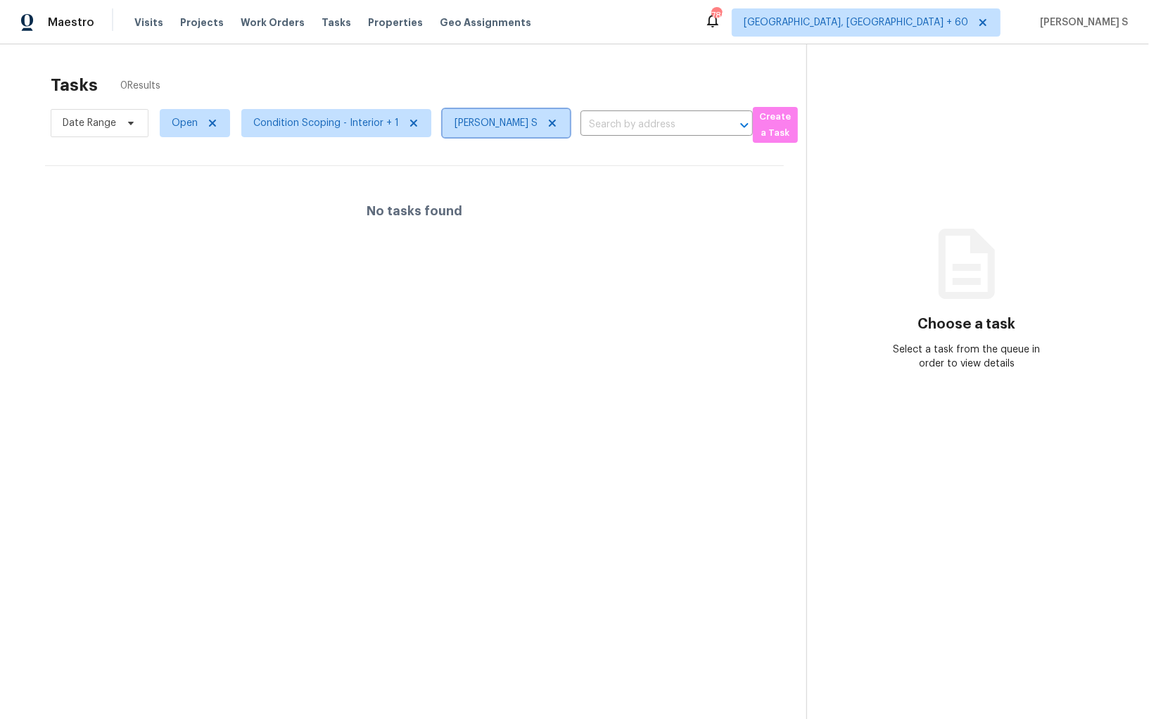
click at [551, 124] on icon at bounding box center [552, 123] width 7 height 7
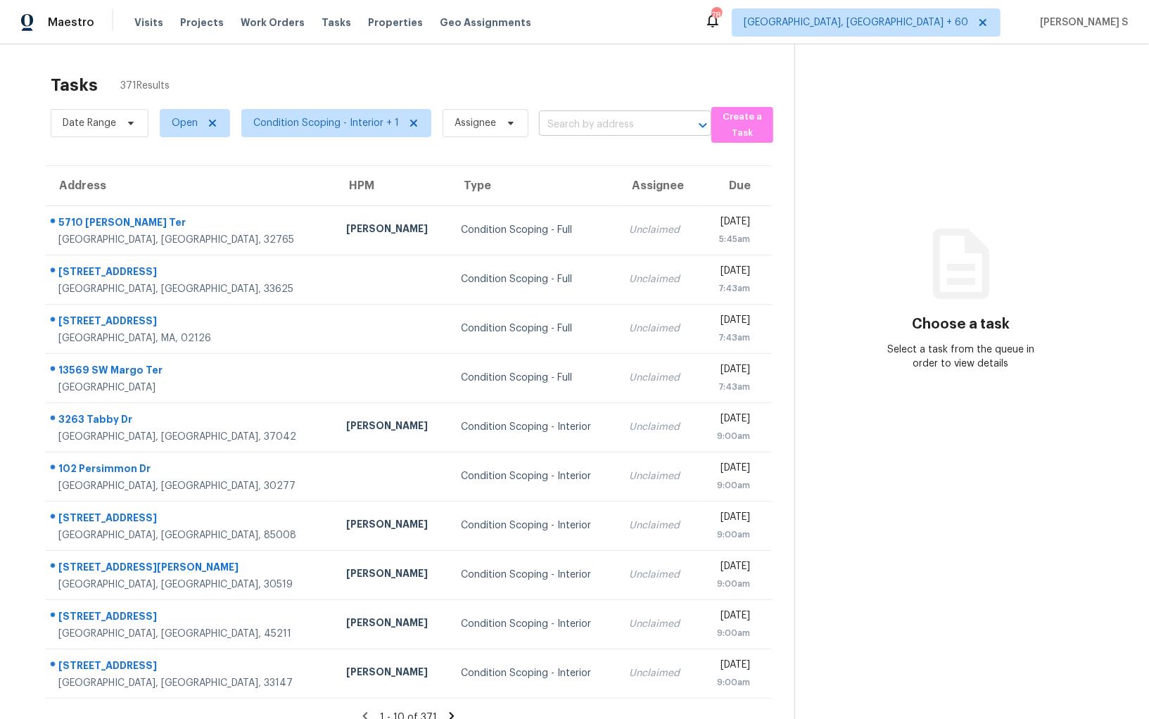
click at [551, 125] on input "text" at bounding box center [605, 125] width 133 height 22
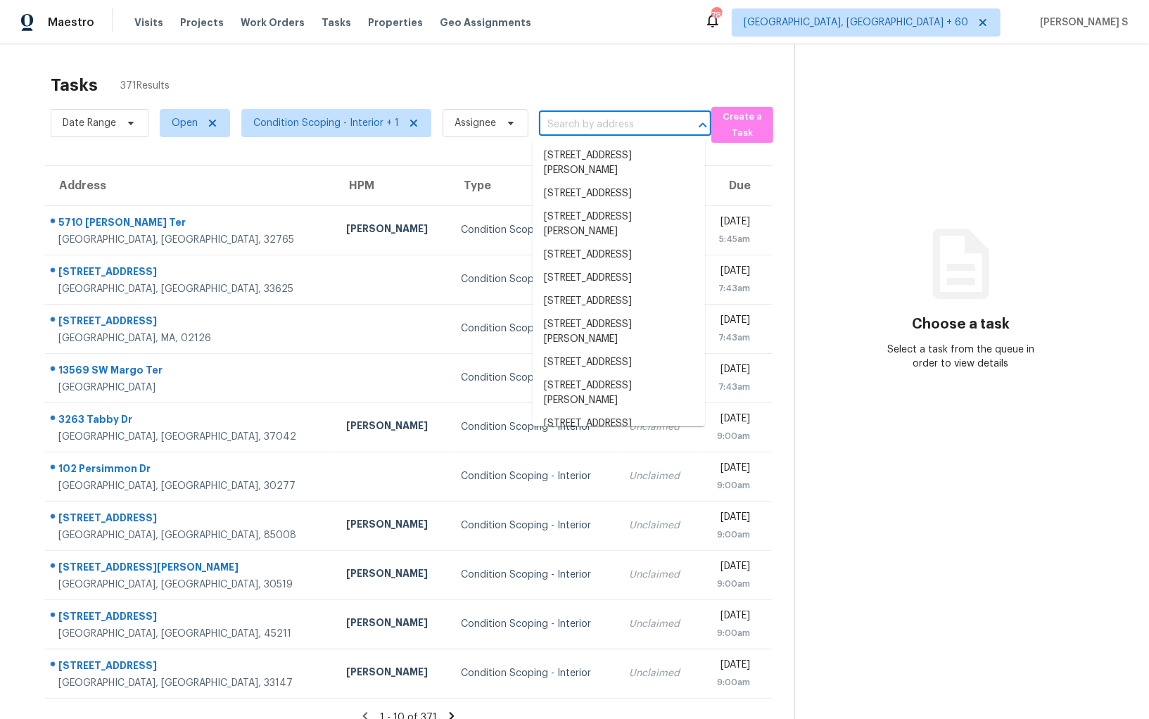
click at [551, 125] on input "text" at bounding box center [605, 125] width 133 height 22
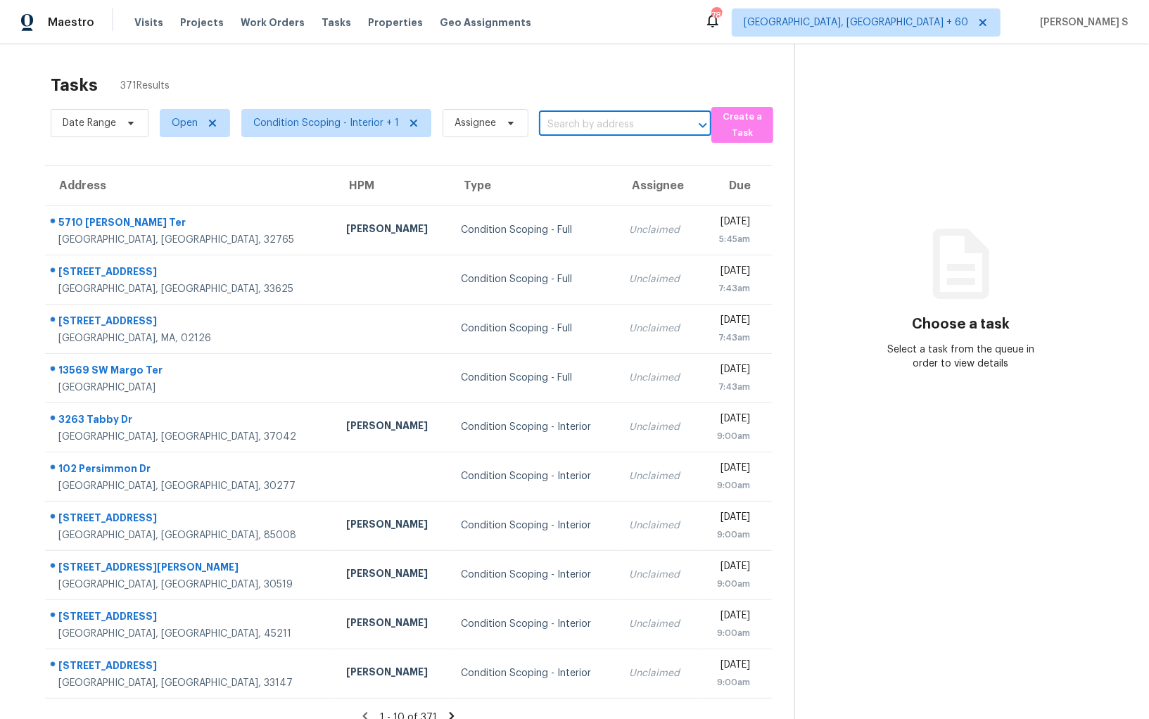
paste input "6339 N Summers Cir Douglasville, GA, 30135"
type input "6339 N Summers Cir Douglasville, GA, 30135"
click at [573, 165] on li "6339 N Summers Cir, Douglasville, GA 30135" at bounding box center [619, 163] width 172 height 38
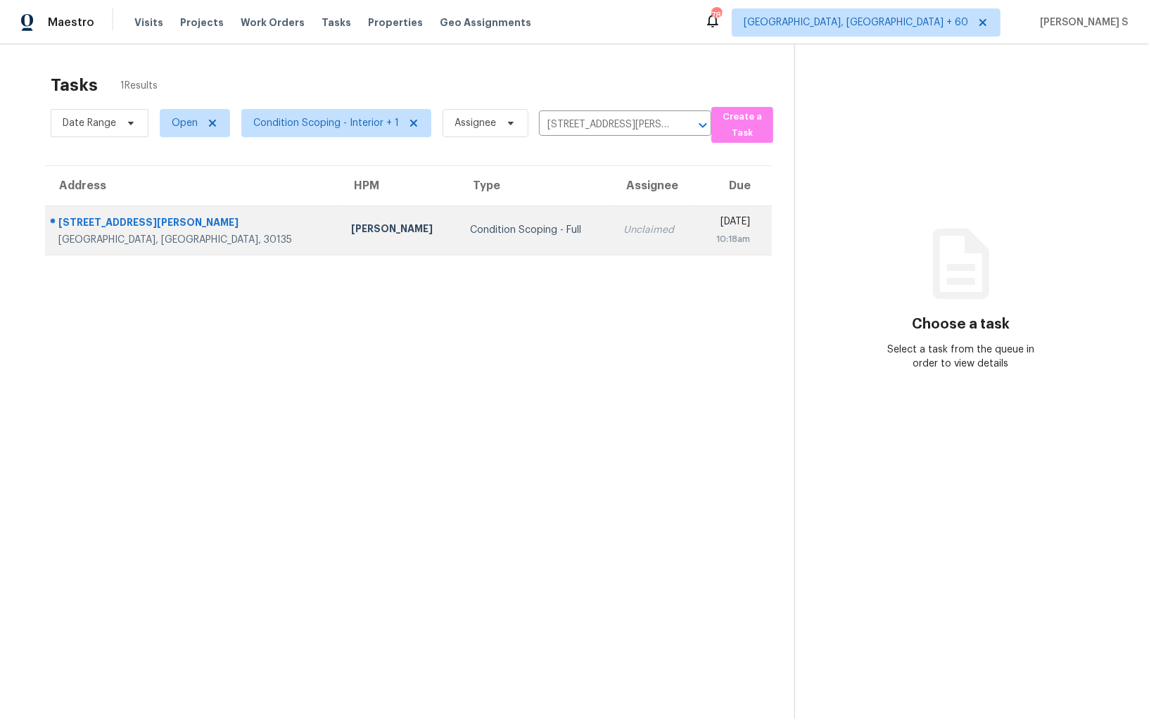
click at [707, 240] on div "10:18am" at bounding box center [729, 239] width 44 height 14
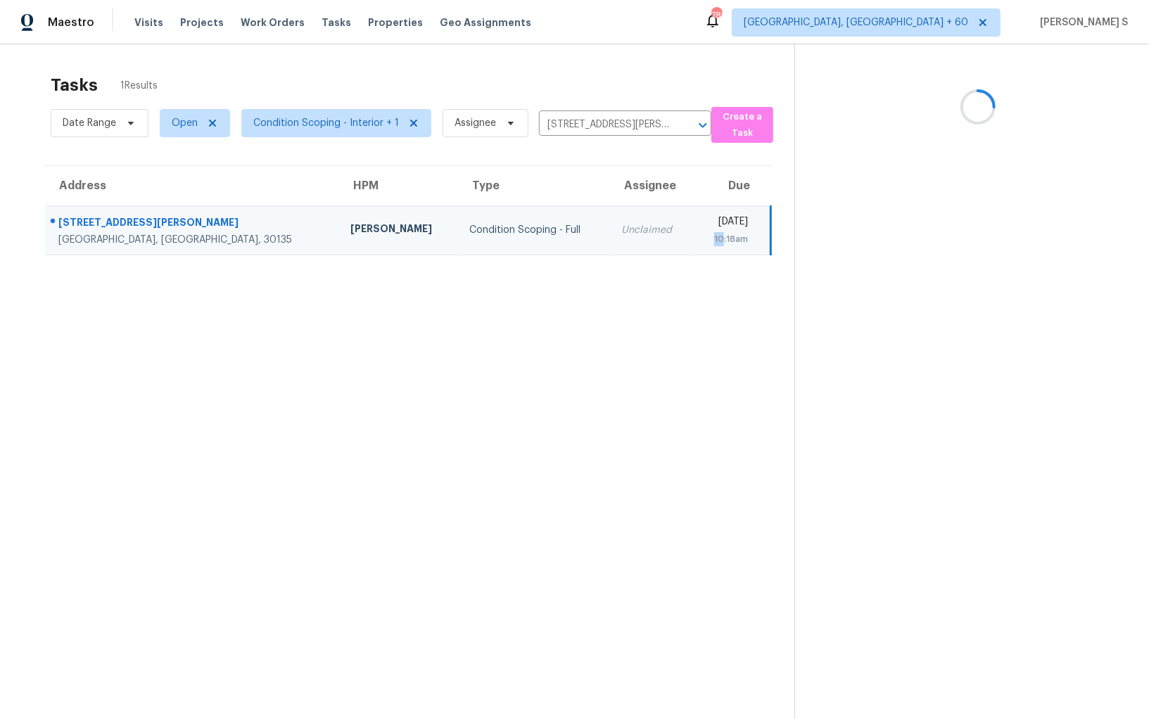
click at [705, 240] on div "10:18am" at bounding box center [726, 239] width 43 height 14
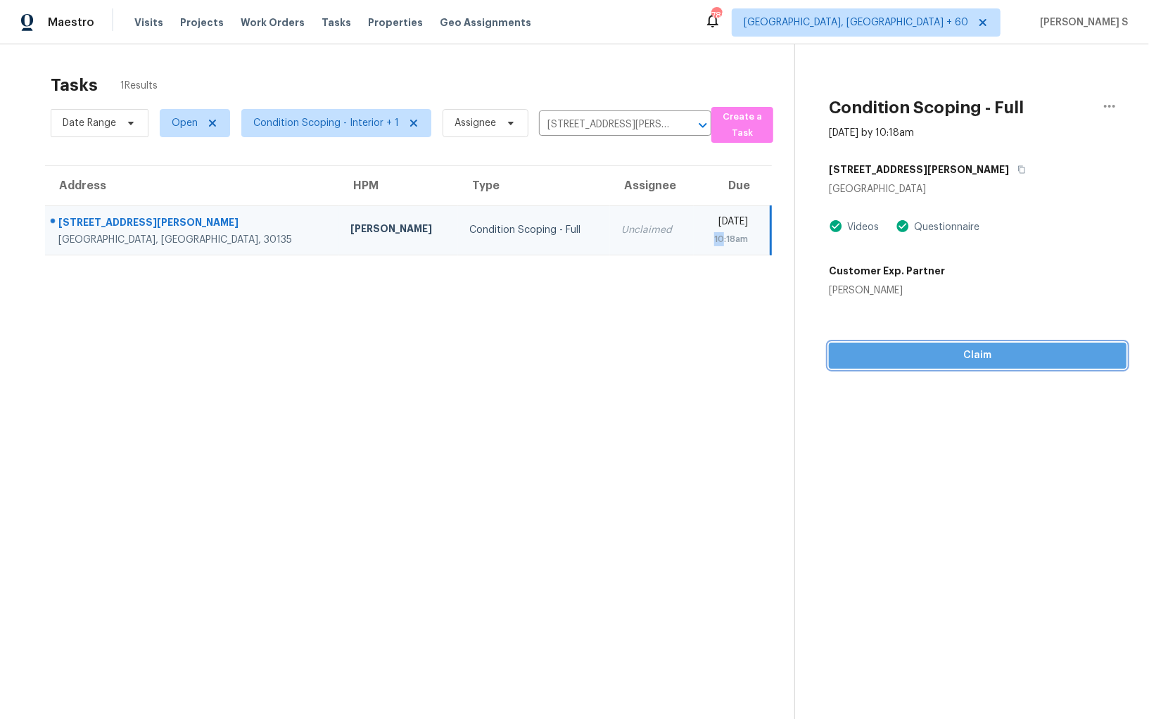
click at [903, 348] on span "Claim" at bounding box center [977, 356] width 275 height 18
click at [801, 330] on div "Condition Scoping - Full Aug 11th 2025 by 10:18am 6339 N Summers Cir Douglasvil…" at bounding box center [960, 206] width 331 height 324
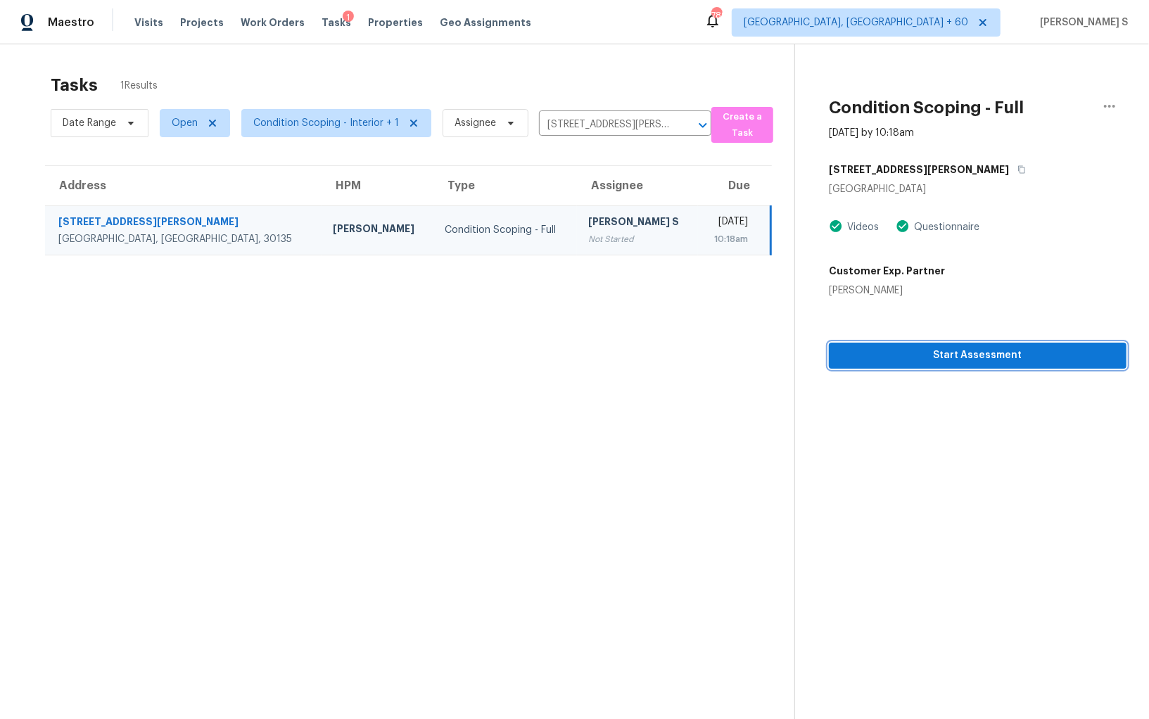
click at [876, 353] on span "Start Assessment" at bounding box center [977, 356] width 275 height 18
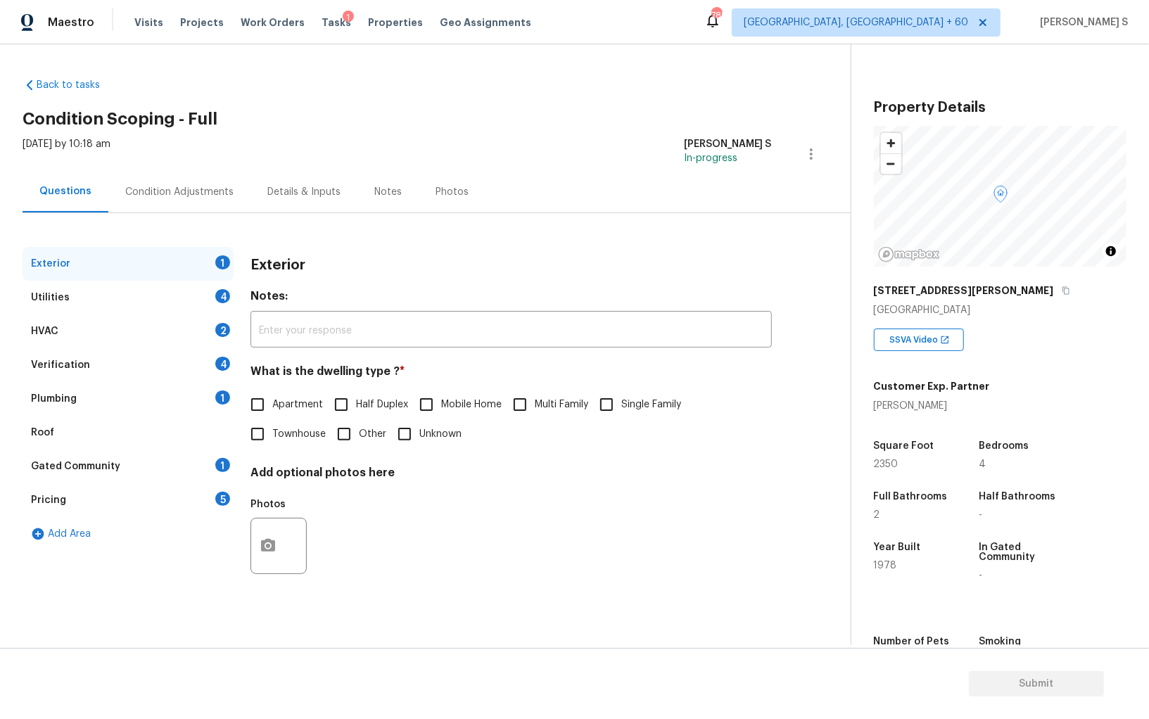
click at [215, 497] on div "5" at bounding box center [222, 499] width 15 height 14
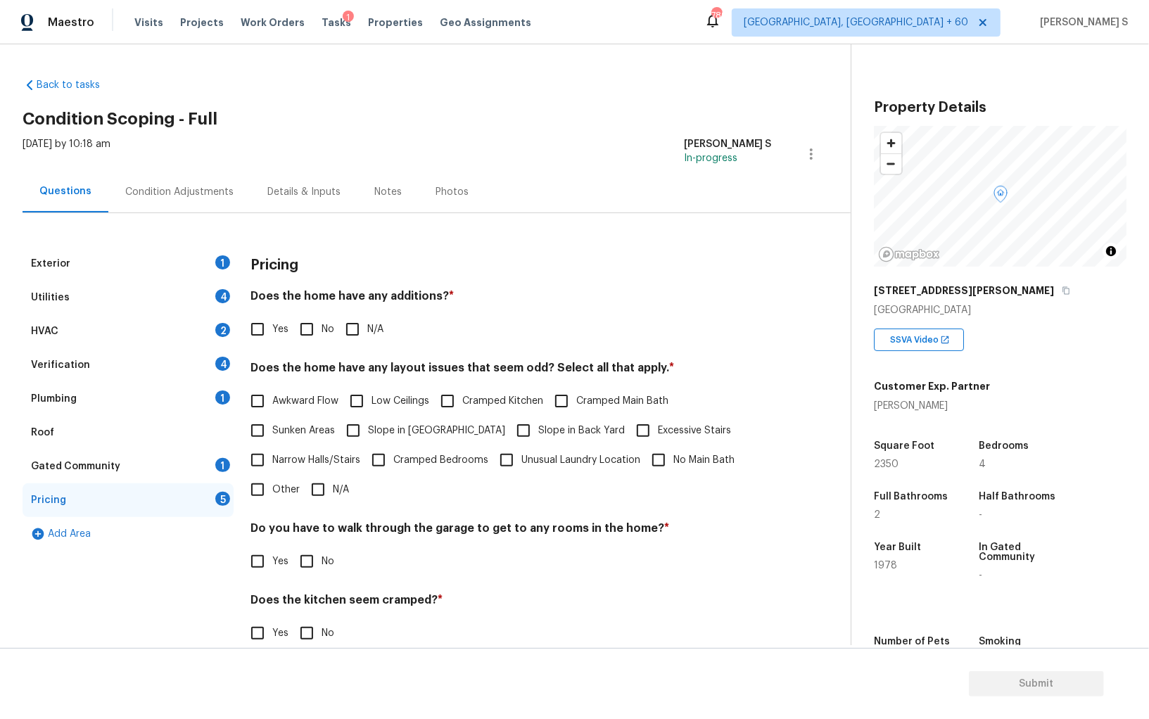
scroll to position [69, 0]
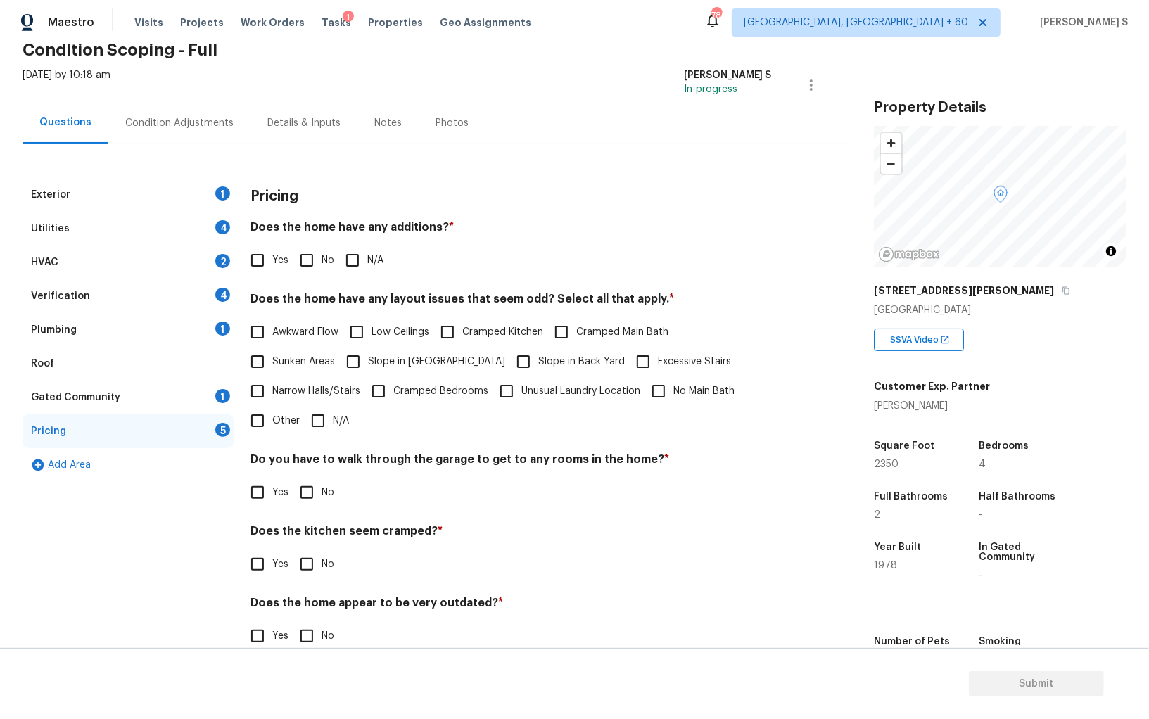
drag, startPoint x: 254, startPoint y: 434, endPoint x: 275, endPoint y: 435, distance: 21.1
click at [254, 434] on input "Other" at bounding box center [258, 421] width 30 height 30
checkbox input "true"
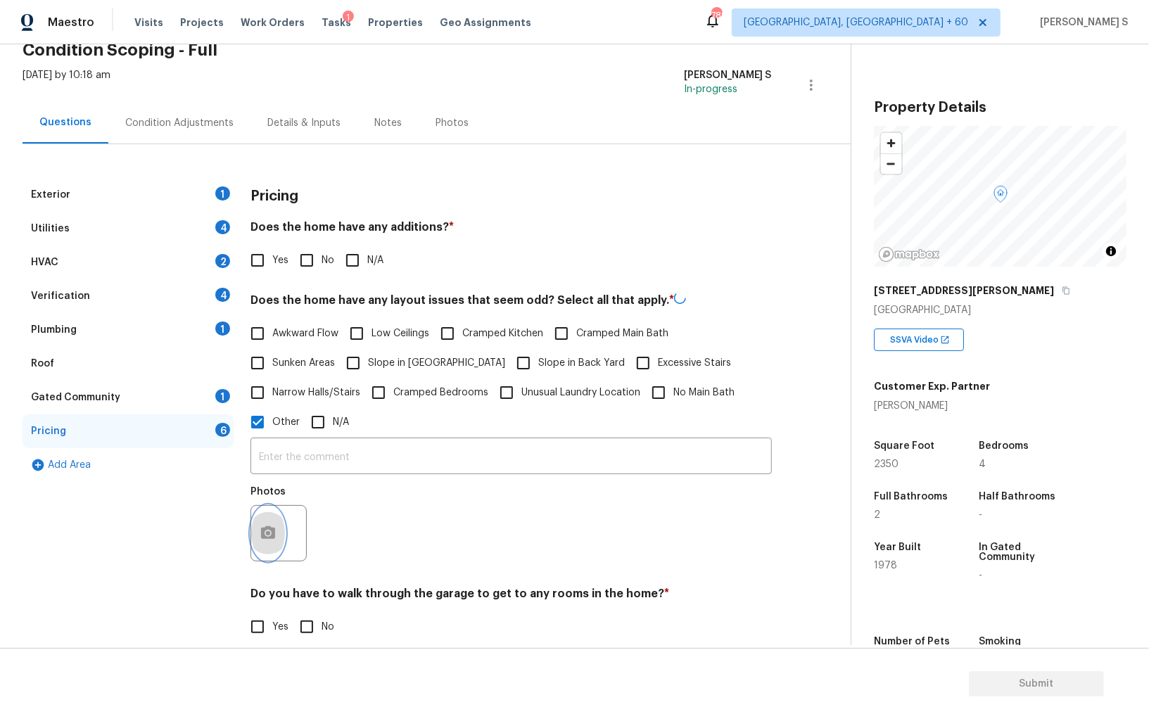
click at [277, 536] on button "button" at bounding box center [268, 533] width 34 height 55
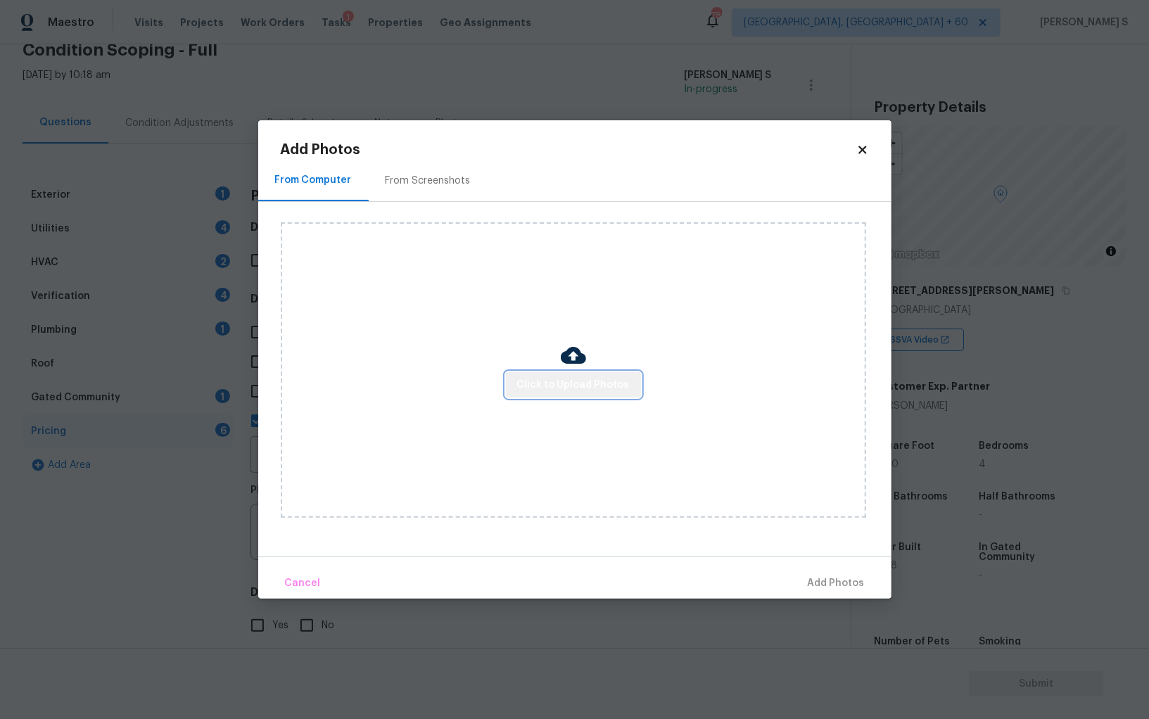
click at [578, 390] on span "Click to Upload Photos" at bounding box center [573, 385] width 113 height 18
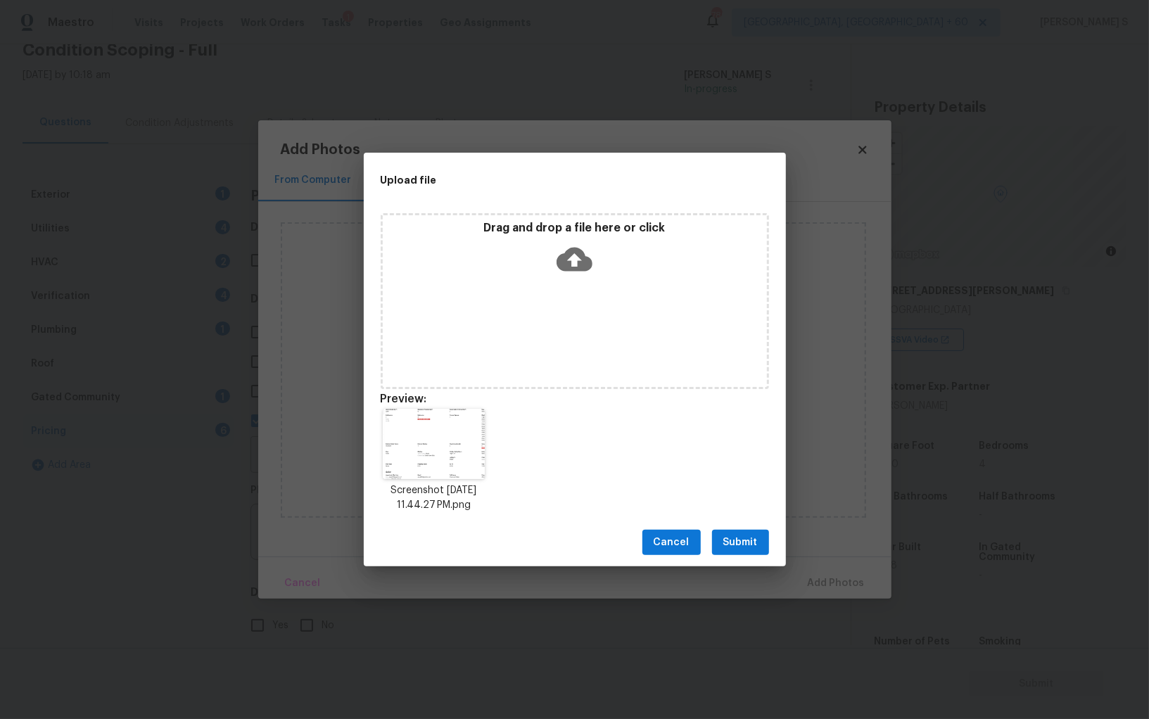
click at [740, 538] on span "Submit" at bounding box center [740, 543] width 34 height 18
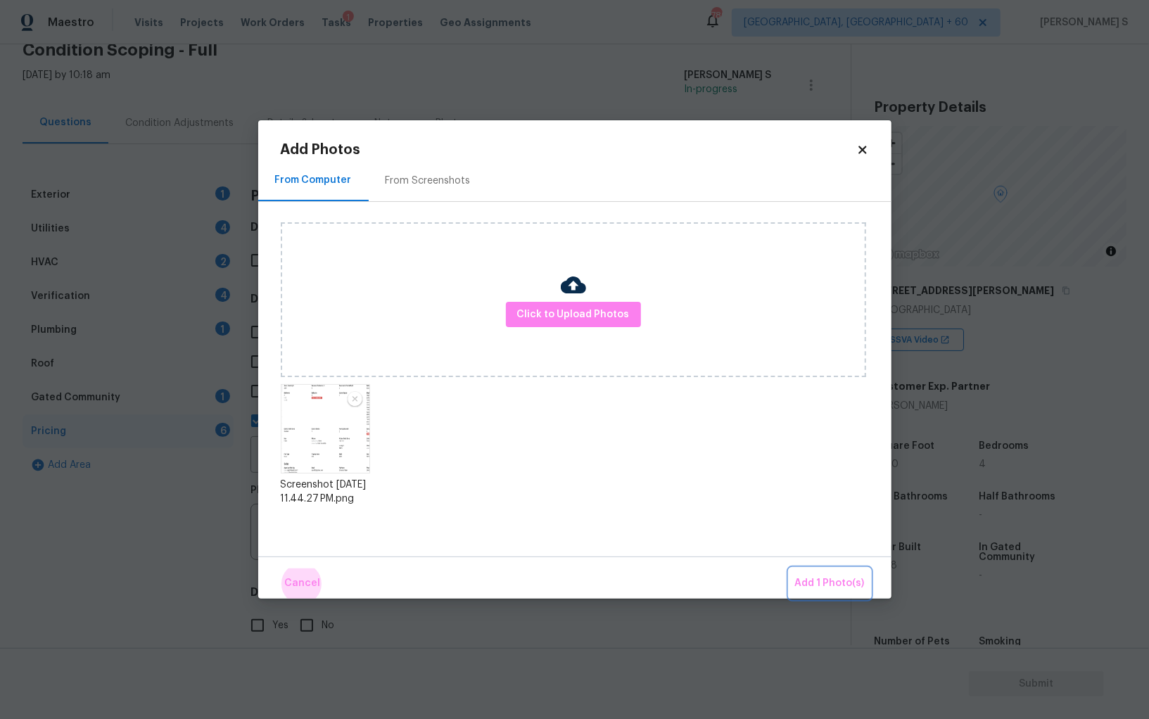
click at [789, 569] on button "Add 1 Photo(s)" at bounding box center [829, 584] width 81 height 30
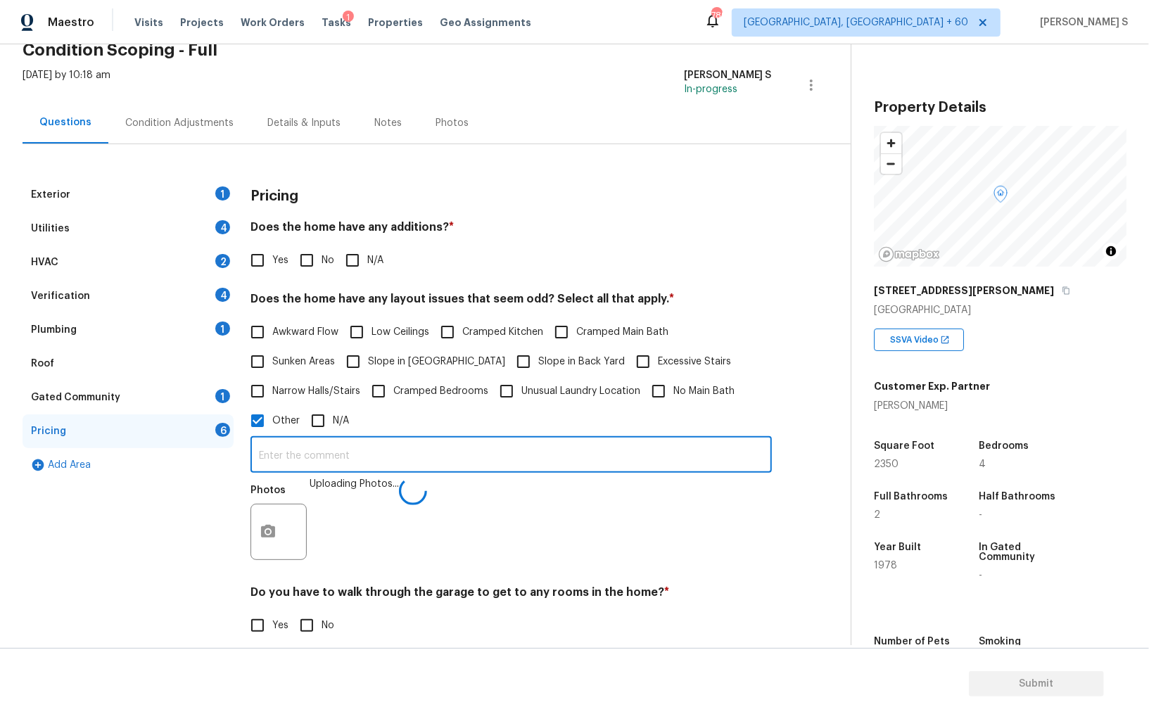
click at [701, 455] on input "text" at bounding box center [510, 456] width 521 height 33
type input "bedroom discrepancy."
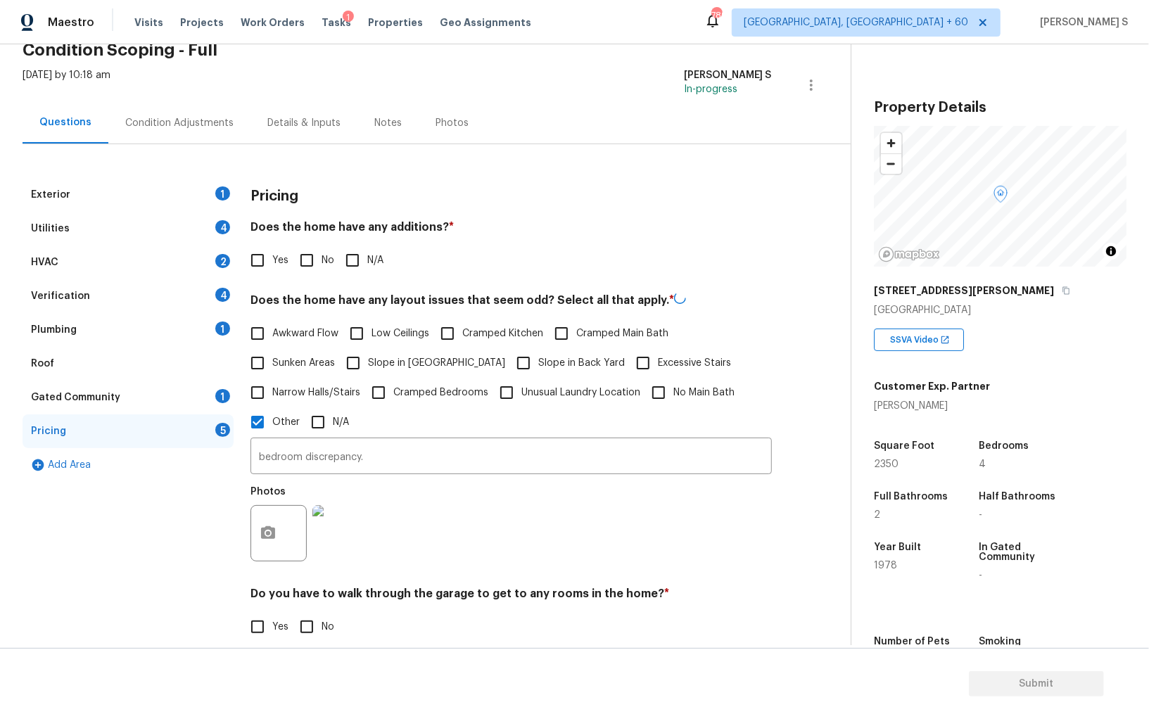
click at [636, 540] on div "Photos" at bounding box center [510, 523] width 521 height 91
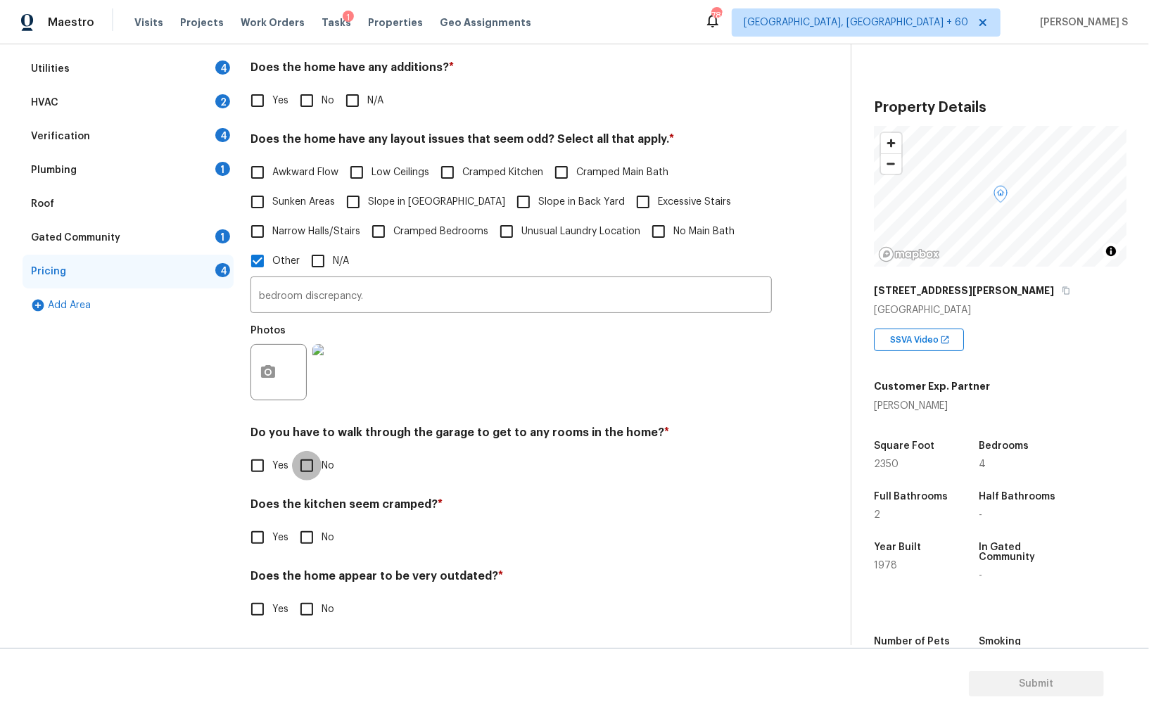
click at [297, 464] on input "No" at bounding box center [307, 466] width 30 height 30
checkbox input "true"
click at [292, 523] on input "No" at bounding box center [307, 538] width 30 height 30
checkbox input "true"
click at [292, 595] on input "No" at bounding box center [307, 610] width 30 height 30
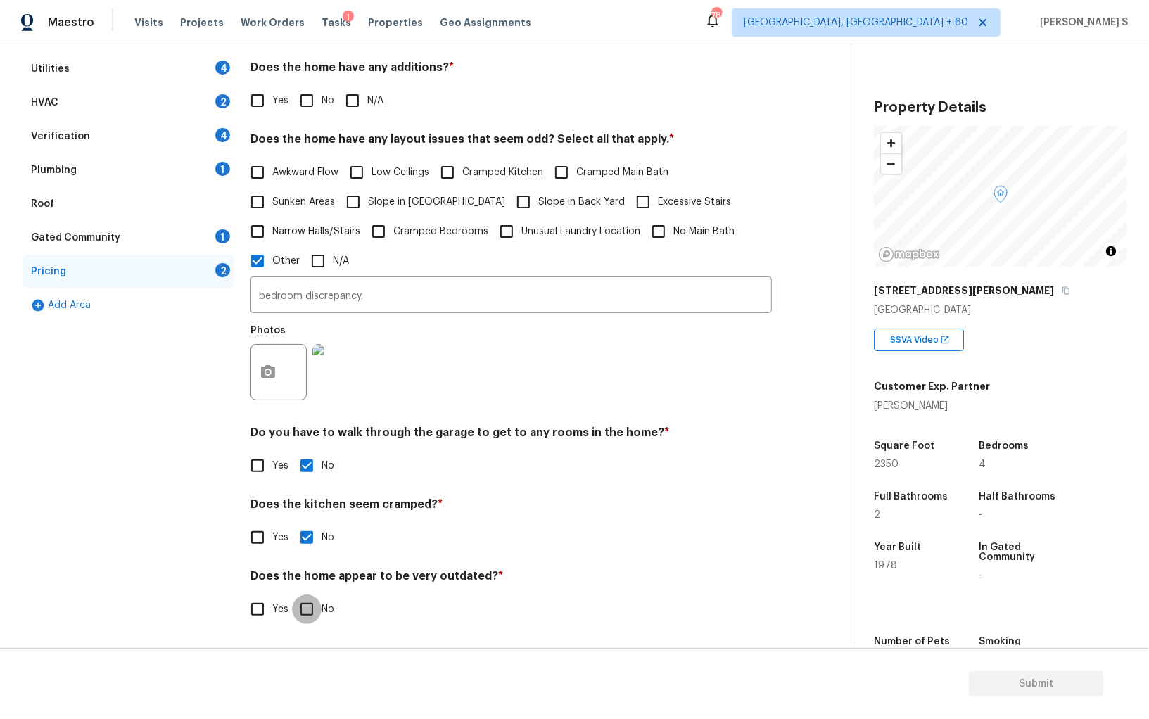
checkbox input "true"
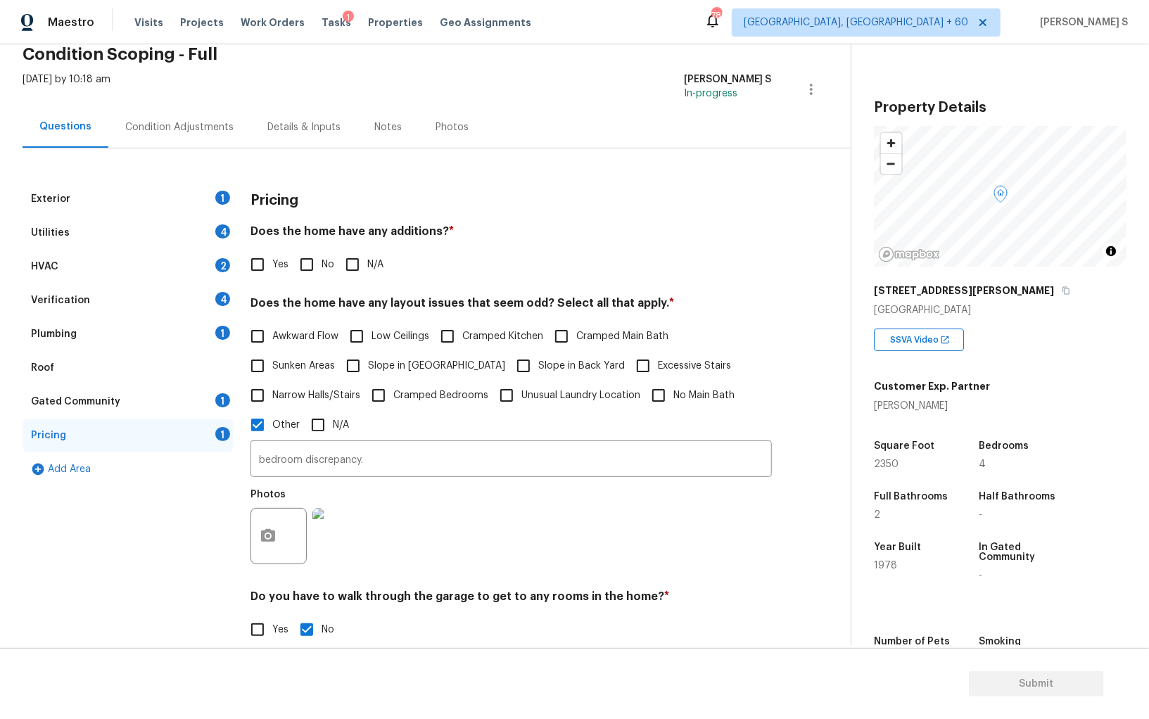
scroll to position [0, 0]
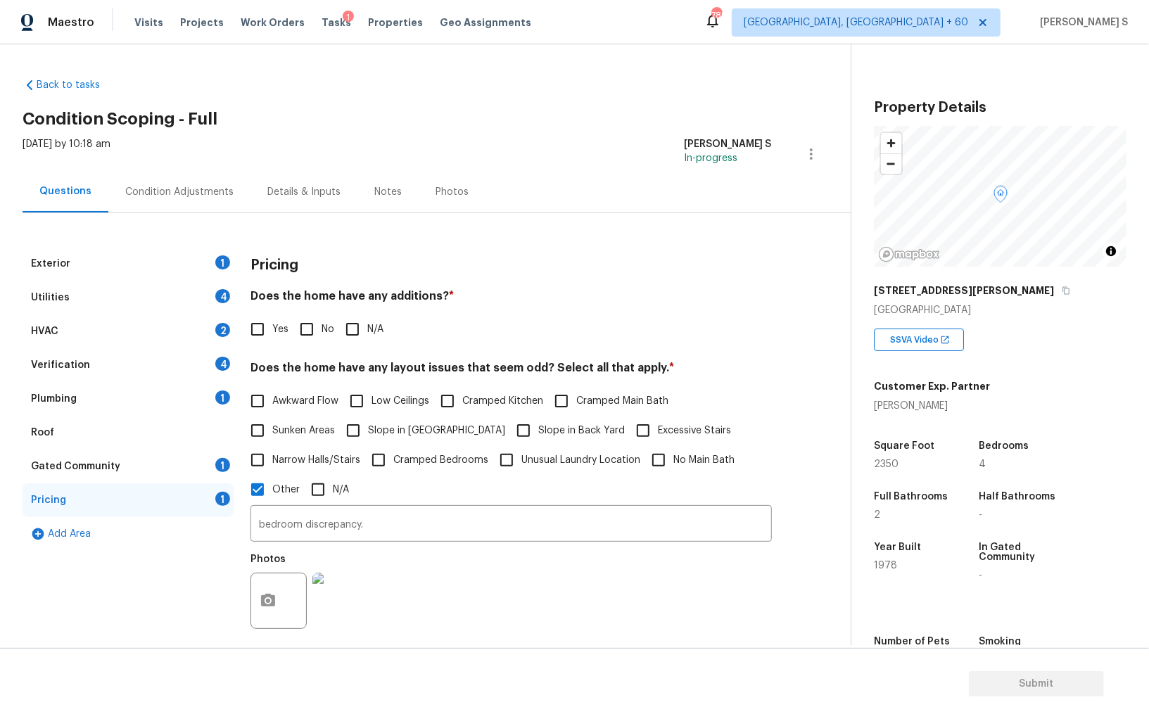
click at [203, 260] on div "Exterior 1" at bounding box center [128, 264] width 211 height 34
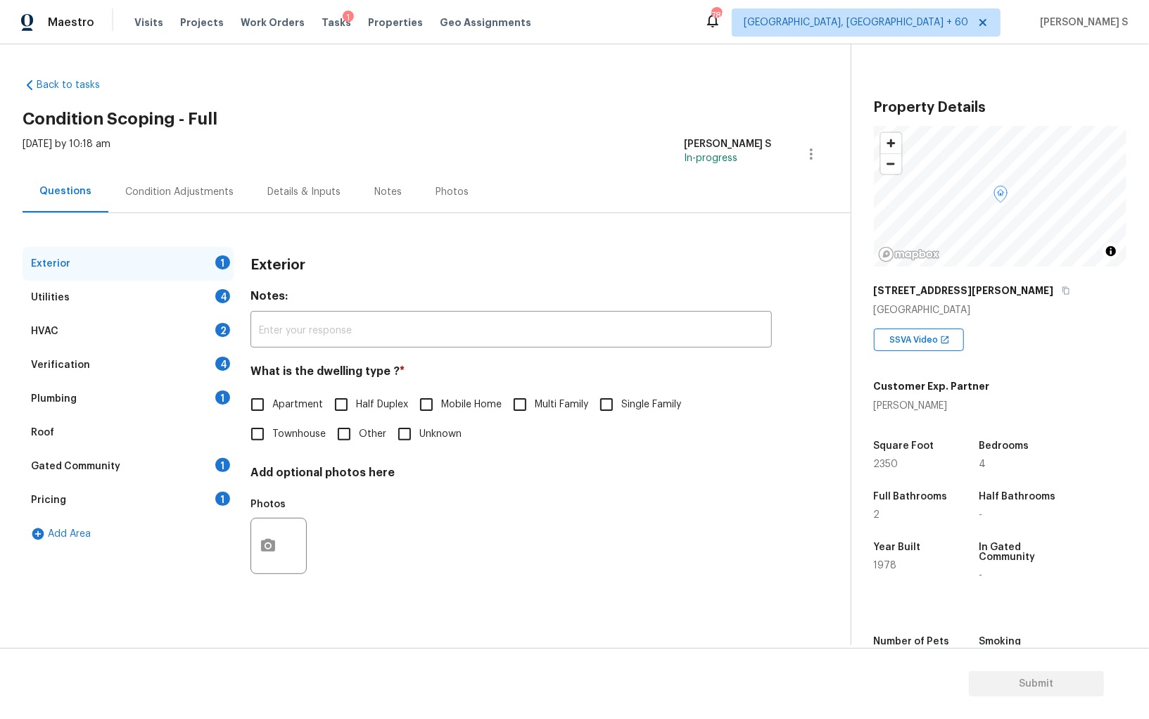
click at [605, 400] on input "Single Family" at bounding box center [607, 405] width 30 height 30
checkbox input "true"
click at [205, 364] on div "Verification 4" at bounding box center [128, 365] width 211 height 34
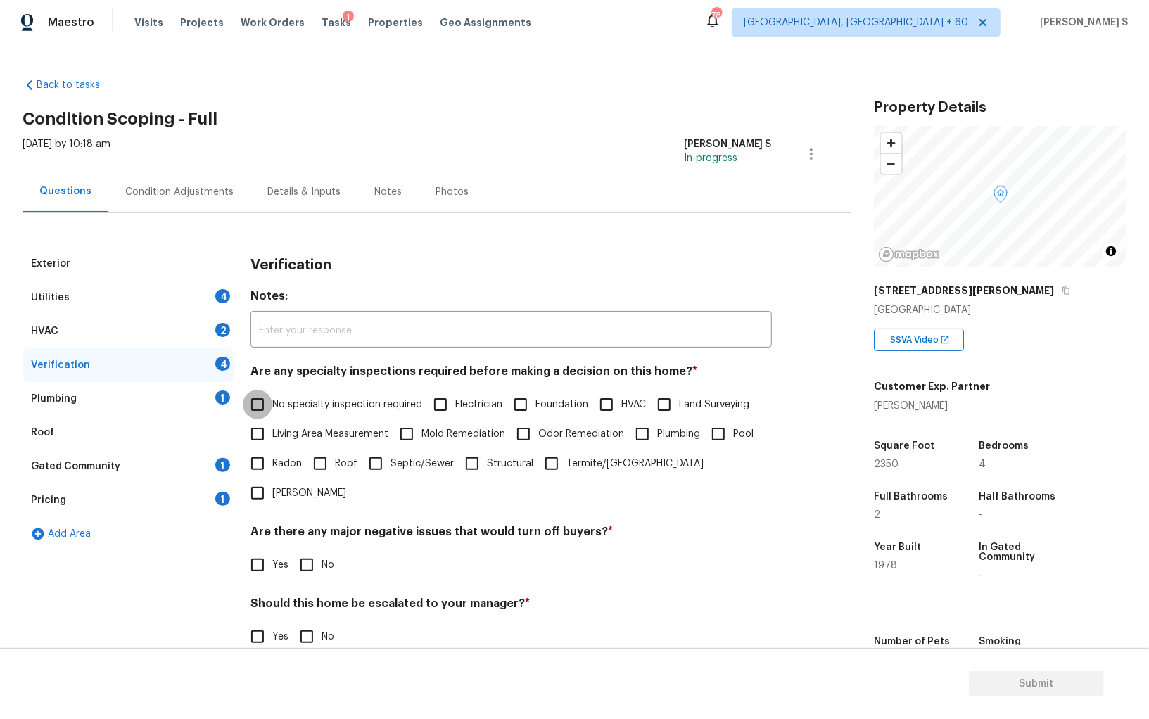
click at [260, 409] on input "No specialty inspection required" at bounding box center [258, 405] width 30 height 30
checkbox input "true"
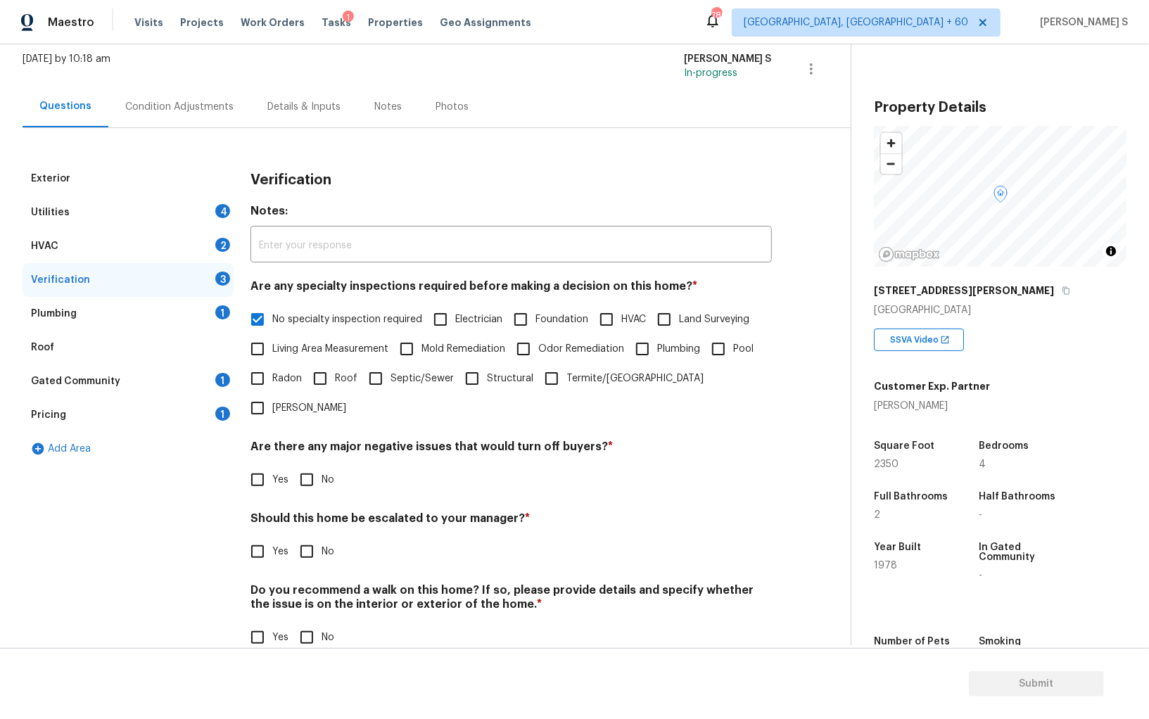
scroll to position [84, 0]
click at [306, 441] on h4 "Are there any major negative issues that would turn off buyers? *" at bounding box center [510, 451] width 521 height 20
click at [296, 467] on input "No" at bounding box center [307, 482] width 30 height 30
checkbox input "true"
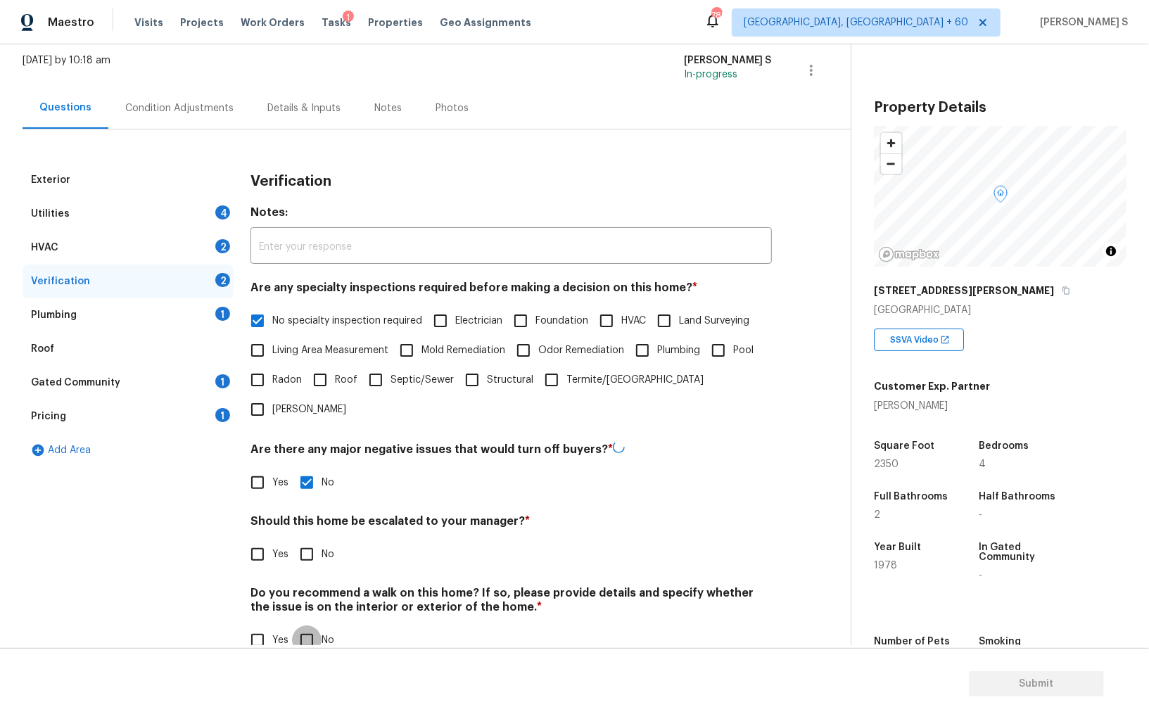
click at [307, 626] on input "No" at bounding box center [307, 641] width 30 height 30
checkbox input "true"
click at [253, 538] on input "Yes" at bounding box center [258, 553] width 30 height 30
checkbox input "true"
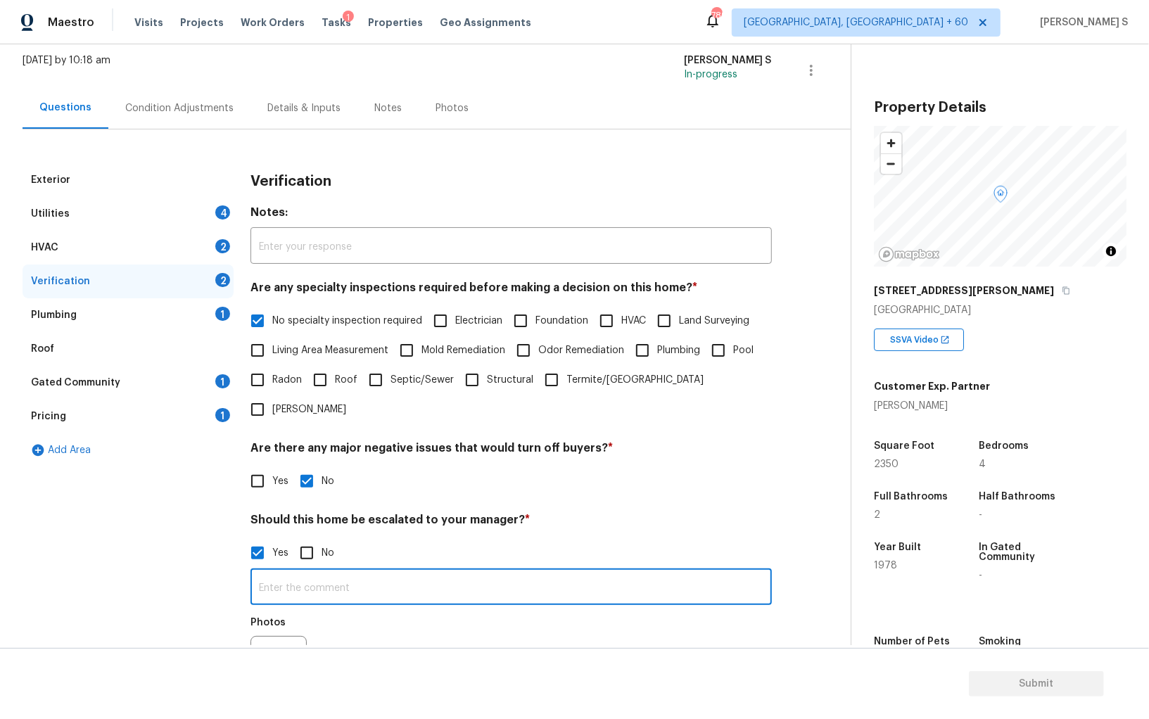
click at [341, 572] on input "text" at bounding box center [510, 588] width 521 height 33
type input "ALA property."
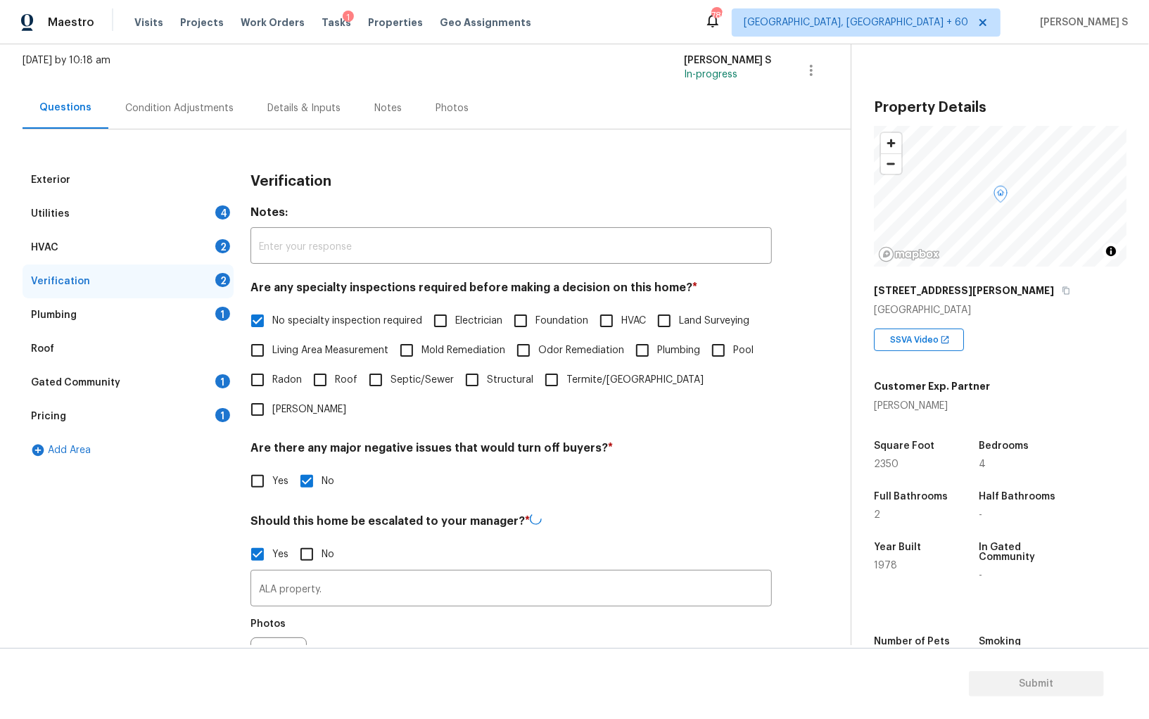
click at [364, 615] on div "Photos" at bounding box center [510, 656] width 521 height 91
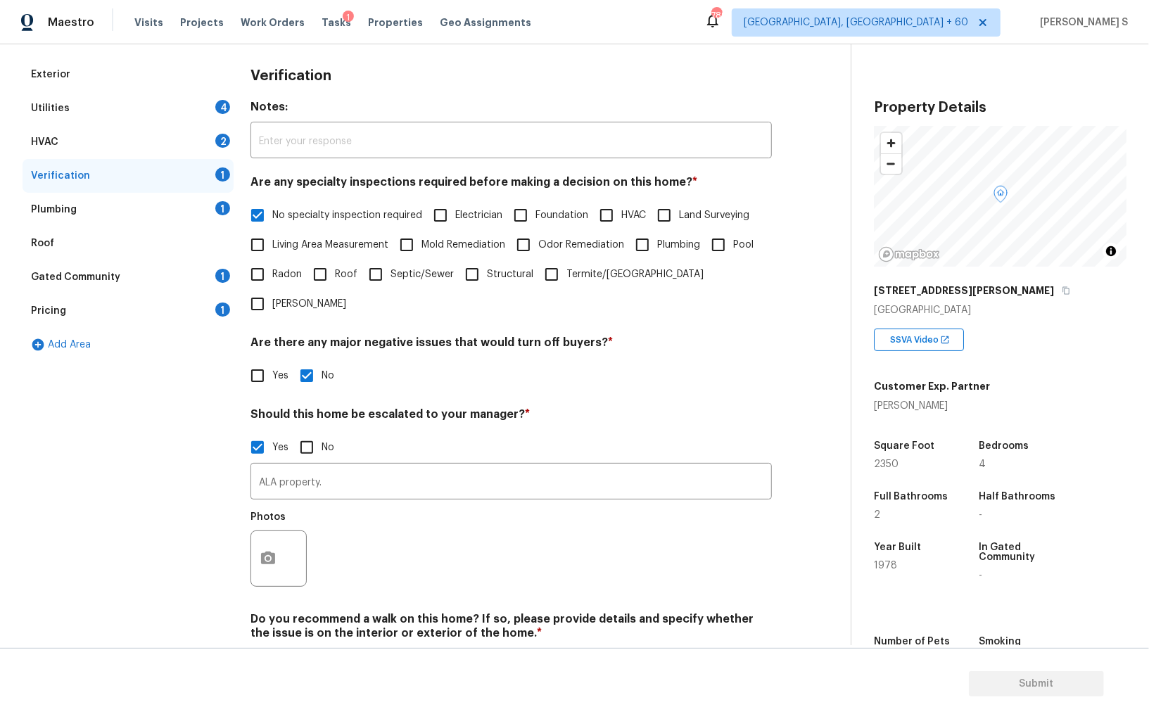
scroll to position [217, 0]
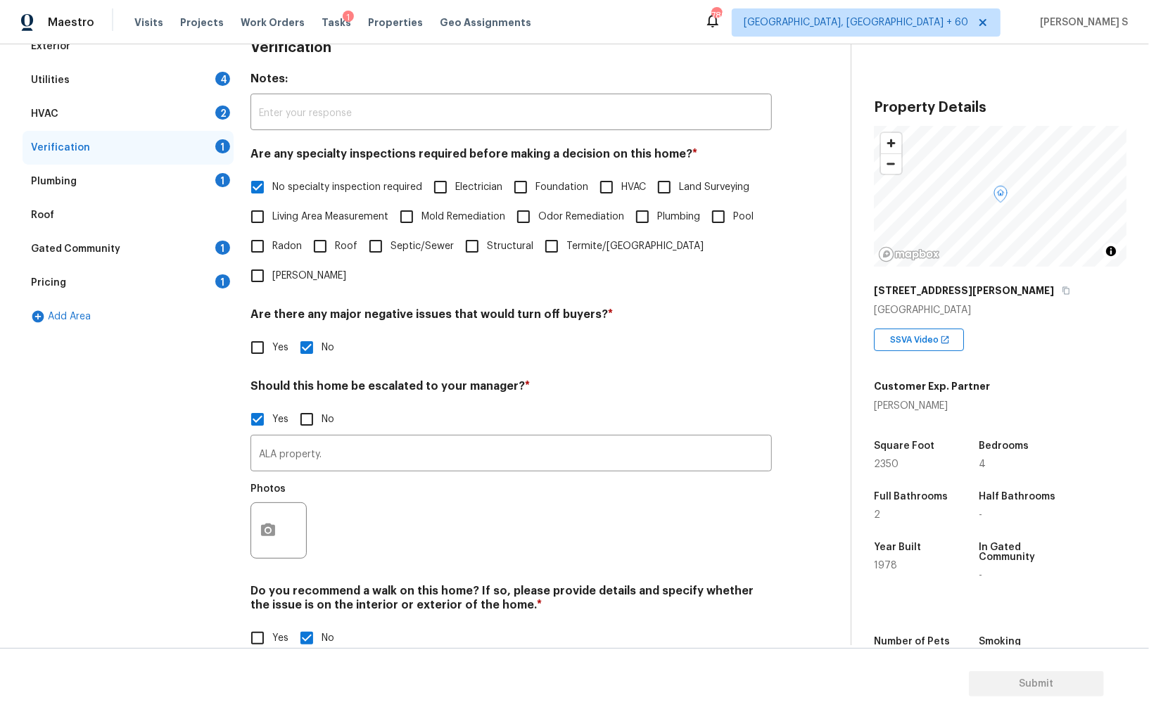
click at [218, 73] on div "4" at bounding box center [222, 79] width 15 height 14
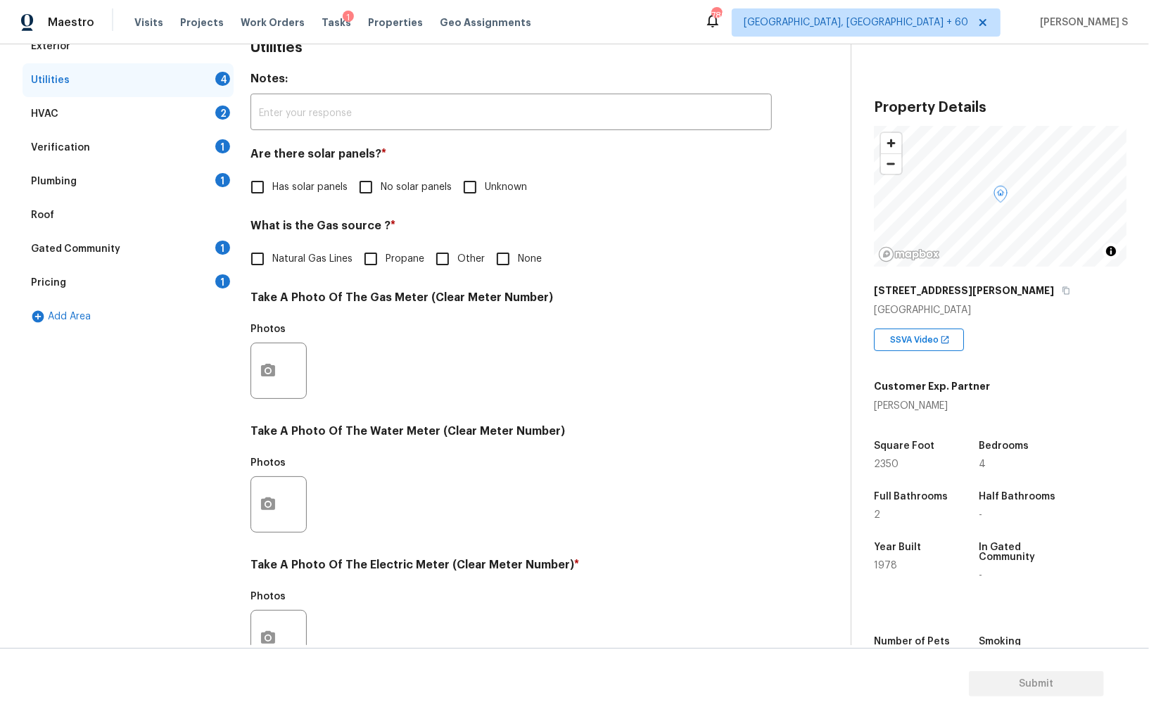
scroll to position [219, 0]
click at [380, 175] on label "No solar panels" at bounding box center [401, 186] width 101 height 30
click at [380, 175] on input "No solar panels" at bounding box center [366, 186] width 30 height 30
checkbox input "true"
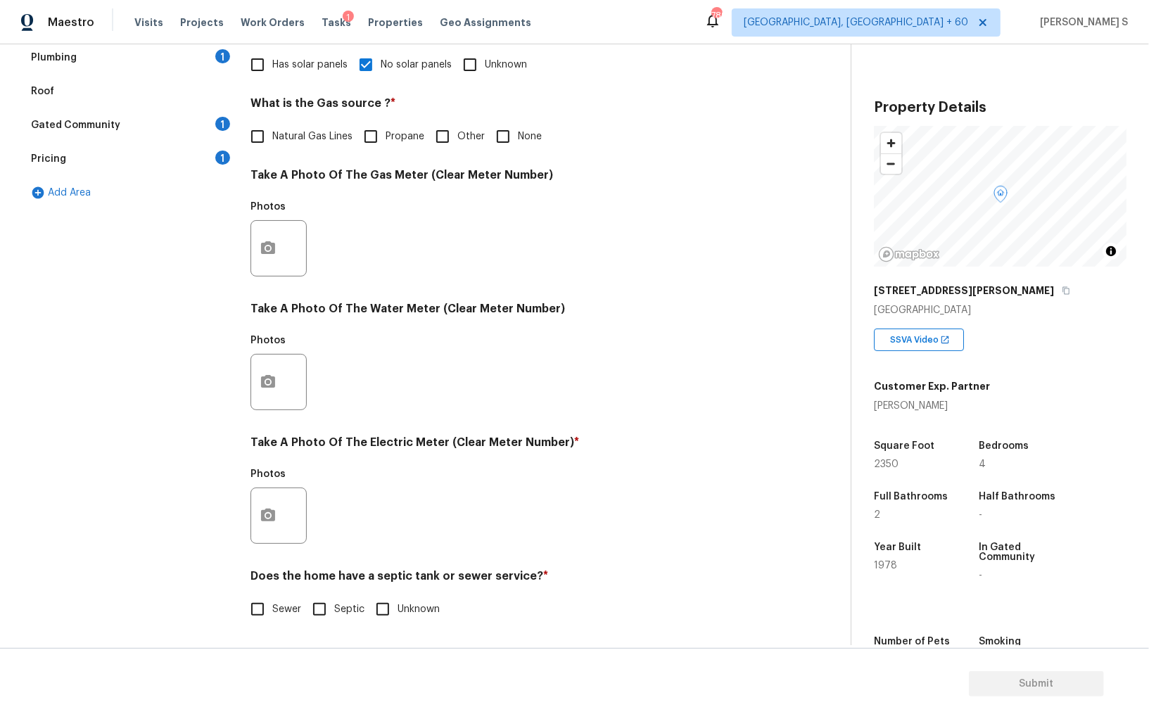
scroll to position [340, 0]
click at [297, 596] on label "Sewer" at bounding box center [272, 610] width 58 height 30
click at [272, 596] on input "Sewer" at bounding box center [258, 610] width 30 height 30
checkbox input "true"
click at [326, 608] on input "Septic" at bounding box center [320, 611] width 30 height 30
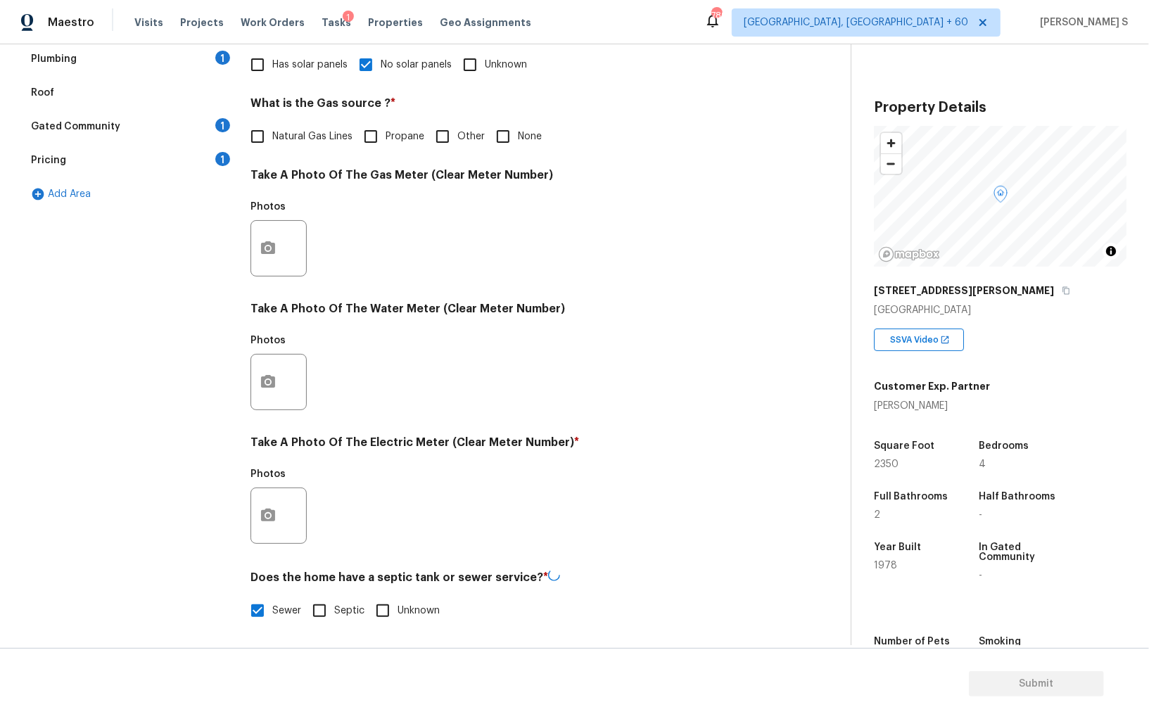
checkbox input "true"
checkbox input "false"
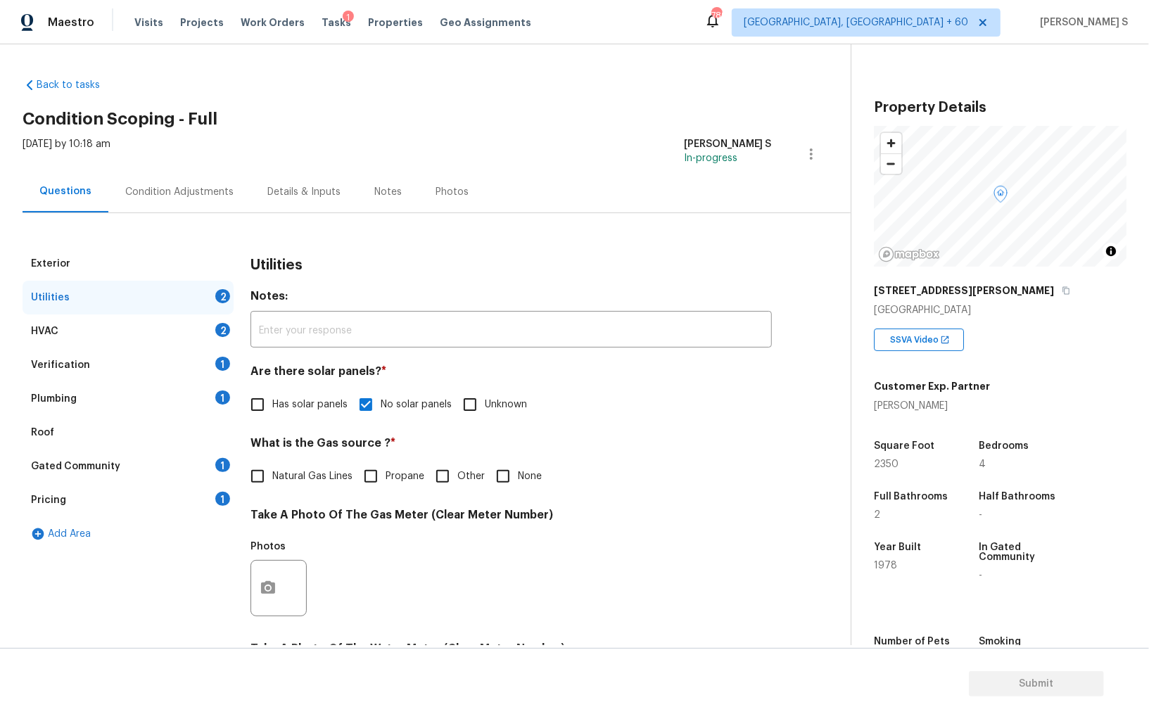
click at [215, 406] on div "Plumbing 1" at bounding box center [128, 399] width 211 height 34
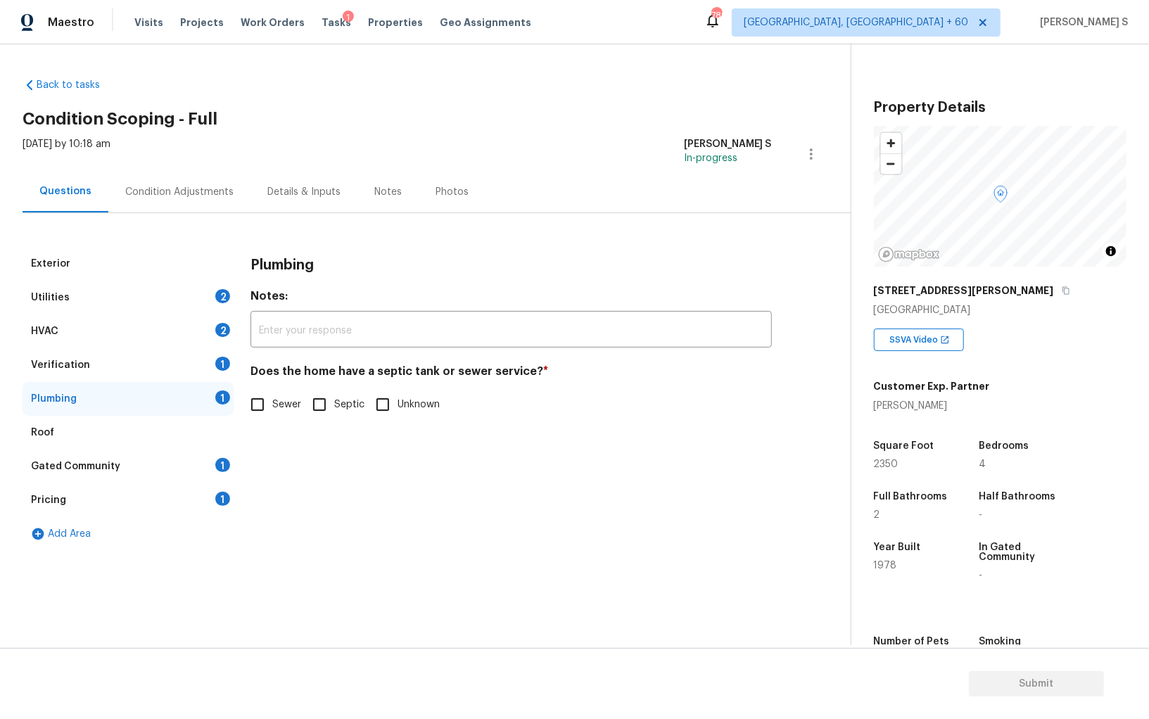
click at [301, 421] on div "Plumbing Notes: ​ Does the home have a septic tank or sewer service? * Sewer Se…" at bounding box center [510, 341] width 521 height 189
click at [315, 410] on input "Septic" at bounding box center [320, 405] width 30 height 30
checkbox input "true"
click at [215, 464] on div "1" at bounding box center [222, 465] width 15 height 14
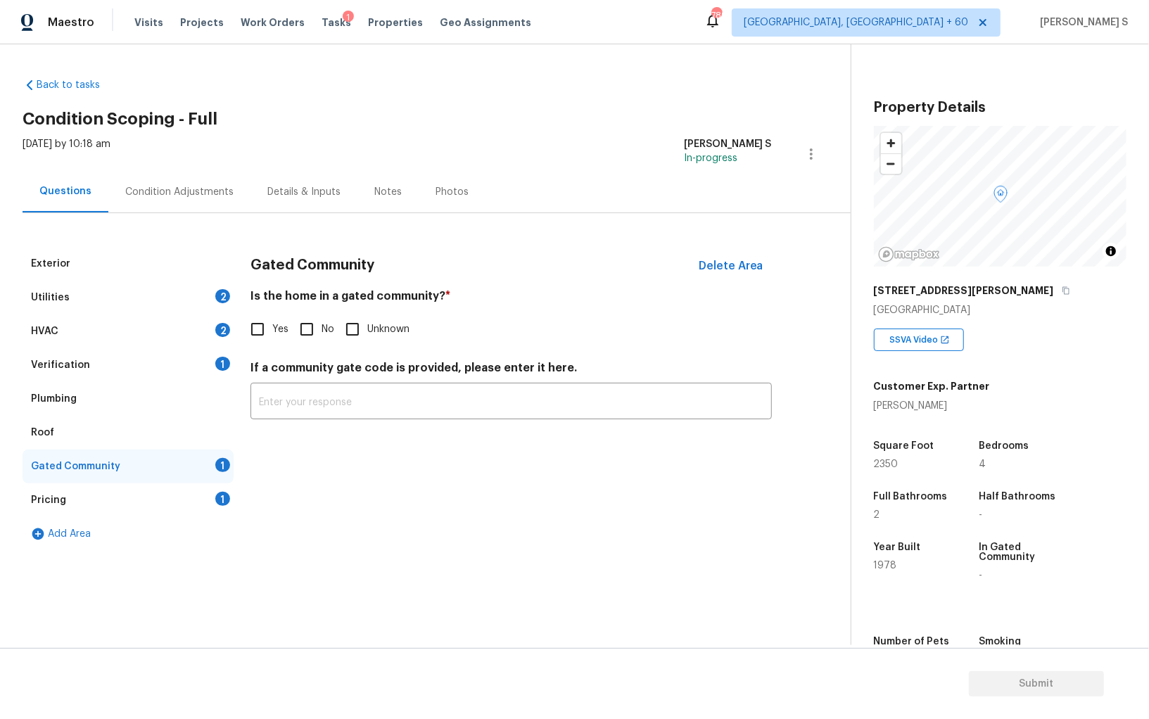
click at [289, 339] on div "Yes No Unknown" at bounding box center [510, 330] width 521 height 30
click at [305, 333] on input "No" at bounding box center [307, 330] width 30 height 30
checkbox input "true"
click at [211, 331] on div "HVAC 2" at bounding box center [128, 332] width 211 height 34
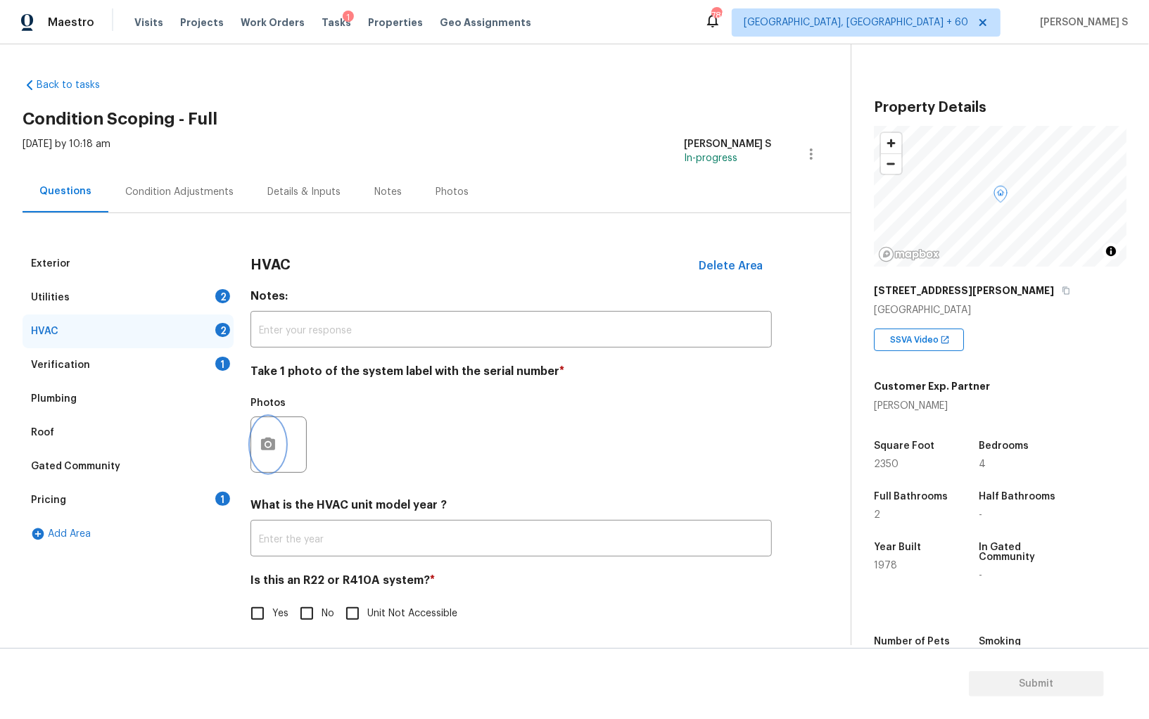
click at [270, 436] on button "button" at bounding box center [268, 444] width 34 height 55
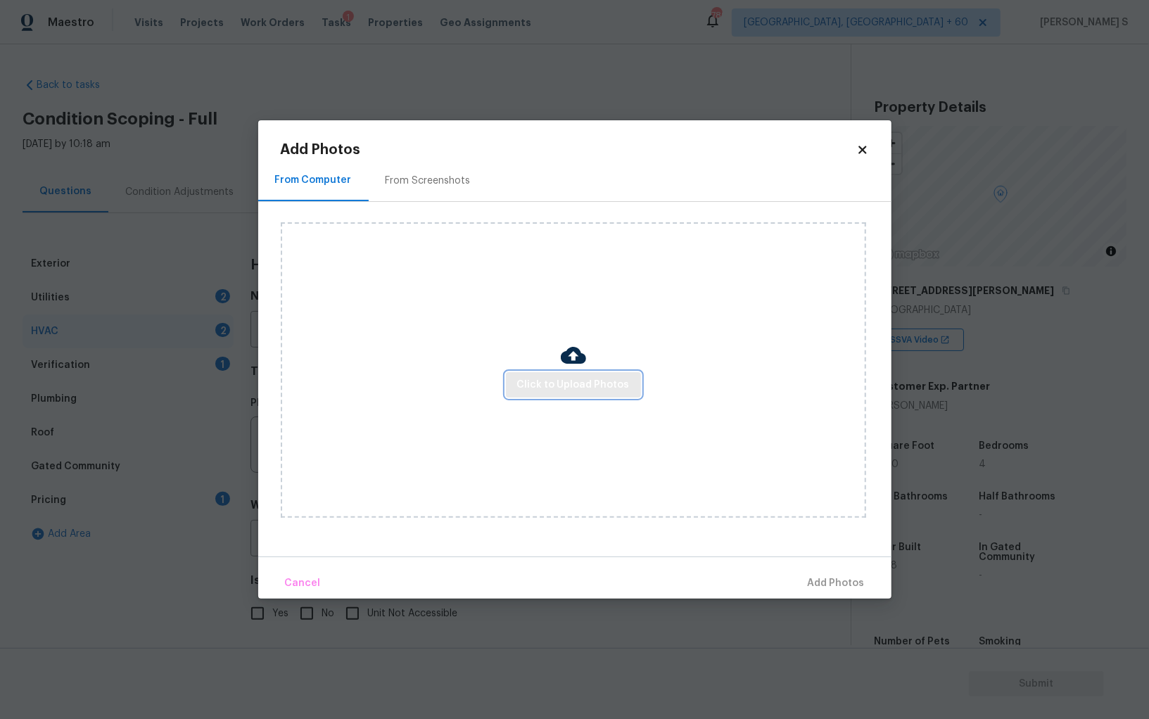
click at [531, 391] on span "Click to Upload Photos" at bounding box center [573, 385] width 113 height 18
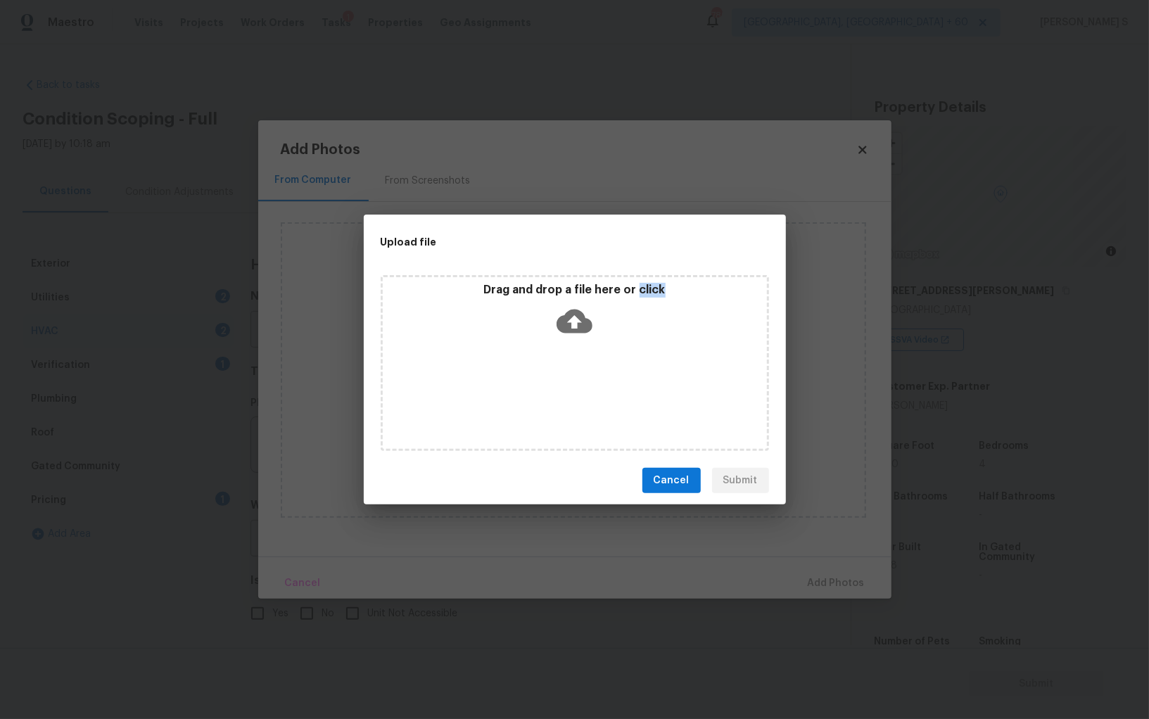
click at [531, 391] on div "Drag and drop a file here or click" at bounding box center [575, 363] width 388 height 176
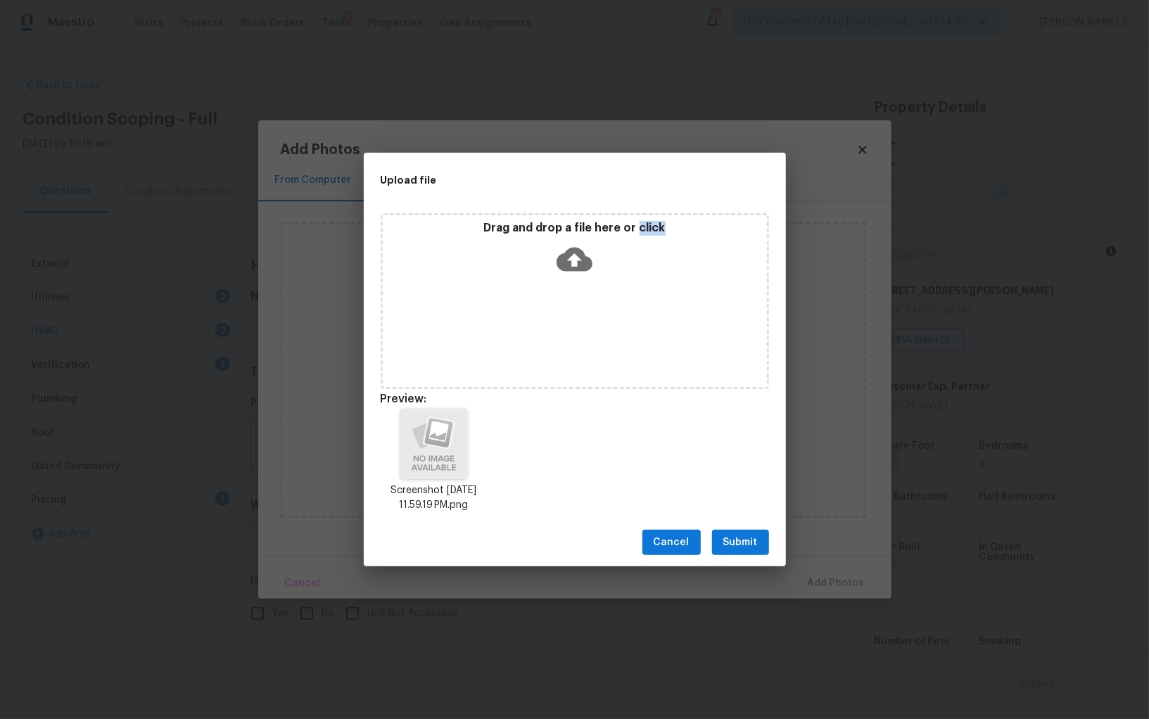
click at [737, 541] on span "Submit" at bounding box center [740, 543] width 34 height 18
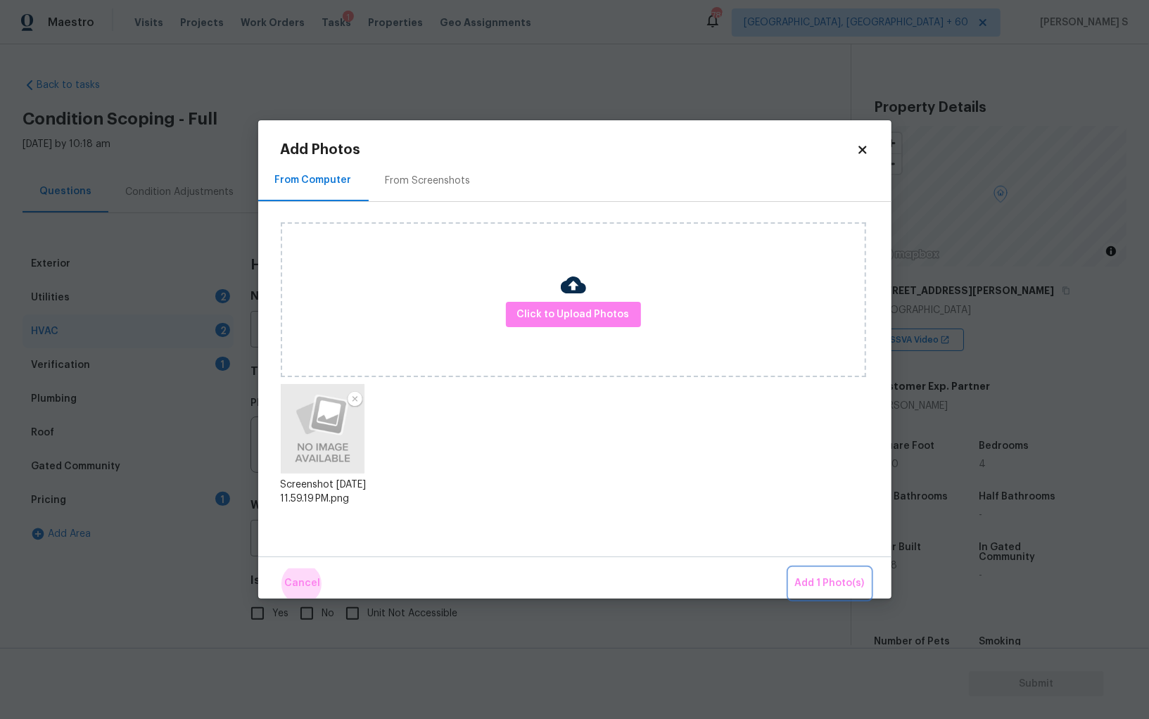
click at [789, 569] on button "Add 1 Photo(s)" at bounding box center [829, 584] width 81 height 30
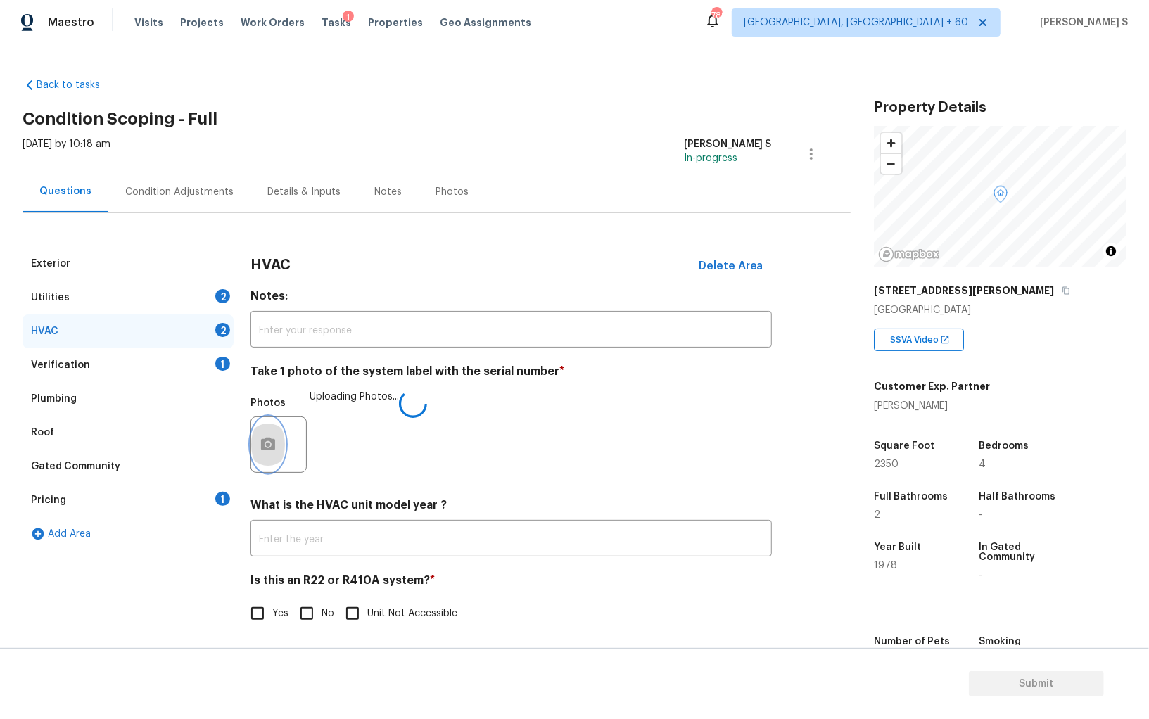
scroll to position [5, 0]
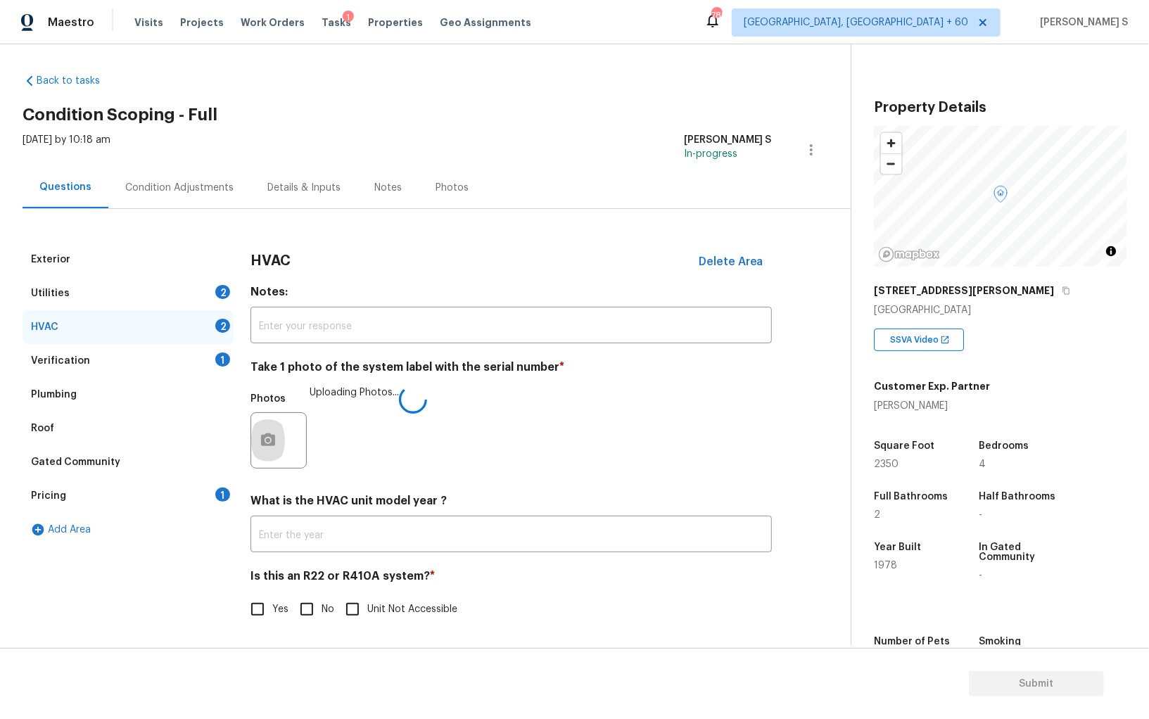
click at [319, 586] on h4 "Is this an R22 or R410A system? *" at bounding box center [510, 579] width 521 height 20
click at [312, 599] on input "No" at bounding box center [307, 610] width 30 height 30
checkbox input "true"
click at [182, 198] on div "Condition Adjustments" at bounding box center [179, 188] width 142 height 42
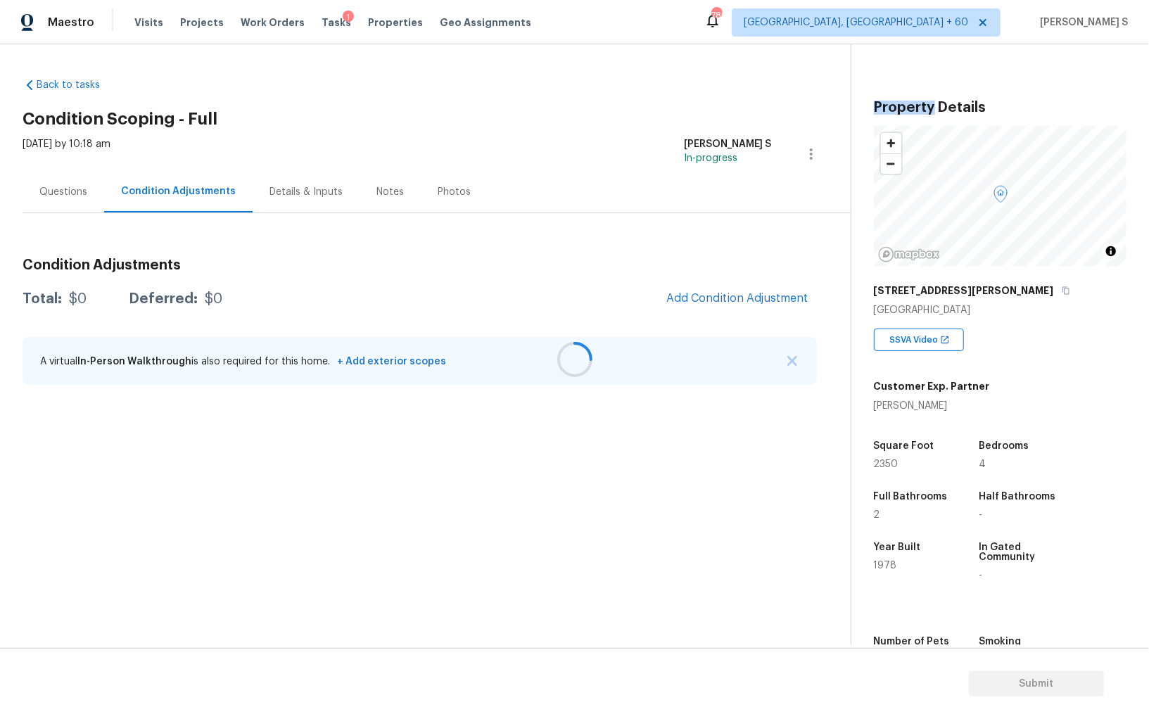
click at [182, 198] on div at bounding box center [574, 359] width 1149 height 719
click at [713, 284] on span "Add Condition Adjustment" at bounding box center [737, 299] width 159 height 31
click at [711, 307] on button "Add Condition Adjustment" at bounding box center [737, 299] width 159 height 30
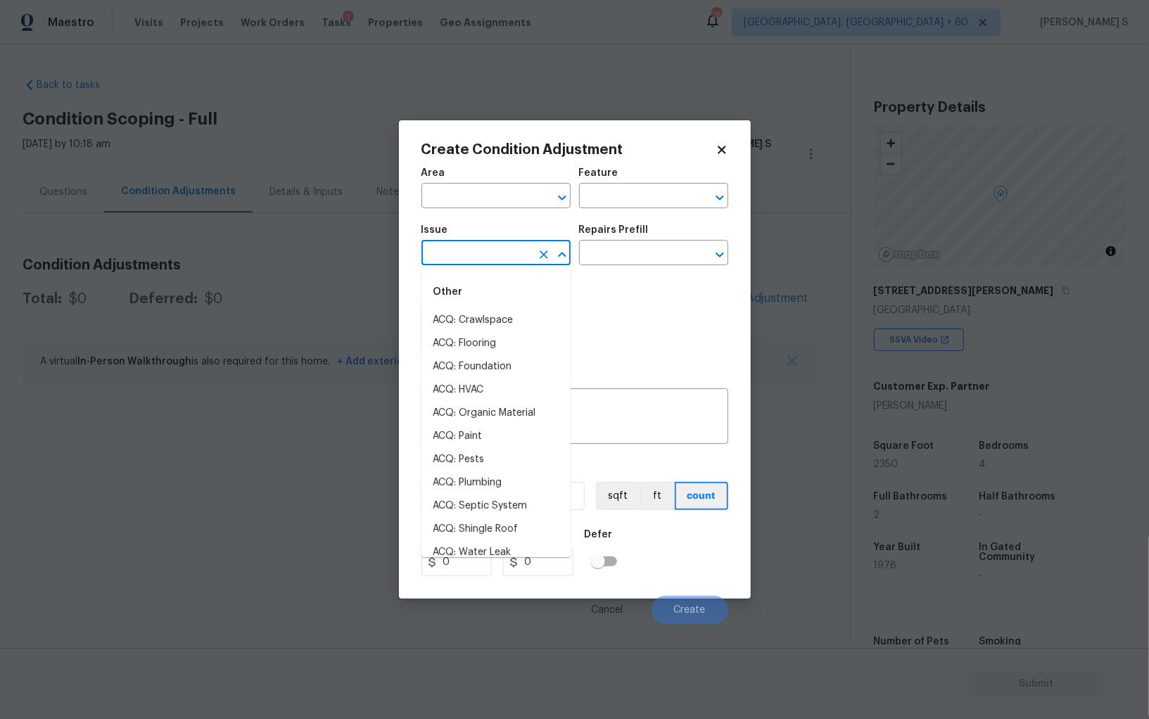
click at [521, 258] on input "text" at bounding box center [476, 254] width 110 height 22
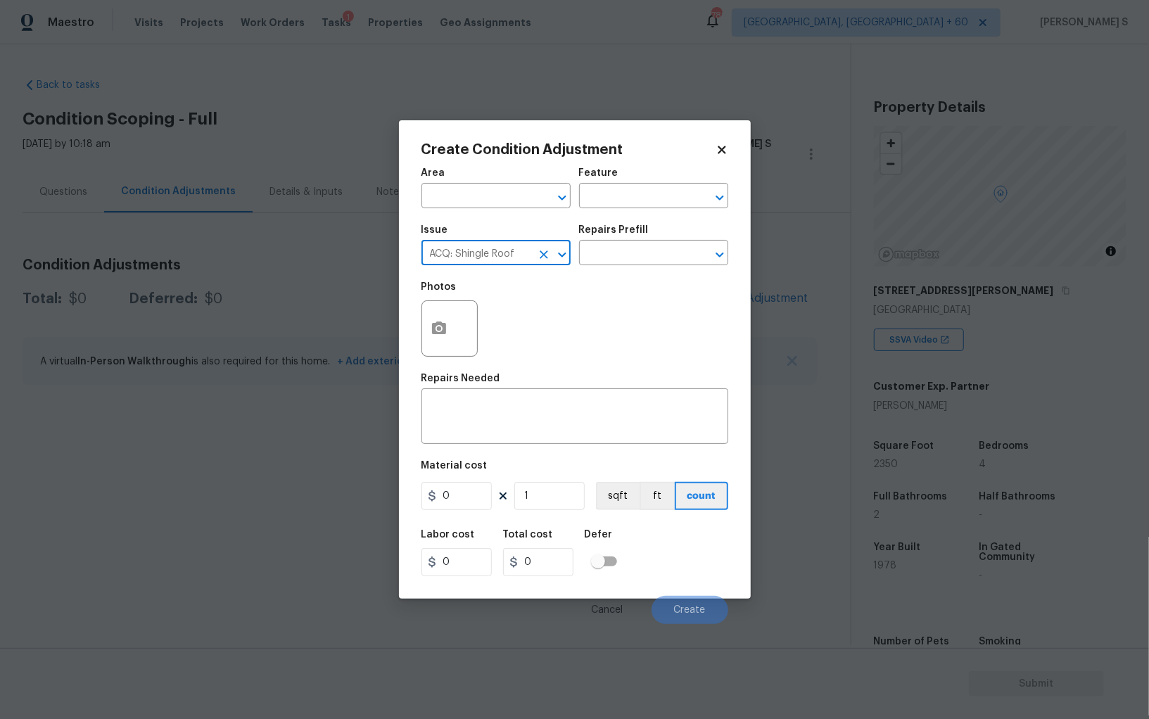
type input "ACQ: Shingle Roof"
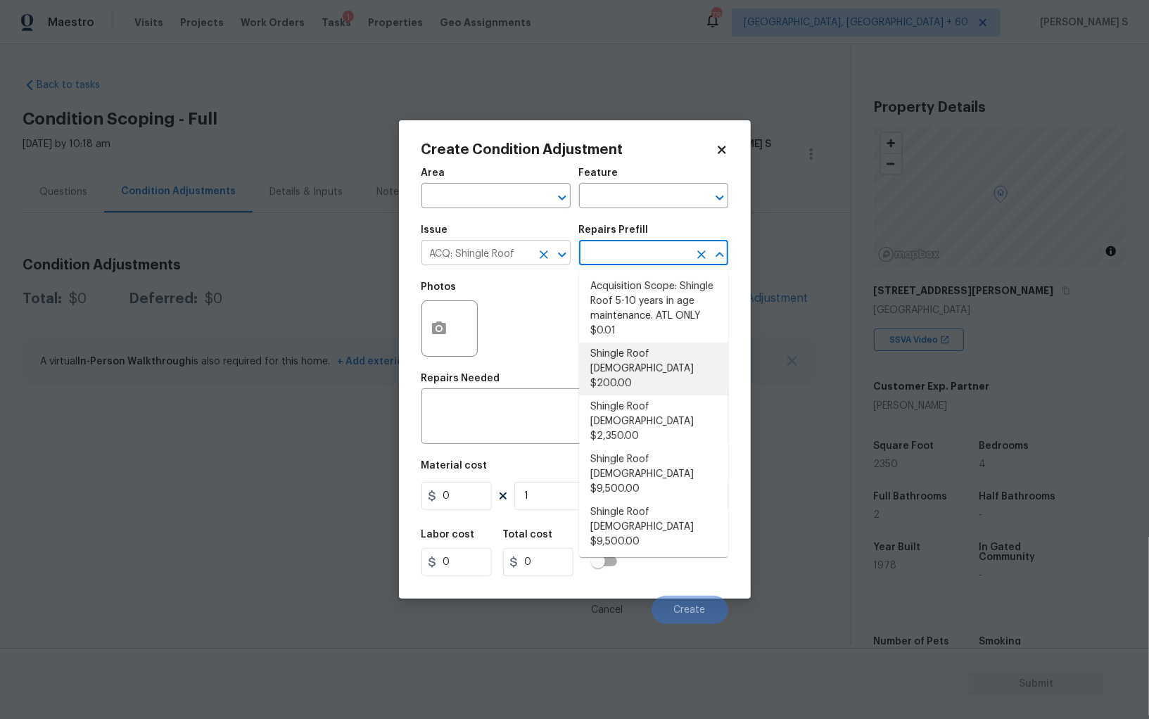
type input "Acquisition"
type textarea "Acquisition Scope: Shingle Roof 0-10 years in age maintenance."
type input "200"
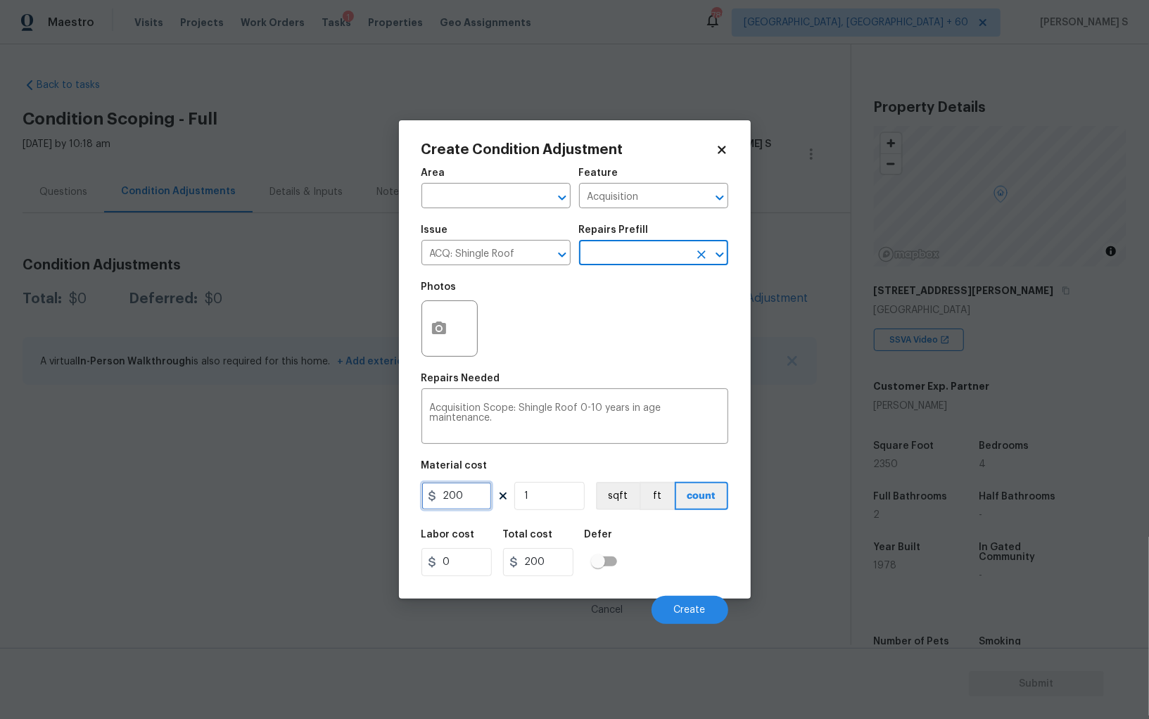
click at [464, 500] on input "200" at bounding box center [456, 496] width 70 height 28
type input "500"
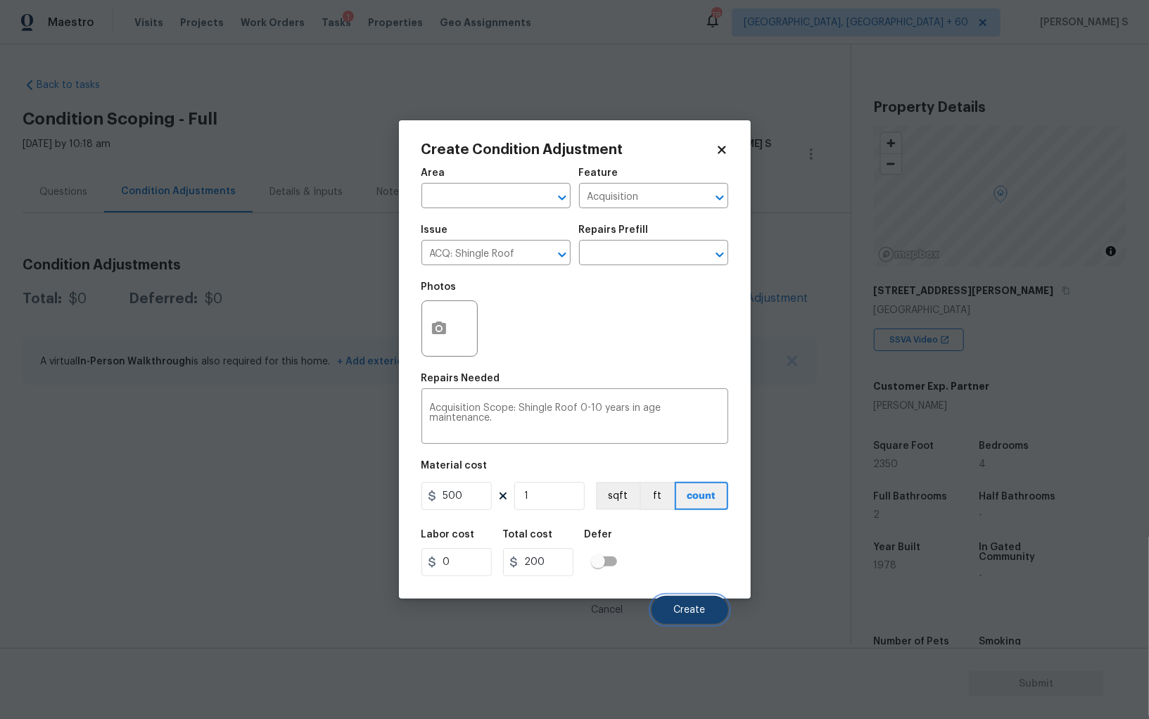
type input "500"
click at [697, 609] on span "Create" at bounding box center [690, 610] width 32 height 11
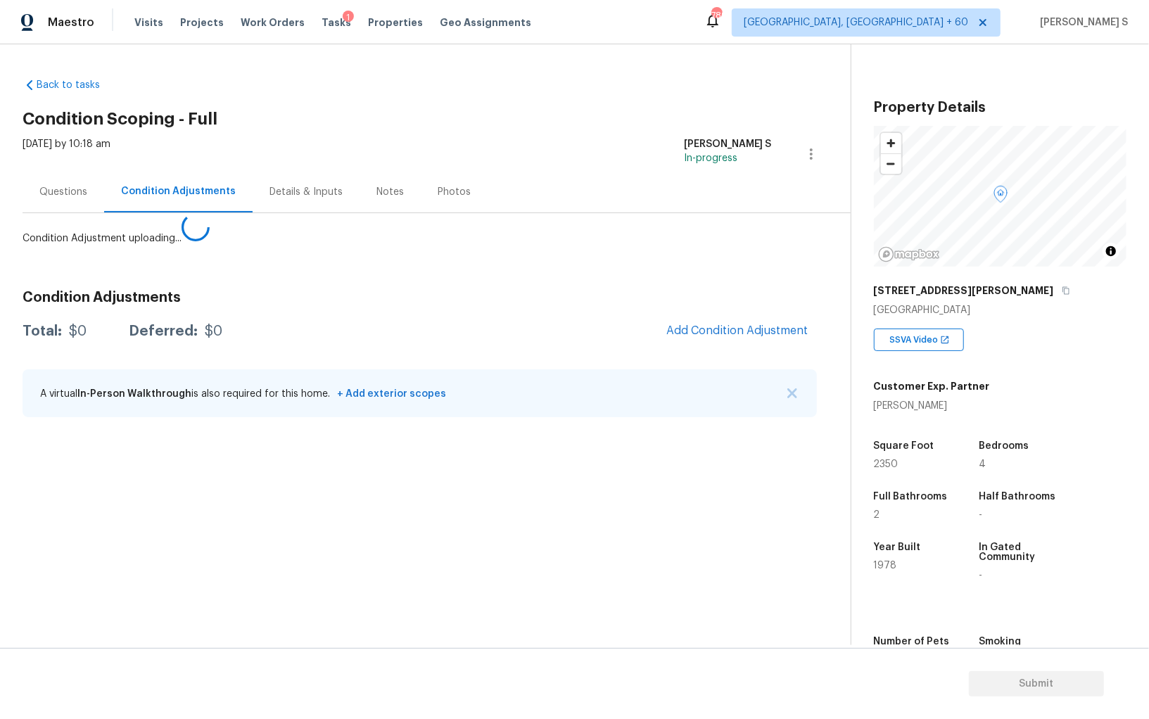
click at [286, 544] on body "Maestro Visits Projects Work Orders Tasks 1 Properties Geo Assignments 789 Albu…" at bounding box center [574, 359] width 1149 height 719
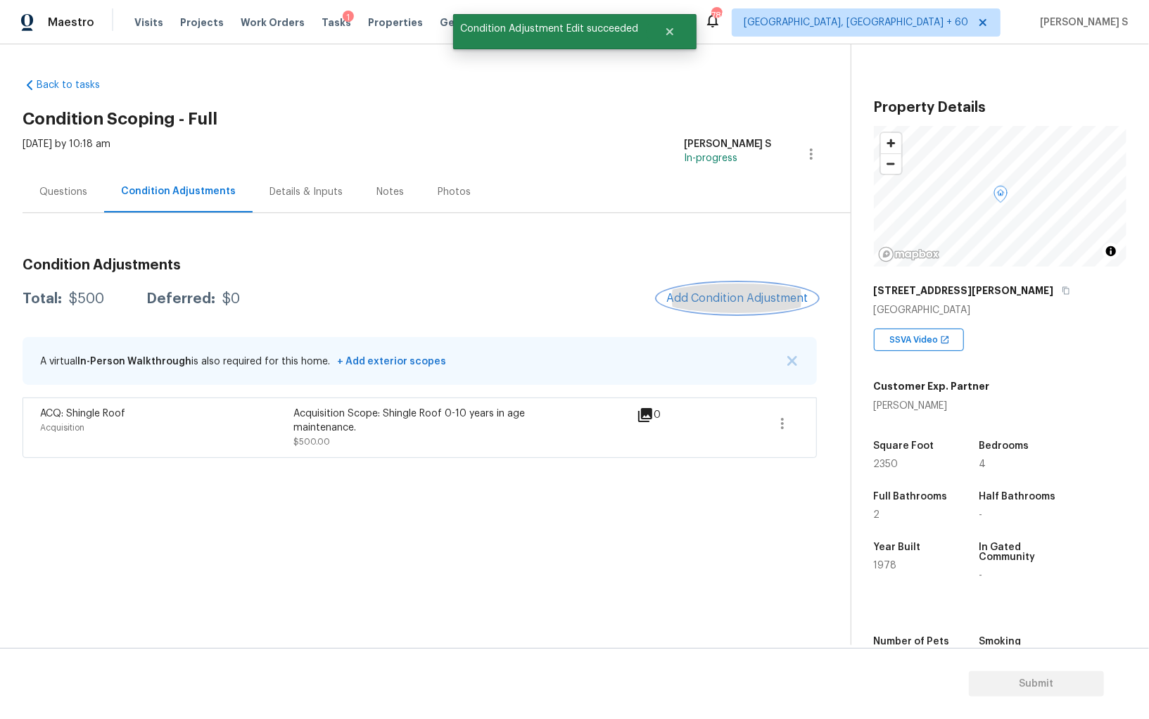
click at [714, 310] on button "Add Condition Adjustment" at bounding box center [737, 299] width 159 height 30
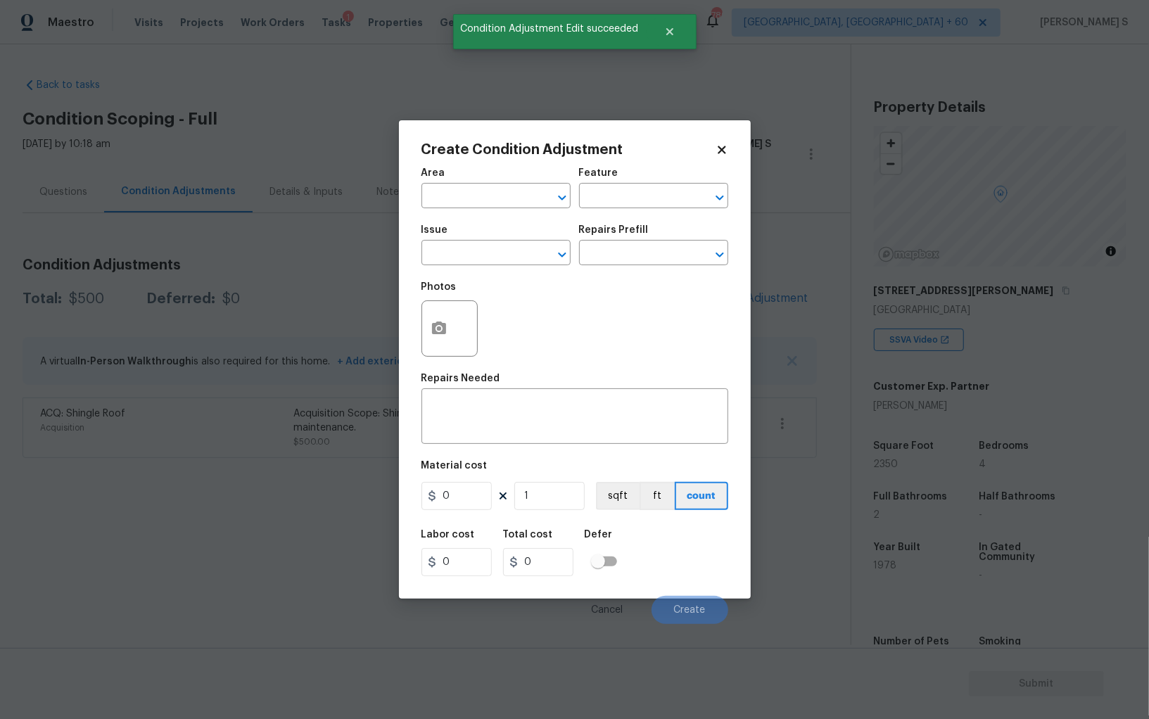
click at [457, 269] on span "Issue ​" at bounding box center [495, 245] width 149 height 57
click at [455, 255] on input "text" at bounding box center [476, 254] width 110 height 22
type input "Pressure Washing"
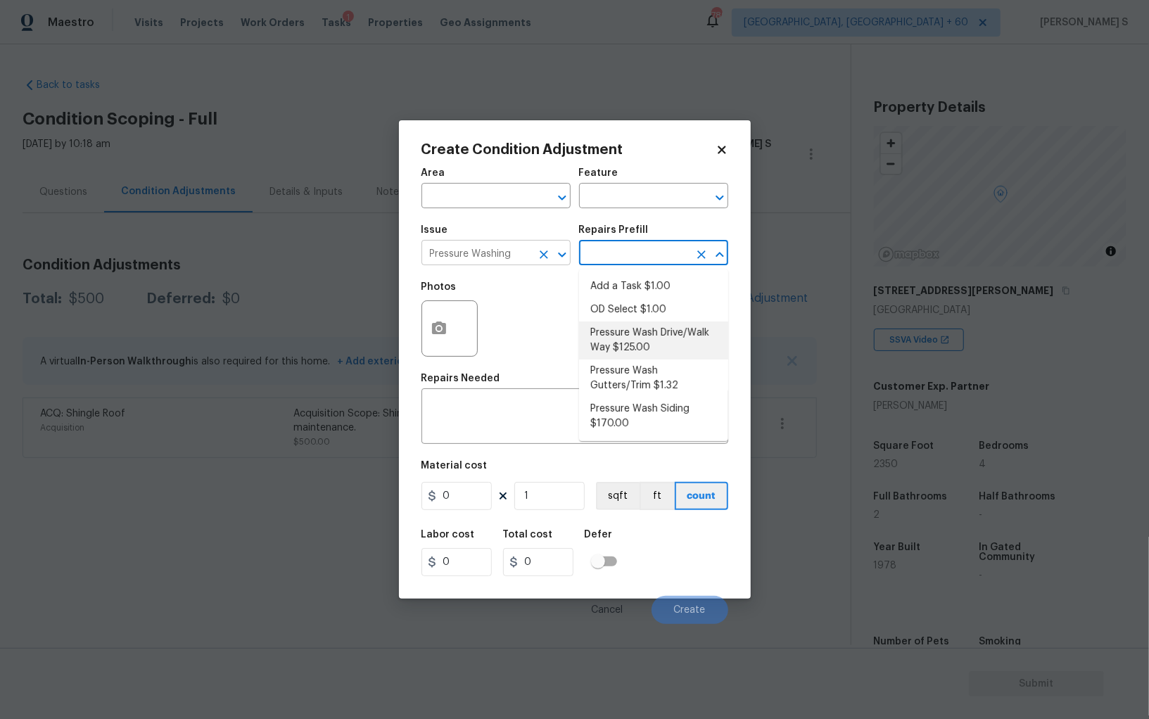
type input "Siding"
type textarea "Pressure wash the driveways/walkways as directed by the PM. Ensure that all deb…"
type input "125"
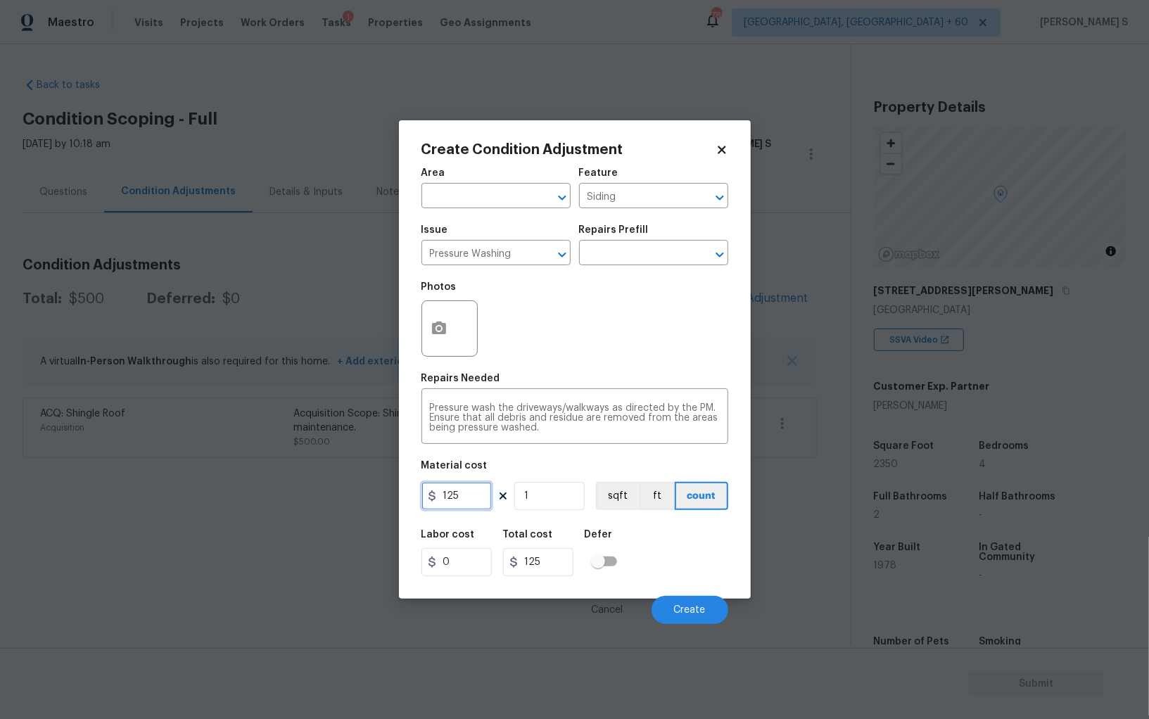
click at [471, 497] on input "125" at bounding box center [456, 496] width 70 height 28
type input "200"
click at [673, 604] on button "Create" at bounding box center [690, 610] width 77 height 28
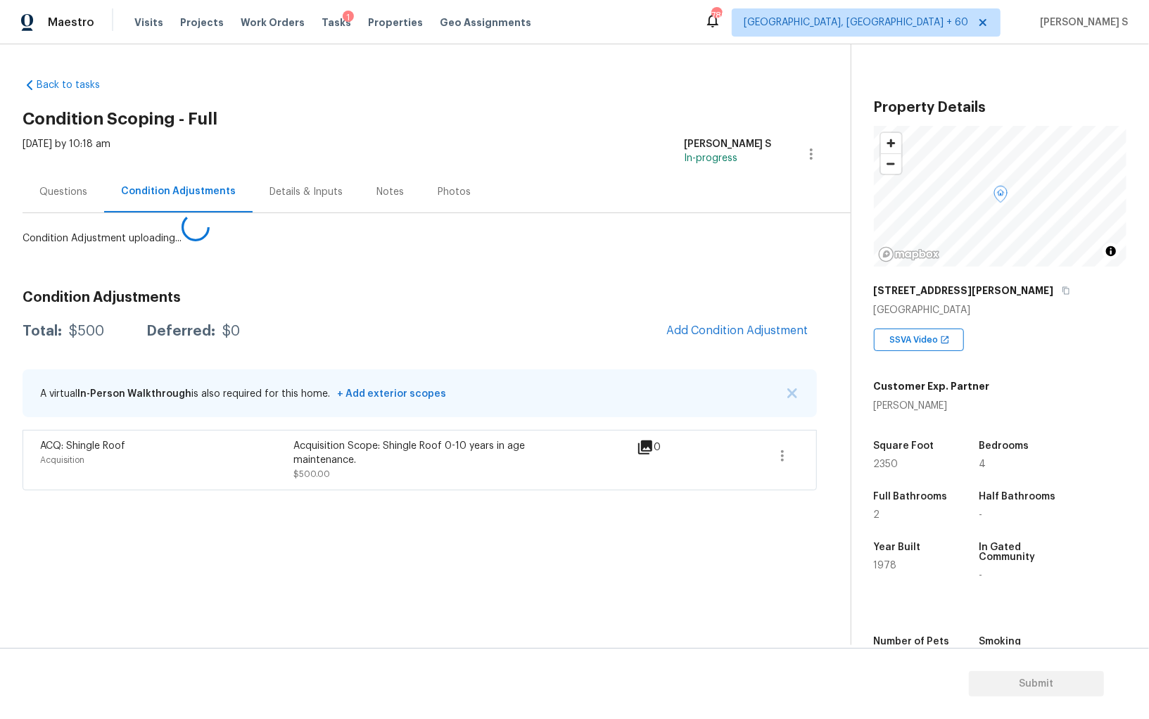
click at [358, 540] on body "Maestro Visits Projects Work Orders Tasks 1 Properties Geo Assignments 789 Albu…" at bounding box center [574, 359] width 1149 height 719
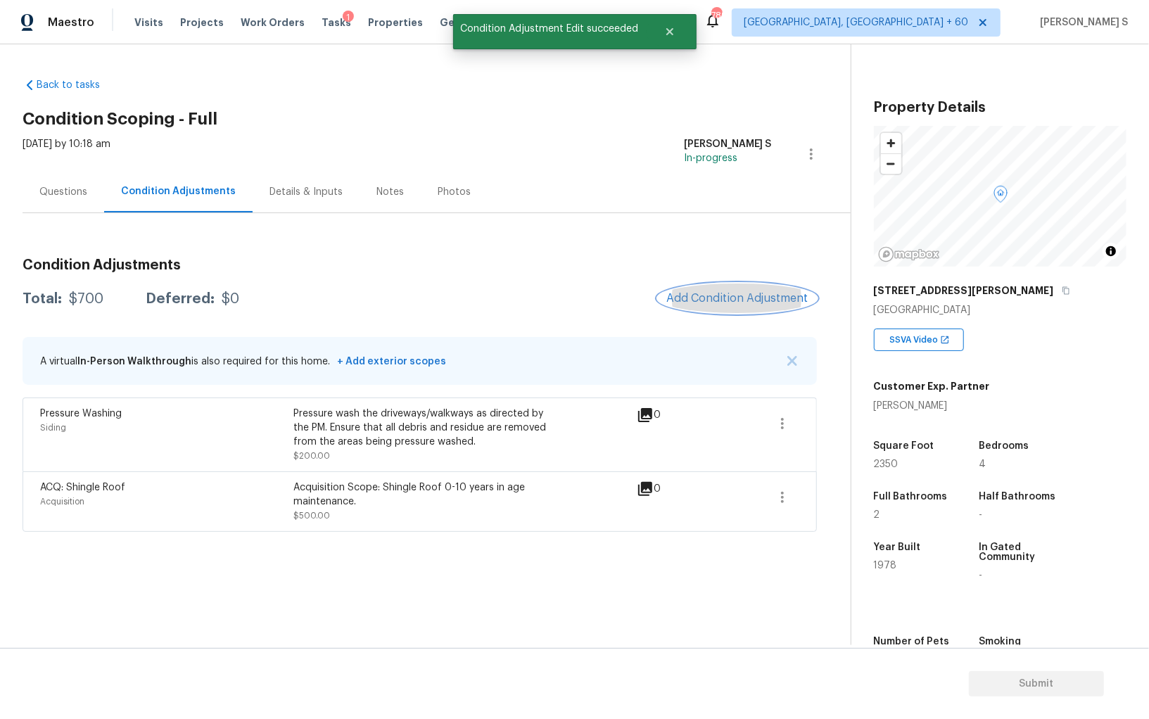
click at [699, 300] on span "Add Condition Adjustment" at bounding box center [737, 298] width 142 height 13
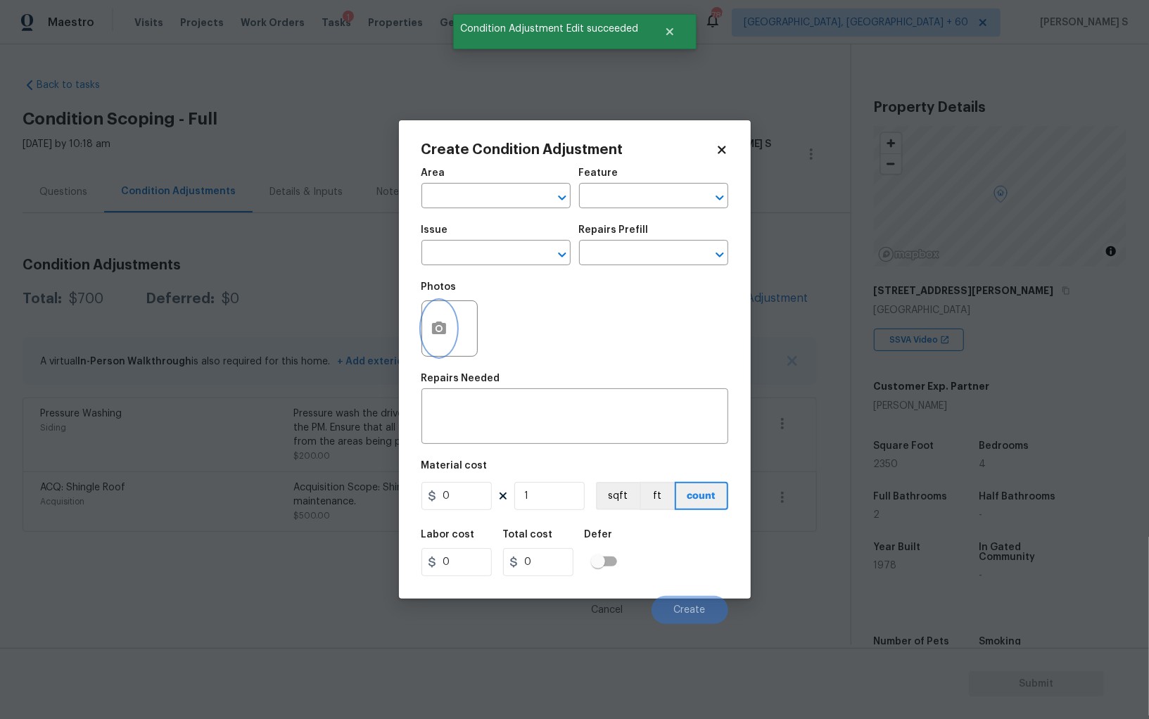
click at [436, 326] on icon "button" at bounding box center [439, 328] width 14 height 13
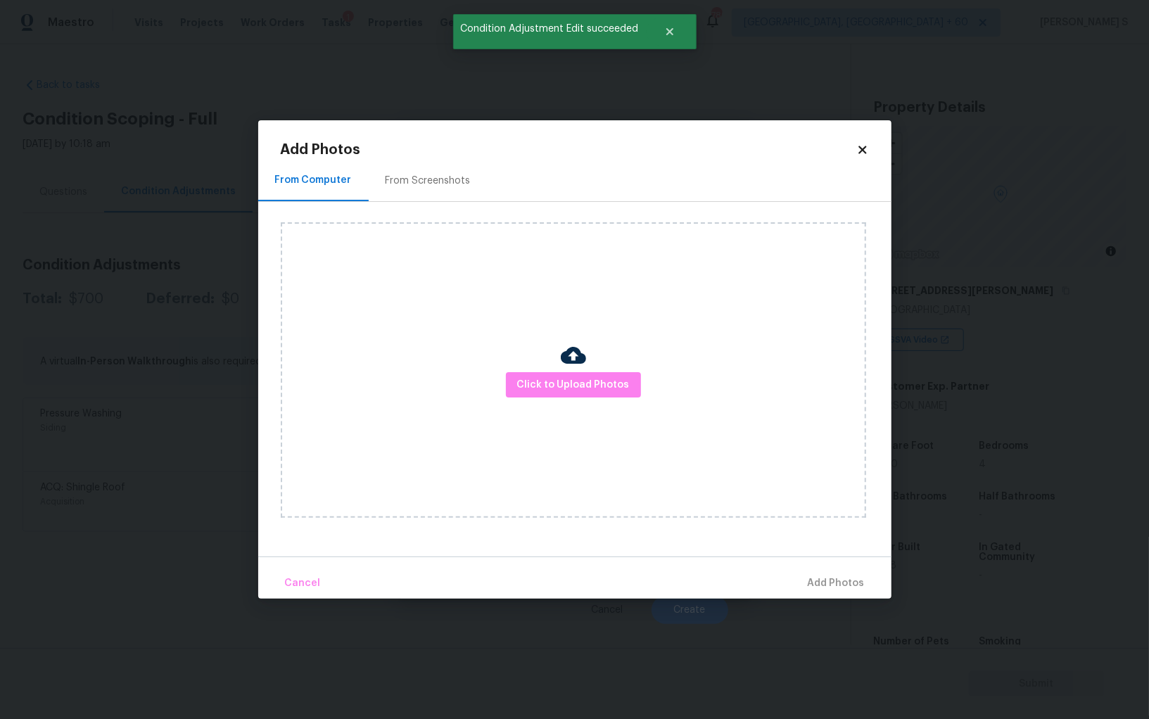
click at [421, 188] on div "From Screenshots" at bounding box center [428, 181] width 119 height 42
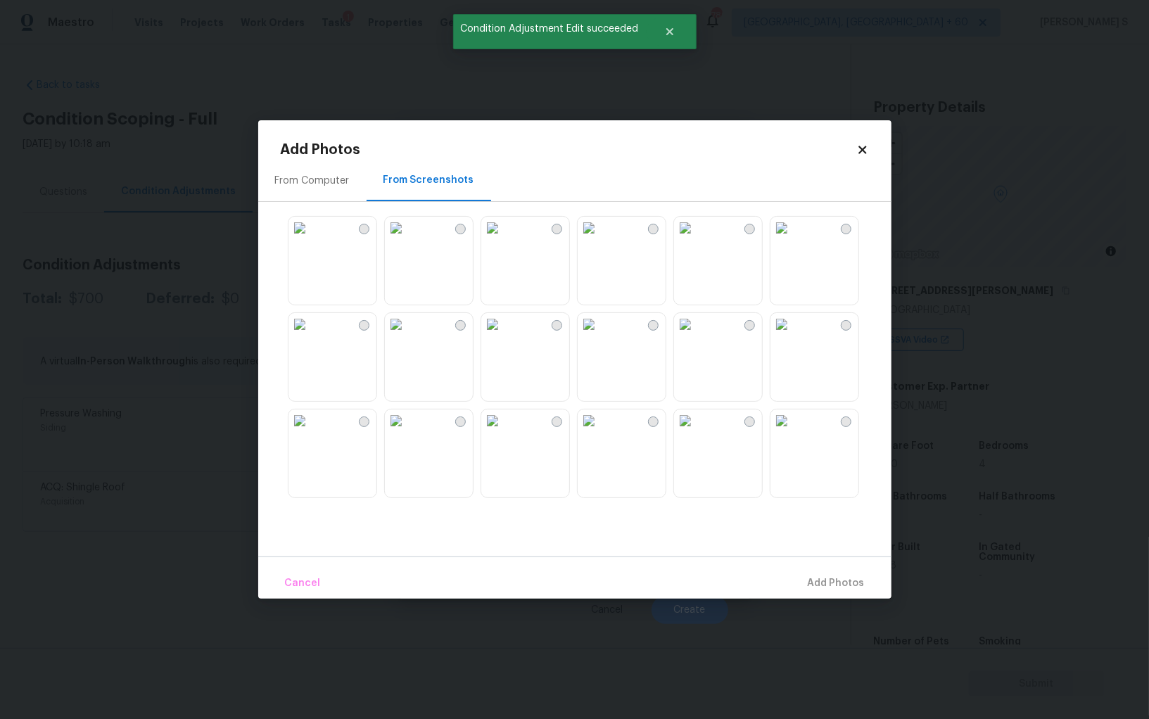
click at [793, 239] on img at bounding box center [781, 228] width 23 height 23
click at [697, 239] on img at bounding box center [685, 228] width 23 height 23
click at [600, 239] on img at bounding box center [589, 228] width 23 height 23
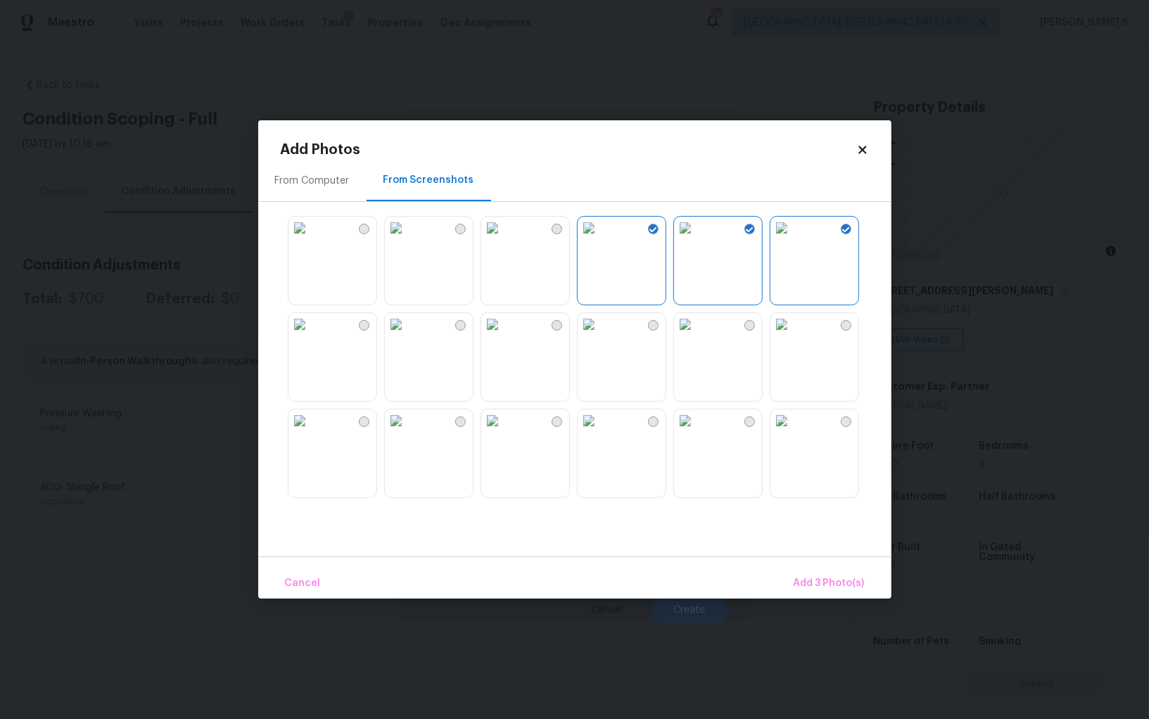
click at [407, 432] on img at bounding box center [396, 421] width 23 height 23
click at [793, 432] on img at bounding box center [781, 421] width 23 height 23
click at [830, 586] on span "Add 5 Photo(s)" at bounding box center [829, 584] width 71 height 18
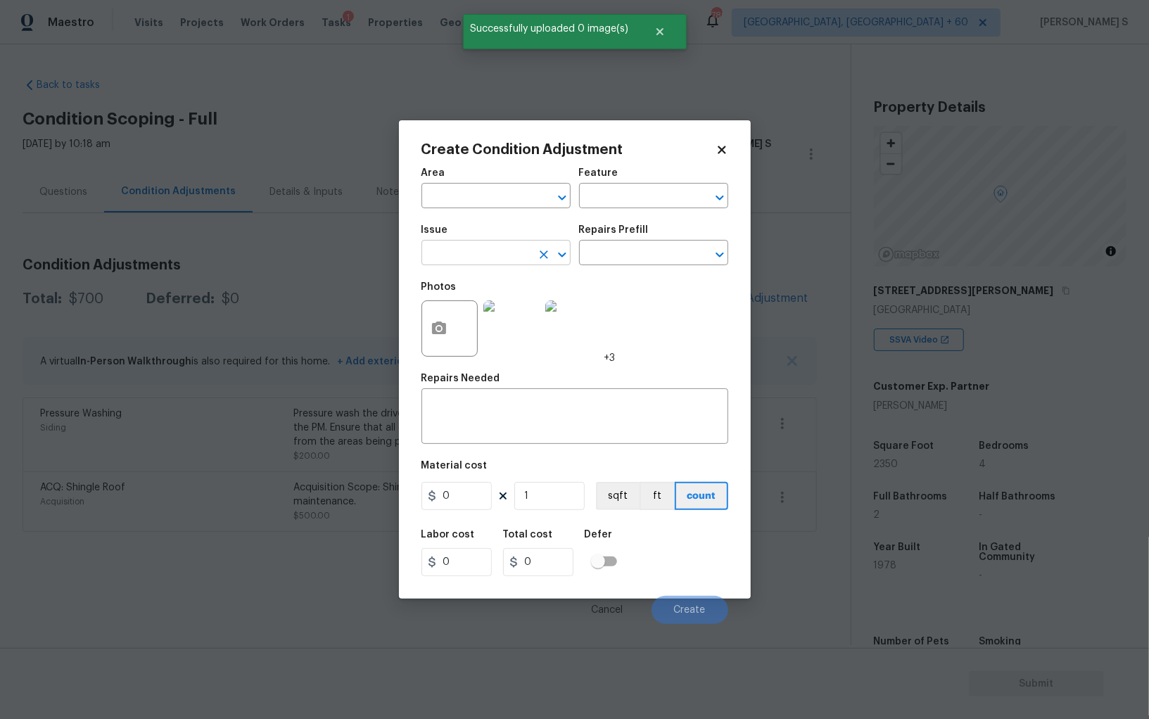
click at [471, 250] on input "text" at bounding box center [476, 254] width 110 height 22
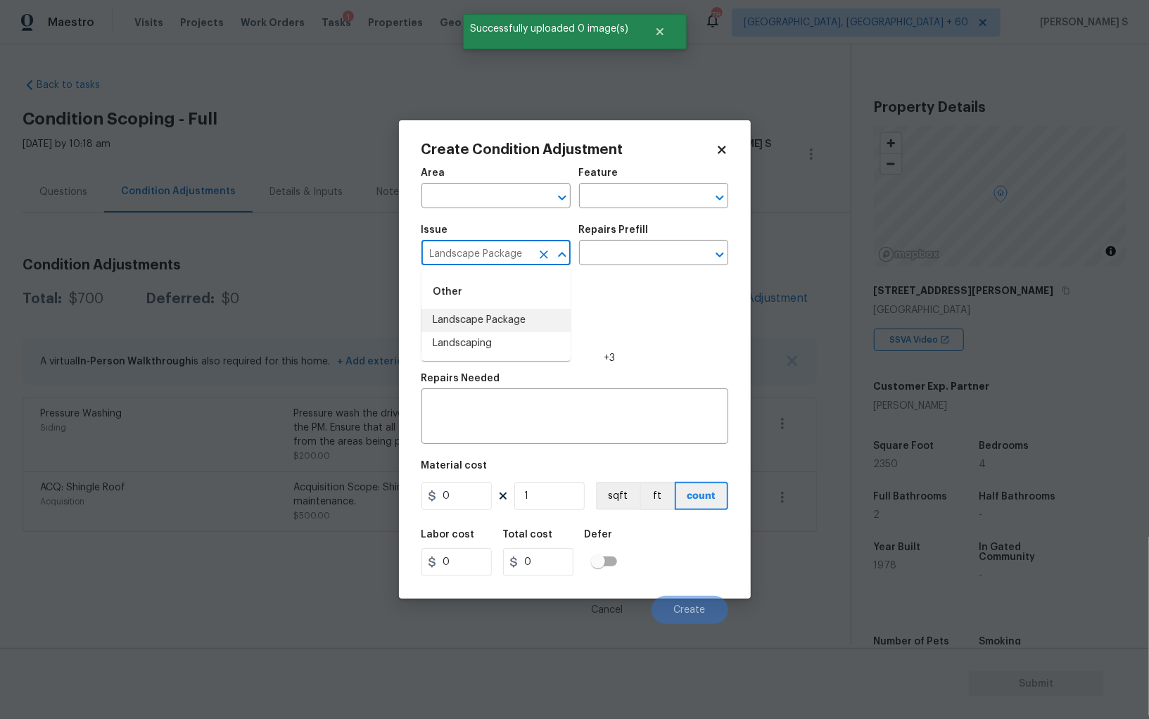
type input "Landscape Package"
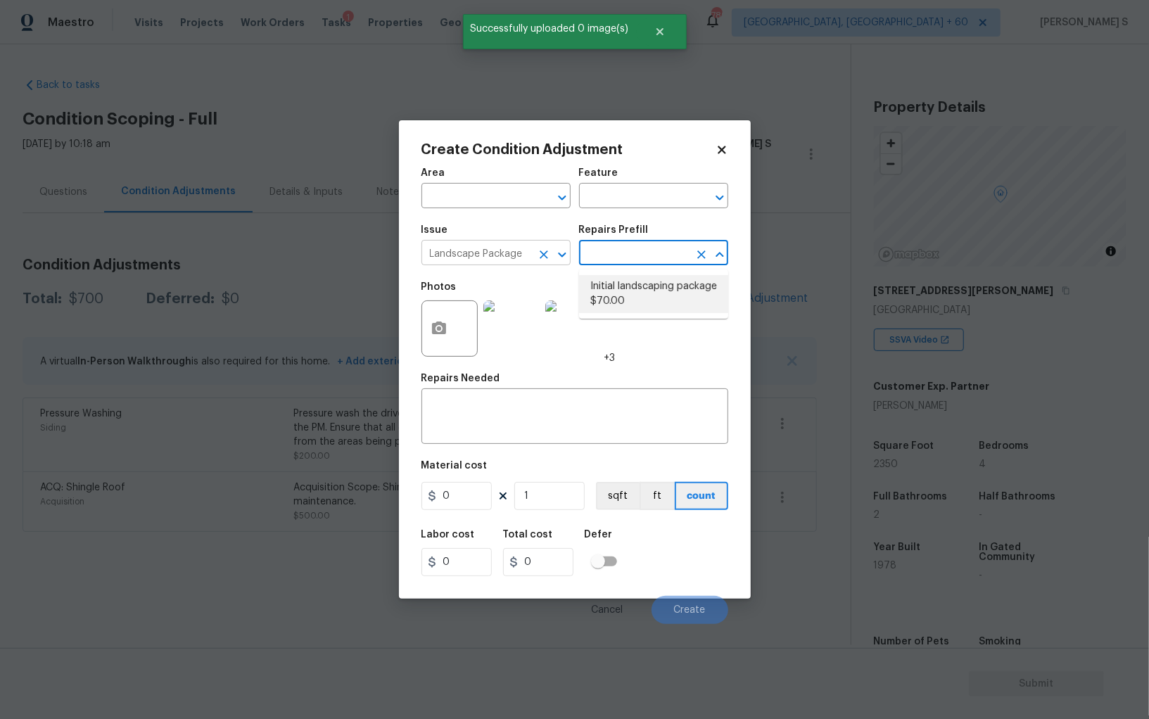
type input "Home Readiness Packages"
type textarea "Mowing of grass up to 6" in height. Mow, edge along driveways & sidewalks, trim…"
type input "70"
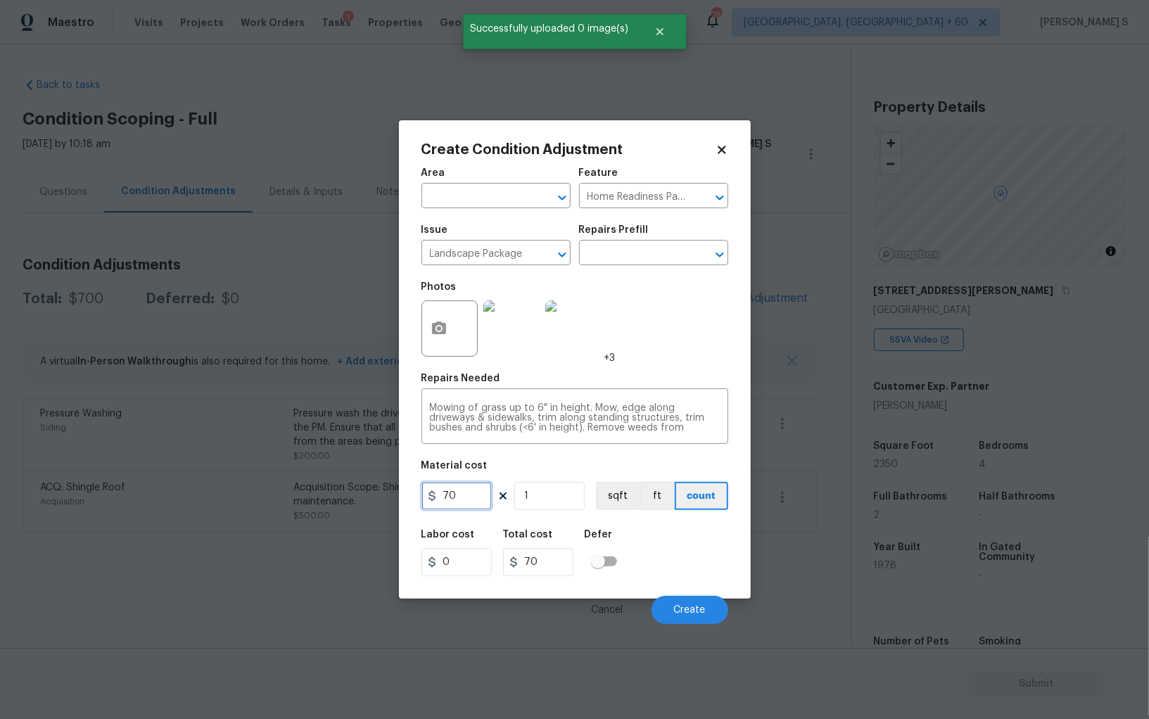
click at [476, 505] on input "70" at bounding box center [456, 496] width 70 height 28
type input "300"
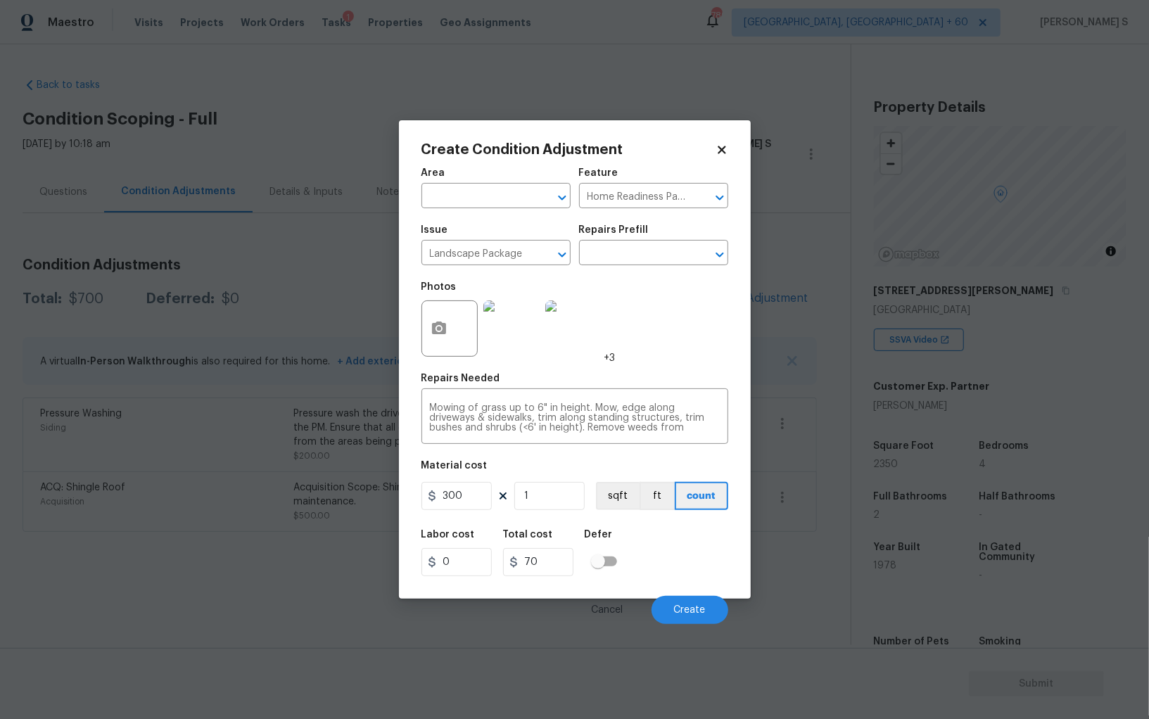
type input "300"
click at [710, 566] on div "Labor cost 0 Total cost 300 Defer" at bounding box center [574, 552] width 307 height 63
click at [691, 604] on button "Create" at bounding box center [690, 610] width 77 height 28
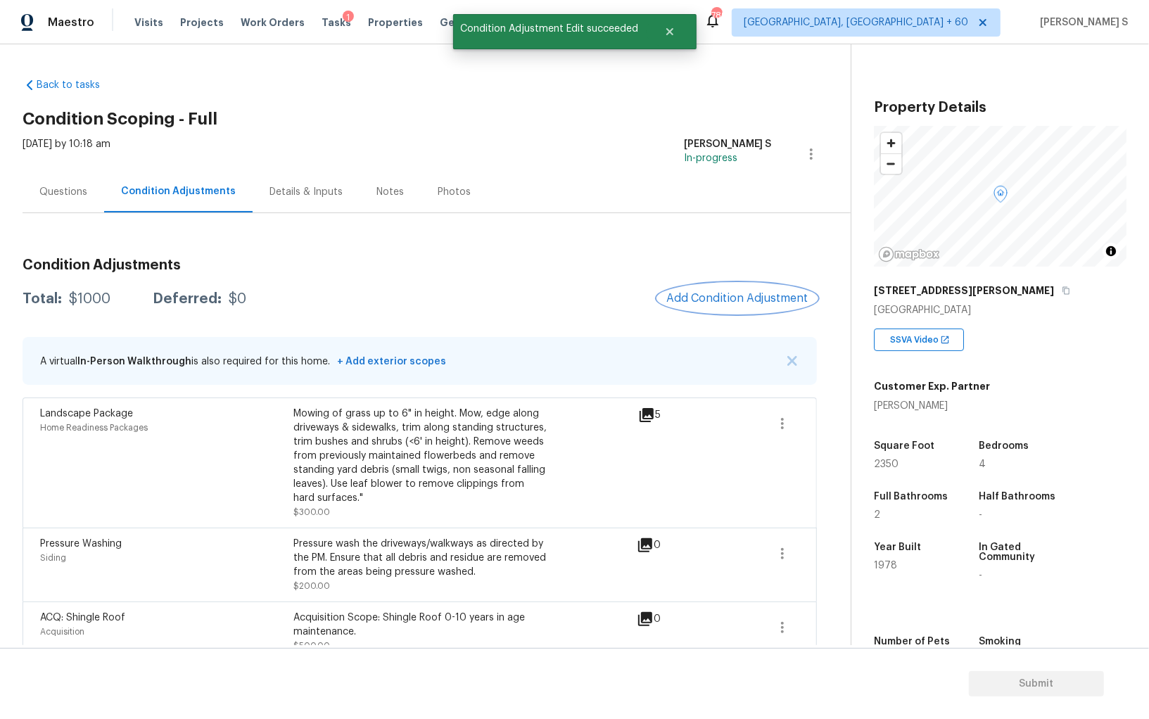
scroll to position [20, 0]
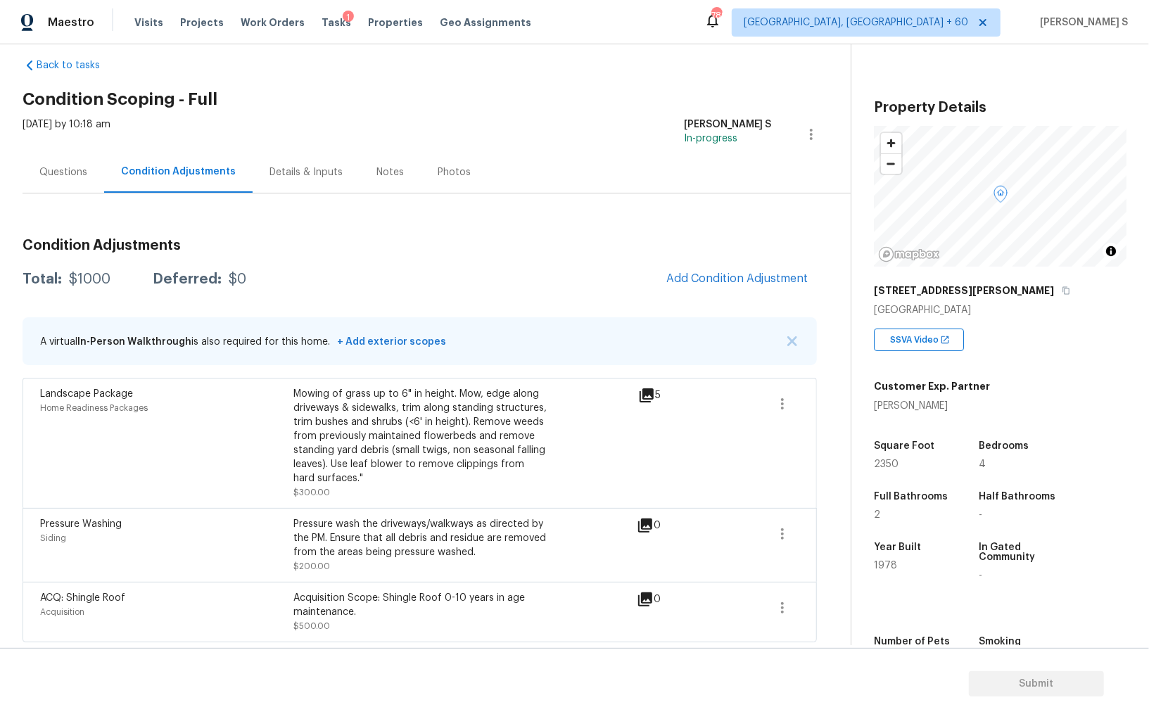
click at [753, 295] on div "Condition Adjustments Total: $1000 Deferred: $0 Add Condition Adjustment A virt…" at bounding box center [420, 434] width 794 height 415
click at [737, 279] on span "Add Condition Adjustment" at bounding box center [737, 278] width 142 height 13
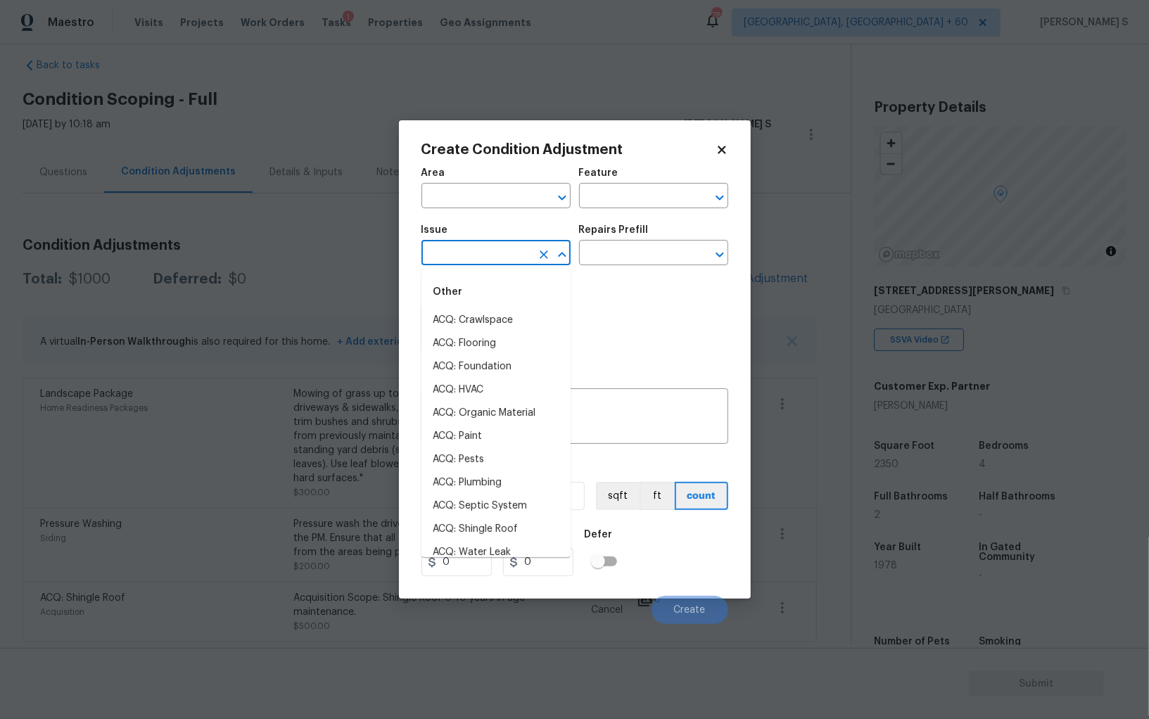
click at [500, 258] on input "text" at bounding box center [476, 254] width 110 height 22
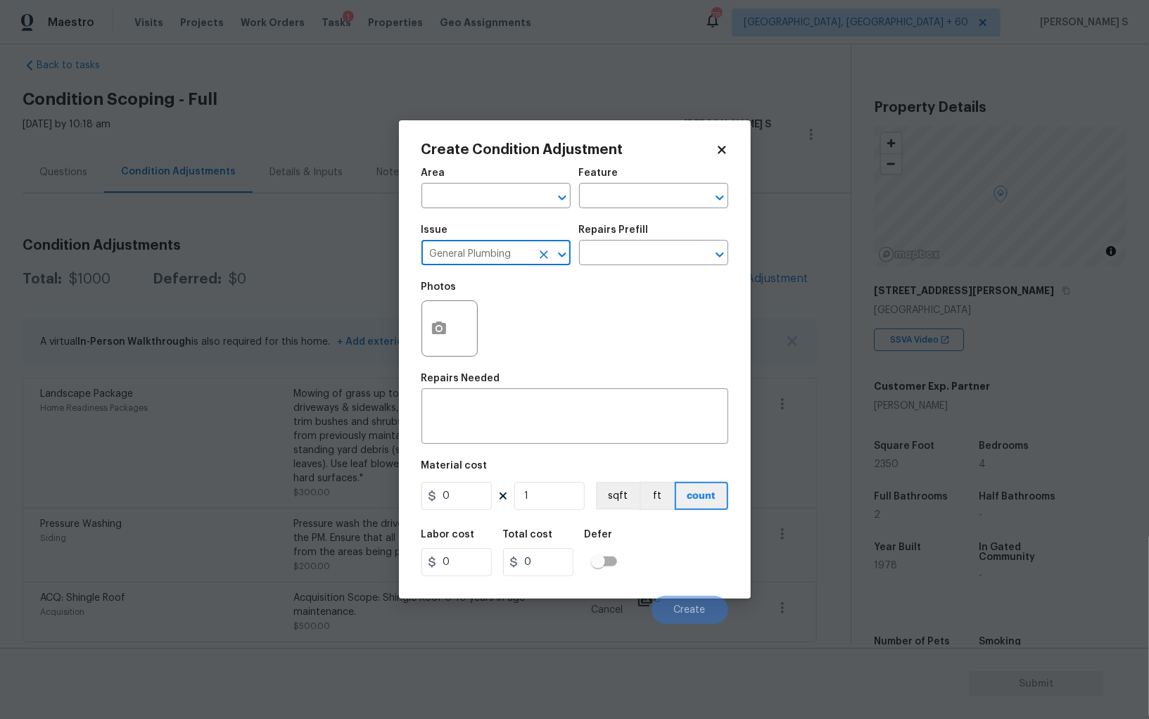
type input "General Plumbing"
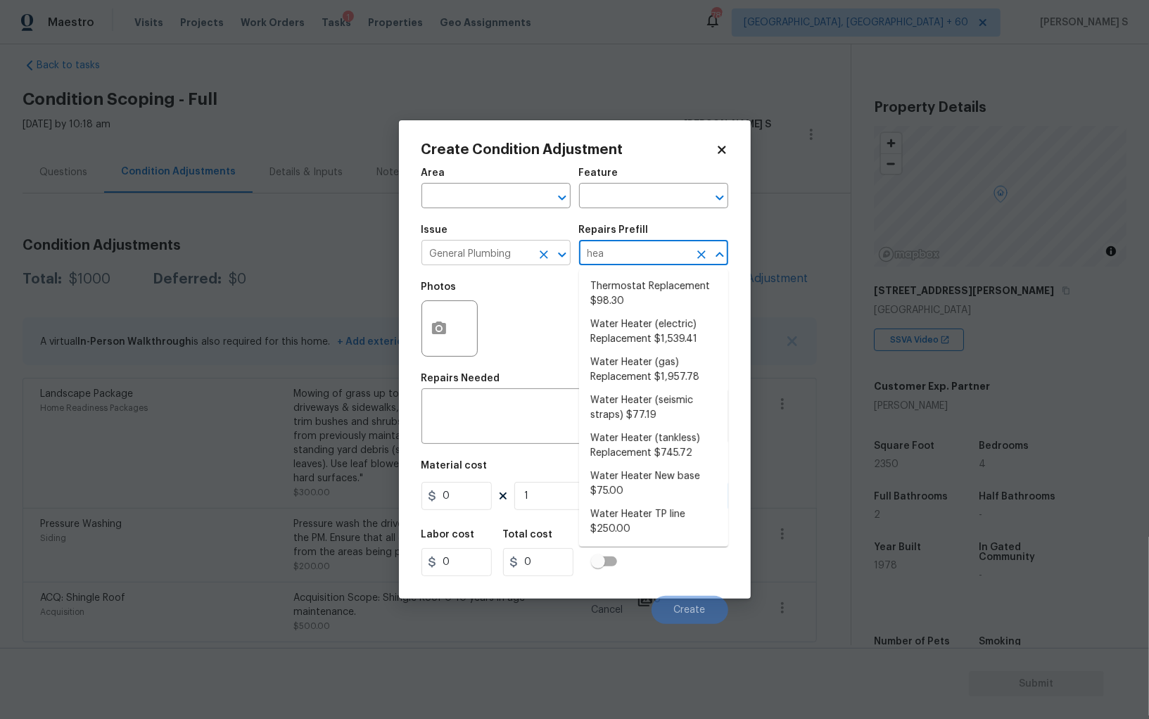
type input "heat"
type input "Plumbing"
type textarea "Remove the existing electric water heater and install a new 40 gallon electric …"
type input "1539.41"
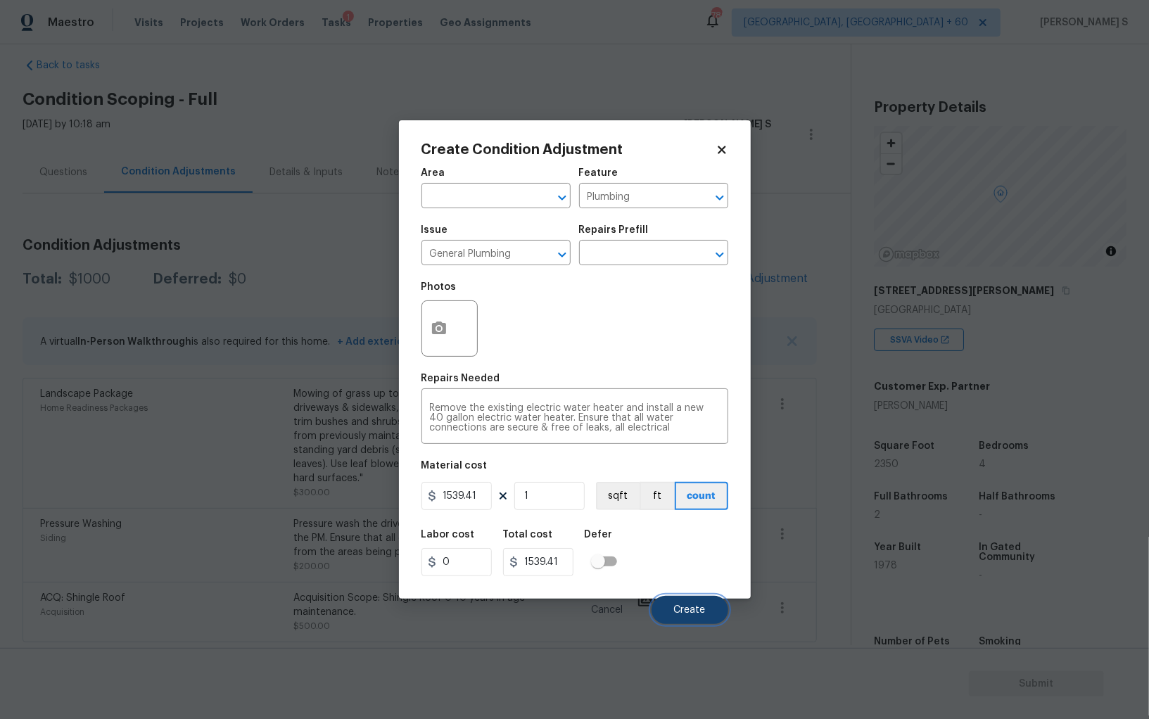
click at [687, 609] on span "Create" at bounding box center [690, 610] width 32 height 11
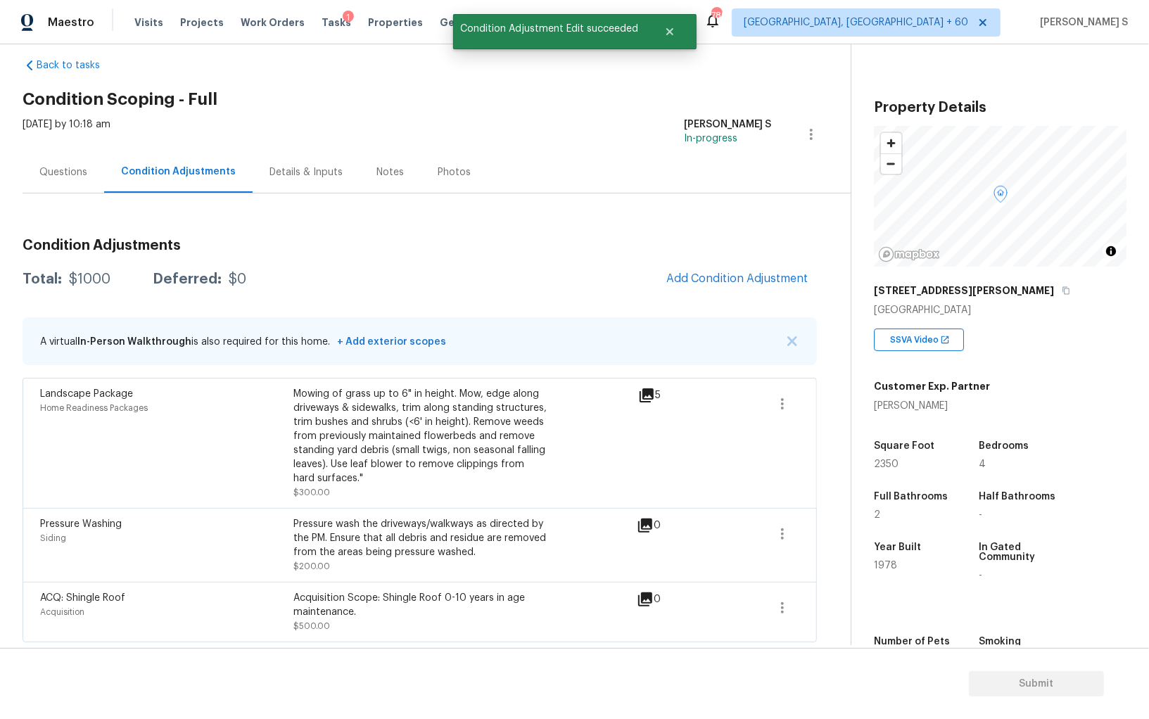
click at [275, 557] on div "Pressure Washing Siding" at bounding box center [166, 545] width 253 height 56
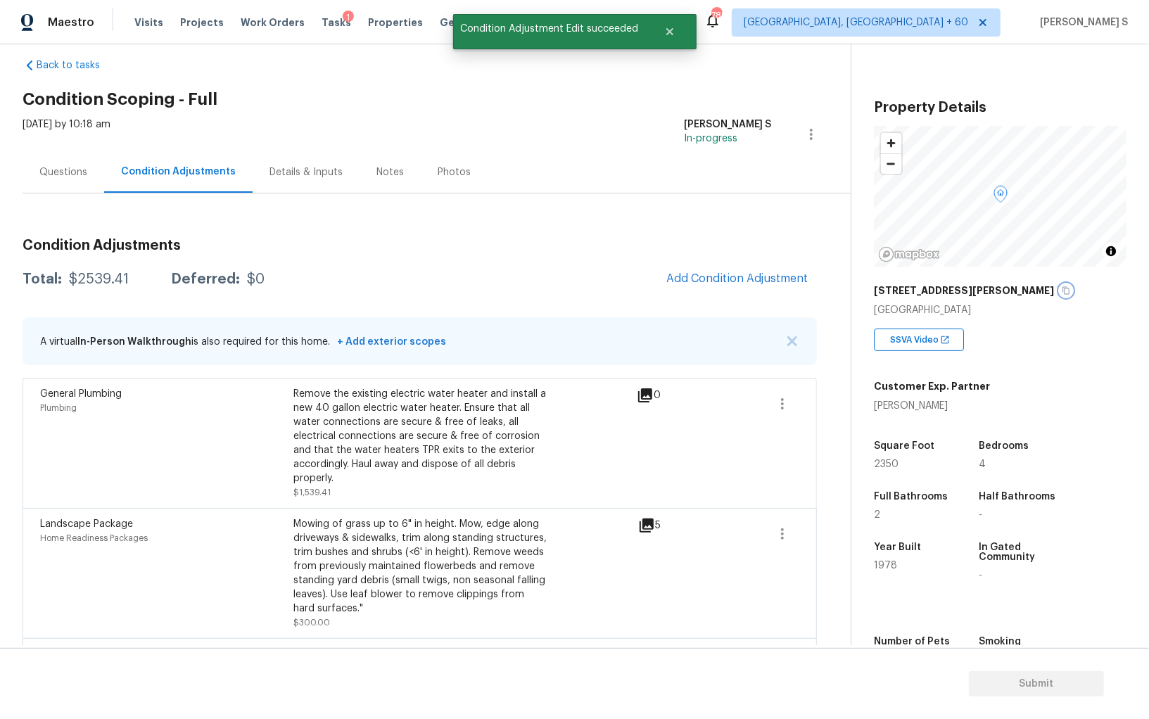
click at [1060, 288] on button "button" at bounding box center [1066, 290] width 13 height 13
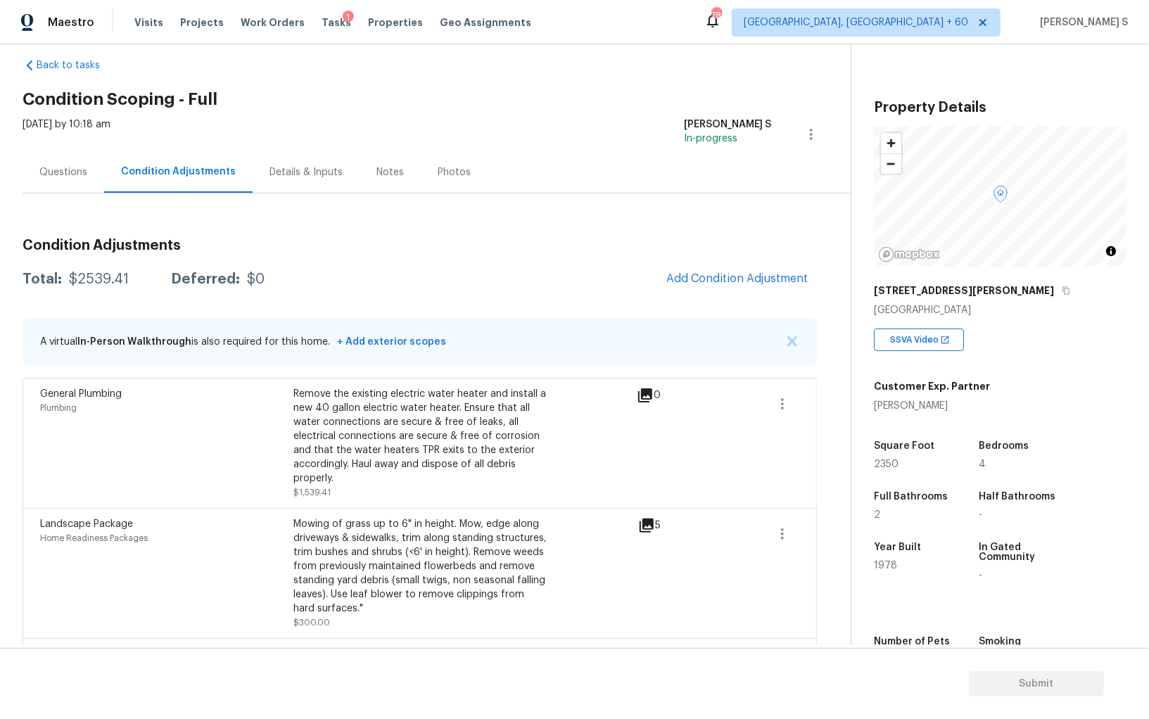
drag, startPoint x: 34, startPoint y: 173, endPoint x: 76, endPoint y: 189, distance: 45.2
click at [34, 173] on div "Questions" at bounding box center [64, 172] width 82 height 42
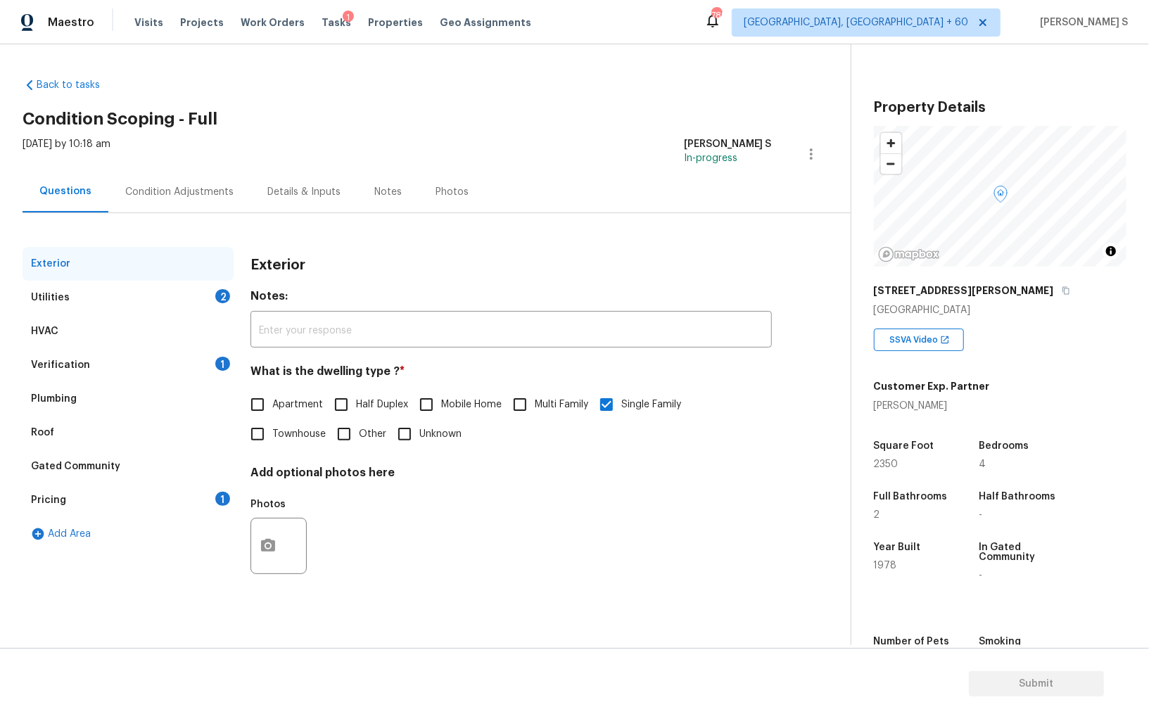
click at [81, 370] on div "Verification" at bounding box center [60, 365] width 59 height 14
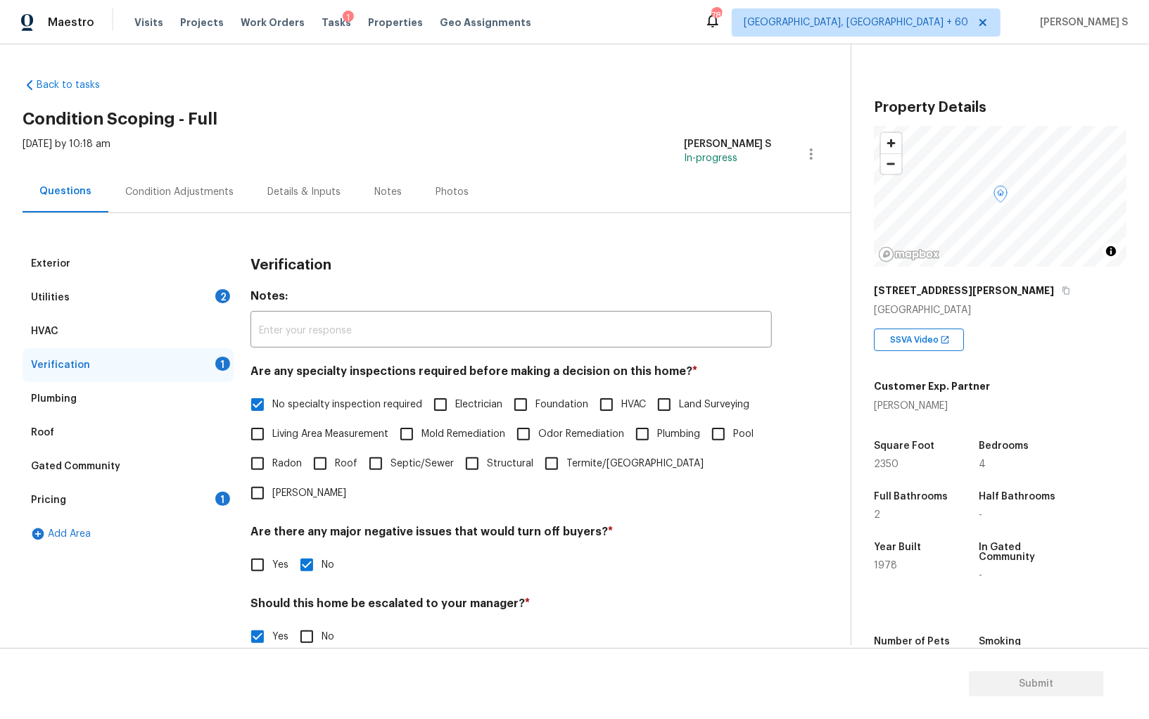
click at [388, 656] on input "ALA property." at bounding box center [510, 672] width 521 height 33
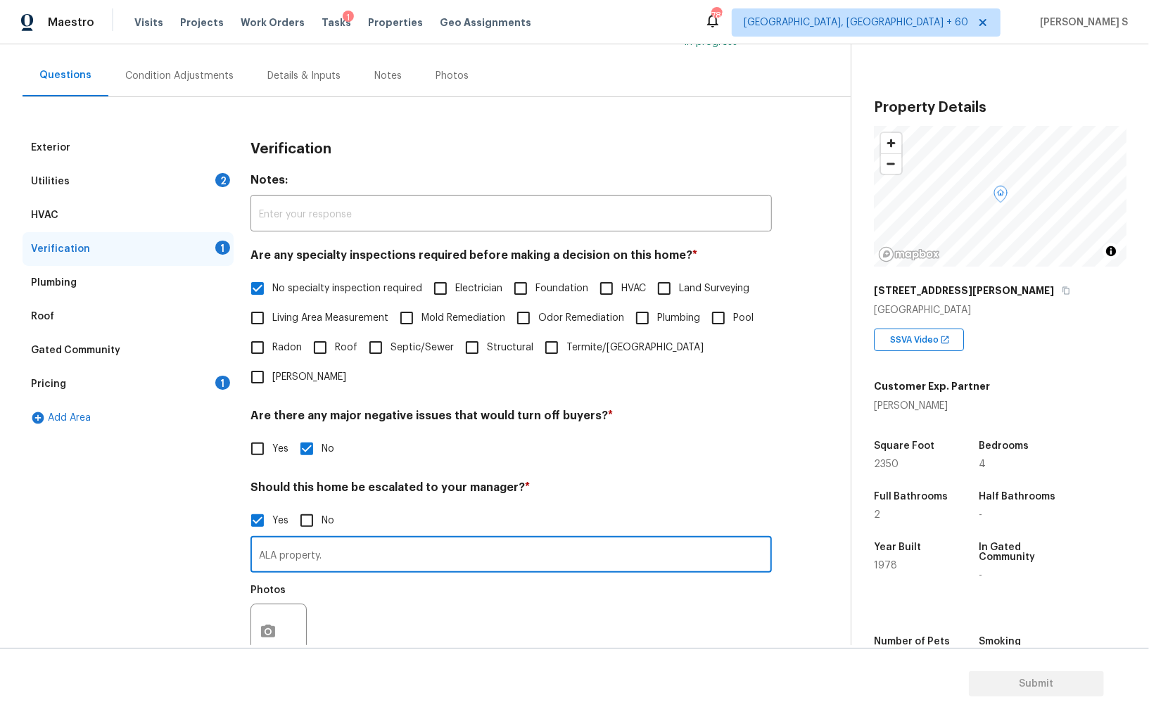
scroll to position [217, 0]
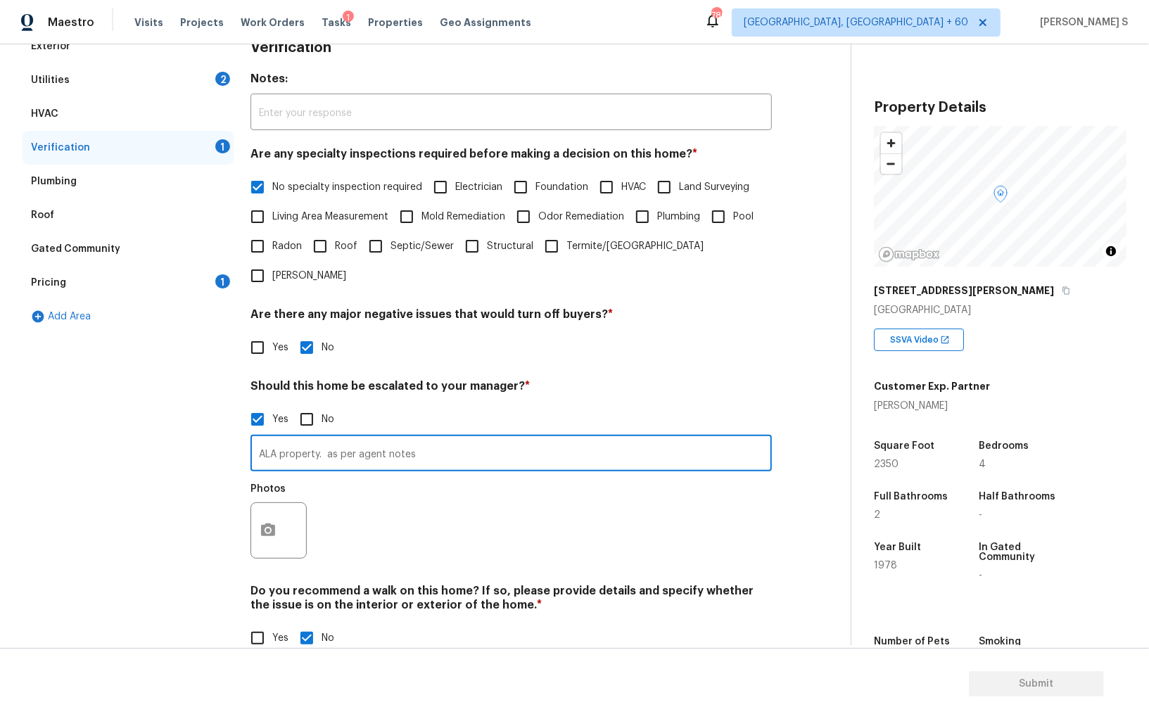
paste input "Functioning but signs of corrosion (e.g., rust) or leaking"
click at [416, 438] on input "ALA property. as per agent notes Functioning but signs of corrosion (e.g., rust…" at bounding box center [510, 454] width 521 height 33
type input "ALA property. as per agent notes heater Functioning but signs of corrosion (e.g…"
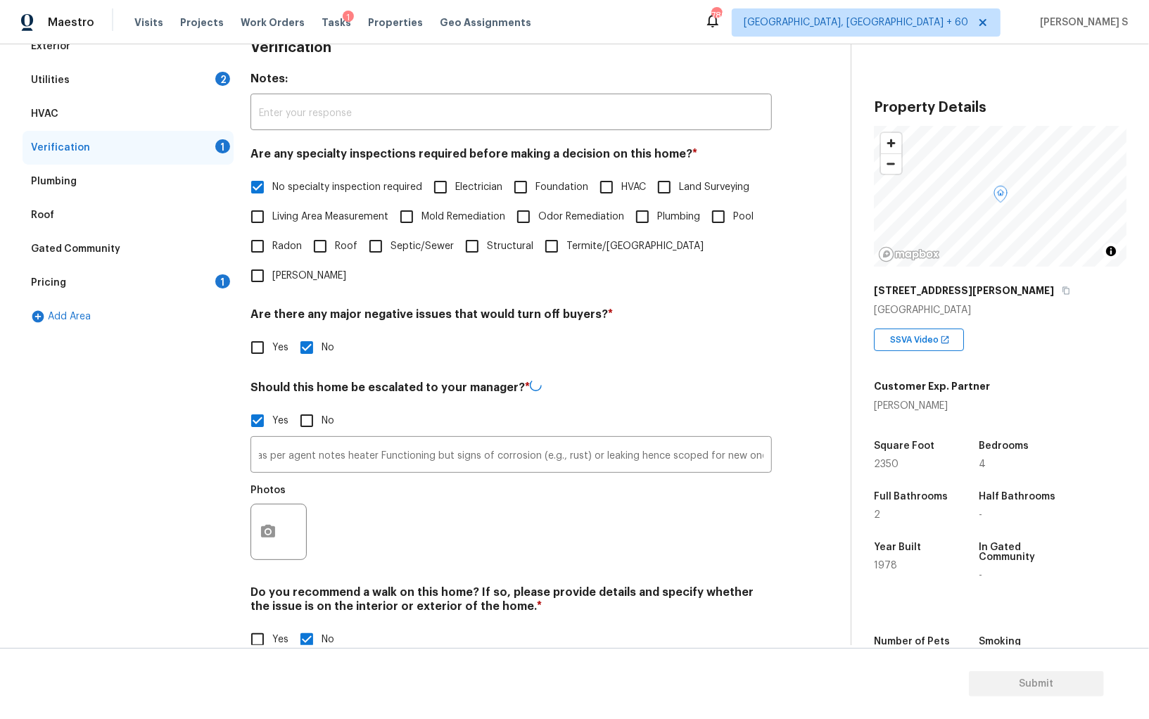
scroll to position [0, 0]
click at [448, 552] on div "Verification Notes: ​ Are any specialty inspections required before making a de…" at bounding box center [510, 351] width 521 height 642
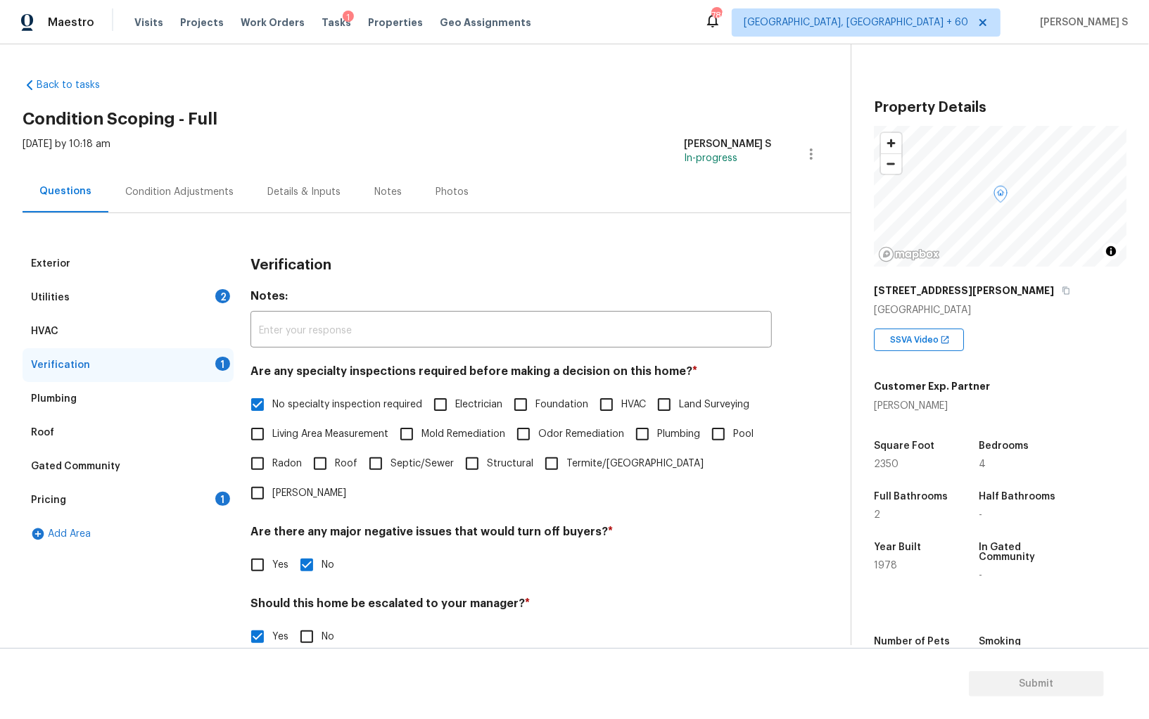
click at [168, 176] on div "Condition Adjustments" at bounding box center [179, 192] width 142 height 42
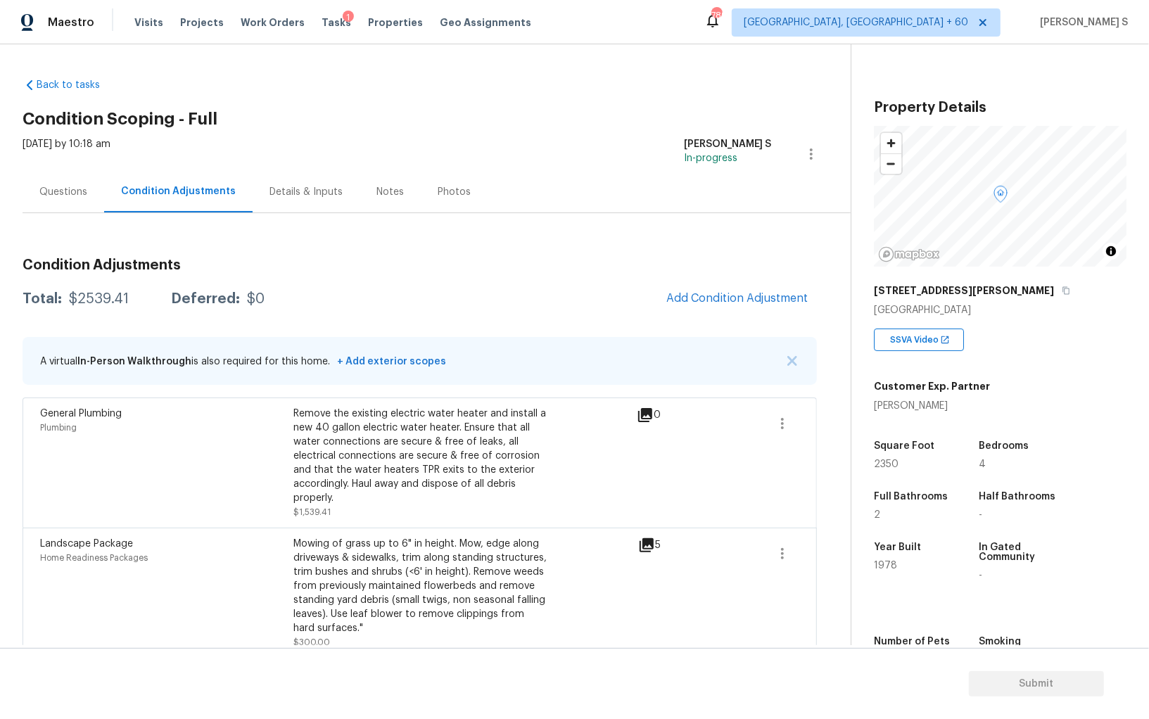
scroll to position [97, 0]
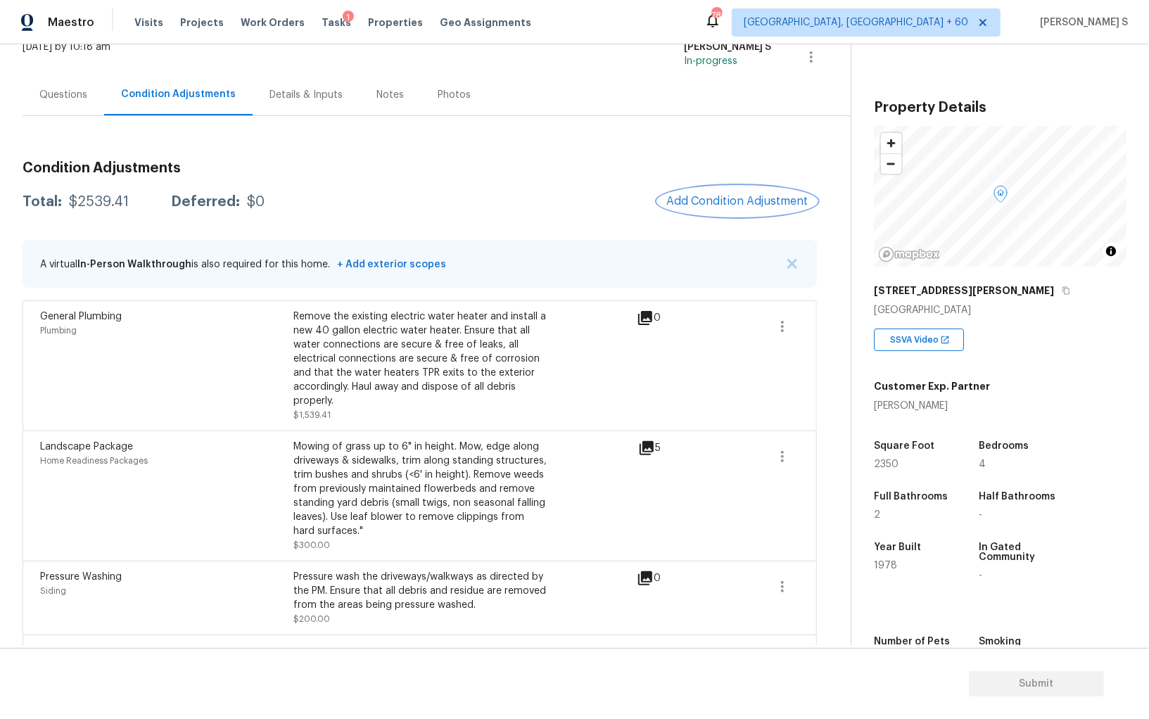
click at [711, 189] on button "Add Condition Adjustment" at bounding box center [737, 201] width 159 height 30
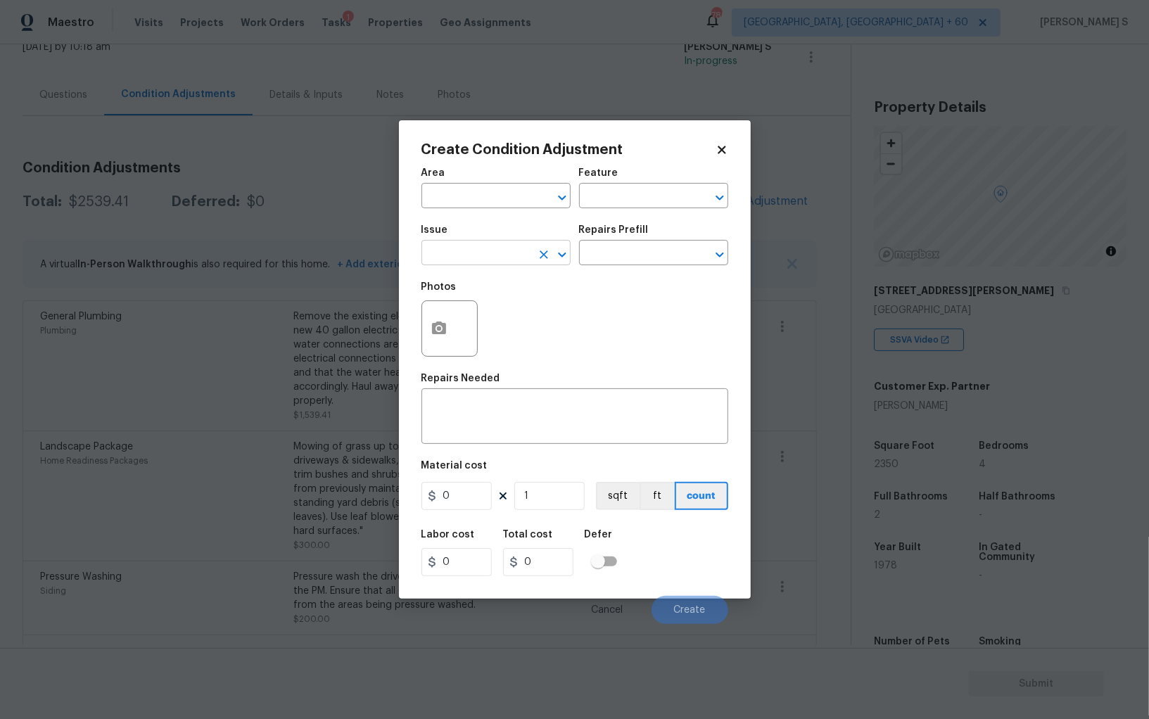
click at [506, 249] on input "text" at bounding box center [476, 254] width 110 height 22
type input "Appliances"
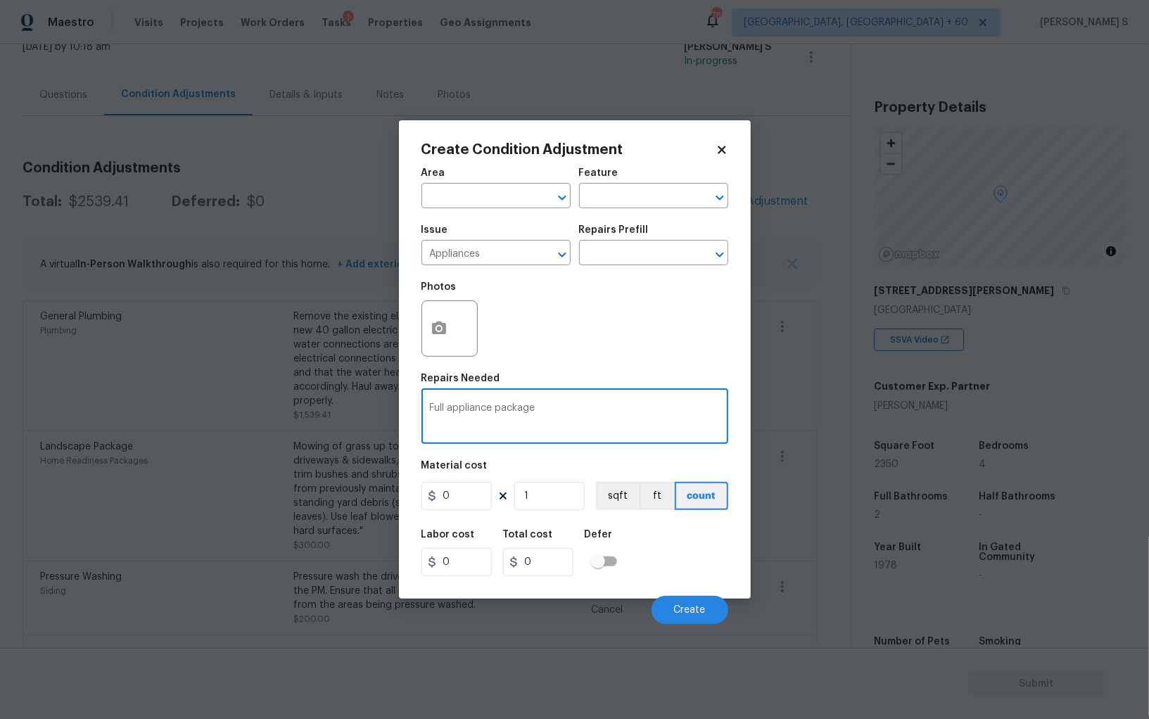
type textarea "Full appliance package"
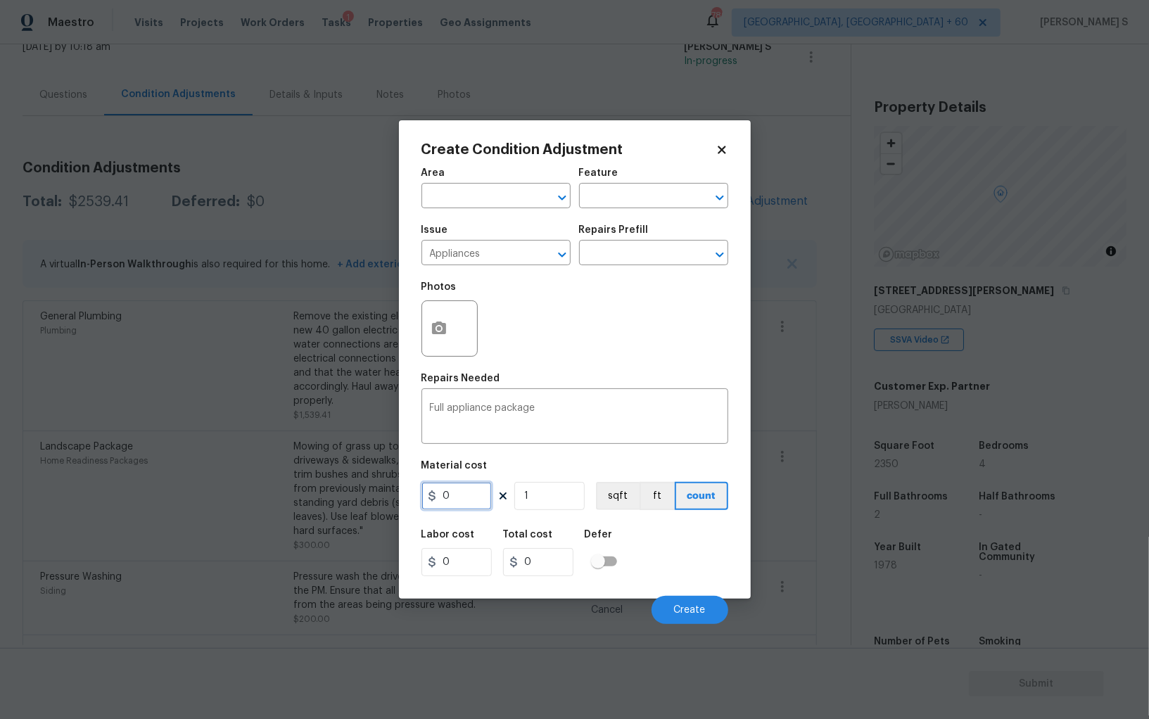
click at [457, 505] on input "0" at bounding box center [456, 496] width 70 height 28
type input "3500"
click at [711, 561] on div "Labor cost 0 Total cost 3500 Defer" at bounding box center [574, 552] width 307 height 63
click at [486, 497] on input "3500" at bounding box center [456, 496] width 70 height 28
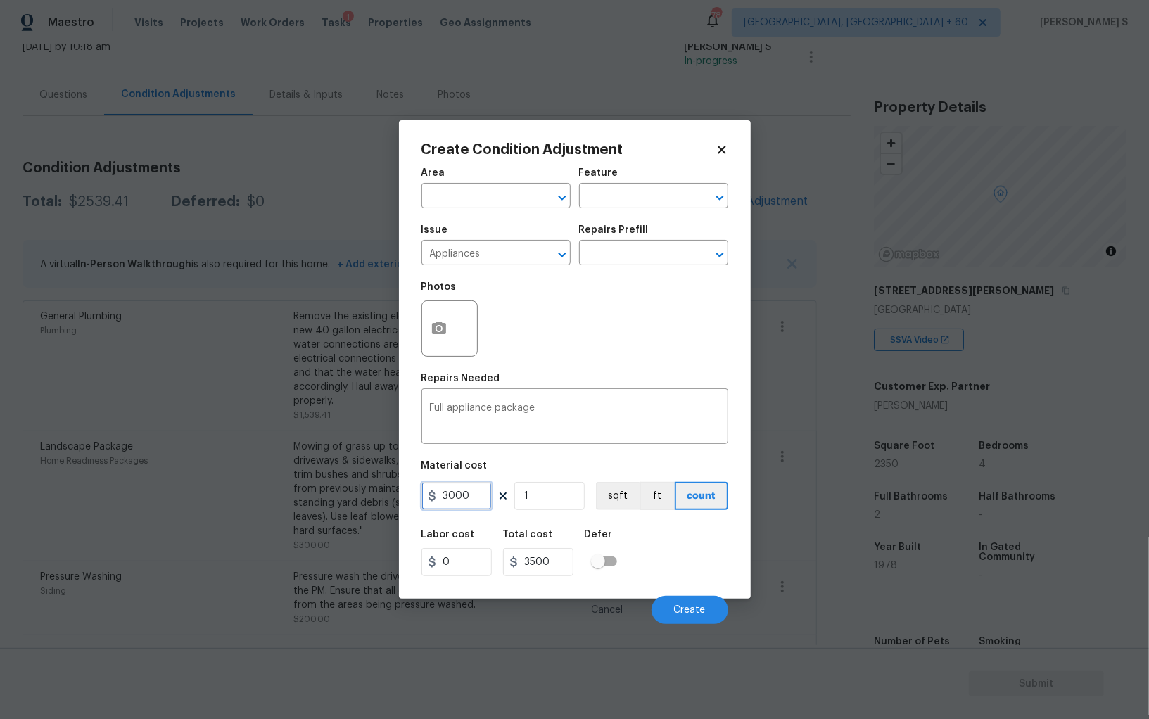
type input "3000"
click at [694, 573] on div "Labor cost 0 Total cost 3000 Defer" at bounding box center [574, 552] width 307 height 63
click at [706, 611] on button "Create" at bounding box center [690, 610] width 77 height 28
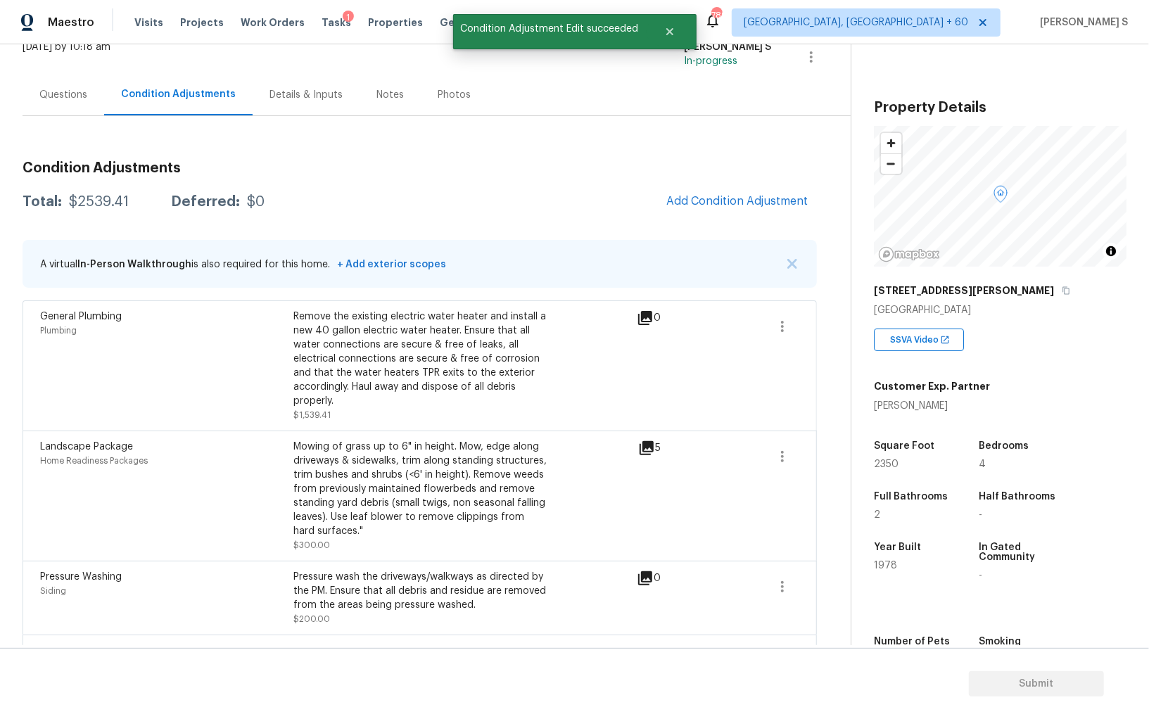
click at [166, 481] on body "Maestro Visits Projects Work Orders Tasks 1 Properties Geo Assignments 789 Albu…" at bounding box center [574, 359] width 1149 height 719
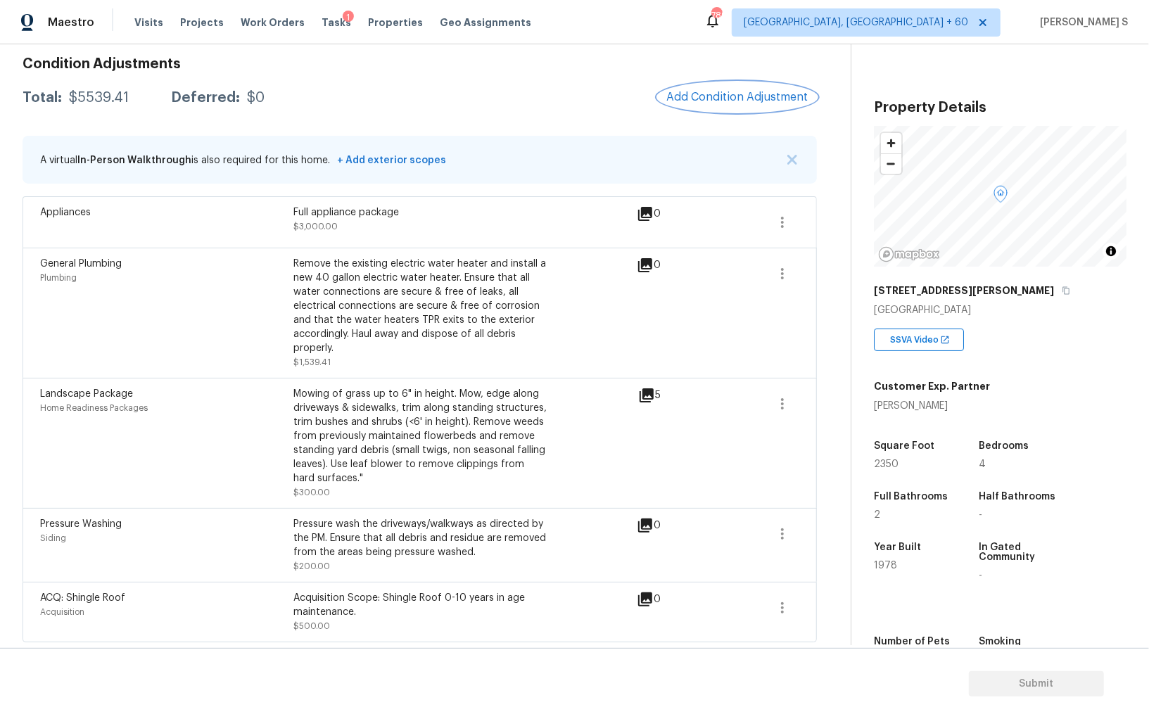
scroll to position [0, 0]
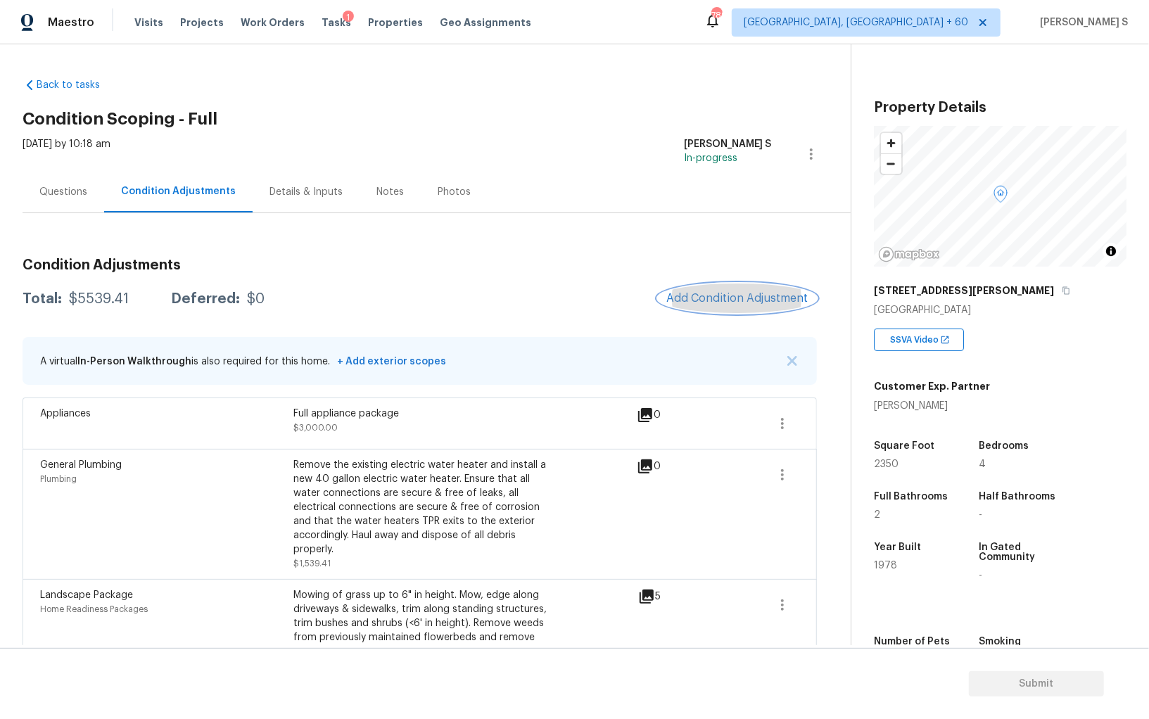
click at [767, 296] on span "Add Condition Adjustment" at bounding box center [737, 298] width 142 height 13
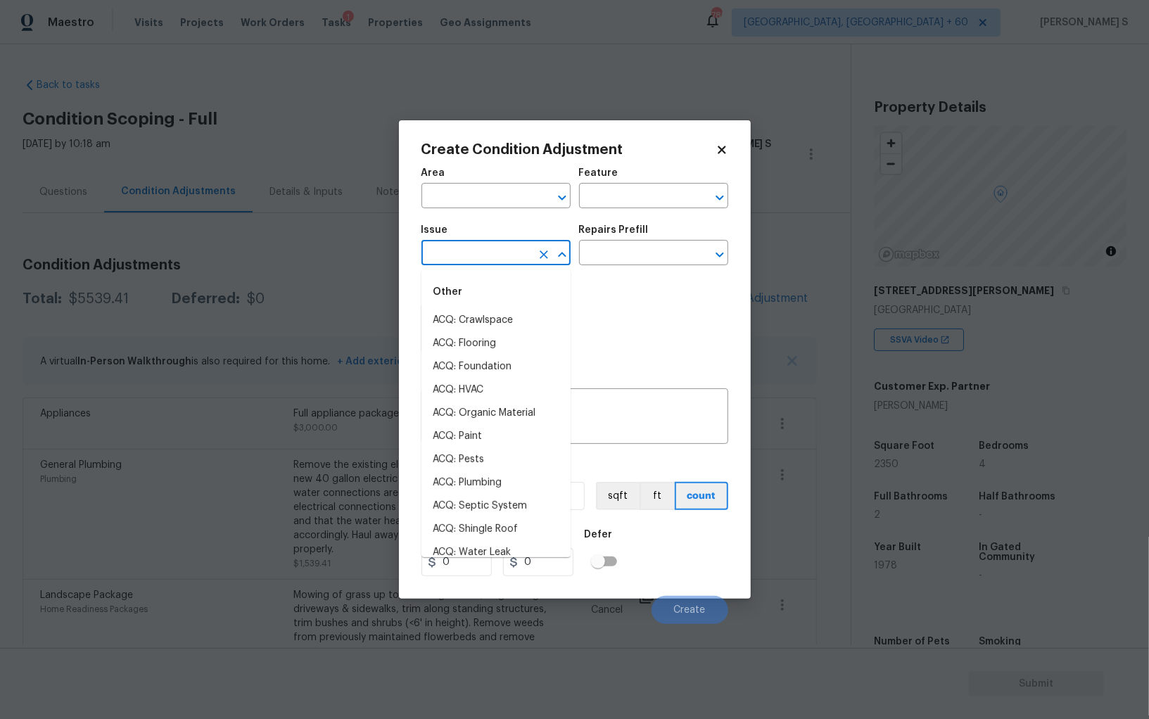
click at [481, 255] on input "text" at bounding box center [476, 254] width 110 height 22
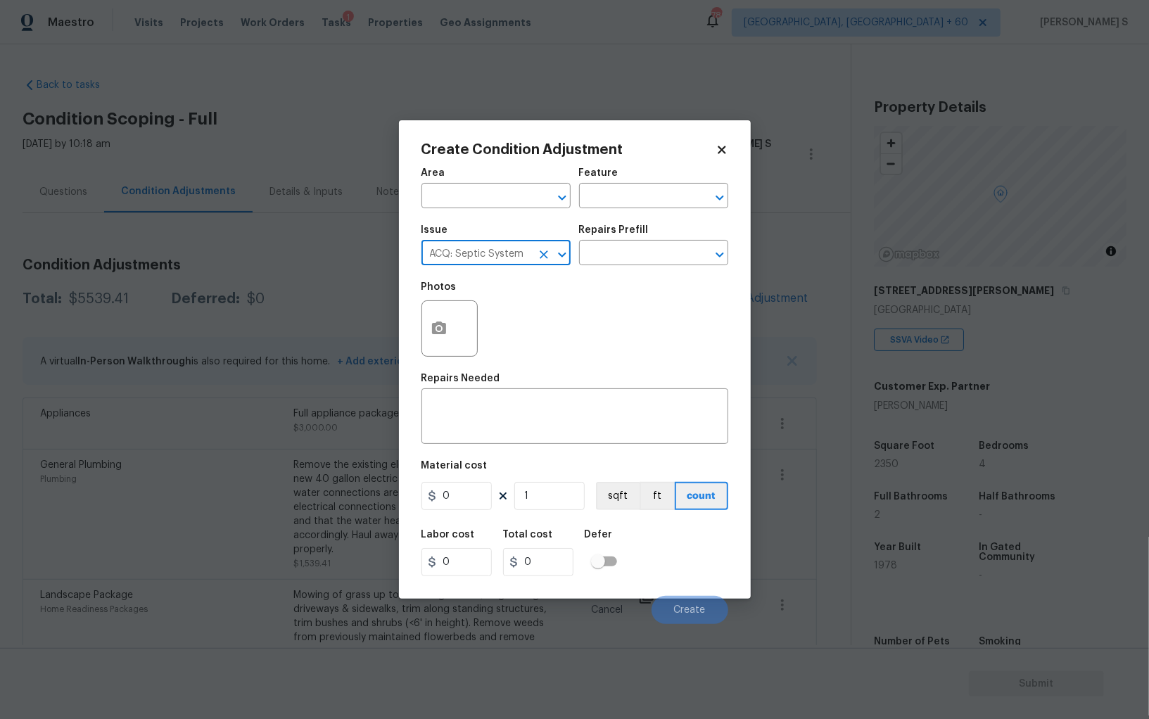
type input "ACQ: Septic System"
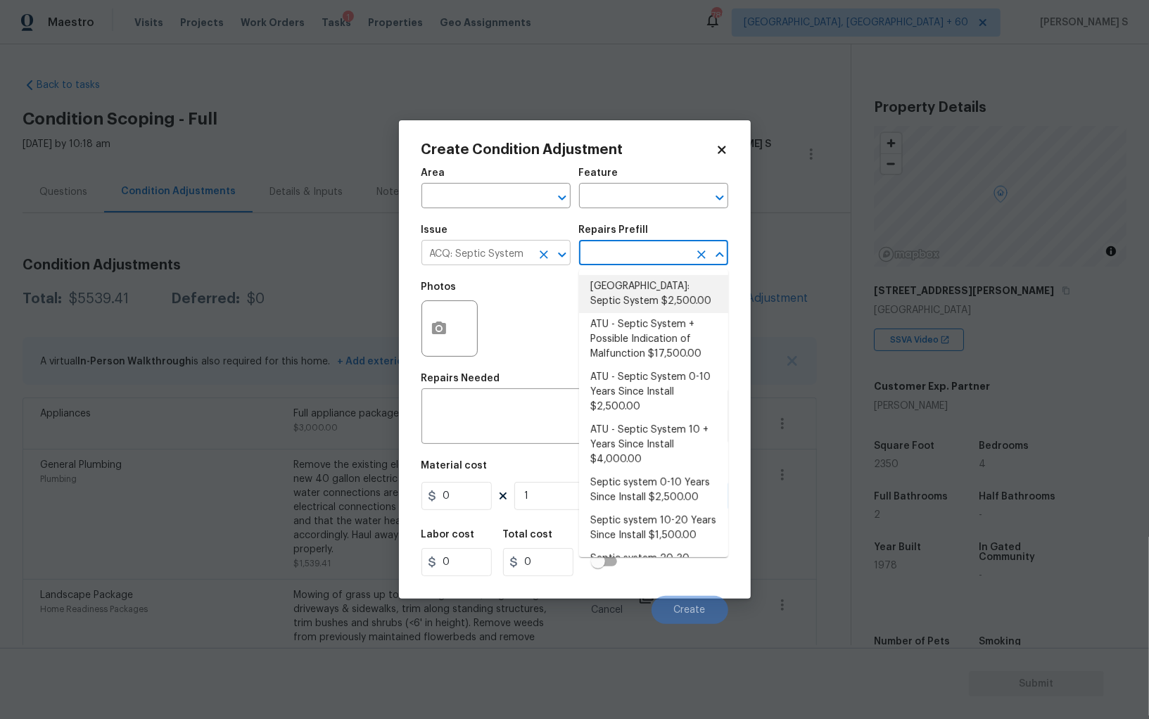
type input "Acquisition"
type textarea "Septic system repairs and certification charge. **Charge can be reviewed if sel…"
type input "2500"
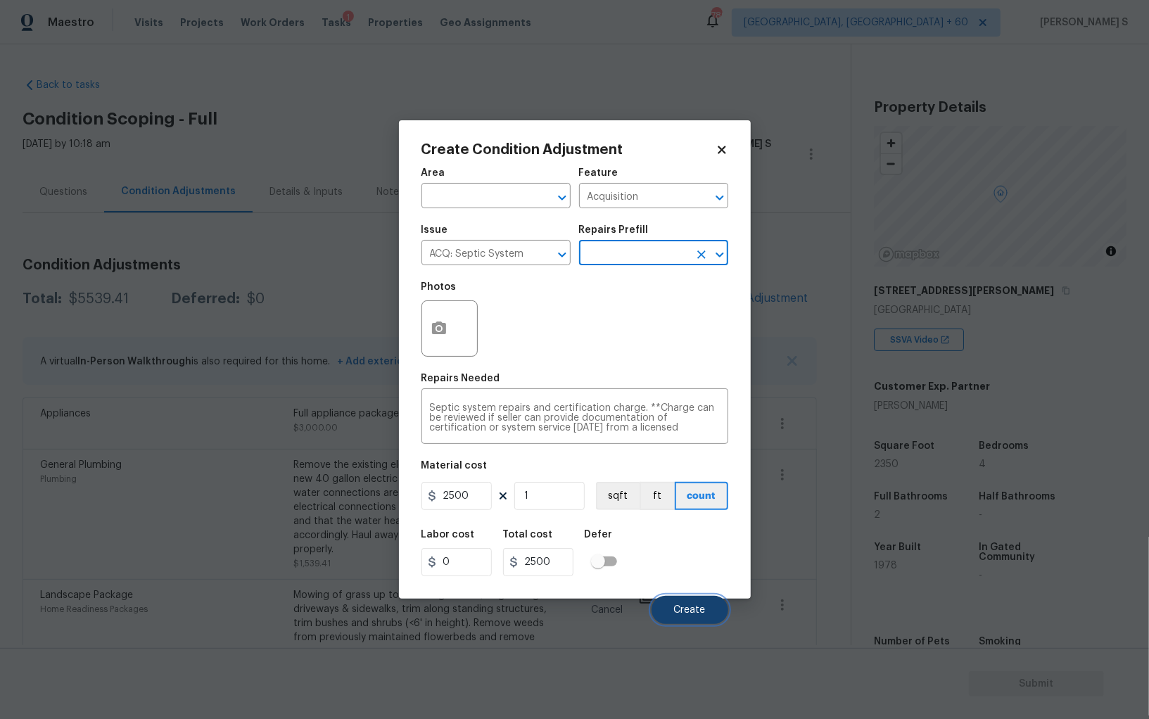
click at [678, 616] on span "Create" at bounding box center [690, 610] width 32 height 11
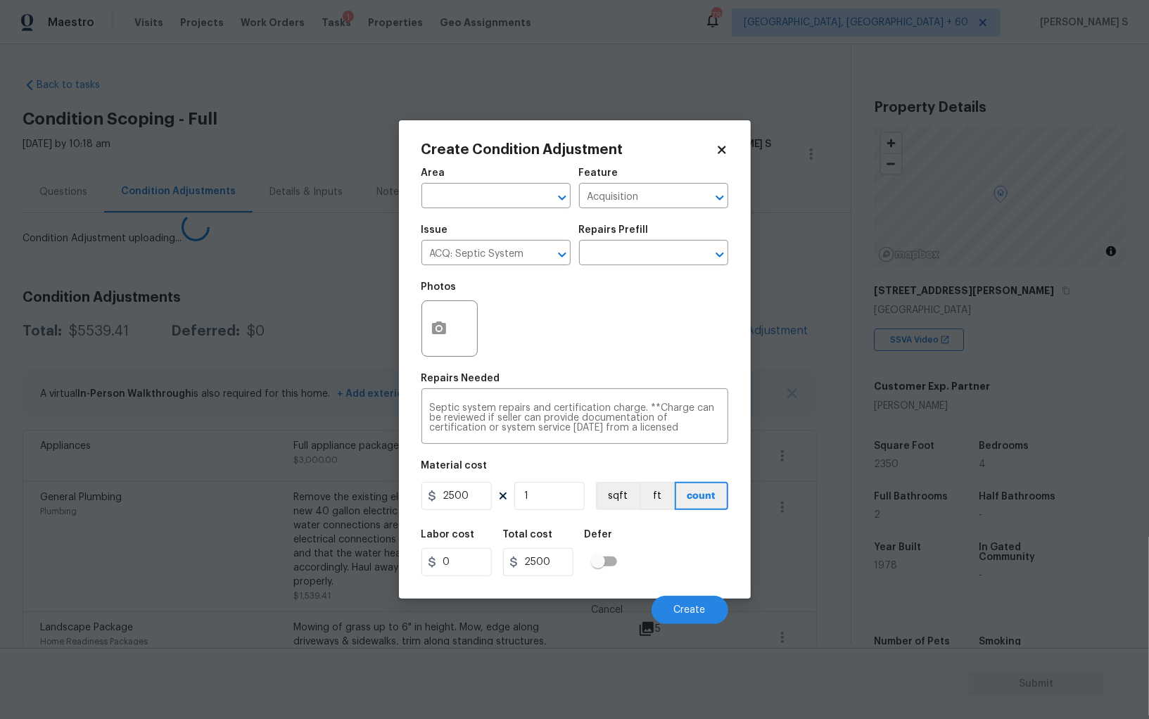
click at [227, 504] on body "Maestro Visits Projects Work Orders Tasks 1 Properties Geo Assignments 789 Albu…" at bounding box center [574, 359] width 1149 height 719
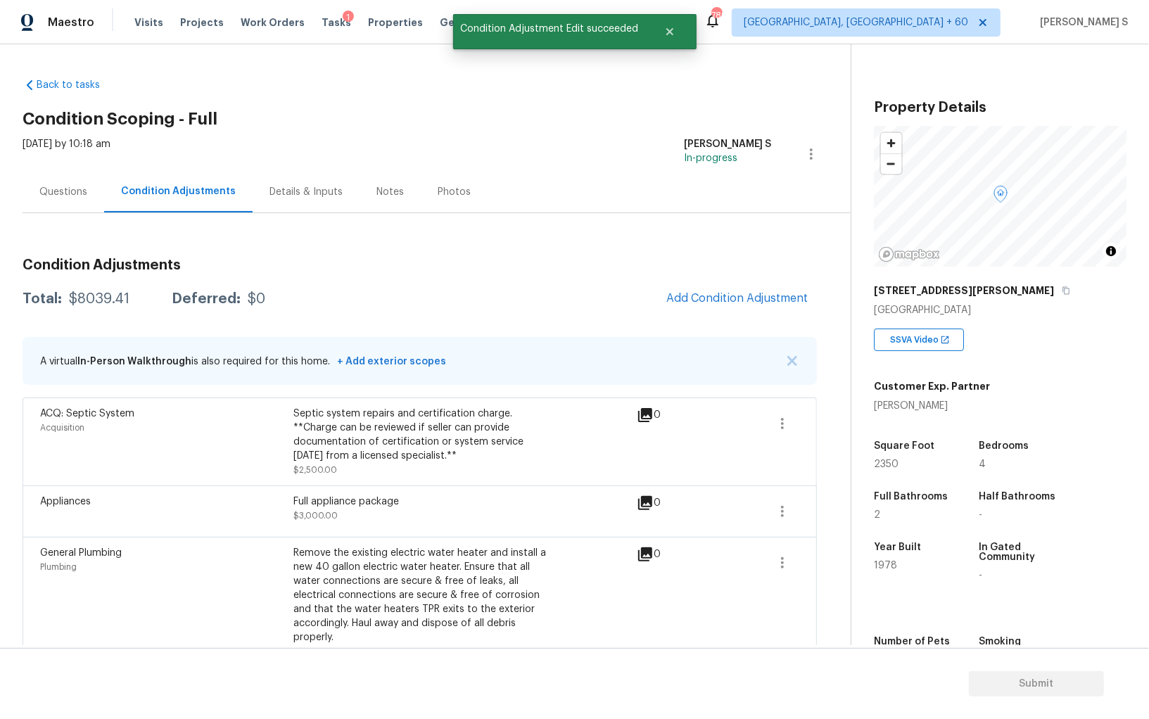
click at [728, 282] on div "Condition Adjustments Total: $8039.41 Deferred: $0 Add Condition Adjustment A v…" at bounding box center [420, 589] width 794 height 685
click at [742, 302] on span "Add Condition Adjustment" at bounding box center [737, 298] width 142 height 13
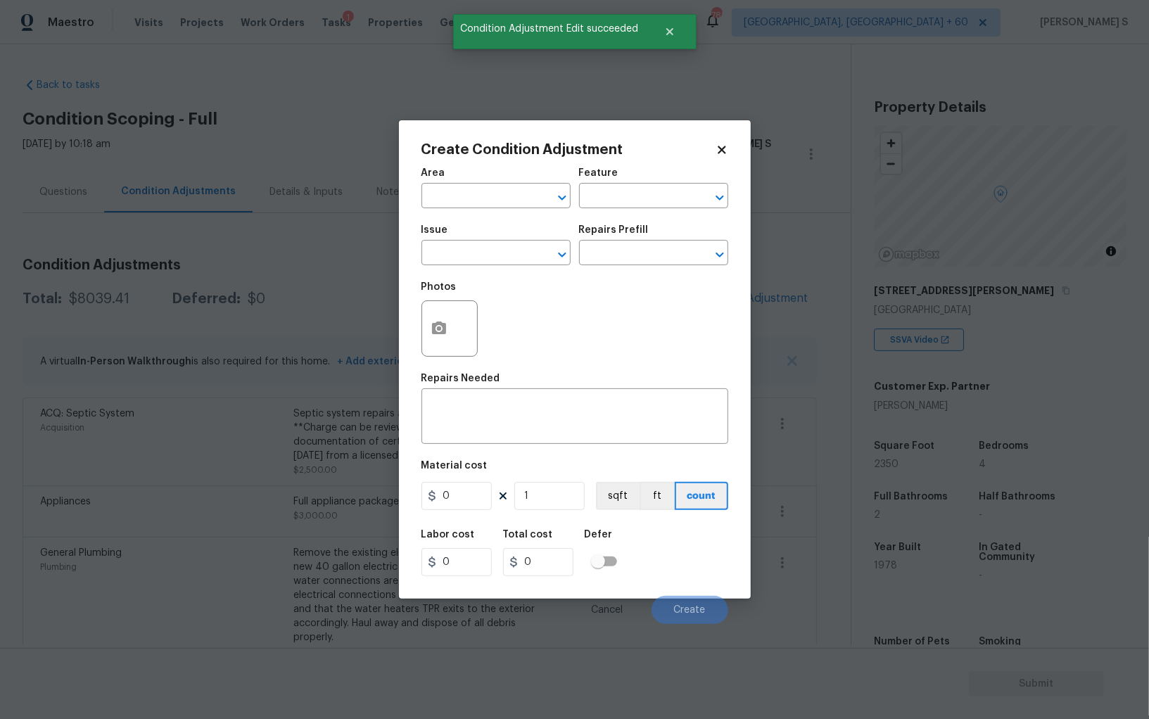
click at [411, 334] on div "Create Condition Adjustment Area ​ Feature ​ Issue ​ Repairs Prefill ​ Photos R…" at bounding box center [575, 359] width 352 height 478
click at [461, 334] on div at bounding box center [449, 328] width 56 height 56
click at [436, 324] on icon "button" at bounding box center [439, 328] width 14 height 13
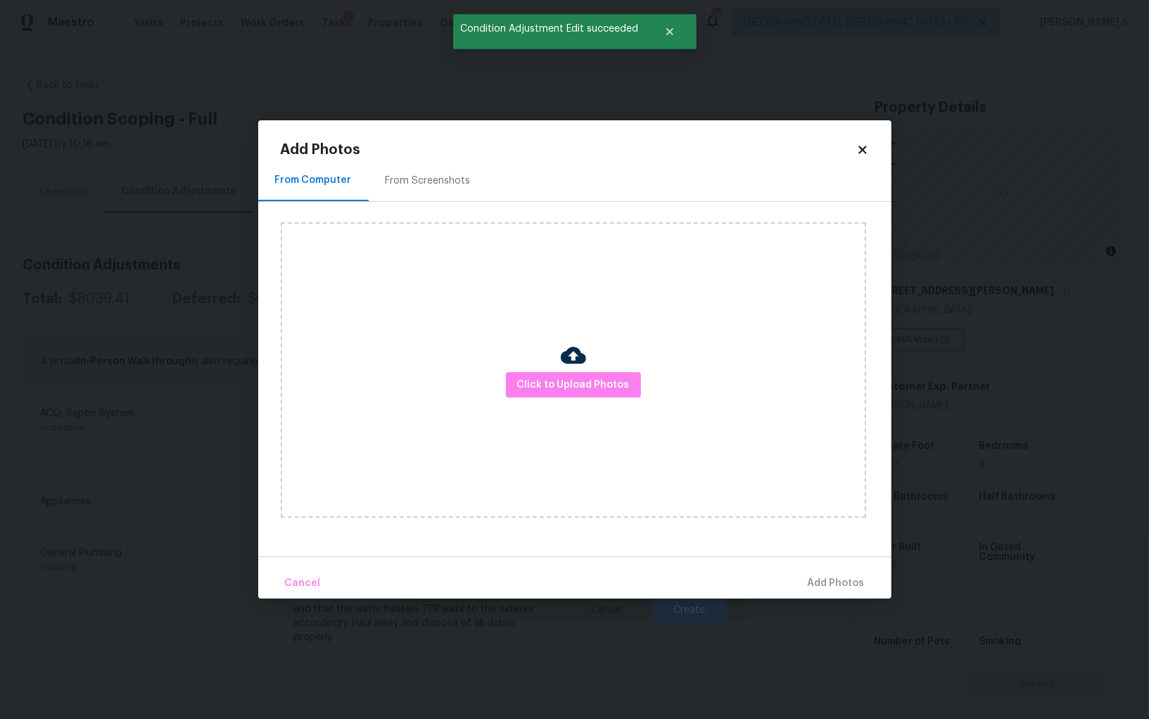
click at [436, 203] on div "Click to Upload Photos" at bounding box center [586, 370] width 611 height 336
click at [436, 186] on div "From Screenshots" at bounding box center [428, 181] width 85 height 14
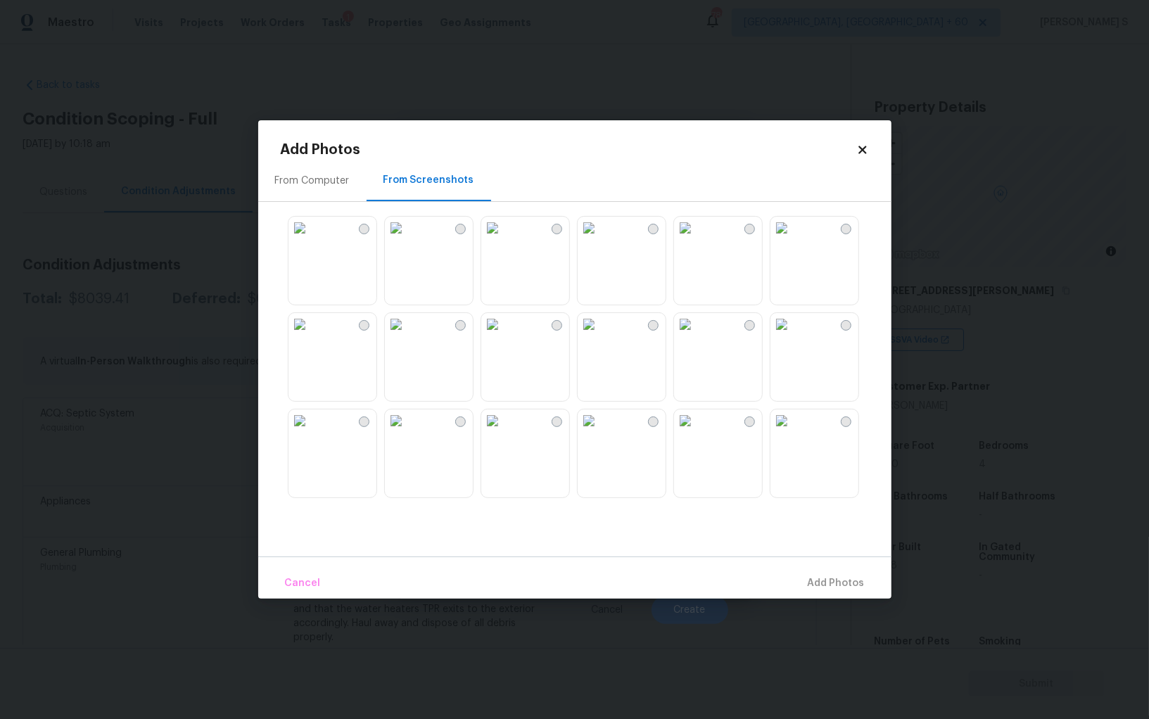
click at [600, 329] on img at bounding box center [589, 324] width 23 height 23
click at [504, 329] on img at bounding box center [492, 324] width 23 height 23
click at [504, 239] on img at bounding box center [492, 228] width 23 height 23
click at [484, 336] on img at bounding box center [492, 324] width 23 height 23
click at [311, 336] on img at bounding box center [299, 324] width 23 height 23
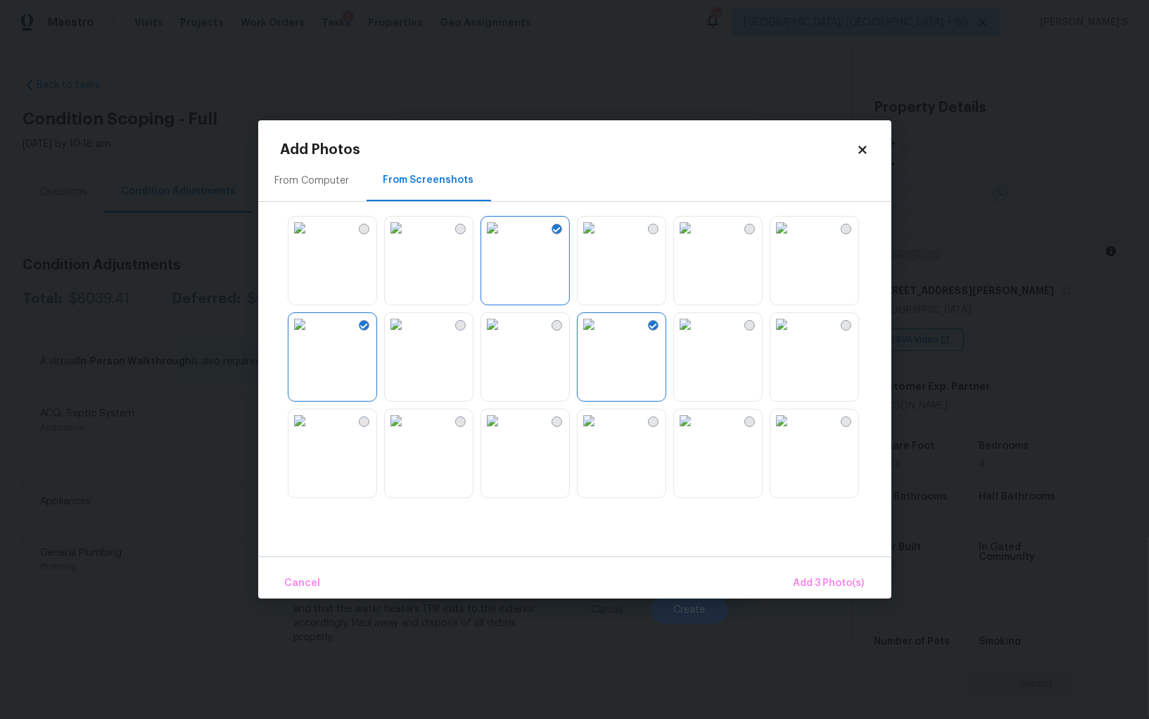
click at [407, 336] on img at bounding box center [396, 324] width 23 height 23
click at [504, 336] on img at bounding box center [492, 324] width 23 height 23
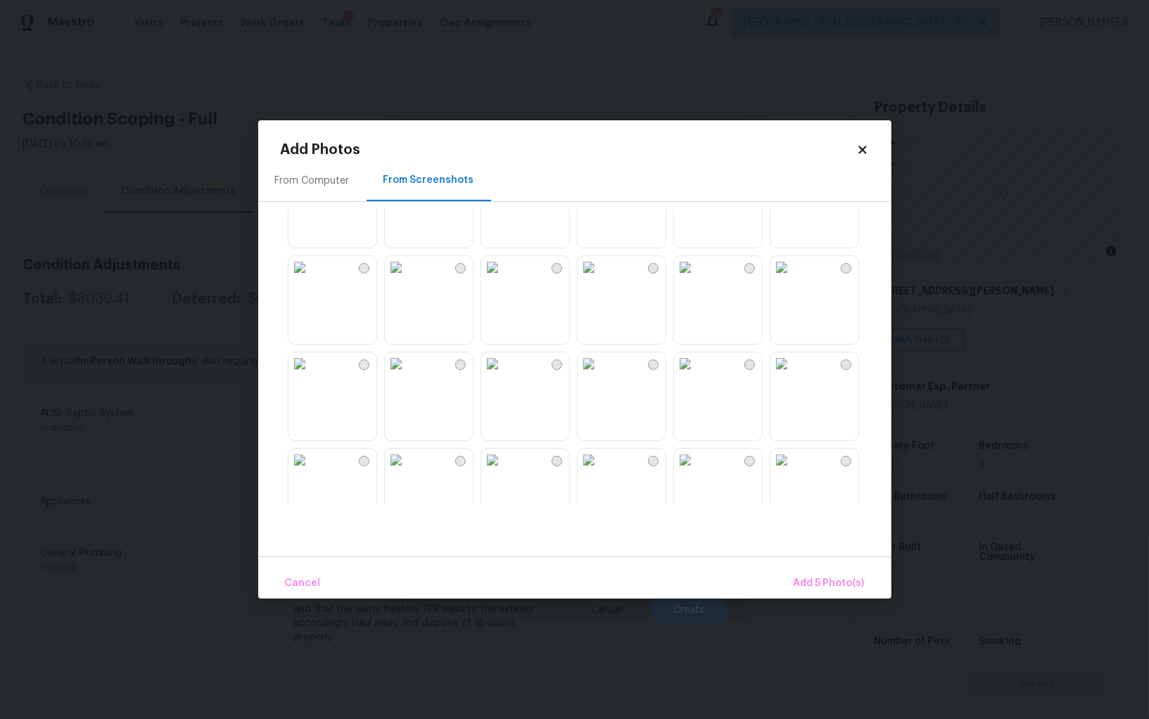
scroll to position [375, 0]
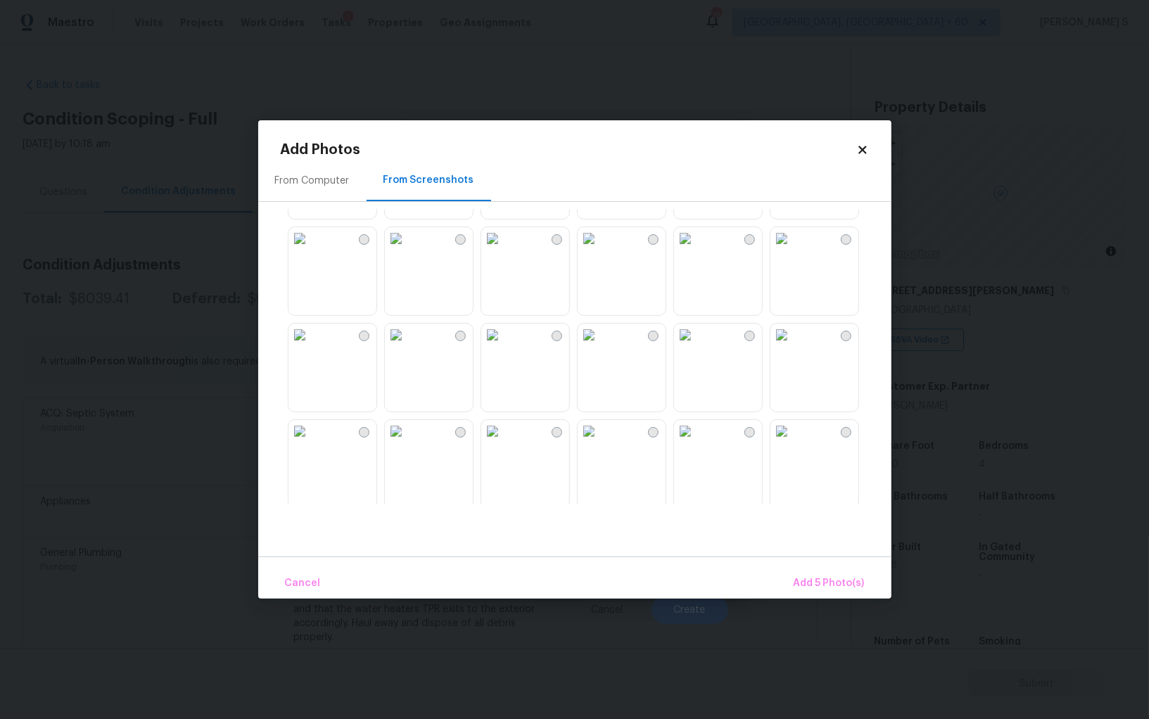
click at [600, 250] on img at bounding box center [589, 238] width 23 height 23
click at [570, 369] on div at bounding box center [586, 357] width 611 height 296
click at [504, 346] on img at bounding box center [492, 335] width 23 height 23
click at [600, 346] on img at bounding box center [589, 335] width 23 height 23
click at [600, 443] on img at bounding box center [589, 431] width 23 height 23
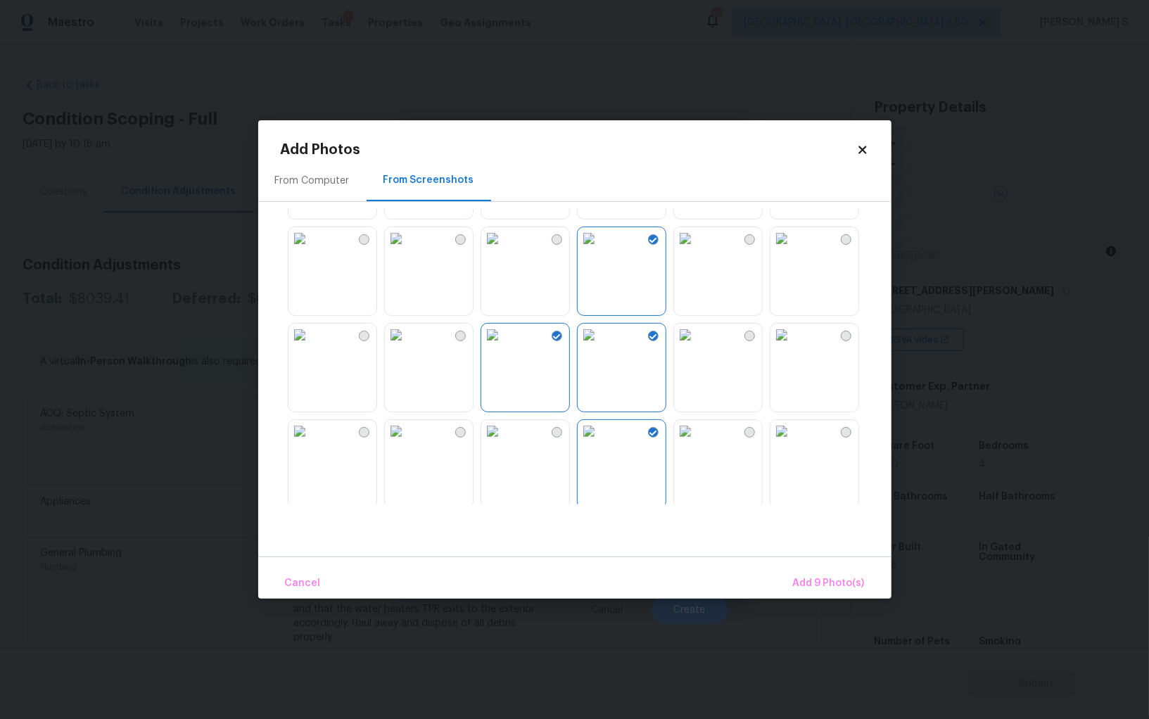
click at [697, 346] on img at bounding box center [685, 335] width 23 height 23
click at [837, 570] on button "Add 10 Photo(s)" at bounding box center [826, 584] width 88 height 30
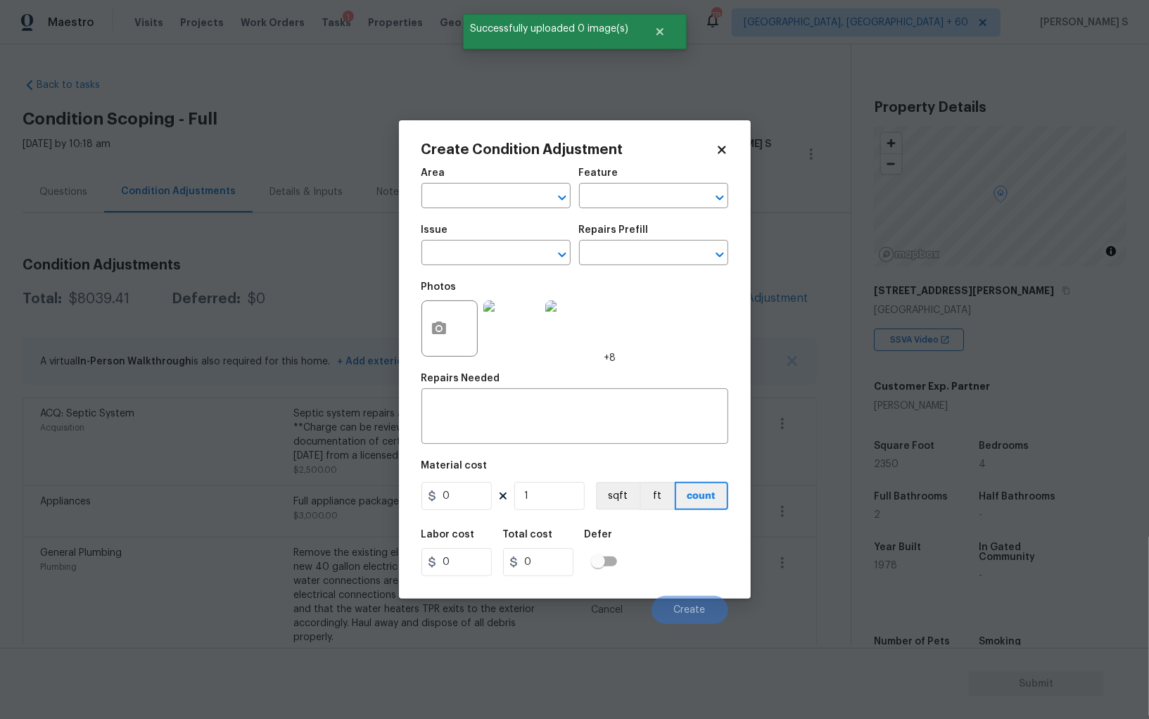
click at [451, 269] on span "Issue ​" at bounding box center [495, 245] width 149 height 57
click at [452, 251] on input "text" at bounding box center [476, 254] width 110 height 22
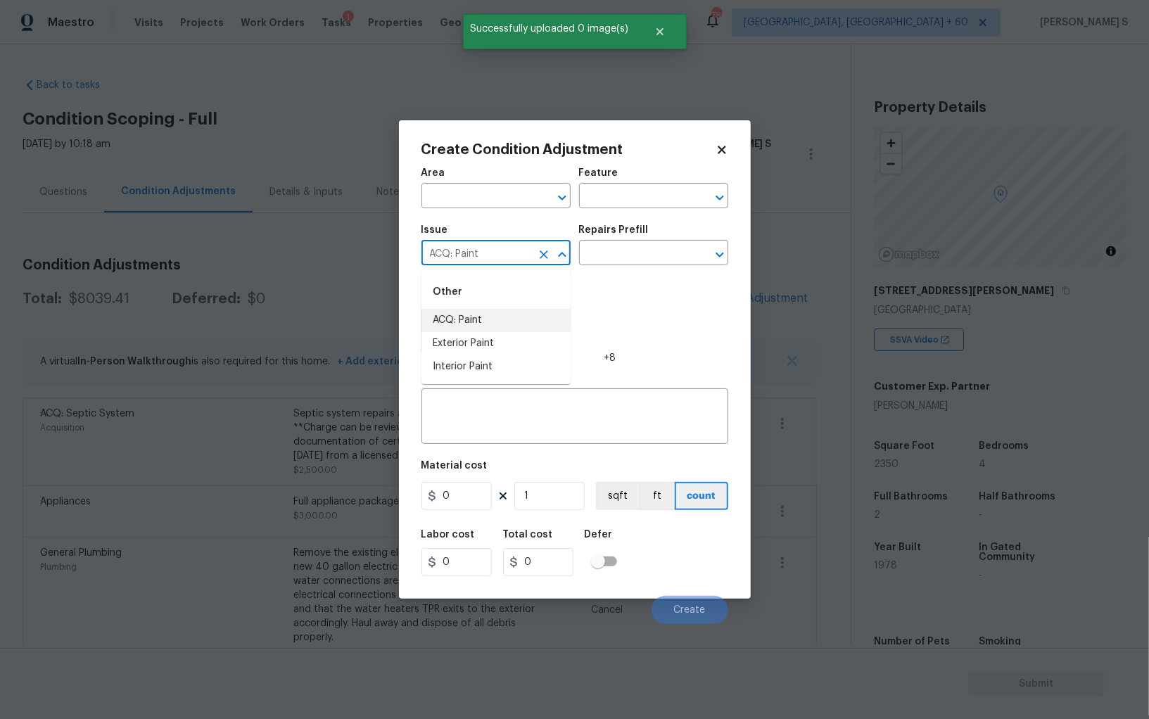
type input "ACQ: Paint"
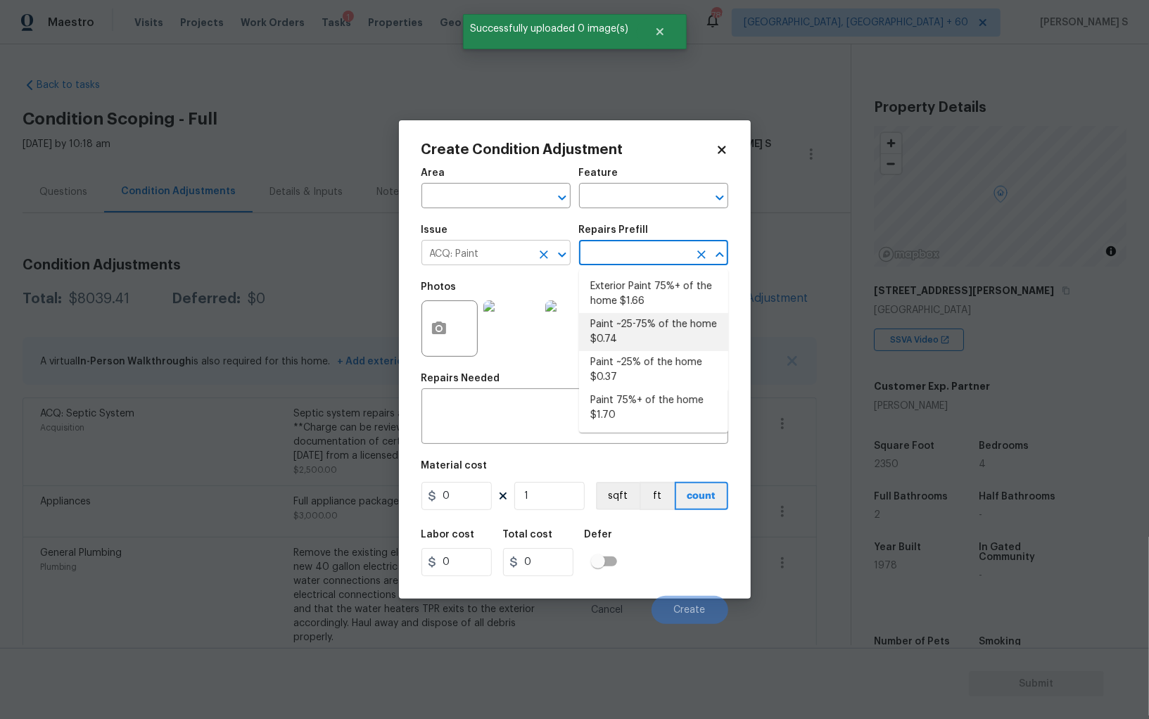
type input "Acquisition"
type textarea "Acquisition Scope: ~25 - 75% of the home needs interior paint"
type input "0.74"
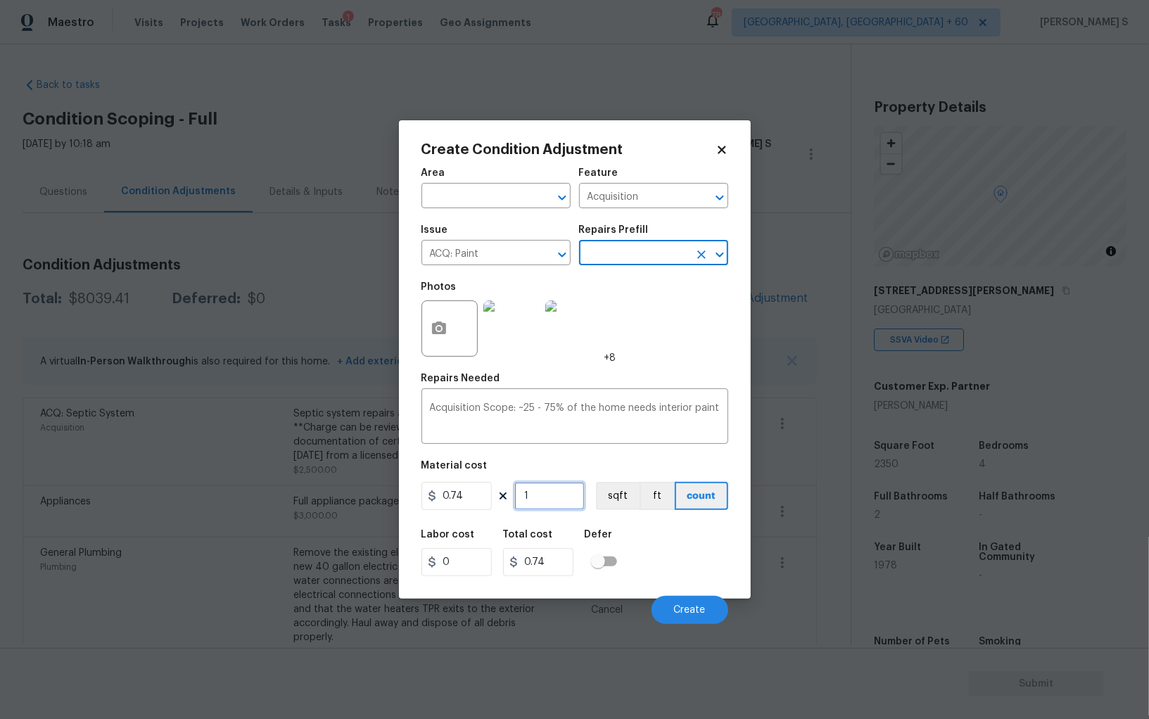
click at [556, 500] on input "1" at bounding box center [549, 496] width 70 height 28
type input "2"
type input "1.48"
type input "23"
type input "17.02"
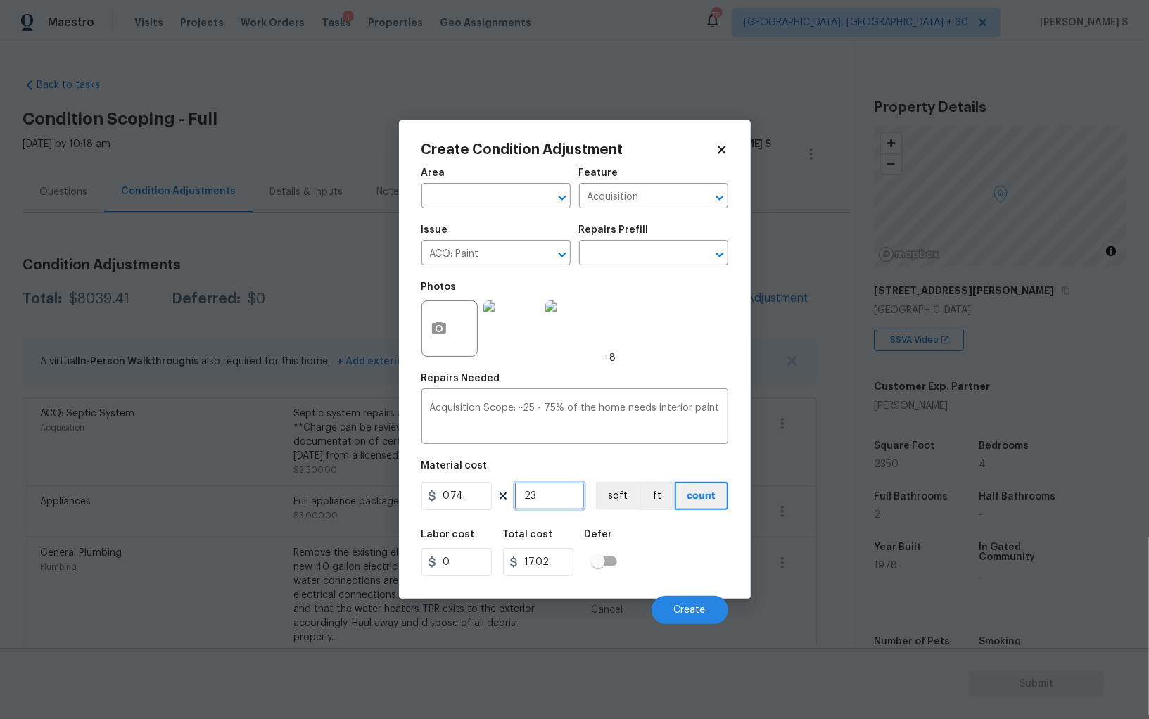
type input "235"
type input "173.9"
type input "2350"
type input "1739"
type input "2350"
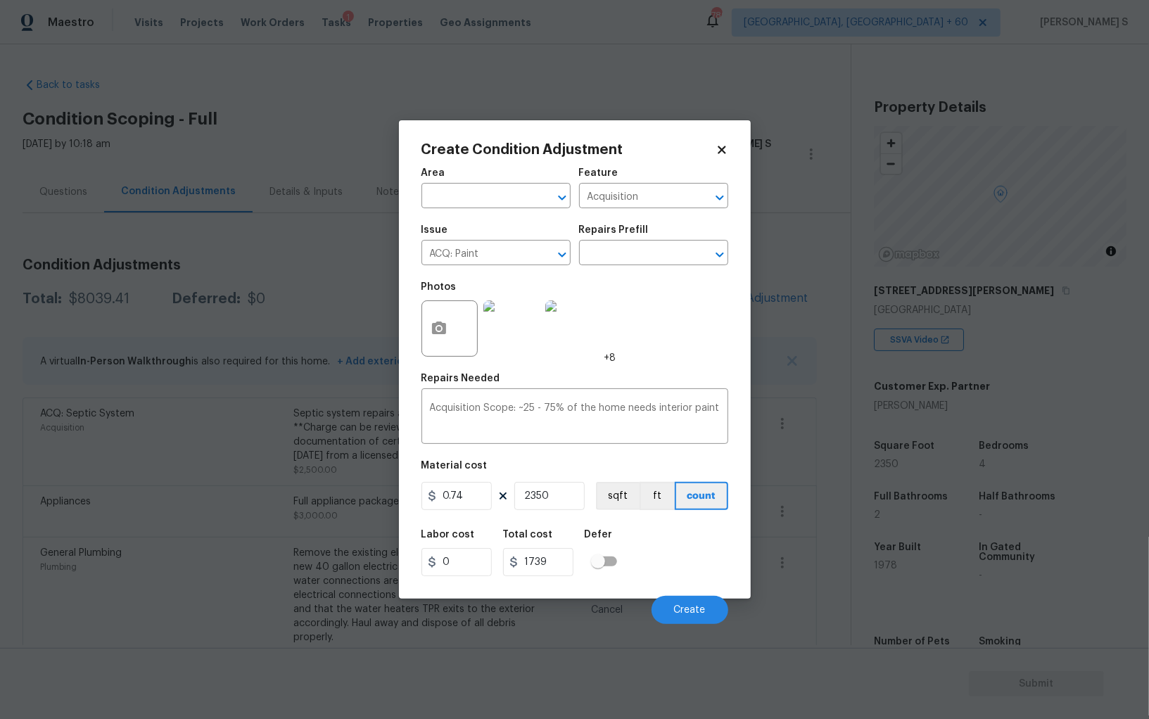
click at [695, 565] on div "Labor cost 0 Total cost 1739 Defer" at bounding box center [574, 552] width 307 height 63
click at [697, 607] on span "Create" at bounding box center [690, 610] width 32 height 11
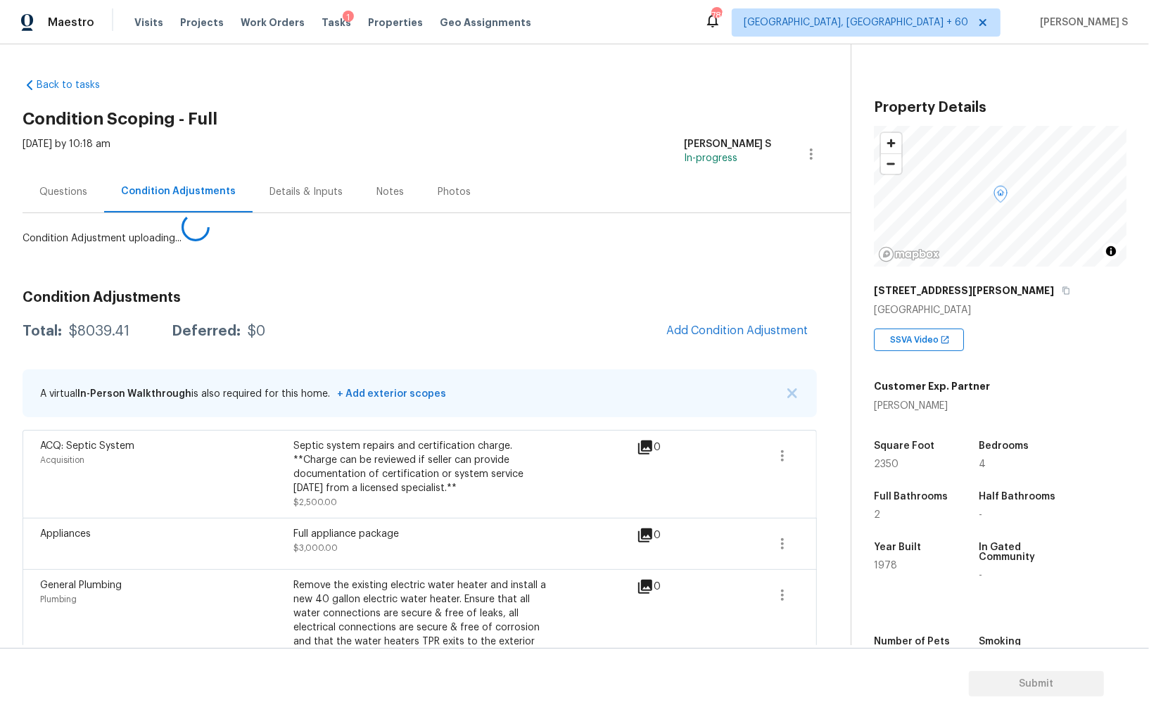
click at [184, 554] on body "Maestro Visits Projects Work Orders Tasks 1 Properties Geo Assignments 789 Albu…" at bounding box center [574, 359] width 1149 height 719
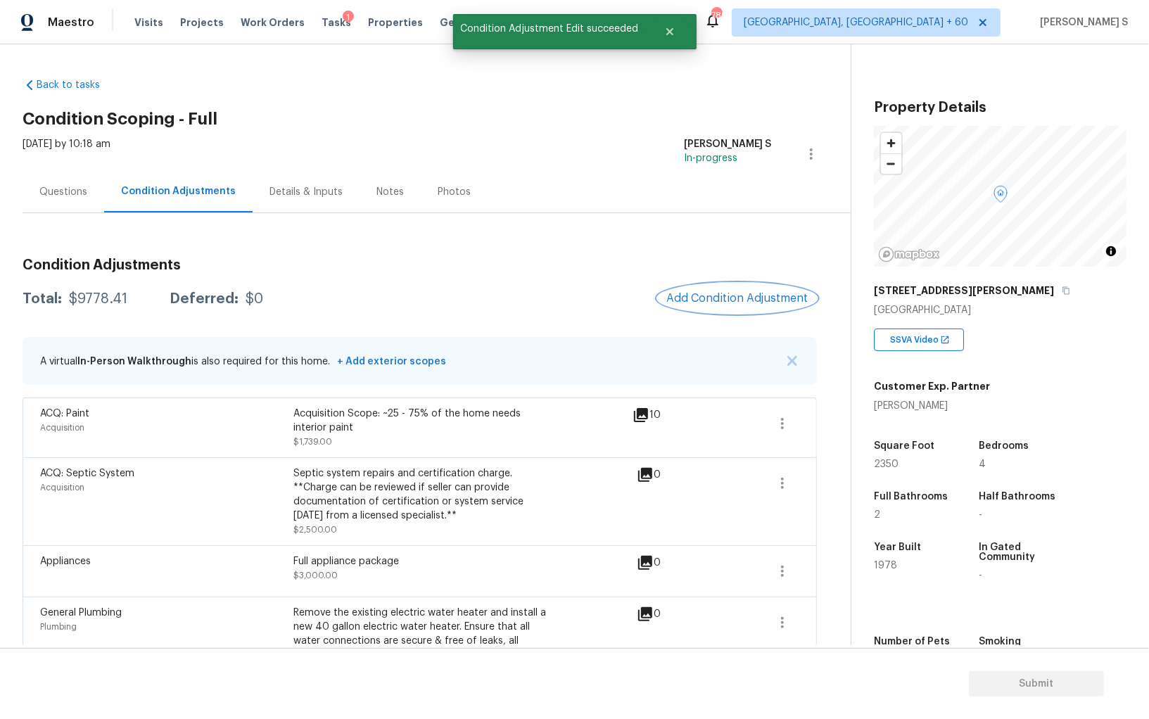
click at [742, 295] on span "Add Condition Adjustment" at bounding box center [737, 298] width 142 height 13
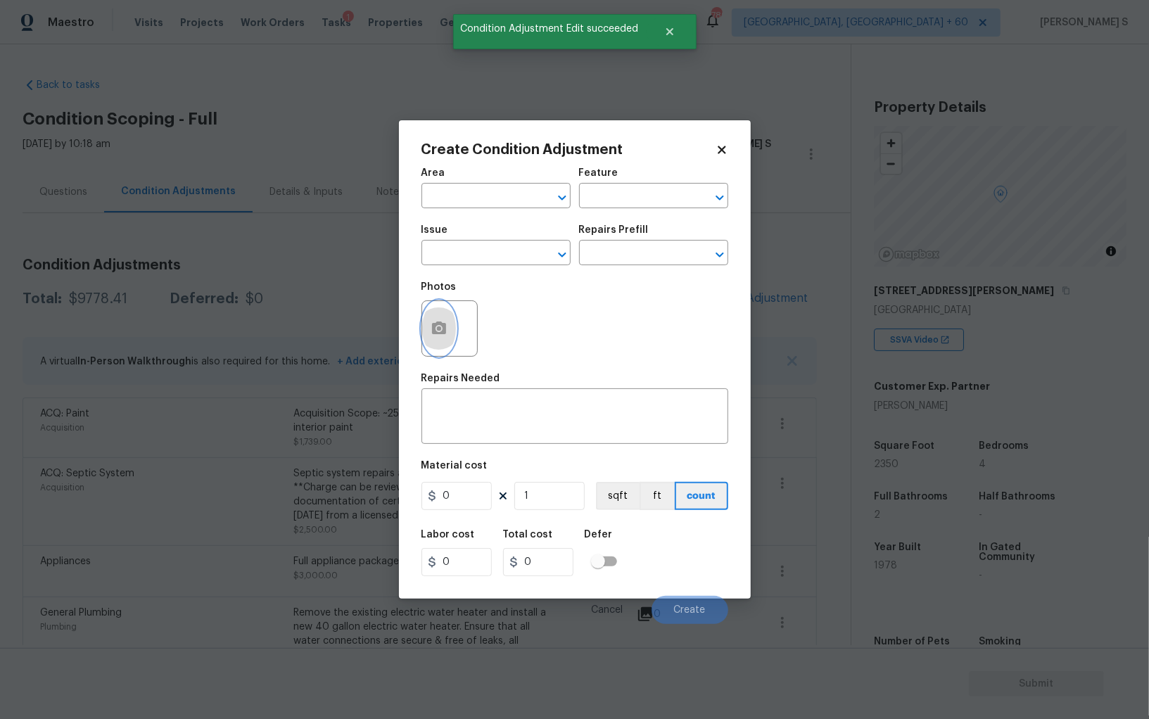
click at [450, 318] on button "button" at bounding box center [439, 328] width 34 height 55
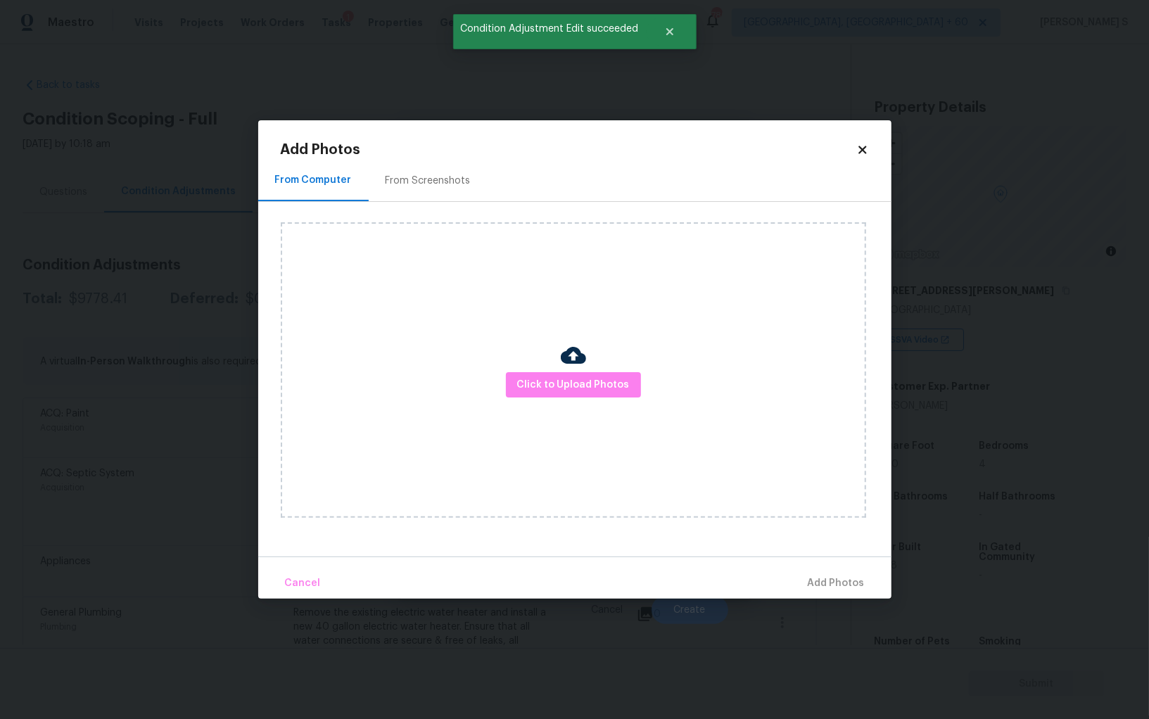
click at [462, 169] on div "From Screenshots" at bounding box center [428, 181] width 119 height 42
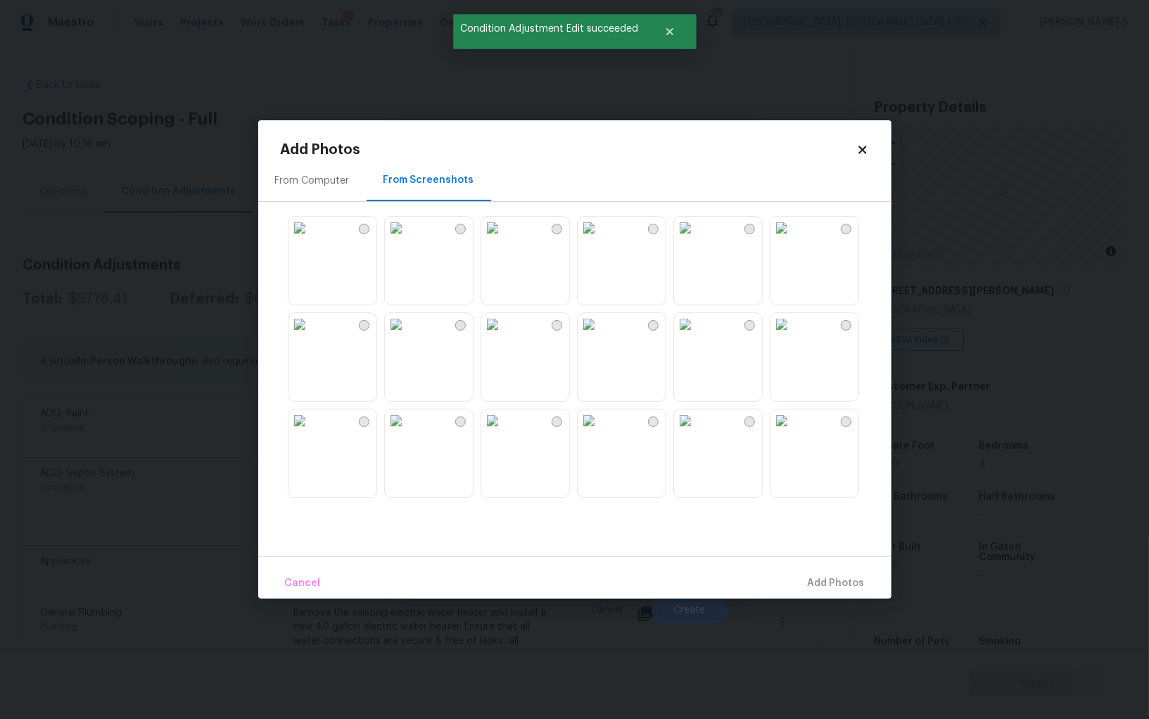
click at [499, 239] on img at bounding box center [492, 228] width 23 height 23
click at [504, 335] on img at bounding box center [492, 324] width 23 height 23
click at [407, 335] on img at bounding box center [396, 324] width 23 height 23
click at [311, 335] on img at bounding box center [299, 324] width 23 height 23
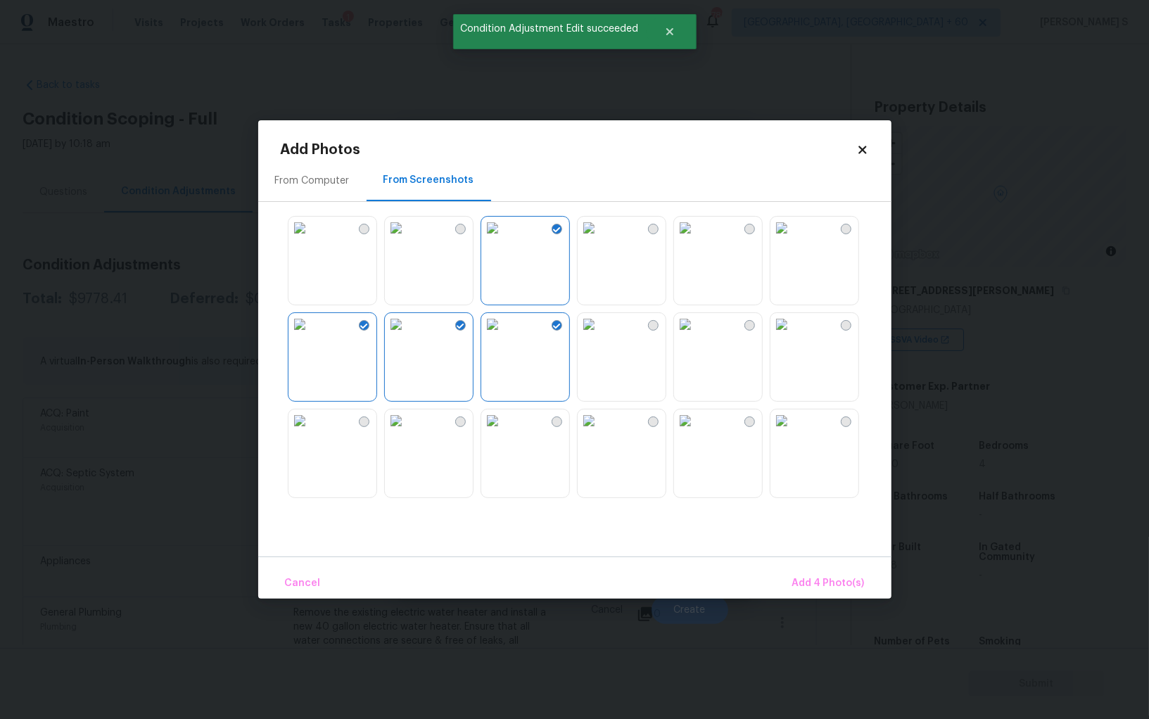
click at [360, 421] on div at bounding box center [364, 422] width 11 height 11
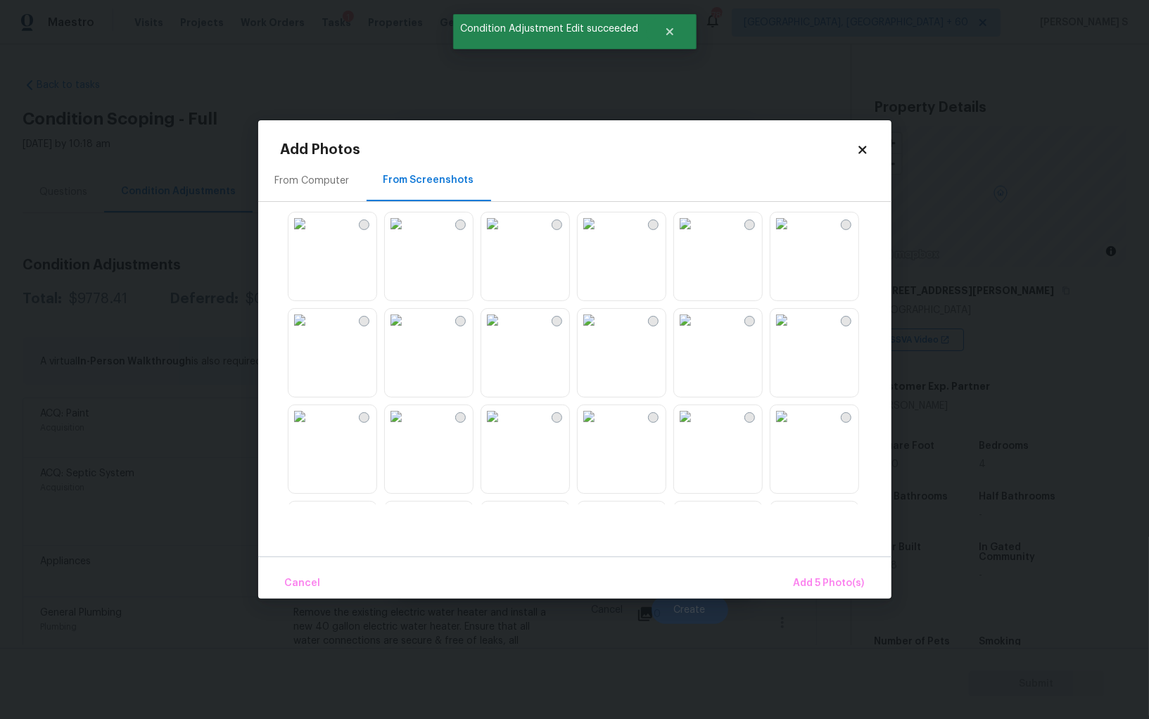
scroll to position [346, 0]
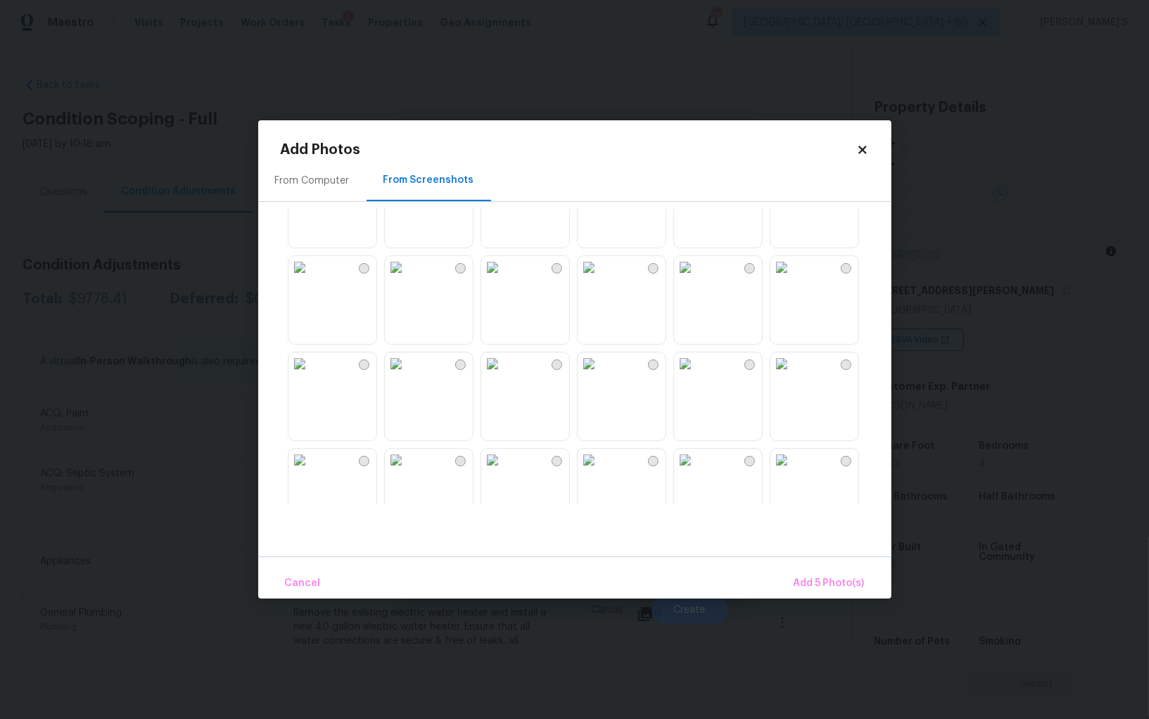
click at [600, 375] on img at bounding box center [589, 364] width 23 height 23
click at [697, 375] on img at bounding box center [685, 364] width 23 height 23
click at [504, 375] on img at bounding box center [492, 364] width 23 height 23
click at [407, 464] on img at bounding box center [396, 460] width 23 height 23
click at [379, 464] on div at bounding box center [586, 357] width 611 height 296
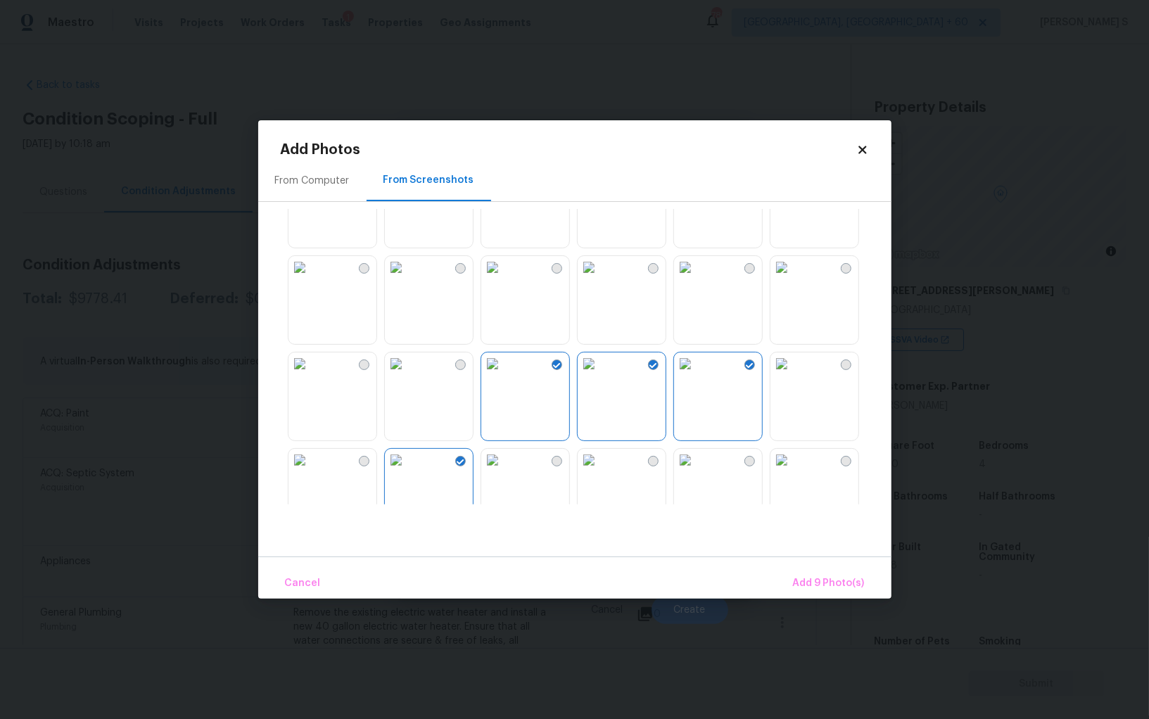
click at [311, 464] on img at bounding box center [299, 460] width 23 height 23
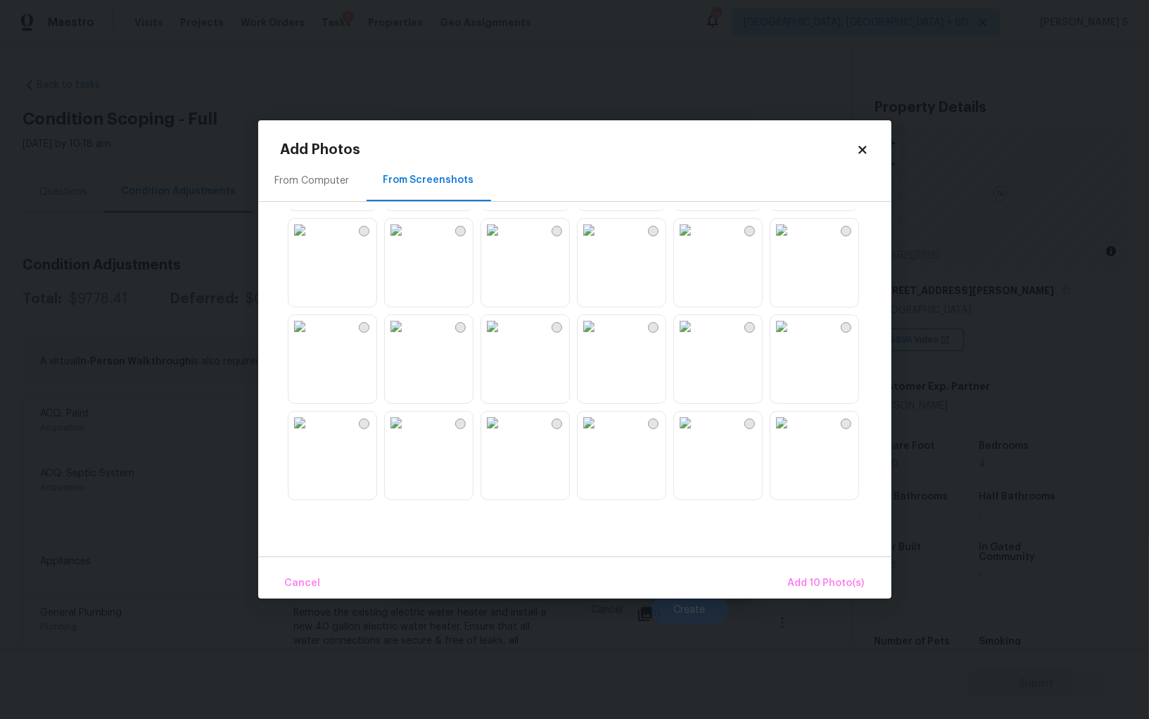
scroll to position [1343, 0]
drag, startPoint x: 507, startPoint y: 374, endPoint x: 811, endPoint y: 318, distance: 309.1
click at [504, 342] on img at bounding box center [492, 330] width 23 height 23
click at [697, 341] on img at bounding box center [685, 330] width 23 height 23
click at [793, 340] on img at bounding box center [781, 330] width 23 height 23
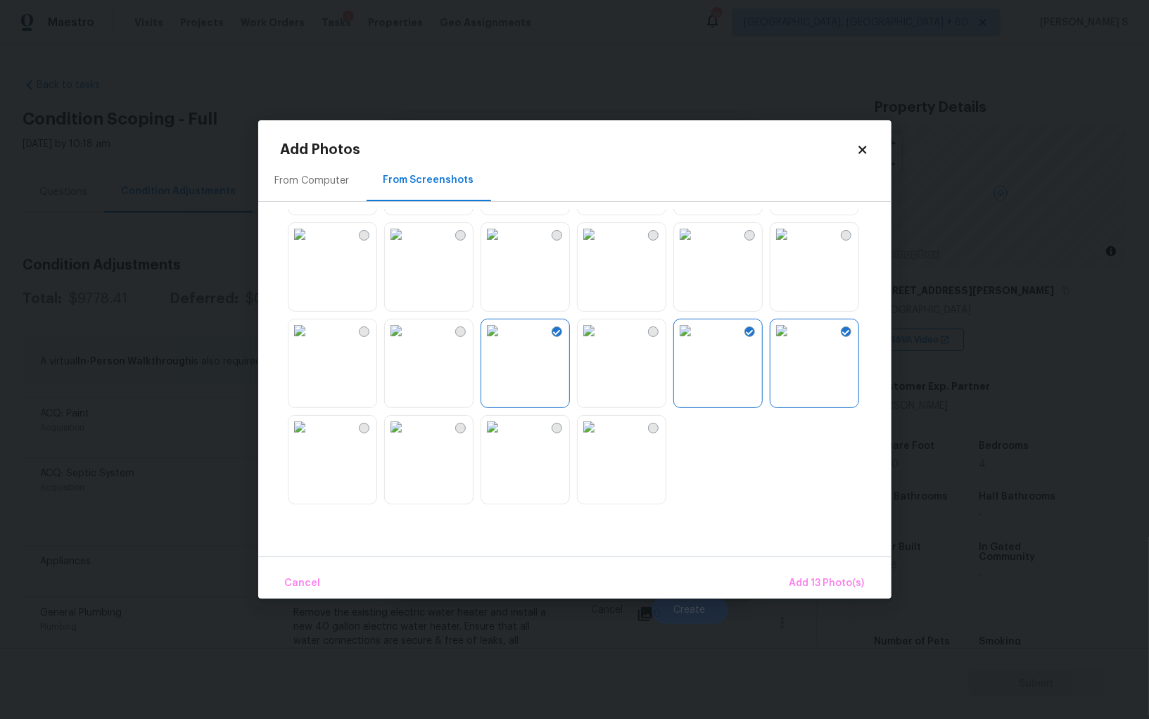
click at [793, 246] on img at bounding box center [781, 234] width 23 height 23
click at [697, 246] on img at bounding box center [685, 234] width 23 height 23
click at [822, 588] on span "Add 15 Photo(s)" at bounding box center [826, 584] width 75 height 18
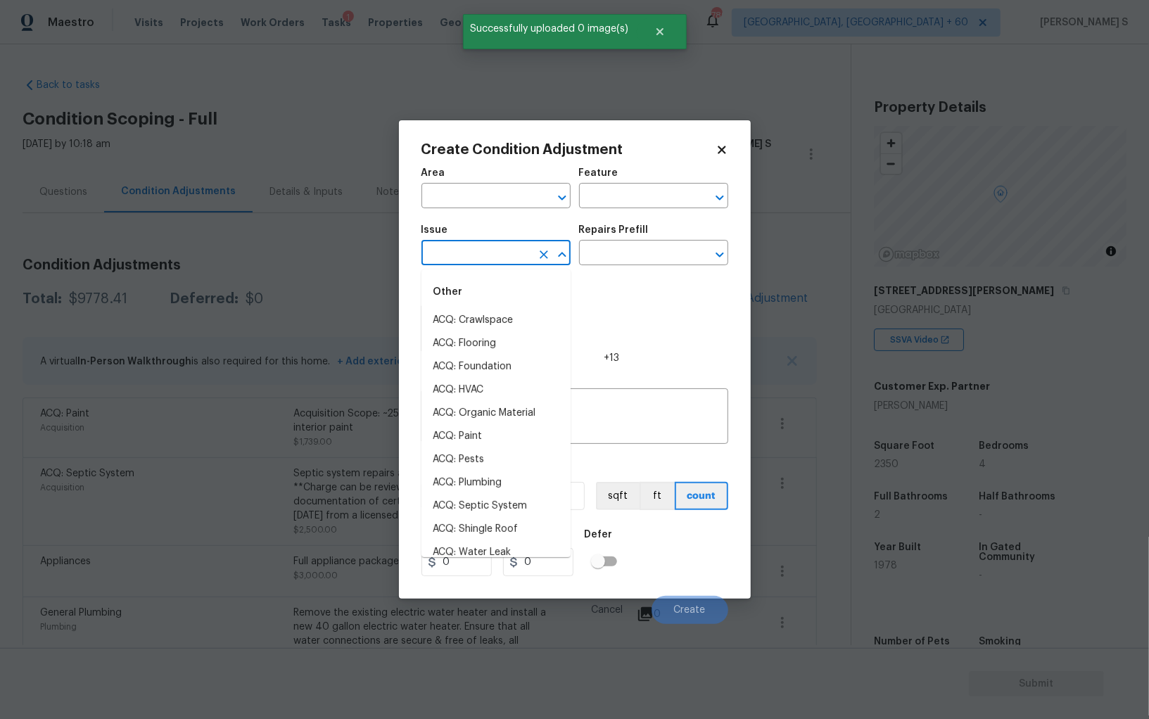
click at [470, 264] on input "text" at bounding box center [476, 254] width 110 height 22
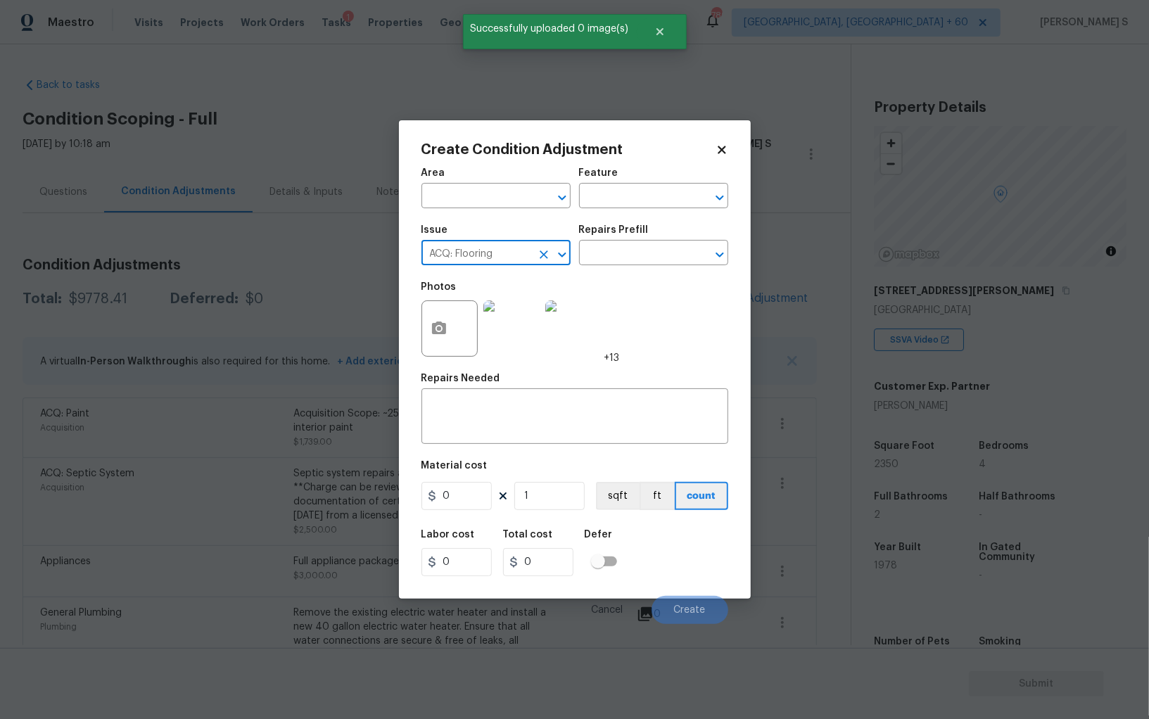
type input "ACQ: Flooring"
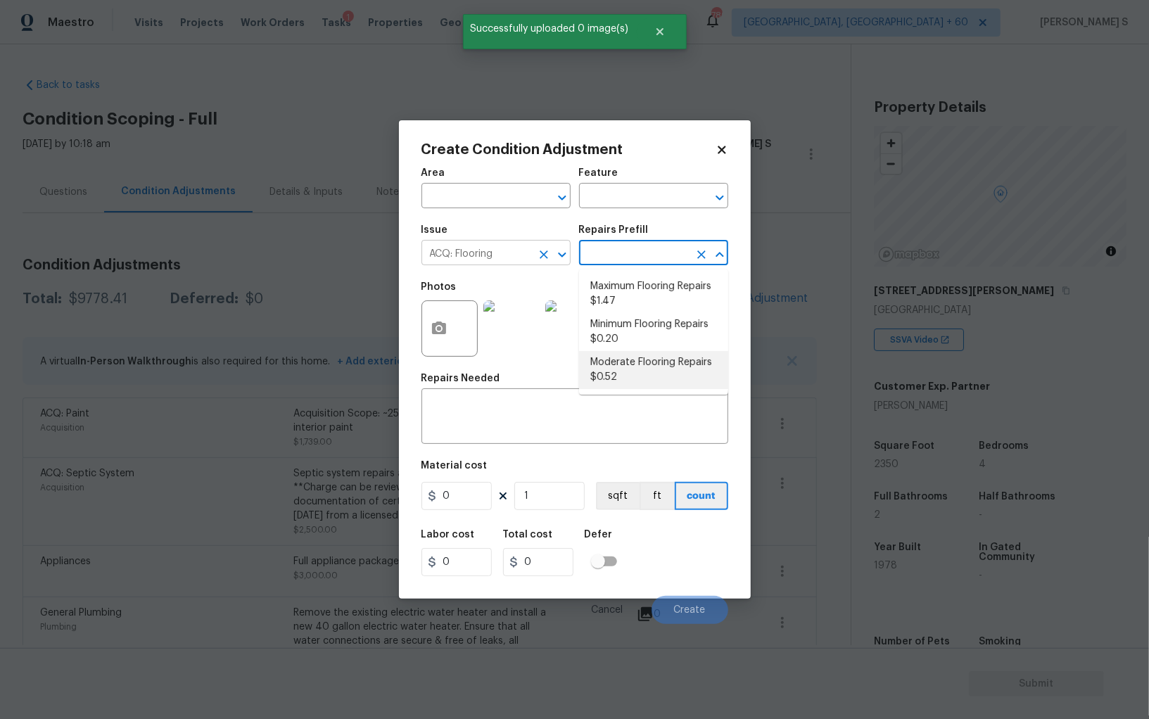
type input "Acquisition"
type textarea "Acquisition Scope: Moderate flooring repairs"
type input "0.52"
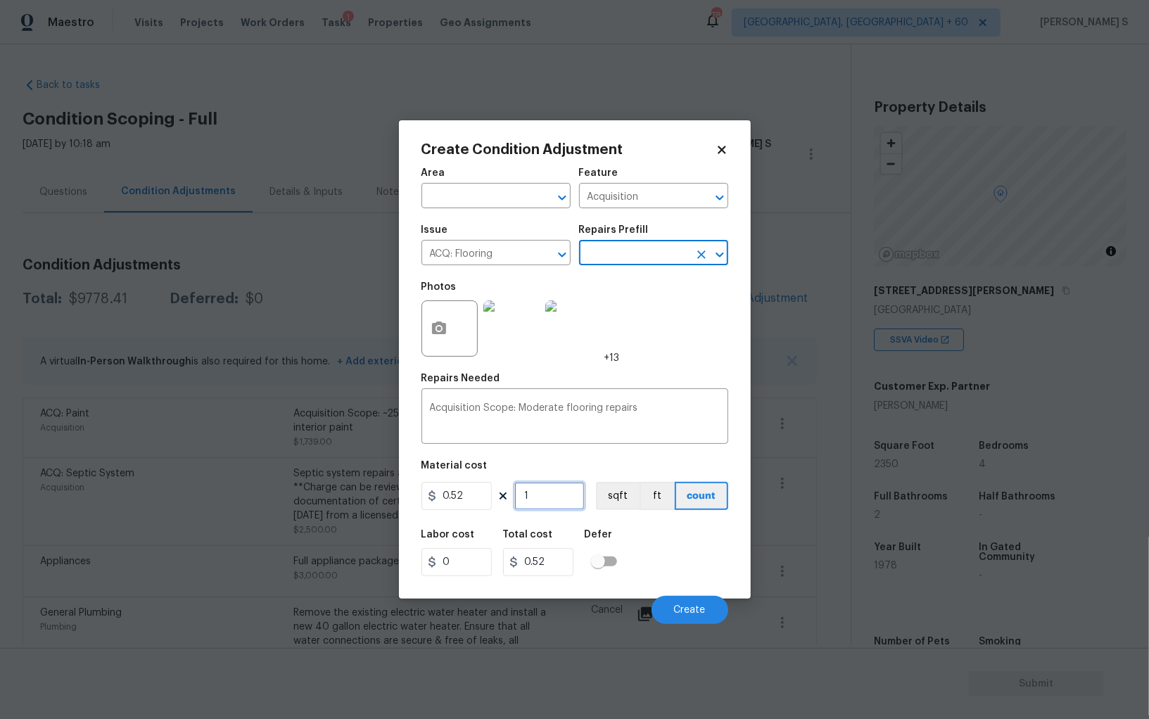
click at [555, 495] on input "1" at bounding box center [549, 496] width 70 height 28
type input "2"
type input "1.04"
type input "23"
type input "11.96"
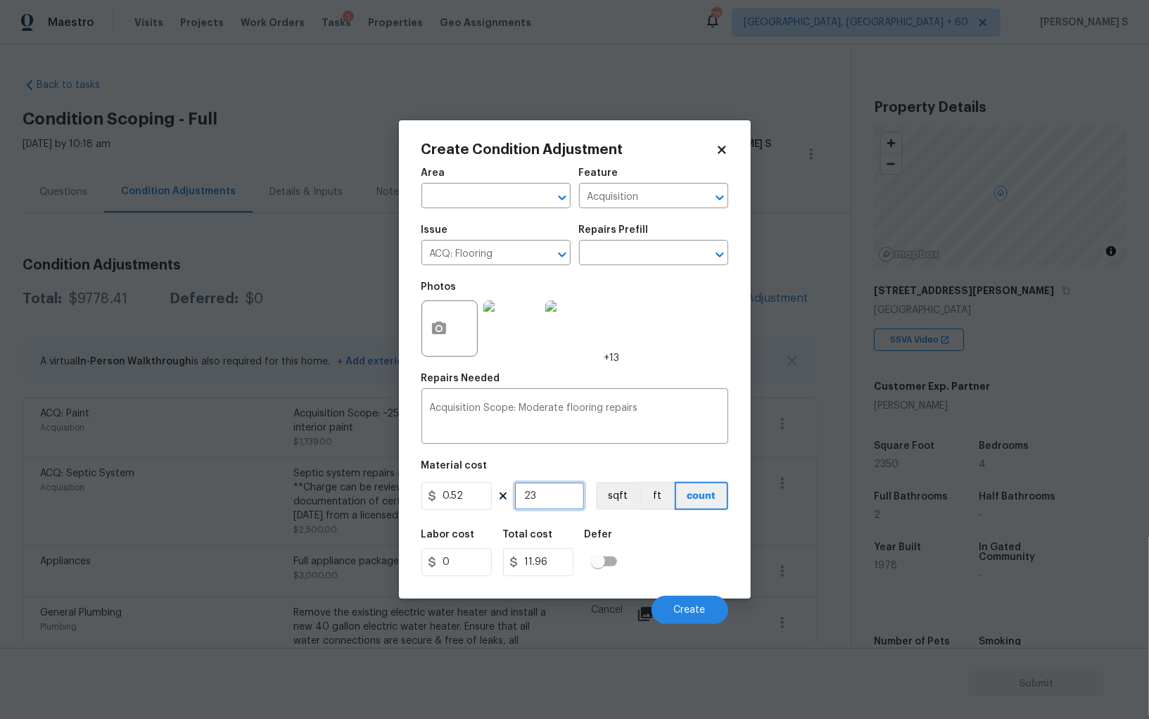
type input "235"
type input "122.2"
type input "2350"
type input "1222"
type input "2350"
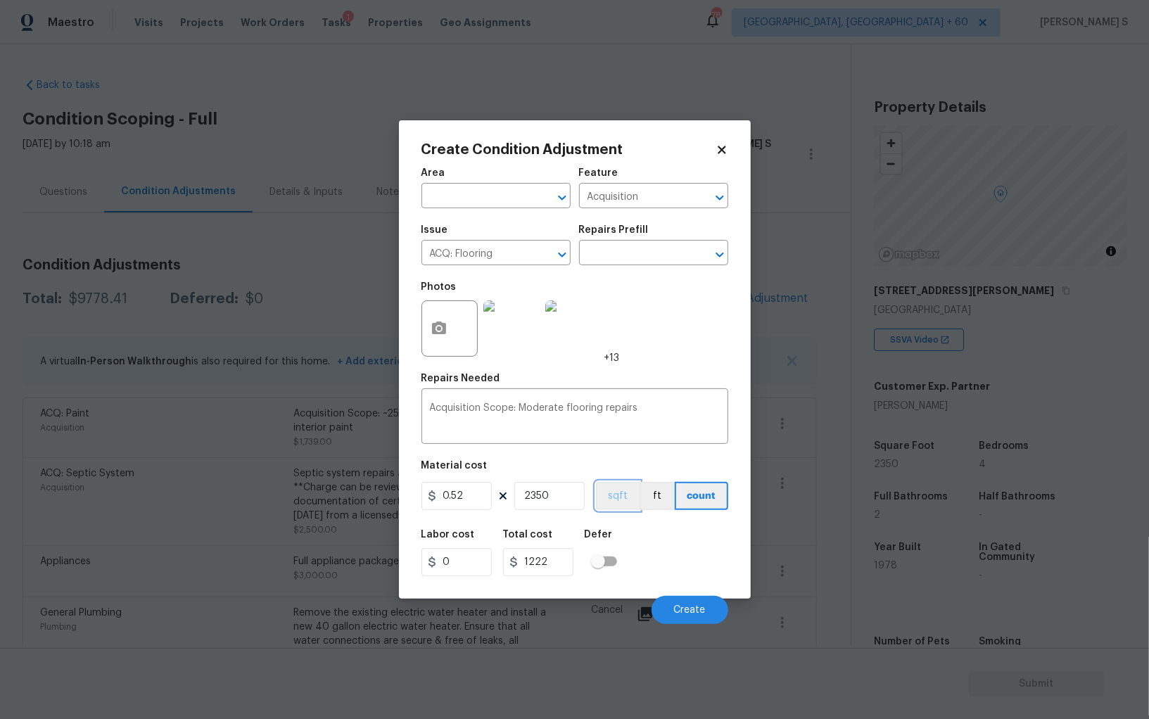
click at [632, 498] on button "sqft" at bounding box center [618, 496] width 44 height 28
click at [693, 540] on div "Labor cost 0 Total cost 1222 Defer" at bounding box center [574, 552] width 307 height 63
click at [687, 614] on span "Create" at bounding box center [690, 610] width 32 height 11
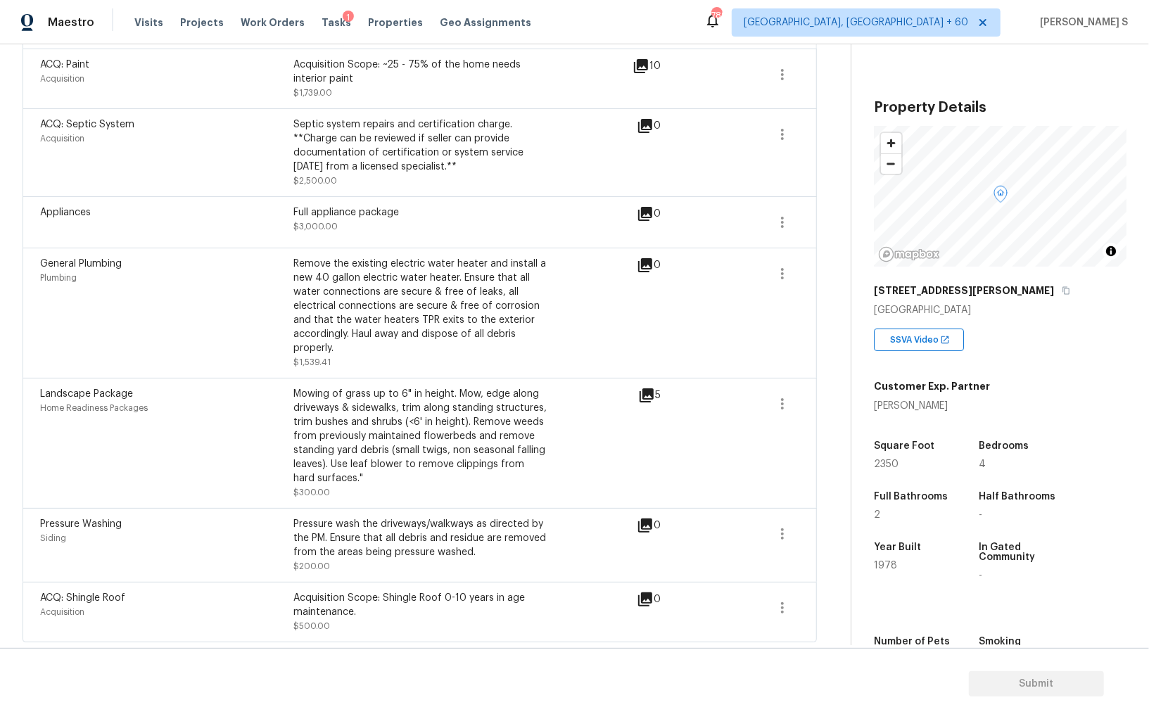
scroll to position [0, 0]
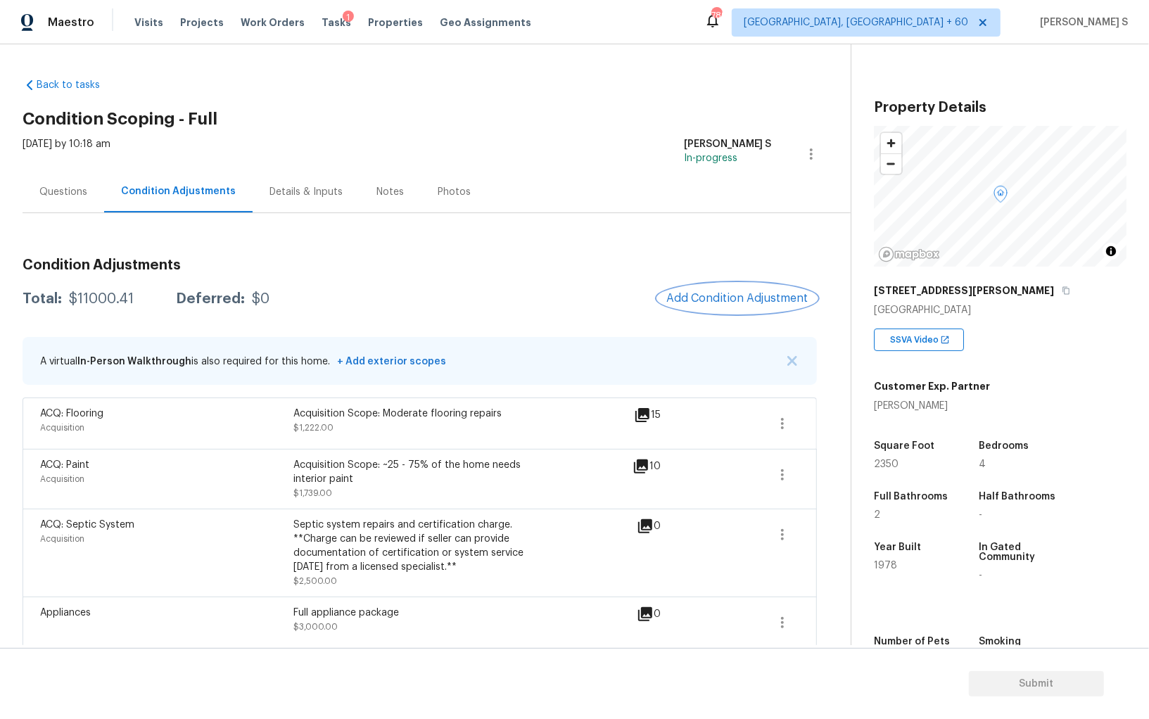
click at [680, 302] on span "Add Condition Adjustment" at bounding box center [737, 298] width 142 height 13
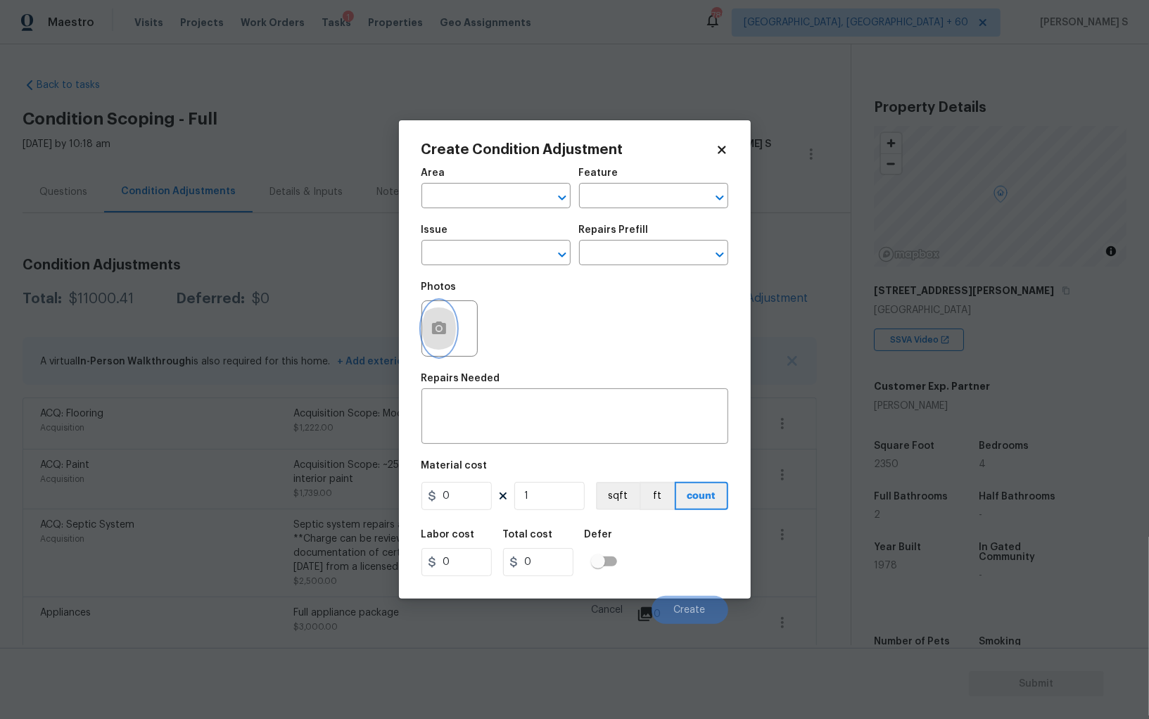
click at [436, 344] on button "button" at bounding box center [439, 328] width 34 height 55
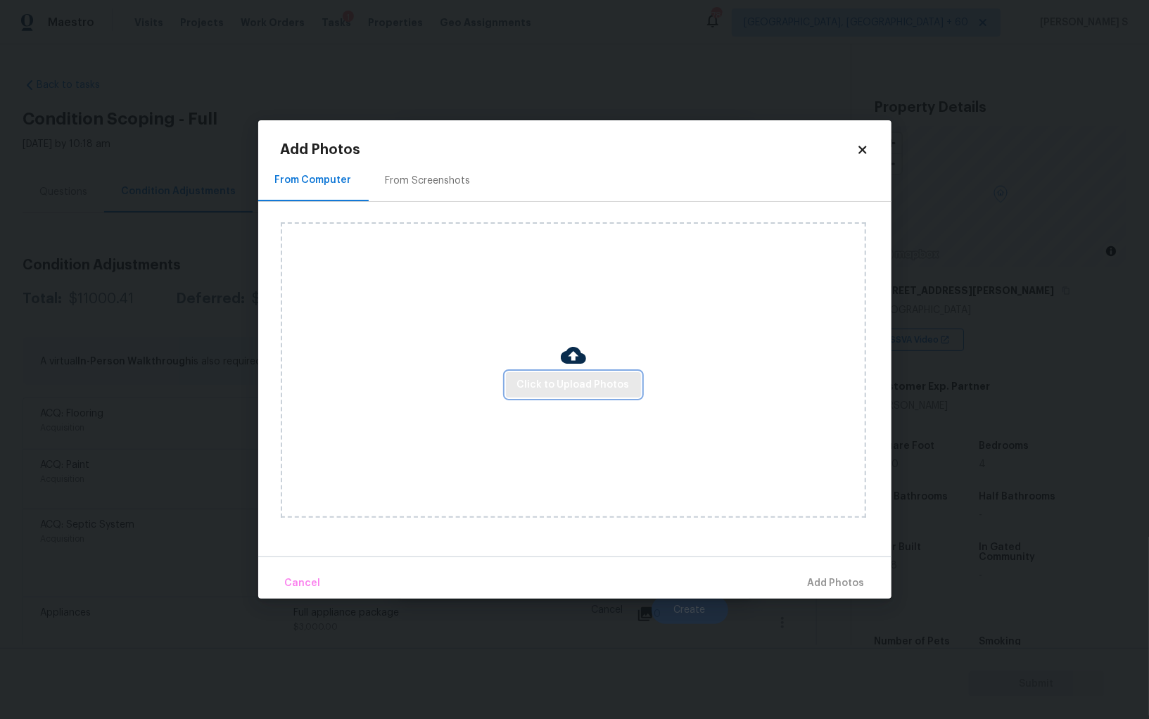
click at [578, 386] on span "Click to Upload Photos" at bounding box center [573, 385] width 113 height 18
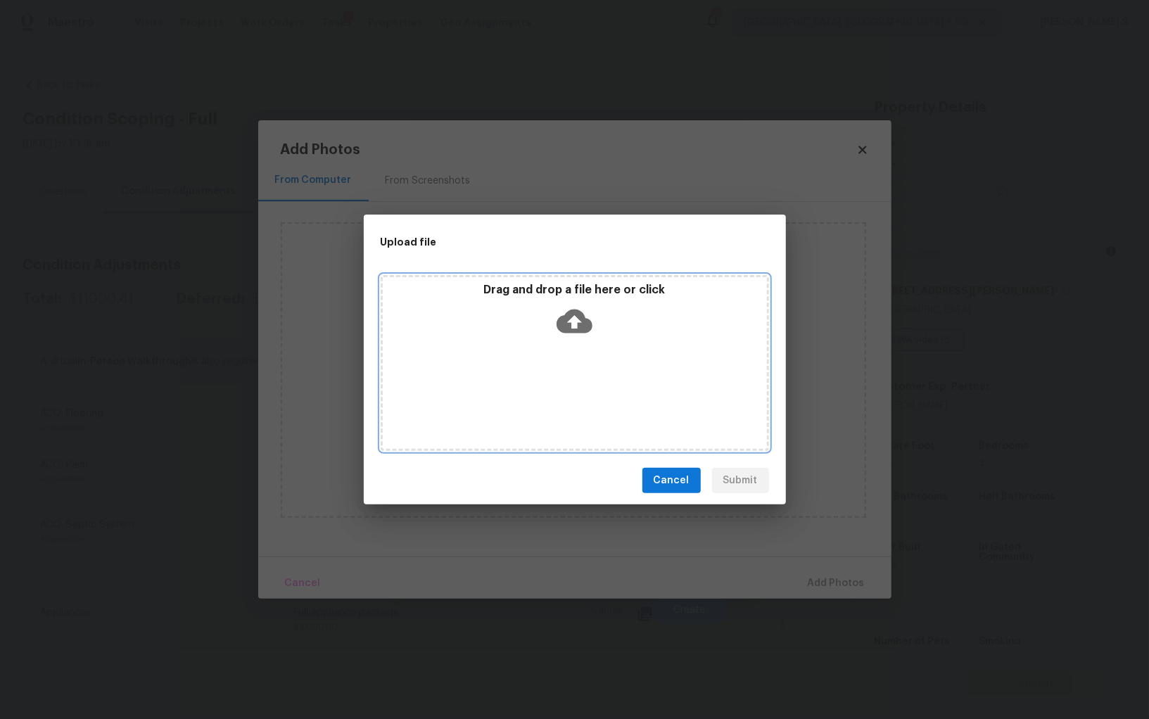
click at [578, 386] on div "Drag and drop a file here or click" at bounding box center [575, 363] width 388 height 176
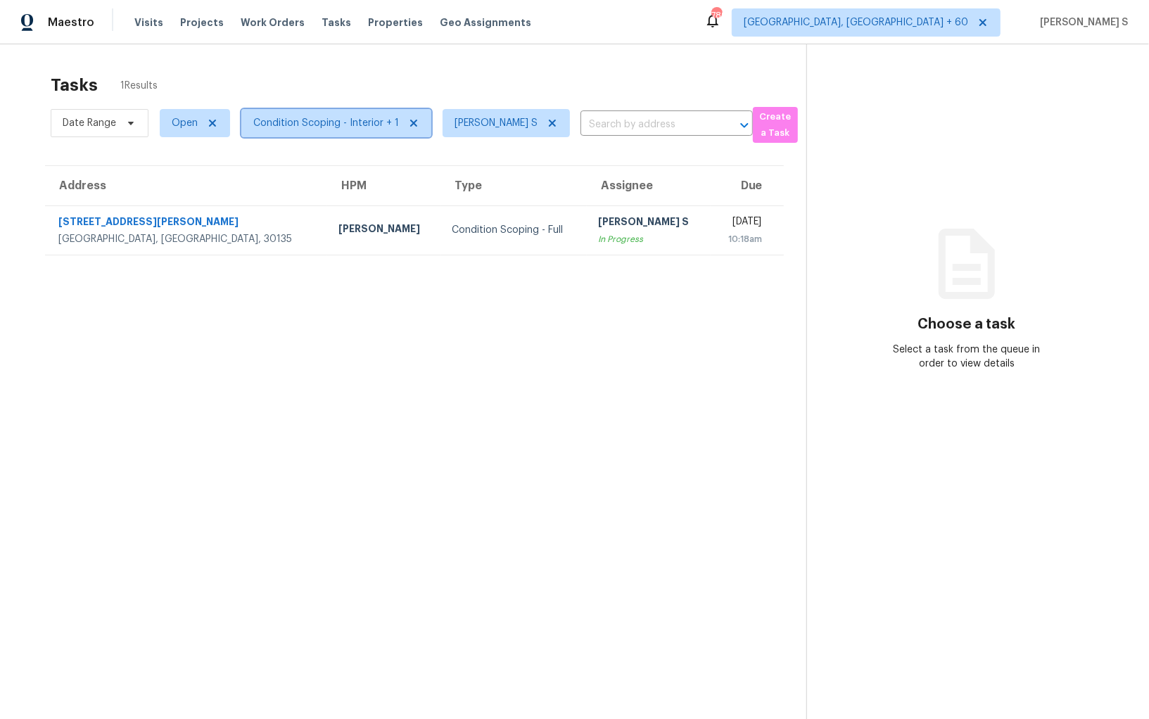
click at [304, 120] on span "Condition Scoping - Interior + 1" at bounding box center [326, 123] width 146 height 14
click at [188, 127] on span "Open" at bounding box center [185, 123] width 26 height 14
click at [206, 193] on div "Blocked" at bounding box center [197, 203] width 68 height 20
click at [210, 198] on label "Blocked" at bounding box center [195, 203] width 56 height 14
click at [176, 198] on input "Blocked" at bounding box center [171, 200] width 9 height 9
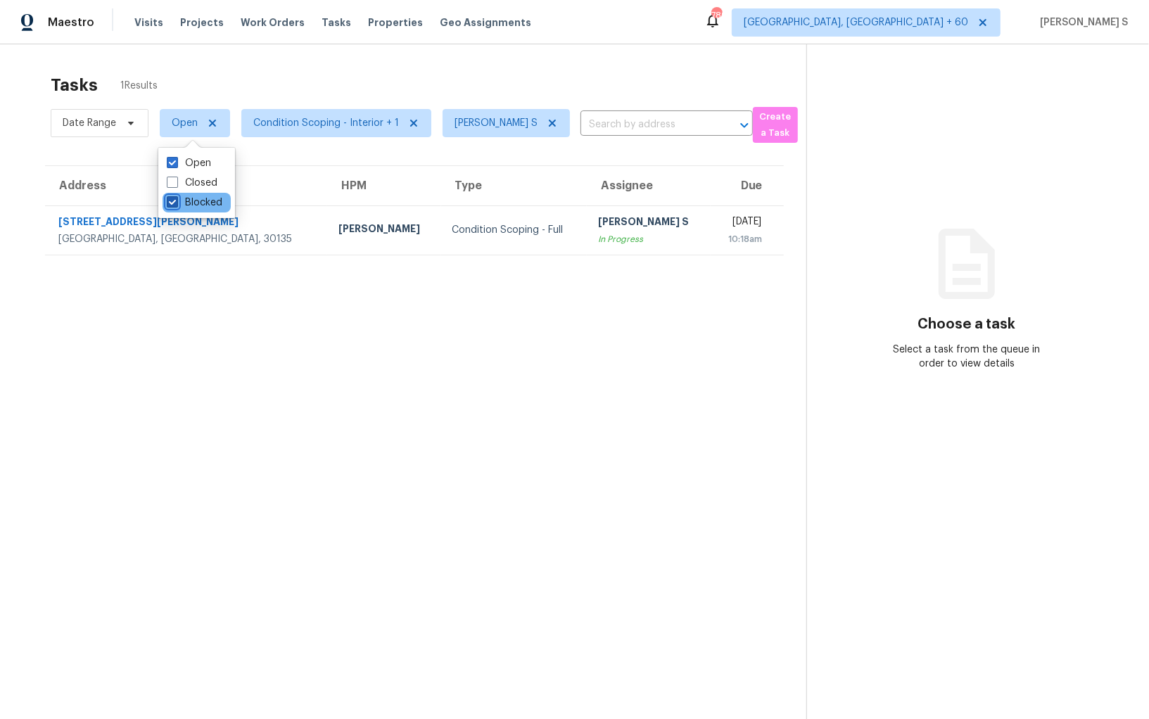
checkbox input "true"
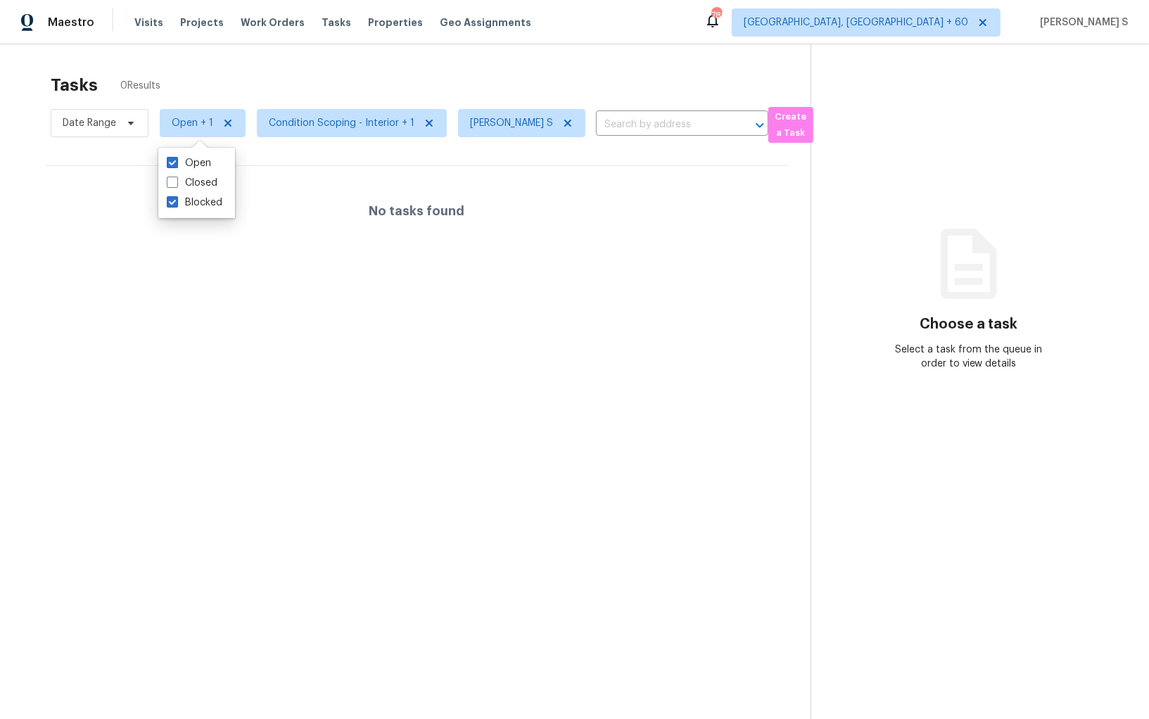
click at [457, 338] on section "Tasks 0 Results Date Range Open + 1 Condition Scoping - Interior + 1 Anbu Jebak…" at bounding box center [417, 415] width 788 height 697
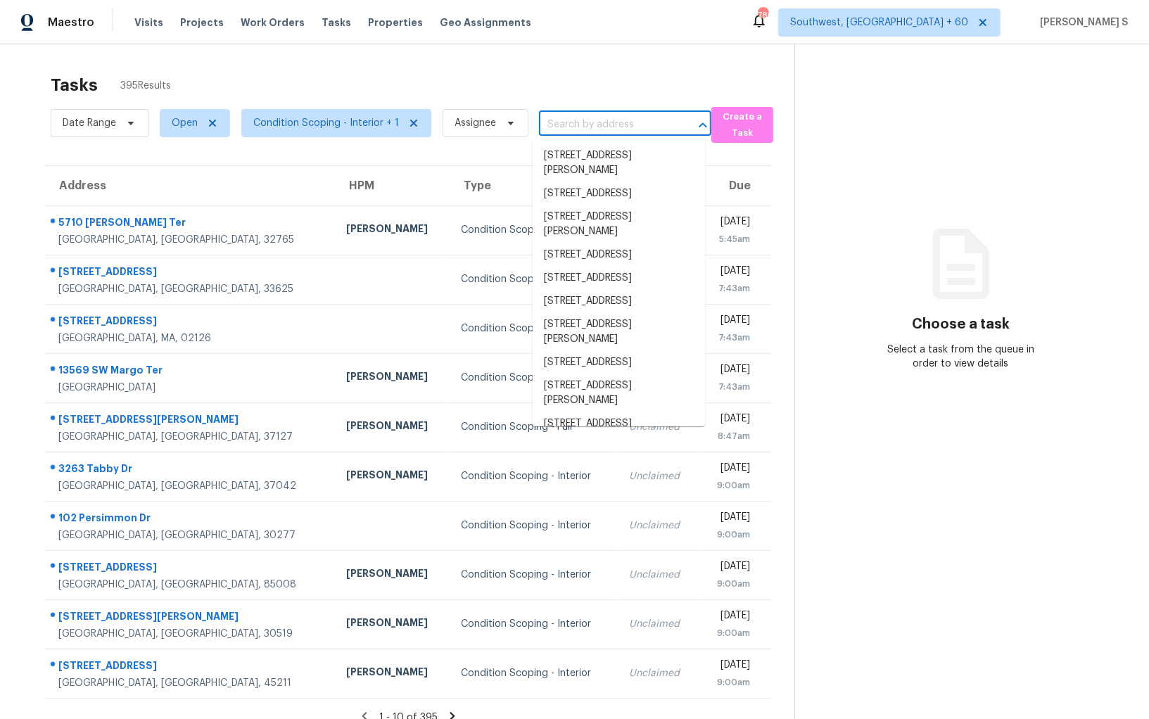
click at [601, 125] on input "text" at bounding box center [605, 125] width 133 height 22
paste input "[STREET_ADDRESS]"
type input "[STREET_ADDRESS]"
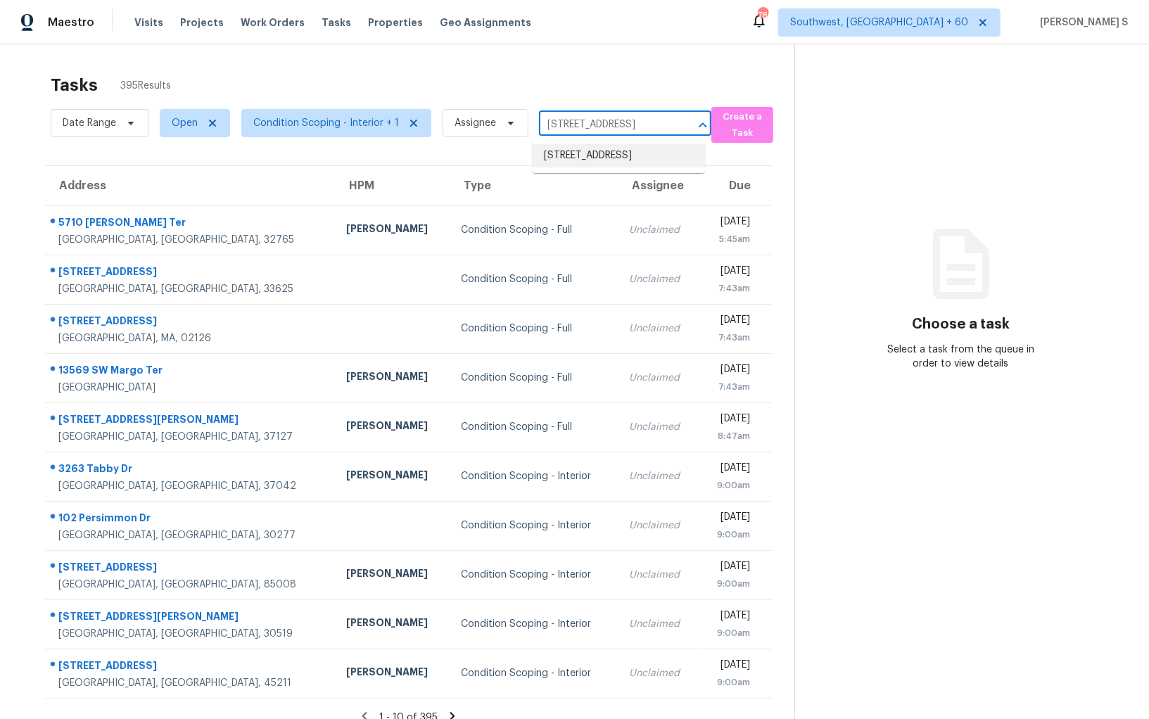
click at [604, 158] on li "310 Hidden Oak Ct SW, Atlanta, GA 30331" at bounding box center [619, 155] width 172 height 23
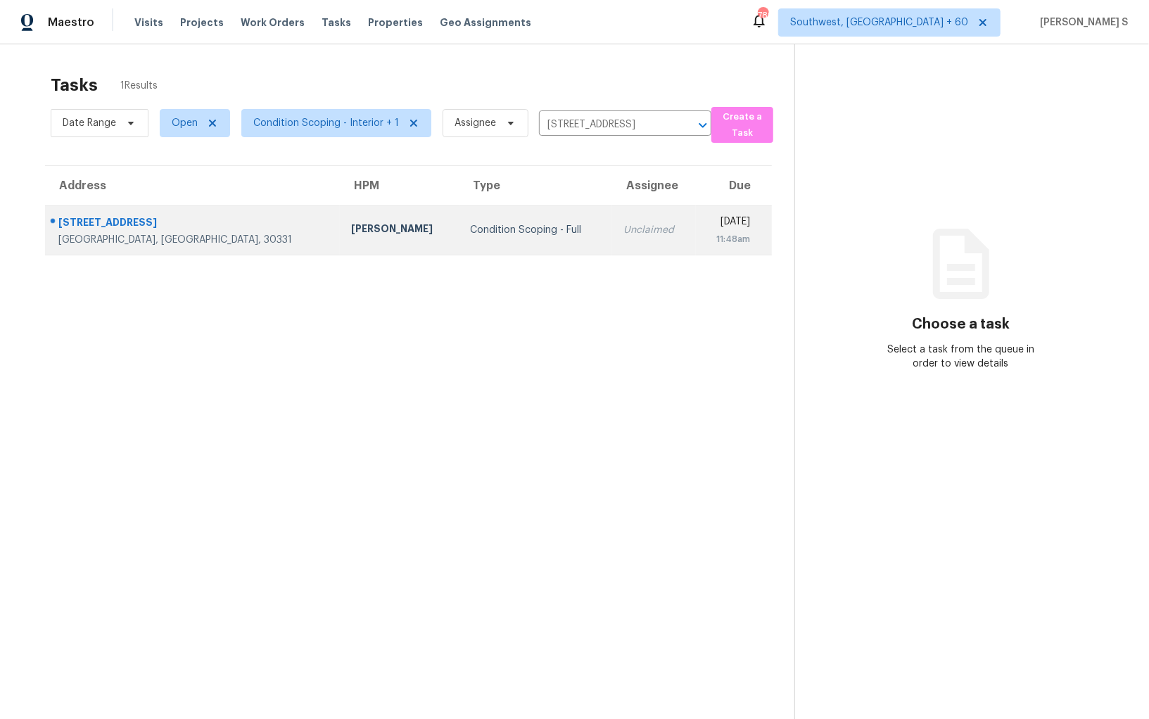
click at [707, 233] on div "11:48am" at bounding box center [729, 239] width 44 height 14
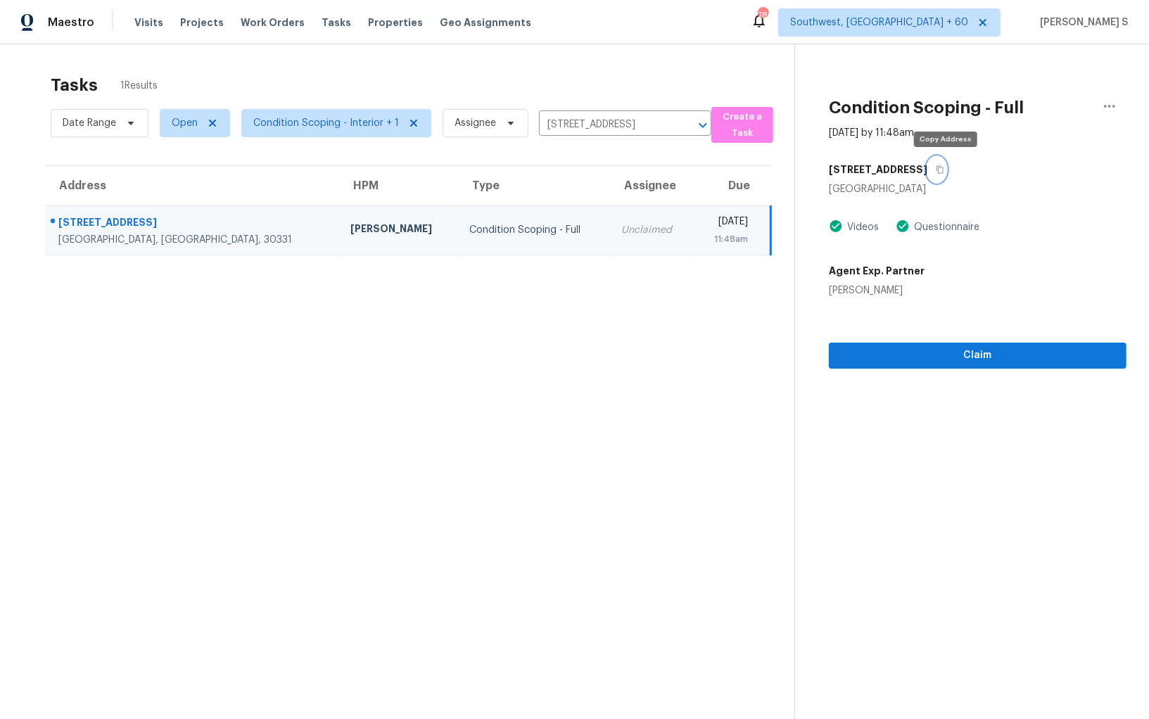
click at [944, 166] on icon "button" at bounding box center [940, 170] width 7 height 8
click at [953, 356] on span "Claim" at bounding box center [977, 356] width 275 height 18
click at [462, 236] on td "Condition Scoping - Full" at bounding box center [505, 229] width 144 height 49
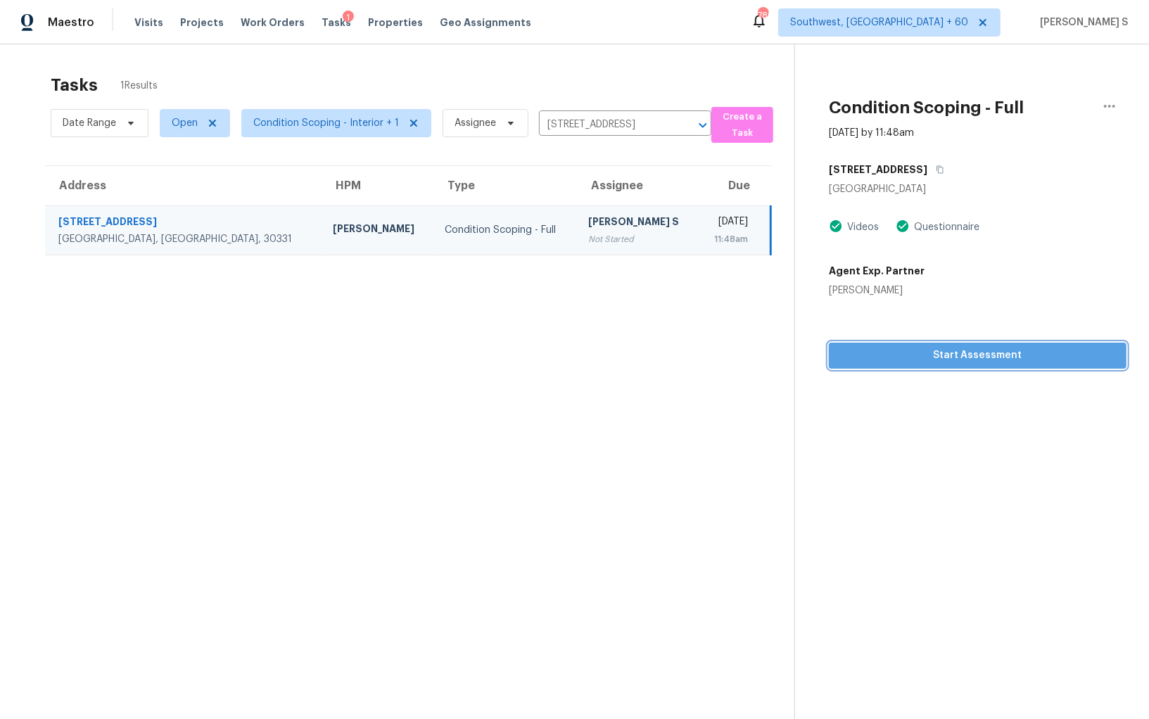
click at [923, 367] on button "Start Assessment" at bounding box center [978, 356] width 298 height 26
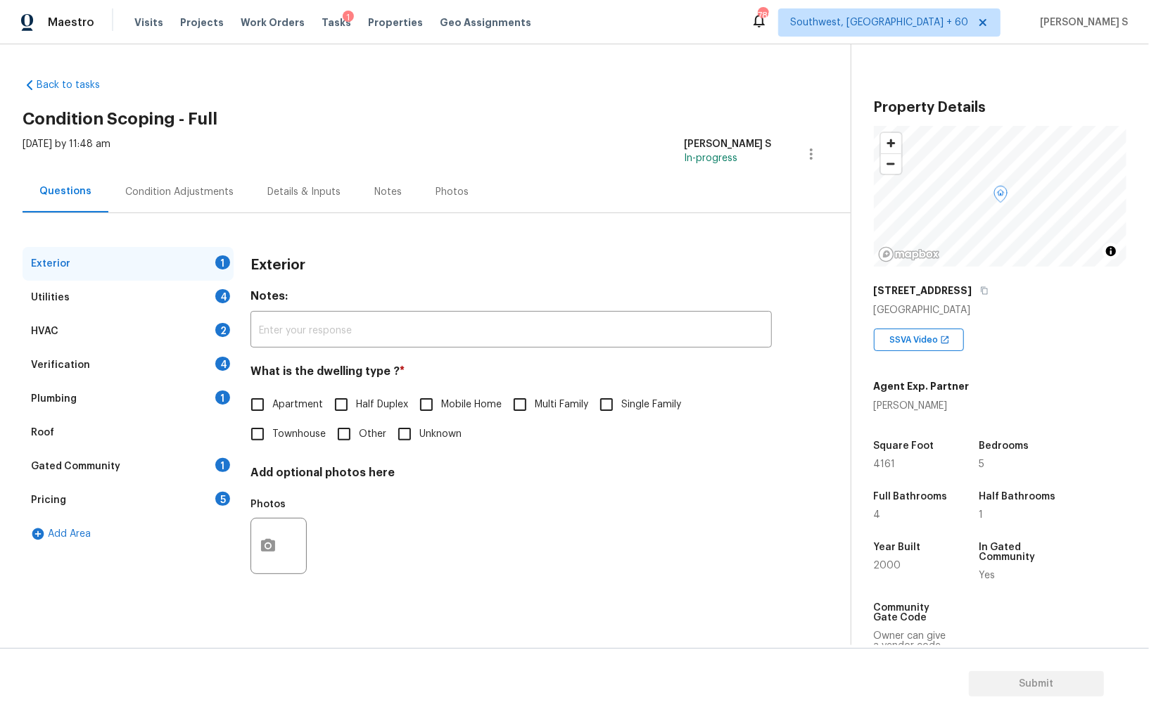
click at [224, 492] on div "5" at bounding box center [222, 499] width 15 height 14
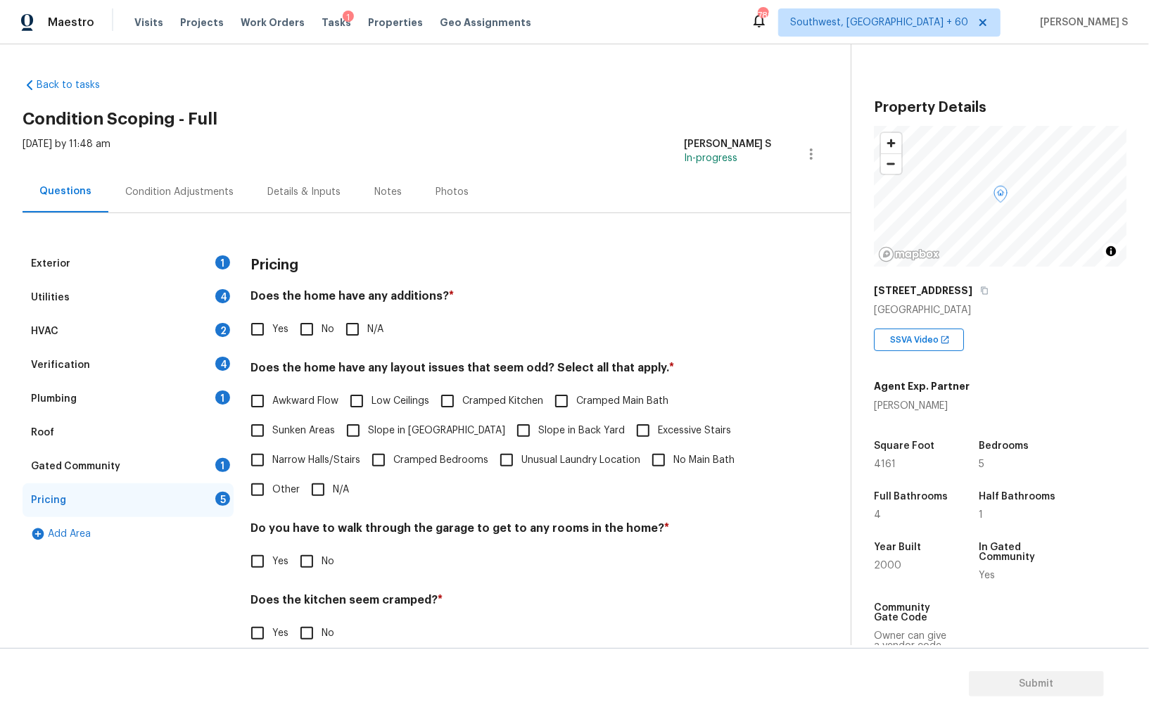
click at [269, 497] on input "Other" at bounding box center [258, 490] width 30 height 30
checkbox input "true"
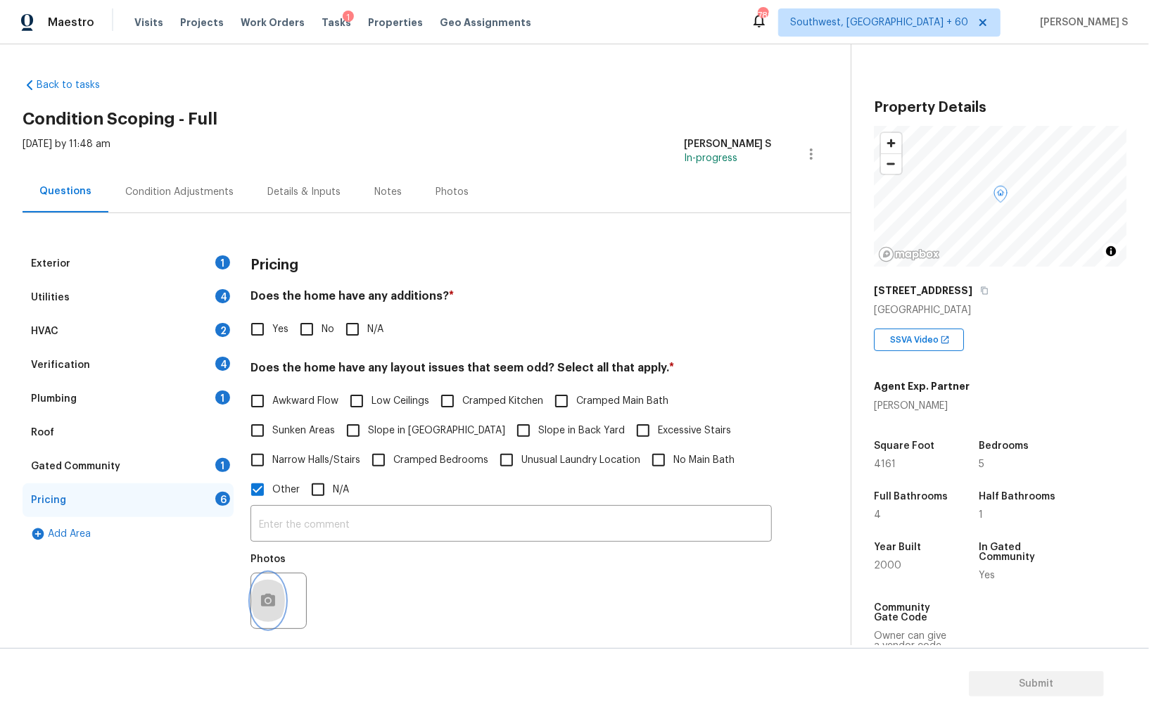
click at [271, 583] on button "button" at bounding box center [268, 600] width 34 height 55
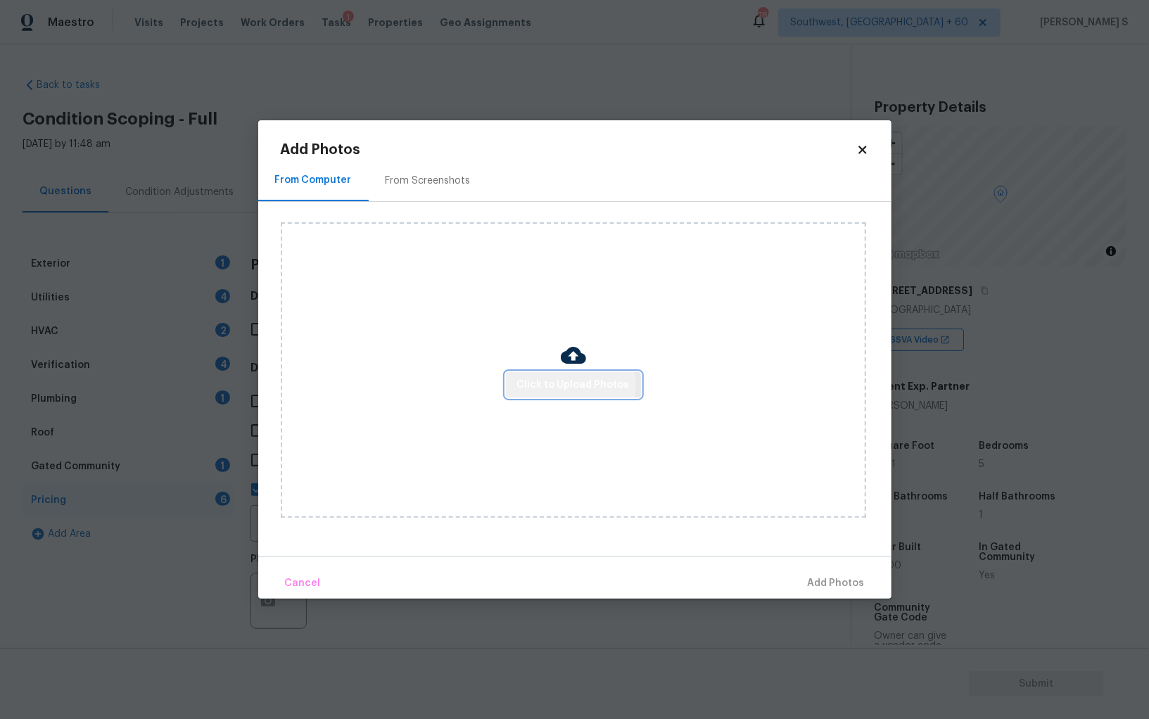
click at [554, 386] on span "Click to Upload Photos" at bounding box center [573, 385] width 113 height 18
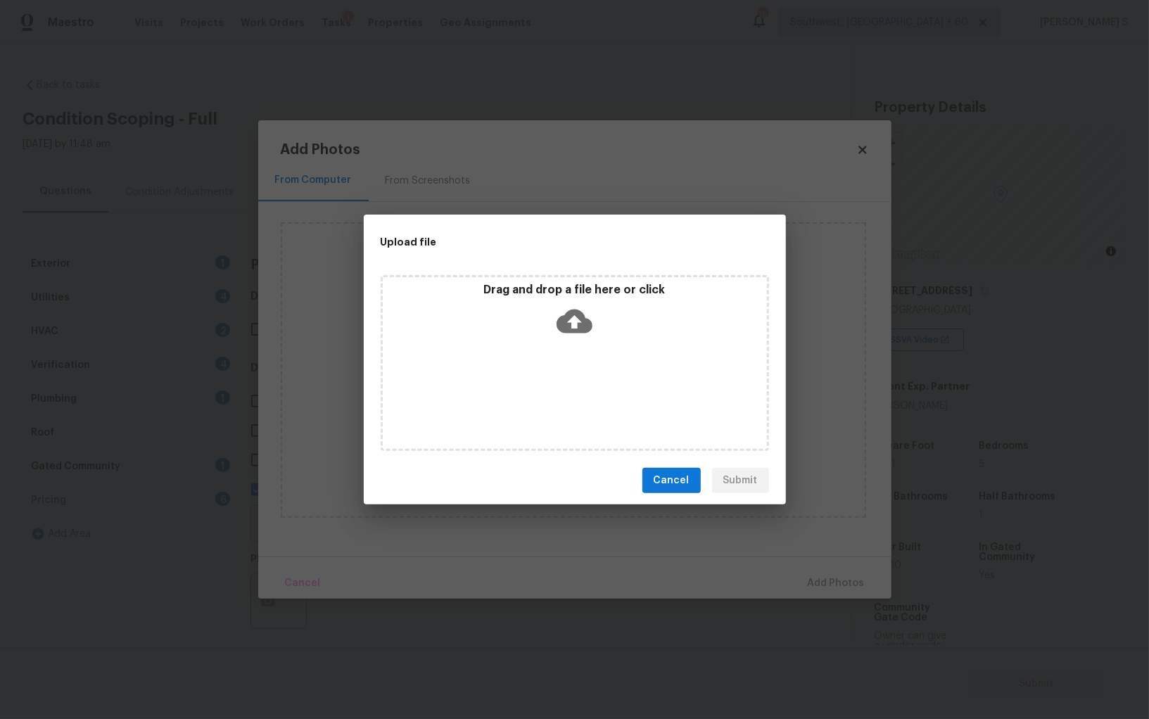
click at [645, 362] on div "Drag and drop a file here or click" at bounding box center [575, 363] width 388 height 176
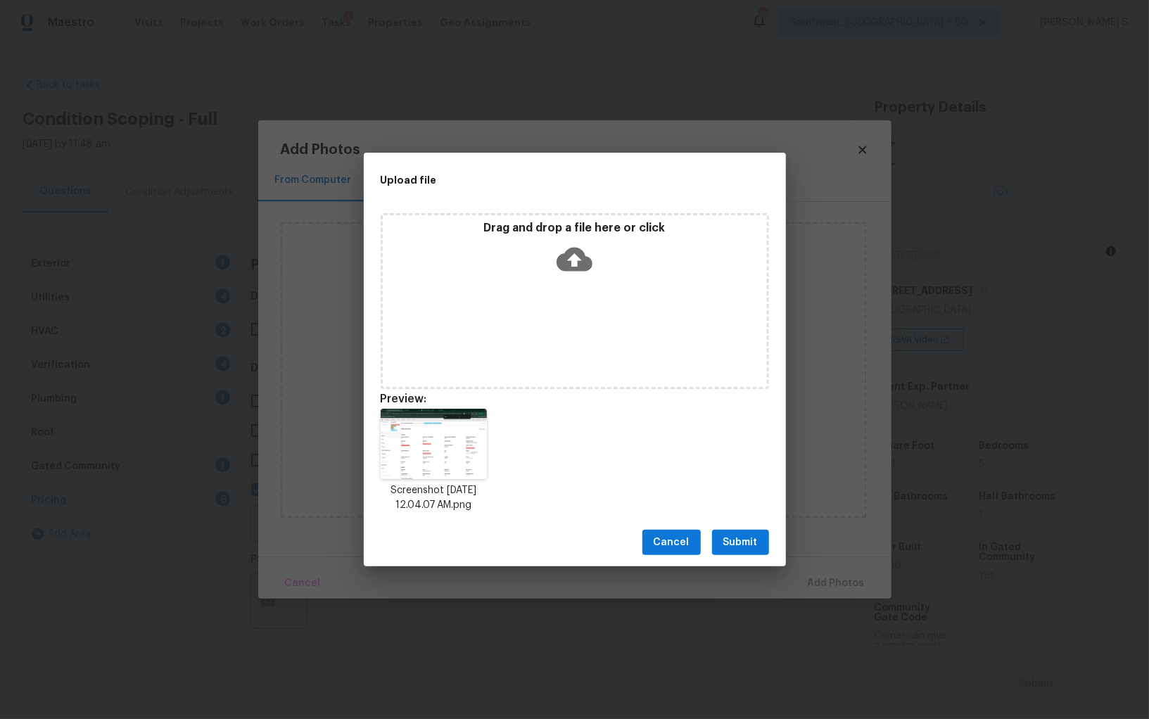
click at [751, 533] on button "Submit" at bounding box center [740, 543] width 57 height 26
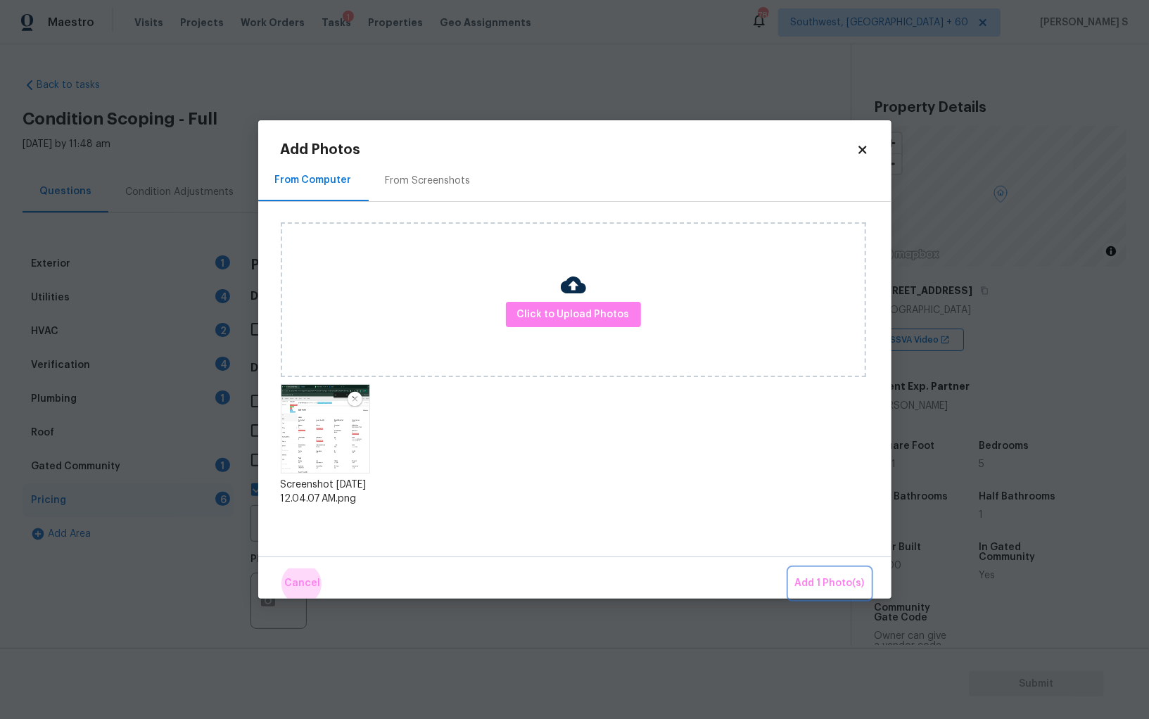
click at [789, 569] on button "Add 1 Photo(s)" at bounding box center [829, 584] width 81 height 30
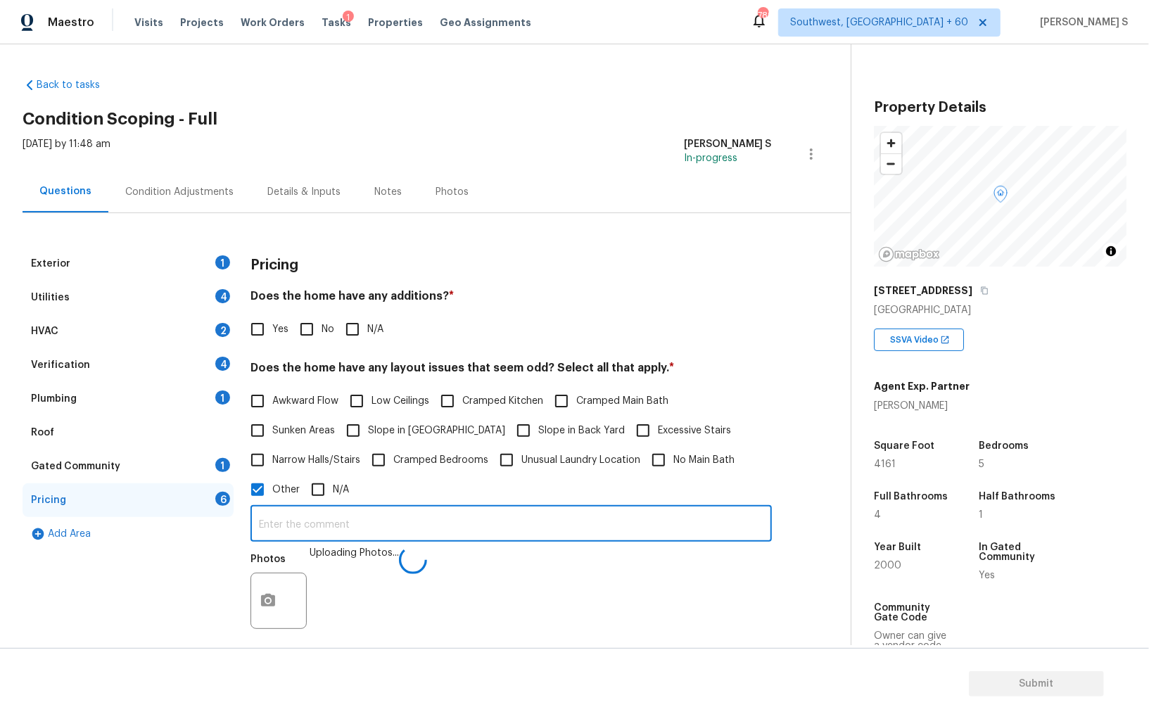
click at [642, 535] on input "text" at bounding box center [510, 525] width 521 height 33
type input "Bedroom and bathroom discrepancy."
click at [622, 694] on section "Submit" at bounding box center [574, 684] width 1149 height 72
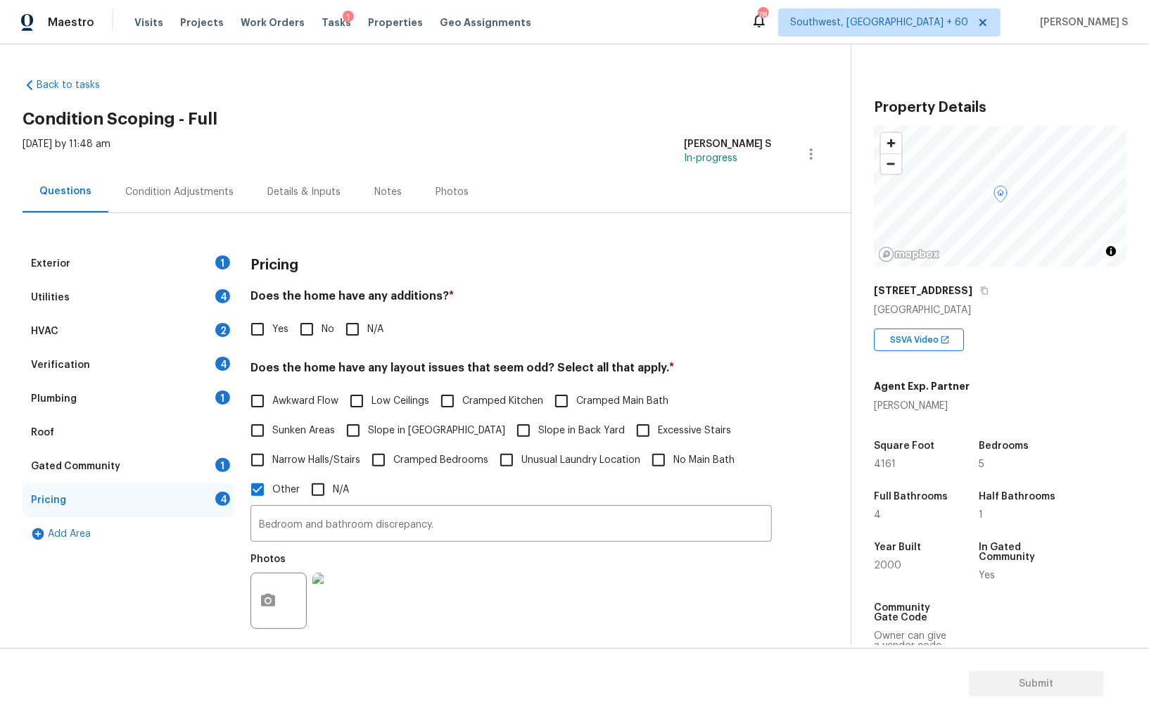
click at [222, 374] on div "Verification 4" at bounding box center [128, 365] width 211 height 34
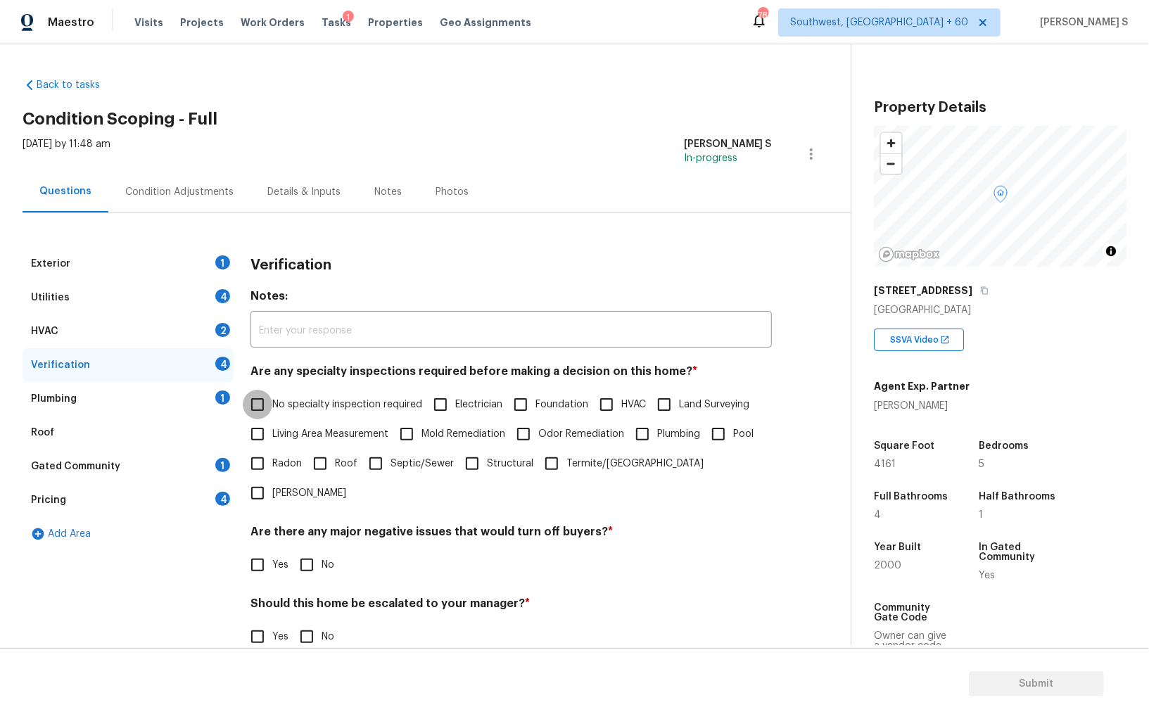
click at [245, 396] on input "No specialty inspection required" at bounding box center [258, 405] width 30 height 30
checkbox input "true"
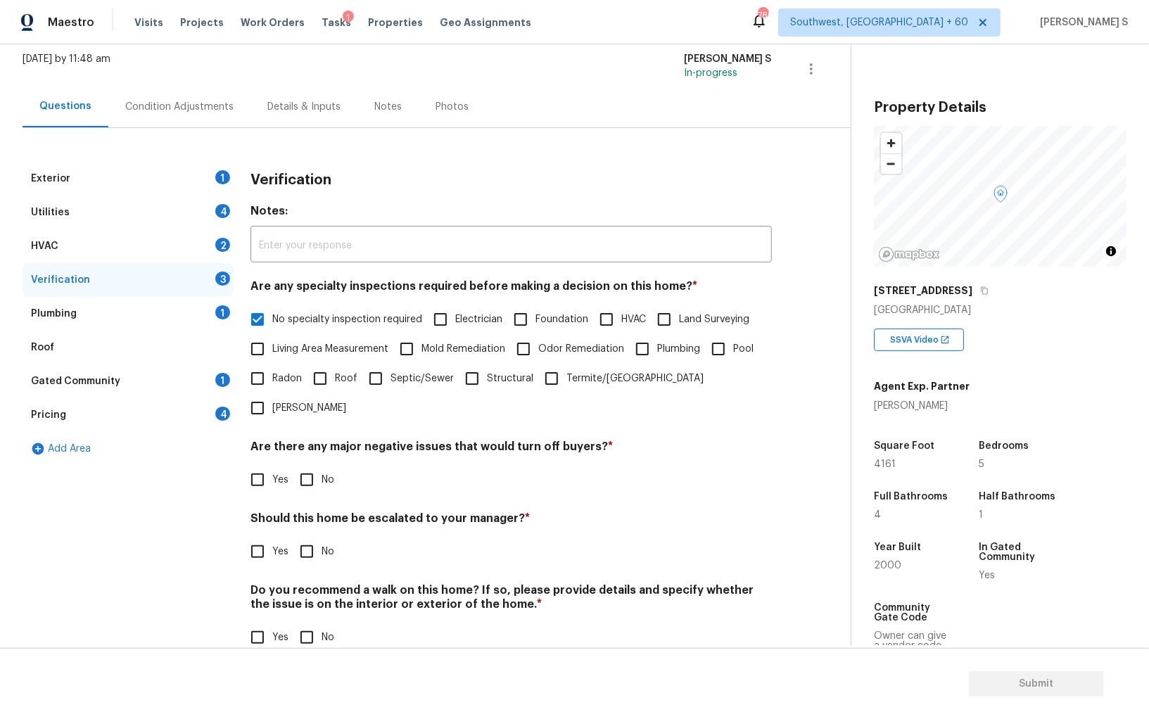
scroll to position [84, 0]
click at [302, 467] on input "No" at bounding box center [307, 482] width 30 height 30
checkbox input "true"
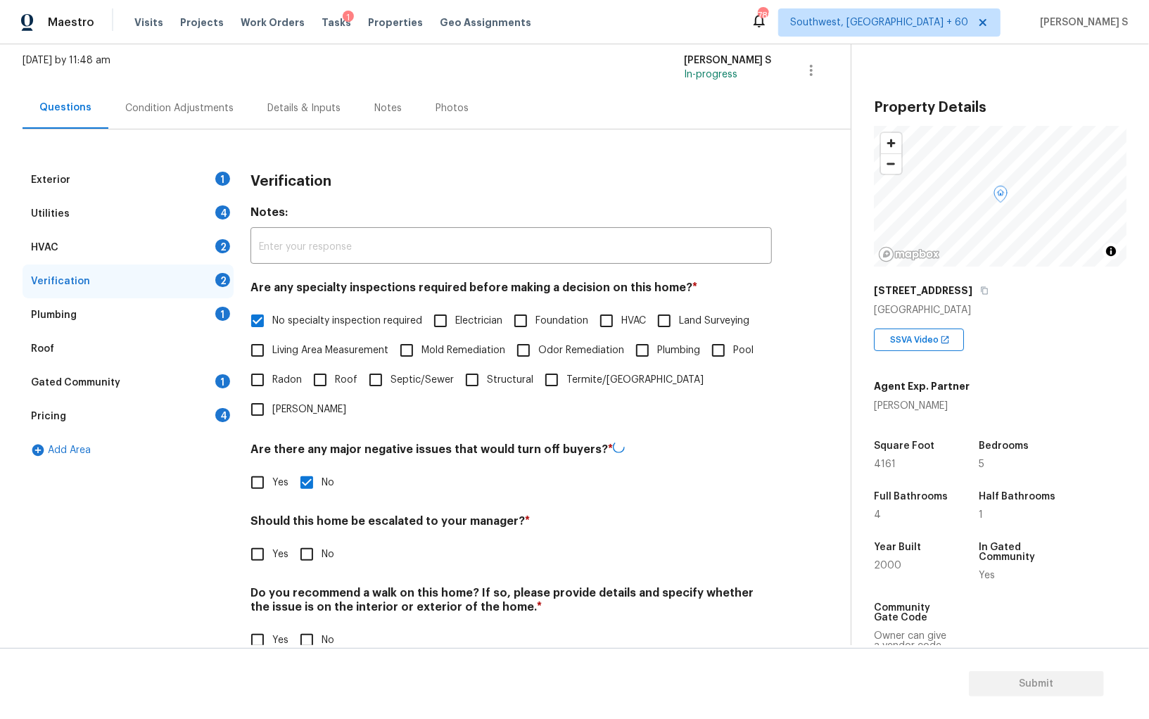
click at [303, 626] on input "No" at bounding box center [307, 641] width 30 height 30
checkbox input "true"
click at [254, 538] on input "Yes" at bounding box center [258, 553] width 30 height 30
checkbox input "true"
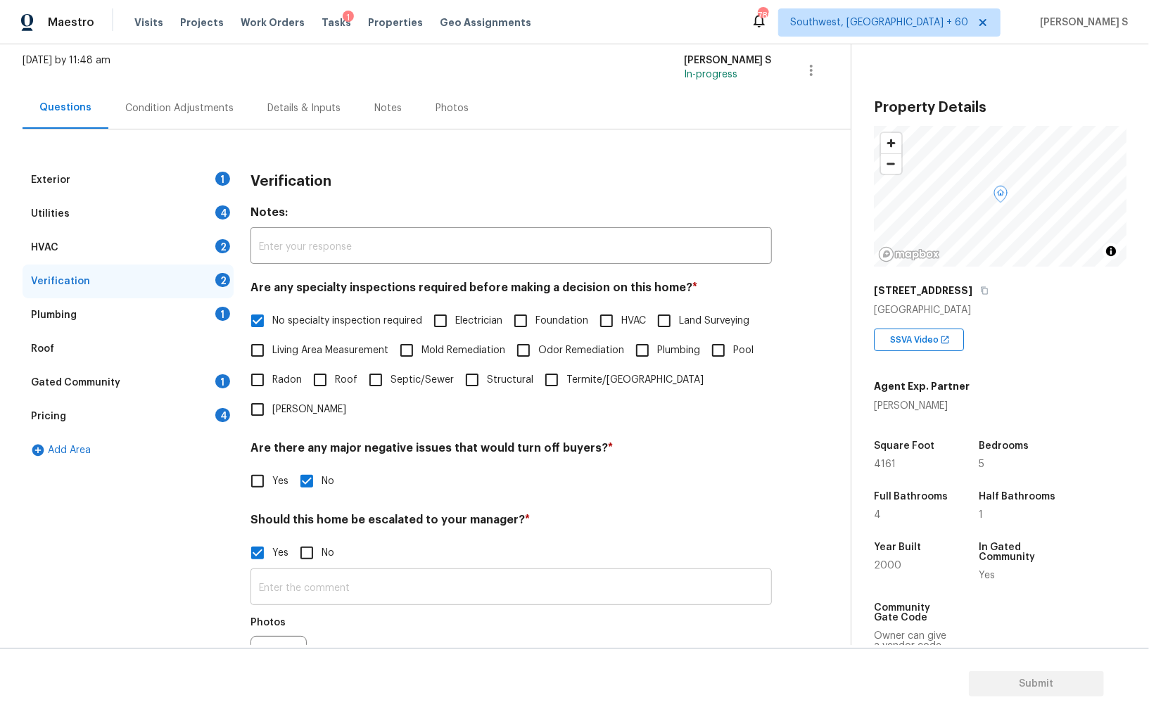
click at [279, 572] on input "text" at bounding box center [510, 588] width 521 height 33
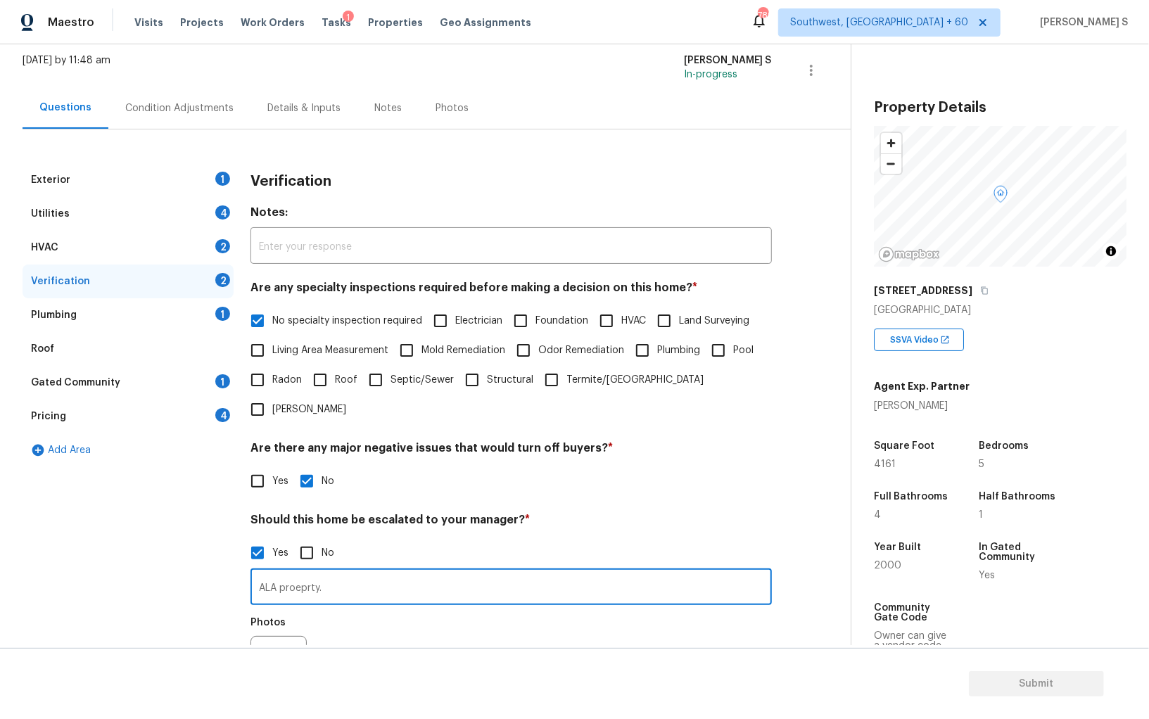
type input "ALA proeprty."
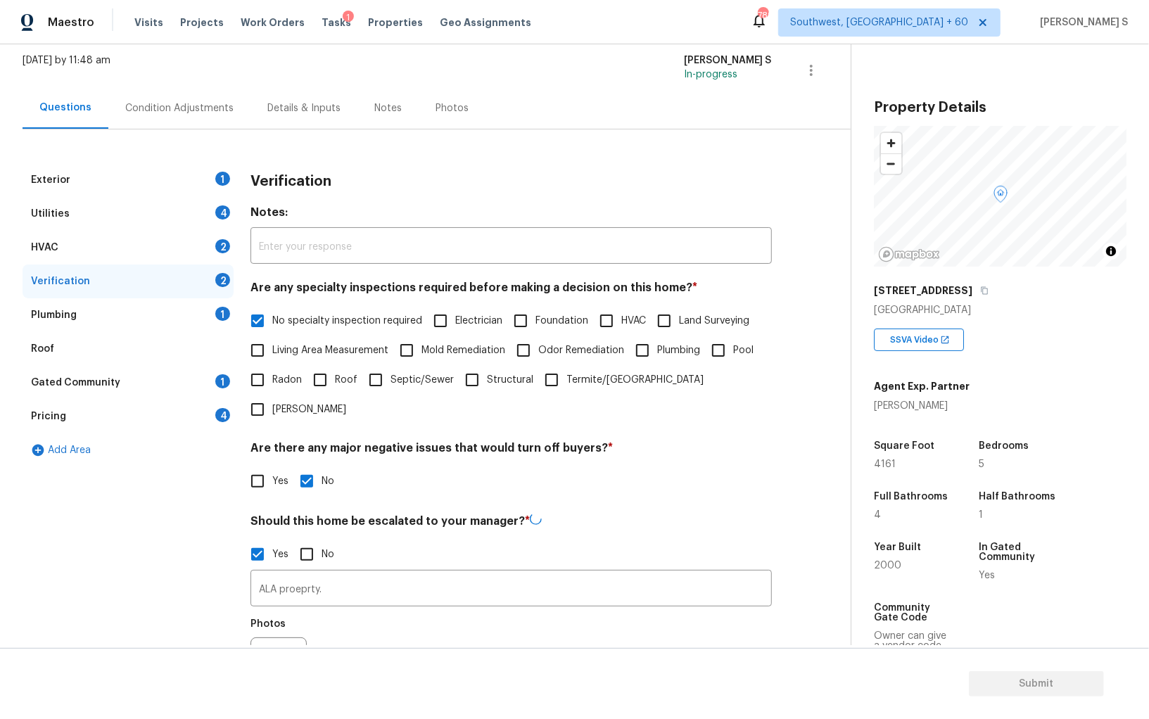
click at [209, 244] on div "HVAC 2" at bounding box center [128, 248] width 211 height 34
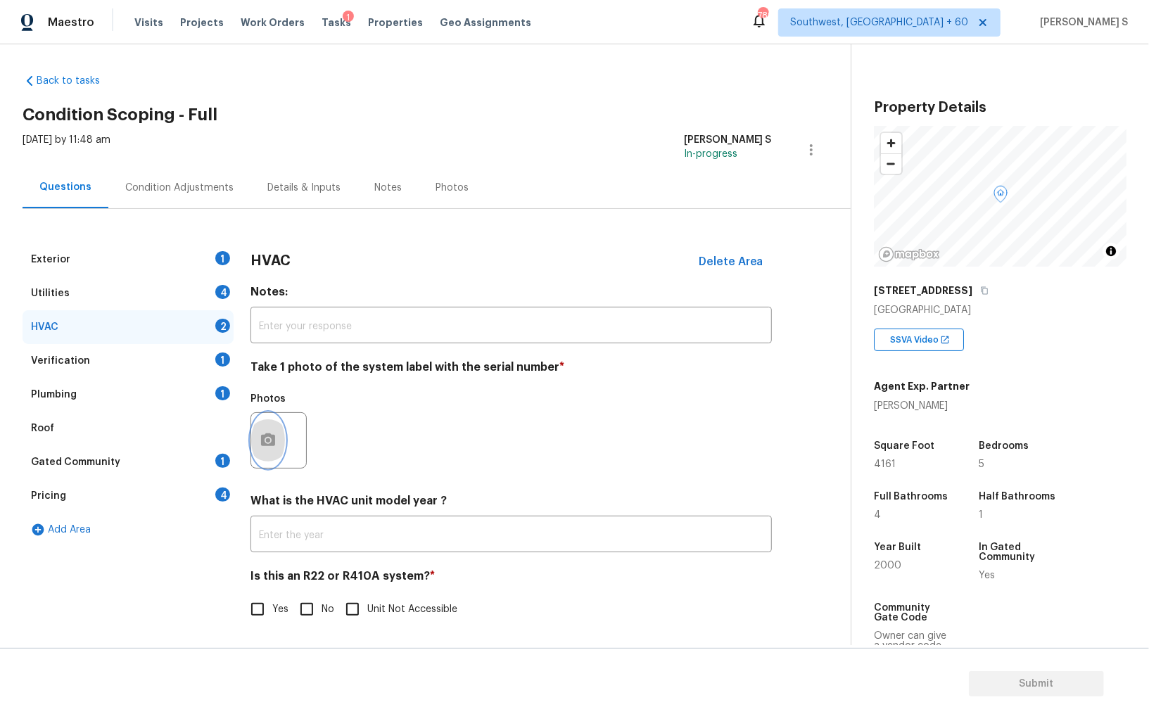
click at [275, 448] on button "button" at bounding box center [268, 440] width 34 height 55
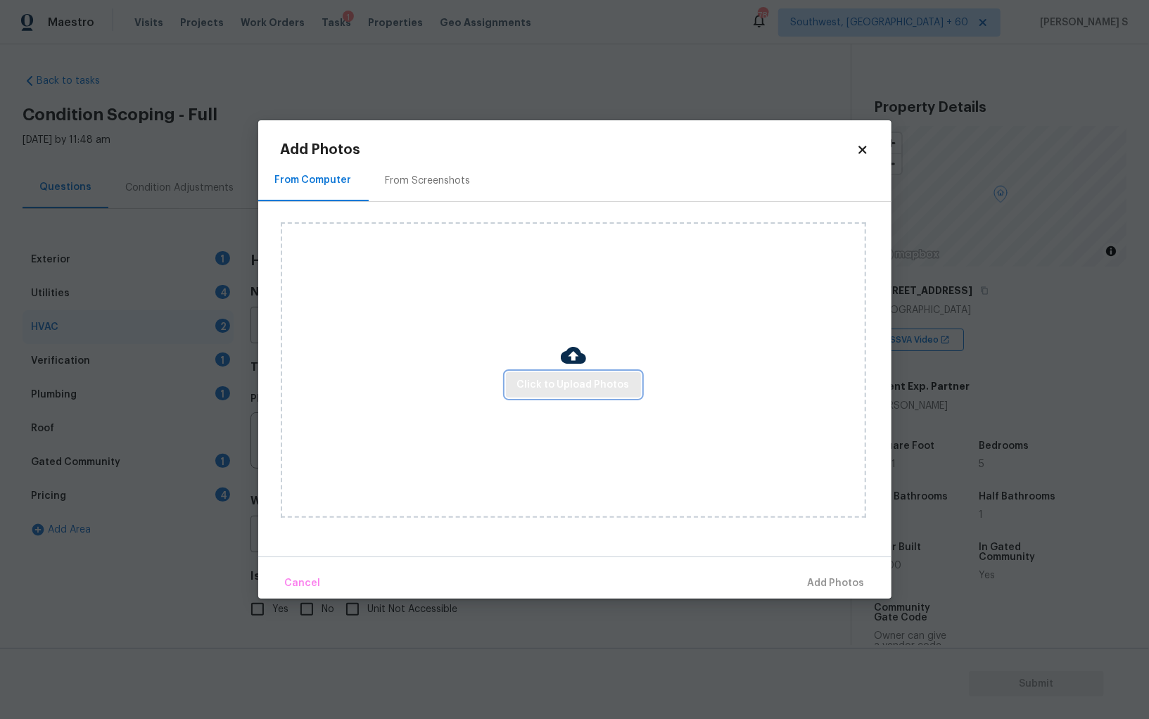
click at [537, 378] on span "Click to Upload Photos" at bounding box center [573, 385] width 113 height 18
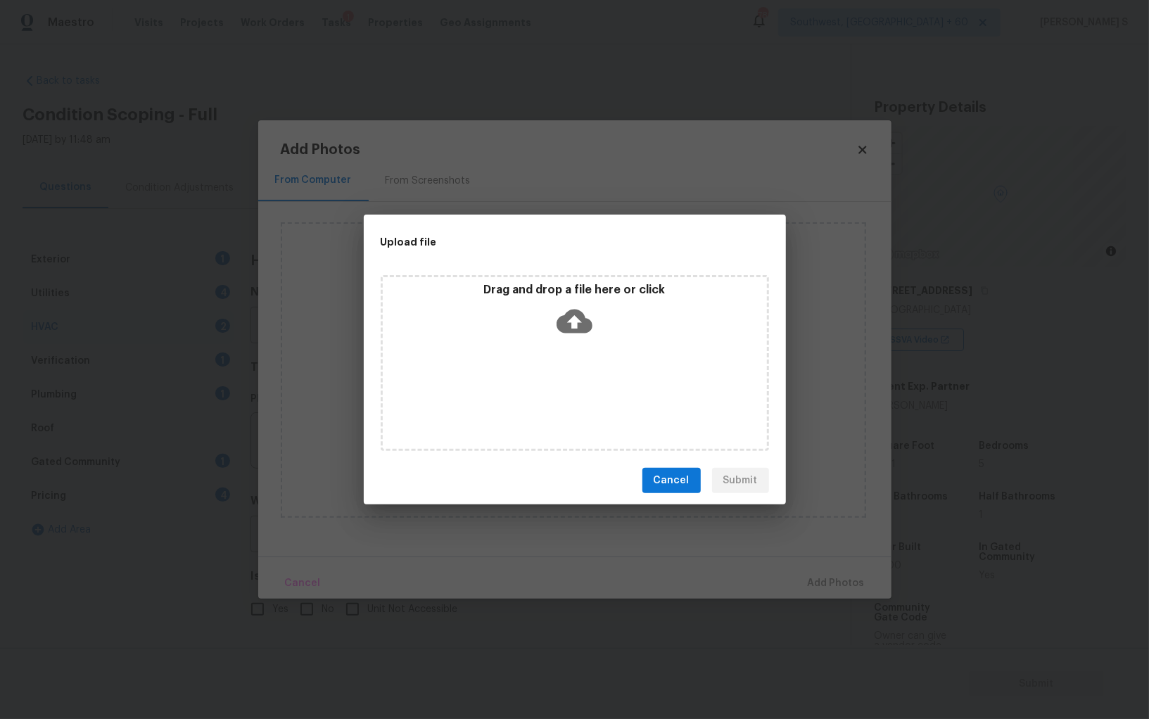
click at [537, 378] on div "Drag and drop a file here or click" at bounding box center [575, 363] width 388 height 176
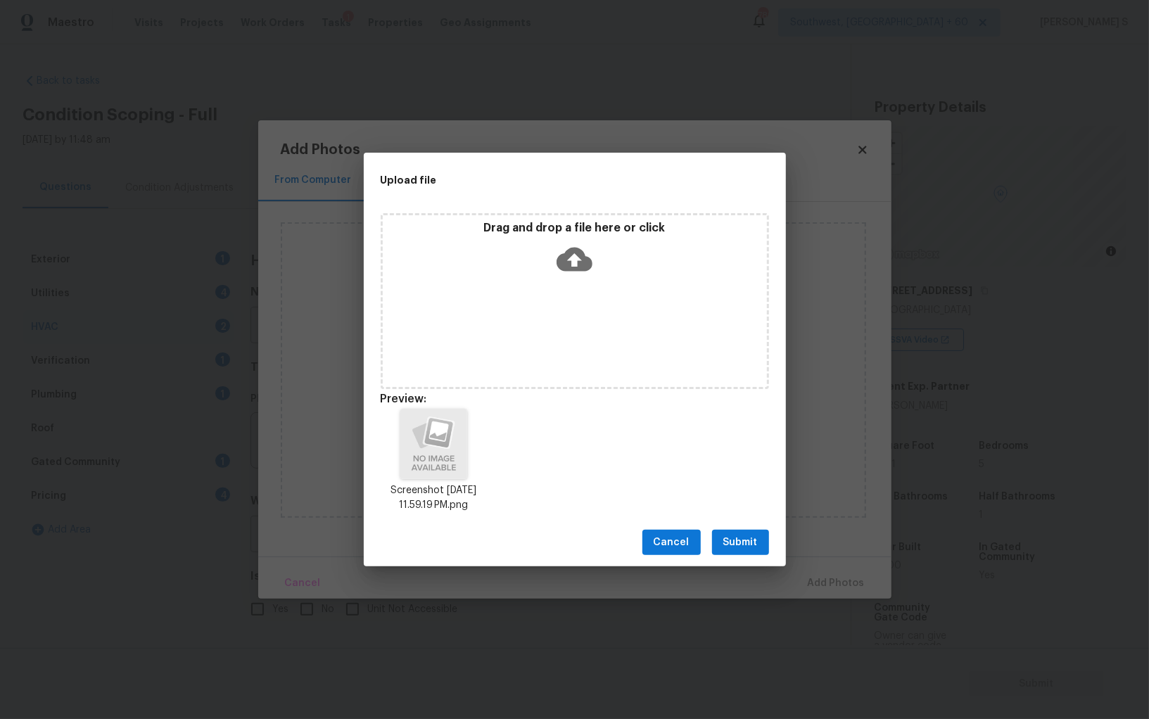
click at [742, 530] on button "Submit" at bounding box center [740, 543] width 57 height 26
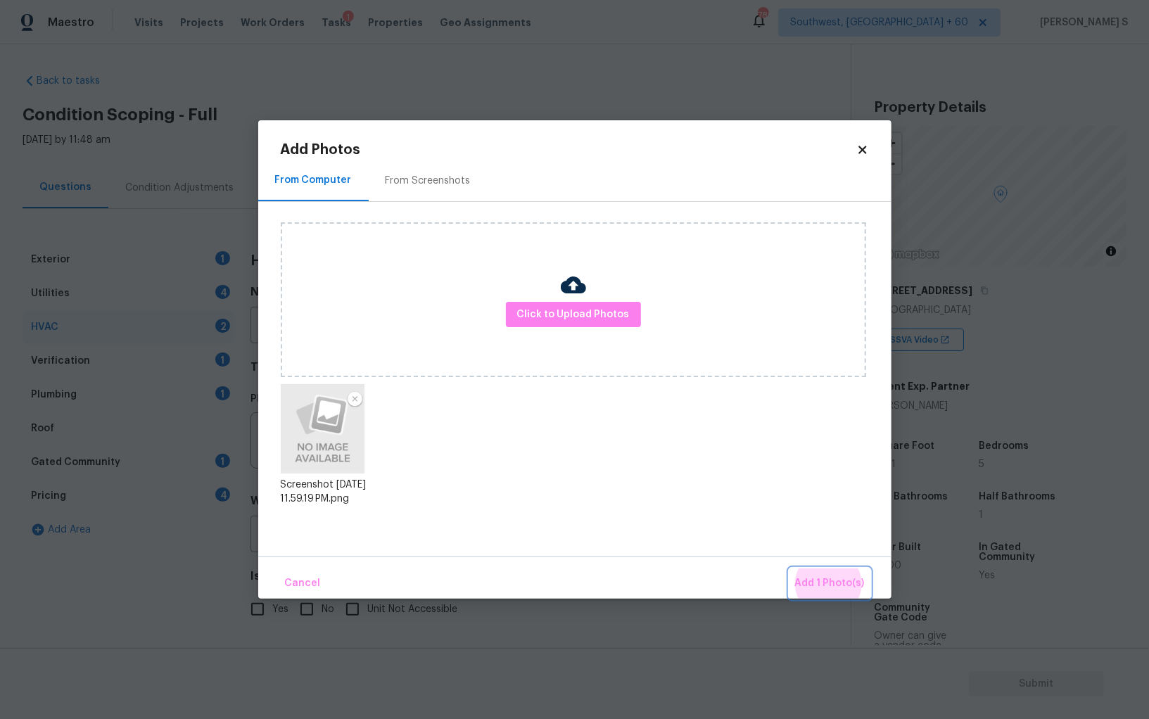
click at [789, 569] on button "Add 1 Photo(s)" at bounding box center [829, 584] width 81 height 30
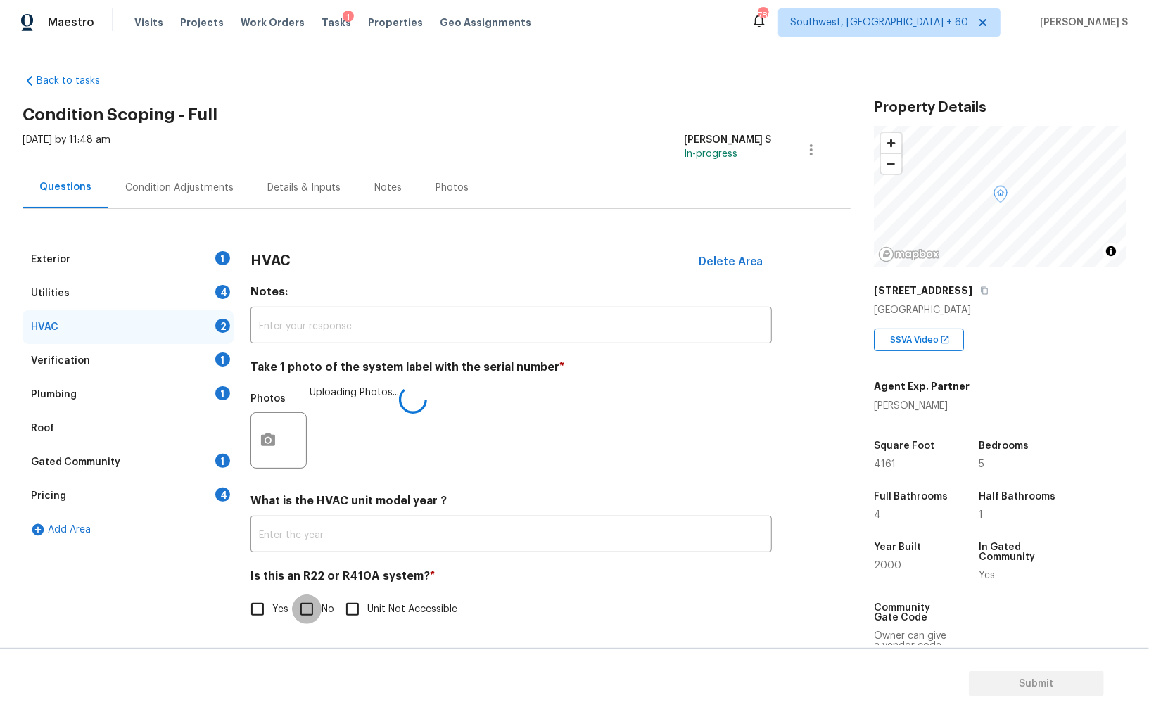
click at [304, 606] on input "No" at bounding box center [307, 610] width 30 height 30
checkbox input "true"
click at [217, 284] on div "4" at bounding box center [222, 291] width 15 height 14
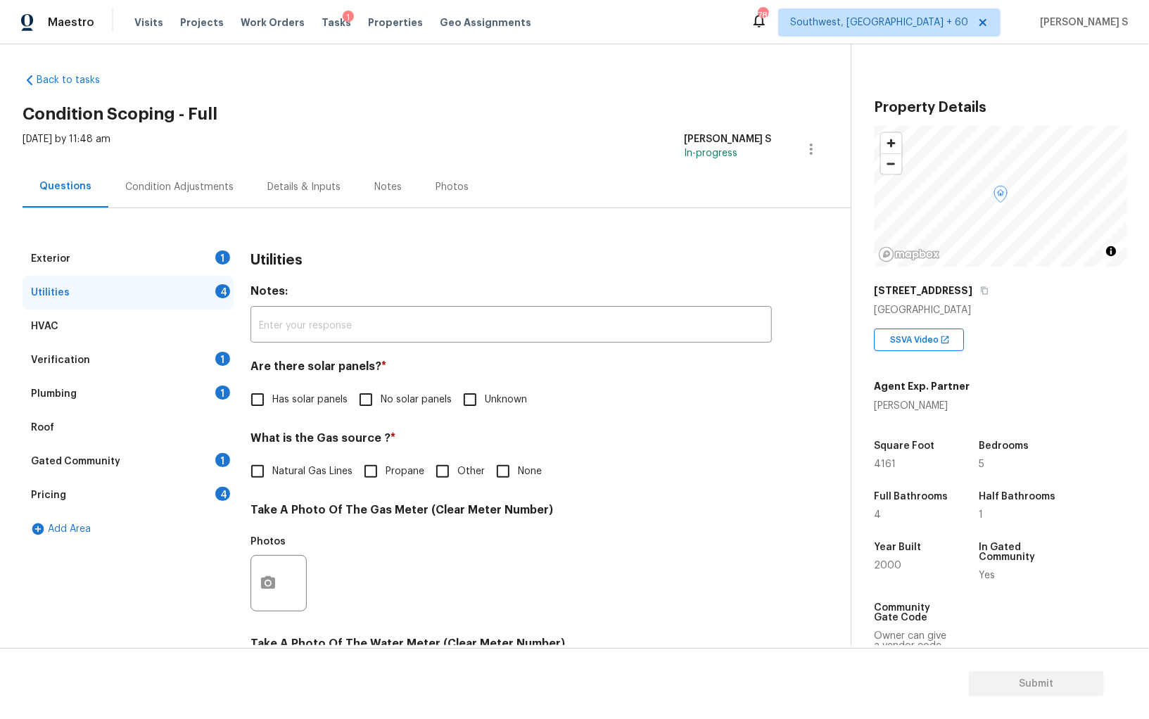
click at [230, 260] on div "Exterior 1" at bounding box center [128, 259] width 211 height 34
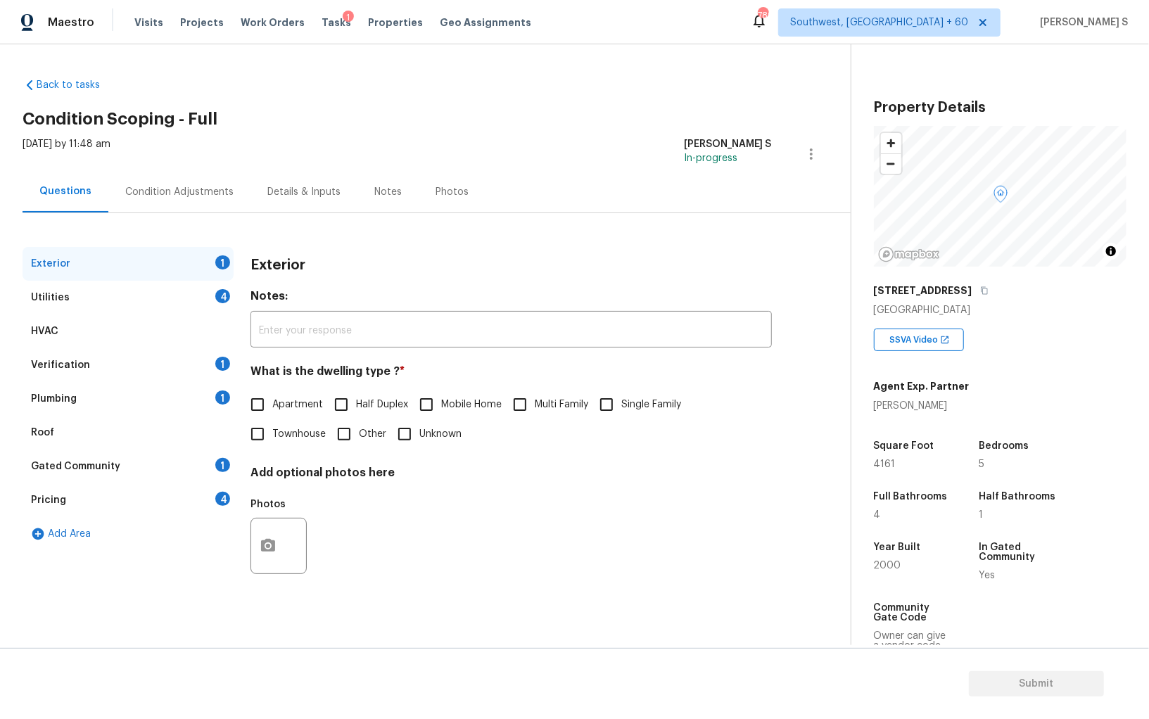
scroll to position [0, 0]
click at [603, 401] on input "Single Family" at bounding box center [607, 405] width 30 height 30
checkbox input "true"
click at [221, 301] on div "4" at bounding box center [222, 296] width 15 height 14
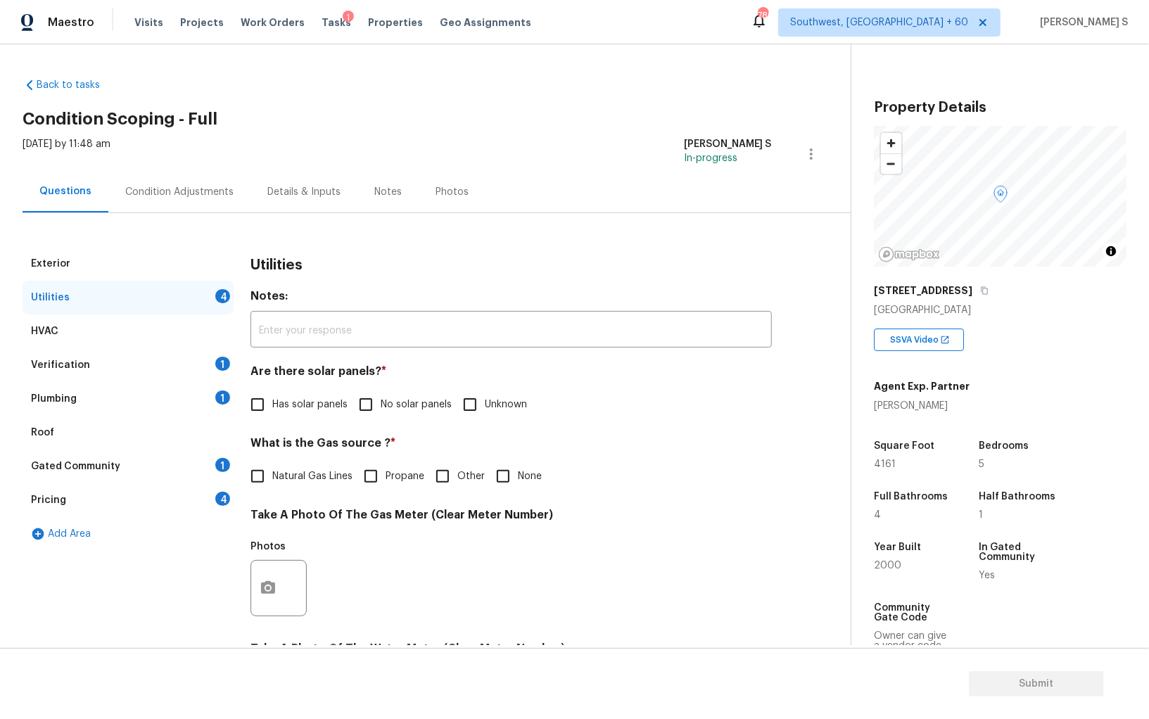
click at [391, 401] on span "No solar panels" at bounding box center [416, 405] width 71 height 15
click at [381, 401] on input "No solar panels" at bounding box center [366, 405] width 30 height 30
checkbox input "true"
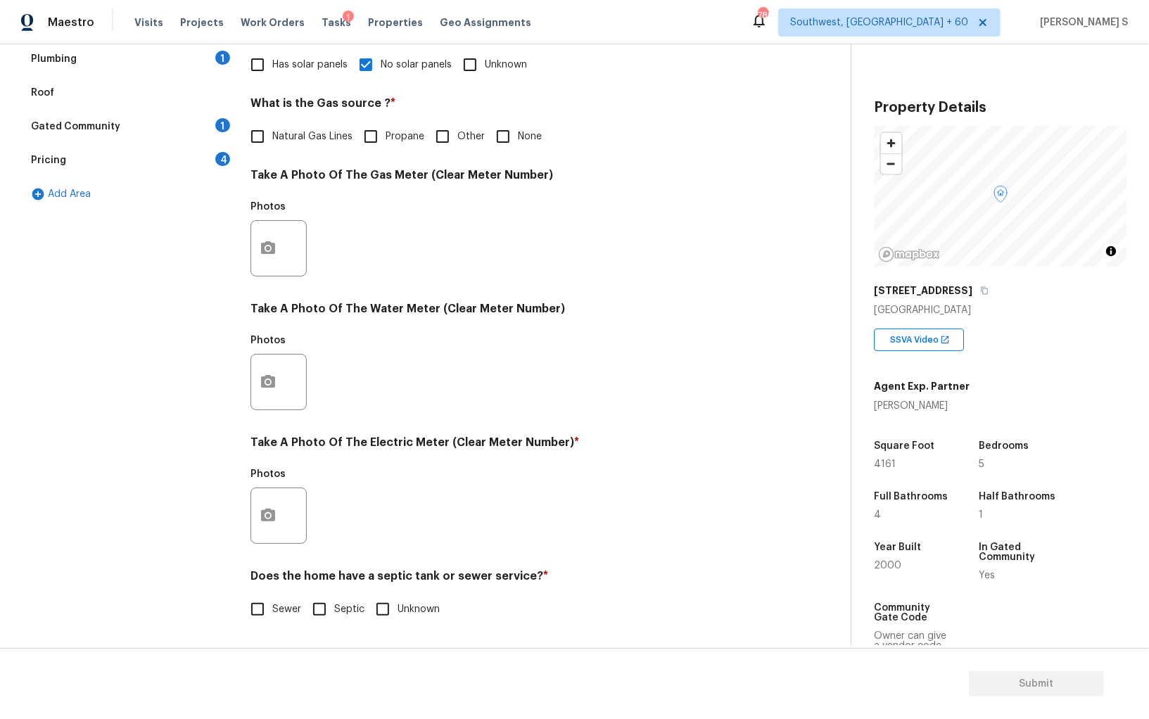
click at [248, 610] on input "Sewer" at bounding box center [258, 610] width 30 height 30
checkbox input "true"
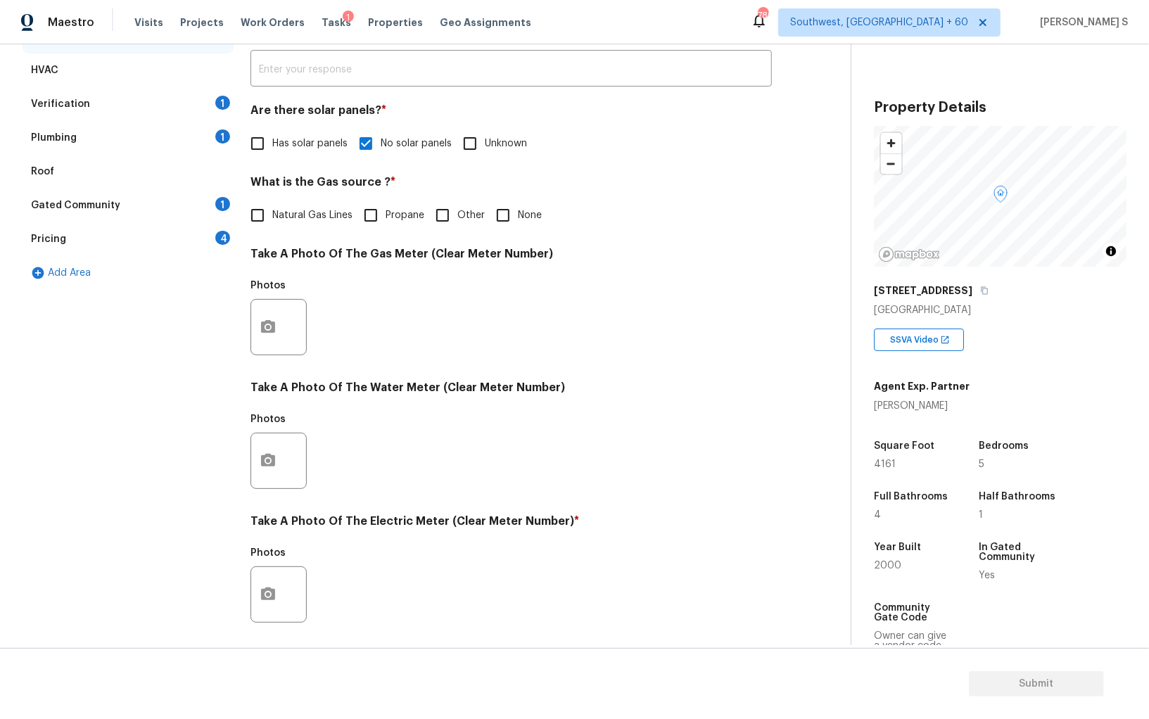
scroll to position [103, 0]
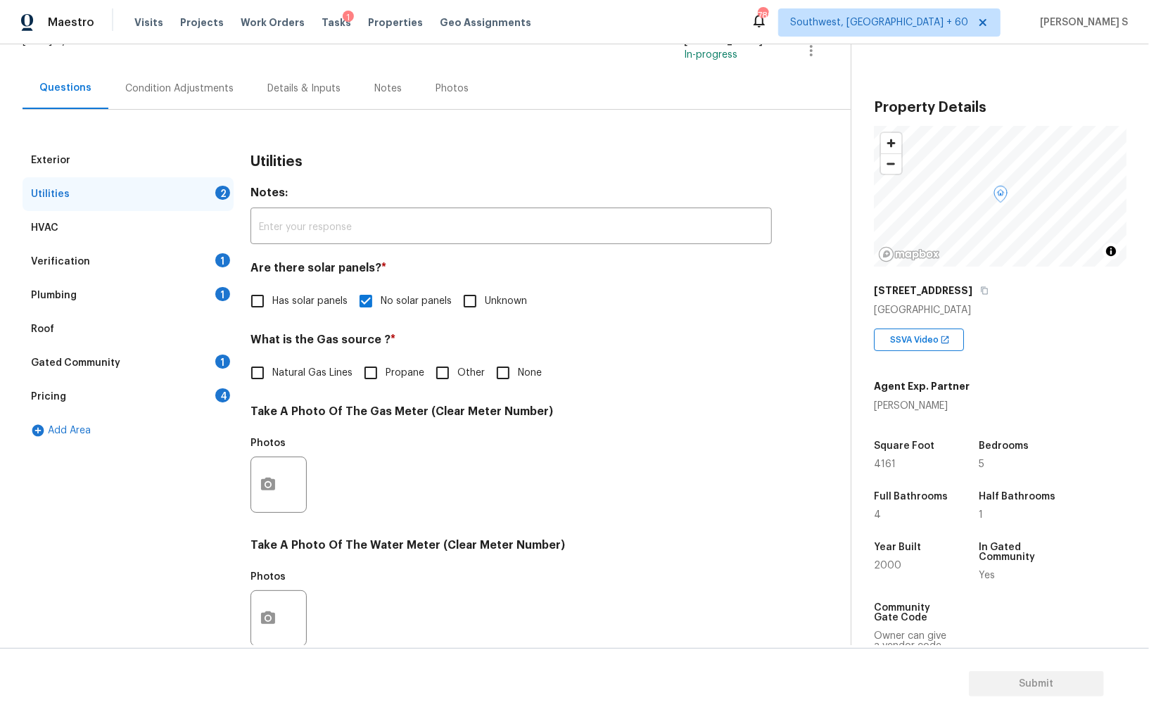
click at [216, 291] on div "1" at bounding box center [222, 294] width 15 height 14
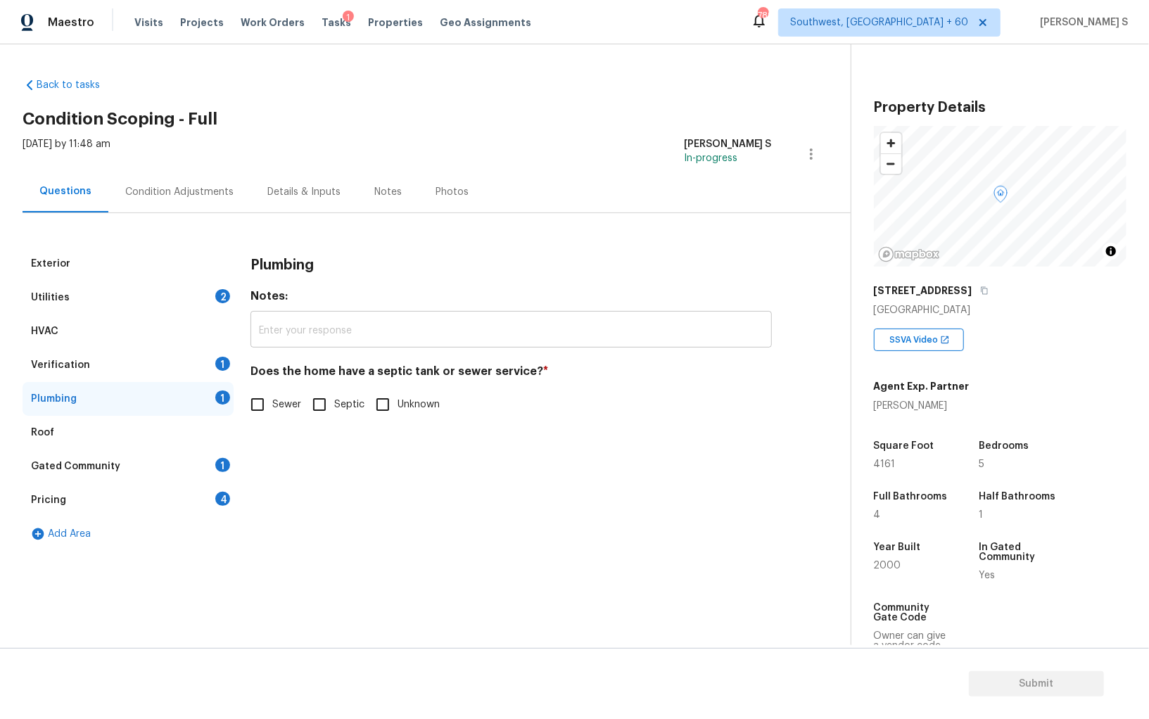
scroll to position [0, 0]
click at [263, 410] on input "Sewer" at bounding box center [258, 405] width 30 height 30
checkbox input "true"
click at [218, 461] on div "1" at bounding box center [222, 465] width 15 height 14
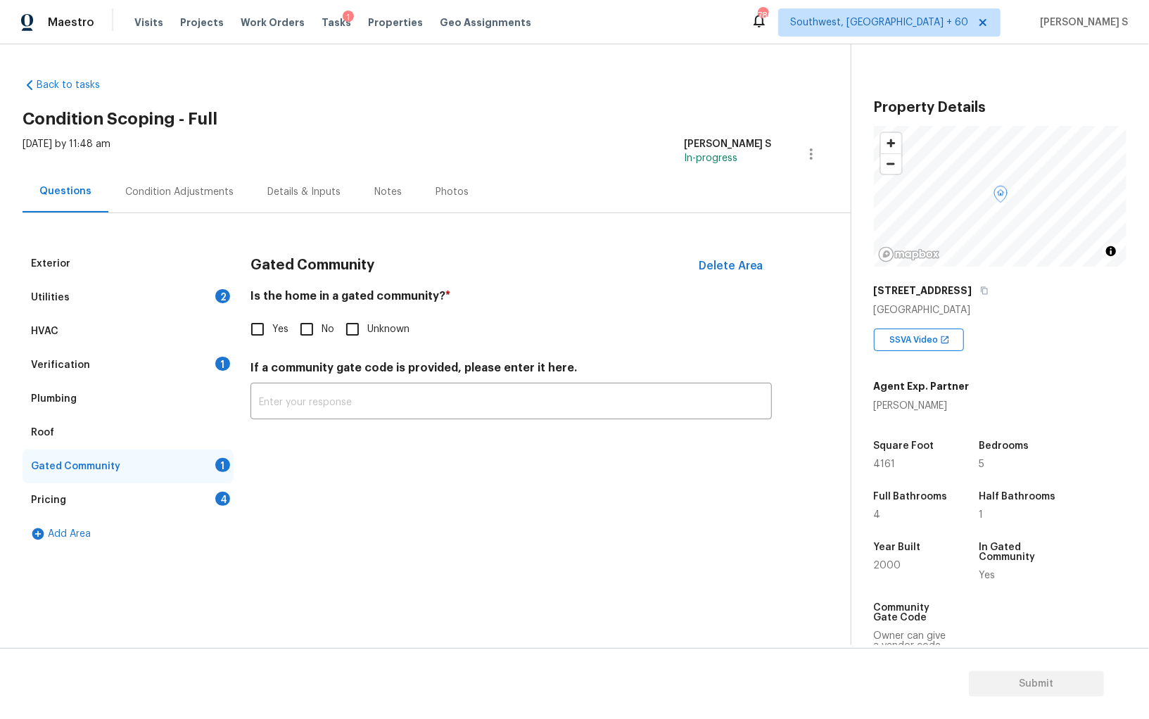
click at [262, 336] on input "Yes" at bounding box center [258, 330] width 30 height 30
checkbox input "true"
click at [219, 490] on div "Pricing 4" at bounding box center [128, 500] width 211 height 34
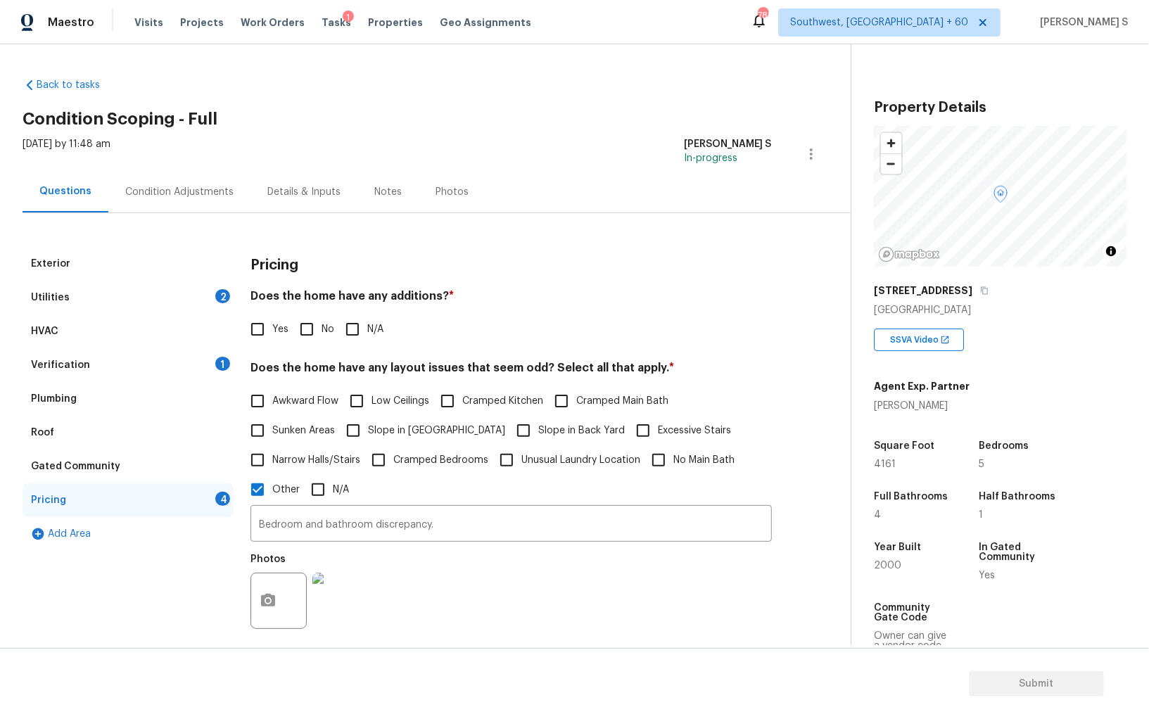
click at [295, 330] on input "No" at bounding box center [307, 330] width 30 height 30
checkbox input "true"
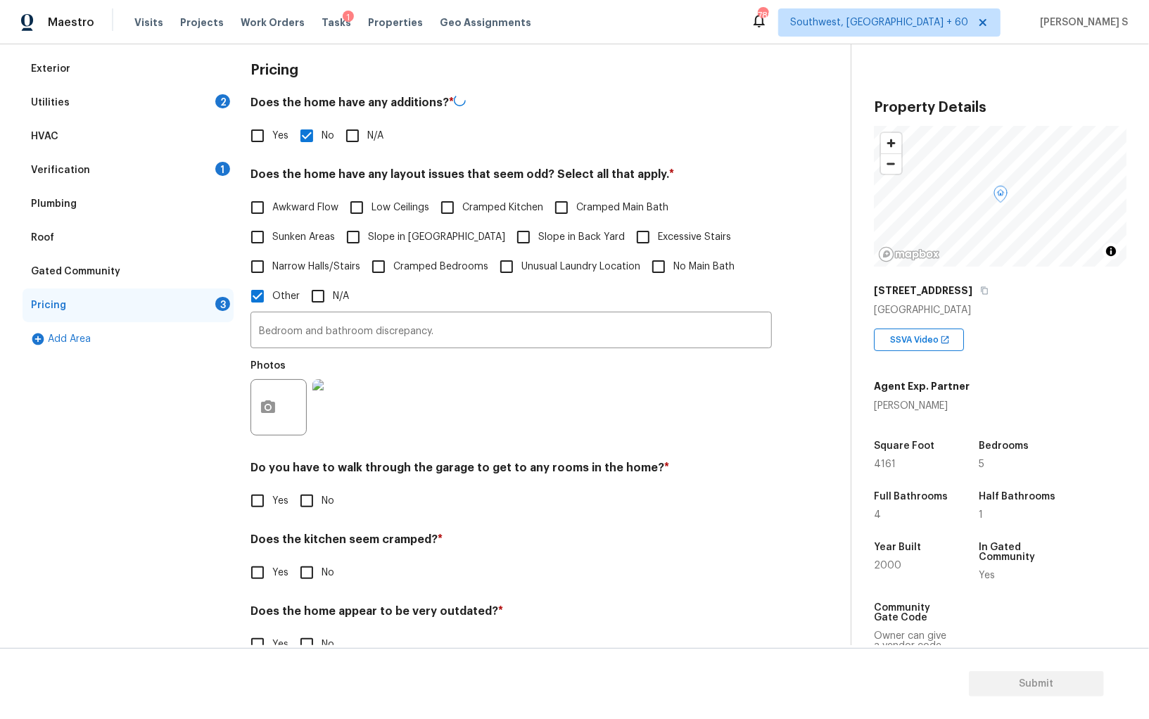
scroll to position [229, 0]
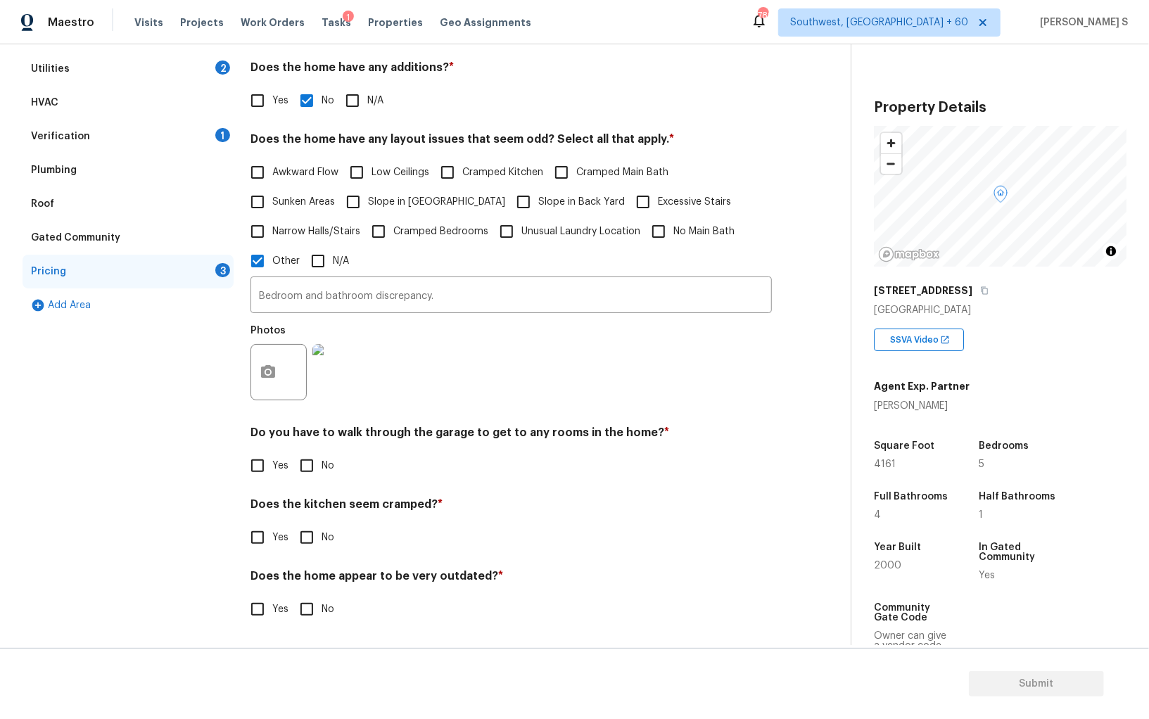
click at [305, 471] on input "No" at bounding box center [307, 466] width 30 height 30
checkbox input "true"
click at [292, 523] on input "No" at bounding box center [307, 538] width 30 height 30
checkbox input "true"
click at [292, 596] on input "No" at bounding box center [307, 611] width 30 height 30
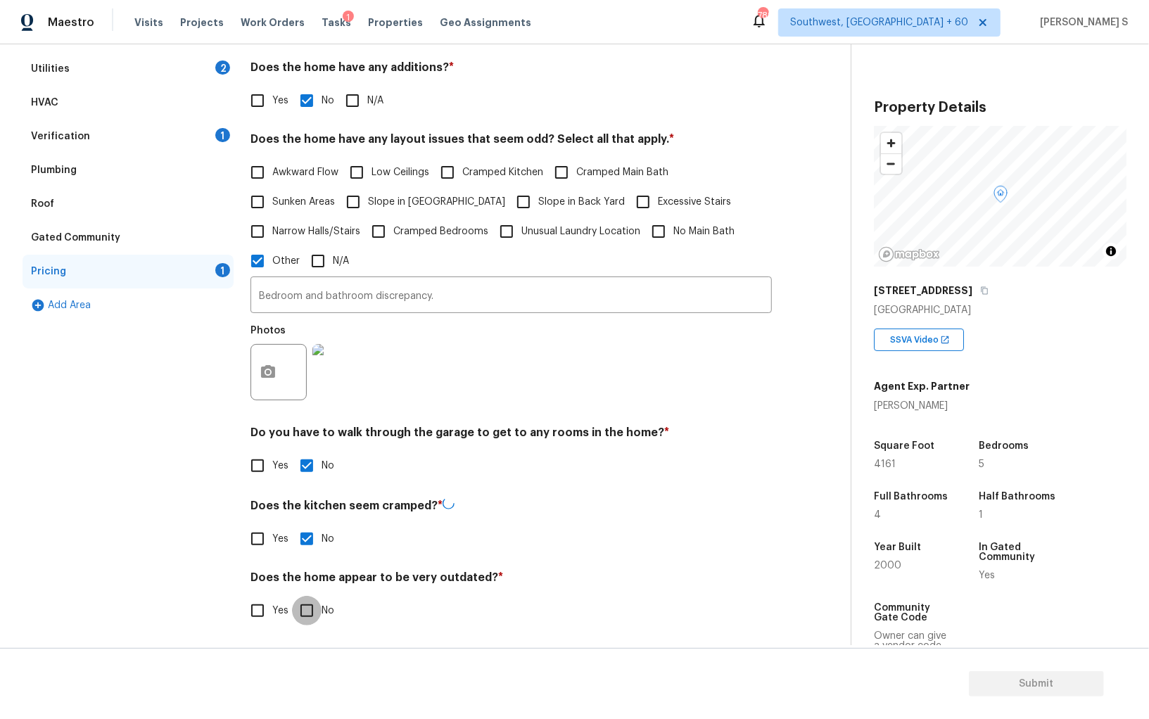
checkbox input "true"
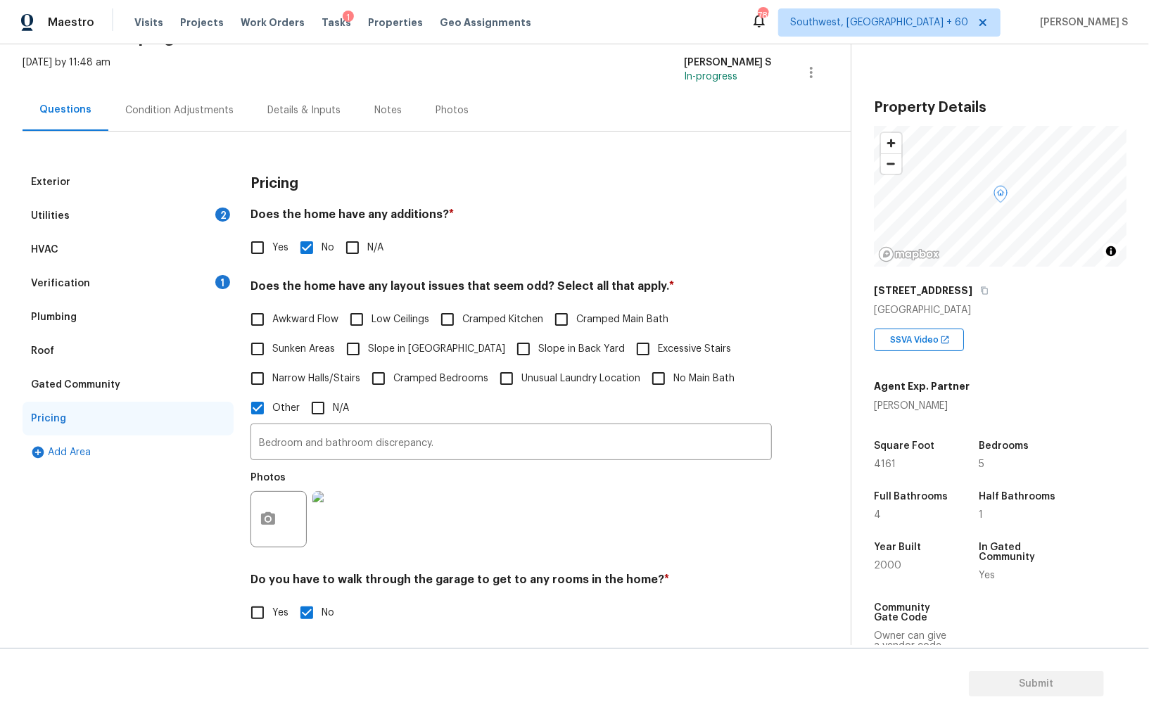
scroll to position [0, 0]
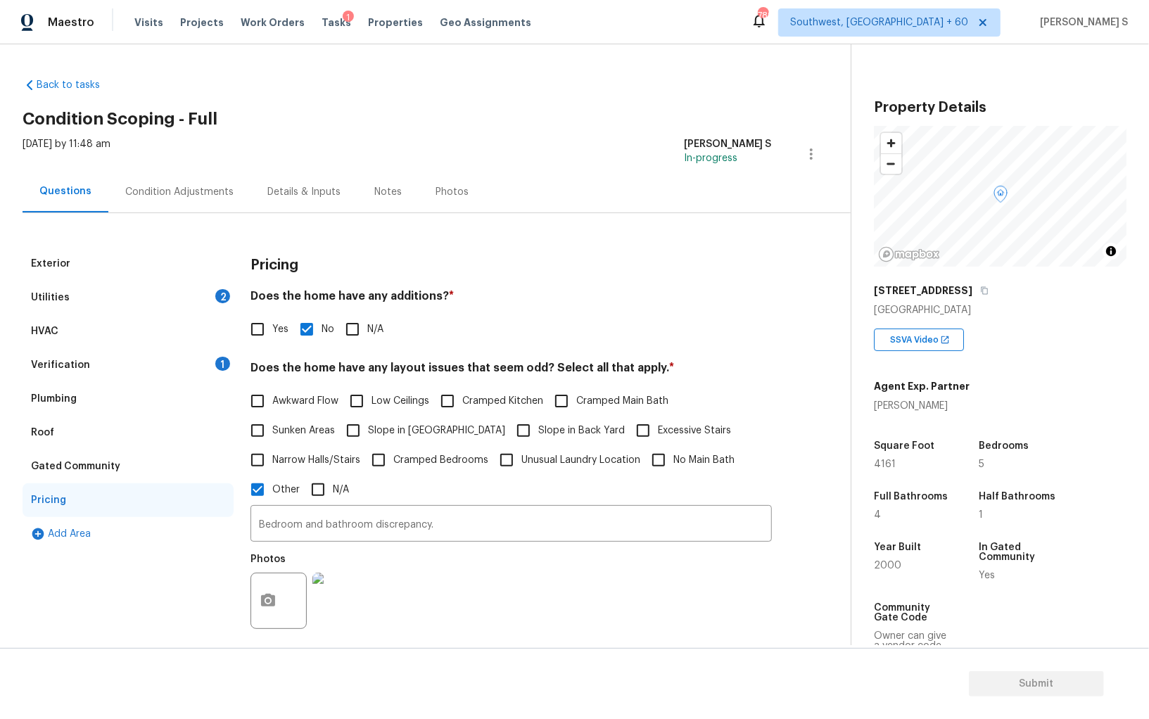
click at [208, 357] on div "Verification 1" at bounding box center [128, 365] width 211 height 34
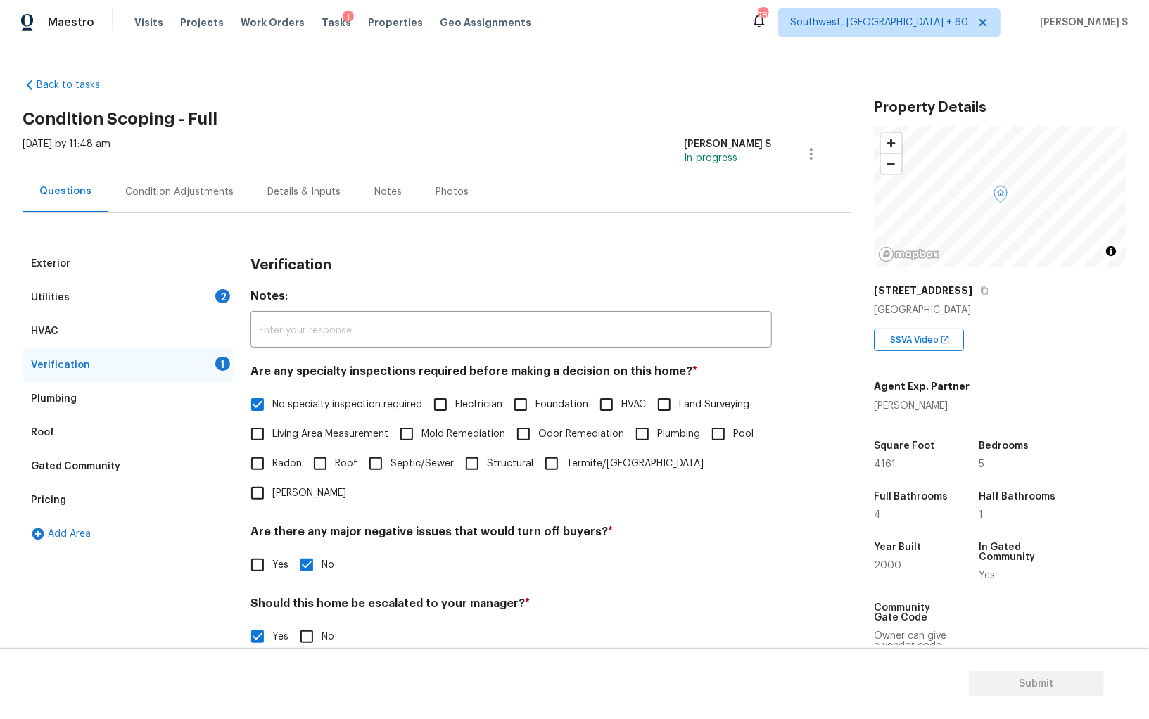
click at [221, 300] on div "2" at bounding box center [222, 296] width 15 height 14
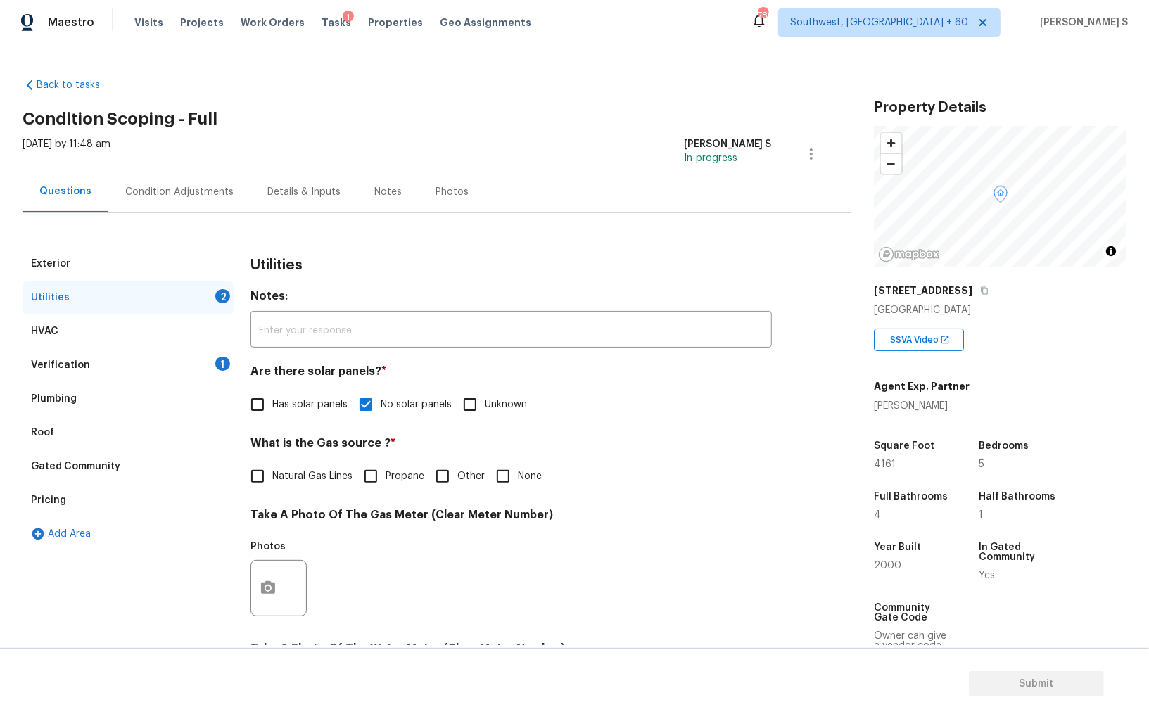
scroll to position [340, 0]
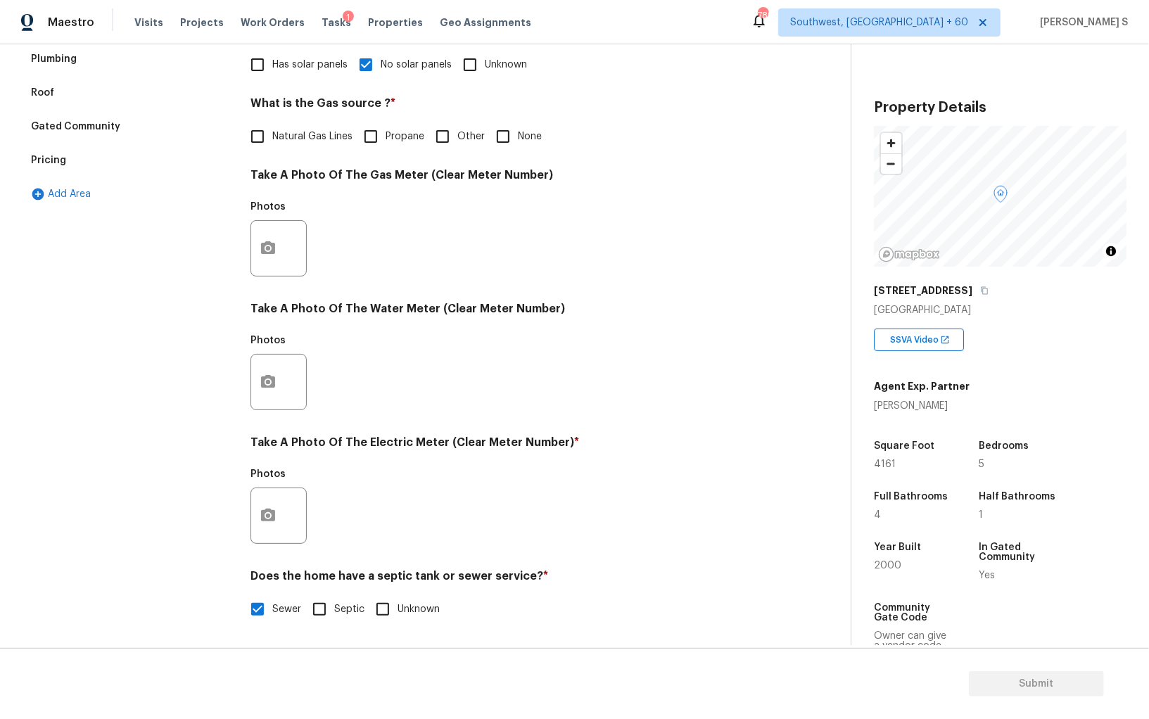
click at [278, 545] on div "Photos" at bounding box center [279, 506] width 59 height 91
click at [272, 523] on icon "button" at bounding box center [268, 515] width 17 height 17
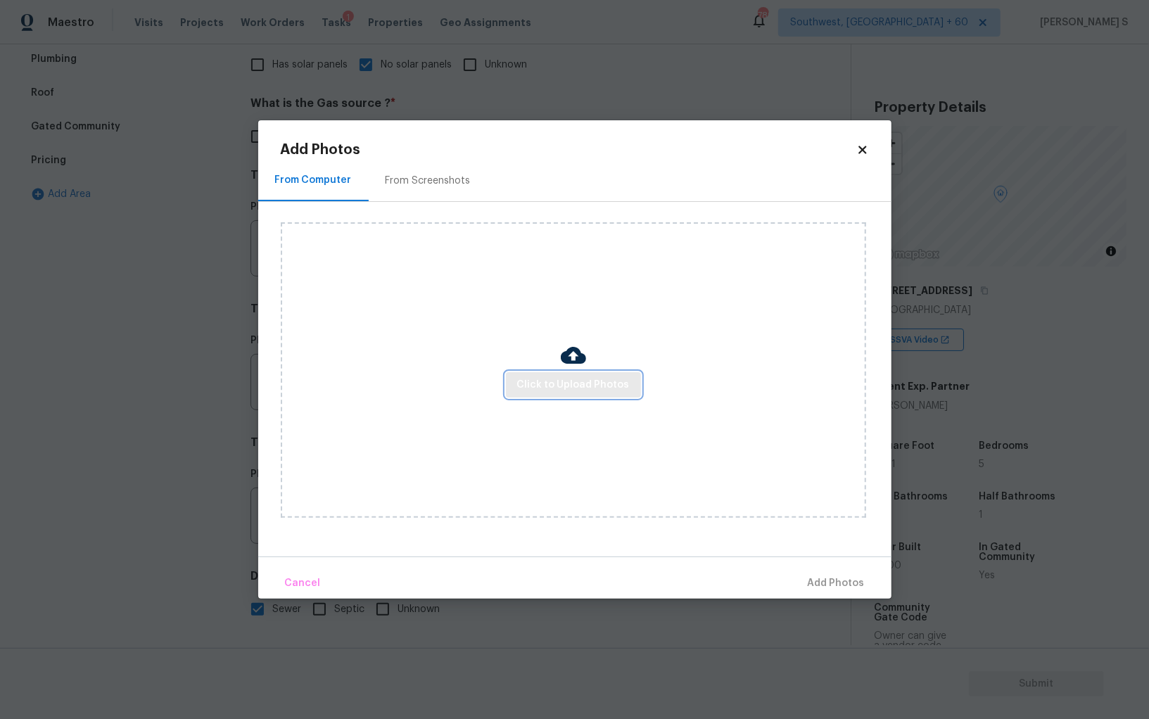
click at [592, 388] on span "Click to Upload Photos" at bounding box center [573, 385] width 113 height 18
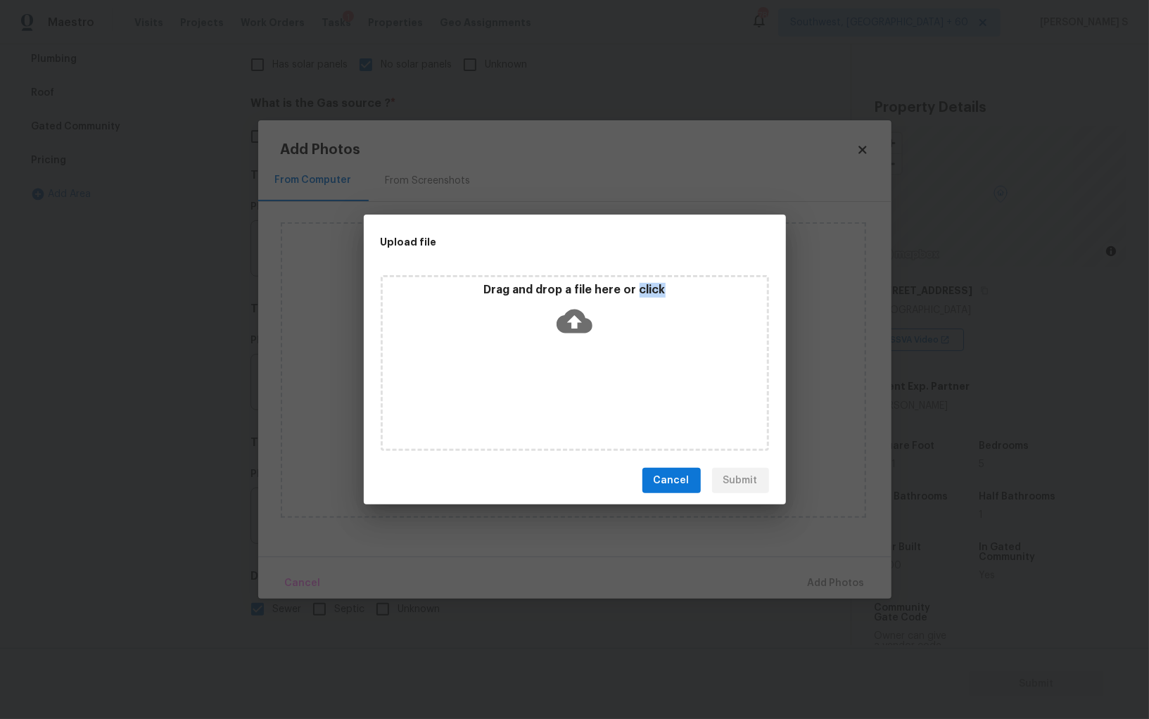
click at [592, 388] on div "Drag and drop a file here or click" at bounding box center [575, 363] width 388 height 176
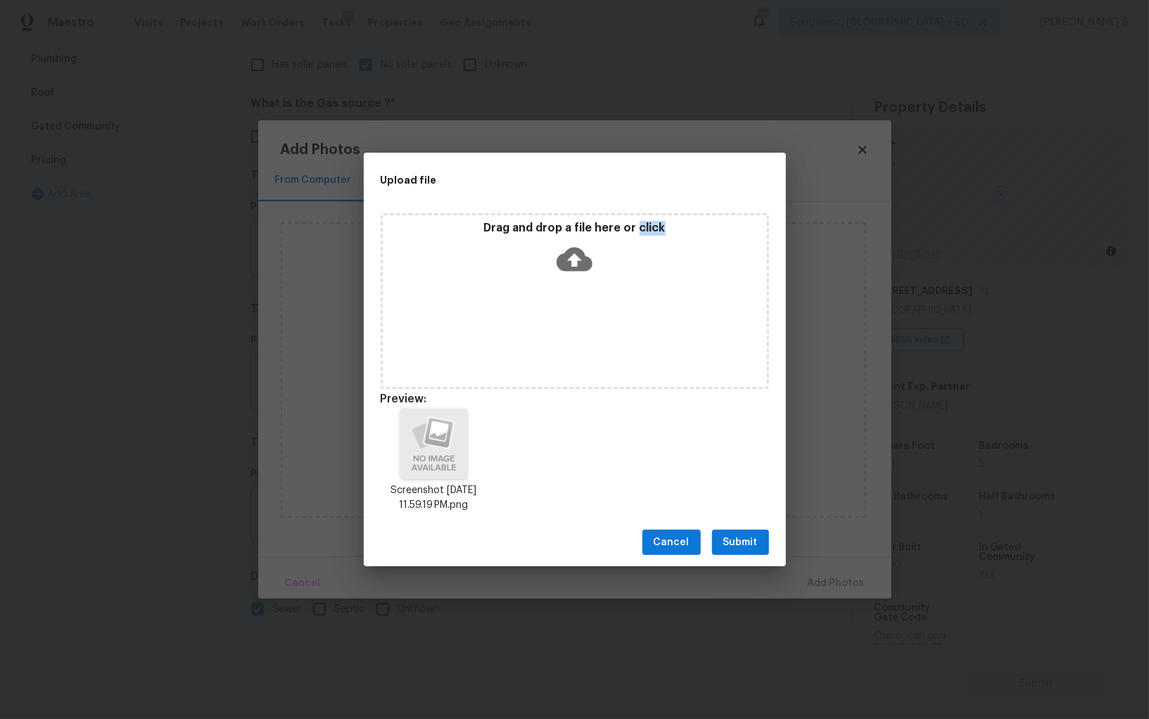
click at [728, 547] on span "Submit" at bounding box center [740, 543] width 34 height 18
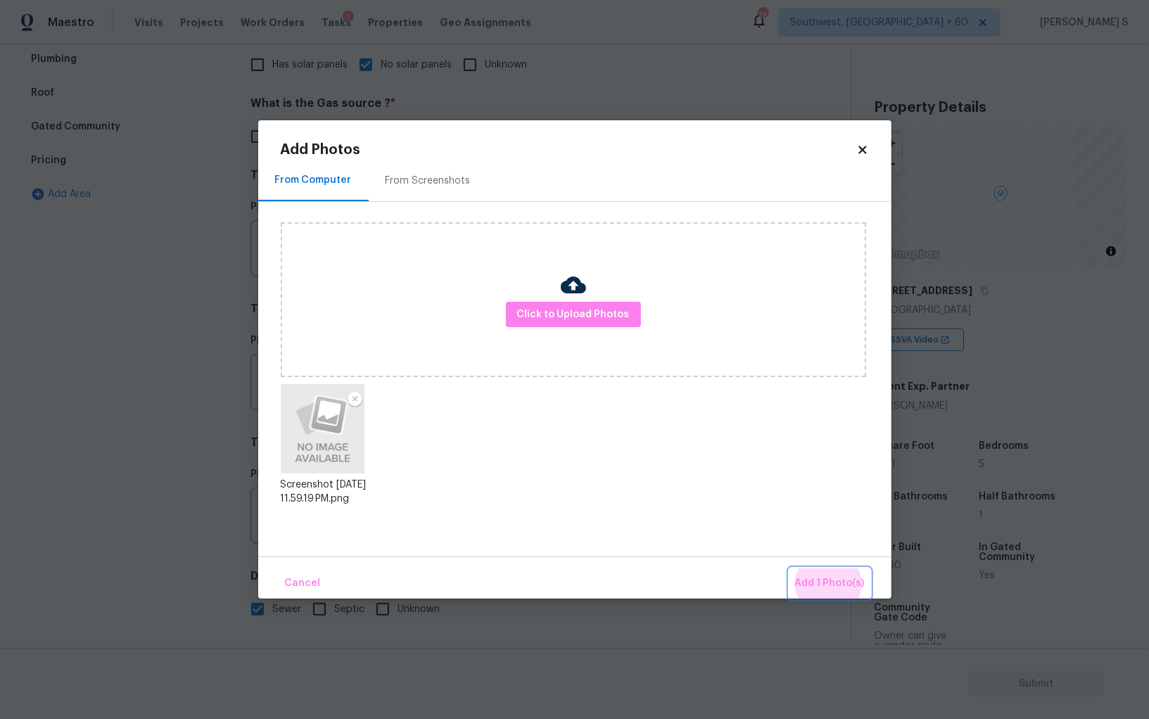
click at [789, 569] on button "Add 1 Photo(s)" at bounding box center [829, 584] width 81 height 30
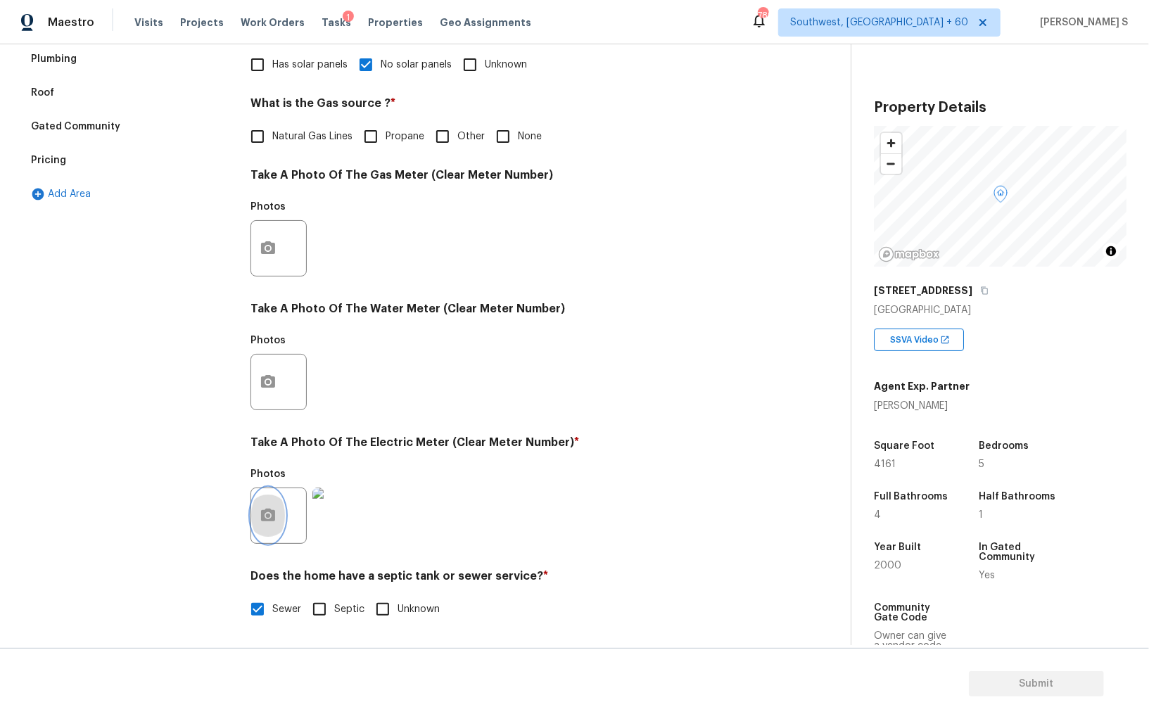
scroll to position [0, 0]
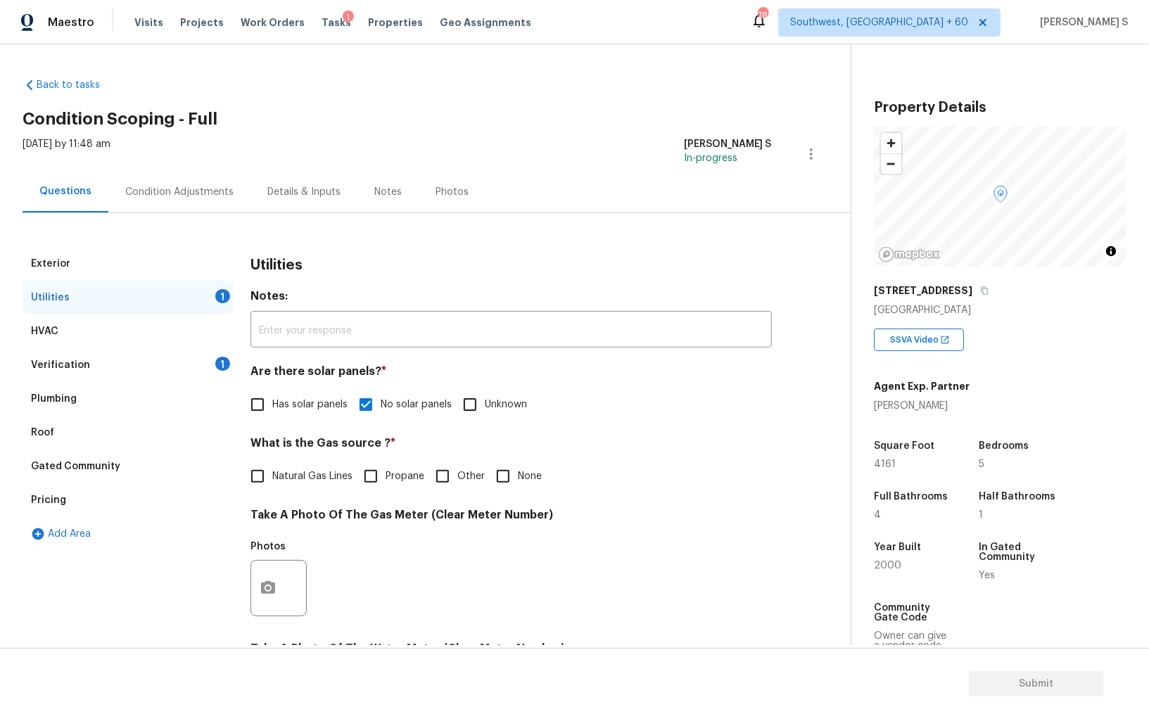
click at [176, 179] on div "Condition Adjustments" at bounding box center [179, 192] width 142 height 42
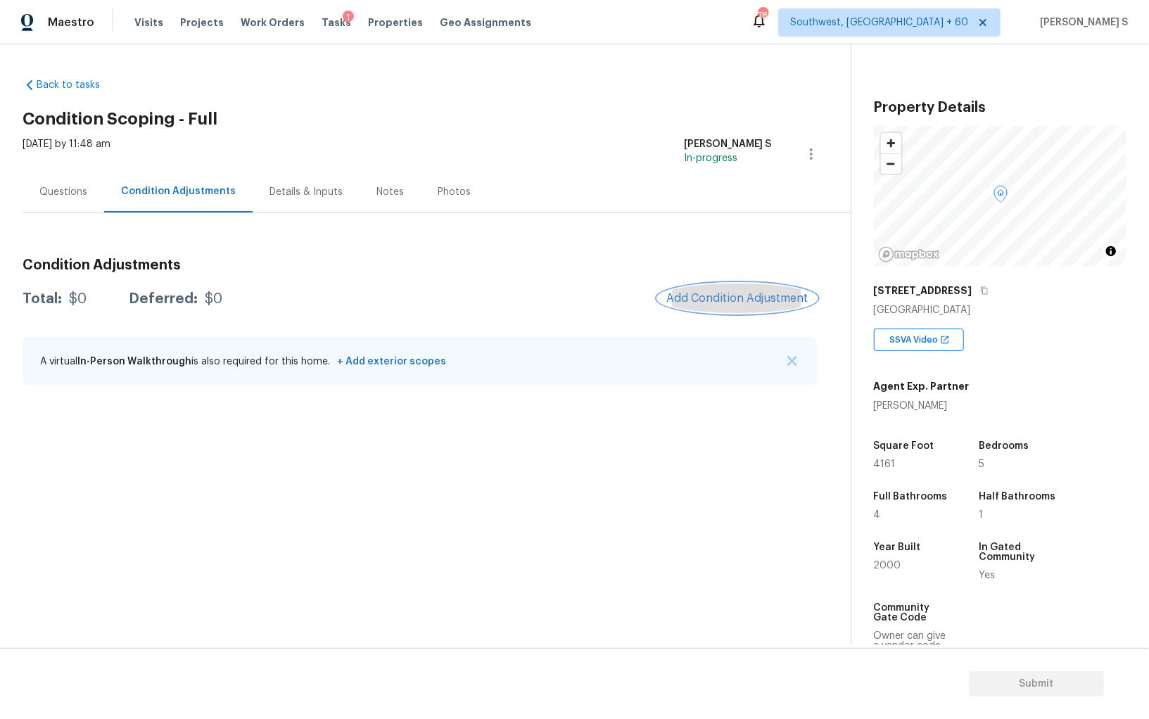
click at [745, 307] on button "Add Condition Adjustment" at bounding box center [737, 299] width 159 height 30
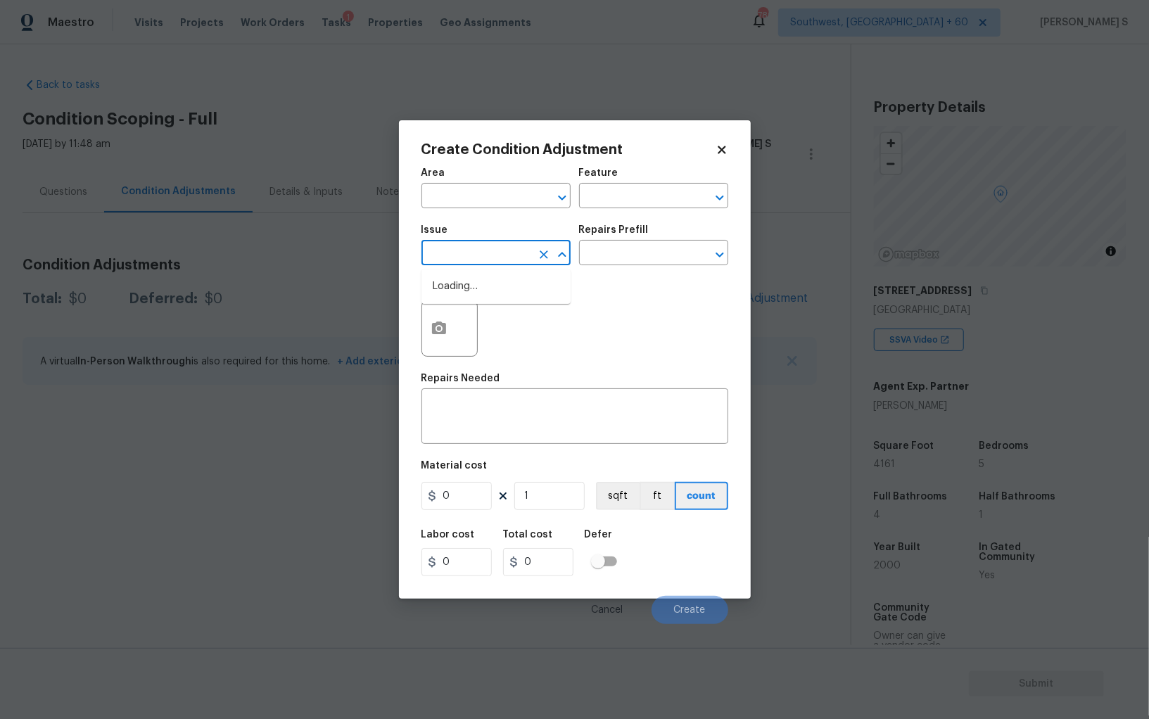
click at [433, 266] on body "Maestro Visits Projects Work Orders Tasks 1 Properties Geo Assignments 789 Sout…" at bounding box center [574, 359] width 1149 height 719
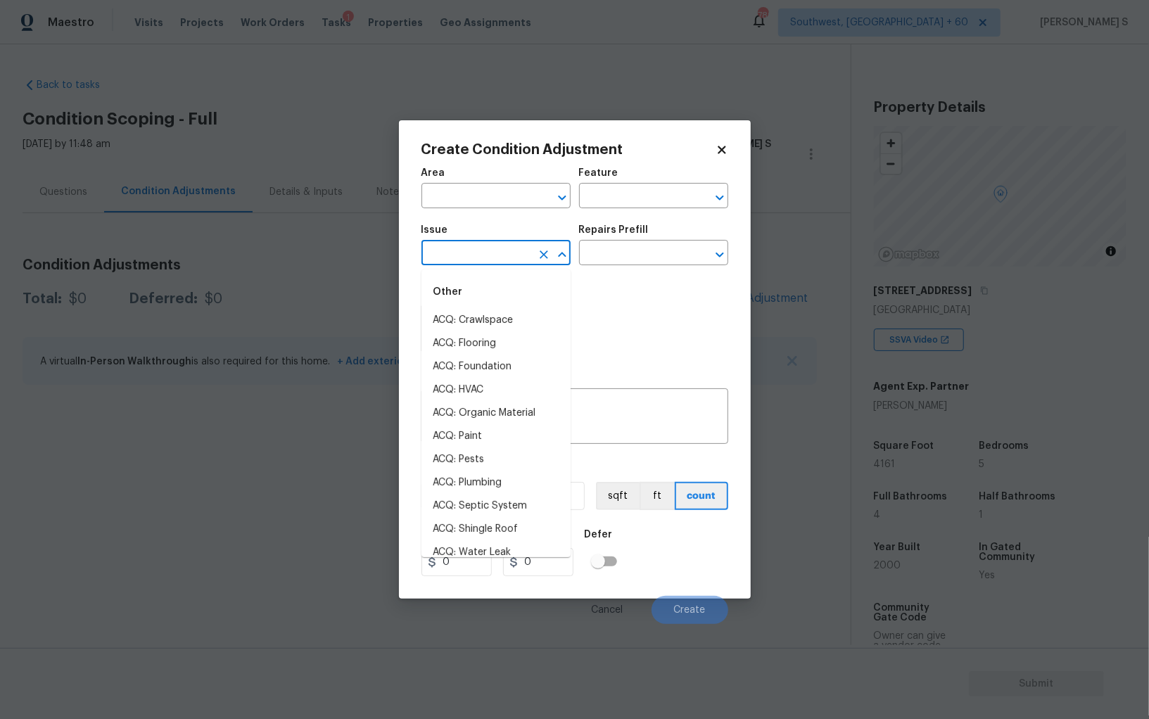
type input "r"
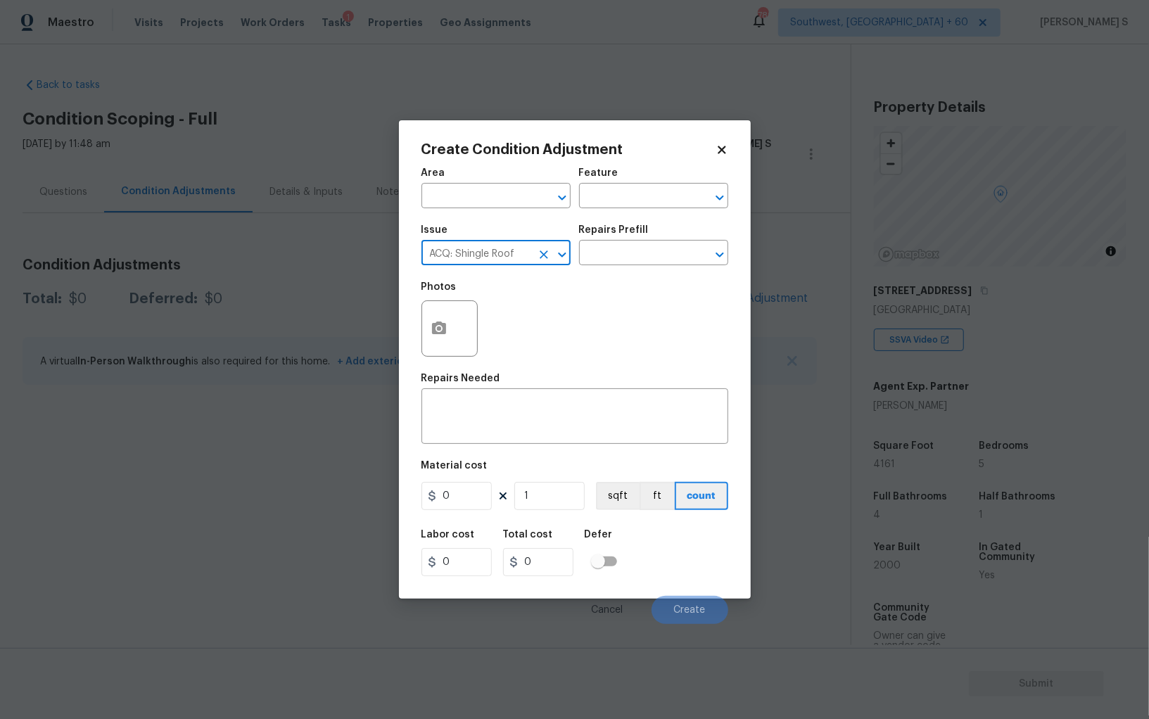
type input "ACQ: Shingle Roof"
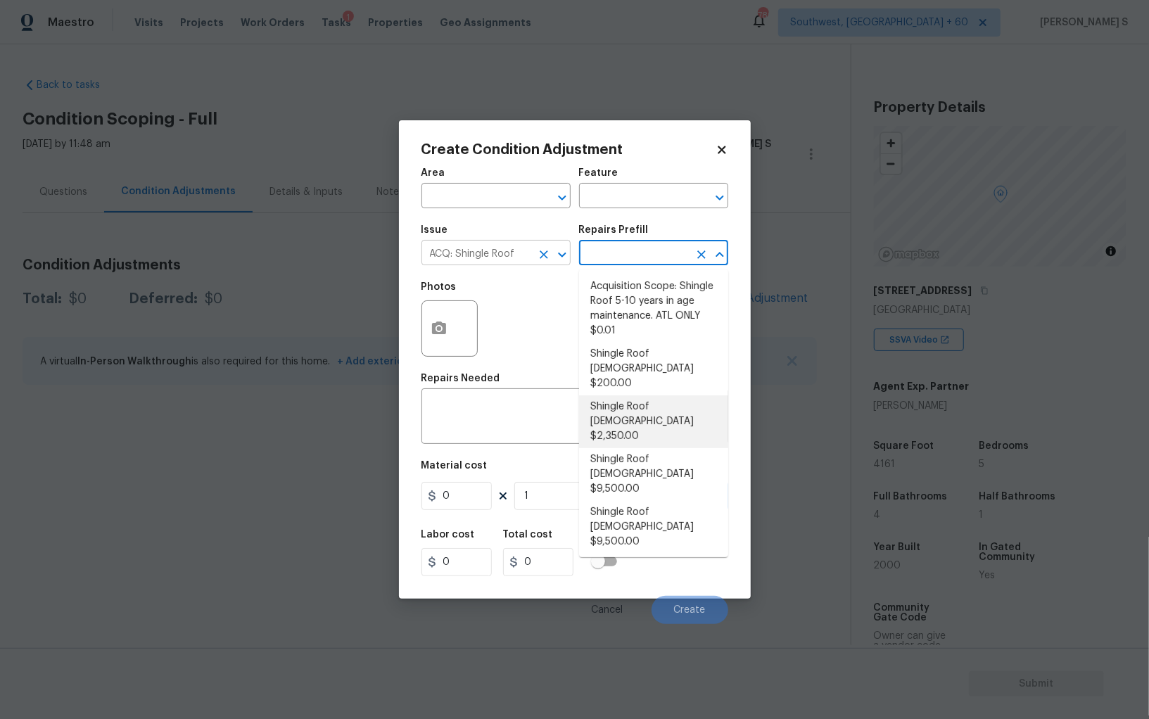
type input "Acquisition"
type textarea "Acquisition Scope: Shingle Roof 11-15 years in age maintenance."
type input "2350"
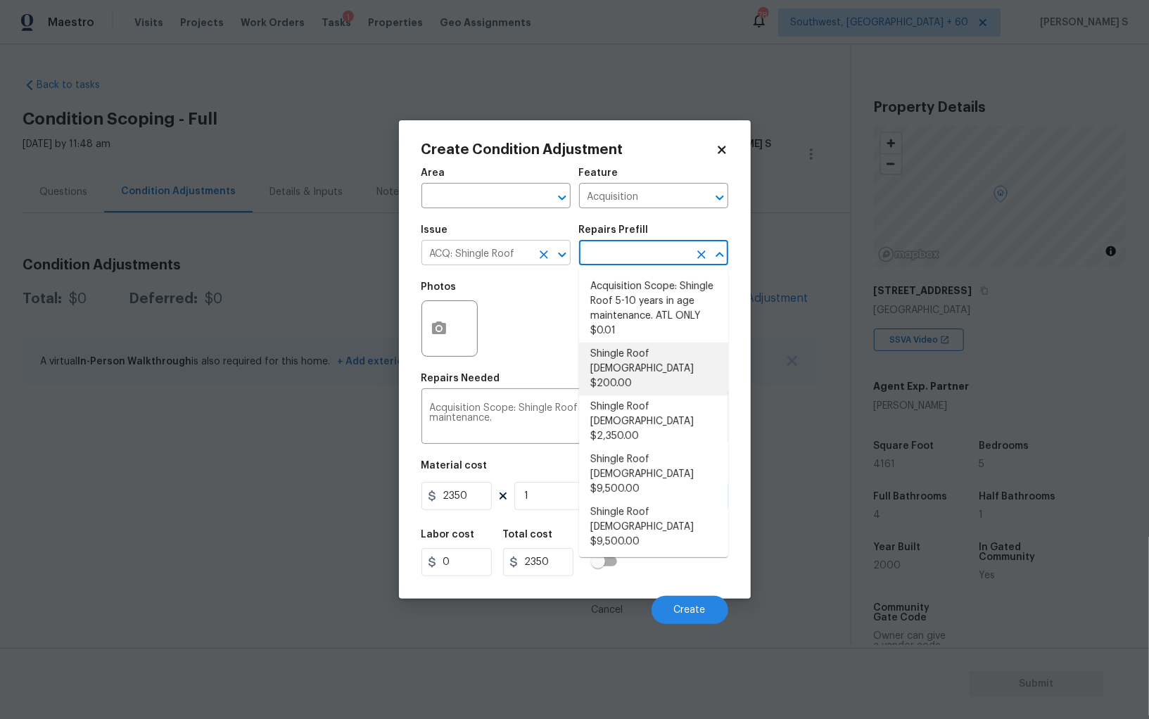
type textarea "Acquisition Scope: Shingle Roof 0-10 years in age maintenance."
type input "200"
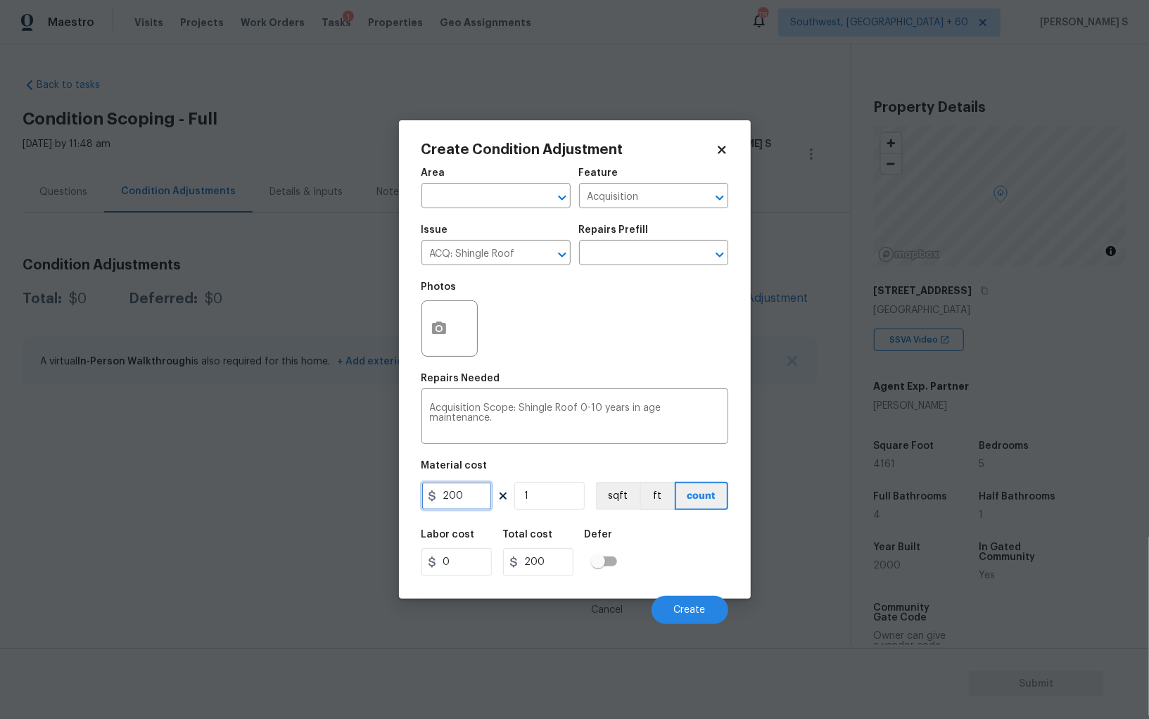
click at [459, 485] on input "200" at bounding box center [456, 496] width 70 height 28
type input "600"
click at [681, 590] on div "Cancel Create" at bounding box center [574, 604] width 307 height 39
click at [691, 604] on button "Create" at bounding box center [690, 610] width 77 height 28
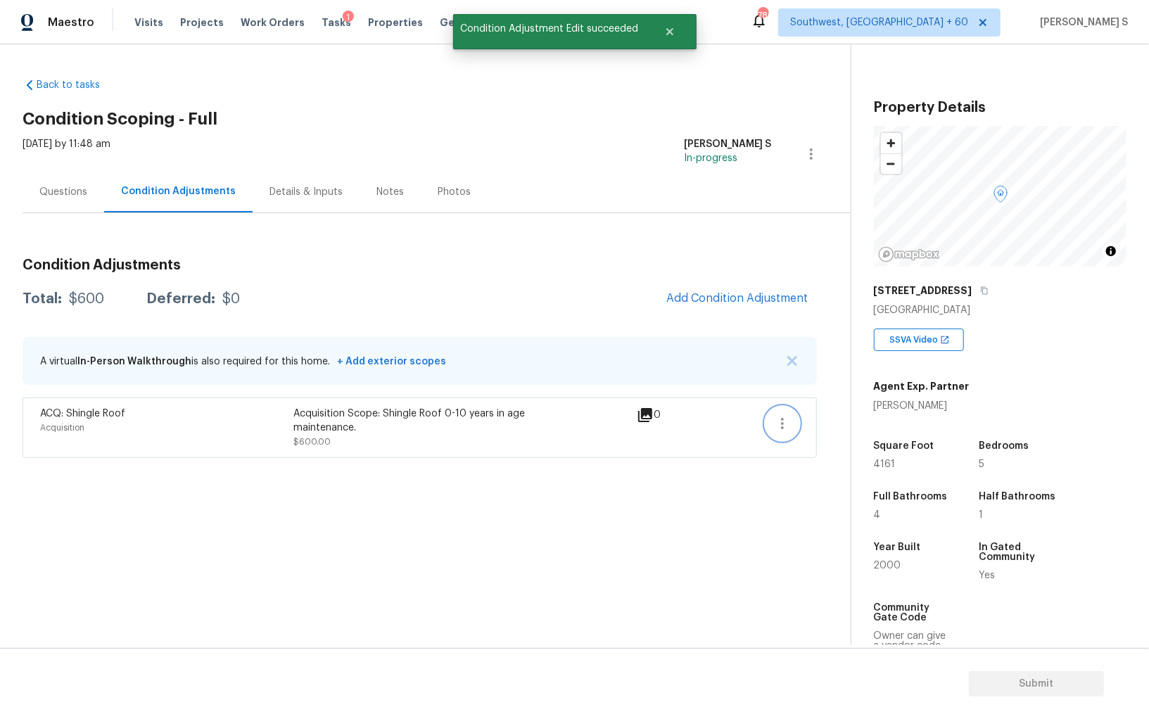
click at [777, 421] on icon "button" at bounding box center [782, 423] width 17 height 17
click at [830, 413] on div "Edit" at bounding box center [863, 420] width 110 height 14
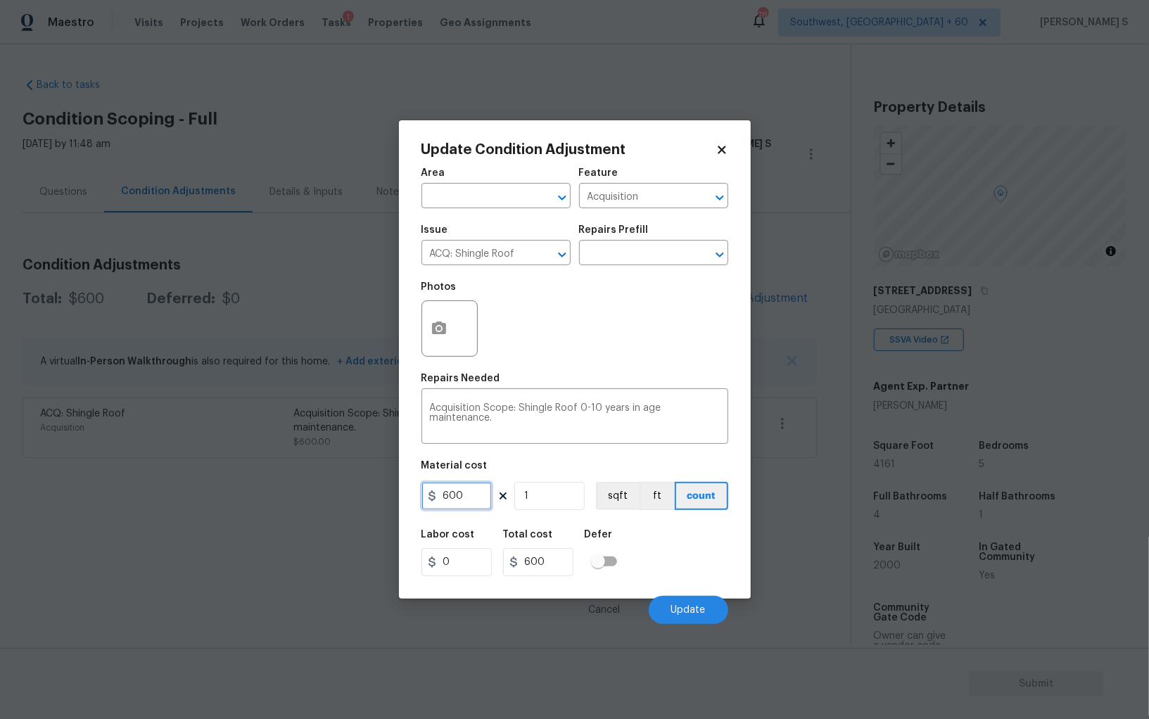
click at [458, 504] on input "600" at bounding box center [456, 496] width 70 height 28
type input "500"
click at [702, 615] on span "Update" at bounding box center [688, 610] width 34 height 11
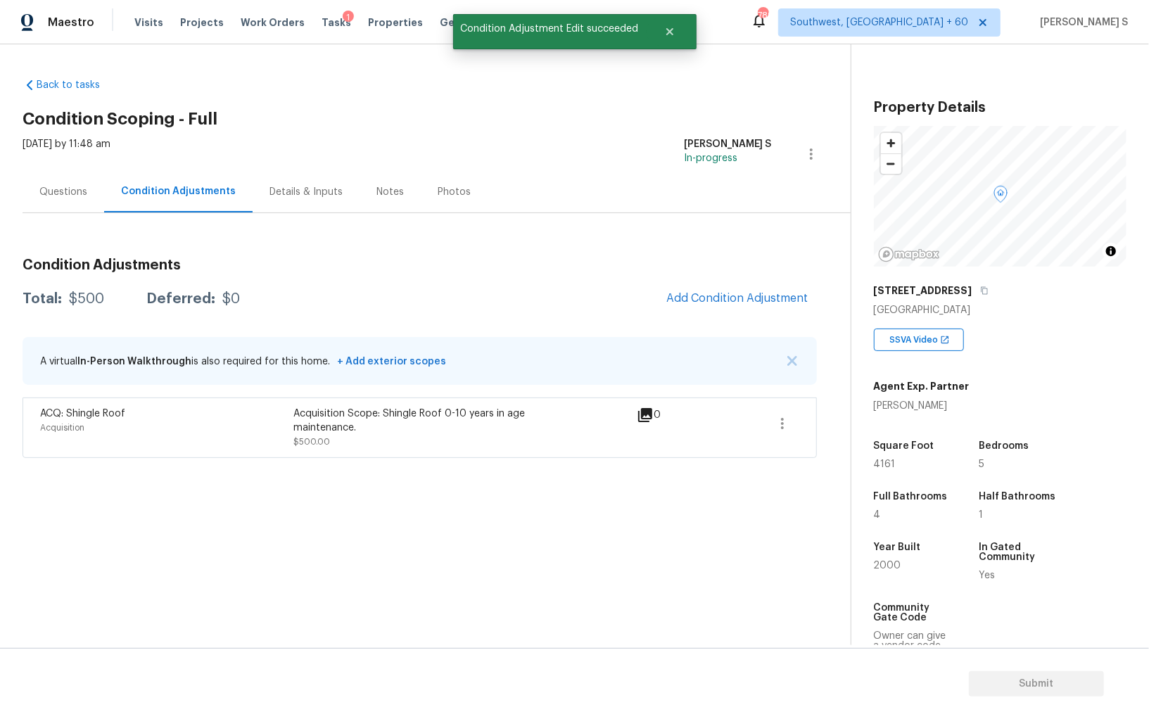
click at [436, 545] on section "Back to tasks Condition Scoping - Full Mon, Aug 11 2025 by 11:48 am Anbu Jebaku…" at bounding box center [437, 356] width 828 height 578
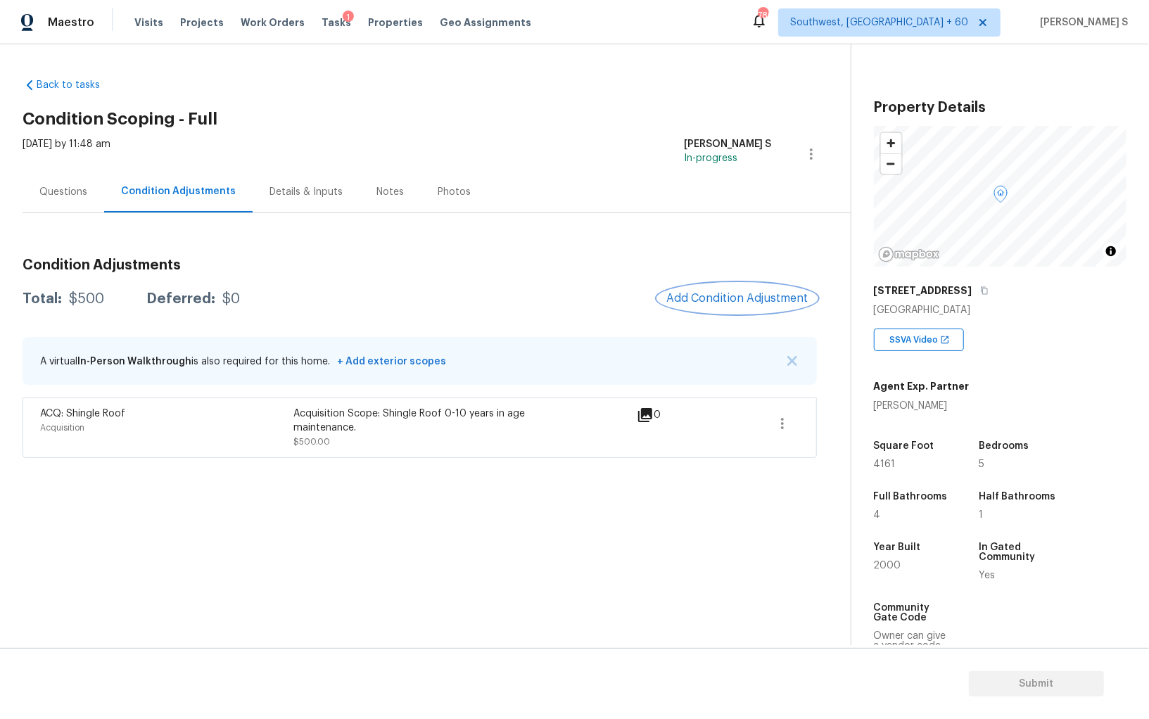
click at [728, 294] on span "Add Condition Adjustment" at bounding box center [737, 298] width 142 height 13
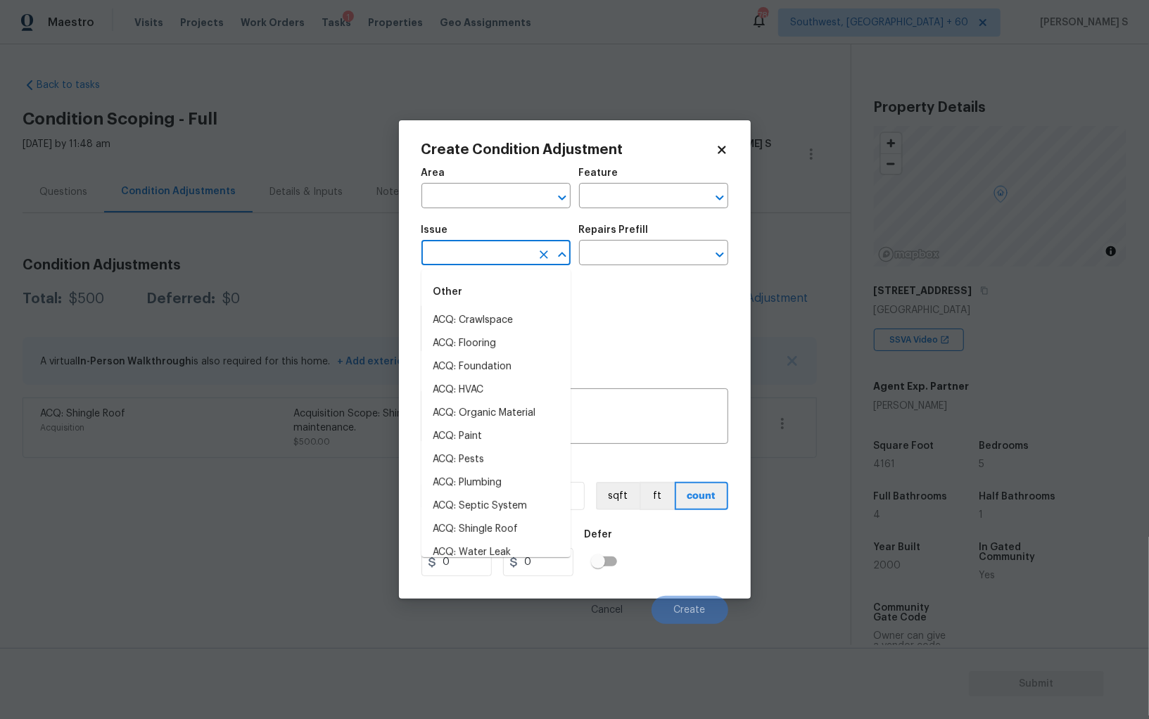
click at [512, 246] on input "text" at bounding box center [476, 254] width 110 height 22
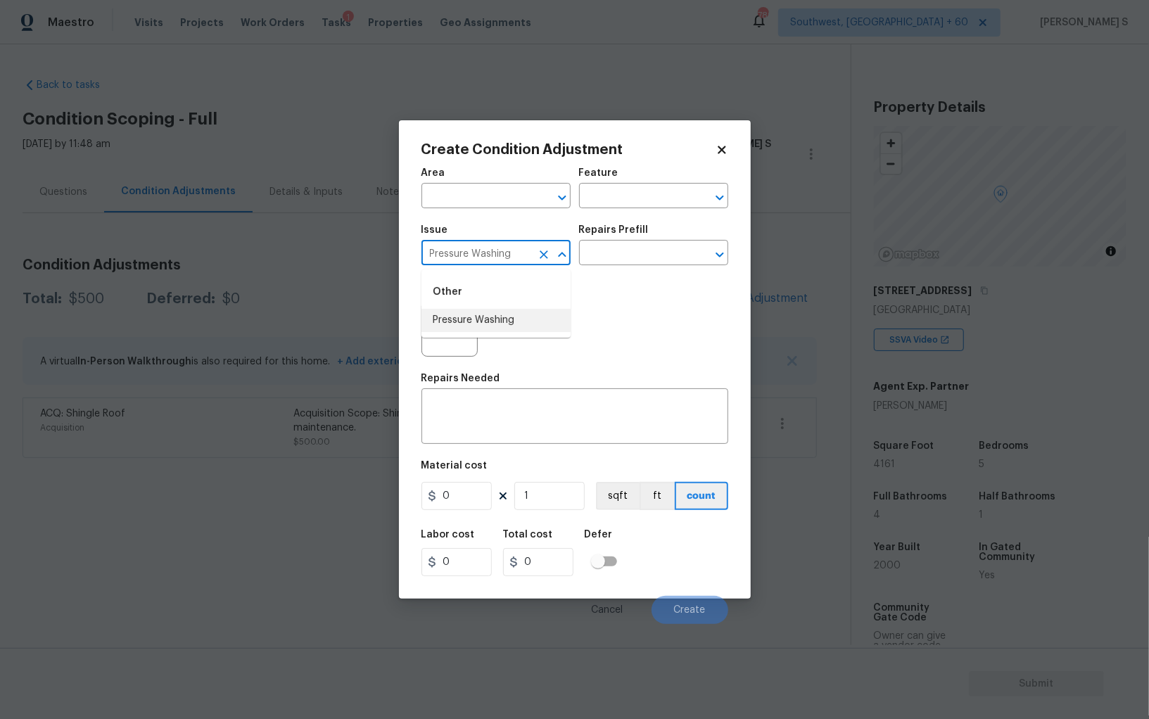
type input "Pressure Washing"
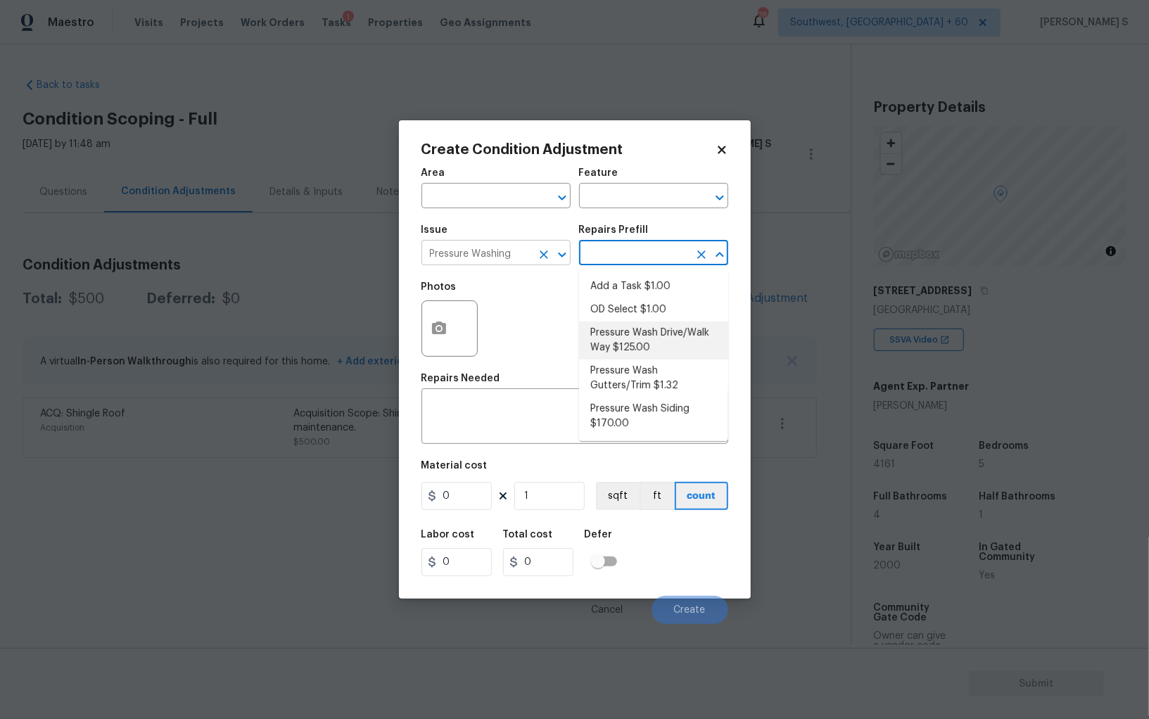
type input "Siding"
type textarea "Pressure wash the driveways/walkways as directed by the PM. Ensure that all deb…"
type input "125"
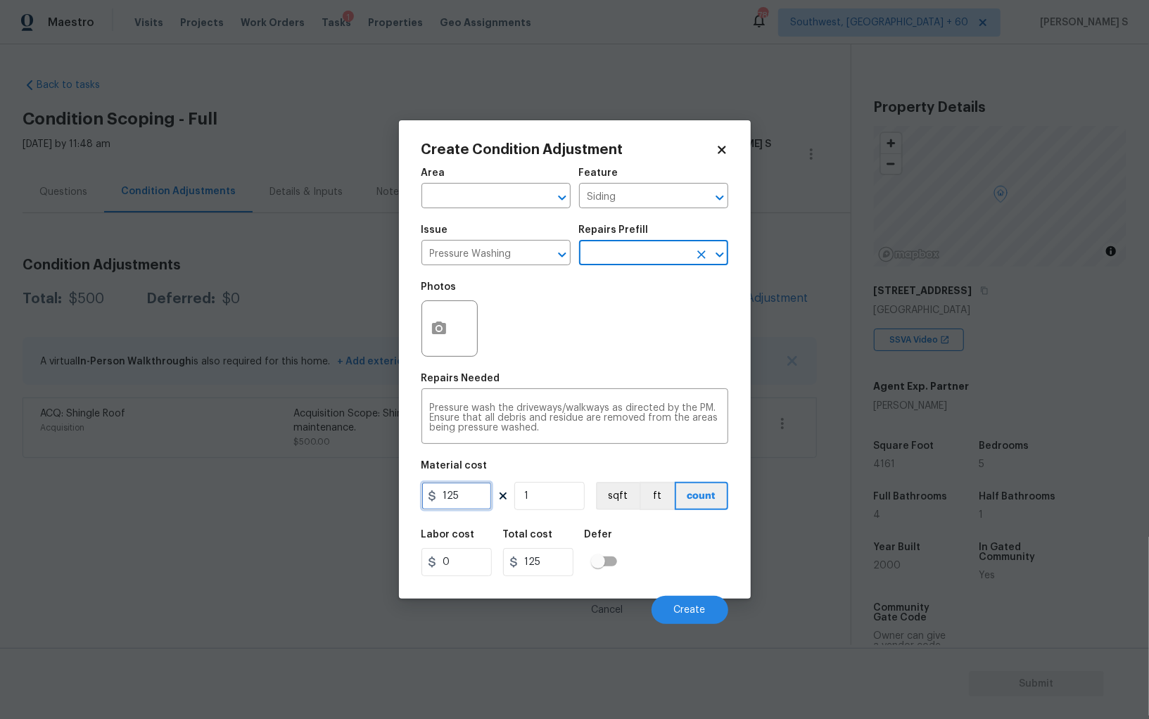
click at [458, 502] on input "125" at bounding box center [456, 496] width 70 height 28
type input "200"
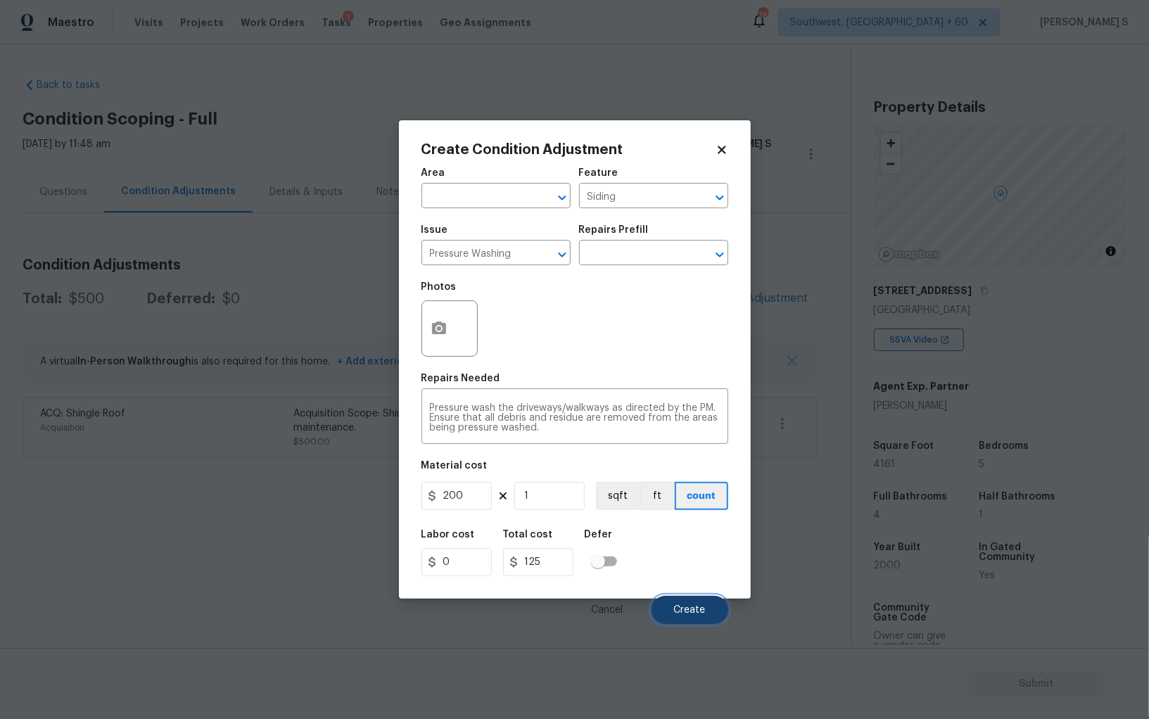
type input "200"
click at [697, 613] on span "Create" at bounding box center [690, 610] width 32 height 11
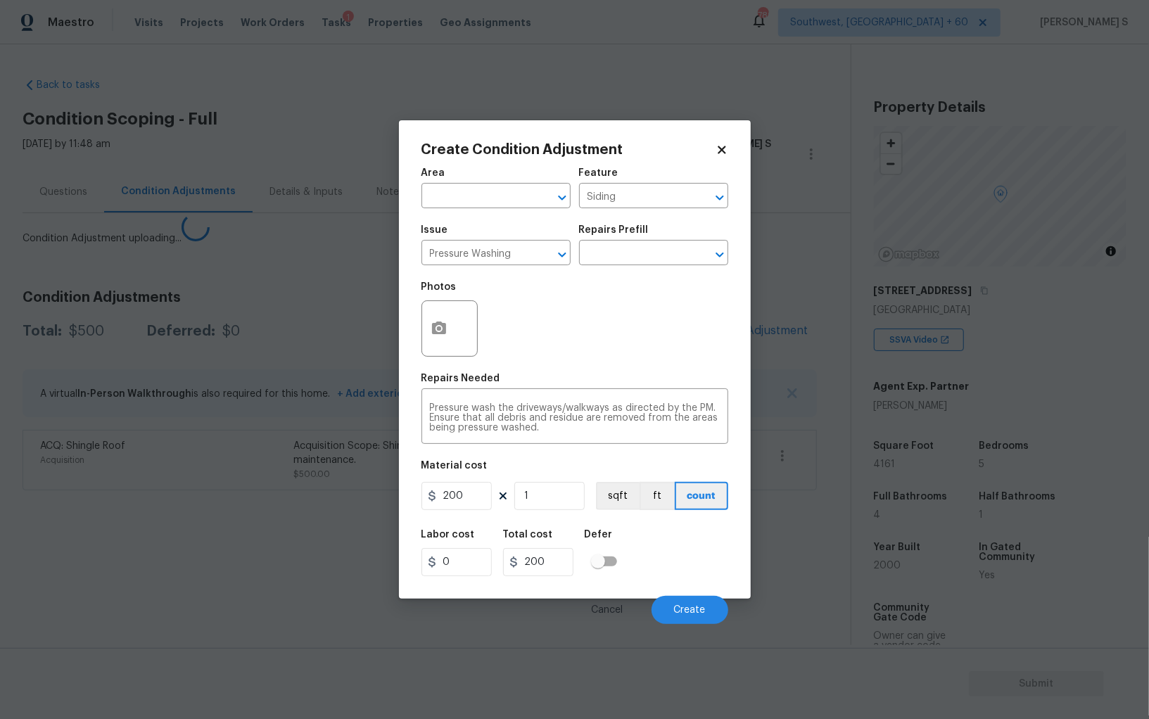
click at [256, 567] on body "Maestro Visits Projects Work Orders Tasks 1 Properties Geo Assignments 789 Sout…" at bounding box center [574, 359] width 1149 height 719
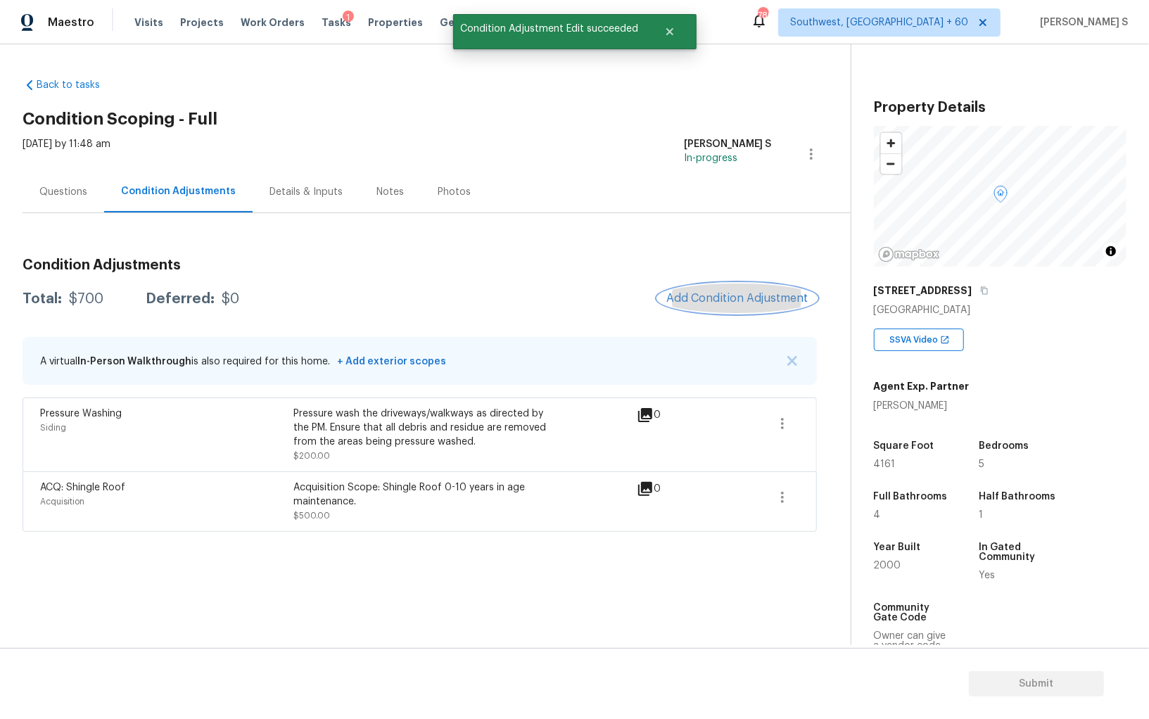
click at [757, 306] on button "Add Condition Adjustment" at bounding box center [737, 299] width 159 height 30
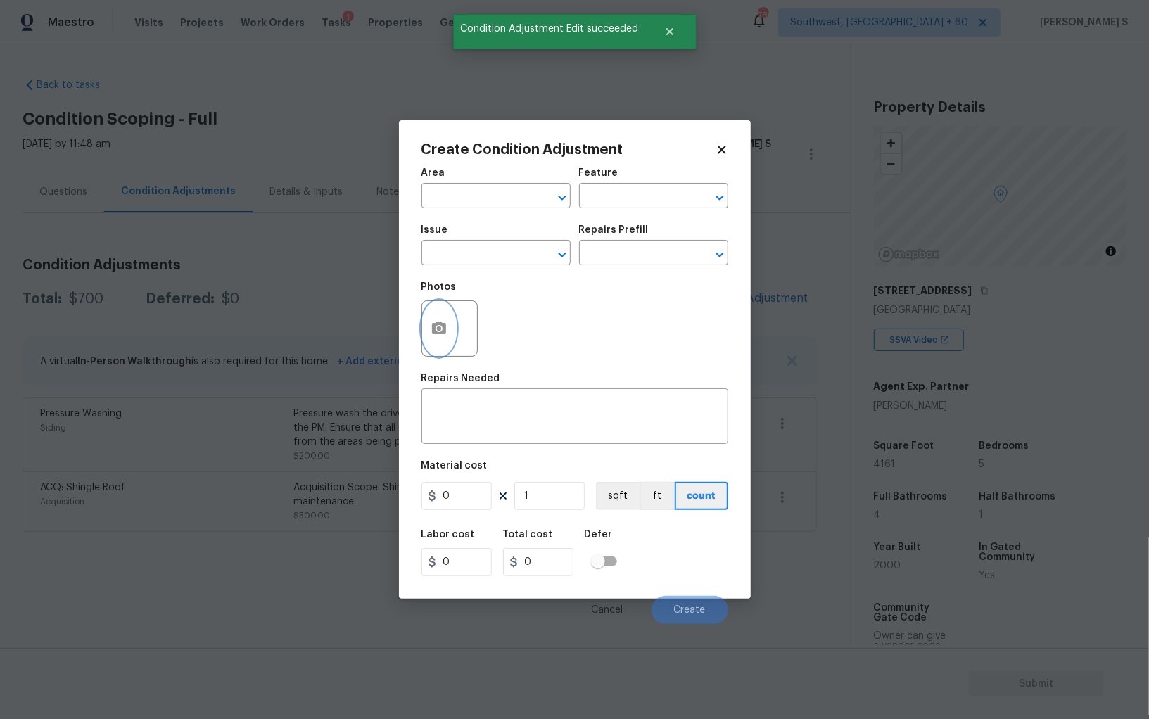
click at [439, 328] on circle "button" at bounding box center [438, 328] width 4 height 4
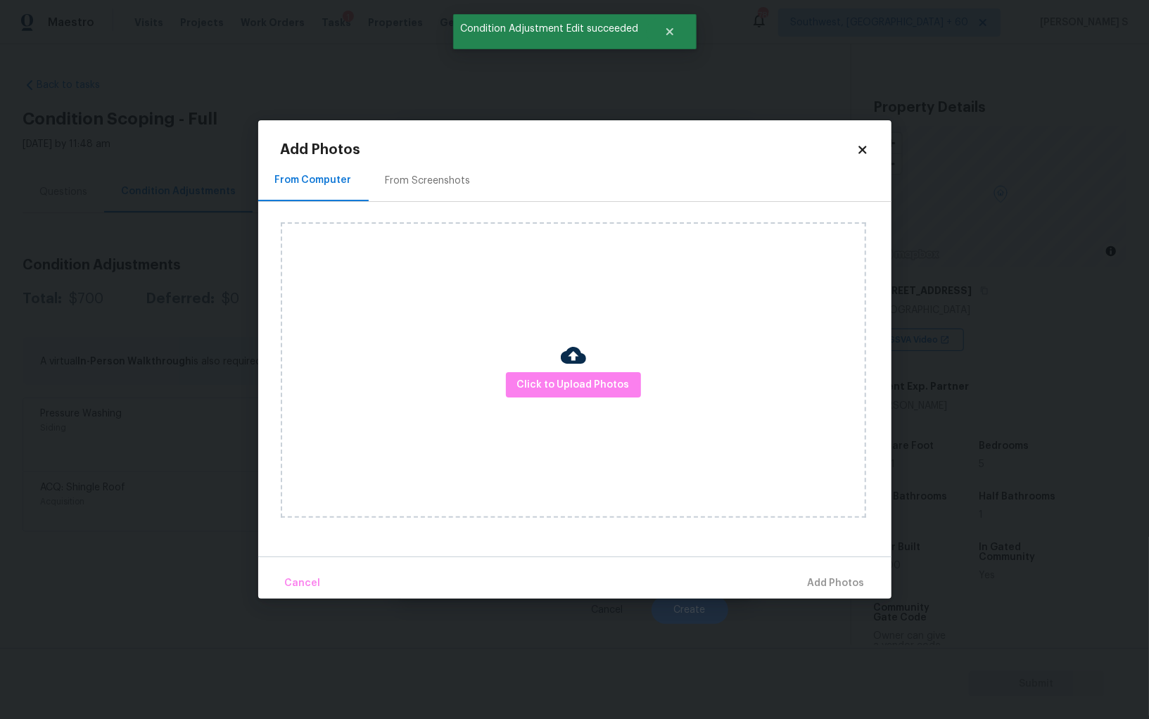
click at [429, 188] on div "From Screenshots" at bounding box center [428, 181] width 119 height 42
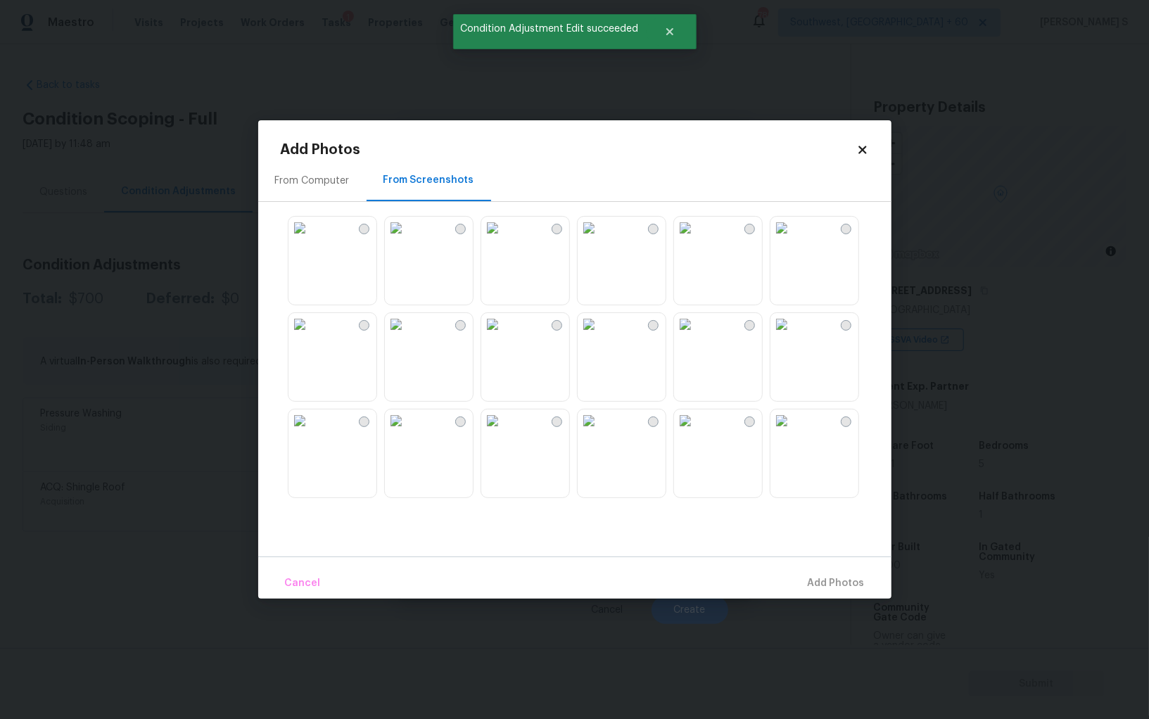
click at [697, 336] on img at bounding box center [685, 324] width 23 height 23
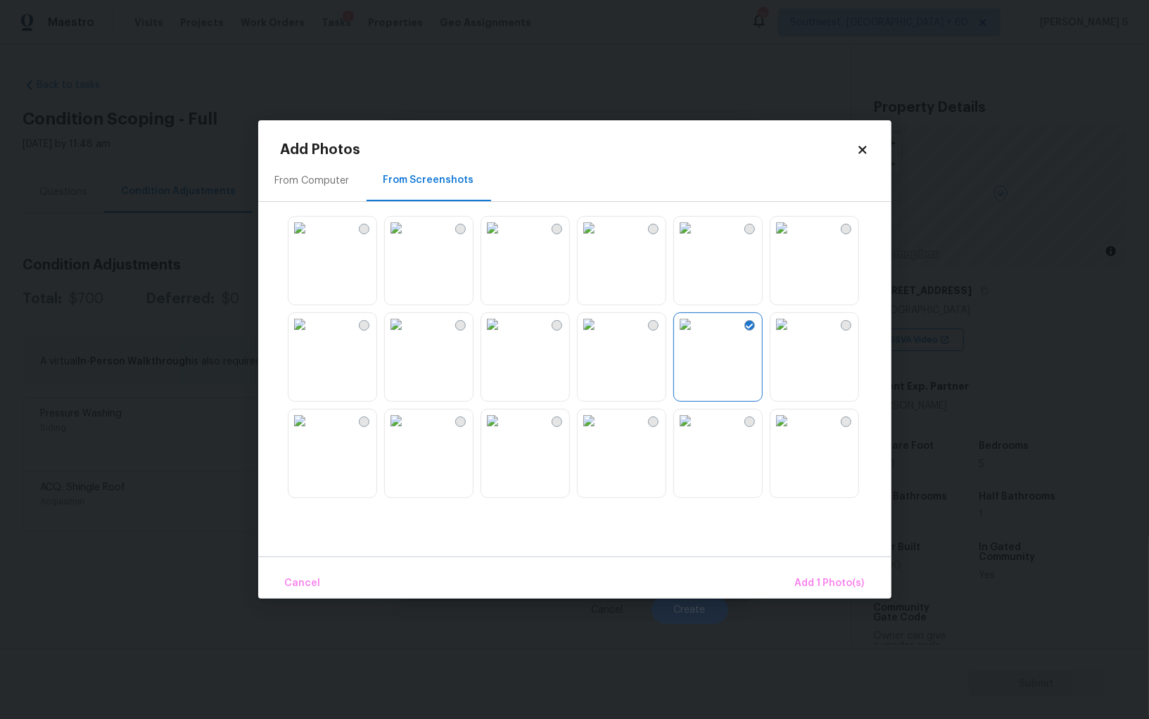
click at [793, 336] on img at bounding box center [781, 324] width 23 height 23
click at [407, 239] on img at bounding box center [396, 228] width 23 height 23
click at [504, 239] on img at bounding box center [492, 228] width 23 height 23
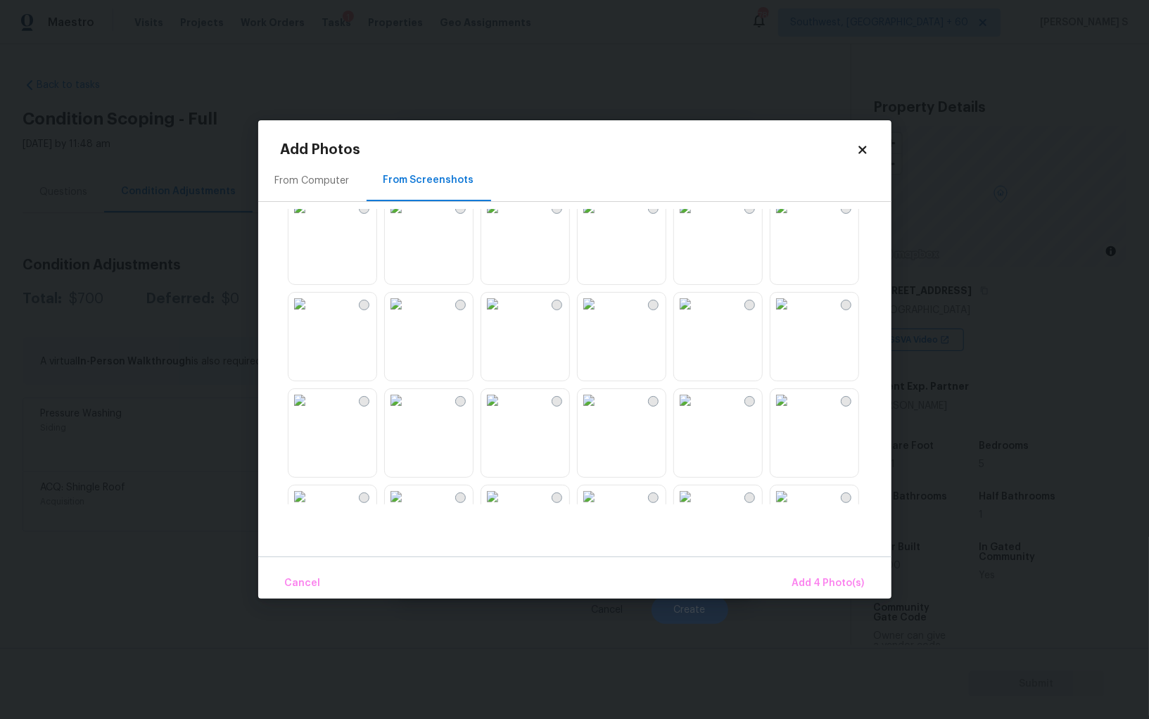
scroll to position [637, 0]
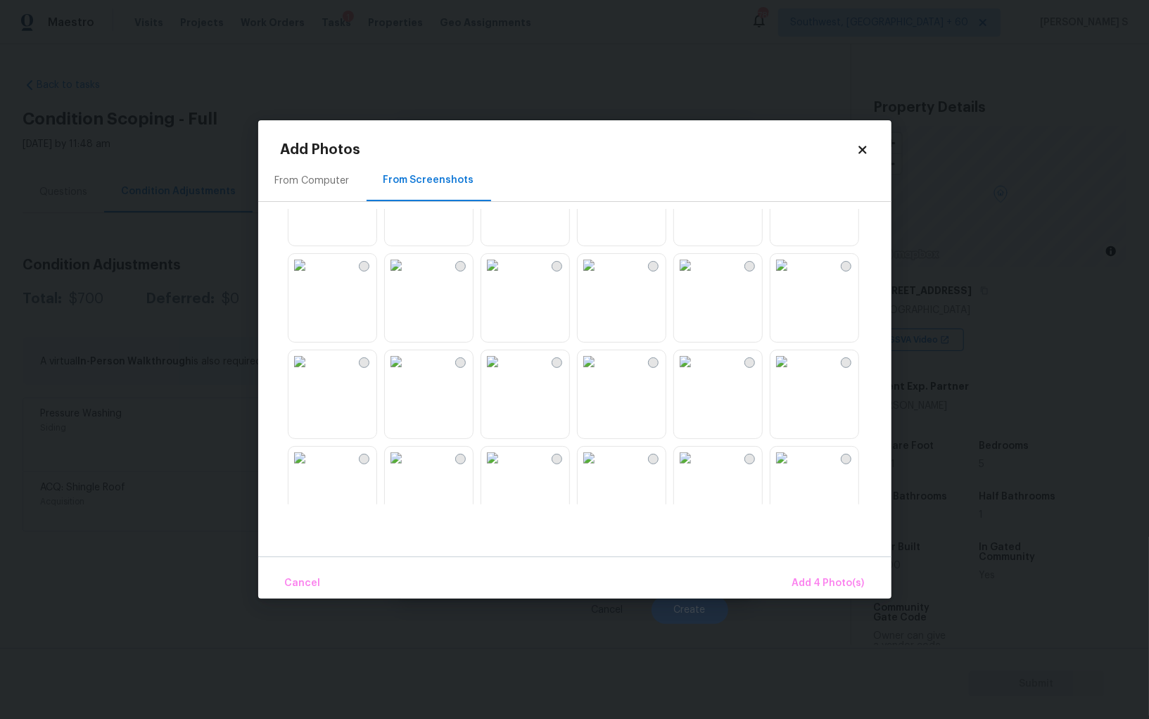
click at [600, 277] on img at bounding box center [589, 265] width 23 height 23
click at [504, 277] on img at bounding box center [492, 265] width 23 height 23
click at [407, 373] on img at bounding box center [396, 361] width 23 height 23
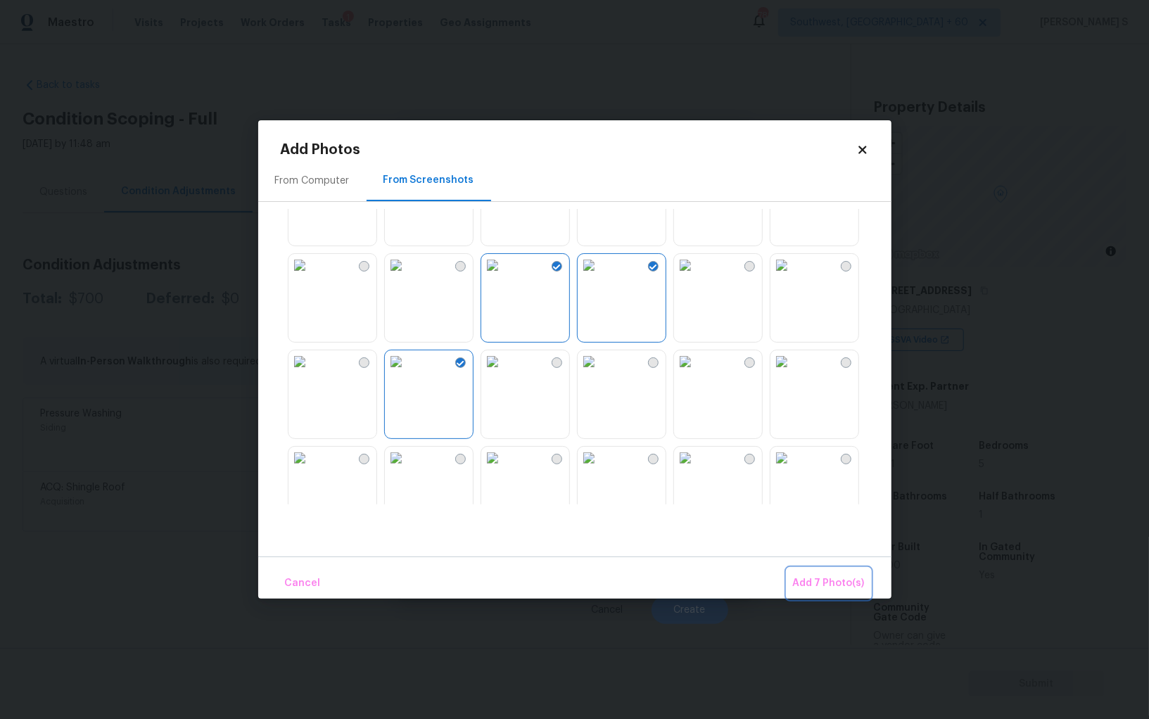
click at [813, 590] on span "Add 7 Photo(s)" at bounding box center [829, 584] width 72 height 18
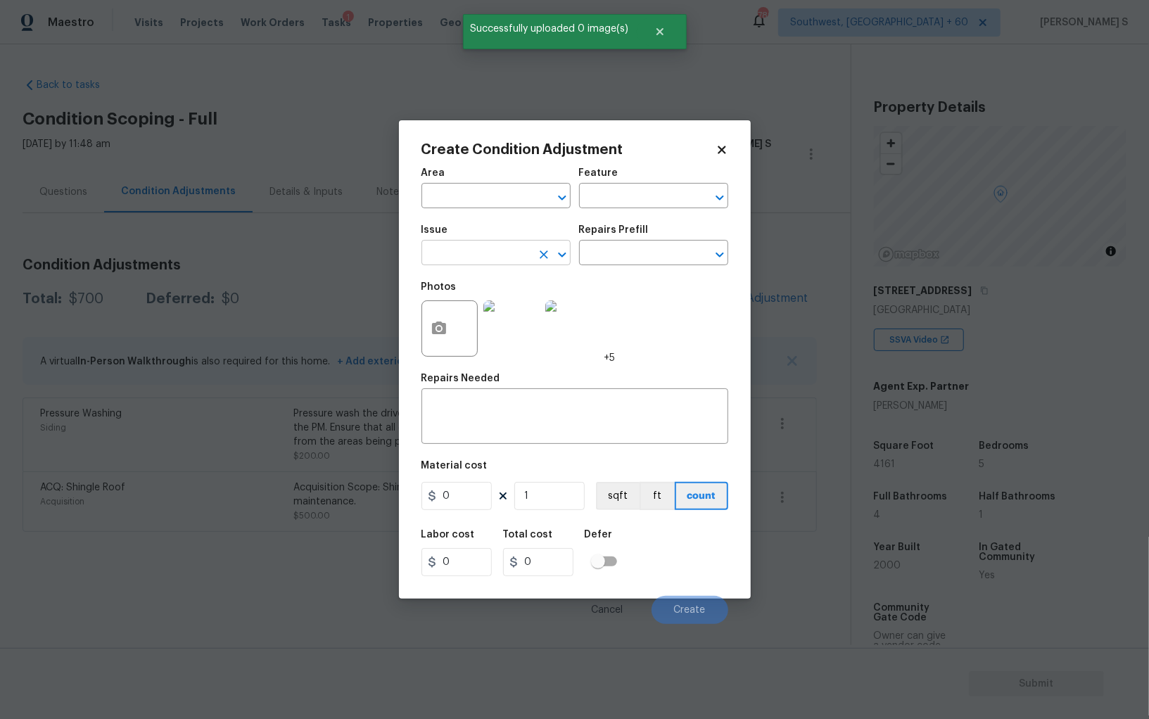
click at [485, 250] on input "text" at bounding box center [476, 254] width 110 height 22
type input "Landscape Package"
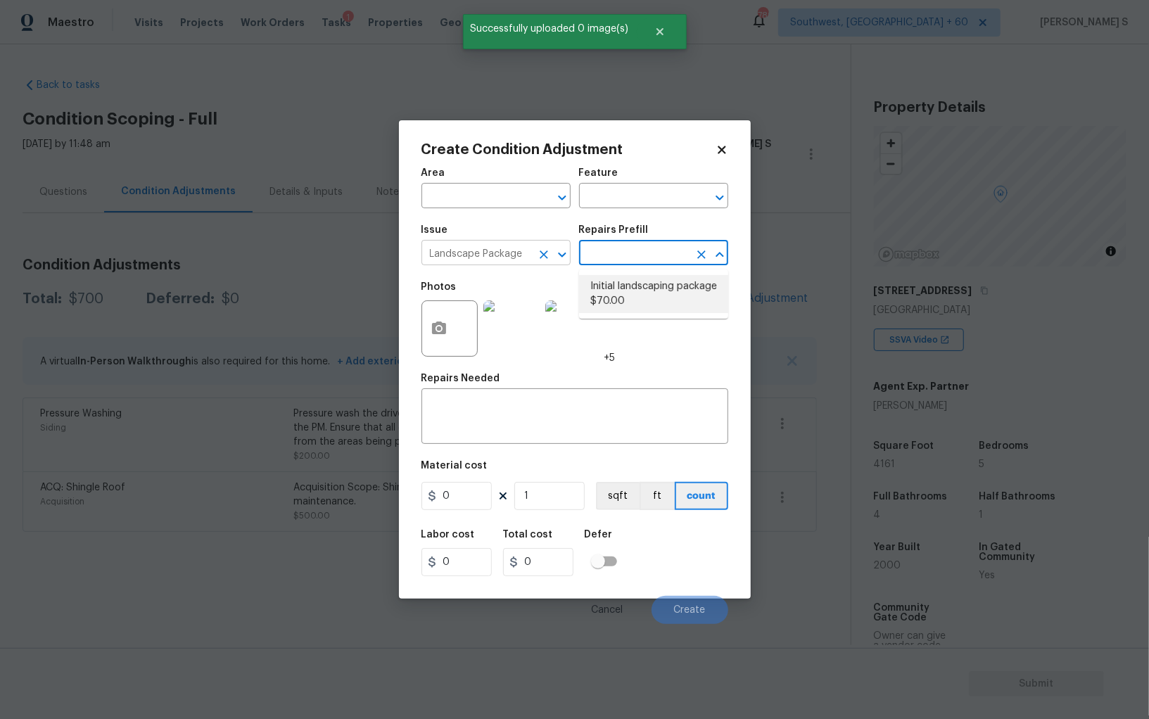
type input "Home Readiness Packages"
type textarea "Mowing of grass up to 6" in height. Mow, edge along driveways & sidewalks, trim…"
type input "70"
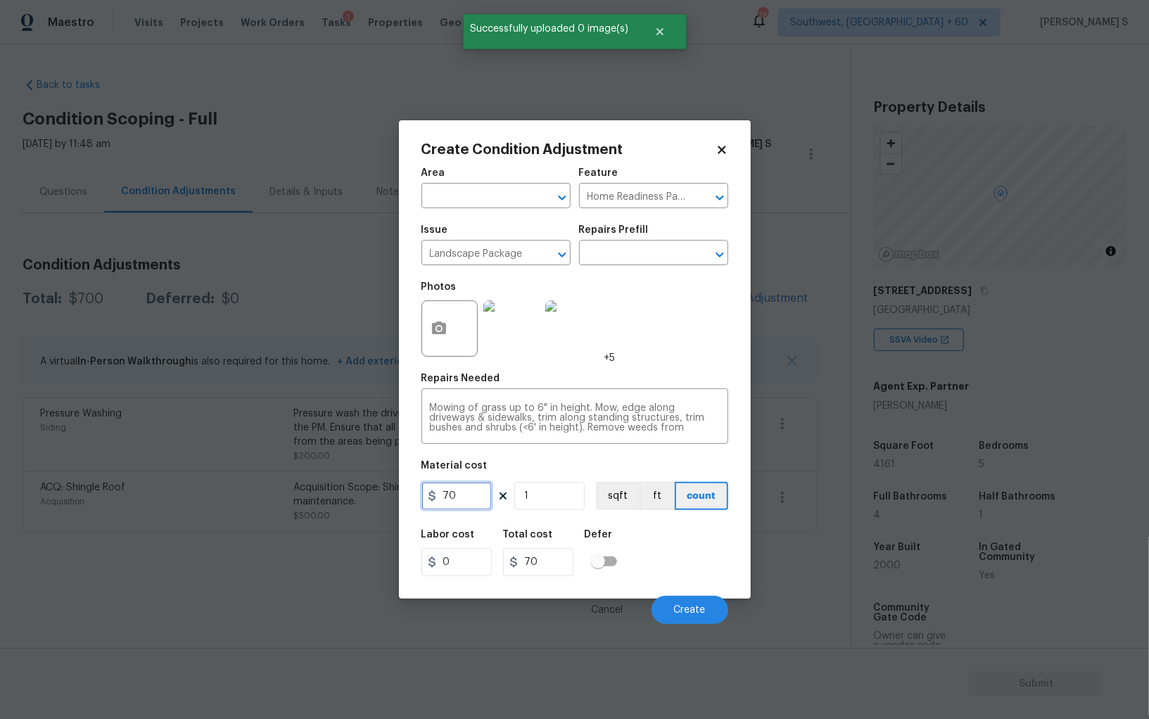
click at [471, 497] on input "70" at bounding box center [456, 496] width 70 height 28
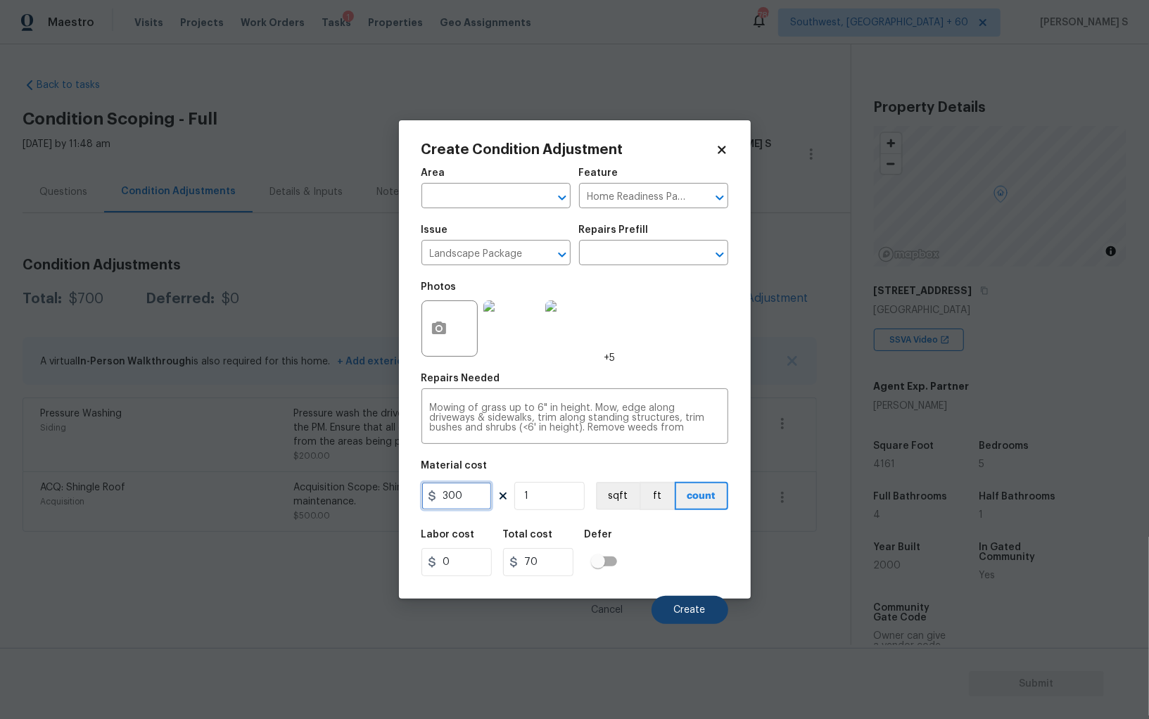
type input "300"
click at [693, 602] on button "Create" at bounding box center [690, 610] width 77 height 28
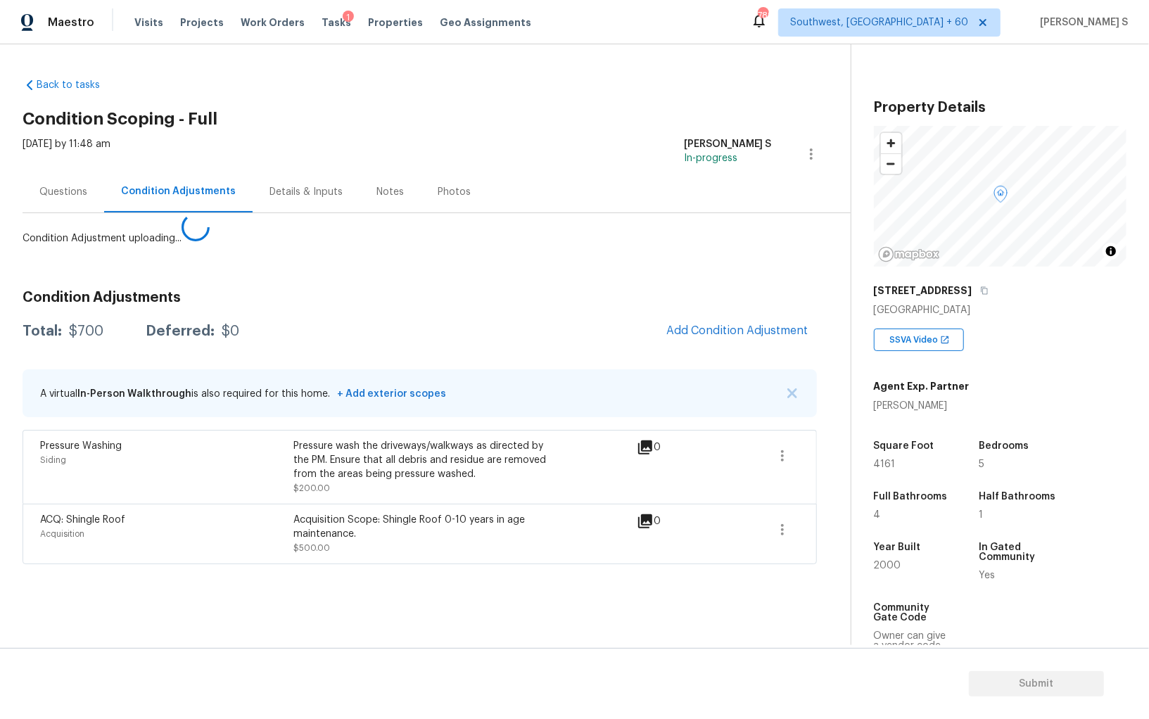
click at [122, 552] on body "Maestro Visits Projects Work Orders Tasks 1 Properties Geo Assignments 789 Sout…" at bounding box center [574, 359] width 1149 height 719
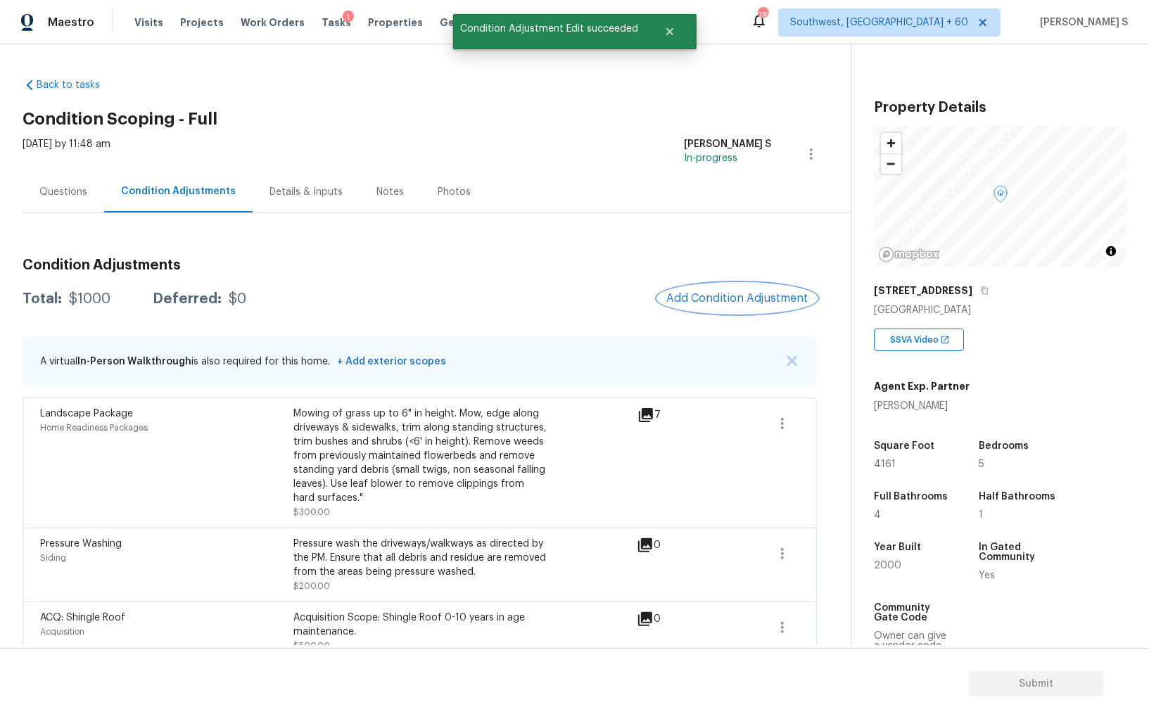
click at [732, 296] on span "Add Condition Adjustment" at bounding box center [737, 298] width 142 height 13
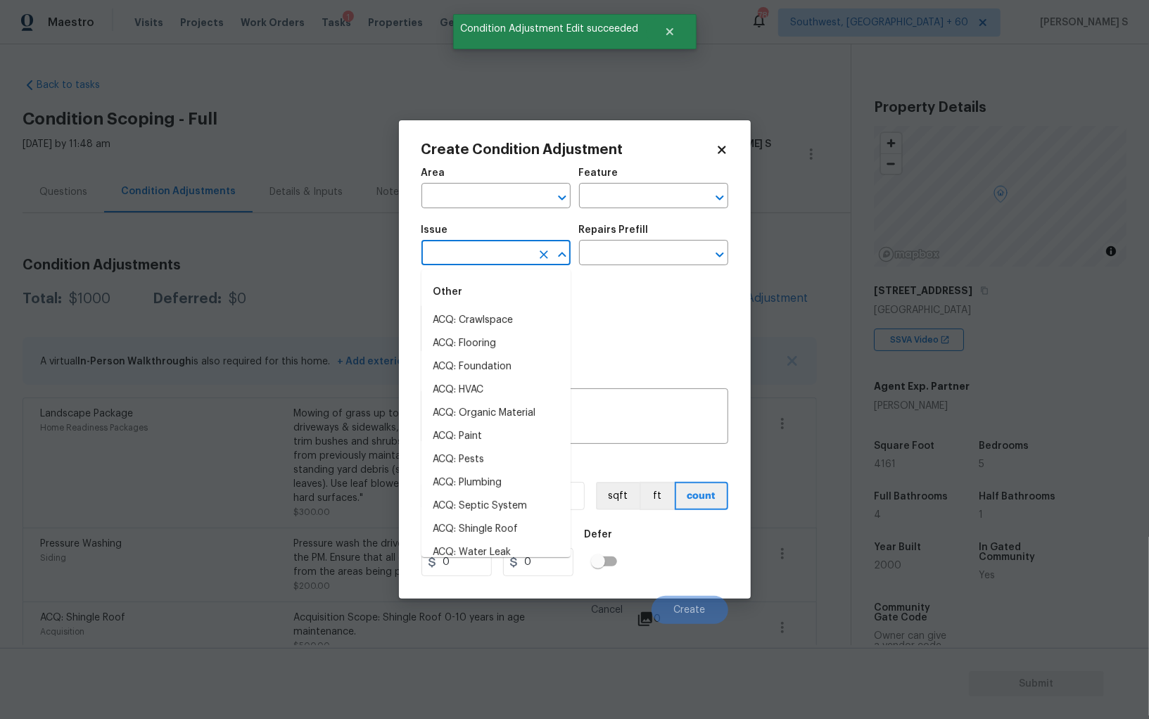
click at [476, 266] on body "Maestro Visits Projects Work Orders Tasks 1 Properties Geo Assignments 789 Sout…" at bounding box center [574, 359] width 1149 height 719
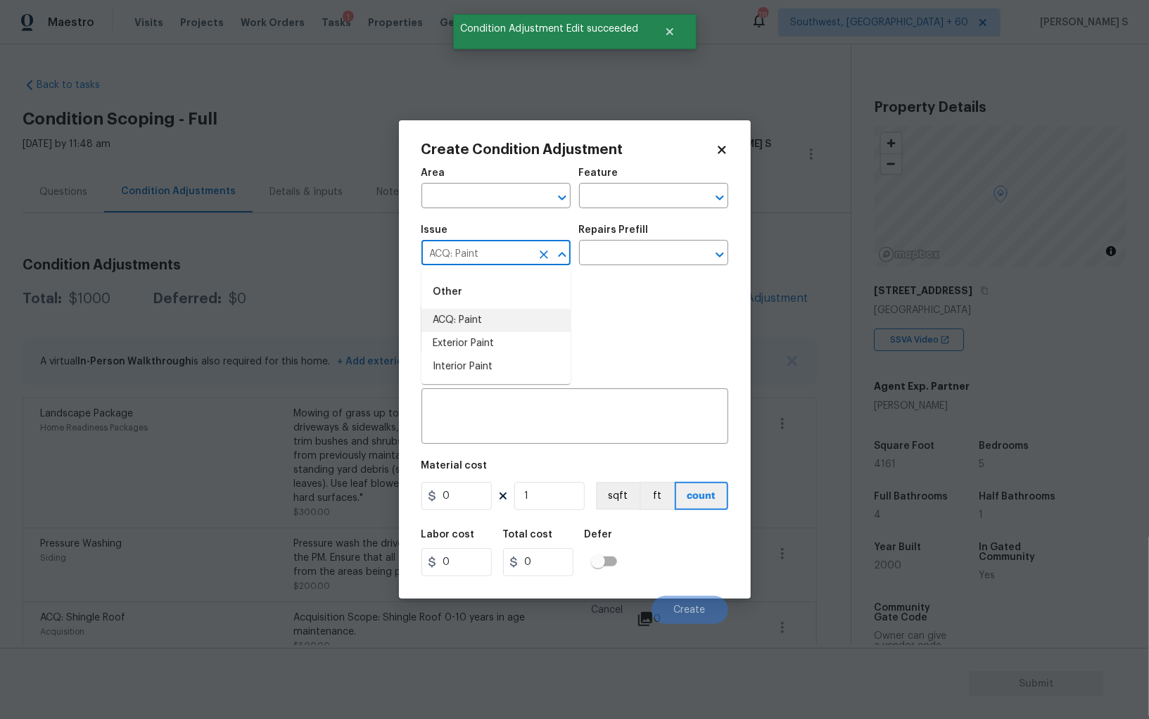
type input "ACQ: Paint"
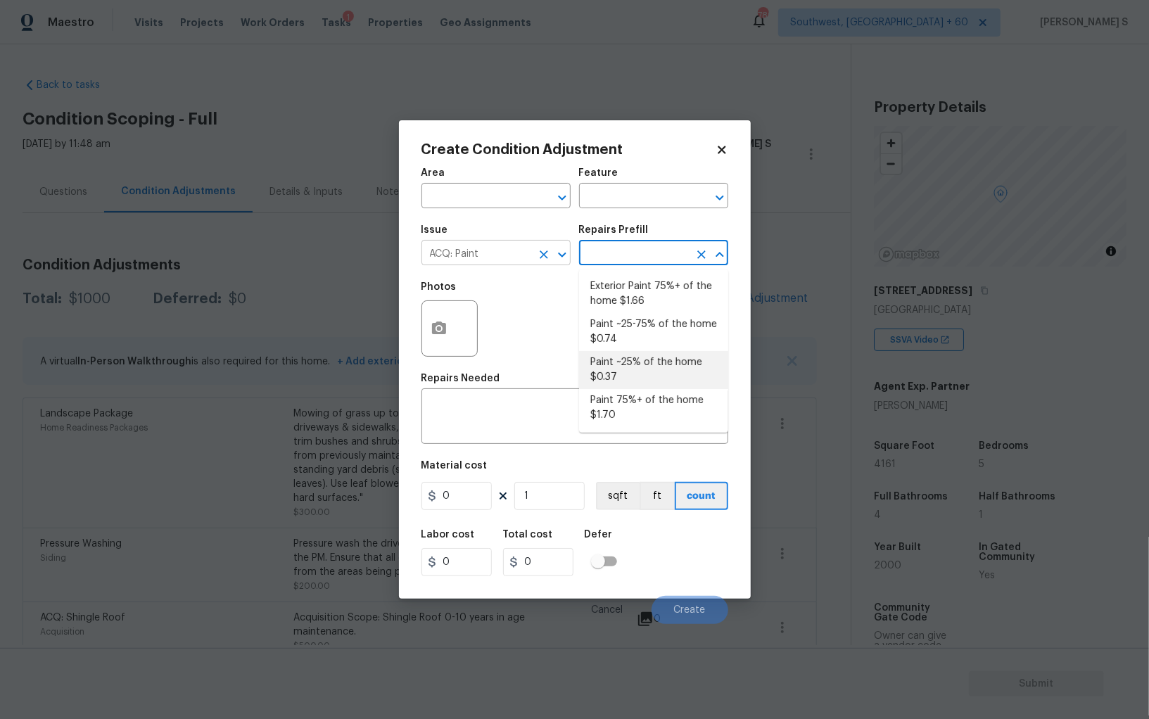
type input "Acquisition"
type textarea "Acquisition Scope: ~25% of the home needs interior paint"
type input "0.37"
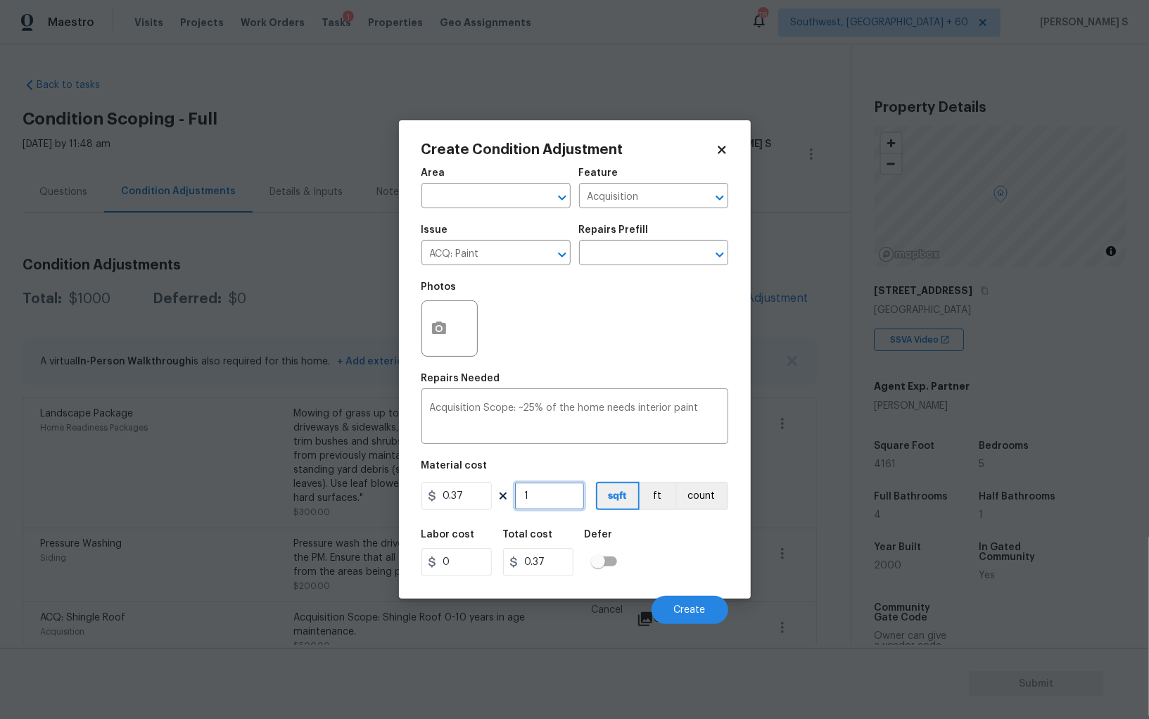
click at [547, 497] on input "1" at bounding box center [549, 496] width 70 height 28
type input "4"
type input "1.48"
type input "41"
type input "15.17"
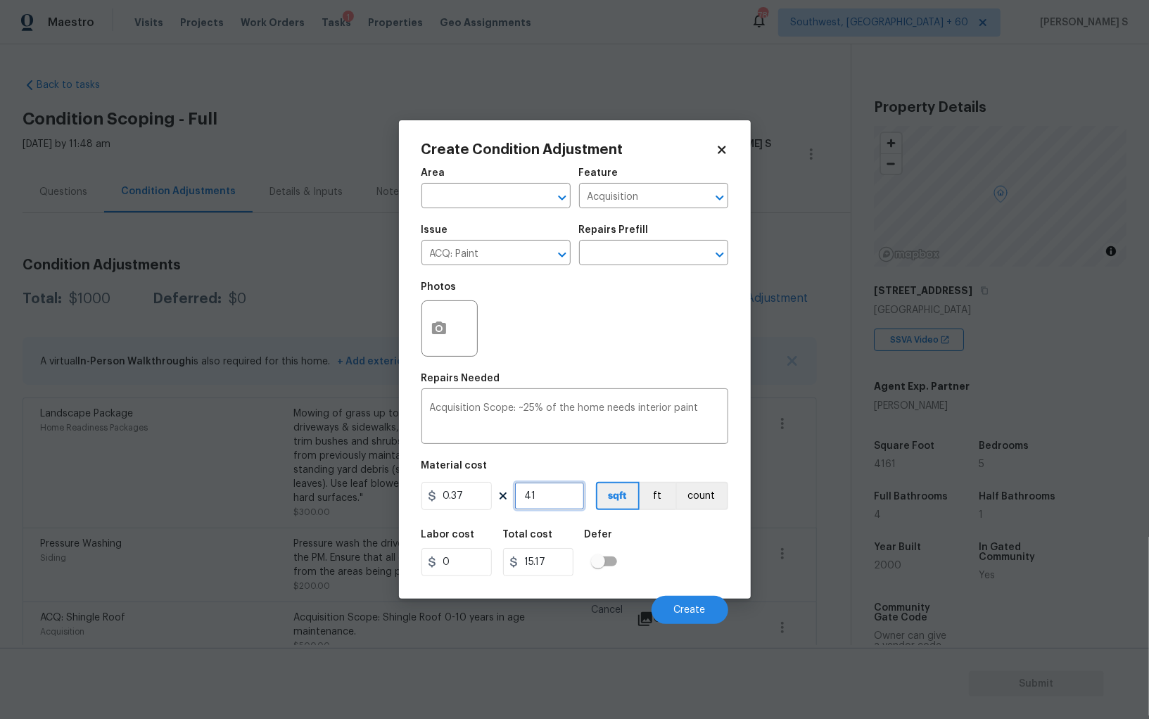
type input "416"
type input "153.92"
type input "4161"
type input "1539.57"
type input "4161"
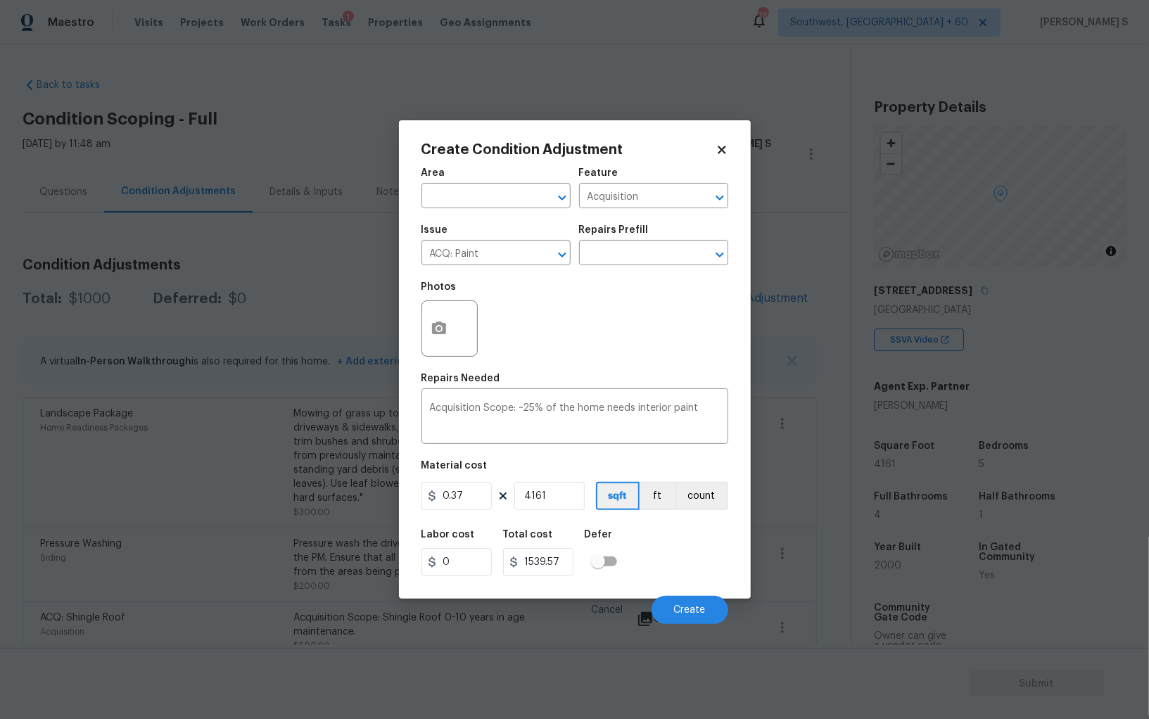
click at [674, 558] on div "Labor cost 0 Total cost 1539.57 Defer" at bounding box center [574, 552] width 307 height 63
click at [709, 617] on button "Create" at bounding box center [690, 610] width 77 height 28
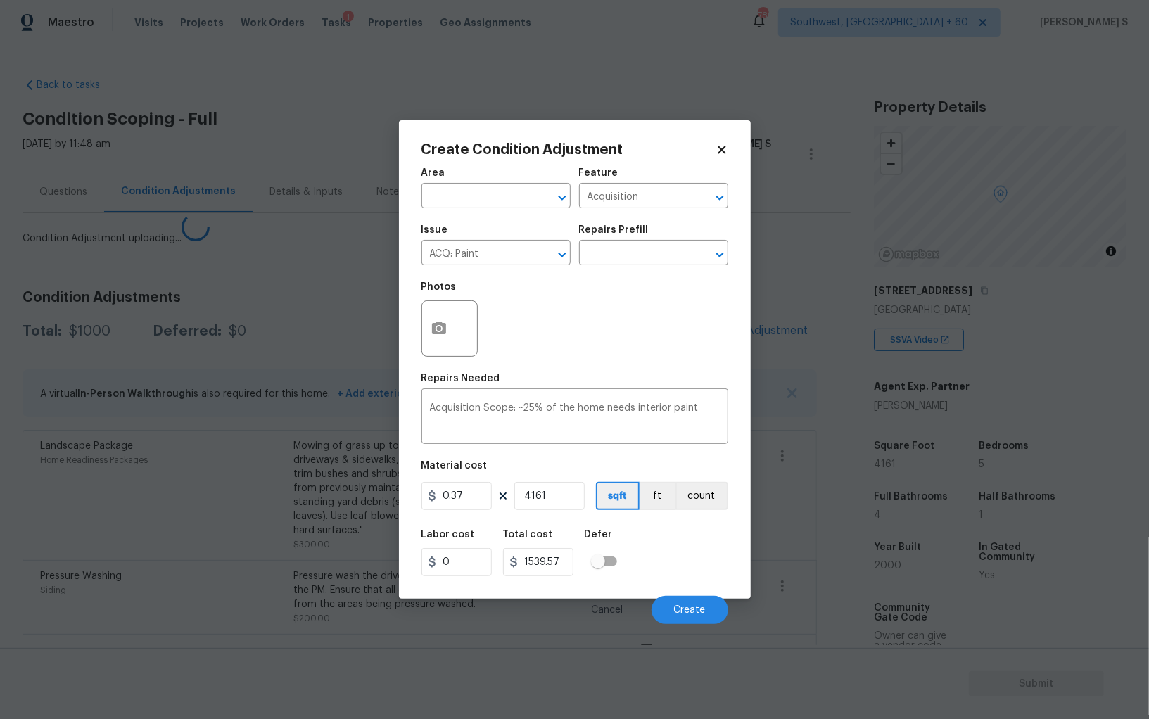
click at [240, 634] on div "ACQ: Shingle Roof Acquisition Acquisition Scope: Shingle Roof 0-10 years in age…" at bounding box center [420, 664] width 794 height 61
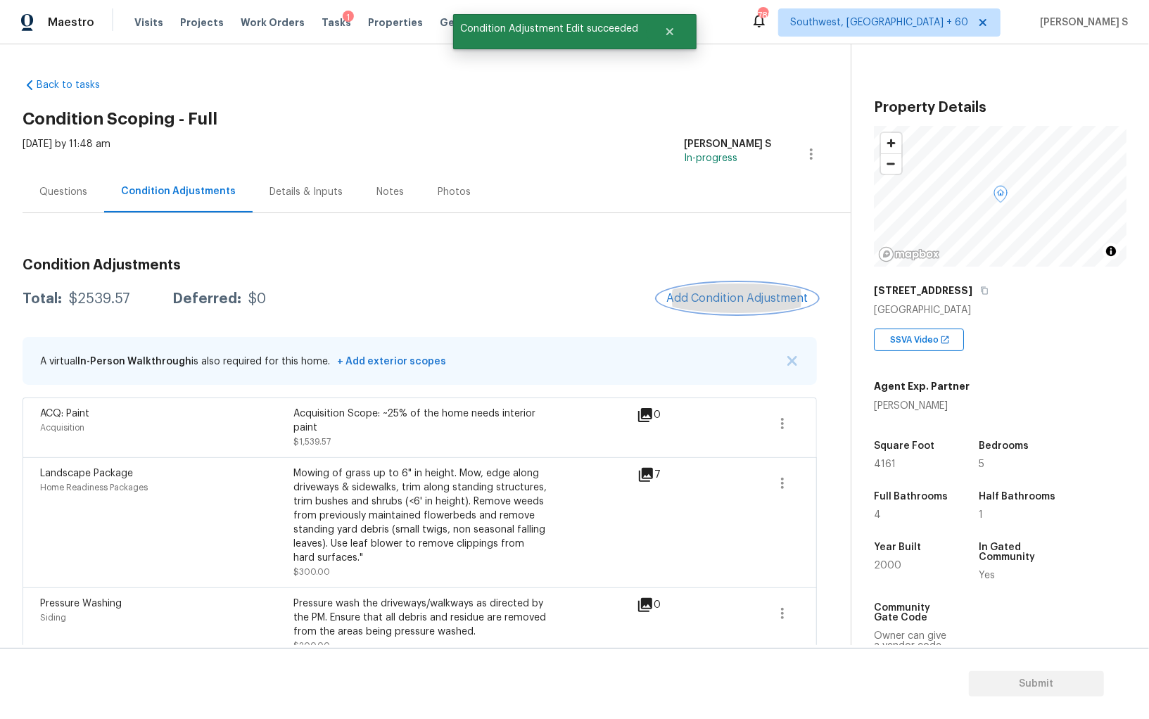
click at [721, 296] on span "Add Condition Adjustment" at bounding box center [737, 298] width 142 height 13
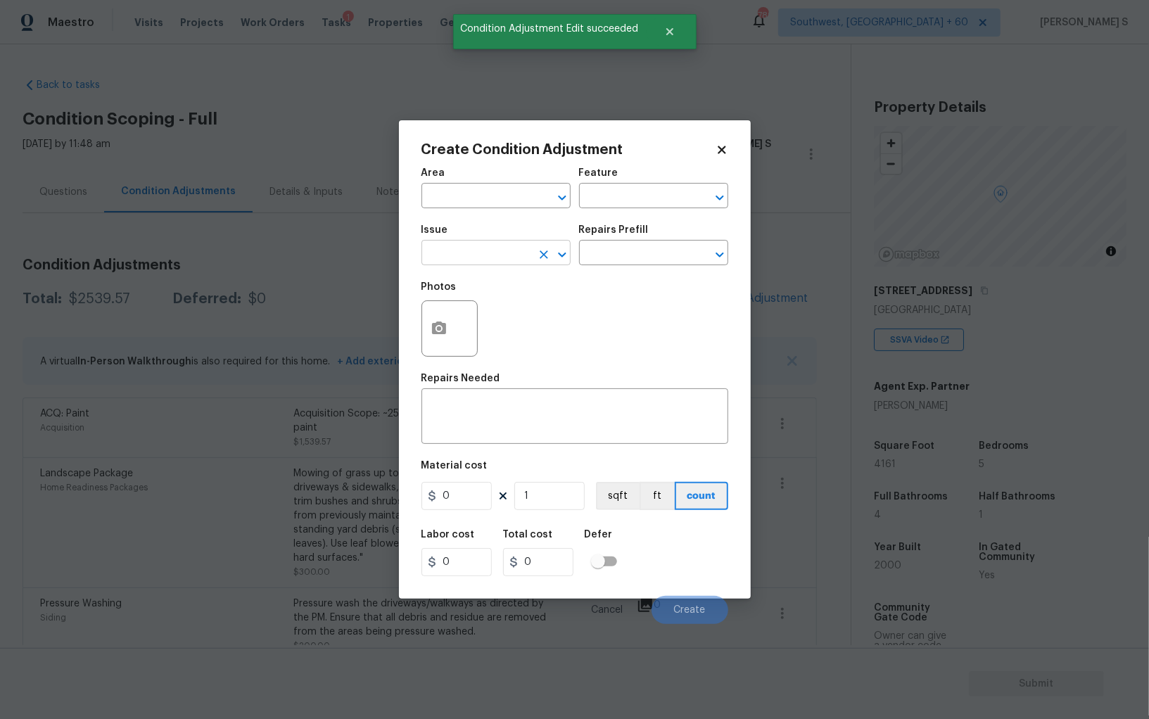
click at [462, 253] on input "text" at bounding box center [476, 254] width 110 height 22
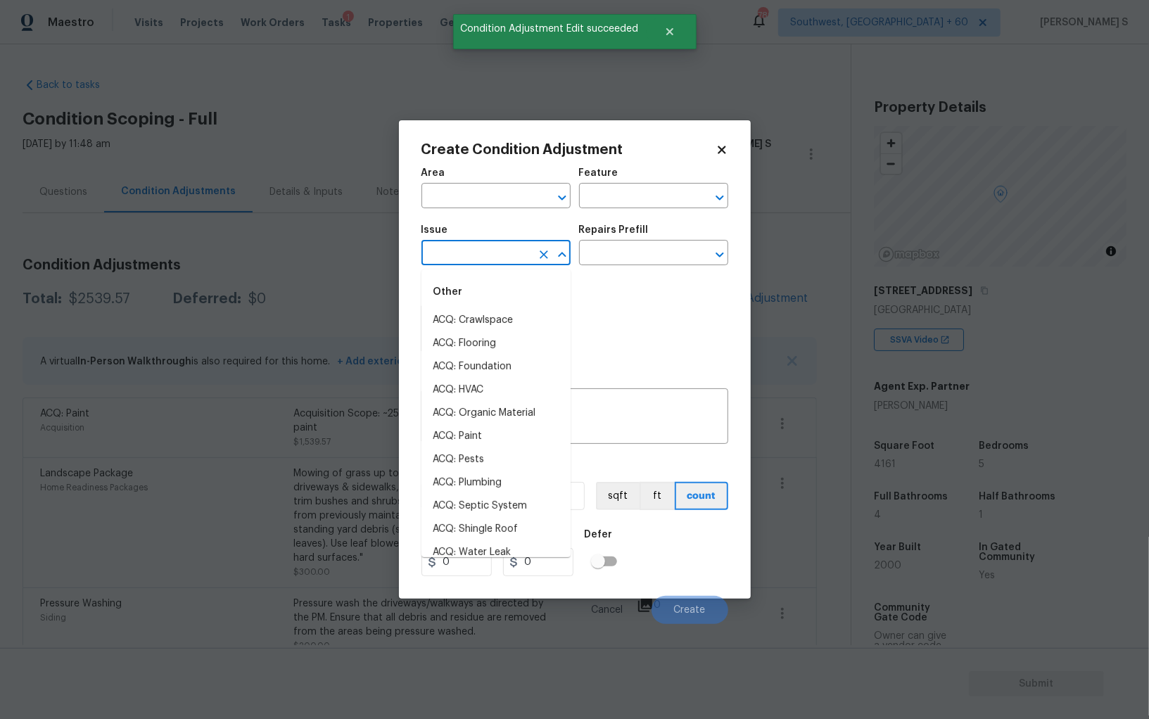
drag, startPoint x: 640, startPoint y: 324, endPoint x: 529, endPoint y: 324, distance: 110.5
click at [640, 324] on div "Photos" at bounding box center [574, 319] width 307 height 91
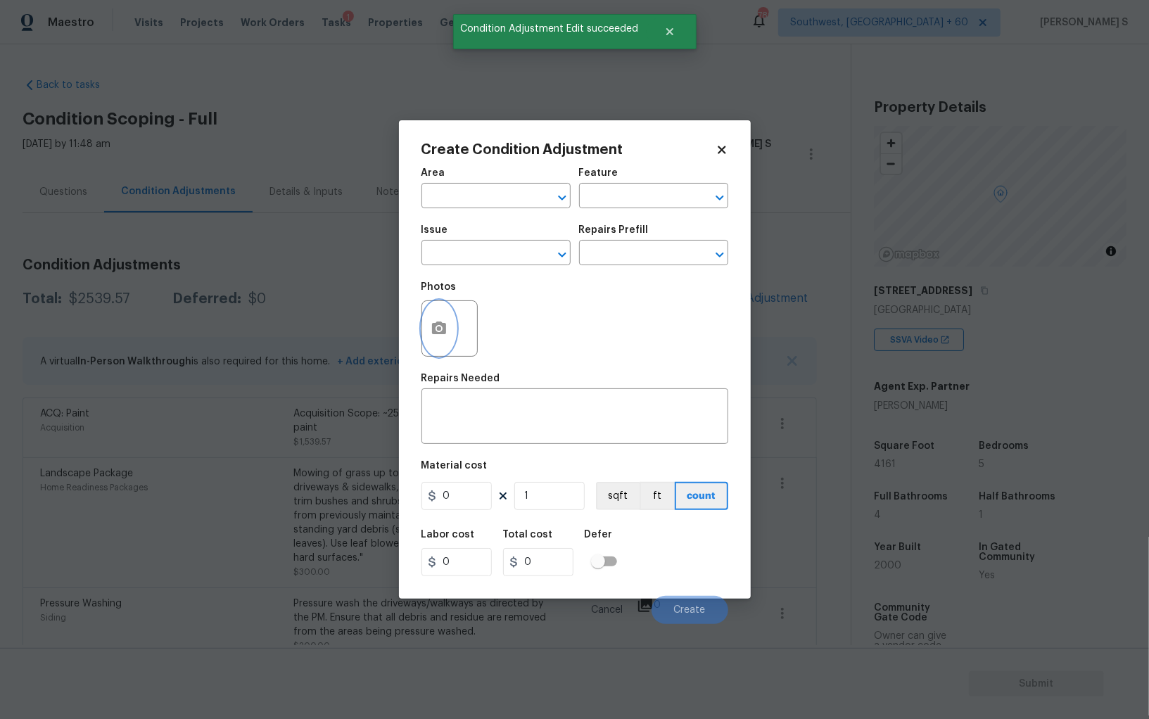
click at [453, 322] on button "button" at bounding box center [439, 328] width 34 height 55
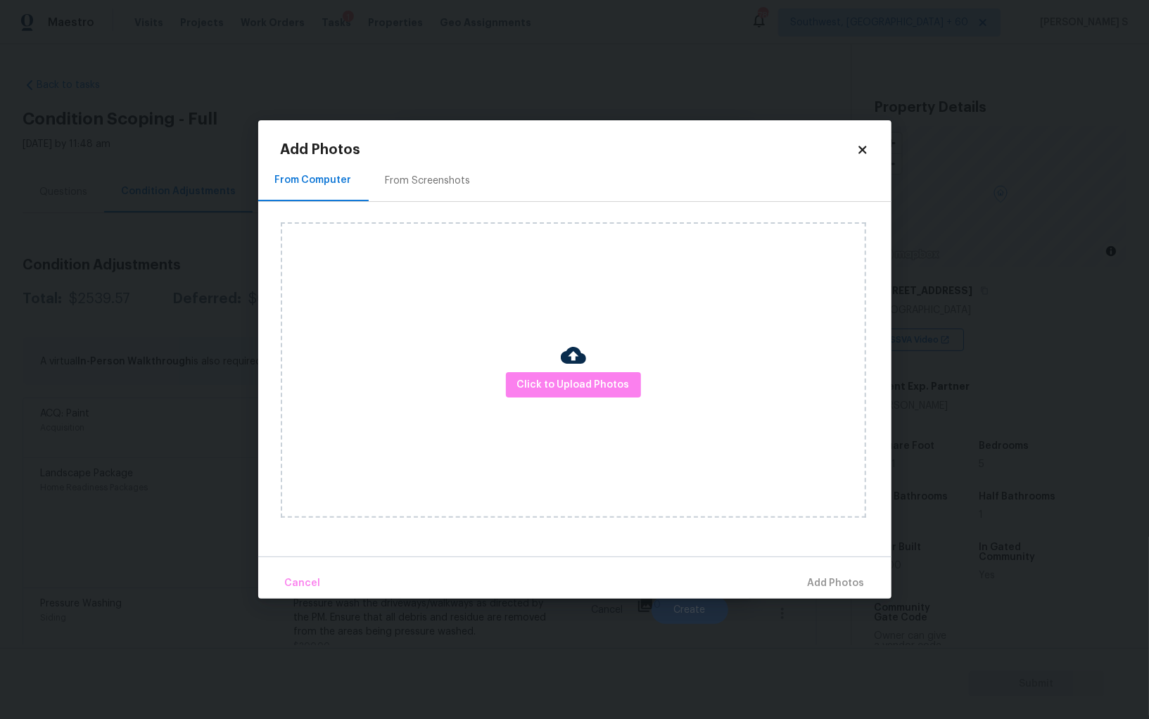
click at [440, 174] on div "From Screenshots" at bounding box center [428, 181] width 85 height 14
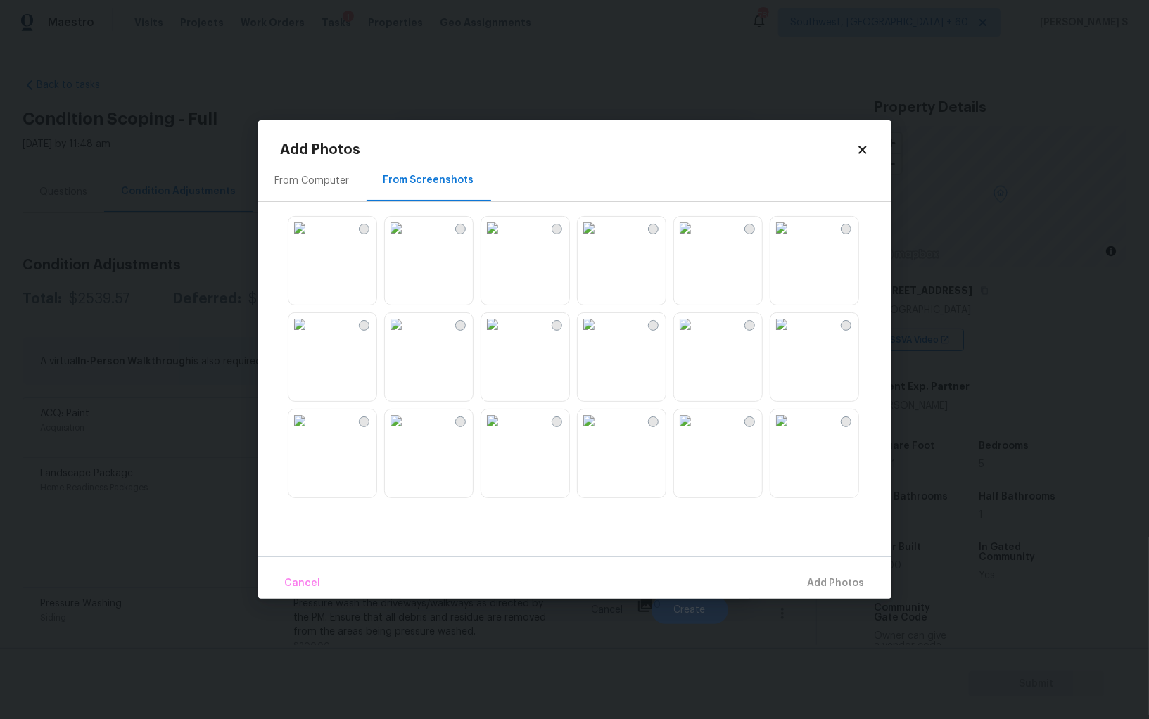
click at [600, 239] on img at bounding box center [589, 228] width 23 height 23
click at [600, 336] on img at bounding box center [589, 324] width 23 height 23
click at [407, 336] on img at bounding box center [396, 324] width 23 height 23
click at [407, 432] on img at bounding box center [396, 421] width 23 height 23
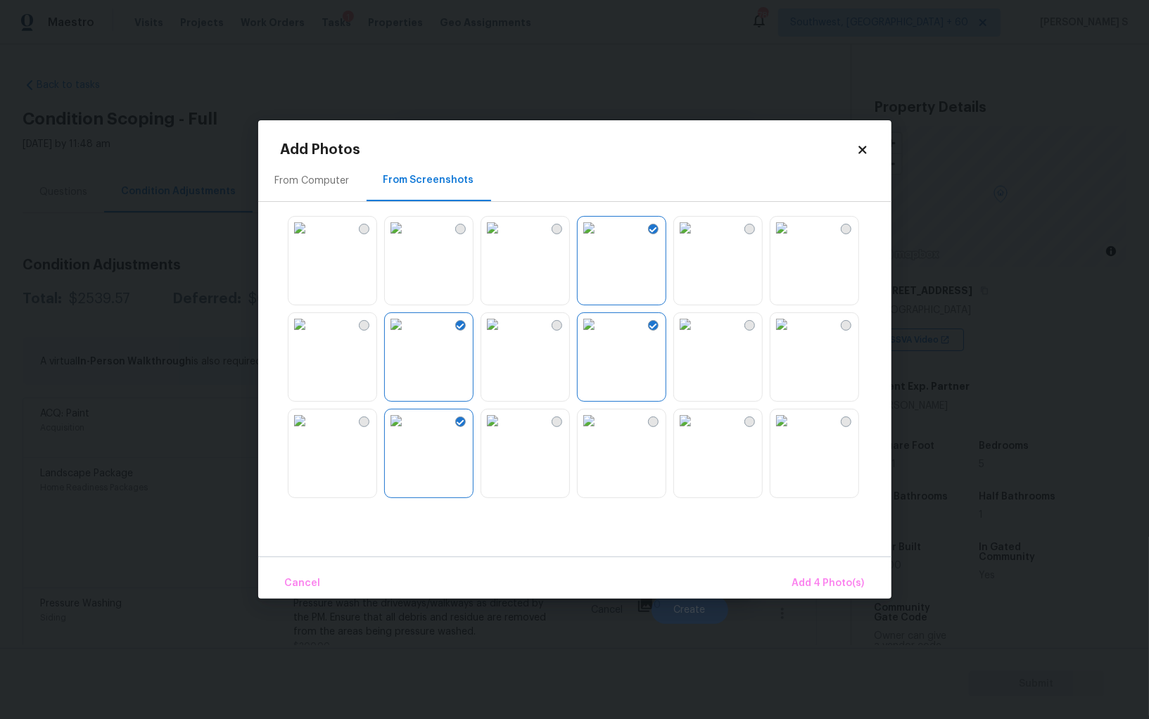
click at [311, 432] on img at bounding box center [299, 421] width 23 height 23
click at [311, 336] on img at bounding box center [299, 324] width 23 height 23
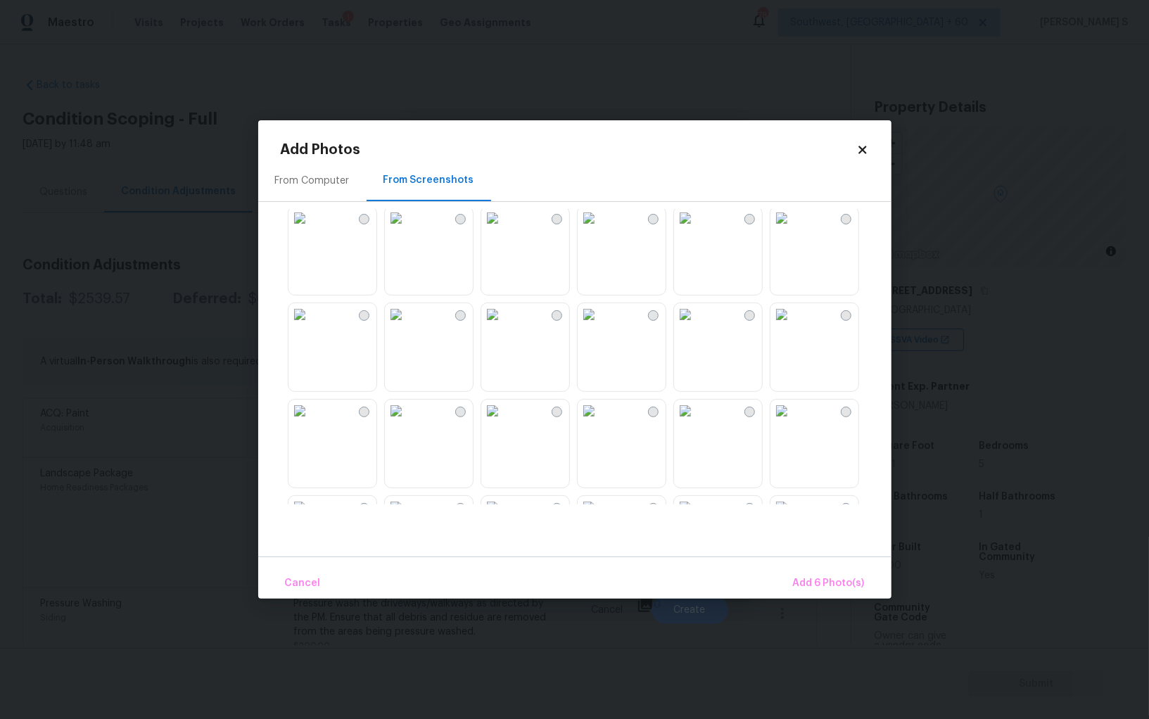
scroll to position [751, 0]
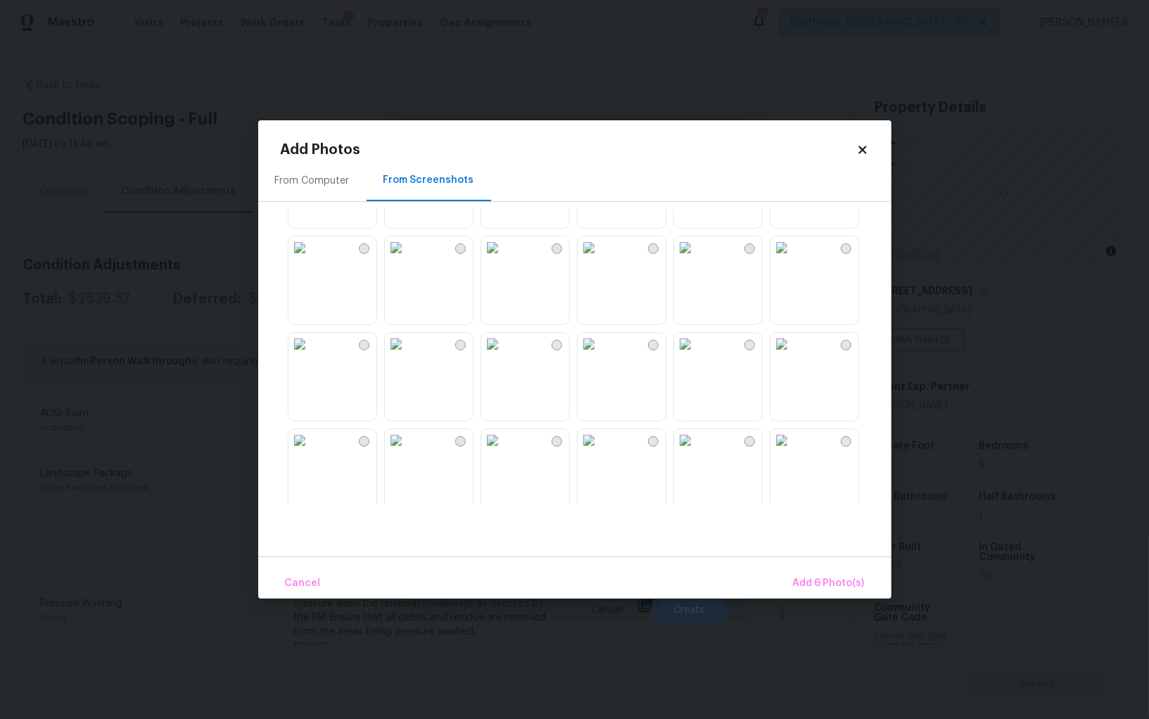
click at [504, 259] on img at bounding box center [492, 247] width 23 height 23
click at [600, 259] on img at bounding box center [589, 247] width 23 height 23
click at [600, 343] on img at bounding box center [589, 344] width 23 height 23
click at [504, 343] on img at bounding box center [492, 344] width 23 height 23
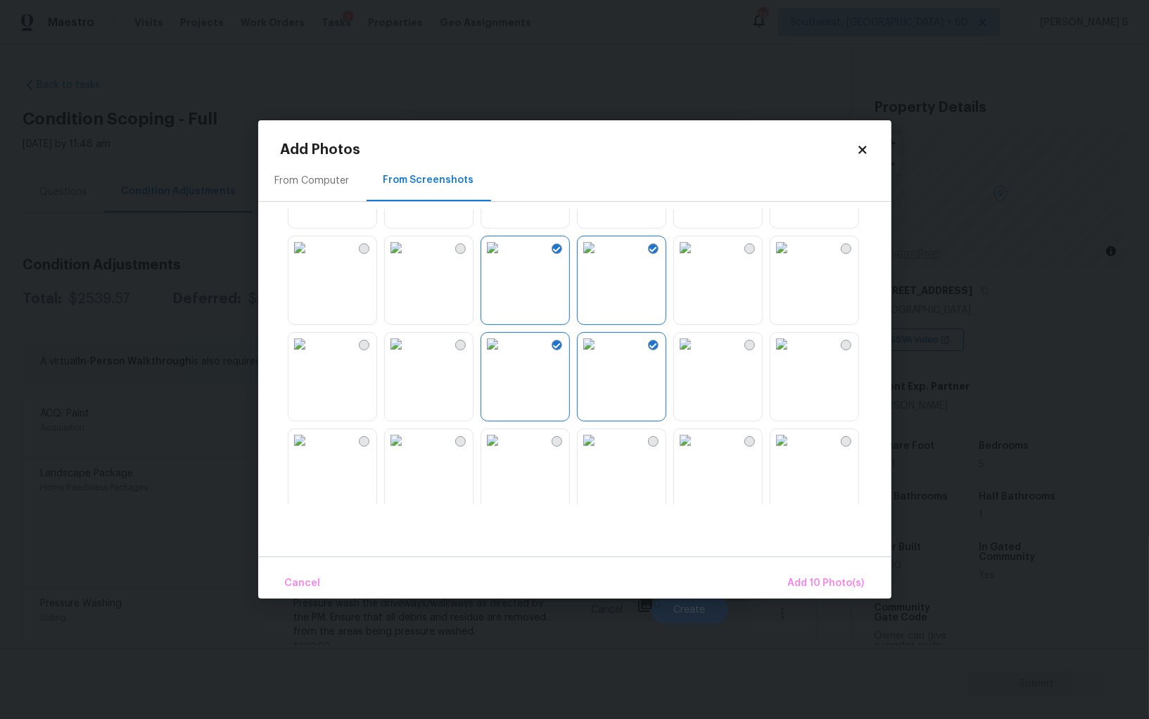
click at [380, 343] on div at bounding box center [586, 357] width 611 height 296
click at [407, 355] on img at bounding box center [396, 344] width 23 height 23
click at [600, 355] on img at bounding box center [589, 344] width 23 height 23
drag, startPoint x: 699, startPoint y: 386, endPoint x: 699, endPoint y: 312, distance: 73.9
click at [697, 355] on img at bounding box center [685, 344] width 23 height 23
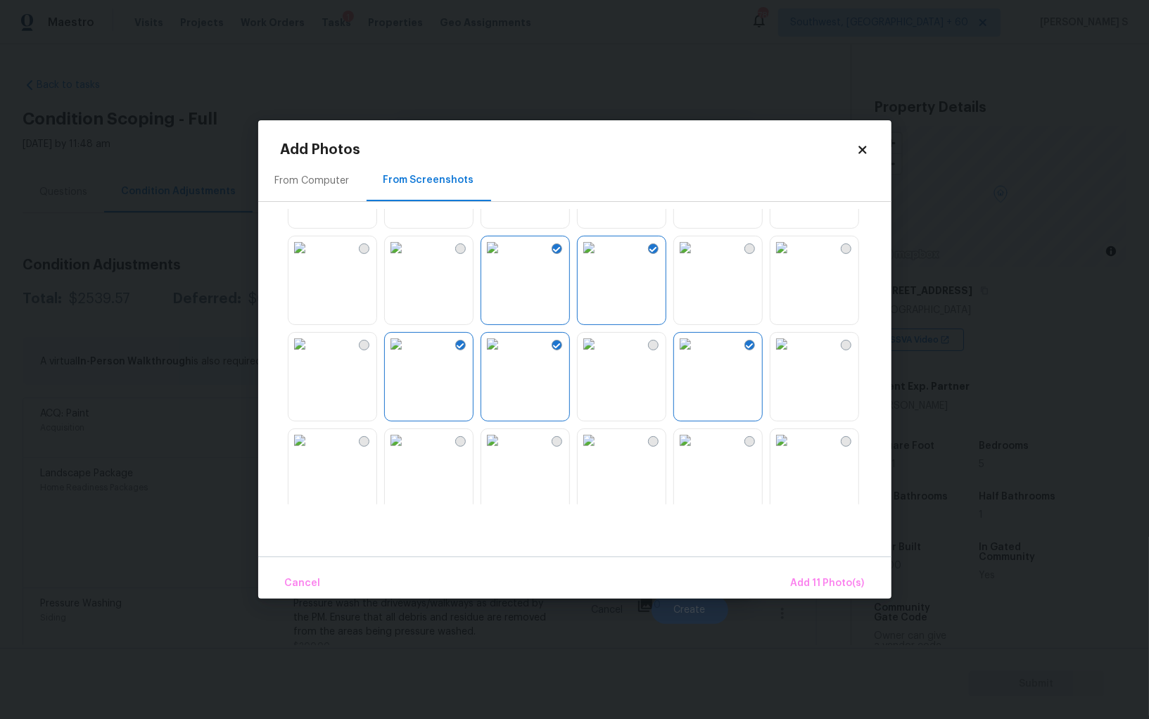
click at [697, 259] on img at bounding box center [685, 247] width 23 height 23
click at [793, 355] on img at bounding box center [781, 344] width 23 height 23
click at [814, 573] on button "Add 13 Photo(s)" at bounding box center [827, 584] width 87 height 30
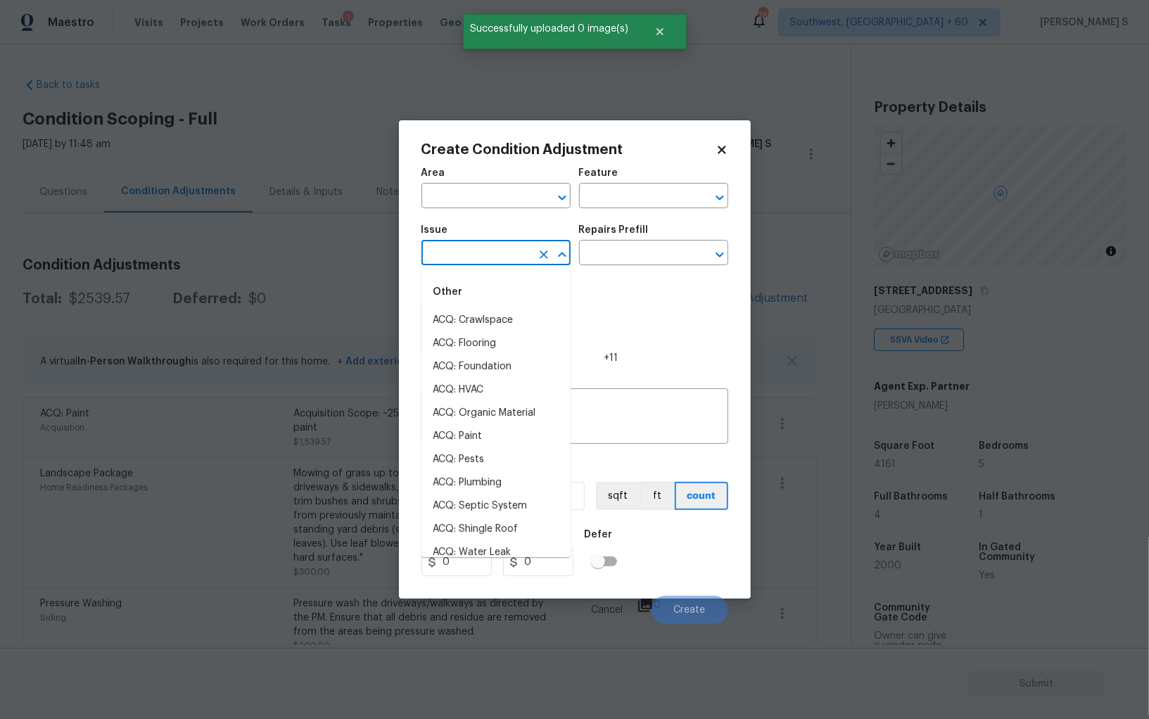
click at [493, 260] on input "text" at bounding box center [476, 254] width 110 height 22
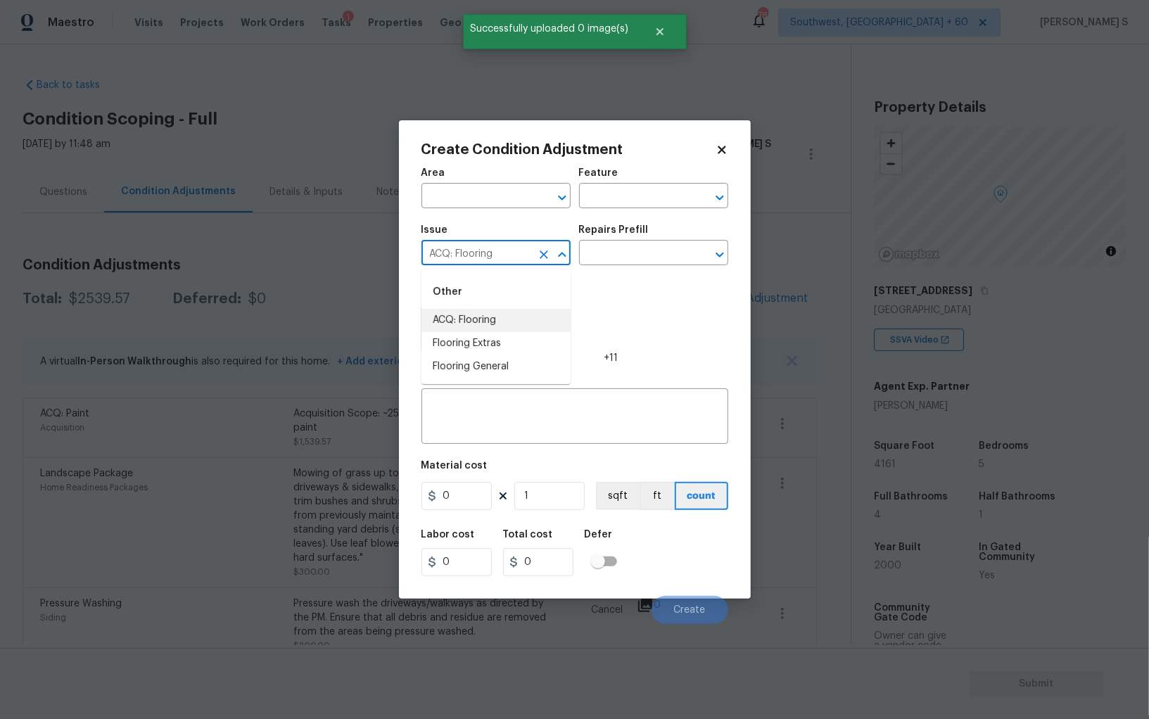
type input "ACQ: Flooring"
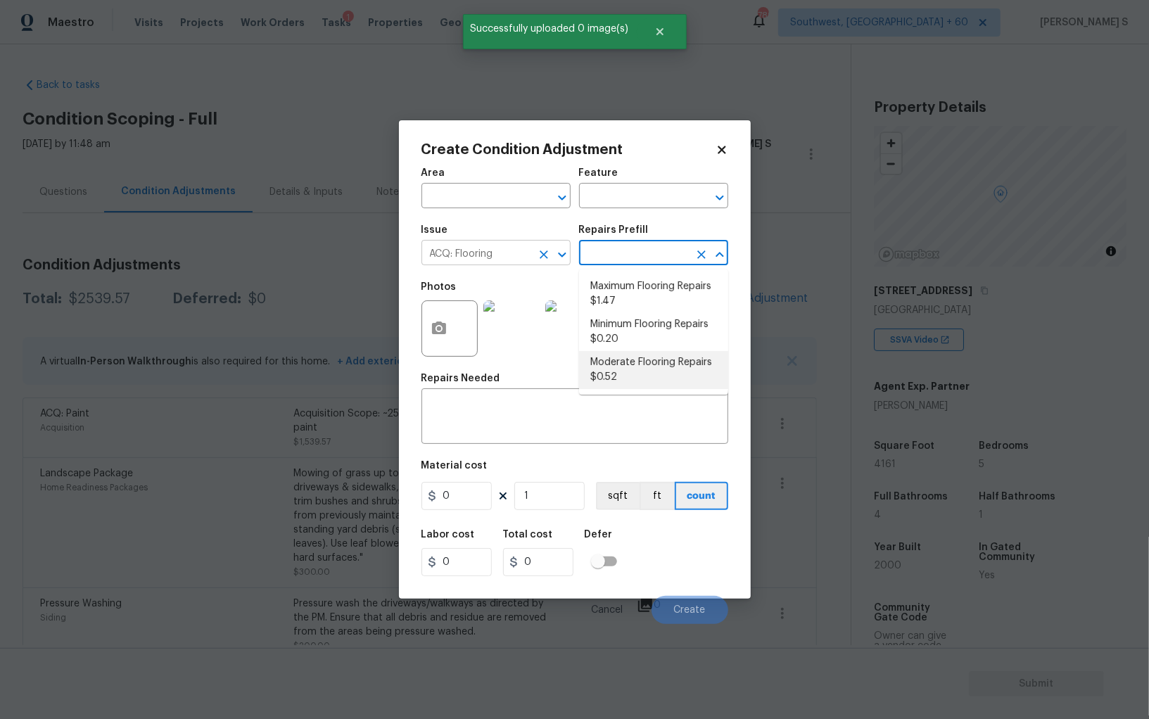
type input "Acquisition"
type textarea "Acquisition Scope: Moderate flooring repairs"
type input "0.52"
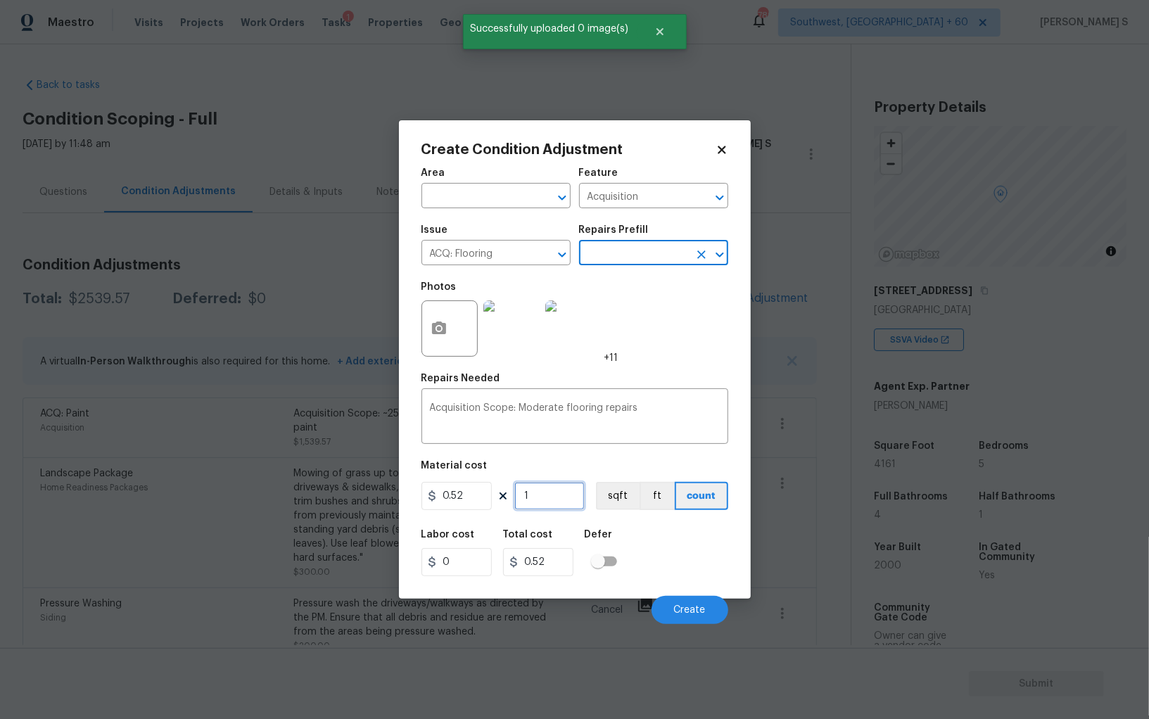
click at [549, 508] on input "1" at bounding box center [549, 496] width 70 height 28
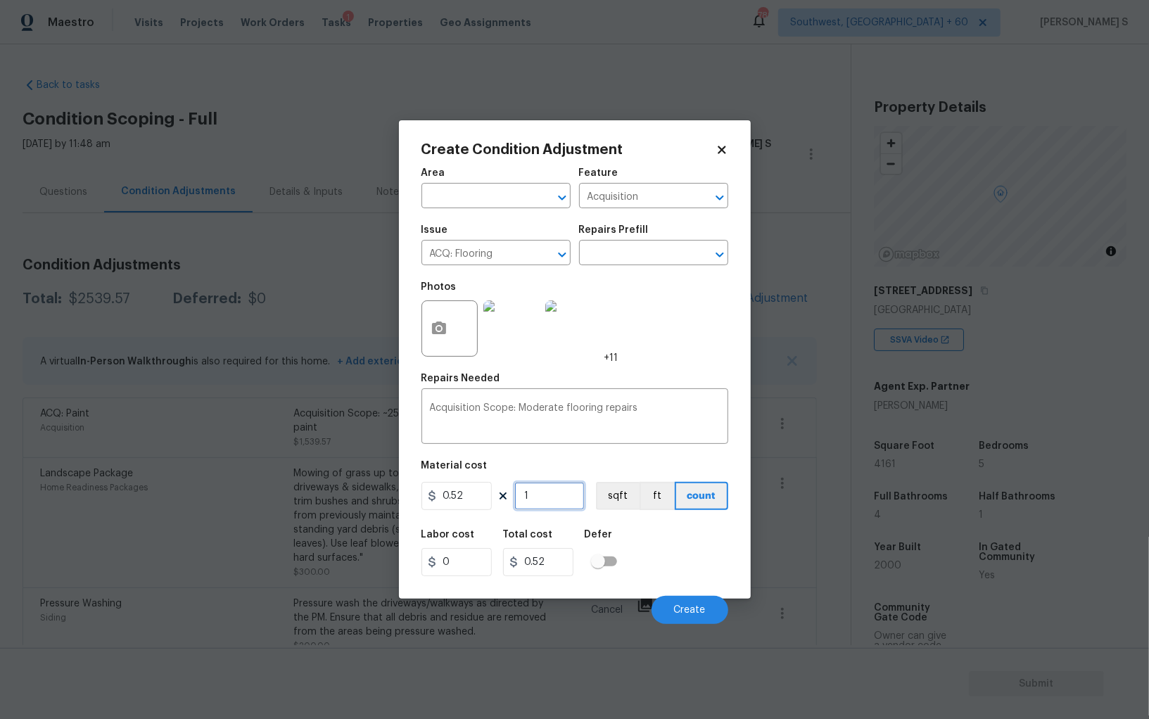
paste input "416"
type input "4161"
type input "2163.72"
type input "4161"
click at [599, 501] on button "sqft" at bounding box center [618, 496] width 44 height 28
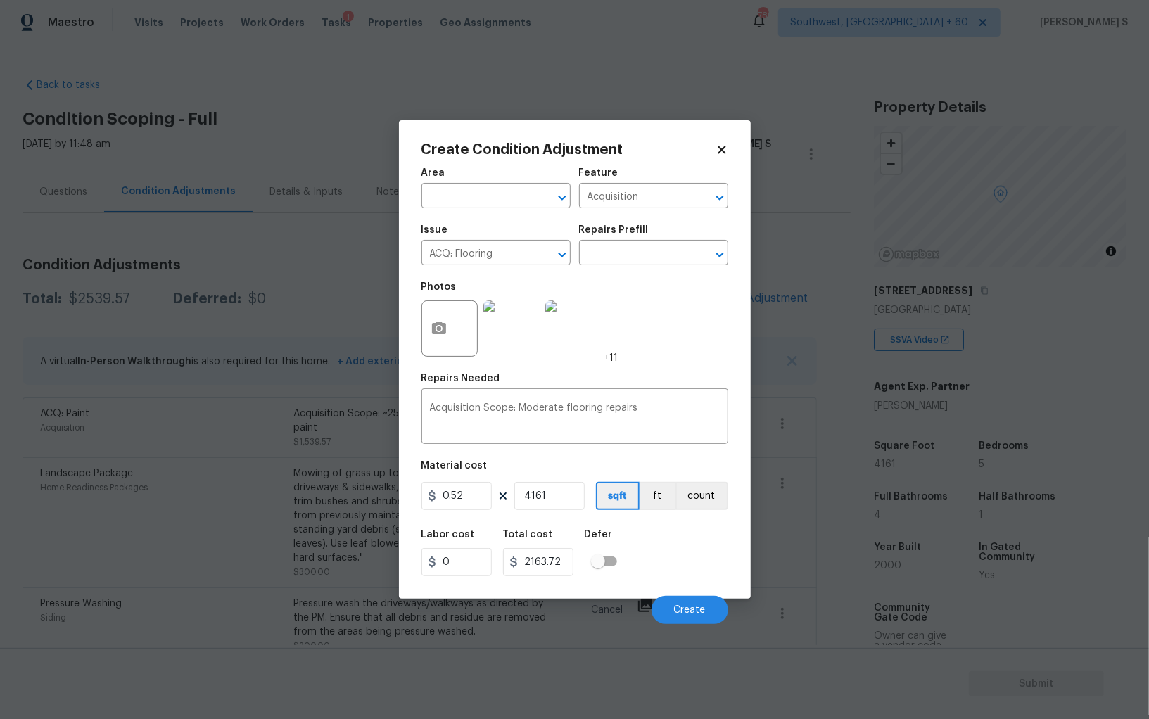
click at [616, 519] on div "Area ​ Feature Acquisition ​ Issue ACQ: Flooring ​ Repairs Prefill ​ Photos +11…" at bounding box center [574, 392] width 307 height 464
click at [688, 613] on span "Create" at bounding box center [690, 610] width 32 height 11
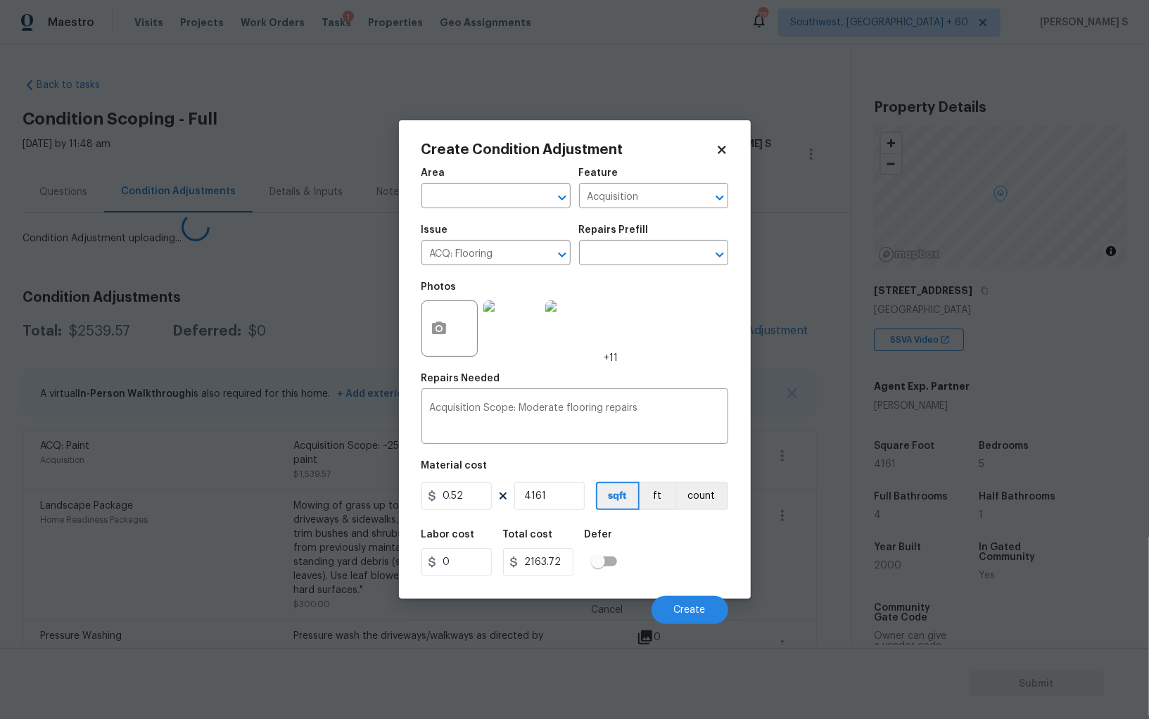
click at [119, 535] on body "Maestro Visits Projects Work Orders Tasks 1 Properties Geo Assignments 789 Sout…" at bounding box center [574, 359] width 1149 height 719
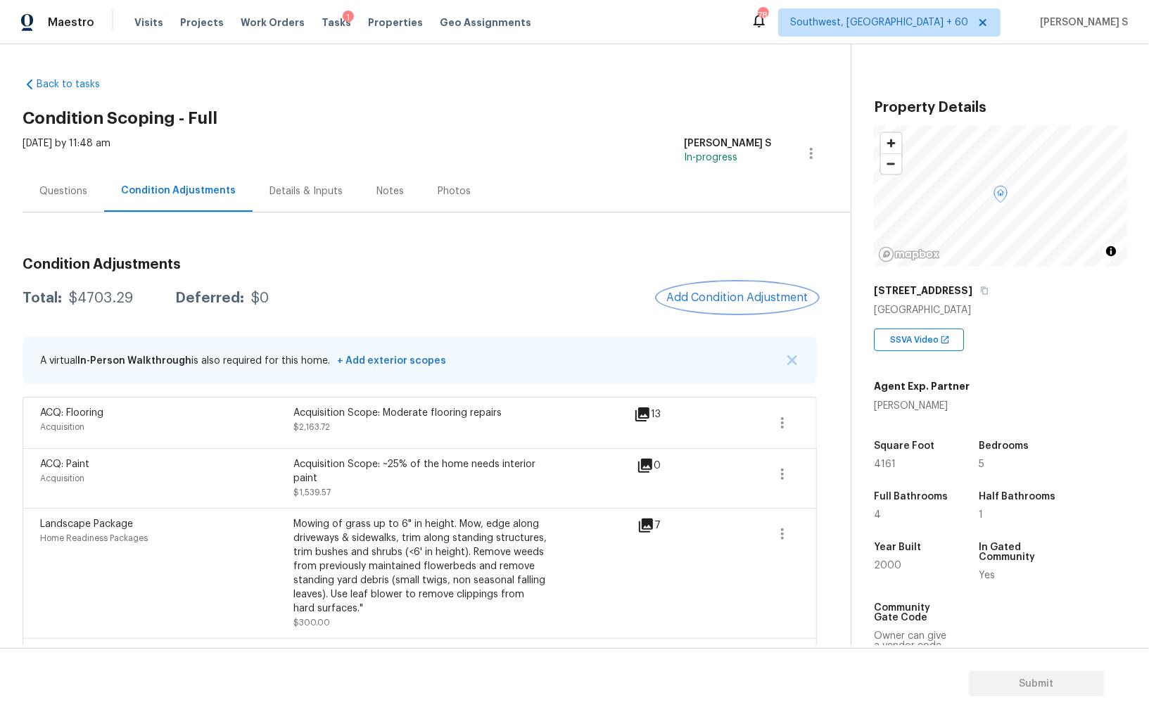
scroll to position [0, 0]
drag, startPoint x: 69, startPoint y: 201, endPoint x: 144, endPoint y: 173, distance: 80.4
click at [69, 201] on div "Questions" at bounding box center [64, 192] width 82 height 42
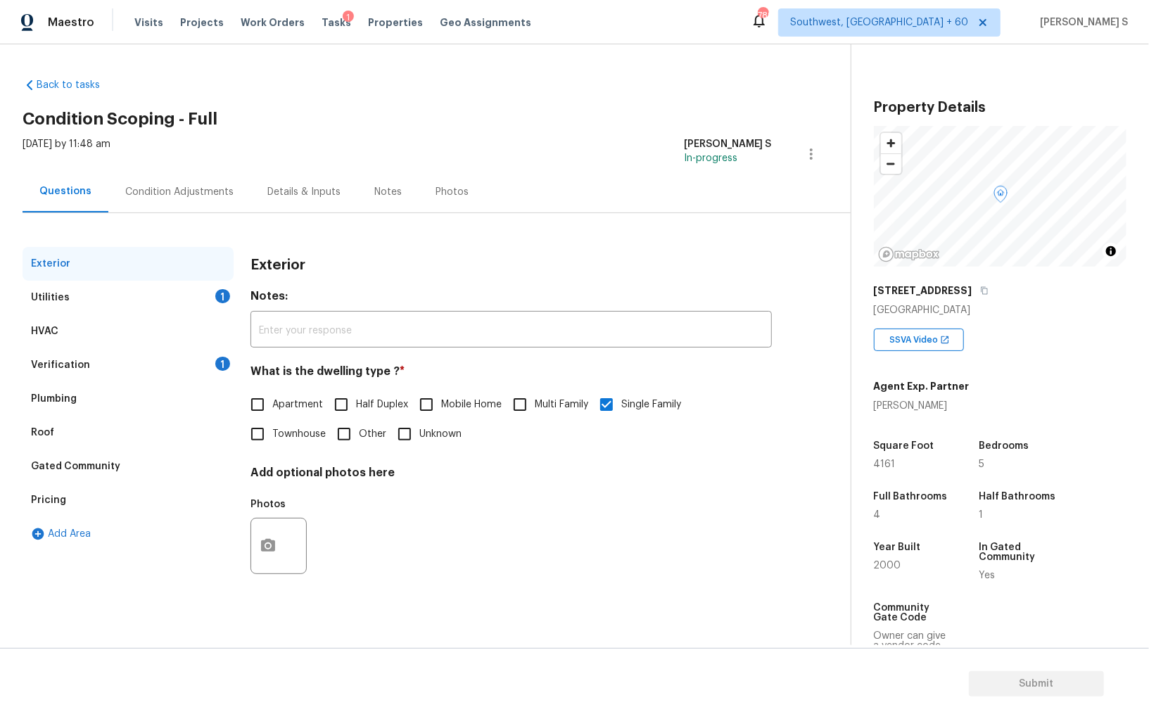
click at [39, 510] on div "Pricing" at bounding box center [128, 500] width 211 height 34
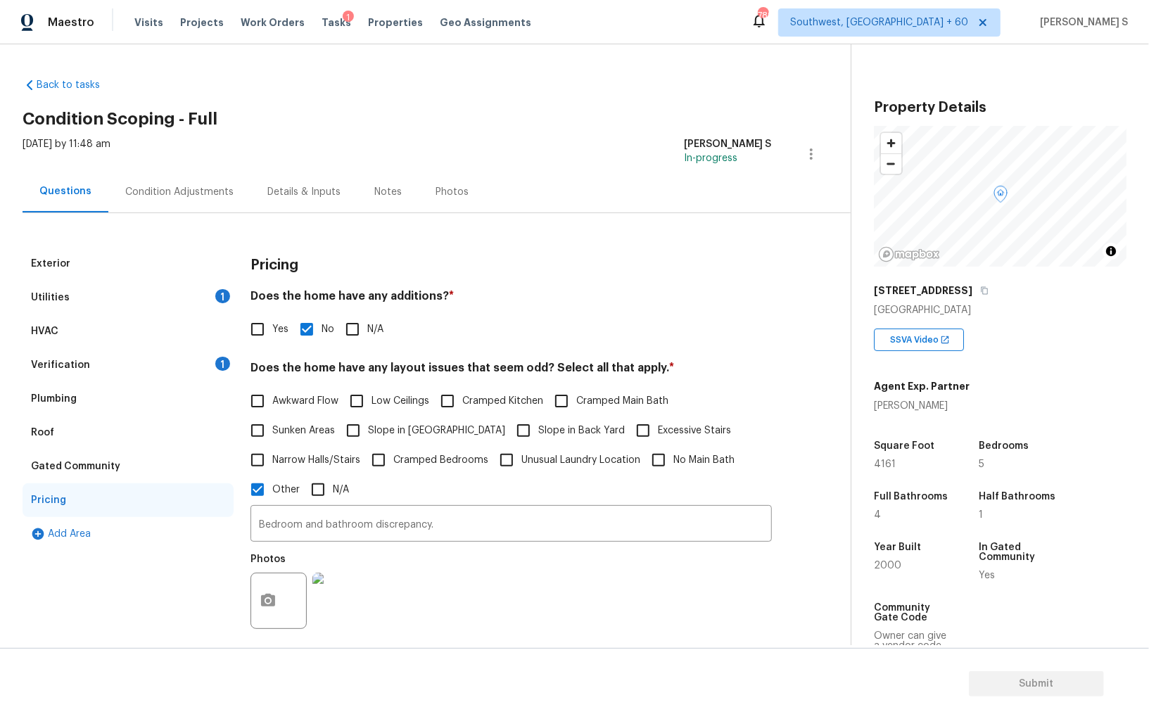
click at [387, 436] on span "Slope in [GEOGRAPHIC_DATA]" at bounding box center [436, 431] width 137 height 15
click at [368, 436] on input "Slope in [GEOGRAPHIC_DATA]" at bounding box center [353, 431] width 30 height 30
checkbox input "true"
click at [538, 430] on span "Slope in Back Yard" at bounding box center [581, 432] width 87 height 15
click at [509, 430] on input "Slope in Back Yard" at bounding box center [524, 432] width 30 height 30
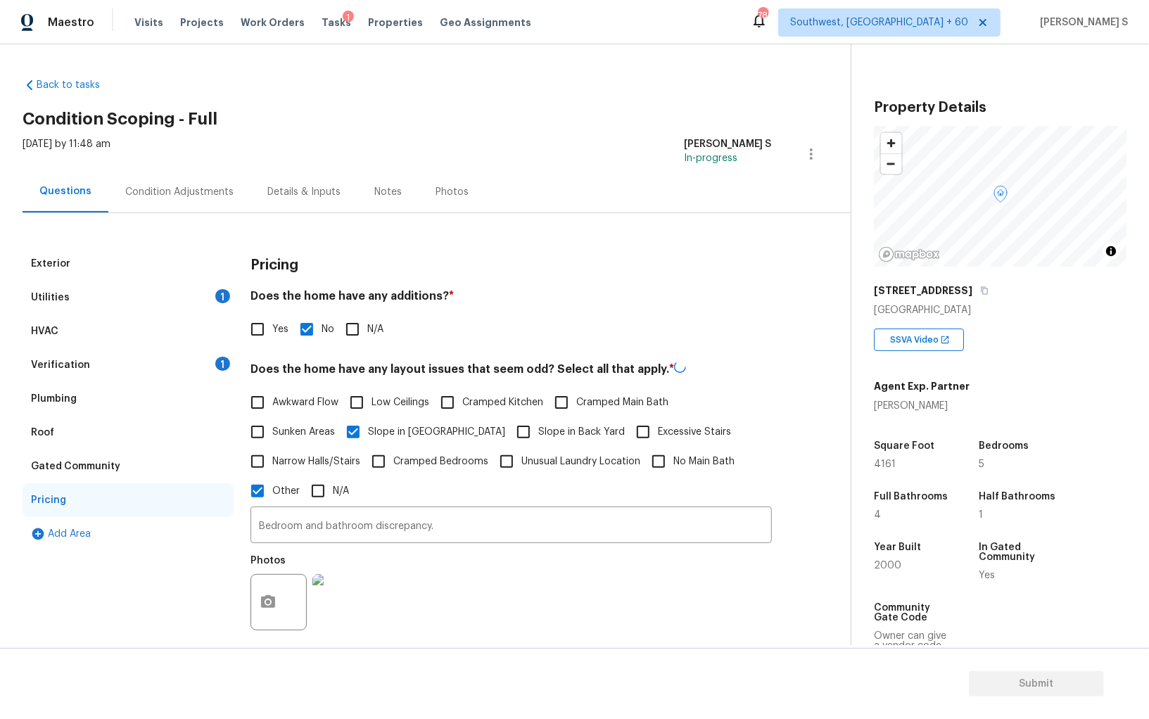
checkbox input "true"
click at [99, 334] on div "HVAC" at bounding box center [128, 332] width 211 height 34
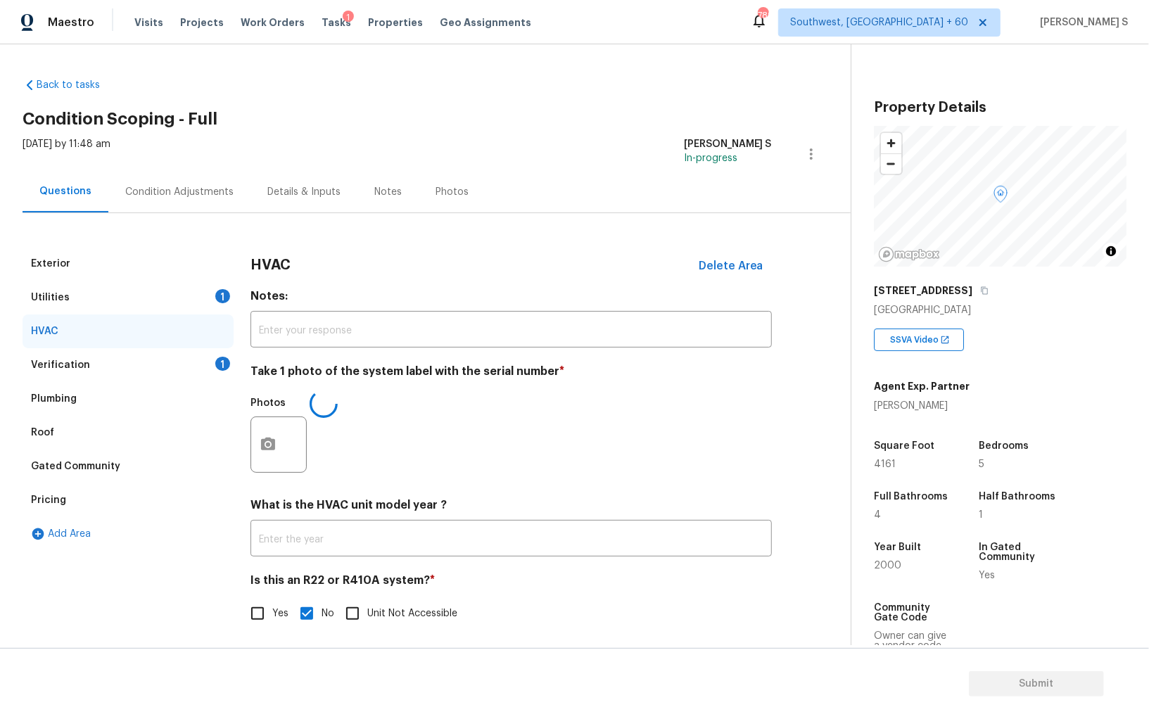
scroll to position [5, 0]
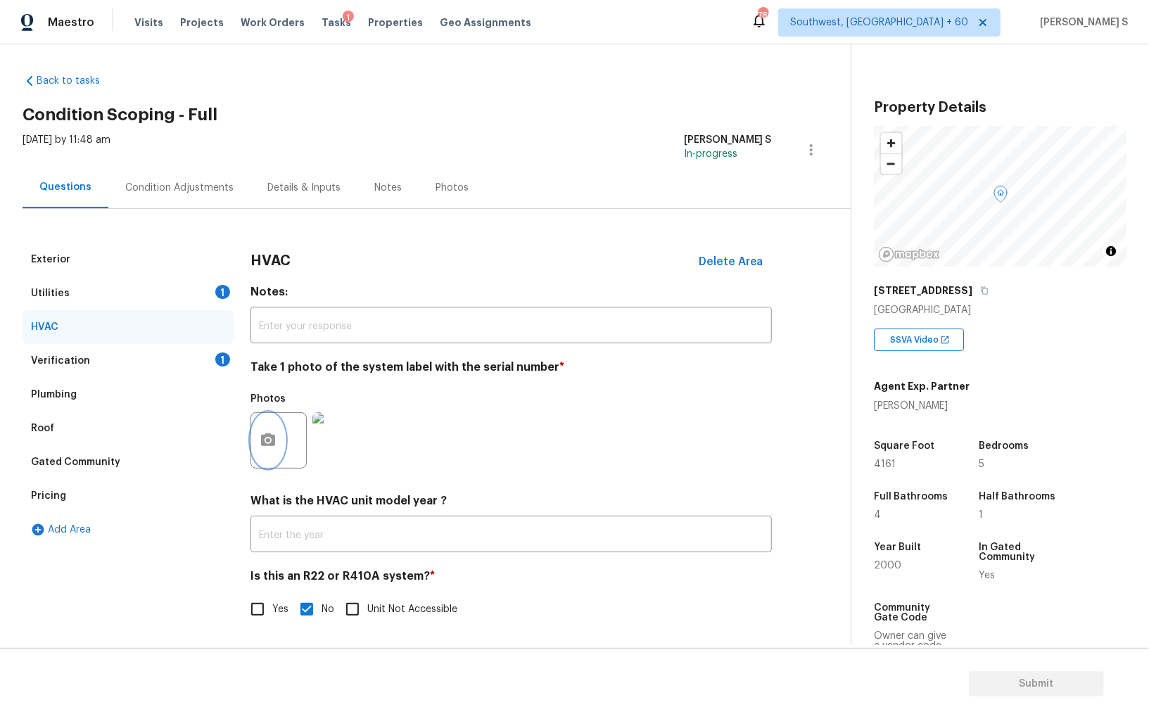
click at [276, 445] on icon "button" at bounding box center [268, 440] width 17 height 17
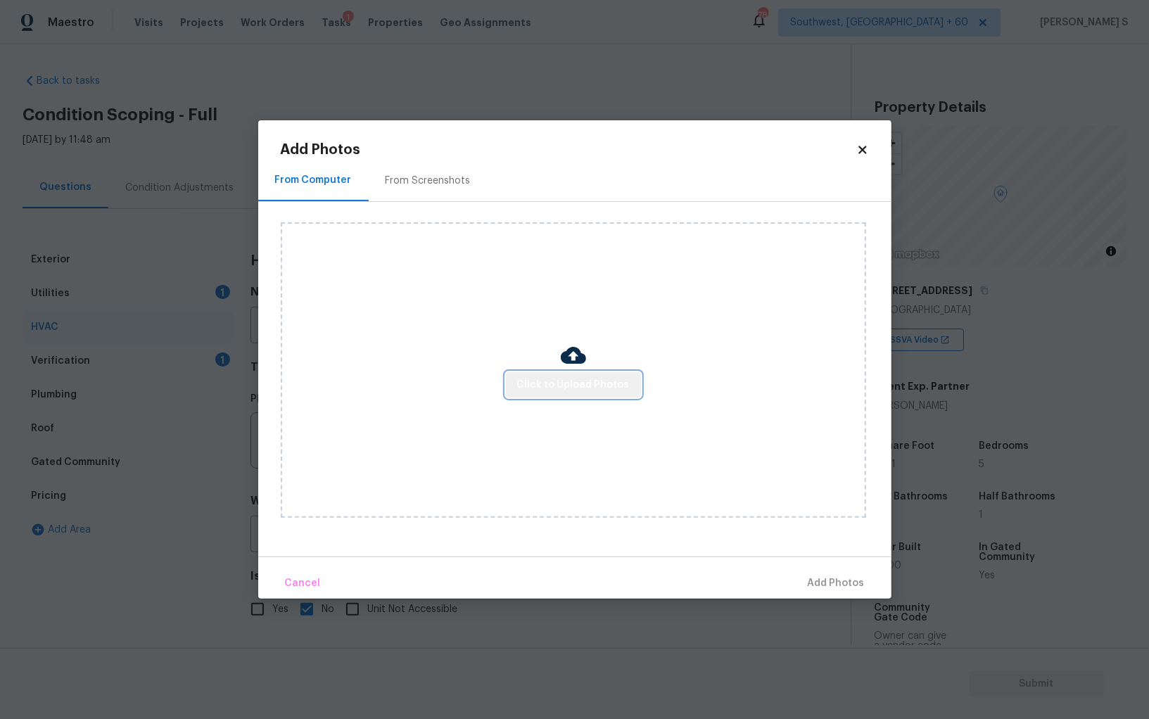
click at [577, 383] on span "Click to Upload Photos" at bounding box center [573, 385] width 113 height 18
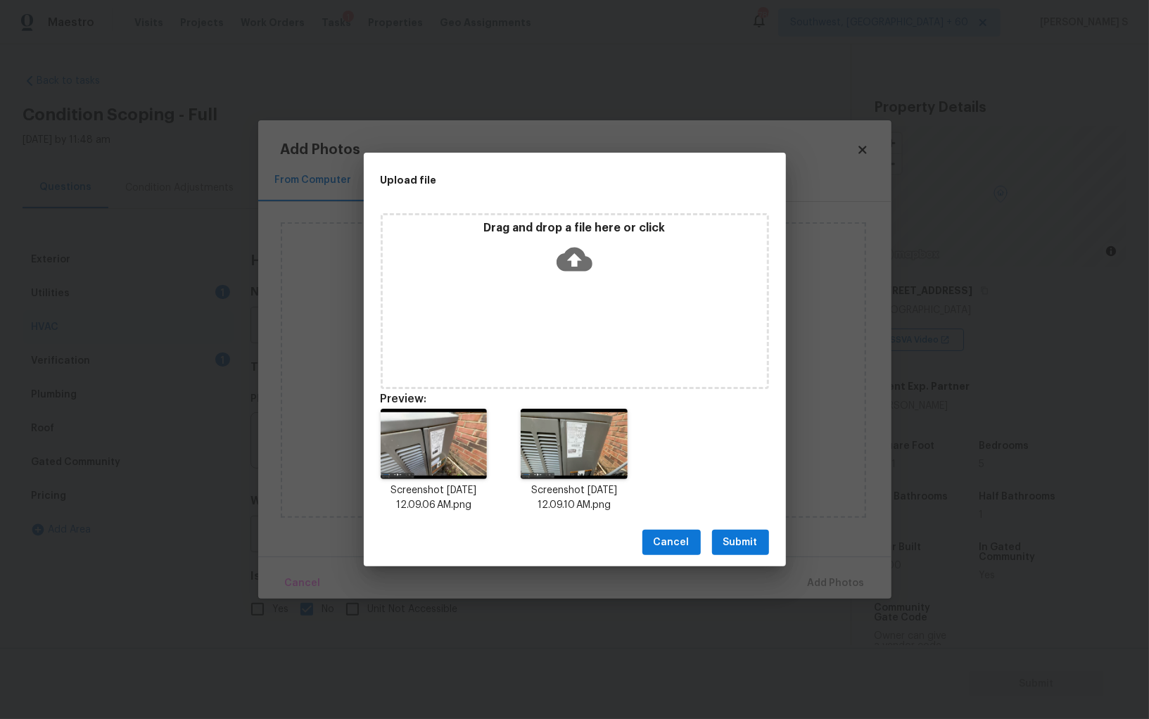
click at [754, 541] on span "Submit" at bounding box center [740, 543] width 34 height 18
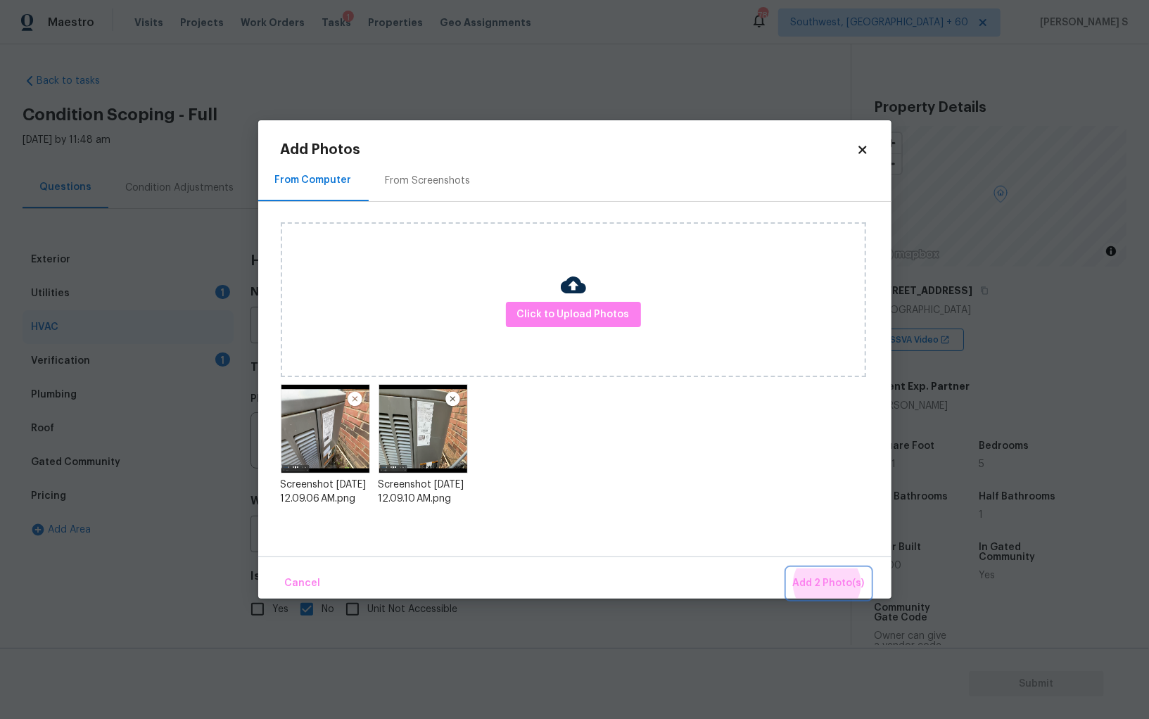
click at [787, 569] on button "Add 2 Photo(s)" at bounding box center [828, 584] width 83 height 30
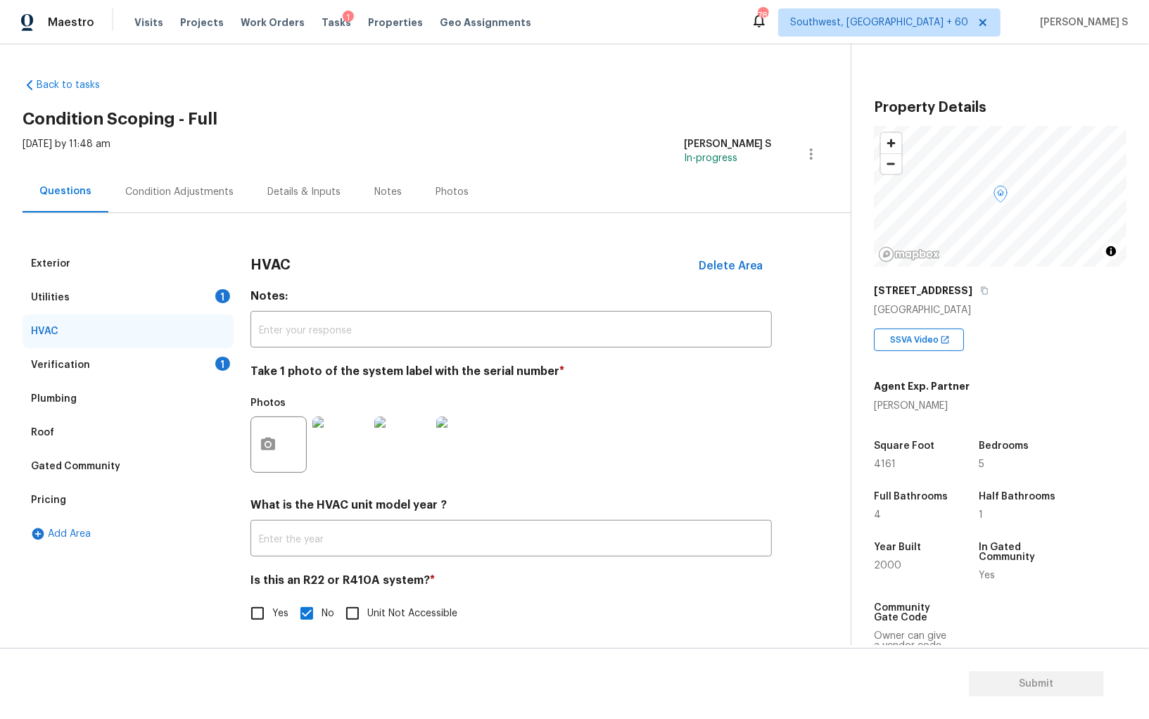
scroll to position [5, 0]
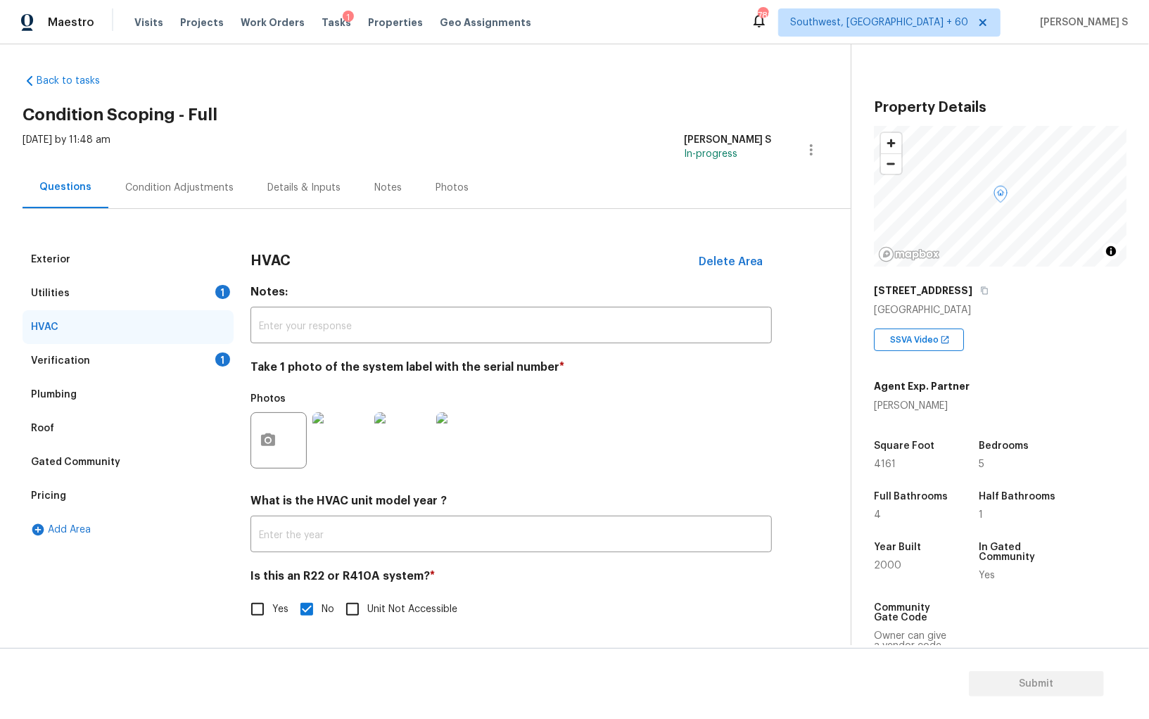
click at [215, 364] on div "Verification 1" at bounding box center [128, 361] width 211 height 34
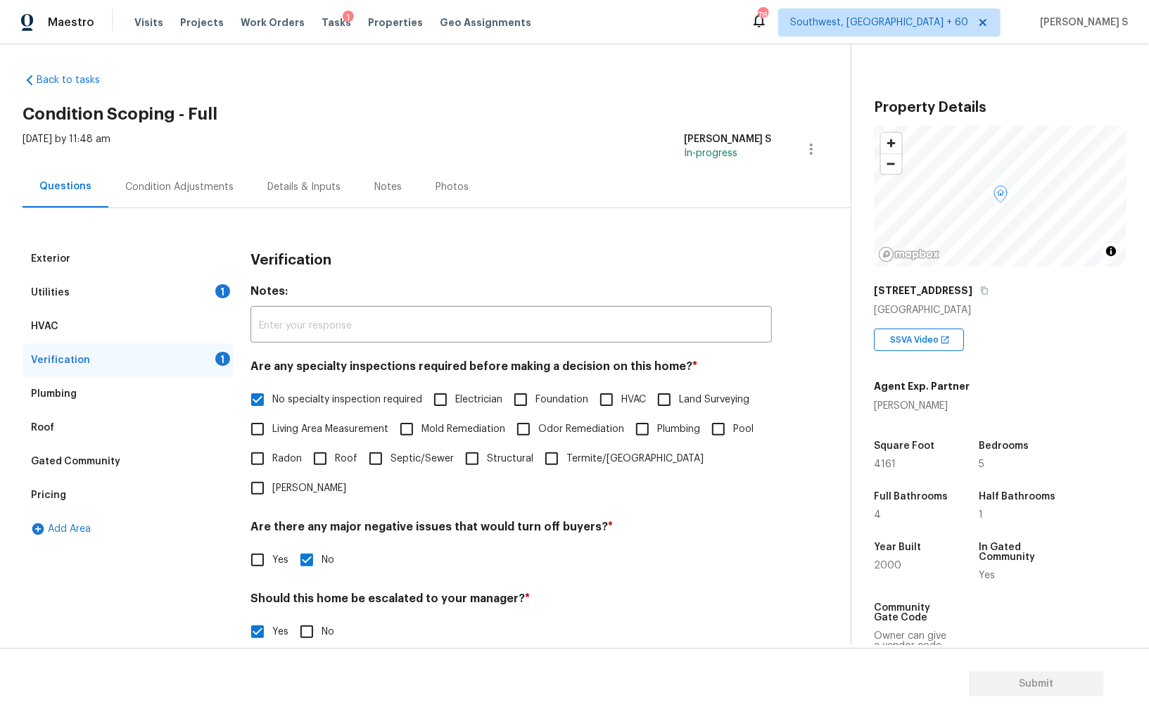
scroll to position [217, 0]
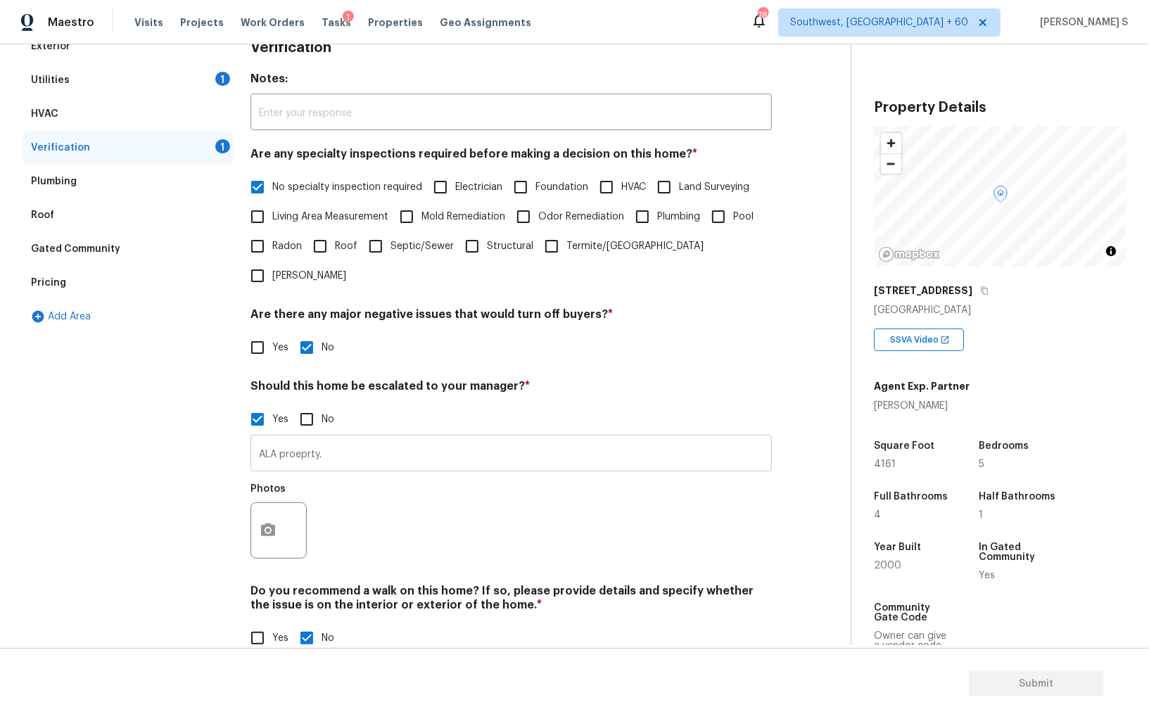
click at [426, 438] on input "ALA proeprty." at bounding box center [510, 454] width 521 height 33
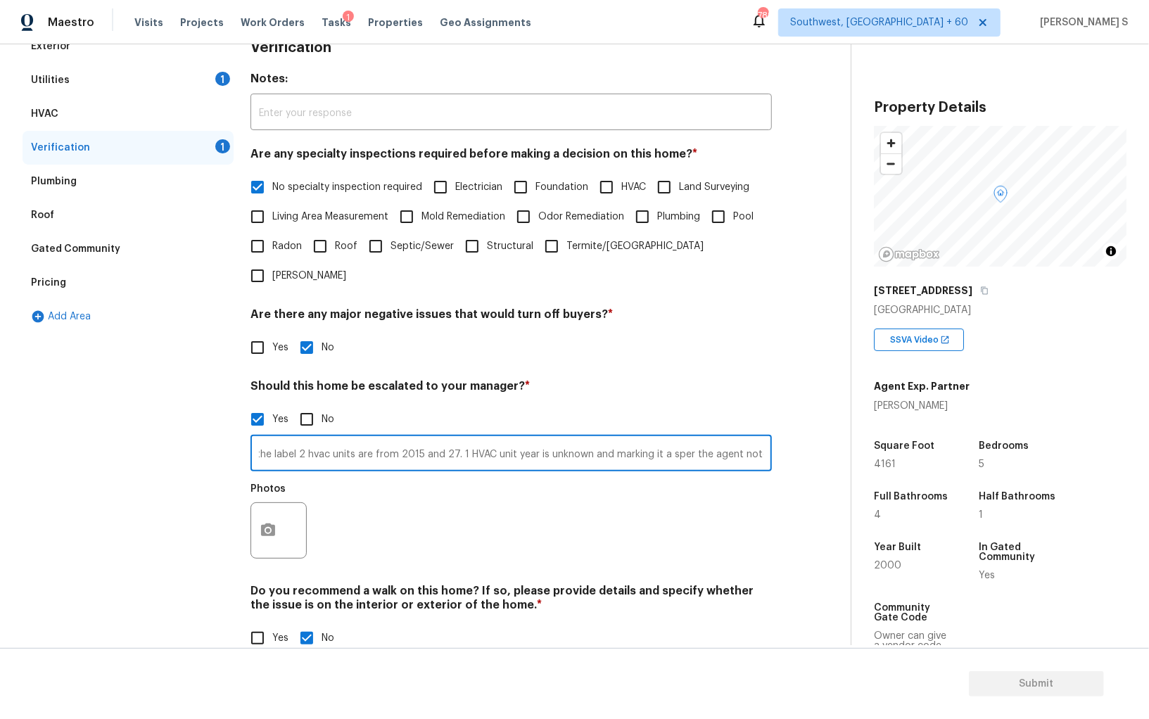
scroll to position [0, 103]
click at [669, 438] on input "ALA proeprty. as per the label 2 hvac units are from 2015 and 27. 1 HVAC unit y…" at bounding box center [510, 454] width 521 height 33
type input "ALA proeprty. as per the label 2 hvac units are from 2015 and 27. 1 HVAC unit y…"
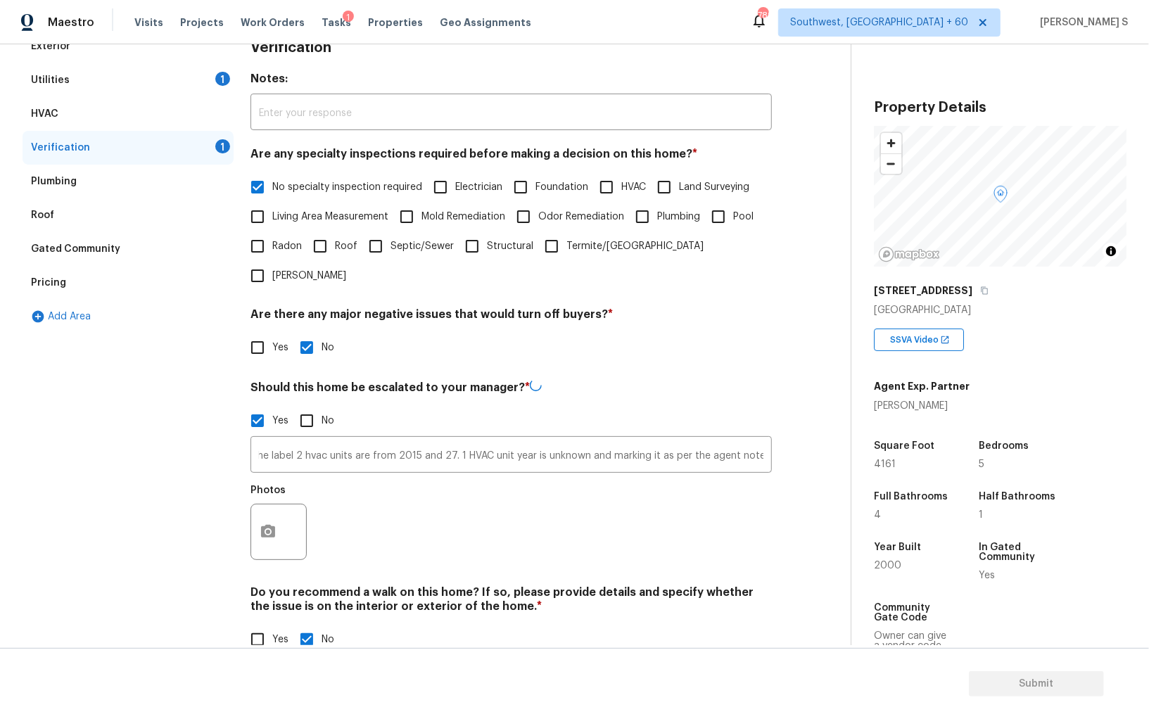
click at [640, 533] on div "Photos" at bounding box center [510, 522] width 521 height 91
click at [269, 522] on icon "button" at bounding box center [268, 530] width 17 height 17
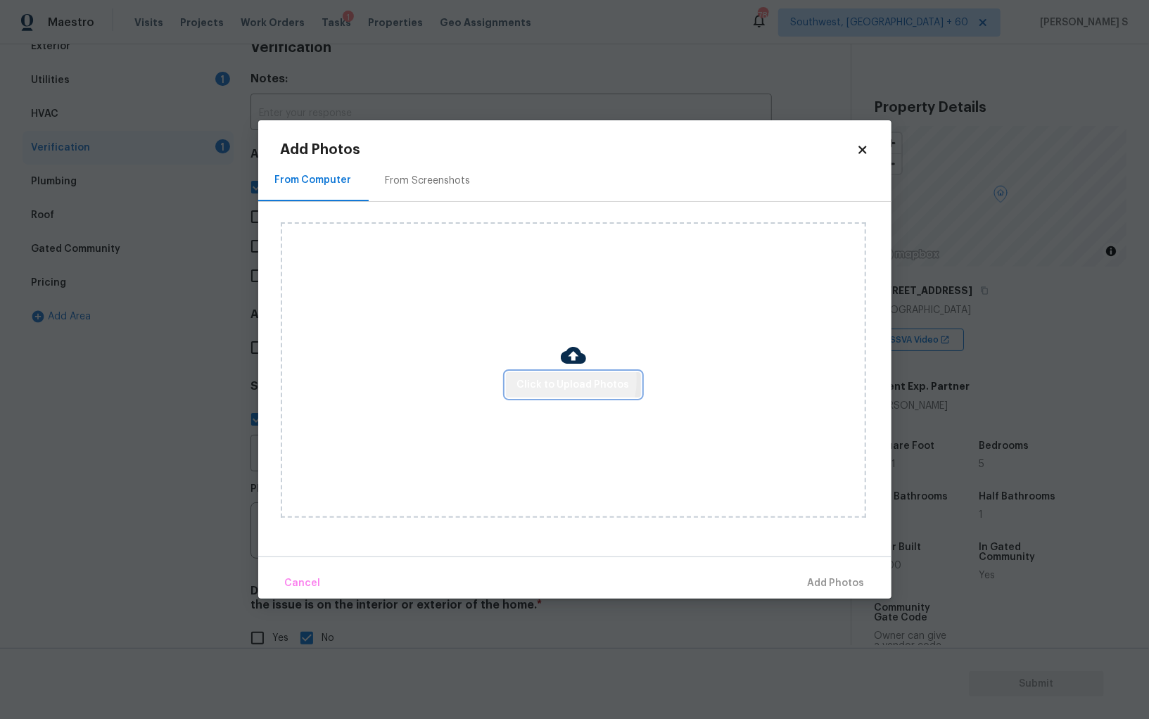
click at [554, 381] on span "Click to Upload Photos" at bounding box center [573, 385] width 113 height 18
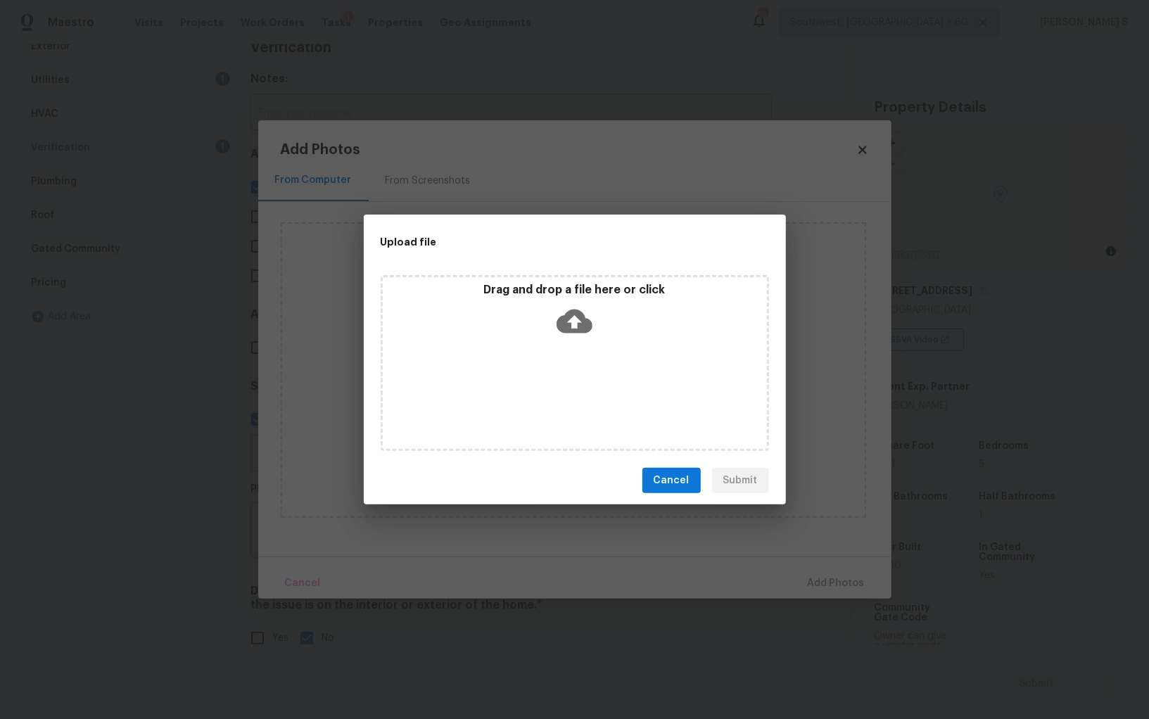
click at [554, 381] on div "Drag and drop a file here or click" at bounding box center [575, 363] width 388 height 176
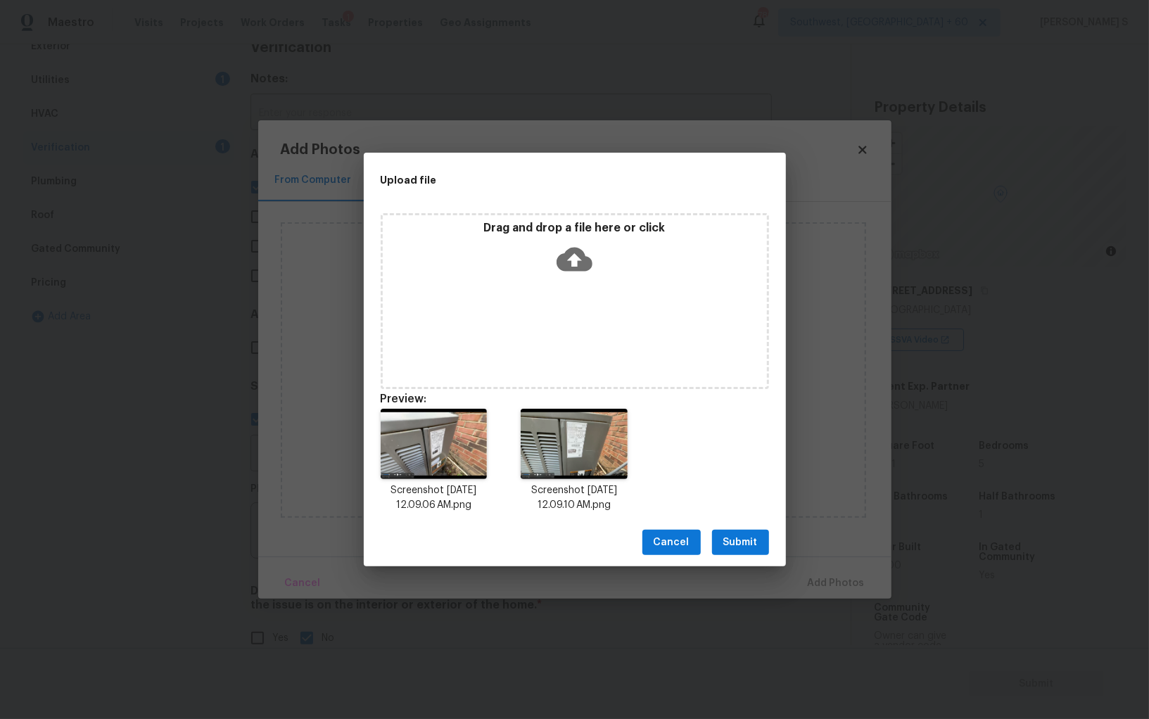
click at [749, 548] on span "Submit" at bounding box center [740, 543] width 34 height 18
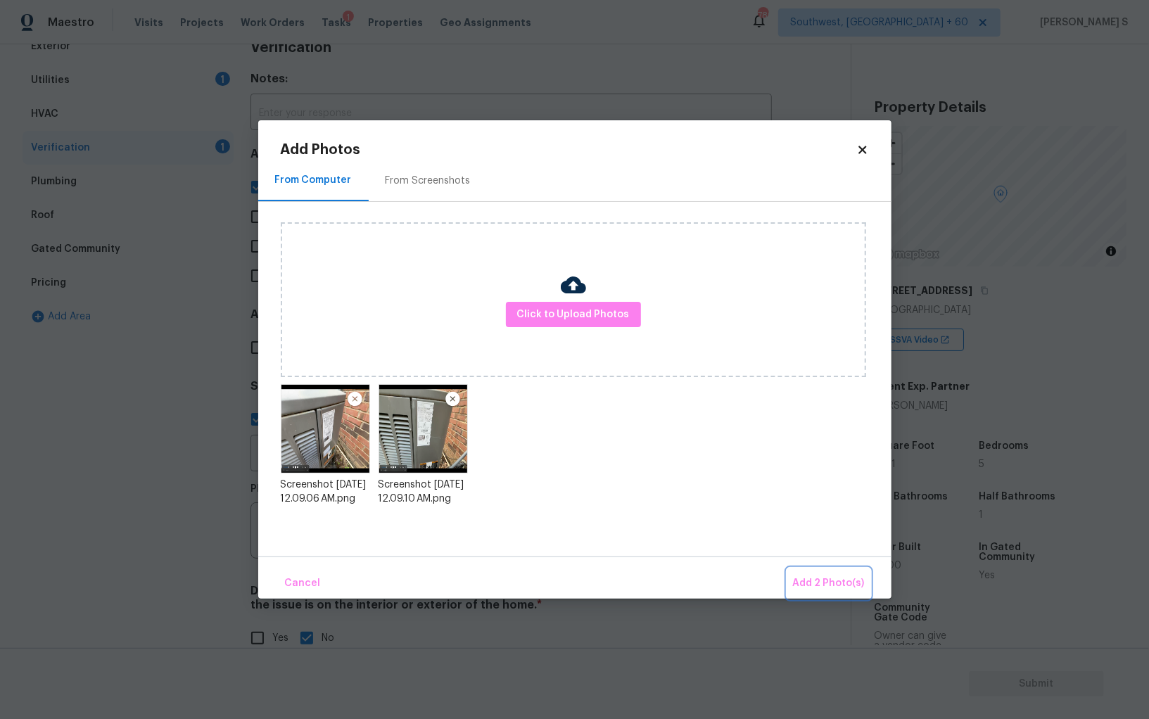
click at [832, 582] on span "Add 2 Photo(s)" at bounding box center [829, 584] width 72 height 18
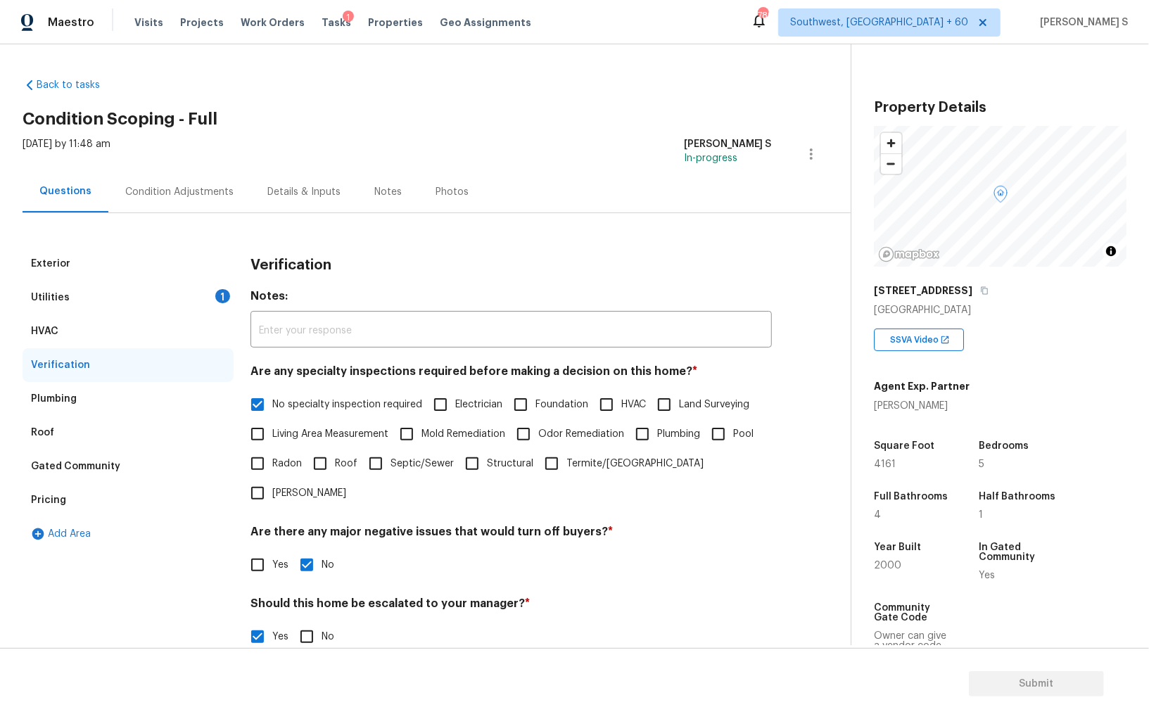
click at [181, 184] on div "Condition Adjustments" at bounding box center [179, 192] width 142 height 42
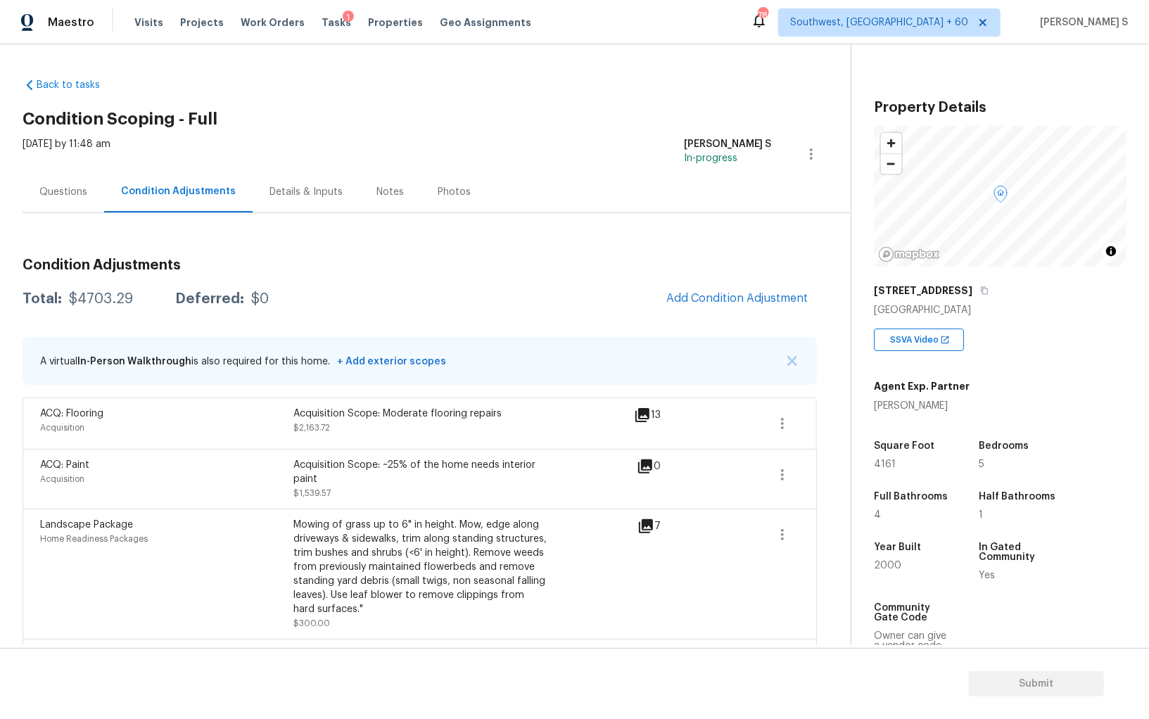
scroll to position [131, 0]
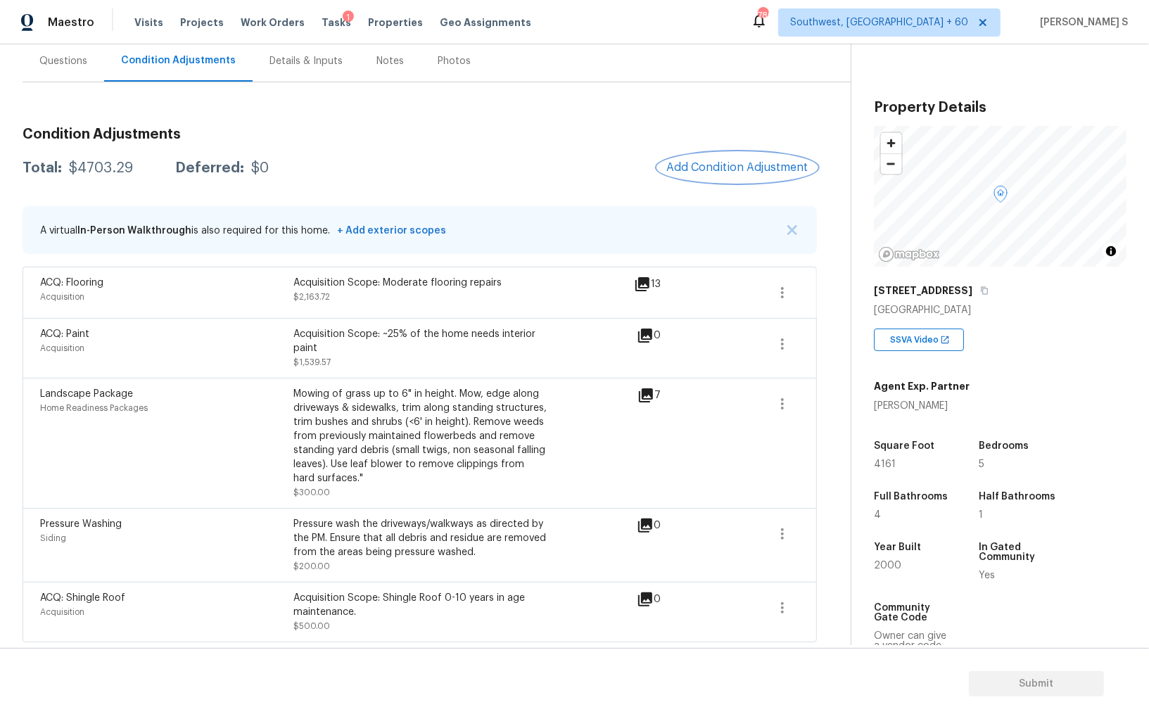
click at [759, 155] on button "Add Condition Adjustment" at bounding box center [737, 168] width 159 height 30
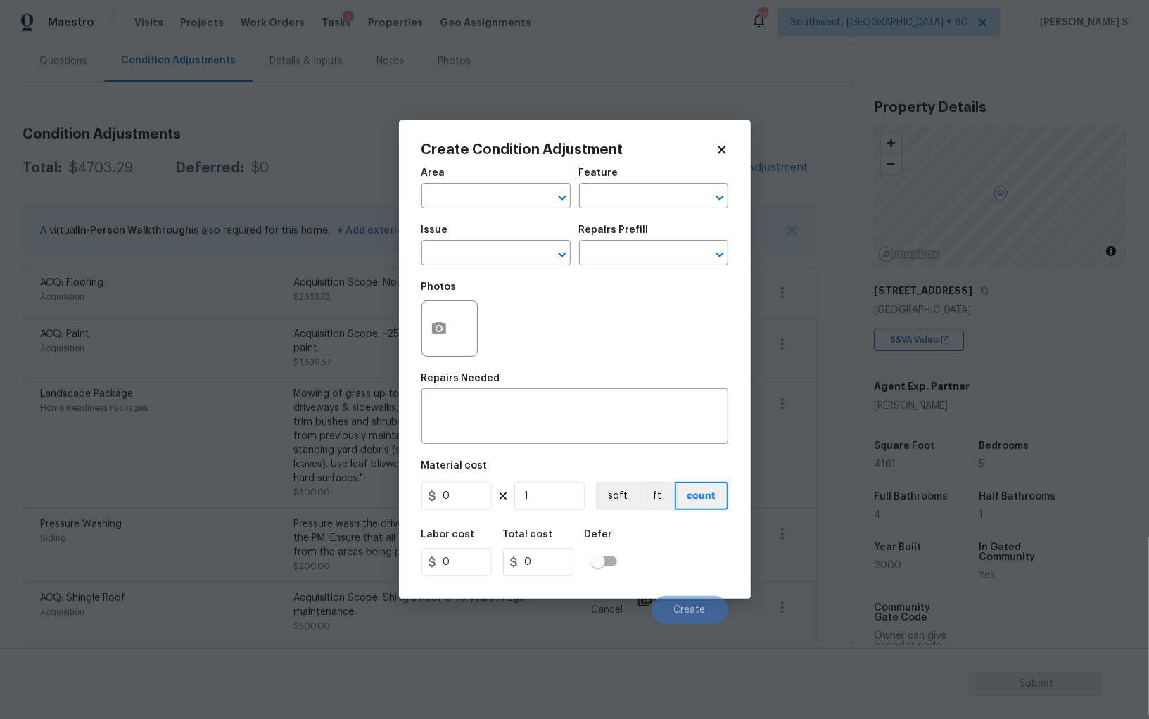
click at [464, 248] on input "text" at bounding box center [476, 254] width 110 height 22
type input "Light Pet Odor"
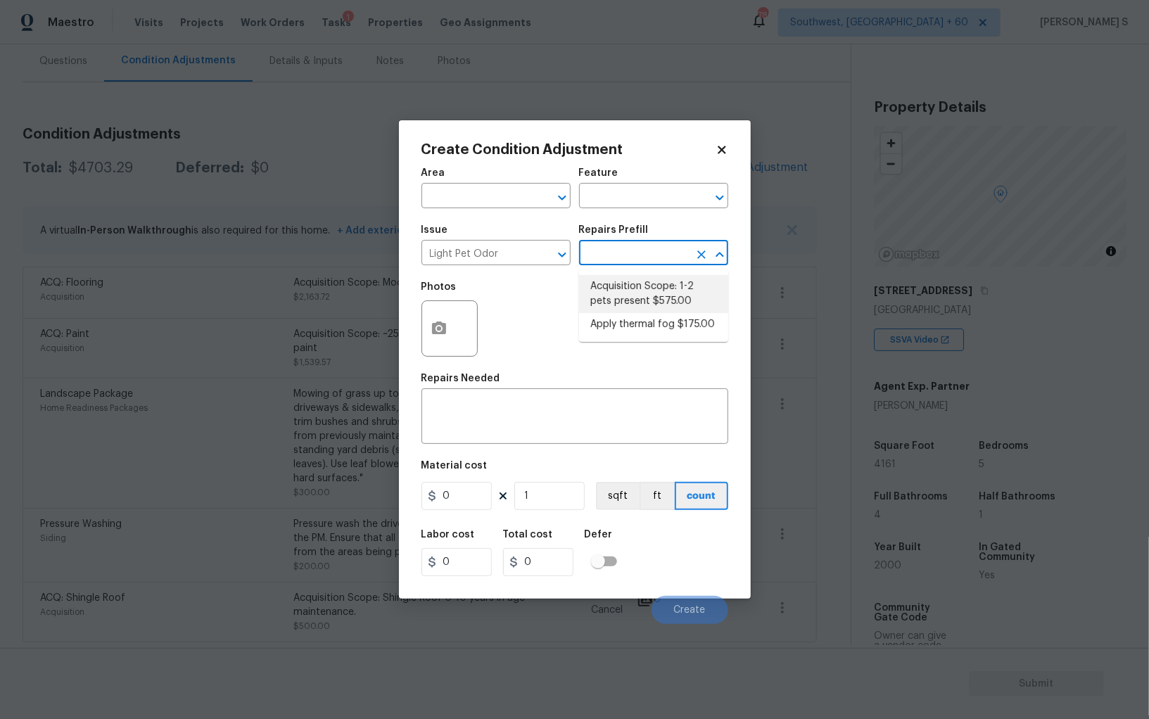
type textarea "Acquisition Scope: 1-2 pets present"
type input "575"
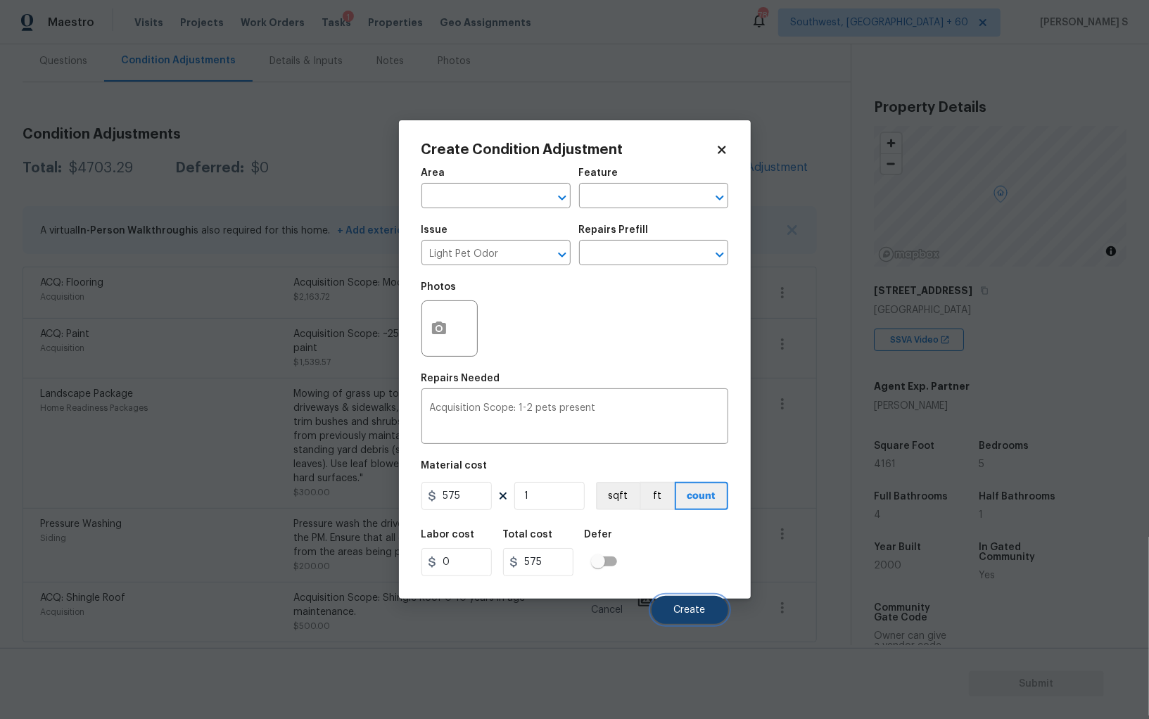
click at [688, 599] on button "Create" at bounding box center [690, 610] width 77 height 28
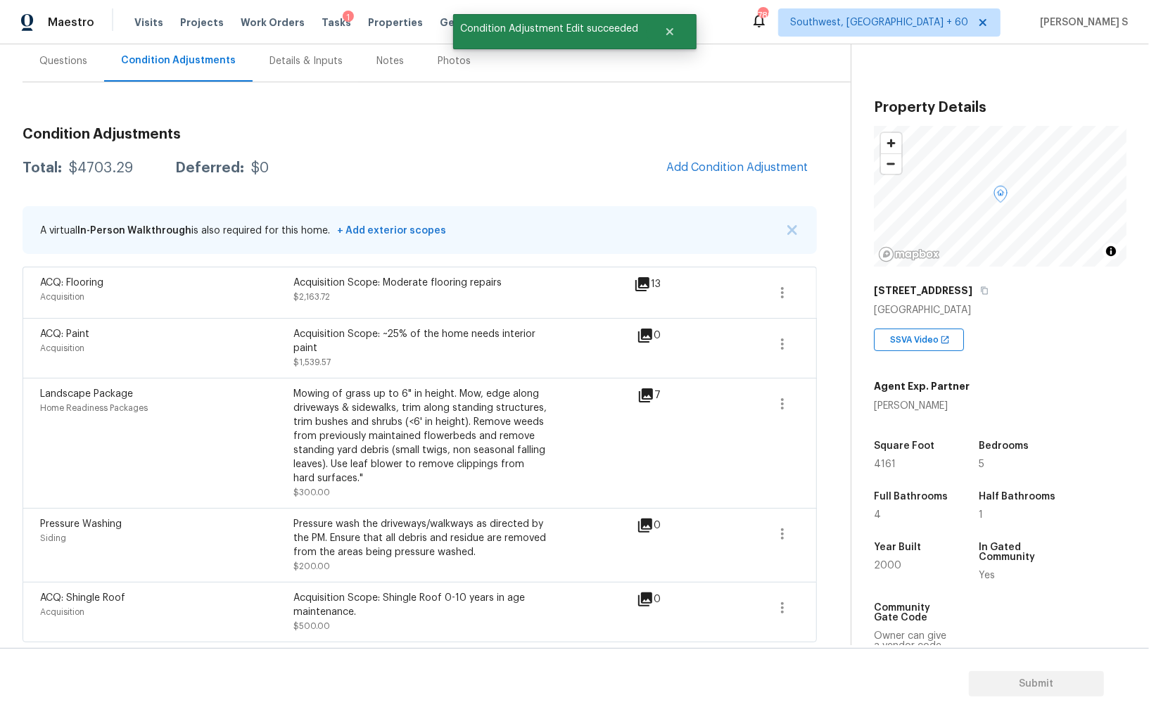
click at [0, 500] on div "Back to tasks Condition Scoping - Full Mon, Aug 11 2025 by 11:48 am Anbu Jebaku…" at bounding box center [574, 344] width 1149 height 601
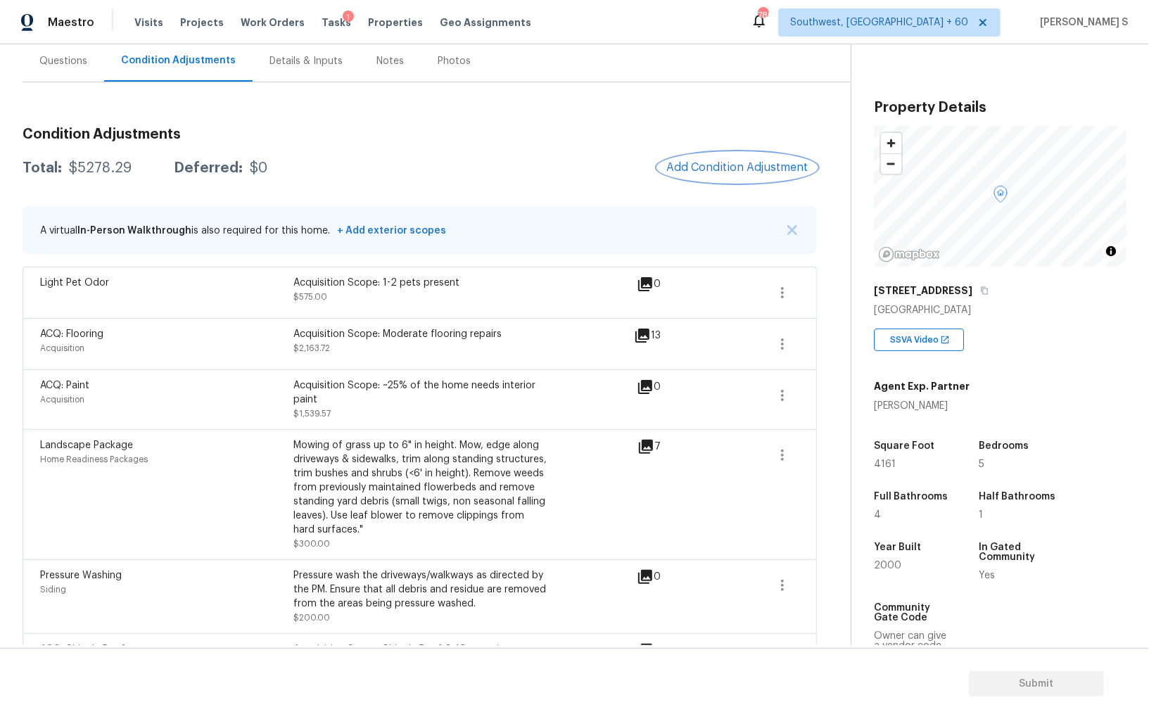
click at [764, 156] on button "Add Condition Adjustment" at bounding box center [737, 168] width 159 height 30
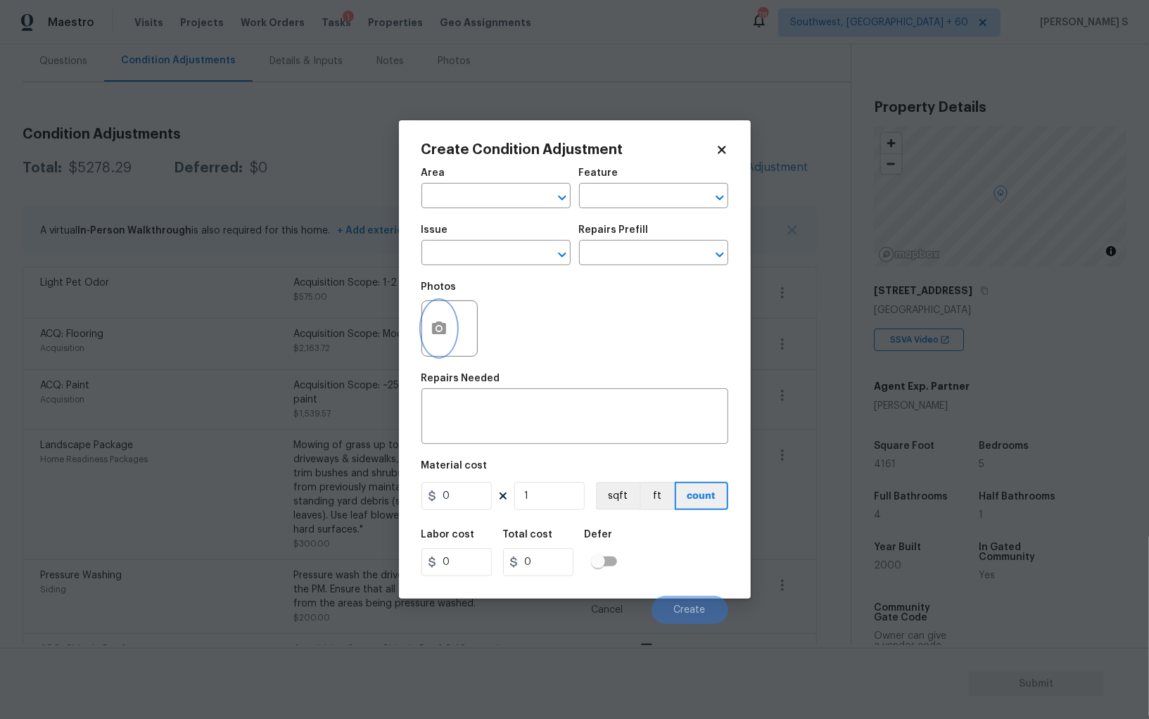
click at [430, 339] on button "button" at bounding box center [439, 328] width 34 height 55
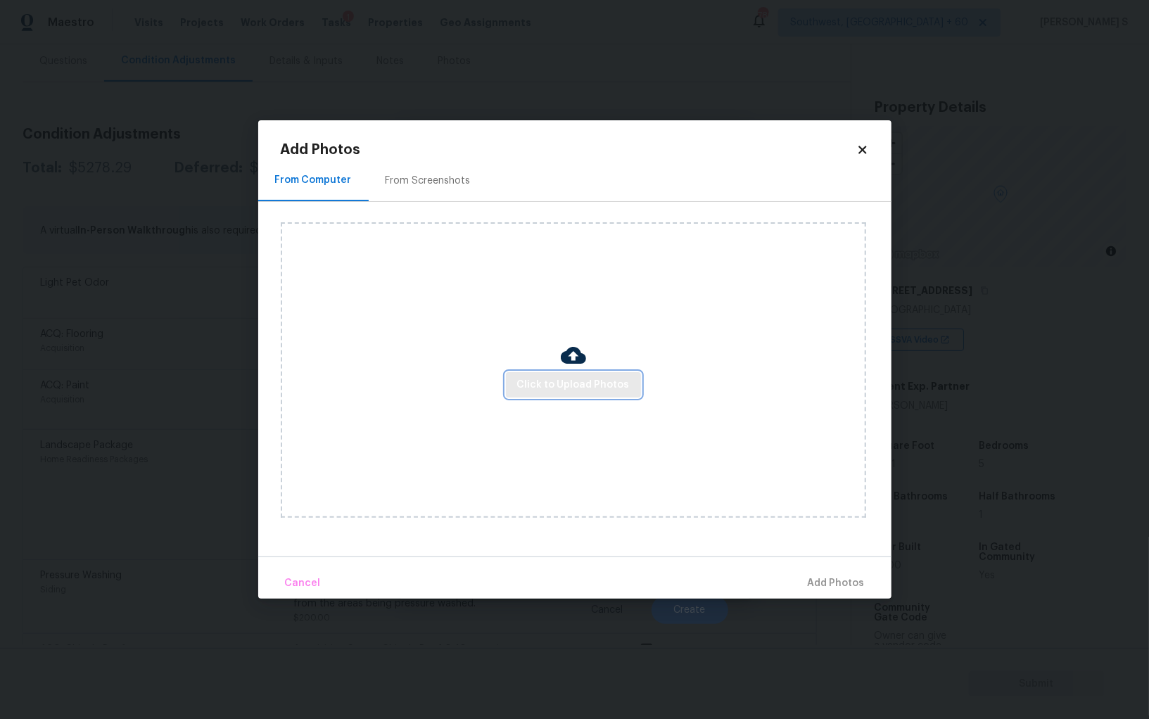
click at [555, 383] on span "Click to Upload Photos" at bounding box center [573, 385] width 113 height 18
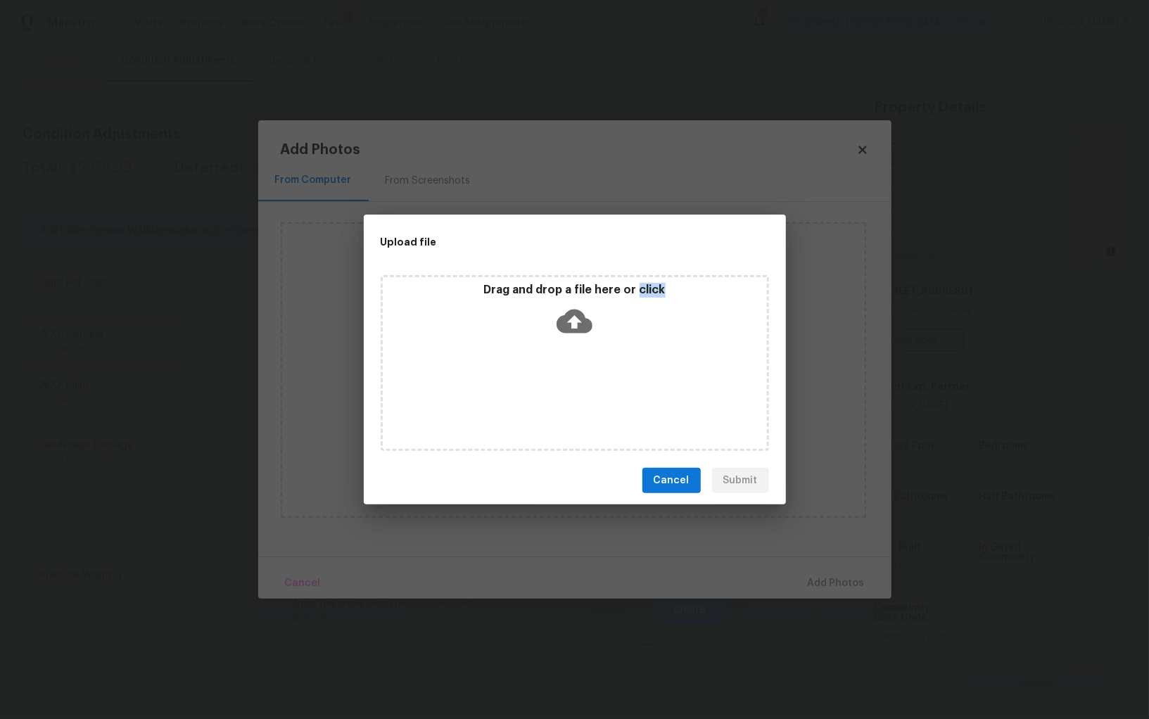
click at [555, 383] on div "Drag and drop a file here or click" at bounding box center [575, 363] width 388 height 176
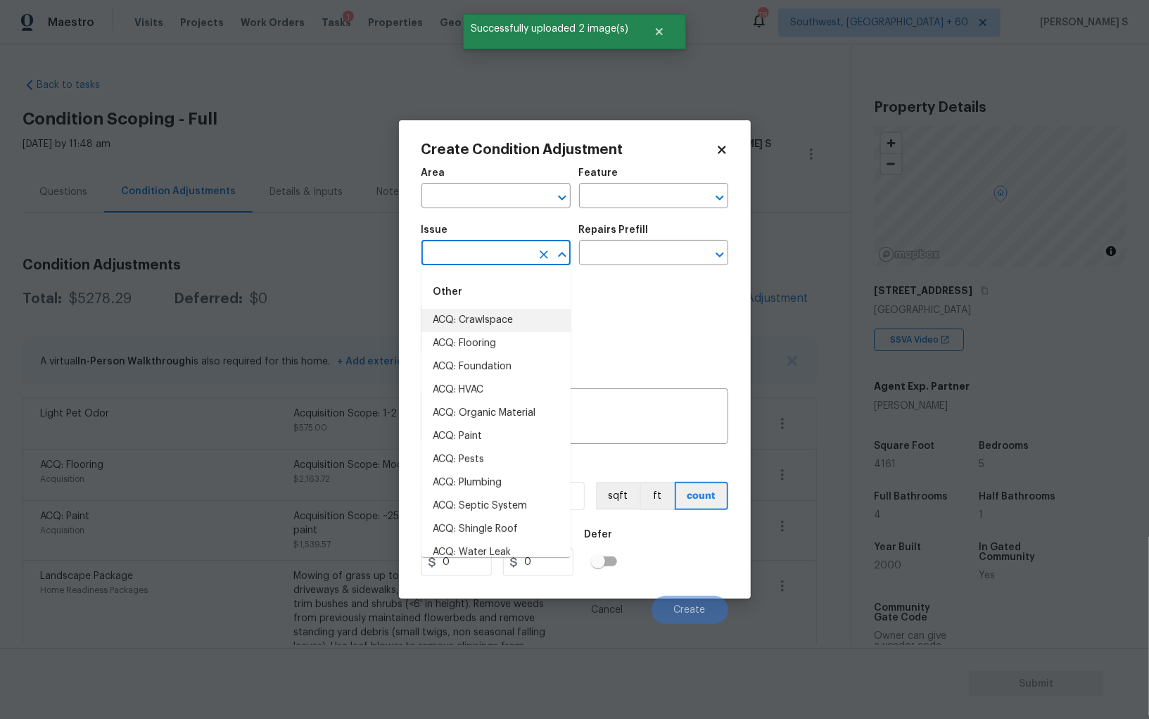
scroll to position [131, 0]
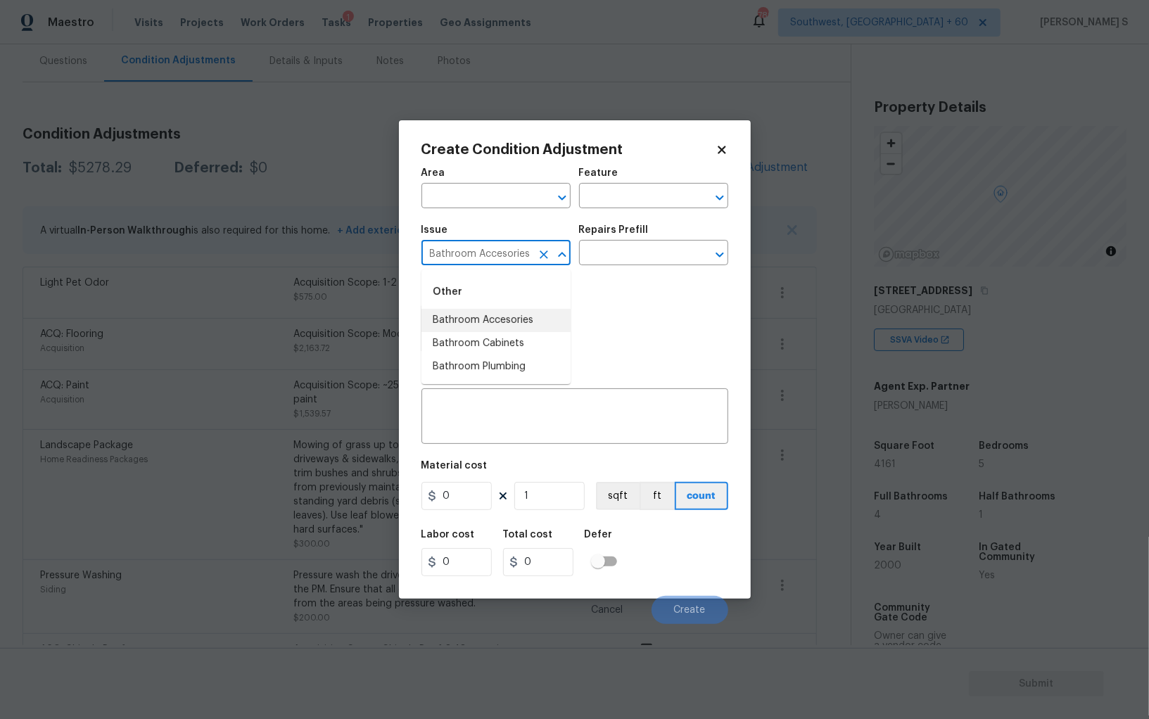
type input "Bathroom Accesories"
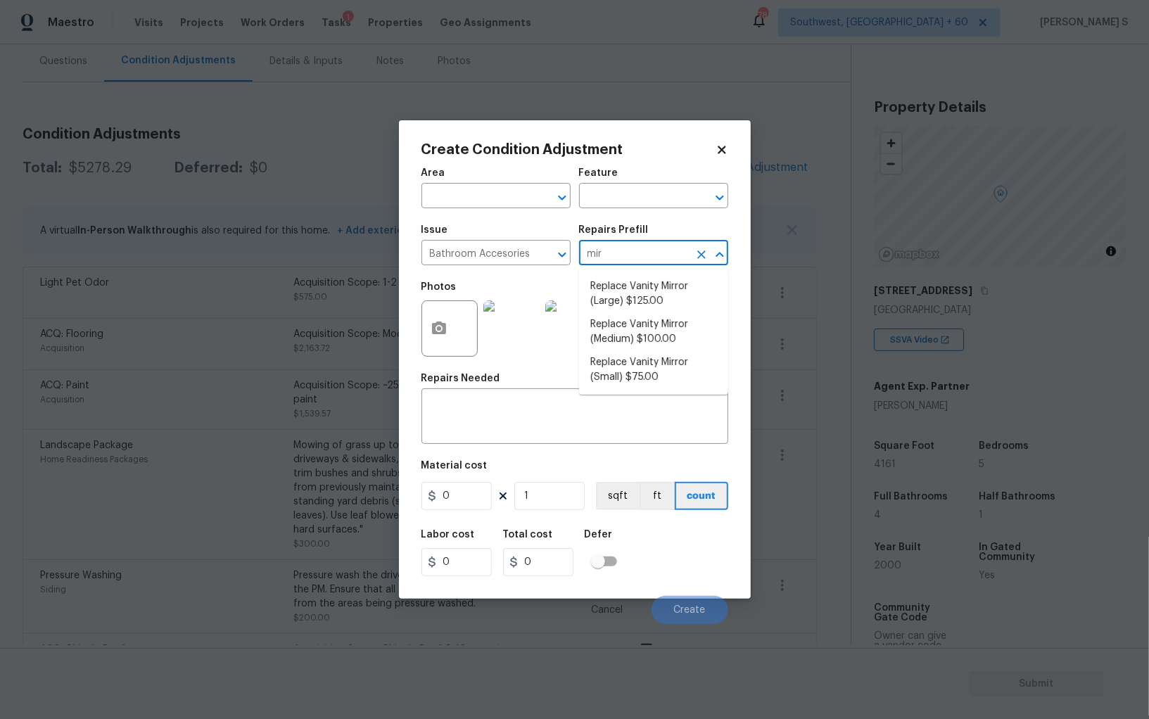
type input "mirr"
type input "Interior Trim"
type input "100"
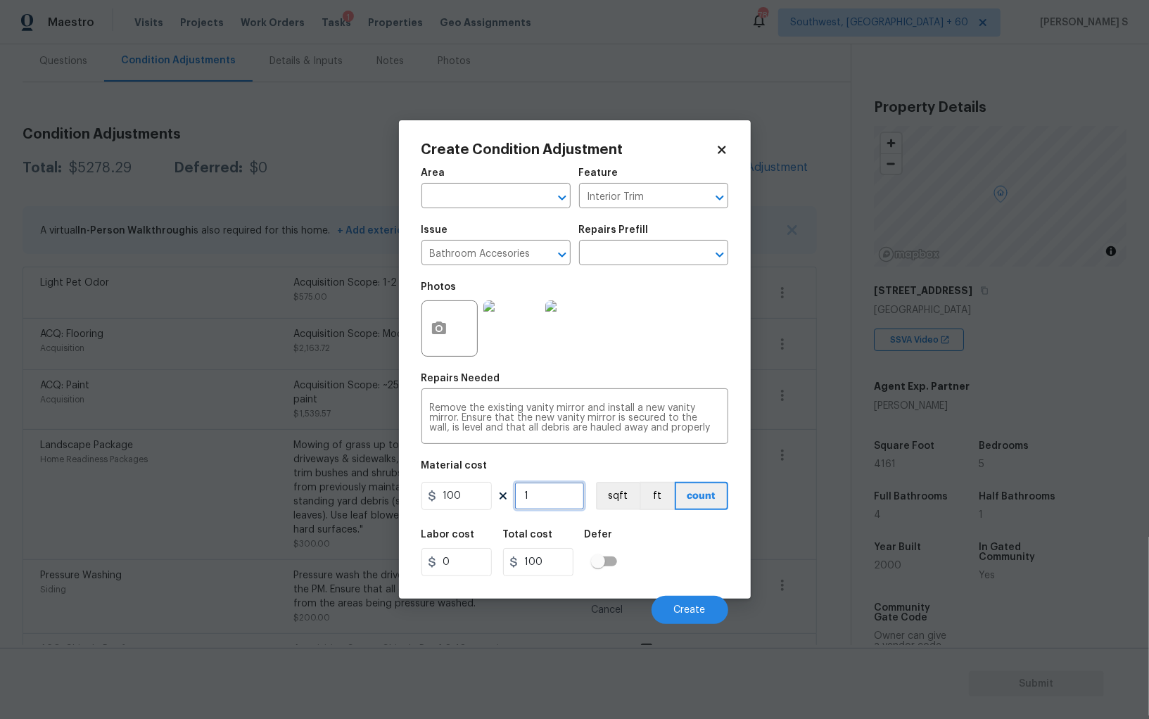
click at [553, 499] on input "1" at bounding box center [549, 496] width 70 height 28
type input "2"
type input "200"
type input "2"
drag, startPoint x: 701, startPoint y: 547, endPoint x: 715, endPoint y: 547, distance: 14.1
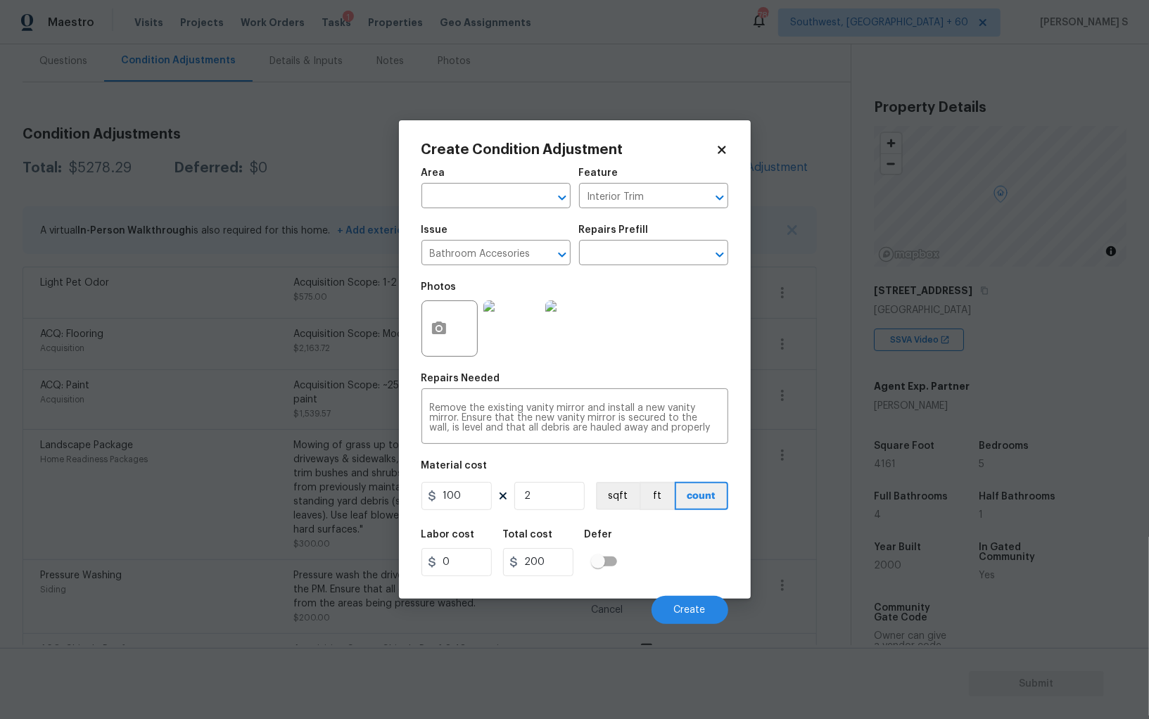
click at [701, 547] on div "Labor cost 0 Total cost 200 Defer" at bounding box center [574, 552] width 307 height 63
click at [699, 607] on span "Create" at bounding box center [690, 610] width 32 height 11
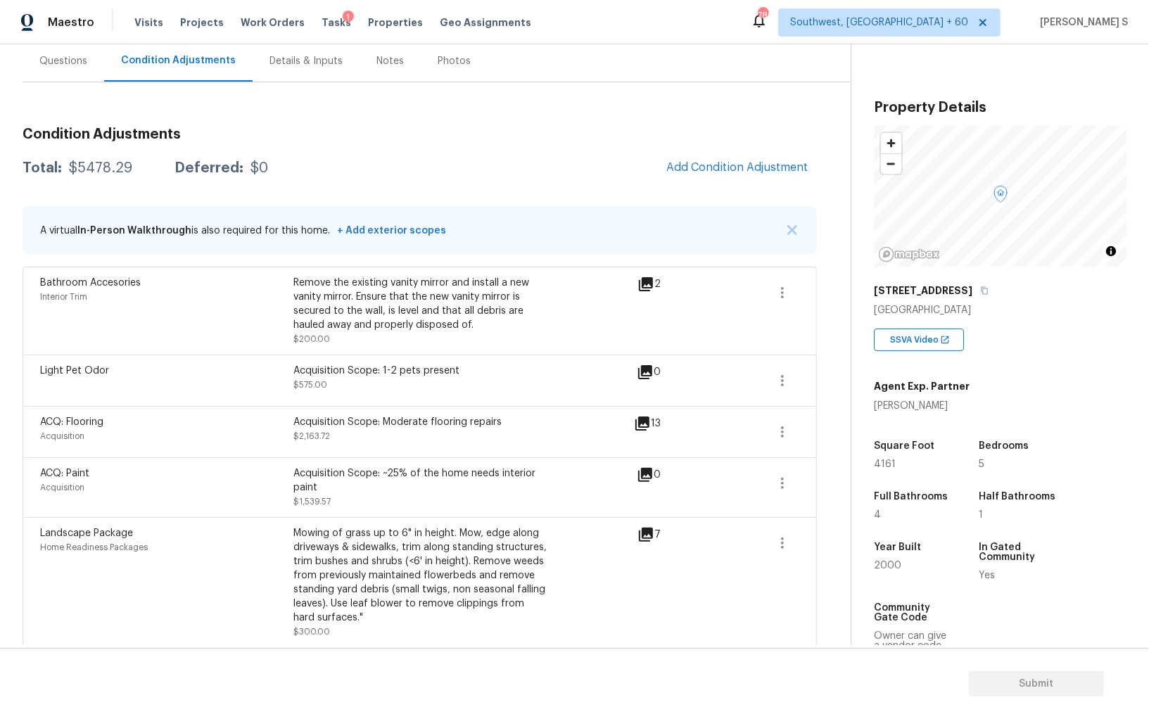
click at [568, 474] on div "ACQ: Paint Acquisition Acquisition Scope: ~25% of the home needs interior paint…" at bounding box center [338, 488] width 597 height 42
click at [734, 168] on span "Add Condition Adjustment" at bounding box center [737, 167] width 142 height 13
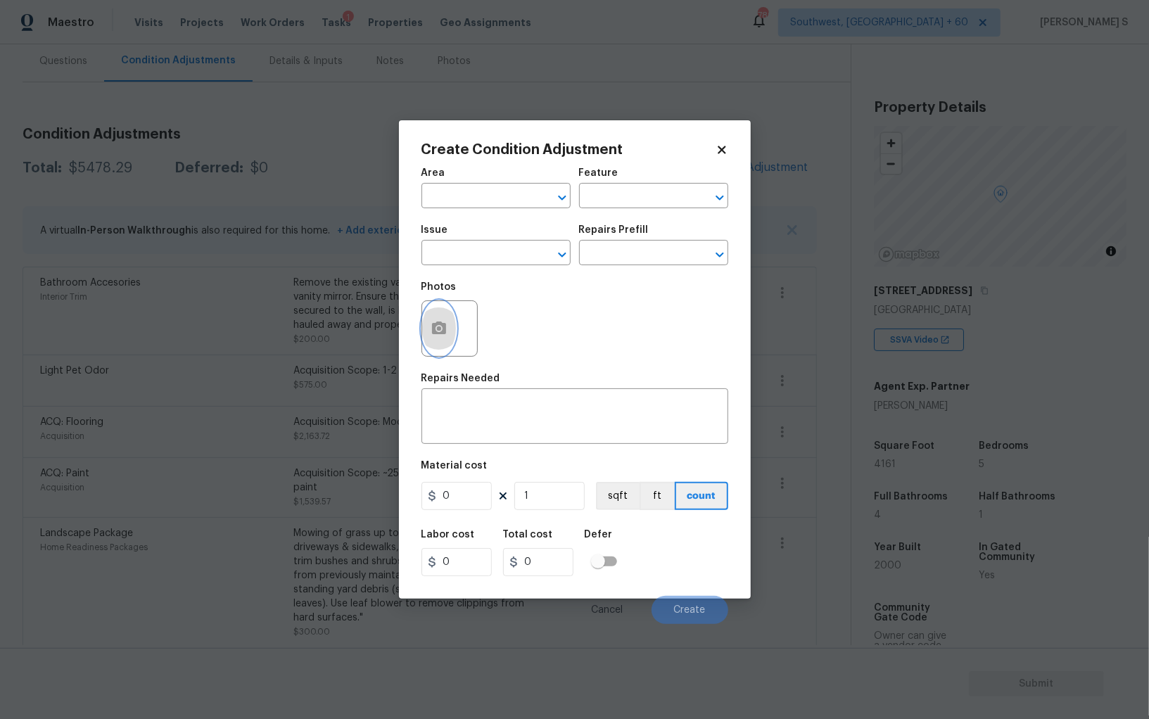
click at [438, 316] on button "button" at bounding box center [439, 328] width 34 height 55
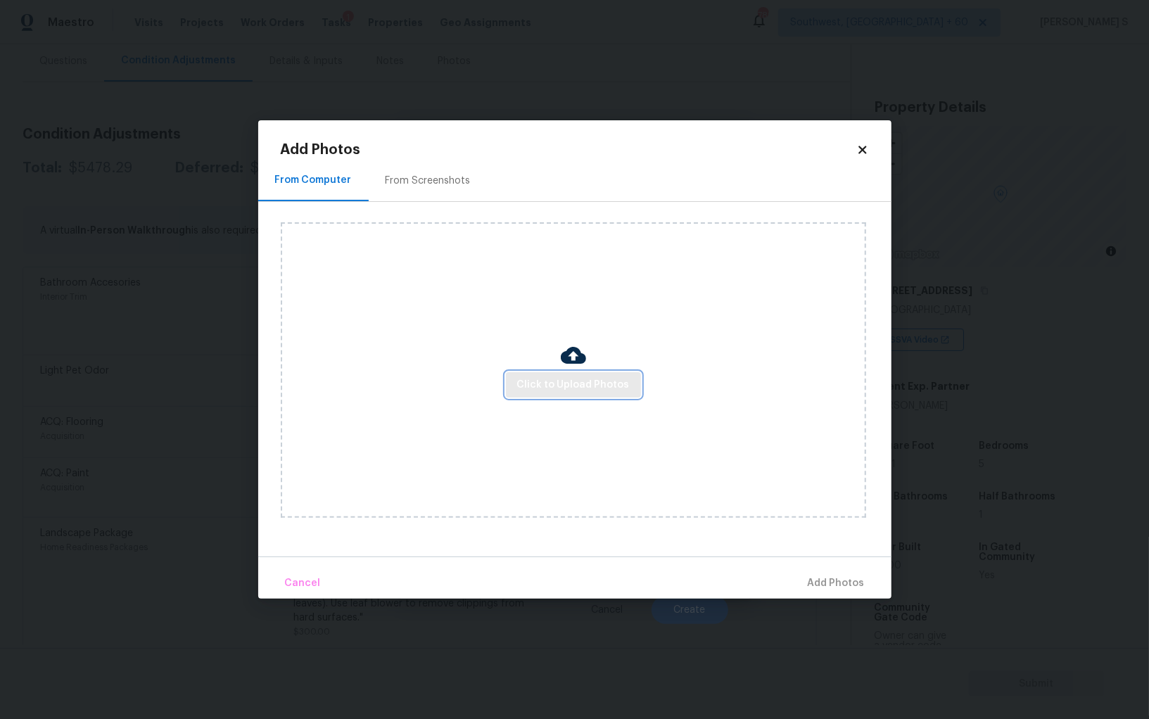
click at [594, 388] on span "Click to Upload Photos" at bounding box center [573, 385] width 113 height 18
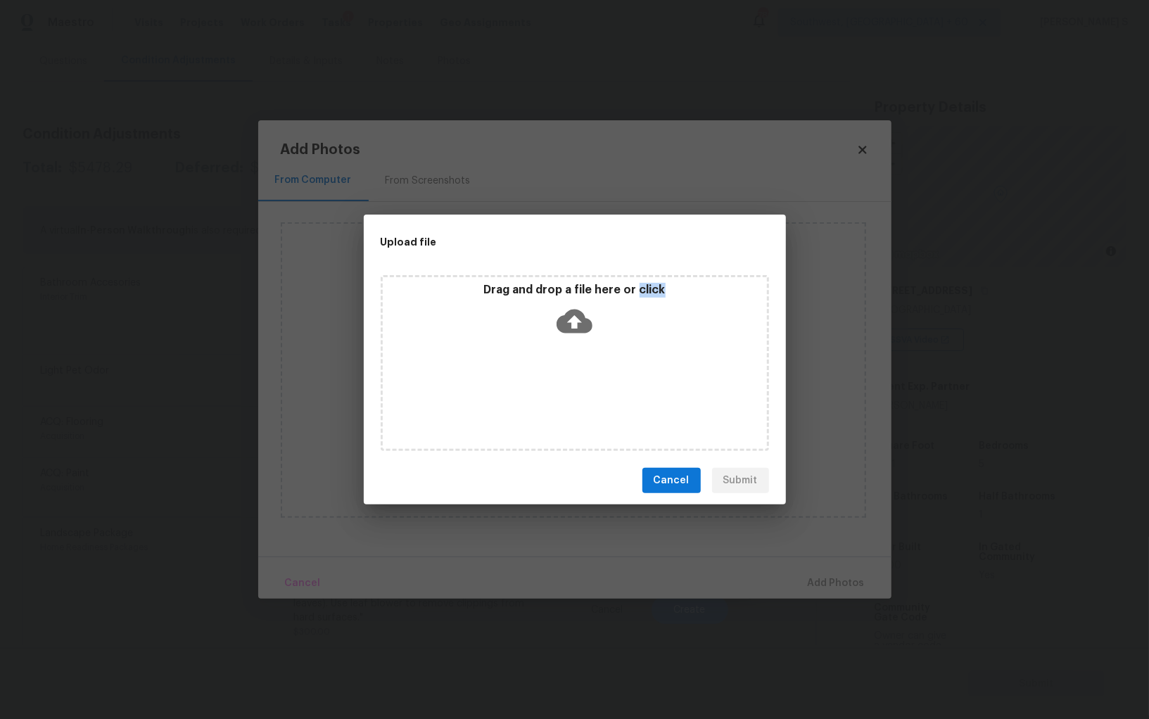
click at [594, 388] on div "Drag and drop a file here or click" at bounding box center [575, 363] width 388 height 176
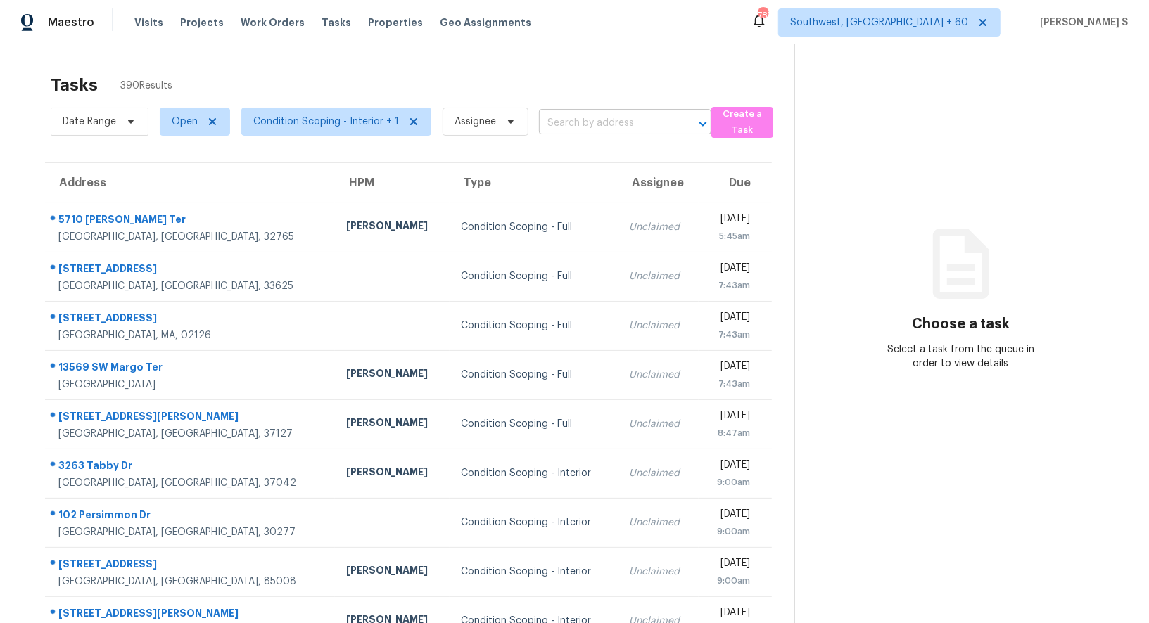
click at [618, 123] on input "text" at bounding box center [605, 124] width 133 height 22
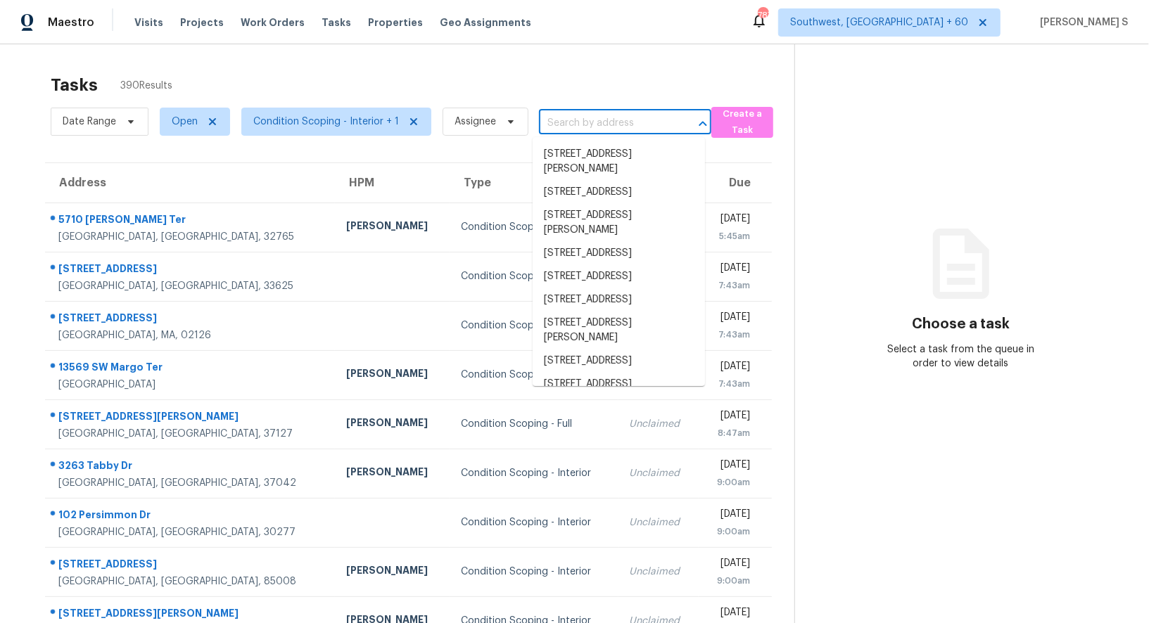
paste input "[STREET_ADDRESS]"
type input "[STREET_ADDRESS]"
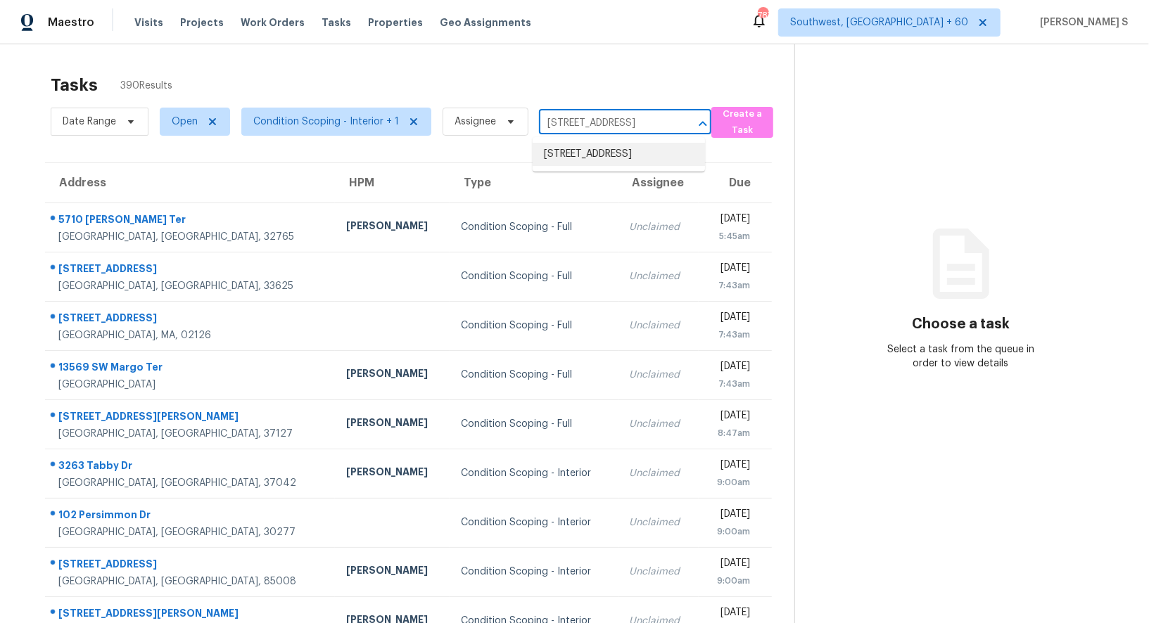
click at [584, 155] on li "[STREET_ADDRESS]" at bounding box center [619, 154] width 172 height 23
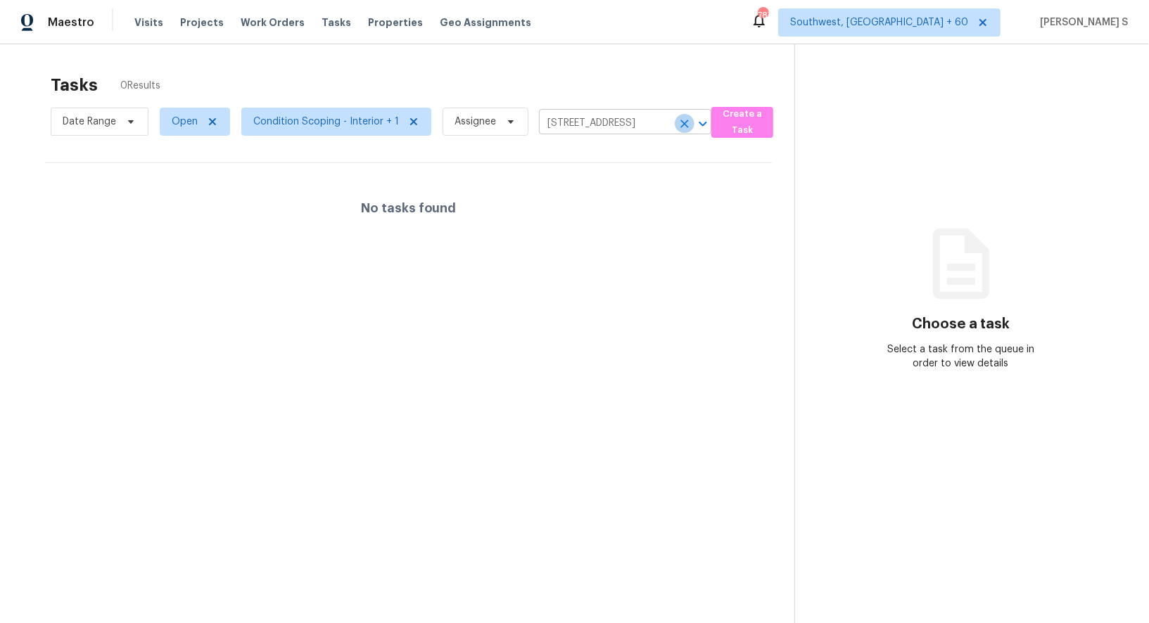
click at [685, 125] on icon "Clear" at bounding box center [685, 124] width 14 height 14
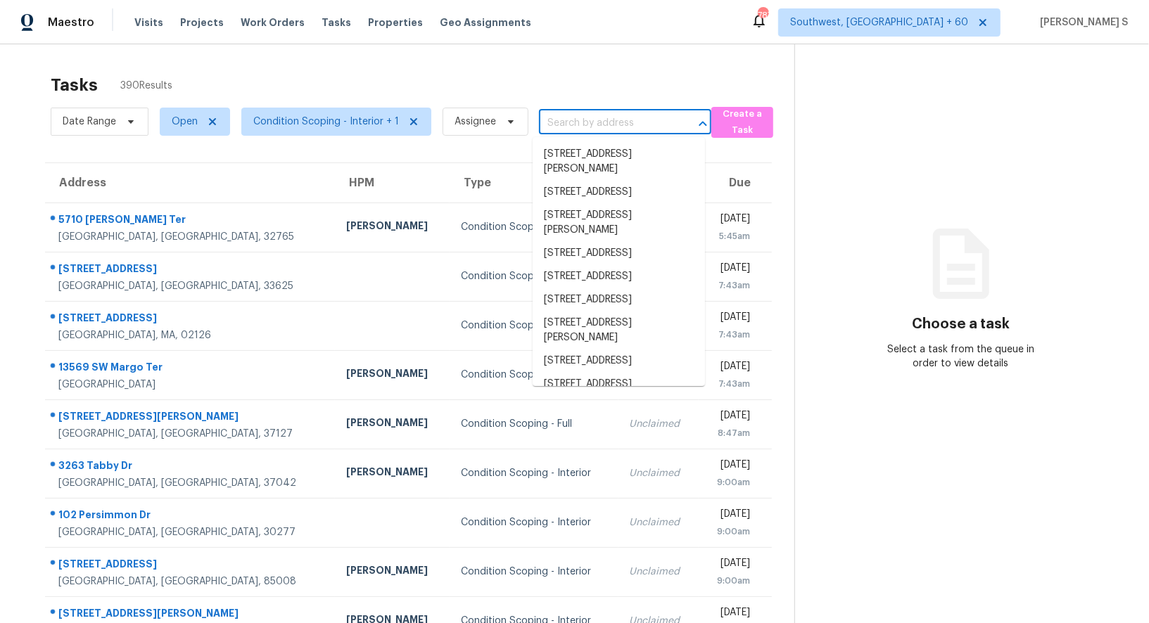
click at [611, 121] on input "text" at bounding box center [605, 124] width 133 height 22
paste input "[STREET_ADDRESS]"
type input "[STREET_ADDRESS]"
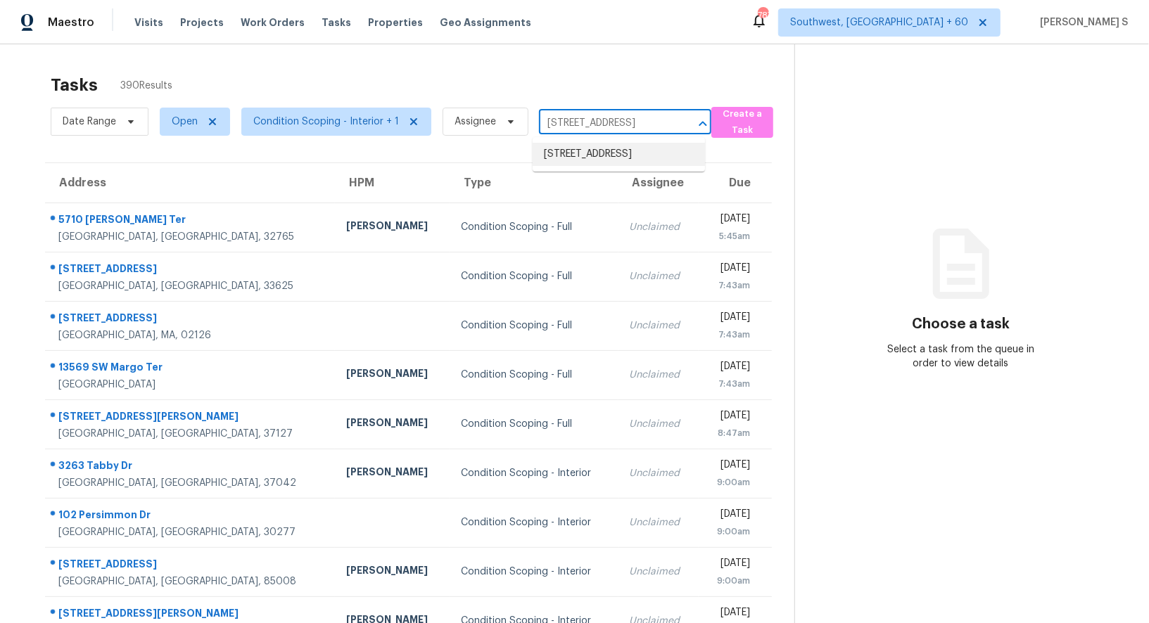
click at [588, 158] on li "[STREET_ADDRESS]" at bounding box center [619, 154] width 172 height 23
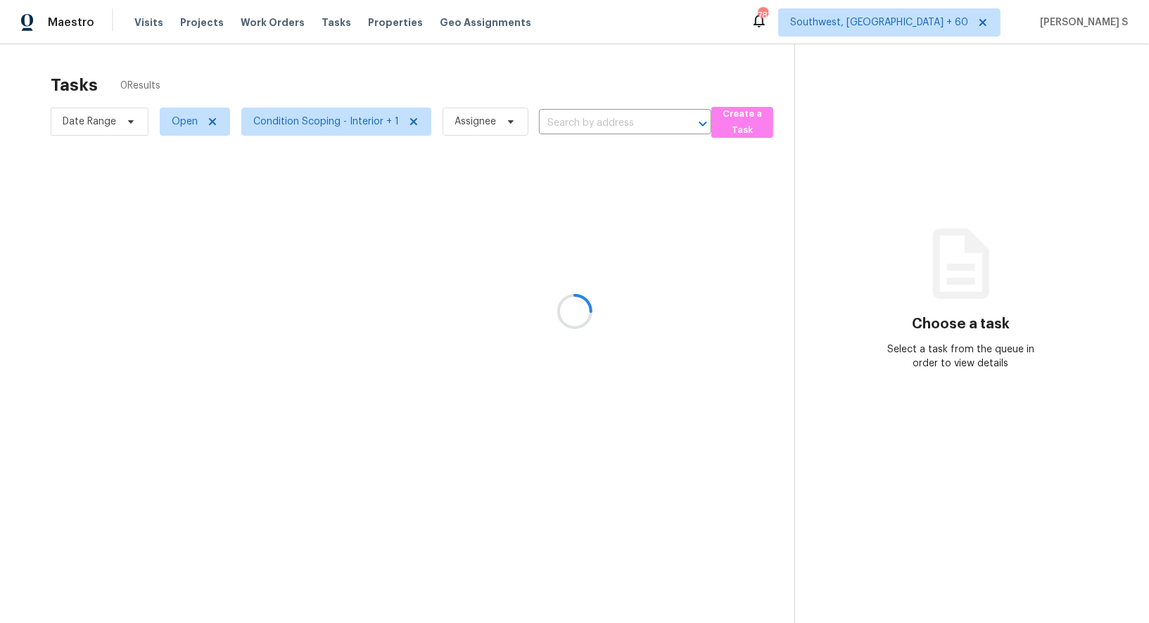
type input "[STREET_ADDRESS]"
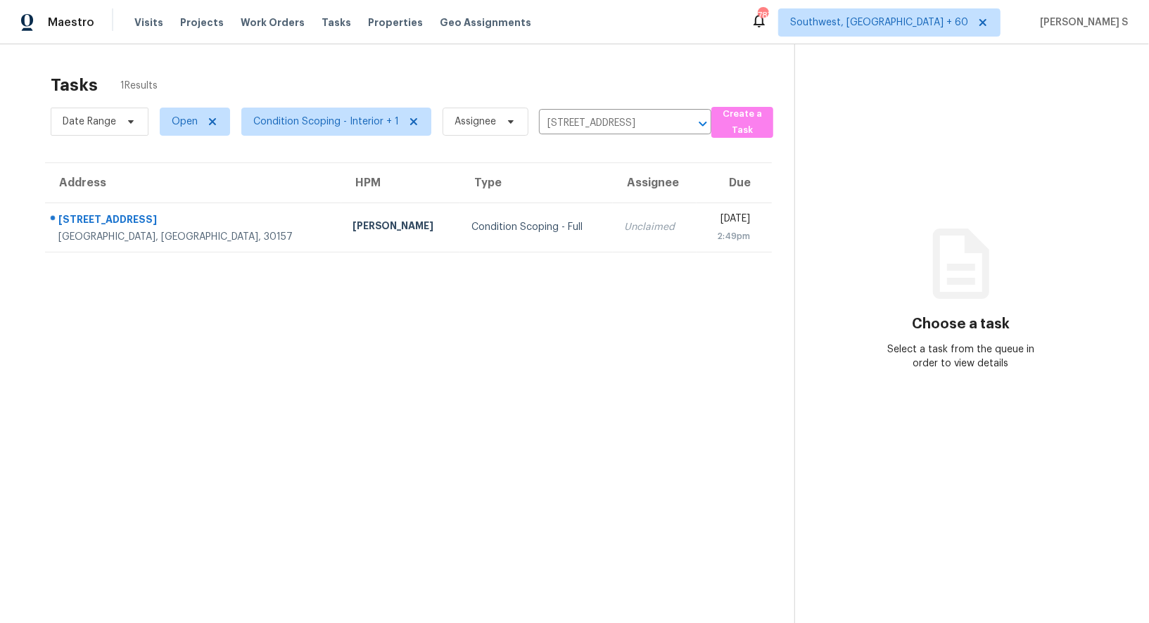
click at [613, 189] on th "Assignee" at bounding box center [655, 182] width 84 height 39
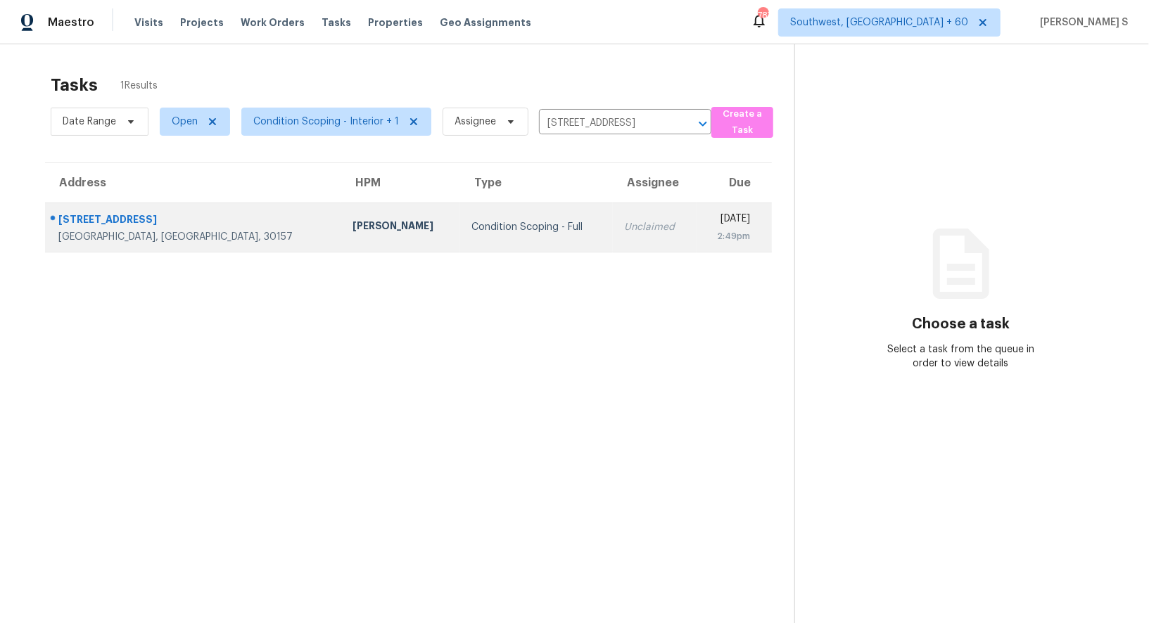
click at [624, 224] on div "Unclaimed" at bounding box center [654, 227] width 61 height 14
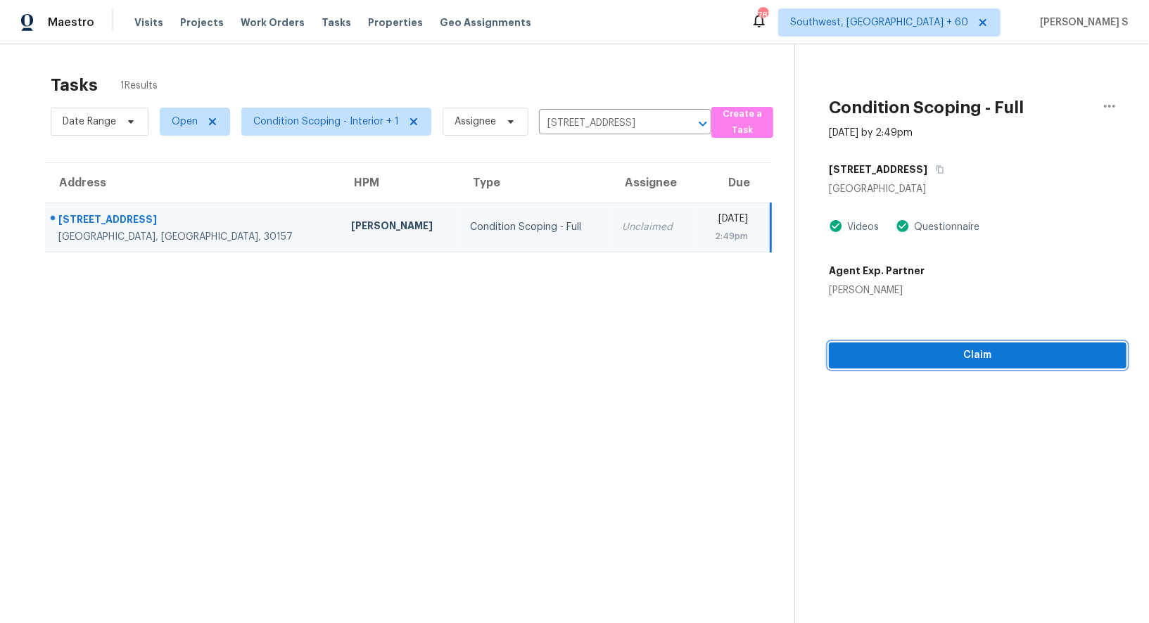
click at [956, 355] on span "Claim" at bounding box center [977, 356] width 275 height 18
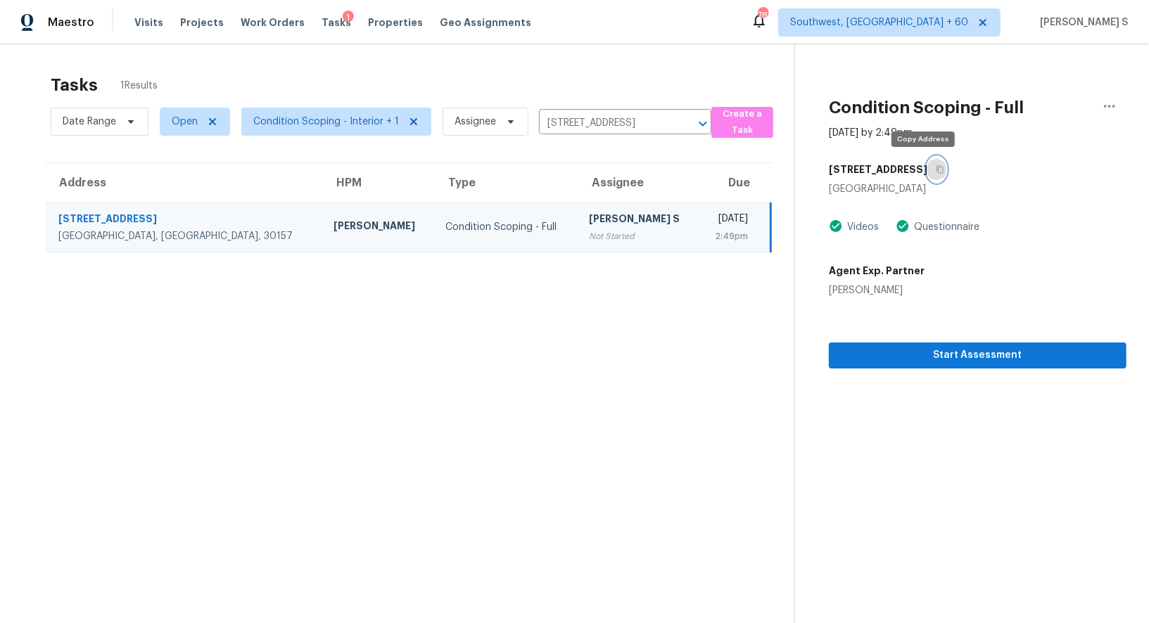
click at [927, 175] on button "button" at bounding box center [936, 169] width 19 height 25
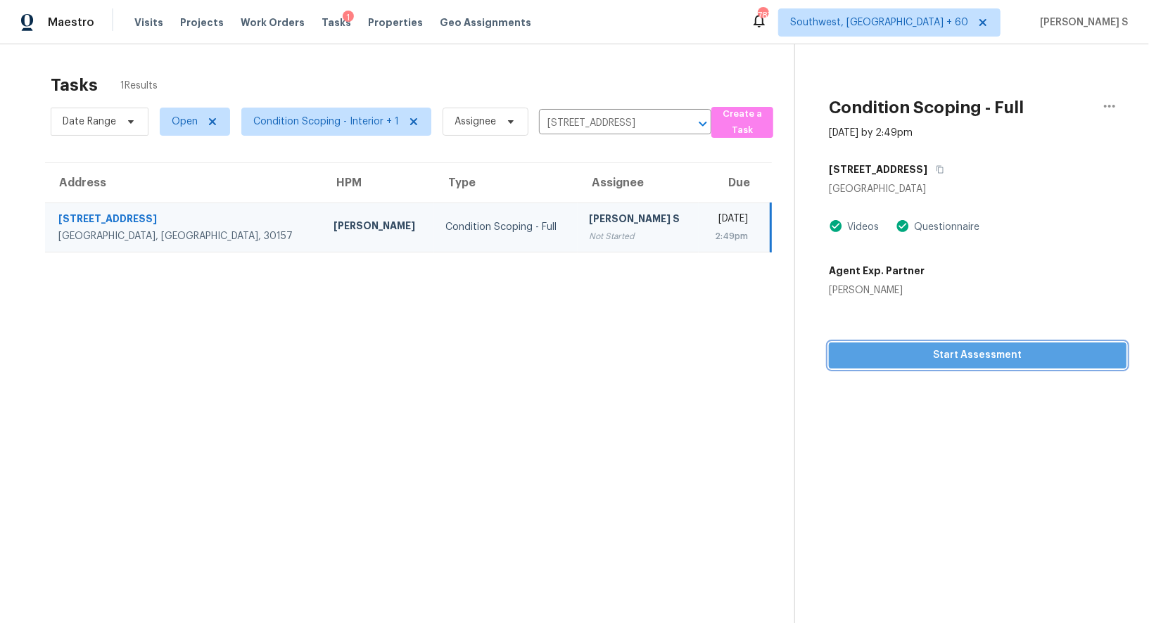
click at [928, 348] on span "Start Assessment" at bounding box center [977, 356] width 275 height 18
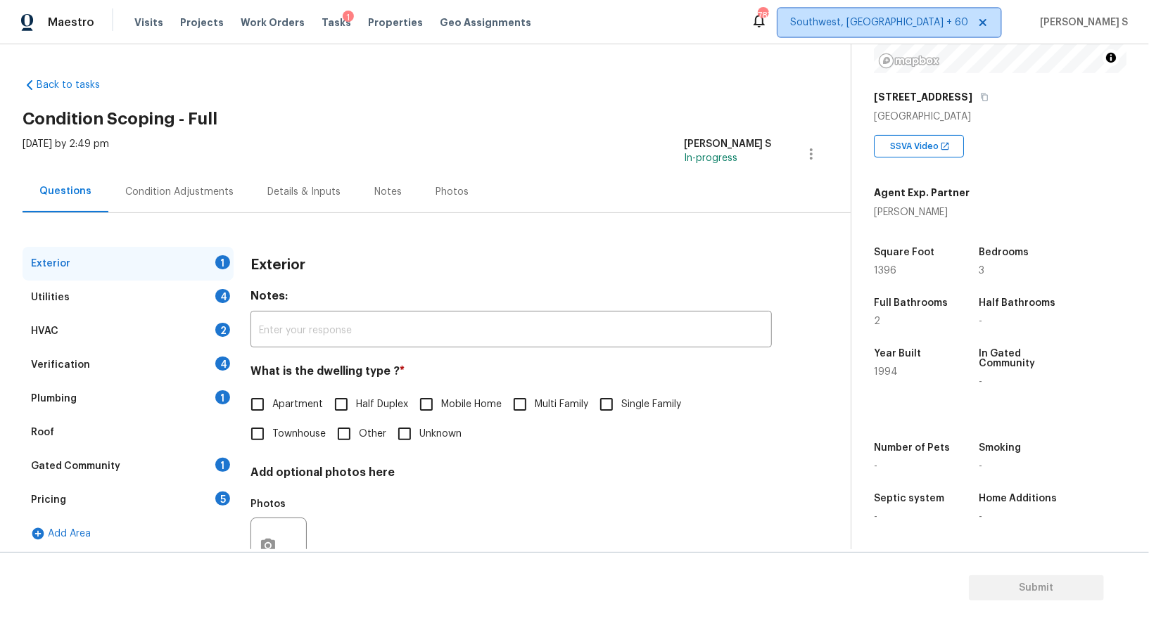
scroll to position [193, 0]
click at [609, 410] on input "Single Family" at bounding box center [607, 405] width 30 height 30
checkbox input "true"
click at [232, 297] on div "Utilities 4" at bounding box center [128, 298] width 211 height 34
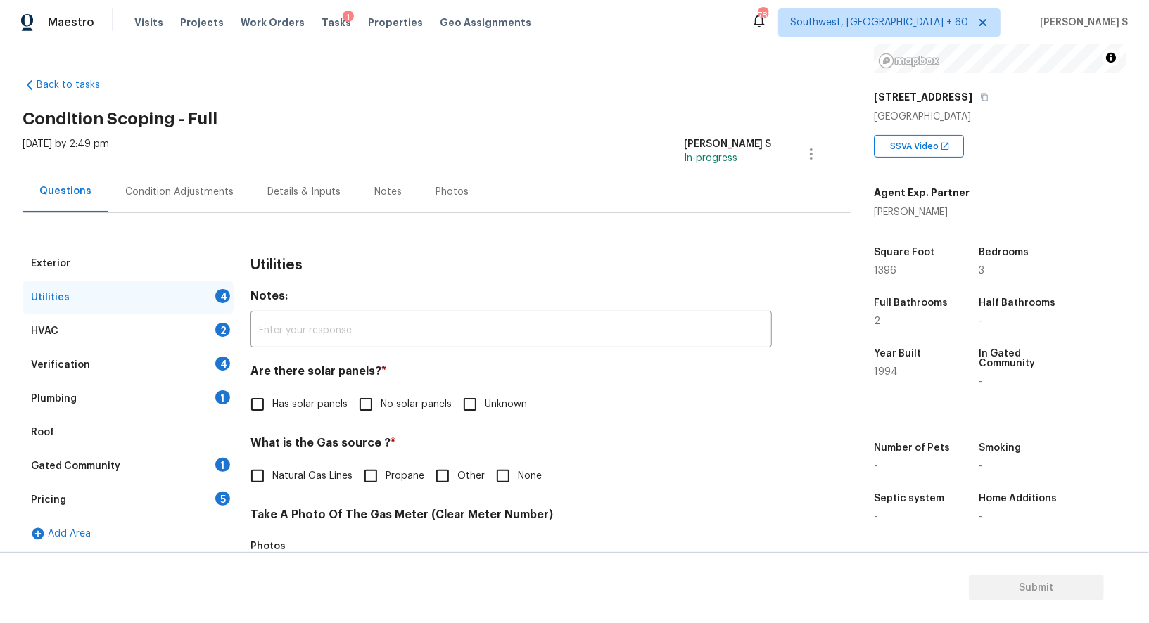
click at [378, 403] on input "No solar panels" at bounding box center [366, 405] width 30 height 30
checkbox input "true"
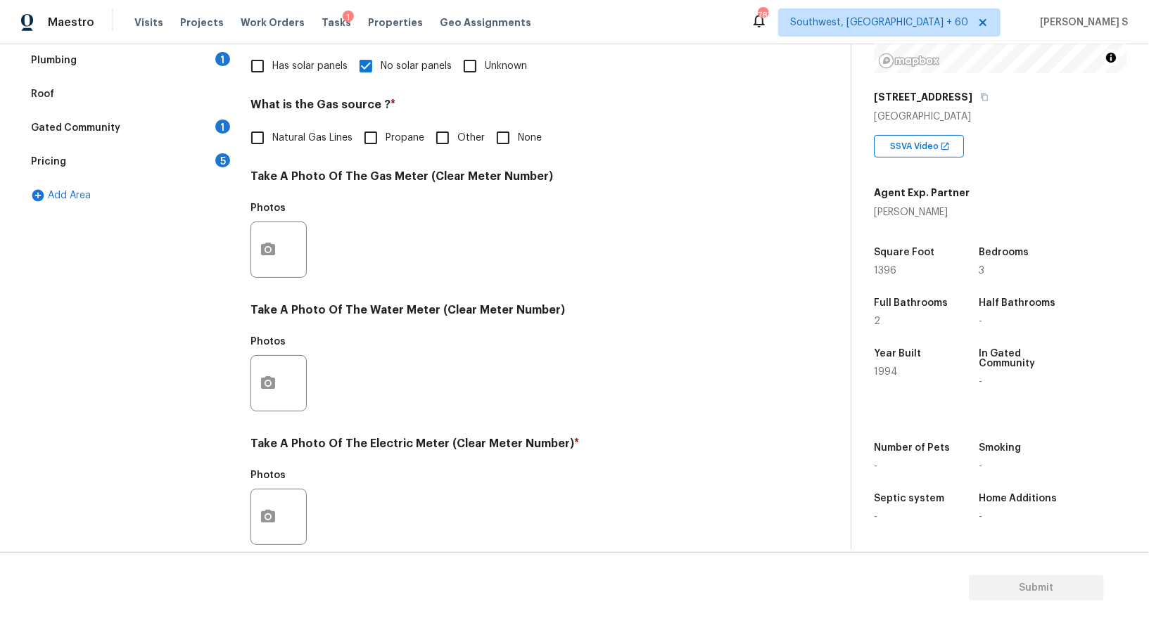
scroll to position [435, 0]
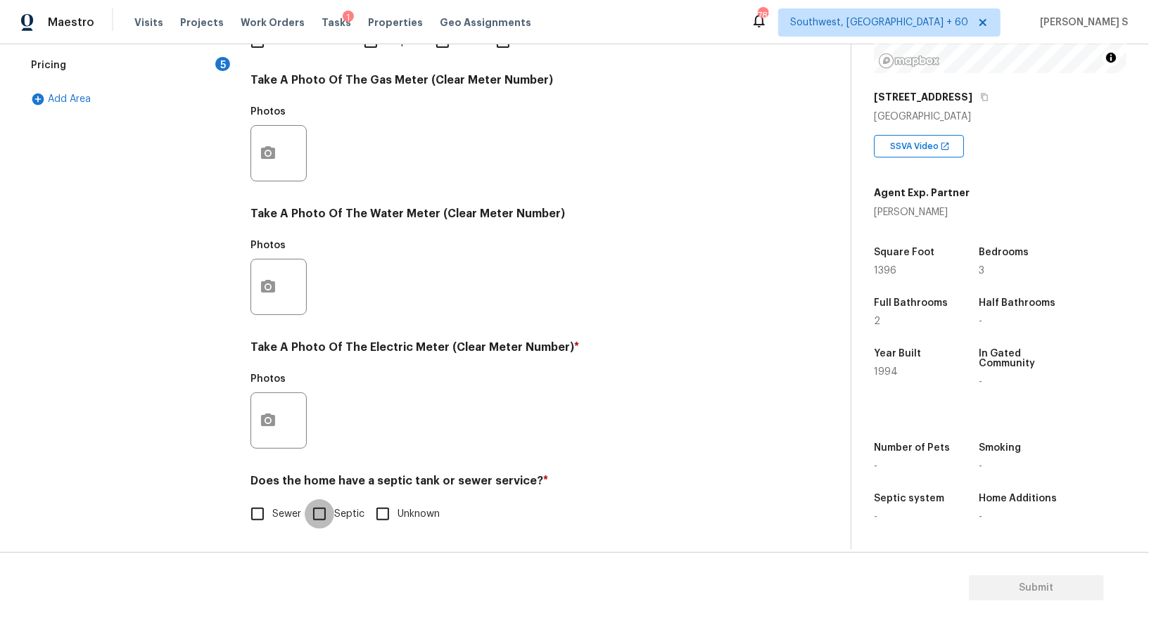
click at [322, 512] on input "Septic" at bounding box center [320, 515] width 30 height 30
checkbox input "true"
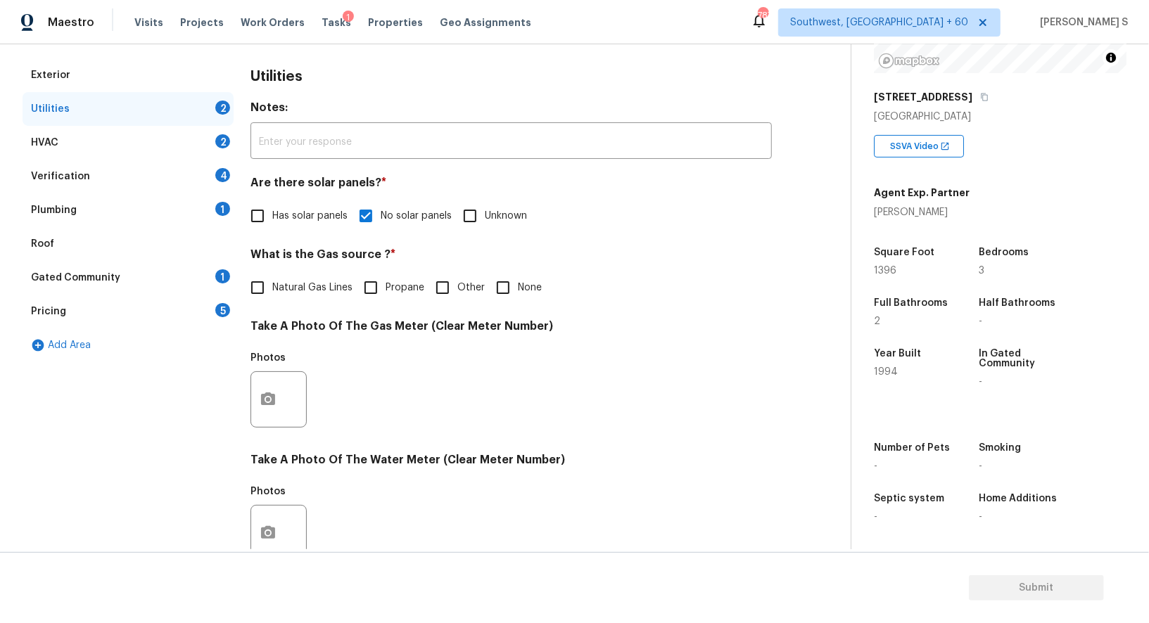
scroll to position [0, 0]
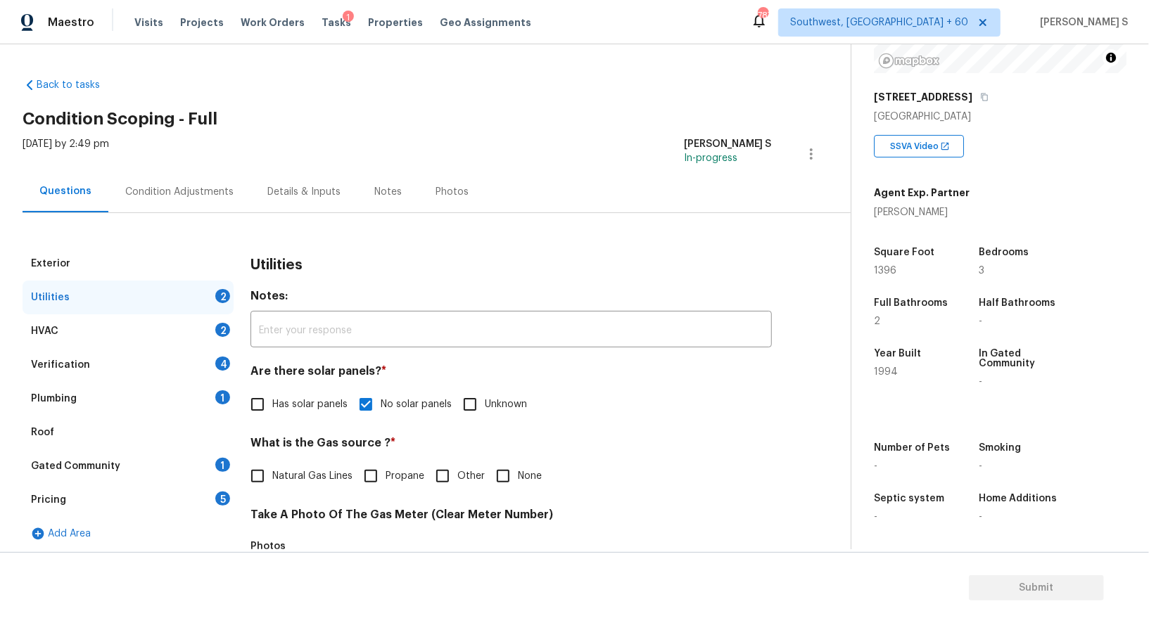
click at [209, 401] on div "Plumbing 1" at bounding box center [128, 399] width 211 height 34
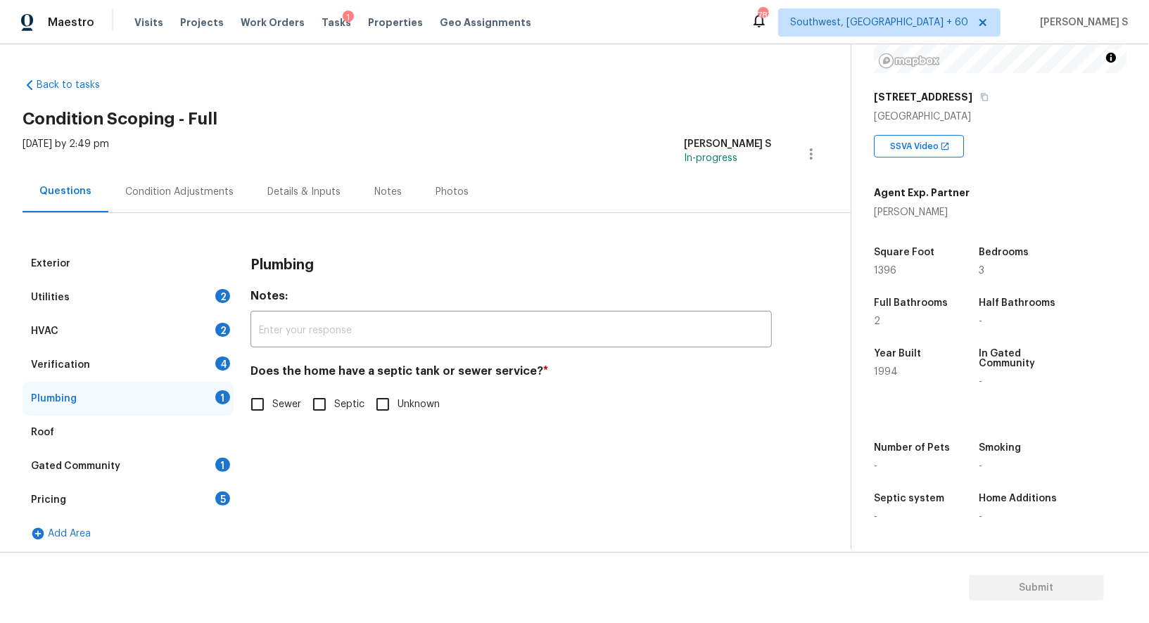
click at [308, 401] on input "Septic" at bounding box center [320, 405] width 30 height 30
checkbox input "true"
click at [224, 463] on div "1" at bounding box center [222, 465] width 15 height 14
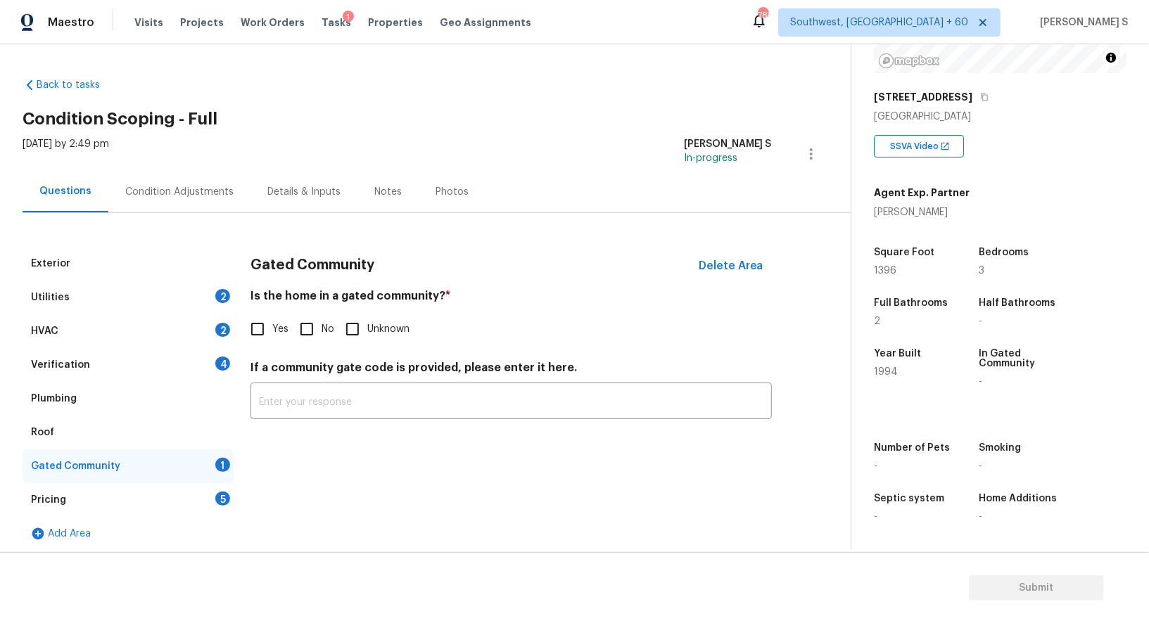
click at [319, 331] on input "No" at bounding box center [307, 330] width 30 height 30
checkbox input "true"
click at [184, 188] on div "Condition Adjustments" at bounding box center [179, 192] width 108 height 14
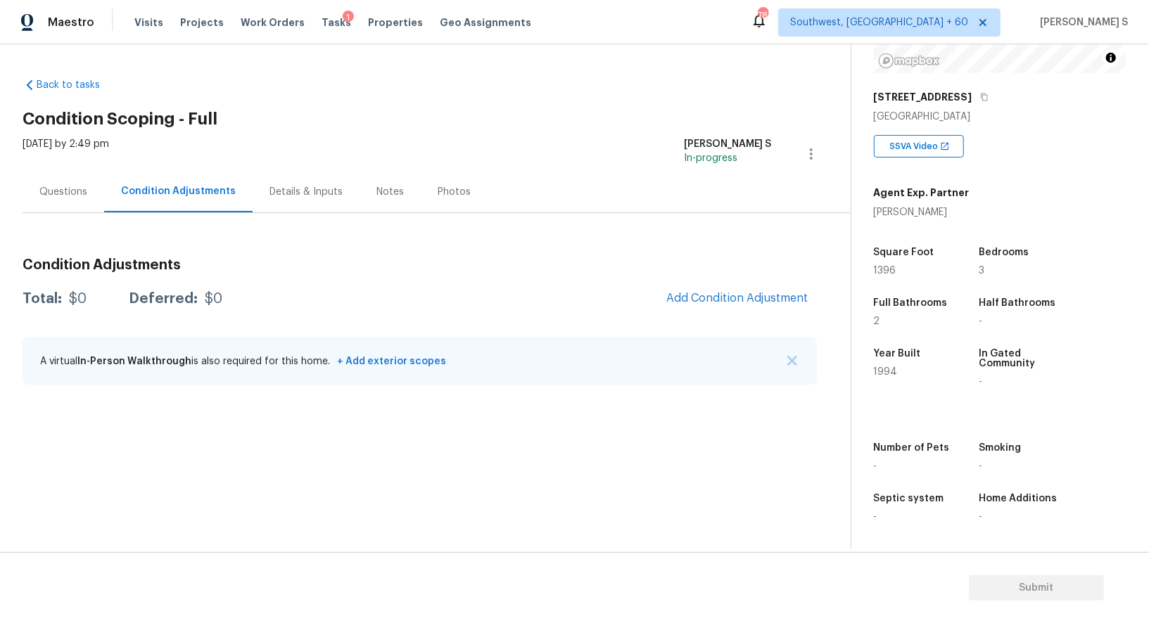
click at [726, 277] on div "Condition Adjustments Total: $0 Deferred: $0 Add Condition Adjustment A virtual…" at bounding box center [420, 322] width 794 height 151
click at [749, 292] on span "Add Condition Adjustment" at bounding box center [737, 298] width 142 height 13
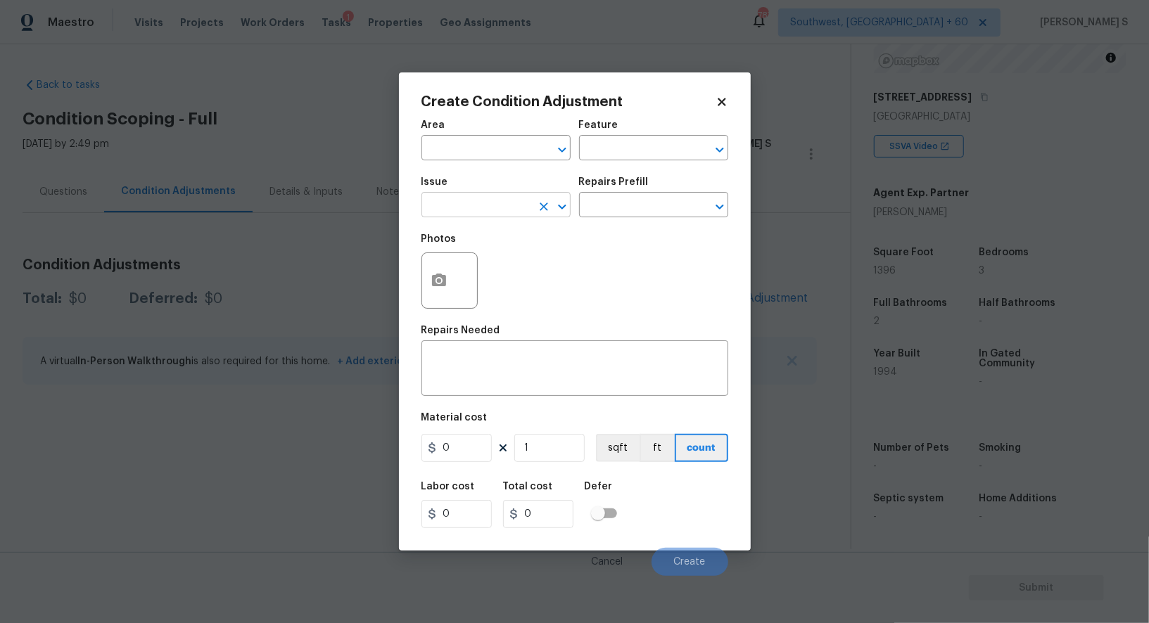
click at [492, 205] on input "text" at bounding box center [476, 207] width 110 height 22
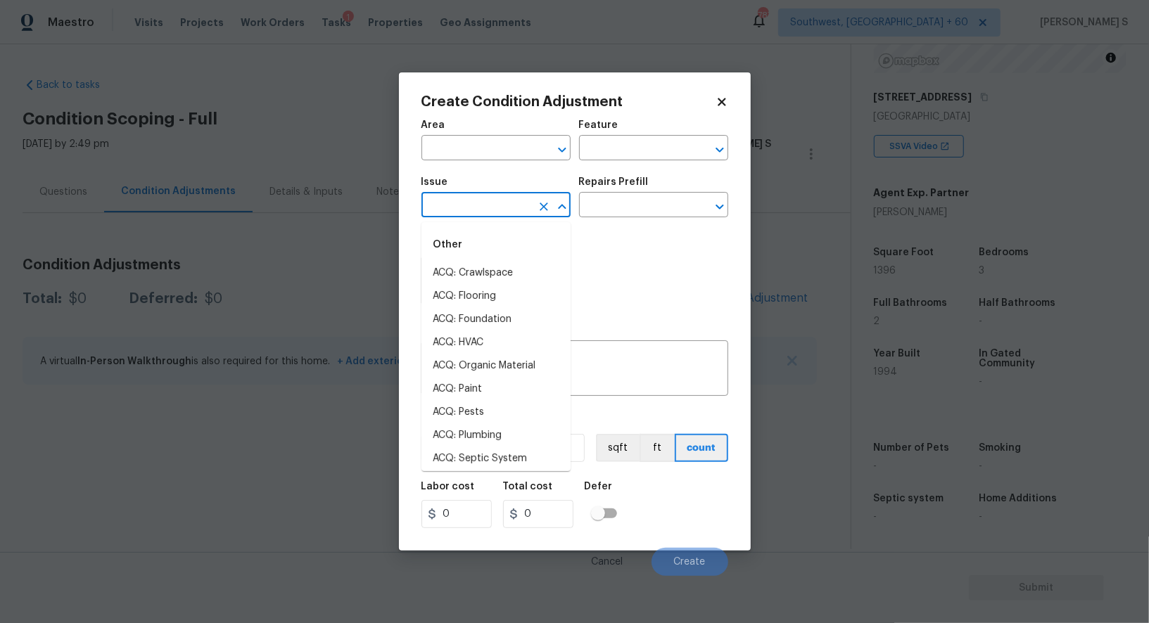
type input "s"
type input "e"
type input "p"
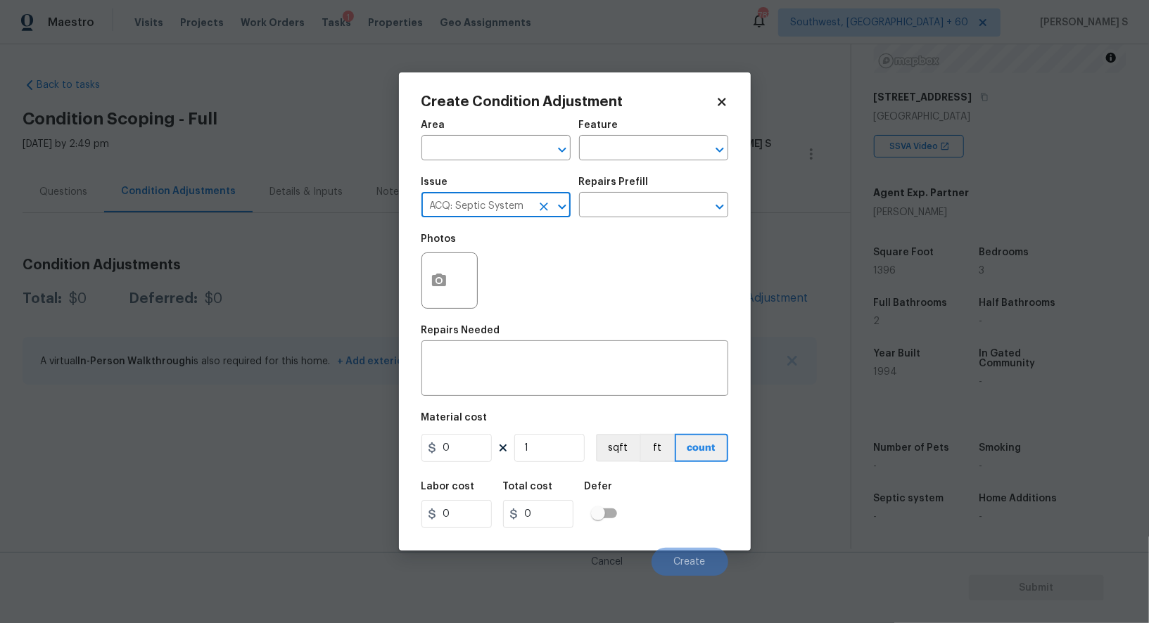
type input "ACQ: Septic System"
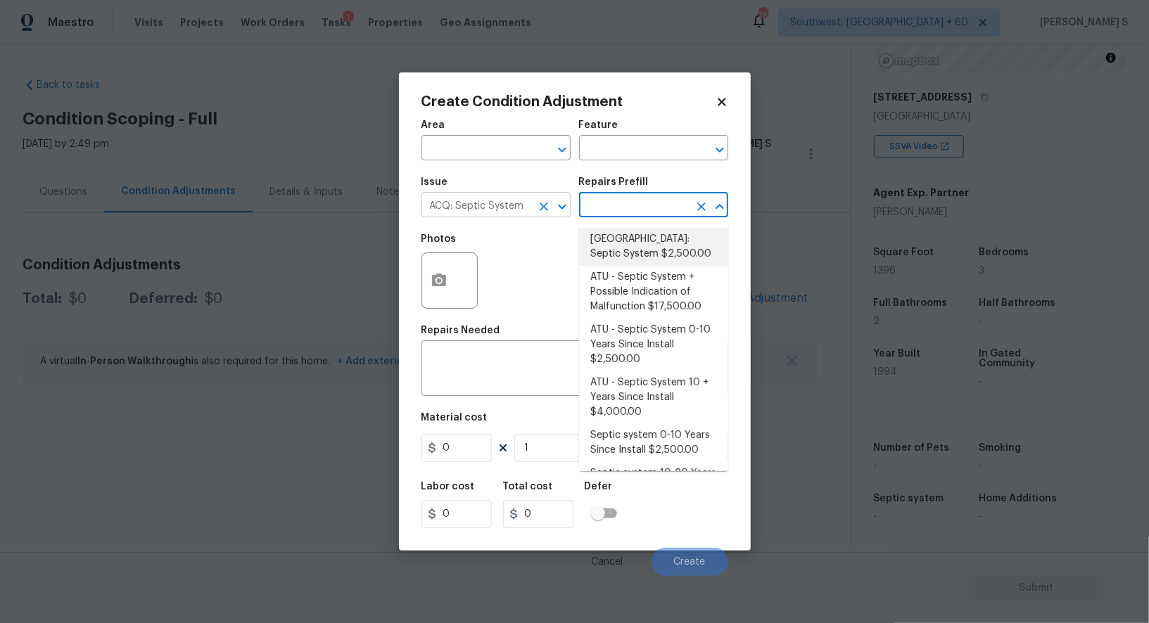
type input "Acquisition"
type textarea "Septic system repairs and certification charge. **Charge can be reviewed if sel…"
type input "2500"
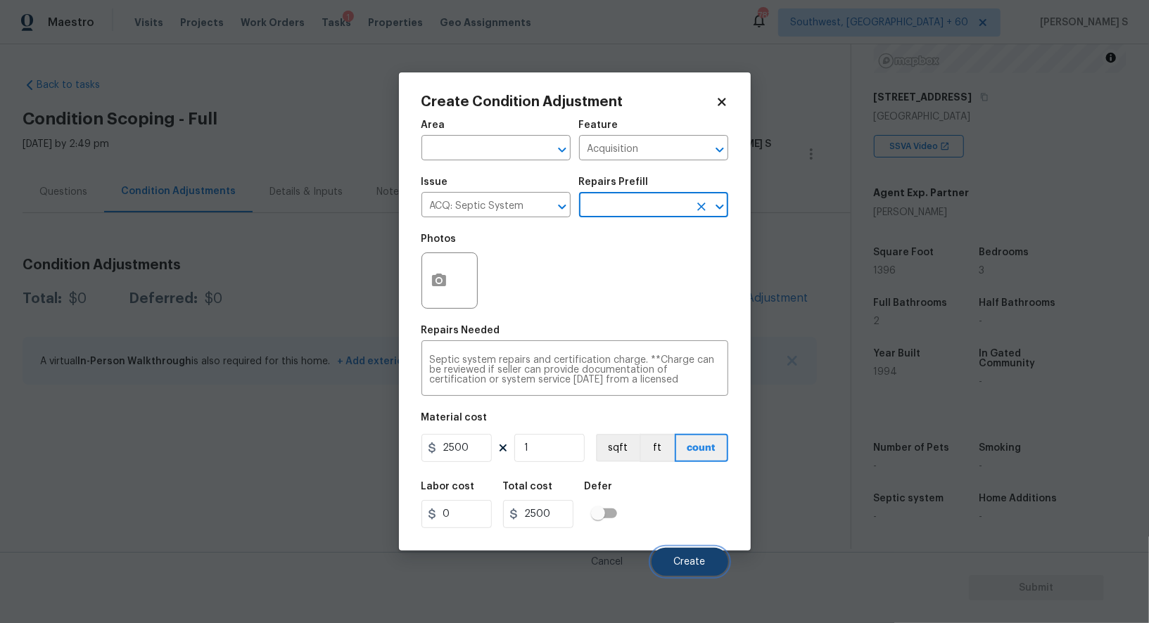
click at [678, 553] on button "Create" at bounding box center [690, 562] width 77 height 28
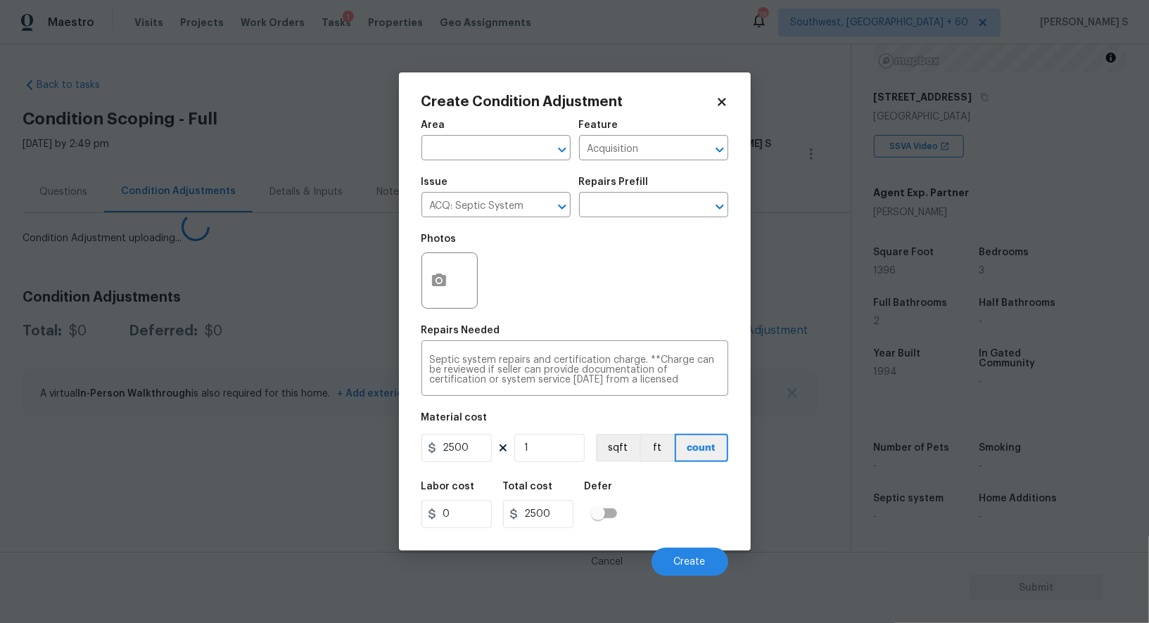
click at [179, 507] on body "Maestro Visits Projects Work Orders Tasks 1 Properties Geo Assignments [GEOGRAP…" at bounding box center [574, 311] width 1149 height 623
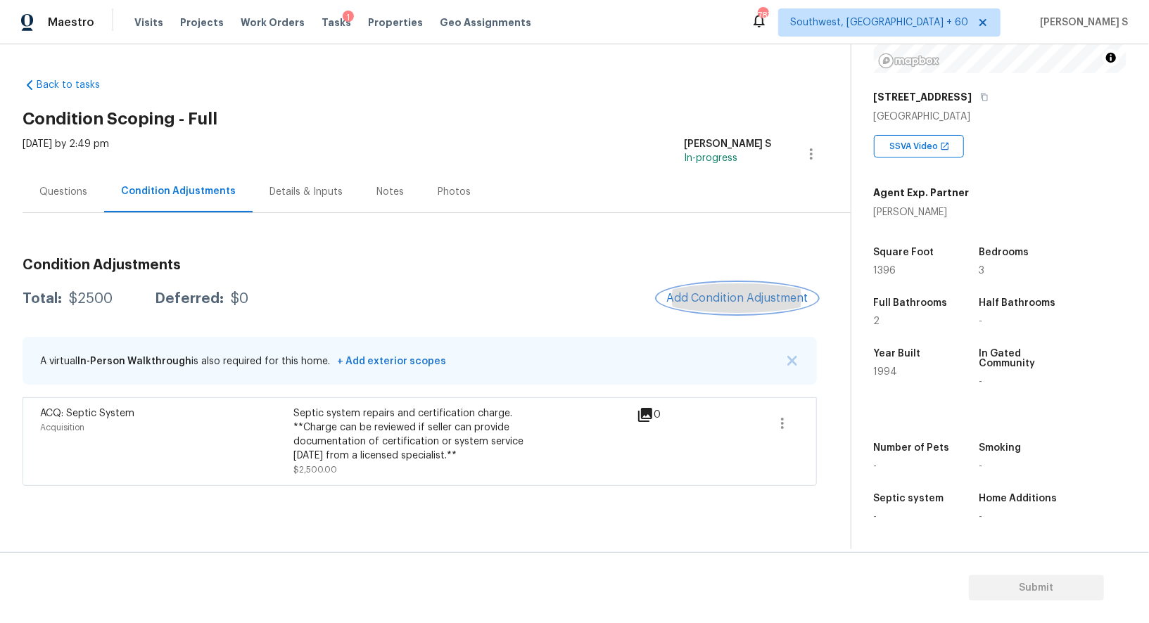
click at [740, 296] on span "Add Condition Adjustment" at bounding box center [737, 298] width 142 height 13
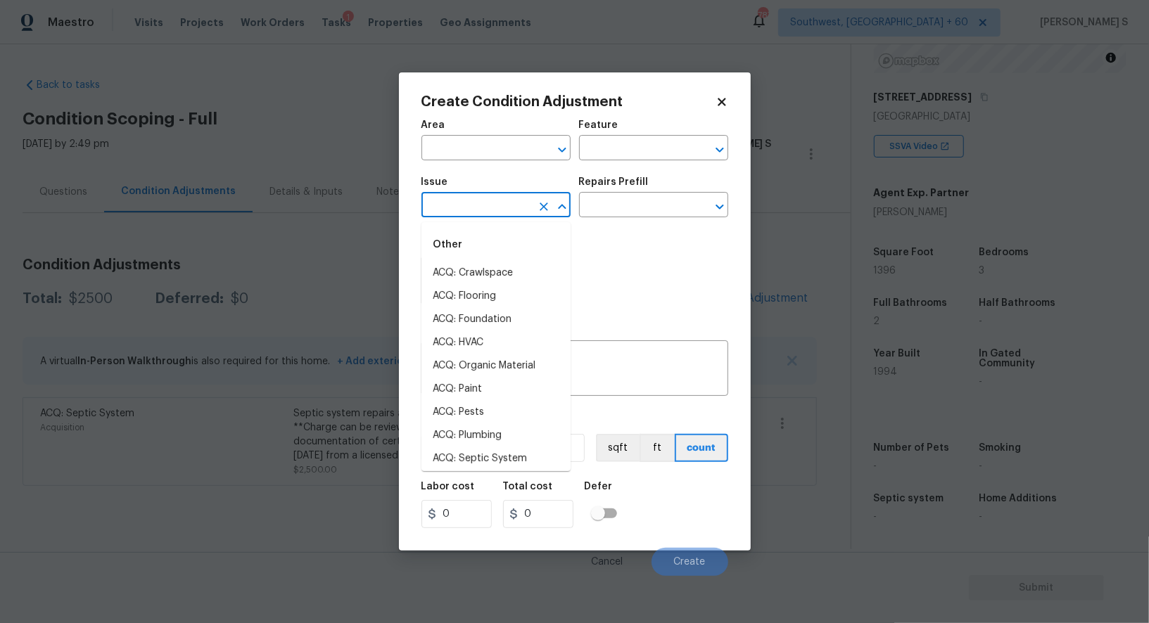
click at [489, 210] on input "text" at bounding box center [476, 207] width 110 height 22
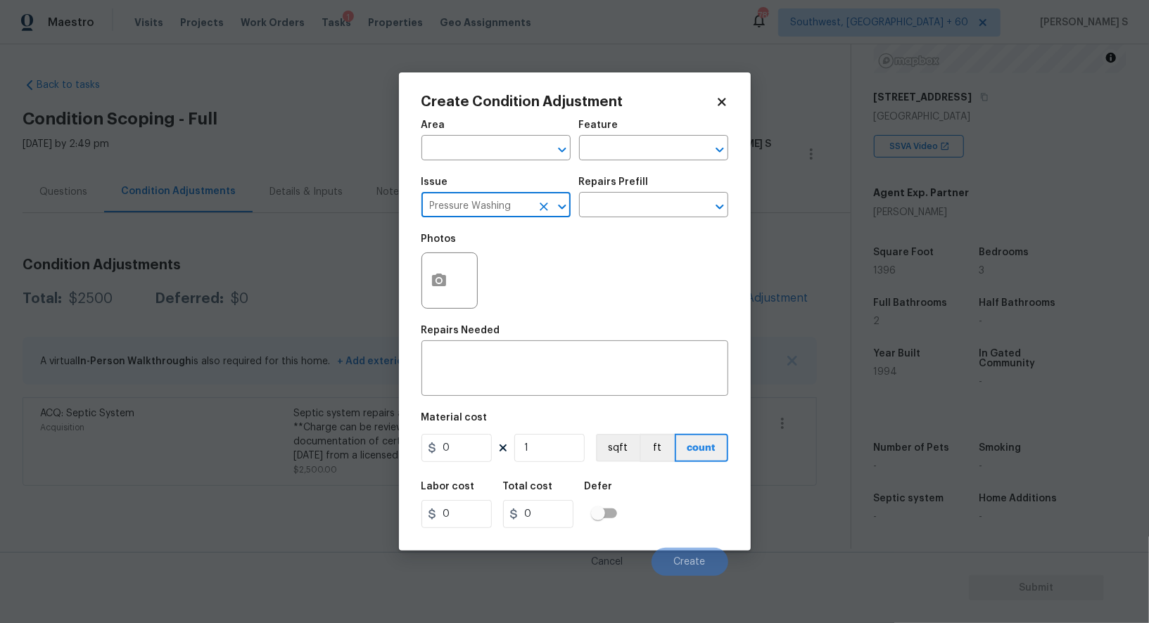
type input "Pressure Washing"
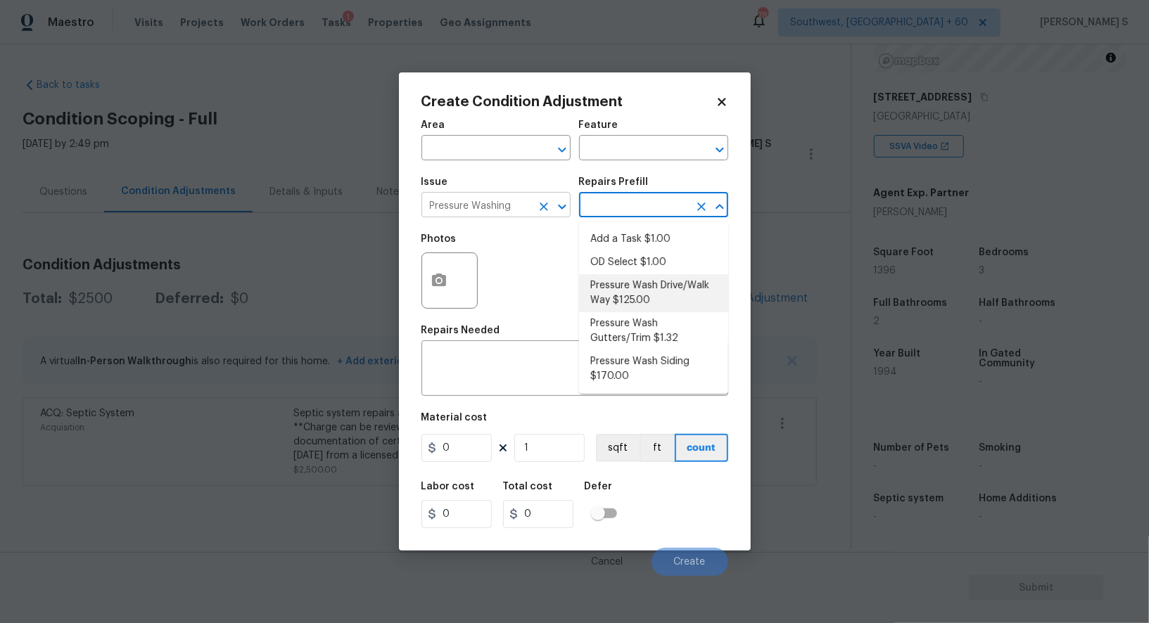
type input "Siding"
type textarea "Pressure wash the driveways/walkways as directed by the PM. Ensure that all deb…"
type input "125"
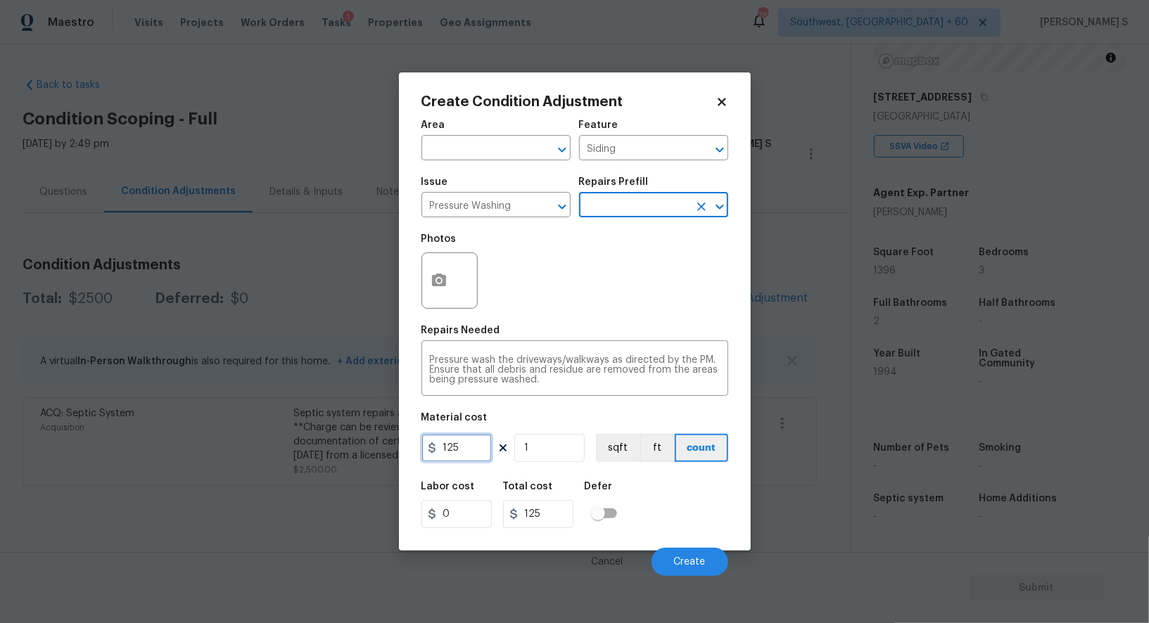
click at [488, 444] on input "125" at bounding box center [456, 448] width 70 height 28
type input "200"
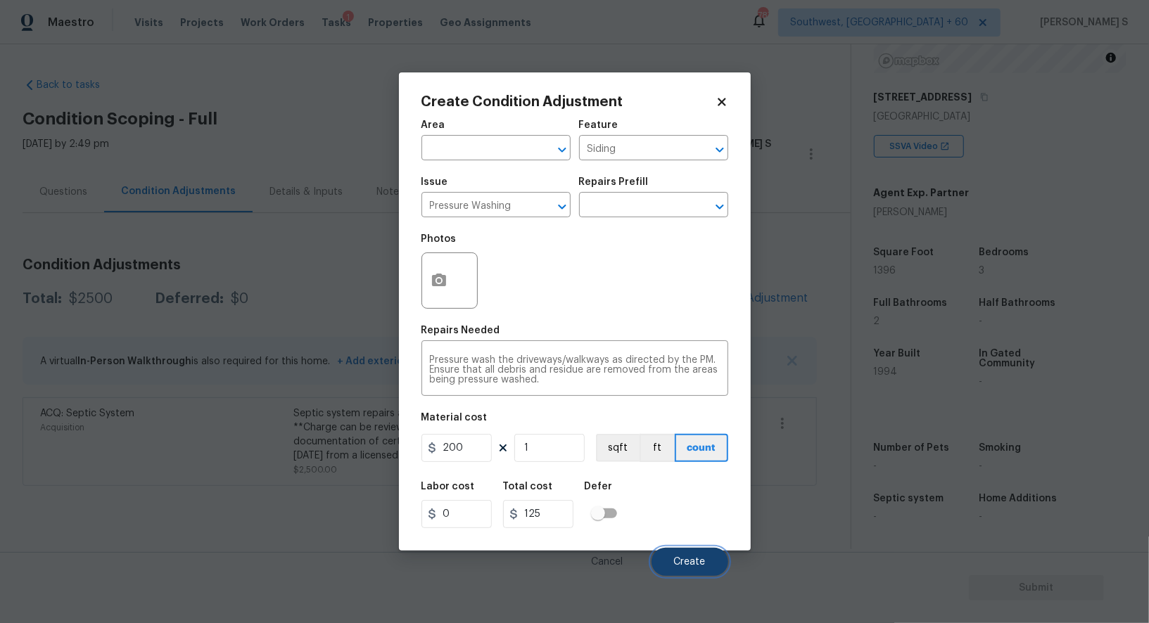
type input "200"
click at [664, 552] on button "Create" at bounding box center [690, 562] width 77 height 28
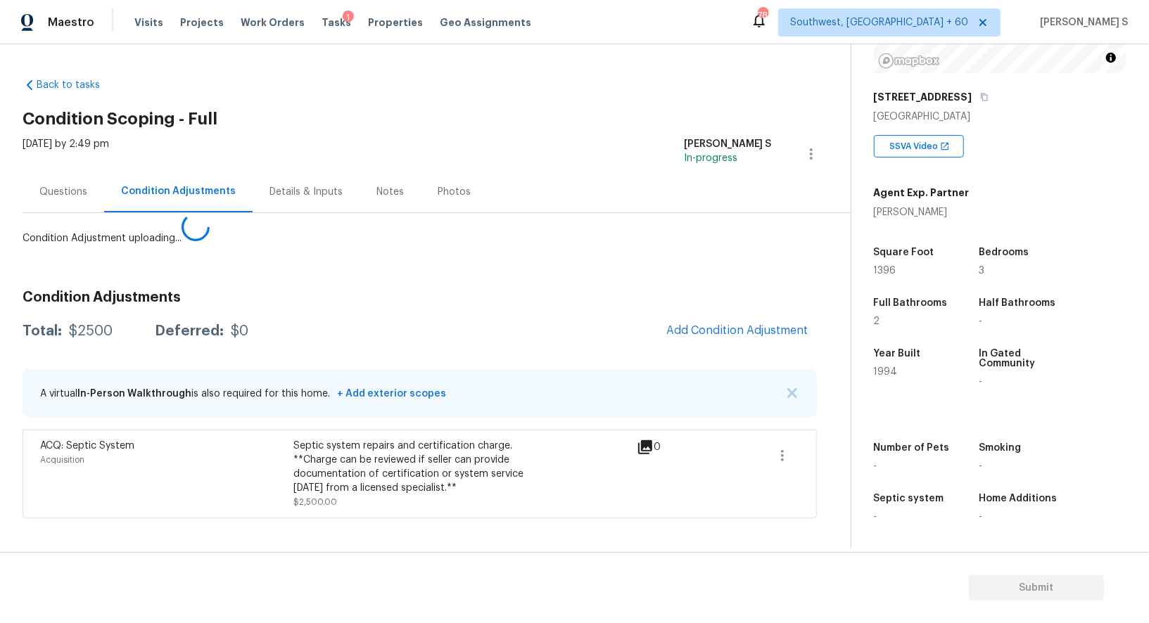
click at [172, 552] on body "Maestro Visits Projects Work Orders Tasks 1 Properties Geo Assignments 787 Sout…" at bounding box center [574, 311] width 1149 height 623
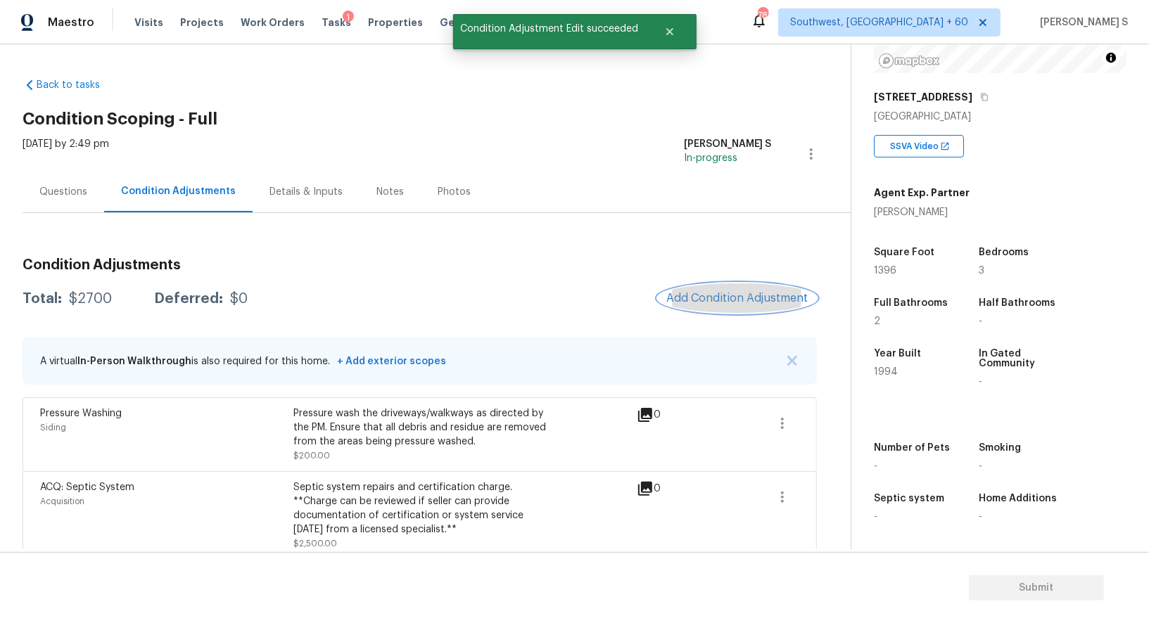
click at [717, 297] on span "Add Condition Adjustment" at bounding box center [737, 298] width 142 height 13
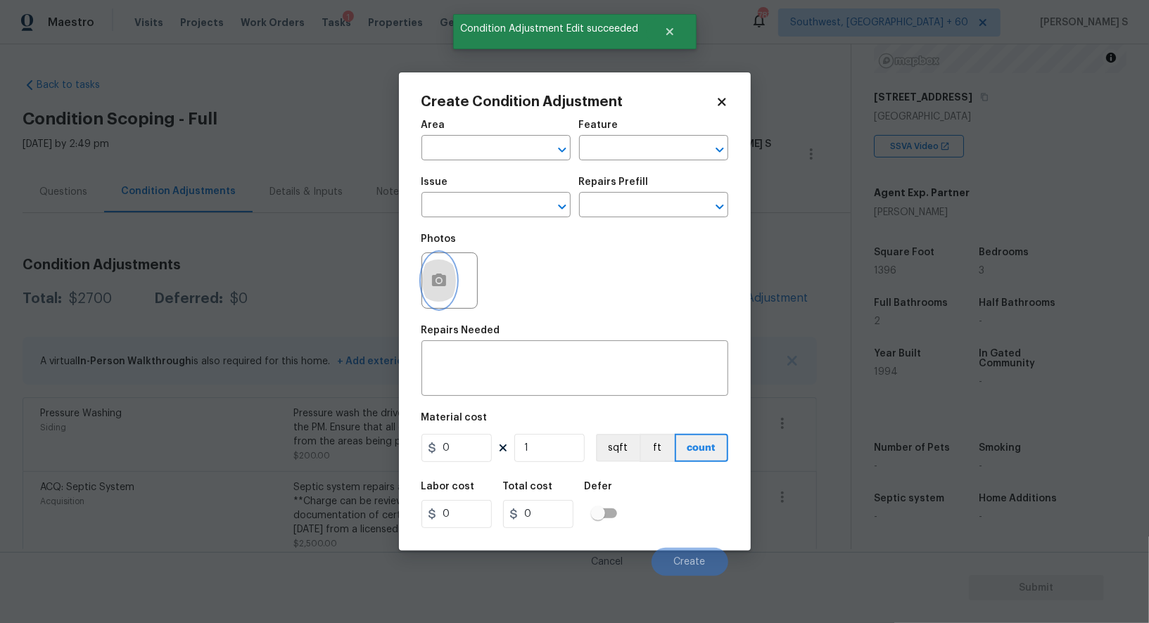
click at [426, 290] on button "button" at bounding box center [439, 280] width 34 height 55
click at [227, 290] on body "Maestro Visits Projects Work Orders Tasks 1 Properties Geo Assignments 787 Sout…" at bounding box center [574, 311] width 1149 height 623
click at [466, 209] on input "text" at bounding box center [476, 207] width 110 height 22
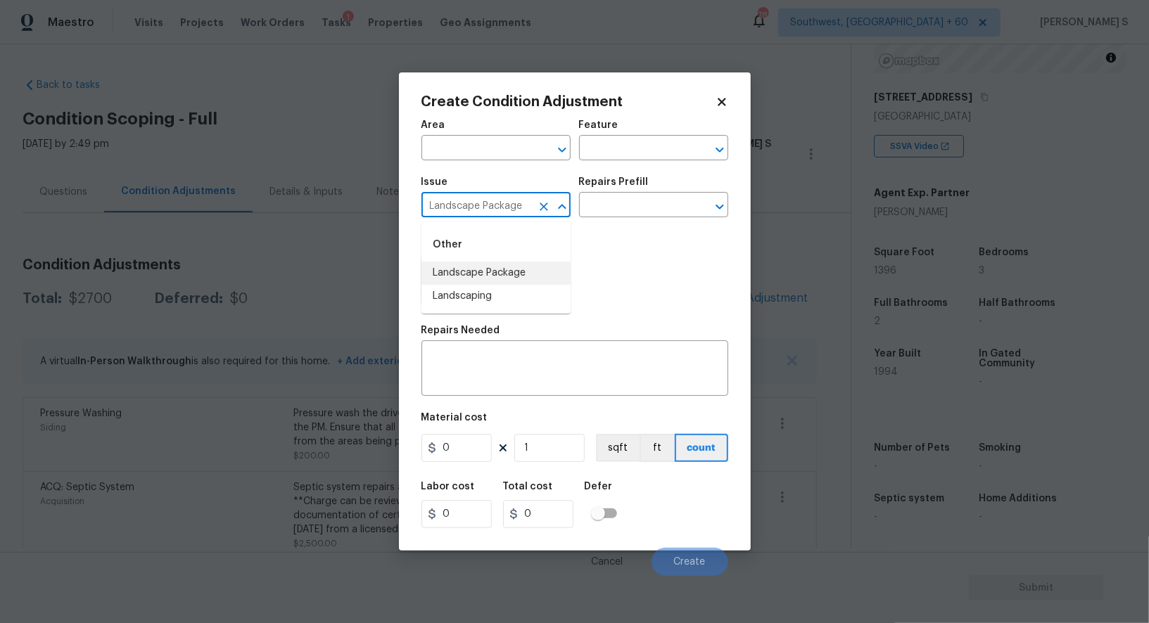
type input "Landscape Package"
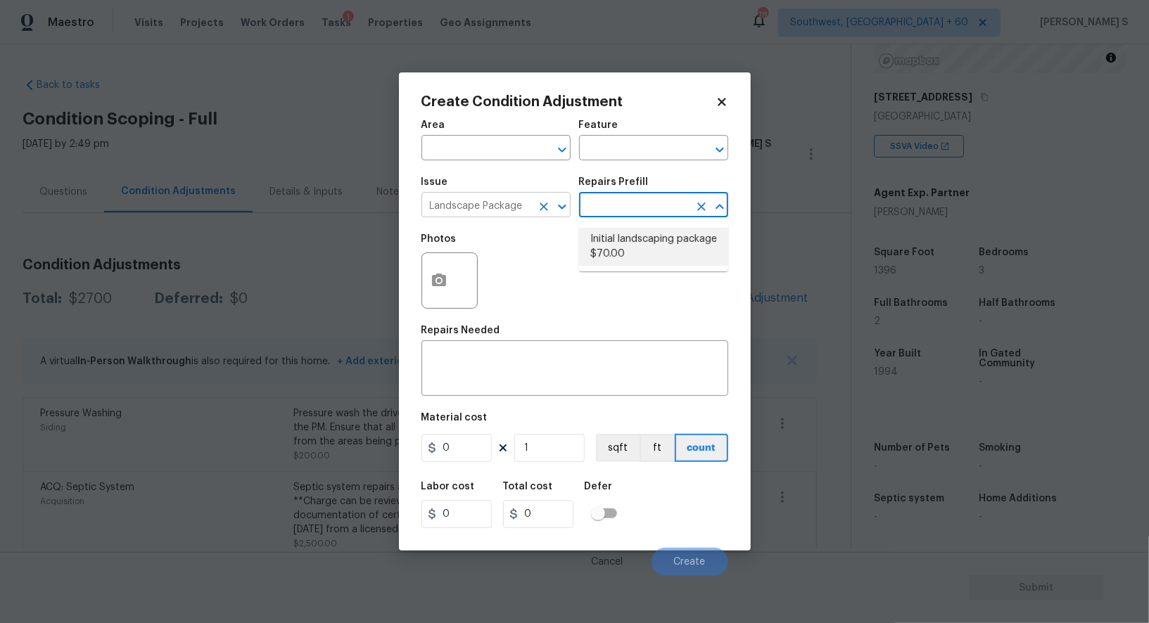
type input "Home Readiness Packages"
type textarea "Mowing of grass up to 6" in height. Mow, edge along driveways & sidewalks, trim…"
type input "70"
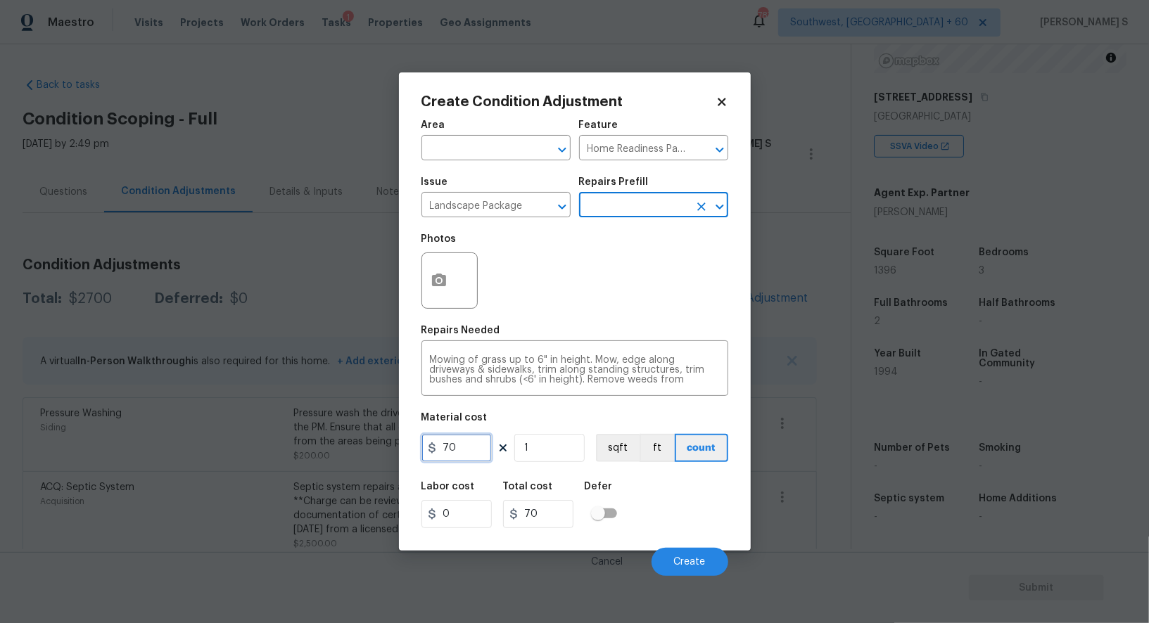
click at [485, 450] on input "70" at bounding box center [456, 448] width 70 height 28
type input "300"
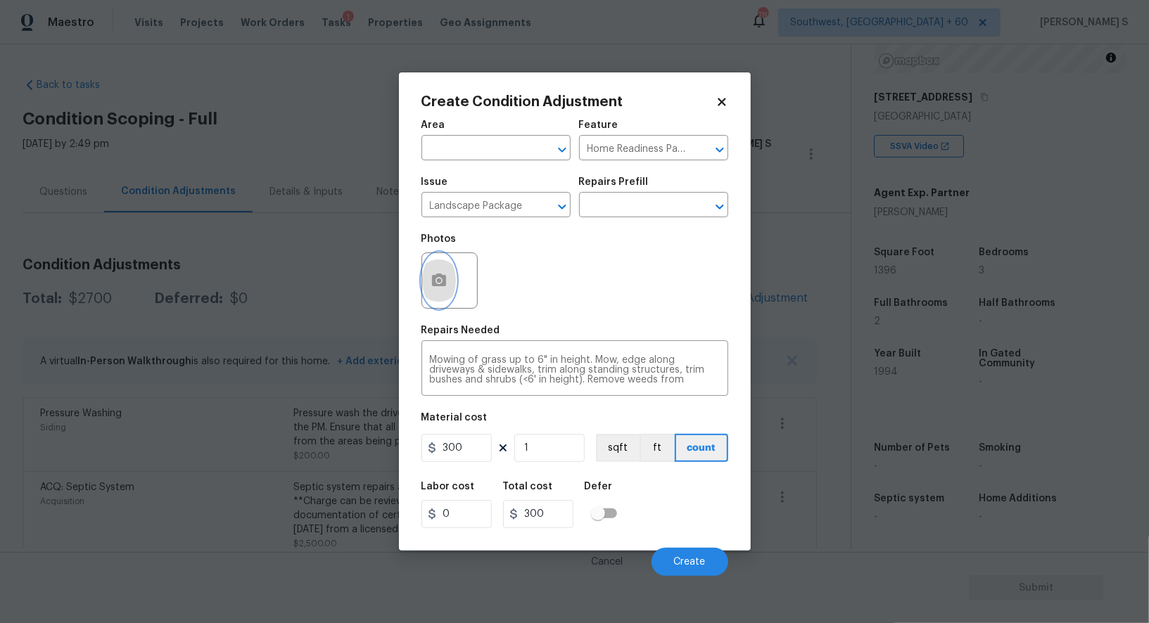
click at [435, 283] on icon "button" at bounding box center [439, 280] width 14 height 13
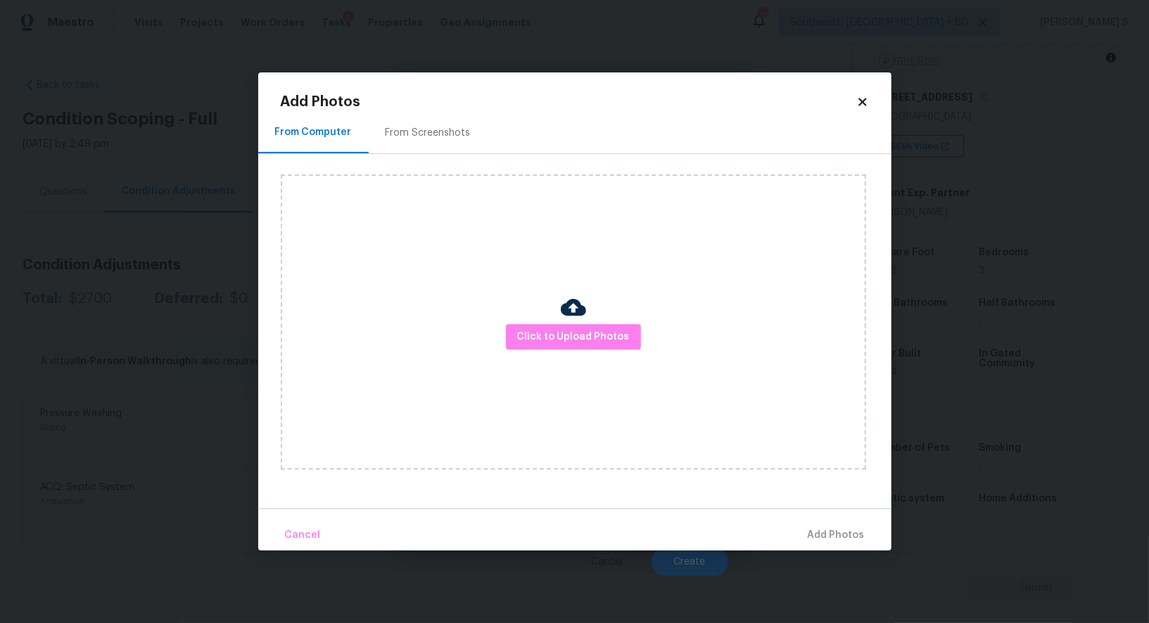
click at [467, 122] on div "From Screenshots" at bounding box center [428, 133] width 119 height 42
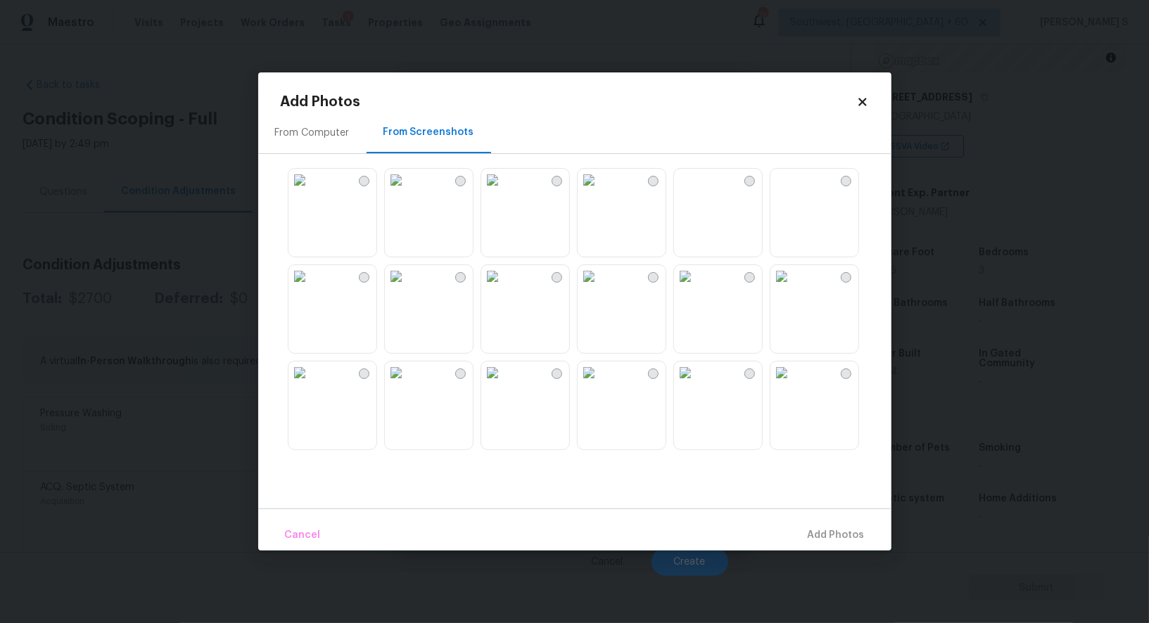
click at [690, 191] on img at bounding box center [685, 180] width 23 height 23
click at [600, 191] on img at bounding box center [589, 180] width 23 height 23
click at [504, 191] on img at bounding box center [492, 180] width 23 height 23
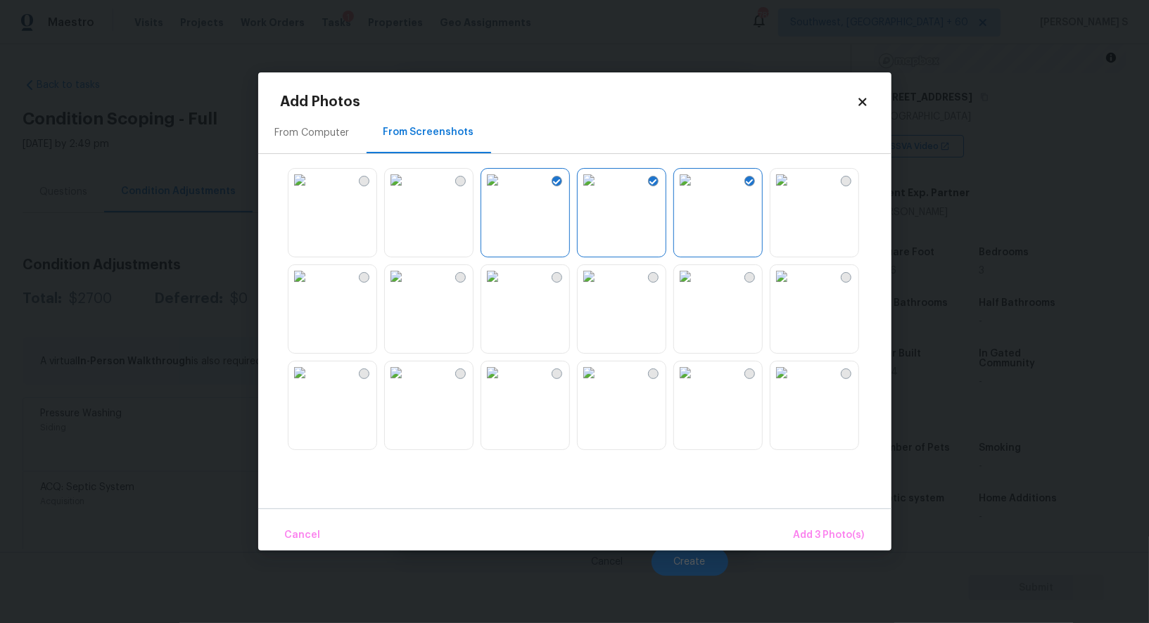
click at [407, 277] on img at bounding box center [396, 276] width 23 height 23
click at [311, 191] on img at bounding box center [299, 180] width 23 height 23
click at [763, 303] on div at bounding box center [586, 309] width 611 height 296
click at [789, 288] on img at bounding box center [781, 276] width 23 height 23
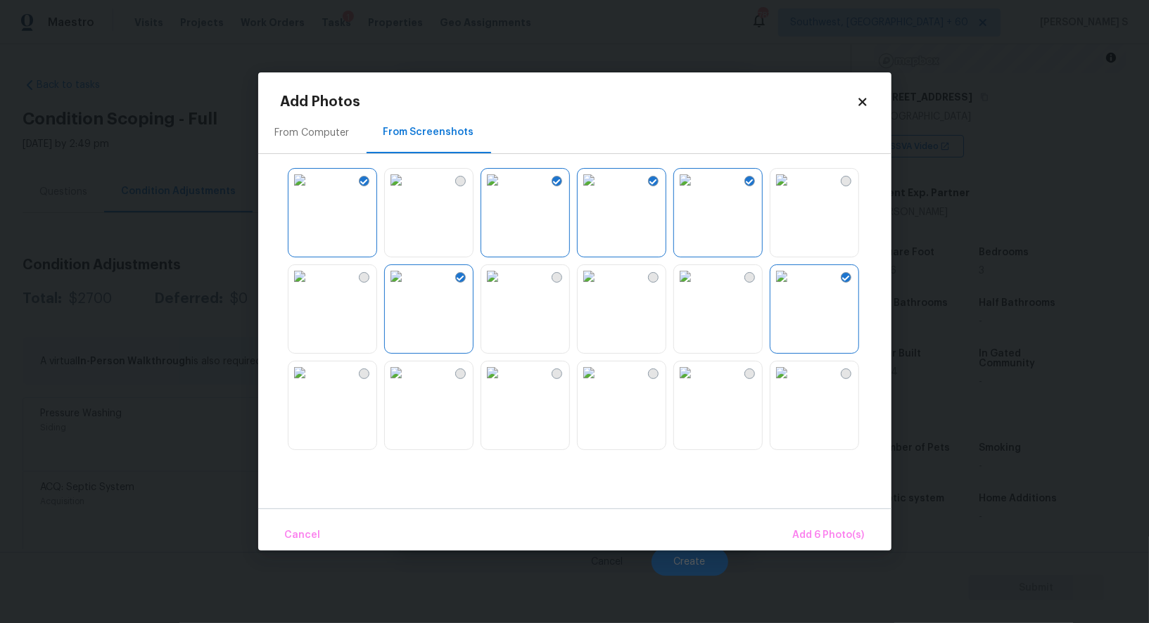
click at [311, 384] on img at bounding box center [299, 373] width 23 height 23
click at [826, 532] on span "Add 7 Photo(s)" at bounding box center [829, 536] width 72 height 18
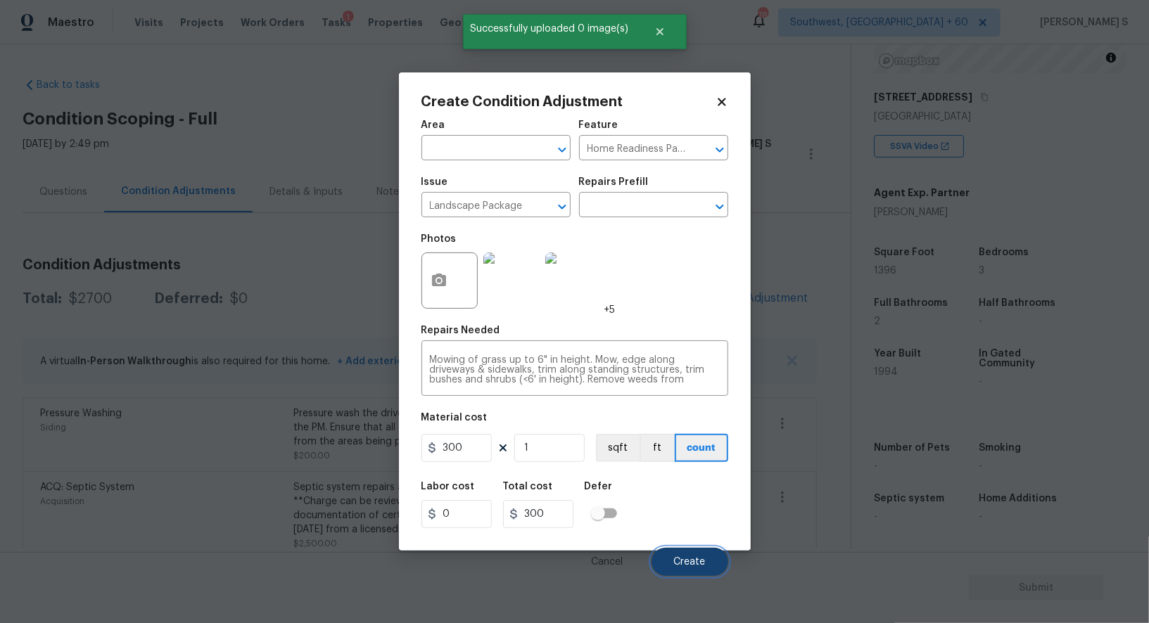
click at [693, 559] on span "Create" at bounding box center [690, 562] width 32 height 11
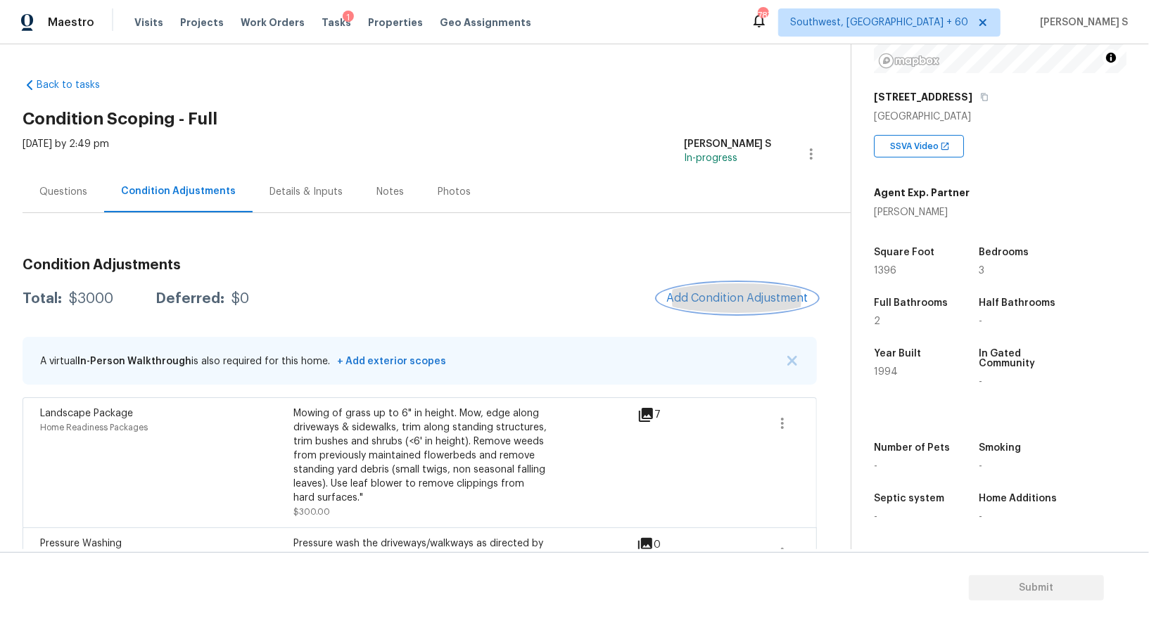
click at [768, 292] on span "Add Condition Adjustment" at bounding box center [737, 298] width 142 height 13
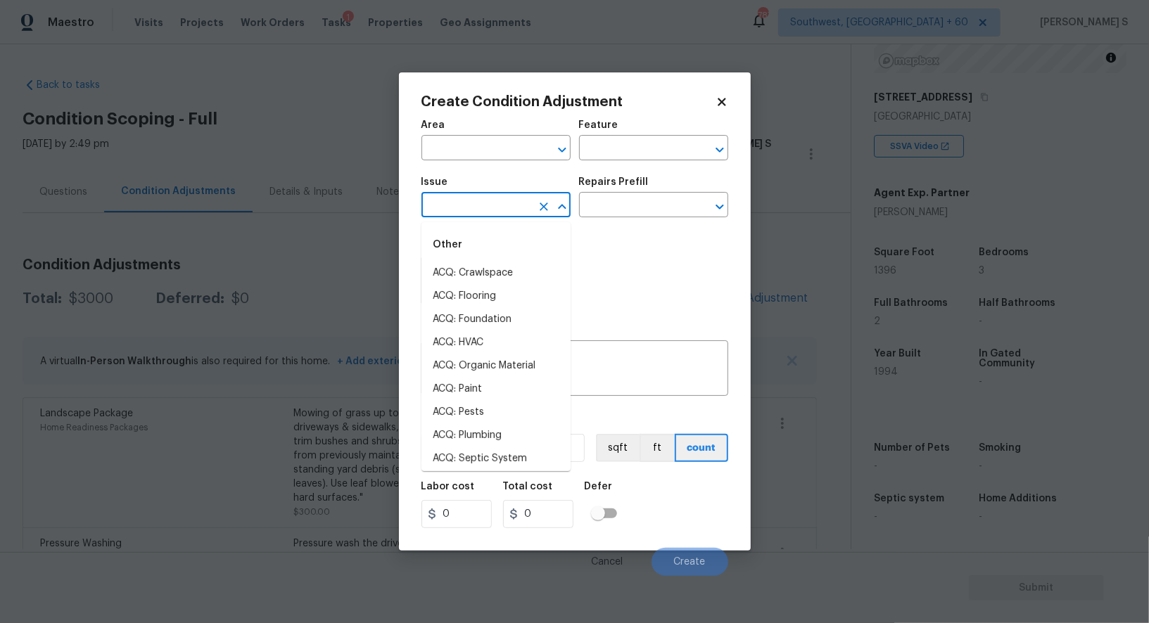
click at [452, 203] on input "text" at bounding box center [476, 207] width 110 height 22
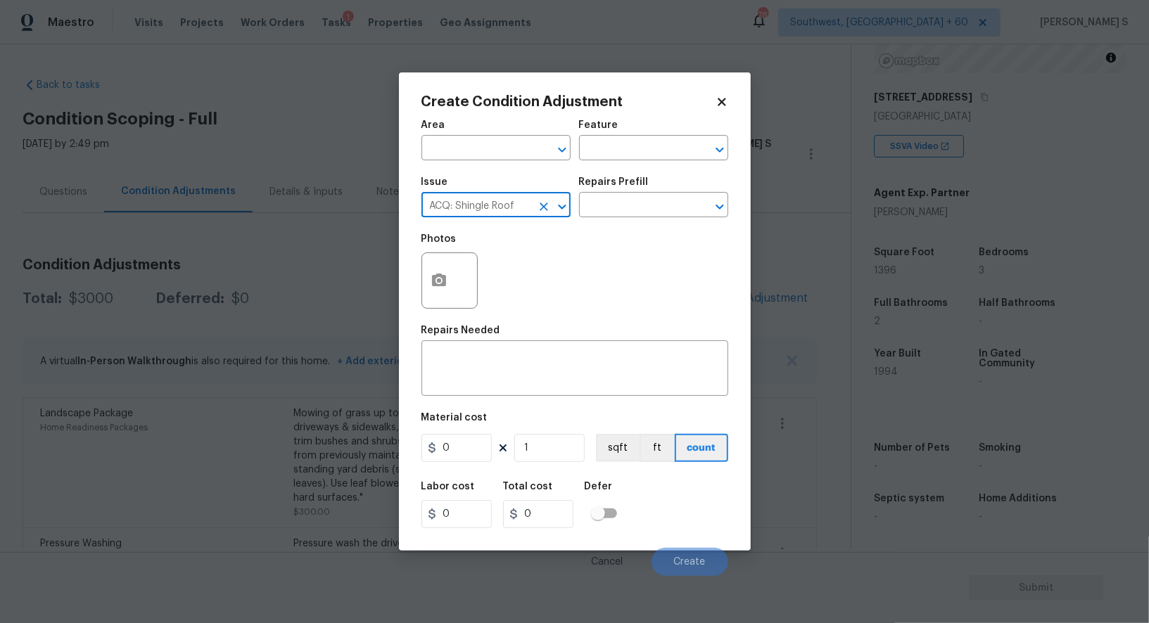
type input "ACQ: Shingle Roof"
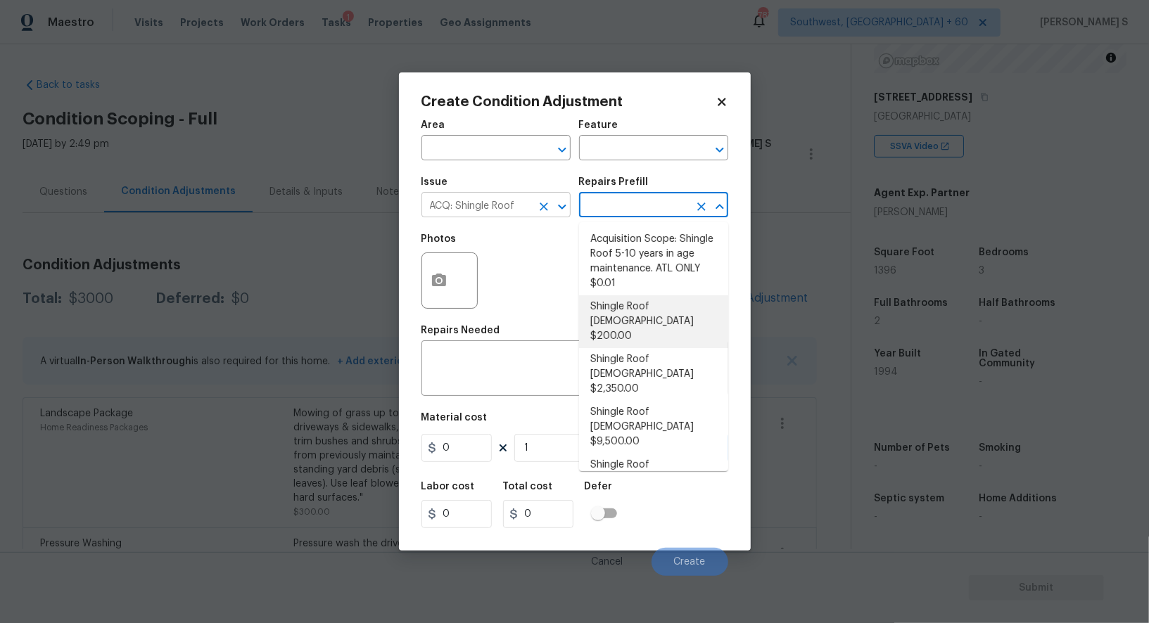
type input "Acquisition"
type textarea "Acquisition Scope: Shingle Roof 0-10 years in age maintenance."
type input "200"
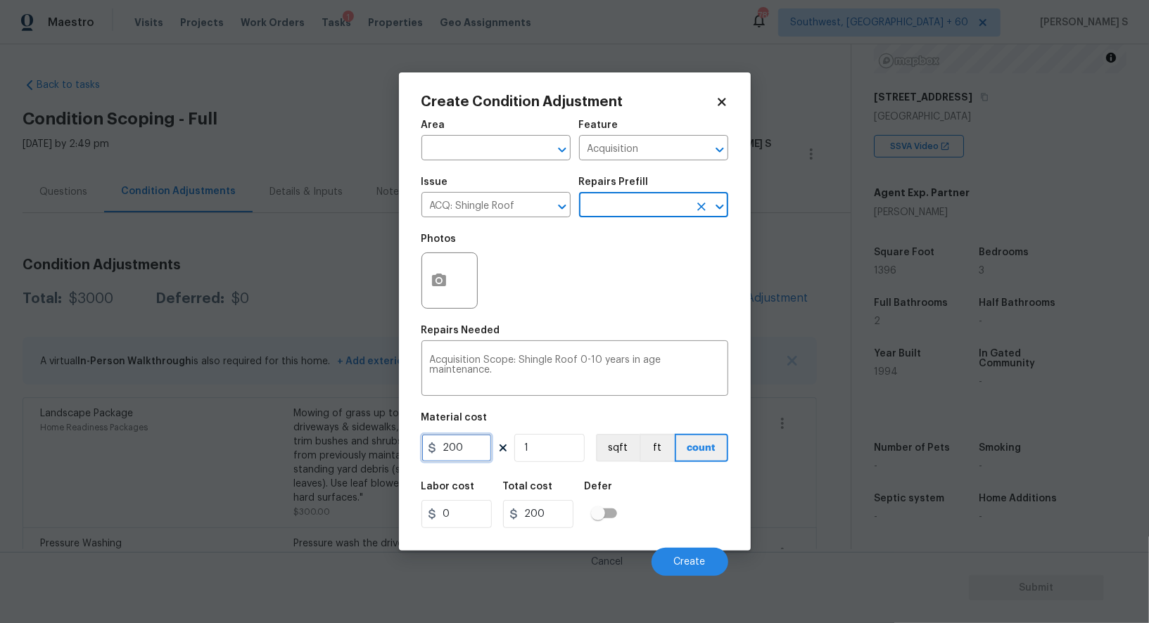
click at [481, 450] on input "200" at bounding box center [456, 448] width 70 height 28
type input "500"
click at [694, 502] on div "Labor cost 0 Total cost 500 Defer" at bounding box center [574, 505] width 307 height 63
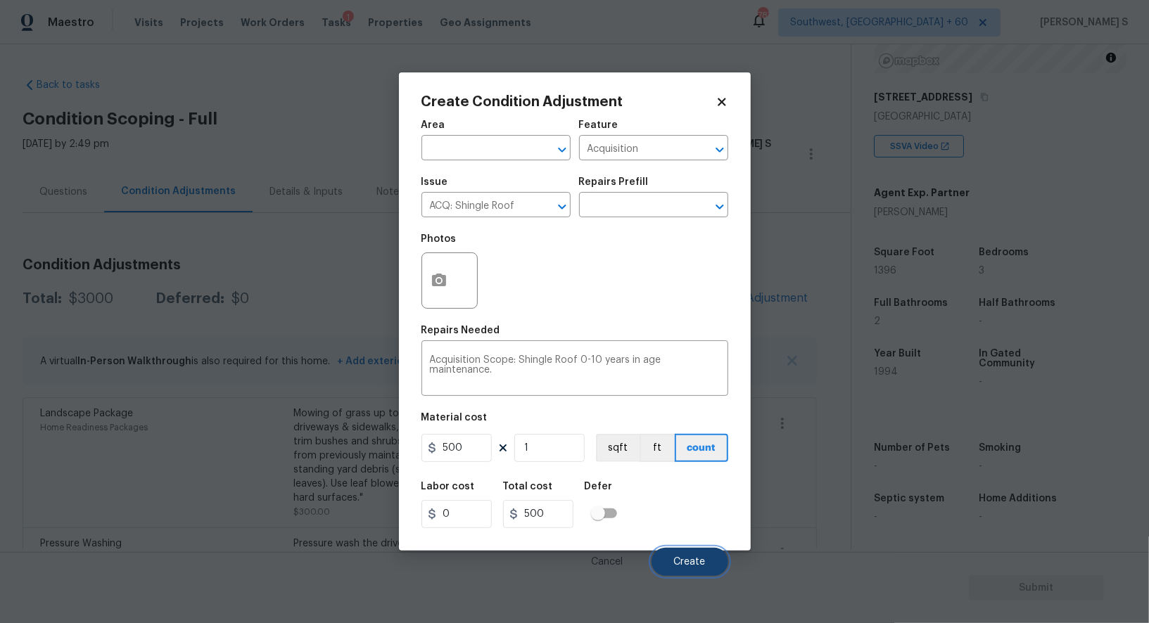
click at [716, 554] on button "Create" at bounding box center [690, 562] width 77 height 28
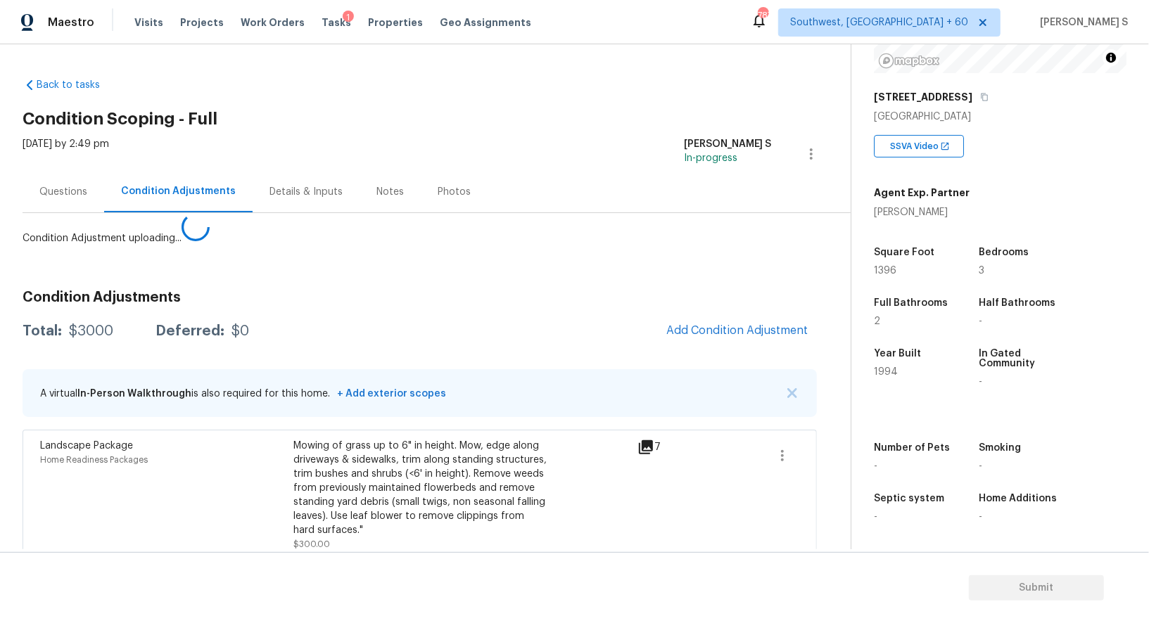
click at [267, 502] on body "Maestro Visits Projects Work Orders Tasks 1 Properties Geo Assignments 787 Sout…" at bounding box center [574, 311] width 1149 height 623
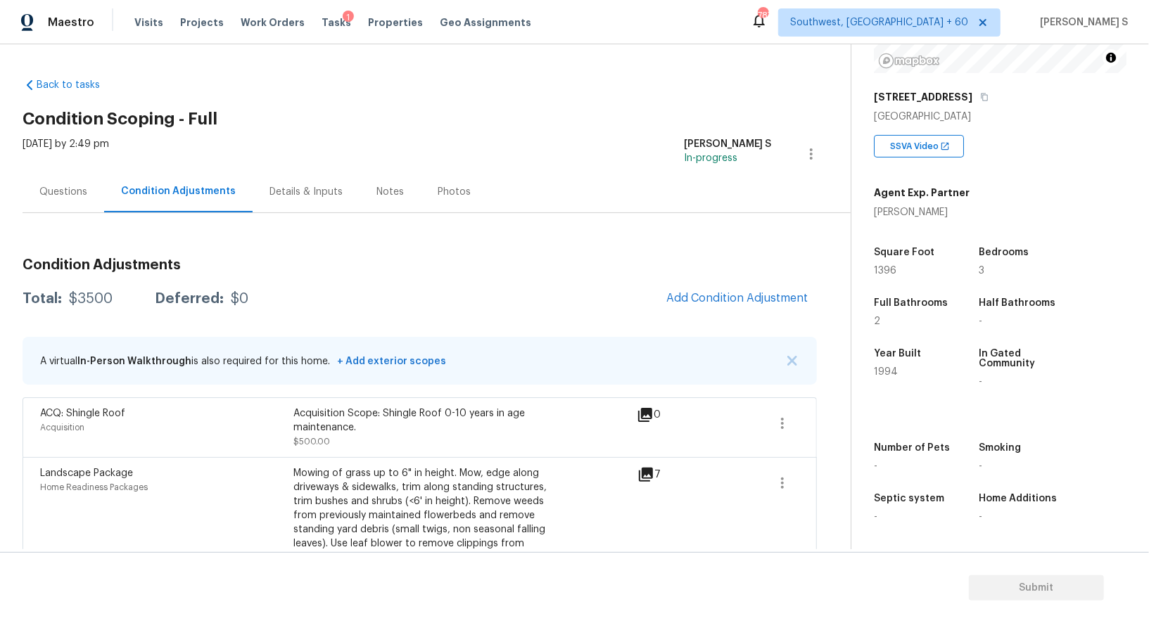
click at [77, 189] on div "Questions" at bounding box center [63, 192] width 48 height 14
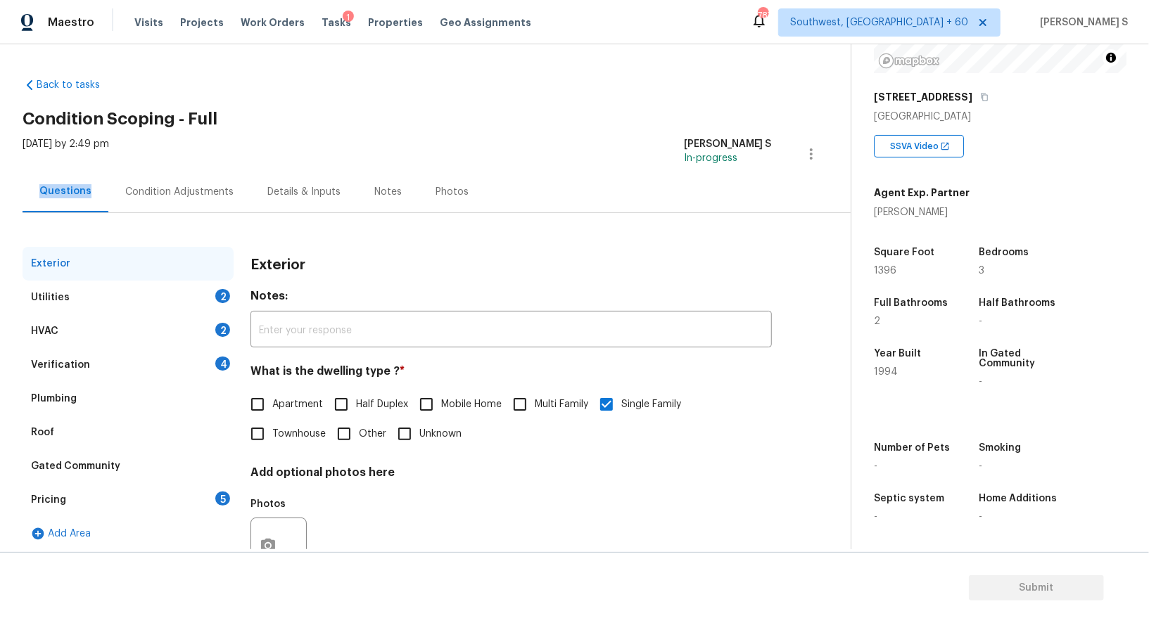
click at [77, 189] on div "Questions" at bounding box center [65, 191] width 52 height 14
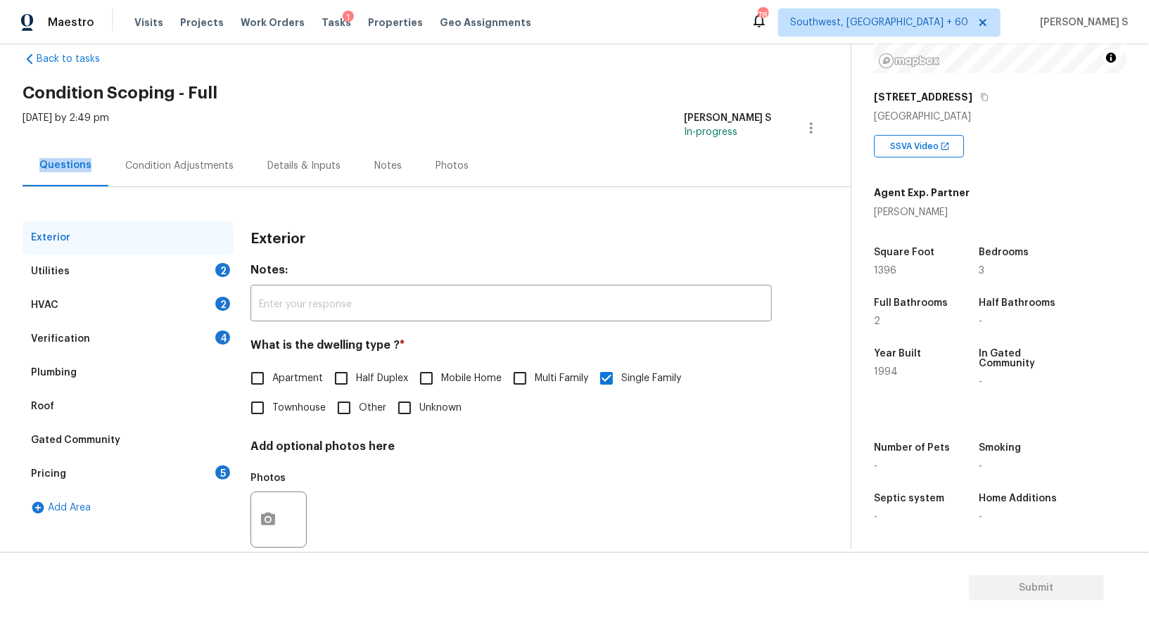
scroll to position [53, 0]
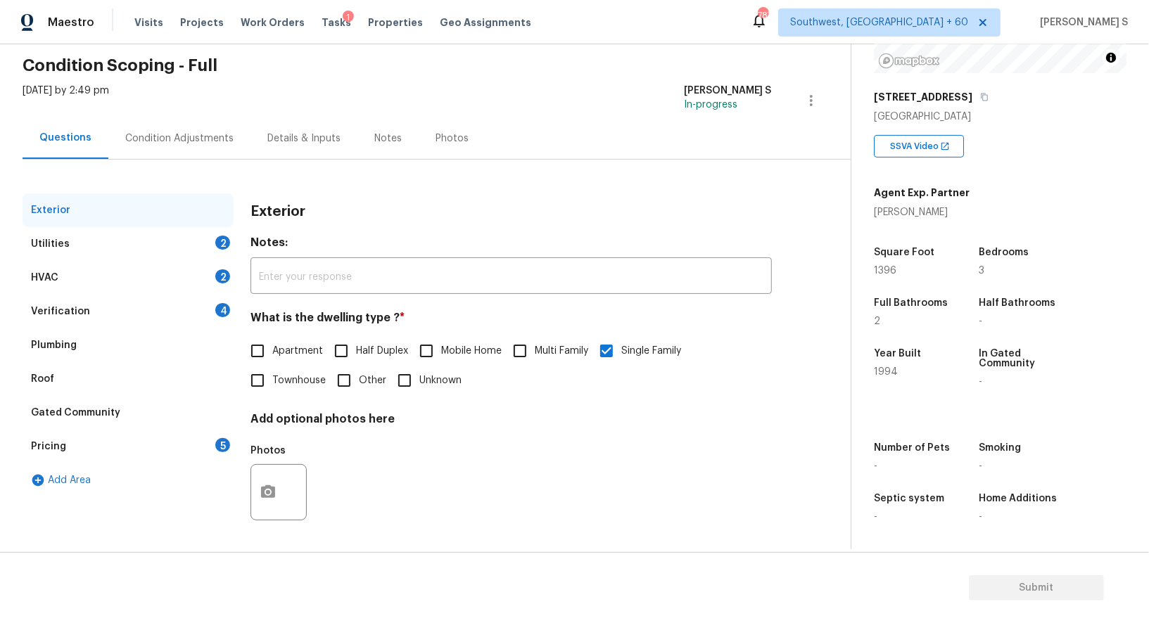
click at [168, 310] on div "Verification 4" at bounding box center [128, 312] width 211 height 34
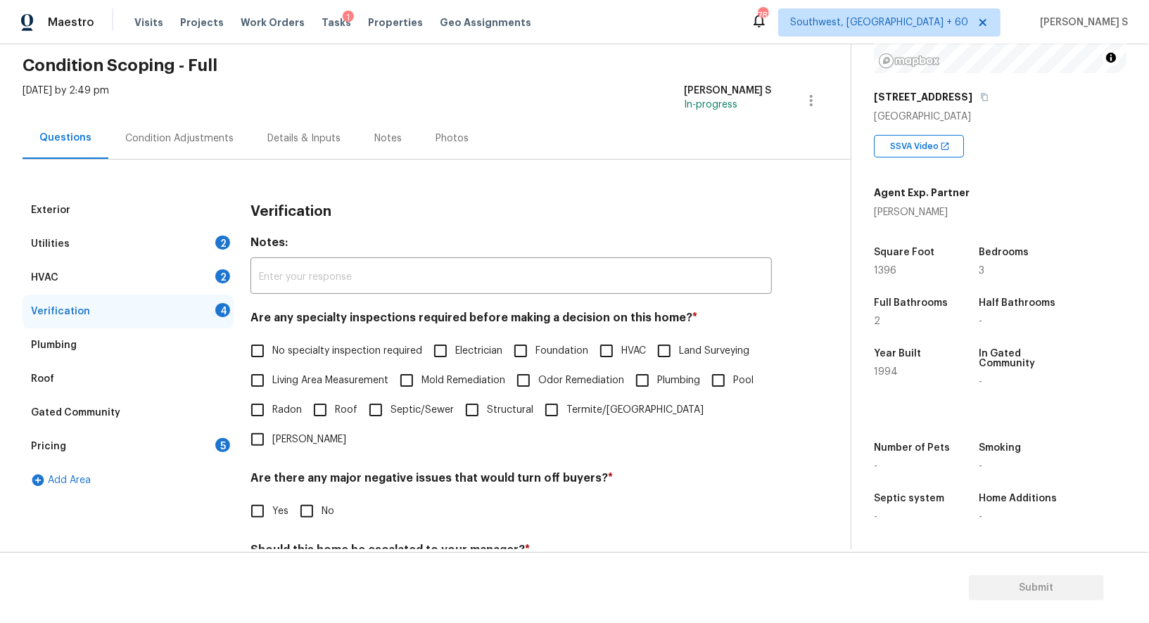
click at [267, 350] on input "No specialty inspection required" at bounding box center [258, 351] width 30 height 30
checkbox input "true"
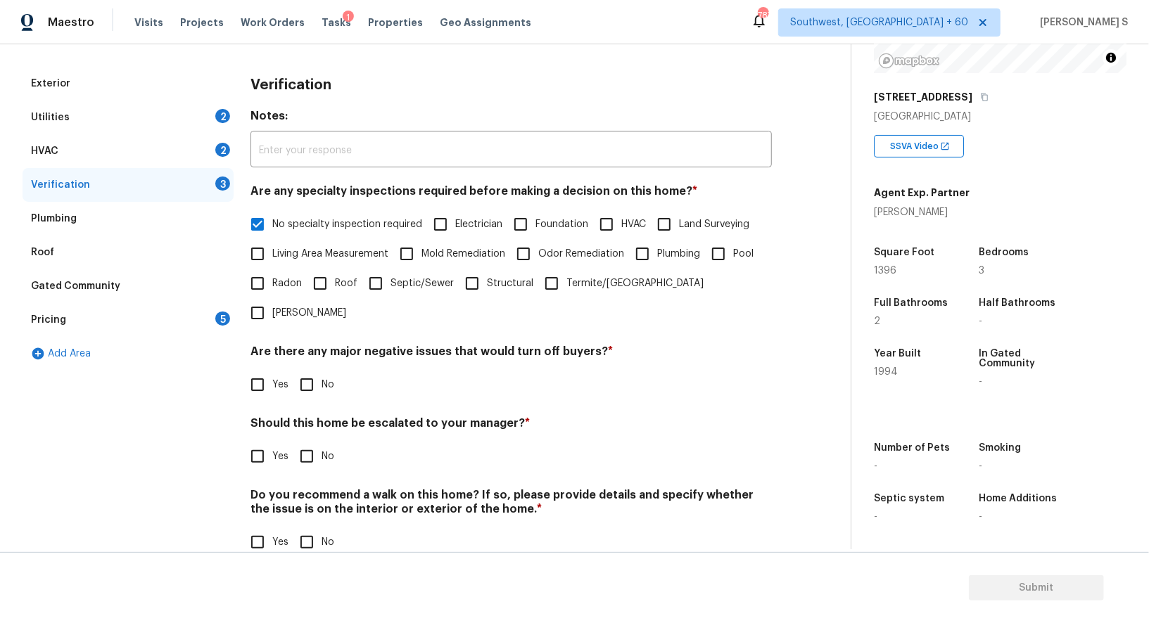
scroll to position [179, 0]
drag, startPoint x: 315, startPoint y: 361, endPoint x: 315, endPoint y: 369, distance: 8.4
click at [315, 371] on input "No" at bounding box center [307, 386] width 30 height 30
checkbox input "true"
click at [307, 528] on input "No" at bounding box center [307, 543] width 30 height 30
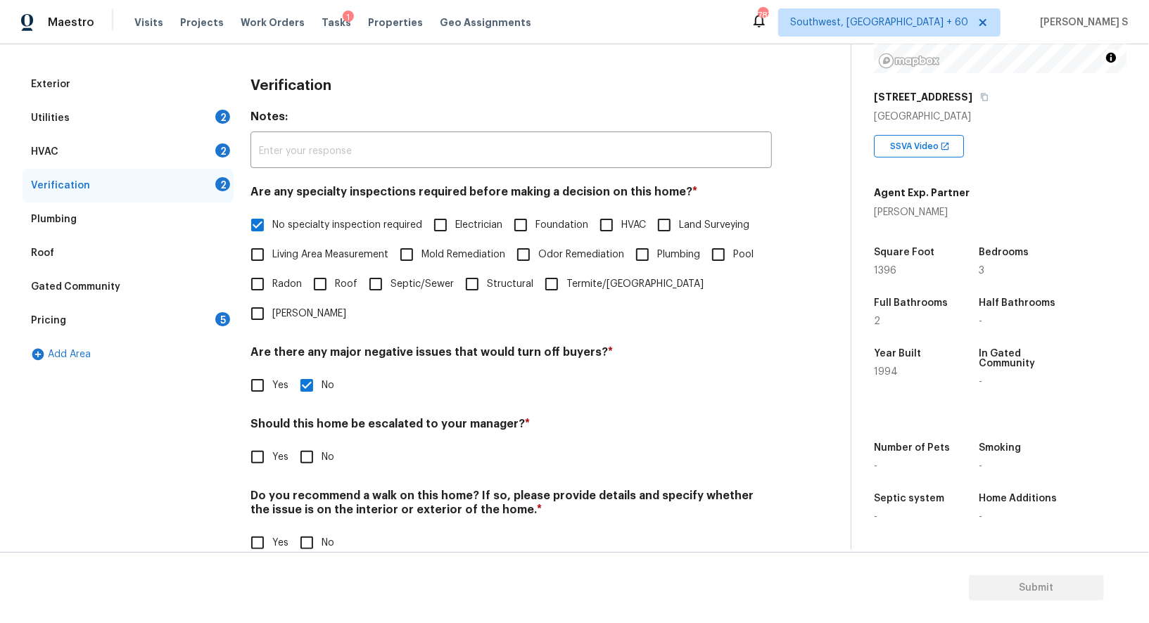
checkbox input "true"
click at [264, 443] on input "Yes" at bounding box center [258, 458] width 30 height 30
checkbox input "true"
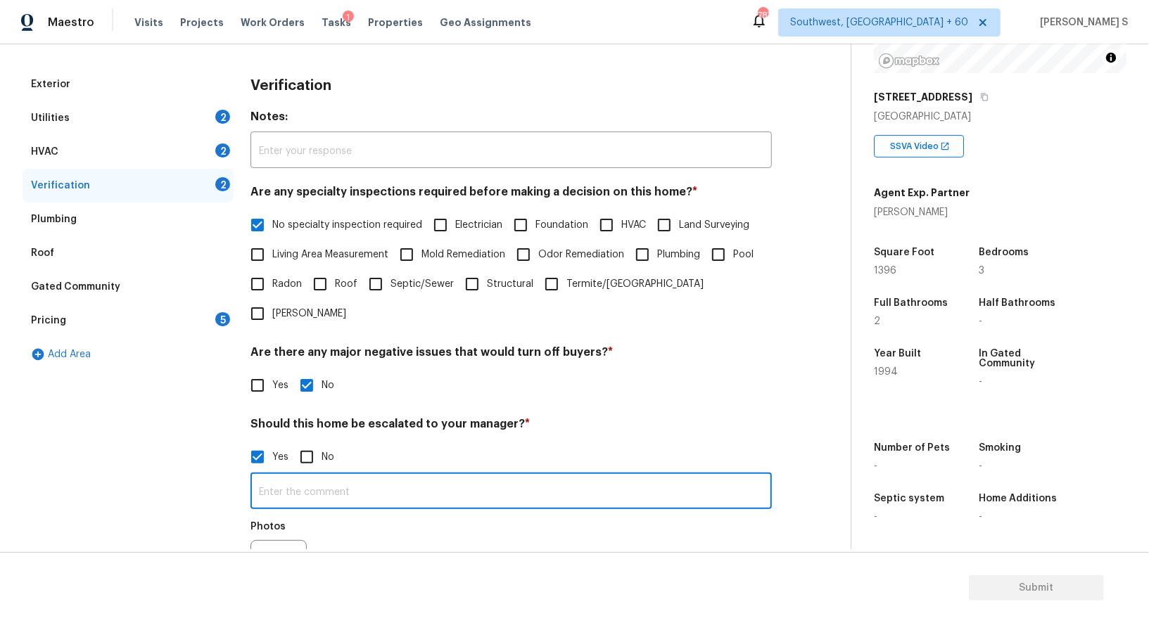
click at [335, 476] on input "text" at bounding box center [510, 492] width 521 height 33
click at [291, 476] on input "ALA proeprty. Possible foundation issue in this property agent mentioned fair f…" at bounding box center [510, 492] width 521 height 33
type input "ALA property. Possible foundation issue in this property agent mentioned fair f…"
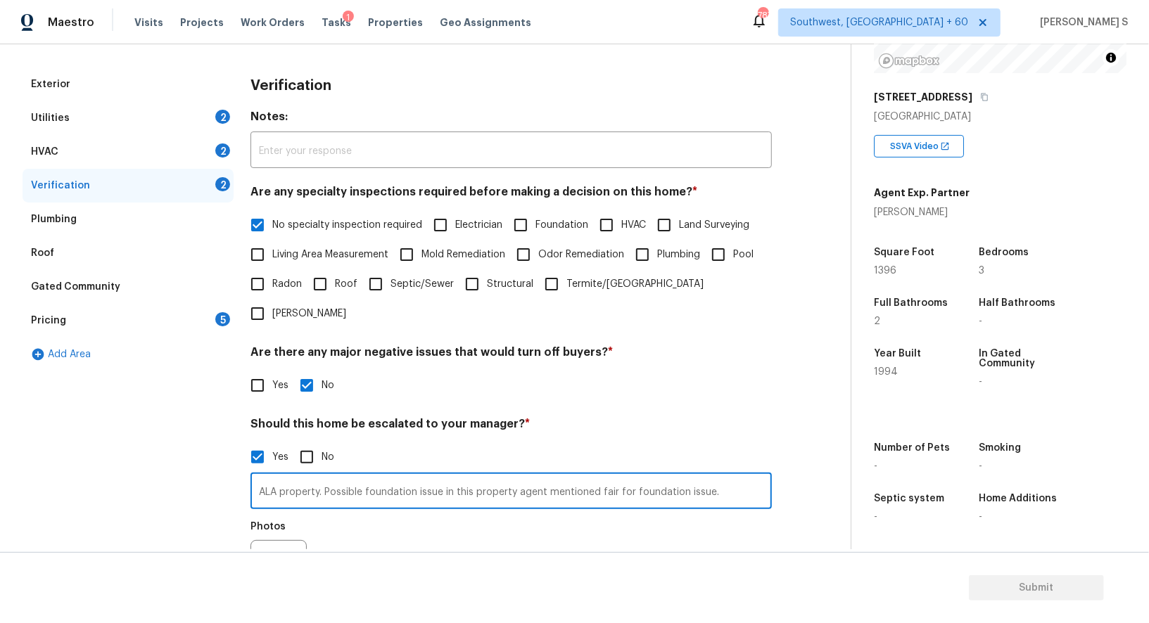
click at [357, 539] on div "Photos" at bounding box center [510, 559] width 521 height 91
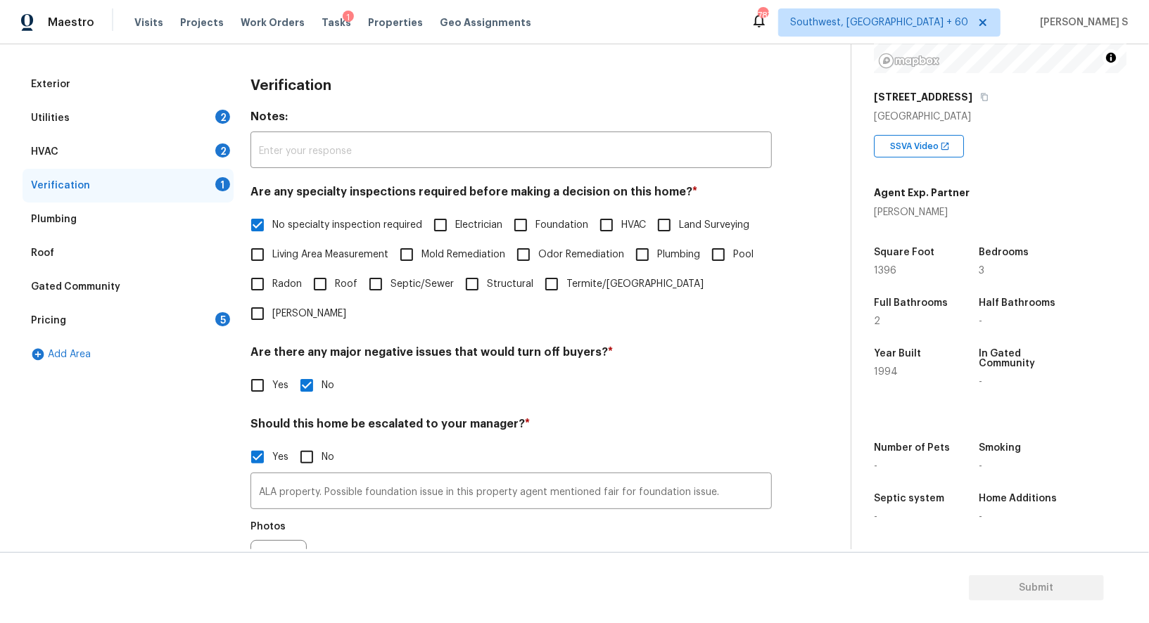
click at [218, 142] on div "HVAC 2" at bounding box center [128, 152] width 211 height 34
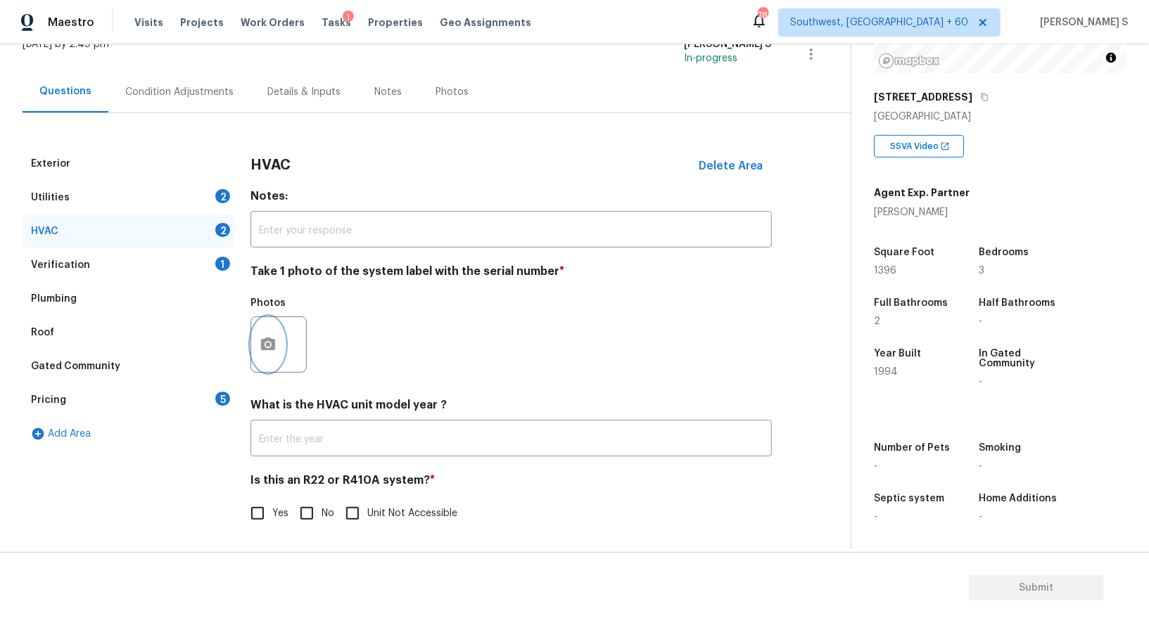
click at [263, 332] on button "button" at bounding box center [268, 344] width 34 height 55
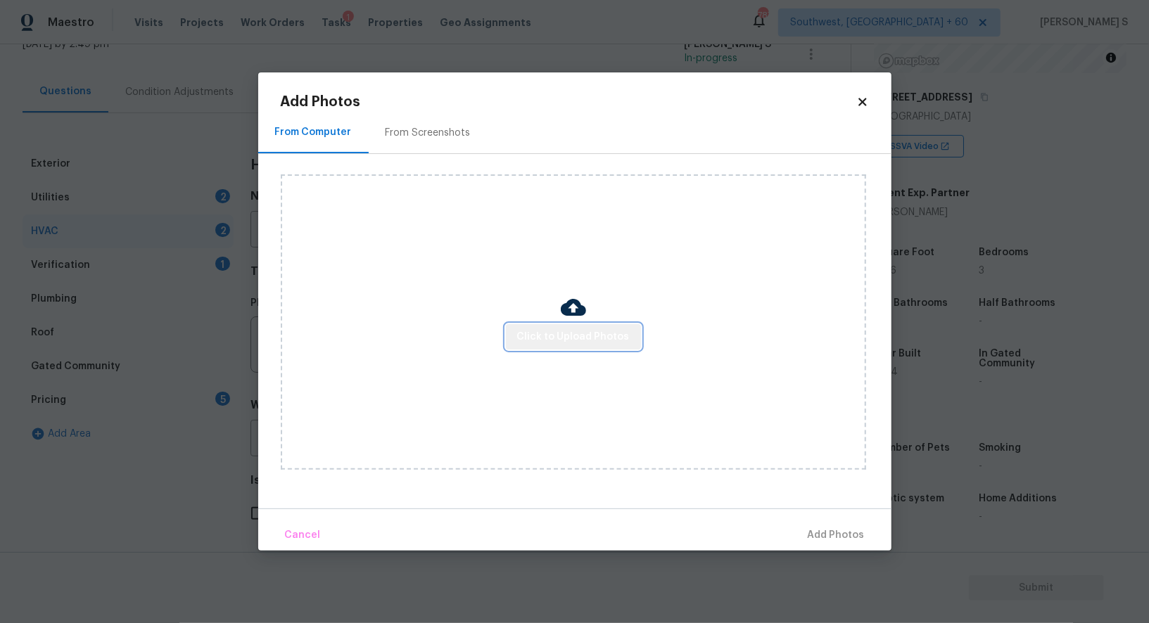
click at [587, 330] on span "Click to Upload Photos" at bounding box center [573, 338] width 113 height 18
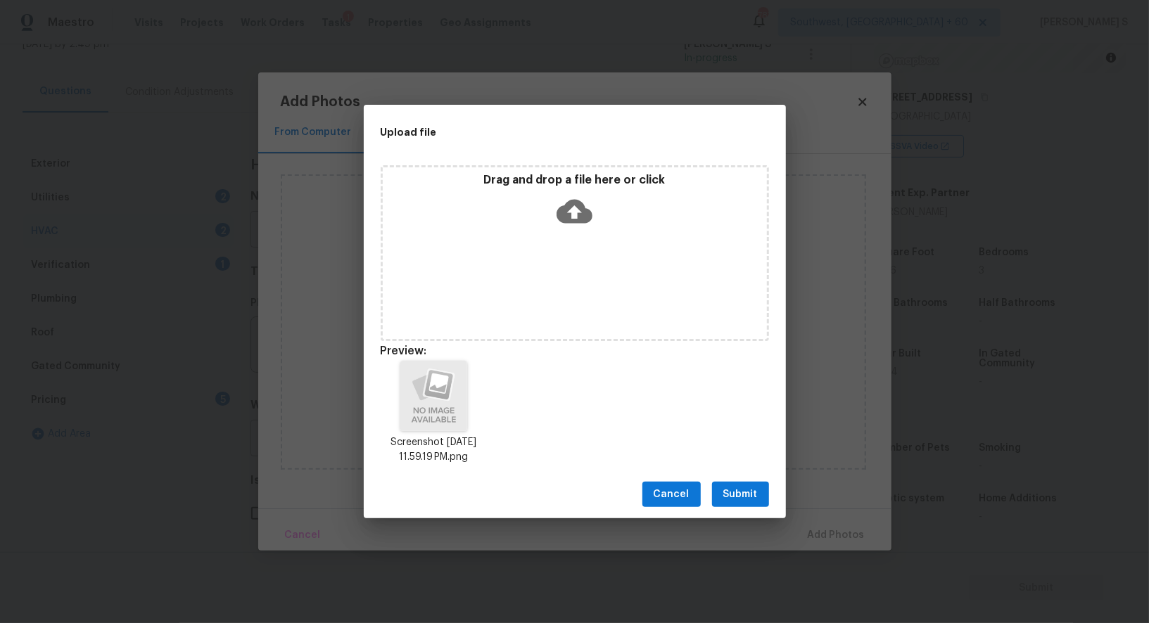
click at [735, 489] on span "Submit" at bounding box center [740, 495] width 34 height 18
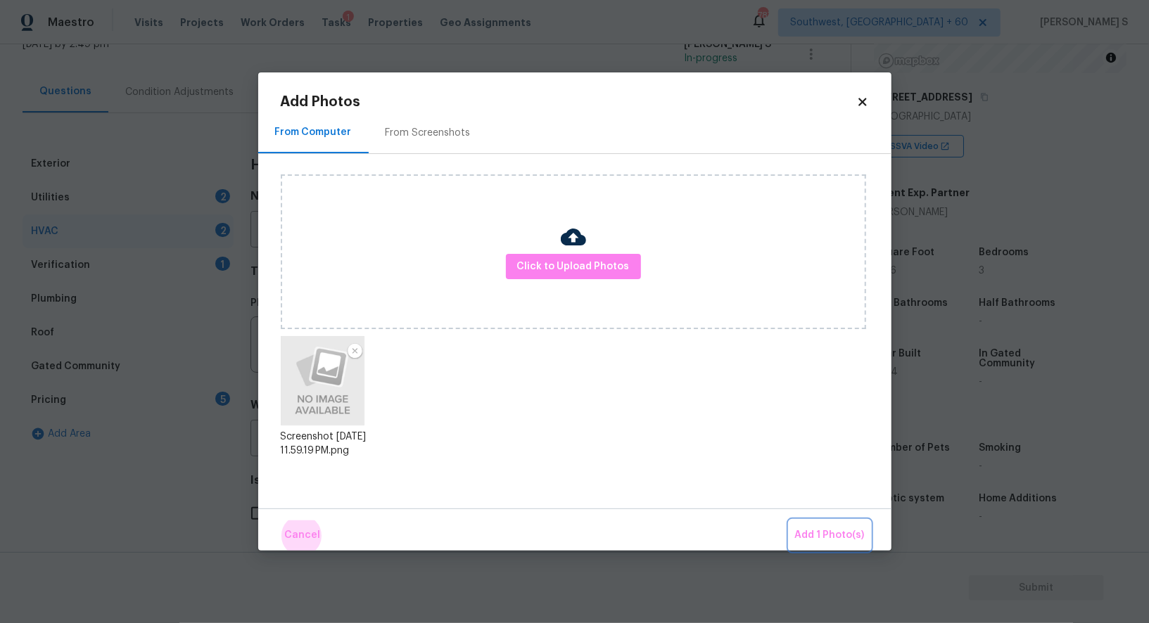
click at [789, 521] on button "Add 1 Photo(s)" at bounding box center [829, 536] width 81 height 30
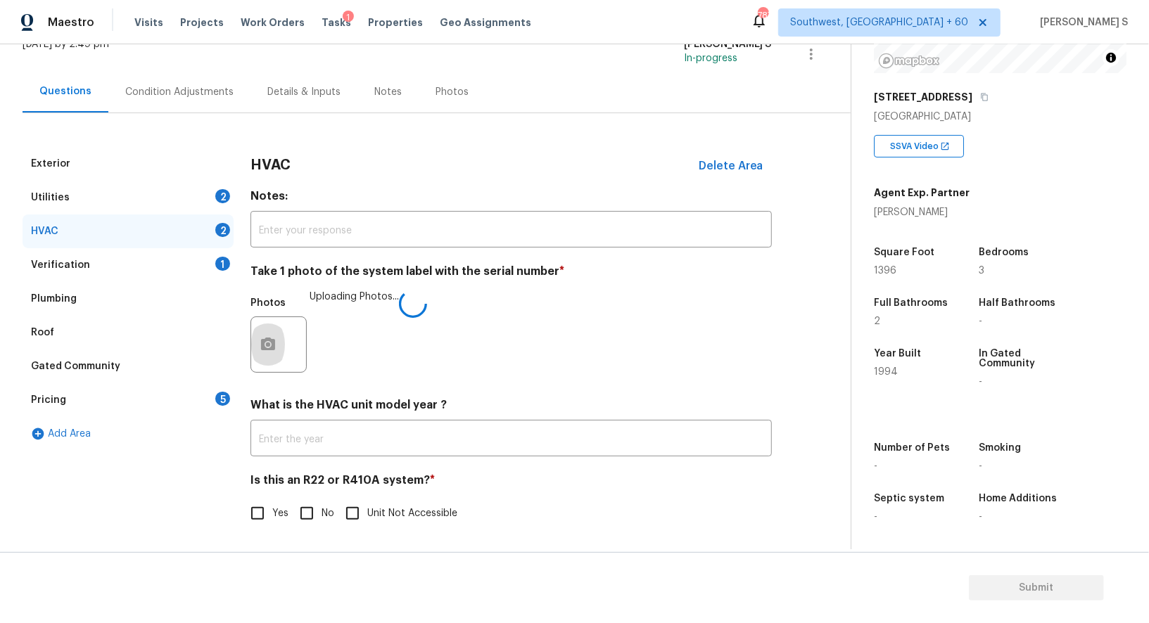
click at [310, 507] on input "No" at bounding box center [307, 514] width 30 height 30
checkbox input "true"
click at [210, 198] on div "Utilities 2" at bounding box center [128, 198] width 211 height 34
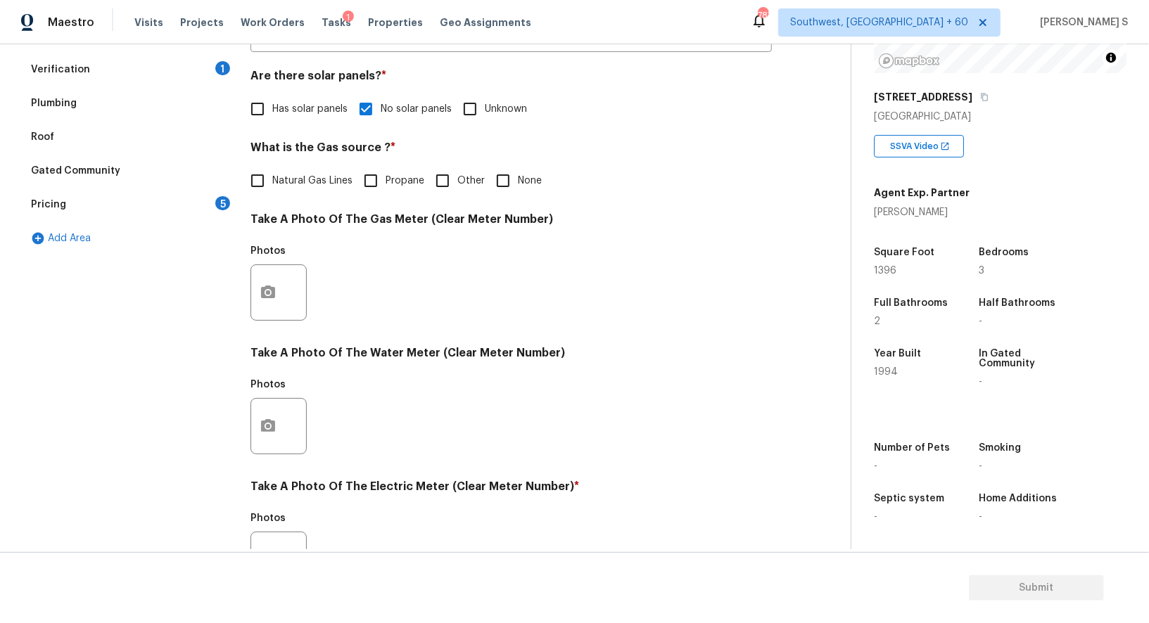
scroll to position [435, 0]
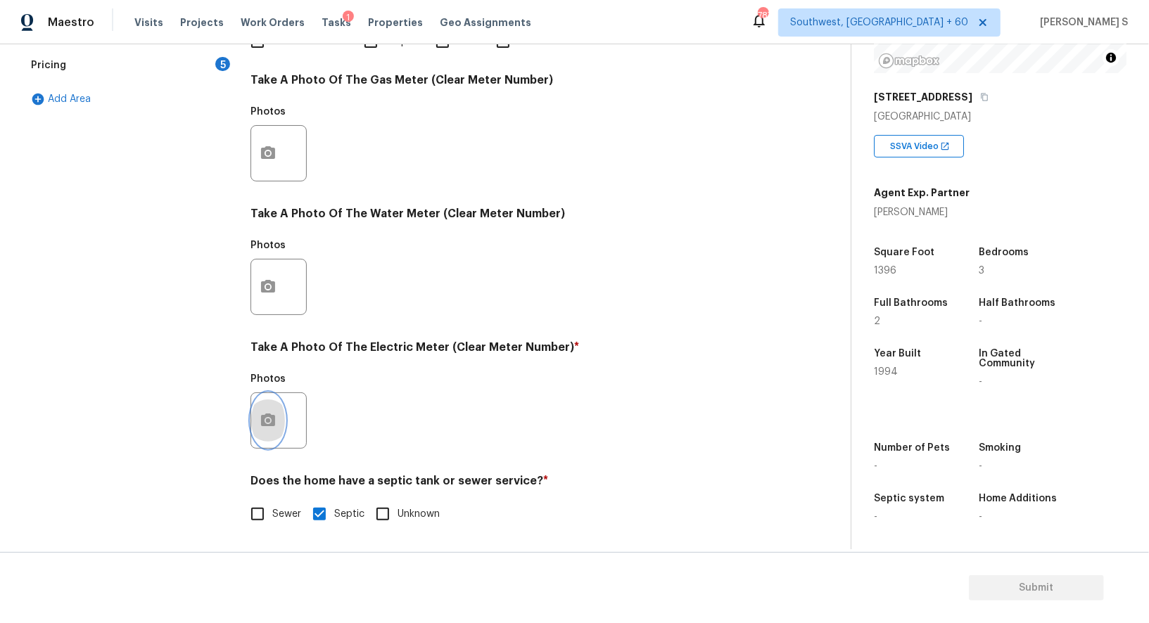
click at [269, 433] on button "button" at bounding box center [268, 420] width 34 height 55
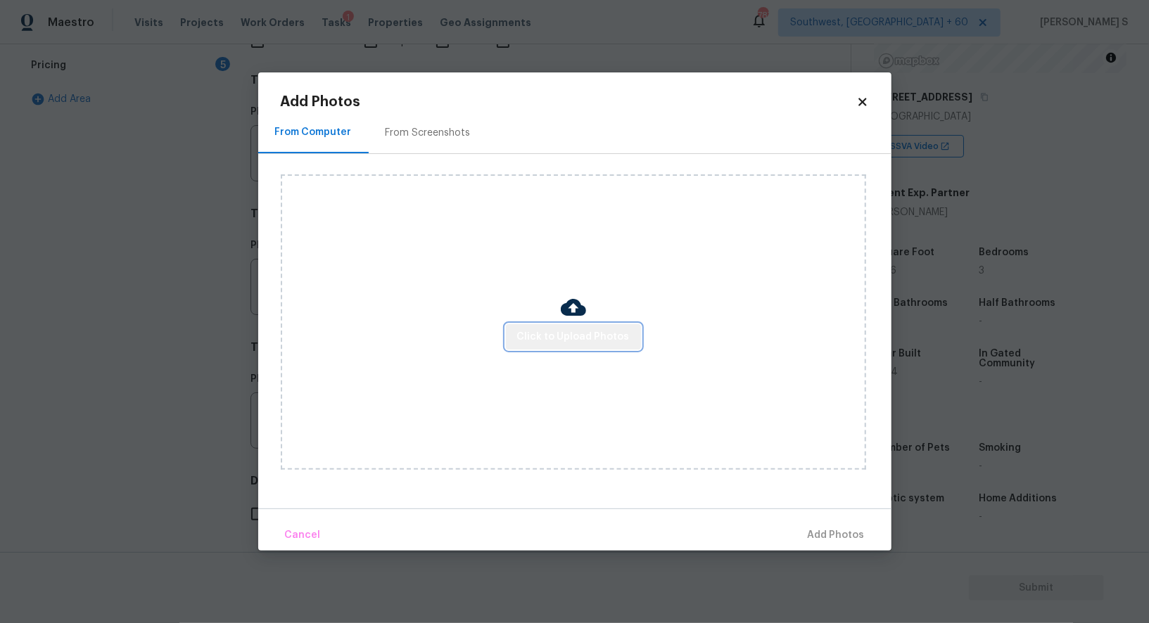
click at [581, 336] on span "Click to Upload Photos" at bounding box center [573, 338] width 113 height 18
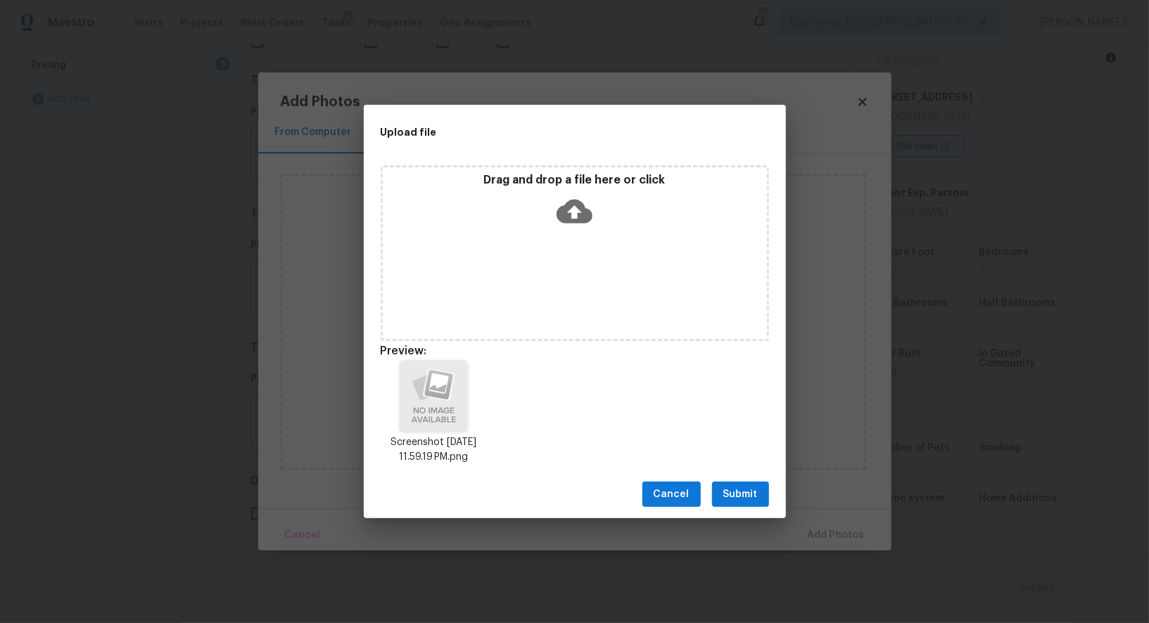
click at [738, 485] on button "Submit" at bounding box center [740, 495] width 57 height 26
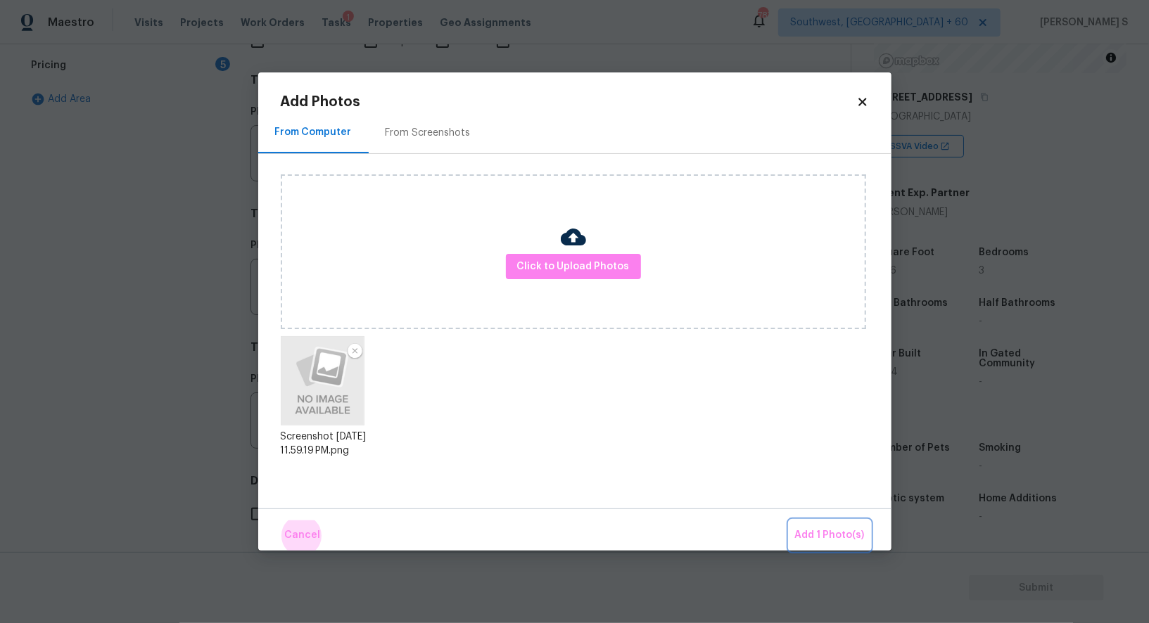
click at [789, 521] on button "Add 1 Photo(s)" at bounding box center [829, 536] width 81 height 30
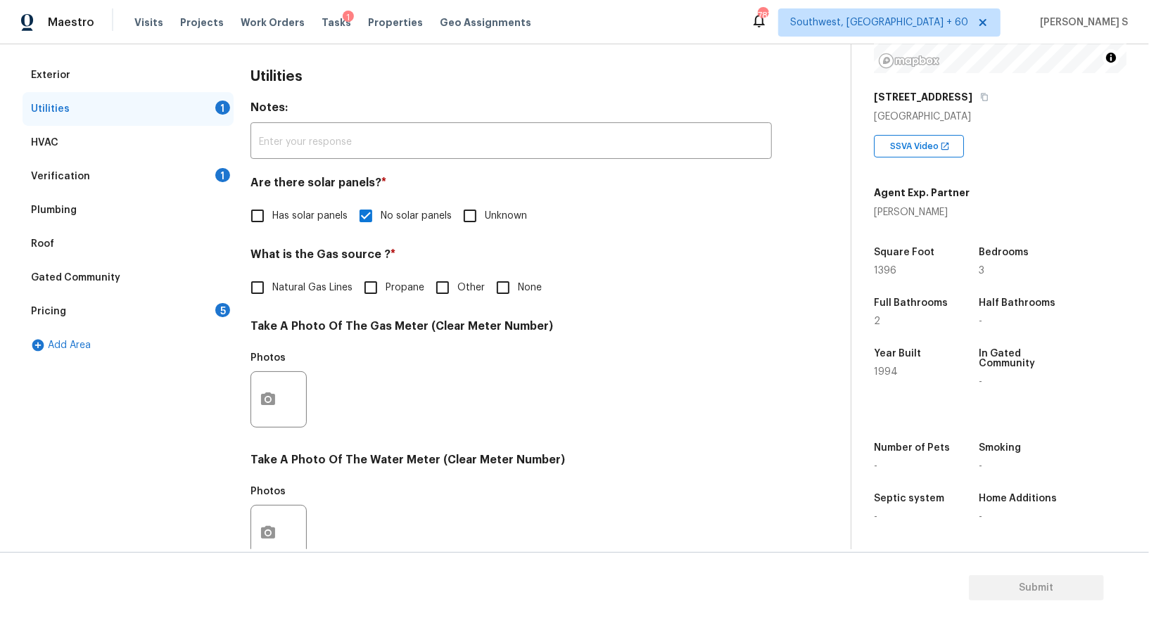
scroll to position [0, 0]
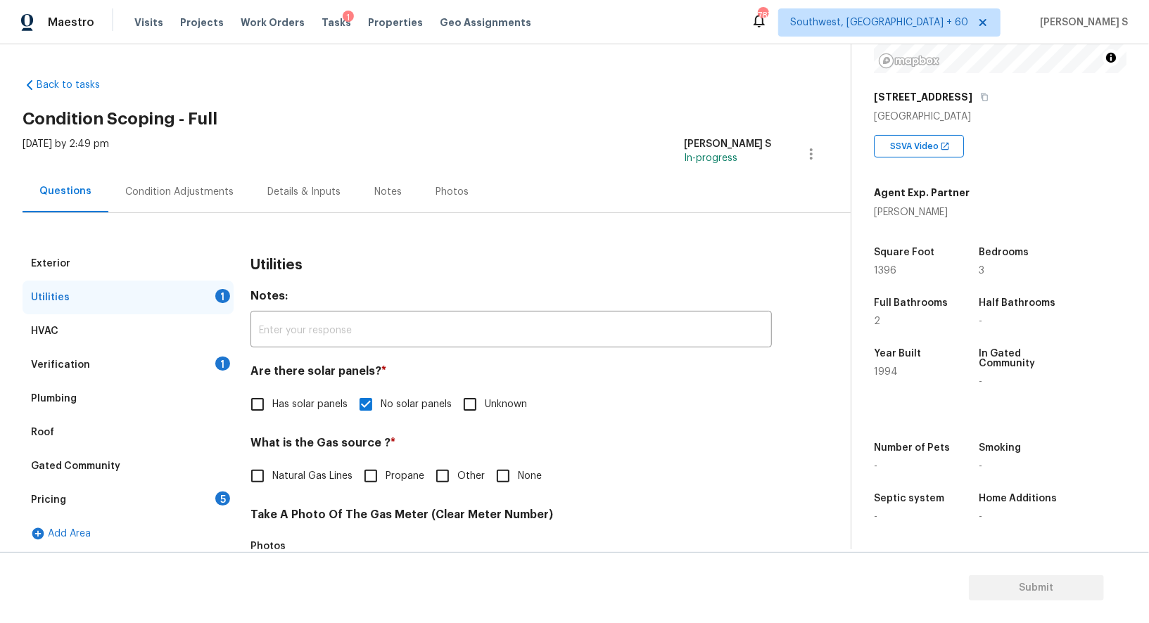
click at [214, 501] on div "Pricing 5" at bounding box center [128, 500] width 211 height 34
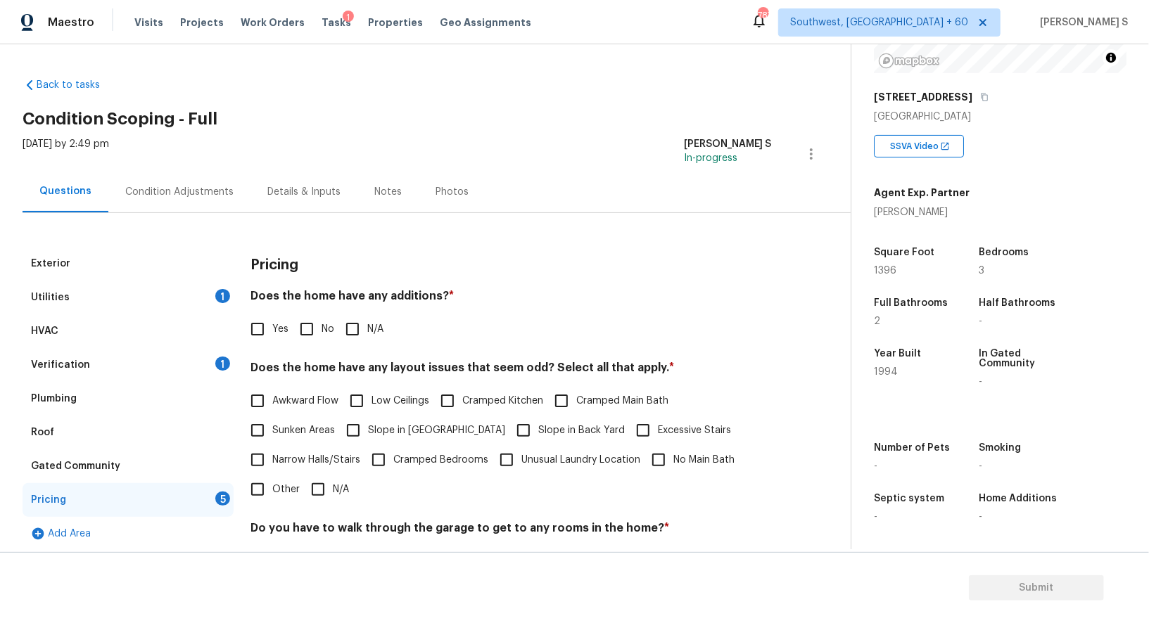
click at [307, 343] on input "No" at bounding box center [307, 330] width 30 height 30
checkbox input "true"
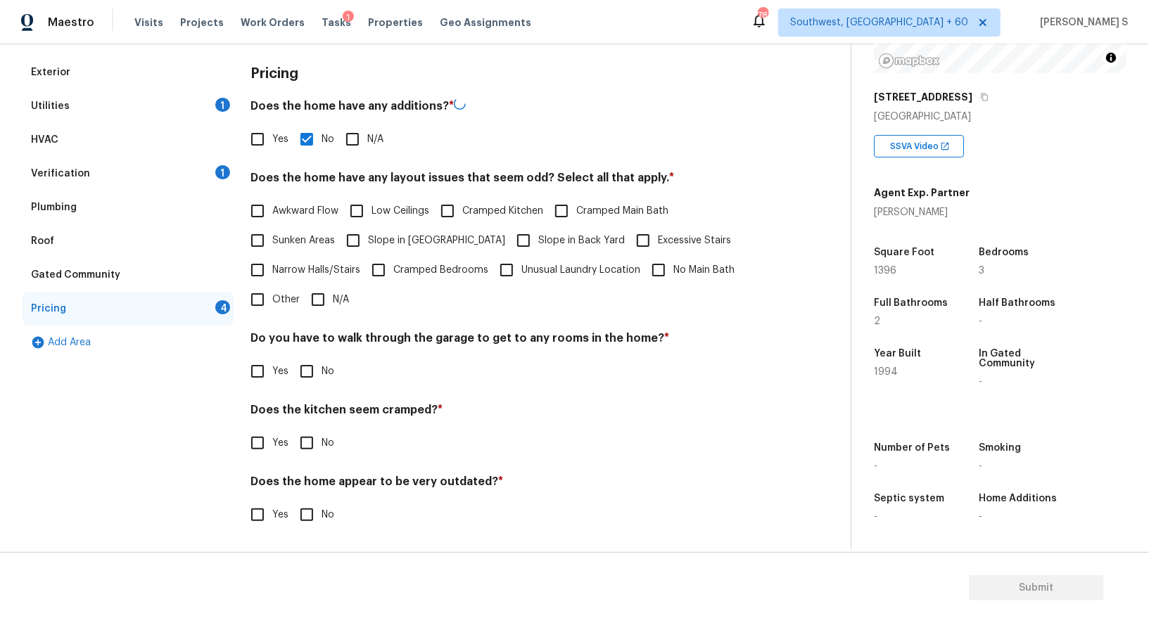
scroll to position [190, 0]
click at [303, 377] on input "No" at bounding box center [307, 372] width 30 height 30
checkbox input "true"
click at [292, 430] on input "No" at bounding box center [307, 445] width 30 height 30
checkbox input "true"
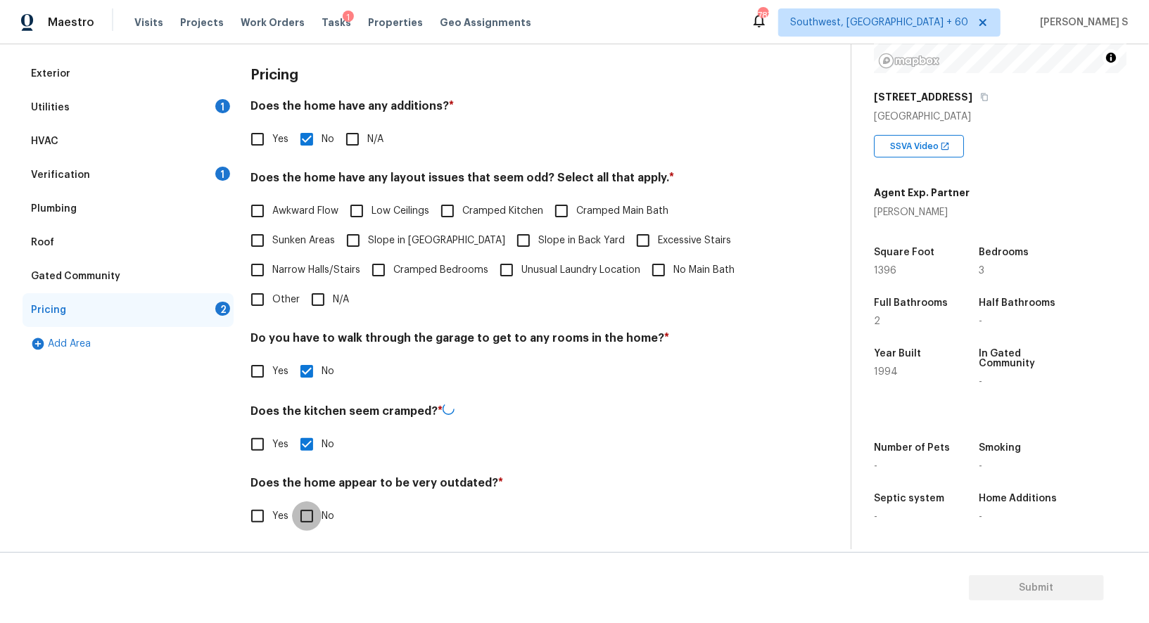
click at [292, 502] on input "No" at bounding box center [307, 517] width 30 height 30
checkbox input "true"
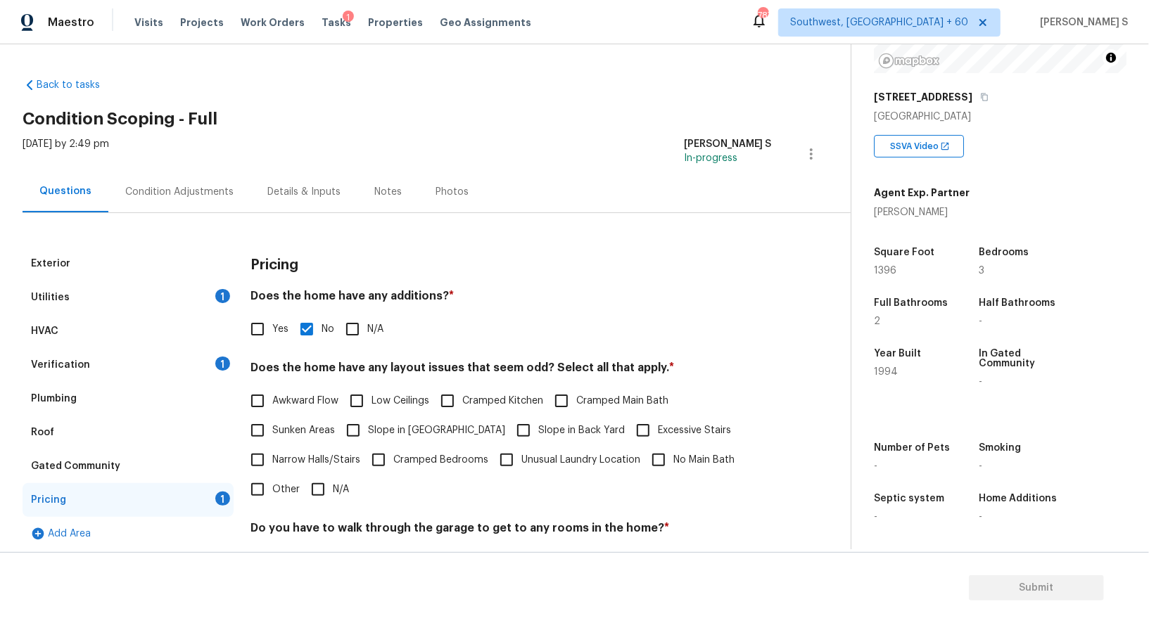
click at [179, 182] on div "Condition Adjustments" at bounding box center [179, 192] width 142 height 42
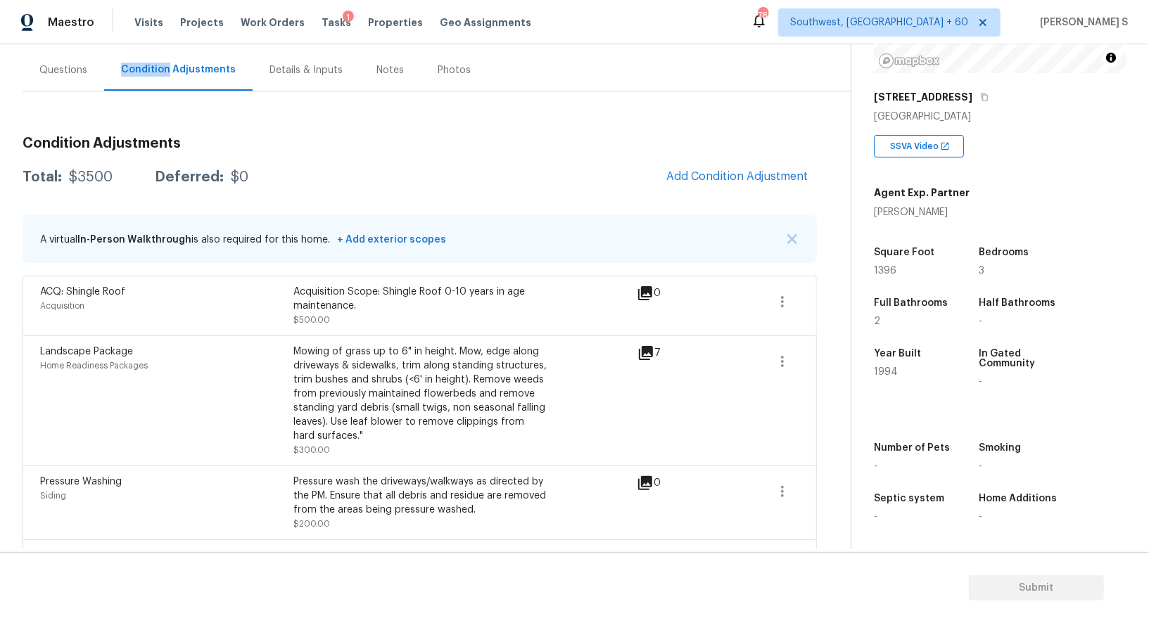
scroll to position [75, 0]
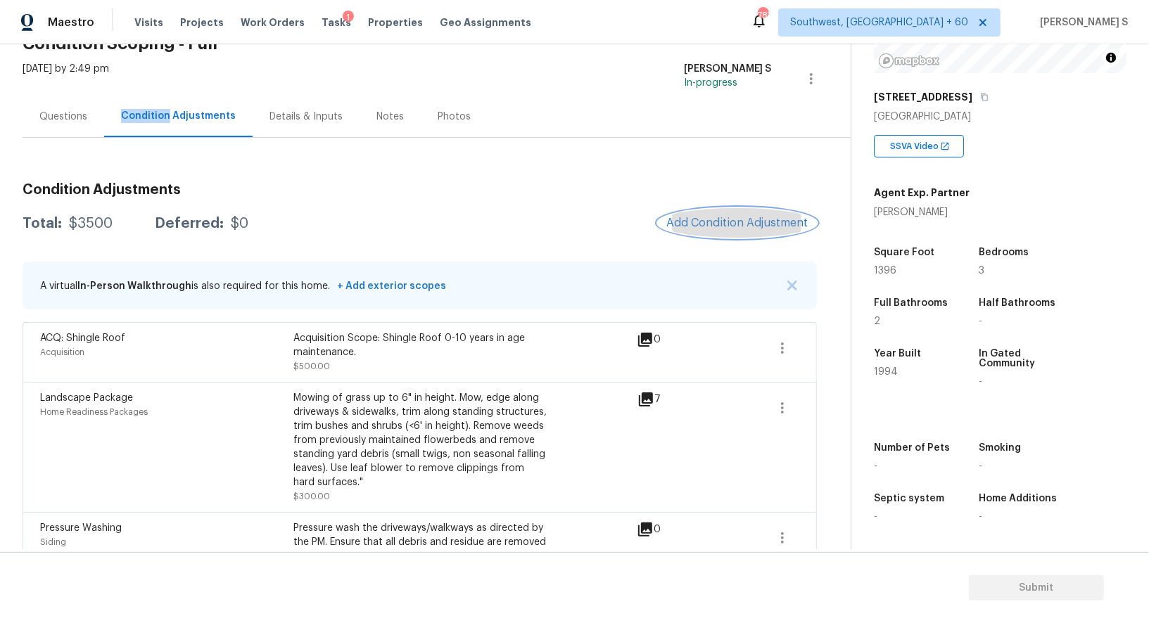
click at [722, 215] on button "Add Condition Adjustment" at bounding box center [737, 223] width 159 height 30
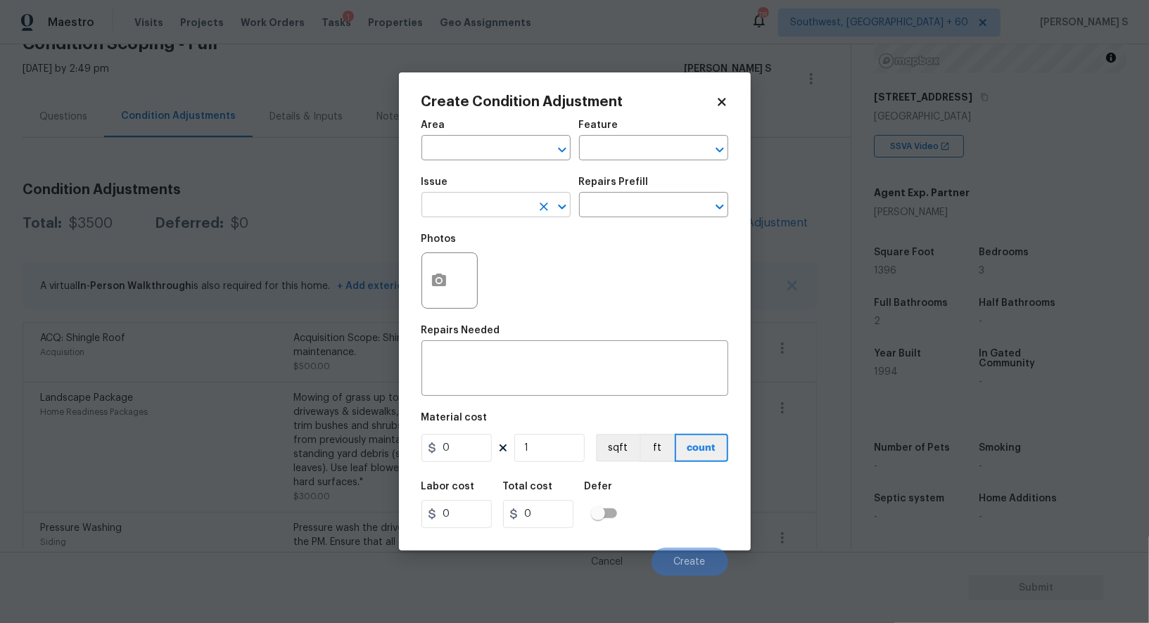
click at [482, 197] on input "text" at bounding box center [476, 207] width 110 height 22
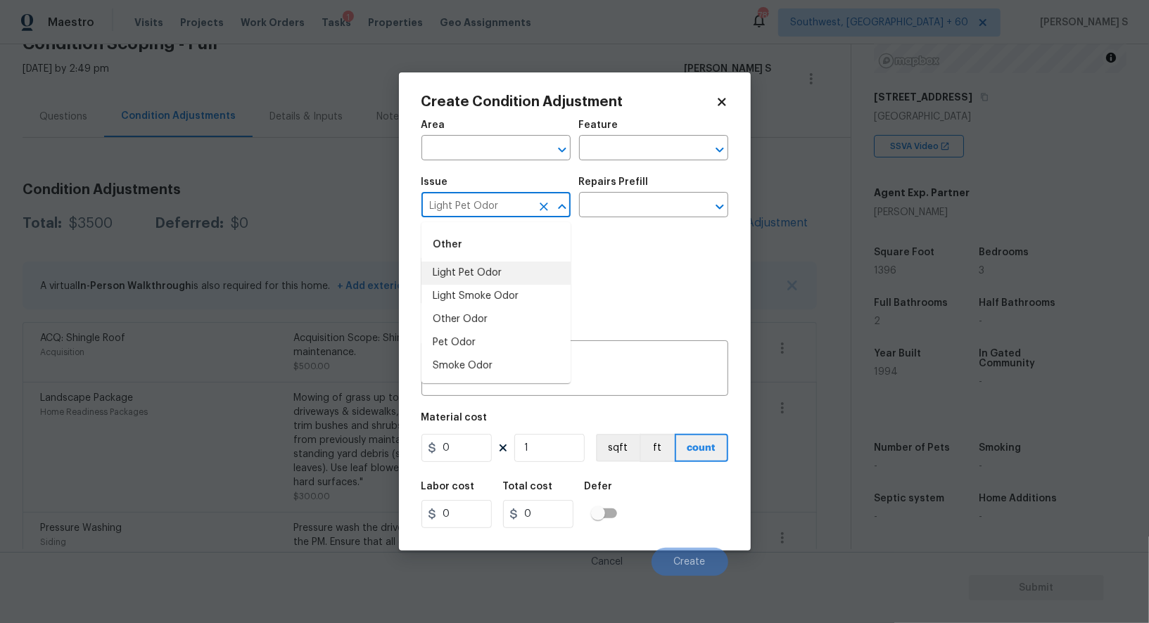
type input "Light Pet Odor"
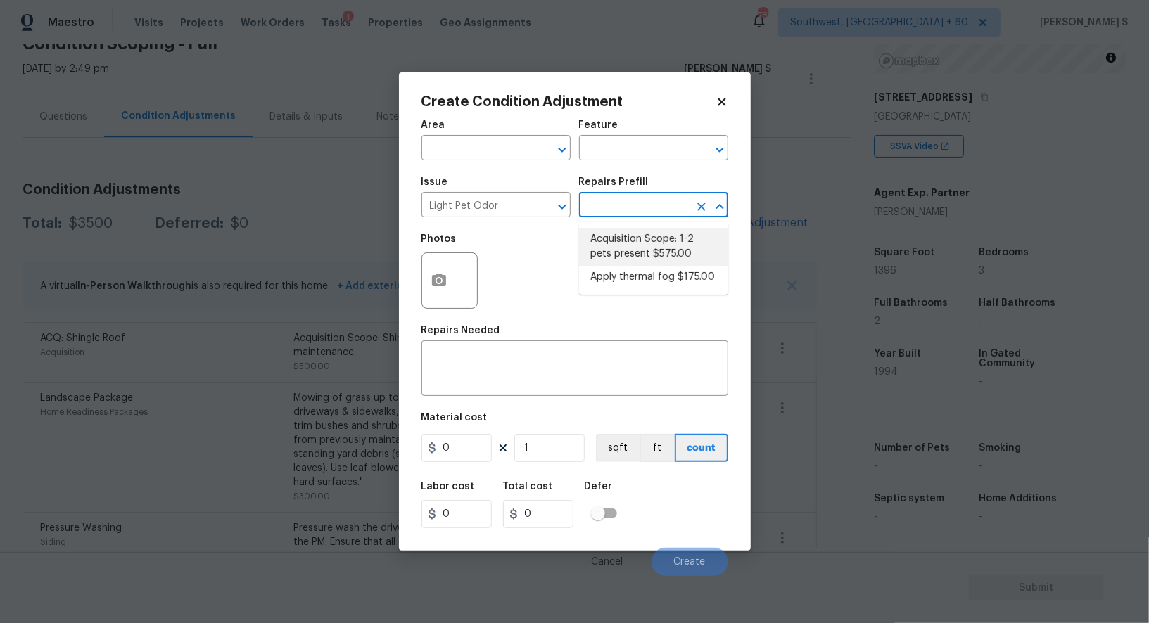
type textarea "Acquisition Scope: 1-2 pets present"
type input "575"
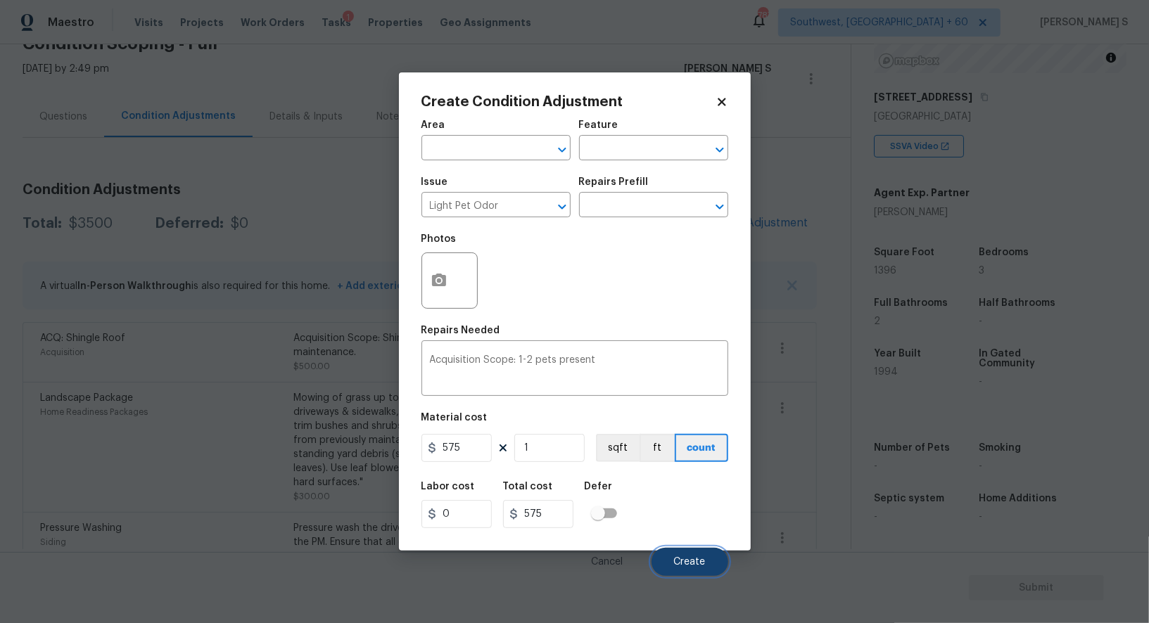
click at [674, 560] on span "Create" at bounding box center [690, 562] width 32 height 11
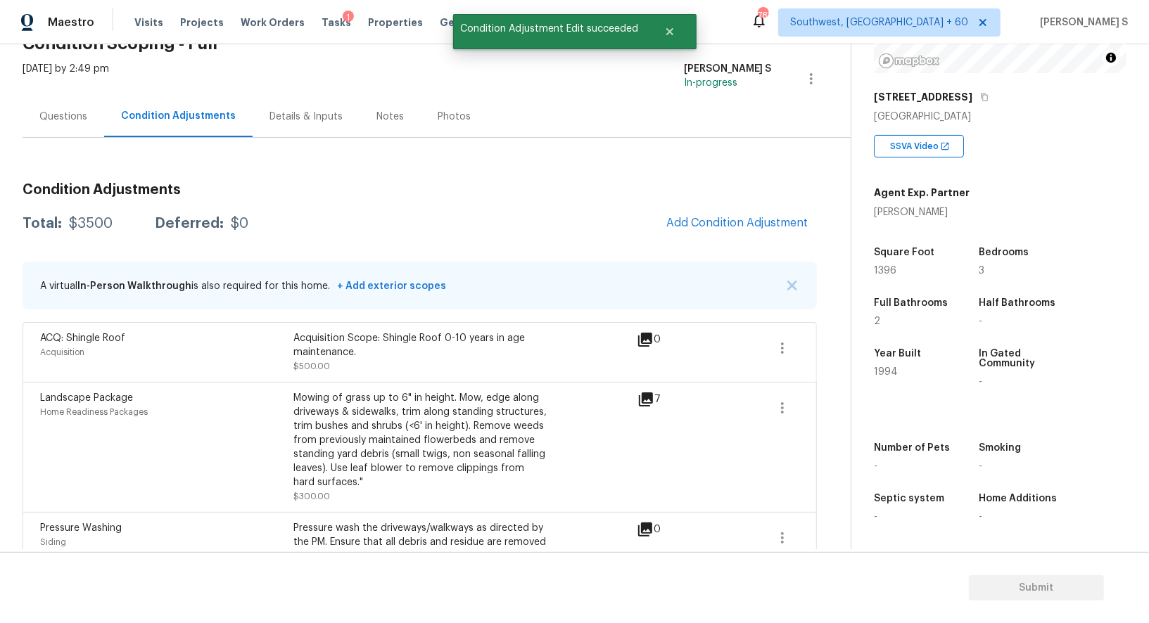
click at [170, 558] on section "Submit" at bounding box center [574, 588] width 1149 height 72
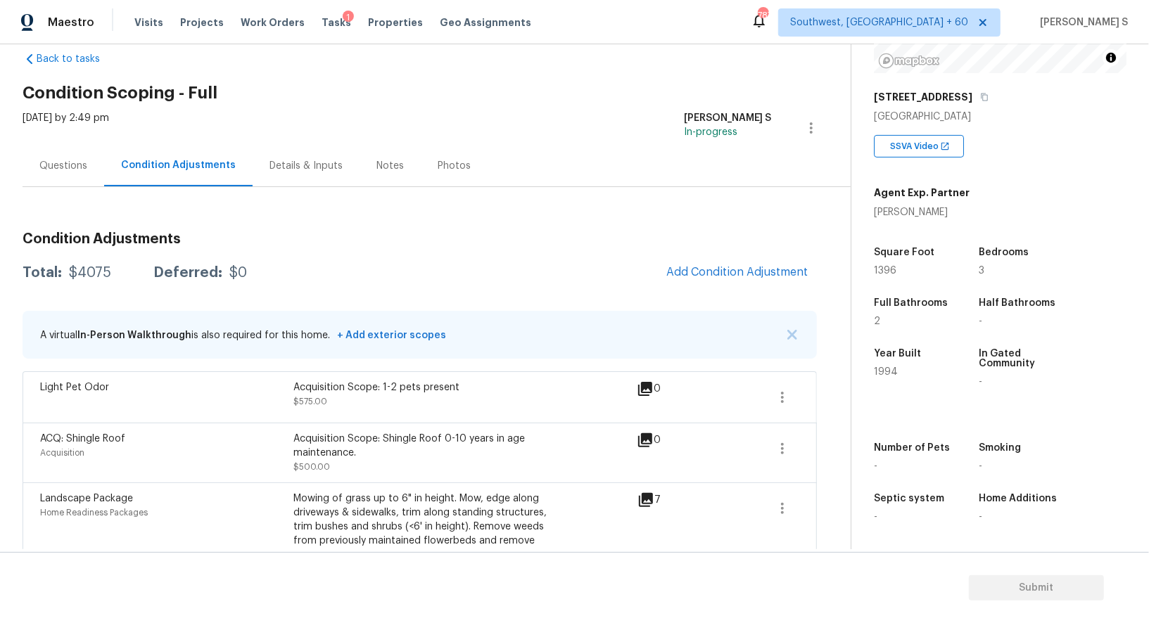
scroll to position [21, 0]
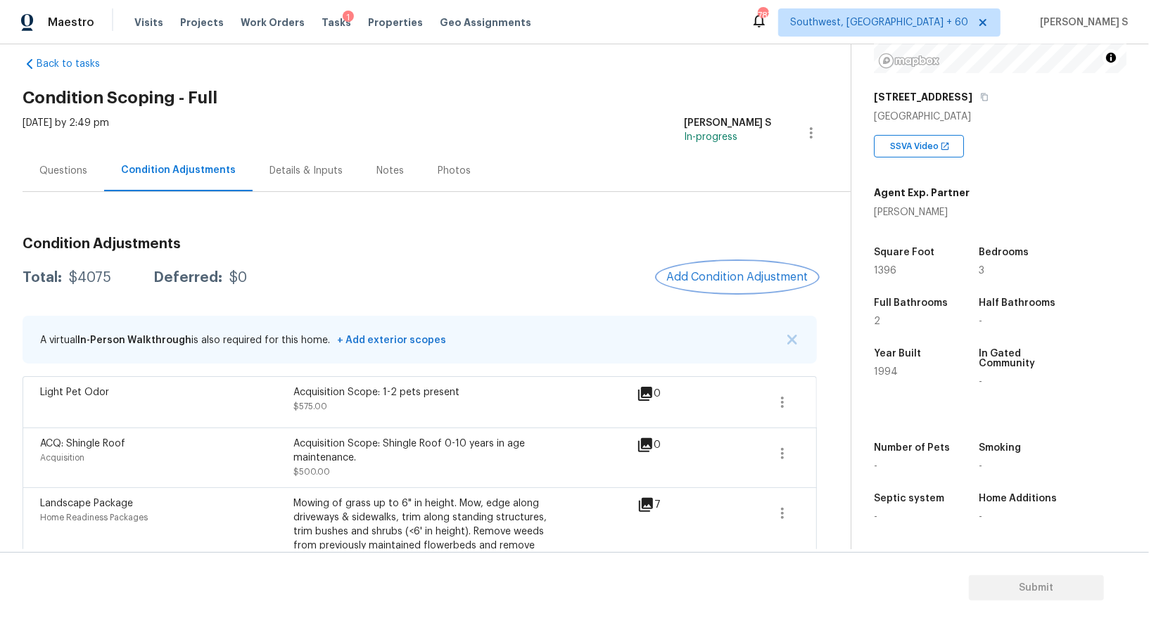
click at [722, 280] on span "Add Condition Adjustment" at bounding box center [737, 277] width 142 height 13
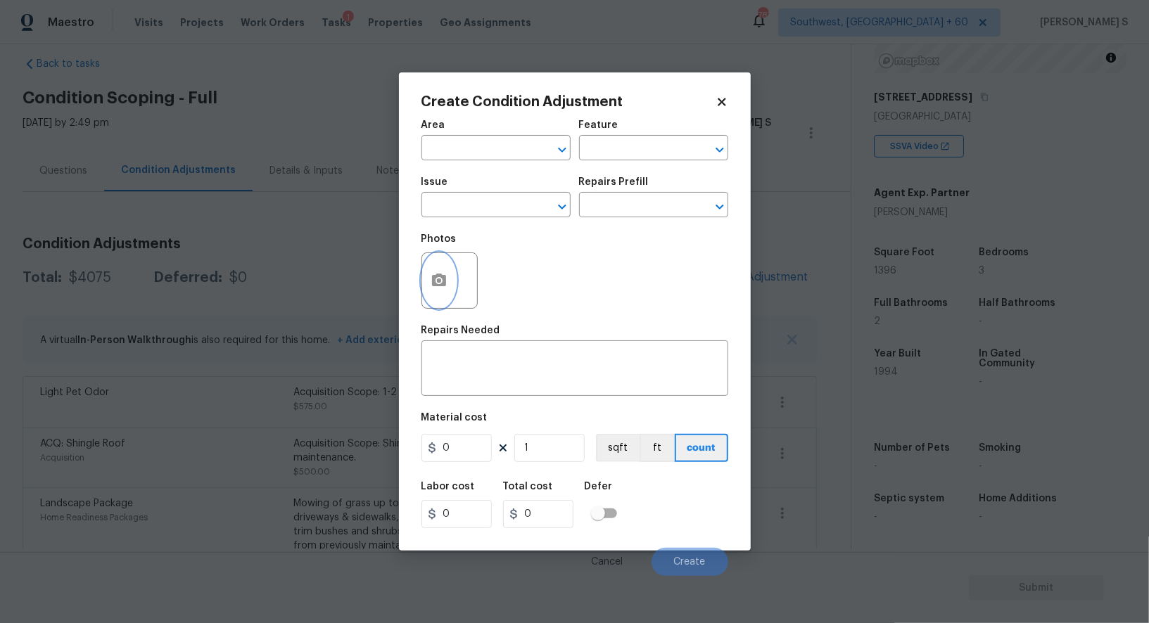
click at [432, 285] on icon "button" at bounding box center [439, 280] width 14 height 13
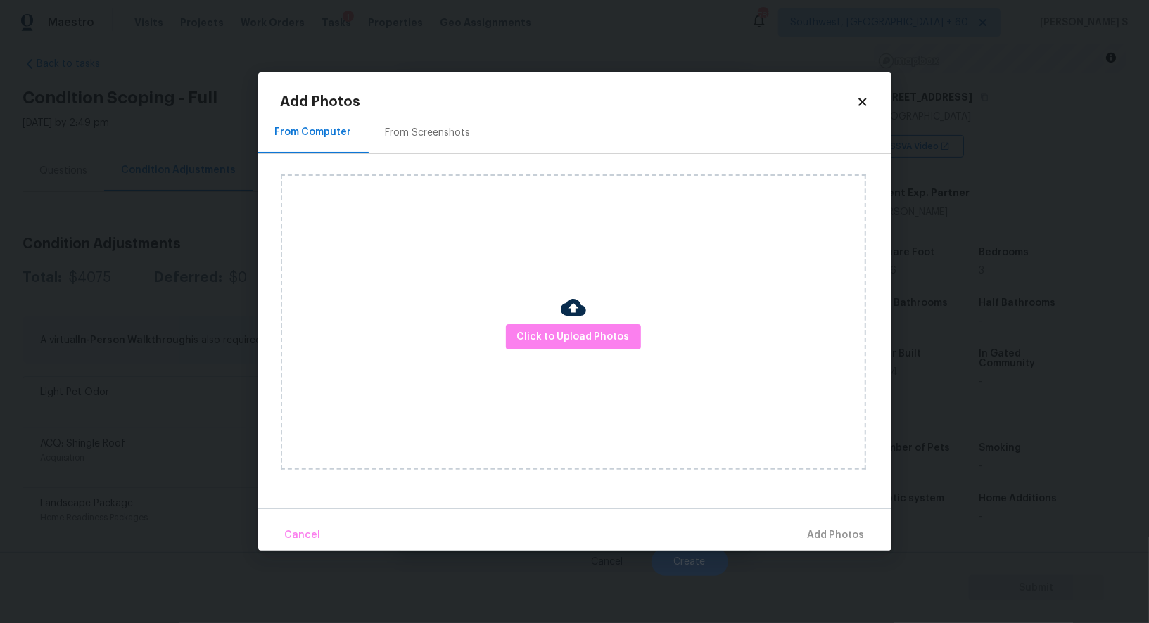
click at [414, 135] on div "From Screenshots" at bounding box center [428, 133] width 85 height 14
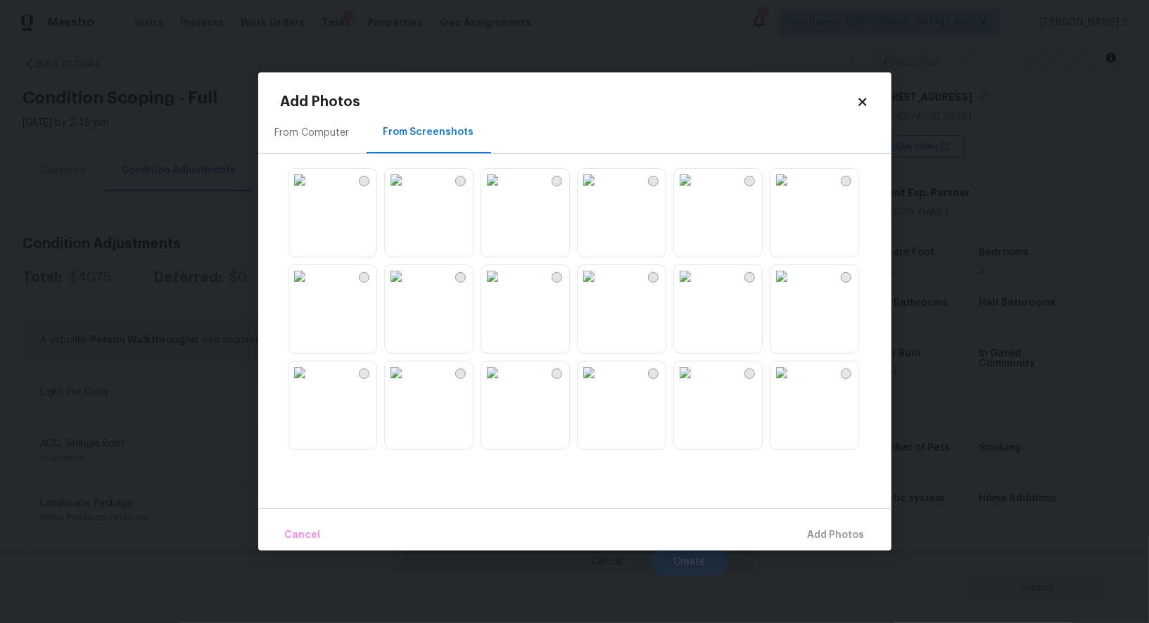
click at [600, 288] on img at bounding box center [589, 276] width 23 height 23
click at [407, 191] on img at bounding box center [396, 180] width 23 height 23
click at [504, 384] on img at bounding box center [492, 373] width 23 height 23
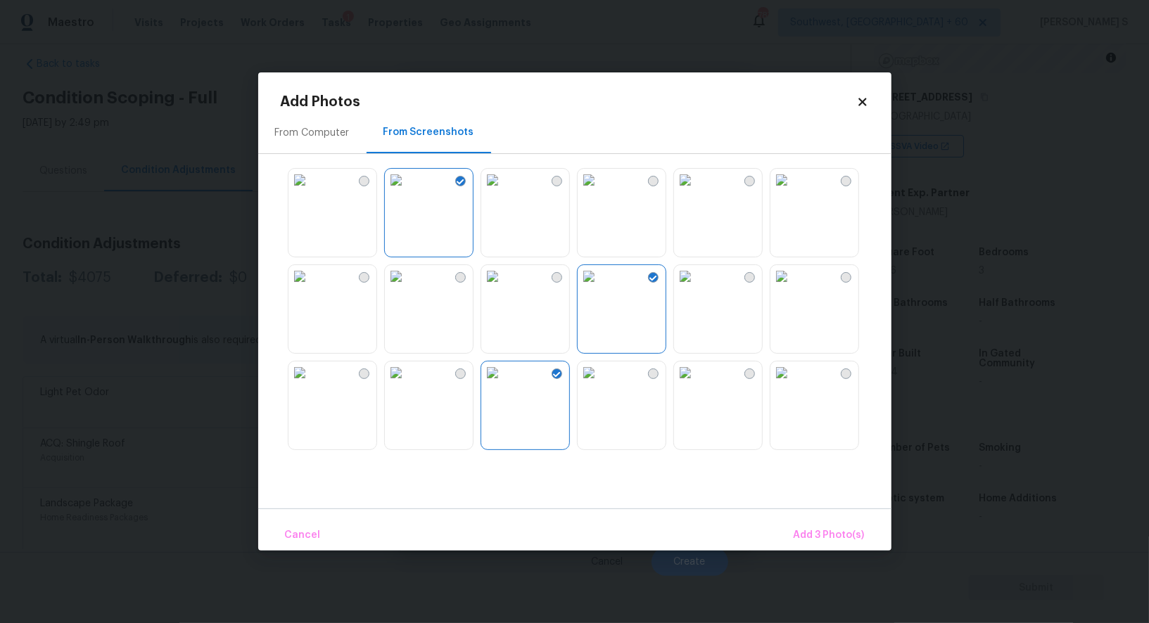
click at [407, 384] on img at bounding box center [396, 373] width 23 height 23
click at [697, 288] on img at bounding box center [685, 276] width 23 height 23
click at [697, 384] on img at bounding box center [685, 373] width 23 height 23
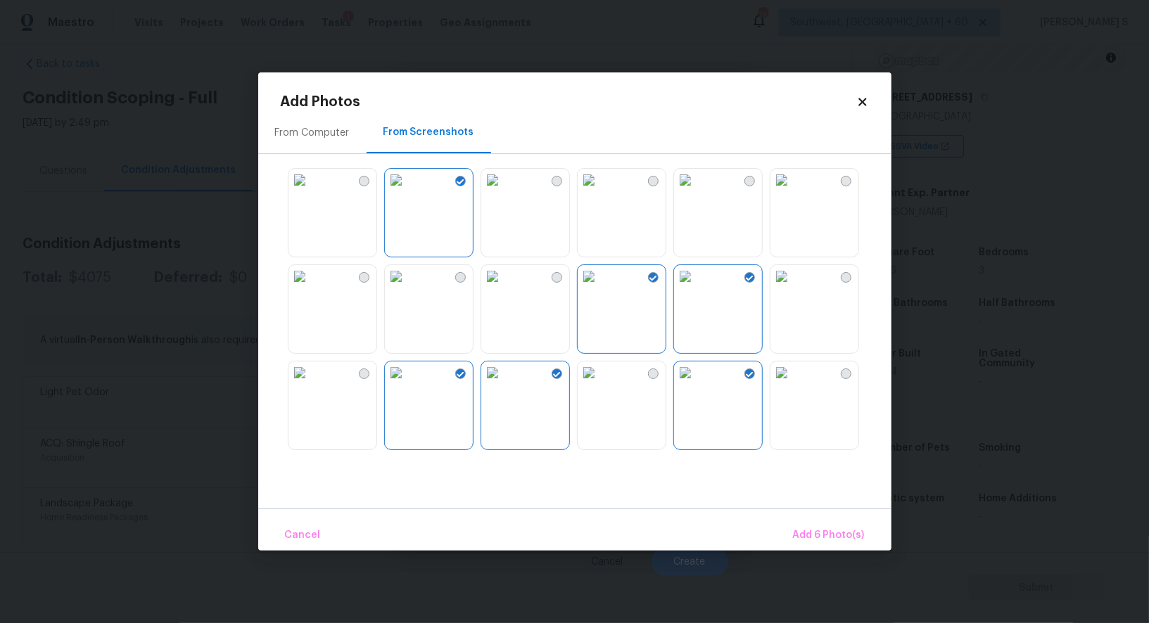
click at [697, 281] on img at bounding box center [685, 276] width 23 height 23
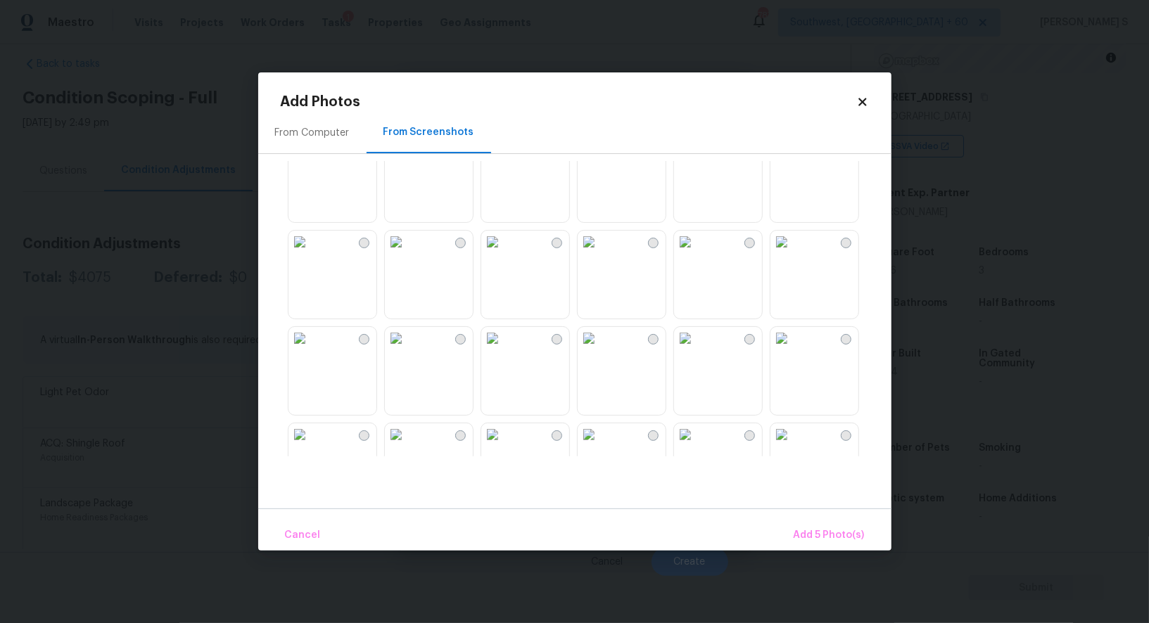
scroll to position [762, 0]
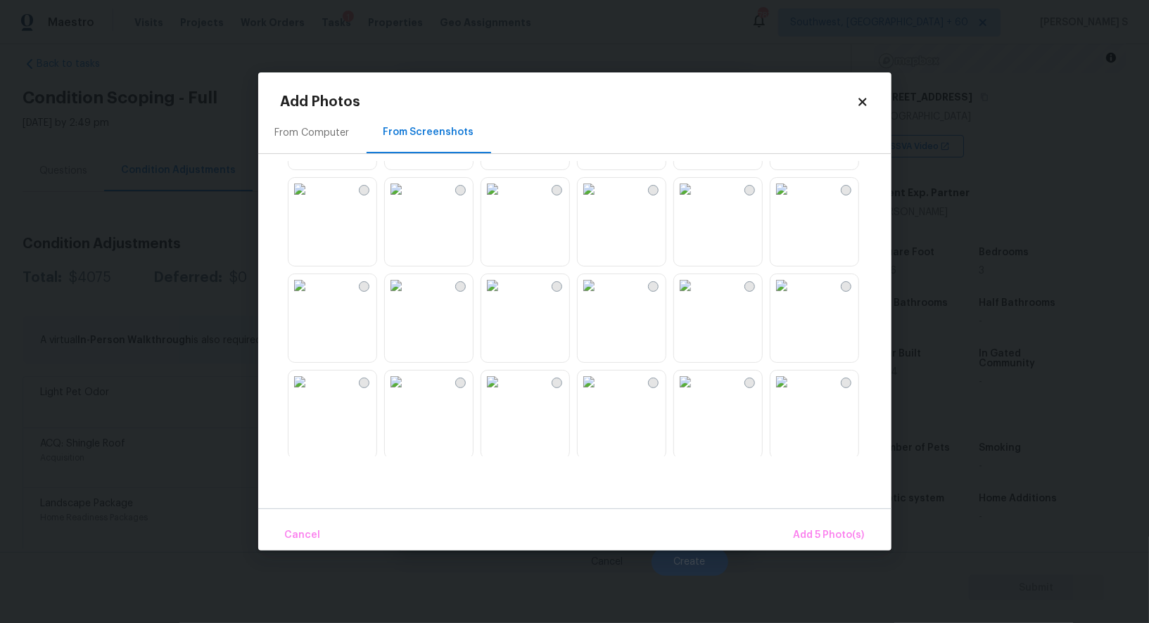
click at [696, 201] on img at bounding box center [685, 189] width 23 height 23
click at [600, 201] on img at bounding box center [589, 189] width 23 height 23
click at [504, 201] on img at bounding box center [492, 189] width 23 height 23
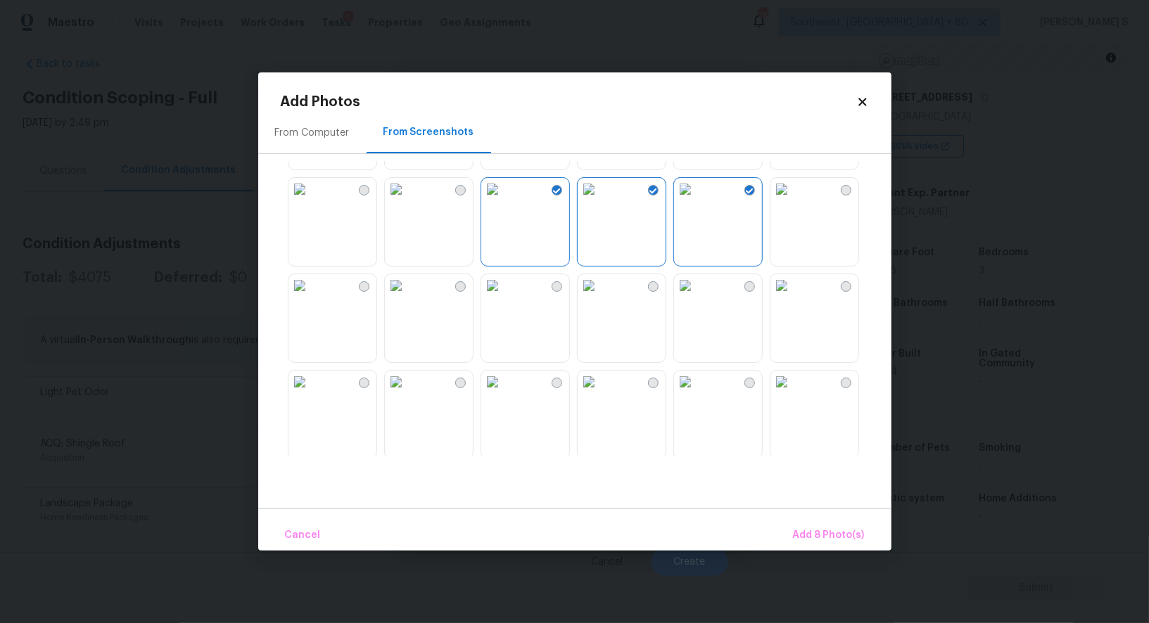
click at [504, 297] on img at bounding box center [492, 285] width 23 height 23
click at [600, 297] on img at bounding box center [589, 285] width 23 height 23
click at [600, 382] on img at bounding box center [589, 382] width 23 height 23
drag, startPoint x: 728, startPoint y: 401, endPoint x: 668, endPoint y: 401, distance: 59.1
click at [697, 393] on img at bounding box center [685, 382] width 23 height 23
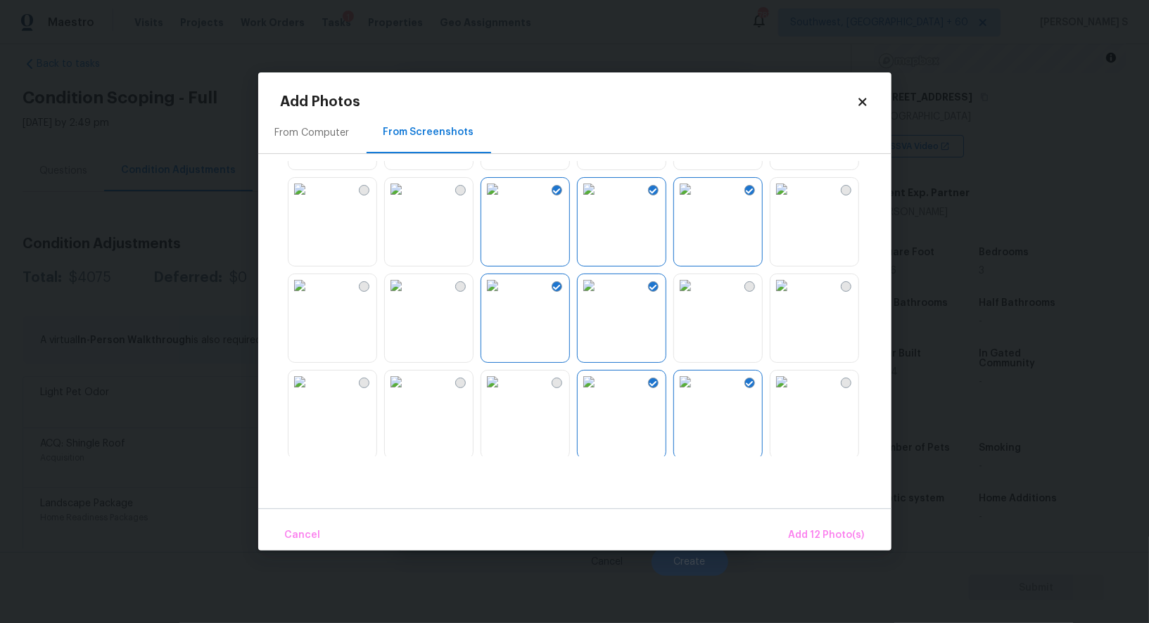
click at [600, 393] on img at bounding box center [589, 382] width 23 height 23
click at [793, 393] on img at bounding box center [781, 382] width 23 height 23
click at [811, 543] on span "Add 12 Photo(s)" at bounding box center [827, 536] width 76 height 18
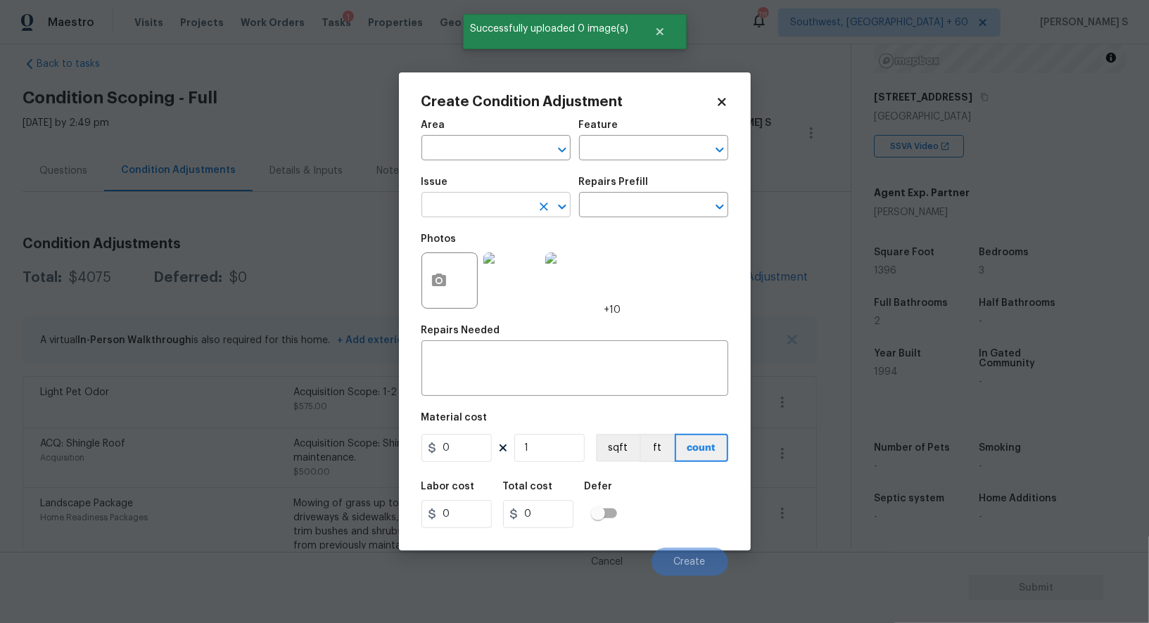
click at [499, 215] on input "text" at bounding box center [476, 207] width 110 height 22
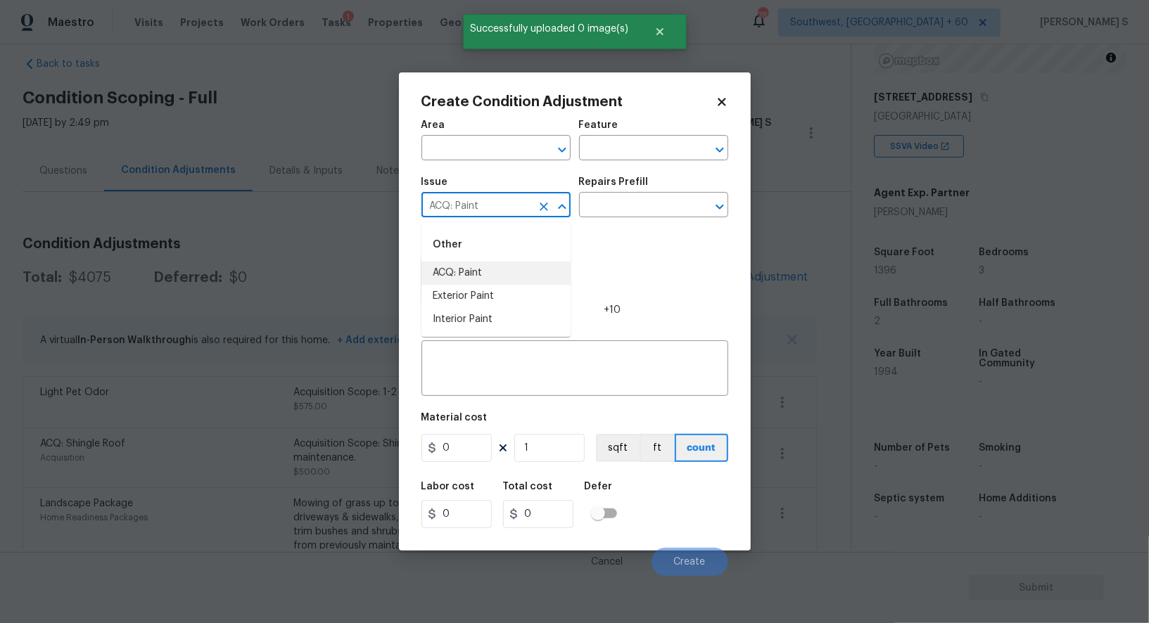
type input "ACQ: Paint"
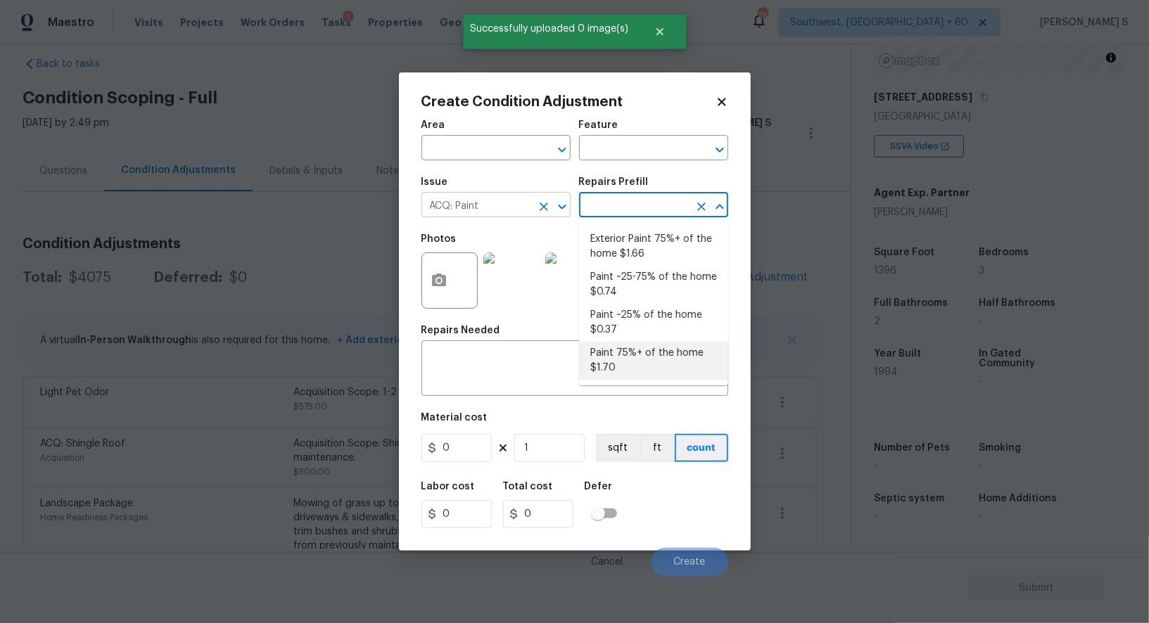
type input "Acquisition"
type textarea "Acquisition Scope: 75%+ of the home will likely require interior paint"
type input "1.7"
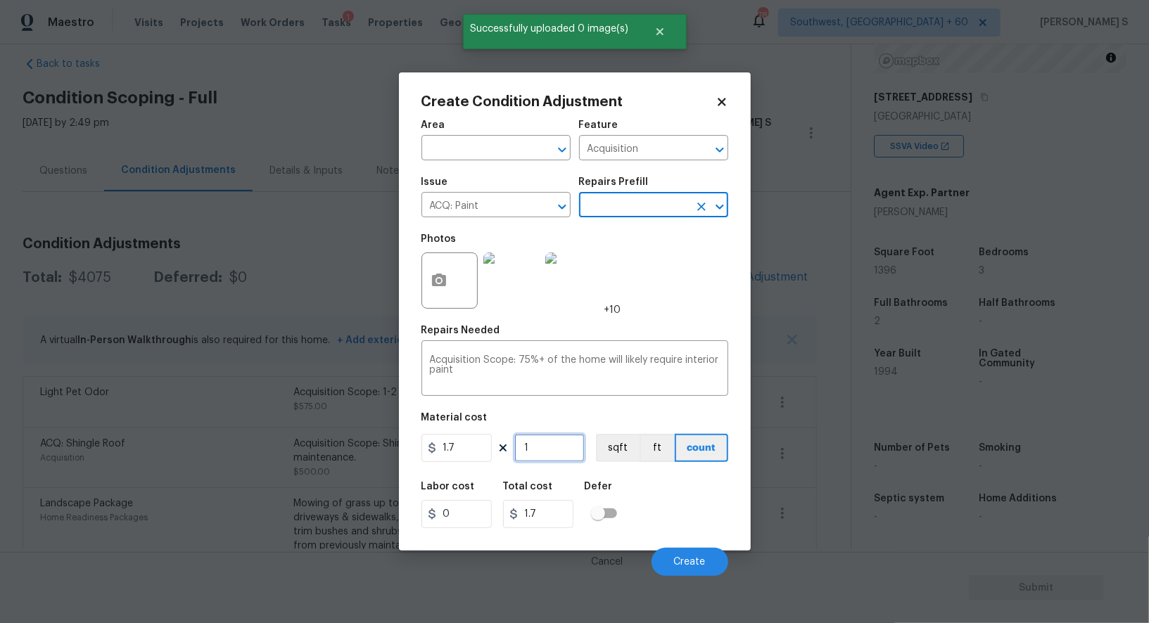
click at [535, 462] on input "1" at bounding box center [549, 448] width 70 height 28
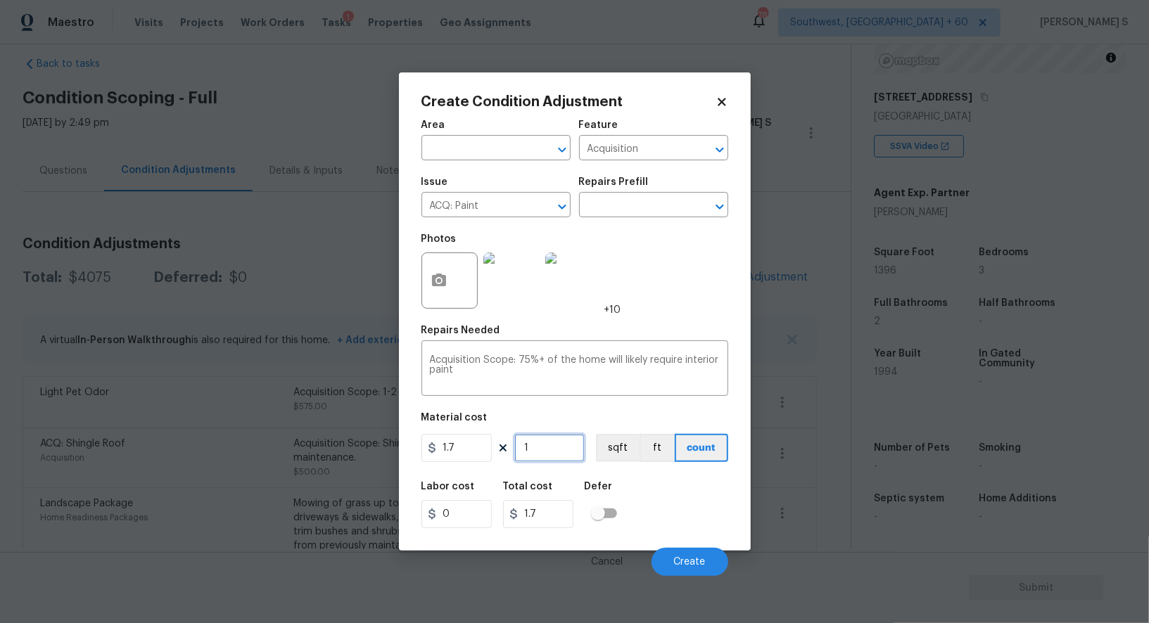
type input "13"
type input "22.1"
type input "138"
type input "234.6"
type input "1386"
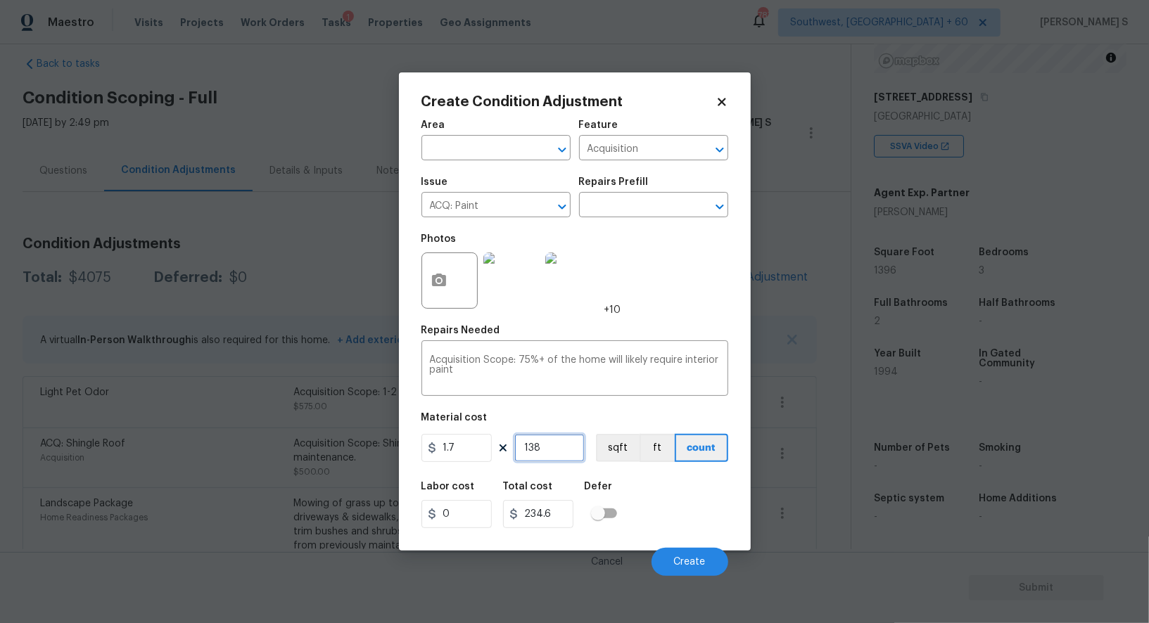
type input "2356.2"
type input "138"
type input "234.6"
type input "13"
type input "22.1"
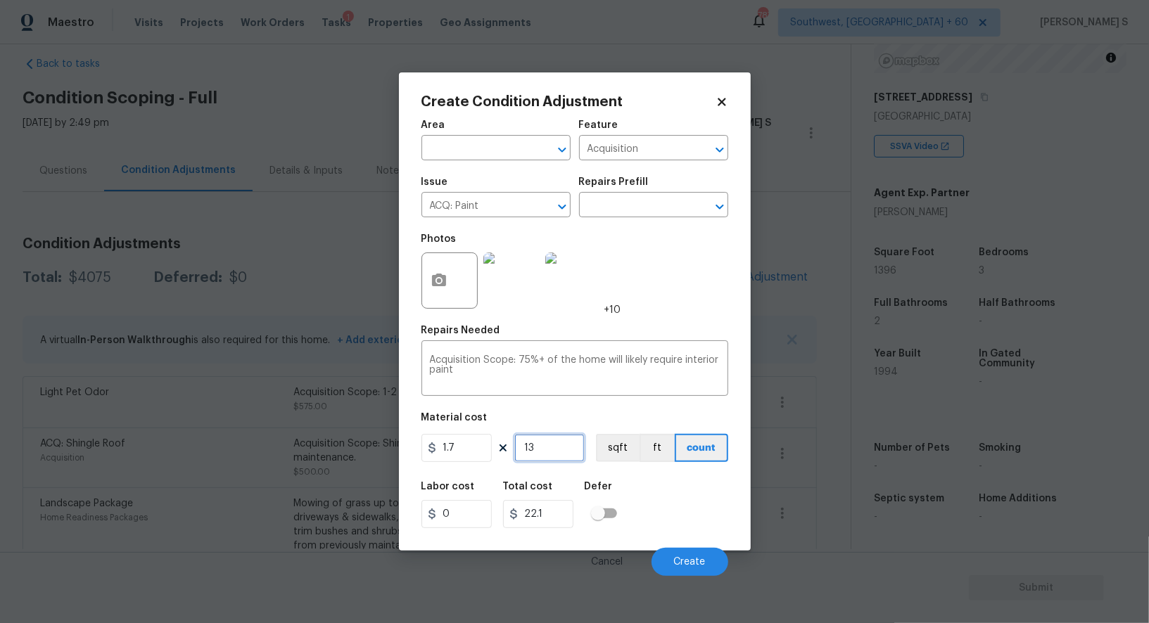
type input "139"
type input "236.3"
type input "1396"
type input "2373.2"
type input "1396"
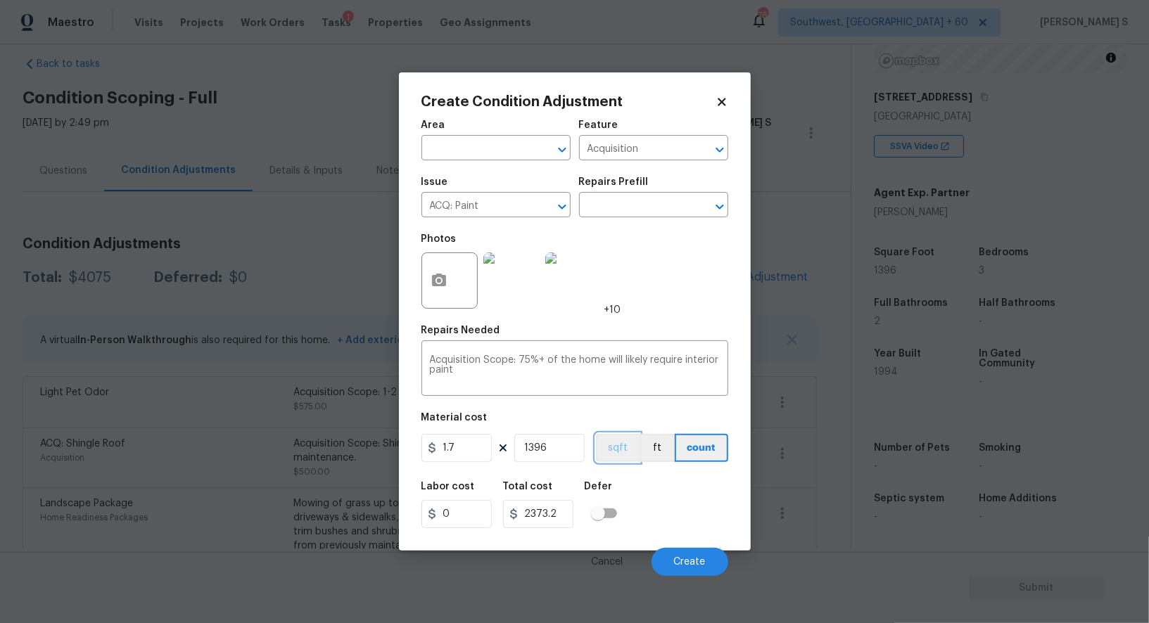
click at [610, 462] on button "sqft" at bounding box center [618, 448] width 44 height 28
click at [626, 494] on div "Labor cost 0 Total cost 2373.2 Defer" at bounding box center [574, 505] width 307 height 63
click at [699, 570] on button "Create" at bounding box center [690, 562] width 77 height 28
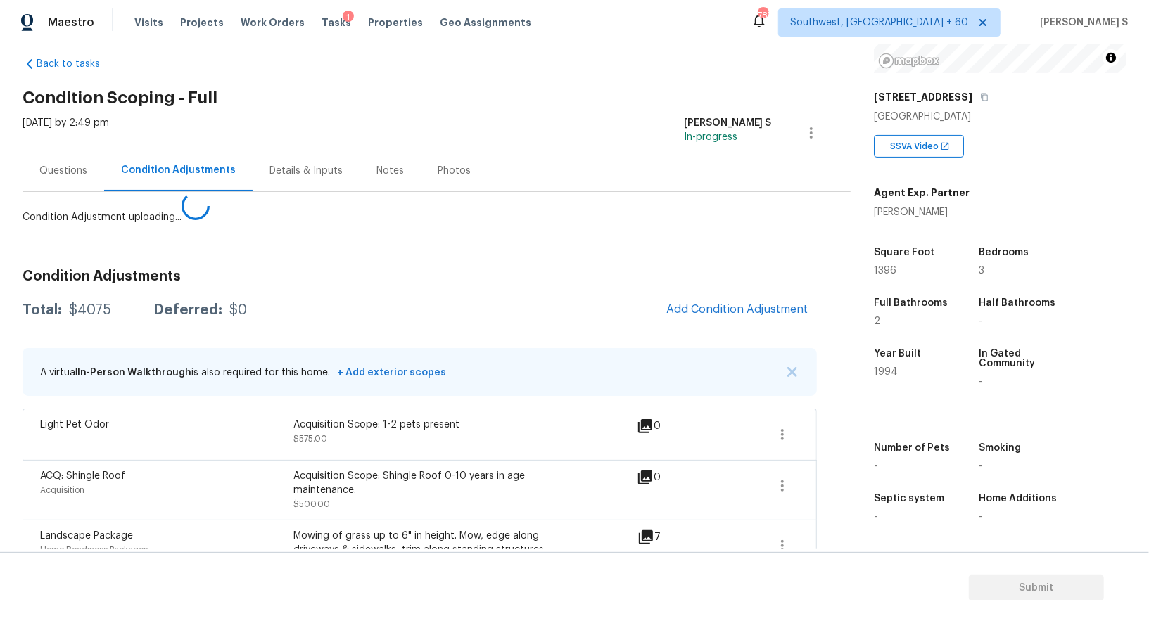
click at [127, 496] on body "Maestro Visits Projects Work Orders Tasks 1 Properties Geo Assignments 787 Sout…" at bounding box center [574, 311] width 1149 height 623
click at [702, 310] on div "Condition Adjustments Total: $4075 Deferred: $0 Add Condition Adjustment A virt…" at bounding box center [420, 535] width 794 height 554
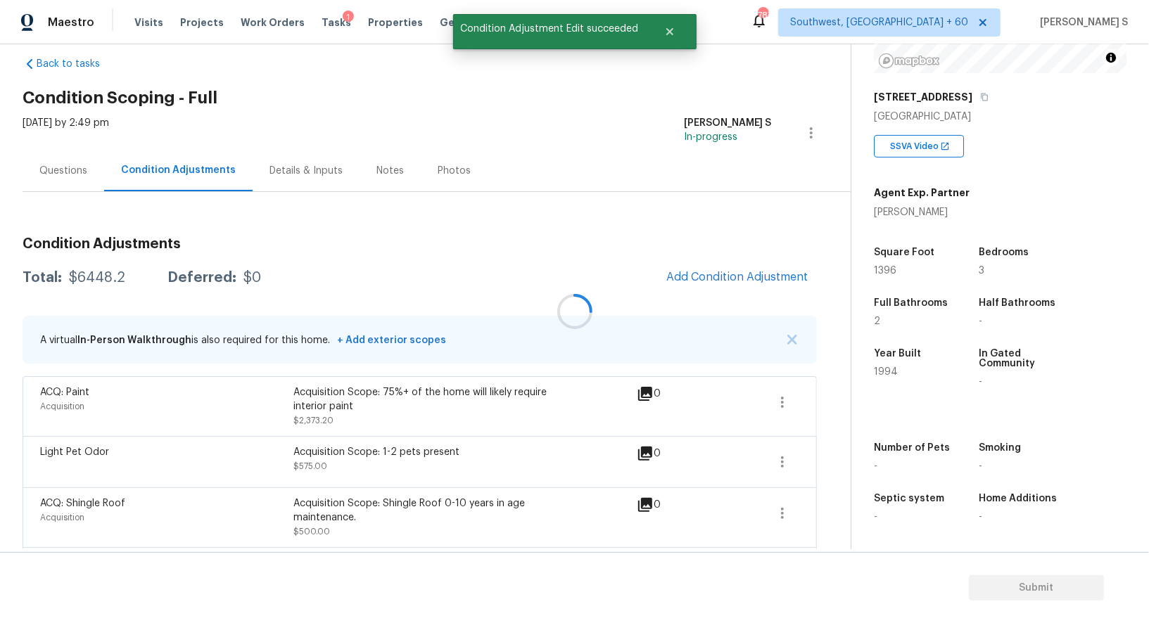
click at [725, 289] on div at bounding box center [574, 311] width 1149 height 623
click at [703, 277] on span "Add Condition Adjustment" at bounding box center [737, 277] width 142 height 13
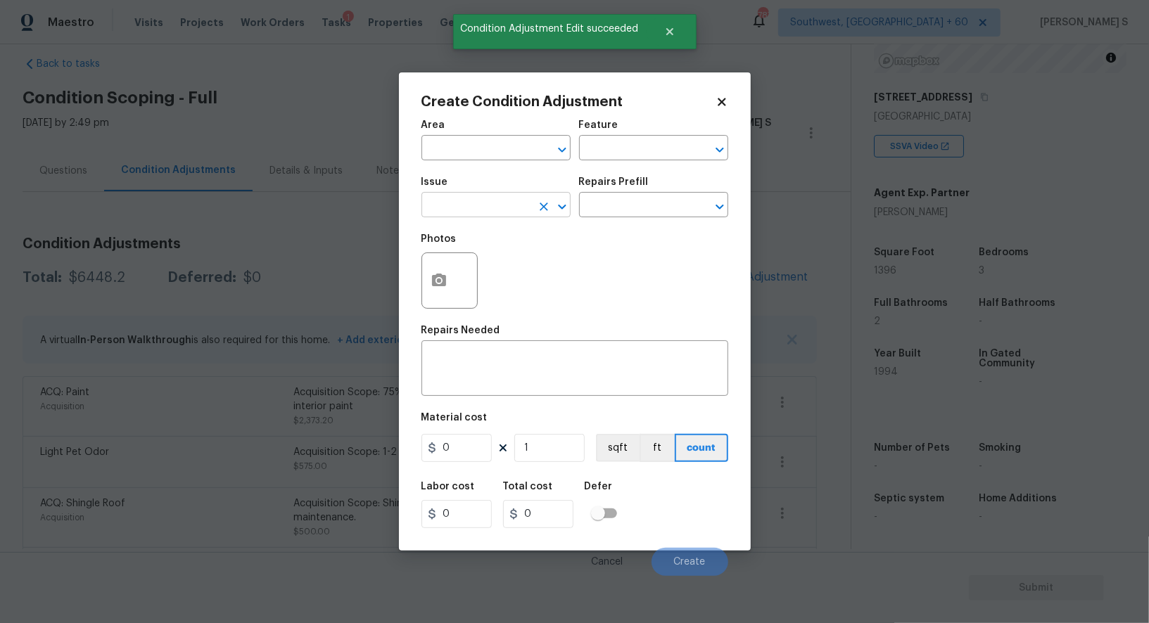
click at [473, 208] on input "text" at bounding box center [476, 207] width 110 height 22
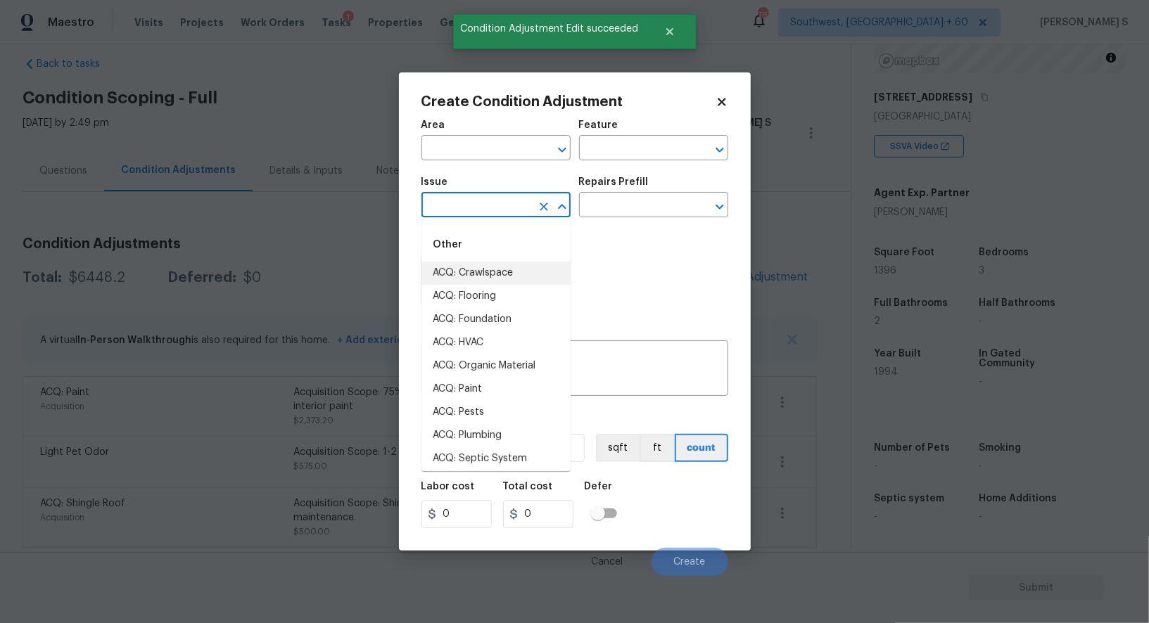
click at [702, 266] on div "Photos" at bounding box center [574, 271] width 307 height 91
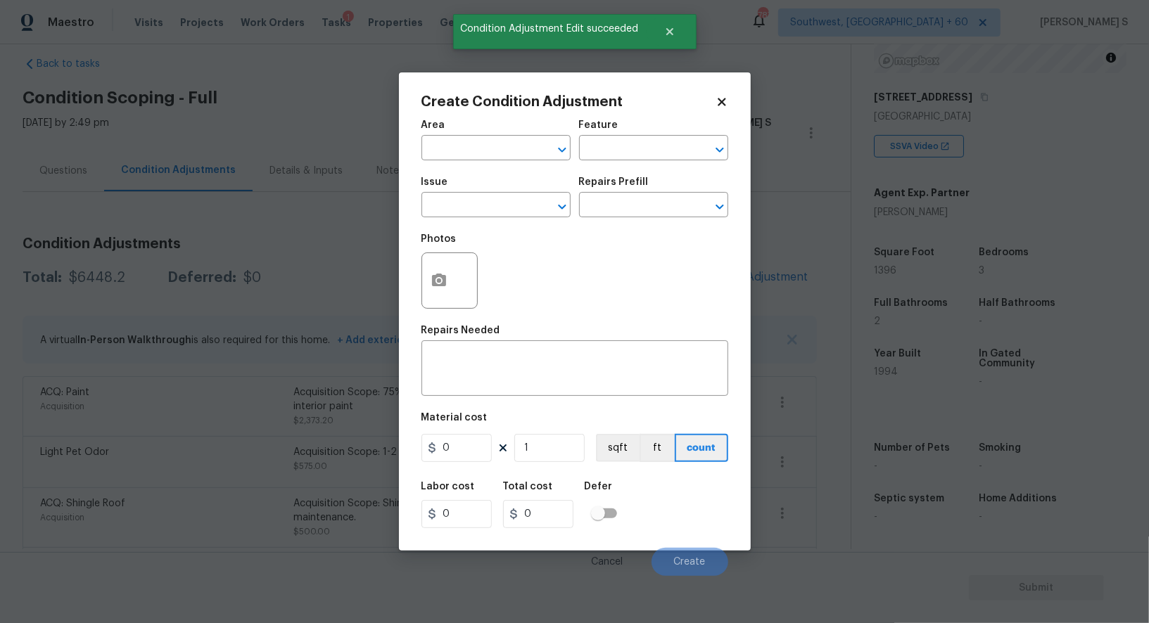
click at [422, 267] on div at bounding box center [449, 281] width 56 height 56
click at [433, 271] on button "button" at bounding box center [439, 280] width 34 height 55
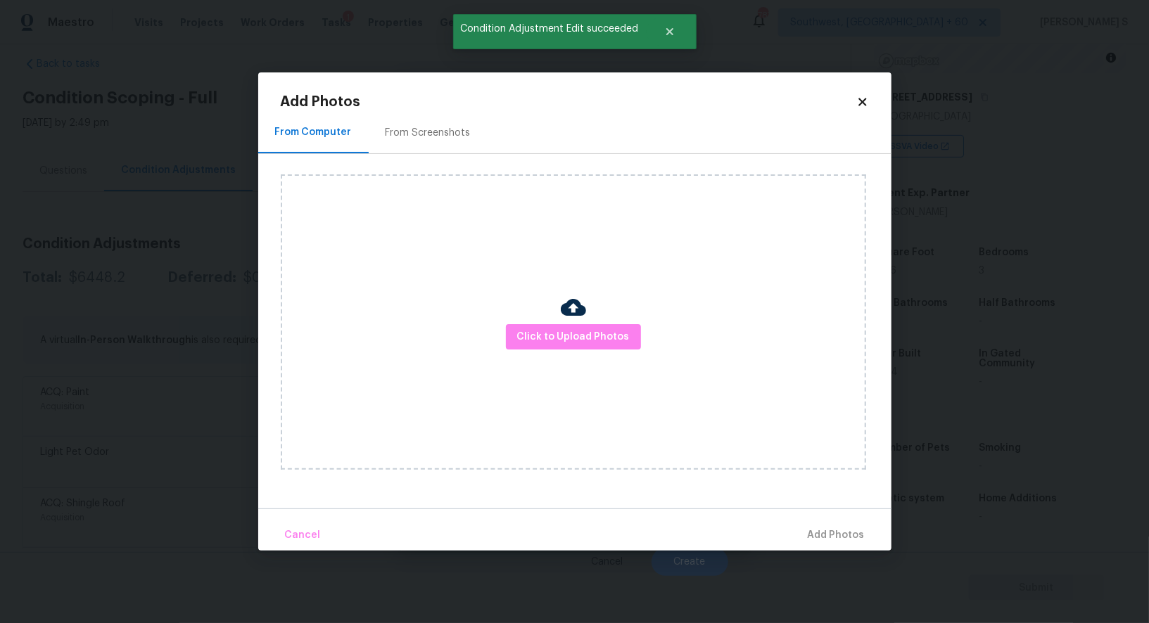
click at [455, 130] on div "From Screenshots" at bounding box center [428, 133] width 85 height 14
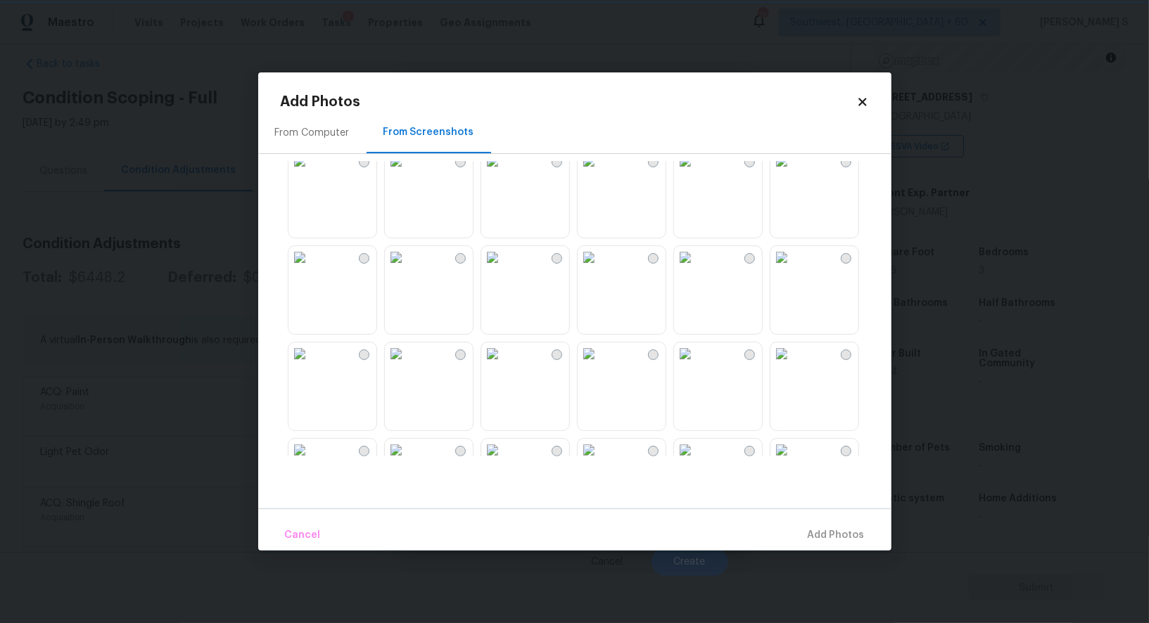
scroll to position [1343, 0]
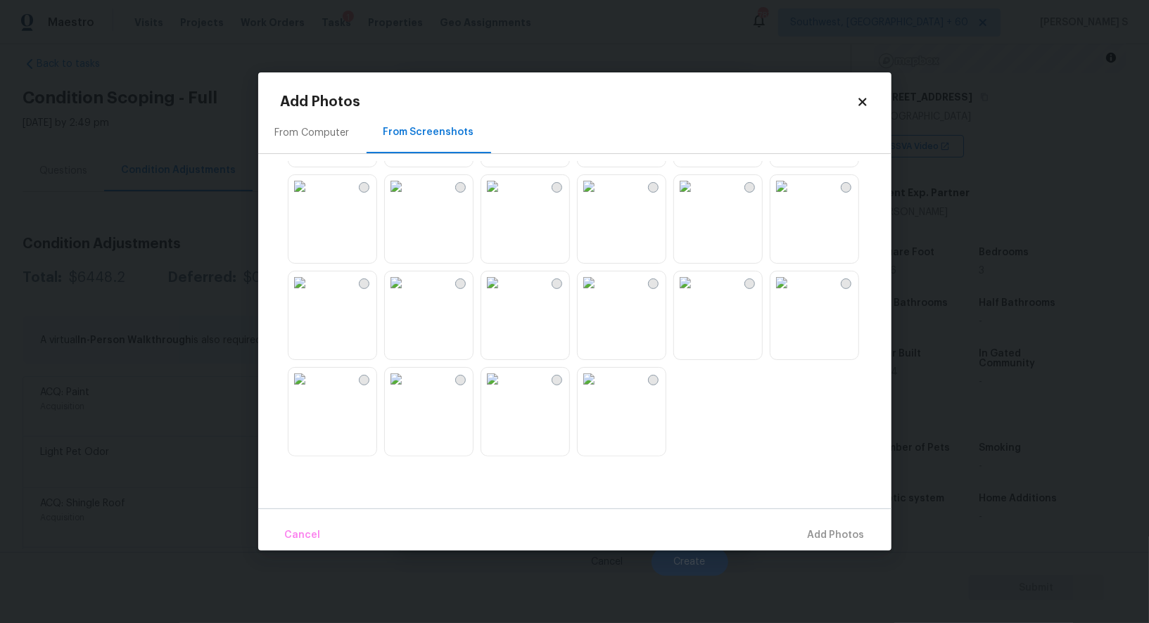
click at [504, 294] on img at bounding box center [492, 283] width 23 height 23
click at [407, 391] on img at bounding box center [396, 379] width 23 height 23
click at [311, 289] on img at bounding box center [299, 283] width 23 height 23
click at [407, 298] on img at bounding box center [396, 286] width 23 height 23
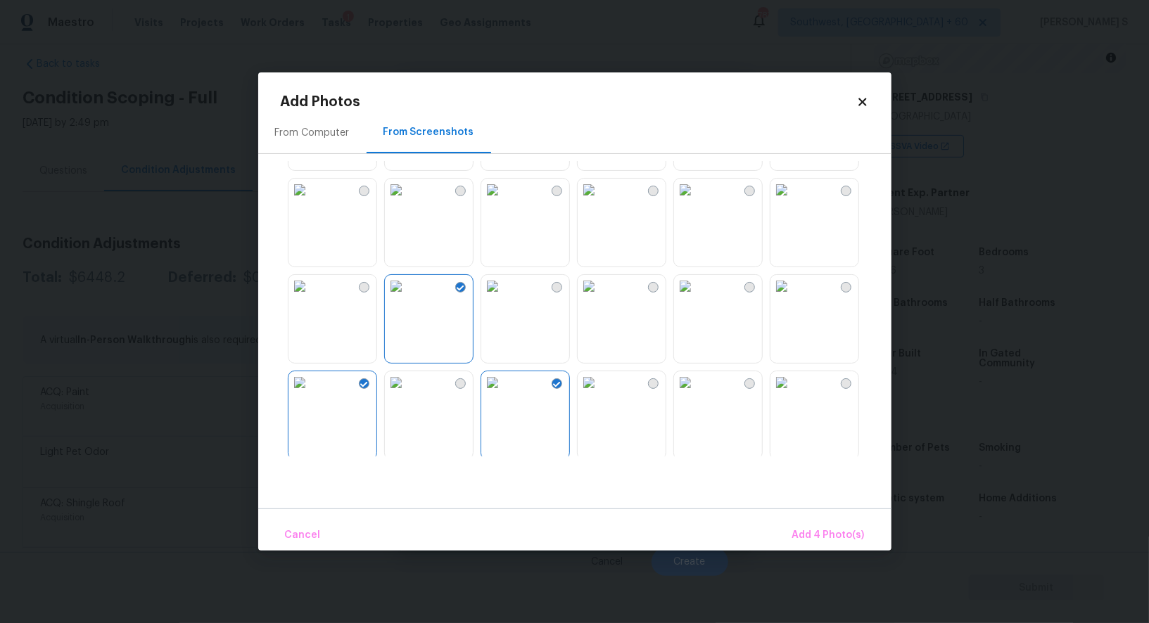
click at [407, 298] on img at bounding box center [396, 286] width 23 height 23
click at [311, 201] on img at bounding box center [299, 190] width 23 height 23
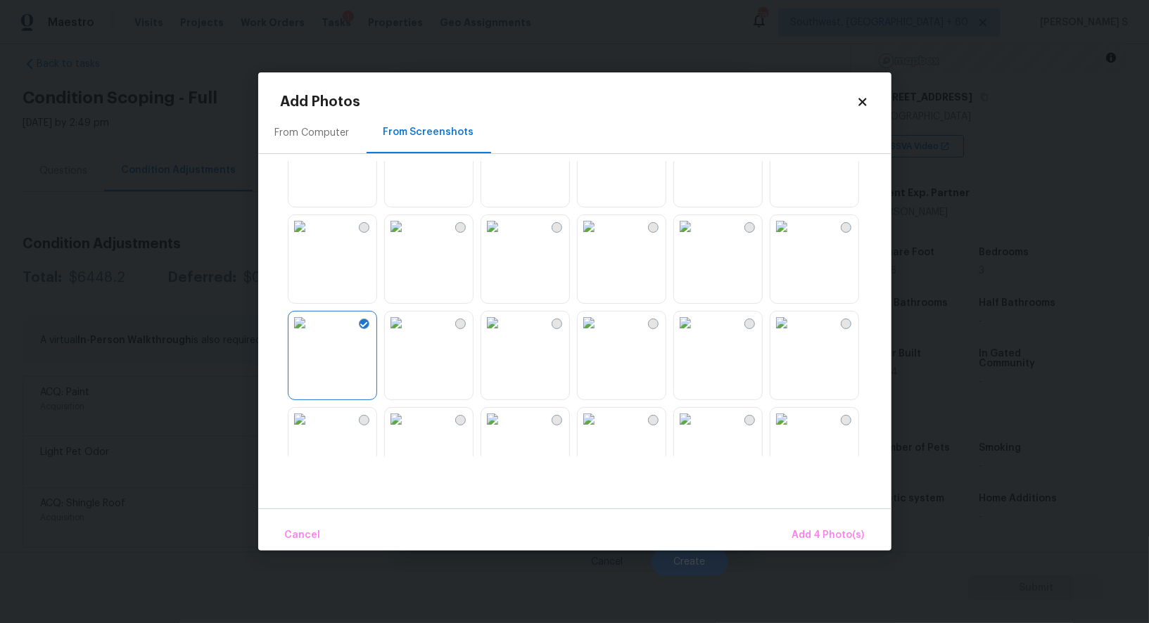
scroll to position [1060, 0]
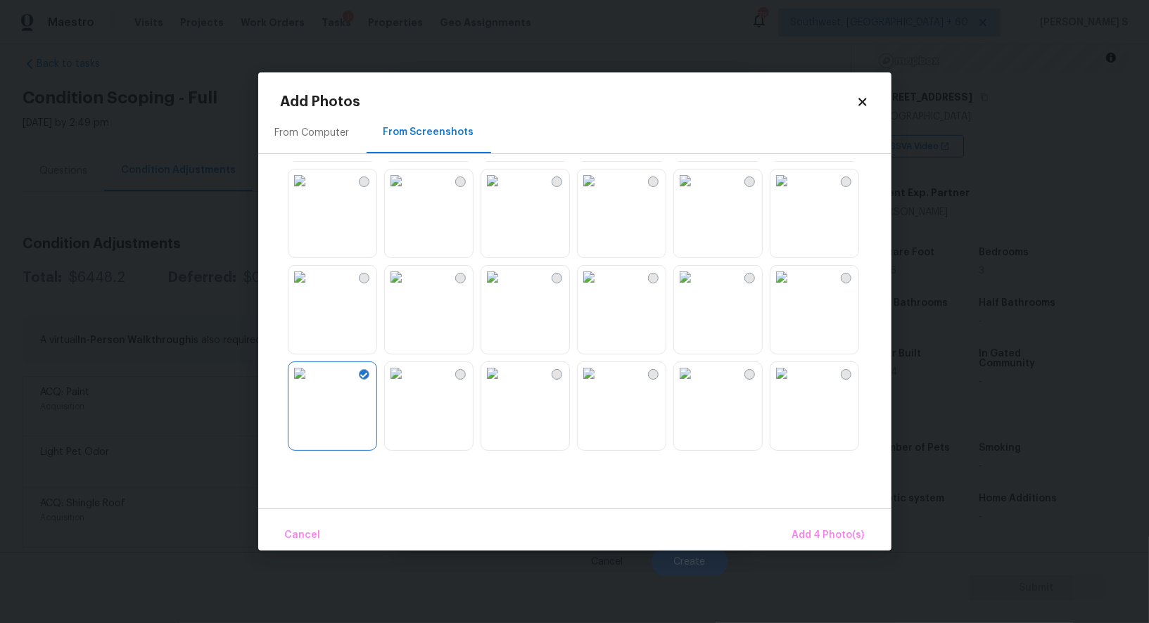
click at [504, 385] on img at bounding box center [492, 373] width 23 height 23
click at [504, 288] on img at bounding box center [492, 277] width 23 height 23
click at [697, 288] on img at bounding box center [685, 277] width 23 height 23
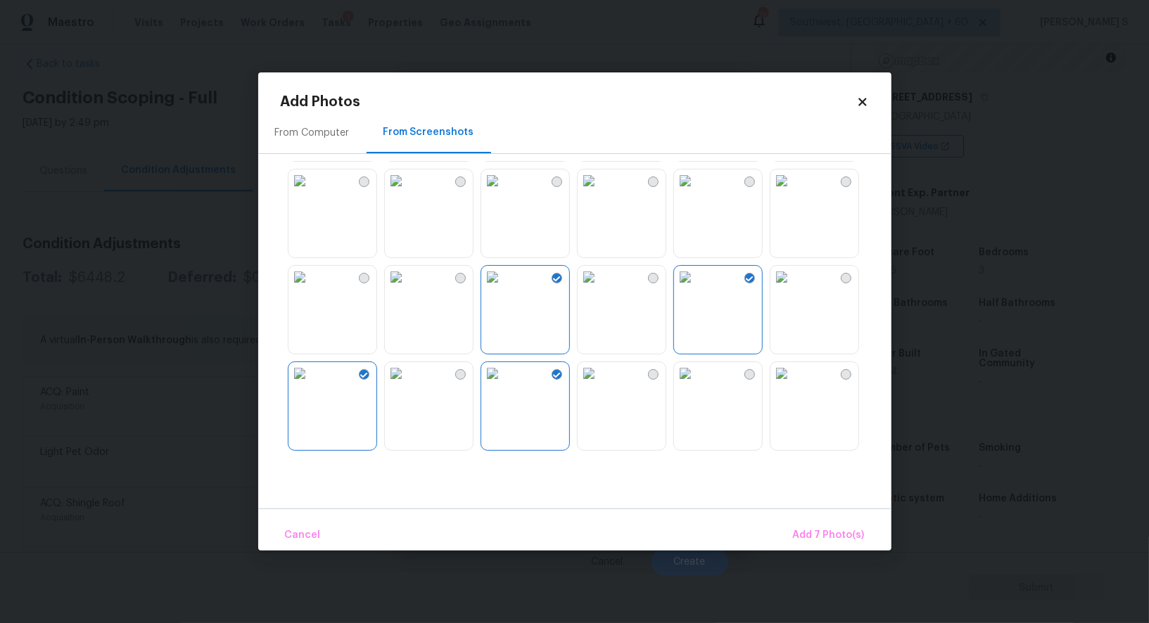
click at [504, 288] on img at bounding box center [492, 277] width 23 height 23
click at [407, 288] on img at bounding box center [396, 277] width 23 height 23
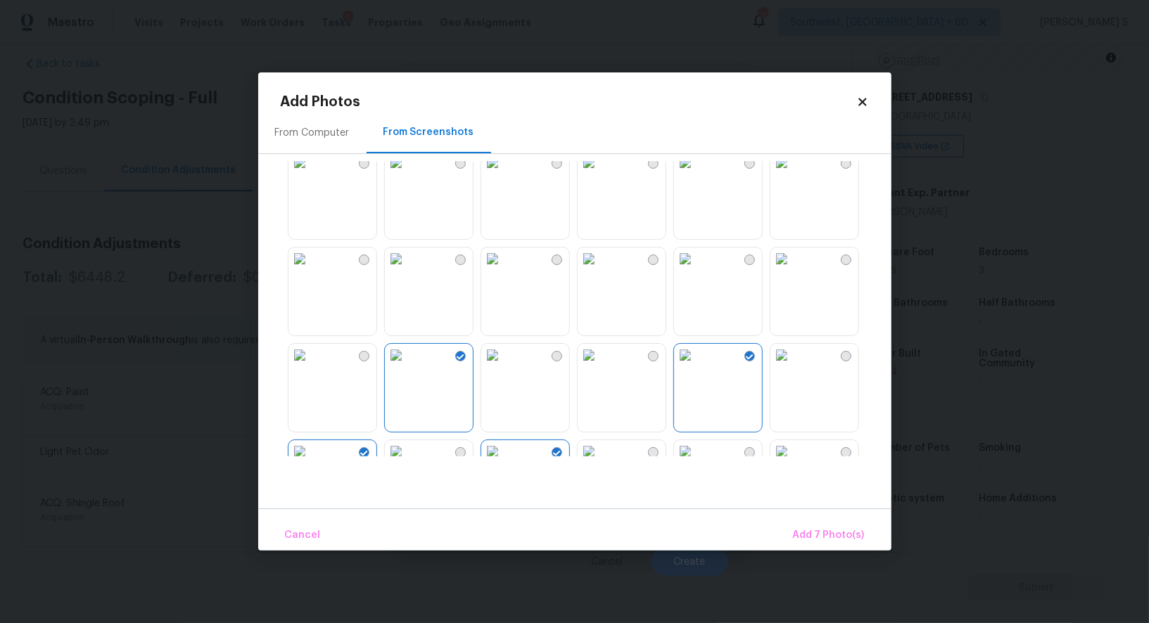
scroll to position [897, 0]
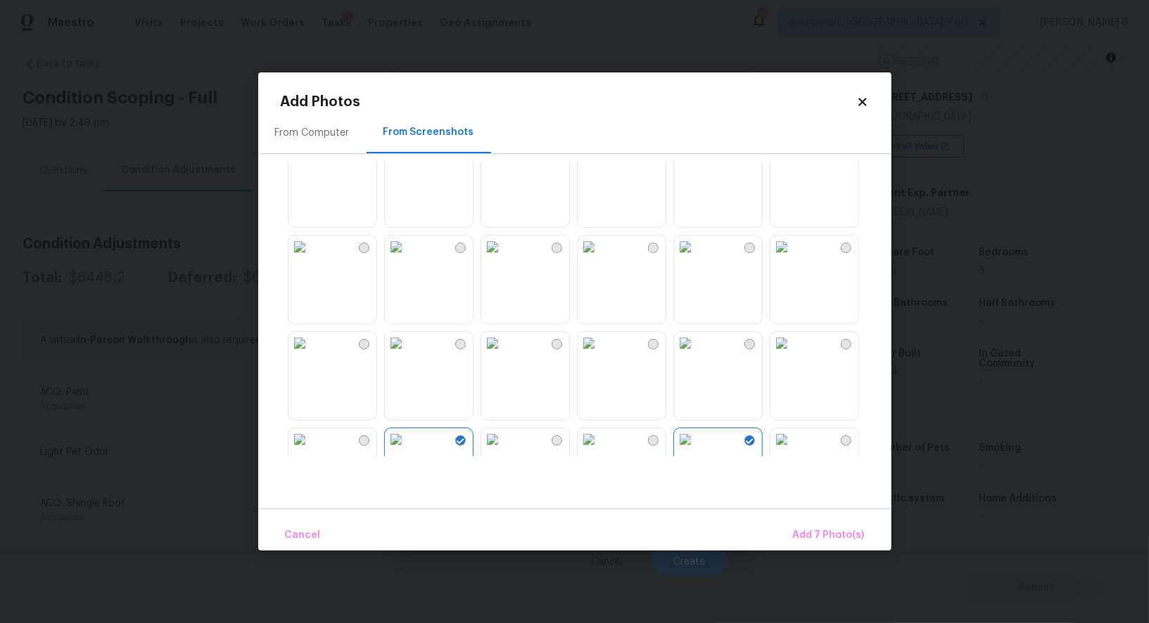
drag, startPoint x: 419, startPoint y: 351, endPoint x: 409, endPoint y: 352, distance: 9.9
click at [407, 352] on img at bounding box center [396, 343] width 23 height 23
click at [311, 352] on img at bounding box center [299, 343] width 23 height 23
click at [407, 258] on img at bounding box center [396, 247] width 23 height 23
click at [504, 258] on img at bounding box center [492, 247] width 23 height 23
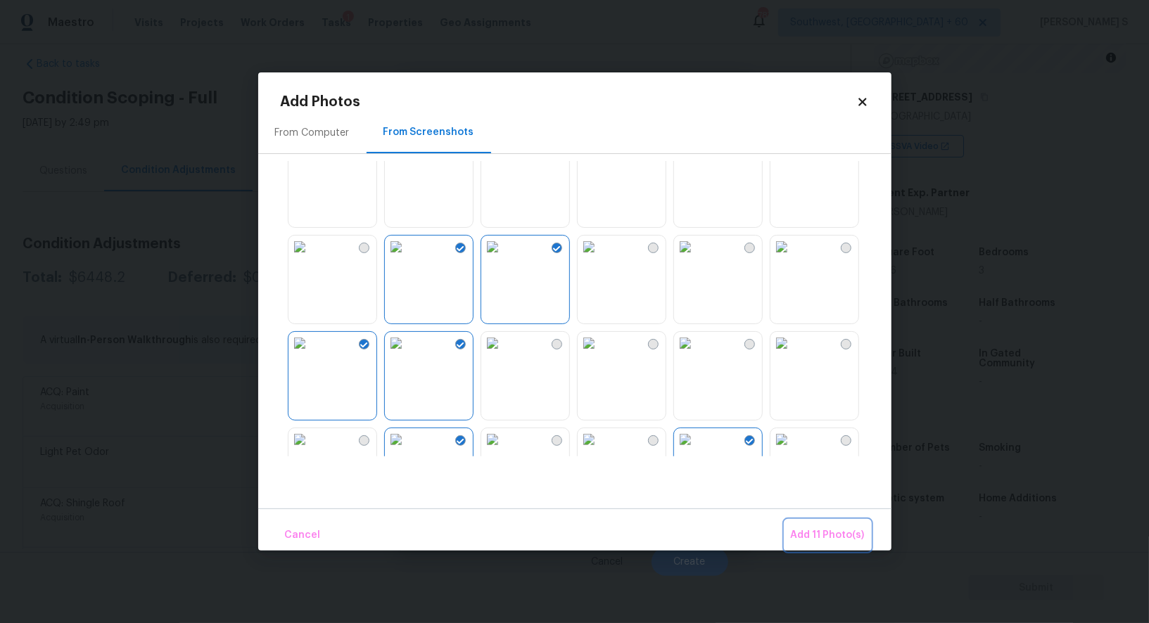
click at [852, 536] on span "Add 11 Photo(s)" at bounding box center [828, 536] width 74 height 18
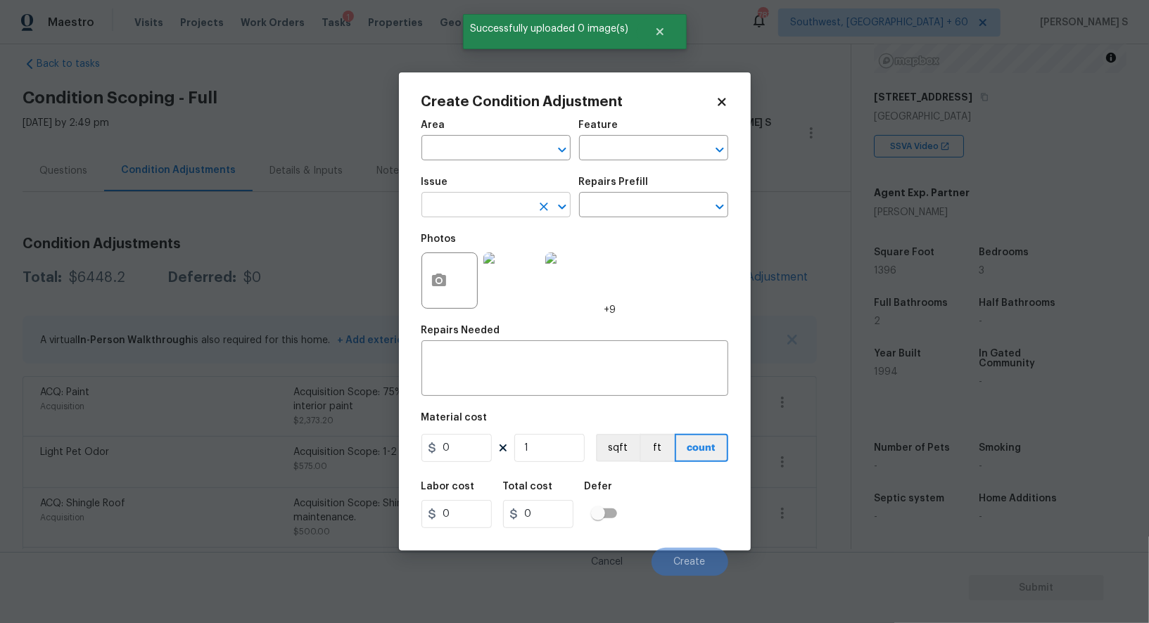
click at [514, 198] on input "text" at bounding box center [476, 207] width 110 height 22
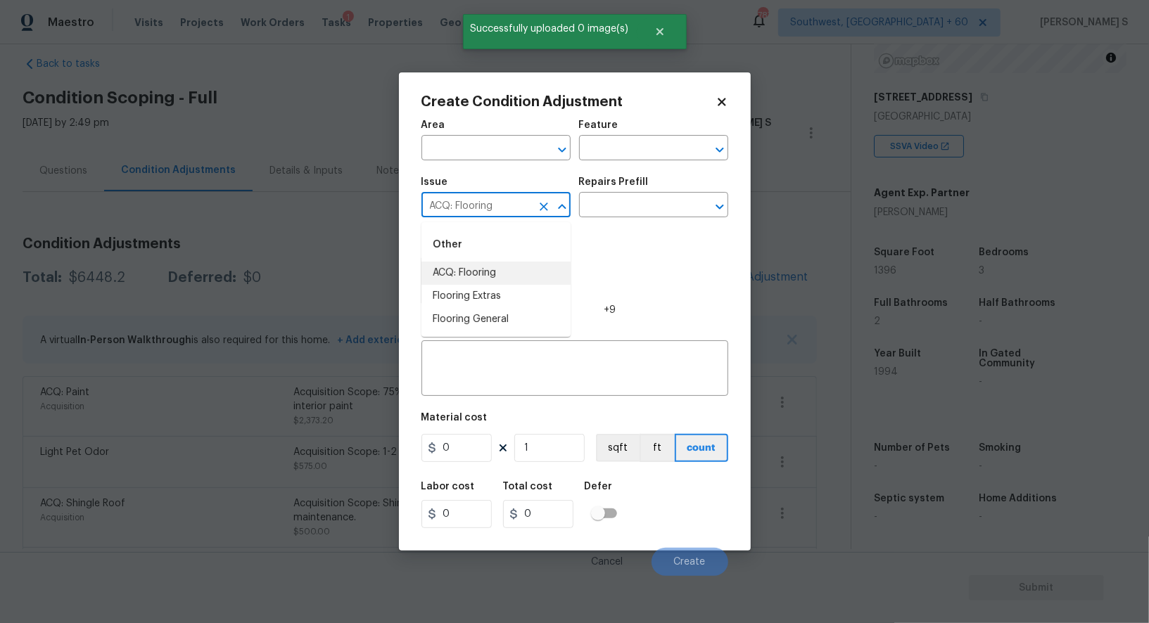
type input "ACQ: Flooring"
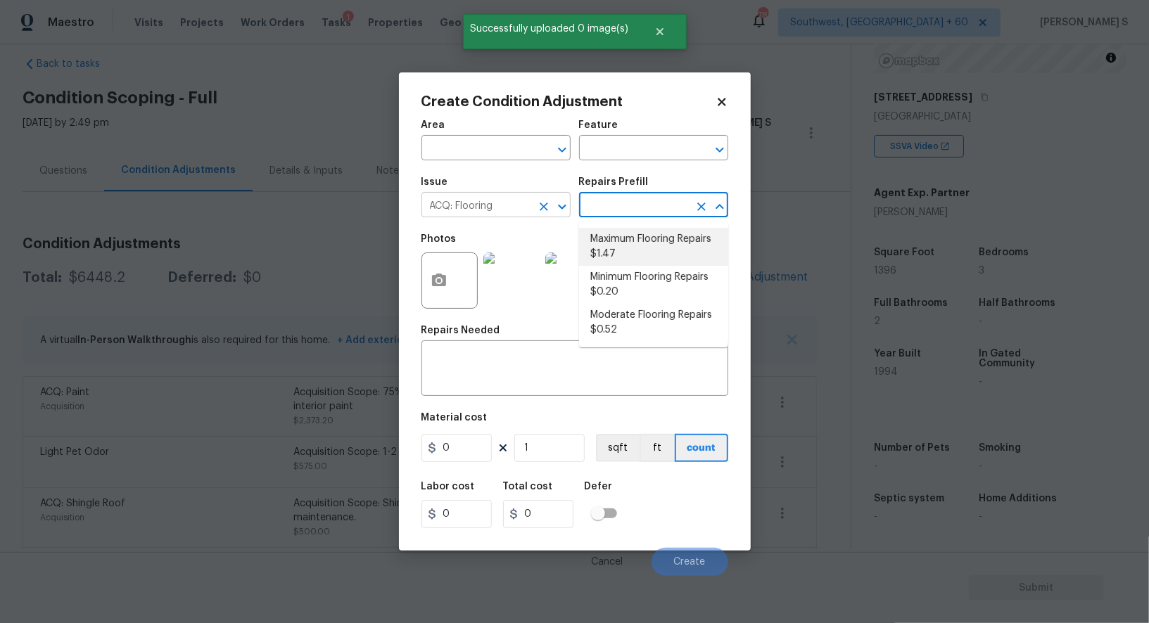
type input "Acquisition"
type textarea "Acquisition Scope: Maximum flooring repairs"
type input "1.47"
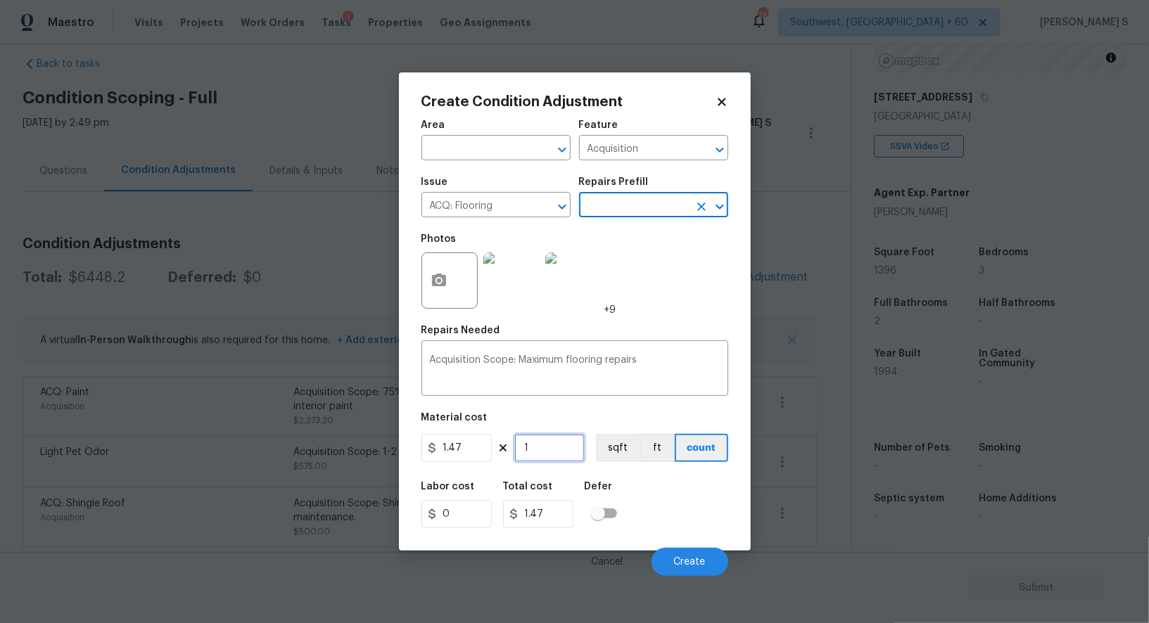
click at [540, 450] on input "1" at bounding box center [549, 448] width 70 height 28
paste input "396"
type input "1396"
type input "2052.12"
type input "1396"
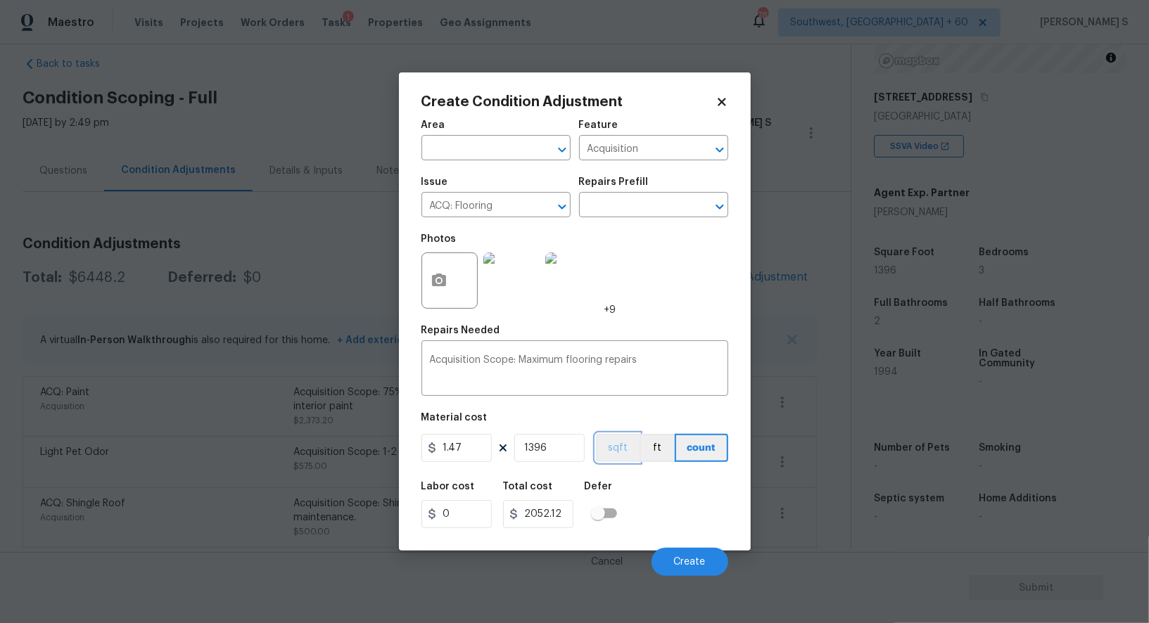
click at [621, 446] on button "sqft" at bounding box center [618, 448] width 44 height 28
click at [634, 484] on div "Labor cost 0 Total cost 2052.12 Defer" at bounding box center [574, 505] width 307 height 63
click at [713, 566] on button "Create" at bounding box center [690, 562] width 77 height 28
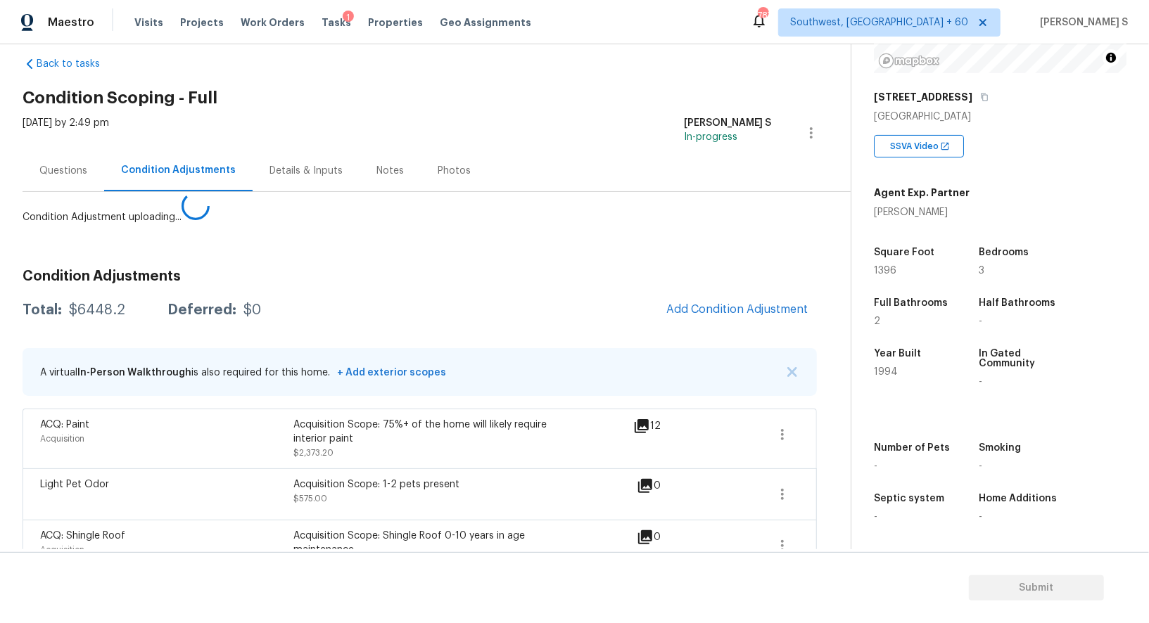
click at [287, 553] on body "Maestro Visits Projects Work Orders Tasks 1 Properties Geo Assignments 787 Sout…" at bounding box center [574, 311] width 1149 height 623
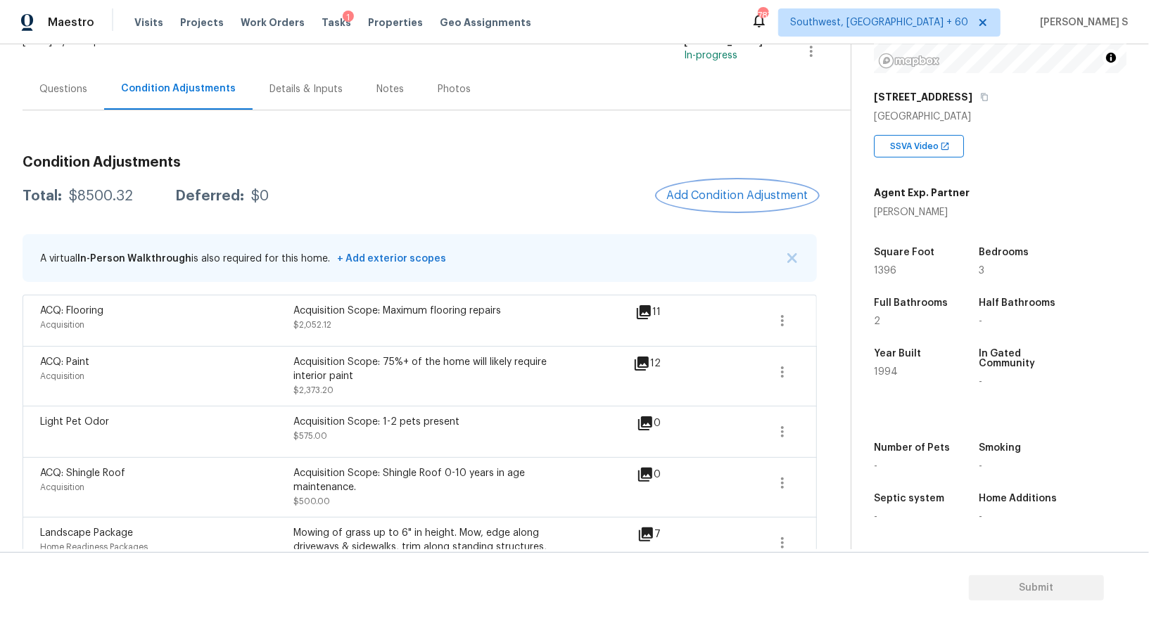
scroll to position [86, 0]
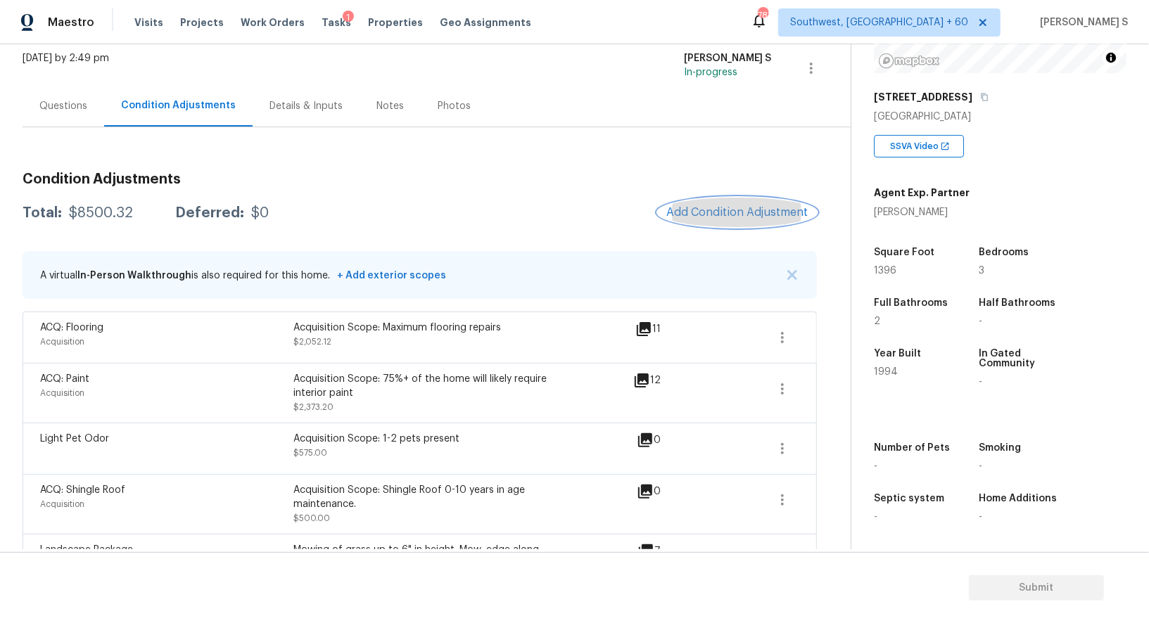
click at [733, 213] on span "Add Condition Adjustment" at bounding box center [737, 212] width 142 height 13
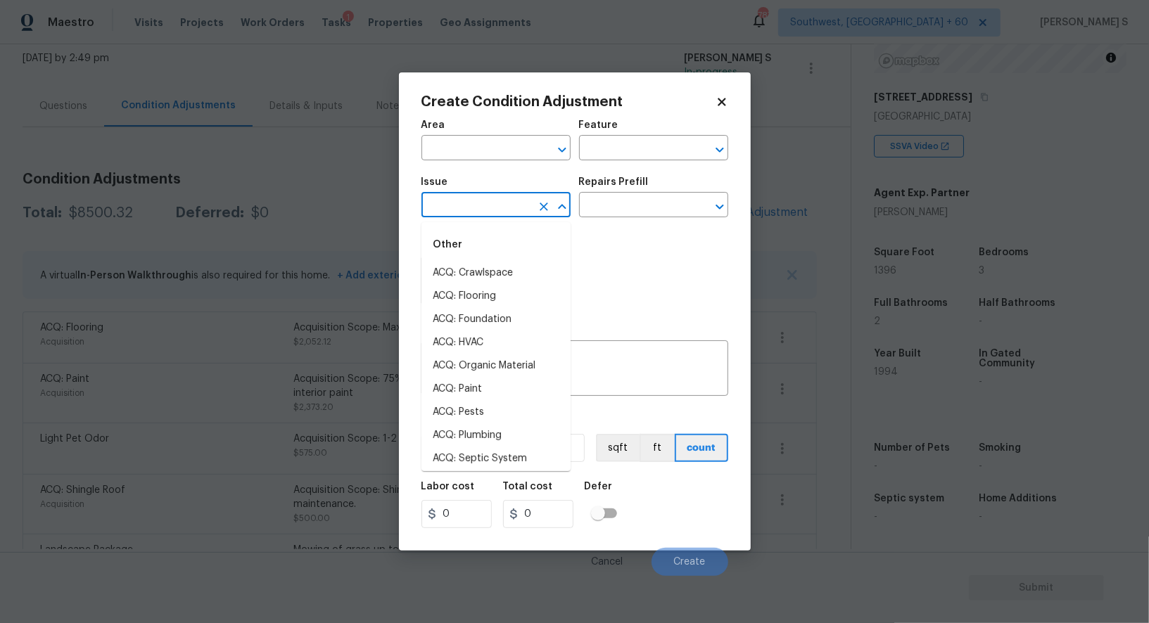
click at [516, 213] on input "text" at bounding box center [476, 207] width 110 height 22
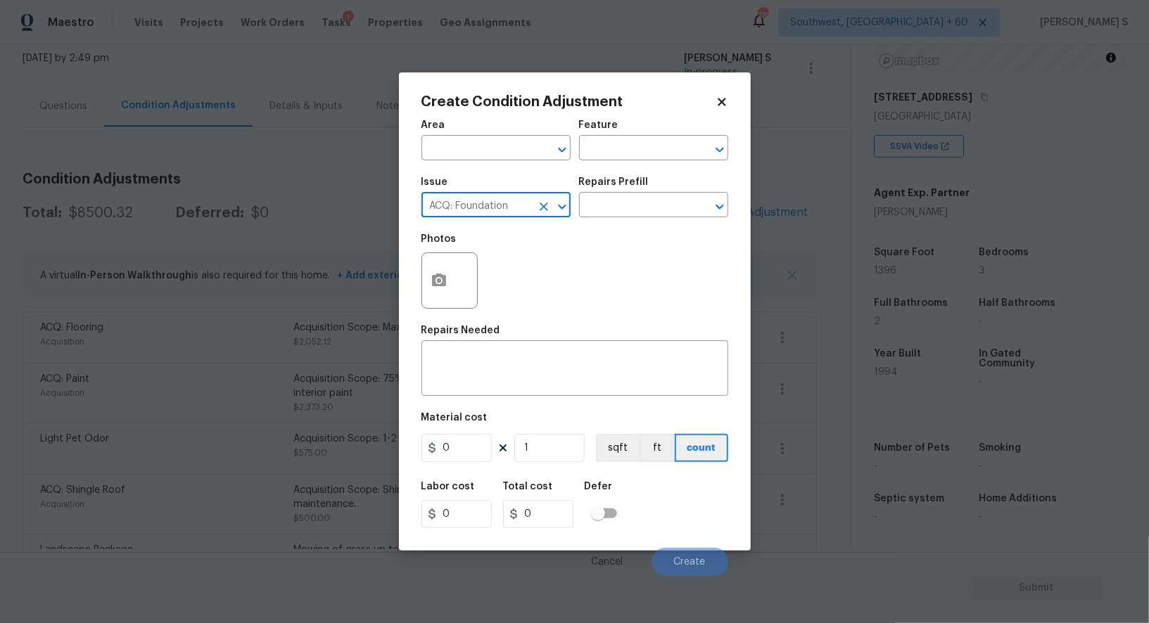
type input "ACQ: Foundation"
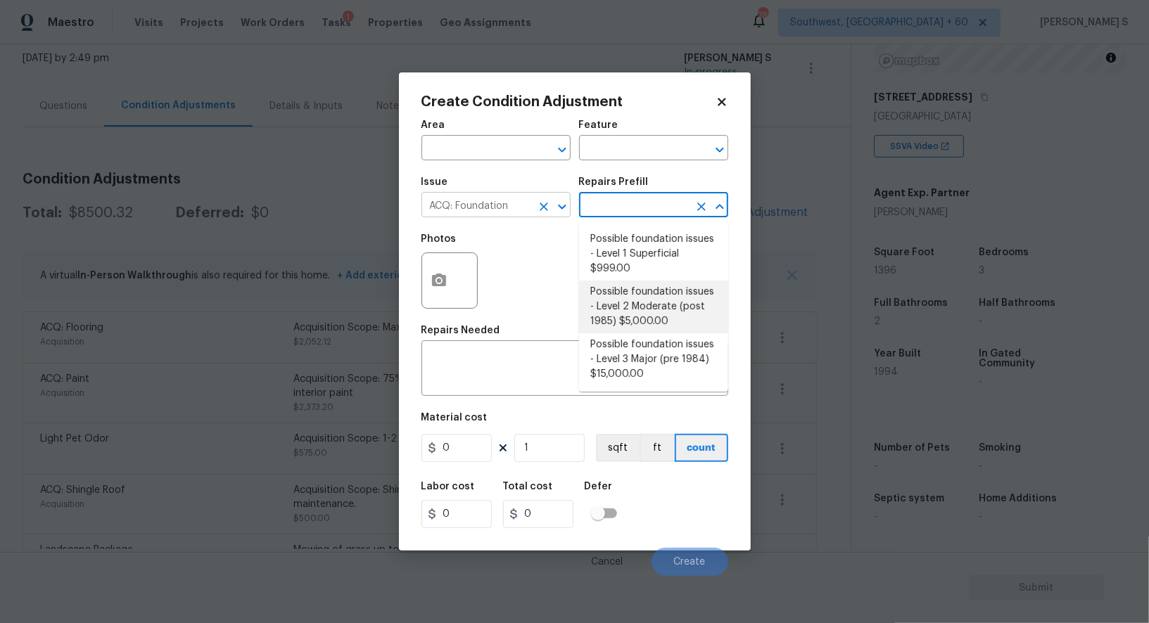
type input "Acquisition"
type textarea "Possible foundation issues - Level 2 Moderate: Disclaimer: This is NOT a techni…"
type input "5000"
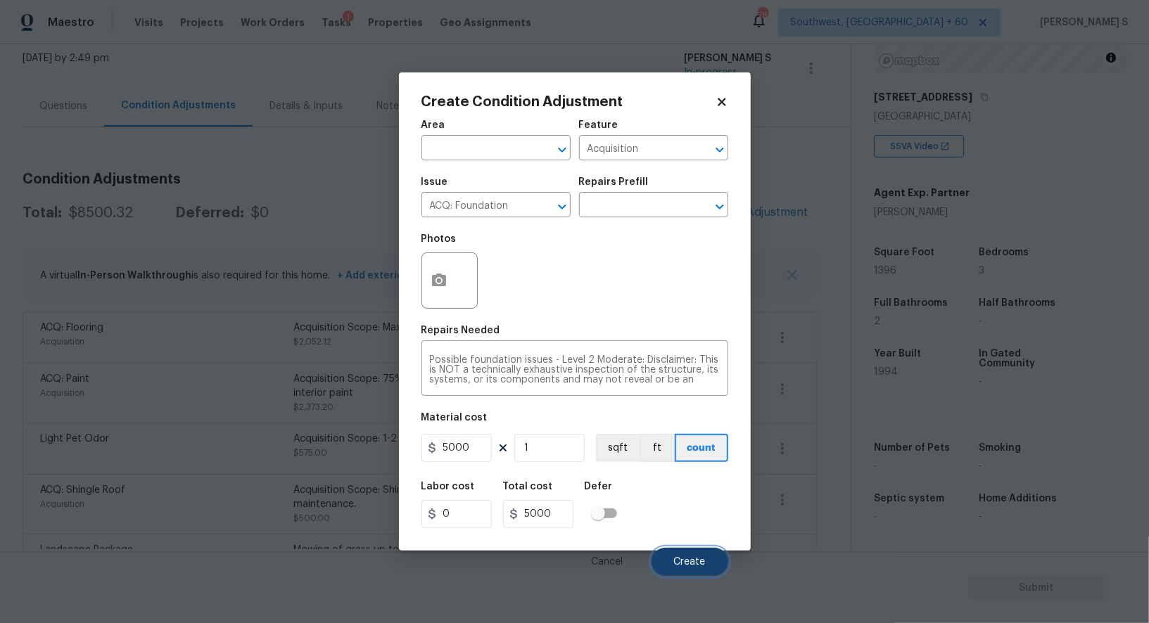
click at [676, 561] on span "Create" at bounding box center [690, 562] width 32 height 11
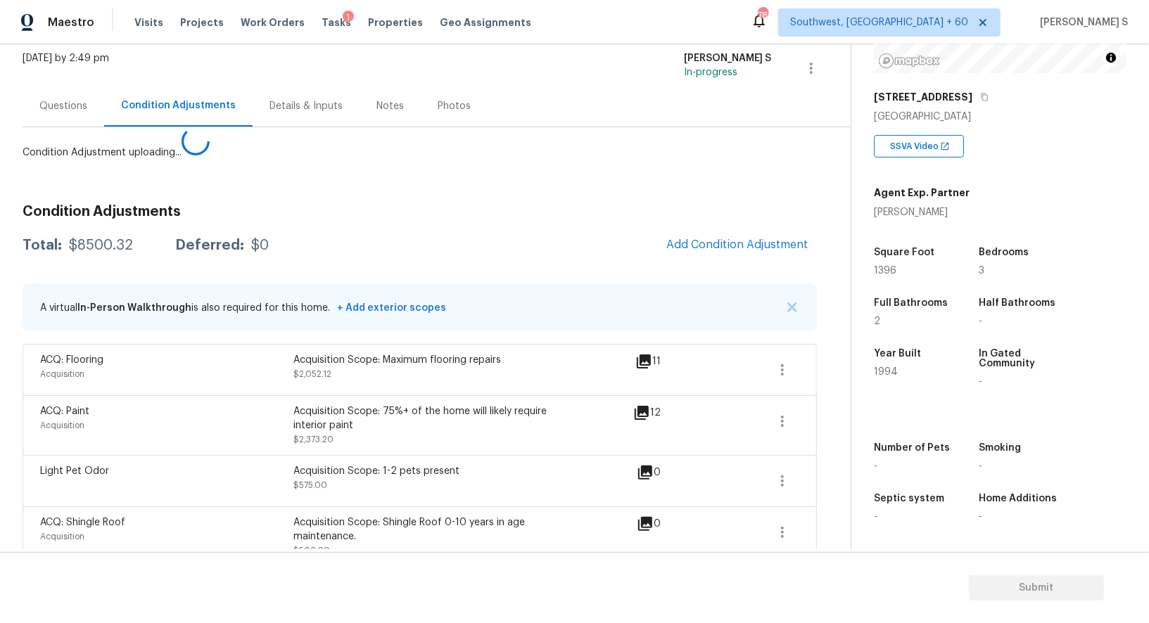
drag, startPoint x: 312, startPoint y: 561, endPoint x: 331, endPoint y: 514, distance: 51.5
click at [312, 561] on body "Maestro Visits Projects Work Orders Tasks 1 Properties Geo Assignments 787 Sout…" at bounding box center [574, 311] width 1149 height 623
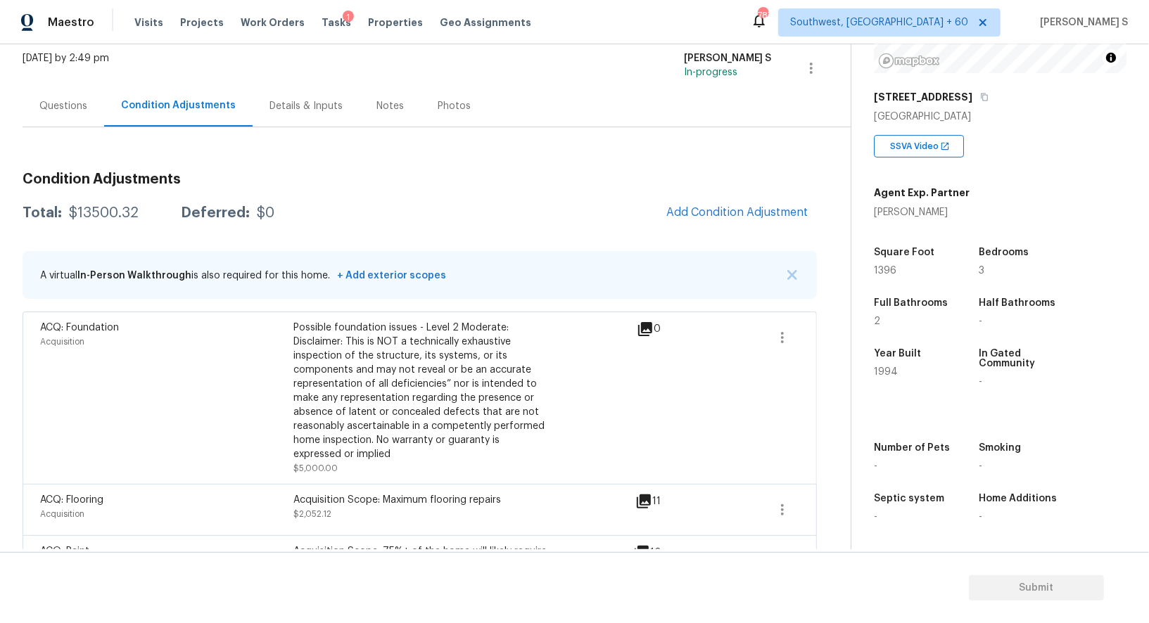
click at [70, 108] on div "Questions" at bounding box center [63, 106] width 48 height 14
click at [70, 108] on div "Back to tasks Condition Scoping - Full Mon, Aug 11 2025 by 2:49 pm Anbu Jebakum…" at bounding box center [437, 492] width 828 height 1022
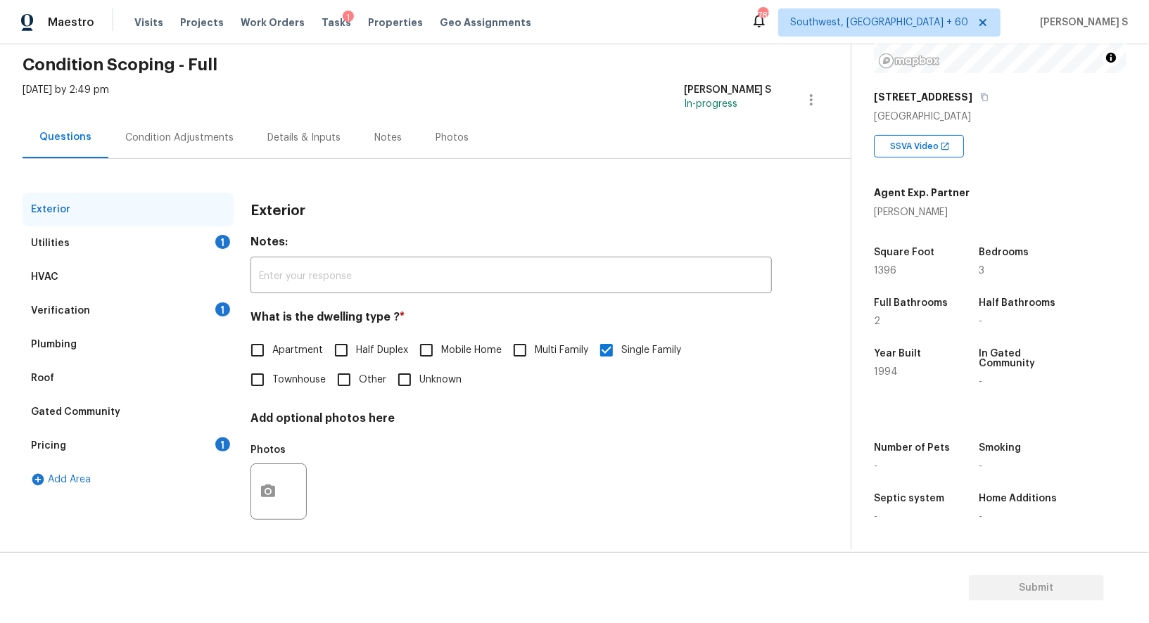
click at [58, 301] on div "Verification 1" at bounding box center [128, 311] width 211 height 34
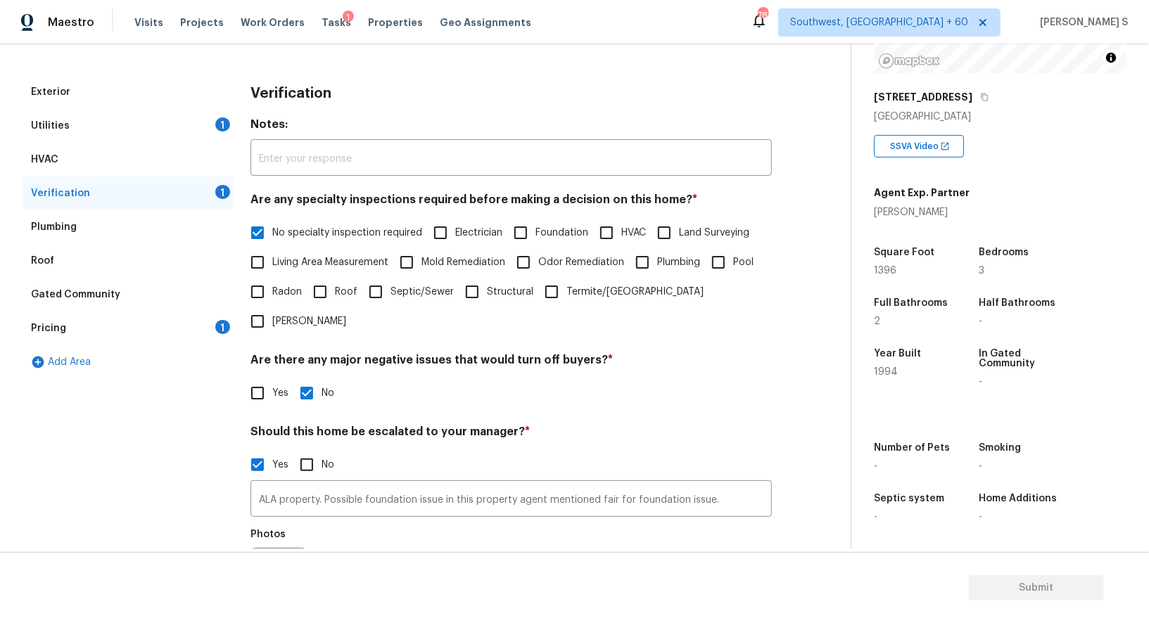
scroll to position [238, 0]
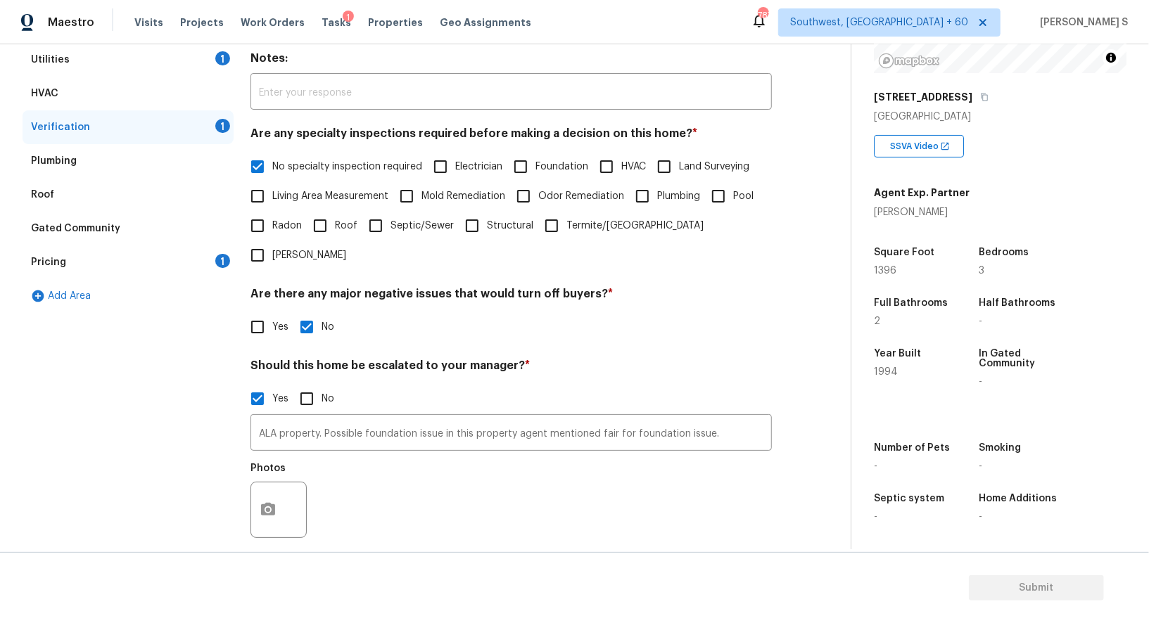
click at [74, 253] on div "Pricing 1" at bounding box center [128, 263] width 211 height 34
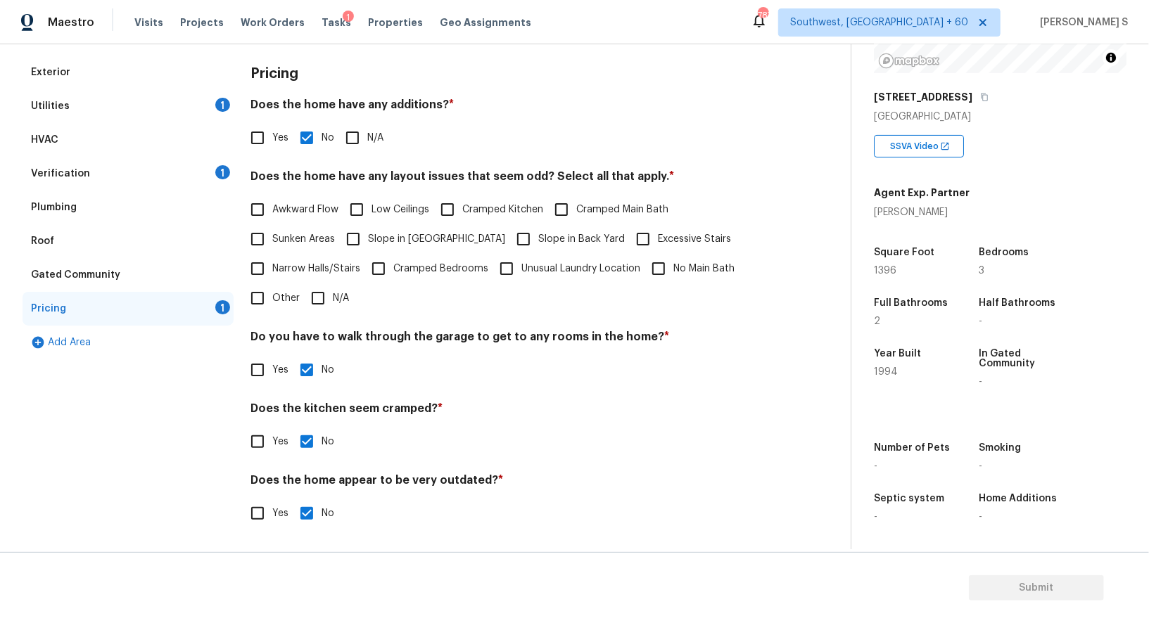
scroll to position [190, 0]
click at [369, 236] on span "Slope in Front Yard" at bounding box center [436, 241] width 137 height 15
click at [368, 236] on input "Slope in Front Yard" at bounding box center [353, 241] width 30 height 30
checkbox input "true"
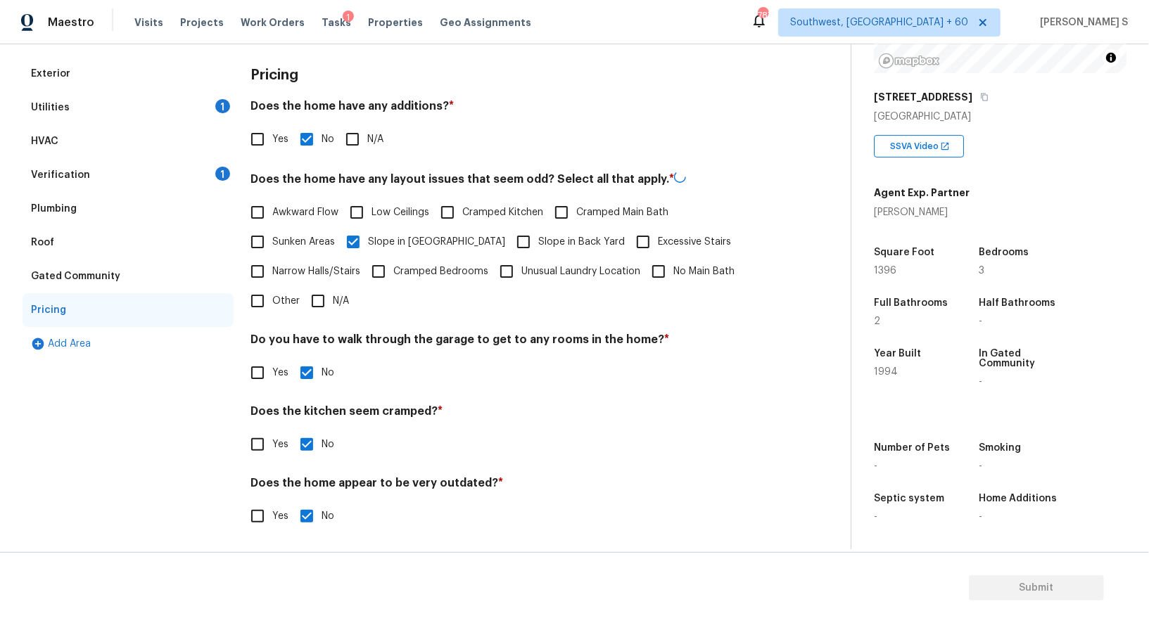
click at [538, 235] on span "Slope in Back Yard" at bounding box center [581, 242] width 87 height 15
click at [512, 234] on input "Slope in Back Yard" at bounding box center [524, 242] width 30 height 30
checkbox input "true"
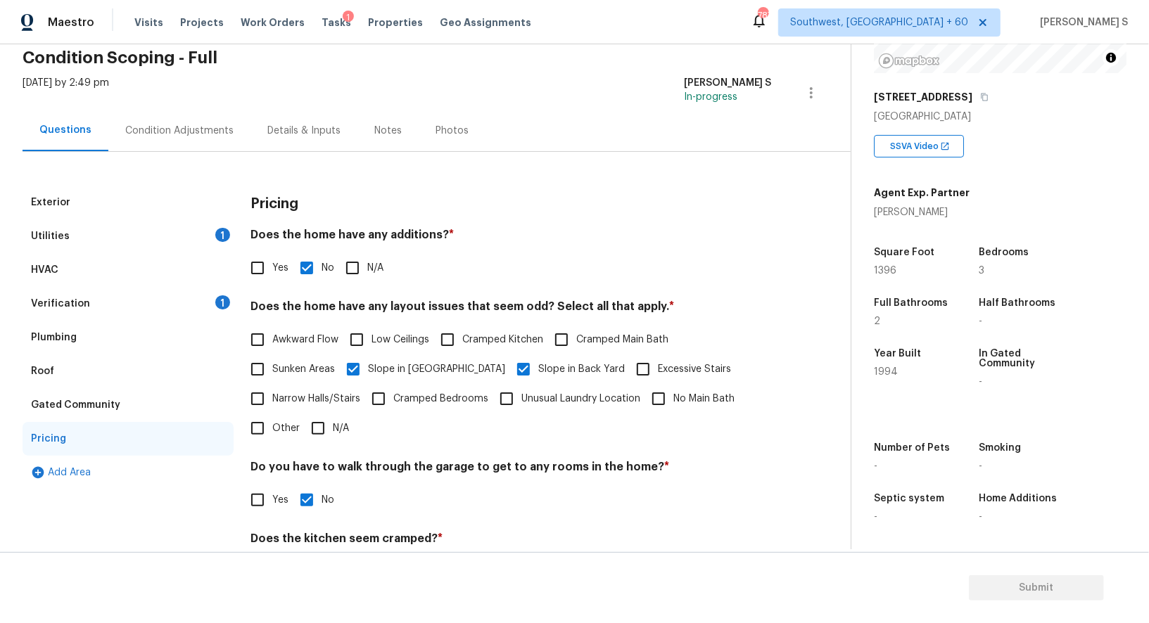
scroll to position [0, 0]
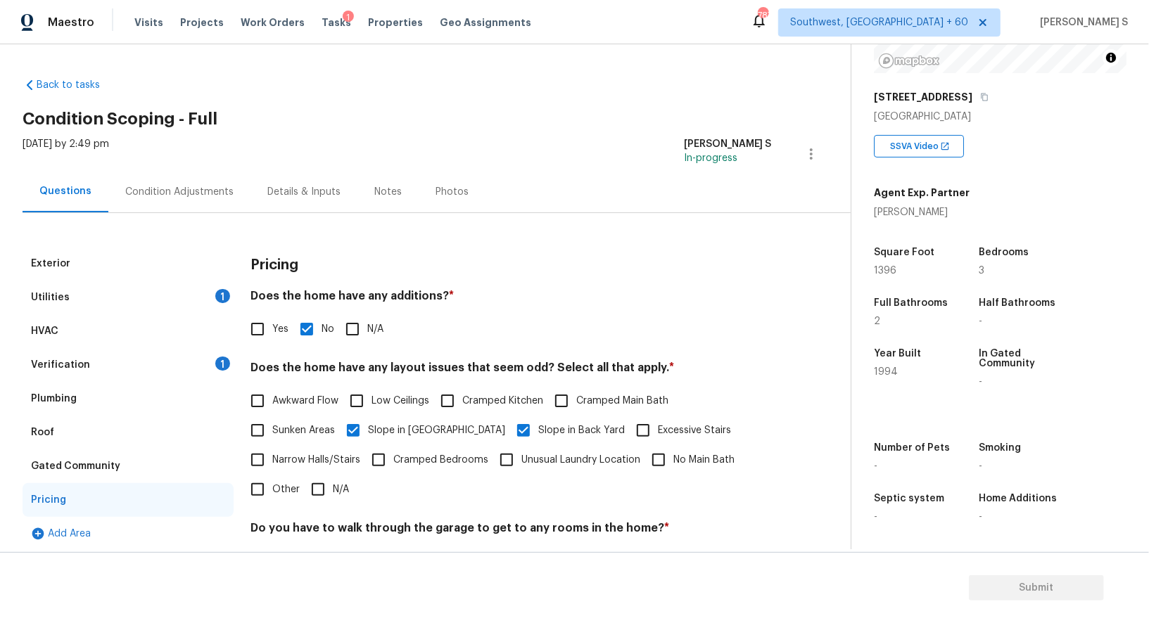
click at [182, 193] on div "Condition Adjustments" at bounding box center [179, 192] width 108 height 14
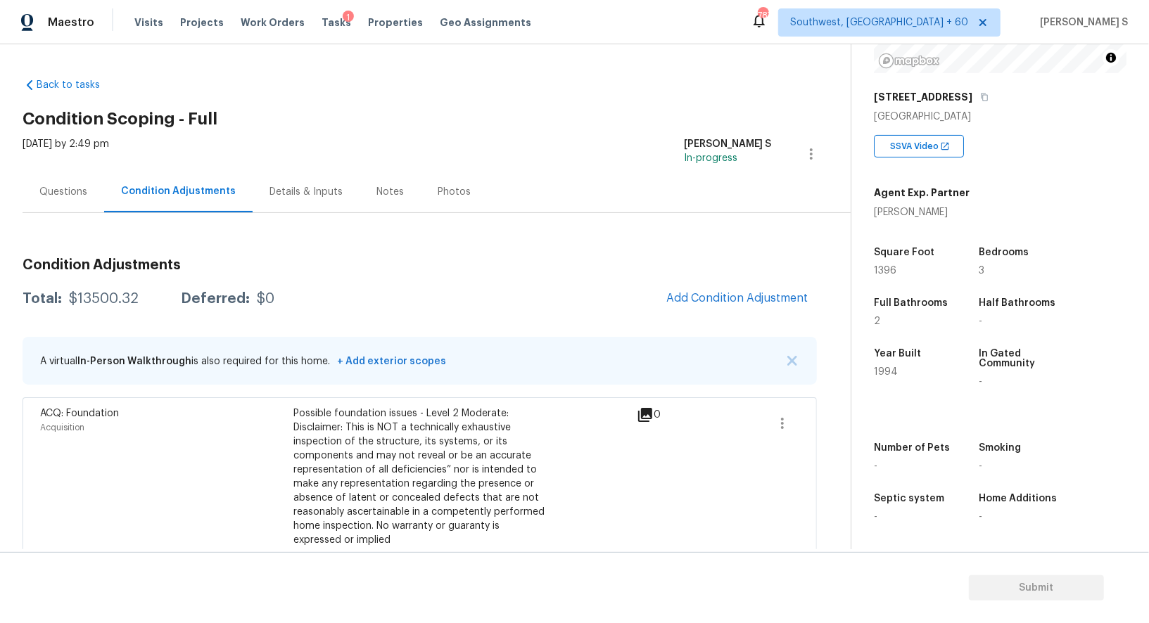
scroll to position [125, 0]
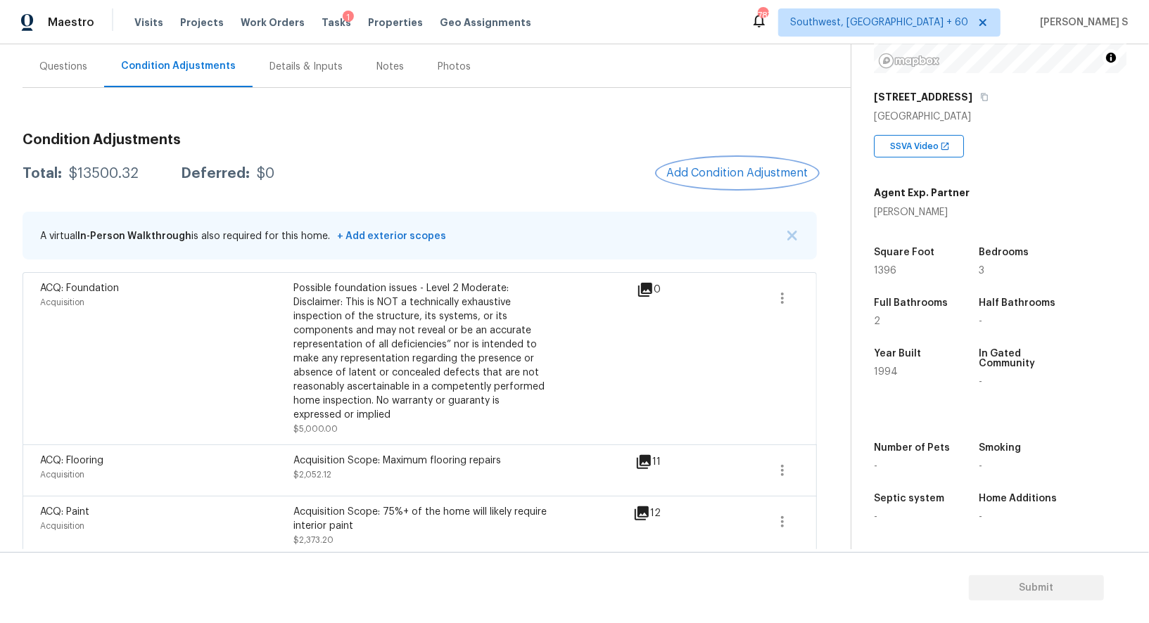
click at [720, 162] on button "Add Condition Adjustment" at bounding box center [737, 173] width 159 height 30
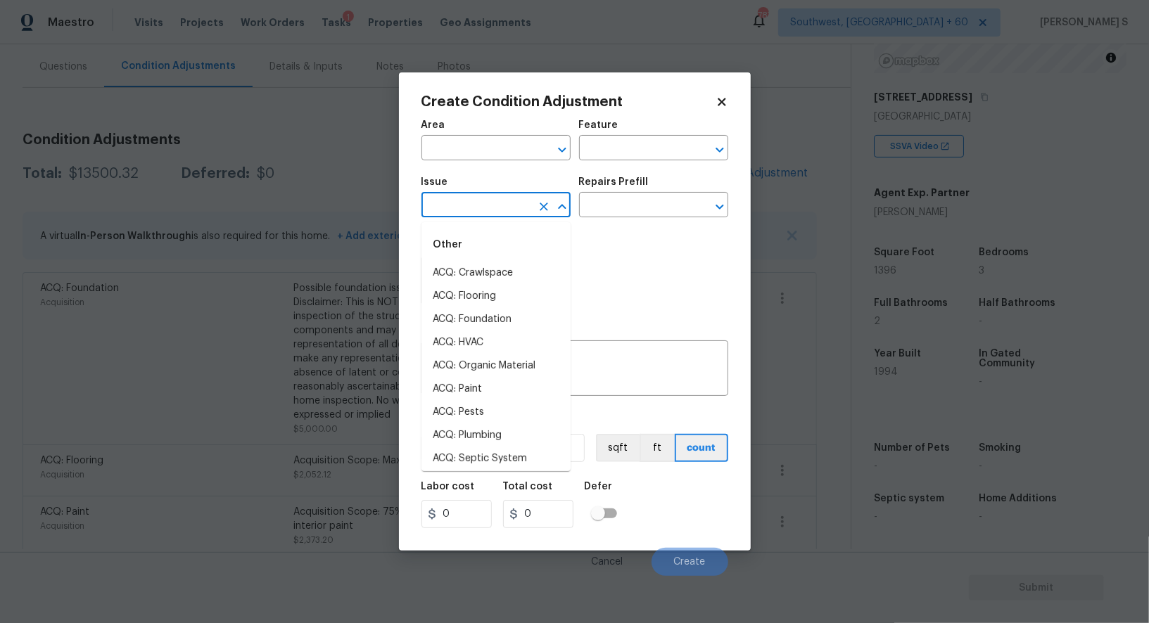
click at [455, 208] on input "text" at bounding box center [476, 207] width 110 height 22
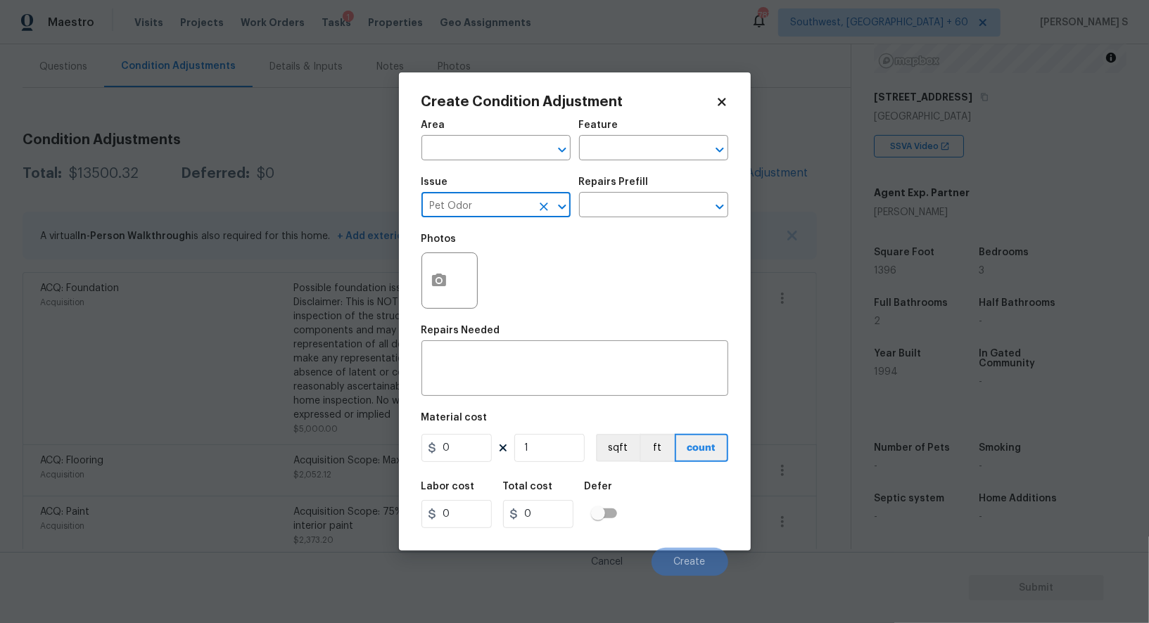
type input "Pet Odor"
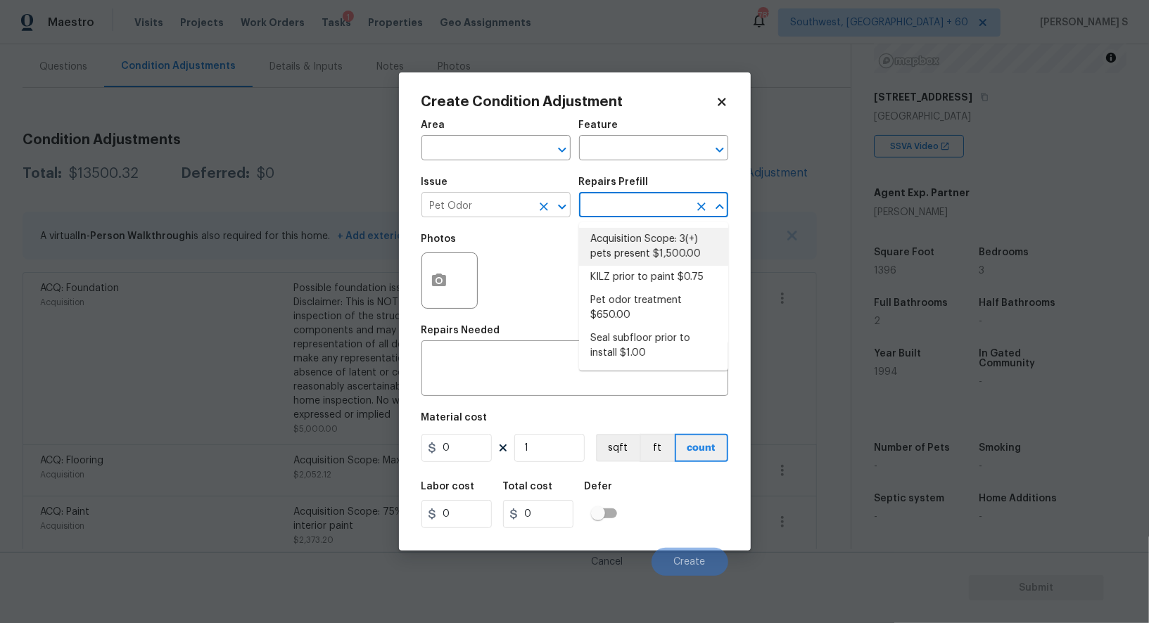
type textarea "Acquisition Scope: 3(+) pets present"
type input "1500"
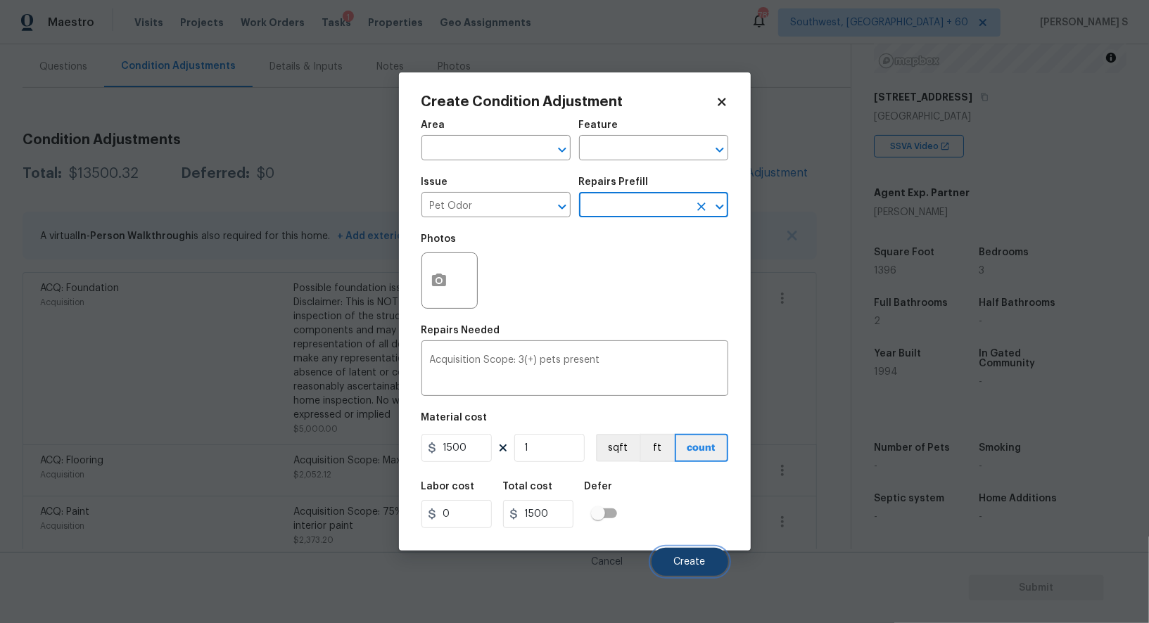
click at [674, 567] on span "Create" at bounding box center [690, 562] width 32 height 11
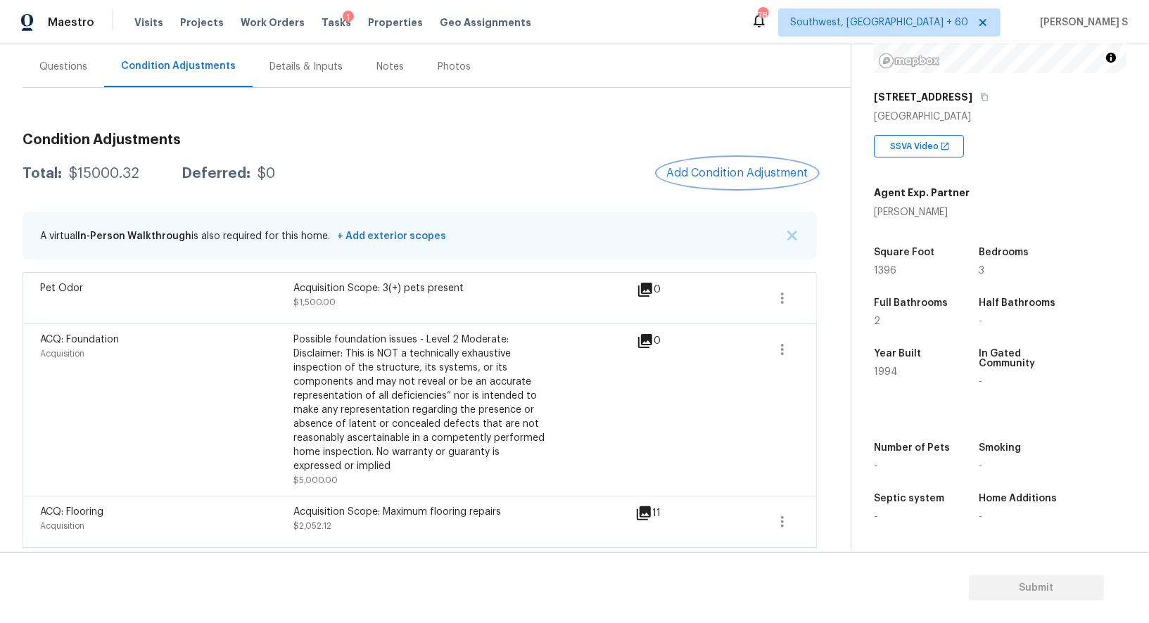
click at [724, 181] on button "Add Condition Adjustment" at bounding box center [737, 173] width 159 height 30
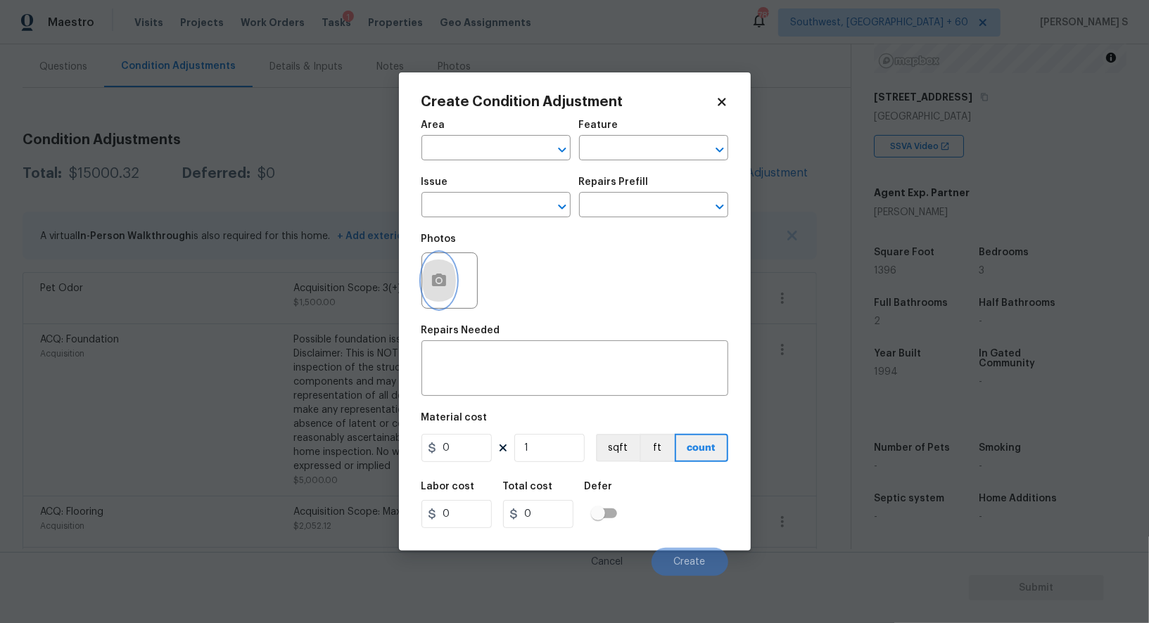
click at [434, 306] on button "button" at bounding box center [439, 280] width 34 height 55
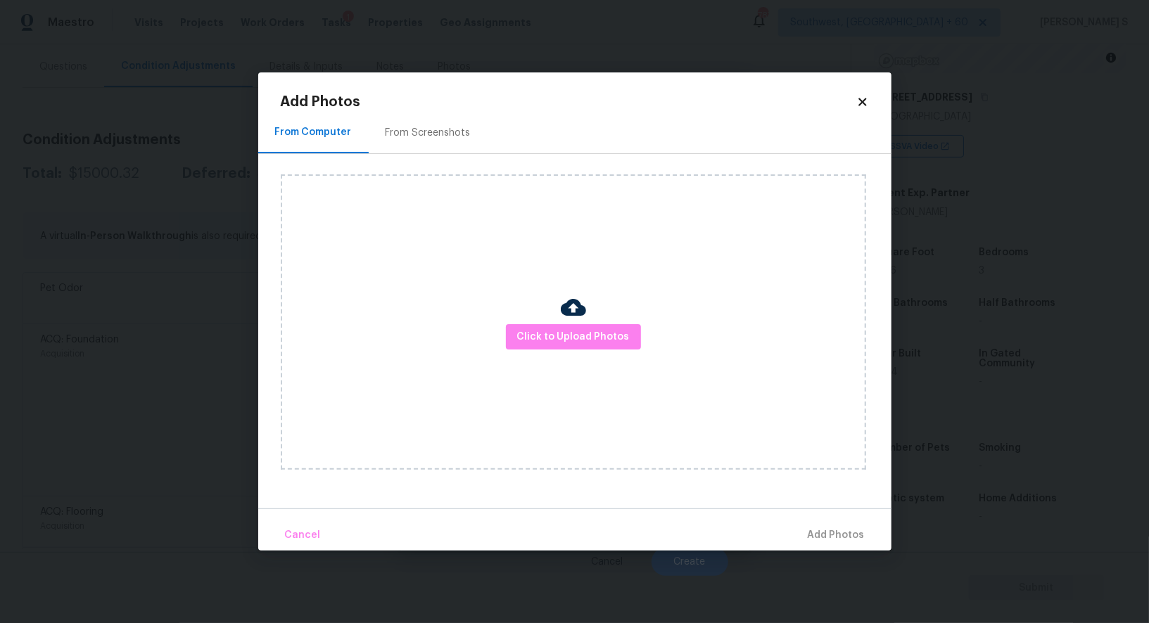
click at [556, 322] on div "Click to Upload Photos" at bounding box center [573, 323] width 585 height 296
click at [557, 329] on span "Click to Upload Photos" at bounding box center [573, 338] width 113 height 18
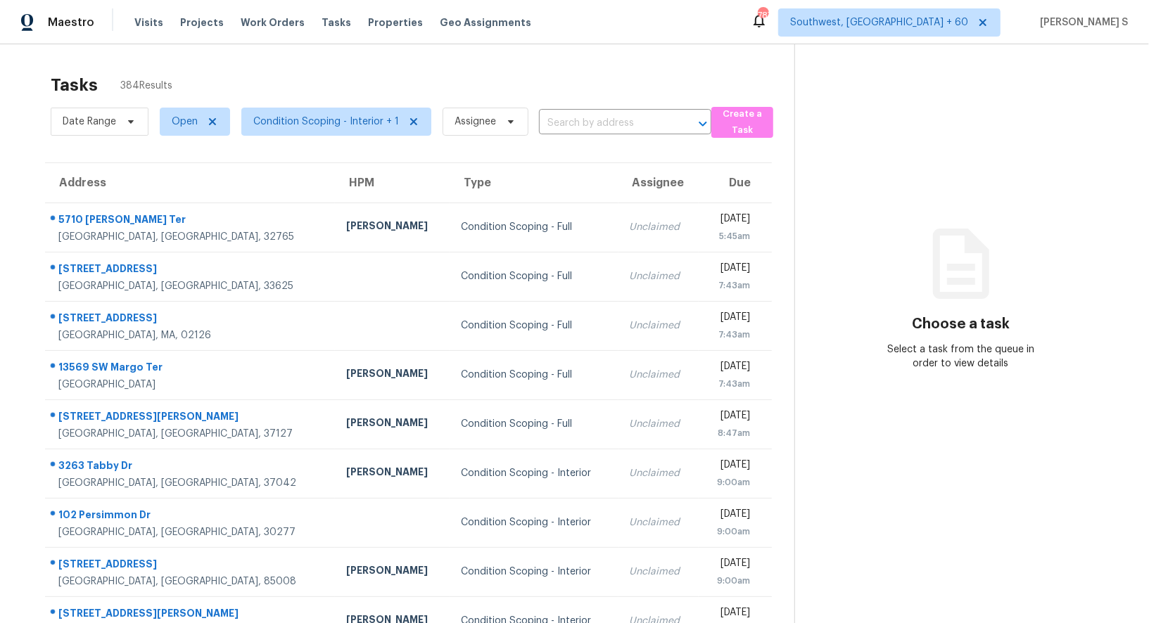
click at [609, 103] on div "Date Range Open Condition Scoping - Interior + 1 Assignee ​" at bounding box center [381, 121] width 661 height 37
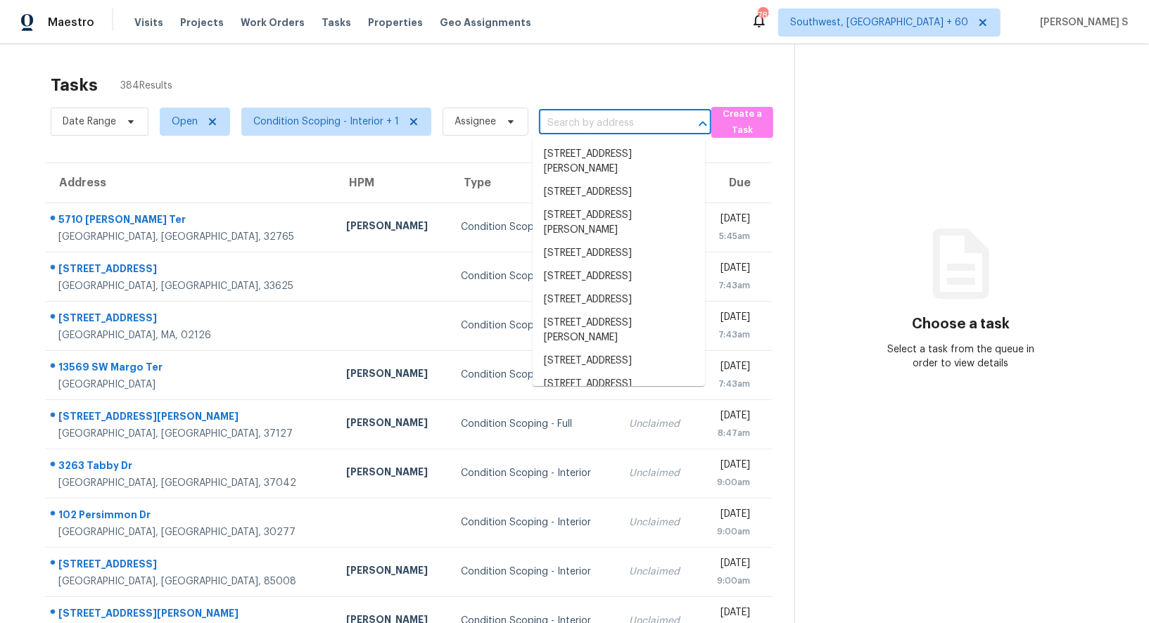
click at [609, 123] on input "text" at bounding box center [605, 124] width 133 height 22
paste input "[STREET_ADDRESS][PERSON_NAME]"
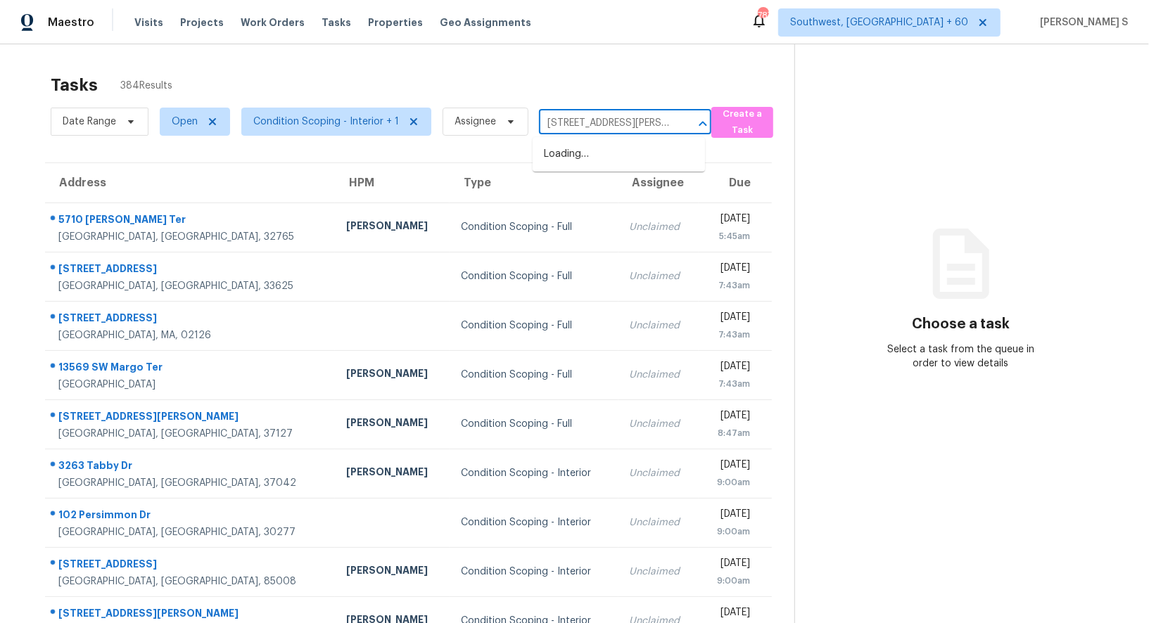
scroll to position [0, 70]
type input "[STREET_ADDRESS][PERSON_NAME]"
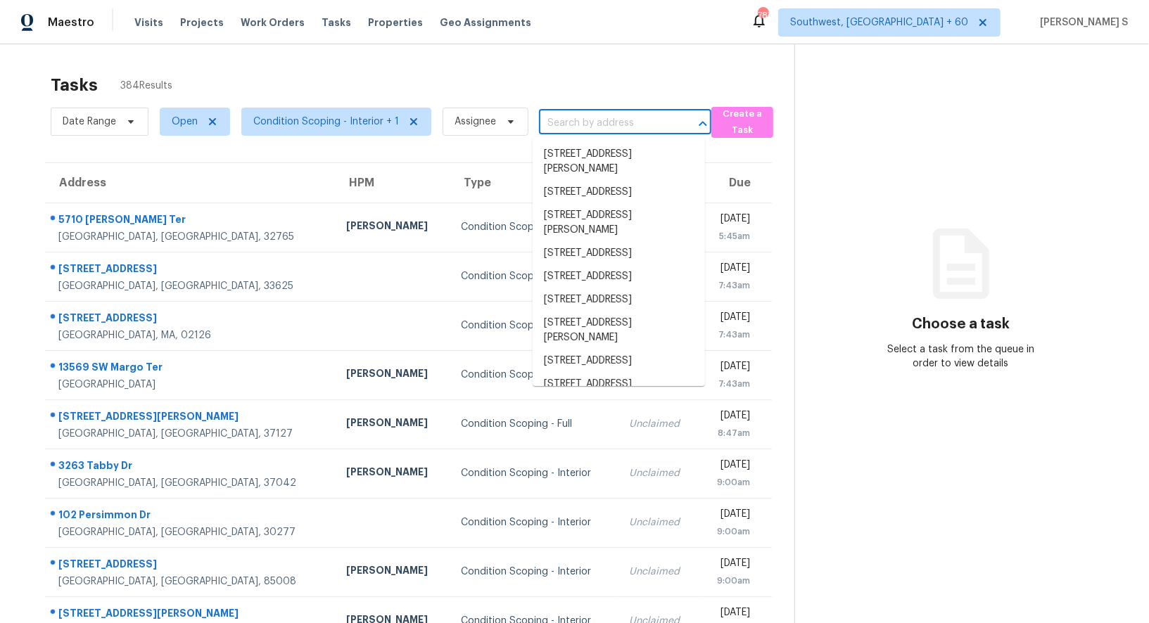
scroll to position [0, 0]
click at [568, 122] on input "text" at bounding box center [605, 124] width 133 height 22
paste input "[STREET_ADDRESS][PERSON_NAME]"
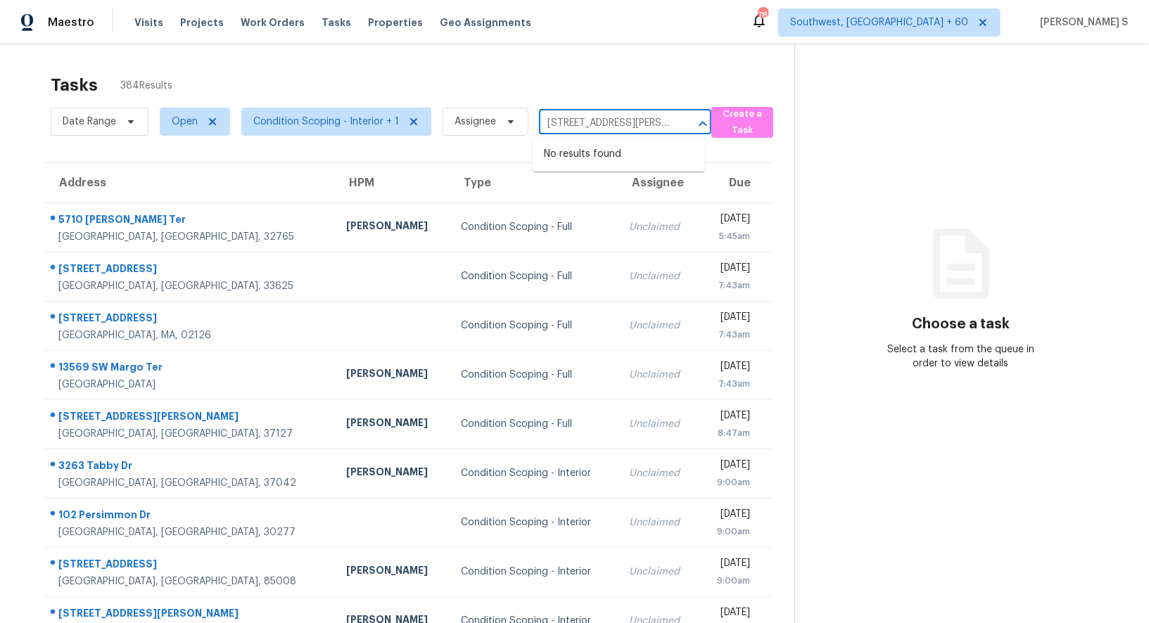
scroll to position [0, 70]
click at [559, 122] on input "[STREET_ADDRESS][PERSON_NAME]" at bounding box center [605, 124] width 133 height 22
type input "[STREET_ADDRESS][PERSON_NAME]"
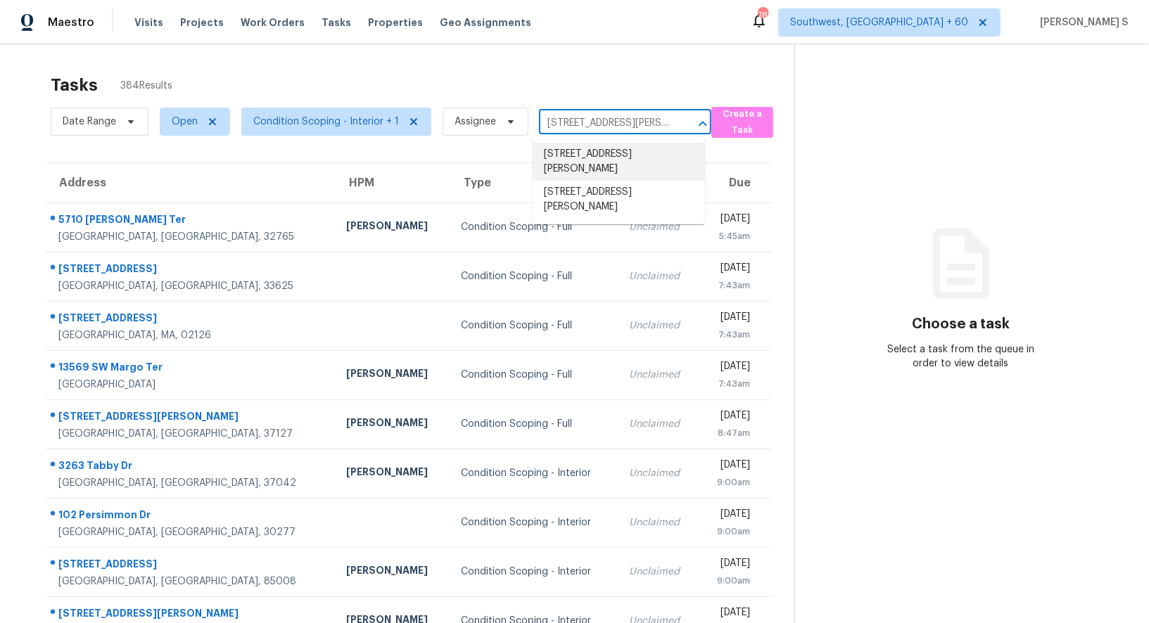
click at [585, 156] on li "[STREET_ADDRESS][PERSON_NAME]" at bounding box center [619, 162] width 172 height 38
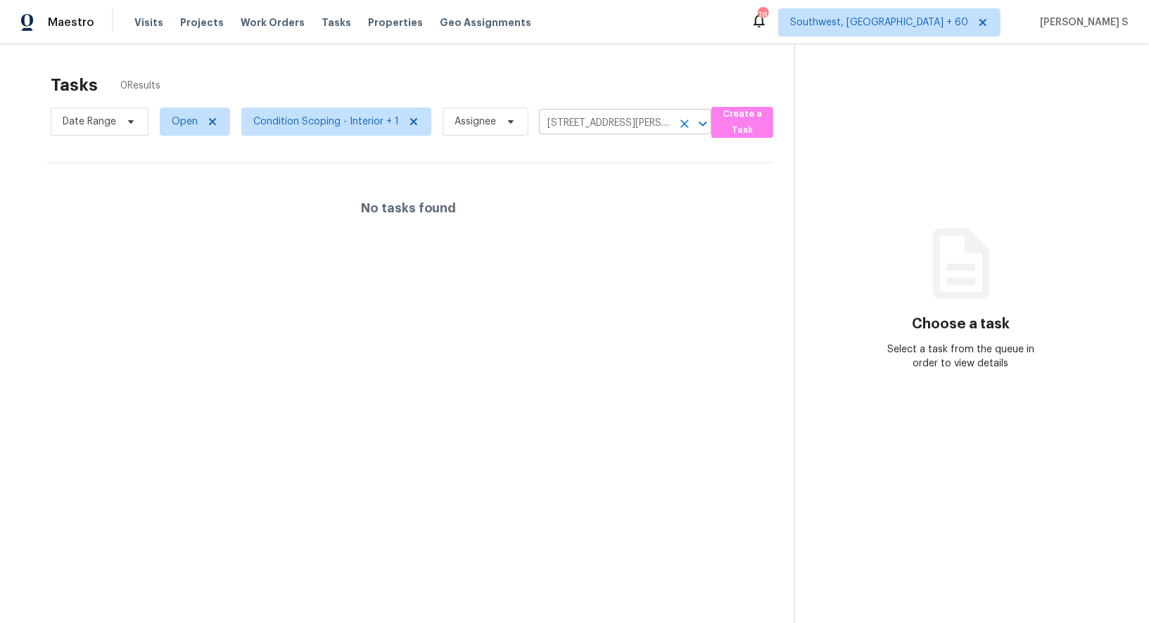
click at [612, 122] on input "[STREET_ADDRESS][PERSON_NAME]" at bounding box center [605, 124] width 133 height 22
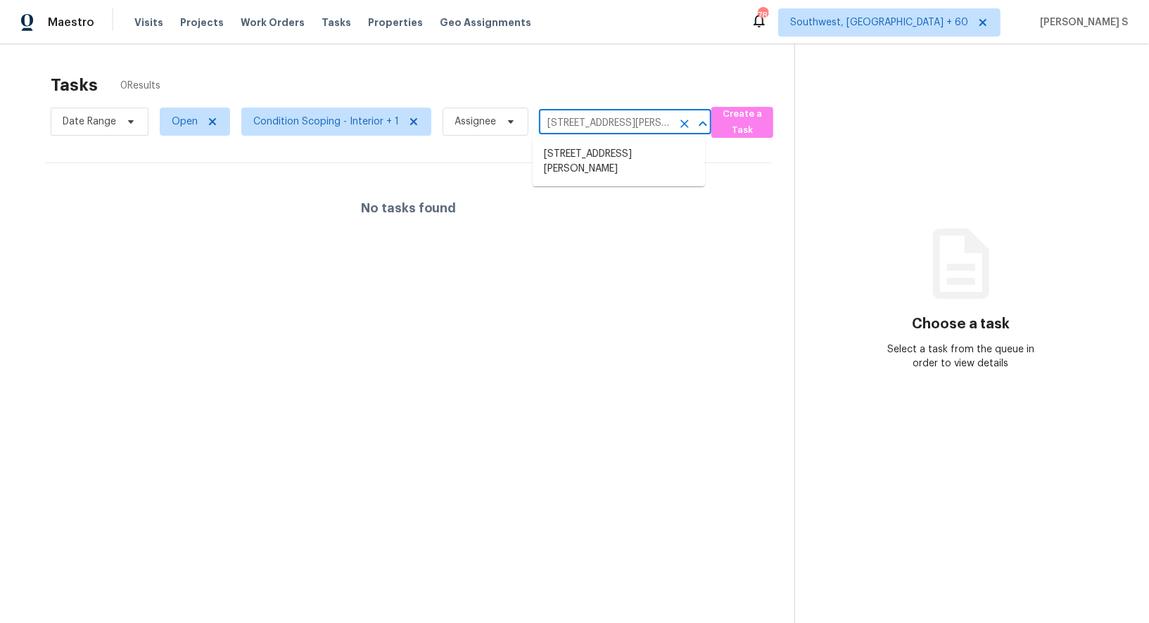
scroll to position [0, 73]
click at [550, 120] on input "[STREET_ADDRESS][PERSON_NAME]" at bounding box center [605, 124] width 133 height 22
type input "[STREET_ADDRESS][PERSON_NAME]"
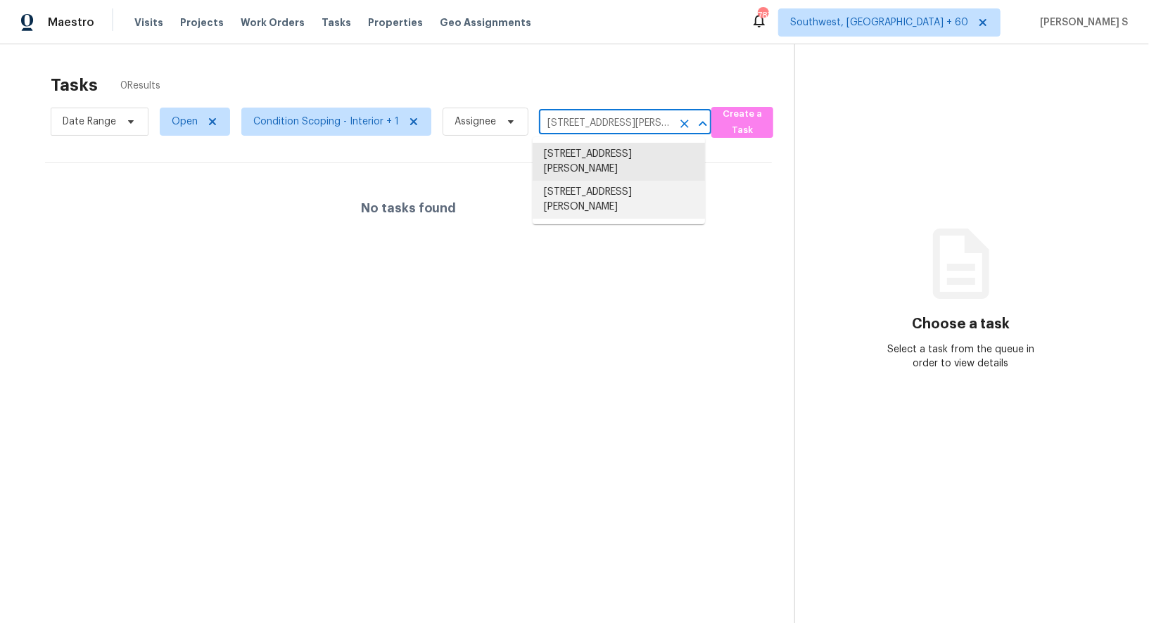
click at [602, 204] on li "[STREET_ADDRESS][PERSON_NAME]" at bounding box center [619, 200] width 172 height 38
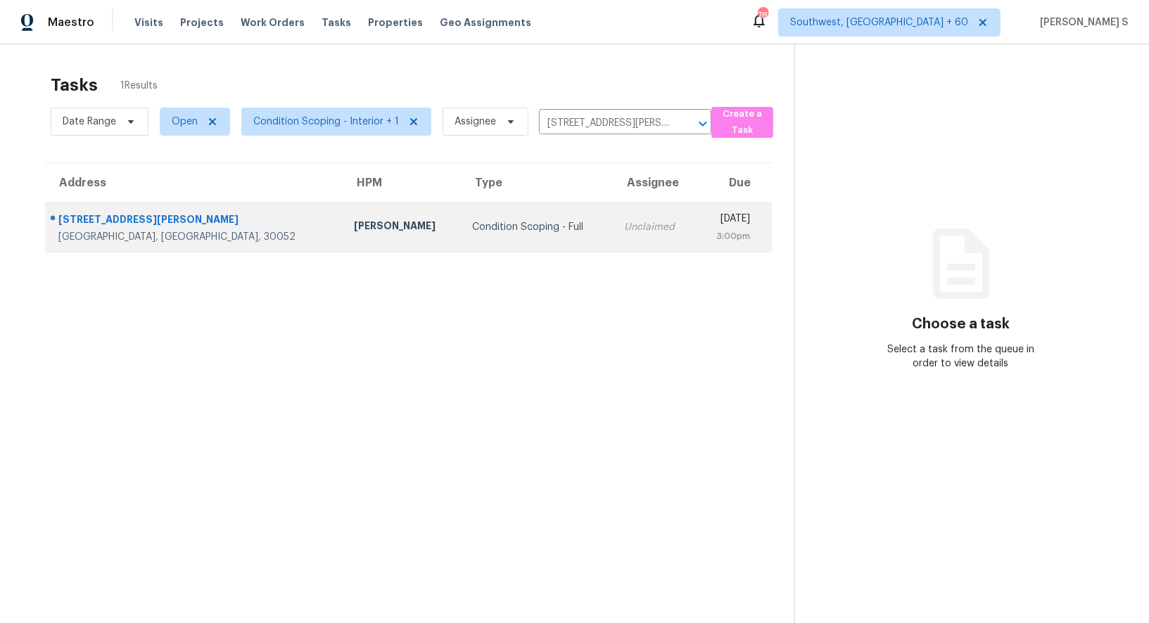
click at [613, 208] on td "Unclaimed" at bounding box center [654, 227] width 83 height 49
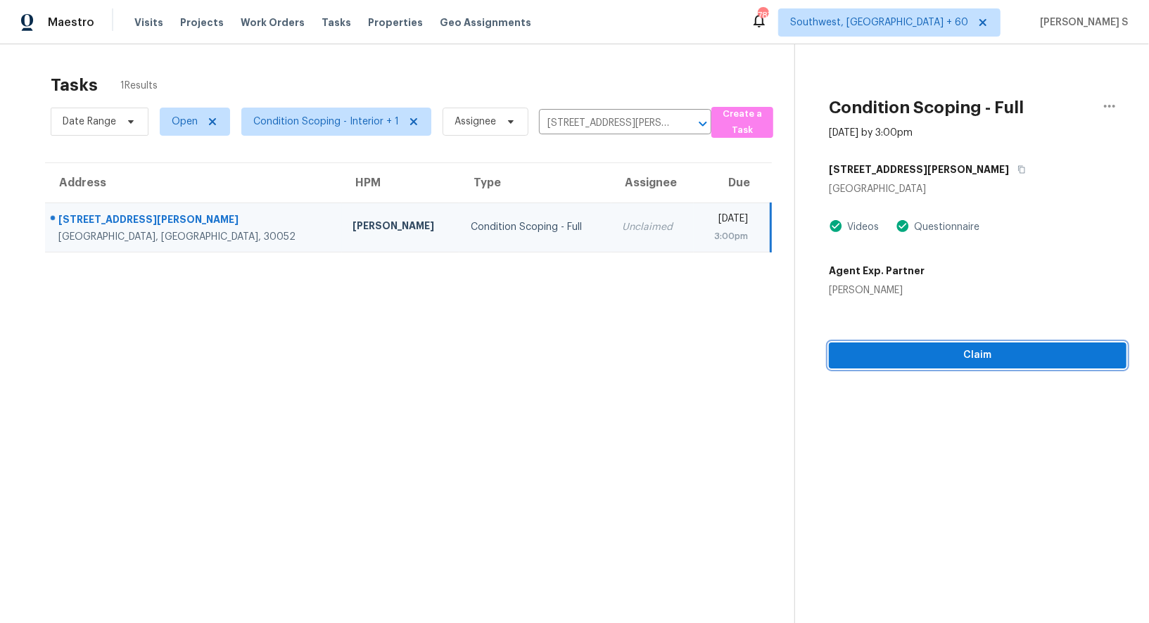
click at [979, 357] on span "Claim" at bounding box center [977, 356] width 275 height 18
click at [967, 355] on span "Start Assessment" at bounding box center [977, 356] width 275 height 18
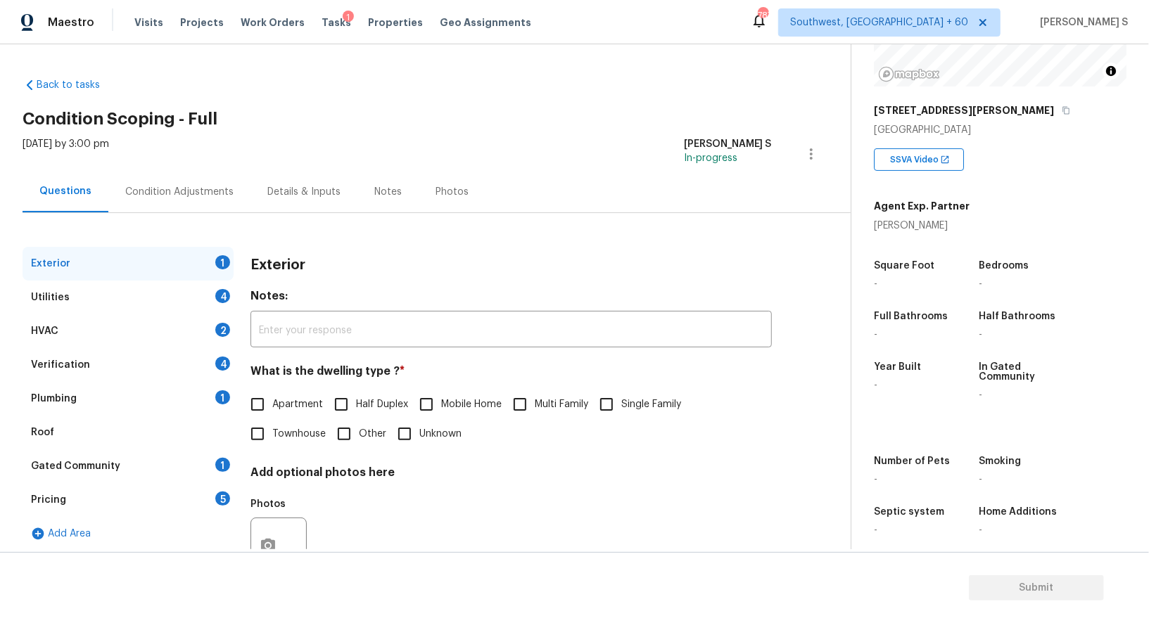
scroll to position [180, 0]
click at [618, 394] on input "Single Family" at bounding box center [607, 405] width 30 height 30
checkbox input "true"
click at [219, 295] on div "4" at bounding box center [222, 296] width 15 height 14
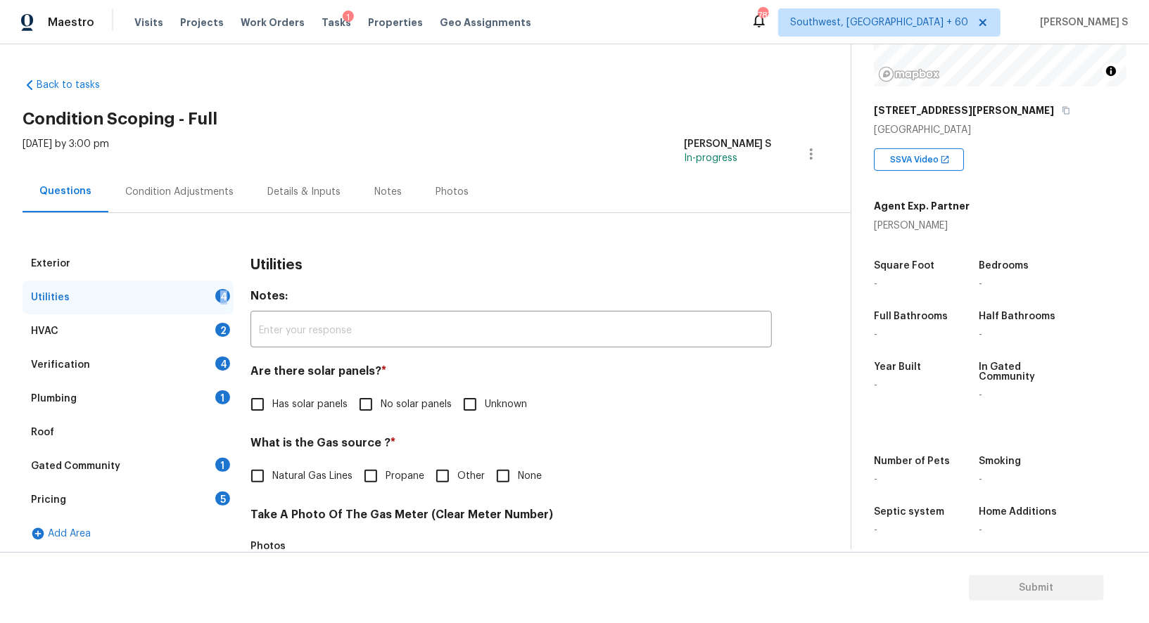
click at [219, 295] on div "4" at bounding box center [222, 296] width 15 height 14
click at [371, 389] on div "Are there solar panels? * Has solar panels No solar panels Unknown" at bounding box center [510, 391] width 521 height 55
click at [373, 403] on input "No solar panels" at bounding box center [366, 405] width 30 height 30
checkbox input "true"
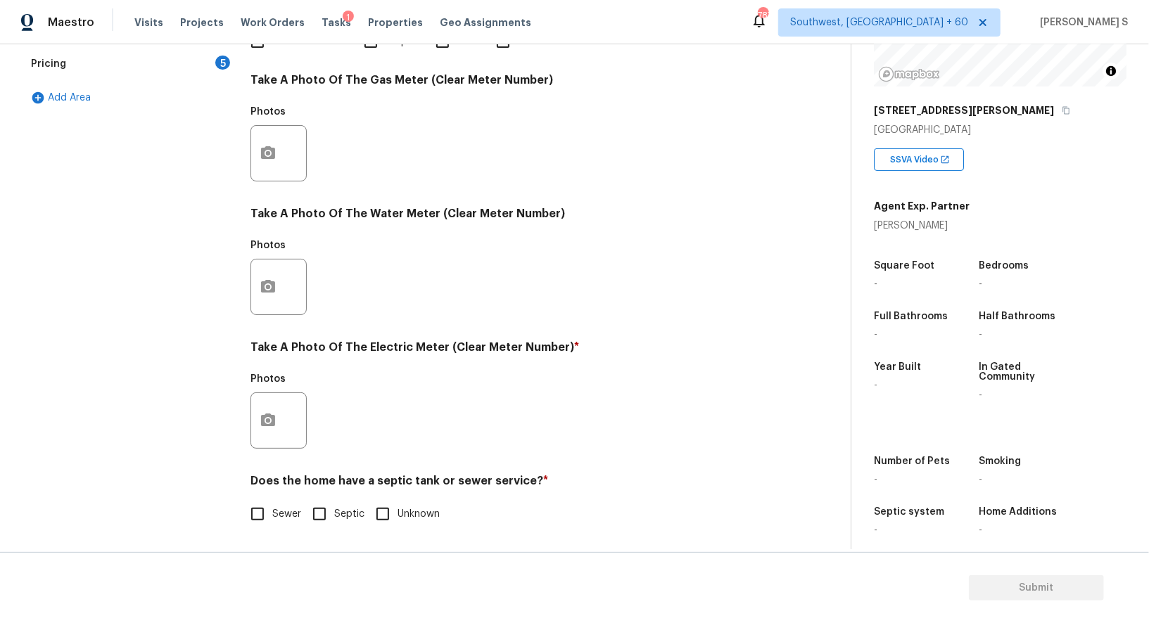
scroll to position [435, 0]
click at [250, 505] on input "Sewer" at bounding box center [258, 515] width 30 height 30
checkbox input "true"
click at [269, 428] on icon "button" at bounding box center [268, 420] width 17 height 17
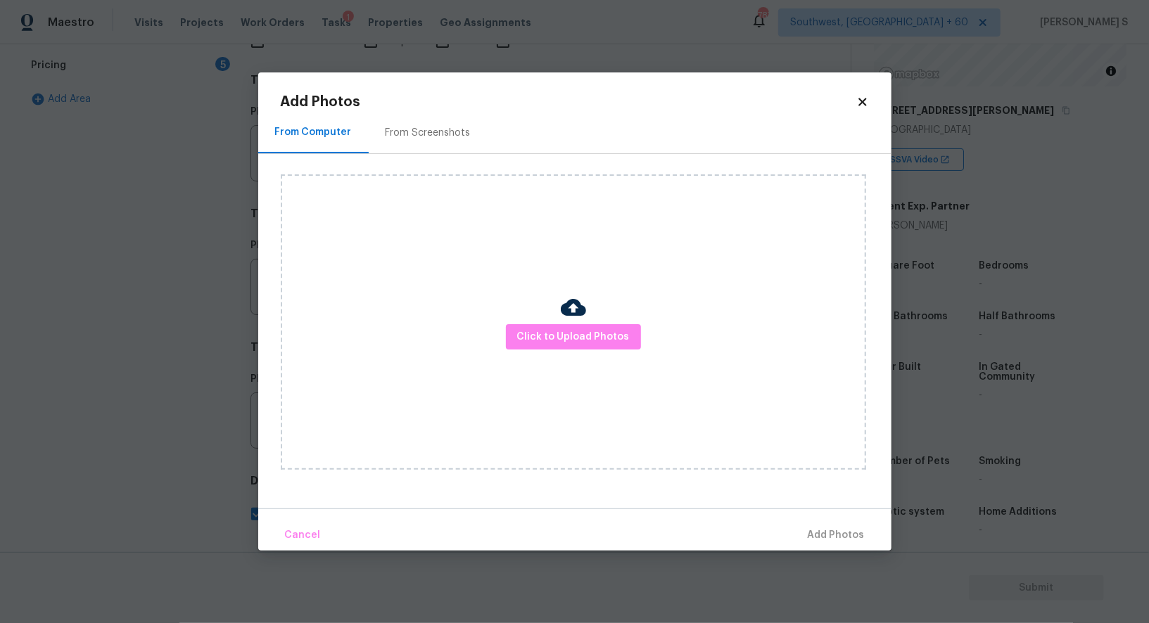
click at [546, 350] on div "Click to Upload Photos" at bounding box center [573, 323] width 585 height 296
click at [552, 337] on span "Click to Upload Photos" at bounding box center [573, 338] width 113 height 18
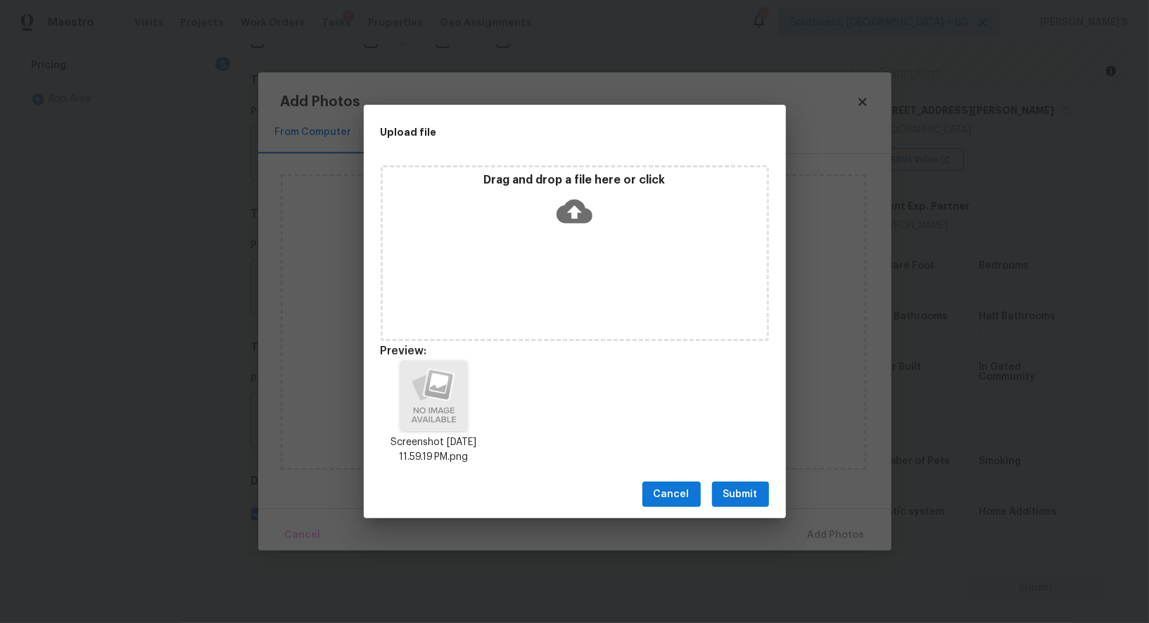
click at [749, 489] on span "Submit" at bounding box center [740, 495] width 34 height 18
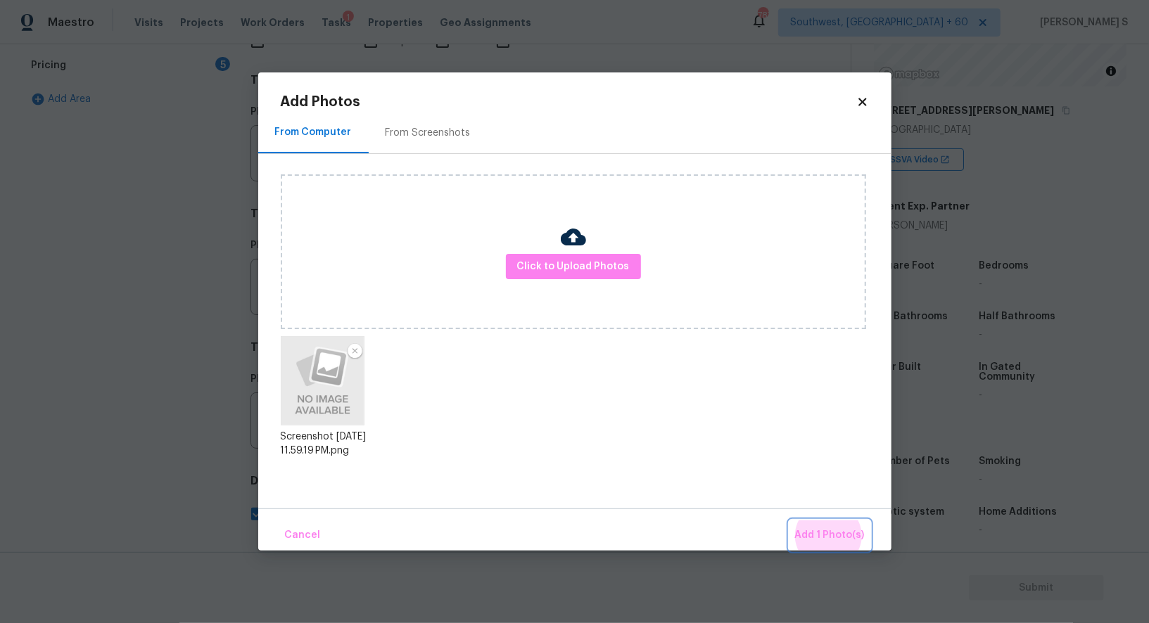
click at [789, 521] on button "Add 1 Photo(s)" at bounding box center [829, 536] width 81 height 30
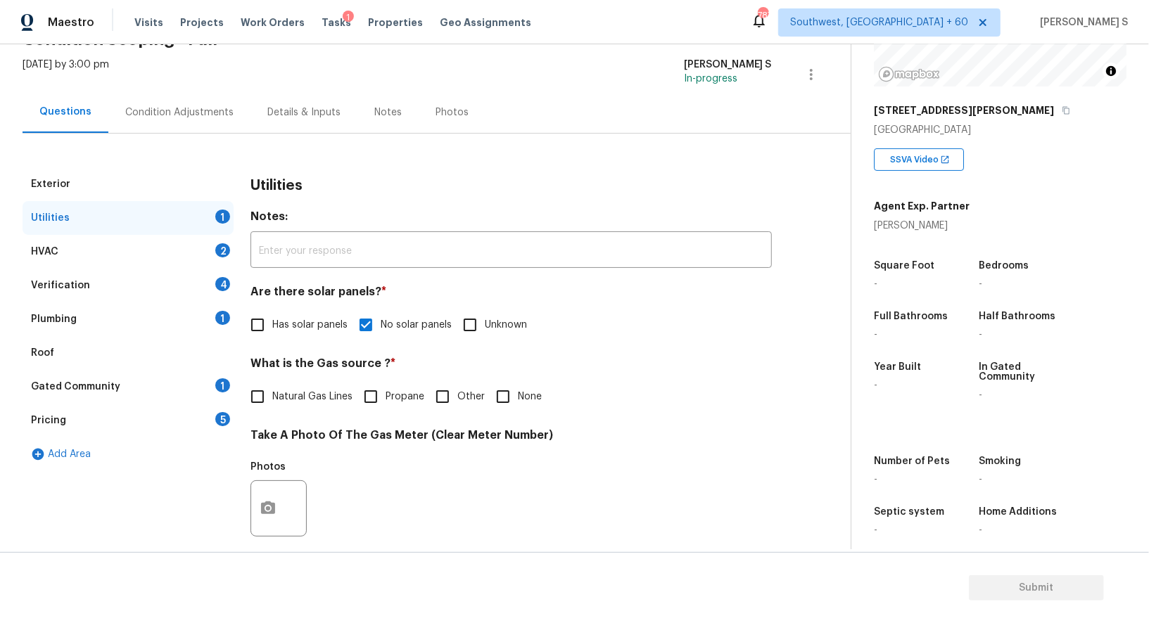
scroll to position [0, 0]
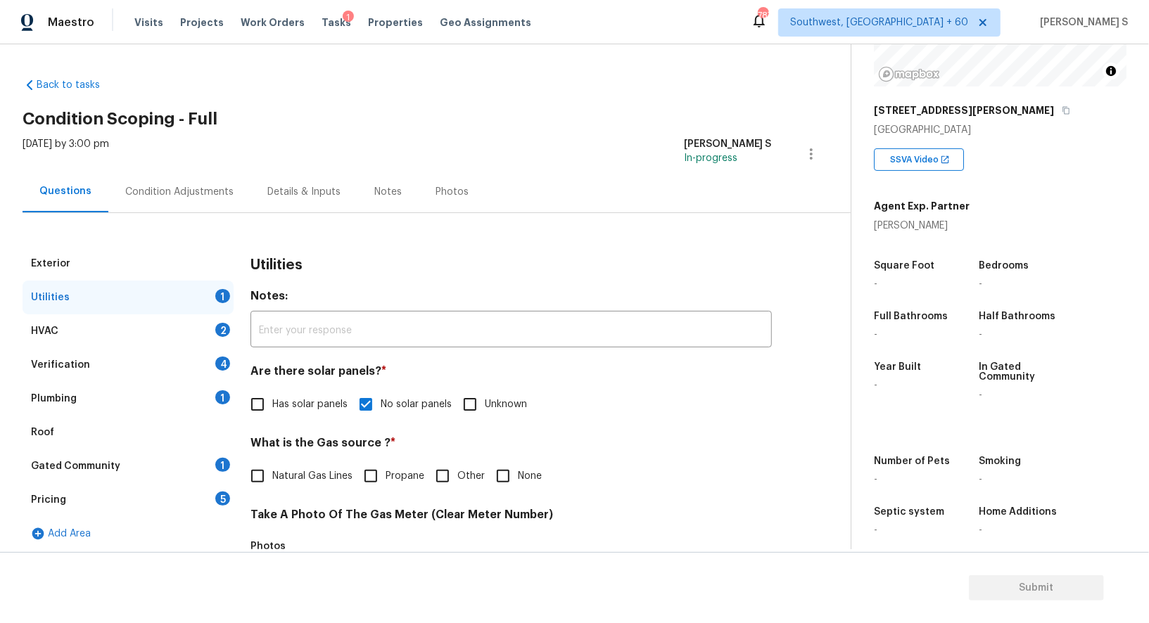
click at [186, 395] on div "Plumbing 1" at bounding box center [128, 399] width 211 height 34
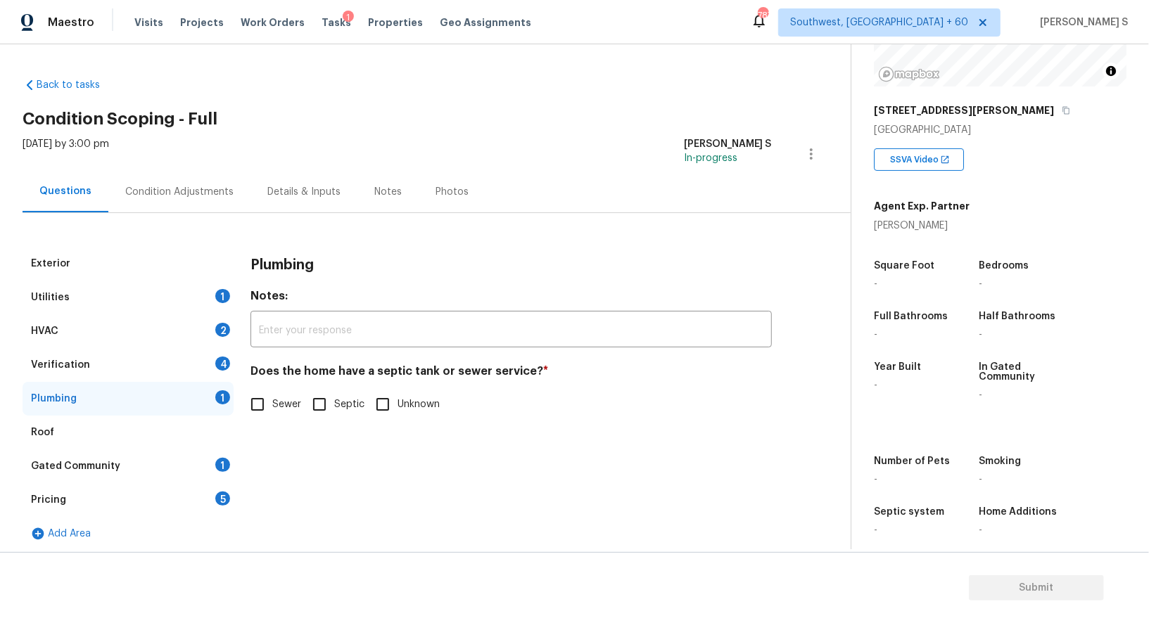
click at [241, 405] on div "Exterior Utilities 1 HVAC 2 Verification 4 Plumbing 1 Roof Gated Community 1 Pr…" at bounding box center [420, 399] width 794 height 304
click at [260, 408] on input "Sewer" at bounding box center [258, 405] width 30 height 30
checkbox input "true"
click at [224, 475] on div "Gated Community 1" at bounding box center [128, 467] width 211 height 34
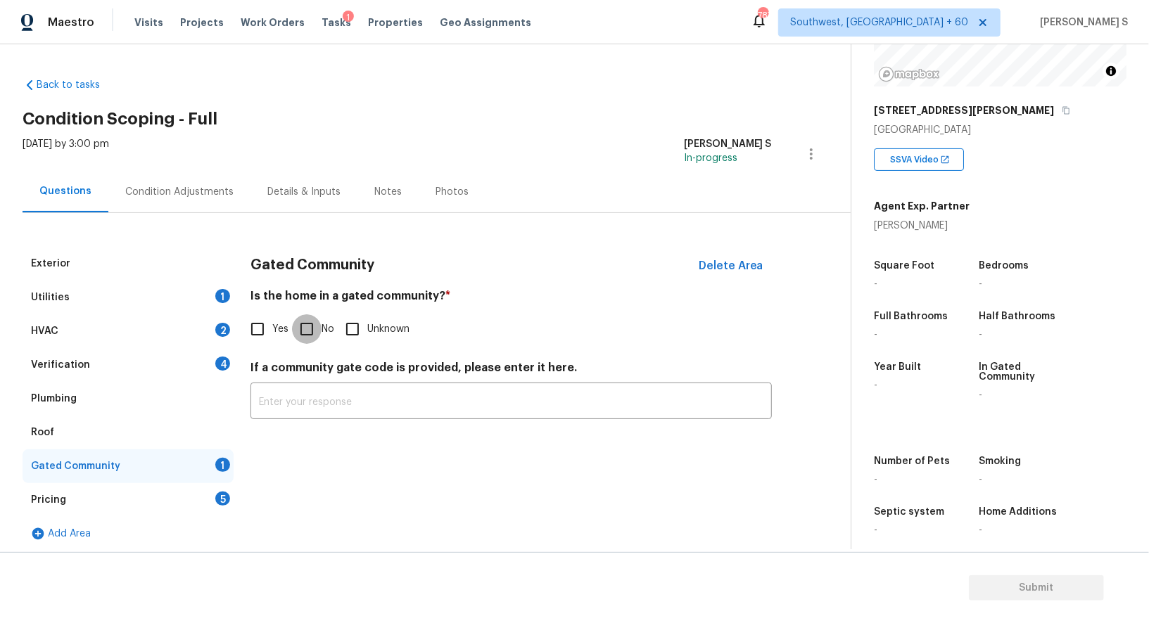
click at [306, 329] on input "No" at bounding box center [307, 330] width 30 height 30
checkbox input "true"
click at [222, 353] on div "Verification 4" at bounding box center [128, 365] width 211 height 34
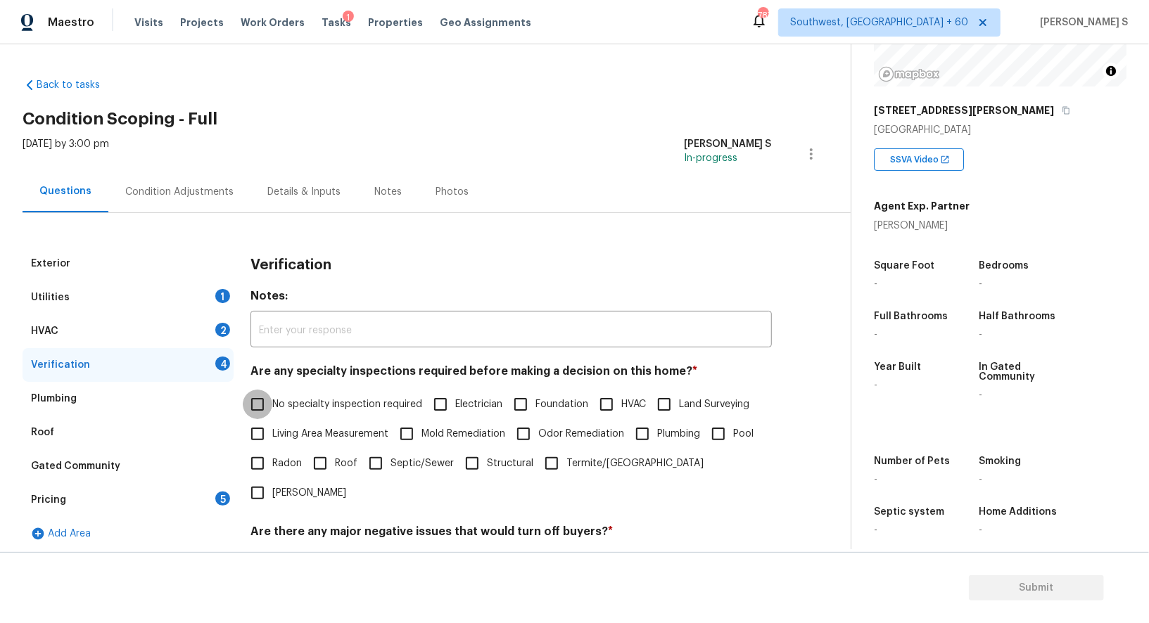
click at [264, 392] on input "No specialty inspection required" at bounding box center [258, 405] width 30 height 30
checkbox input "true"
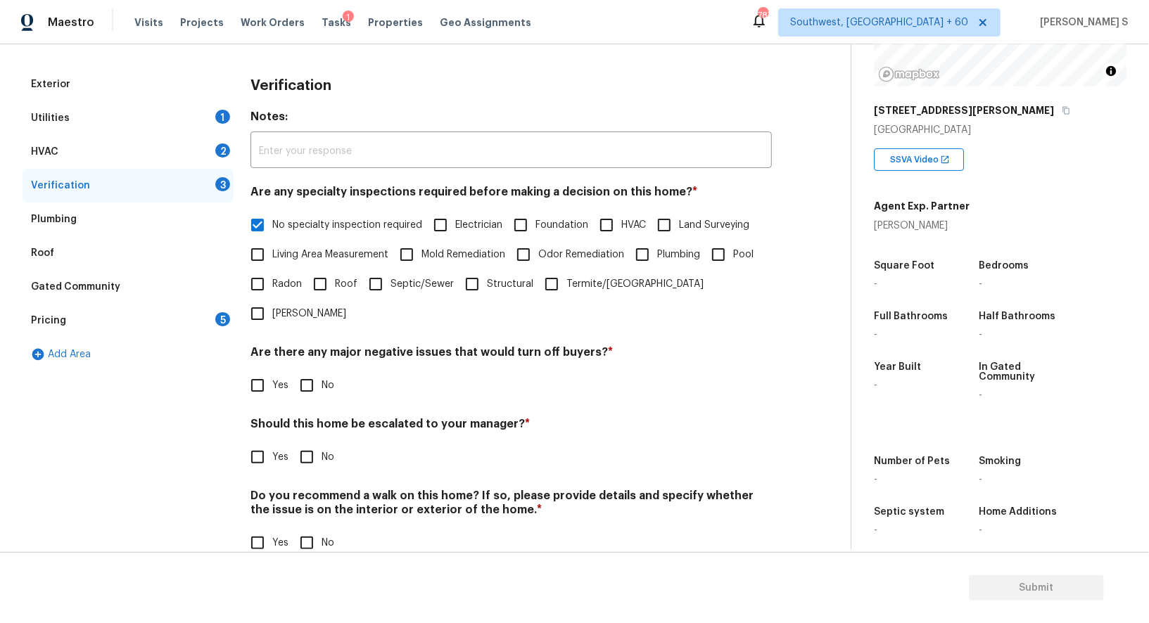
click at [319, 371] on input "No" at bounding box center [307, 386] width 30 height 30
checkbox input "true"
click at [294, 528] on input "No" at bounding box center [307, 543] width 30 height 30
checkbox input "true"
drag, startPoint x: 256, startPoint y: 433, endPoint x: 305, endPoint y: 443, distance: 49.5
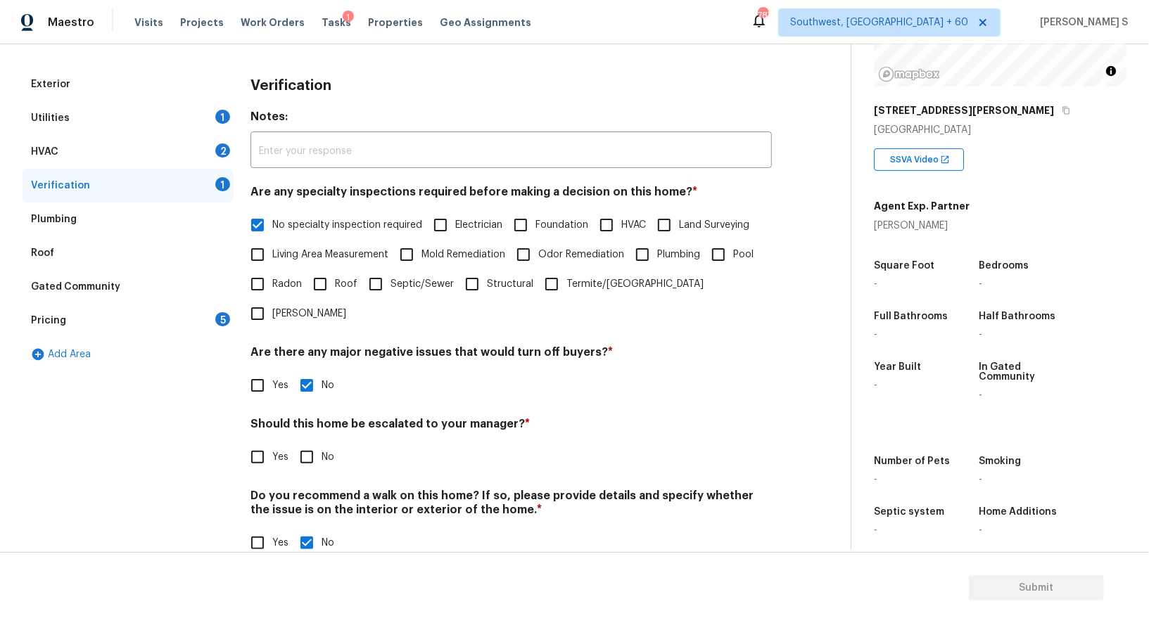
click at [256, 443] on input "Yes" at bounding box center [258, 458] width 30 height 30
checkbox input "true"
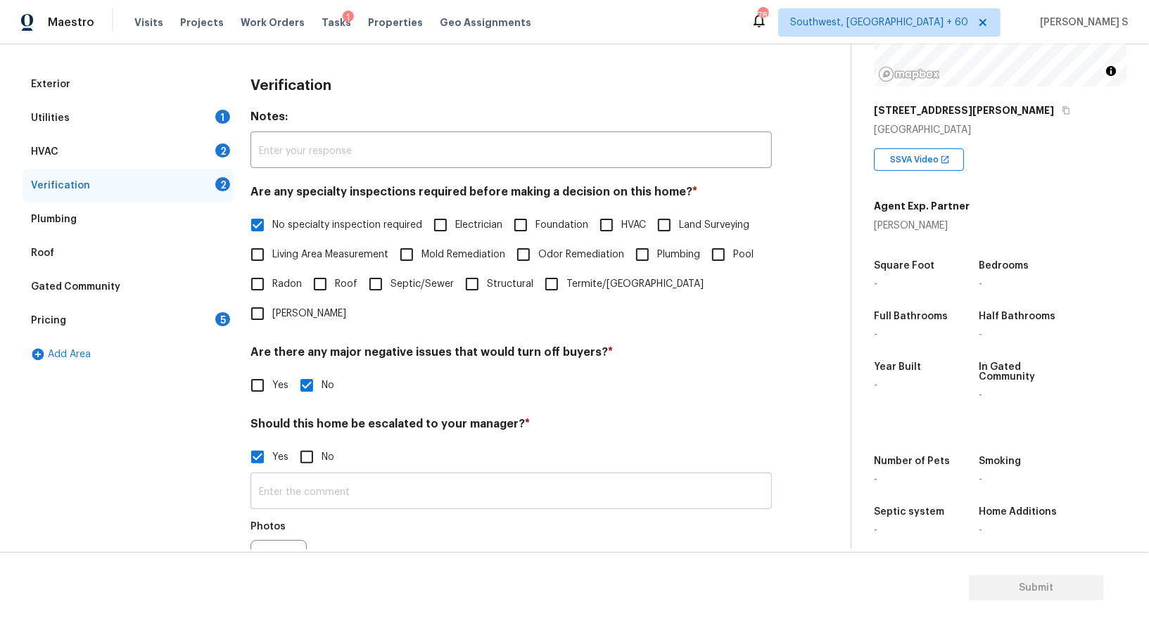
click at [375, 476] on input "text" at bounding box center [510, 492] width 521 height 33
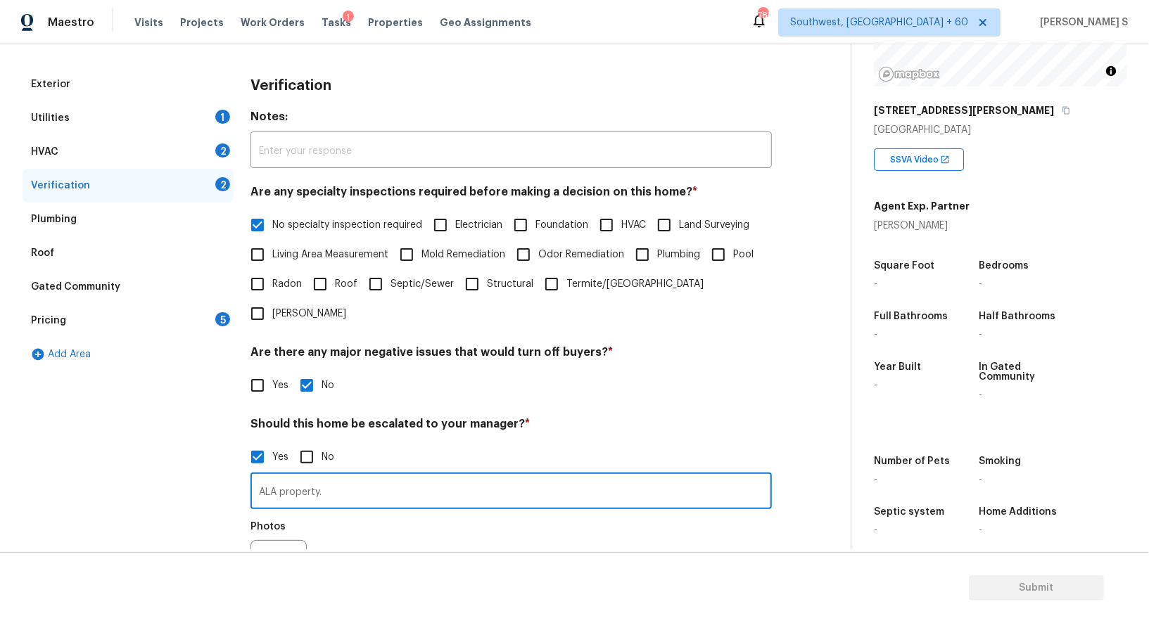
type input "ALA property."
click at [397, 535] on div "Photos" at bounding box center [510, 559] width 521 height 91
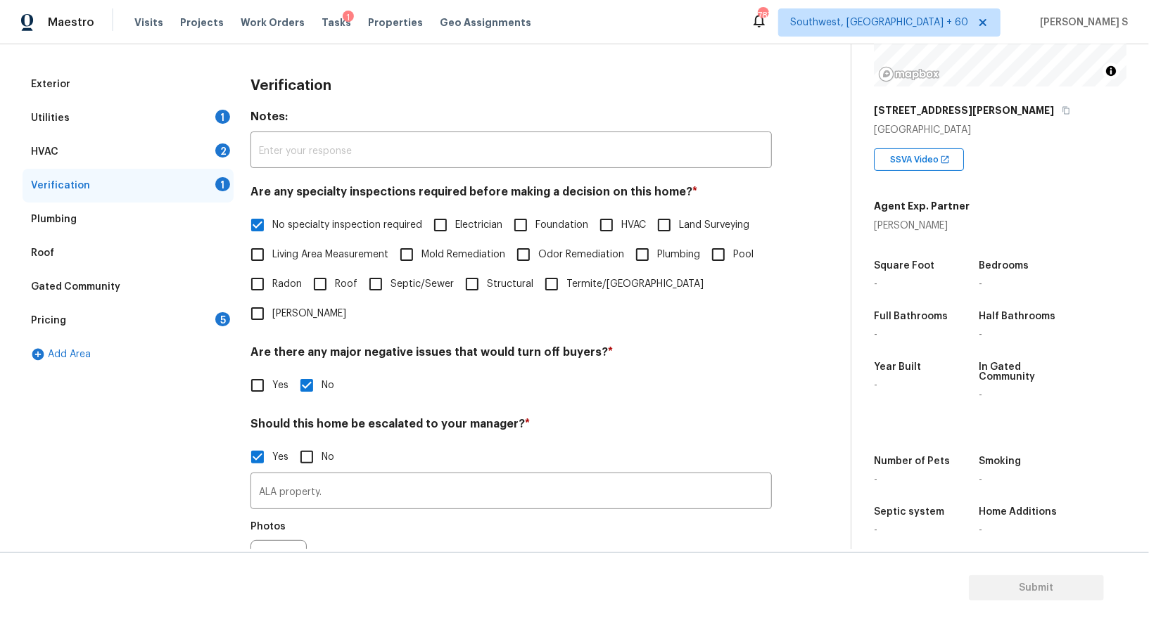
scroll to position [0, 0]
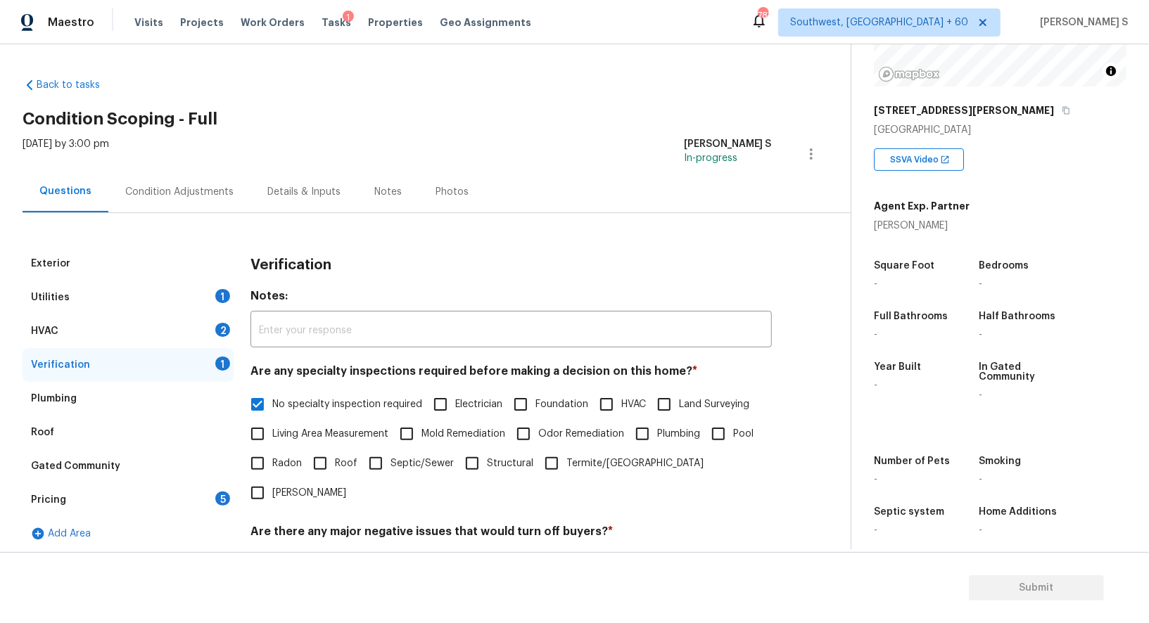
click at [185, 188] on div "Condition Adjustments" at bounding box center [179, 192] width 108 height 14
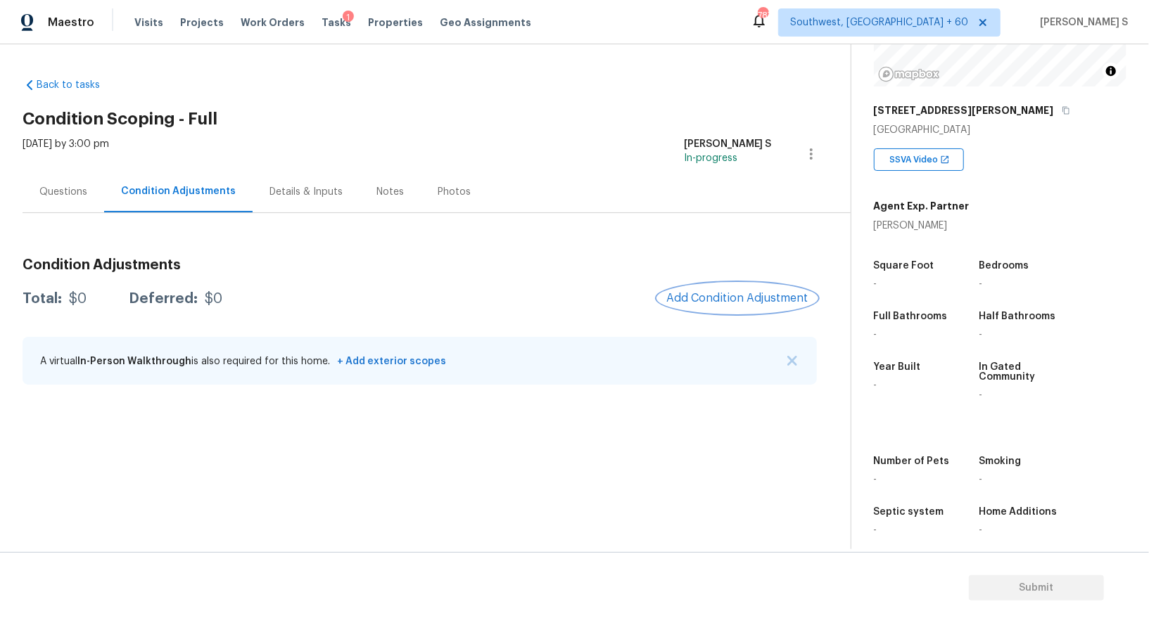
click at [725, 301] on span "Add Condition Adjustment" at bounding box center [737, 298] width 142 height 13
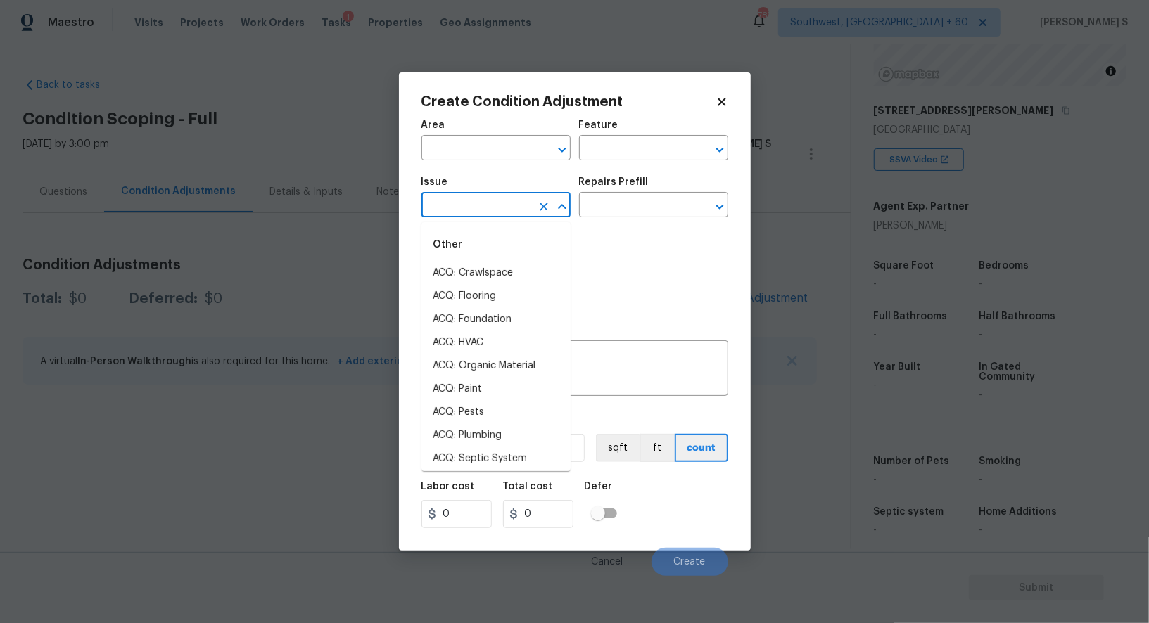
click at [484, 208] on input "text" at bounding box center [476, 207] width 110 height 22
type input "r"
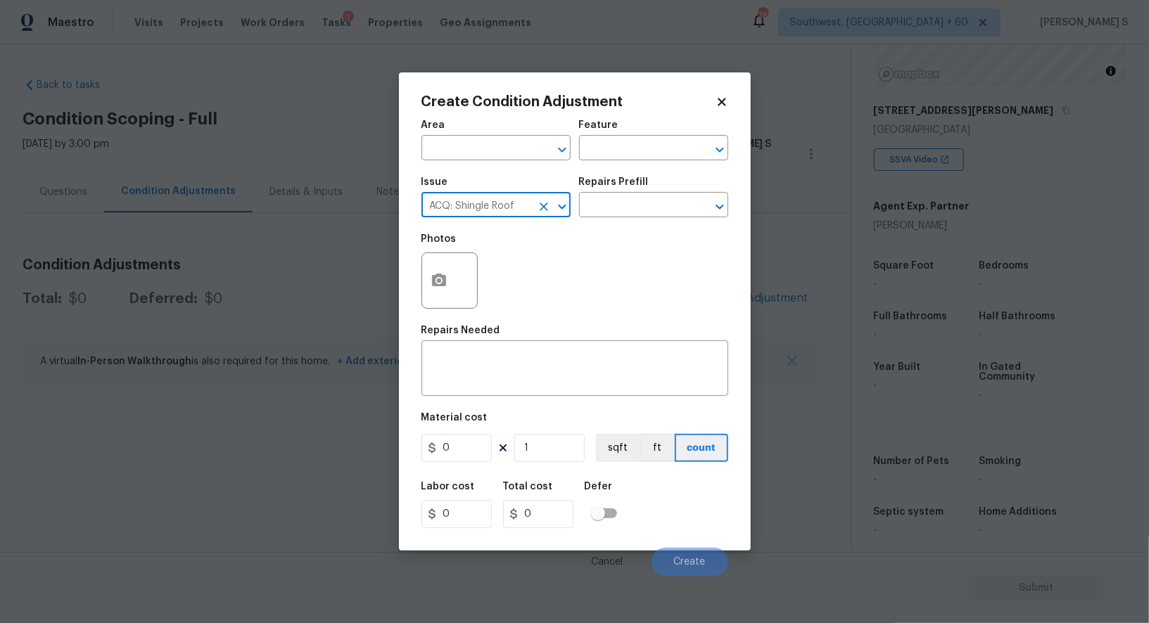
type input "ACQ: Shingle Roof"
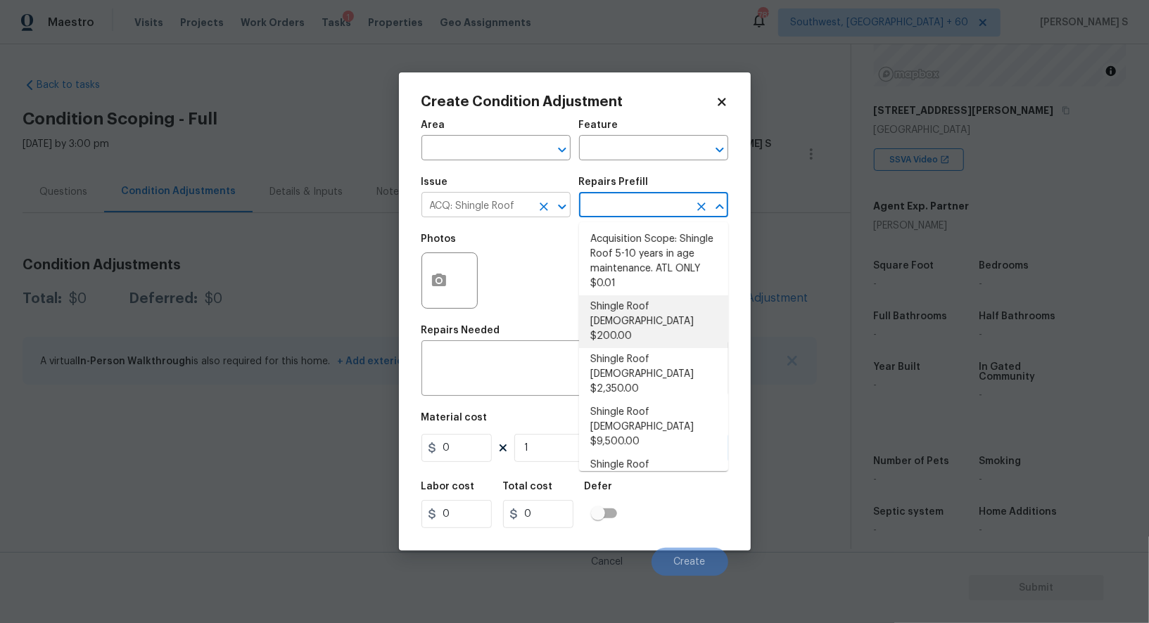
type input "Acquisition"
type textarea "Acquisition Scope: Shingle Roof 0-10 years in age maintenance."
type input "200"
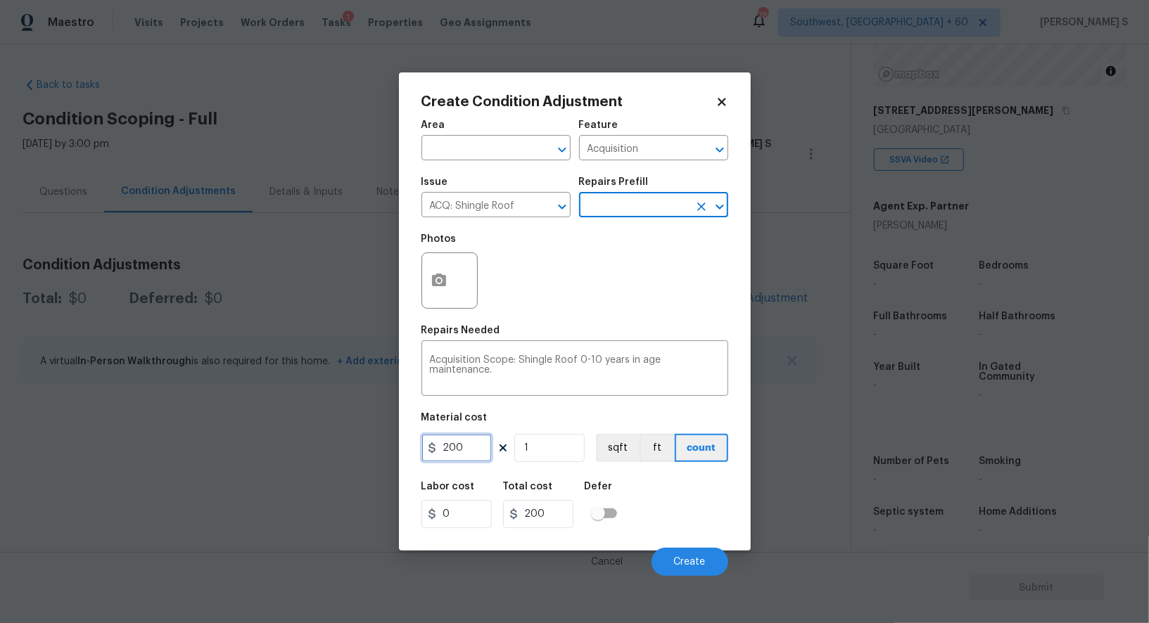
click at [476, 446] on input "200" at bounding box center [456, 448] width 70 height 28
type input "500"
click at [691, 515] on div "Labor cost 0 Total cost 500 Defer" at bounding box center [574, 505] width 307 height 63
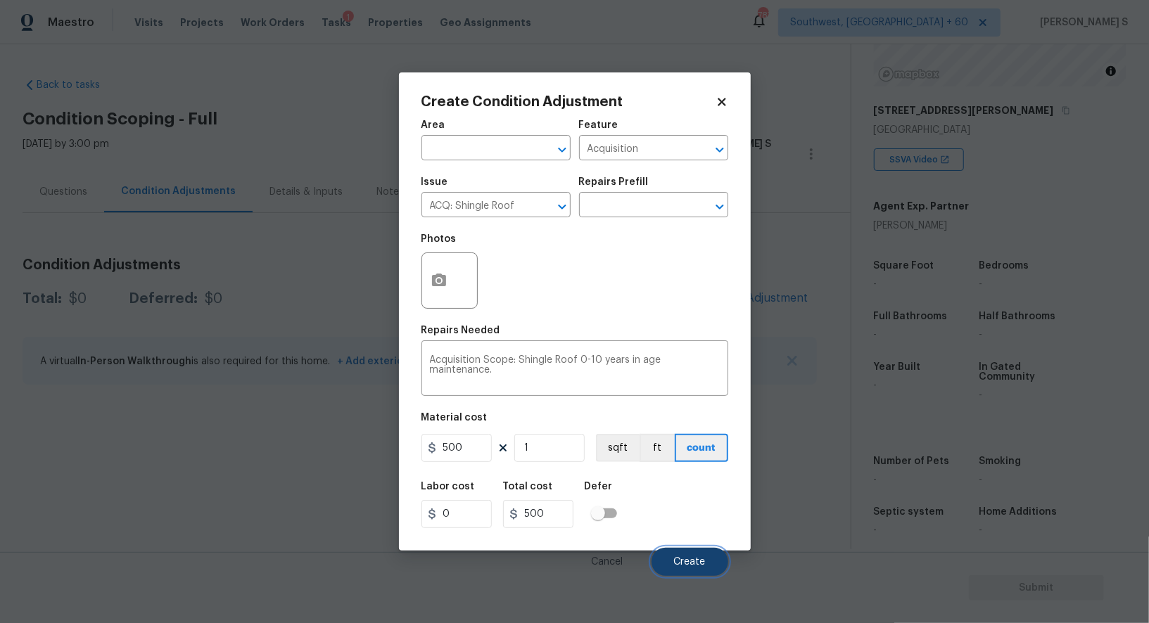
click at [702, 564] on span "Create" at bounding box center [690, 562] width 32 height 11
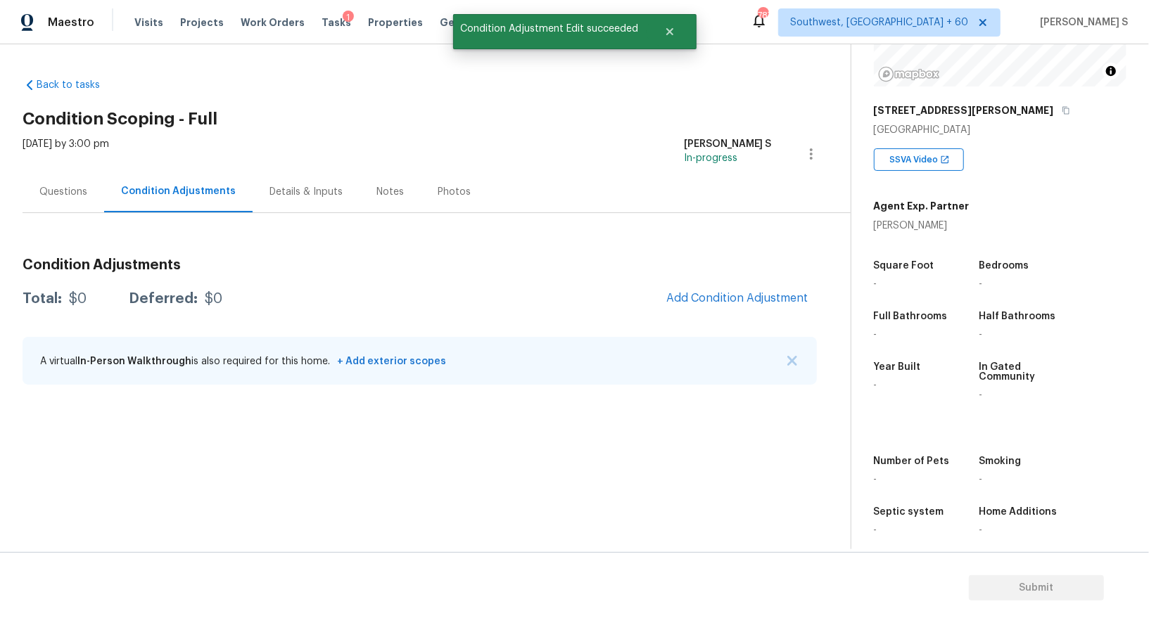
click at [319, 550] on body "Maestro Visits Projects Work Orders Tasks 1 Properties Geo Assignments [GEOGRAP…" at bounding box center [574, 311] width 1149 height 623
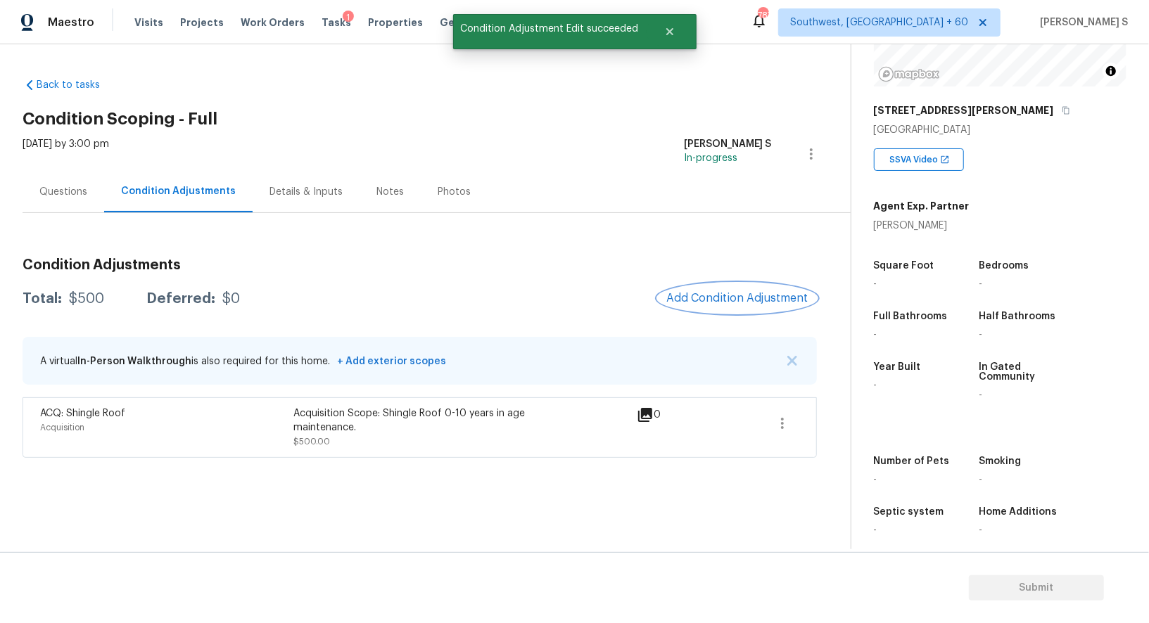
click at [730, 290] on button "Add Condition Adjustment" at bounding box center [737, 299] width 159 height 30
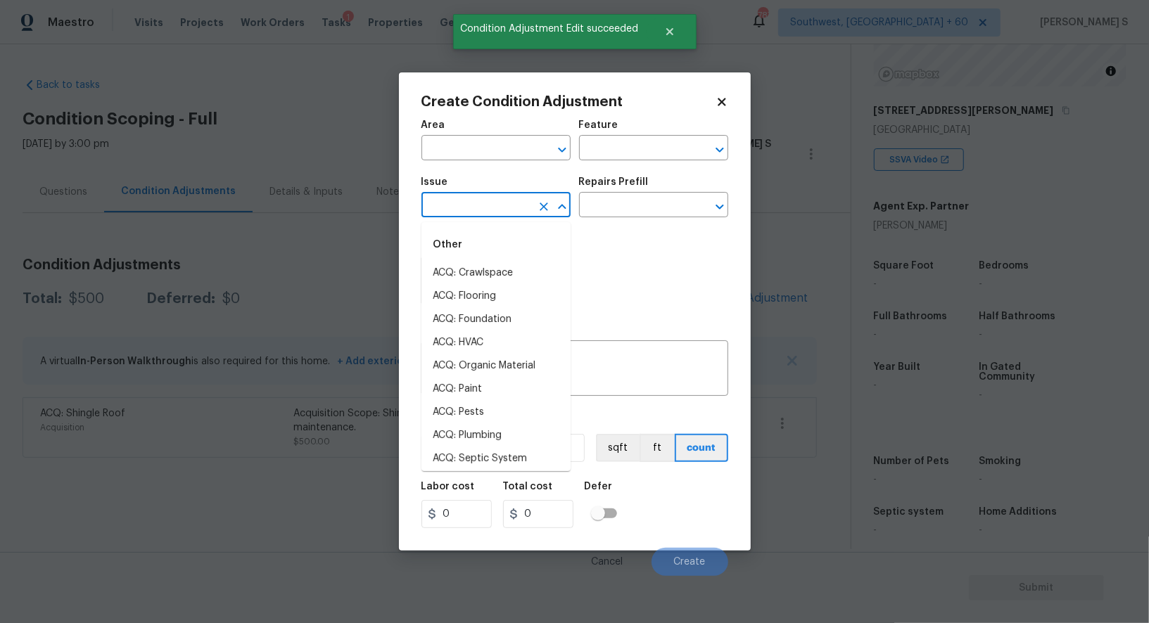
click at [486, 206] on input "text" at bounding box center [476, 207] width 110 height 22
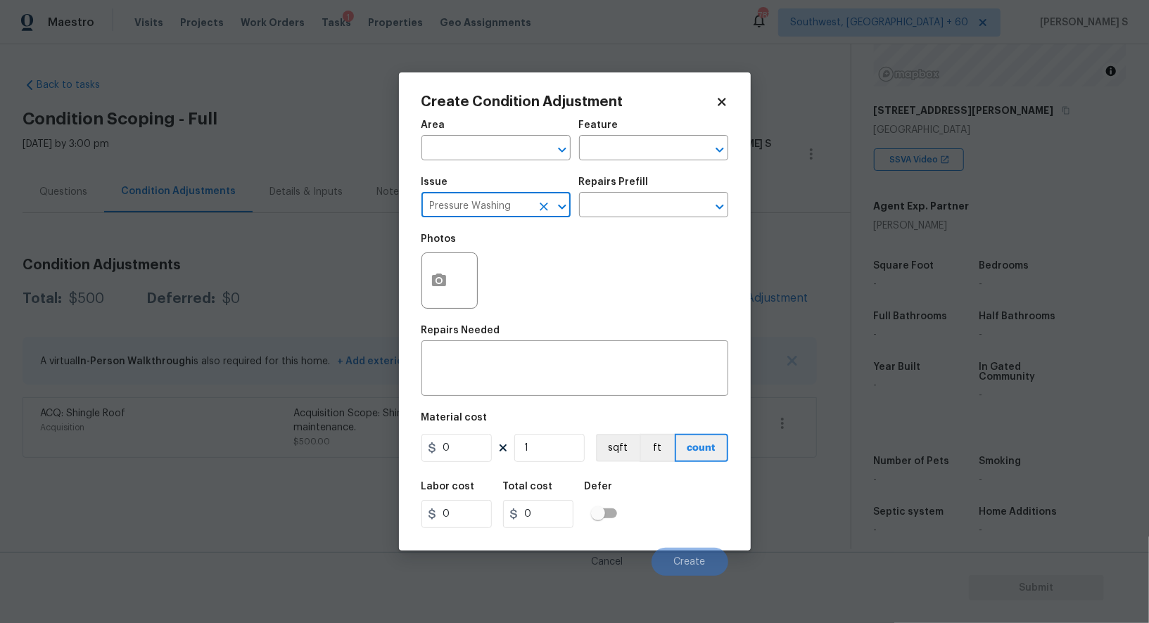
type input "Pressure Washing"
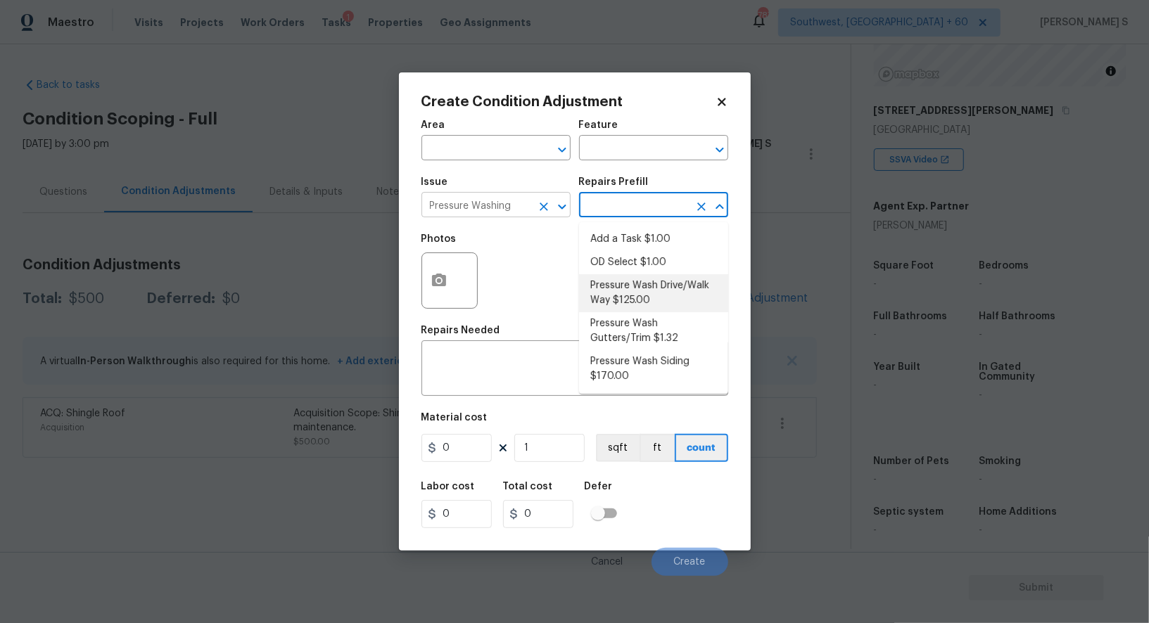
type input "Siding"
type textarea "Pressure wash the driveways/walkways as directed by the PM. Ensure that all deb…"
type input "125"
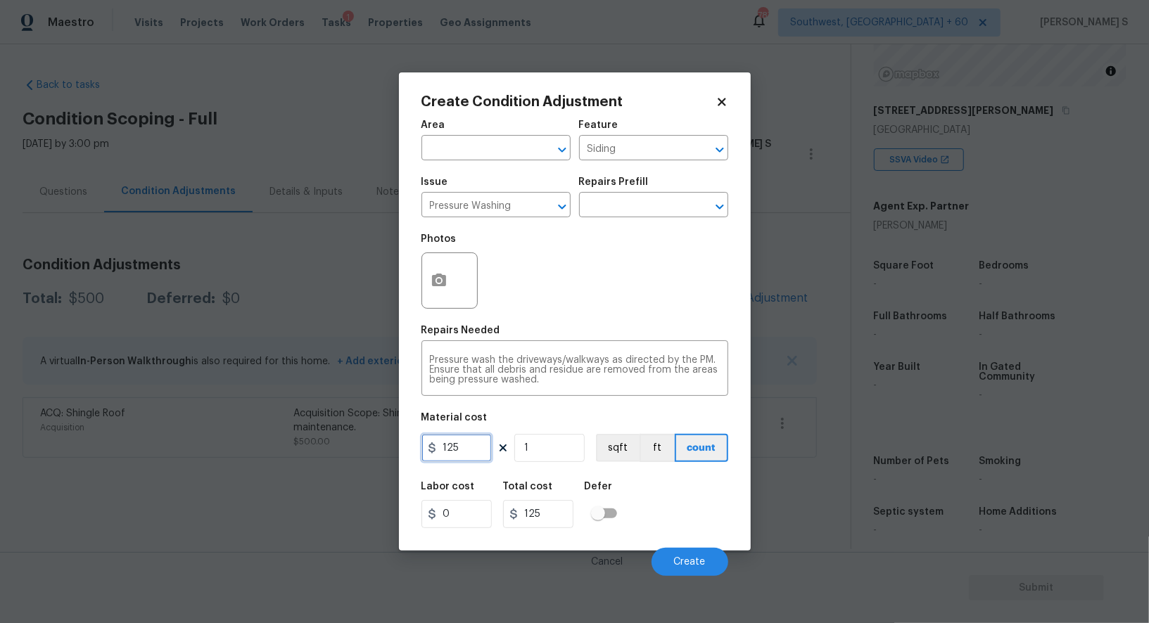
click at [469, 452] on input "125" at bounding box center [456, 448] width 70 height 28
type input "200"
click at [702, 568] on span "Create" at bounding box center [690, 562] width 32 height 11
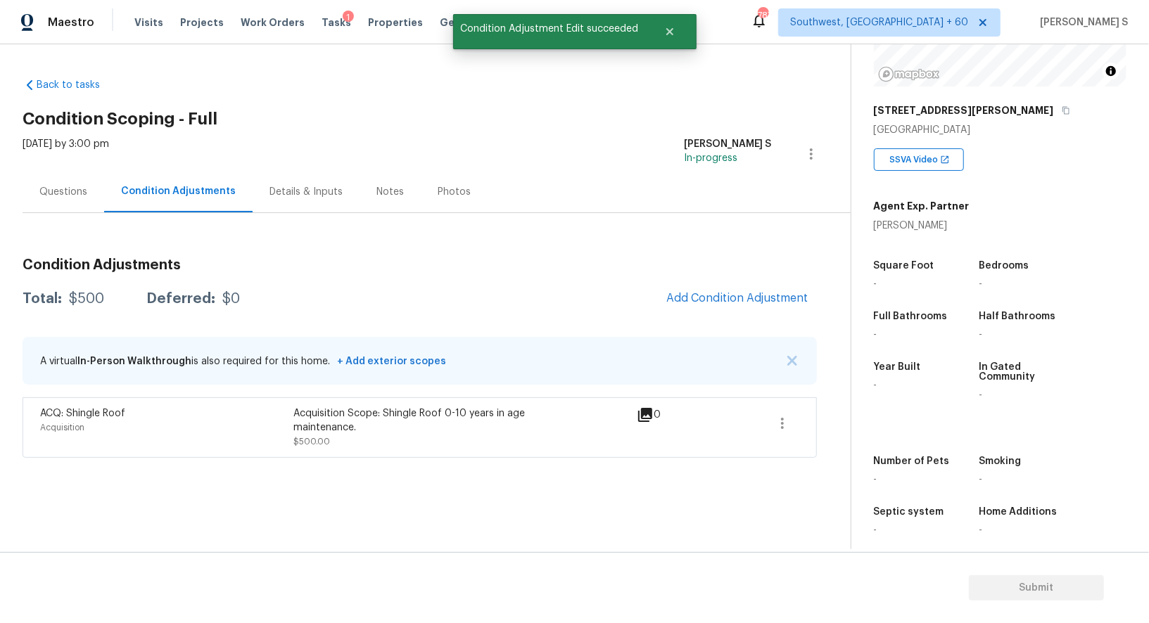
click at [199, 503] on body "Maestro Visits Projects Work Orders Tasks 1 Properties Geo Assignments [GEOGRAP…" at bounding box center [574, 311] width 1149 height 623
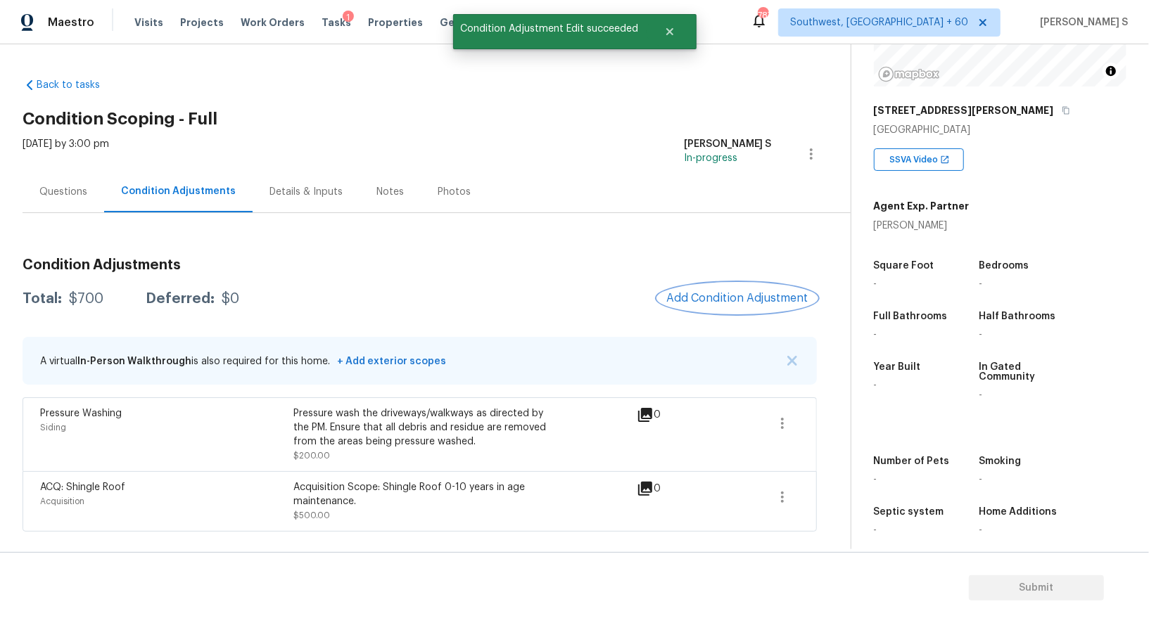
click at [746, 295] on span "Add Condition Adjustment" at bounding box center [737, 298] width 142 height 13
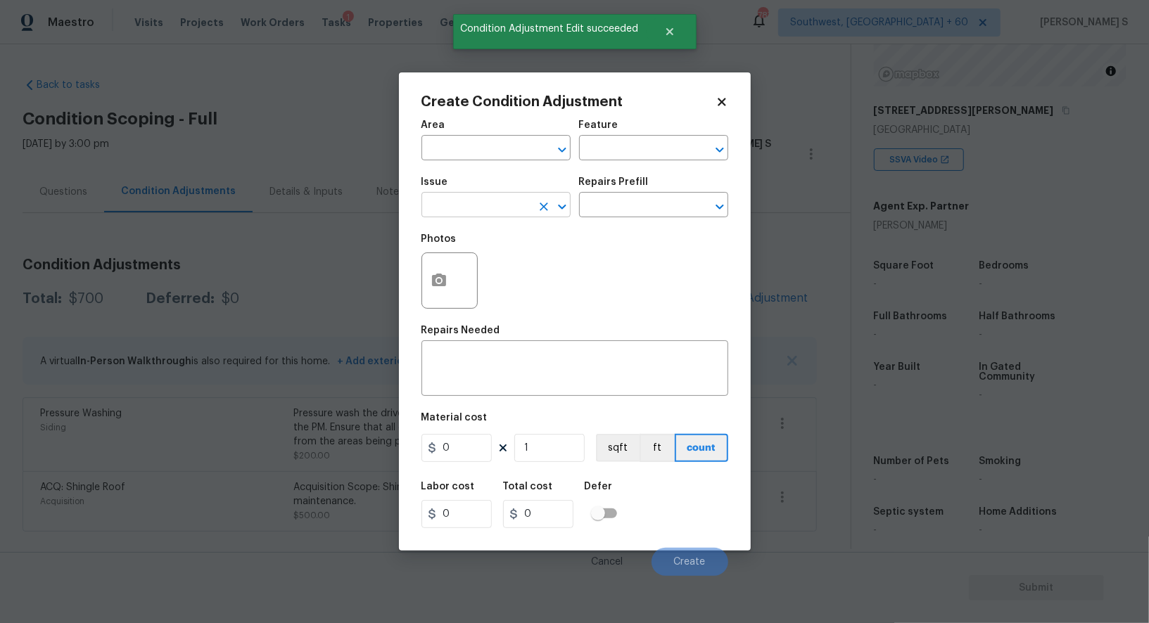
click at [492, 208] on input "text" at bounding box center [476, 207] width 110 height 22
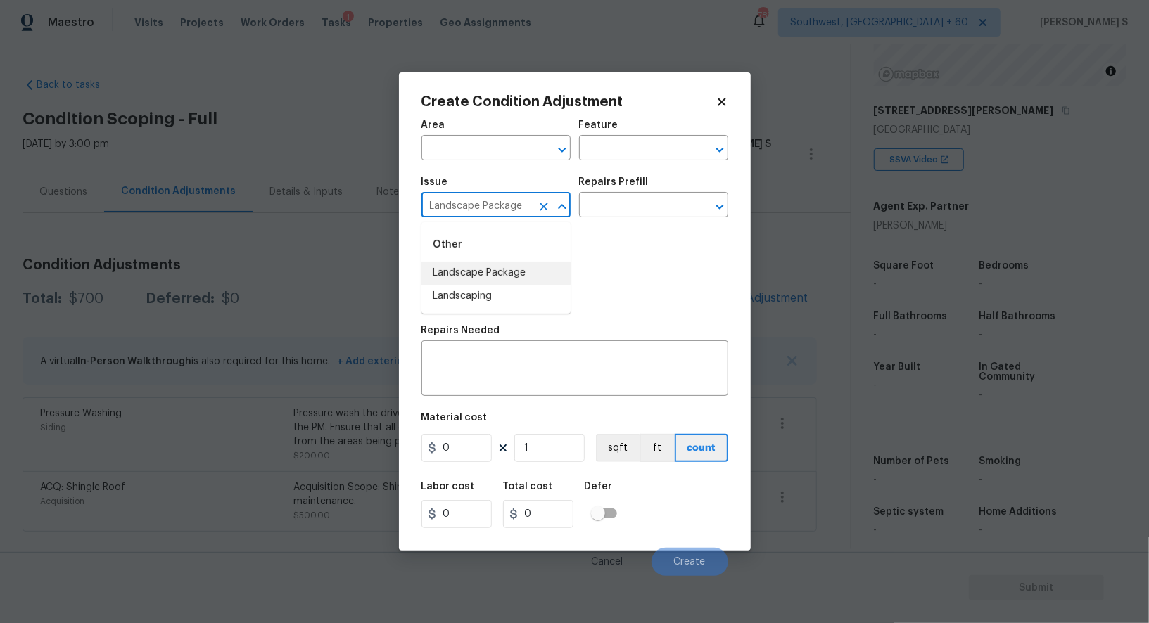
type input "Landscape Package"
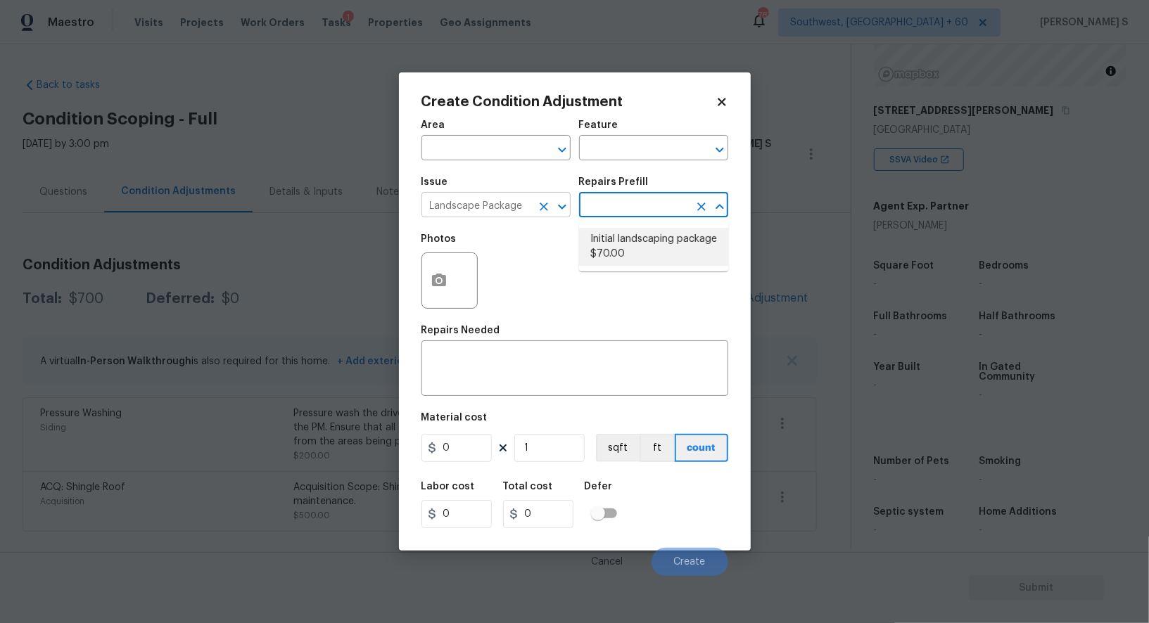
type input "Home Readiness Packages"
type textarea "Mowing of grass up to 6" in height. Mow, edge along driveways & sidewalks, trim…"
type input "70"
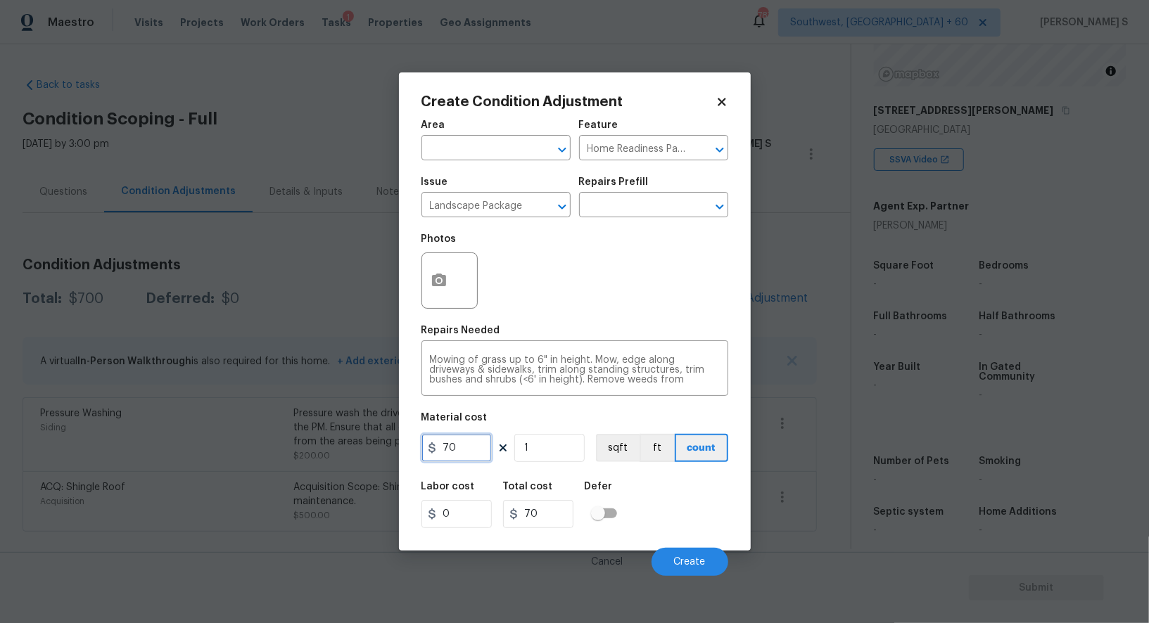
click at [472, 452] on input "70" at bounding box center [456, 448] width 70 height 28
type input "300"
click at [661, 491] on div "Labor cost 0 Total cost 300 Defer" at bounding box center [574, 505] width 307 height 63
click at [703, 566] on span "Create" at bounding box center [690, 562] width 32 height 11
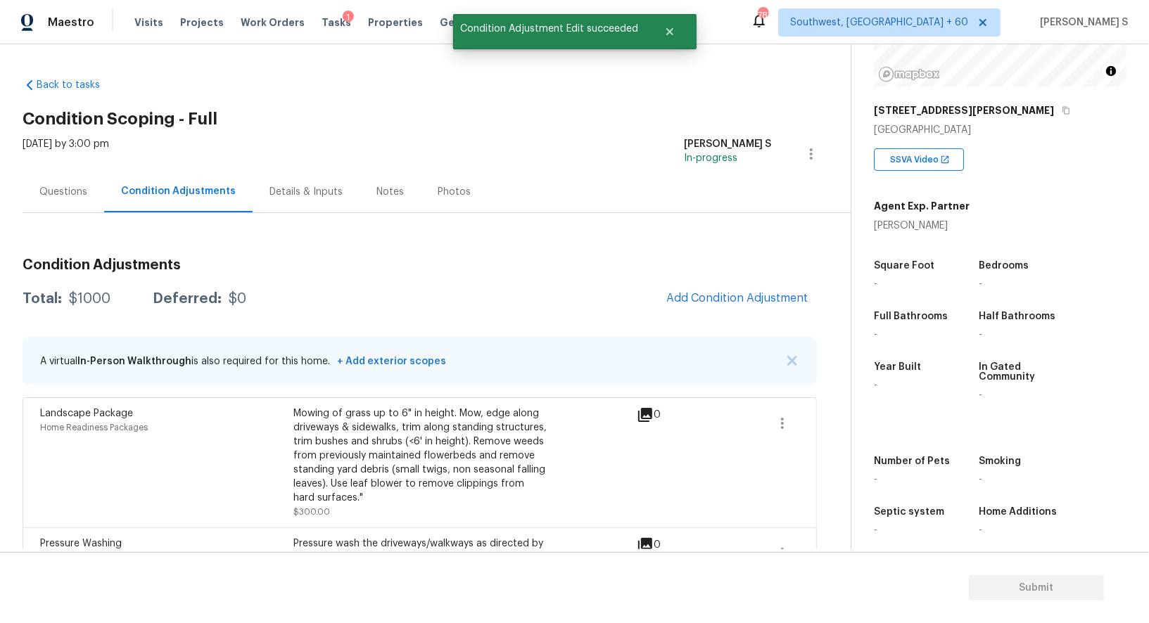
click at [530, 431] on div "Mowing of grass up to 6" in height. Mow, edge along driveways & sidewalks, trim…" at bounding box center [419, 456] width 253 height 99
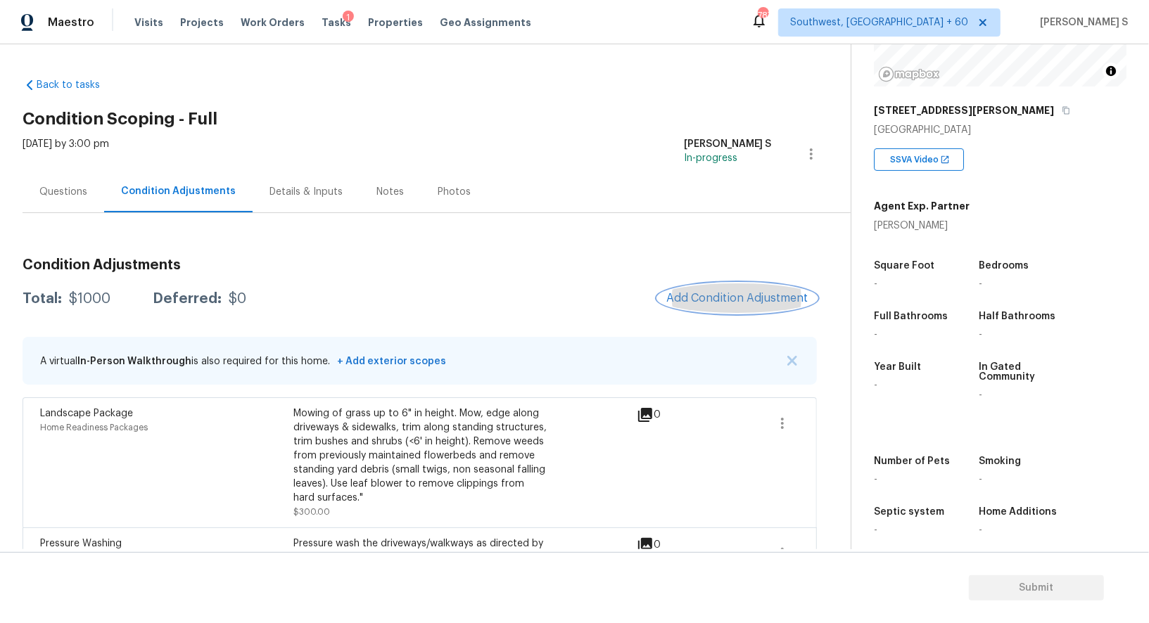
click at [753, 294] on span "Add Condition Adjustment" at bounding box center [737, 298] width 142 height 13
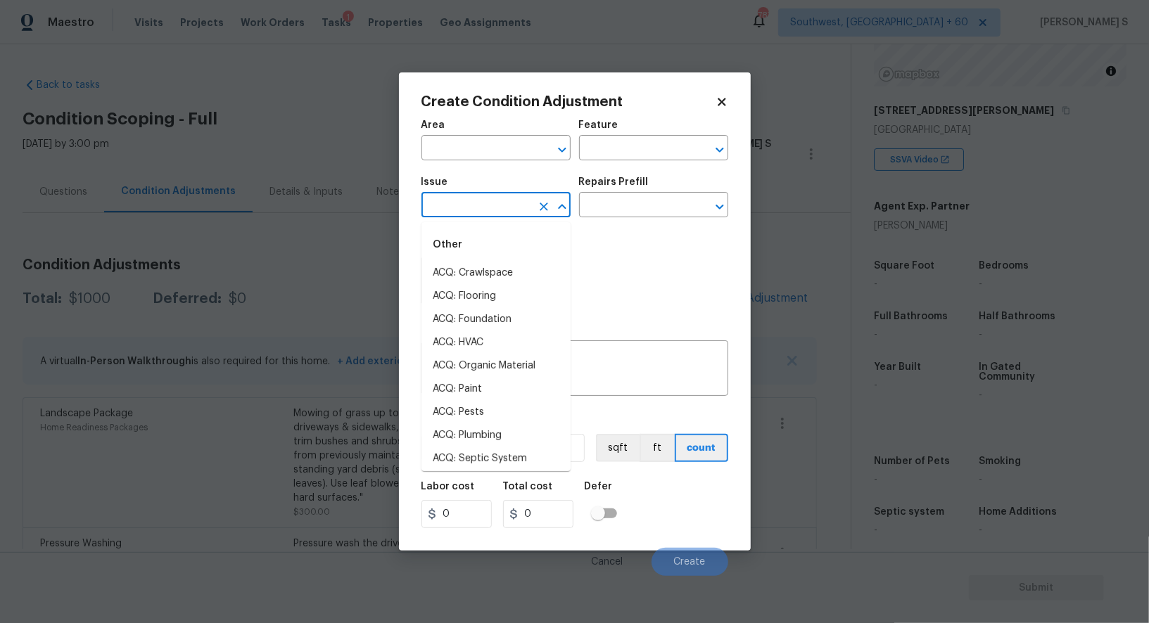
click at [503, 215] on input "text" at bounding box center [476, 207] width 110 height 22
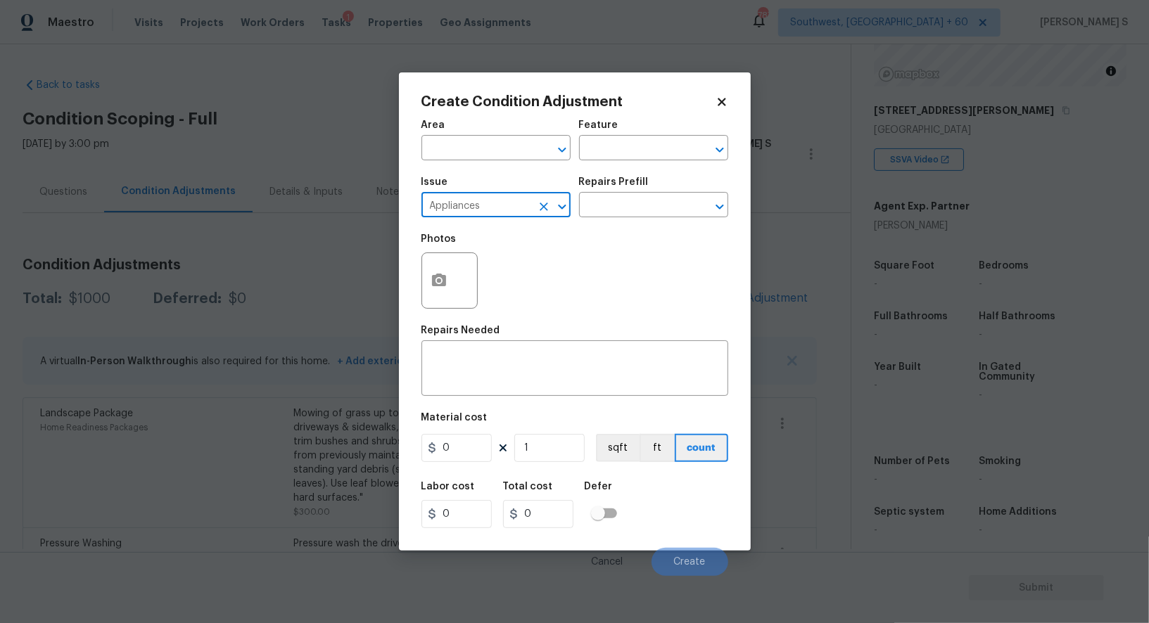
type input "Appliances"
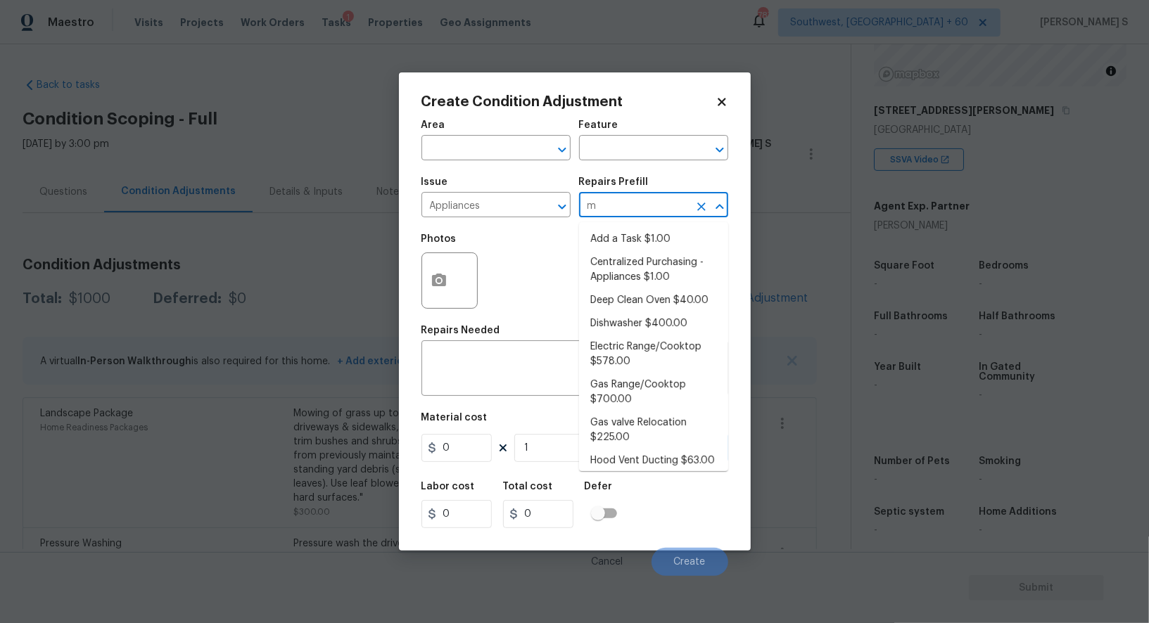
type input "mi"
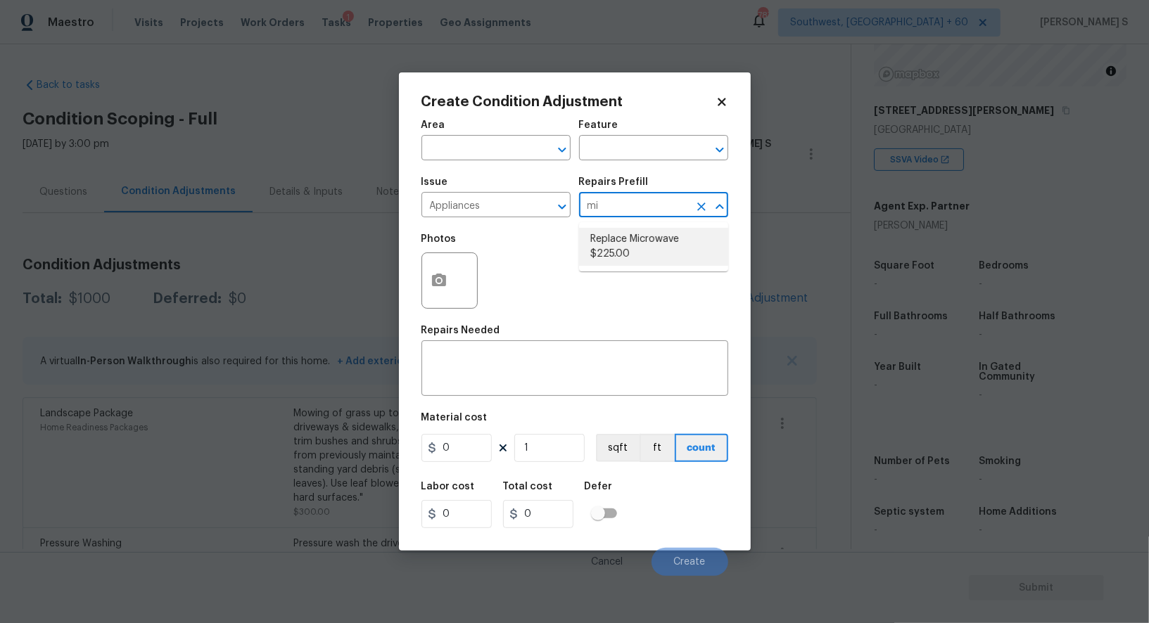
type input "Appliances"
type textarea "Remove the existing microwave and replace it with a new microwave"
type input "225"
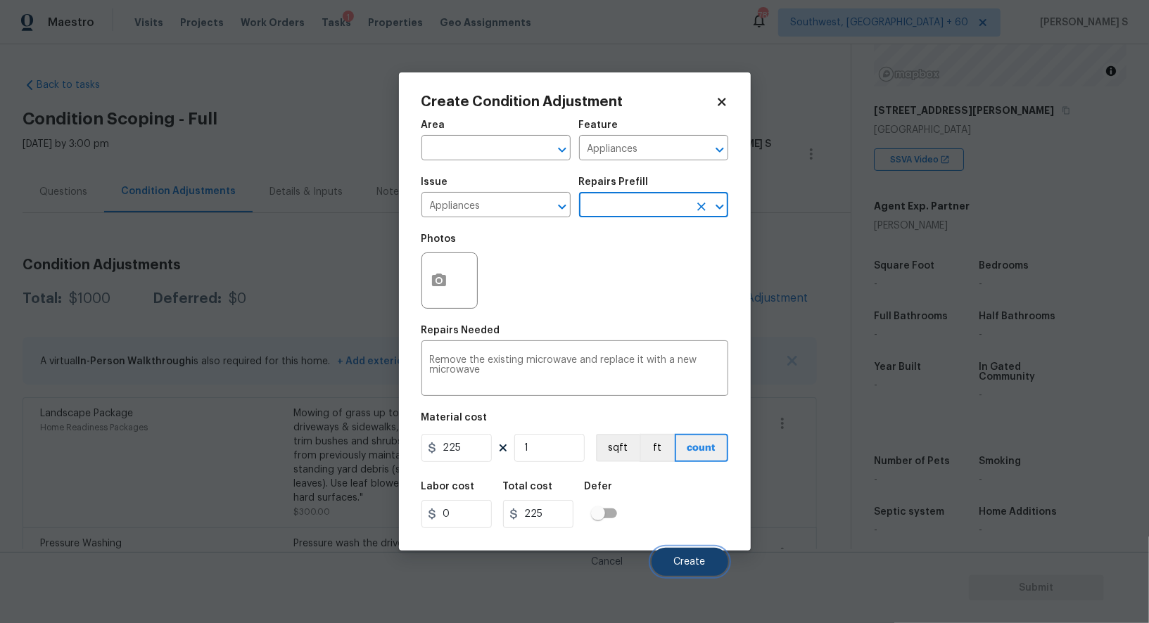
click at [715, 571] on button "Create" at bounding box center [690, 562] width 77 height 28
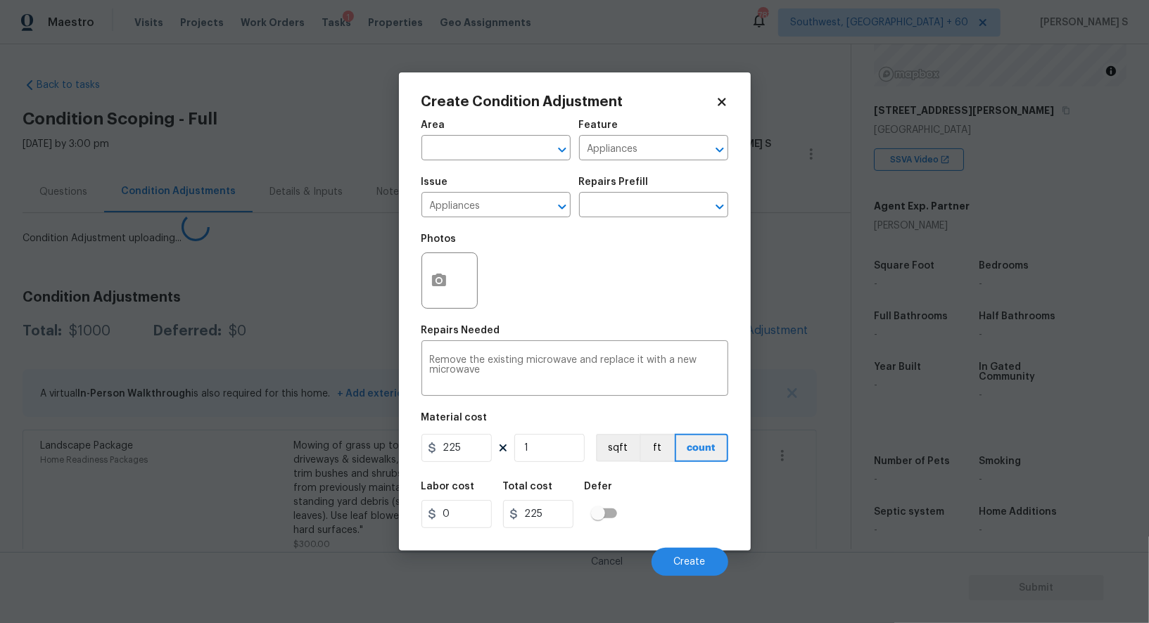
click at [306, 545] on body "Maestro Visits Projects Work Orders Tasks 1 Properties Geo Assignments [GEOGRAP…" at bounding box center [574, 311] width 1149 height 623
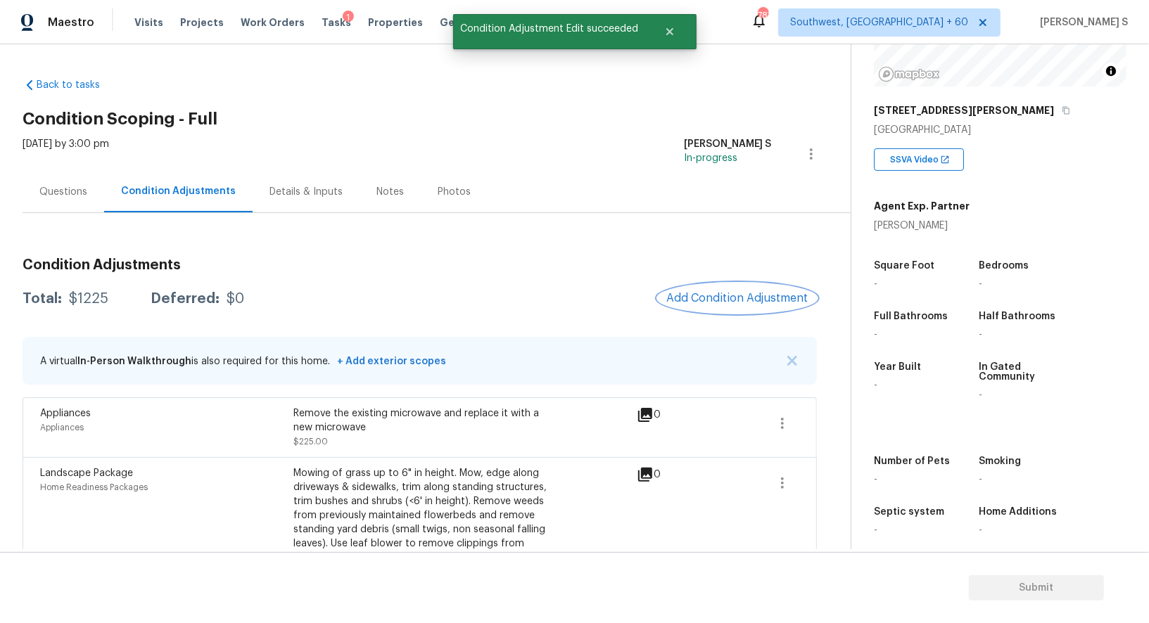
click at [772, 299] on span "Add Condition Adjustment" at bounding box center [737, 298] width 142 height 13
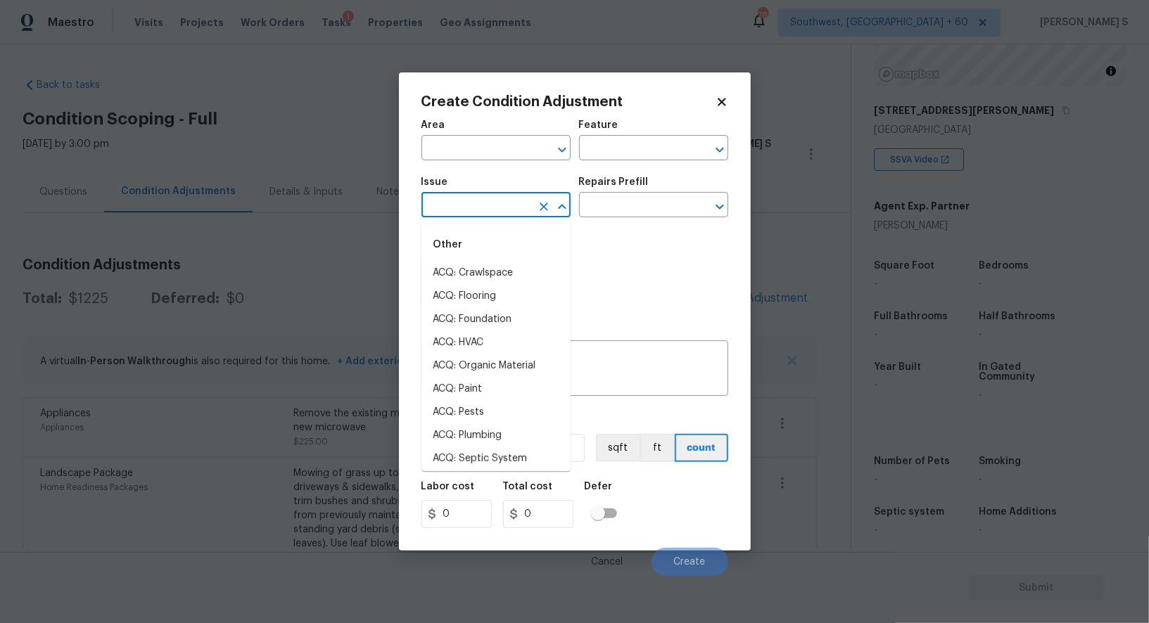
click at [450, 202] on input "text" at bounding box center [476, 207] width 110 height 22
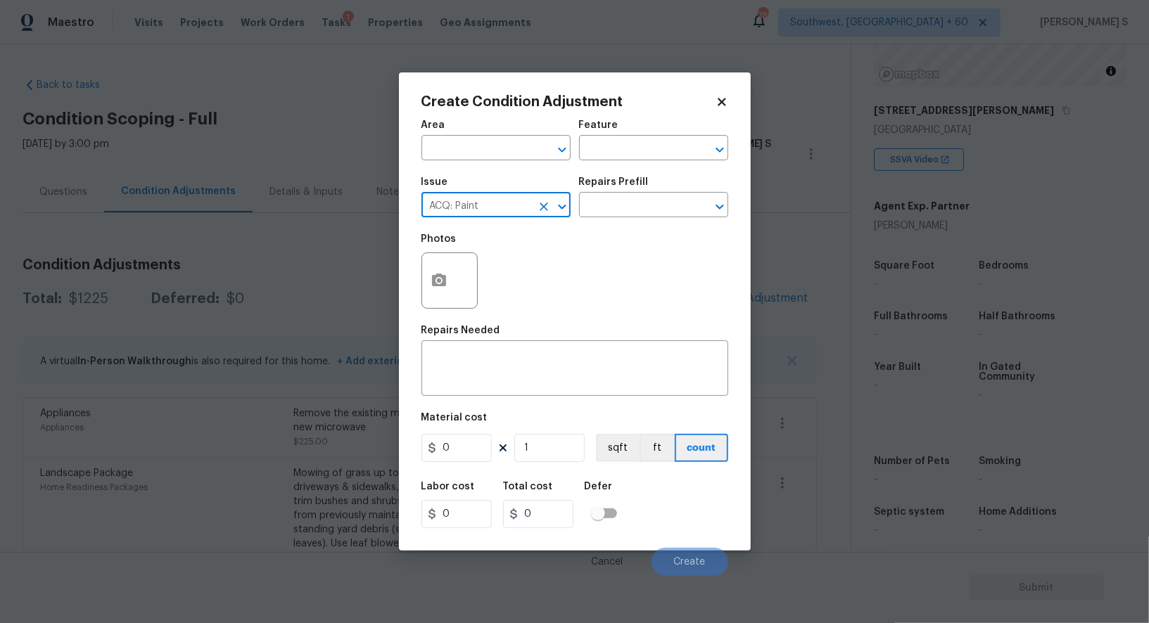
type input "ACQ: Paint"
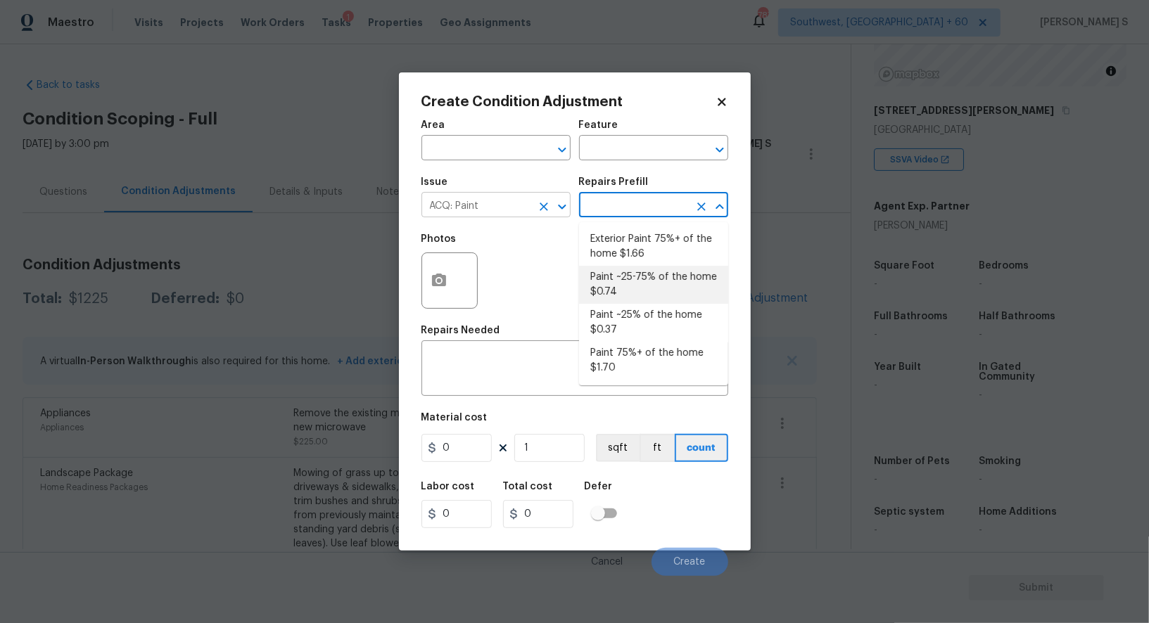
type input "Acquisition"
type textarea "Acquisition Scope: ~25 - 75% of the home needs interior paint"
type input "0.74"
click at [533, 449] on input "1" at bounding box center [549, 448] width 70 height 28
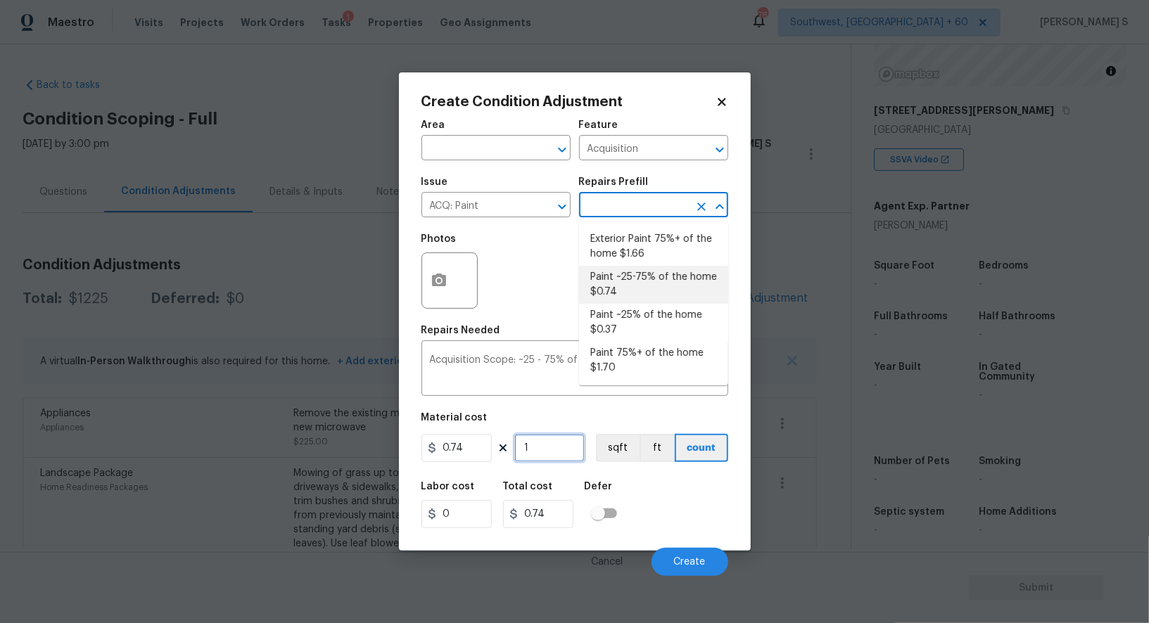
click at [533, 449] on input "1" at bounding box center [549, 448] width 70 height 28
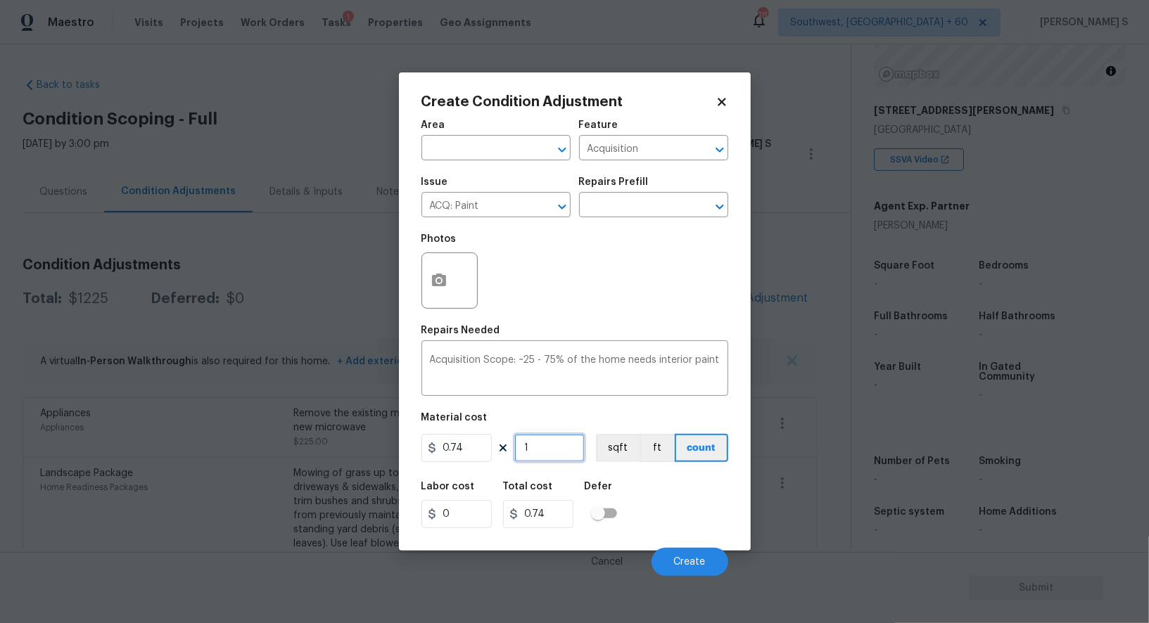
type input "2"
type input "1.48"
type input "27"
type input "19.98"
type input "275"
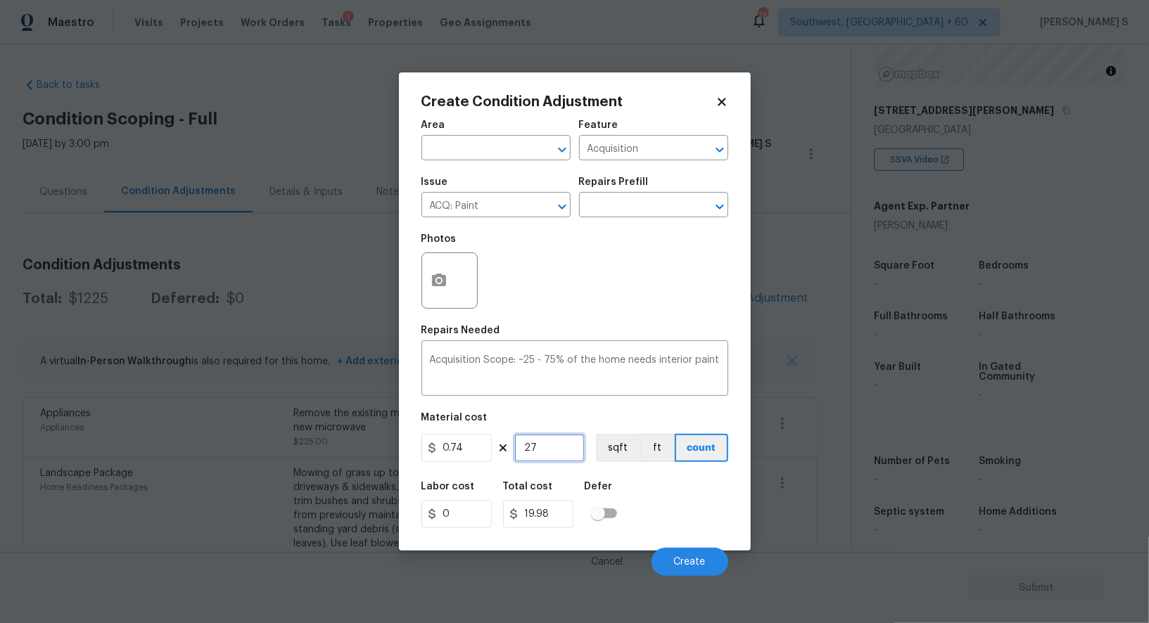
type input "203.5"
type input "2750"
type input "2035"
type input "2750"
click at [637, 500] on div "Labor cost 0 Total cost 2035 Defer" at bounding box center [574, 505] width 307 height 63
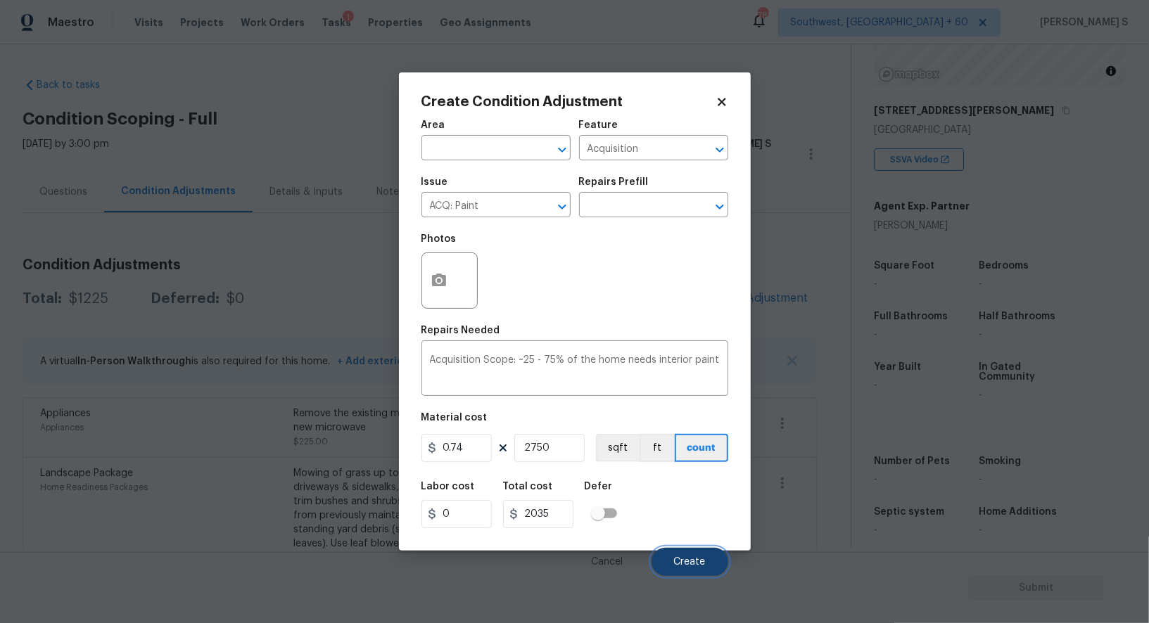
click at [687, 568] on span "Create" at bounding box center [690, 562] width 32 height 11
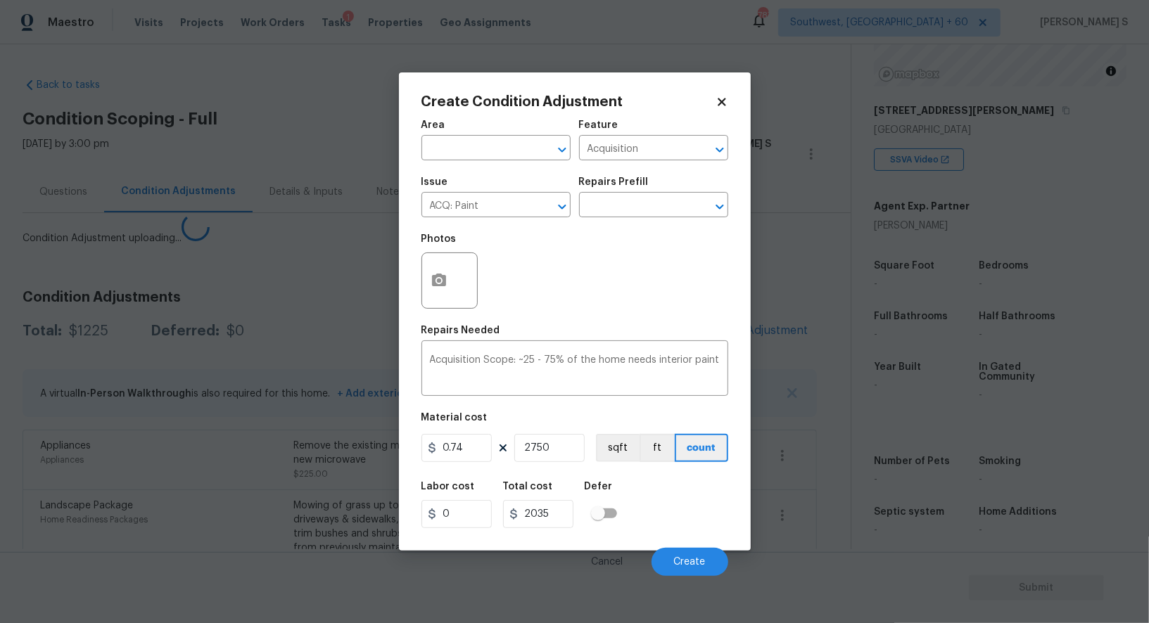
click at [76, 443] on div "Appliances Appliances" at bounding box center [166, 460] width 253 height 42
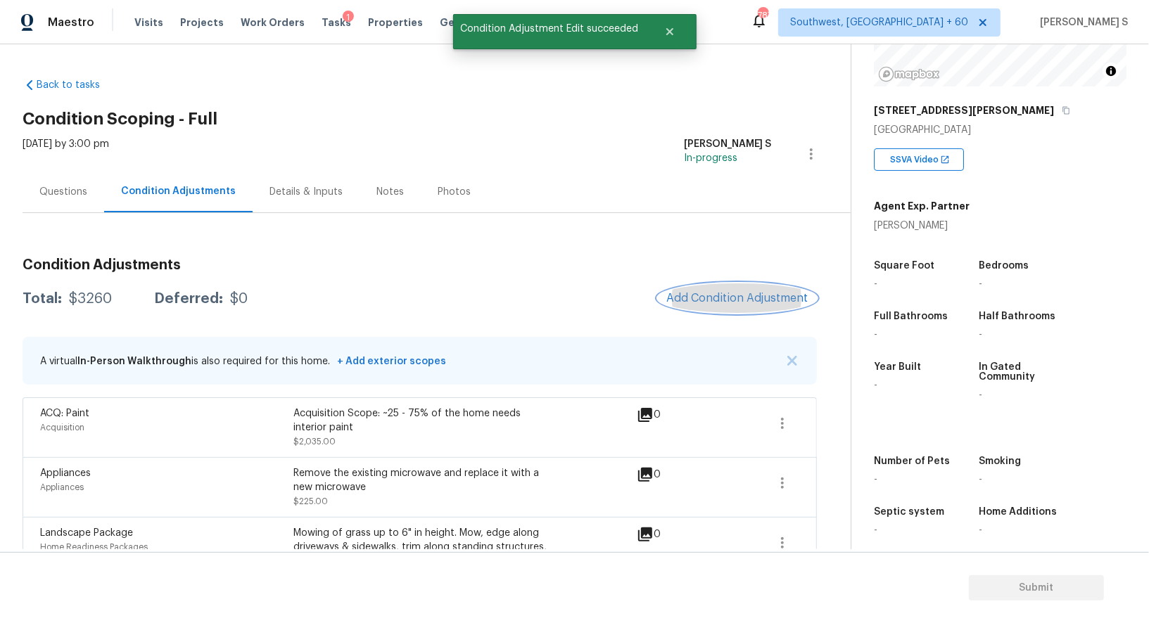
click at [754, 300] on span "Add Condition Adjustment" at bounding box center [737, 298] width 142 height 13
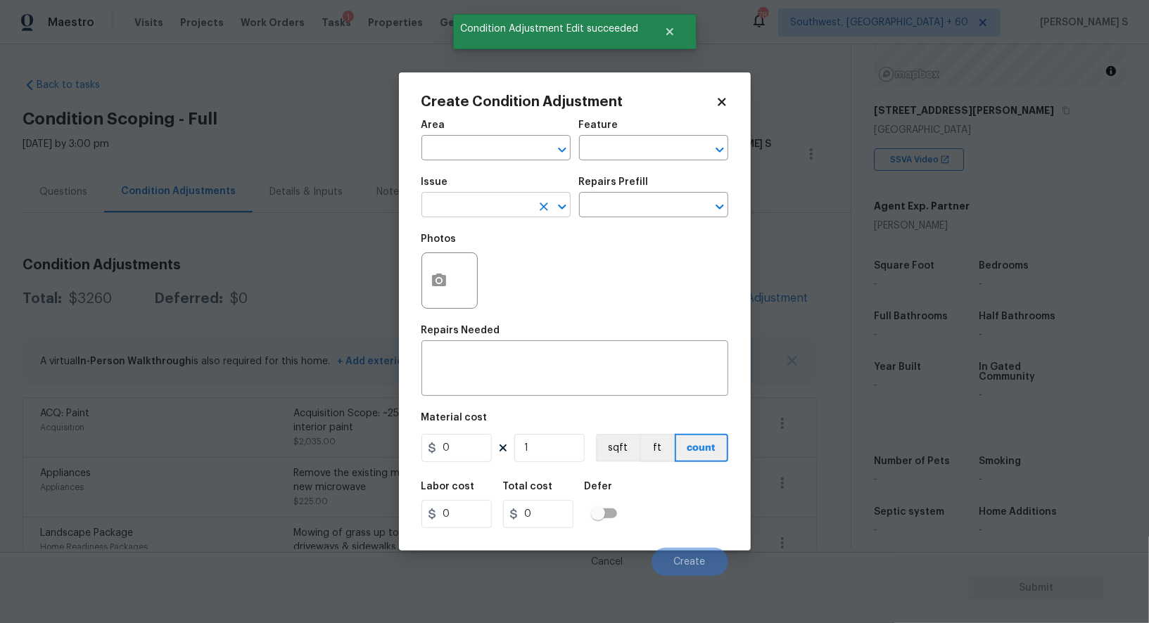
click at [484, 208] on input "text" at bounding box center [476, 207] width 110 height 22
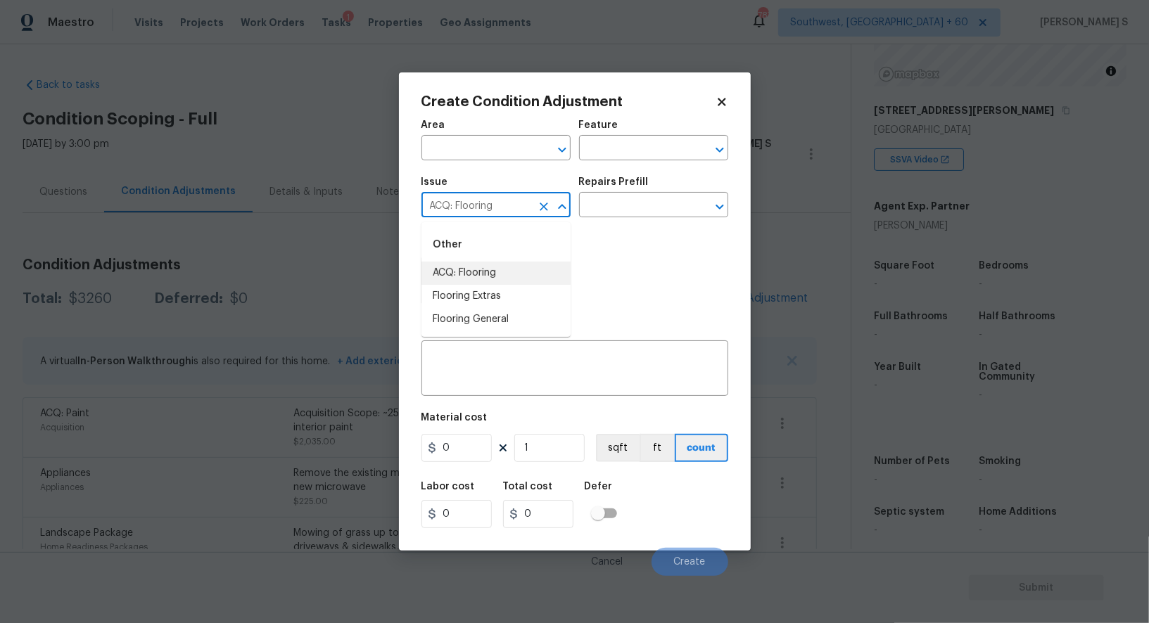
type input "ACQ: Flooring"
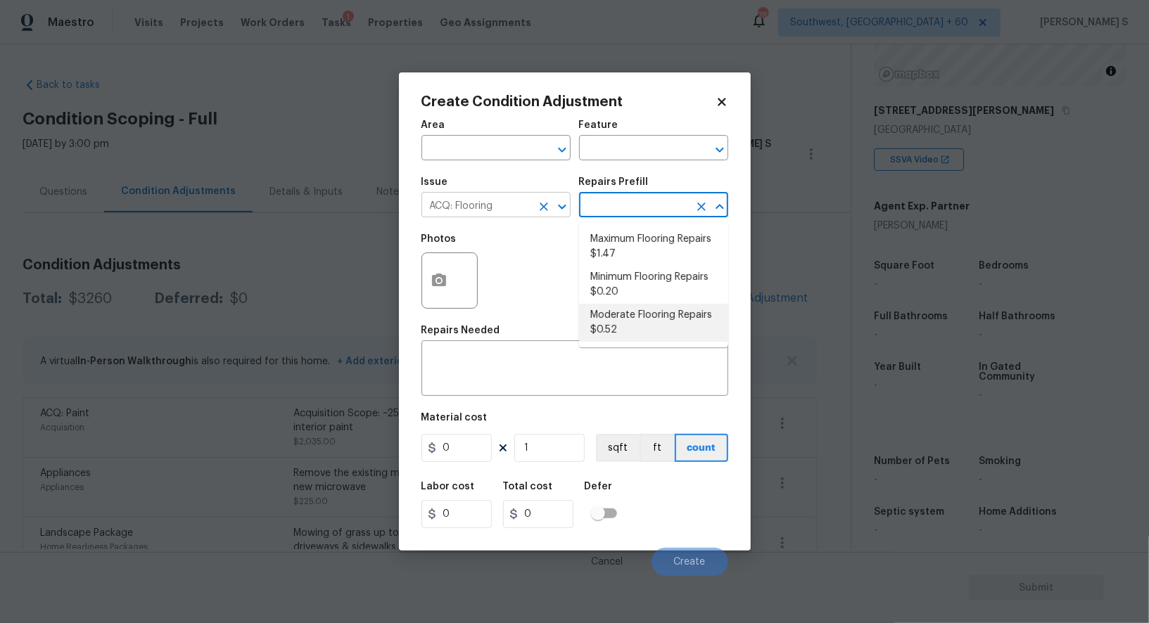
type input "Acquisition"
type textarea "Acquisition Scope: Moderate flooring repairs"
type input "0.52"
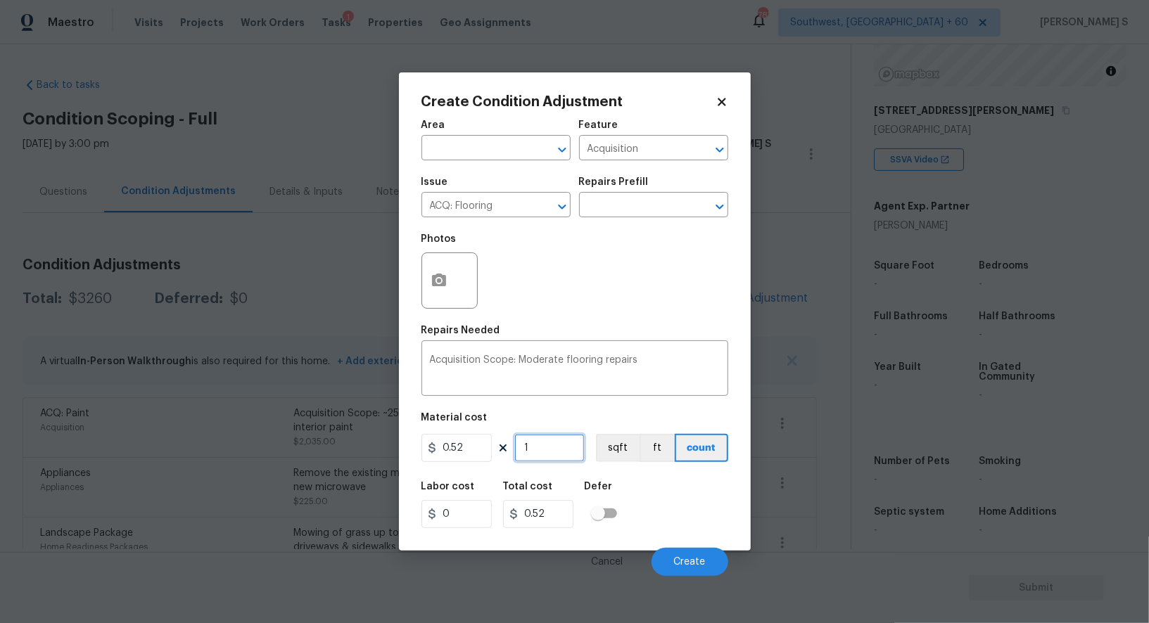
click at [552, 452] on input "1" at bounding box center [549, 448] width 70 height 28
paste input "2750"
type input "2750"
type input "1430"
type input "2750"
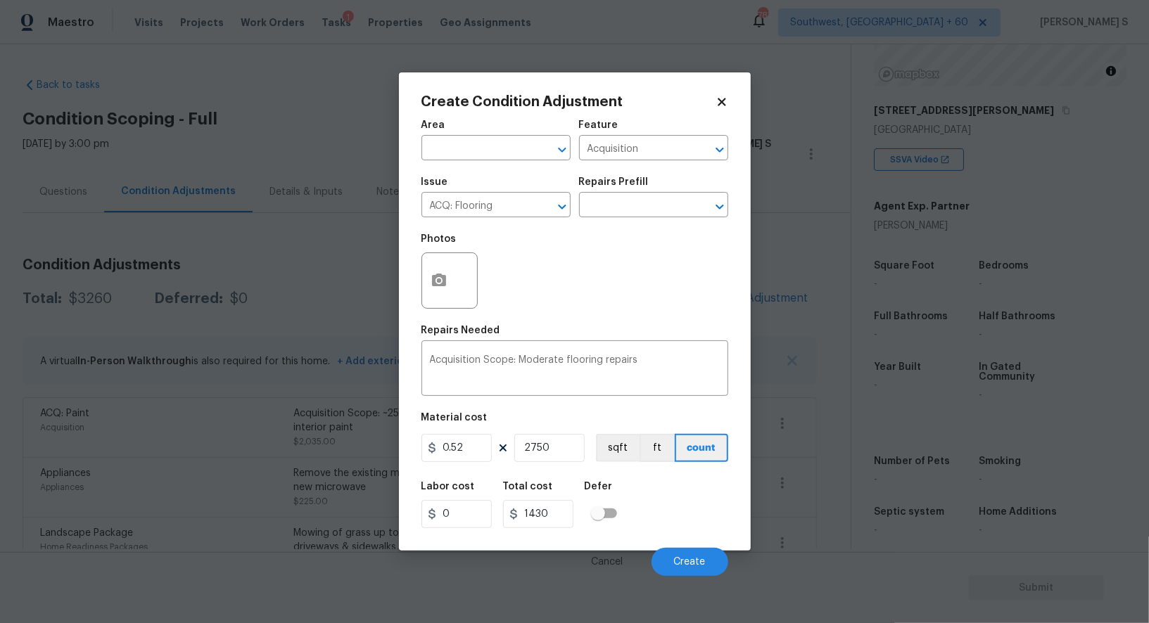
click at [593, 448] on div "0.52 2750 sqft ft count" at bounding box center [574, 448] width 307 height 28
click at [604, 452] on button "sqft" at bounding box center [618, 448] width 44 height 28
click at [646, 500] on div "Labor cost 0 Total cost 1430 Defer" at bounding box center [574, 505] width 307 height 63
click at [693, 560] on span "Create" at bounding box center [690, 562] width 32 height 11
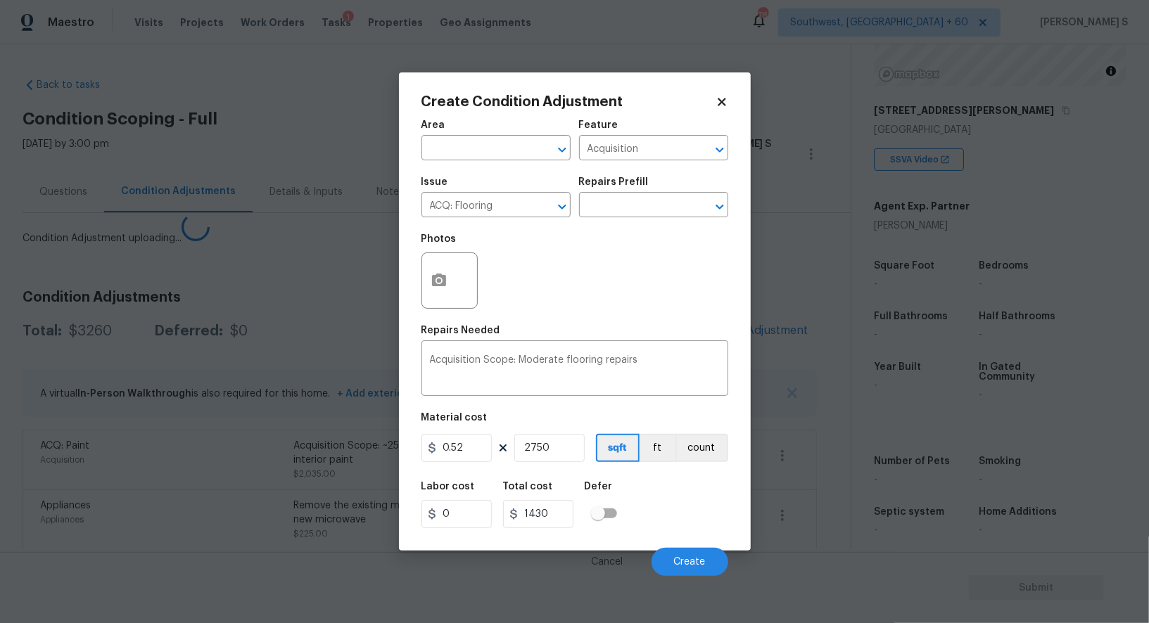
click at [311, 473] on body "Maestro Visits Projects Work Orders Tasks 1 Properties Geo Assignments 787 Sout…" at bounding box center [574, 311] width 1149 height 623
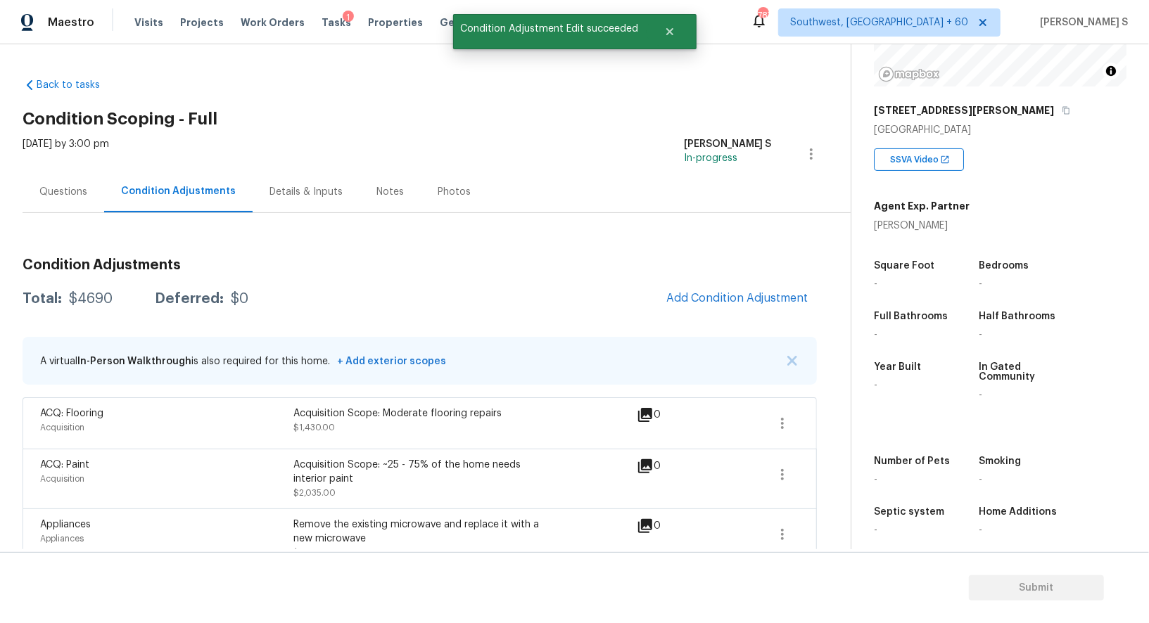
click at [77, 193] on div "Questions" at bounding box center [63, 192] width 48 height 14
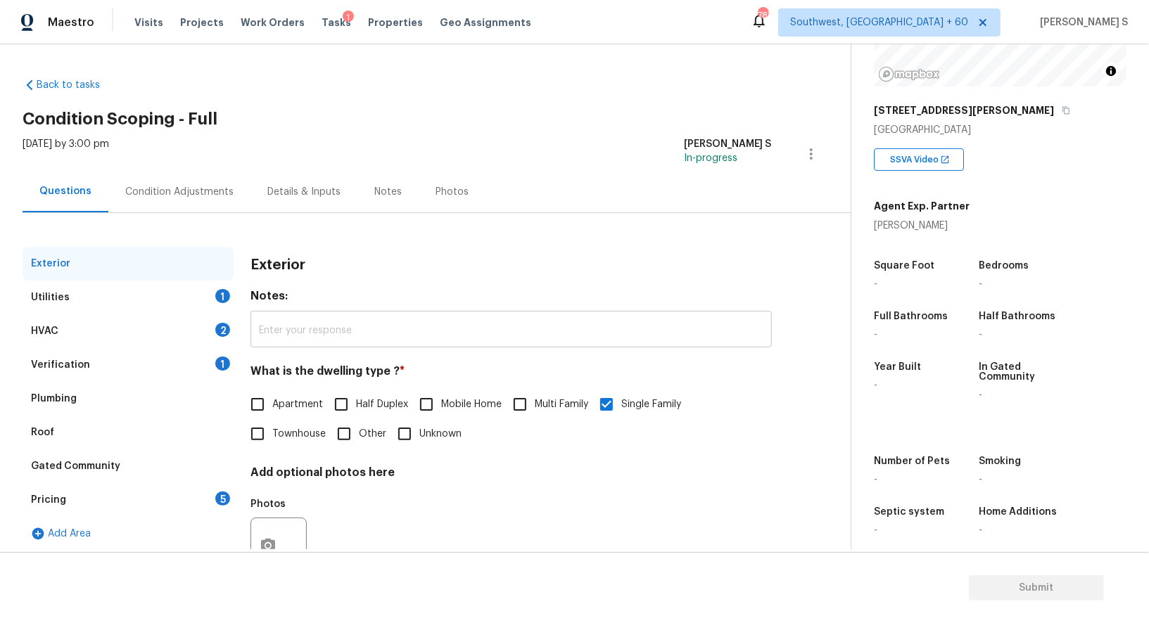
scroll to position [53, 0]
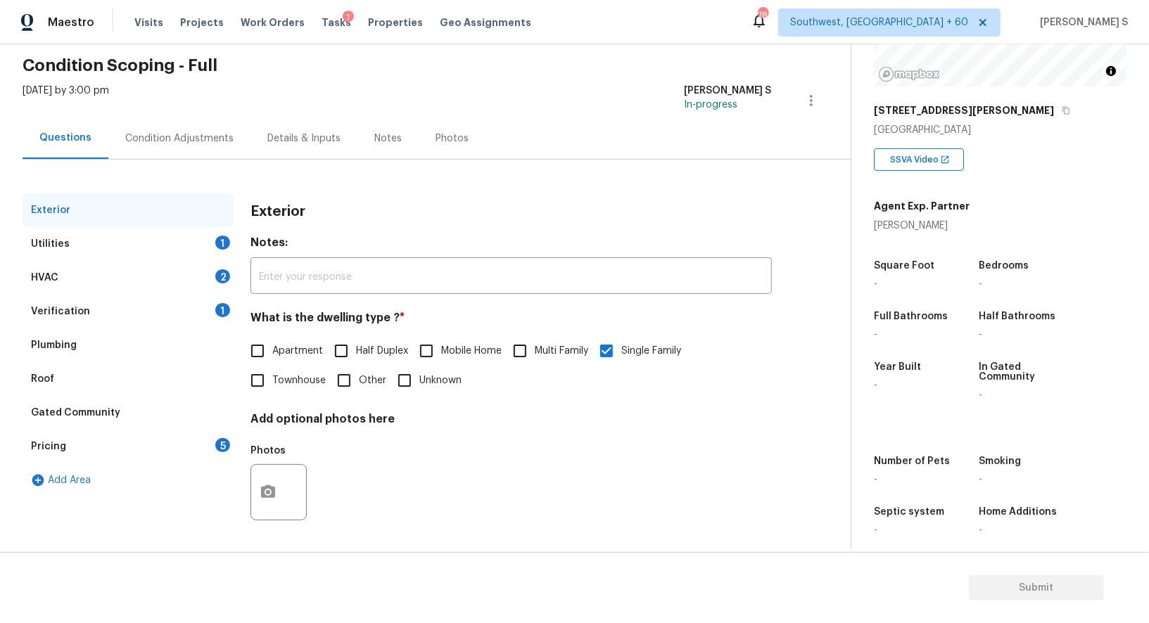
click at [194, 287] on div "HVAC 2" at bounding box center [128, 278] width 211 height 34
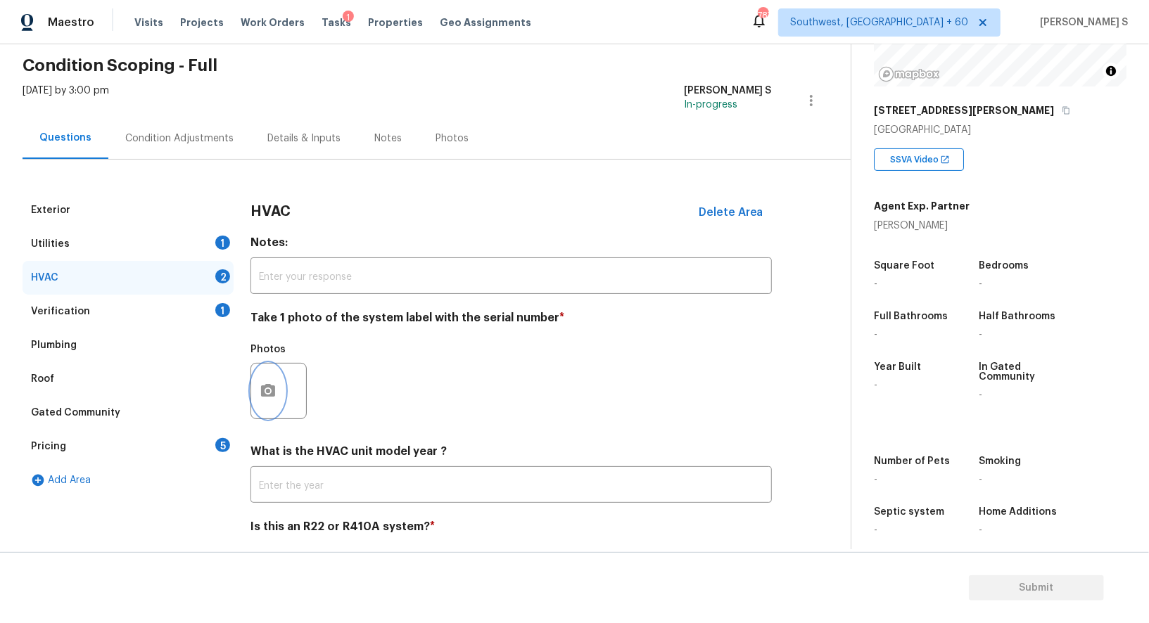
click at [275, 367] on button "button" at bounding box center [268, 391] width 34 height 55
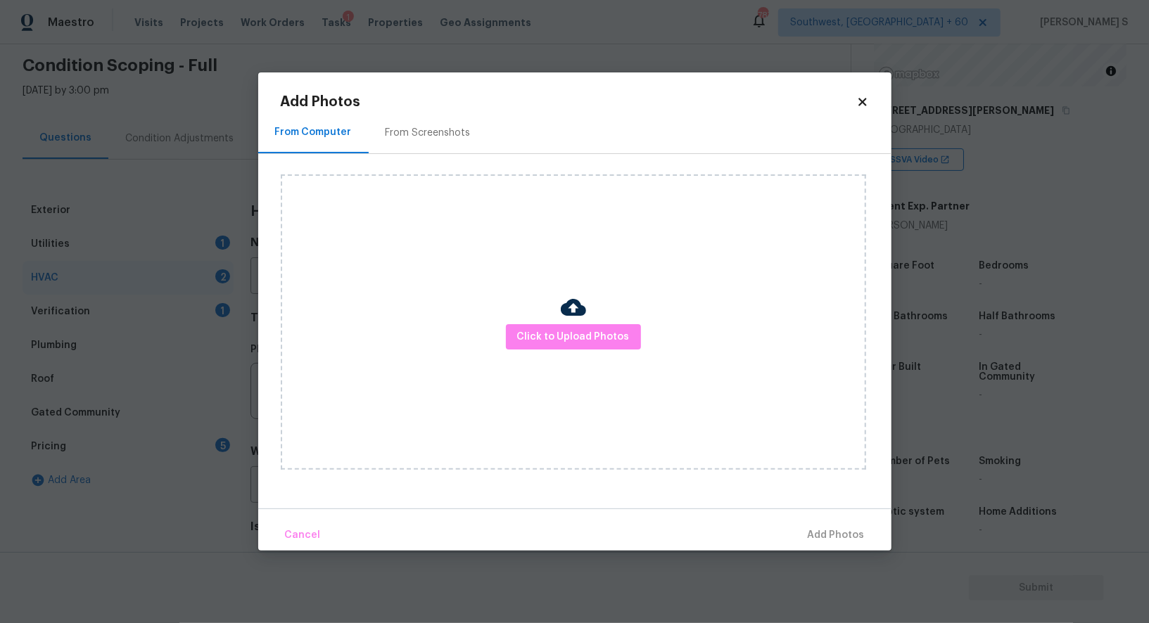
click at [506, 336] on div "Click to Upload Photos" at bounding box center [573, 323] width 585 height 296
click at [526, 336] on span "Click to Upload Photos" at bounding box center [573, 338] width 113 height 18
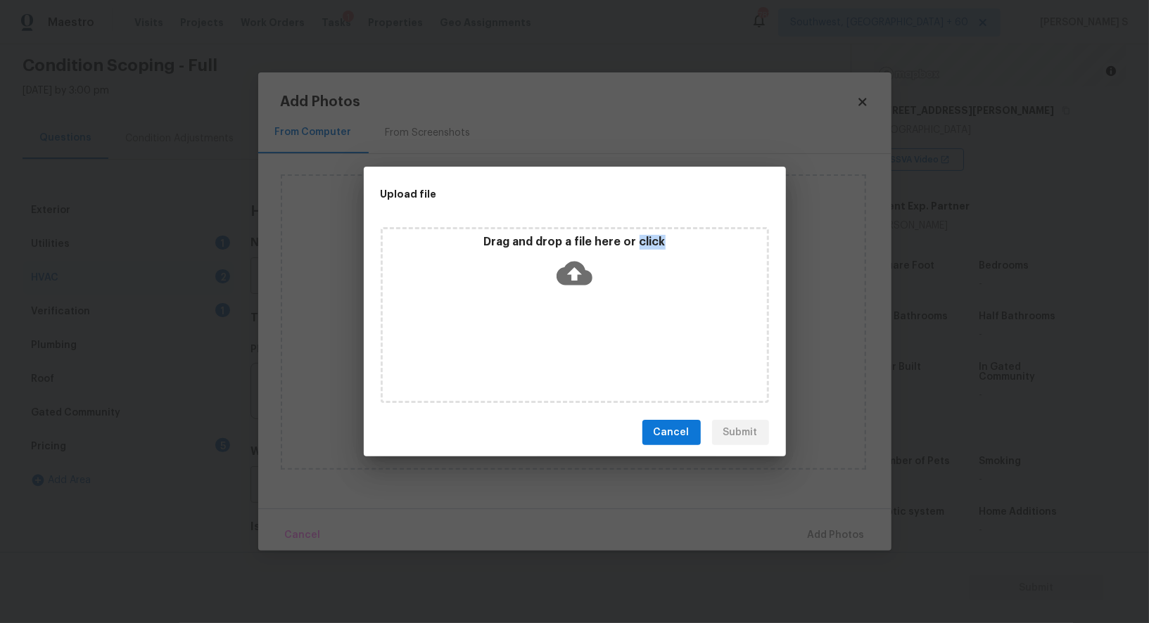
click at [526, 336] on div "Drag and drop a file here or click" at bounding box center [575, 315] width 388 height 176
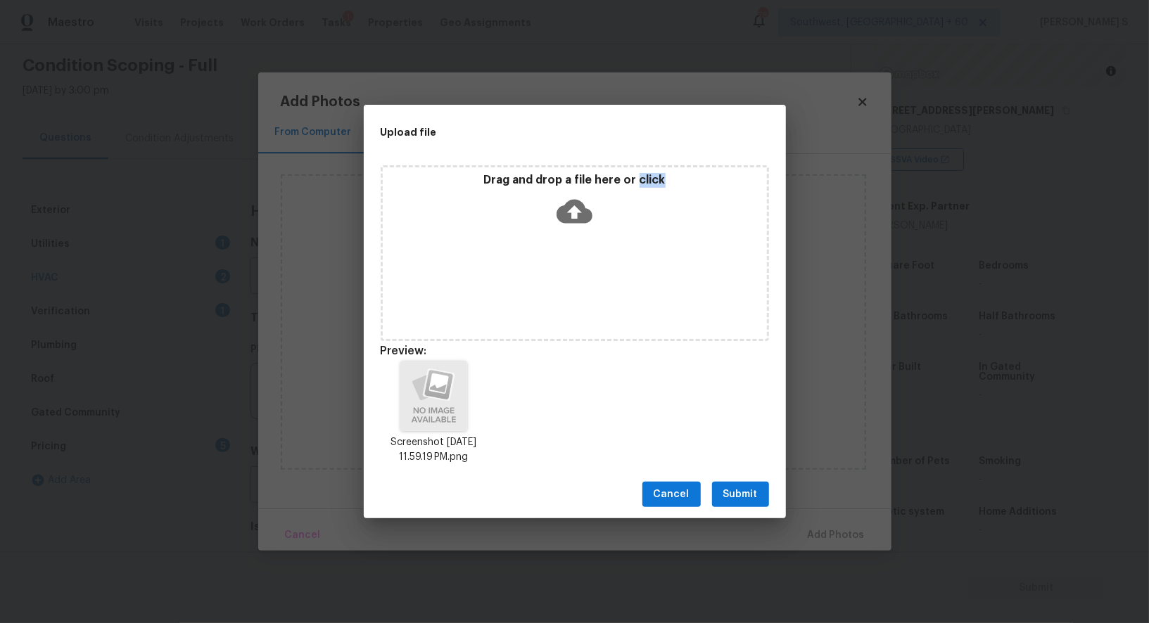
click at [751, 495] on span "Submit" at bounding box center [740, 495] width 34 height 18
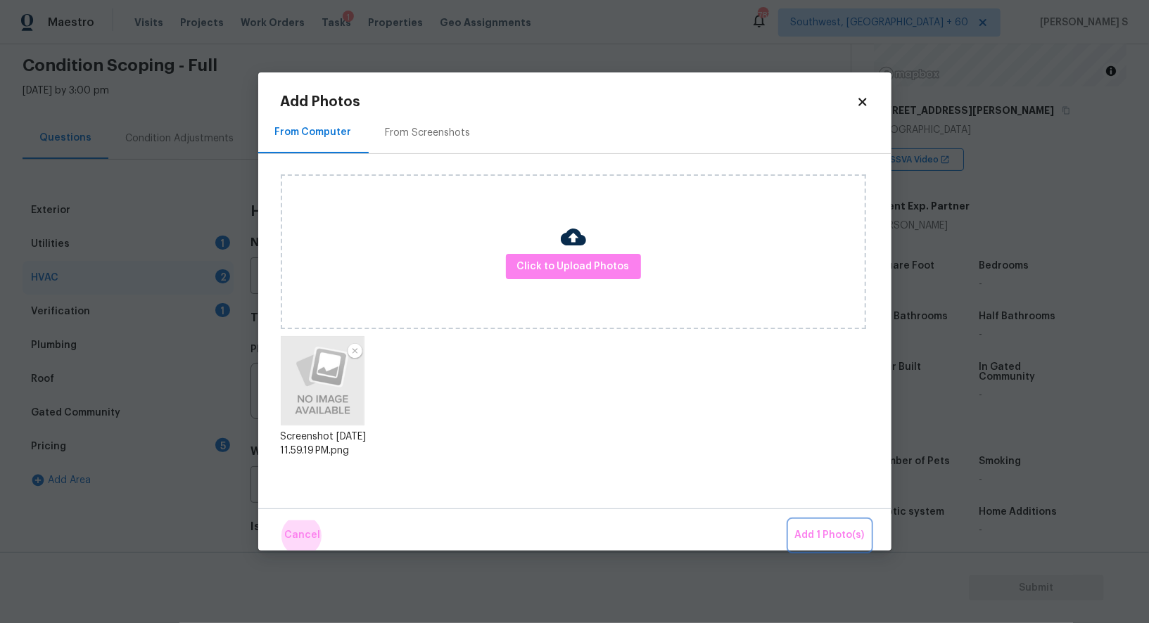
click at [789, 521] on button "Add 1 Photo(s)" at bounding box center [829, 536] width 81 height 30
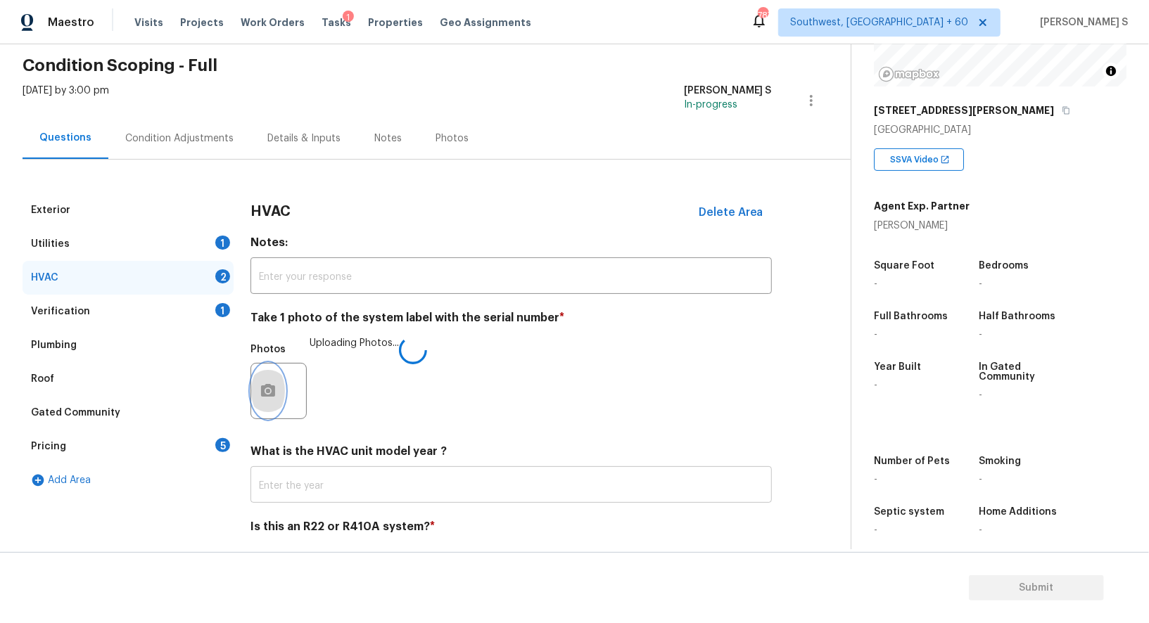
scroll to position [100, 0]
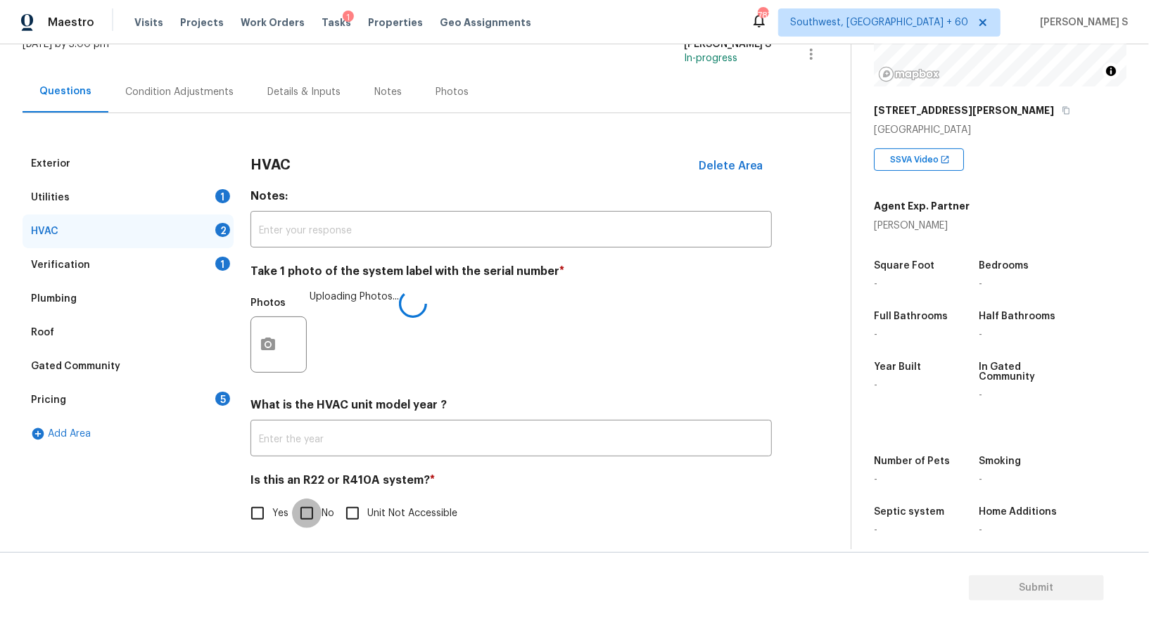
click at [300, 513] on input "No" at bounding box center [307, 514] width 30 height 30
checkbox input "true"
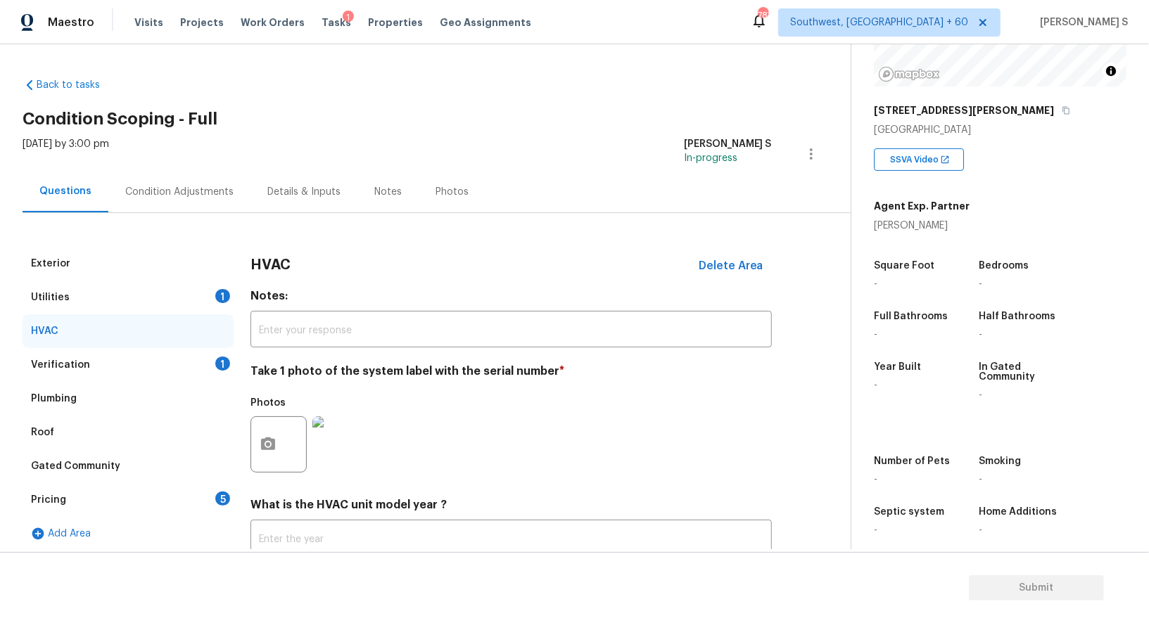
click at [224, 500] on div "5" at bounding box center [222, 499] width 15 height 14
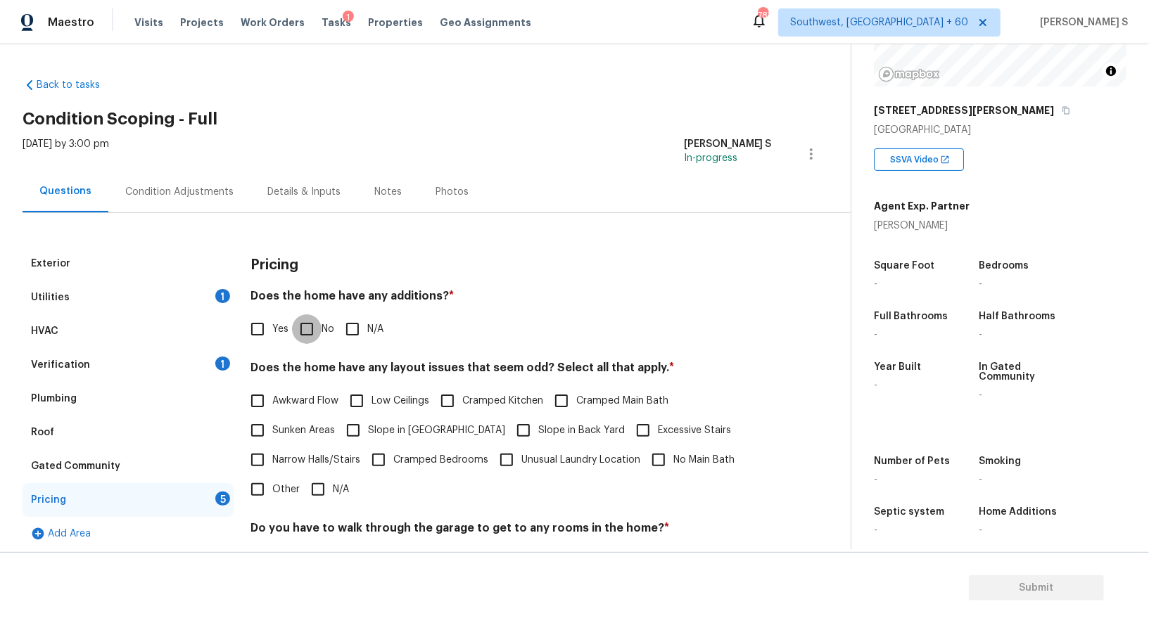
click at [317, 331] on input "No" at bounding box center [307, 330] width 30 height 30
checkbox input "true"
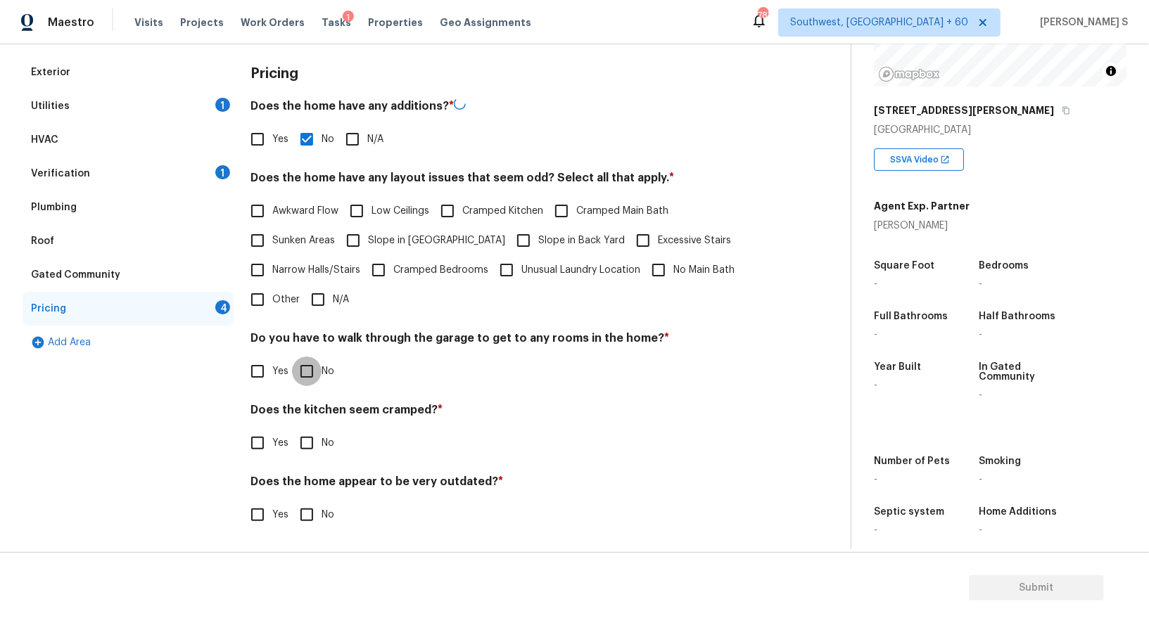
click at [303, 371] on input "No" at bounding box center [307, 372] width 30 height 30
checkbox input "true"
click at [292, 429] on input "No" at bounding box center [307, 444] width 30 height 30
checkbox input "true"
click at [292, 500] on input "No" at bounding box center [307, 515] width 30 height 30
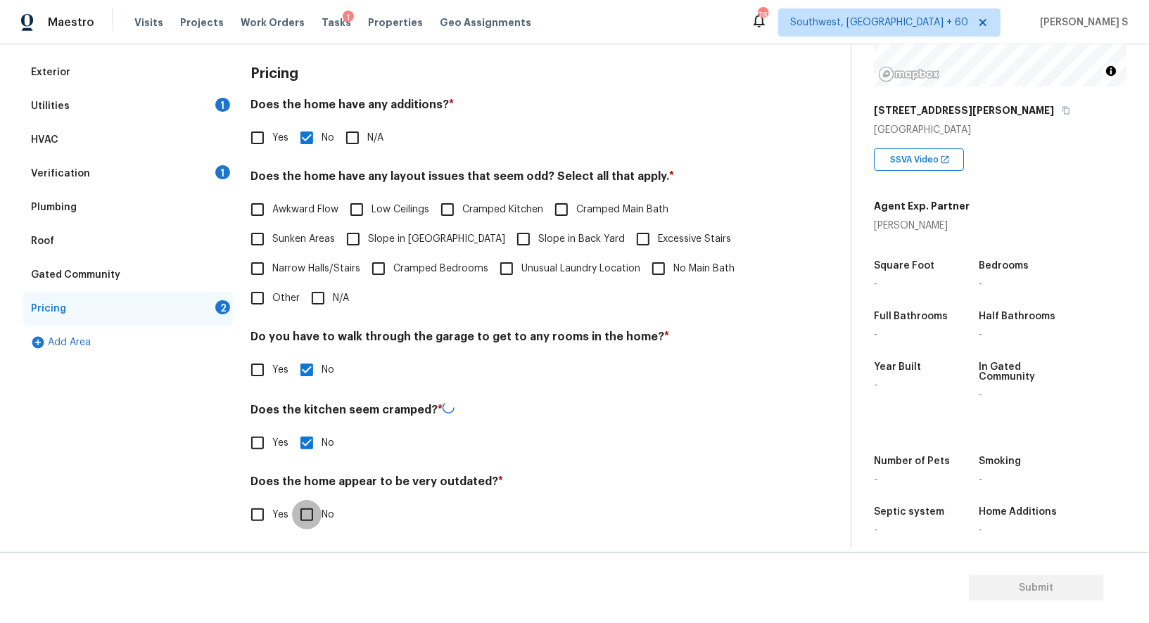
checkbox input "true"
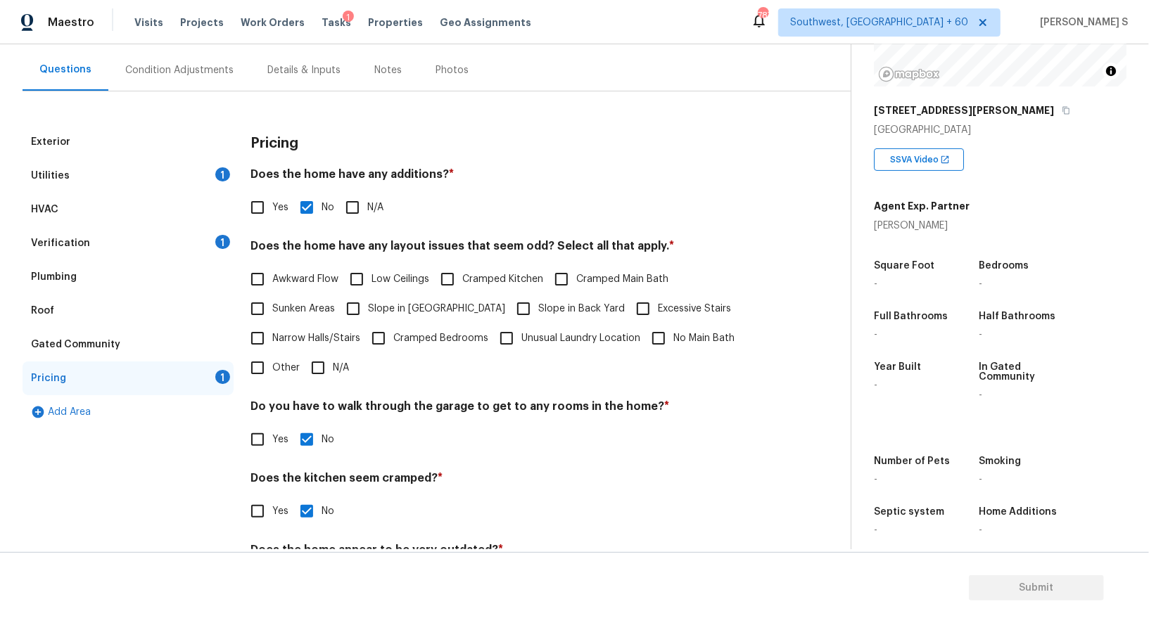
scroll to position [0, 0]
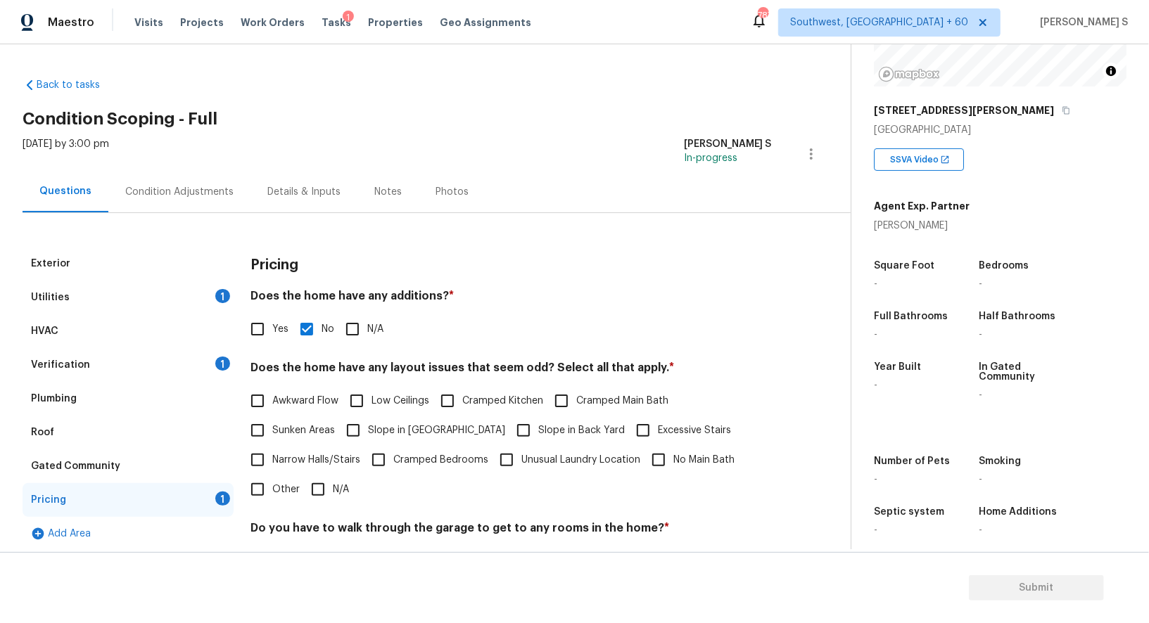
click at [156, 198] on div "Condition Adjustments" at bounding box center [179, 192] width 142 height 42
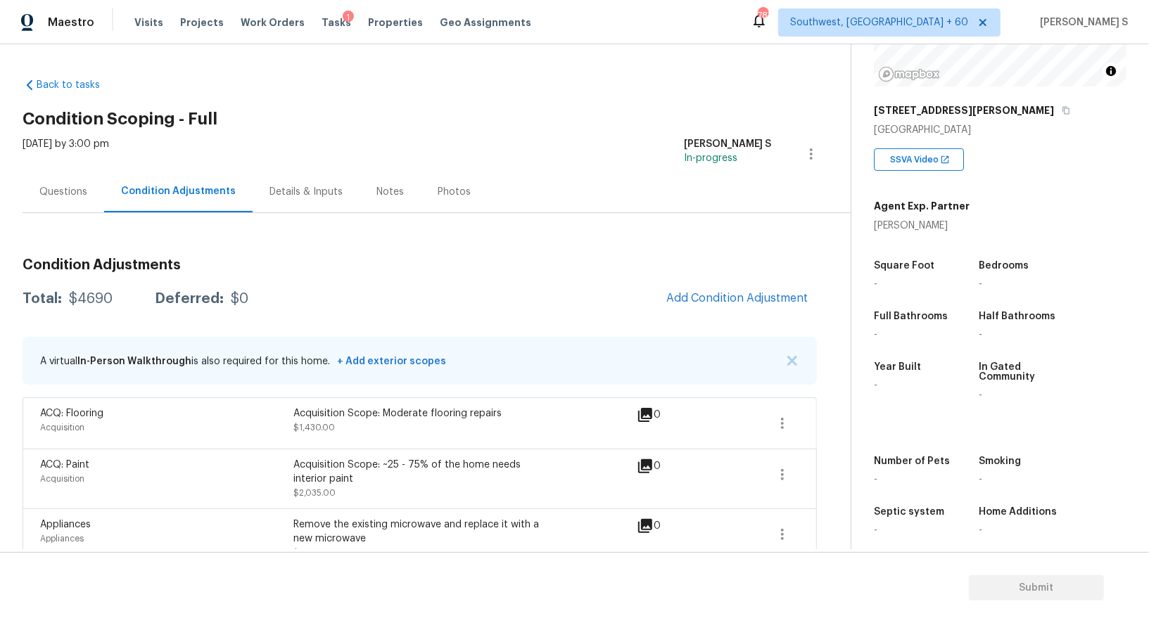
scroll to position [180, 0]
click at [75, 188] on div "Questions" at bounding box center [63, 192] width 48 height 14
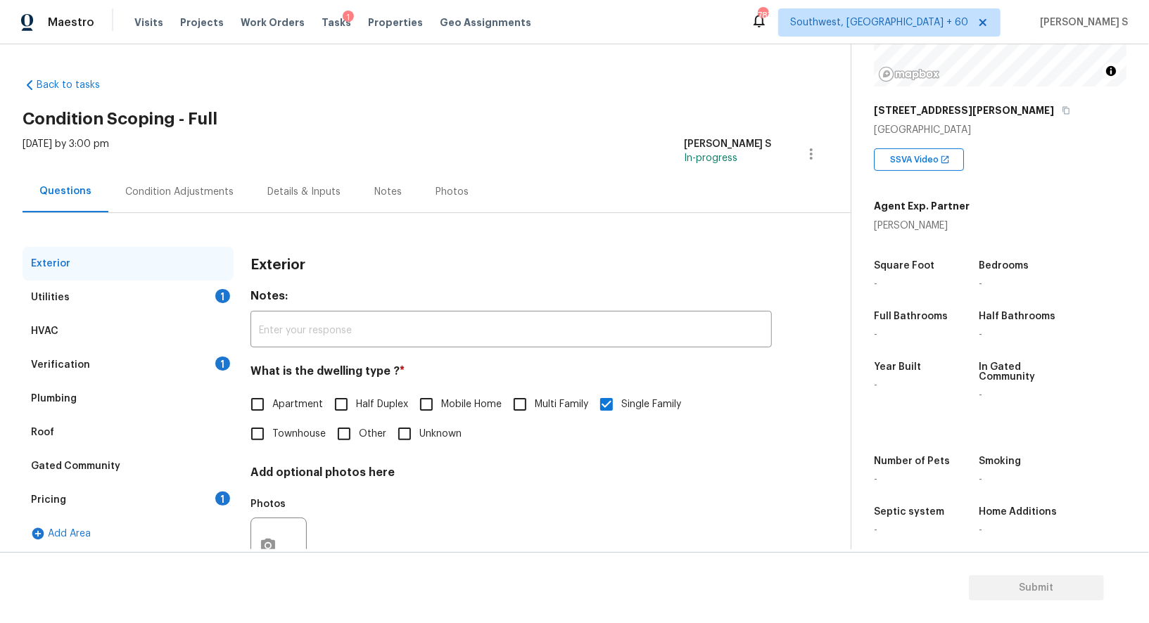
click at [107, 364] on div "Verification 1" at bounding box center [128, 365] width 211 height 34
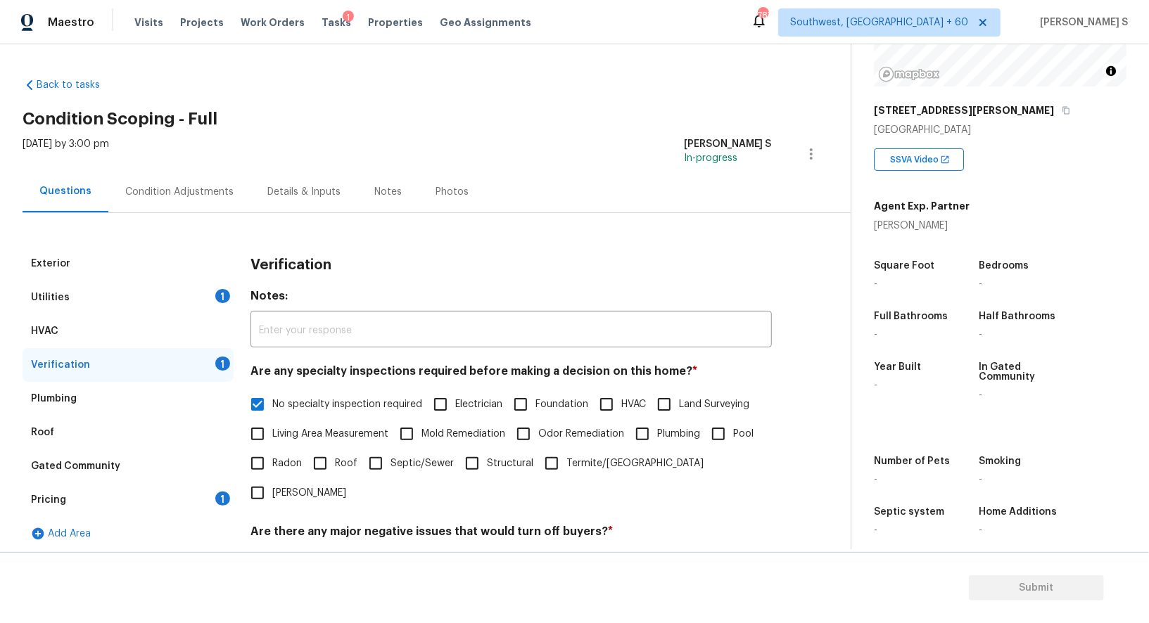
click at [189, 505] on div "Pricing 1" at bounding box center [128, 500] width 211 height 34
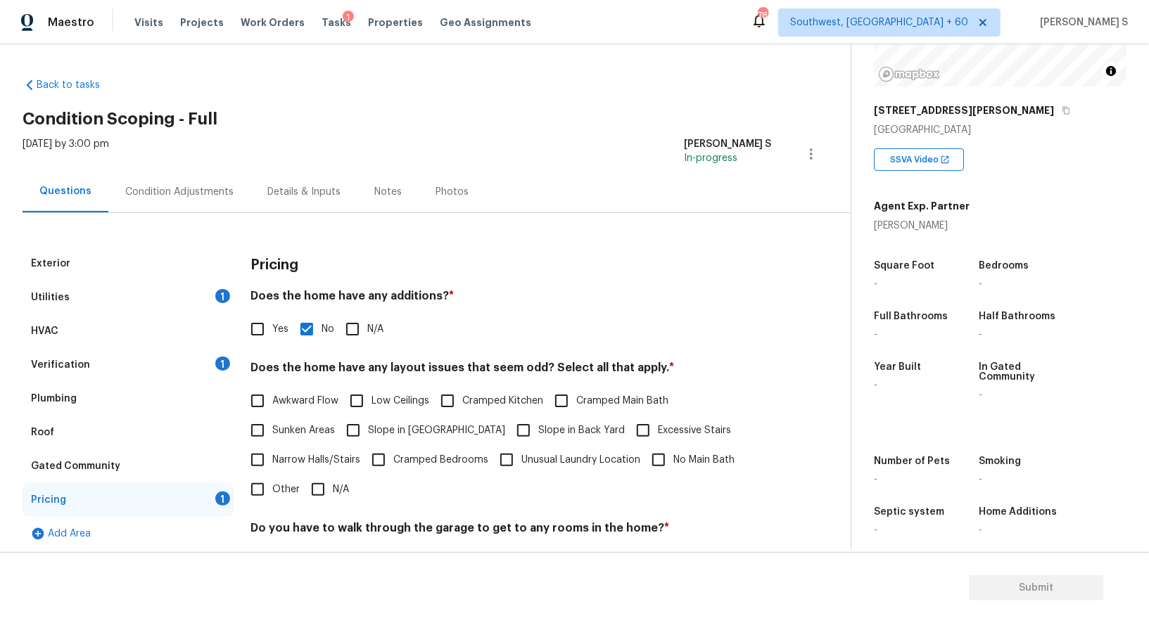
click at [372, 443] on label "Slope in Front Yard" at bounding box center [421, 431] width 167 height 30
click at [368, 443] on input "Slope in Front Yard" at bounding box center [353, 431] width 30 height 30
checkbox input "true"
click at [457, 431] on div "Awkward Flow Low Ceilings Cramped Kitchen Cramped Main Bath Sunken Areas Slope …" at bounding box center [510, 445] width 521 height 118
click at [509, 431] on input "Slope in Back Yard" at bounding box center [524, 431] width 30 height 30
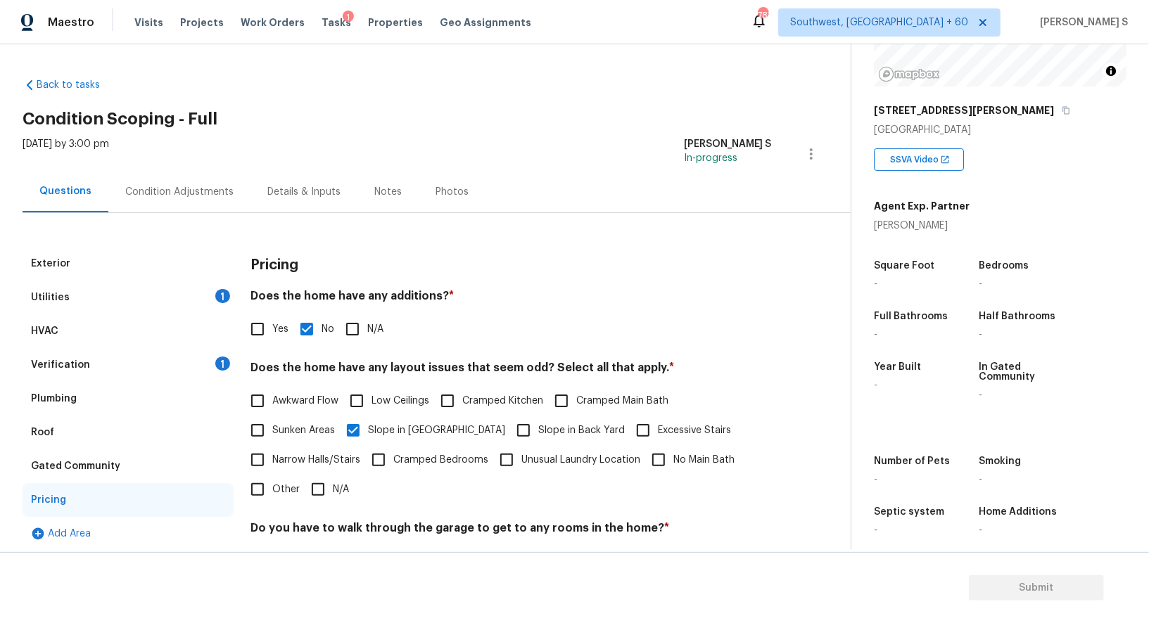
checkbox input "true"
click at [51, 354] on div "Verification 1" at bounding box center [128, 365] width 211 height 34
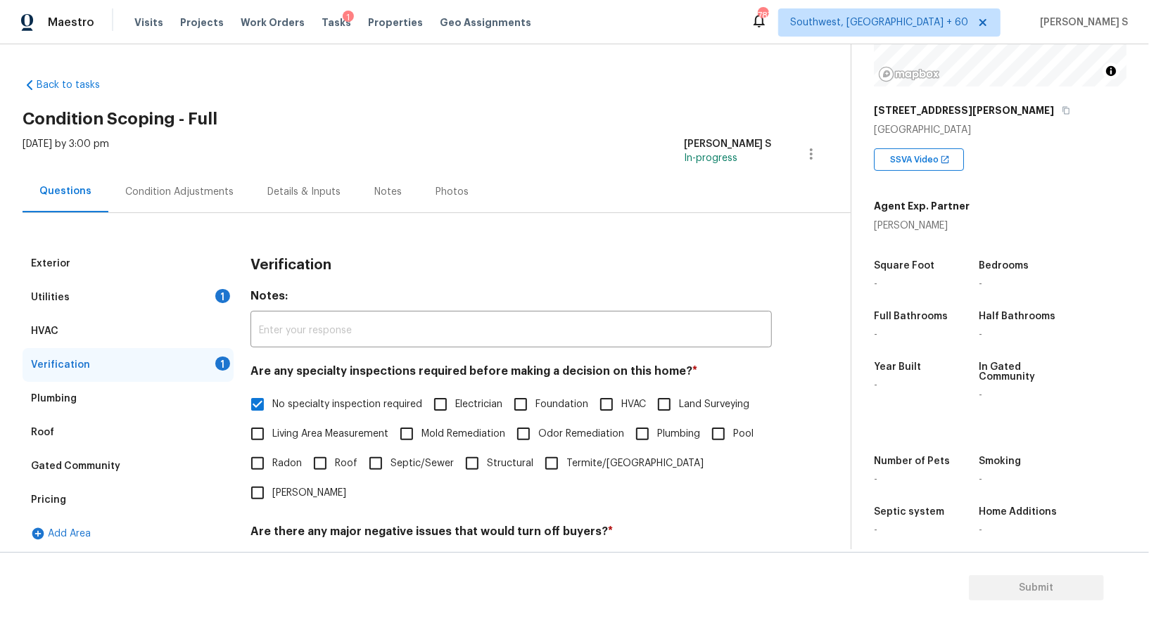
scroll to position [313, 0]
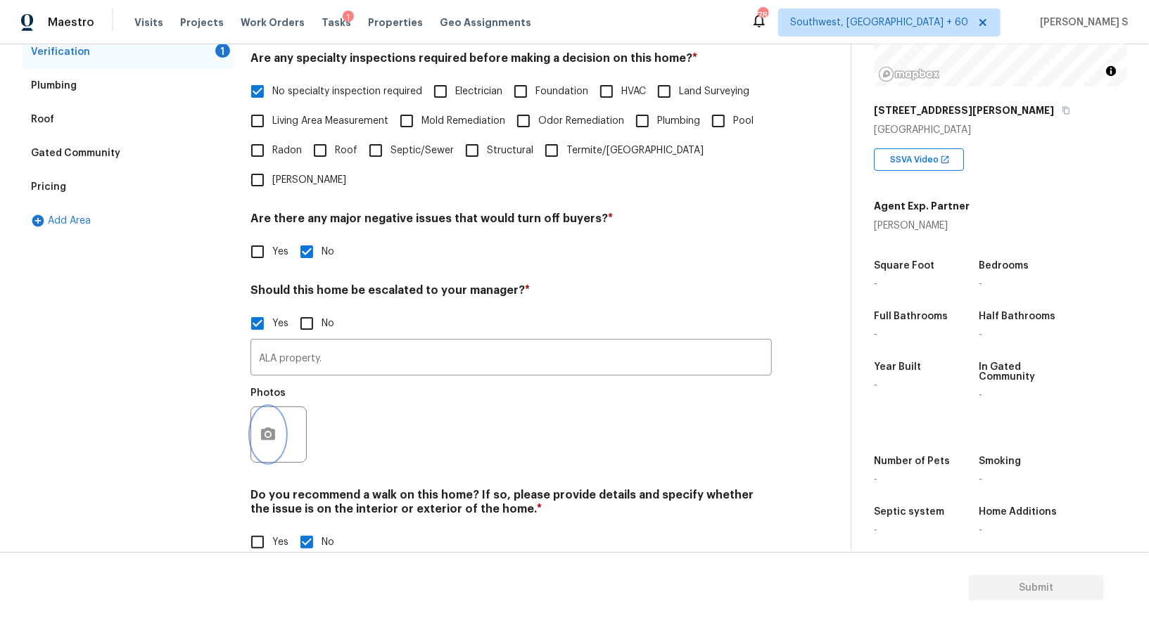
click at [271, 428] on icon "button" at bounding box center [268, 434] width 14 height 13
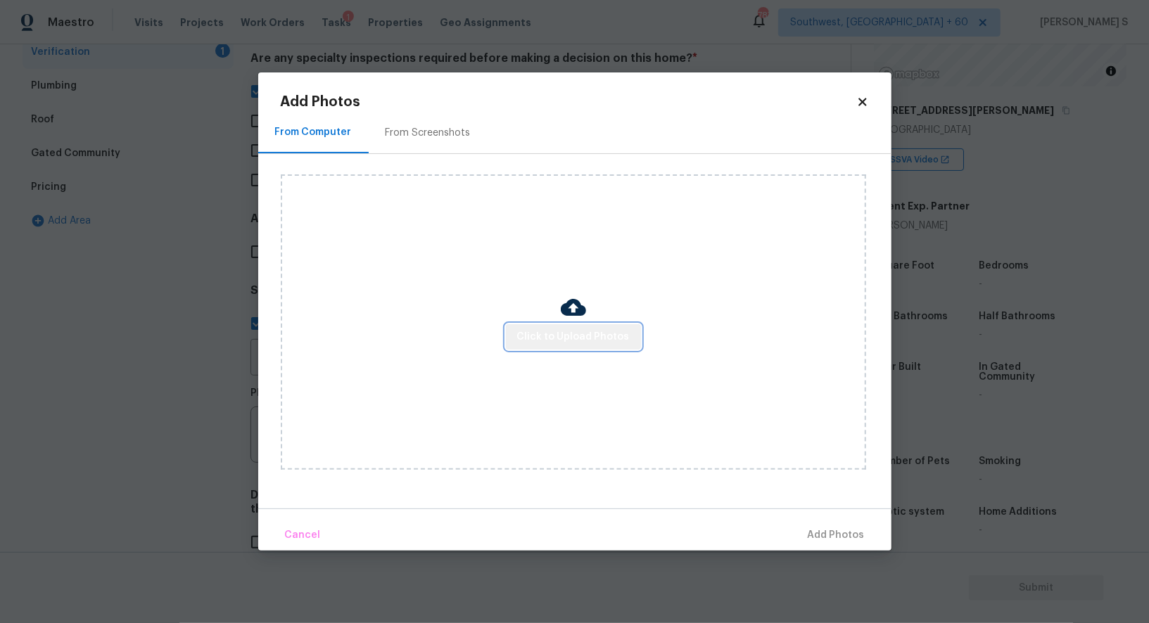
click at [581, 337] on span "Click to Upload Photos" at bounding box center [573, 338] width 113 height 18
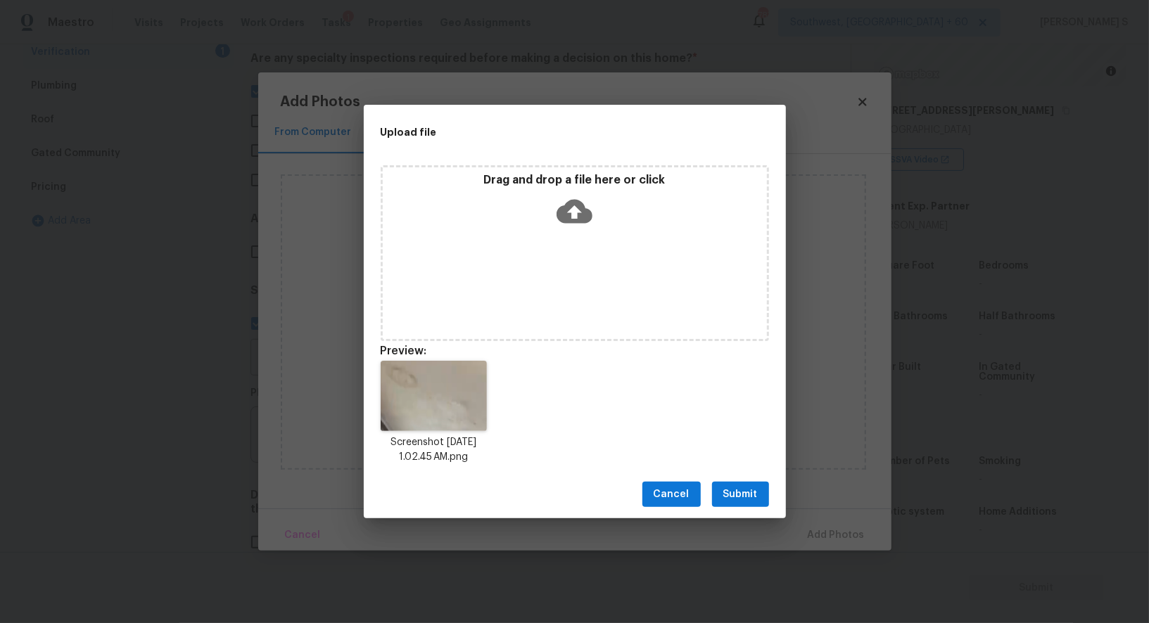
click at [757, 485] on button "Submit" at bounding box center [740, 495] width 57 height 26
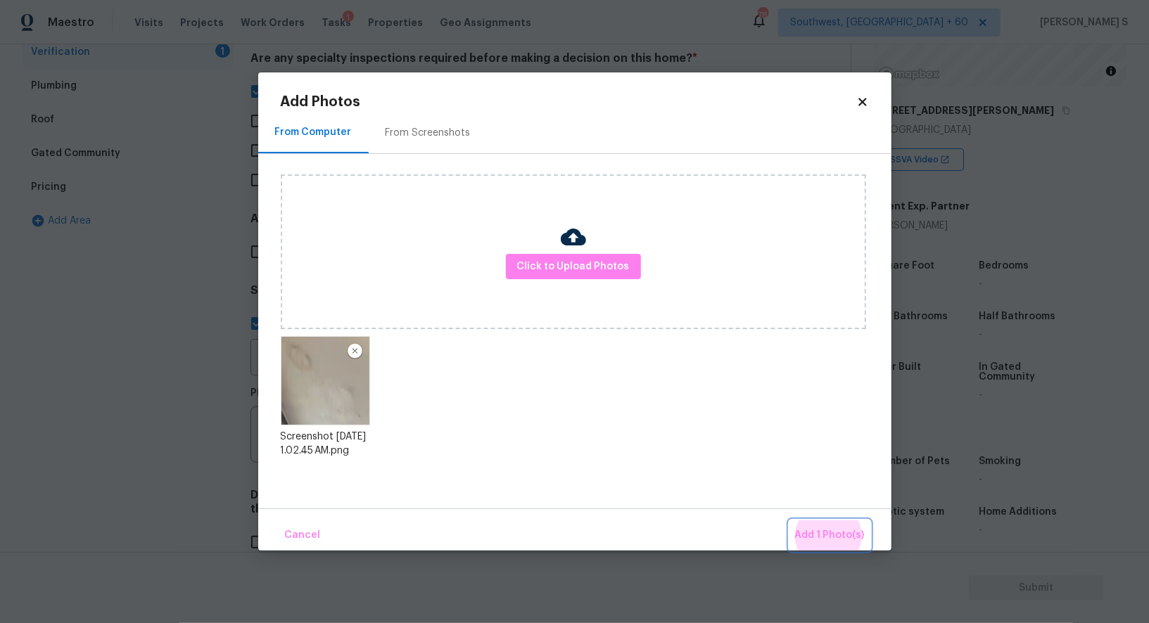
click at [789, 521] on button "Add 1 Photo(s)" at bounding box center [829, 536] width 81 height 30
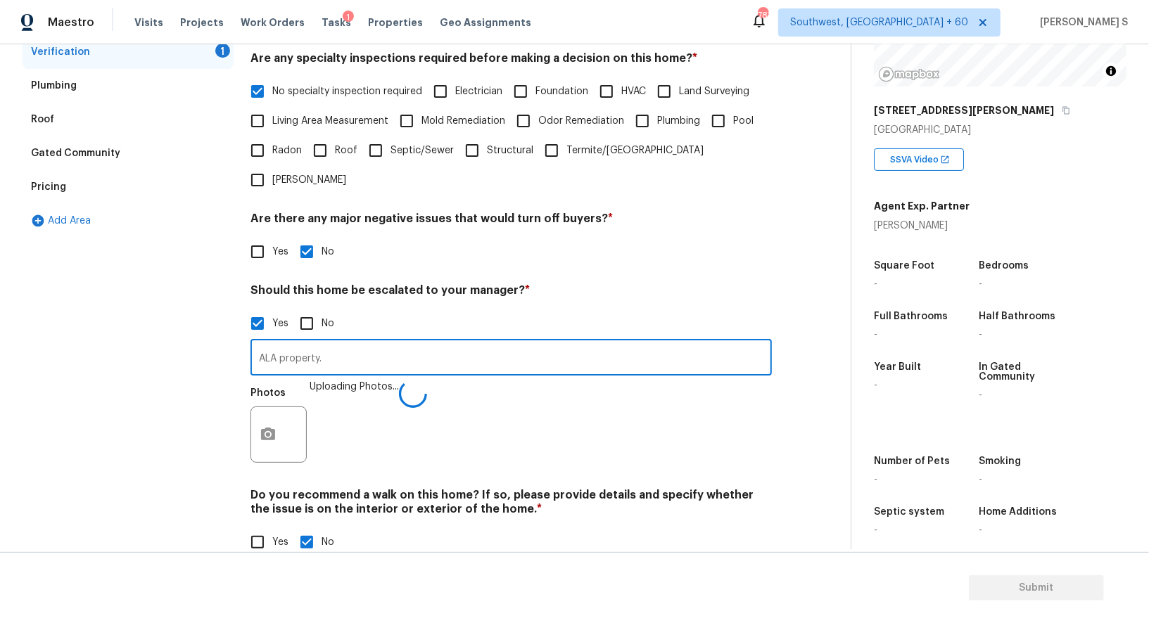
click at [702, 343] on input "ALA property." at bounding box center [510, 359] width 521 height 33
type input "ALA property. Possible leak in the interior ceiling @5:07."
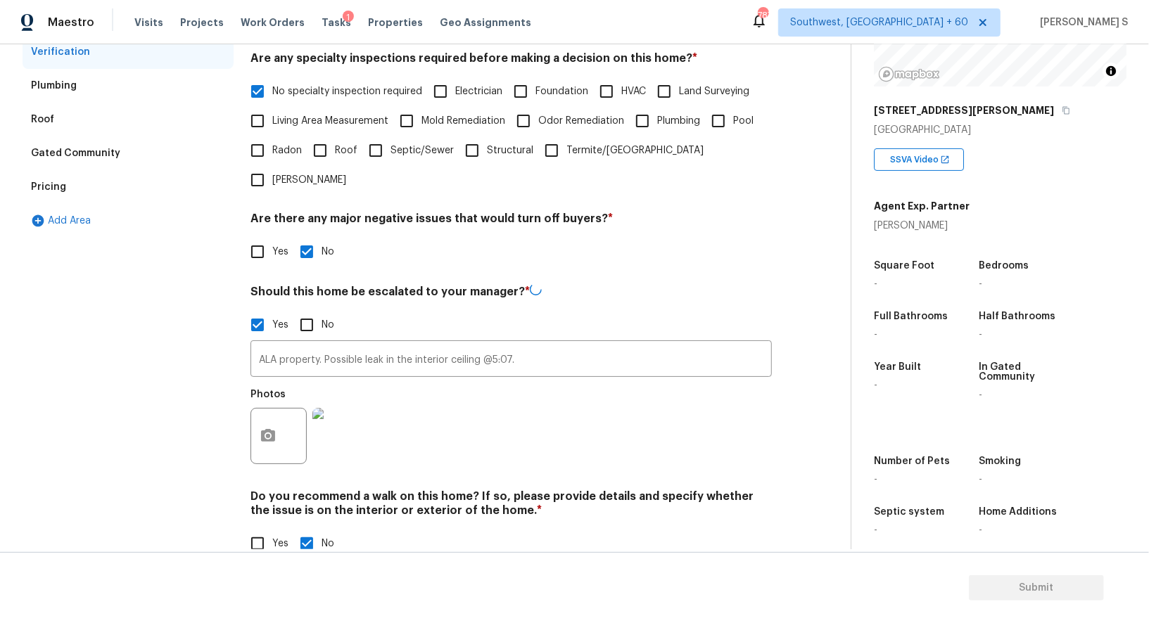
click at [551, 398] on div "Photos" at bounding box center [510, 426] width 521 height 91
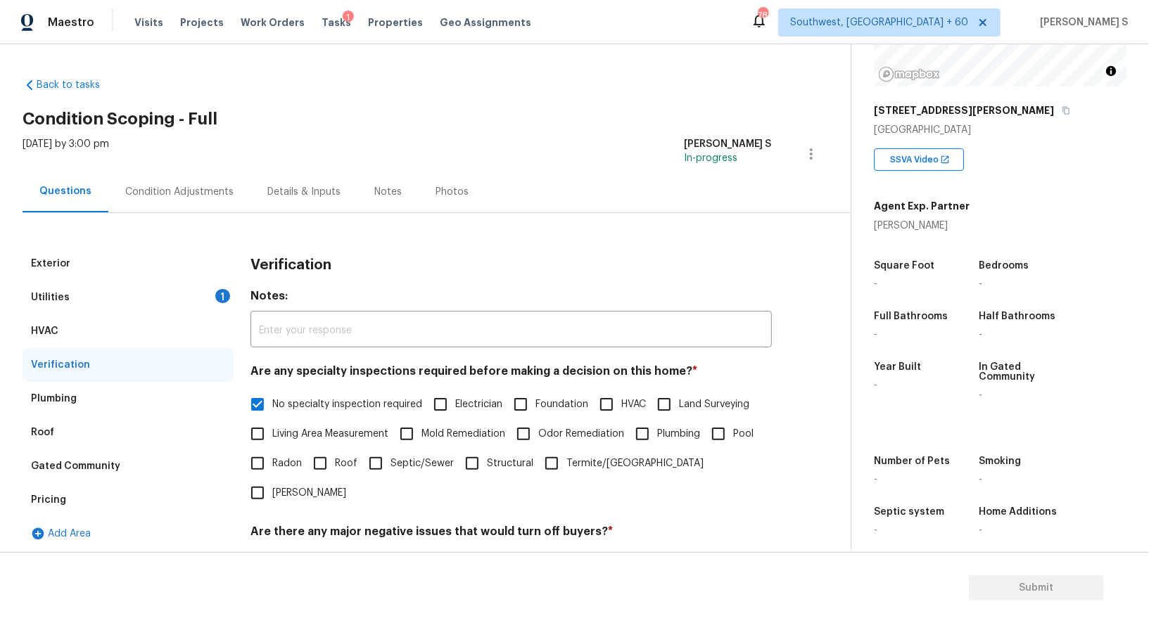
drag, startPoint x: 206, startPoint y: 296, endPoint x: 220, endPoint y: 296, distance: 14.1
click at [206, 296] on div "Utilities 1" at bounding box center [128, 298] width 211 height 34
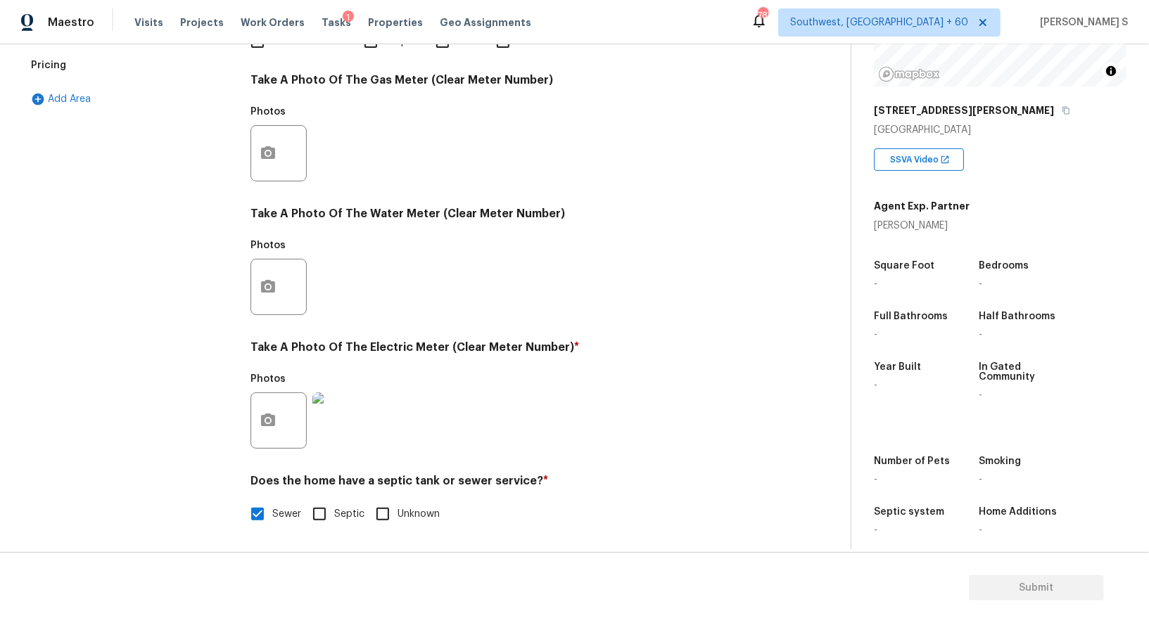
scroll to position [283, 0]
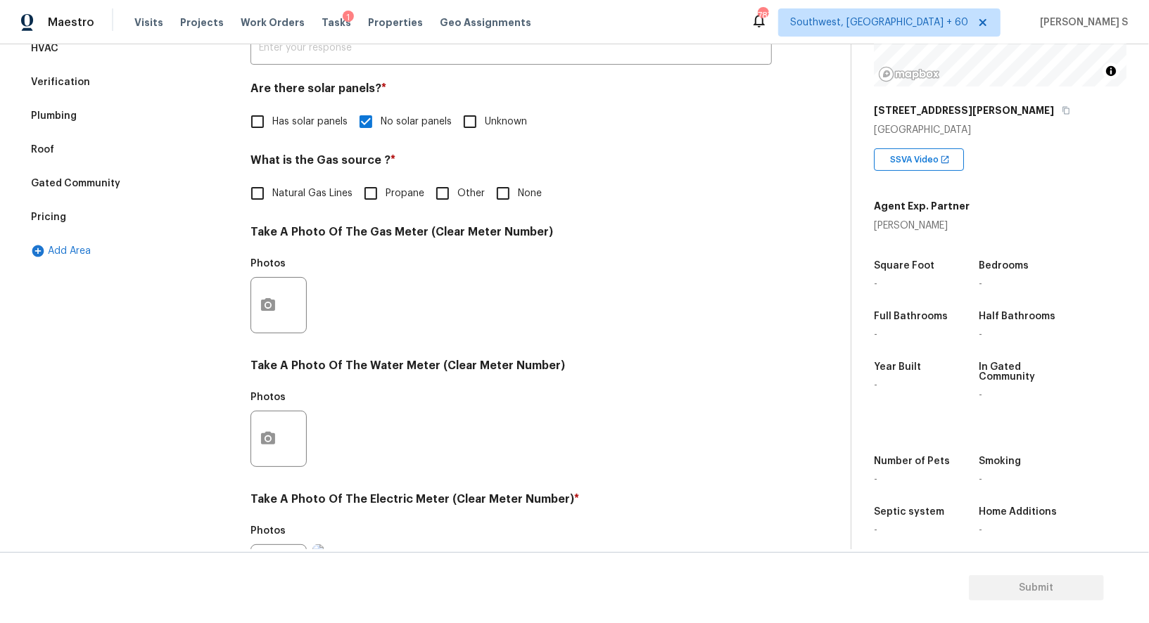
click at [490, 194] on input "None" at bounding box center [503, 194] width 30 height 30
checkbox input "true"
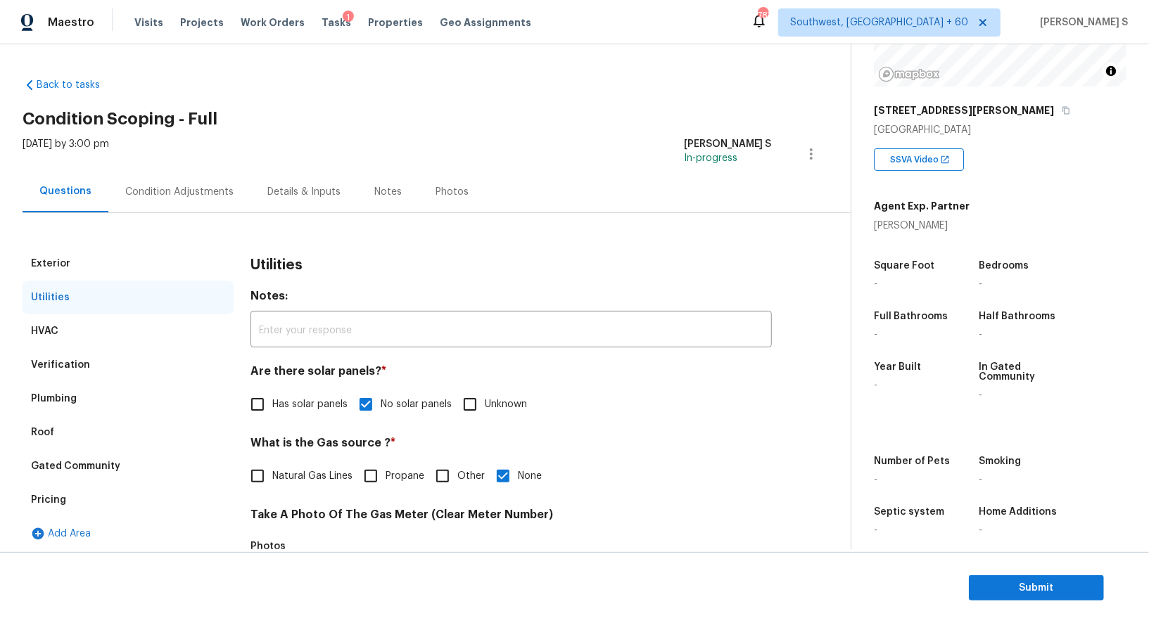
click at [185, 188] on div "Condition Adjustments" at bounding box center [179, 192] width 108 height 14
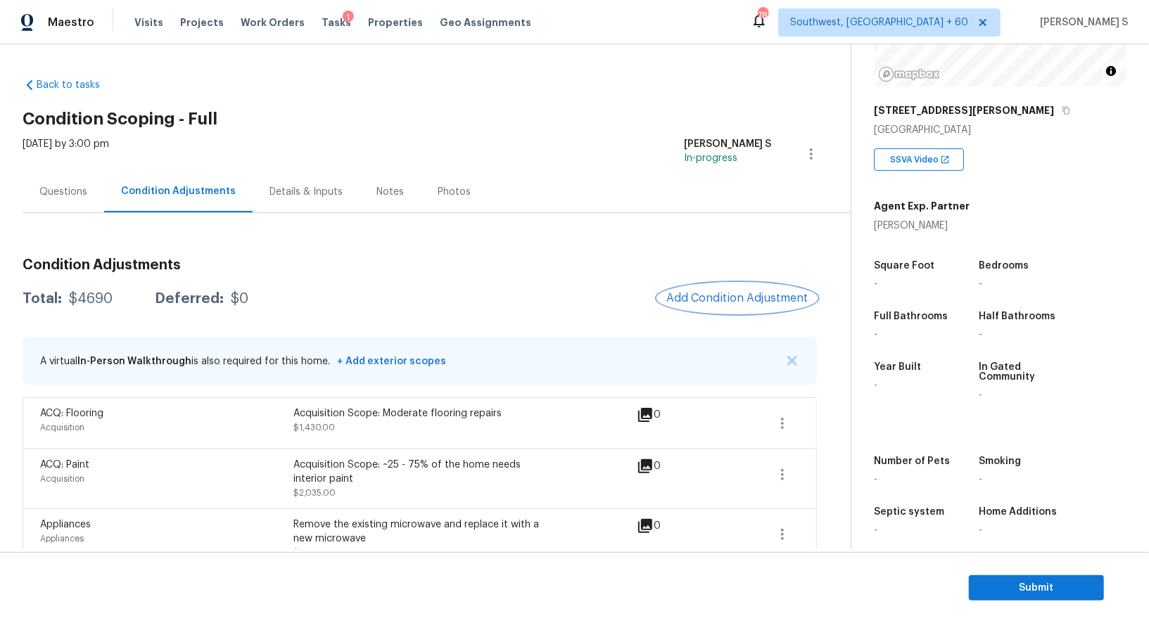
click at [727, 303] on span "Add Condition Adjustment" at bounding box center [737, 298] width 142 height 13
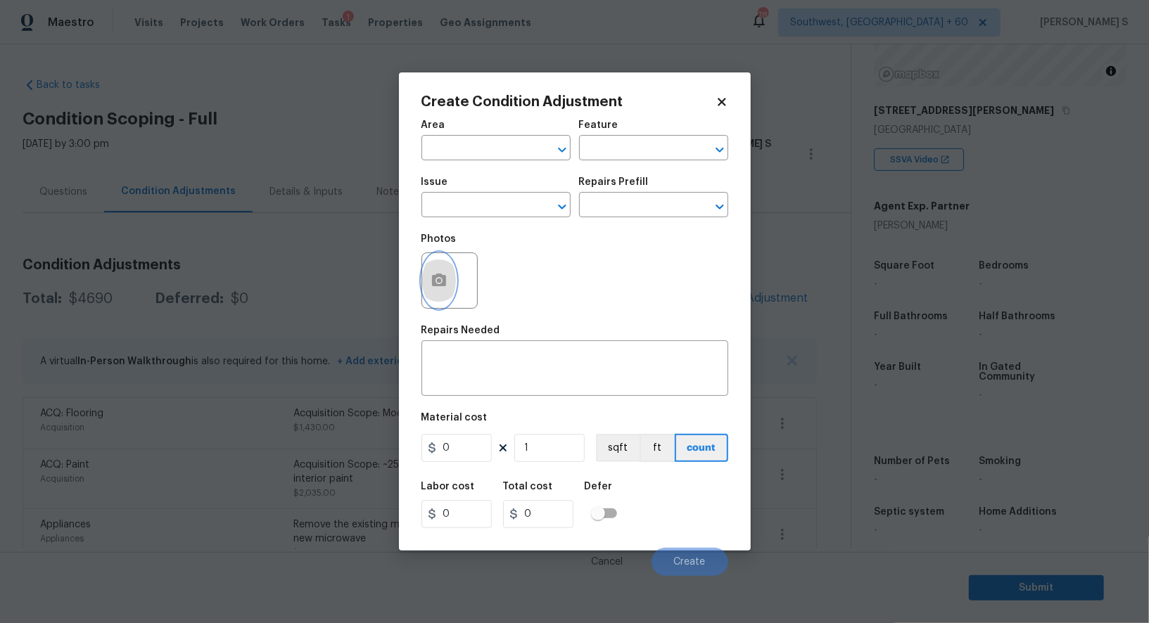
click at [438, 267] on button "button" at bounding box center [439, 280] width 34 height 55
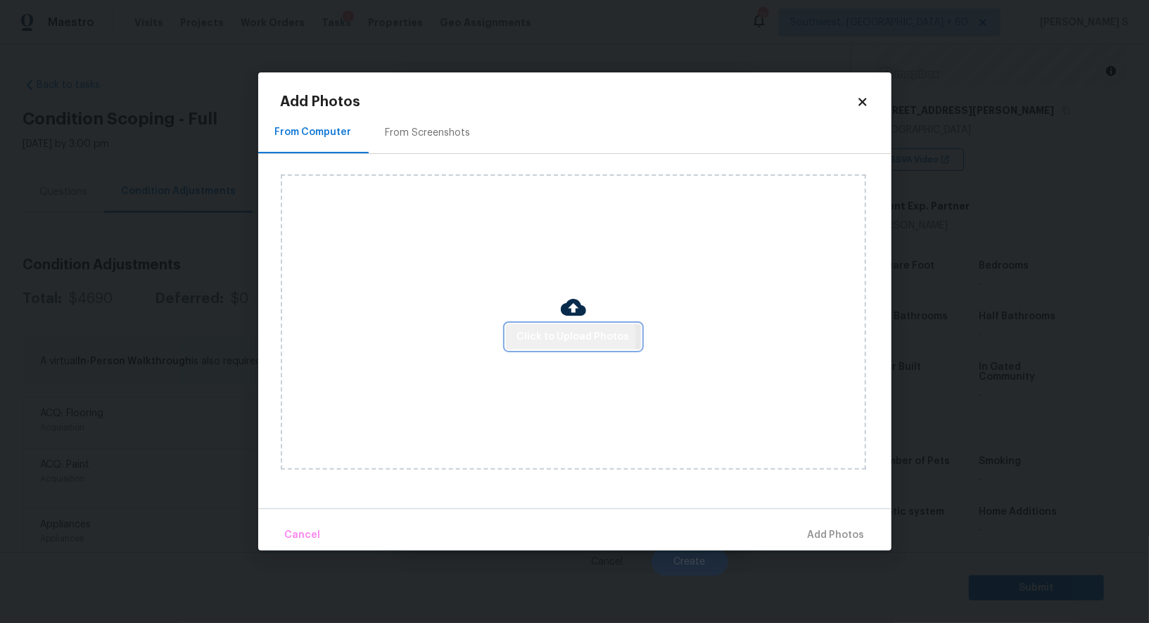
click at [559, 339] on span "Click to Upload Photos" at bounding box center [573, 338] width 113 height 18
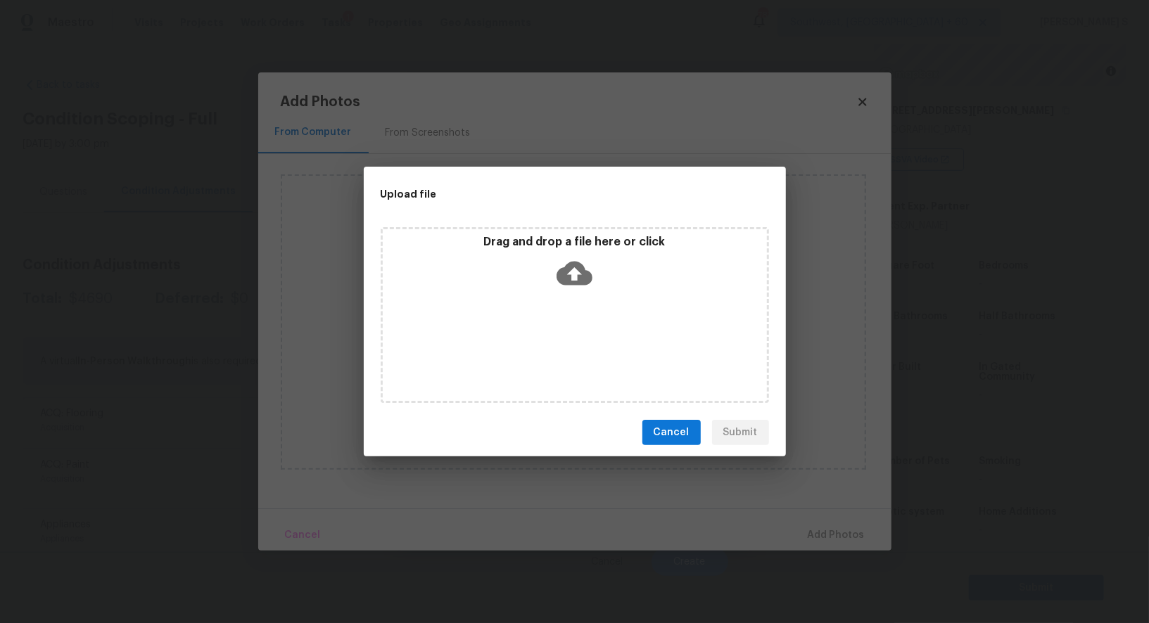
click at [559, 339] on div "Drag and drop a file here or click" at bounding box center [575, 315] width 388 height 176
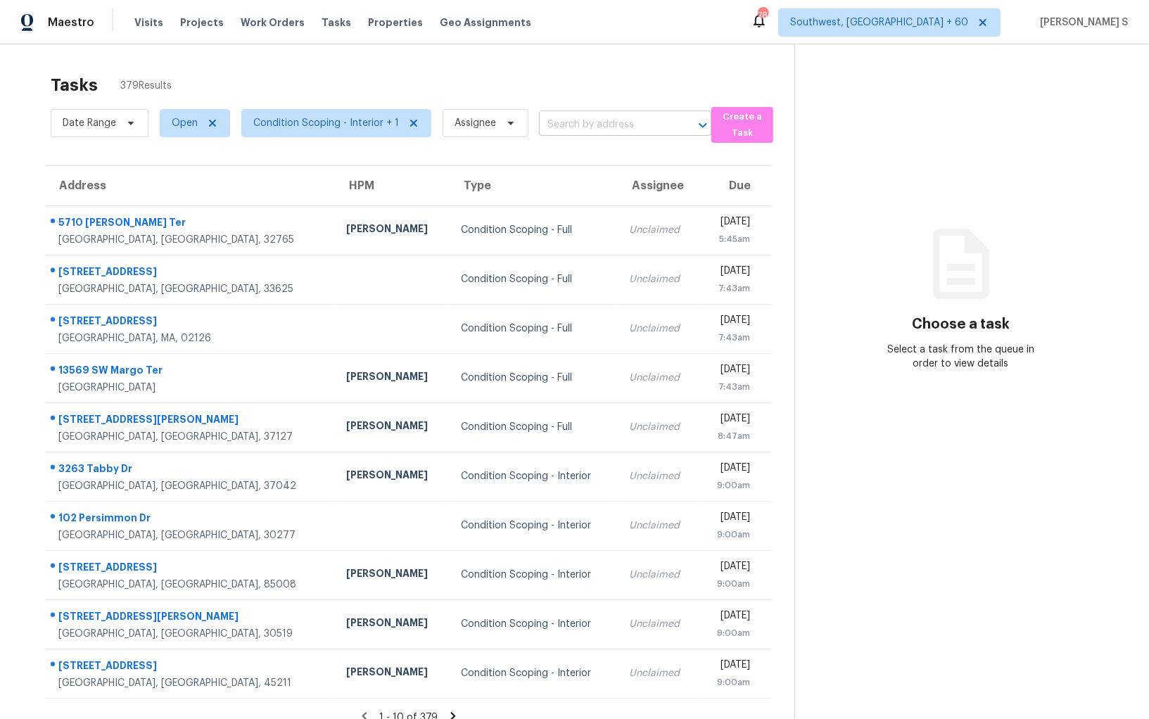
click at [614, 131] on input "text" at bounding box center [605, 125] width 133 height 22
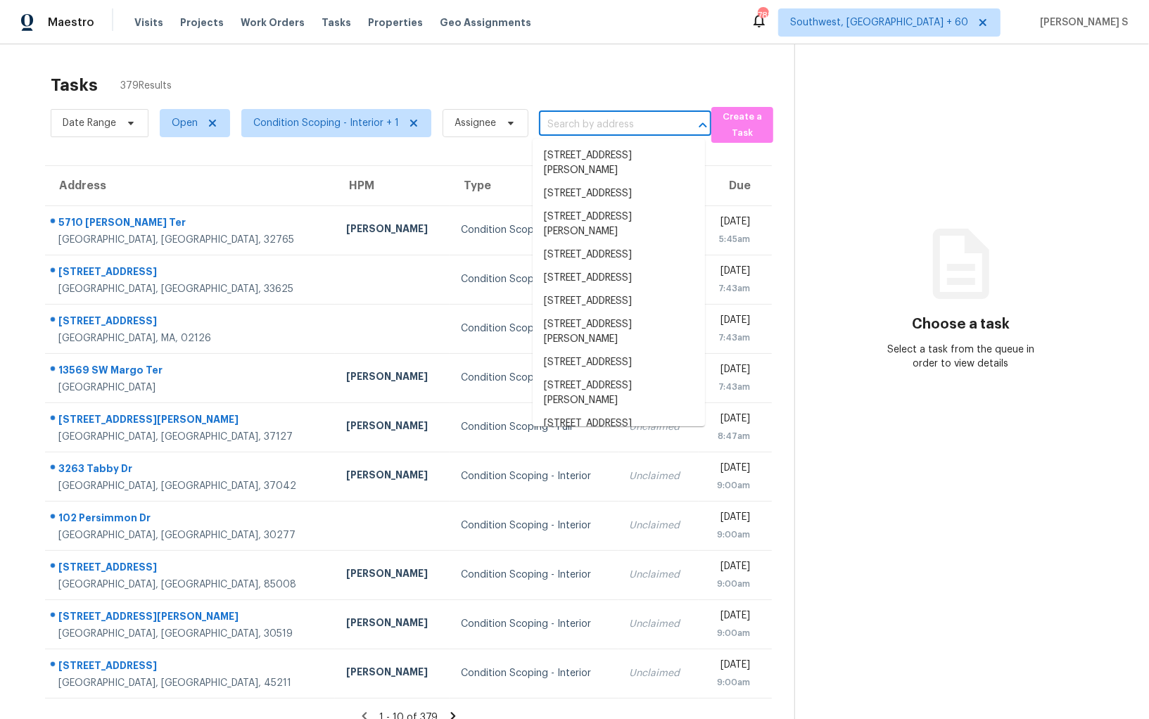
click at [614, 131] on input "text" at bounding box center [605, 125] width 133 height 22
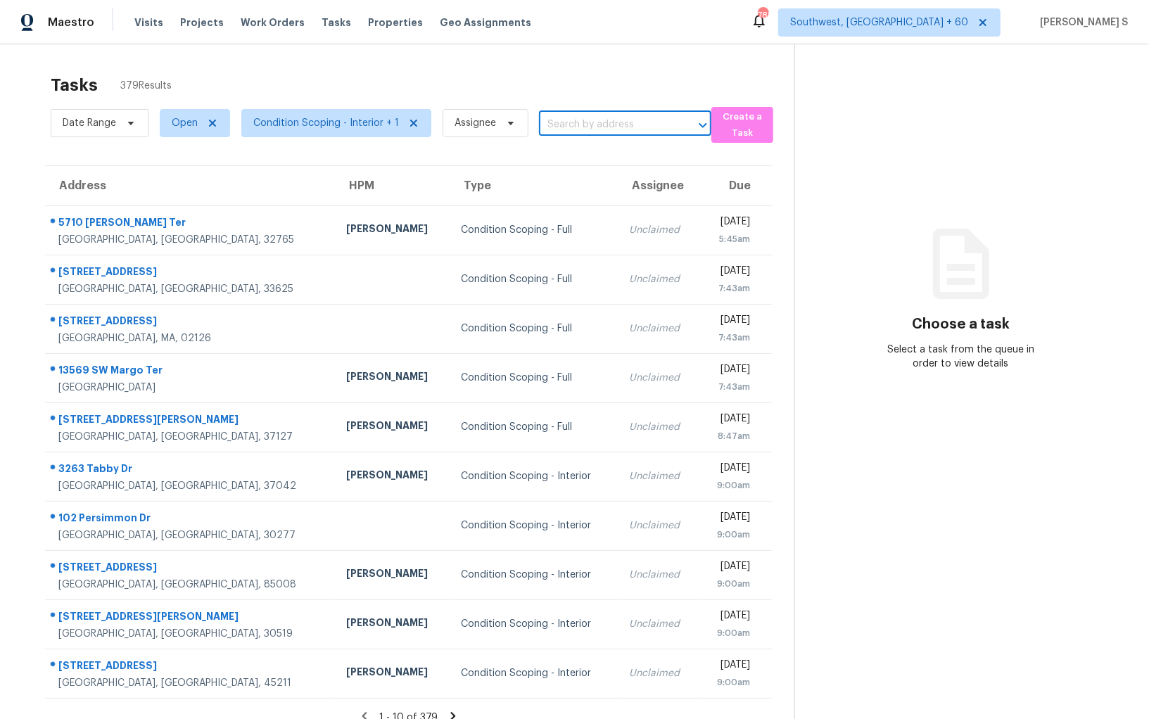
paste input "[STREET_ADDRESS][PERSON_NAME]"
type input "[STREET_ADDRESS][PERSON_NAME]"
click at [611, 160] on li "[STREET_ADDRESS][PERSON_NAME]" at bounding box center [619, 163] width 172 height 38
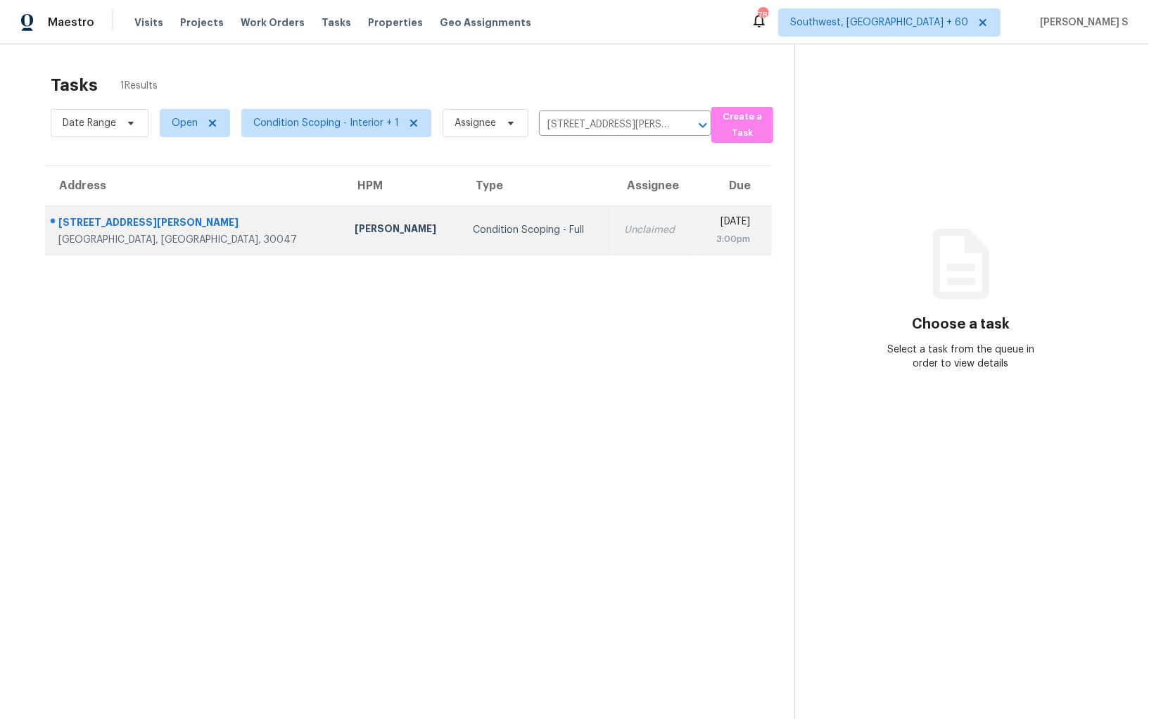
click at [614, 224] on td "Unclaimed" at bounding box center [655, 229] width 83 height 49
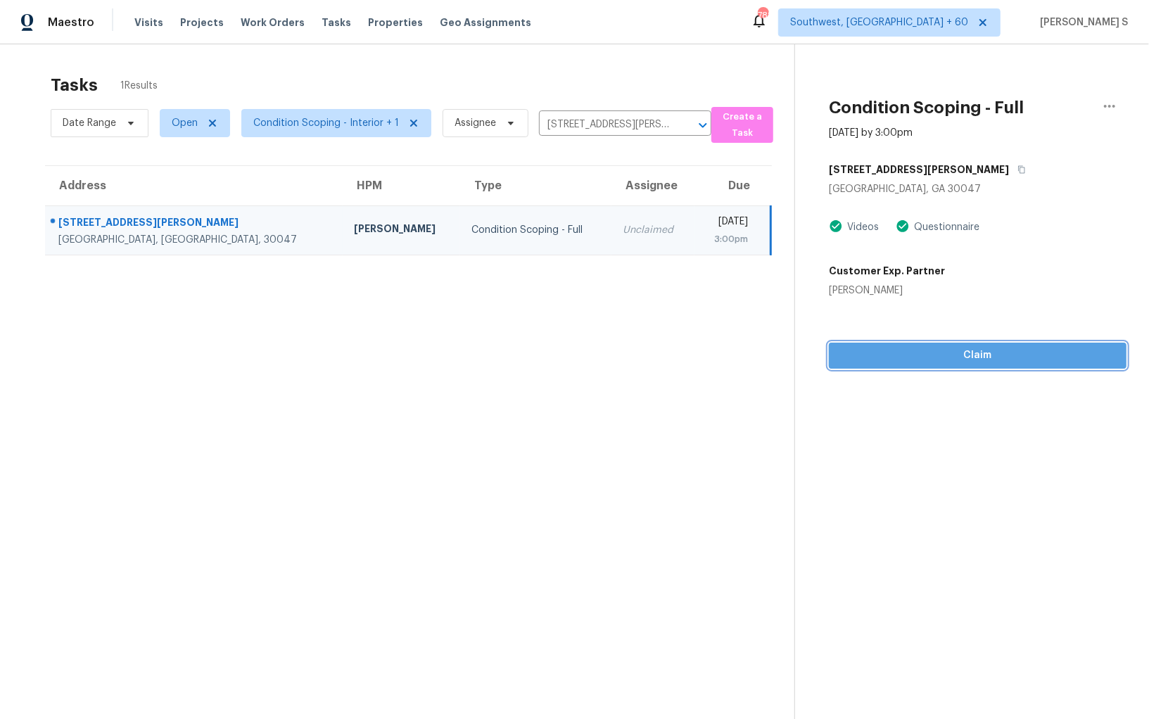
click at [931, 353] on span "Claim" at bounding box center [977, 356] width 275 height 18
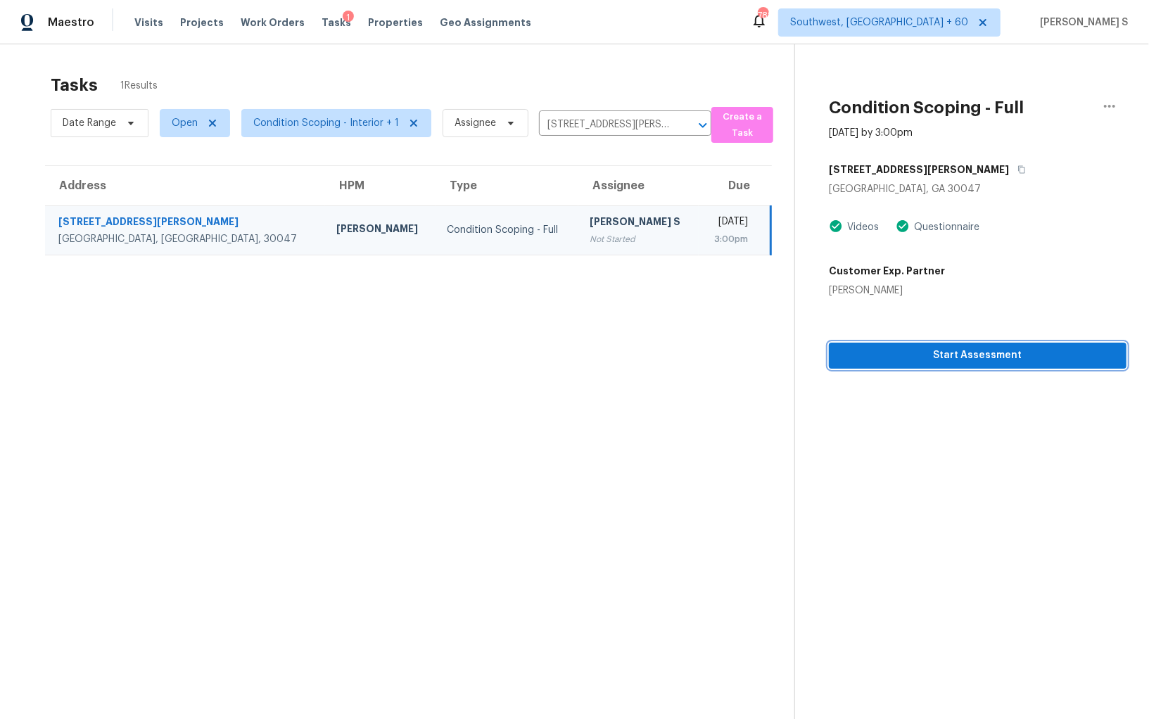
click at [955, 348] on span "Start Assessment" at bounding box center [977, 356] width 275 height 18
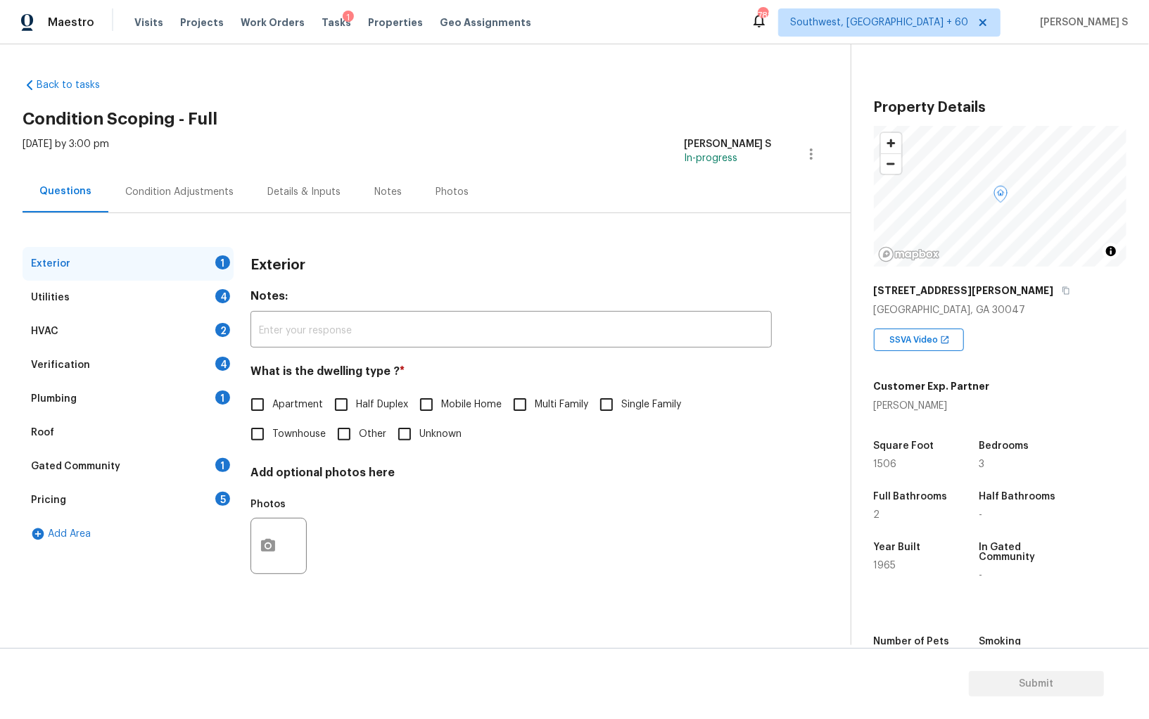
click at [607, 399] on input "Single Family" at bounding box center [607, 405] width 30 height 30
checkbox input "true"
click at [215, 291] on div "Utilities 4" at bounding box center [128, 298] width 211 height 34
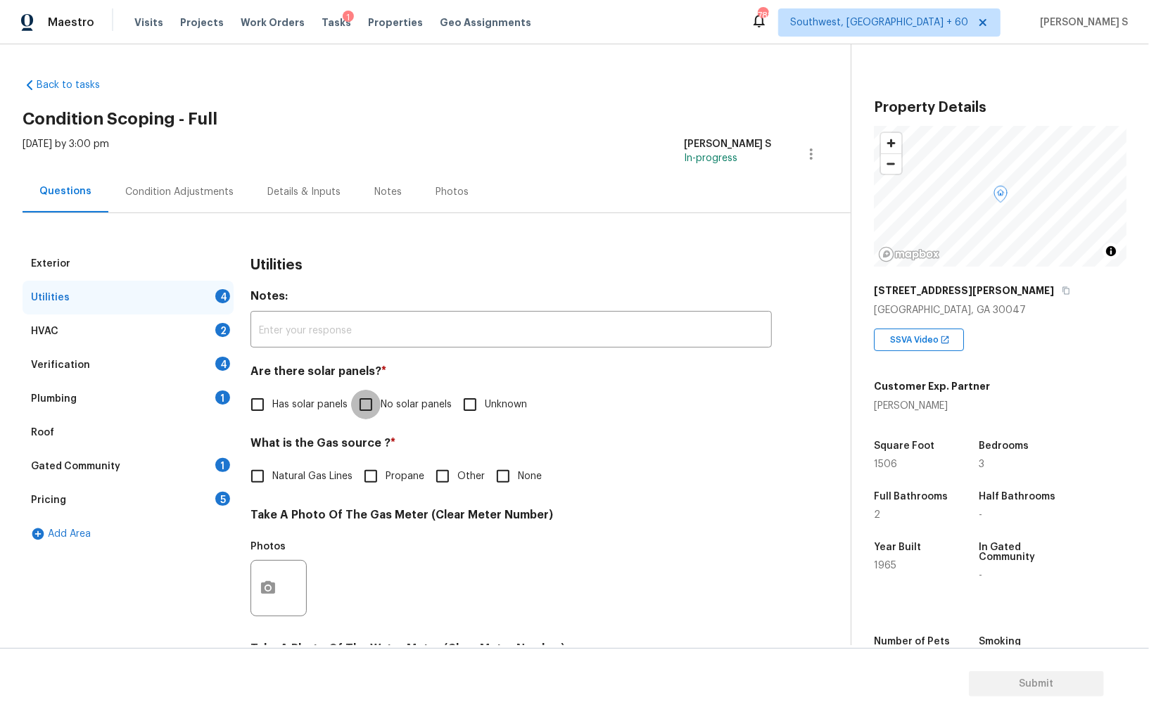
click at [367, 402] on input "No solar panels" at bounding box center [366, 405] width 30 height 30
checkbox input "true"
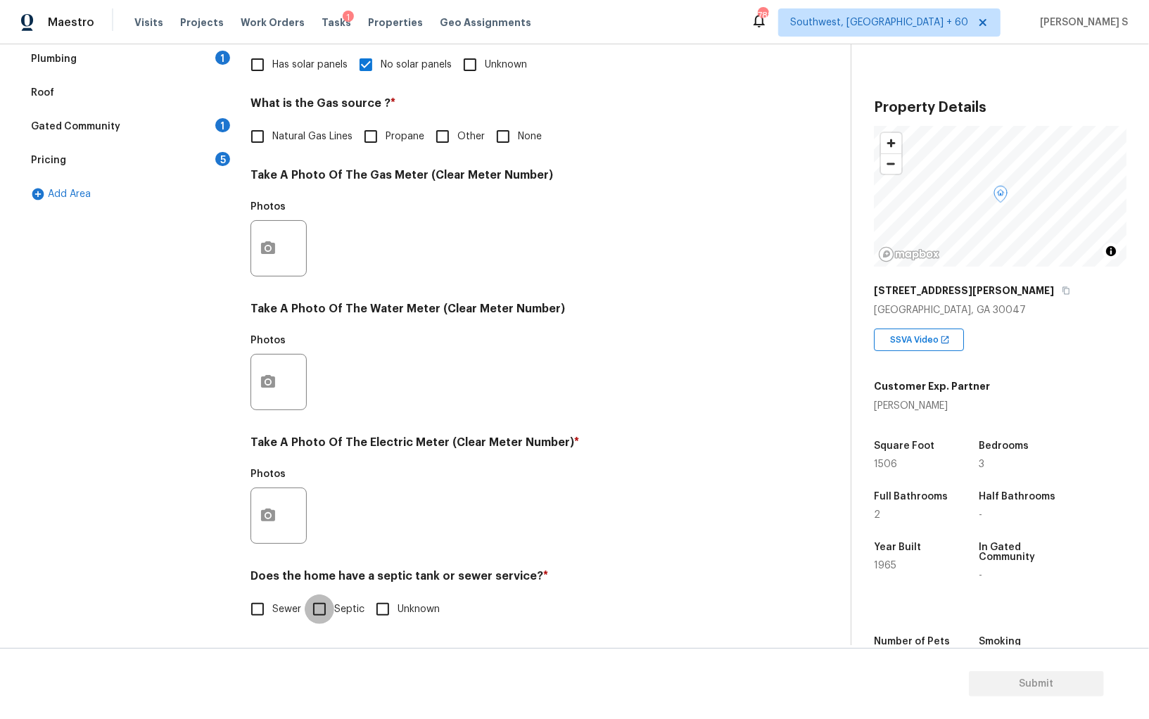
click at [325, 605] on input "Septic" at bounding box center [320, 610] width 30 height 30
checkbox input "true"
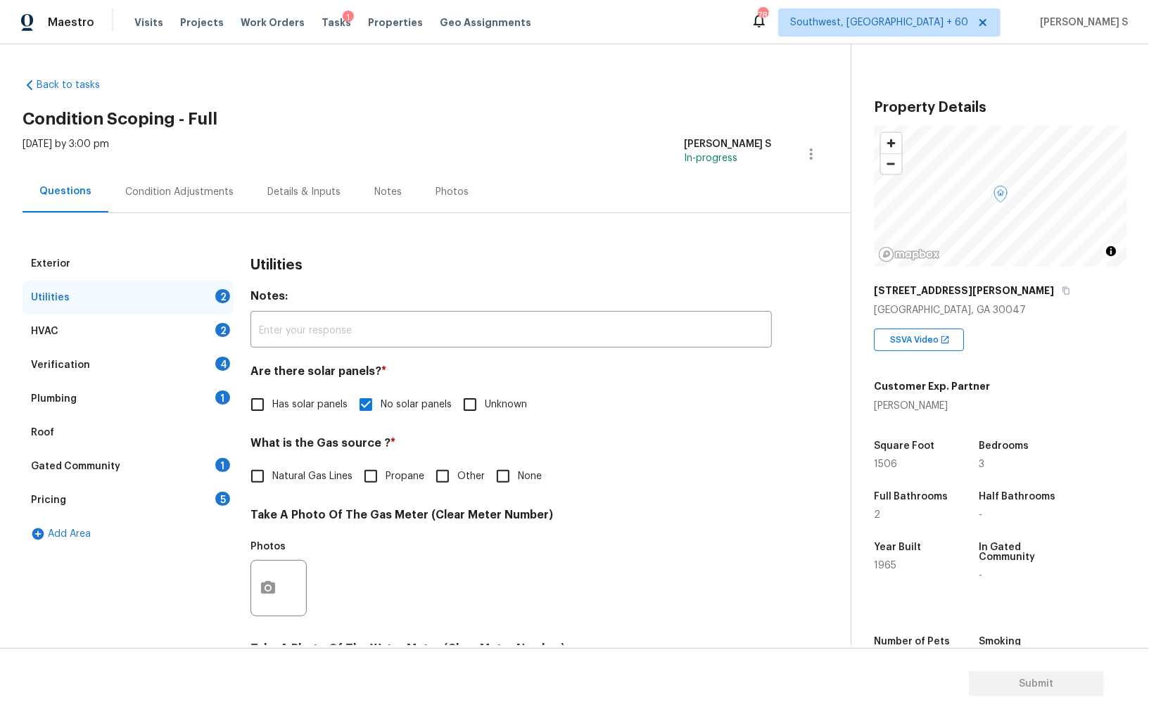
click at [206, 388] on div "Plumbing 1" at bounding box center [128, 399] width 211 height 34
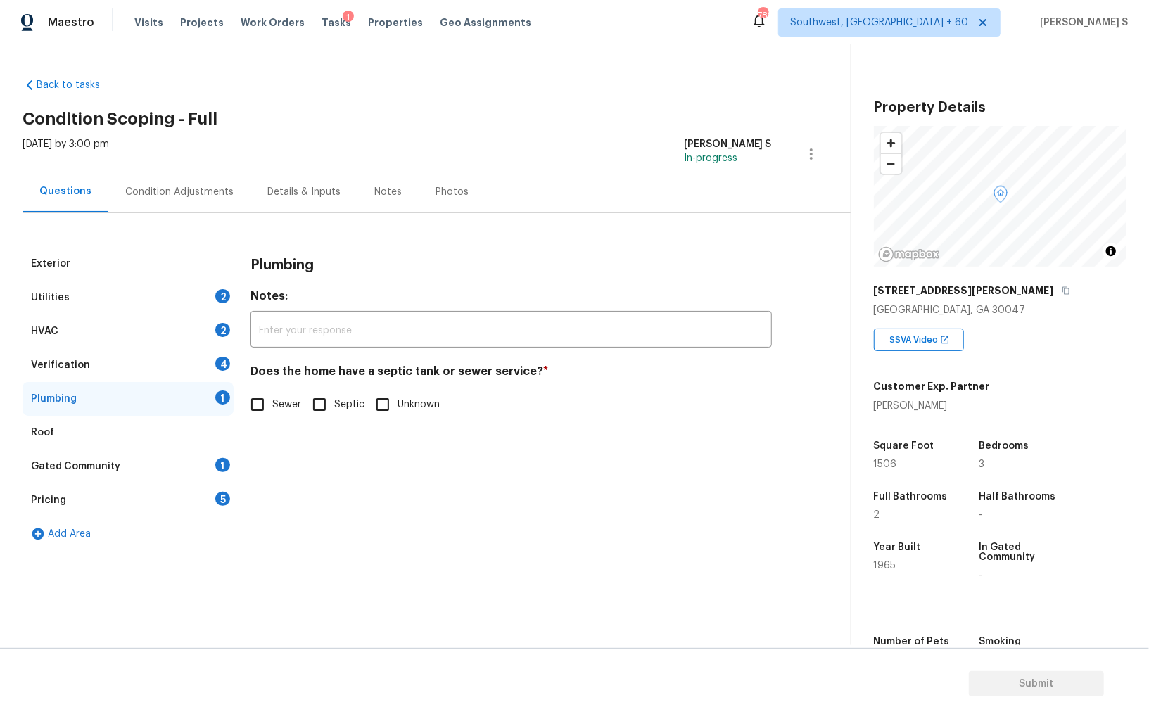
click at [253, 421] on div "Plumbing Notes: ​ Does the home have a septic tank or sewer service? * Sewer Se…" at bounding box center [510, 341] width 521 height 189
click at [319, 401] on input "Septic" at bounding box center [320, 405] width 30 height 30
checkbox input "true"
click at [187, 467] on div "Gated Community 1" at bounding box center [128, 467] width 211 height 34
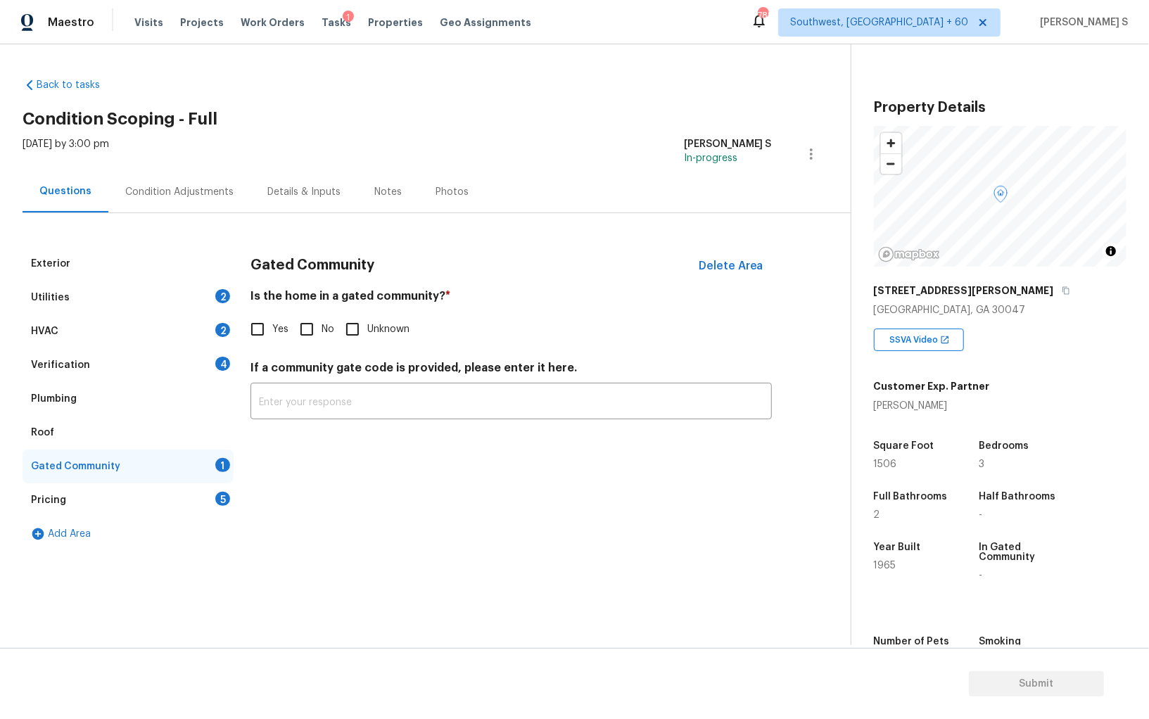
click at [312, 331] on input "No" at bounding box center [307, 330] width 30 height 30
checkbox input "true"
click at [232, 358] on div "Verification 4" at bounding box center [128, 365] width 211 height 34
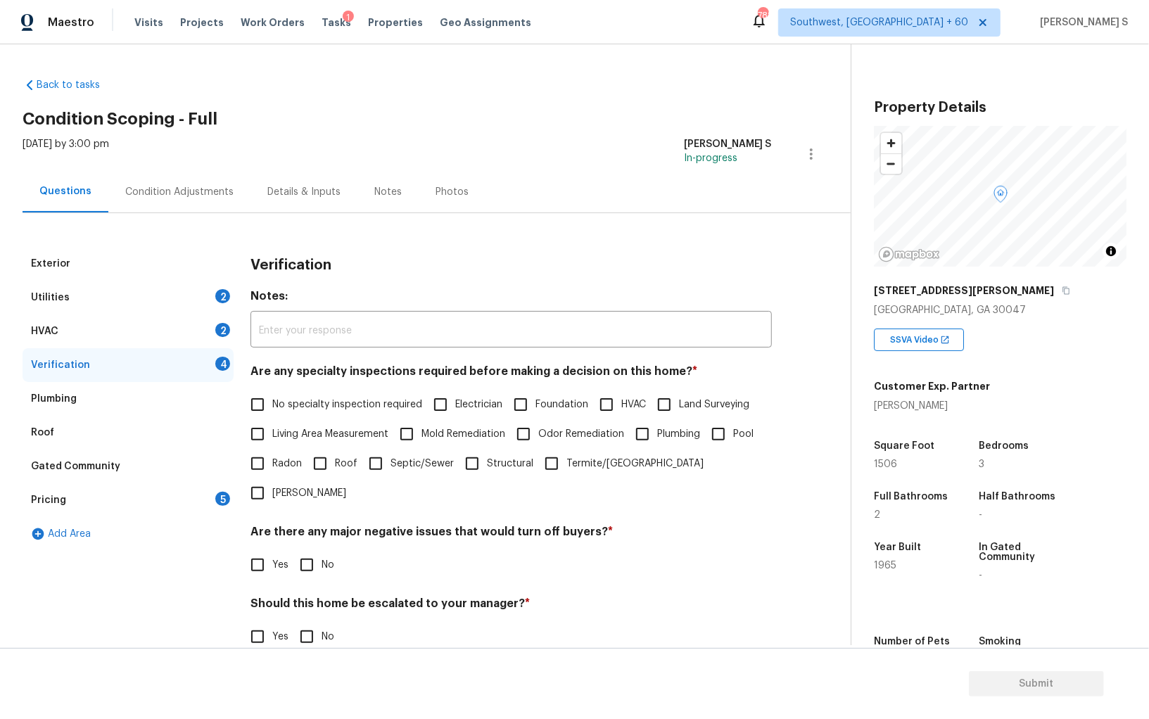
click at [273, 405] on span "No specialty inspection required" at bounding box center [347, 405] width 150 height 15
click at [272, 405] on input "No specialty inspection required" at bounding box center [258, 405] width 30 height 30
checkbox input "true"
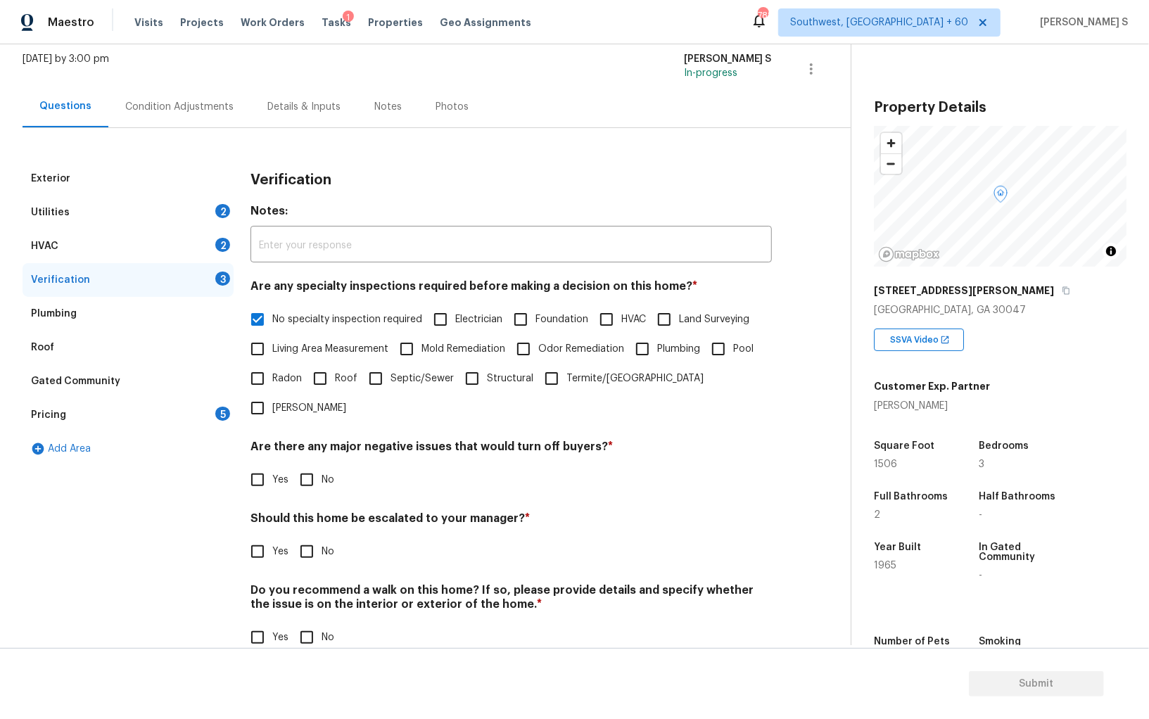
scroll to position [84, 0]
click at [306, 467] on input "No" at bounding box center [307, 482] width 30 height 30
checkbox input "true"
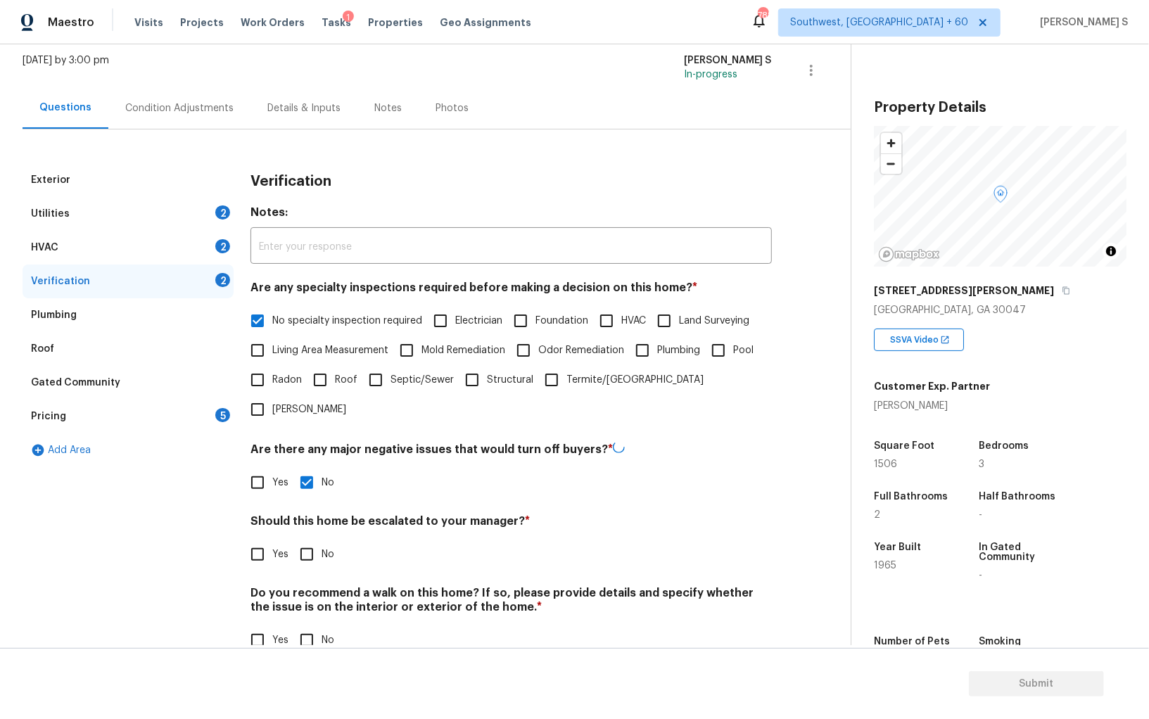
click at [304, 626] on input "No" at bounding box center [307, 641] width 30 height 30
checkbox input "true"
click at [258, 513] on div "Should this home be escalated to your manager? * Yes No" at bounding box center [510, 540] width 521 height 55
click at [277, 546] on span "Yes" at bounding box center [280, 553] width 16 height 15
click at [272, 538] on input "Yes" at bounding box center [258, 553] width 30 height 30
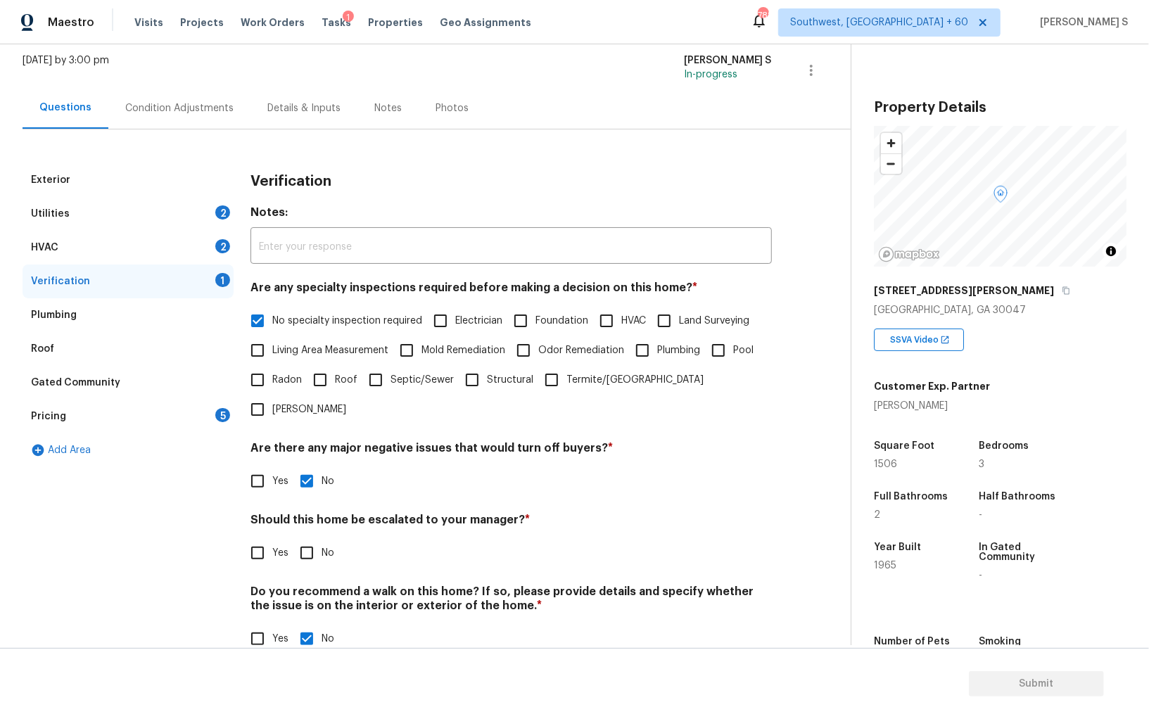
checkbox input "true"
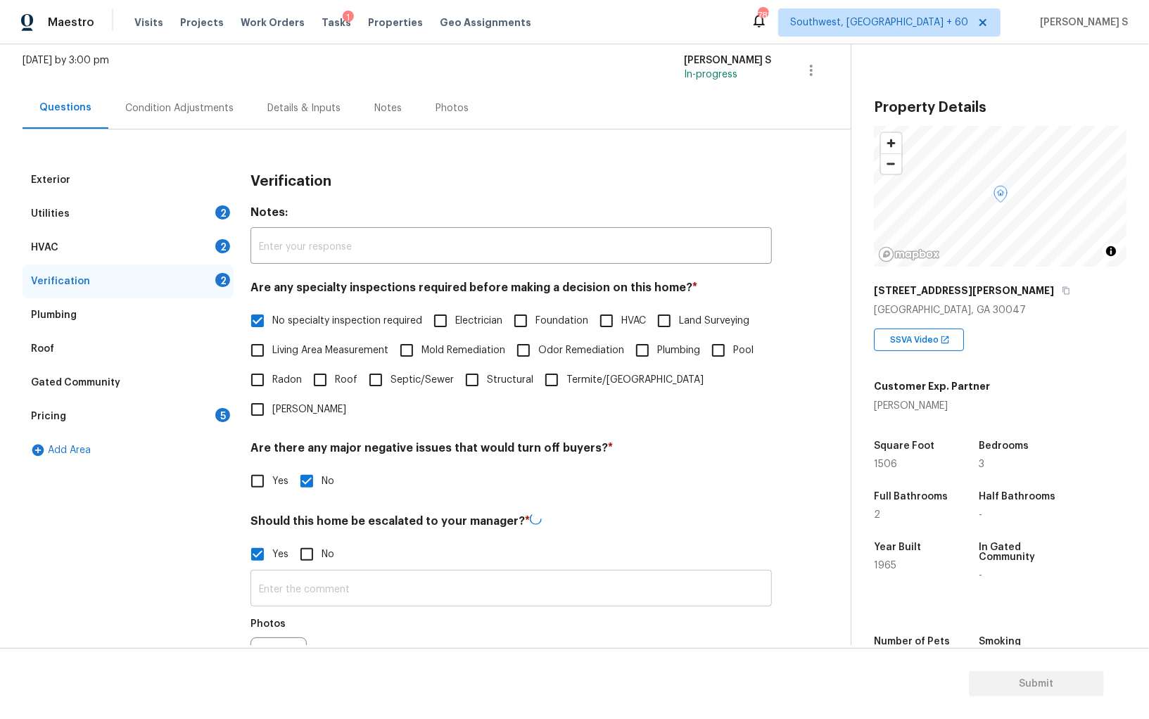
click at [345, 573] on input "text" at bounding box center [510, 589] width 521 height 33
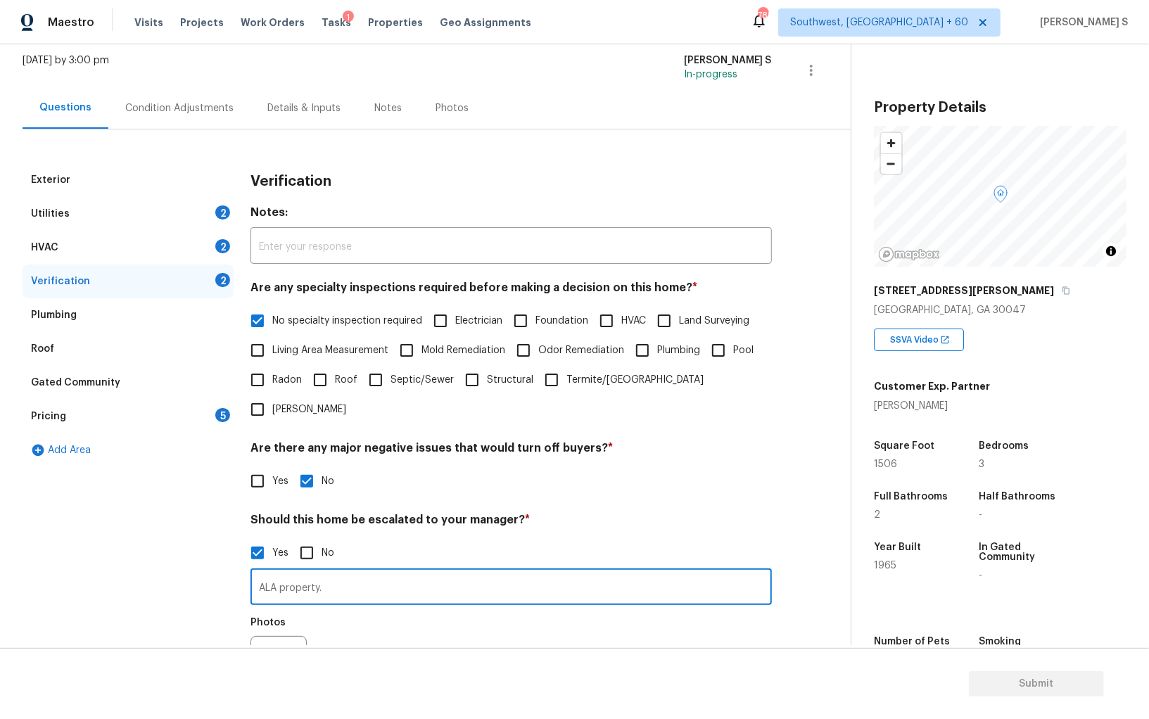
type input "ALA property."
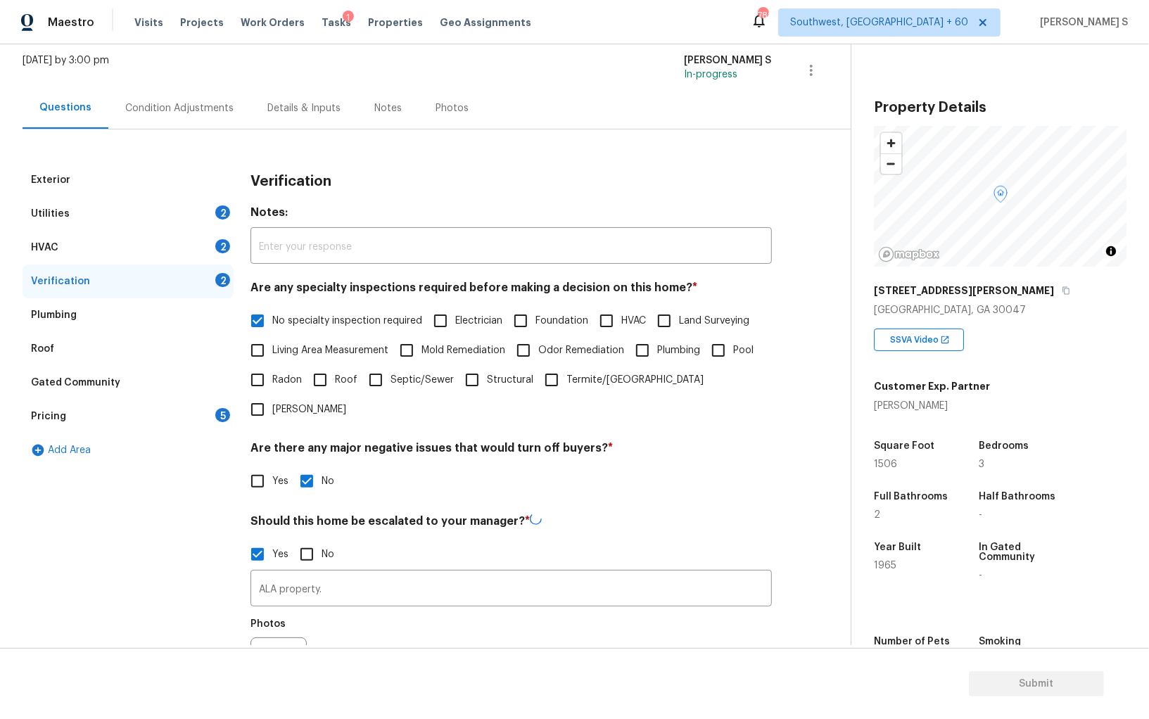
click at [370, 611] on div "Photos" at bounding box center [510, 656] width 521 height 91
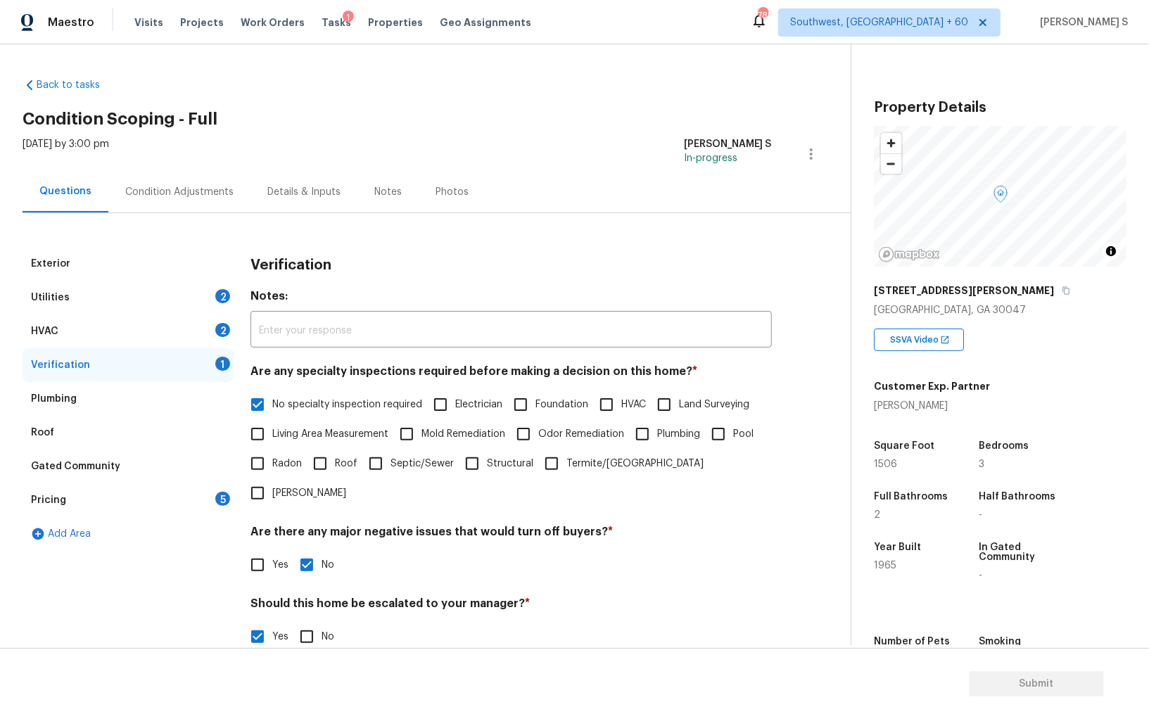
click at [179, 196] on div "Condition Adjustments" at bounding box center [179, 192] width 108 height 14
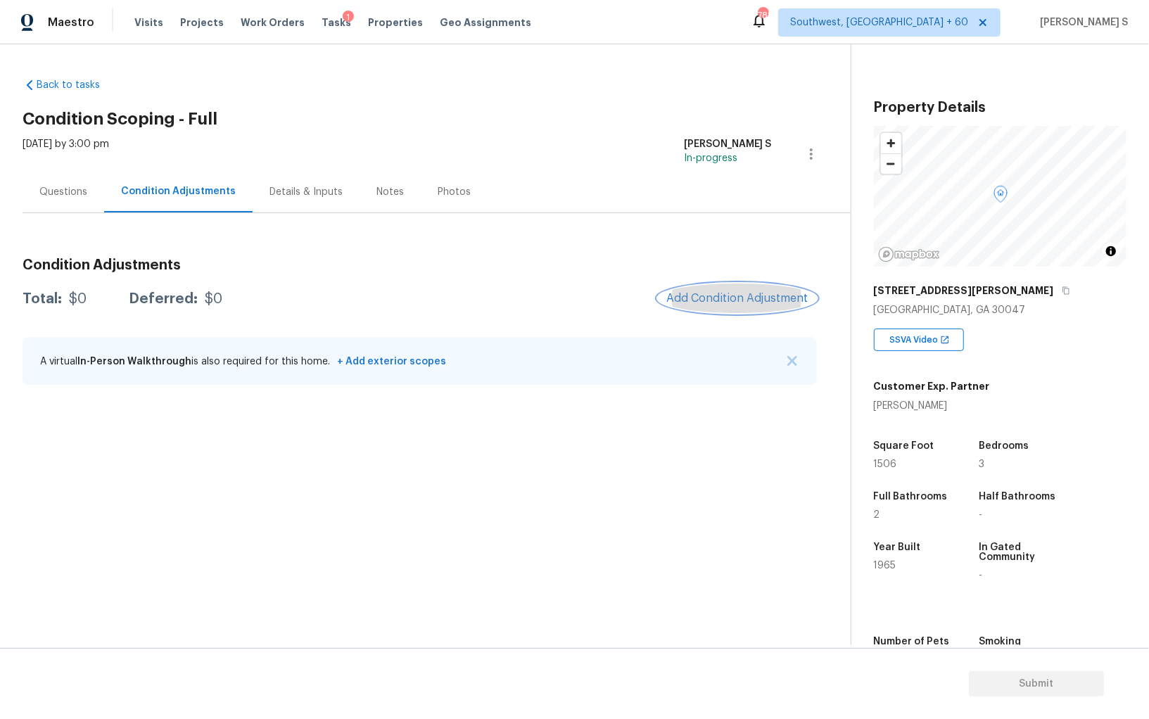
click at [764, 292] on span "Add Condition Adjustment" at bounding box center [737, 298] width 142 height 13
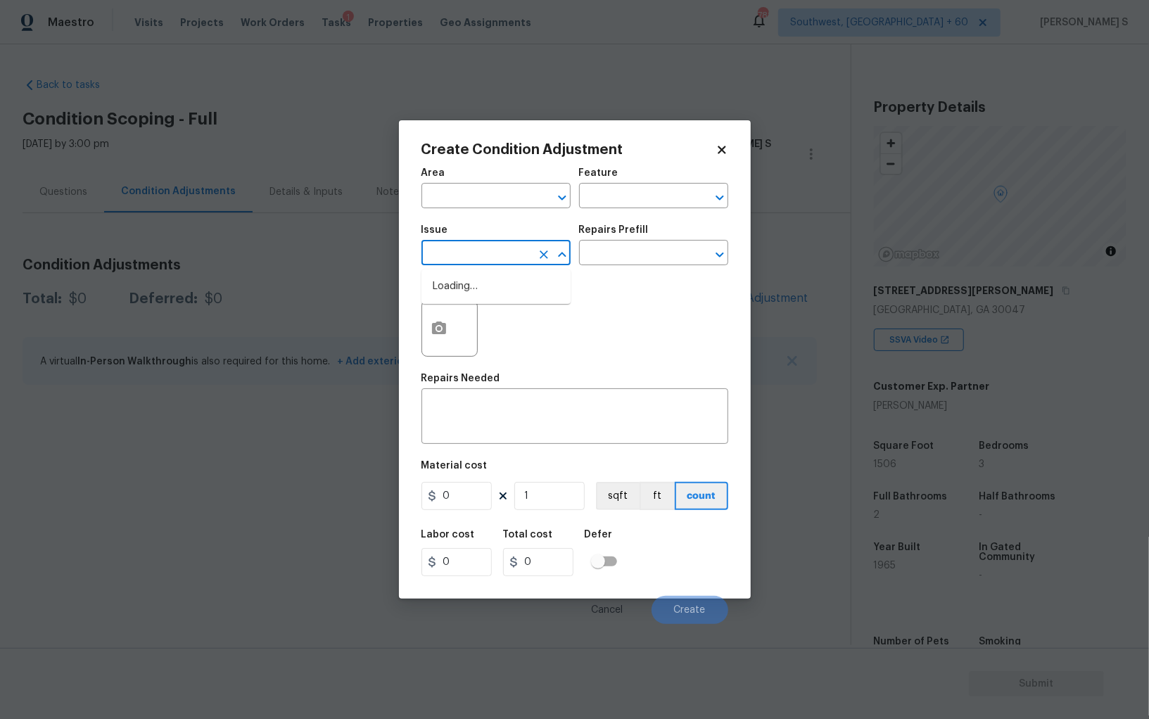
click at [502, 258] on input "text" at bounding box center [476, 254] width 110 height 22
type input "s"
type input "ACQ: Septic System"
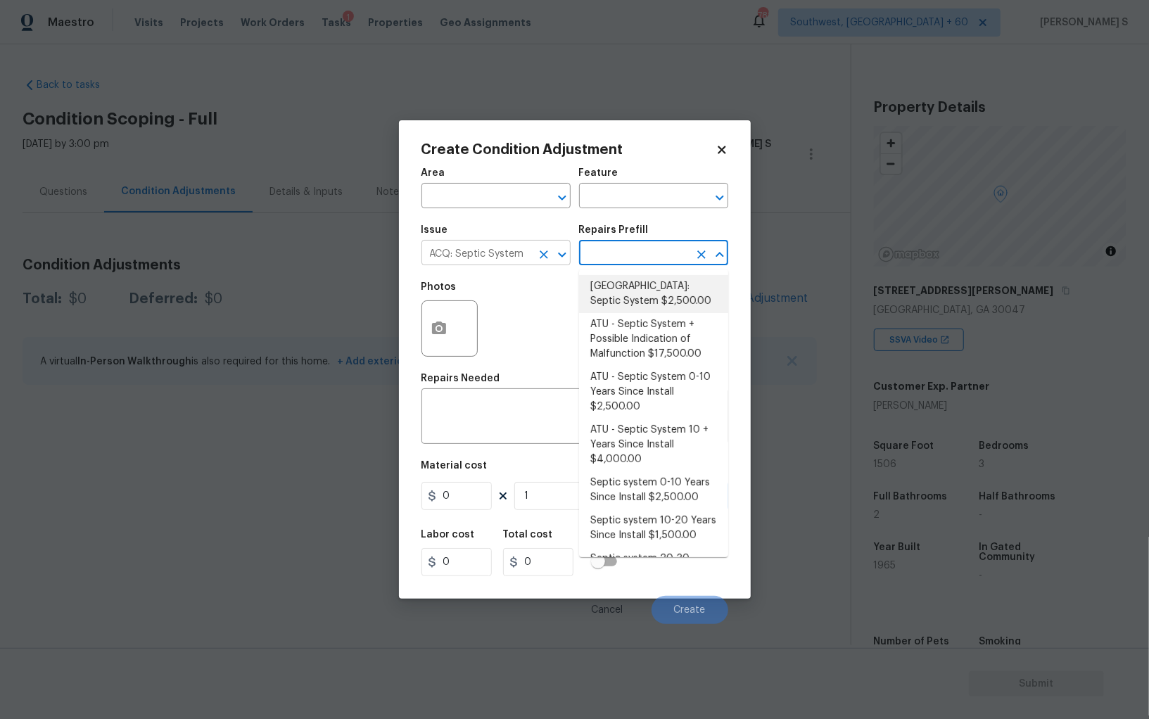
type input "Acquisition"
type textarea "Septic system repairs and certification charge. **Charge can be reviewed if sel…"
type input "2500"
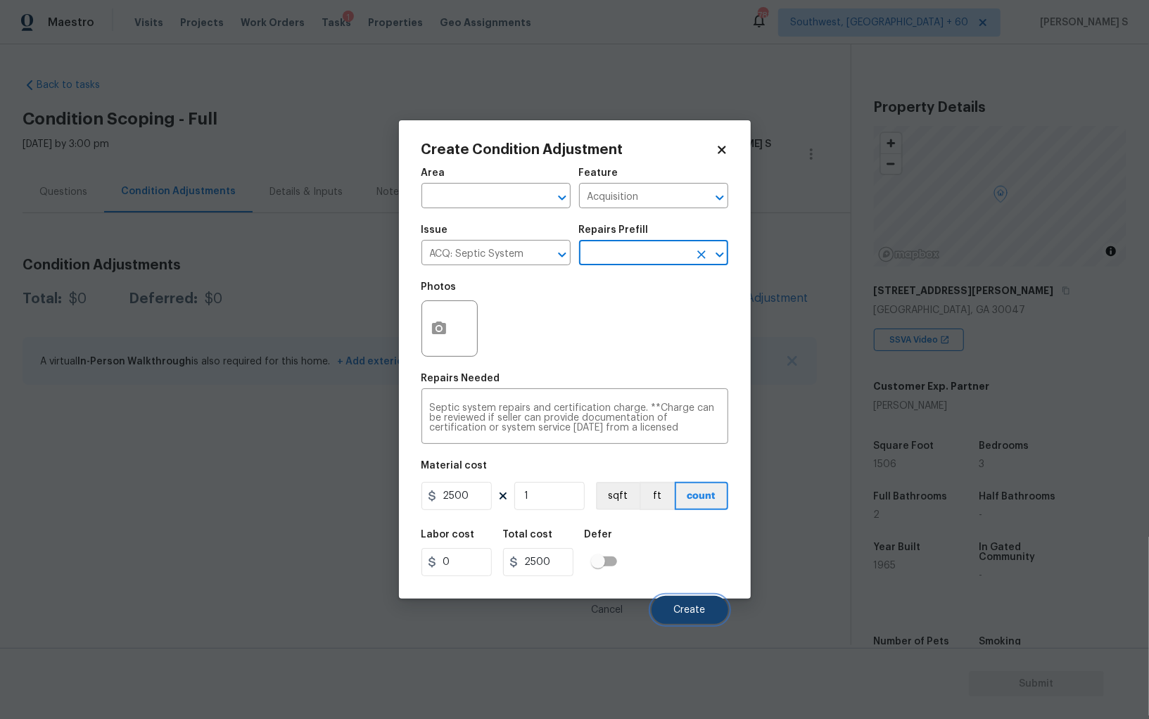
click at [694, 618] on button "Create" at bounding box center [690, 610] width 77 height 28
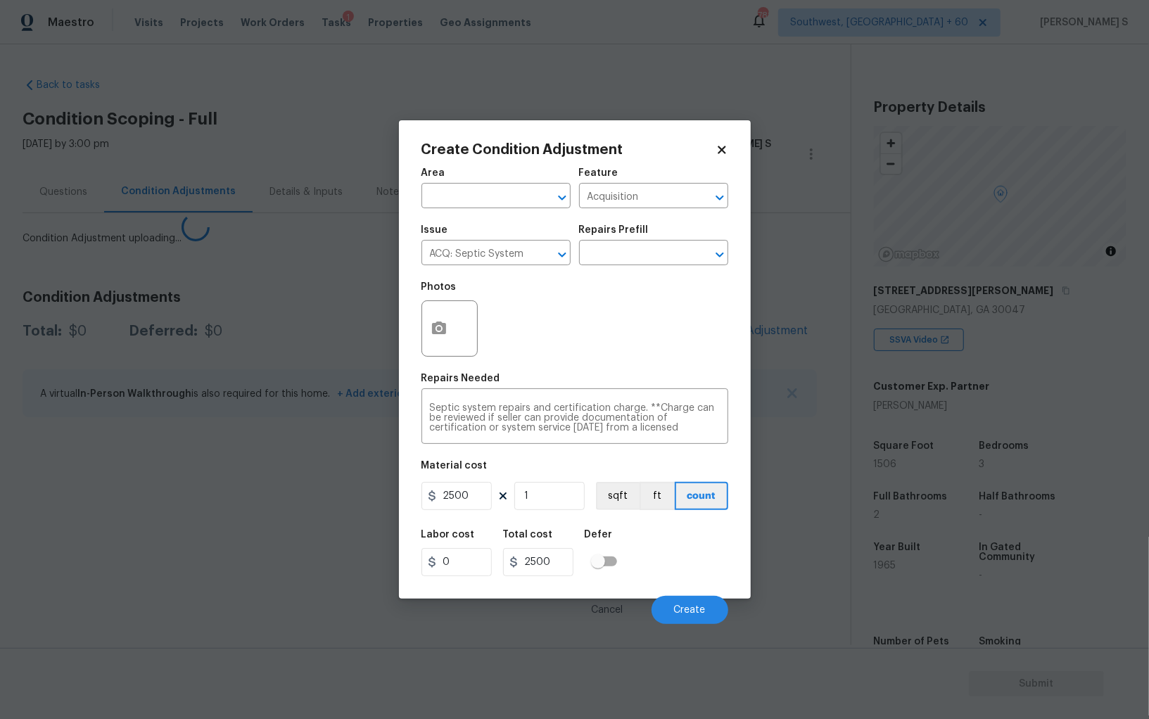
click at [319, 597] on body "Maestro Visits Projects Work Orders Tasks 1 Properties Geo Assignments 788 Sout…" at bounding box center [574, 359] width 1149 height 719
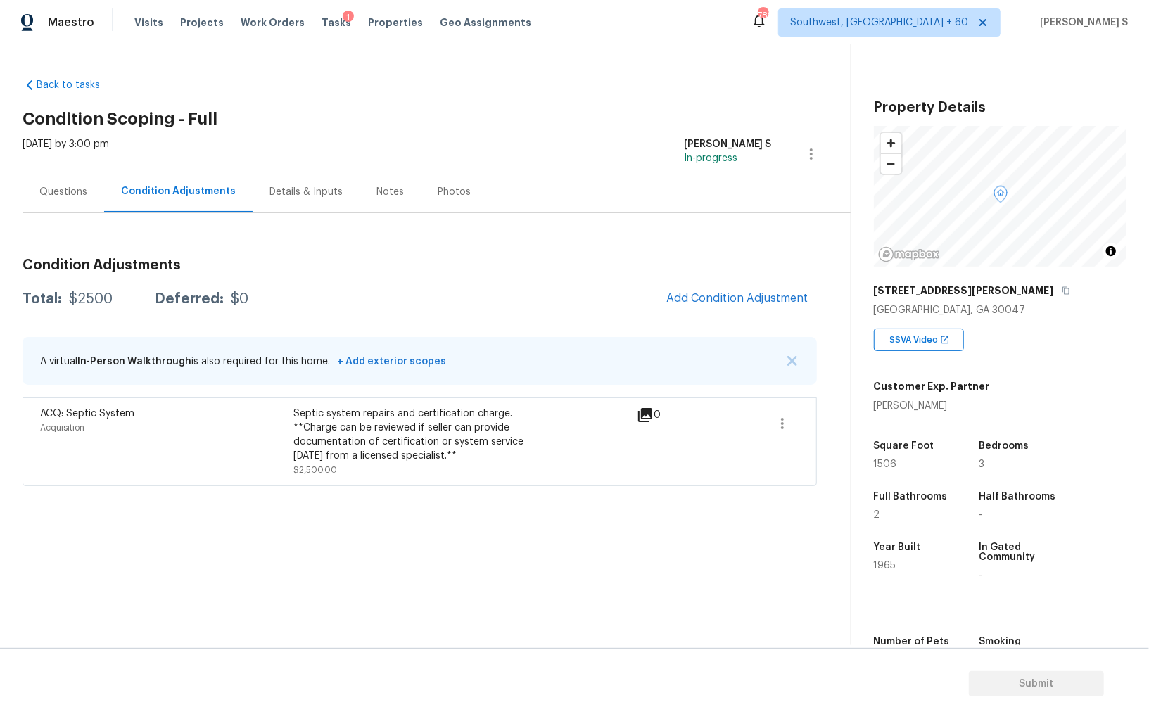
click at [62, 192] on div "Questions" at bounding box center [63, 192] width 48 height 14
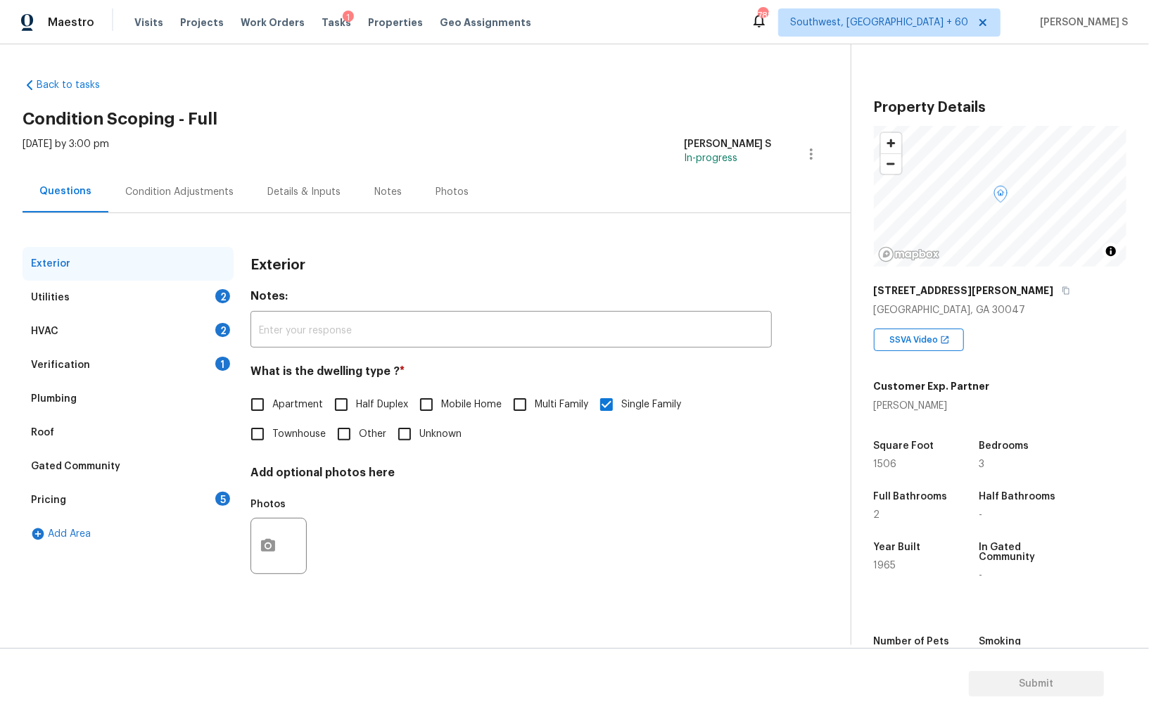
click at [193, 334] on div "HVAC 2" at bounding box center [128, 332] width 211 height 34
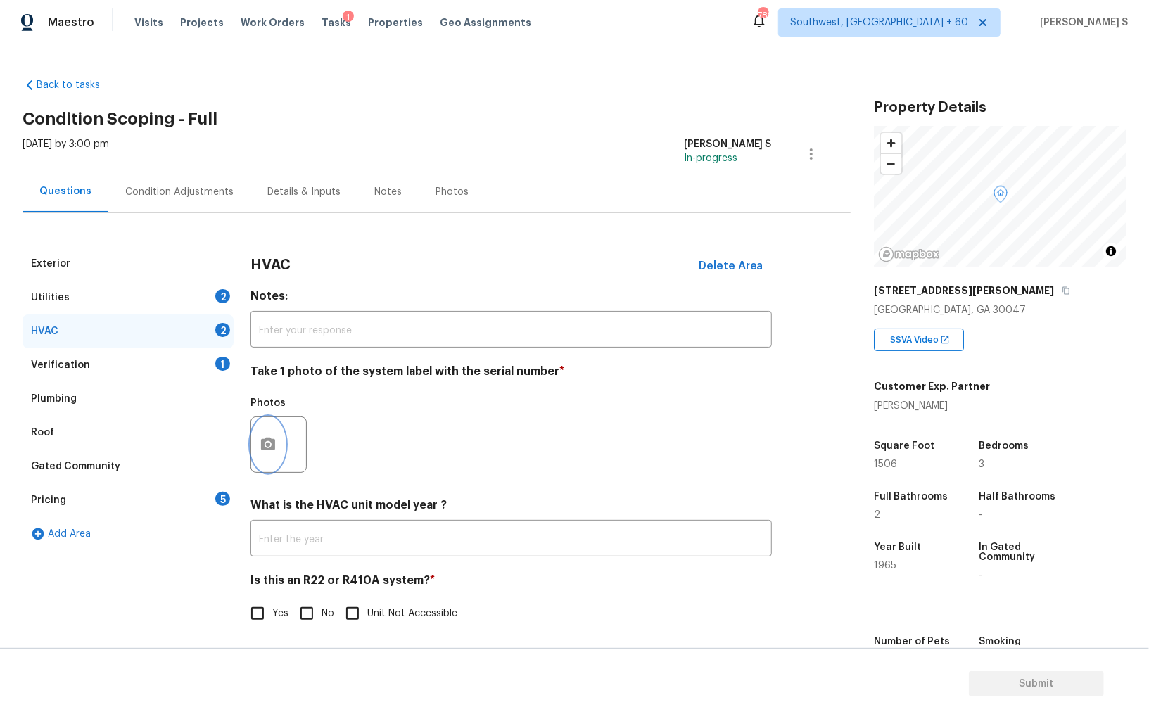
click at [258, 429] on button "button" at bounding box center [268, 444] width 34 height 55
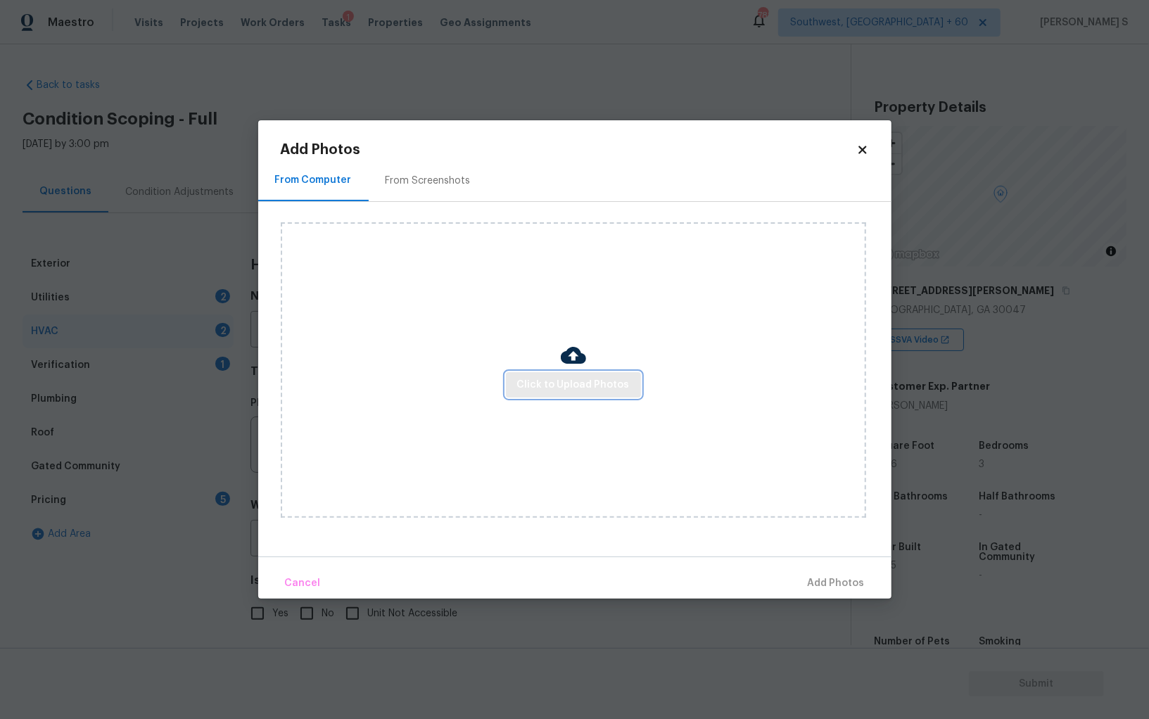
click at [540, 383] on span "Click to Upload Photos" at bounding box center [573, 385] width 113 height 18
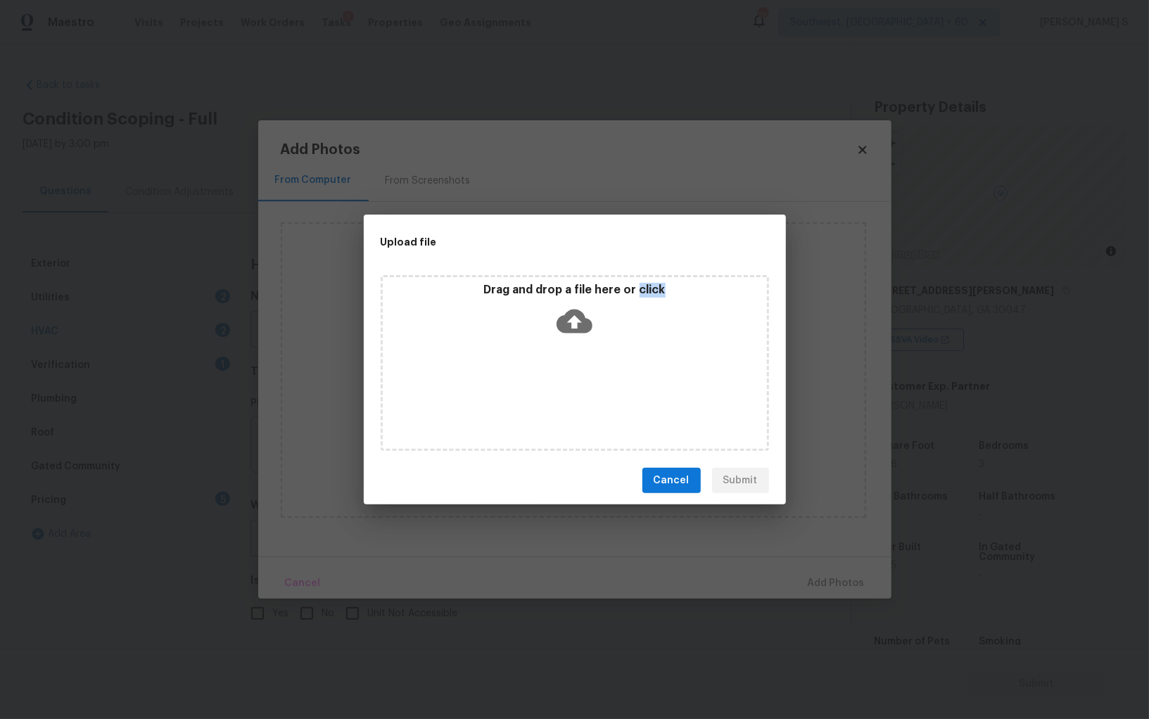
click at [540, 383] on div "Drag and drop a file here or click" at bounding box center [575, 363] width 388 height 176
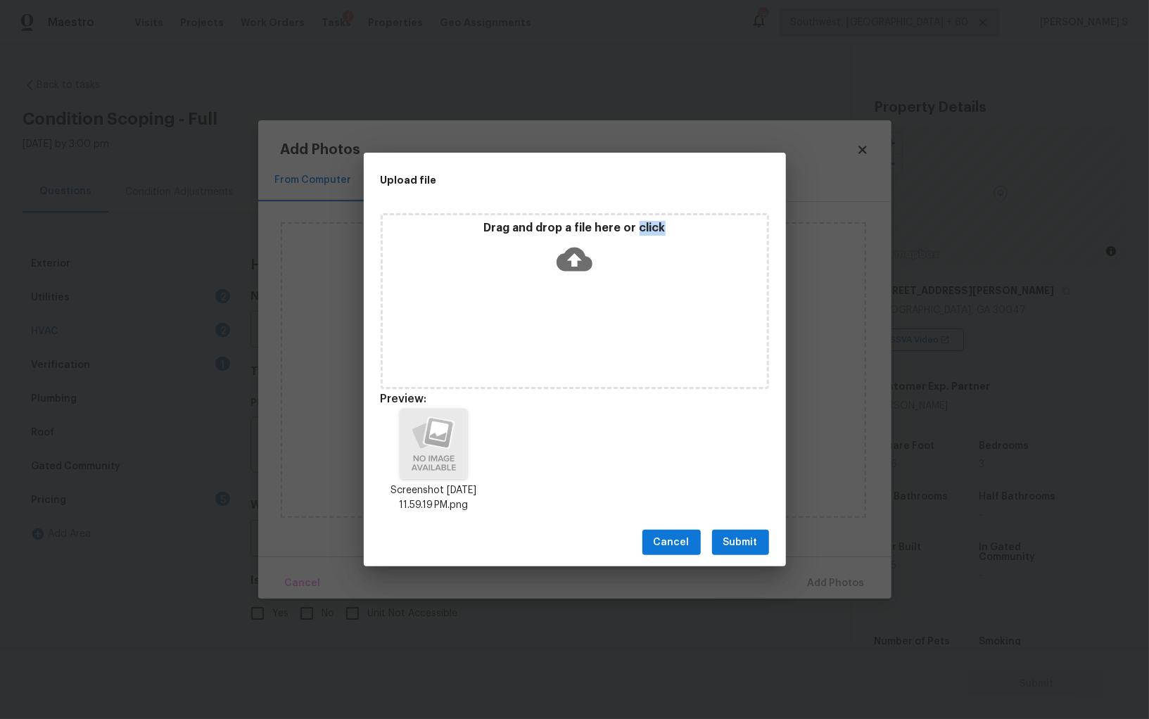
click at [755, 543] on span "Submit" at bounding box center [740, 543] width 34 height 18
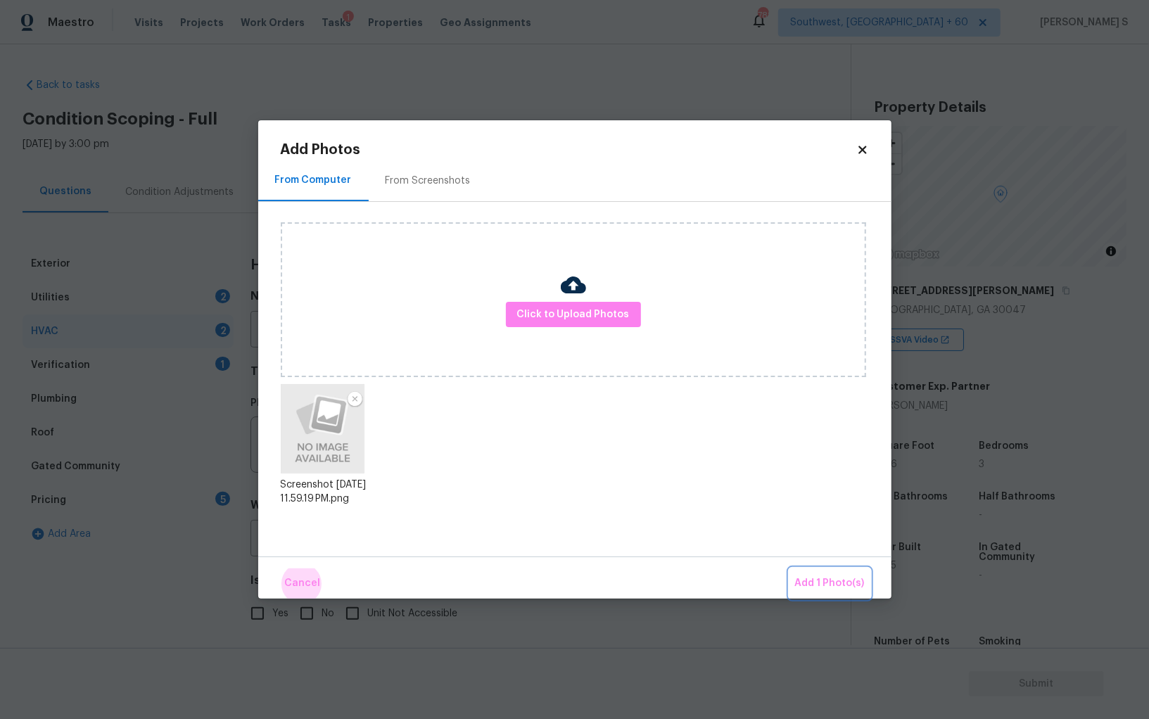
click at [789, 569] on button "Add 1 Photo(s)" at bounding box center [829, 584] width 81 height 30
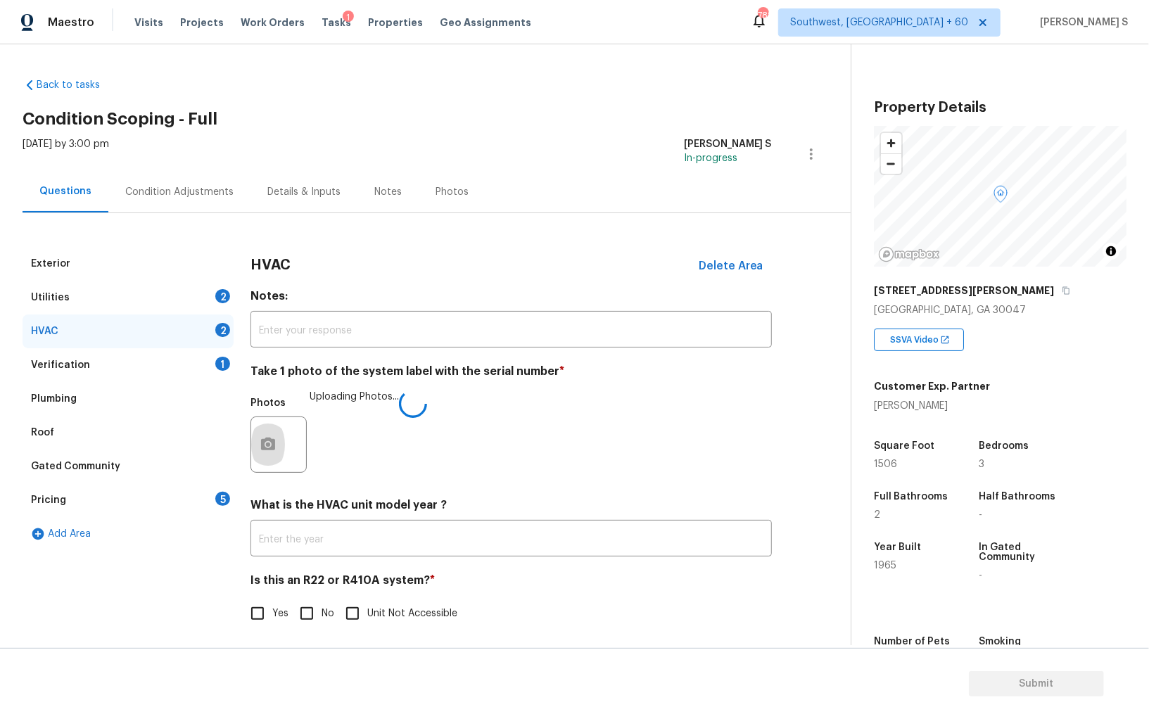
click at [316, 607] on input "No" at bounding box center [307, 614] width 30 height 30
checkbox input "true"
click at [213, 288] on div "Utilities 2" at bounding box center [128, 298] width 211 height 34
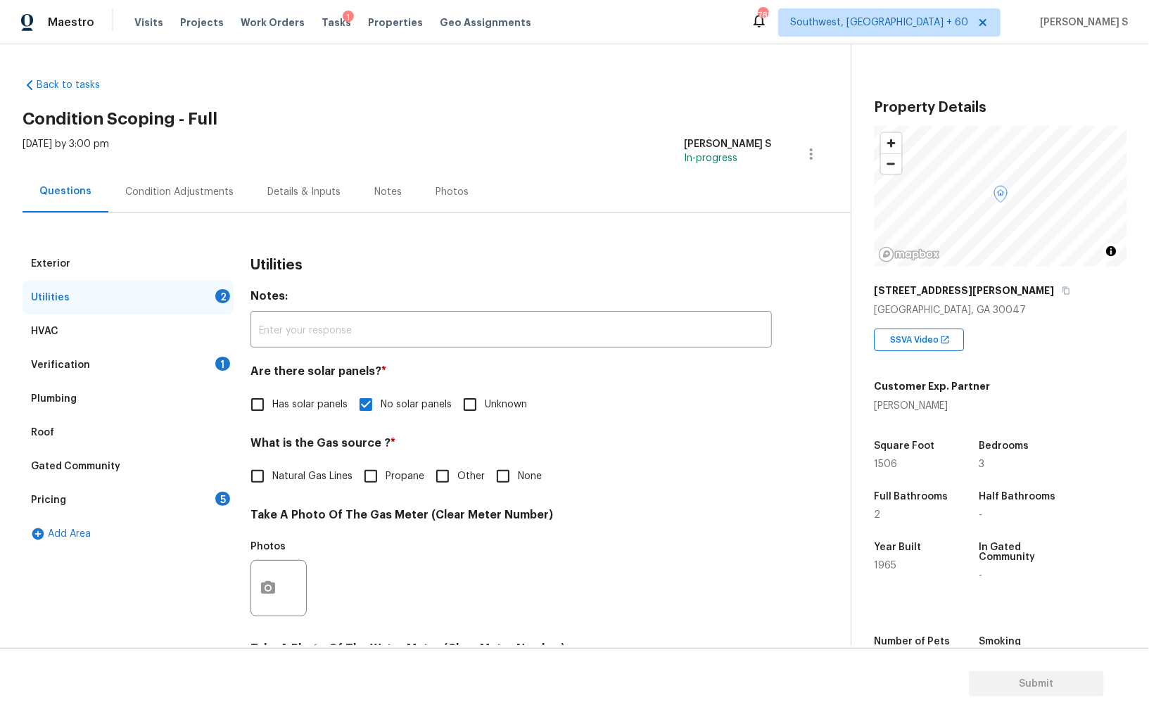
scroll to position [270, 0]
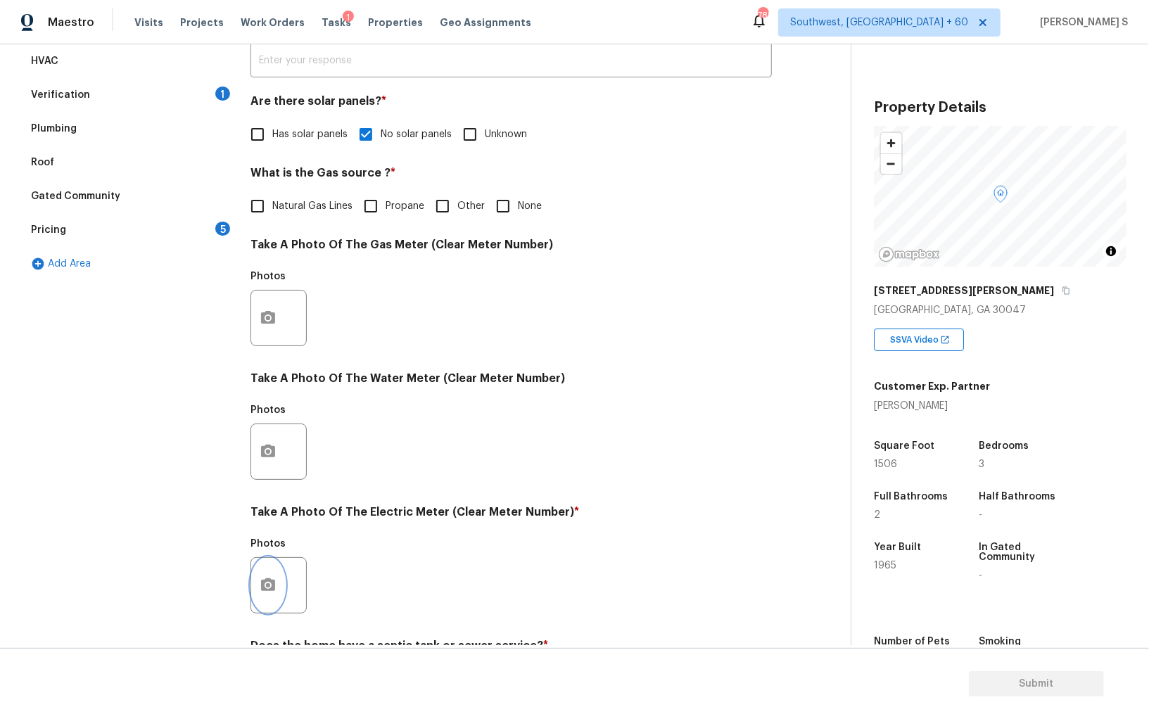
click at [252, 583] on button "button" at bounding box center [268, 585] width 34 height 55
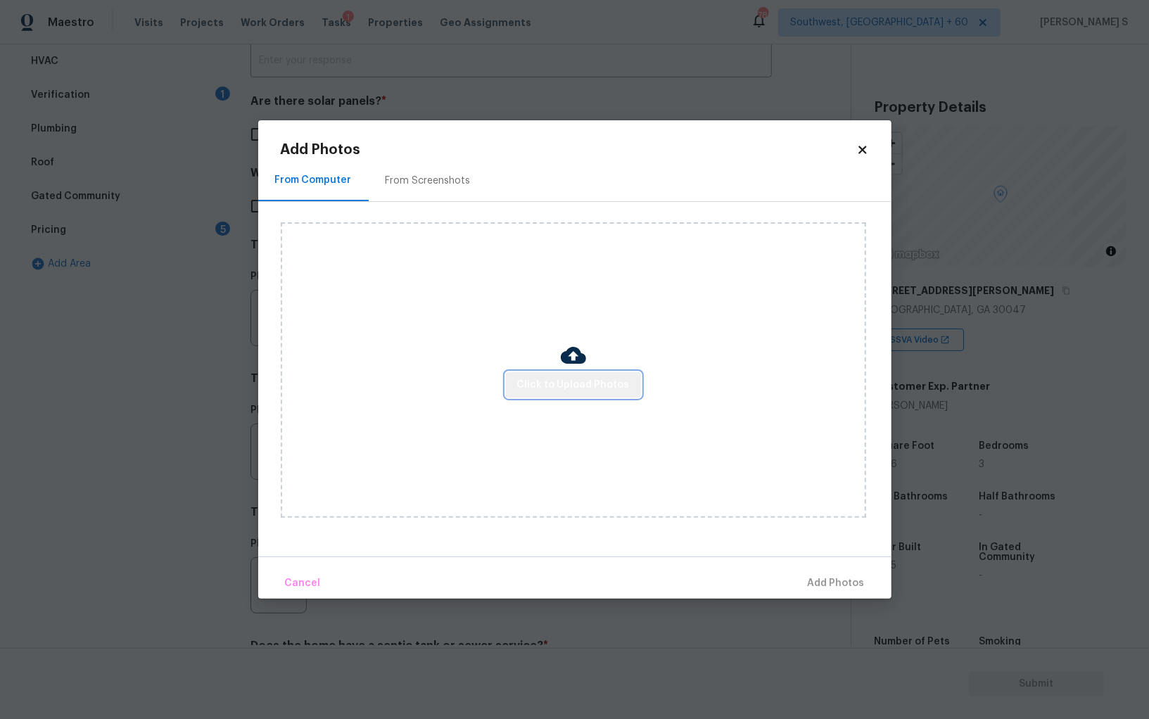
click at [584, 378] on span "Click to Upload Photos" at bounding box center [573, 385] width 113 height 18
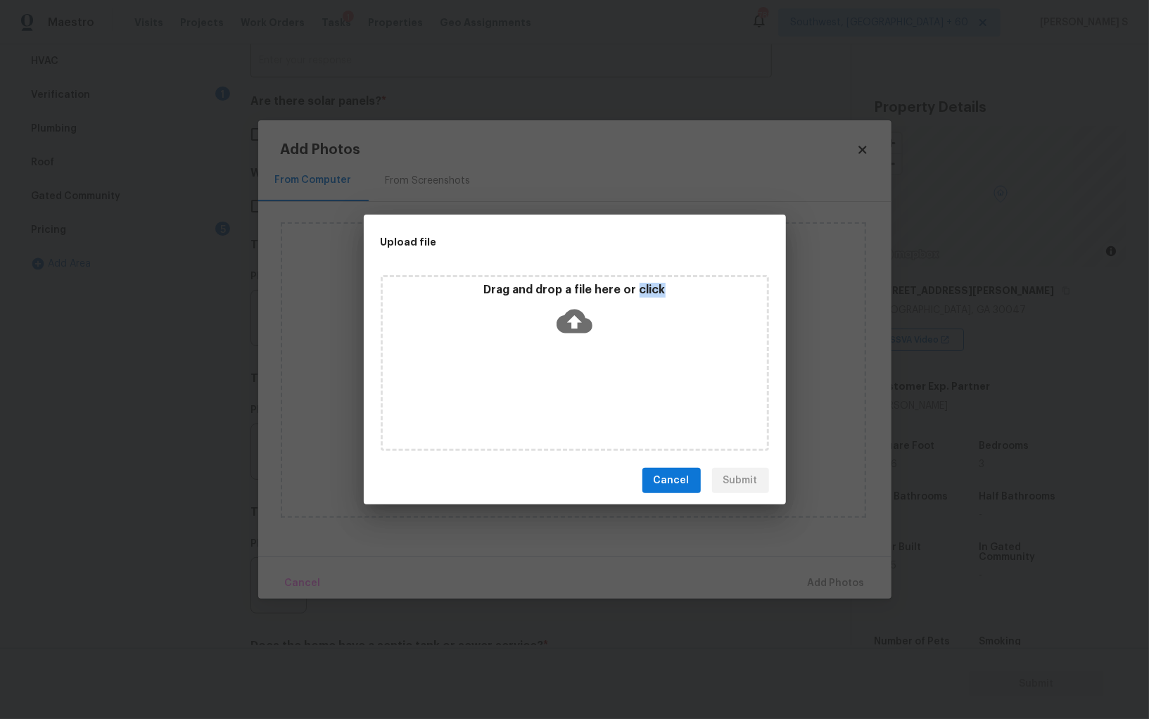
click at [584, 378] on div "Drag and drop a file here or click" at bounding box center [575, 363] width 388 height 176
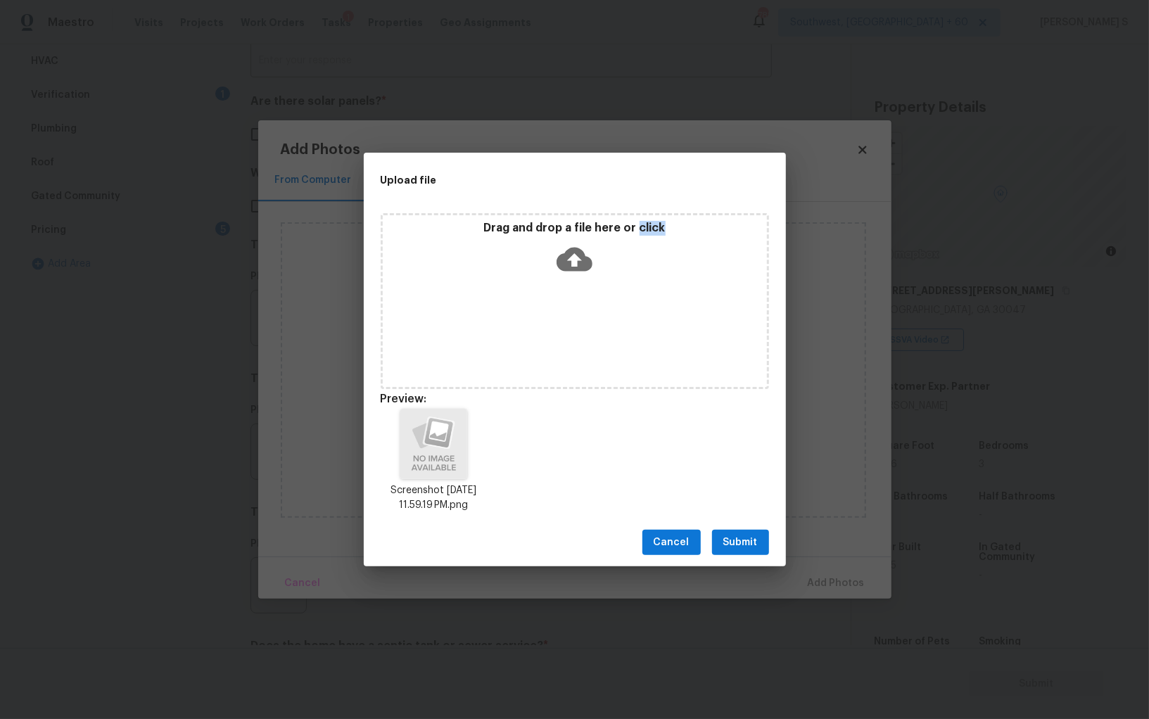
click at [746, 540] on span "Submit" at bounding box center [740, 543] width 34 height 18
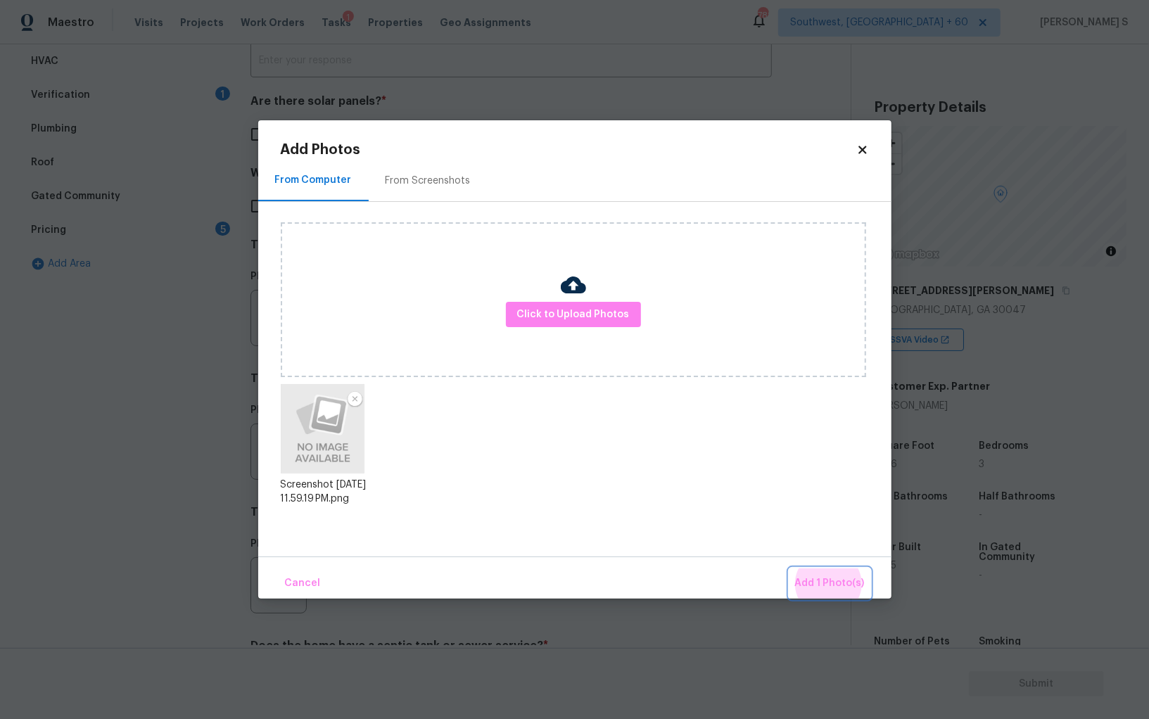
click at [789, 569] on button "Add 1 Photo(s)" at bounding box center [829, 584] width 81 height 30
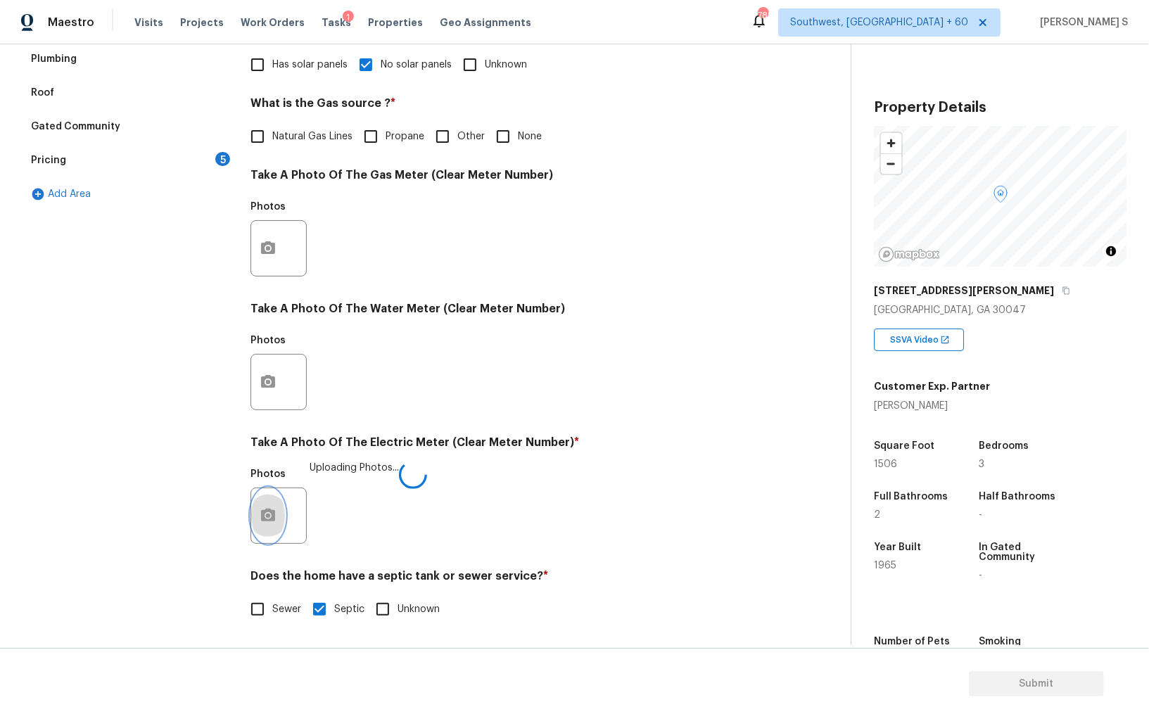
scroll to position [0, 0]
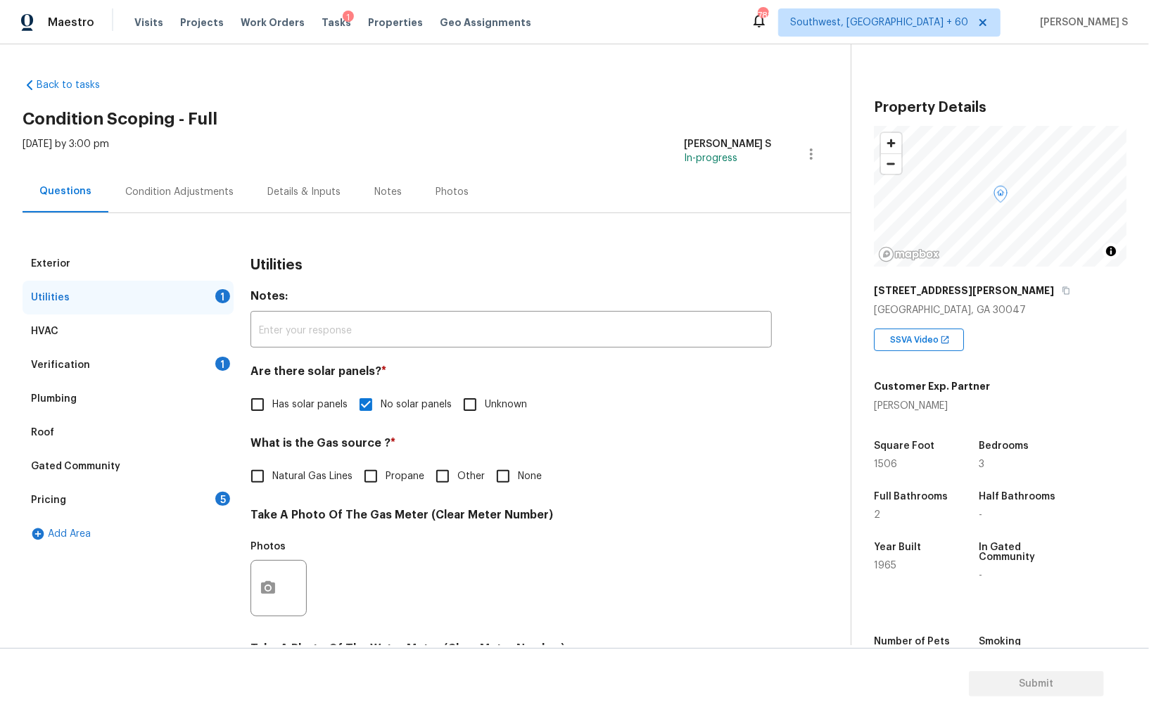
click at [205, 195] on div "Condition Adjustments" at bounding box center [179, 192] width 108 height 14
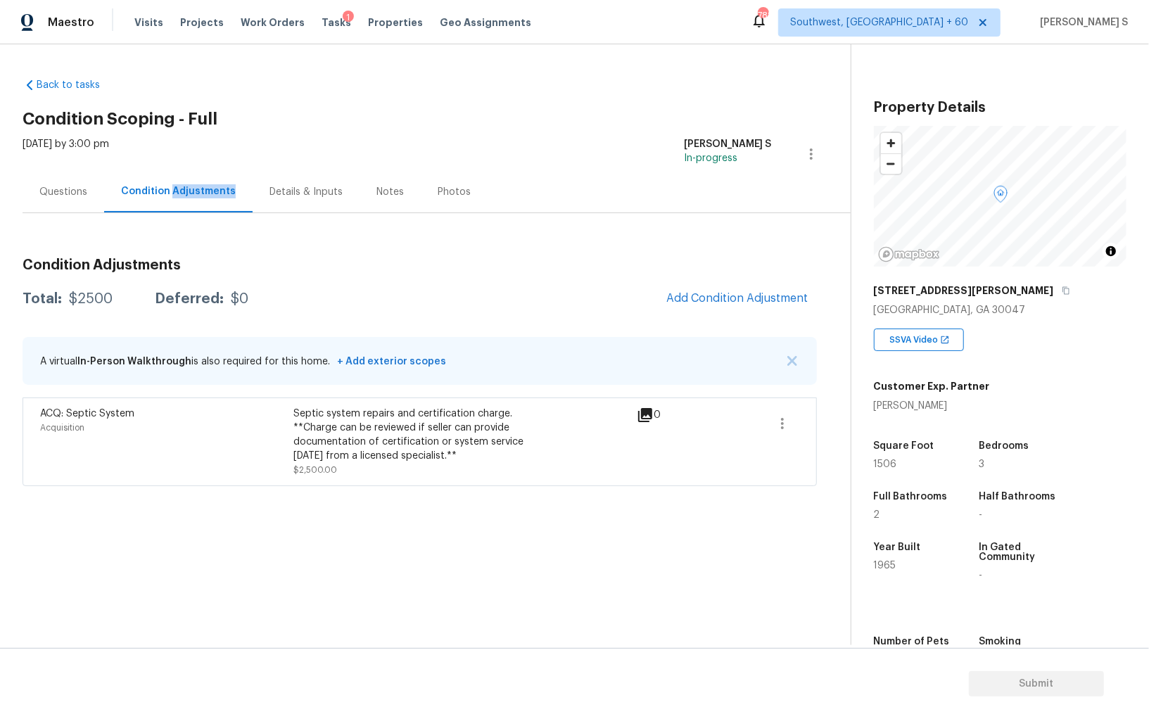
click at [205, 195] on div "Condition Adjustments" at bounding box center [178, 191] width 115 height 14
click at [708, 293] on span "Add Condition Adjustment" at bounding box center [737, 298] width 142 height 13
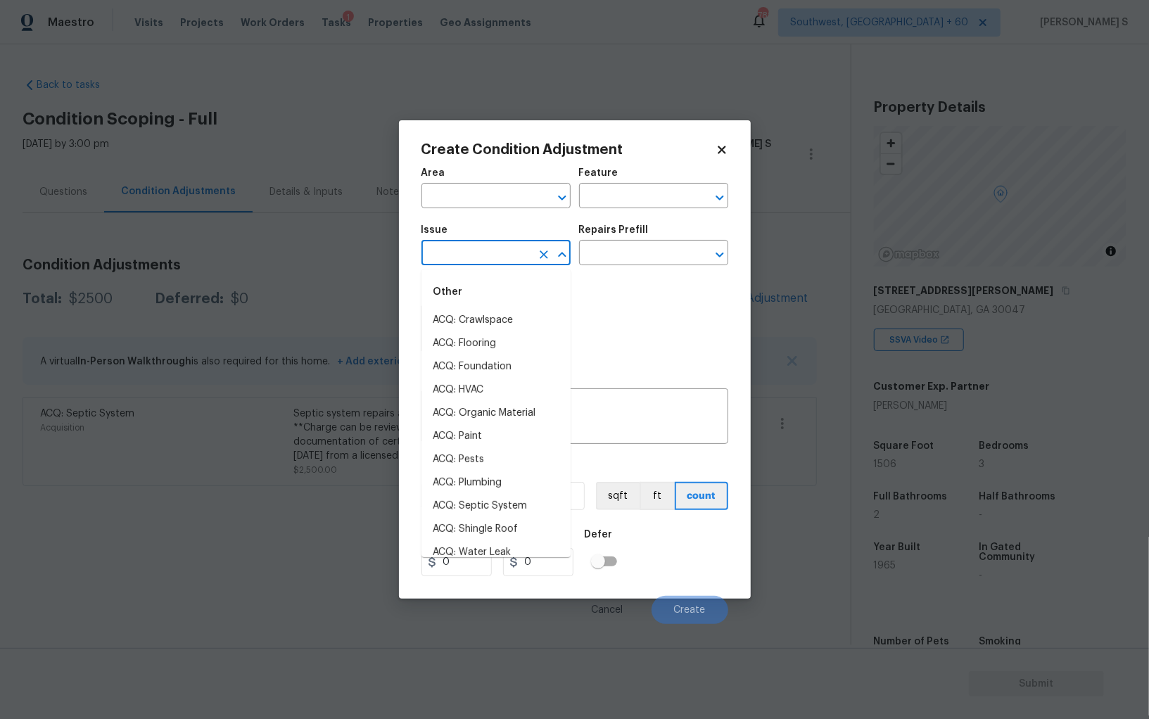
click at [502, 257] on input "text" at bounding box center [476, 254] width 110 height 22
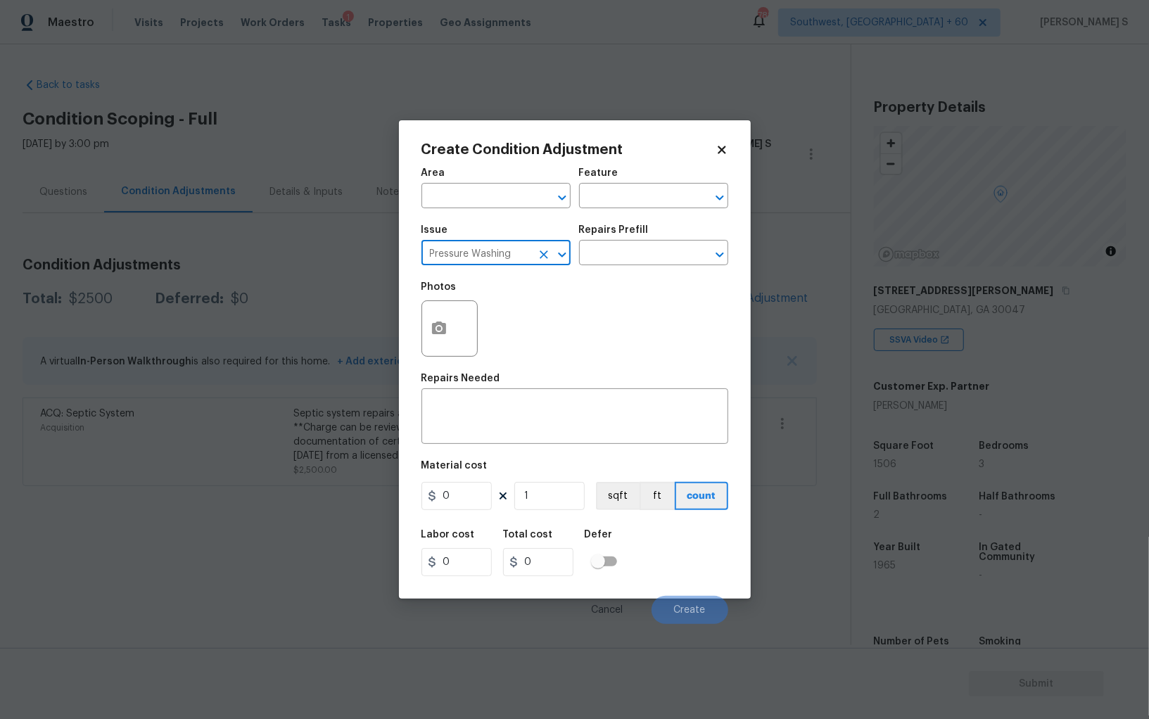
type input "Pressure Washing"
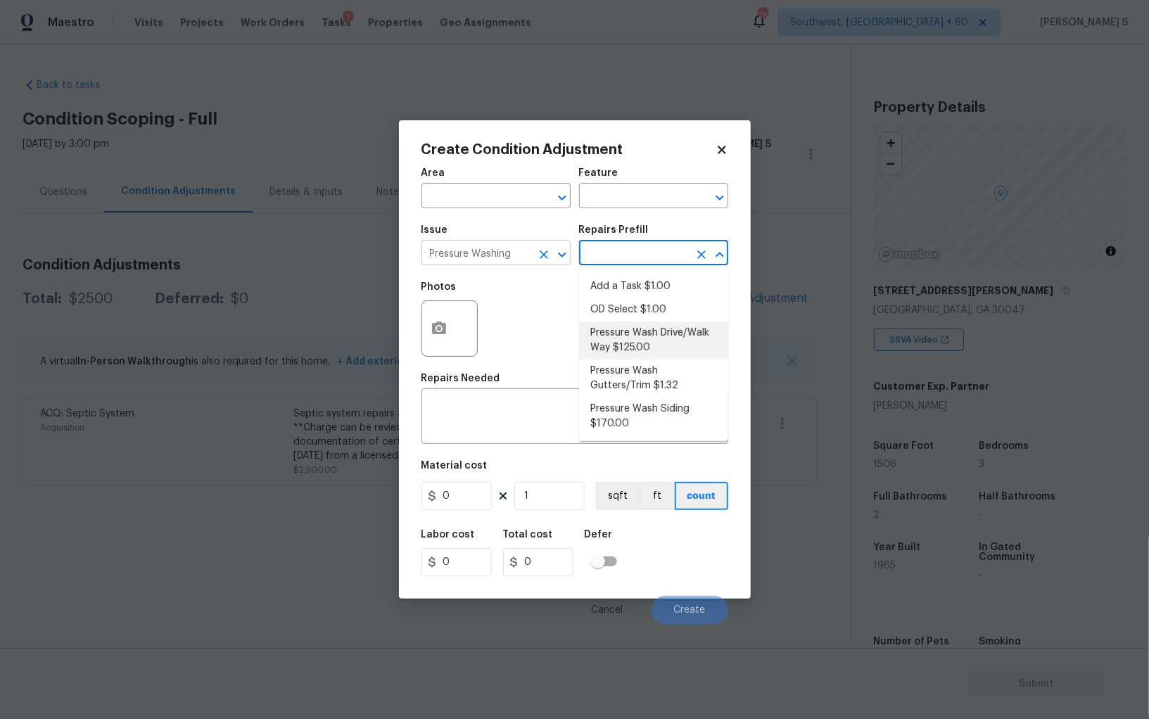
type input "Siding"
type textarea "Pressure wash the driveways/walkways as directed by the PM. Ensure that all deb…"
type input "125"
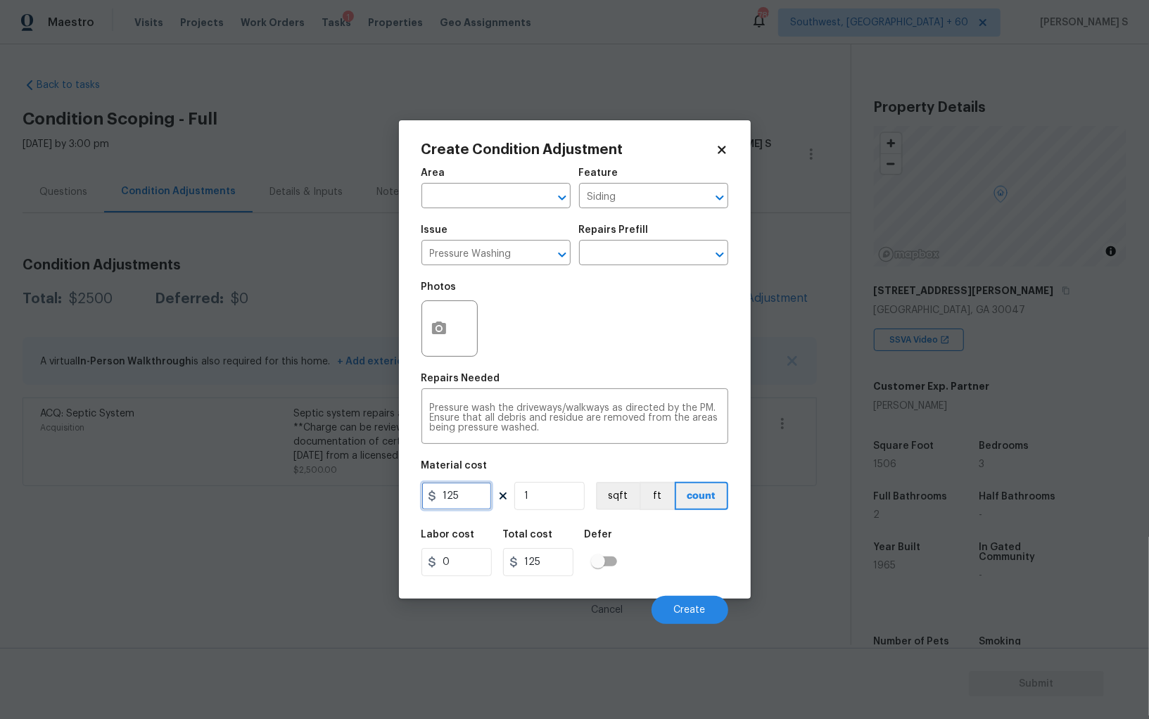
click at [478, 496] on input "125" at bounding box center [456, 496] width 70 height 28
type input "200"
click at [699, 611] on span "Create" at bounding box center [690, 610] width 32 height 11
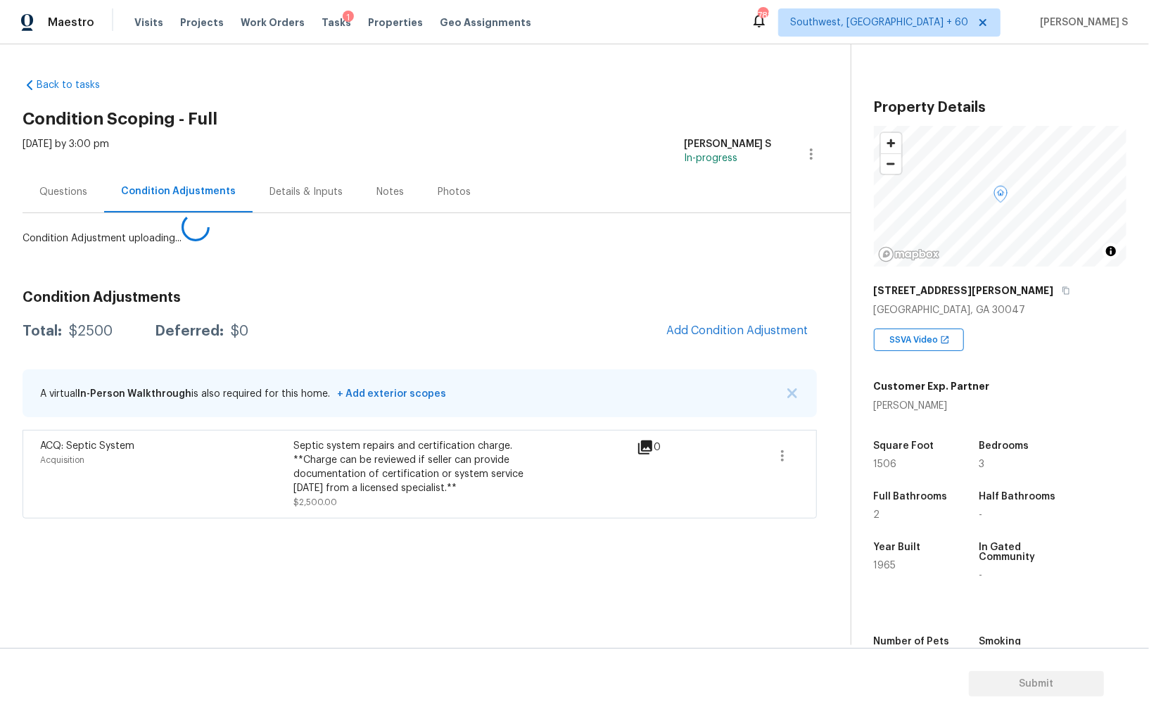
click at [210, 552] on body "Maestro Visits Projects Work Orders Tasks 1 Properties Geo Assignments 788 Sout…" at bounding box center [574, 359] width 1149 height 719
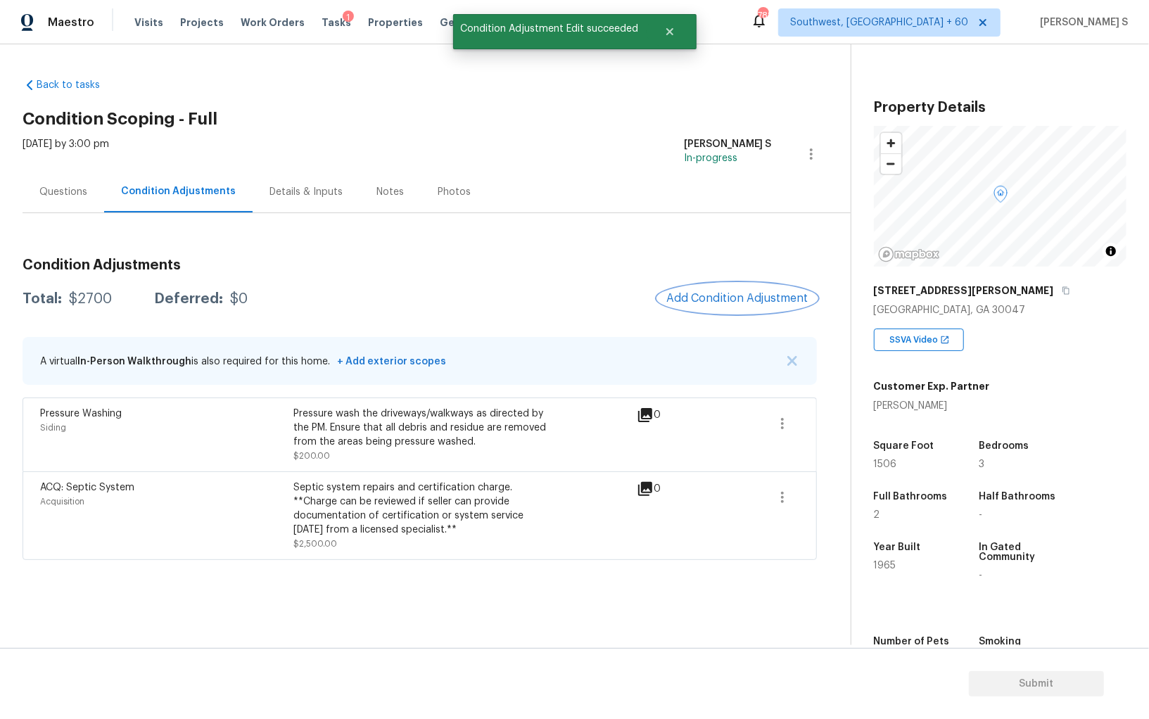
click at [745, 293] on span "Add Condition Adjustment" at bounding box center [737, 298] width 142 height 13
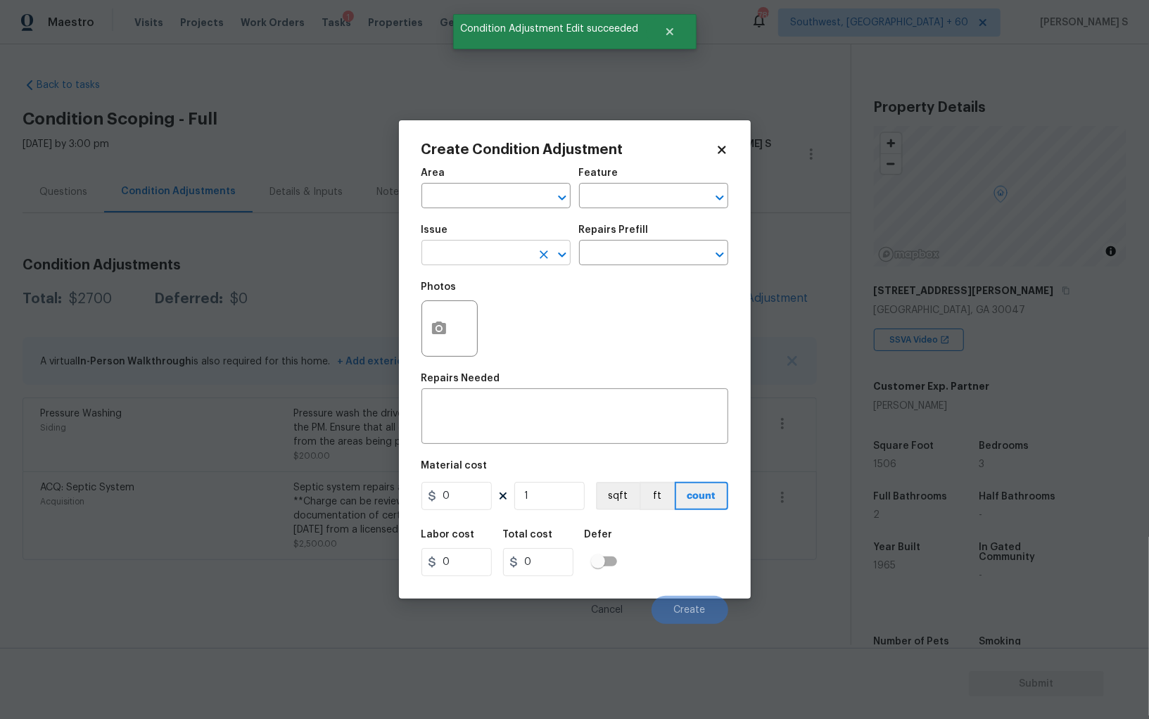
click at [514, 260] on input "text" at bounding box center [476, 254] width 110 height 22
type input "Landscape Package"
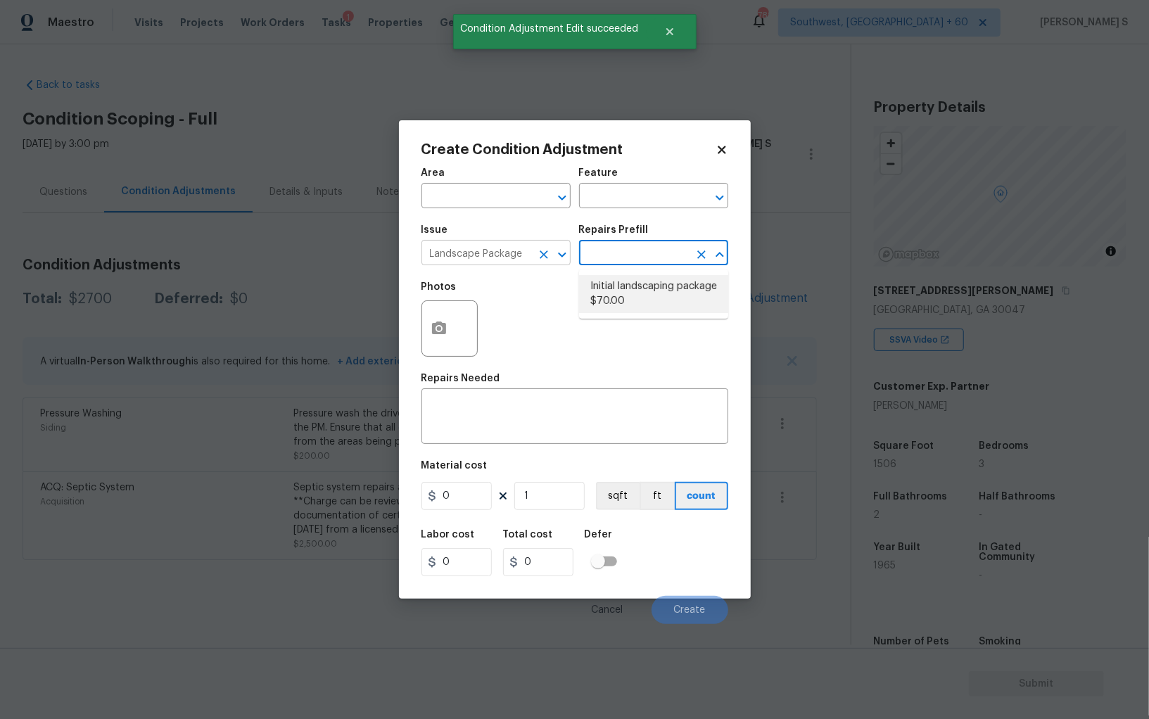
type input "Home Readiness Packages"
type textarea "Mowing of grass up to 6" in height. Mow, edge along driveways & sidewalks, trim…"
type input "70"
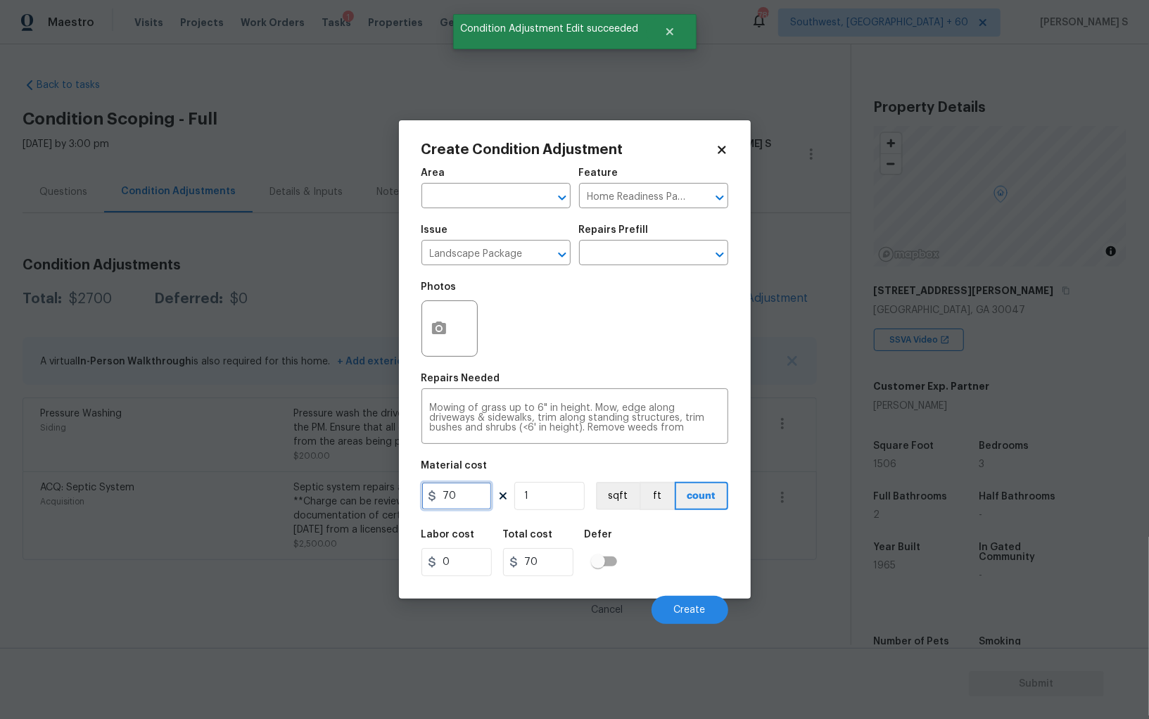
click at [474, 502] on input "70" at bounding box center [456, 496] width 70 height 28
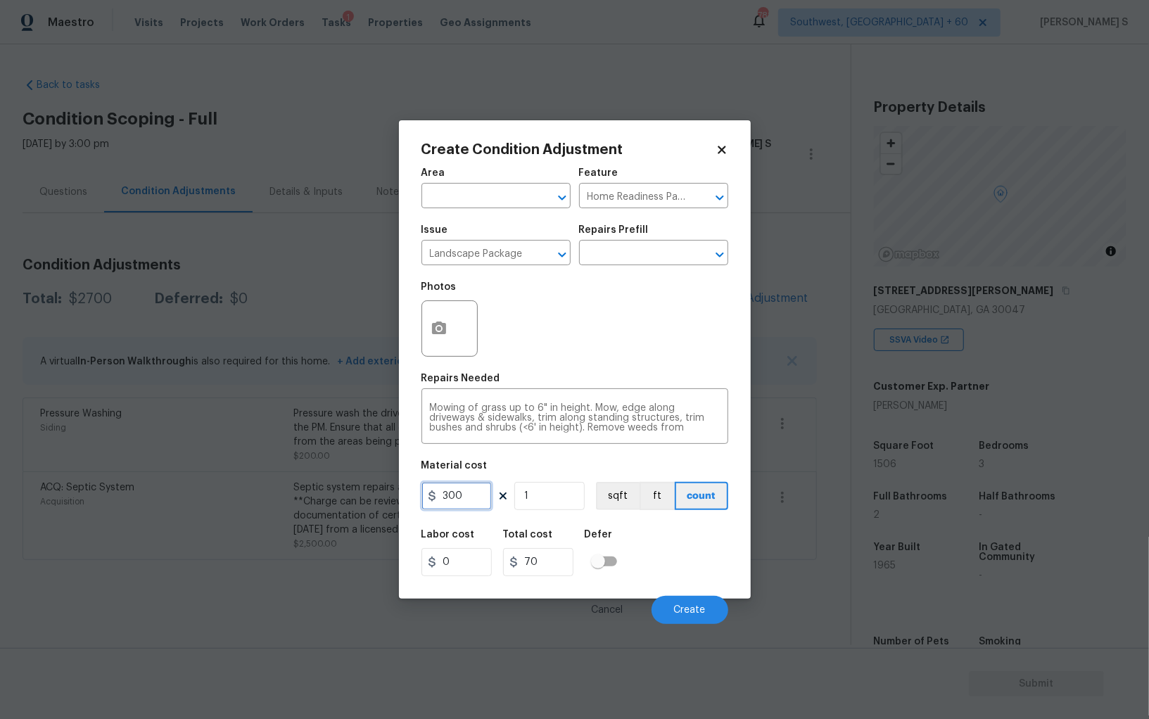
type input "300"
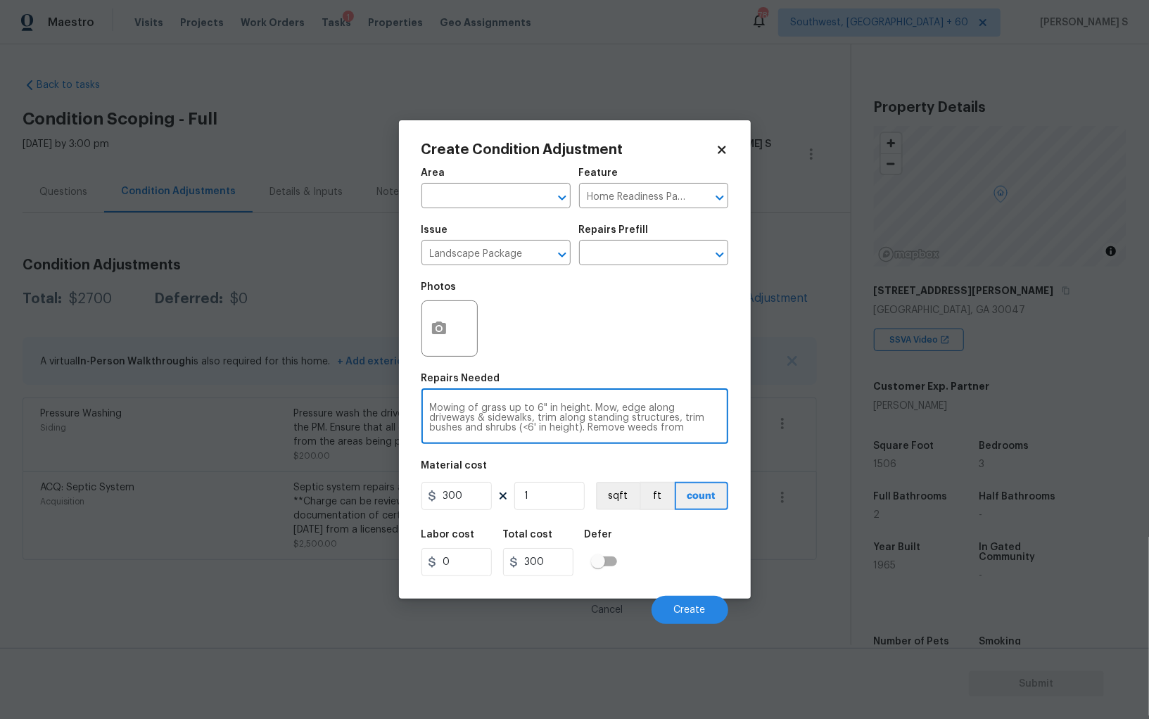
scroll to position [29, 0]
click at [445, 318] on button "button" at bounding box center [439, 328] width 34 height 55
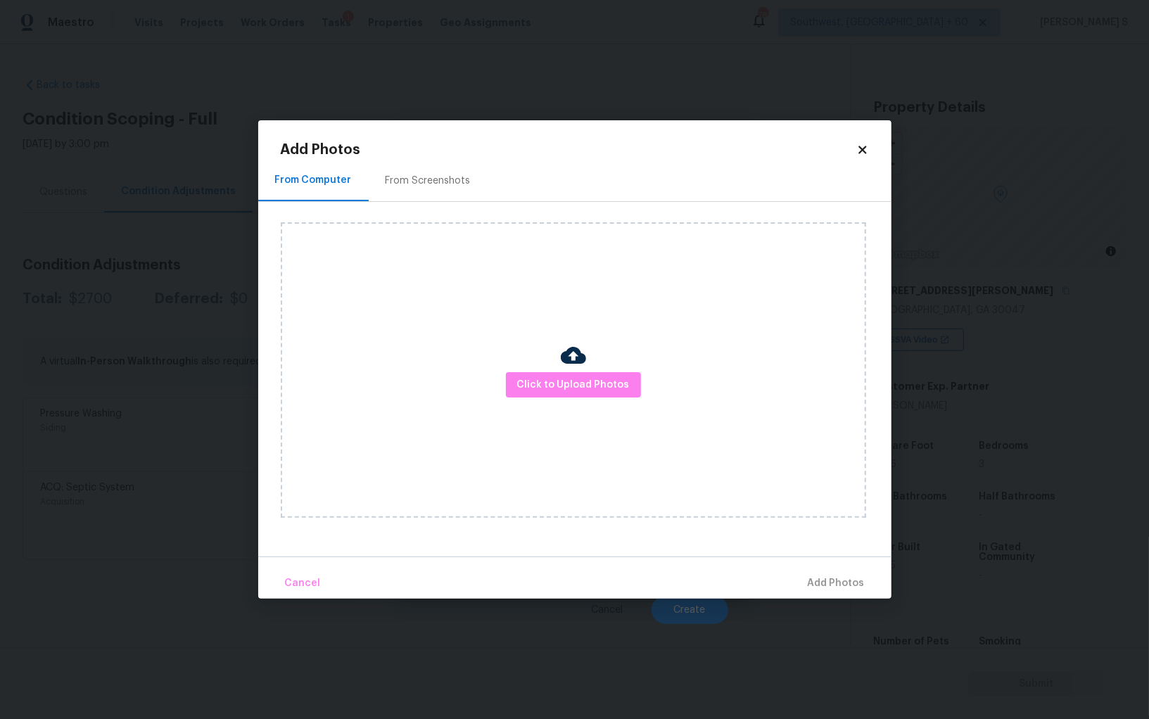
click at [435, 191] on div "From Screenshots" at bounding box center [428, 181] width 119 height 42
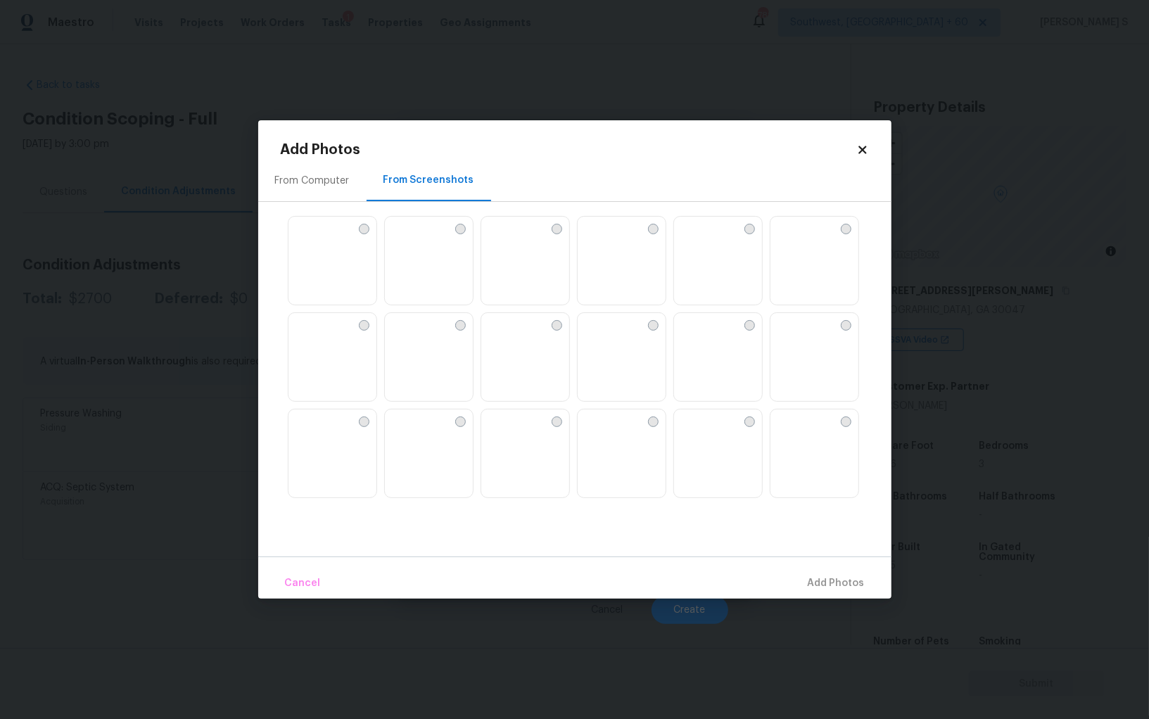
click at [740, 233] on img at bounding box center [718, 261] width 88 height 89
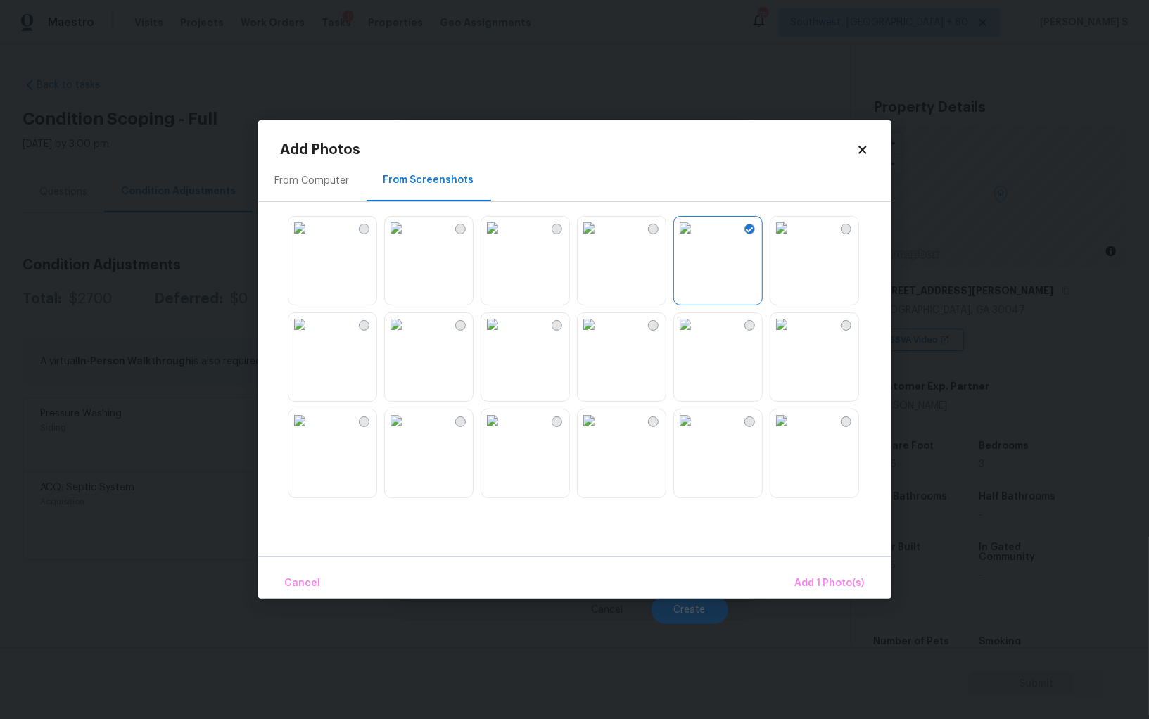
click at [581, 239] on img at bounding box center [589, 228] width 23 height 23
click at [504, 239] on img at bounding box center [492, 228] width 23 height 23
click at [504, 319] on img at bounding box center [492, 324] width 23 height 23
click at [407, 336] on img at bounding box center [396, 324] width 23 height 23
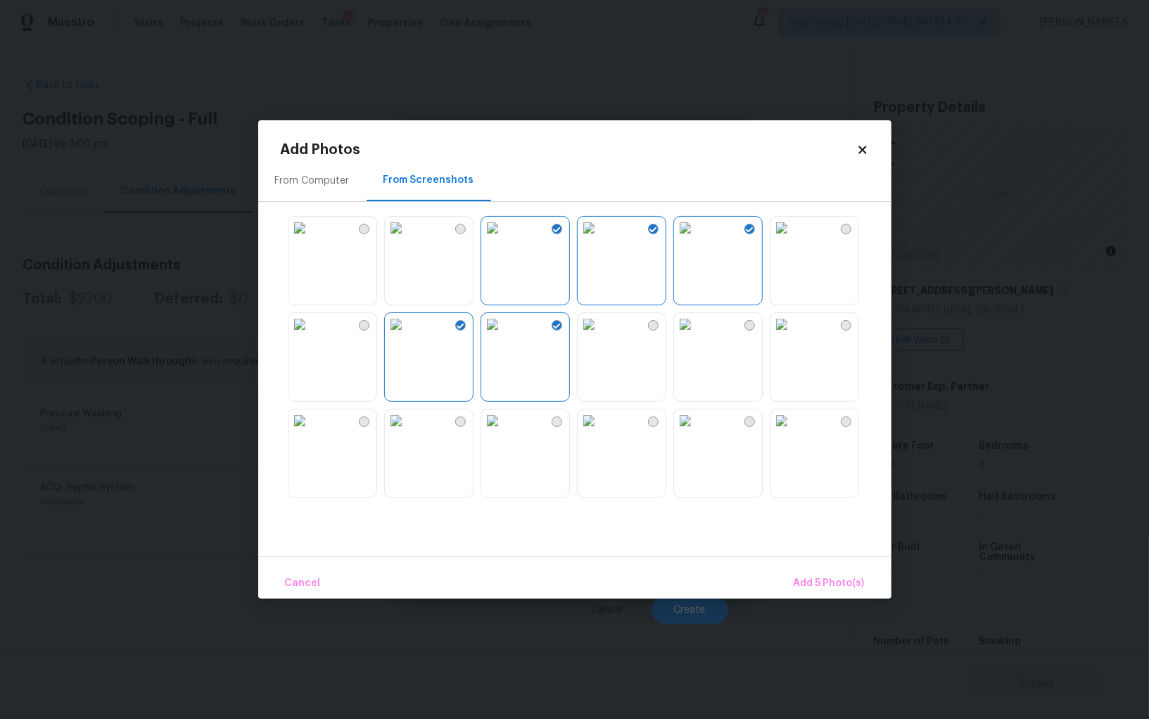
click at [407, 432] on img at bounding box center [396, 421] width 23 height 23
click at [697, 432] on img at bounding box center [685, 421] width 23 height 23
click at [793, 432] on img at bounding box center [781, 421] width 23 height 23
click at [814, 578] on span "Add 8 Photo(s)" at bounding box center [829, 584] width 72 height 18
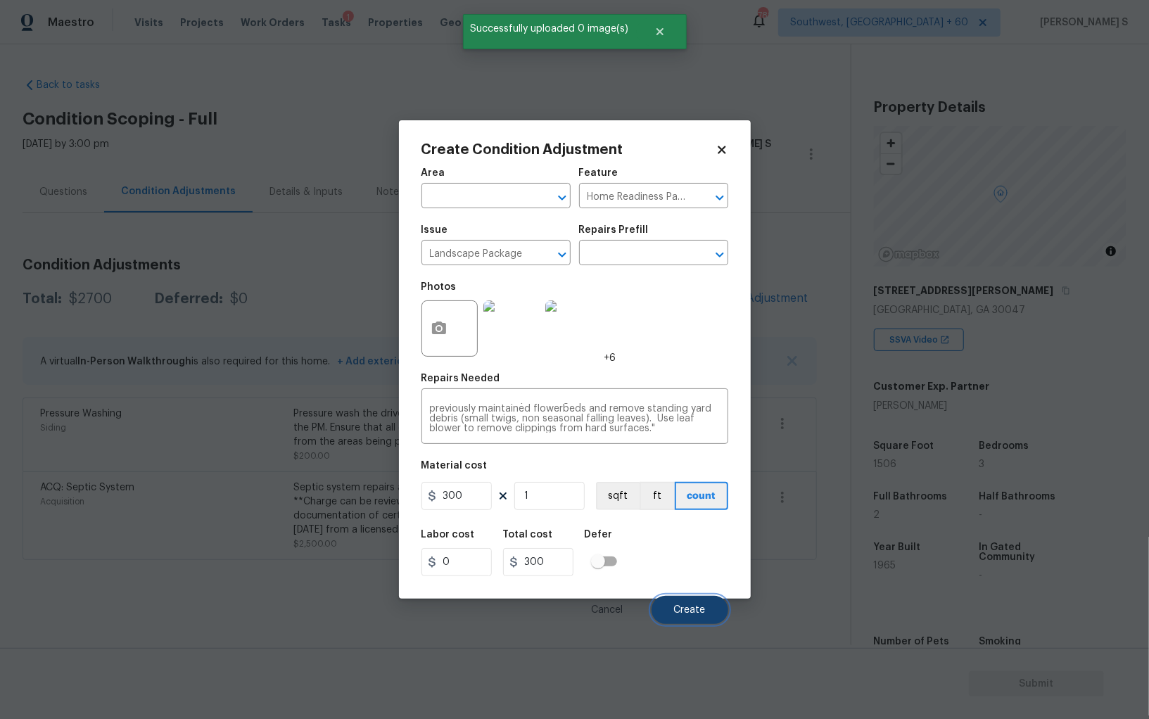
click at [689, 604] on button "Create" at bounding box center [690, 610] width 77 height 28
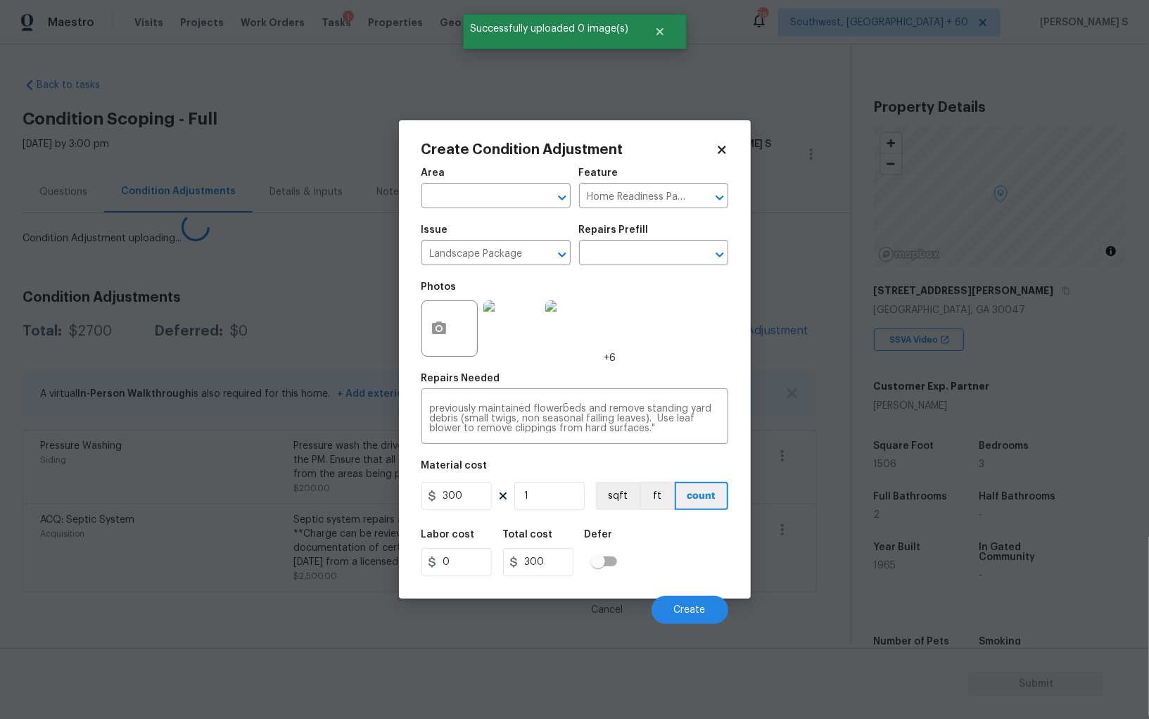
click at [147, 494] on body "Maestro Visits Projects Work Orders Tasks 1 Properties Geo Assignments 788 Sout…" at bounding box center [574, 359] width 1149 height 719
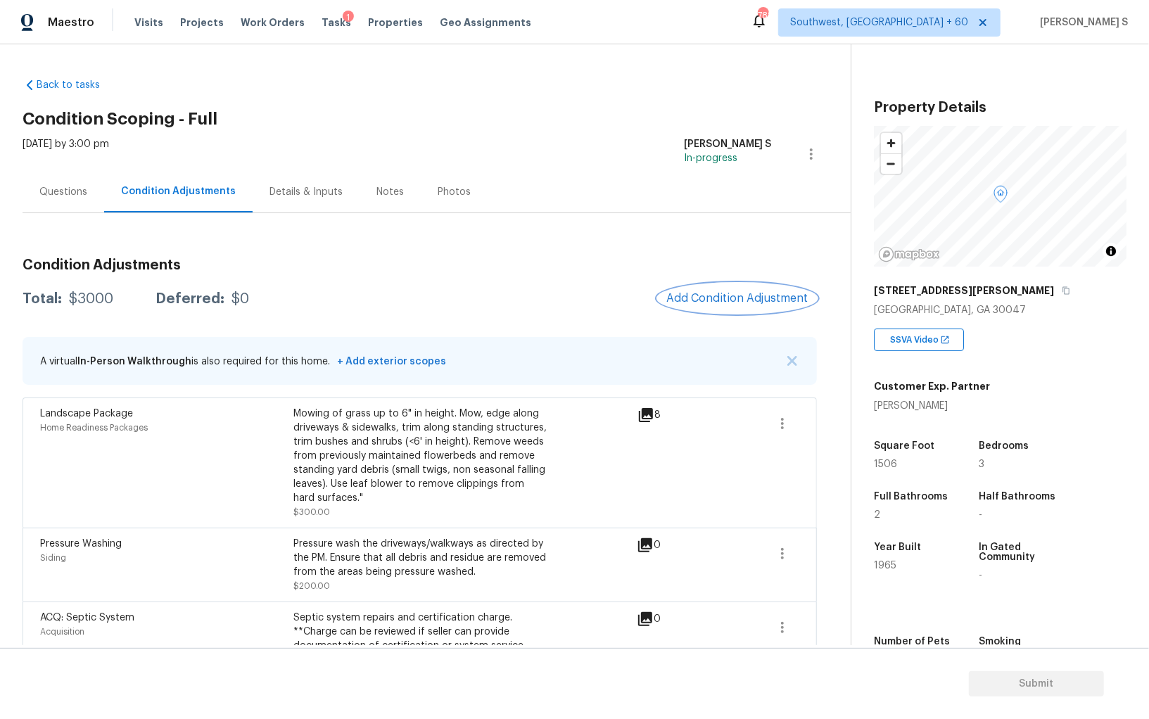
click at [711, 307] on button "Add Condition Adjustment" at bounding box center [737, 299] width 159 height 30
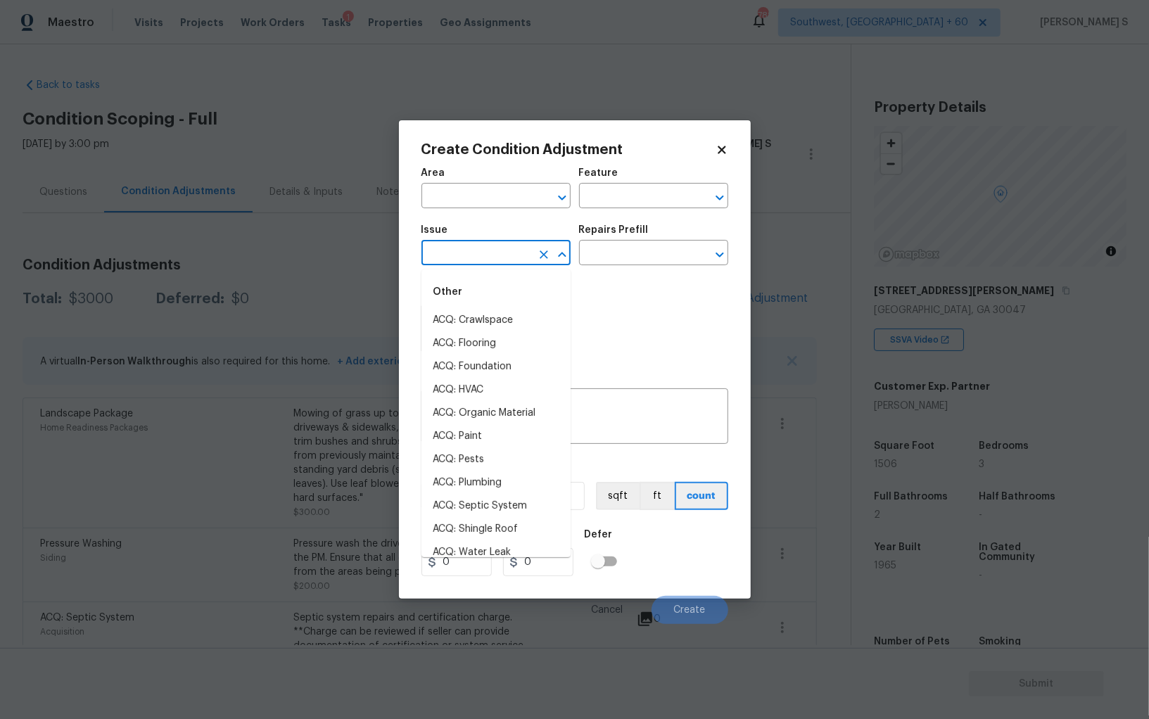
click at [490, 257] on input "text" at bounding box center [476, 254] width 110 height 22
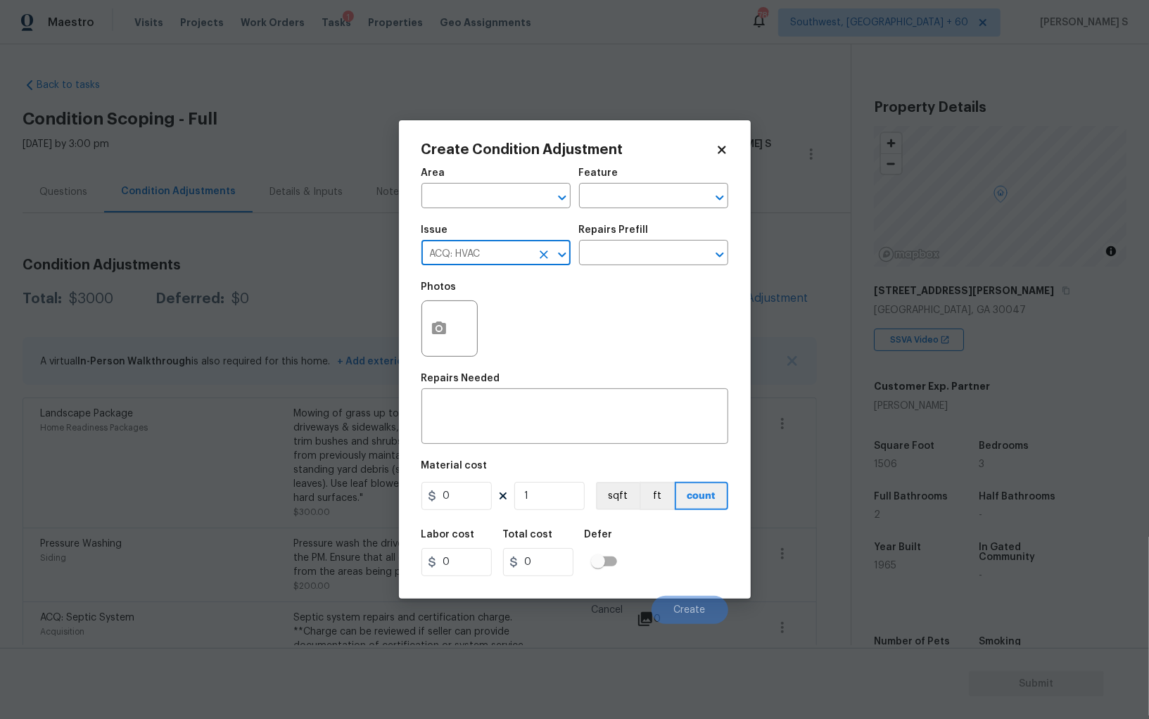
type input "ACQ: HVAC"
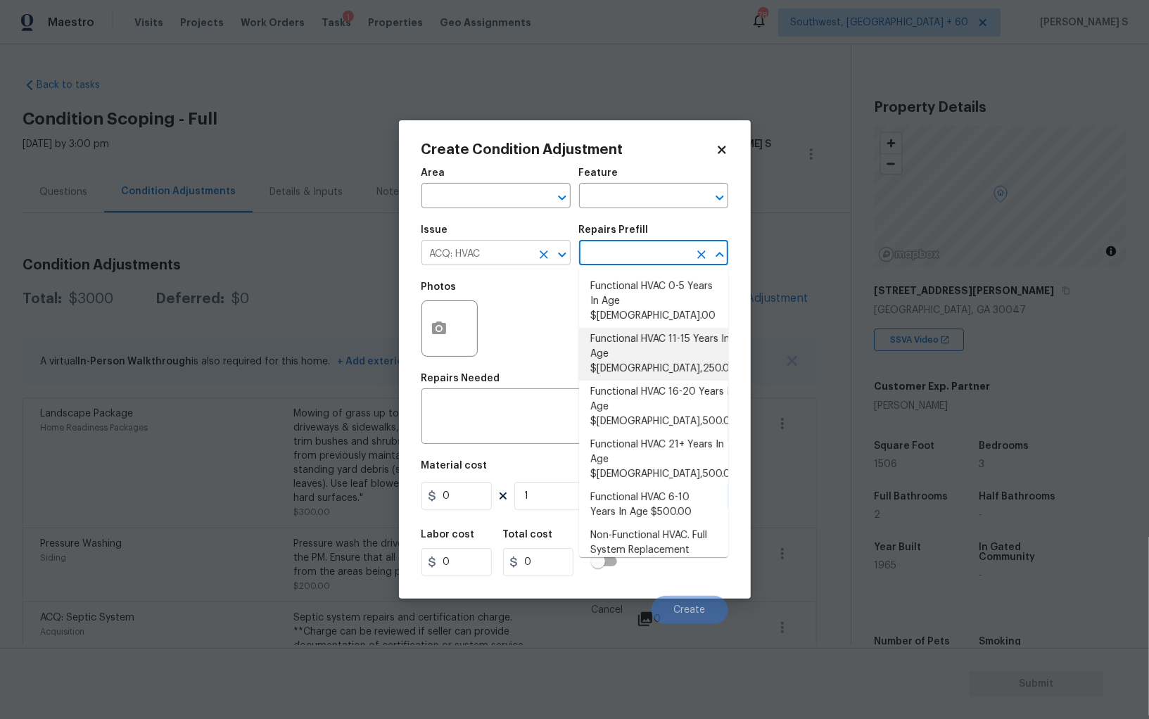
type input "Acquisition"
type textarea "Acquisition Scope: Functional HVAC 11-15"
type input "3250"
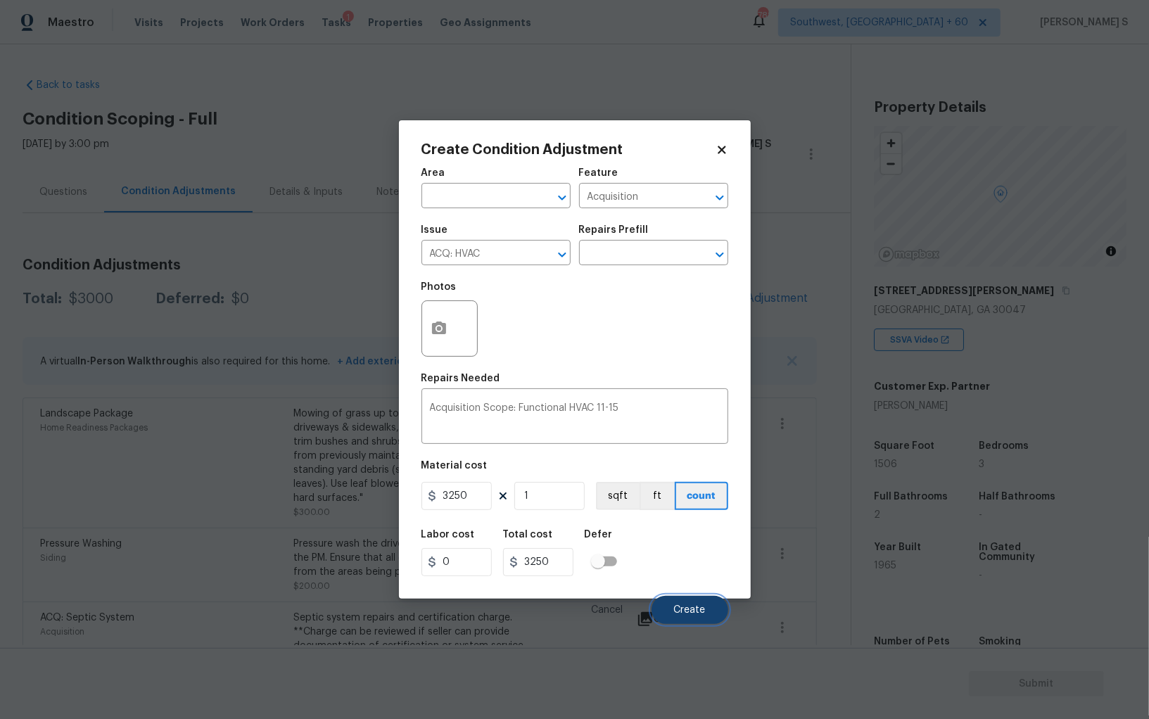
click at [708, 602] on button "Create" at bounding box center [690, 610] width 77 height 28
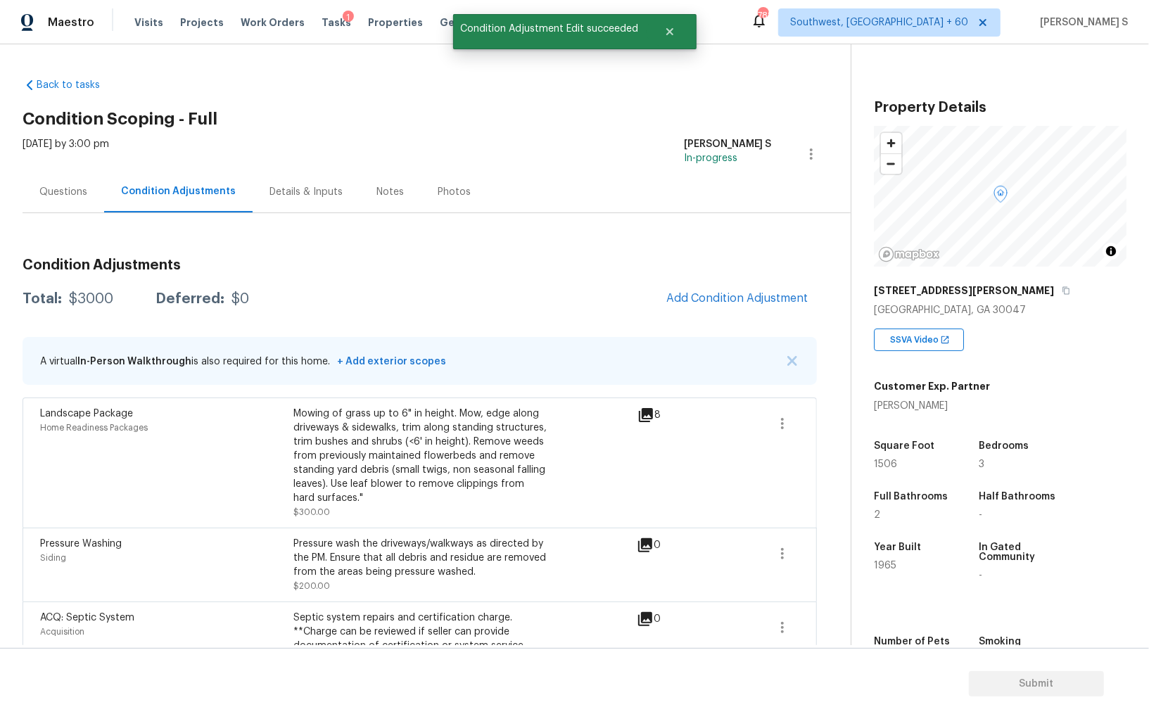
click at [155, 551] on body "Maestro Visits Projects Work Orders Tasks 1 Properties Geo Assignments 788 Sout…" at bounding box center [574, 359] width 1149 height 719
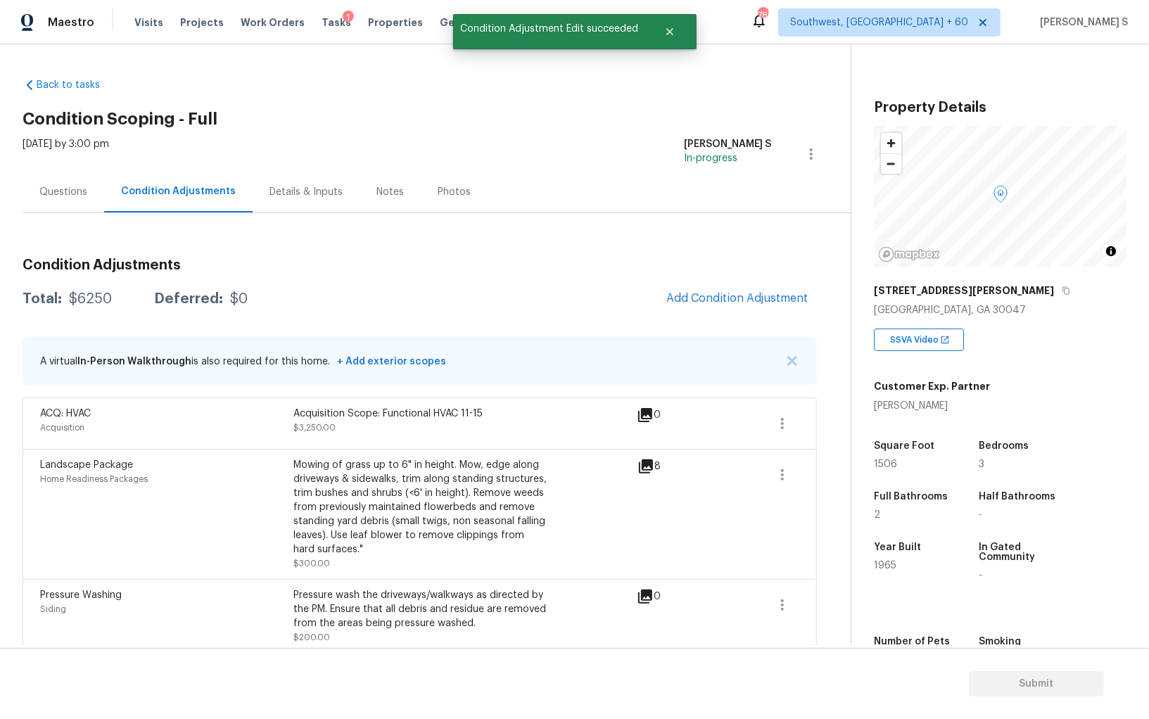
click at [697, 315] on div "Condition Adjustments Total: $6250 Deferred: $0 Add Condition Adjustment A virt…" at bounding box center [420, 494] width 794 height 495
click at [712, 279] on div "Condition Adjustments Total: $6250 Deferred: $0 Add Condition Adjustment A virt…" at bounding box center [420, 494] width 794 height 495
click at [720, 307] on button "Add Condition Adjustment" at bounding box center [737, 299] width 159 height 30
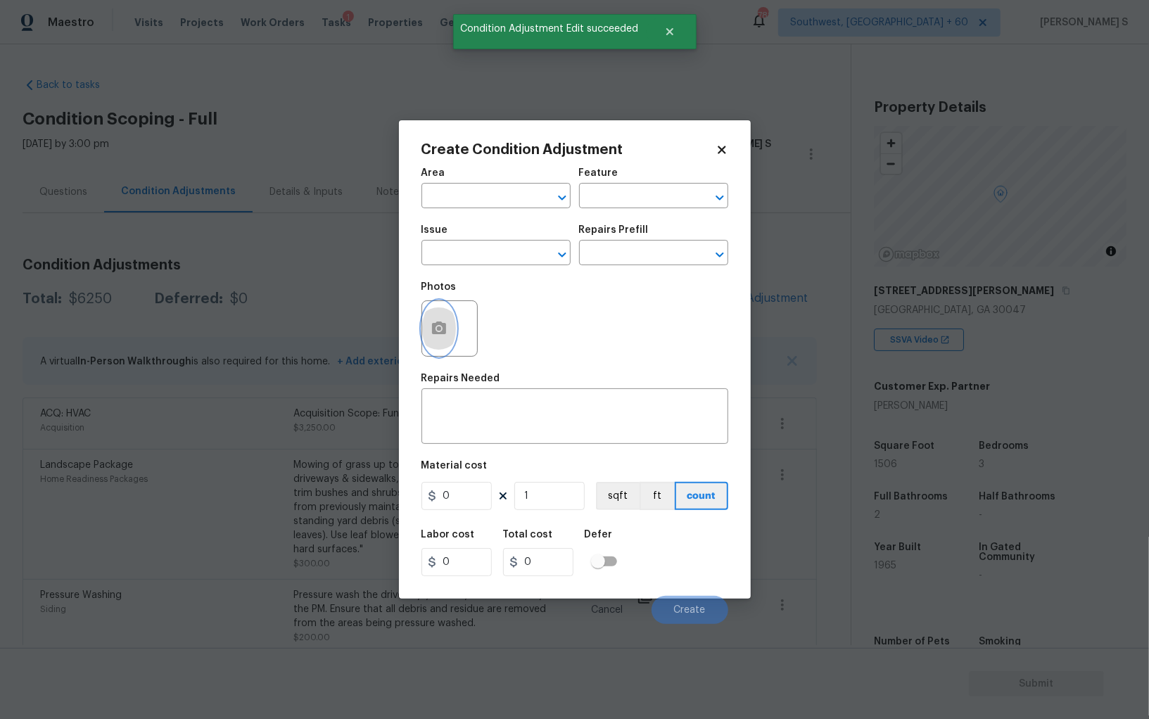
click at [429, 322] on button "button" at bounding box center [439, 328] width 34 height 55
click at [210, 392] on body "Maestro Visits Projects Work Orders Tasks 1 Properties Geo Assignments 788 Sout…" at bounding box center [574, 359] width 1149 height 719
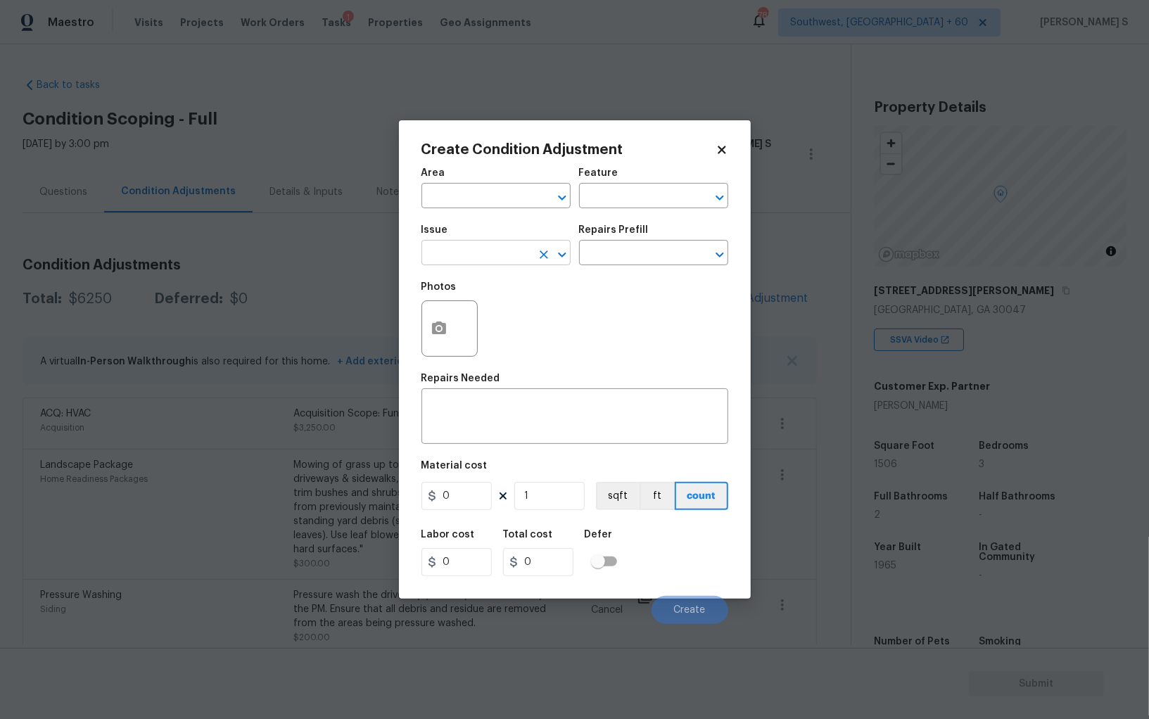
click at [498, 252] on input "text" at bounding box center [476, 254] width 110 height 22
type input "ACQ: Shingle Roof"
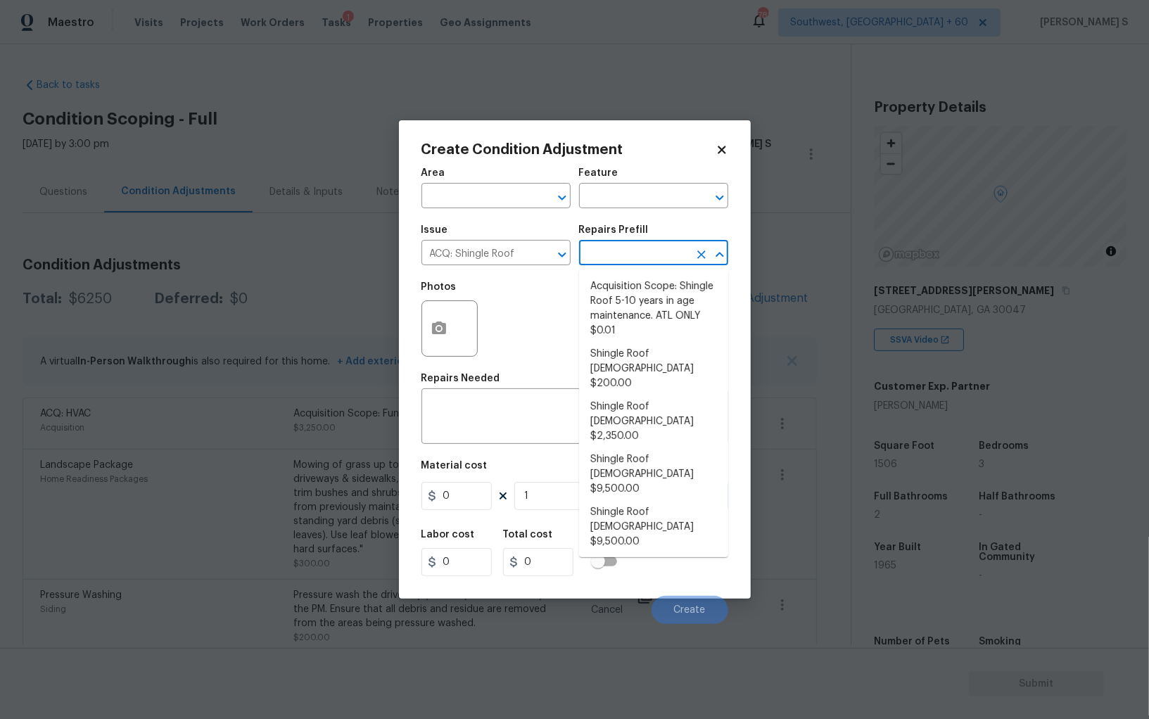
click at [647, 255] on input "text" at bounding box center [634, 254] width 110 height 22
click at [647, 360] on li "Shingle Roof 0-10 Years Old $200.00" at bounding box center [653, 369] width 149 height 53
type input "Acquisition"
type textarea "Acquisition Scope: Shingle Roof 0-10 years in age maintenance."
type input "200"
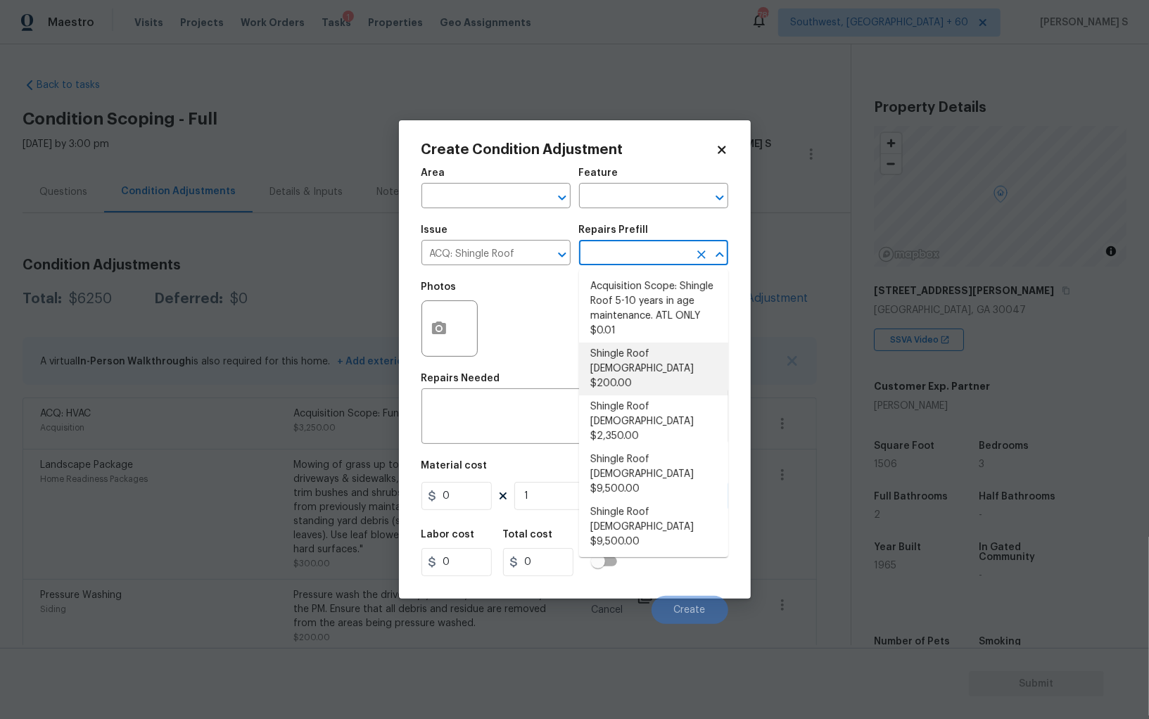
type input "200"
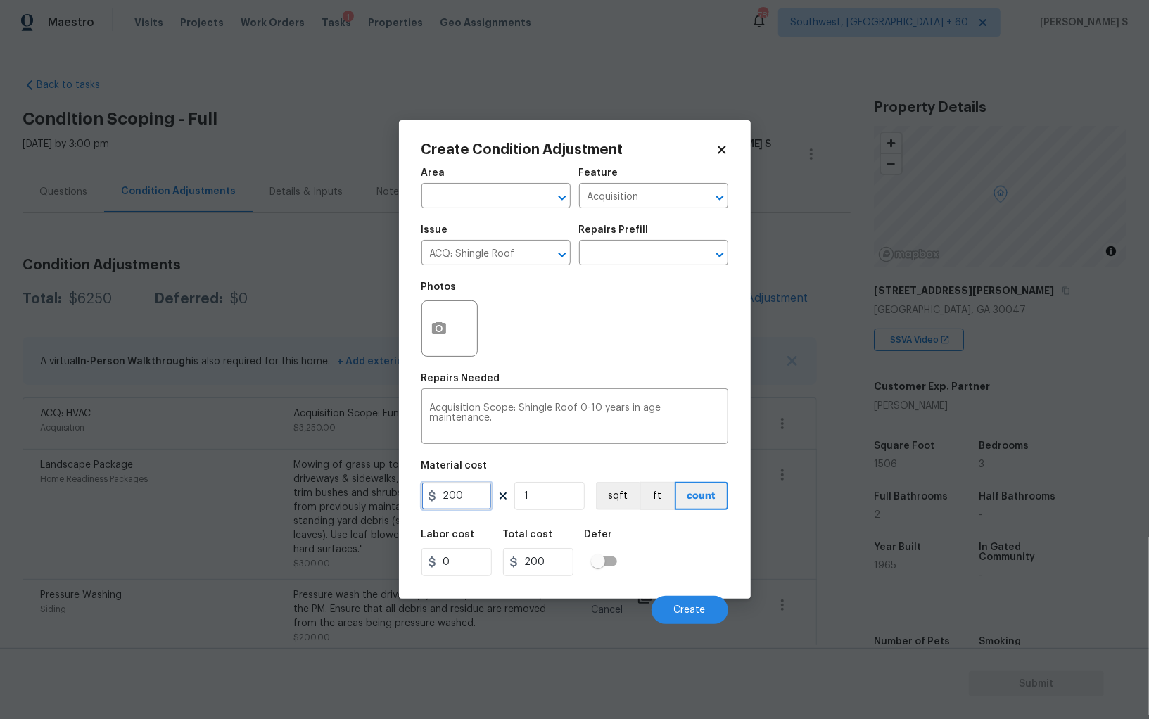
click at [462, 487] on input "200" at bounding box center [456, 496] width 70 height 28
type input "500"
click at [712, 613] on button "Create" at bounding box center [690, 610] width 77 height 28
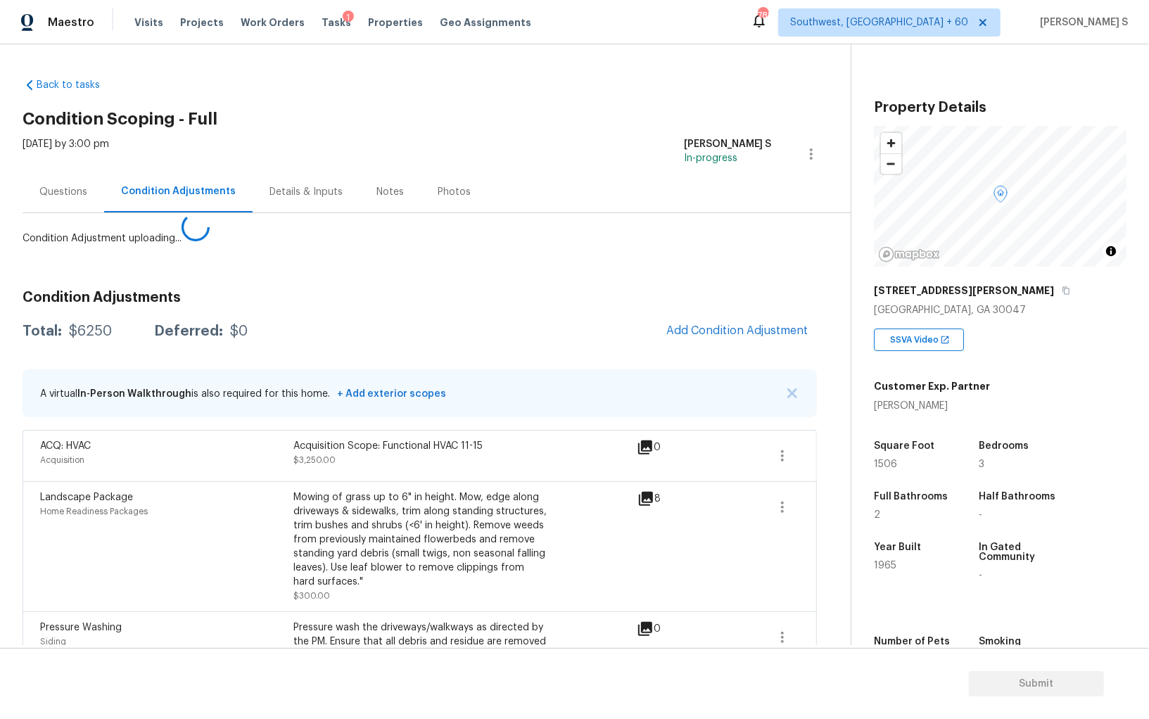
click at [159, 637] on body "Maestro Visits Projects Work Orders Tasks 1 Properties Geo Assignments 788 Sout…" at bounding box center [574, 359] width 1149 height 719
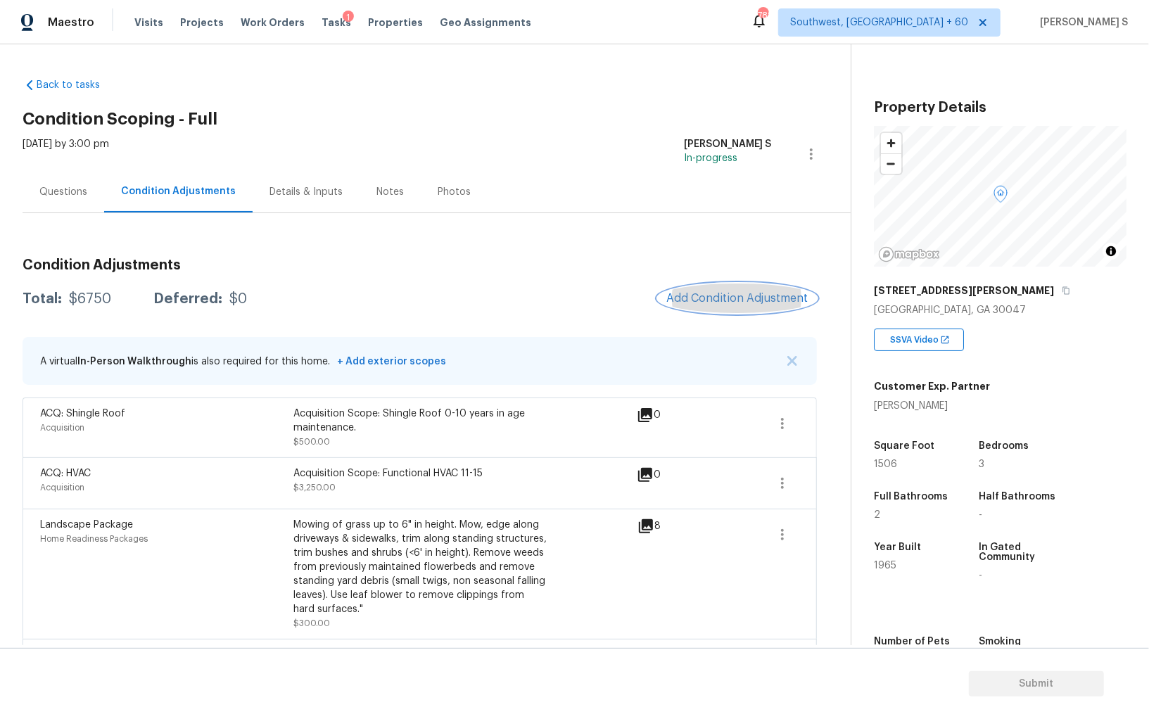
click at [756, 299] on span "Add Condition Adjustment" at bounding box center [737, 298] width 142 height 13
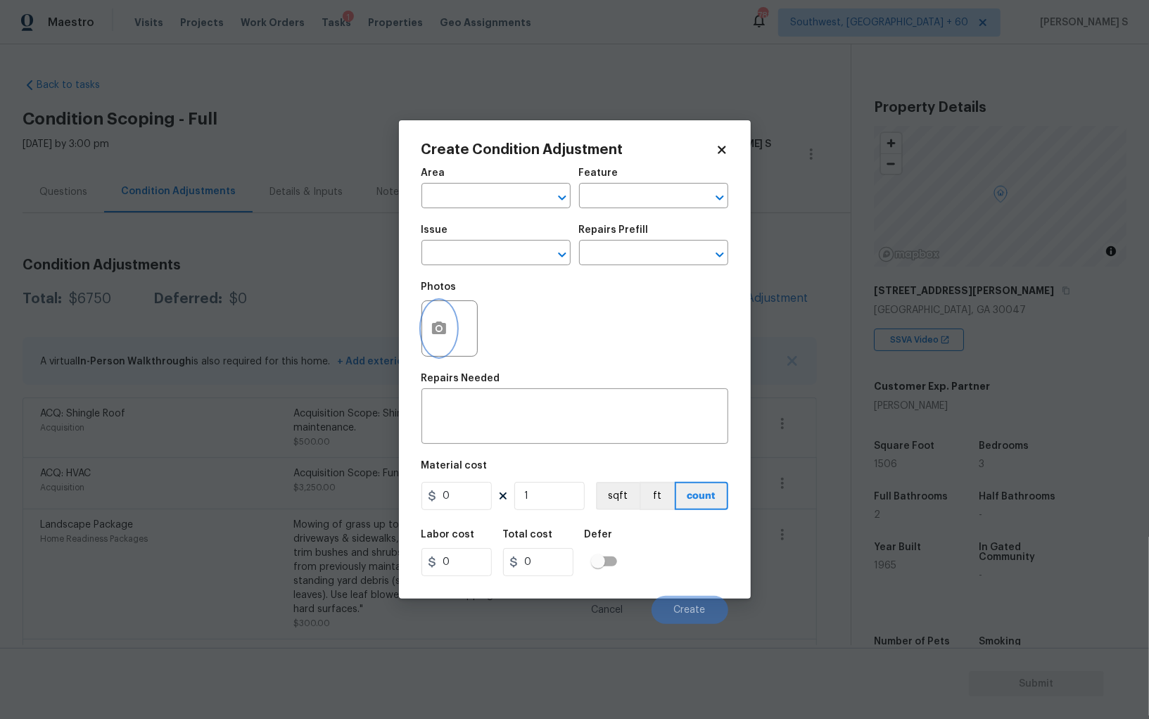
click at [448, 317] on button "button" at bounding box center [439, 328] width 34 height 55
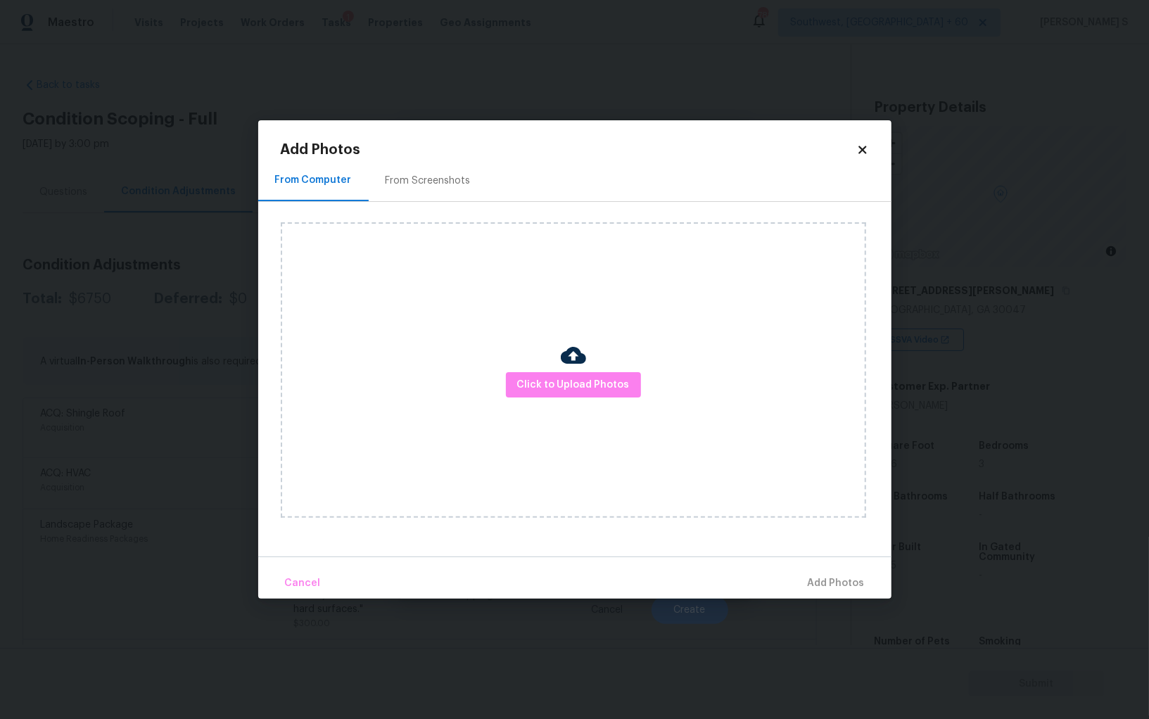
click at [415, 194] on div "From Screenshots" at bounding box center [428, 181] width 119 height 42
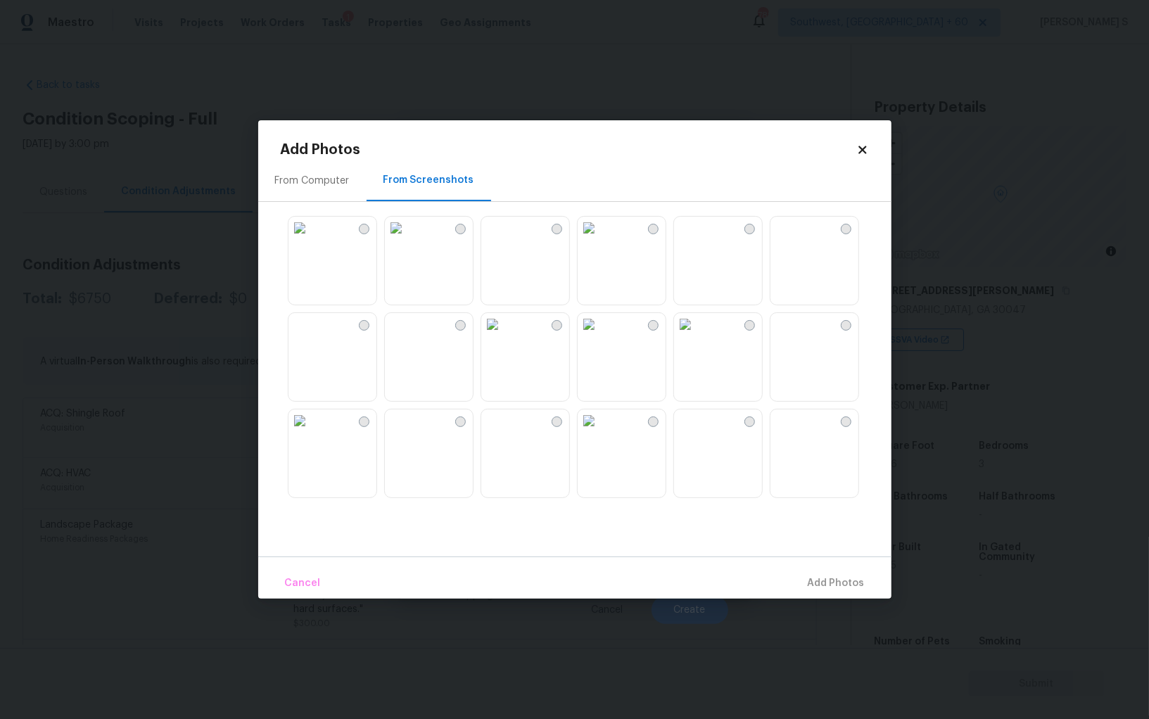
click at [697, 239] on img at bounding box center [685, 228] width 23 height 23
click at [793, 239] on img at bounding box center [781, 228] width 23 height 23
click at [600, 336] on img at bounding box center [589, 324] width 23 height 23
click at [600, 432] on img at bounding box center [589, 421] width 23 height 23
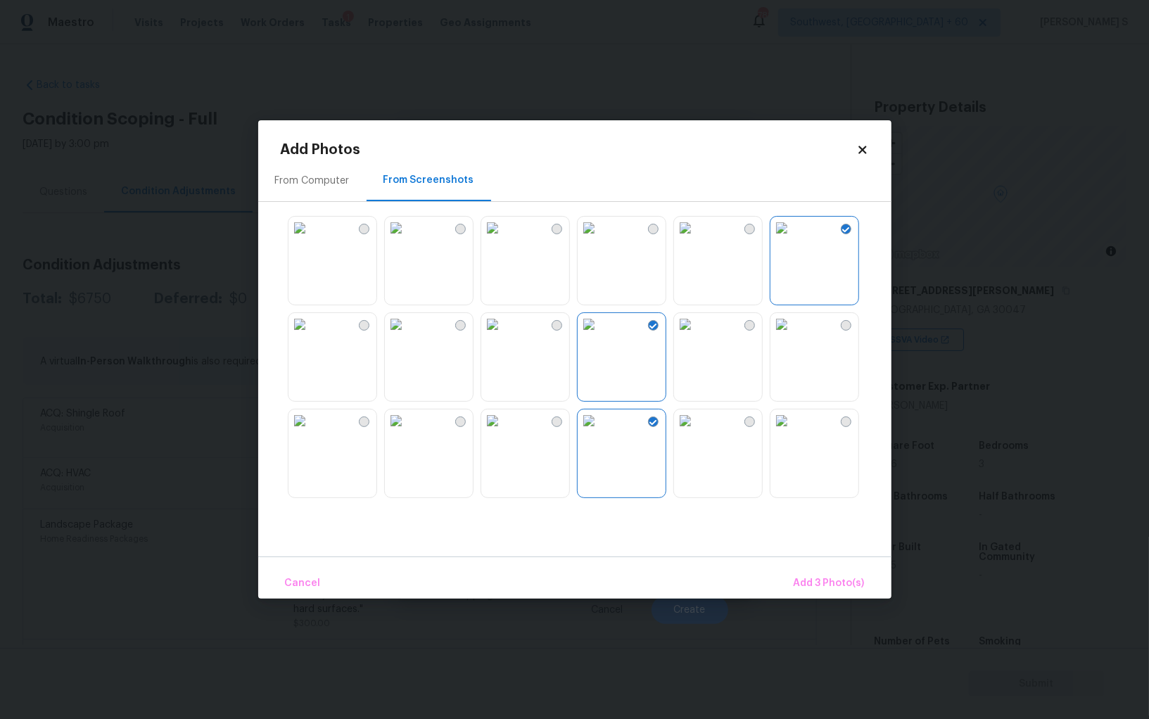
click at [311, 329] on img at bounding box center [299, 324] width 23 height 23
click at [311, 419] on img at bounding box center [299, 421] width 23 height 23
click at [340, 203] on div "From Computer From Screenshots" at bounding box center [574, 358] width 633 height 397
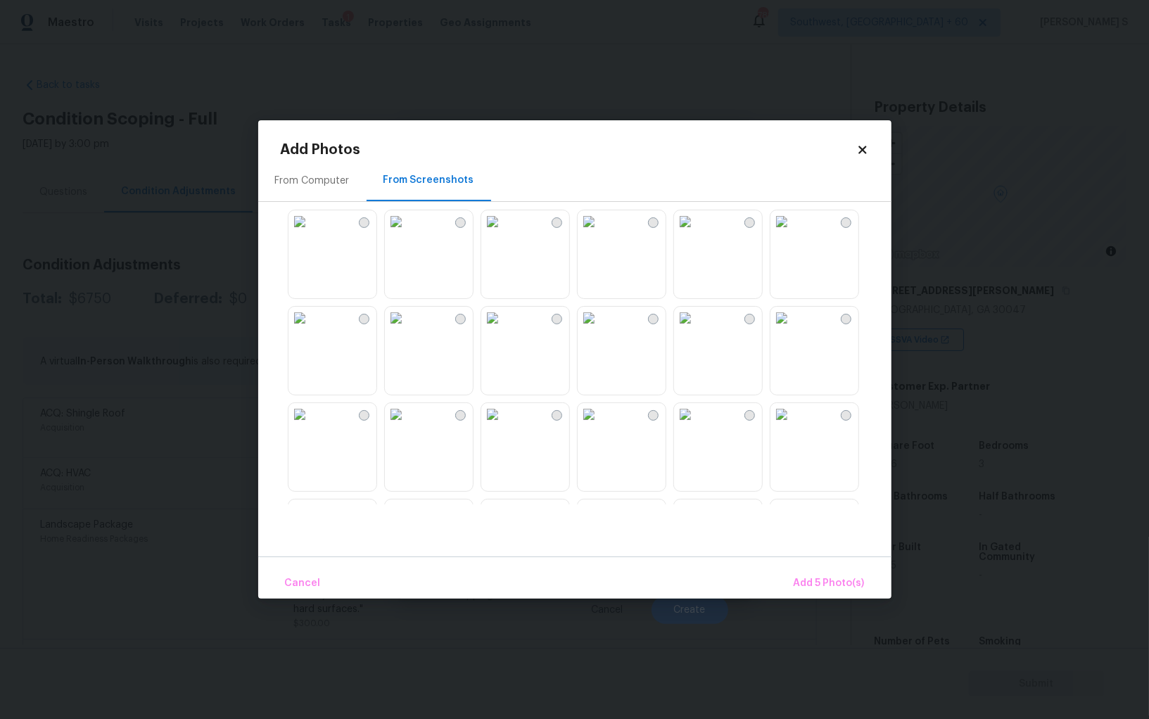
scroll to position [767, 0]
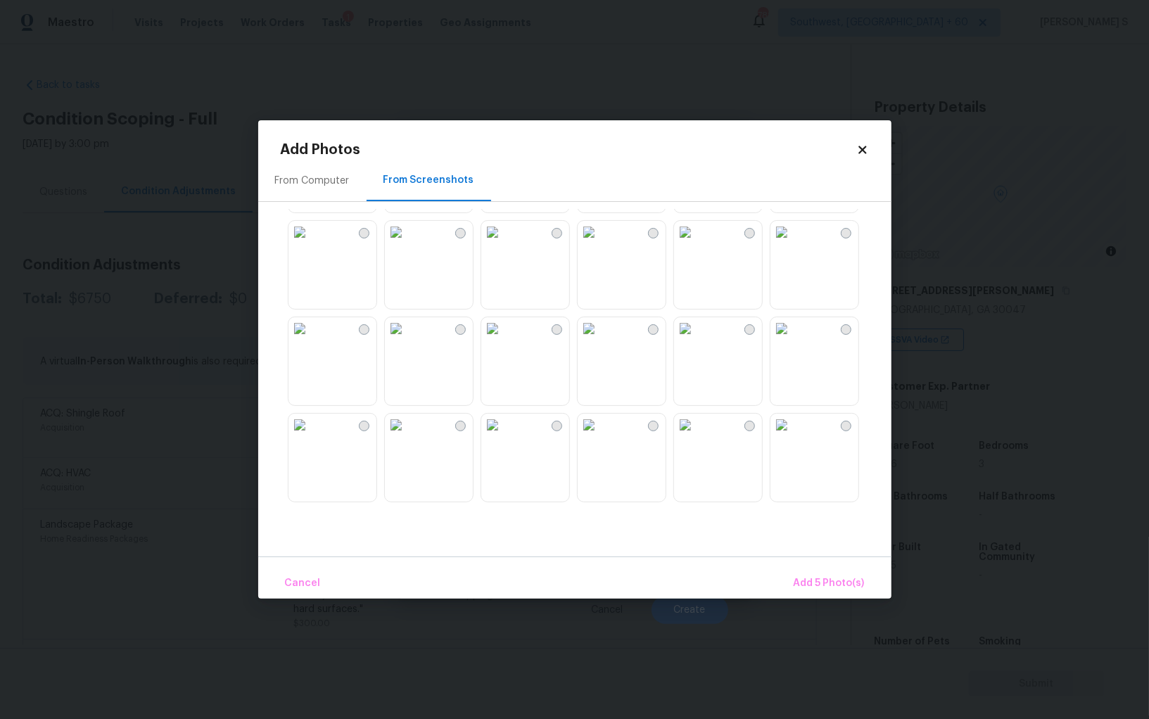
click at [504, 241] on img at bounding box center [492, 232] width 23 height 23
click at [504, 243] on img at bounding box center [492, 232] width 23 height 23
click at [504, 436] on img at bounding box center [492, 425] width 23 height 23
click at [407, 436] on img at bounding box center [396, 425] width 23 height 23
click at [311, 436] on img at bounding box center [299, 425] width 23 height 23
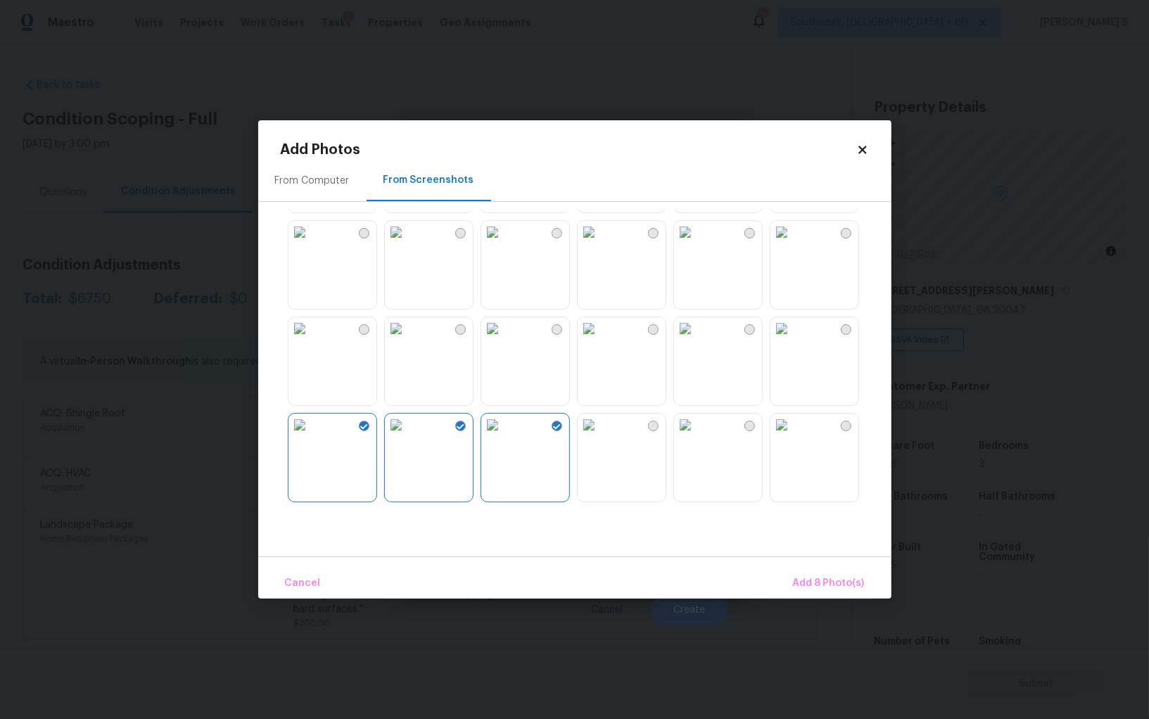
click at [576, 457] on div at bounding box center [586, 357] width 611 height 296
click at [576, 392] on div at bounding box center [586, 357] width 611 height 296
click at [600, 434] on img at bounding box center [589, 425] width 23 height 23
click at [600, 340] on img at bounding box center [589, 328] width 23 height 23
click at [504, 340] on img at bounding box center [492, 328] width 23 height 23
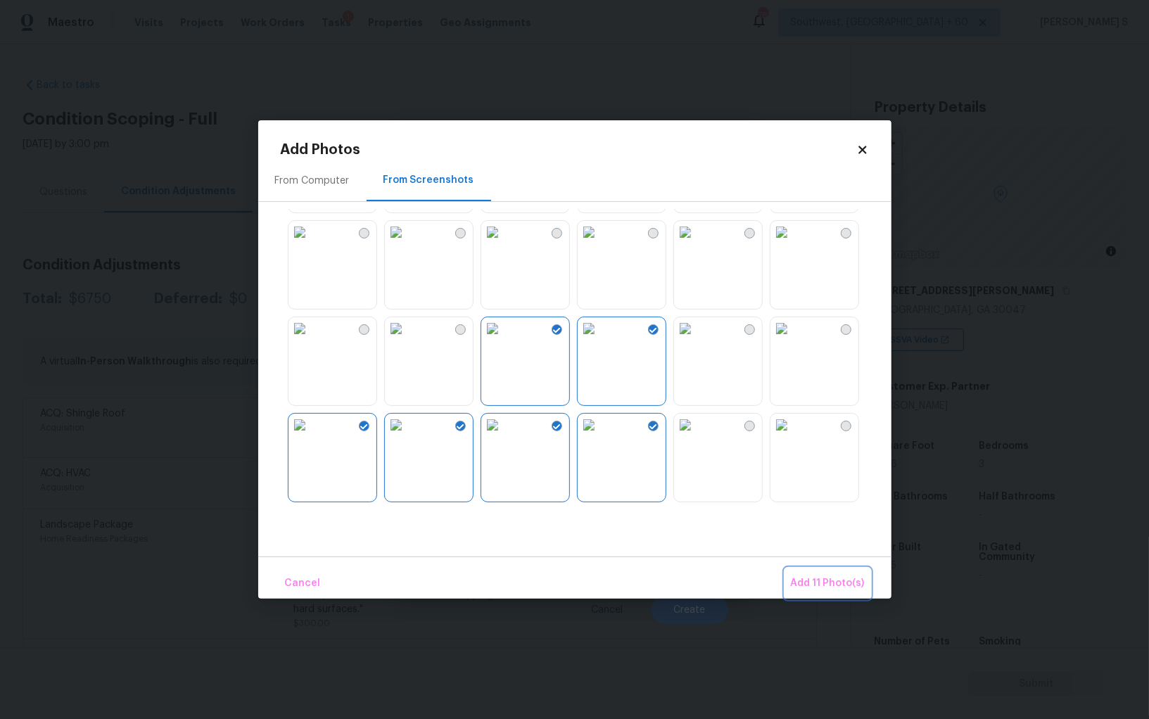
click at [846, 583] on span "Add 11 Photo(s)" at bounding box center [828, 584] width 74 height 18
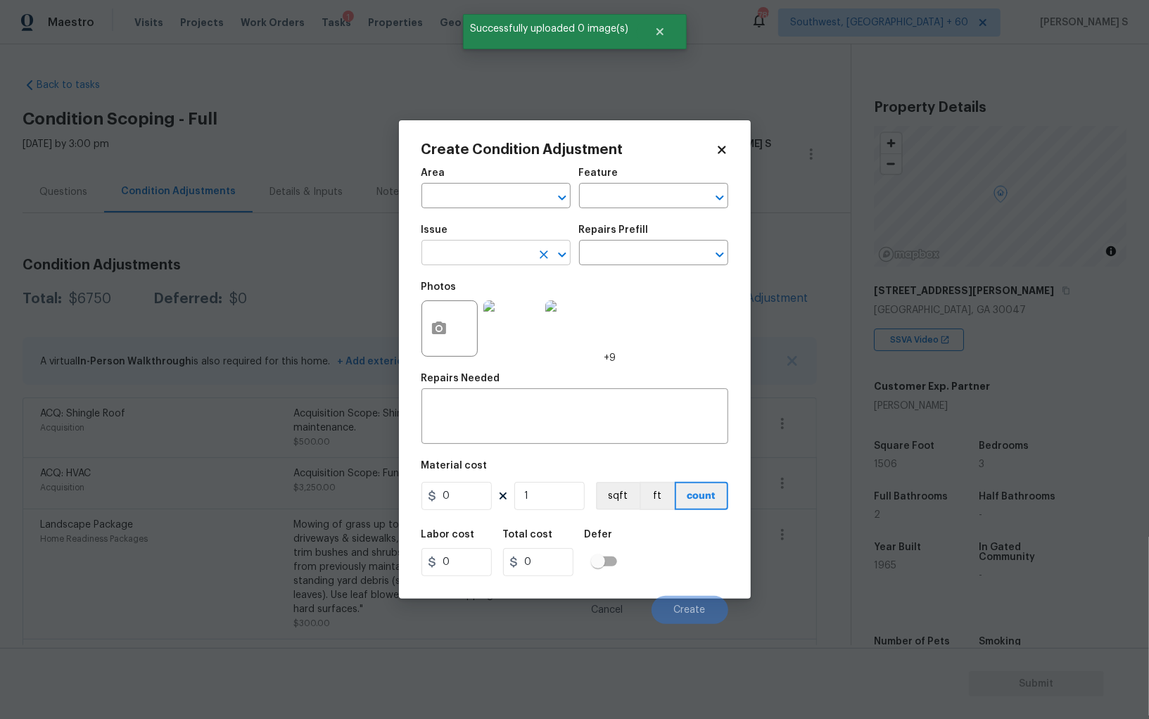
click at [505, 256] on input "text" at bounding box center [476, 254] width 110 height 22
type input "ACQ: Paint"
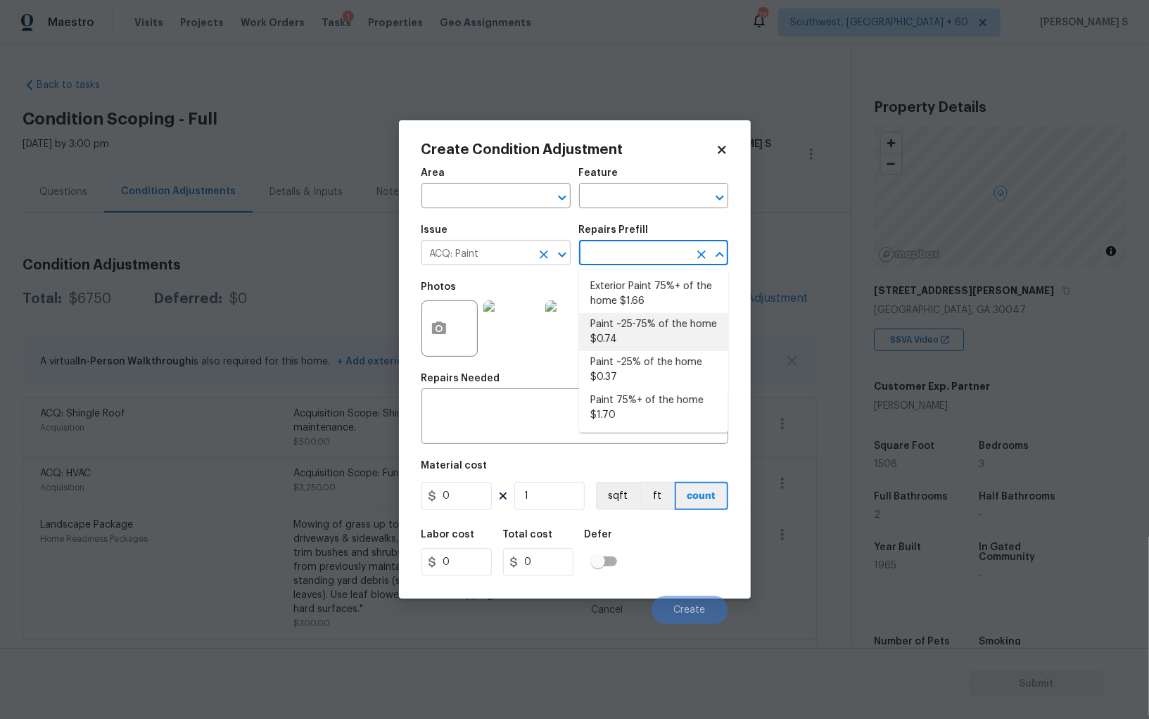
type input "Acquisition"
type textarea "Acquisition Scope: ~25 - 75% of the home needs interior paint"
type input "0.74"
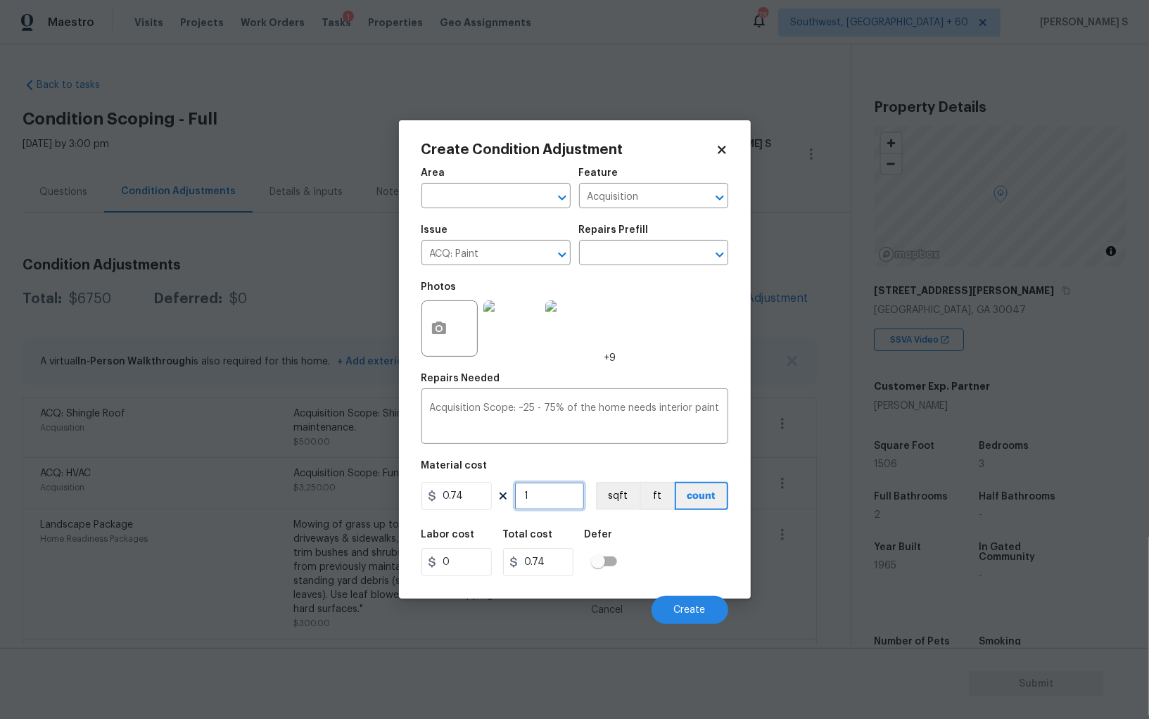
click at [550, 493] on input "1" at bounding box center [549, 496] width 70 height 28
type input "15"
type input "11.1"
type input "150"
type input "111"
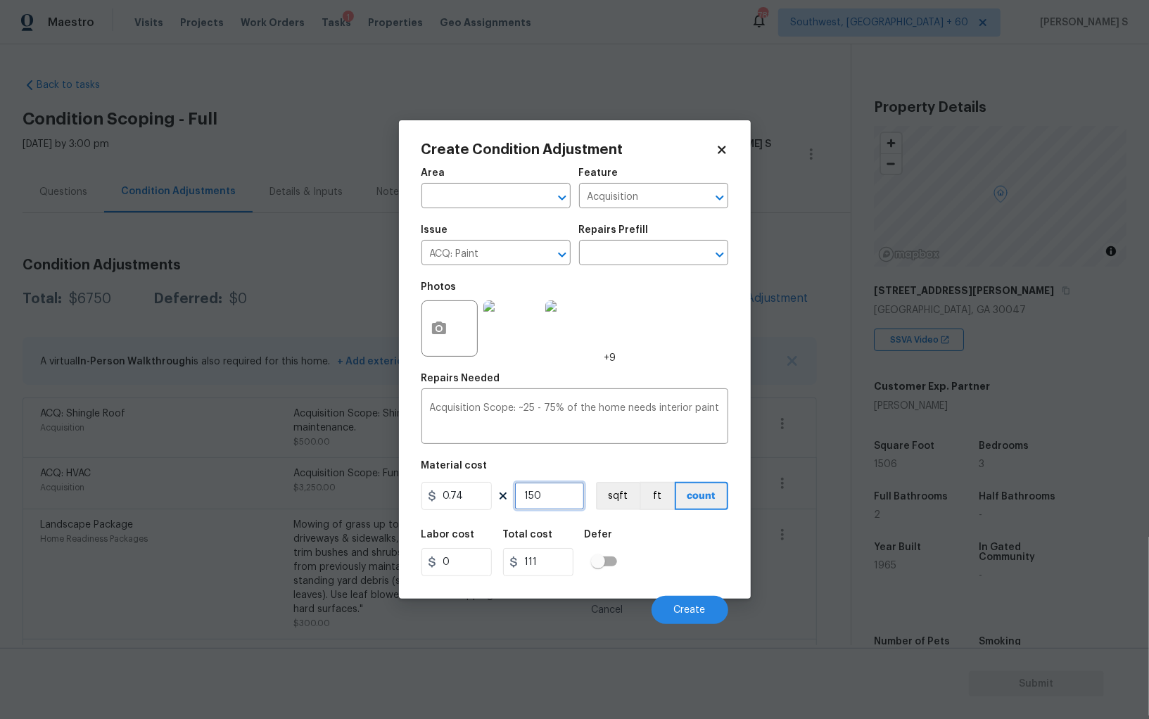
type input "1506"
type input "1114.44"
type input "1506"
click at [599, 497] on button "sqft" at bounding box center [618, 496] width 44 height 28
click at [627, 518] on div "Area ​ Feature Acquisition ​ Issue ACQ: Paint ​ Repairs Prefill ​ Photos +9 Rep…" at bounding box center [574, 392] width 307 height 464
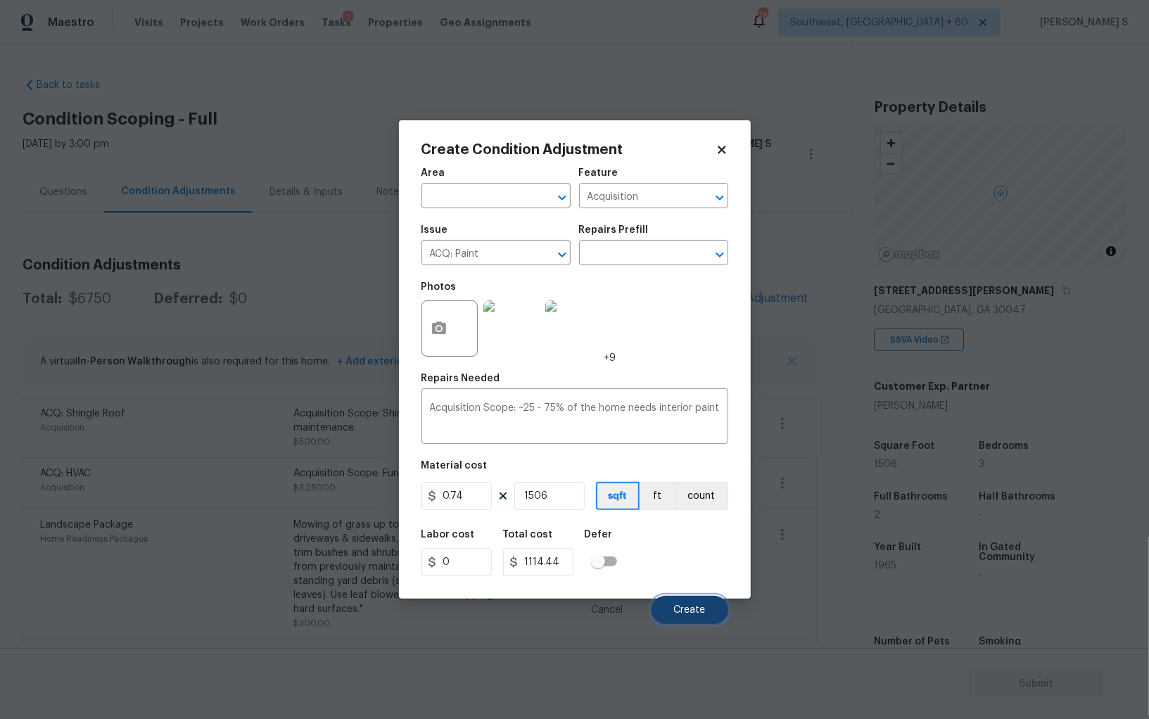
click at [683, 600] on button "Create" at bounding box center [690, 610] width 77 height 28
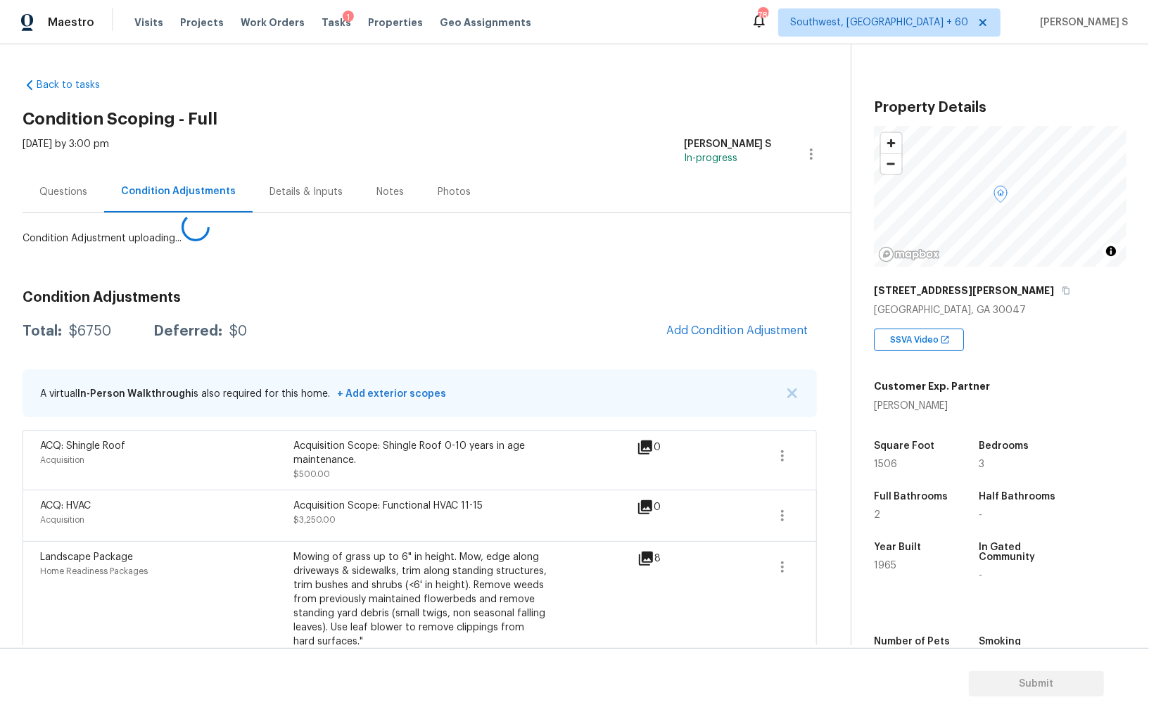
click at [128, 448] on body "Maestro Visits Projects Work Orders Tasks 1 Properties Geo Assignments 788 Sout…" at bounding box center [574, 359] width 1149 height 719
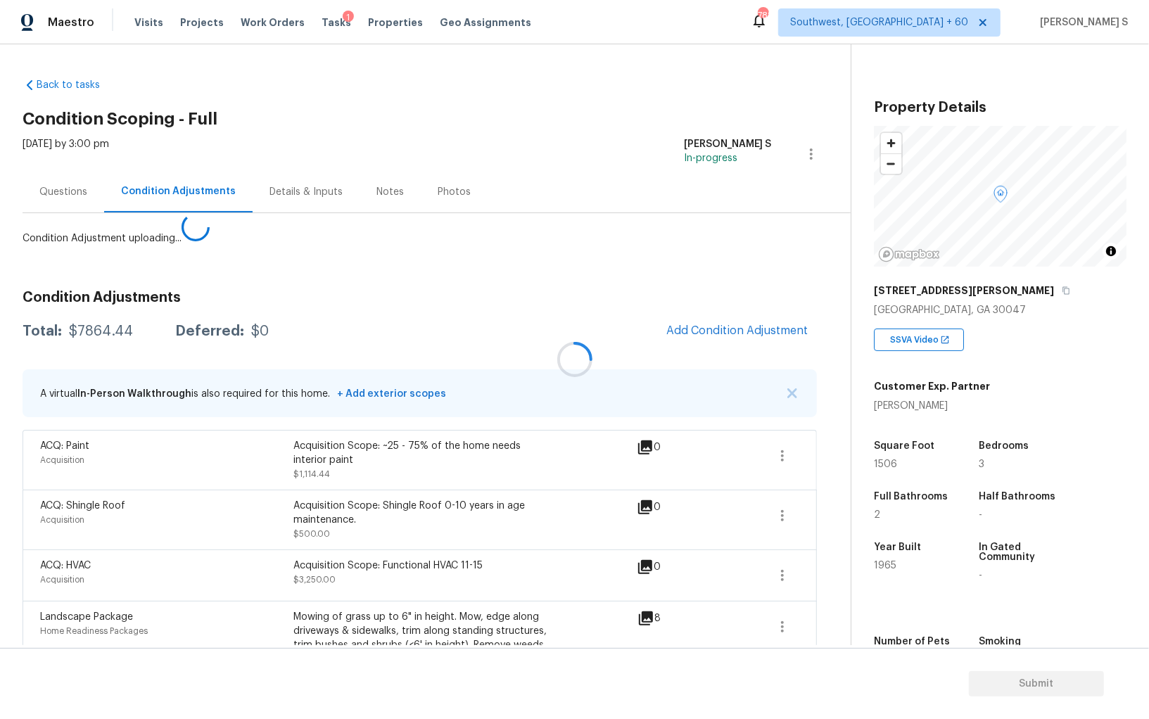
click at [759, 331] on div at bounding box center [574, 359] width 1149 height 719
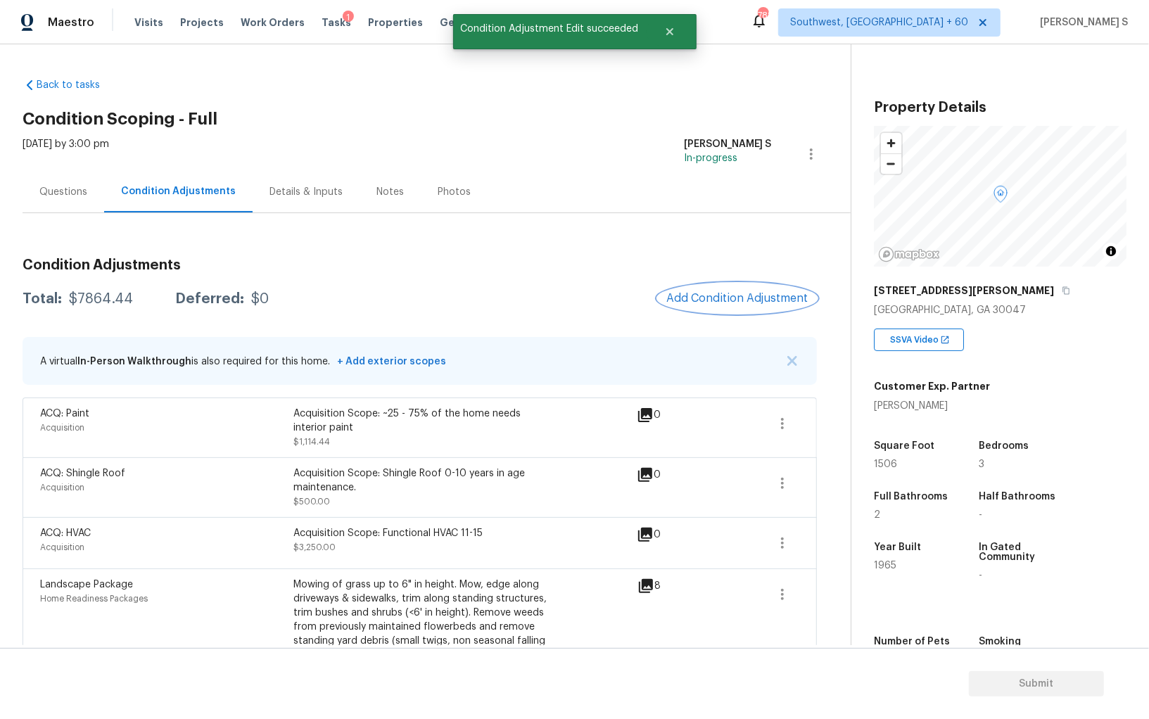
click at [747, 292] on span "Add Condition Adjustment" at bounding box center [737, 298] width 142 height 13
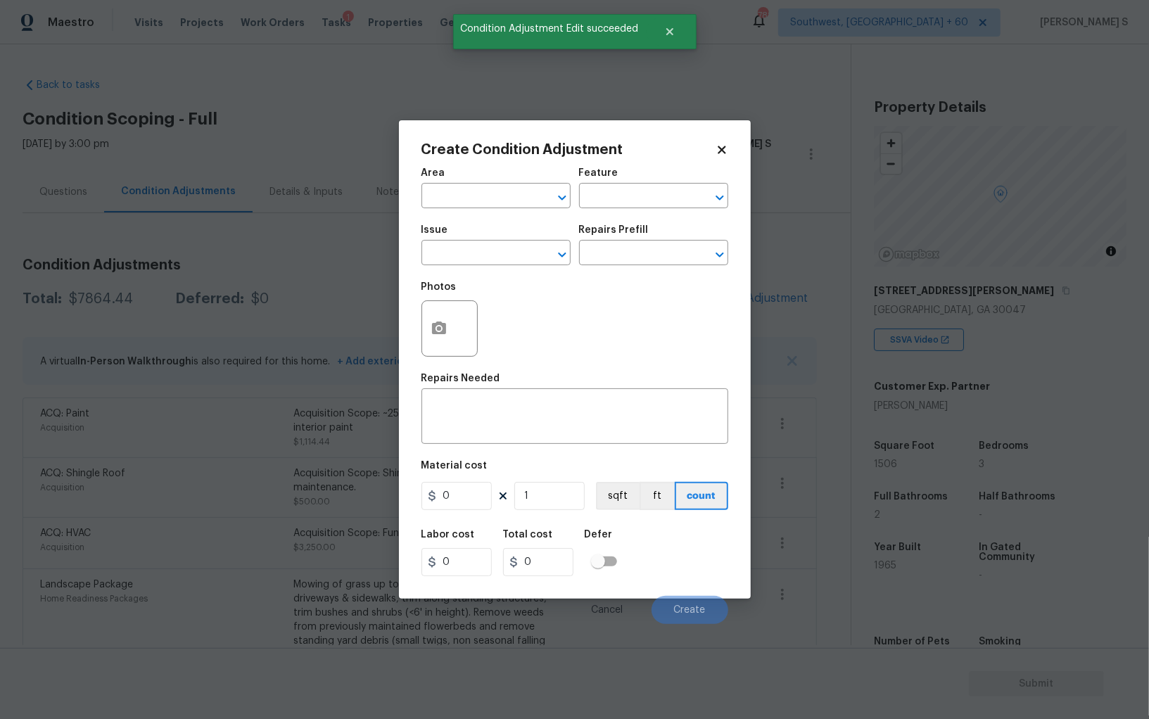
click at [458, 312] on div at bounding box center [449, 328] width 56 height 56
click at [440, 328] on icon "button" at bounding box center [439, 328] width 17 height 17
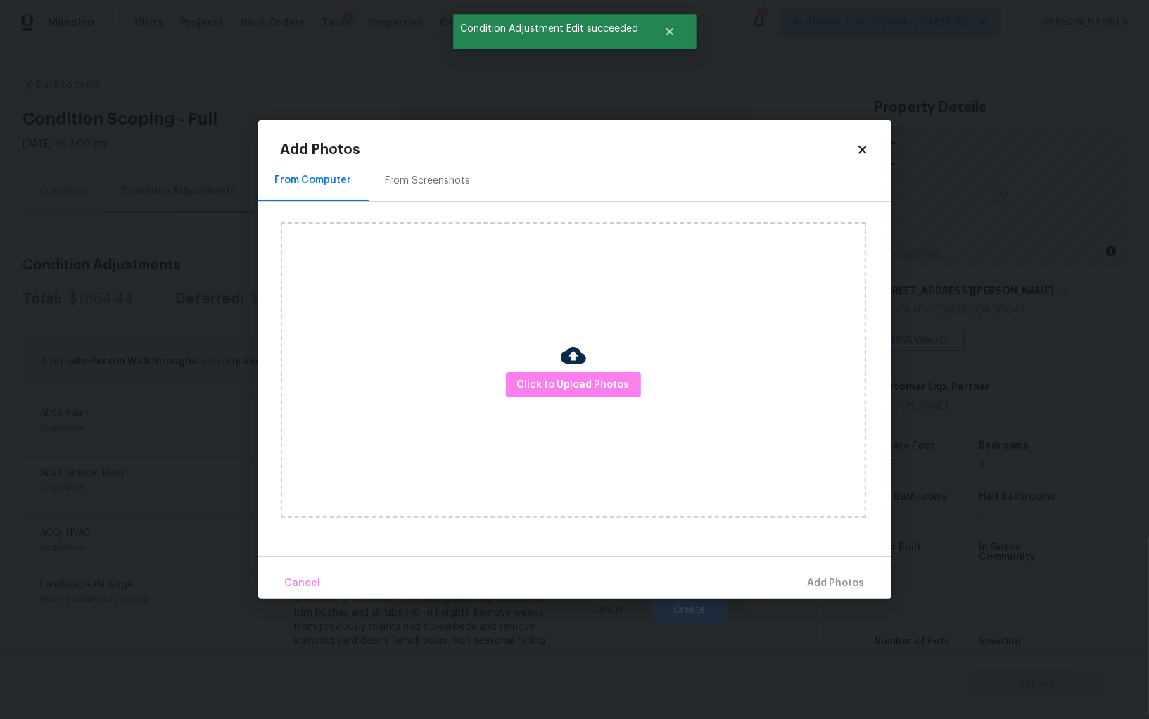
click at [446, 193] on div "From Screenshots" at bounding box center [428, 181] width 119 height 42
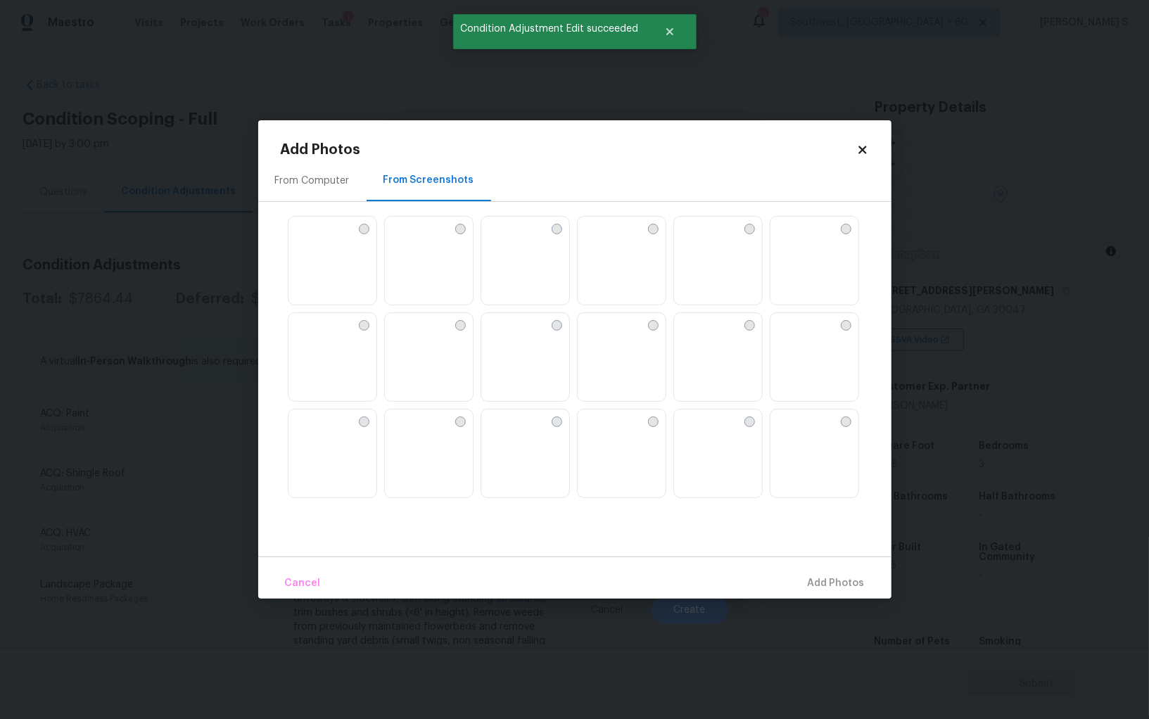
click at [616, 357] on img at bounding box center [622, 357] width 88 height 89
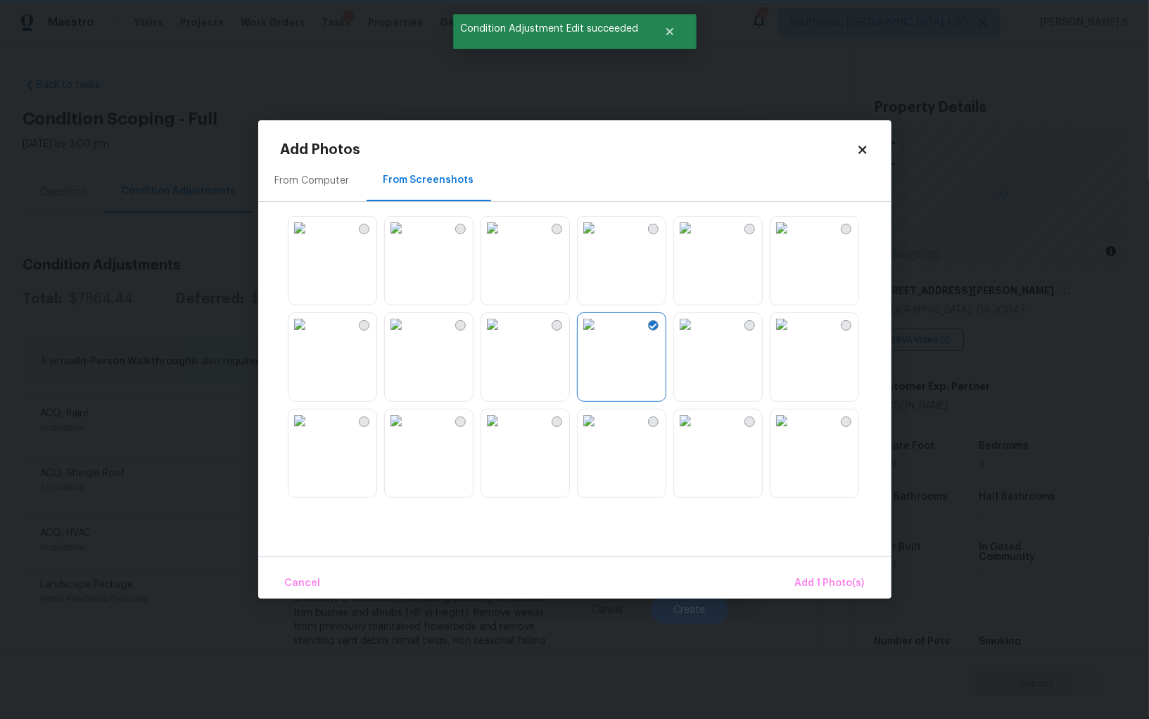
click at [600, 432] on img at bounding box center [589, 421] width 23 height 23
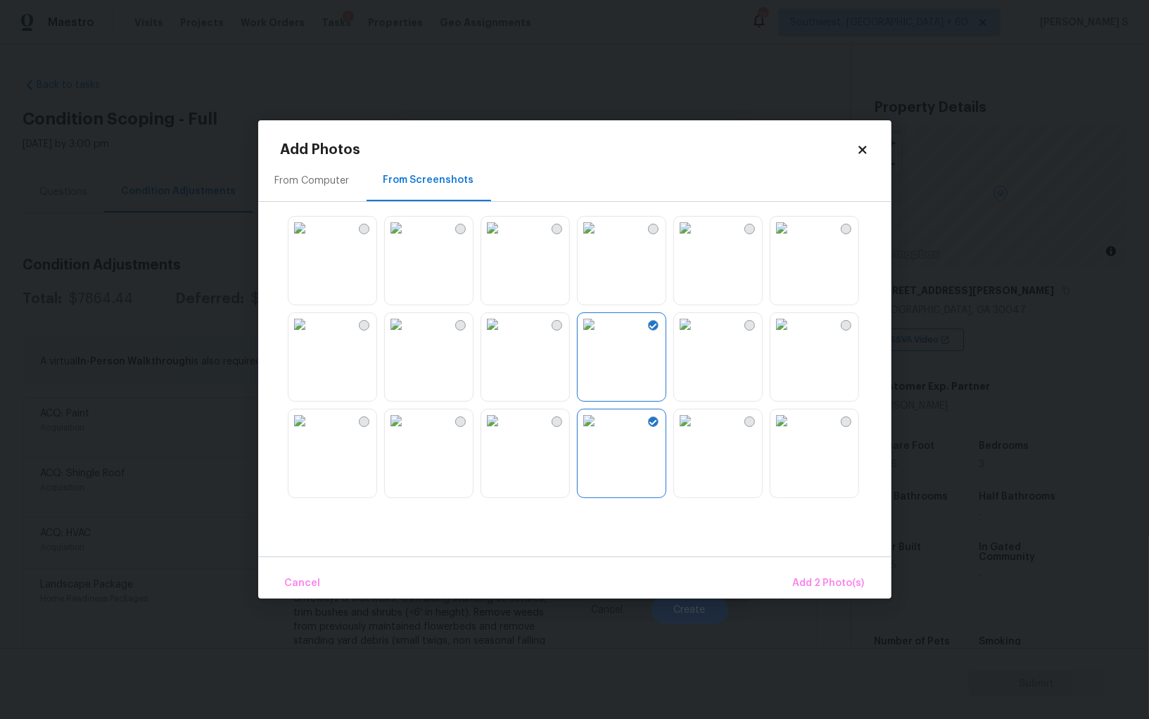
click at [311, 336] on img at bounding box center [299, 324] width 23 height 23
click at [311, 424] on img at bounding box center [299, 421] width 23 height 23
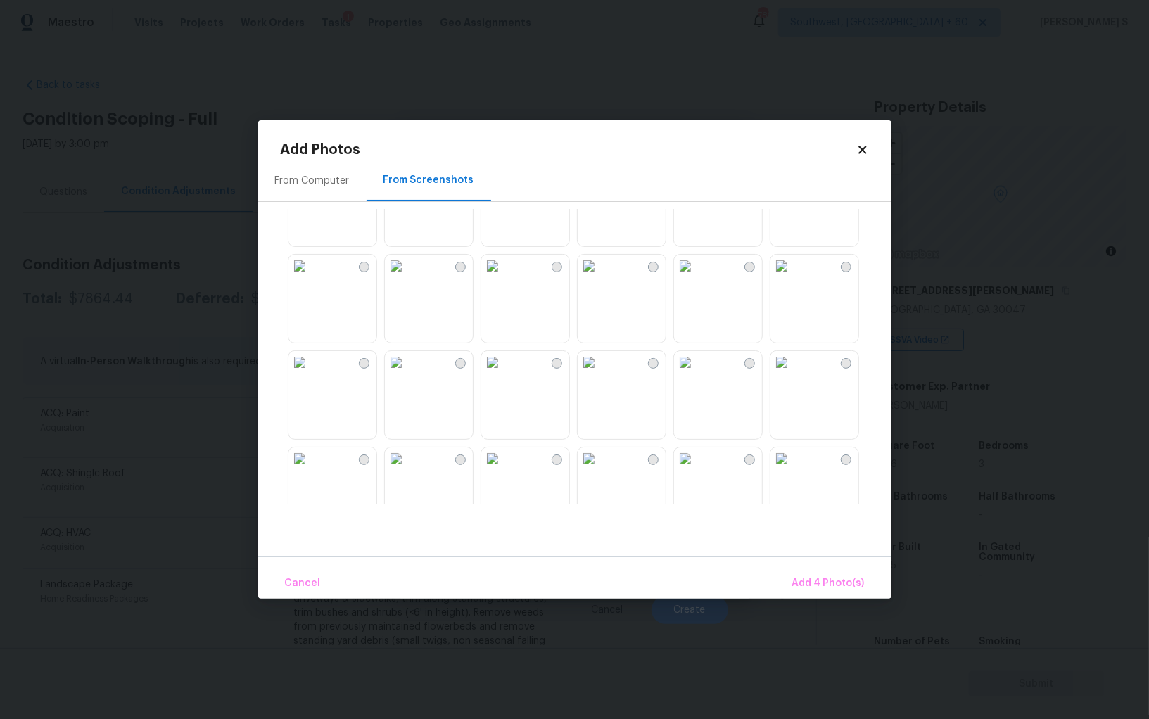
scroll to position [782, 0]
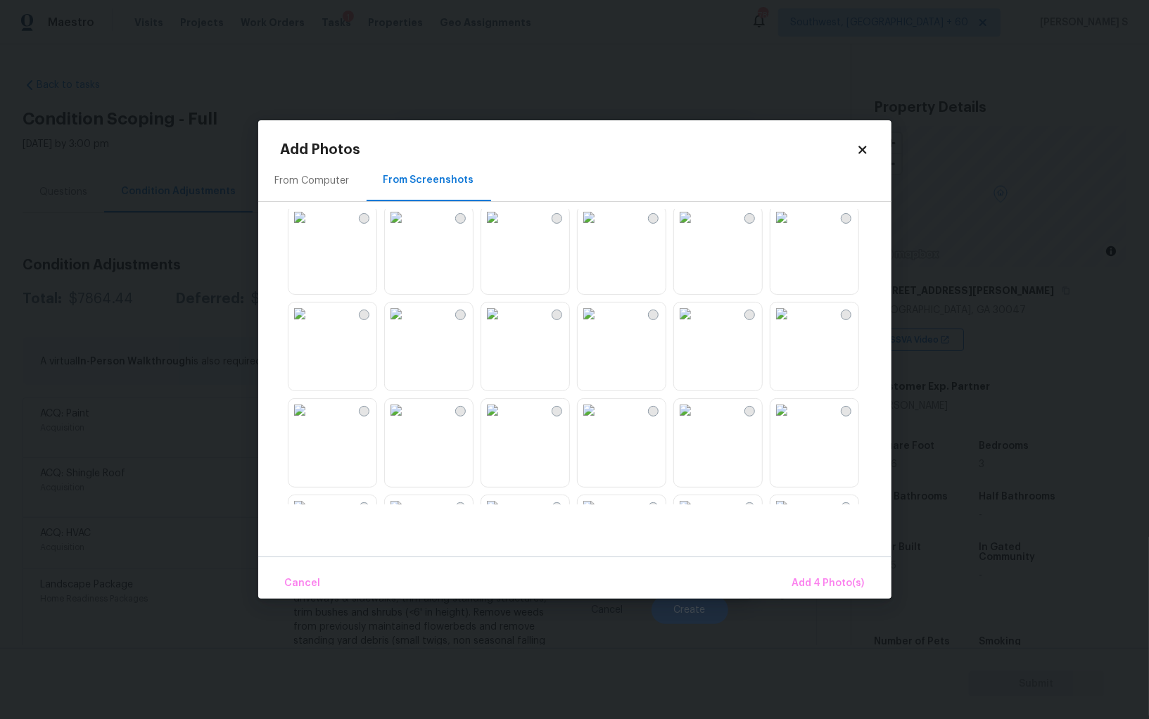
drag, startPoint x: 619, startPoint y: 343, endPoint x: 605, endPoint y: 343, distance: 14.1
click at [600, 325] on img at bounding box center [589, 314] width 23 height 23
click at [504, 325] on img at bounding box center [492, 314] width 23 height 23
click at [407, 229] on img at bounding box center [396, 217] width 23 height 23
click at [793, 325] on img at bounding box center [781, 314] width 23 height 23
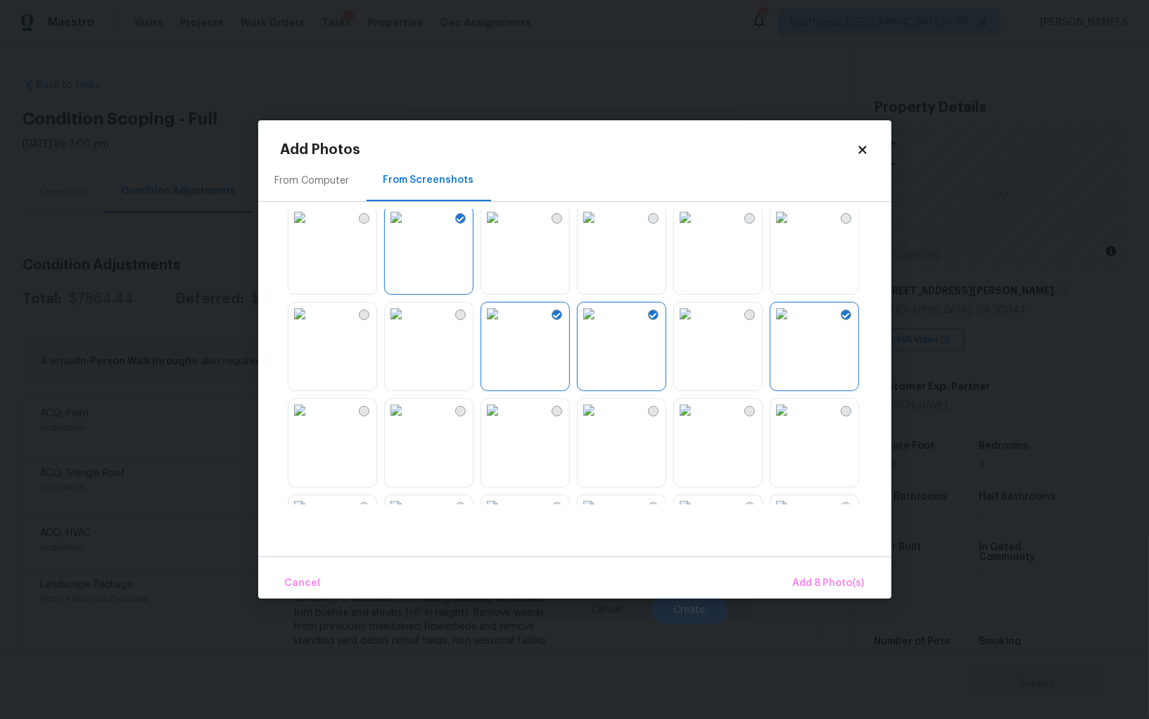
click at [793, 421] on img at bounding box center [781, 410] width 23 height 23
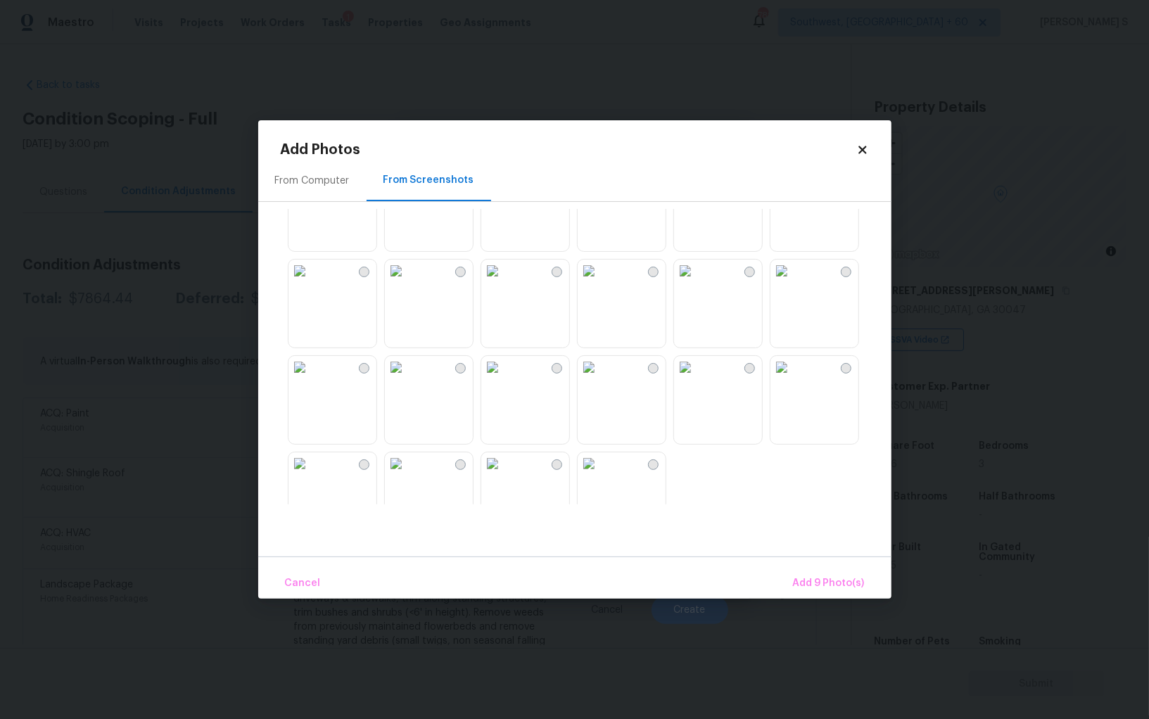
click at [793, 379] on img at bounding box center [781, 367] width 23 height 23
click at [683, 379] on img at bounding box center [685, 367] width 23 height 23
click at [583, 379] on img at bounding box center [589, 367] width 23 height 23
click at [504, 475] on img at bounding box center [492, 463] width 23 height 23
click at [400, 470] on img at bounding box center [396, 463] width 23 height 23
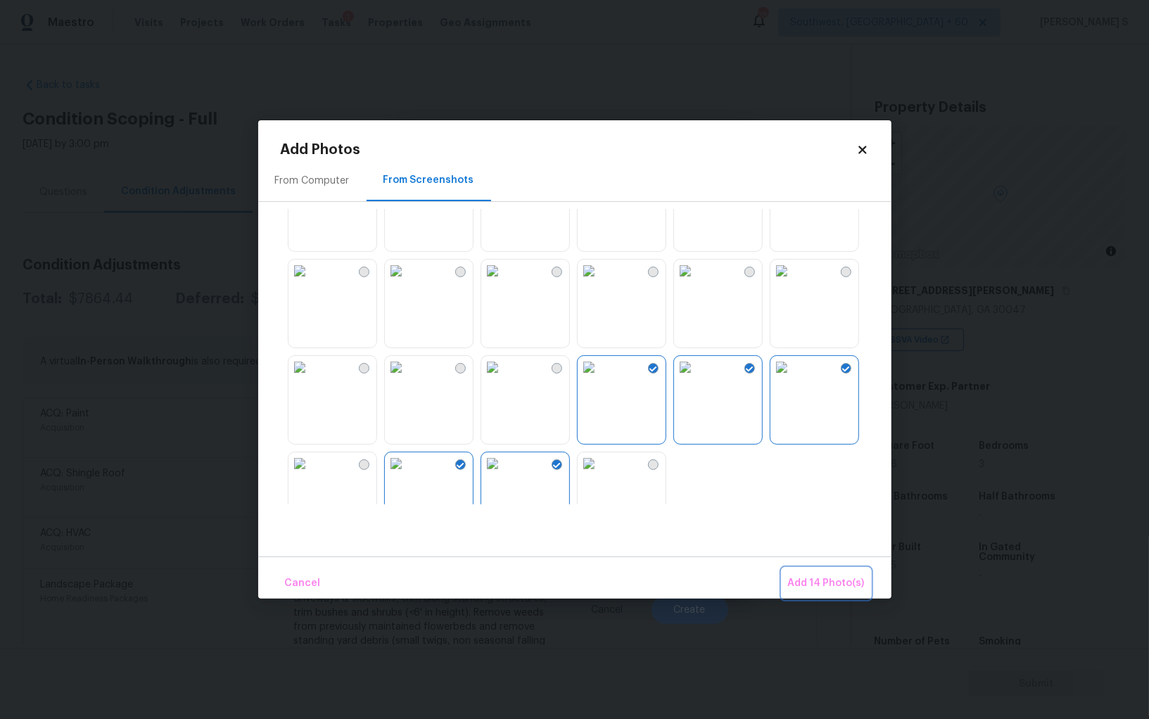
click at [813, 584] on span "Add 14 Photo(s)" at bounding box center [826, 584] width 77 height 18
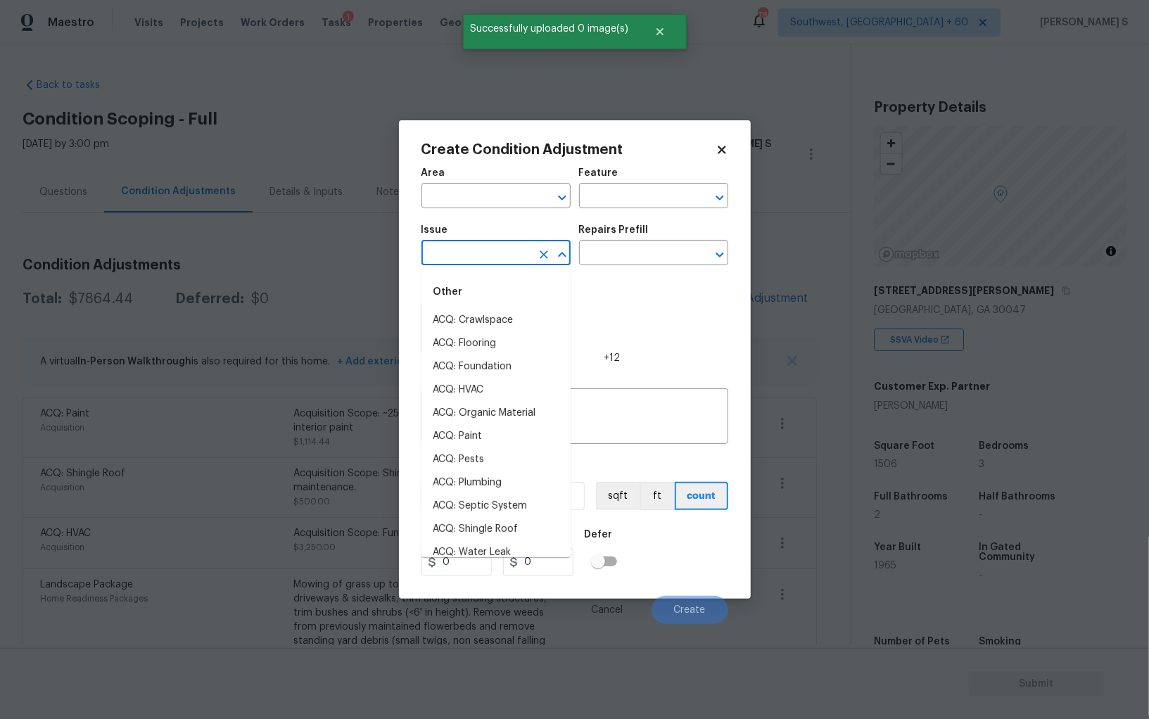
click at [505, 251] on input "text" at bounding box center [476, 254] width 110 height 22
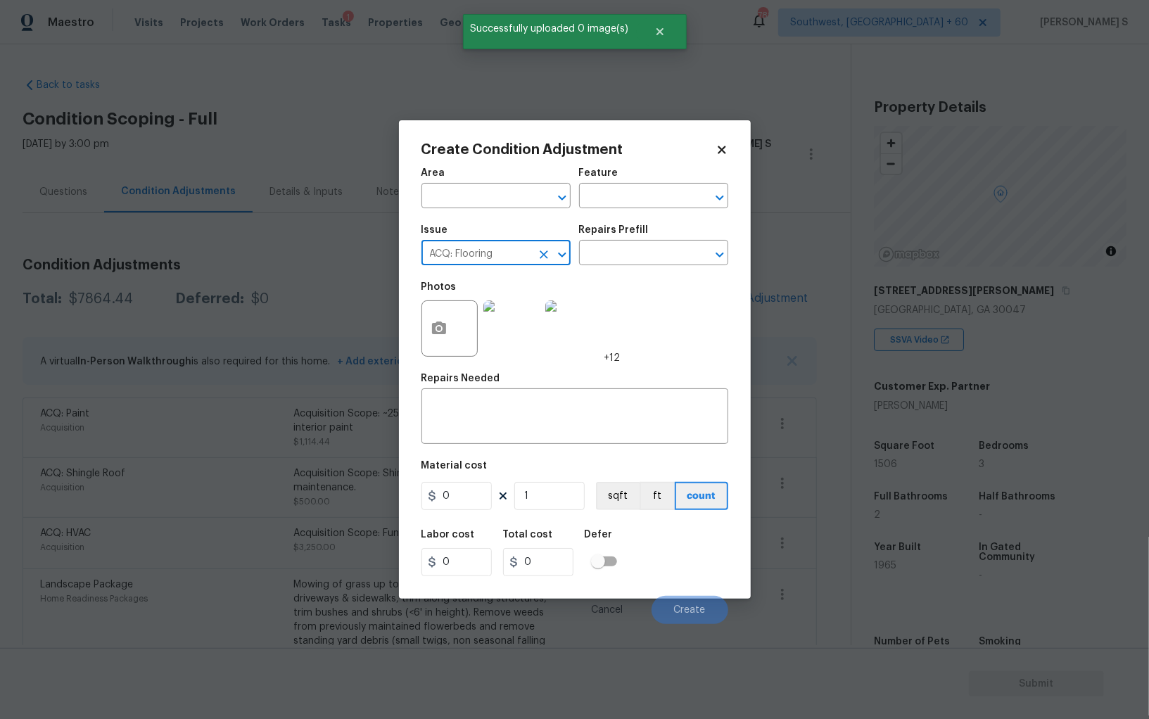
type input "ACQ: Flooring"
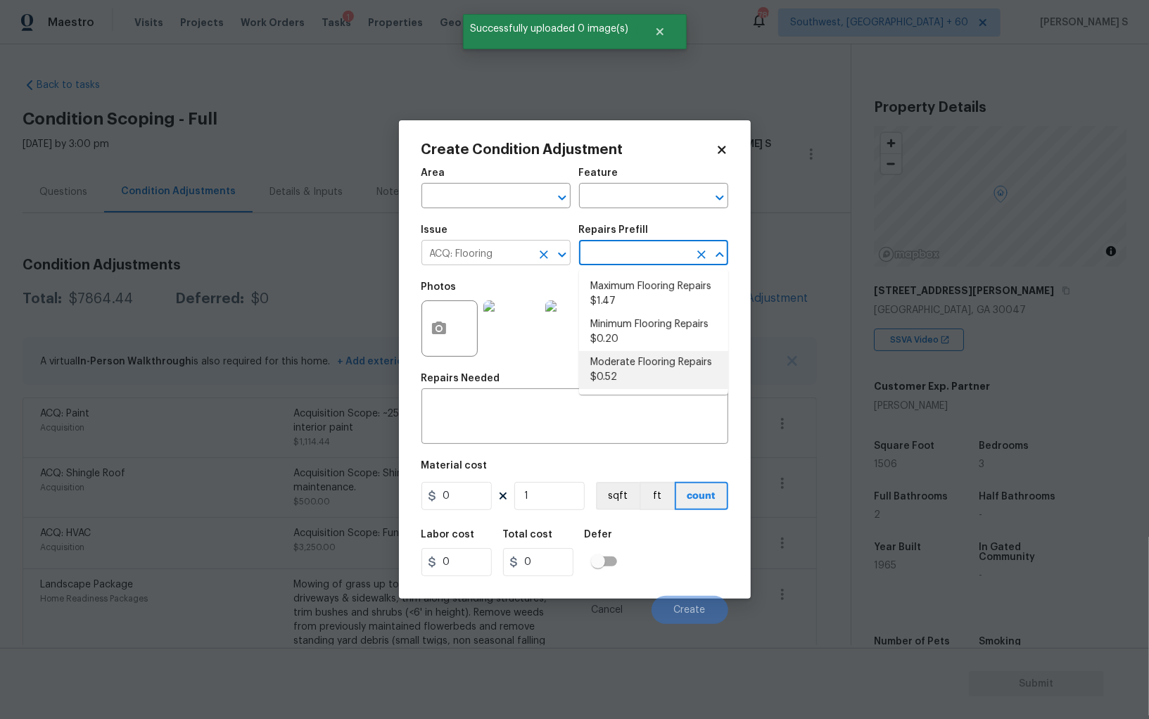
type input "Acquisition"
type textarea "Acquisition Scope: Moderate flooring repairs"
type input "0.52"
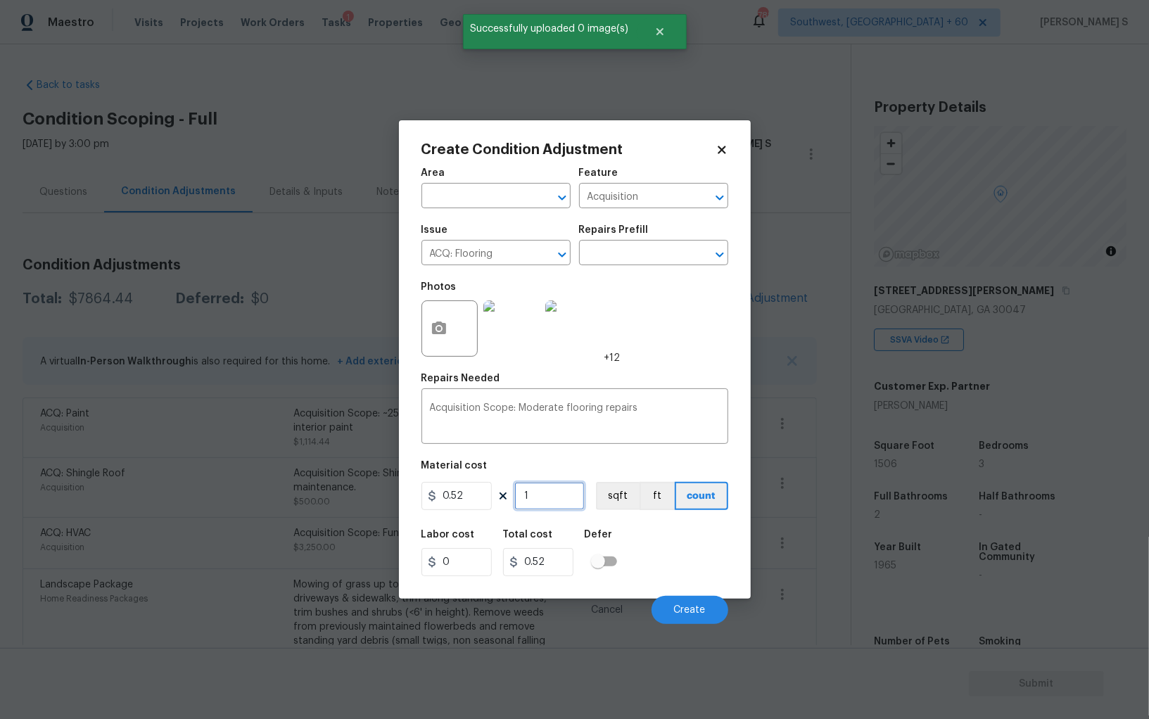
click at [538, 496] on input "1" at bounding box center [549, 496] width 70 height 28
paste input "506"
type input "1506"
type input "783.12"
type input "1506"
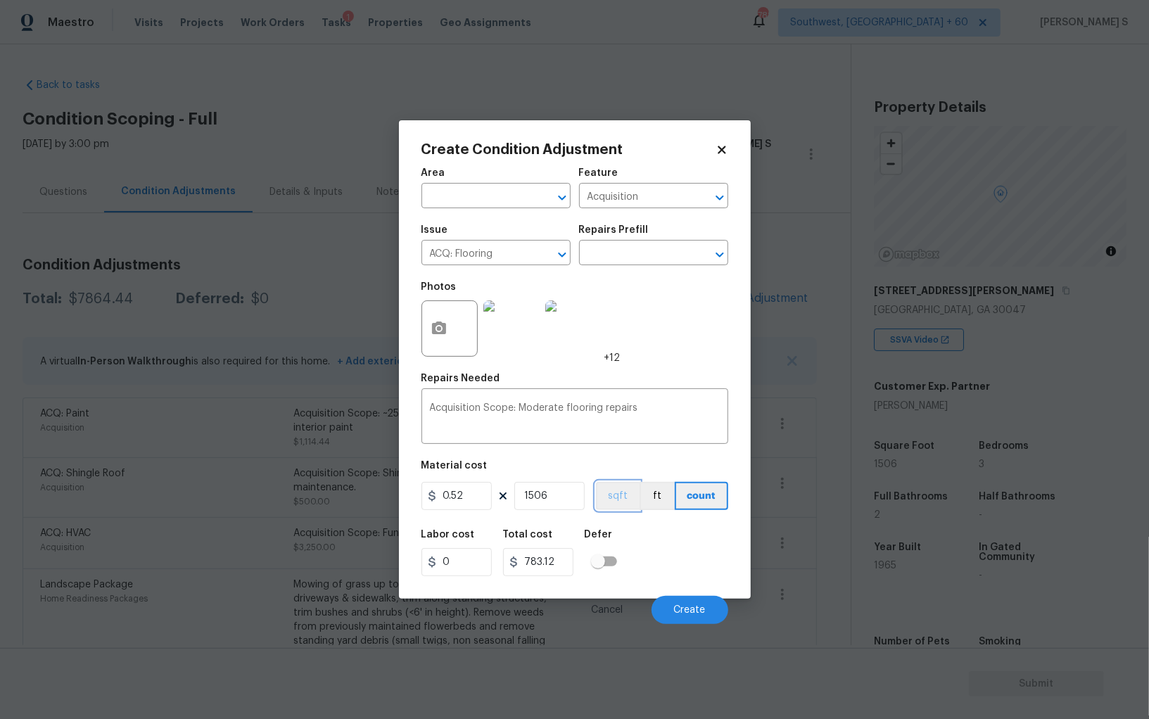
click at [596, 500] on button "sqft" at bounding box center [618, 496] width 44 height 28
click at [632, 523] on div "Labor cost 0 Total cost 783.12 Defer" at bounding box center [574, 552] width 307 height 63
click at [675, 611] on span "Create" at bounding box center [690, 610] width 32 height 11
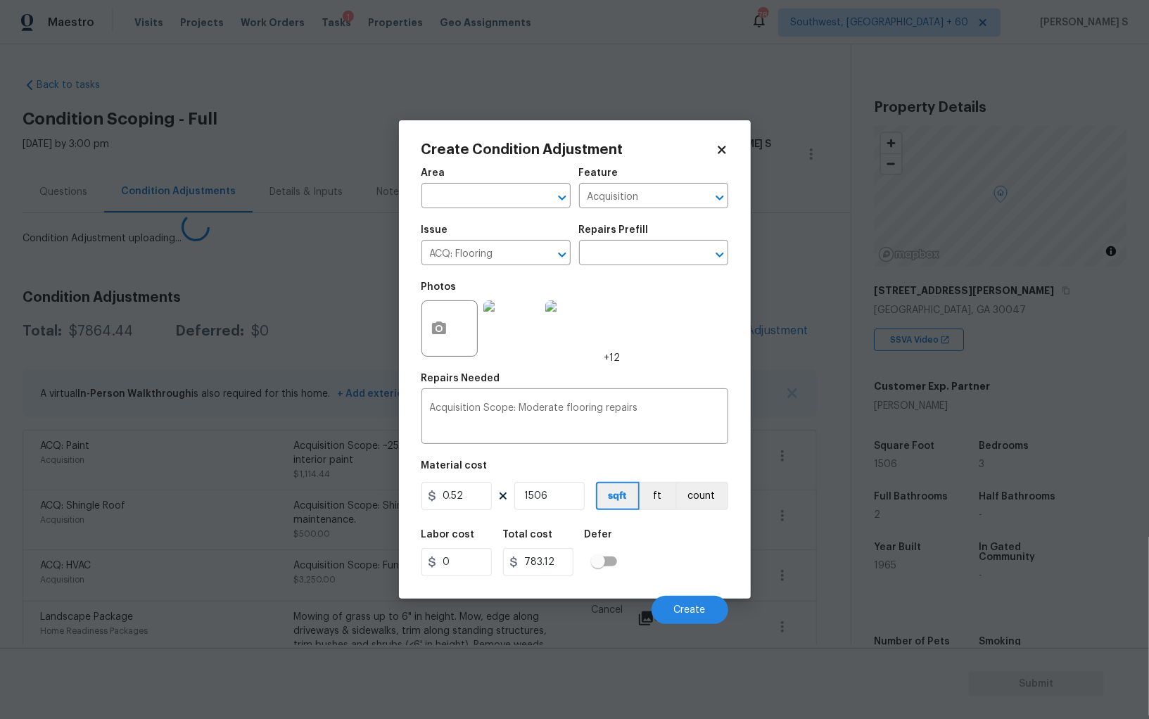
click at [241, 549] on body "Maestro Visits Projects Work Orders Tasks 1 Properties Geo Assignments 788 Sout…" at bounding box center [574, 359] width 1149 height 719
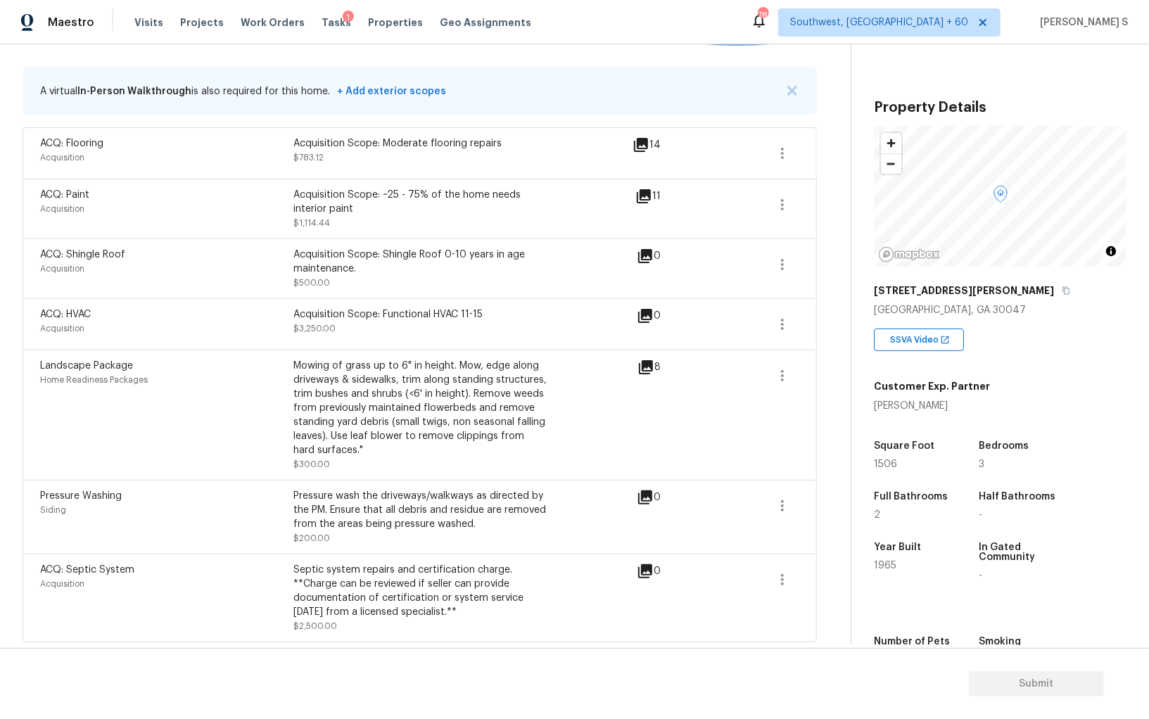
scroll to position [0, 0]
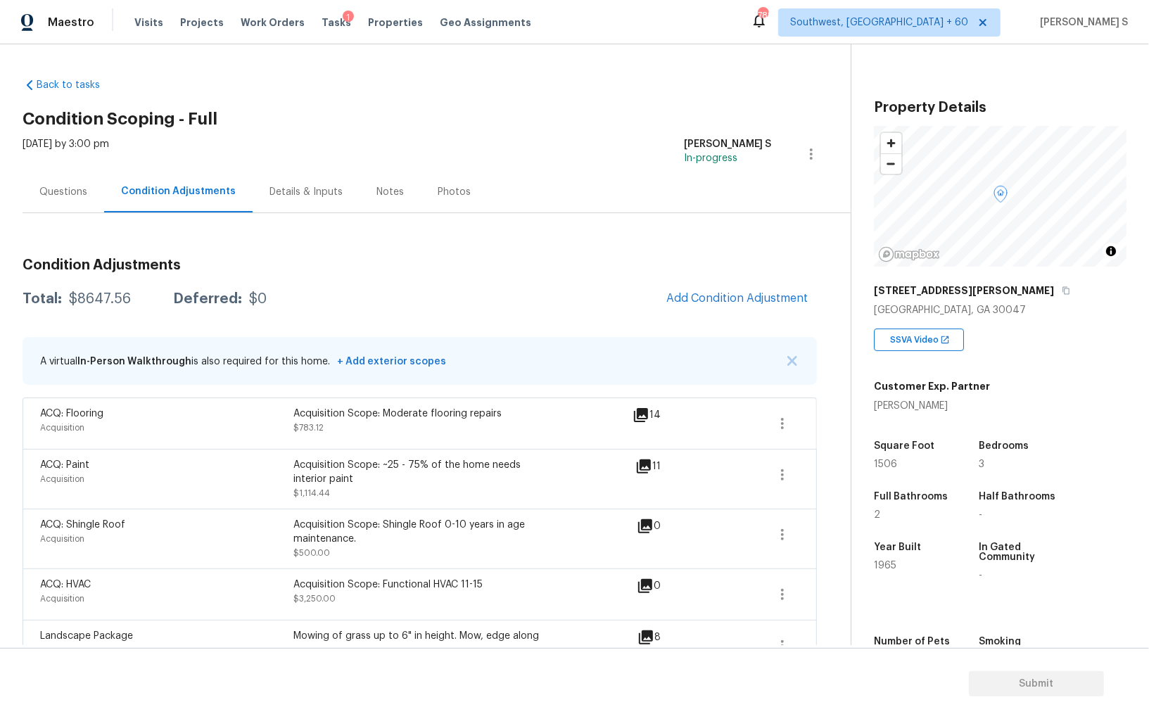
click at [440, 45] on div "Back to tasks Condition Scoping - Full Mon, Aug 11 2025 by 3:00 pm Anbu Jebakum…" at bounding box center [574, 344] width 1149 height 601
click at [682, 303] on span "Add Condition Adjustment" at bounding box center [737, 298] width 142 height 13
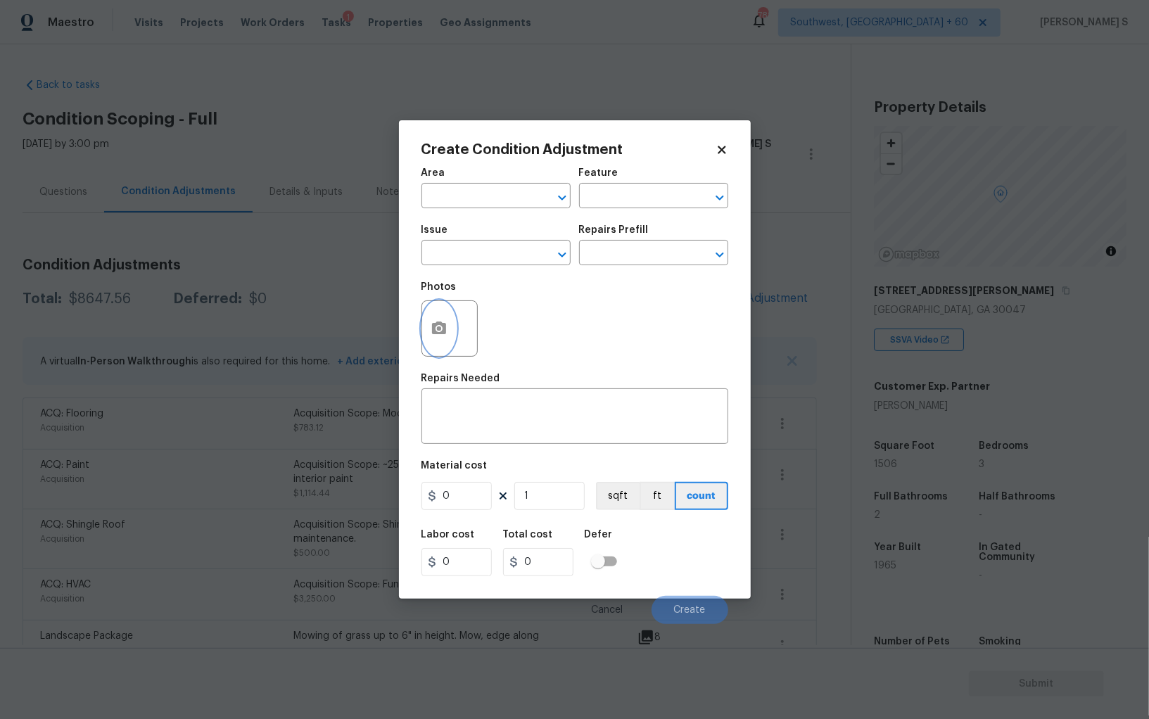
click at [431, 337] on icon "button" at bounding box center [439, 328] width 17 height 17
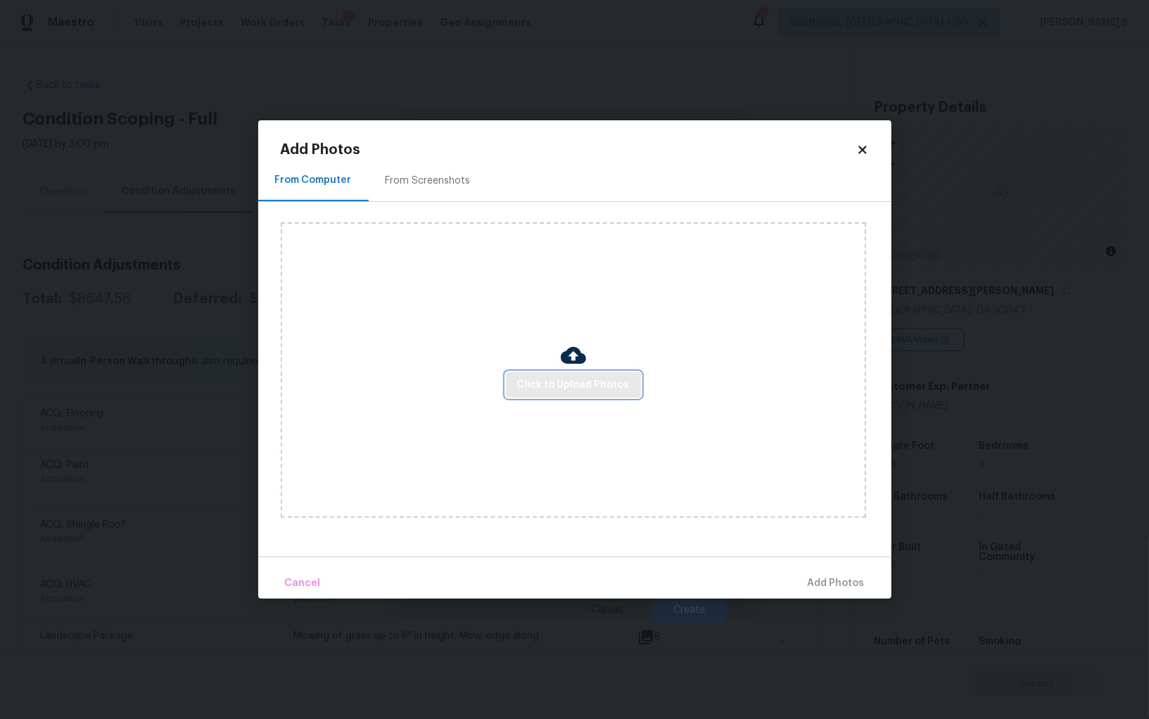
click at [595, 396] on button "Click to Upload Photos" at bounding box center [573, 385] width 135 height 26
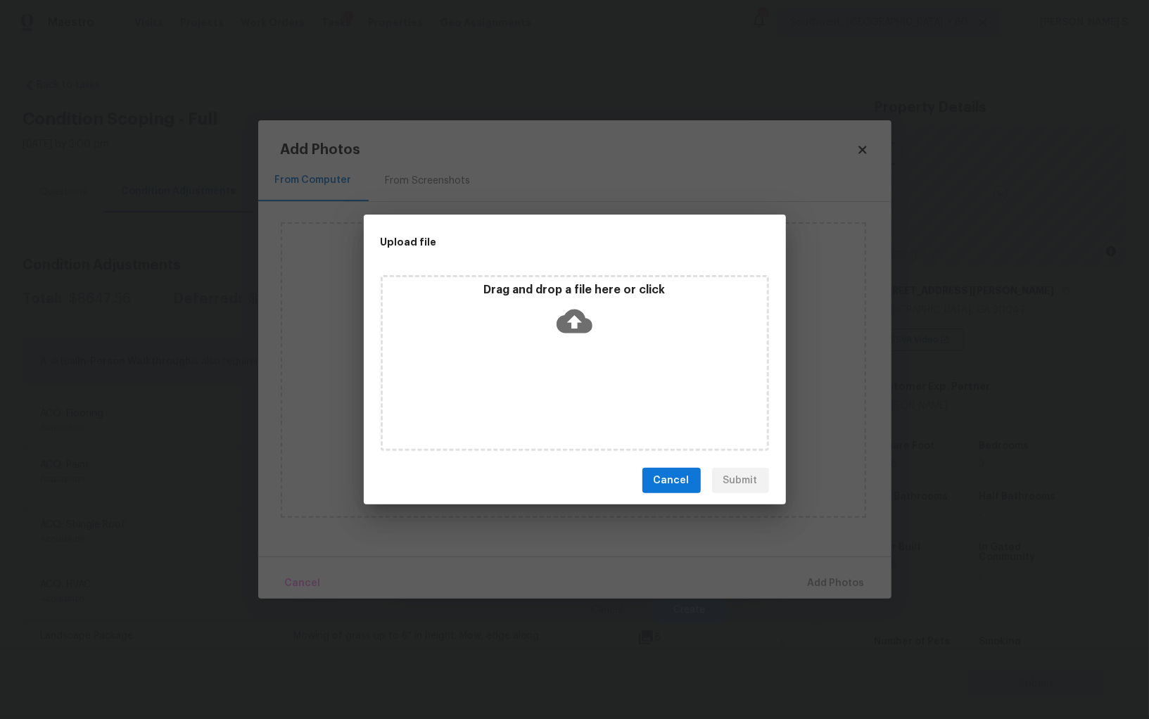
click at [595, 381] on div "Drag and drop a file here or click" at bounding box center [575, 363] width 388 height 176
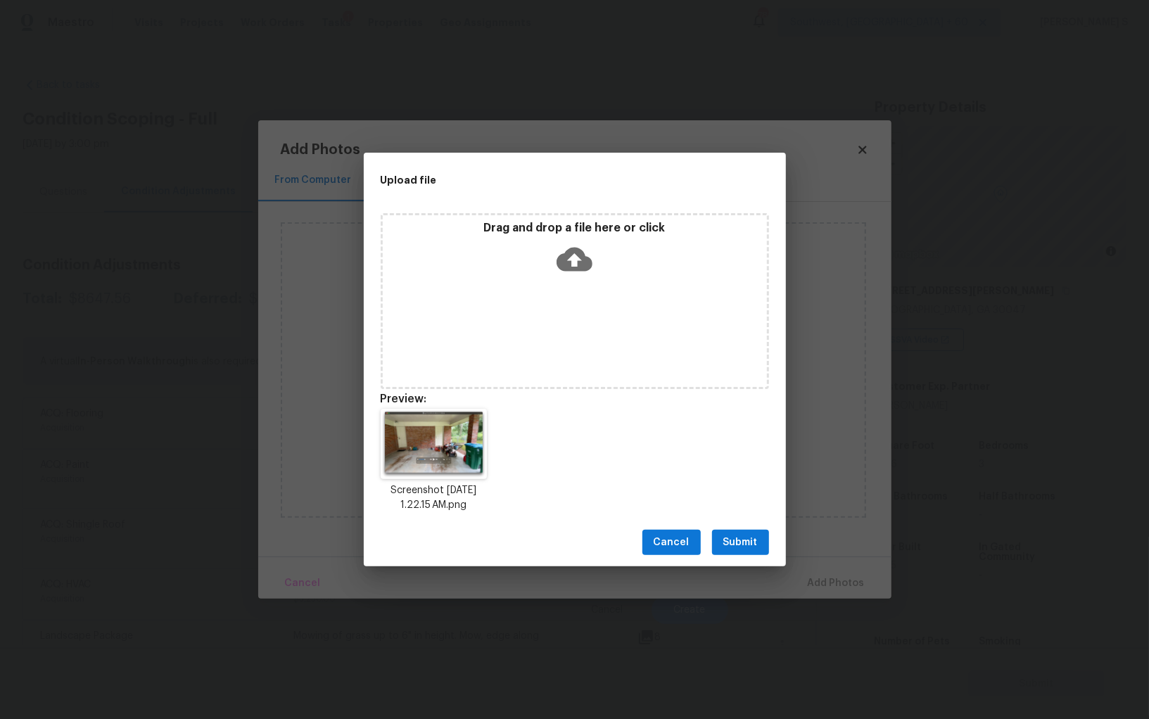
click at [742, 545] on span "Submit" at bounding box center [740, 543] width 34 height 18
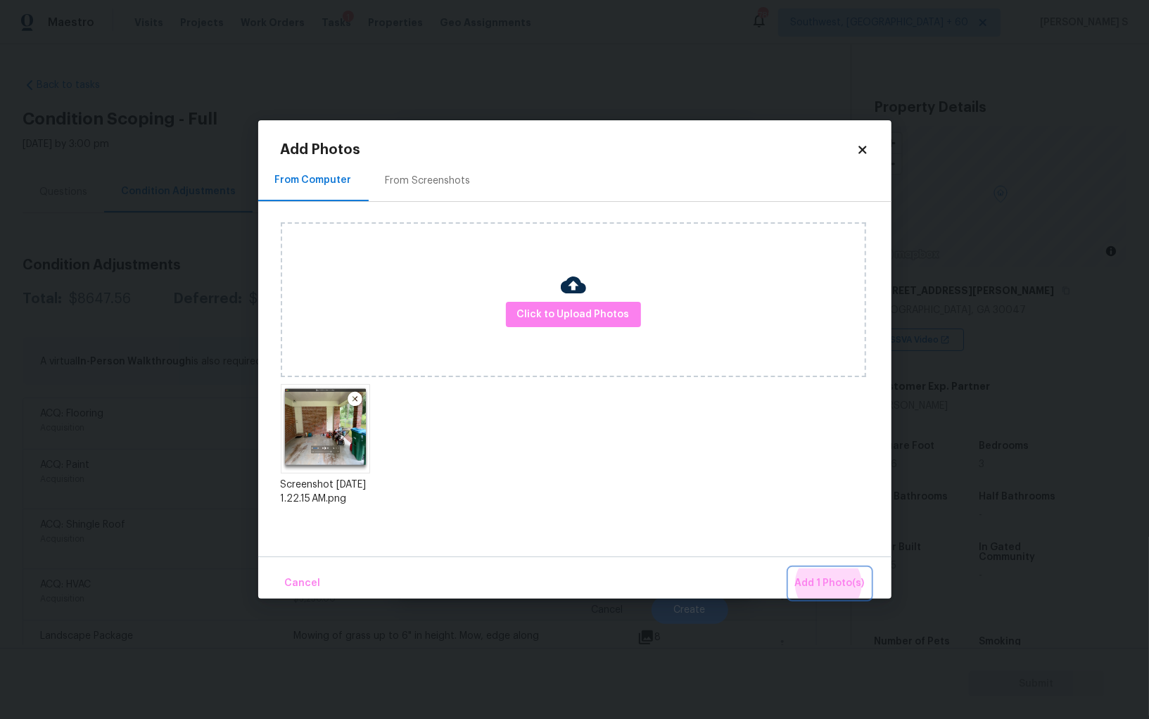
click at [789, 569] on button "Add 1 Photo(s)" at bounding box center [829, 584] width 81 height 30
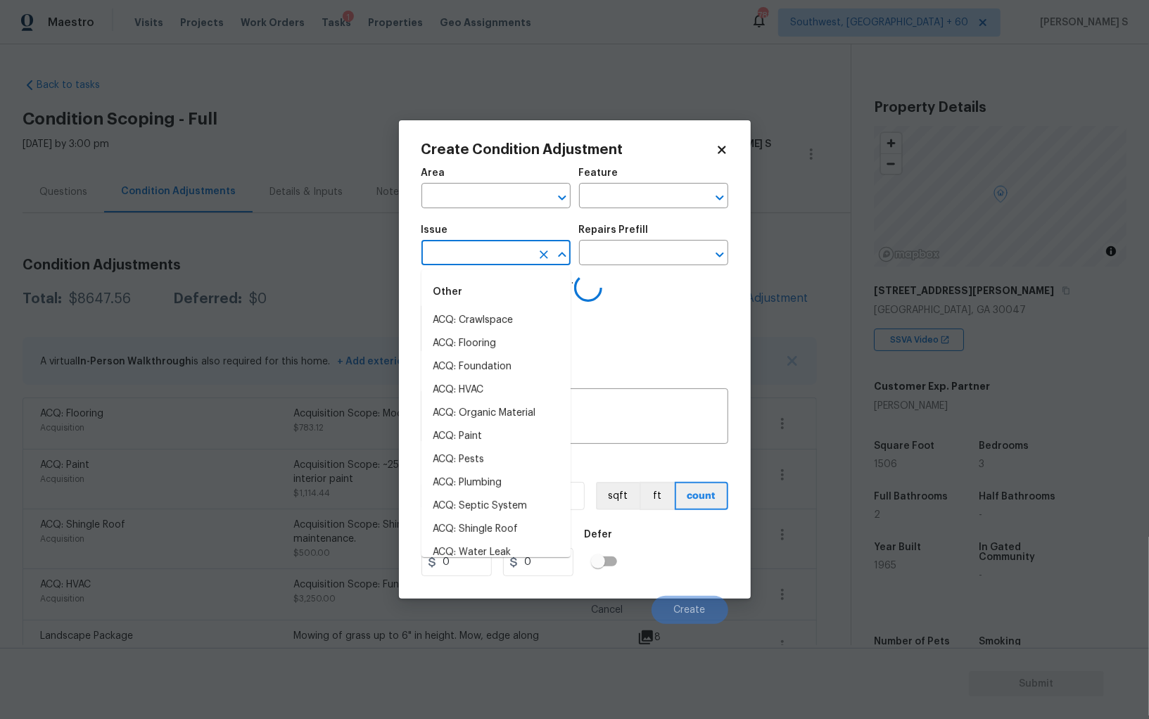
click at [469, 258] on input "text" at bounding box center [476, 254] width 110 height 22
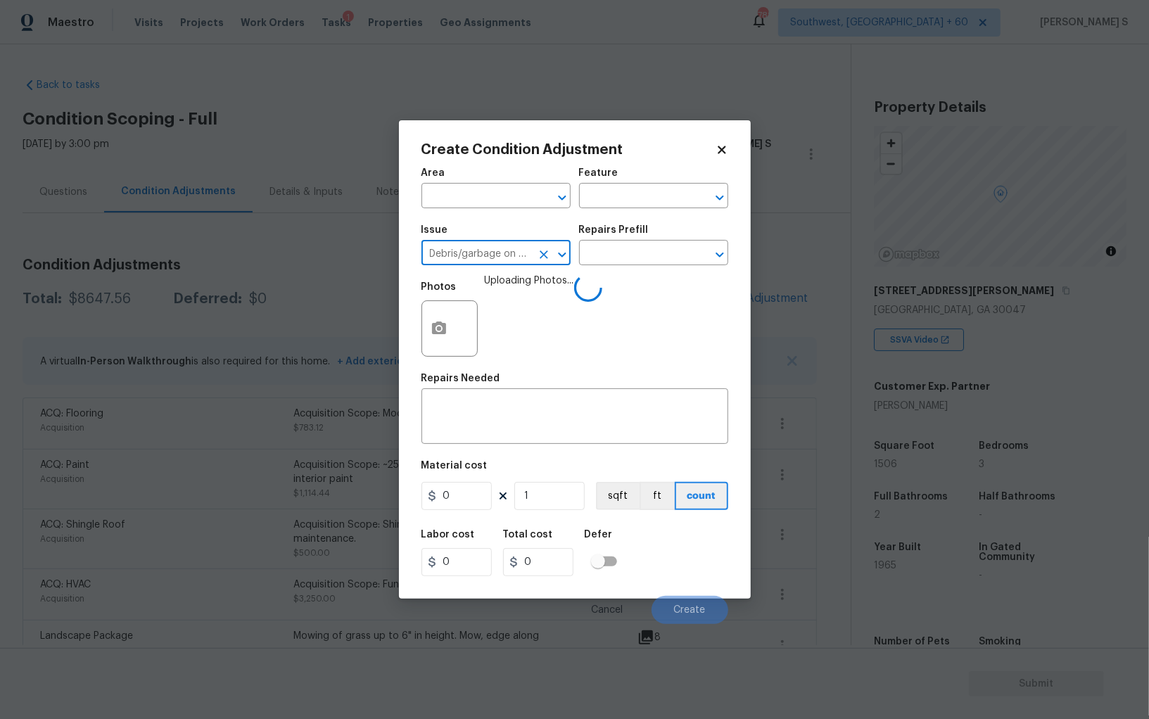
type input "Debris/garbage on site"
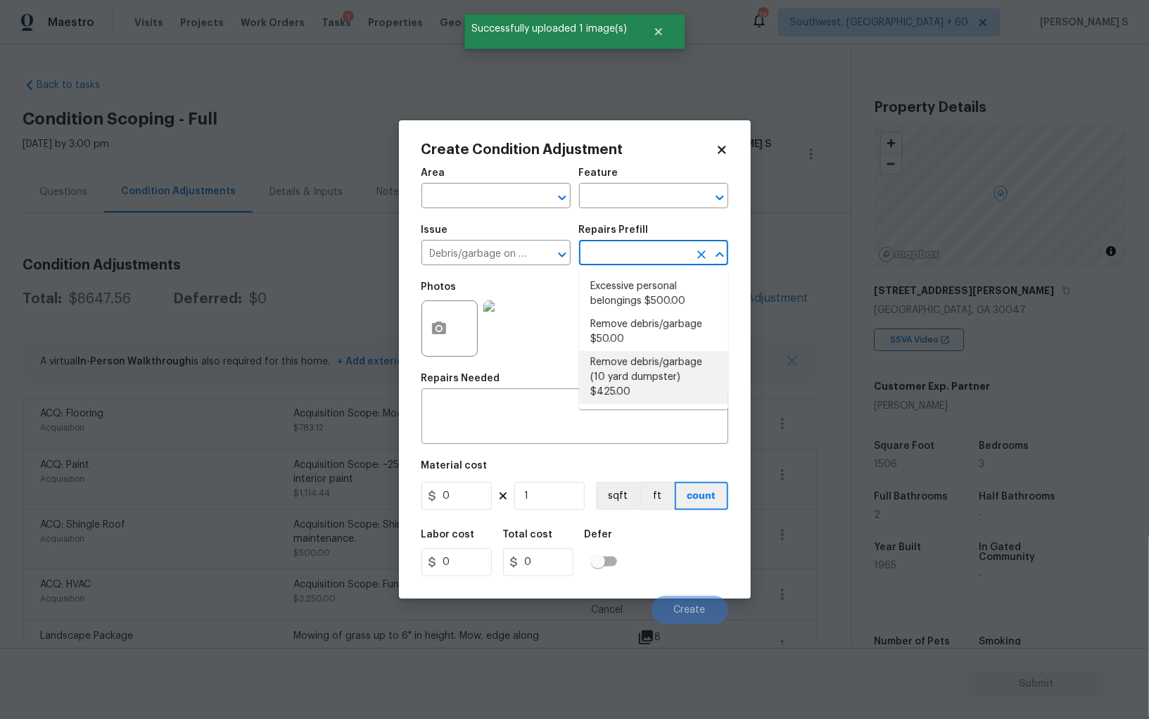
click at [621, 372] on li "Remove debris/garbage (10 yard dumpster) $425.00" at bounding box center [653, 377] width 149 height 53
type textarea "Remove debris/garbage and haul away to legal disposal facility (10 yd dumpster)"
type input "425"
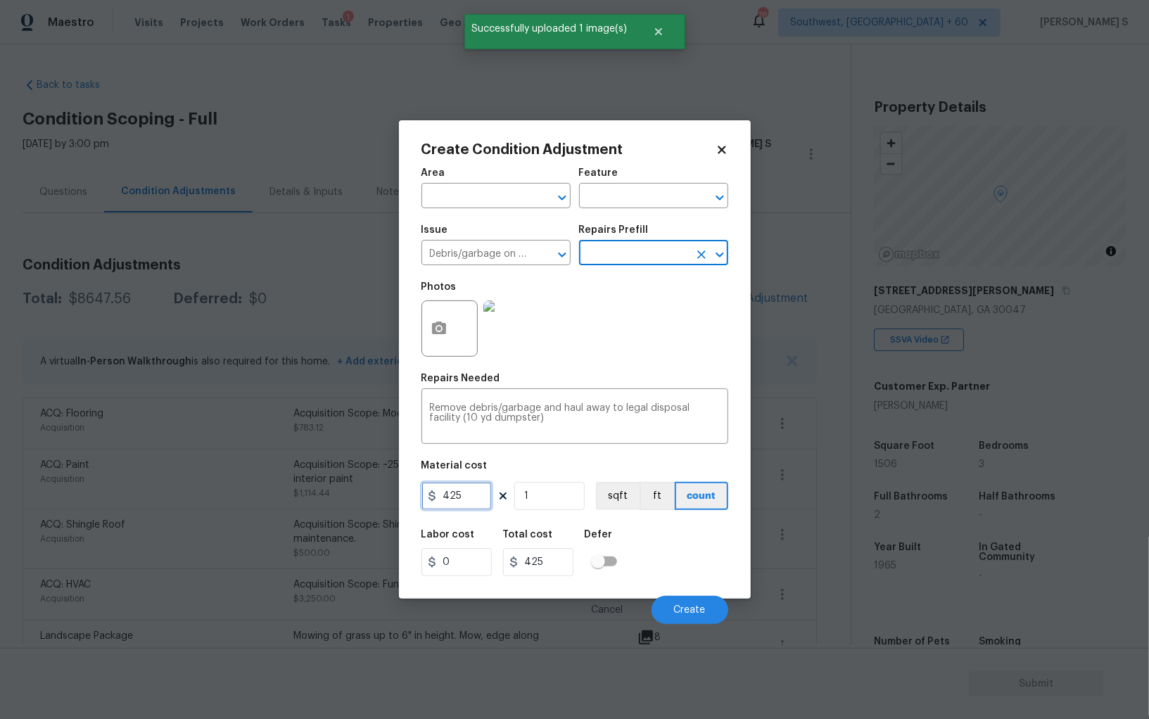
click at [474, 498] on input "425" at bounding box center [456, 496] width 70 height 28
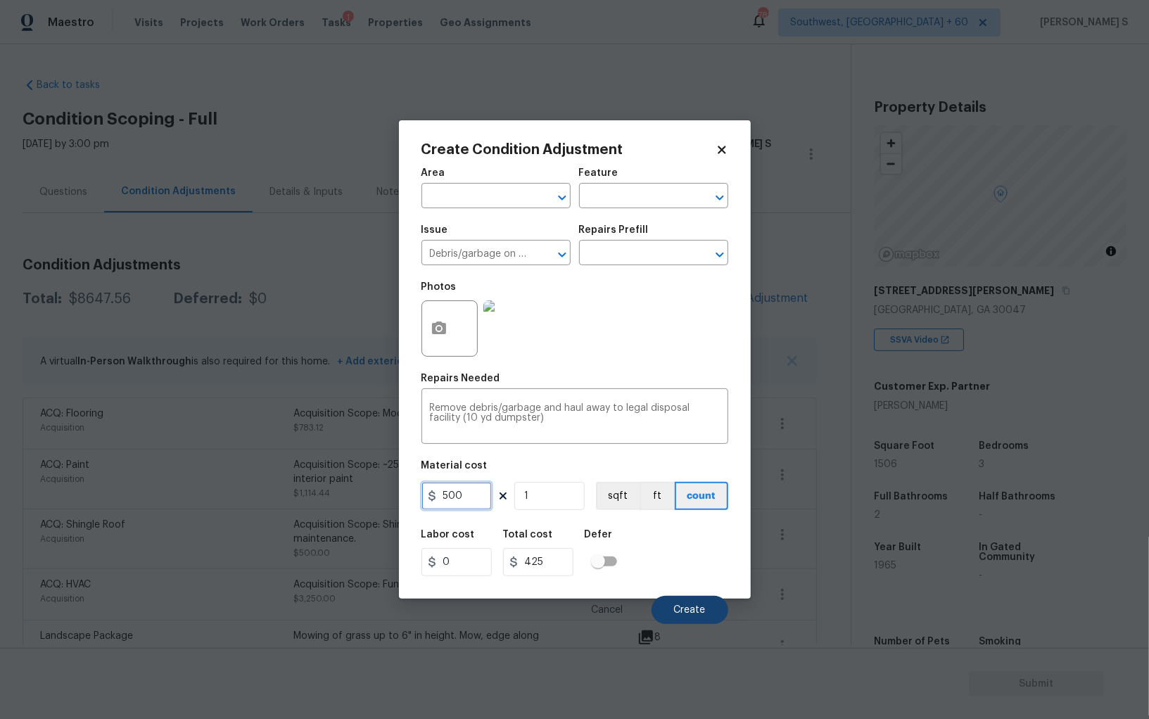
type input "500"
click at [694, 597] on button "Create" at bounding box center [690, 610] width 77 height 28
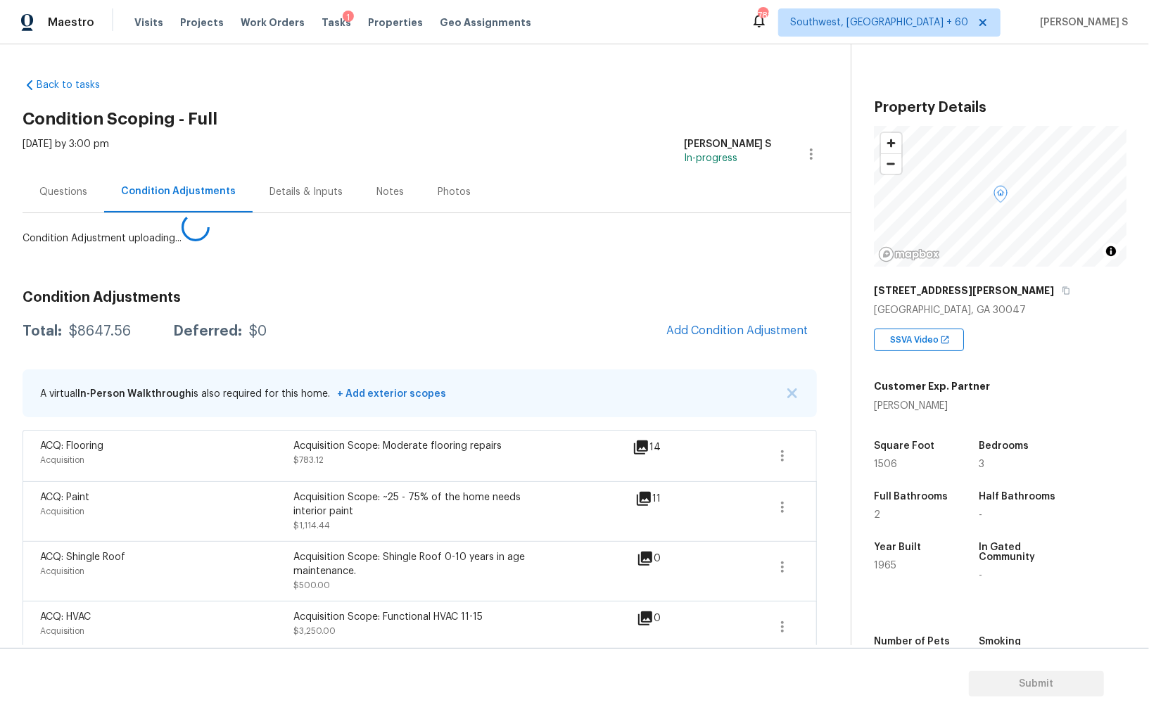
click at [221, 581] on body "Maestro Visits Projects Work Orders Tasks 1 Properties Geo Assignments 788 Sout…" at bounding box center [574, 359] width 1149 height 719
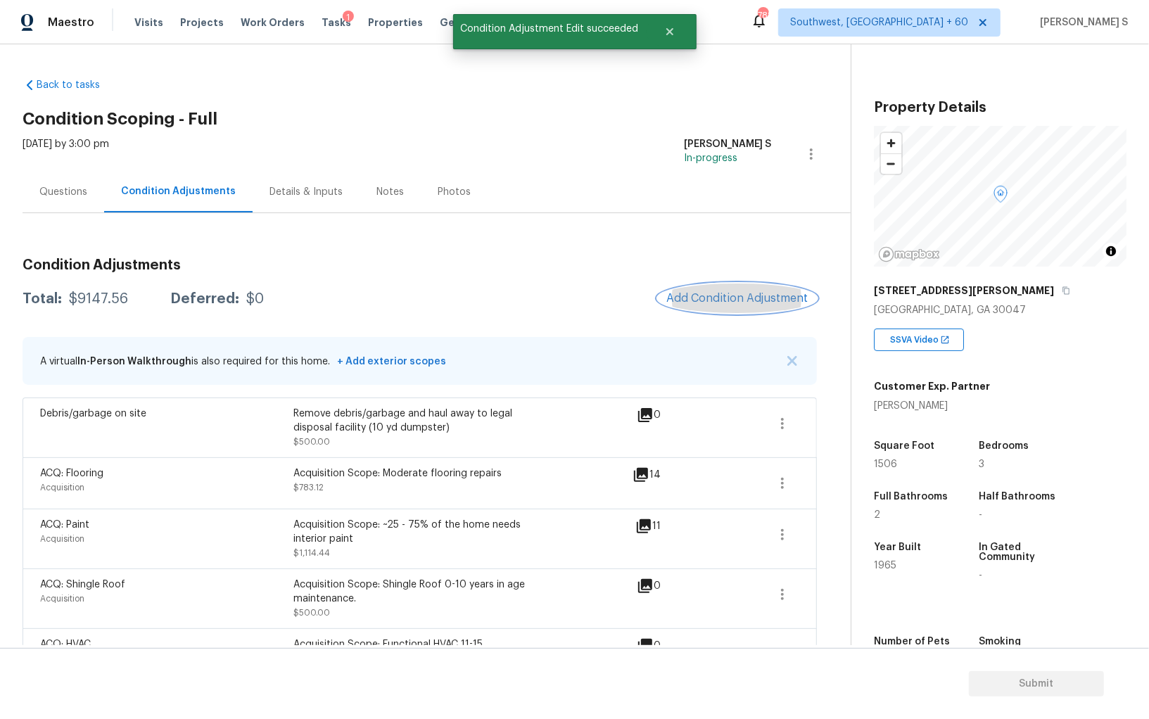
click at [720, 303] on span "Add Condition Adjustment" at bounding box center [737, 298] width 142 height 13
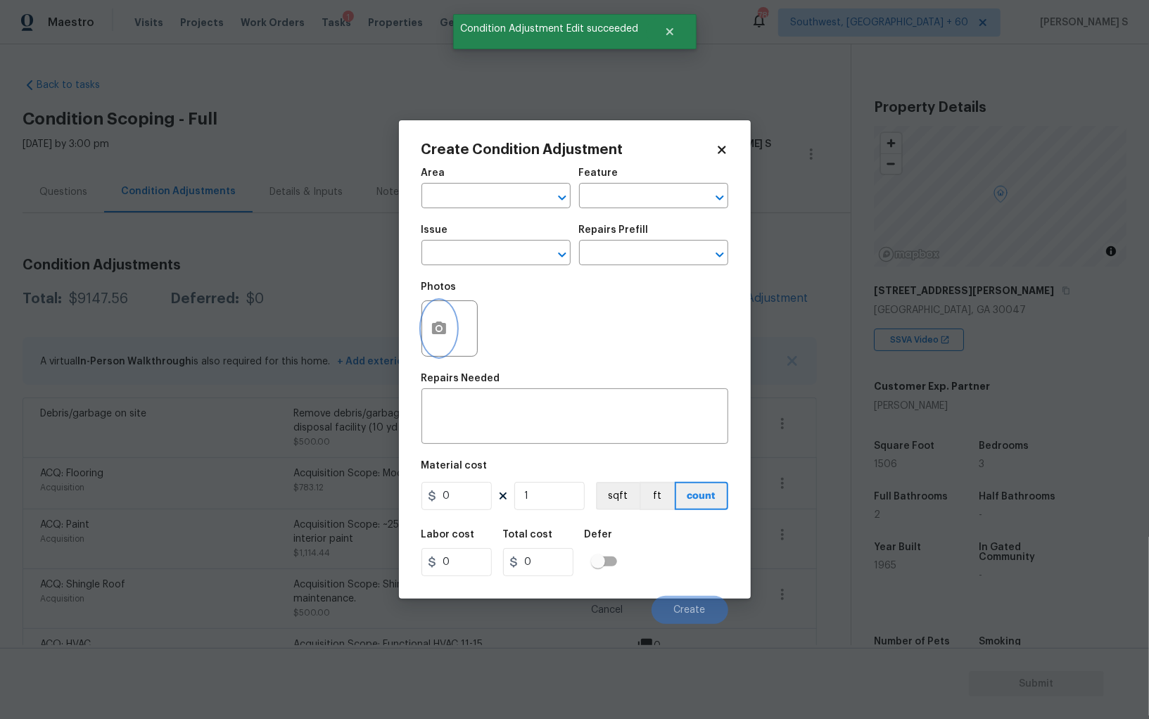
click at [434, 329] on icon "button" at bounding box center [439, 328] width 14 height 13
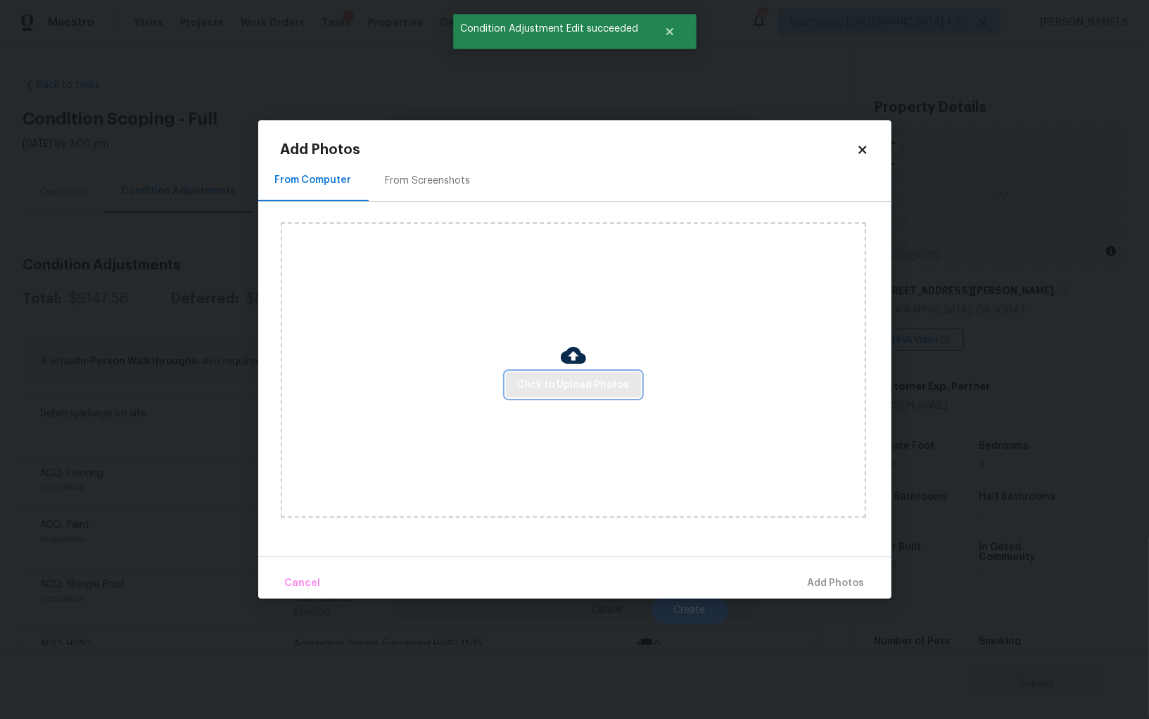
click at [573, 382] on span "Click to Upload Photos" at bounding box center [573, 385] width 113 height 18
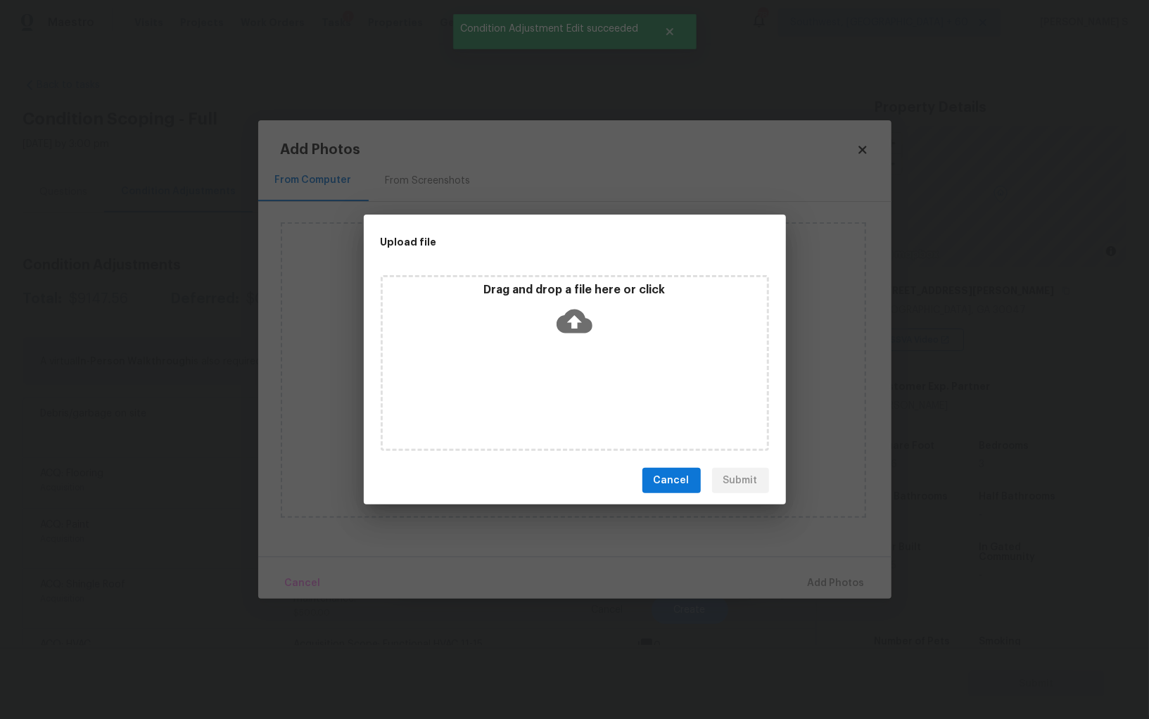
click at [573, 382] on div "Drag and drop a file here or click" at bounding box center [575, 363] width 388 height 176
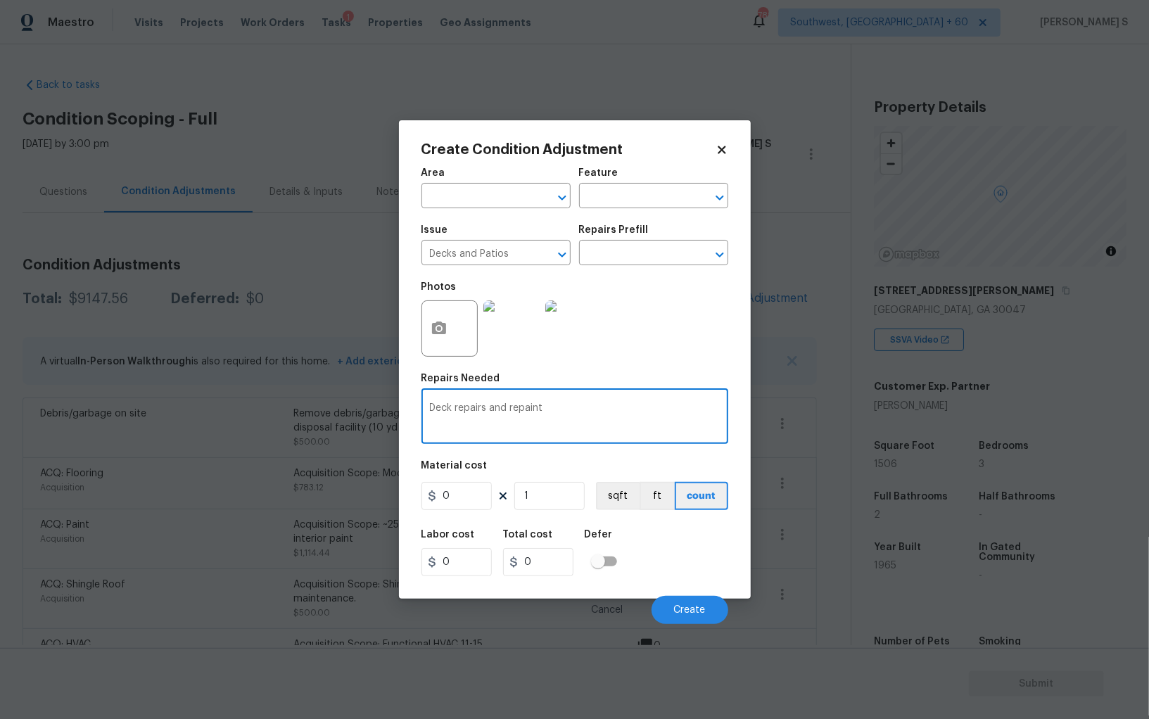
type textarea "Deck repairs and repaint"
click at [477, 500] on input "0" at bounding box center [456, 496] width 70 height 28
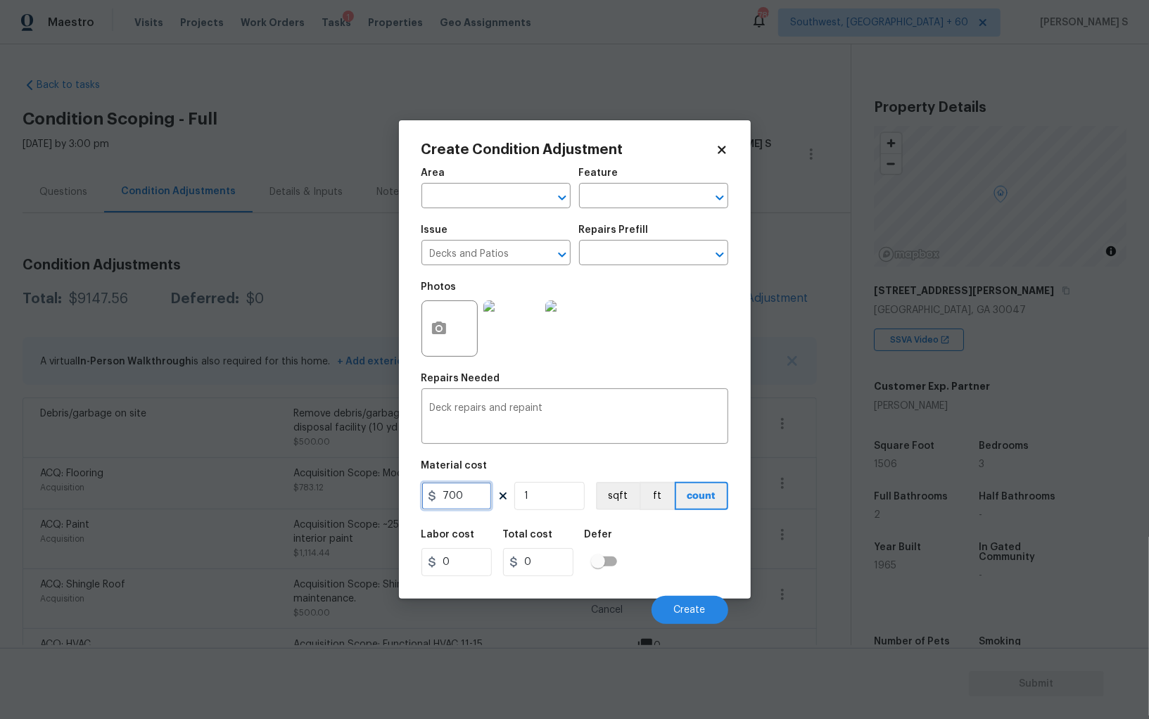
type input "700"
click at [702, 550] on div "Labor cost 0 Total cost 700 Defer" at bounding box center [574, 552] width 307 height 63
click at [702, 604] on button "Create" at bounding box center [690, 610] width 77 height 28
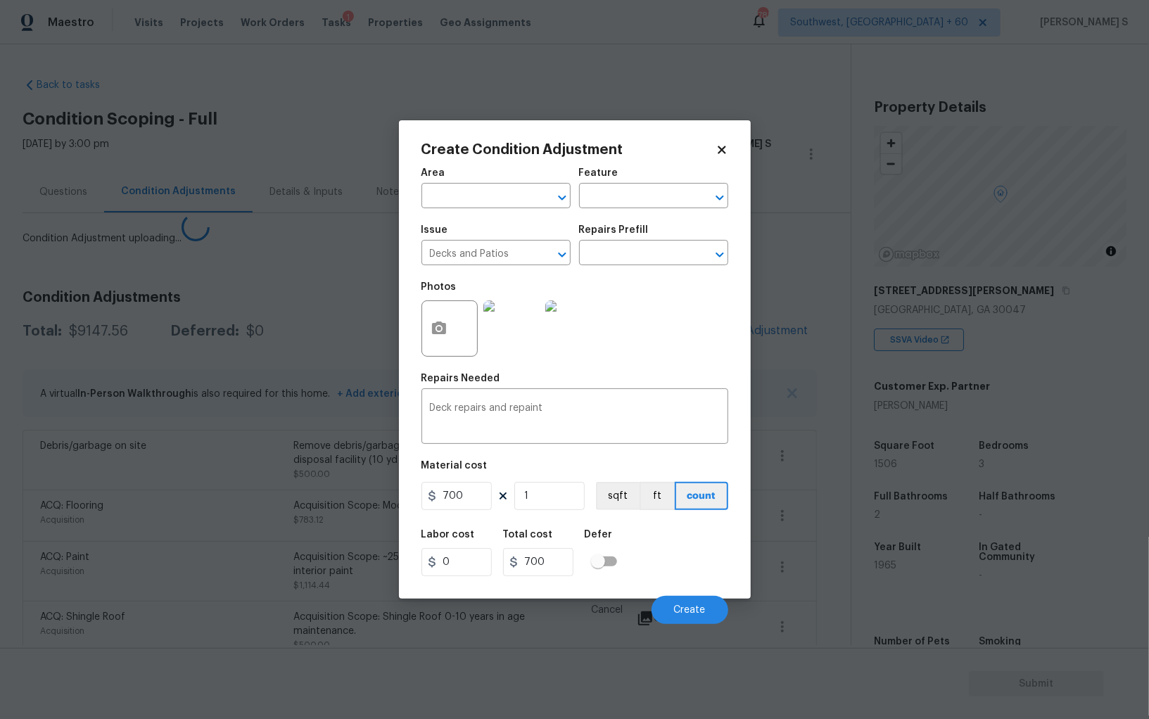
click at [191, 568] on body "Maestro Visits Projects Work Orders Tasks 1 Properties Geo Assignments [GEOGRAP…" at bounding box center [574, 359] width 1149 height 719
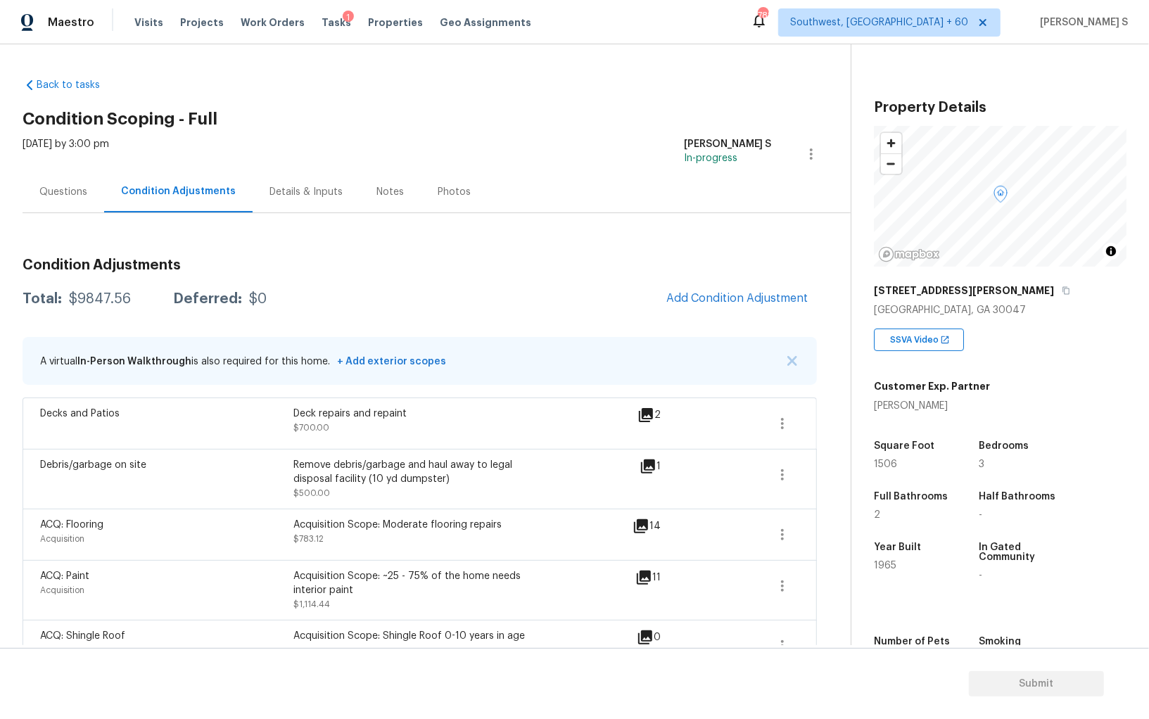
click at [61, 205] on div "Questions" at bounding box center [64, 192] width 82 height 42
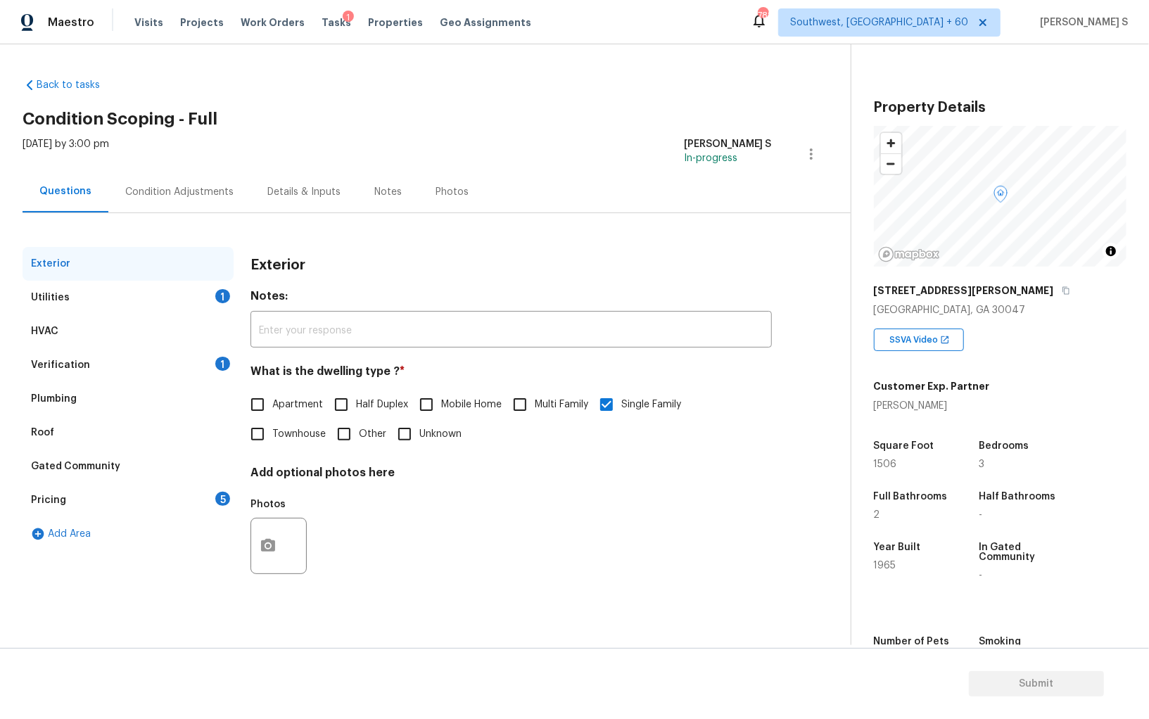
click at [112, 284] on div "Utilities 1" at bounding box center [128, 298] width 211 height 34
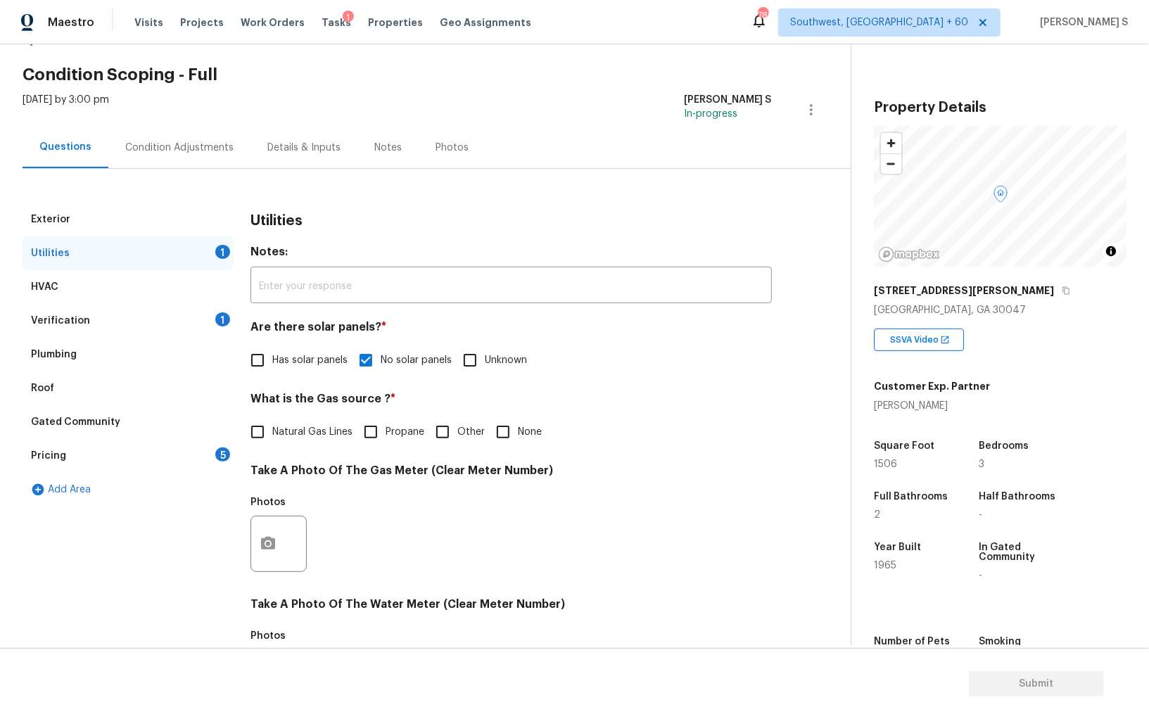
scroll to position [90, 0]
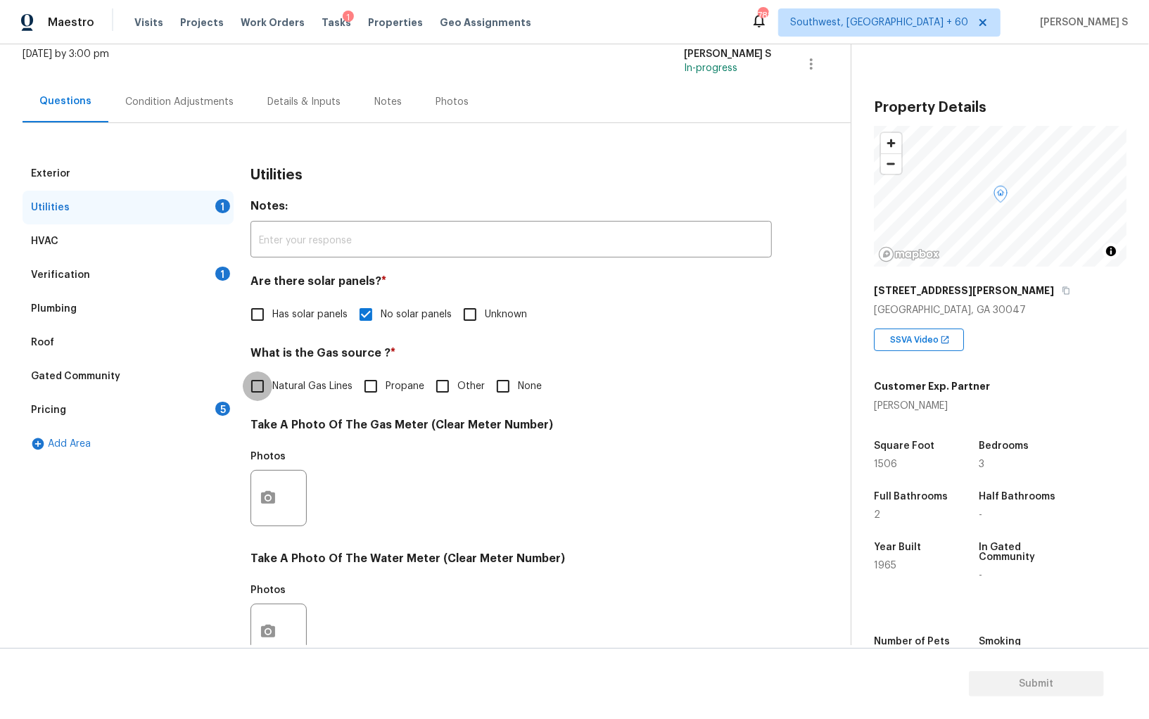
click at [255, 381] on input "Natural Gas Lines" at bounding box center [258, 387] width 30 height 30
checkbox input "true"
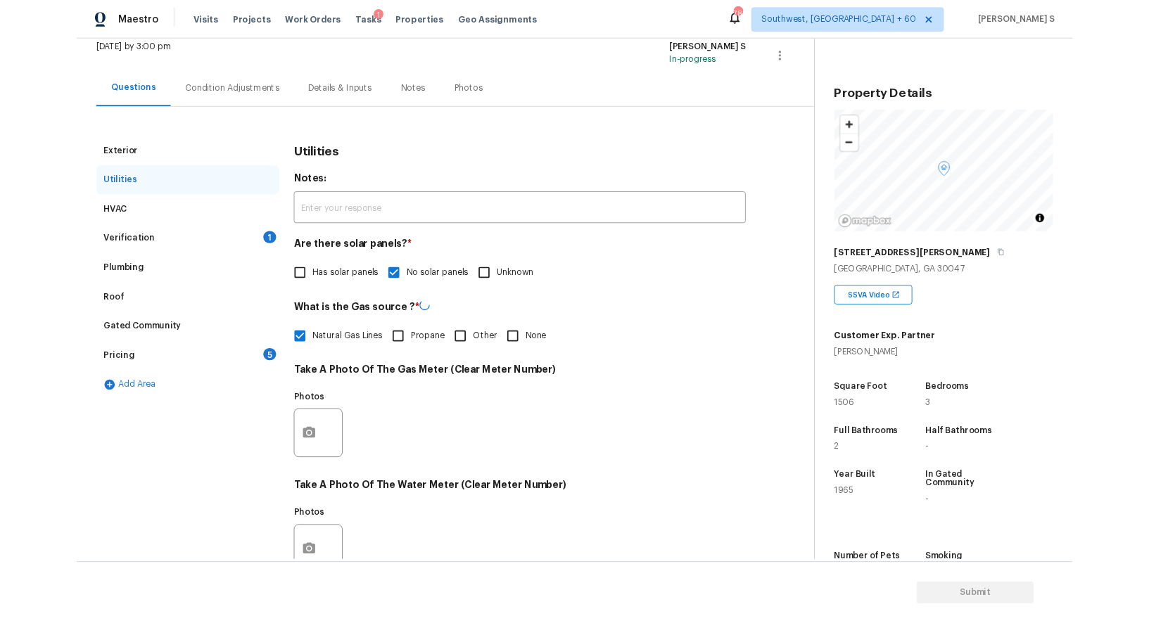
scroll to position [0, 0]
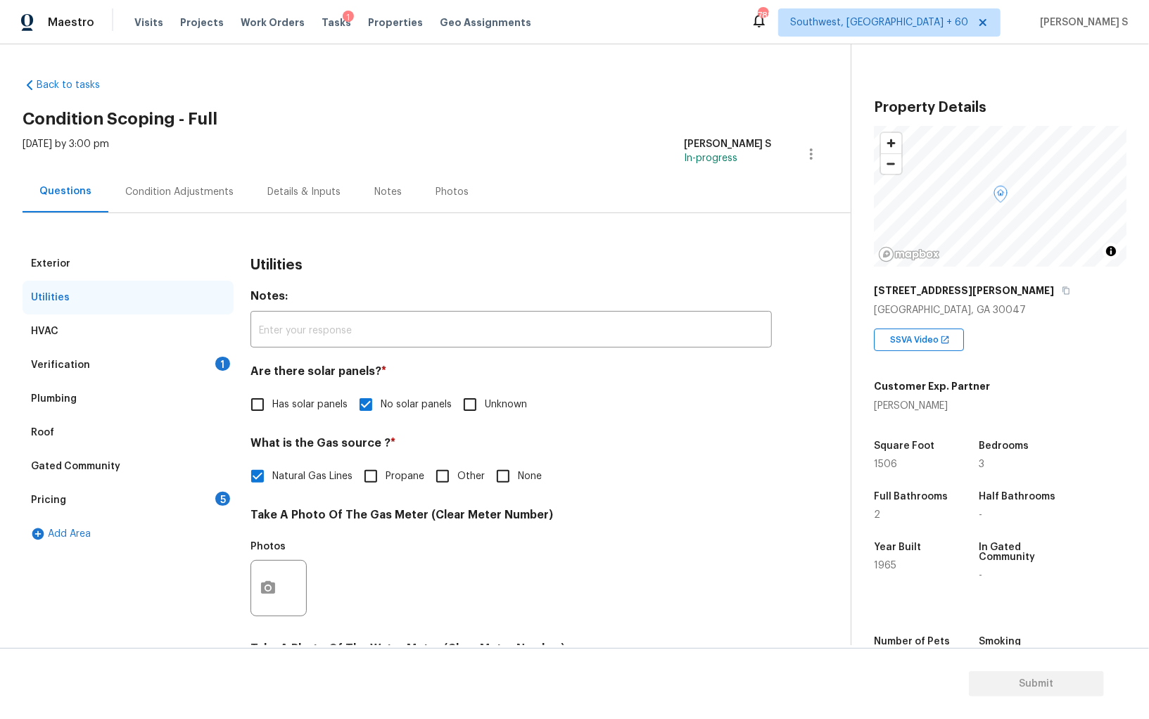
click at [174, 185] on div "Condition Adjustments" at bounding box center [179, 192] width 108 height 14
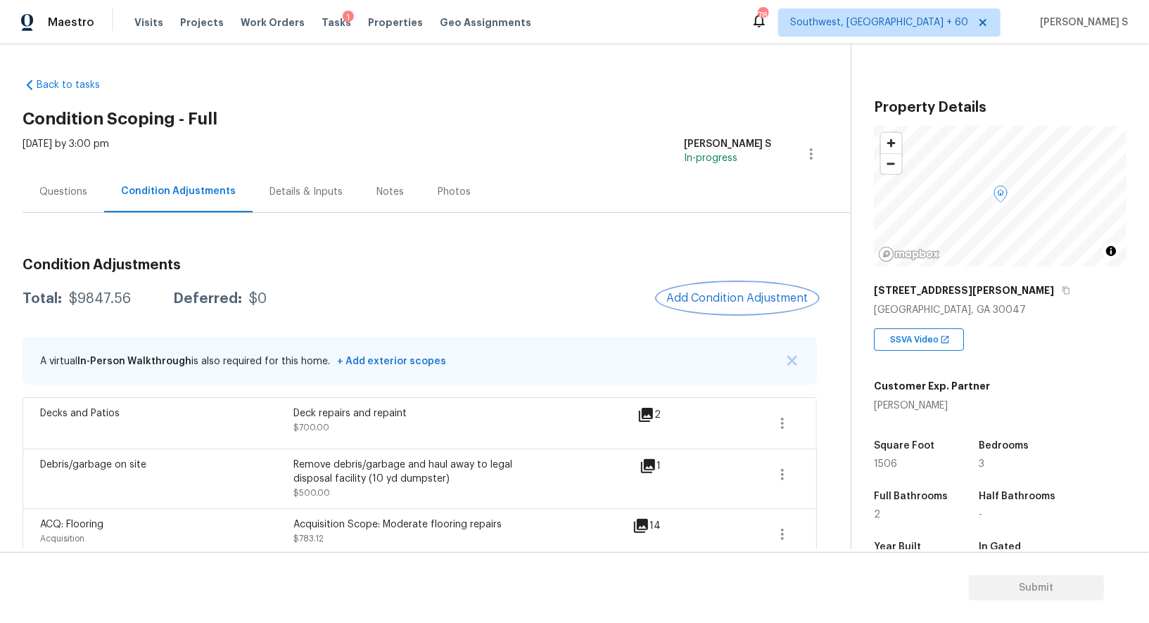
click at [730, 288] on button "Add Condition Adjustment" at bounding box center [737, 299] width 159 height 30
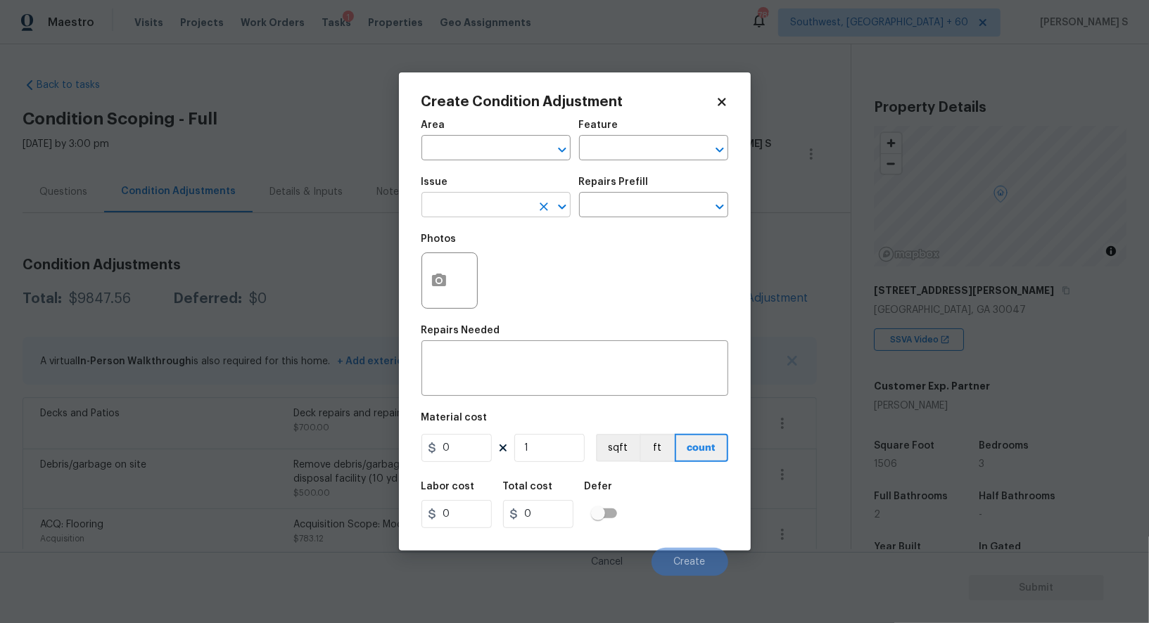
click at [471, 210] on input "text" at bounding box center [476, 207] width 110 height 22
type input "Light Pet Odor"
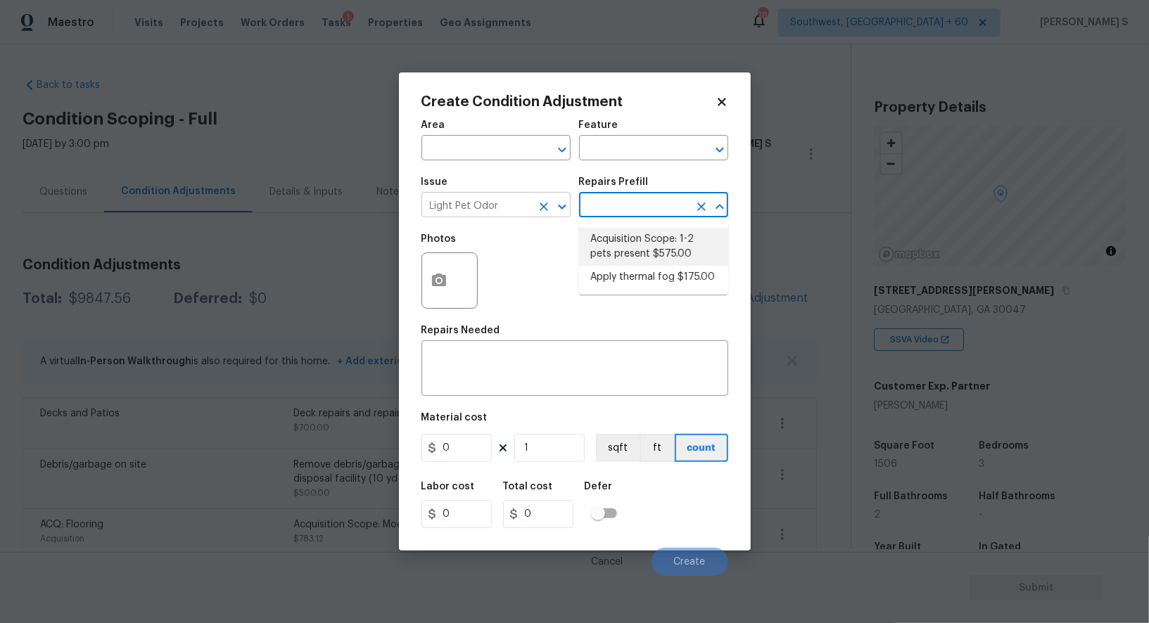
type textarea "Acquisition Scope: 1-2 pets present"
type input "575"
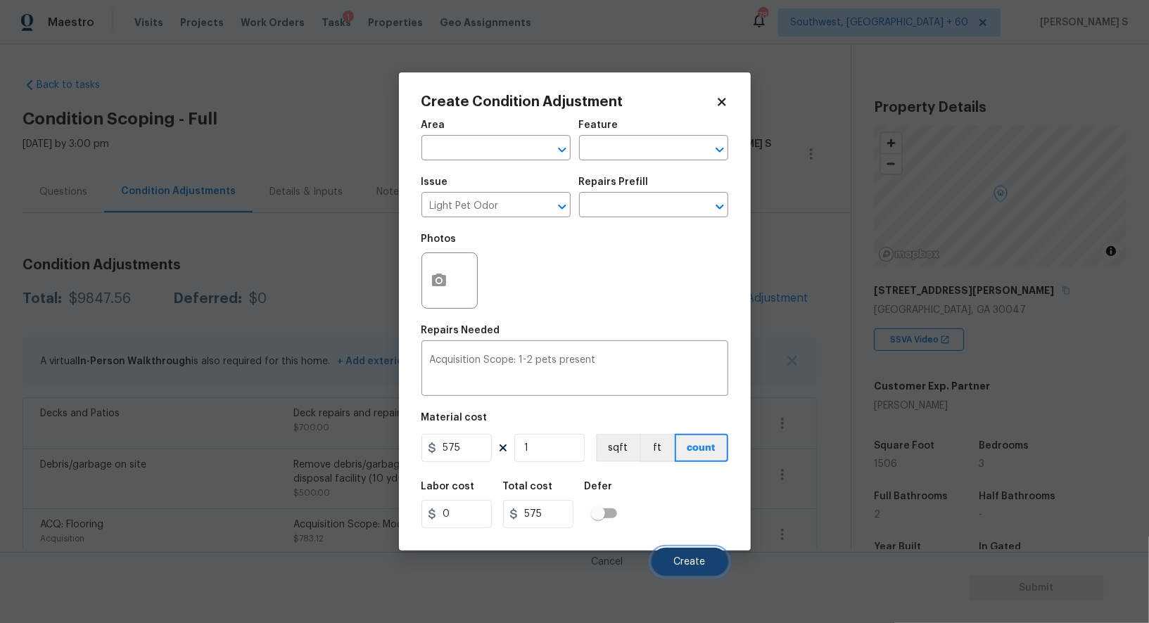
click at [690, 564] on span "Create" at bounding box center [690, 562] width 32 height 11
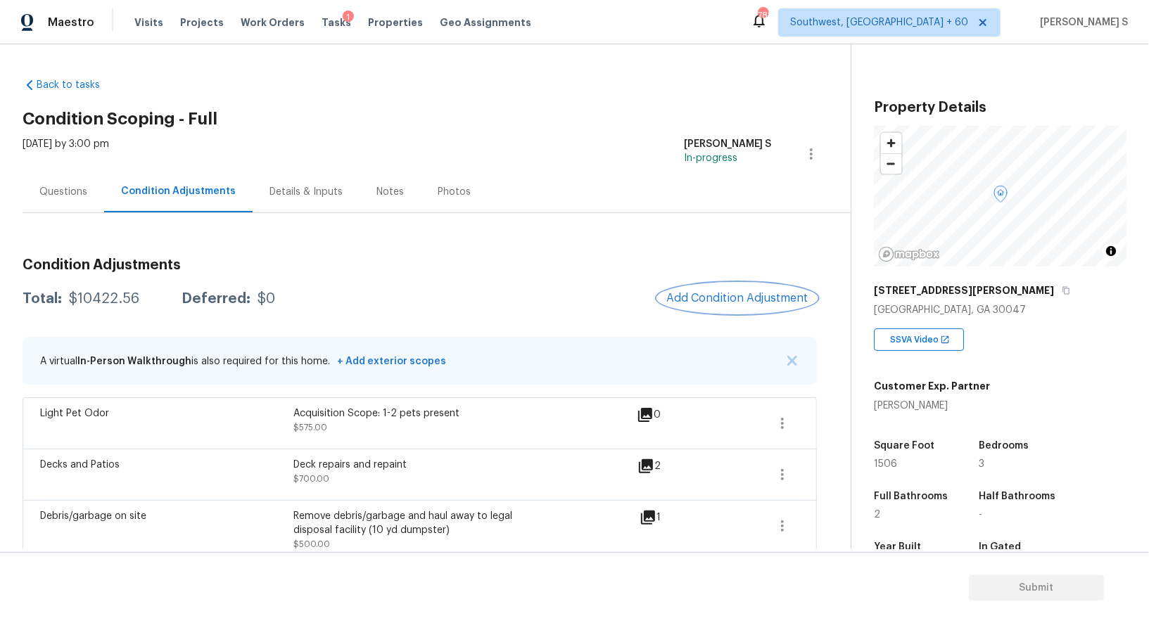
click at [694, 307] on button "Add Condition Adjustment" at bounding box center [737, 299] width 159 height 30
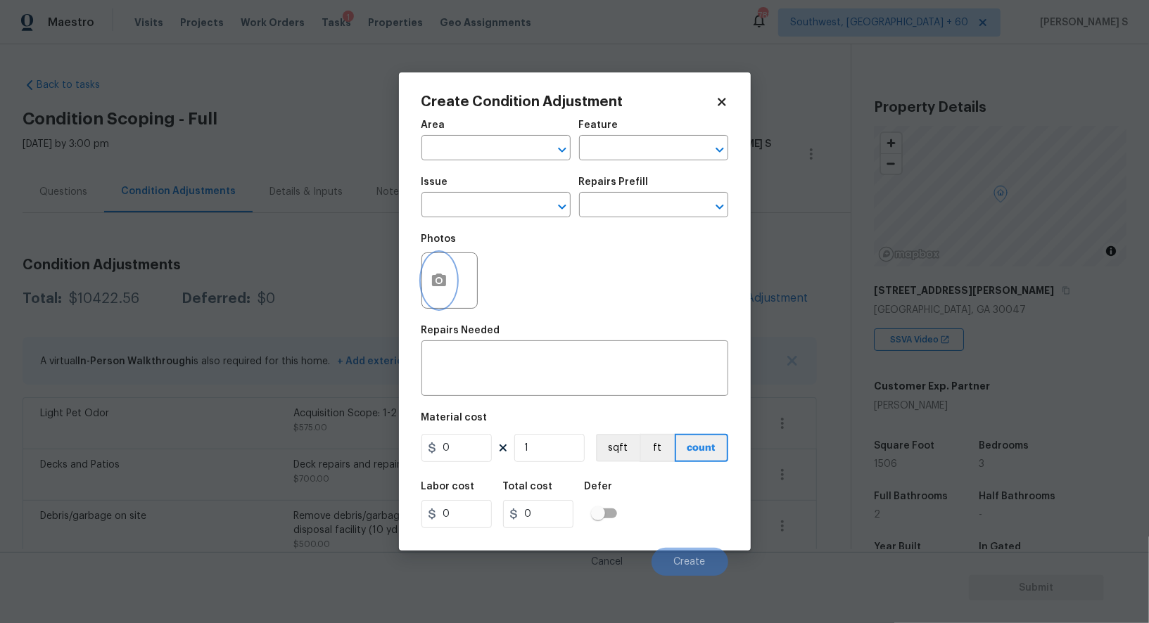
click at [443, 278] on icon "button" at bounding box center [439, 280] width 14 height 13
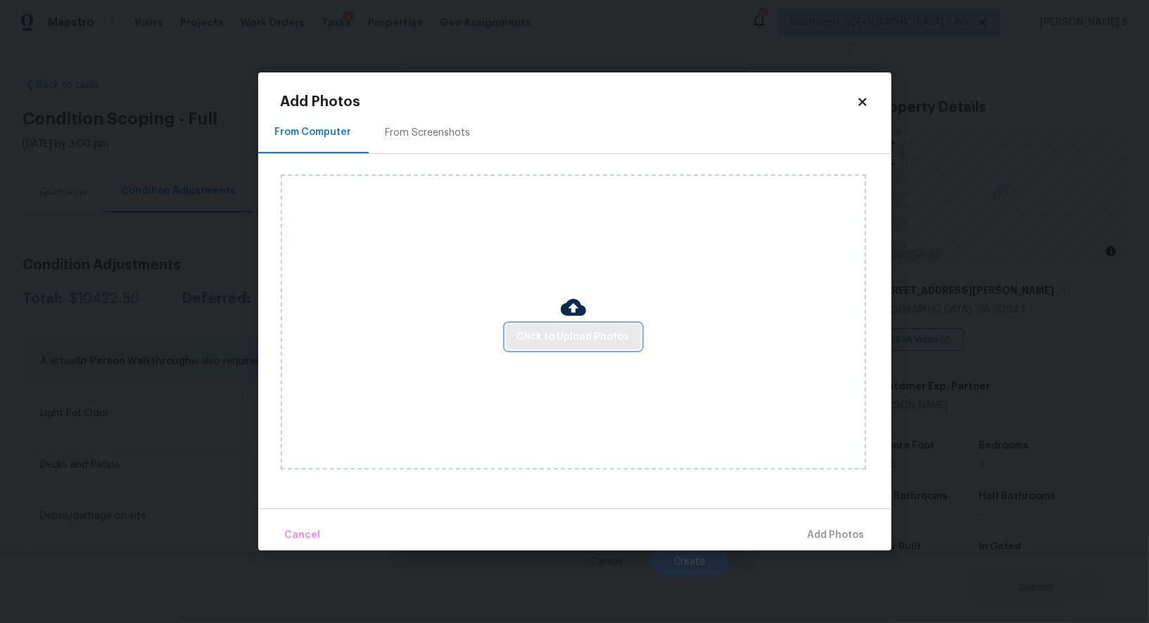
click at [571, 336] on span "Click to Upload Photos" at bounding box center [573, 338] width 113 height 18
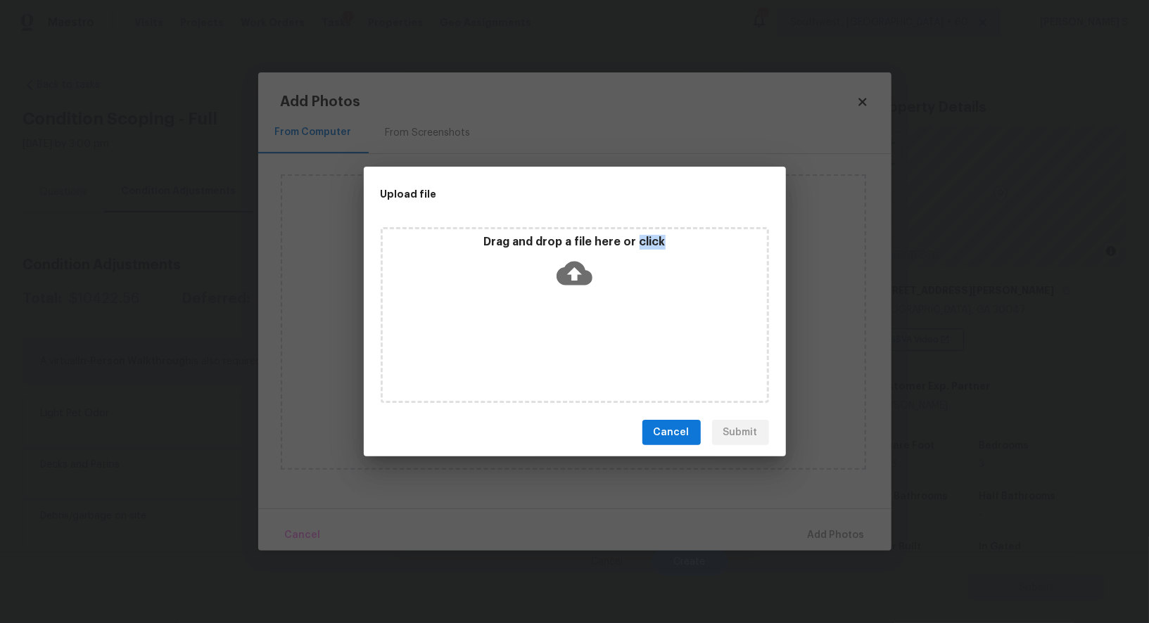
click at [571, 336] on div "Drag and drop a file here or click" at bounding box center [575, 315] width 388 height 176
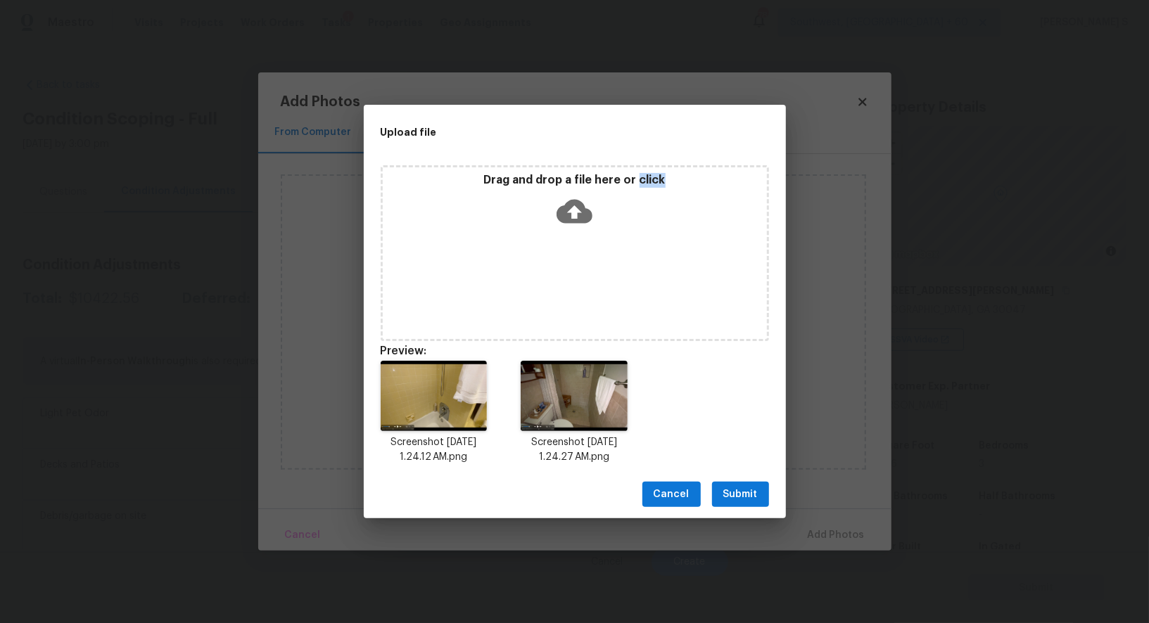
click at [744, 490] on span "Submit" at bounding box center [740, 495] width 34 height 18
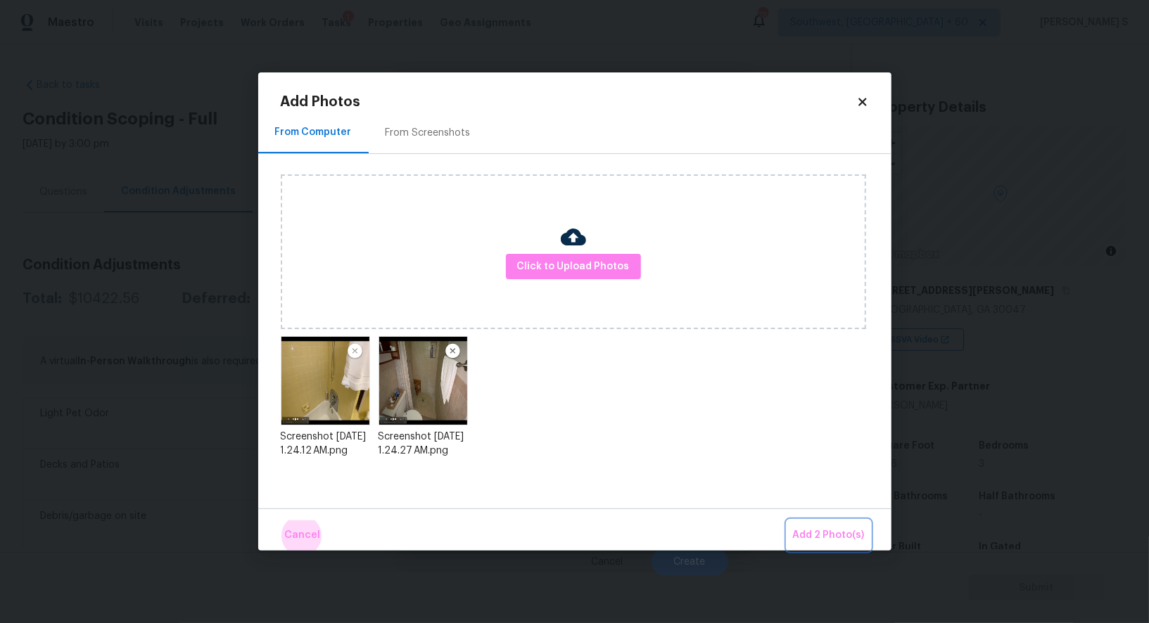
click at [787, 521] on button "Add 2 Photo(s)" at bounding box center [828, 536] width 83 height 30
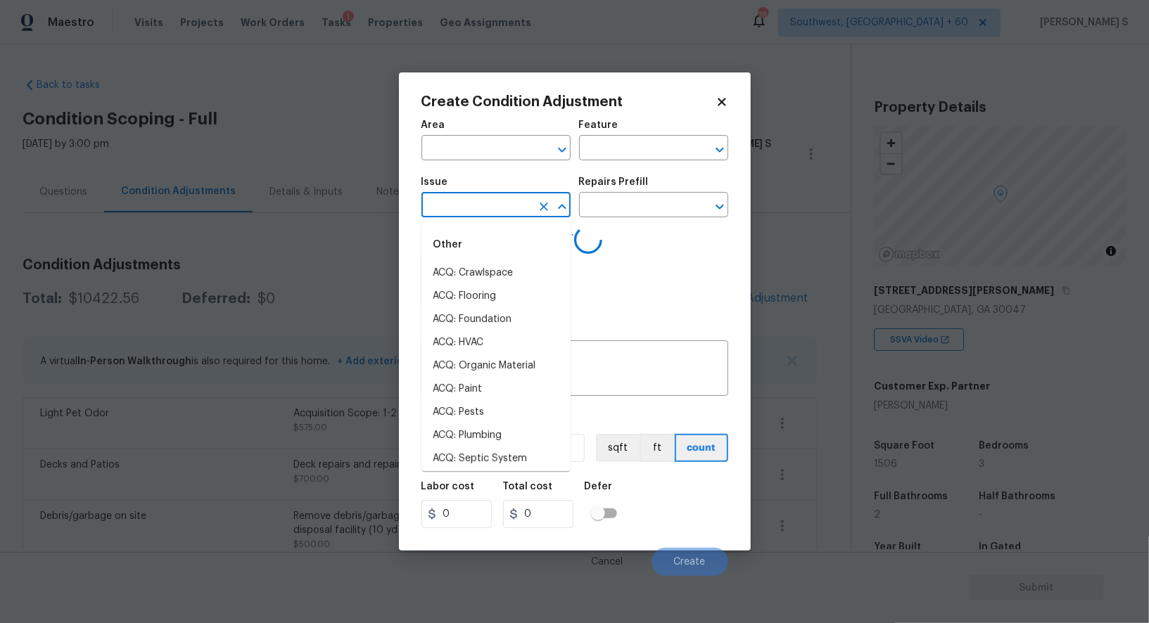
click at [501, 200] on input "text" at bounding box center [476, 207] width 110 height 22
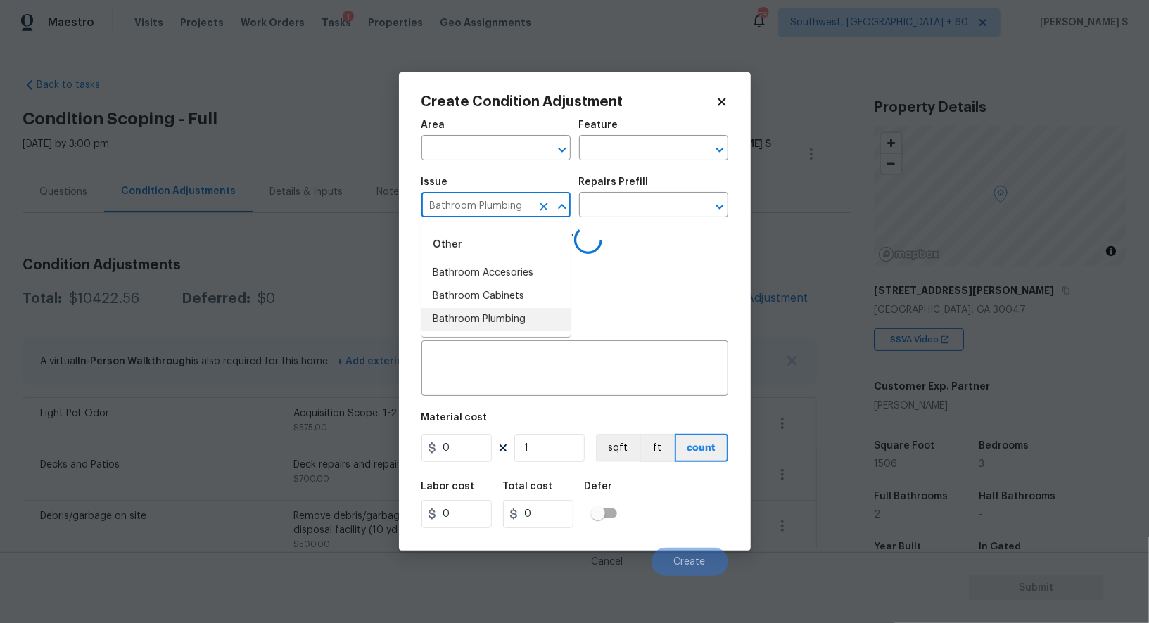
type input "Bathroom Plumbing"
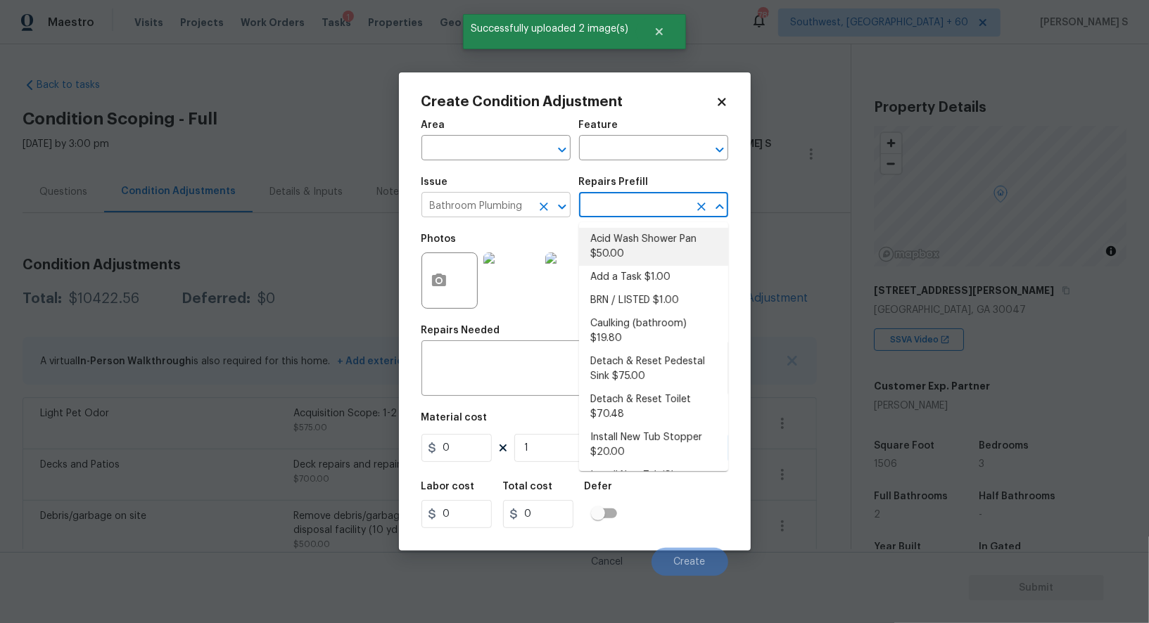
type input "Plumbing"
type textarea "Prep and acid wash/deep clean the shower pan."
type input "50"
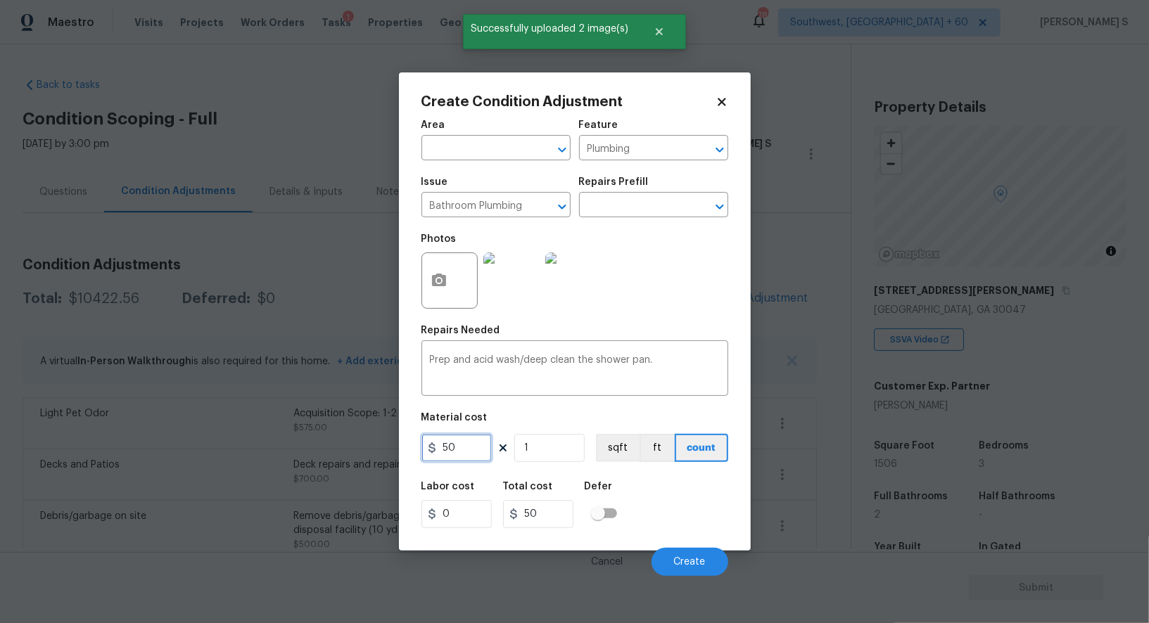
click at [476, 448] on input "50" at bounding box center [456, 448] width 70 height 28
type input "75"
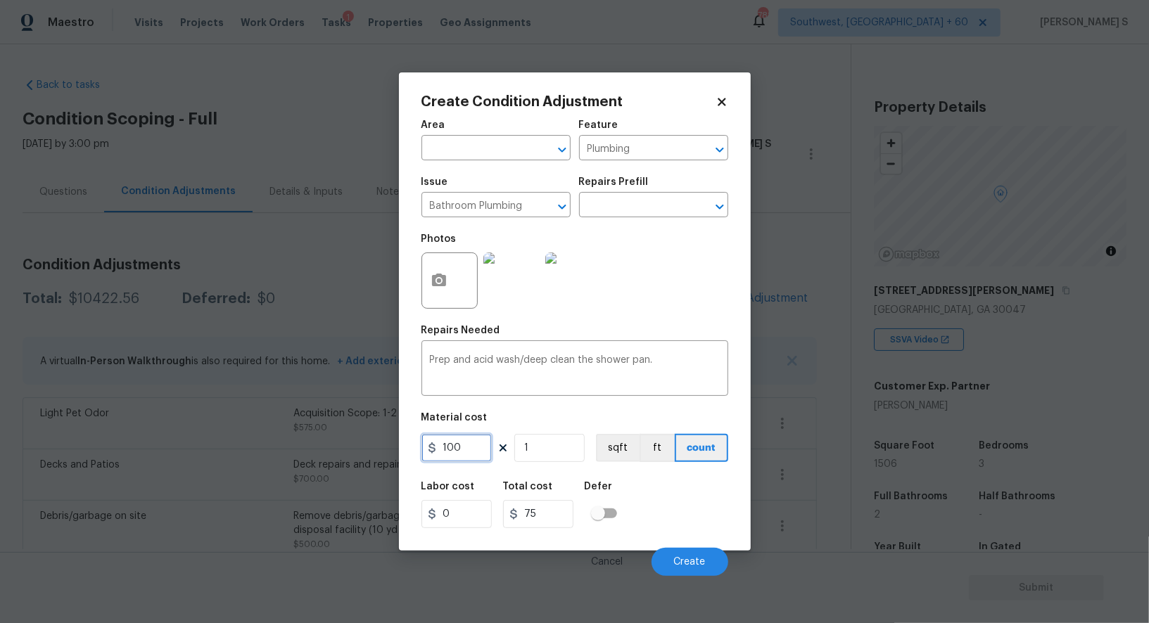
type input "100"
type input "2"
type input "200"
type input "2"
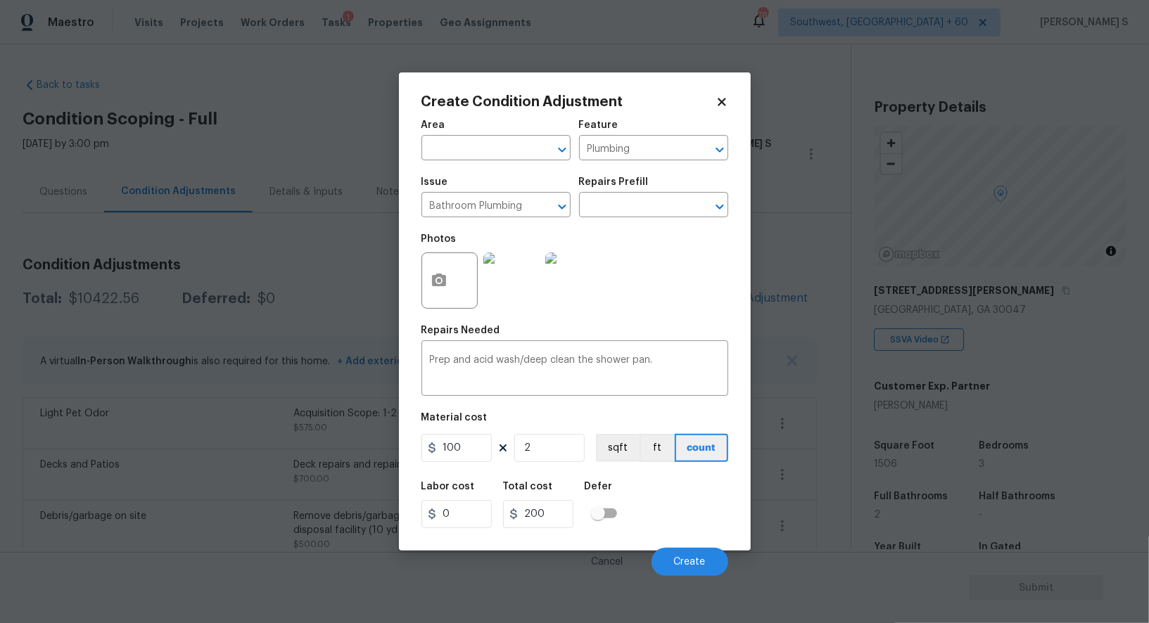
click at [680, 511] on div "Labor cost 0 Total cost 200 Defer" at bounding box center [574, 505] width 307 height 63
click at [691, 551] on button "Create" at bounding box center [690, 562] width 77 height 28
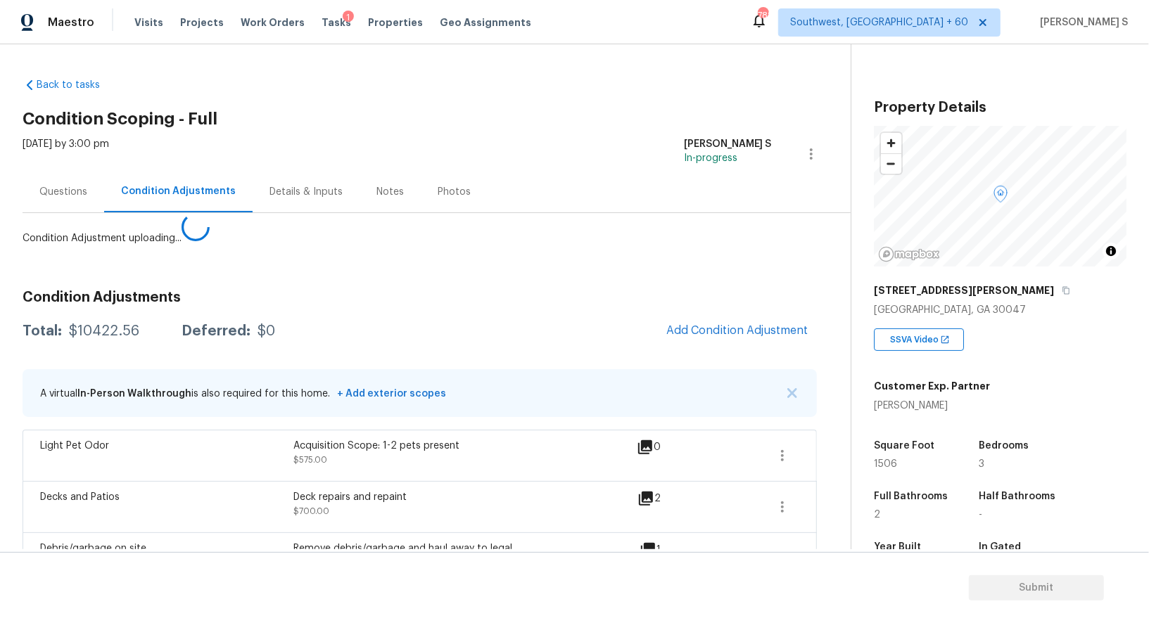
click at [233, 534] on body "Maestro Visits Projects Work Orders Tasks 1 Properties Geo Assignments [GEOGRAP…" at bounding box center [574, 311] width 1149 height 623
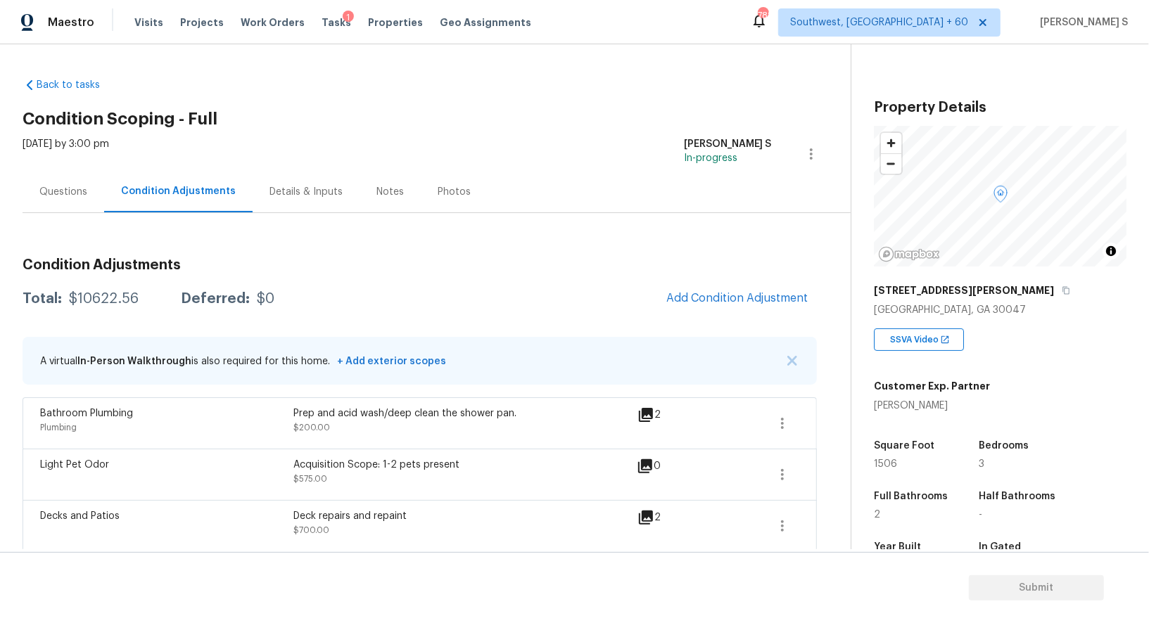
click at [439, 498] on div "Light Pet Odor Acquisition Scope: 1-2 pets present $575.00 0" at bounding box center [420, 474] width 794 height 51
click at [712, 296] on span "Add Condition Adjustment" at bounding box center [737, 298] width 142 height 13
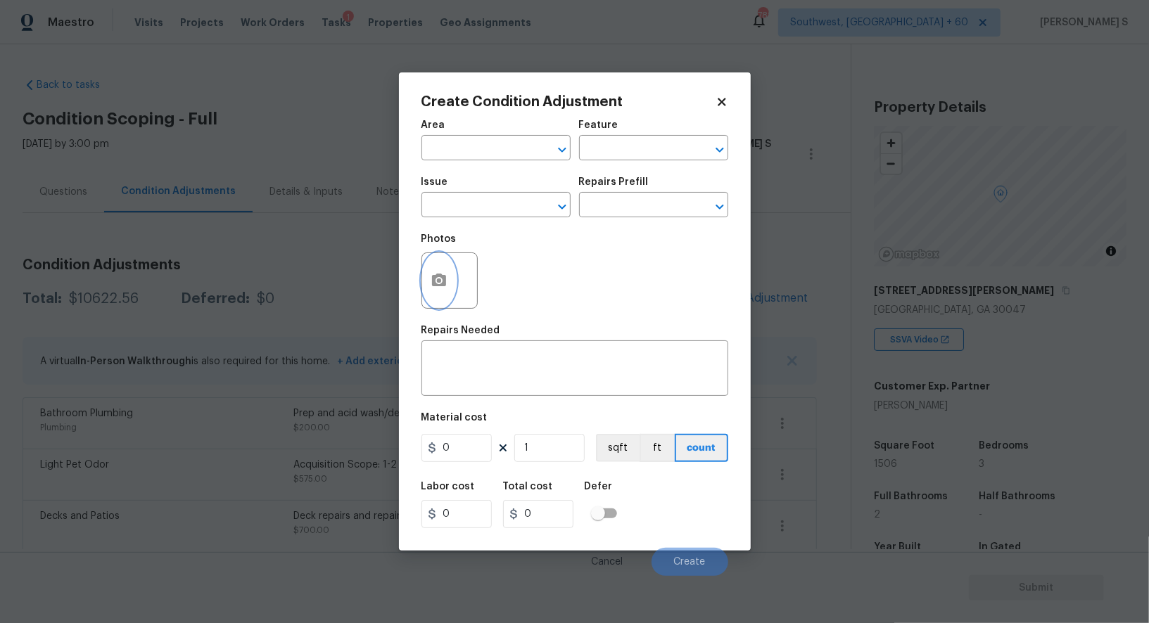
click at [454, 277] on button "button" at bounding box center [439, 280] width 34 height 55
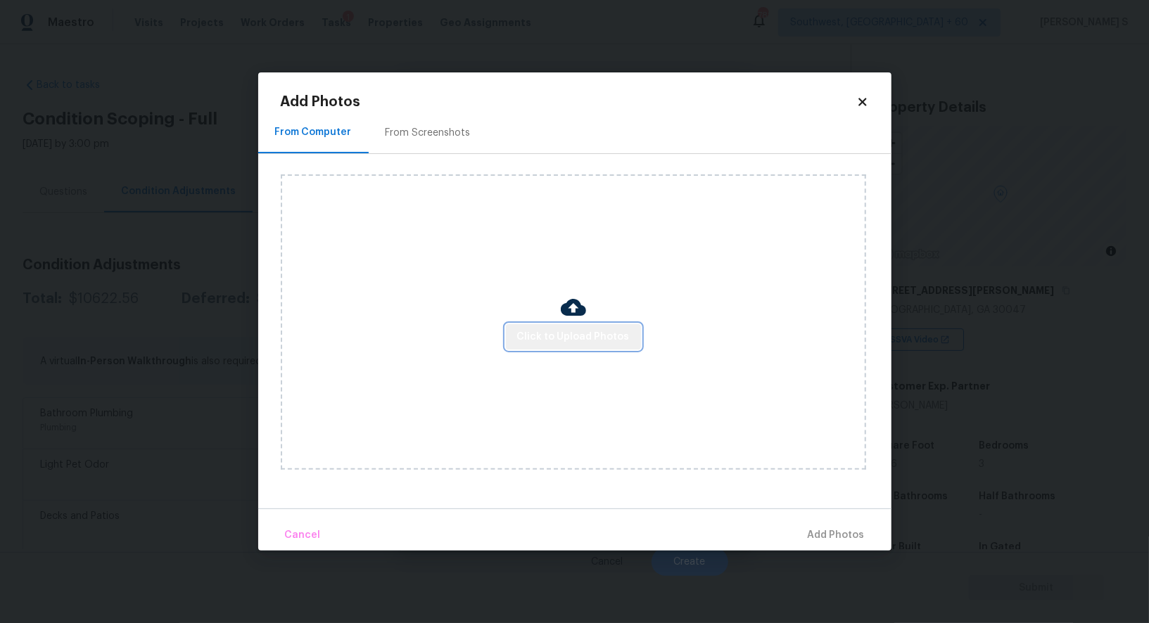
click at [584, 340] on span "Click to Upload Photos" at bounding box center [573, 338] width 113 height 18
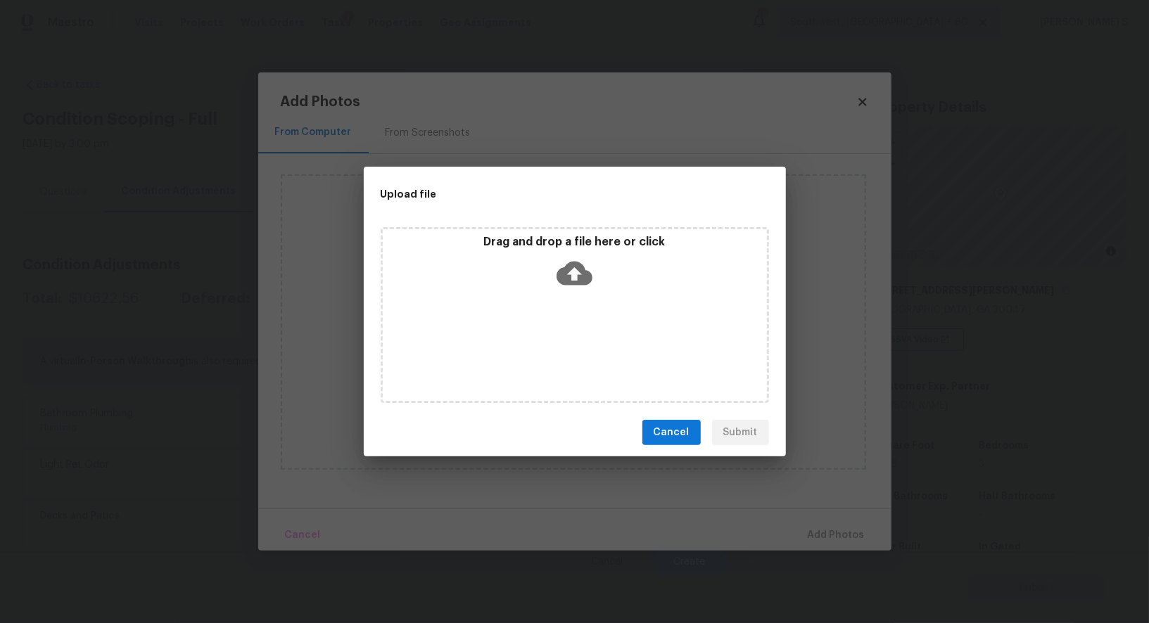
click at [584, 340] on div "Drag and drop a file here or click" at bounding box center [575, 315] width 388 height 176
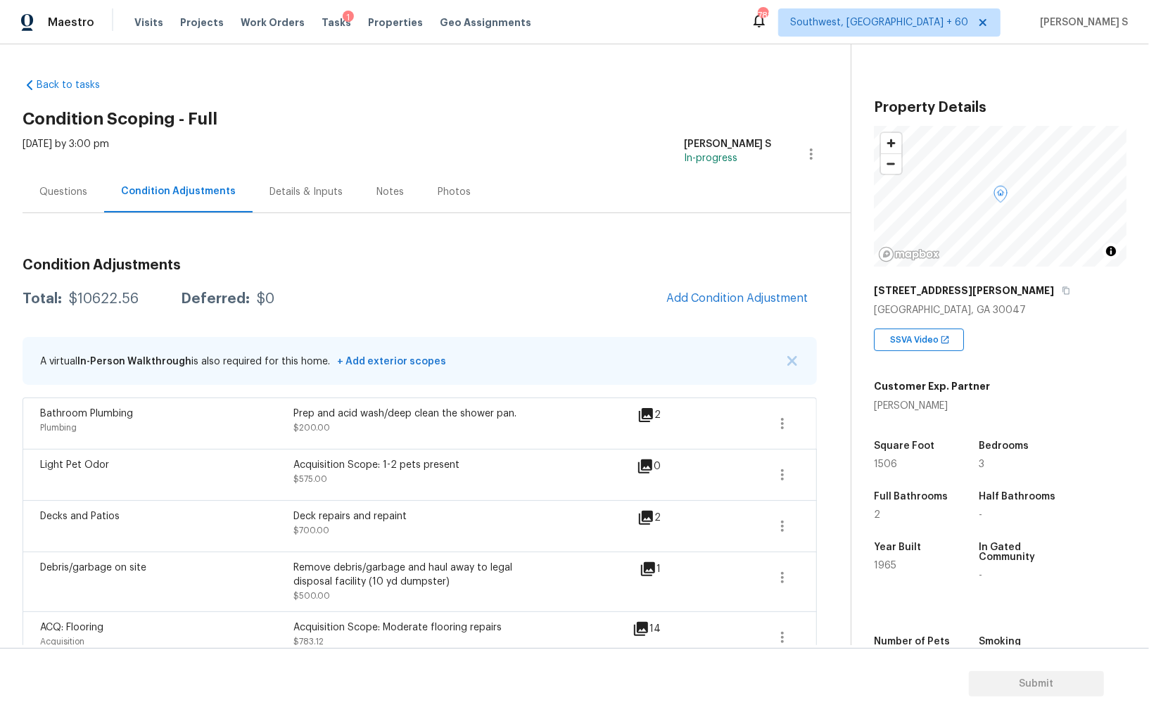
click at [348, 458] on div "Acquisition Scope: 1-2 pets present" at bounding box center [419, 465] width 253 height 14
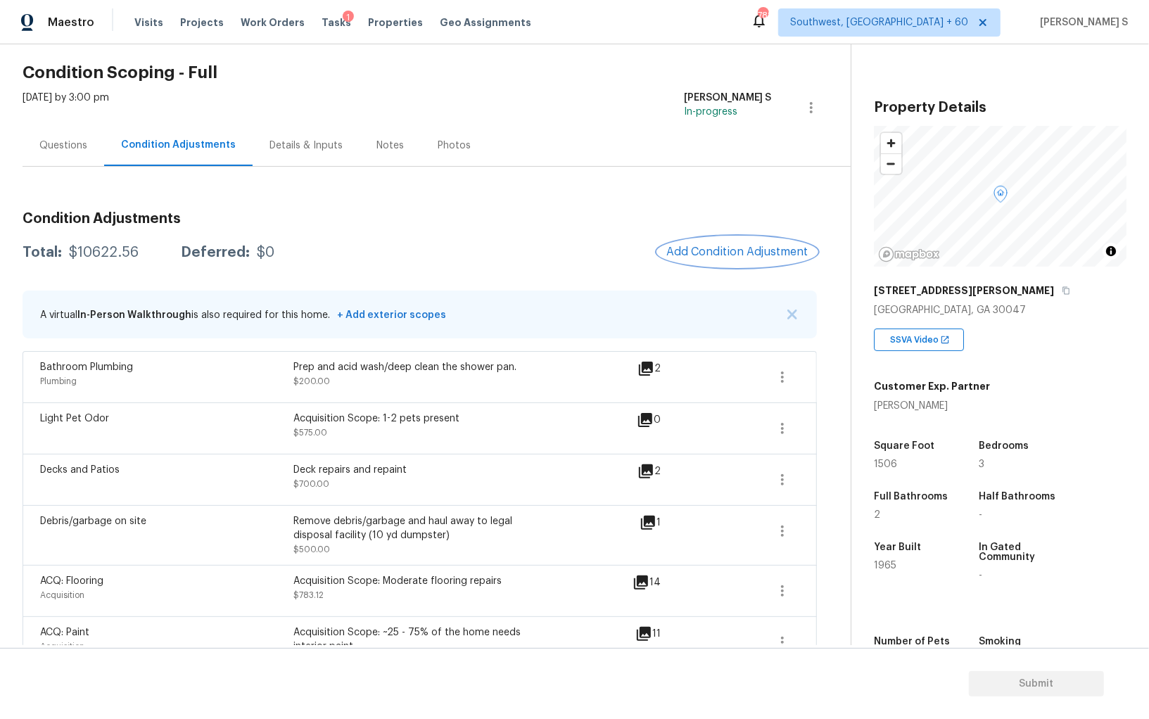
click at [723, 237] on button "Add Condition Adjustment" at bounding box center [737, 252] width 159 height 30
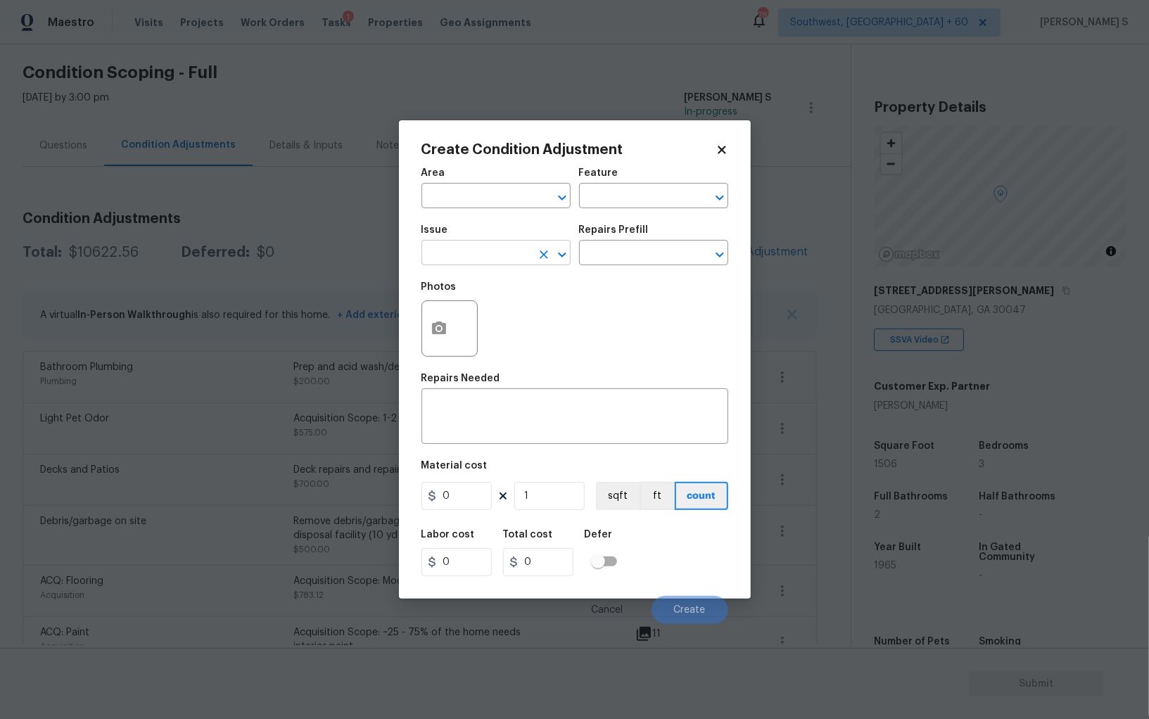
click at [474, 263] on input "text" at bounding box center [476, 254] width 110 height 22
type input "Condition charge"
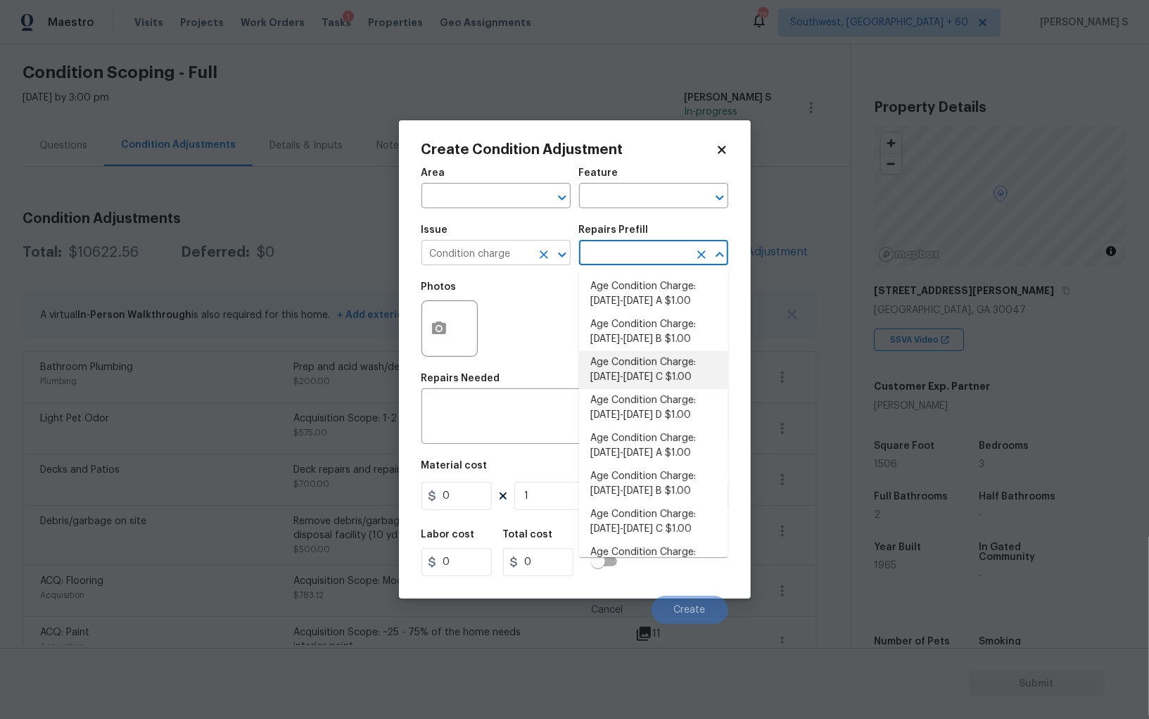
type input "Home Readiness Packages"
type textarea "Age Condition Charge: [DATE]-[DATE] C"
type input "1"
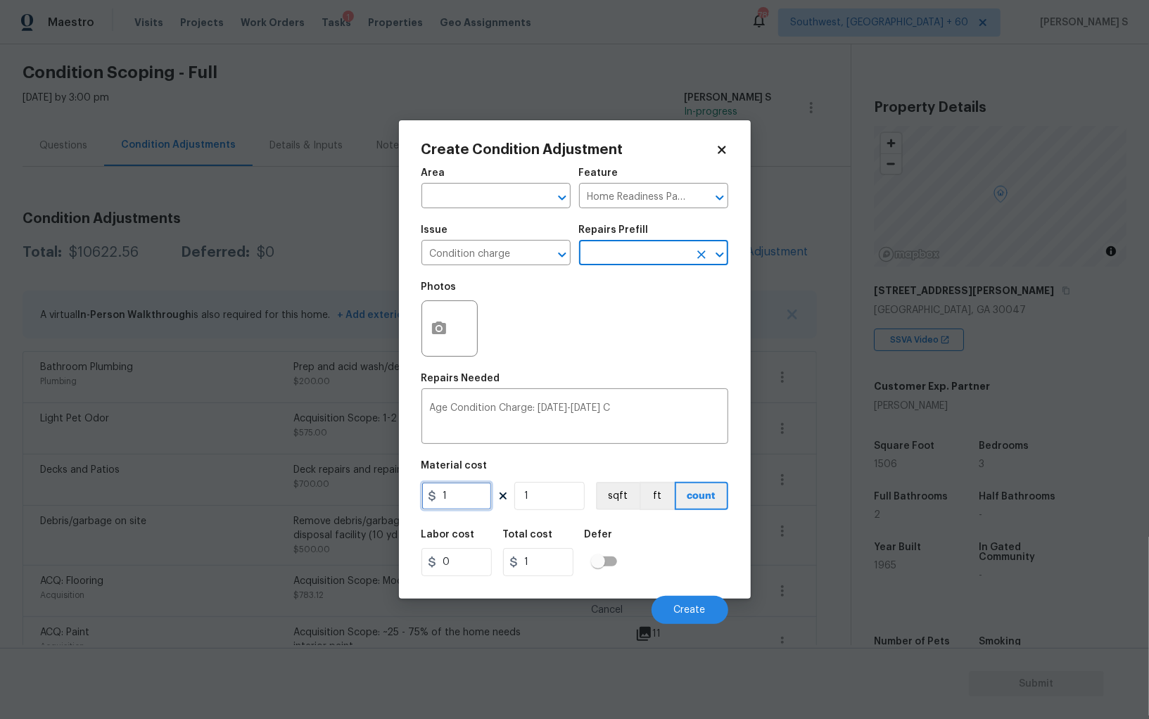
click at [476, 494] on input "1" at bounding box center [456, 496] width 70 height 28
type input "2000"
click at [680, 578] on div "Labor cost 0 Total cost 2000 Defer" at bounding box center [574, 552] width 307 height 63
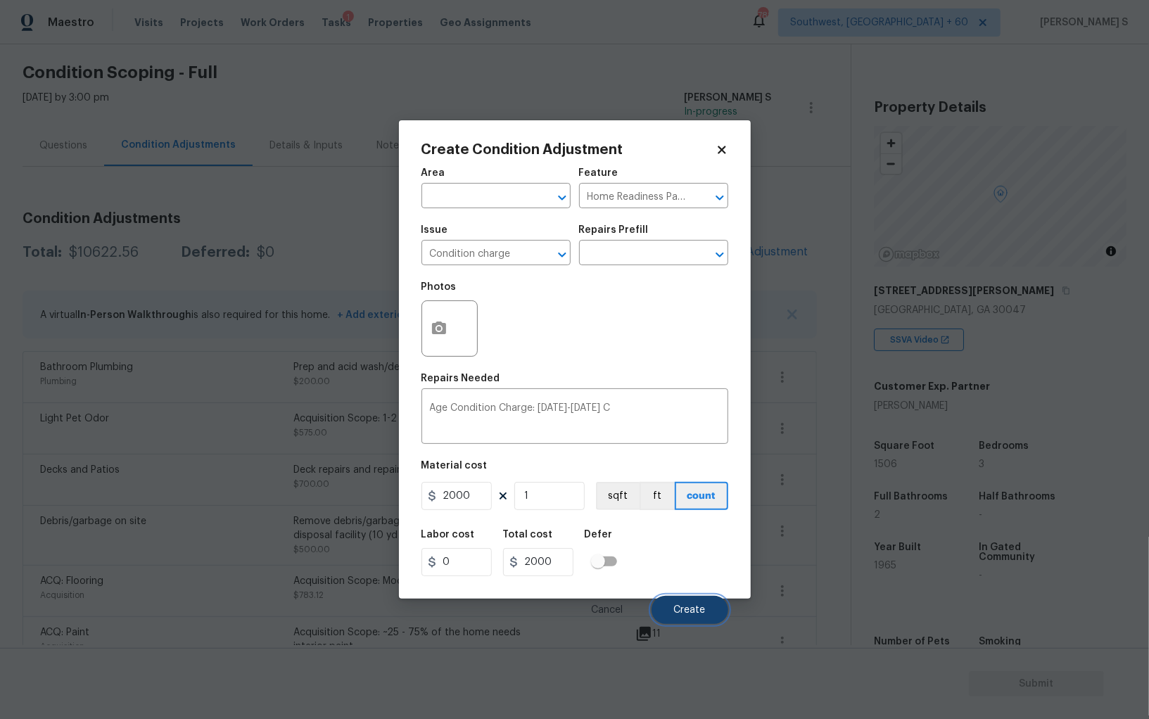
click at [689, 602] on button "Create" at bounding box center [690, 610] width 77 height 28
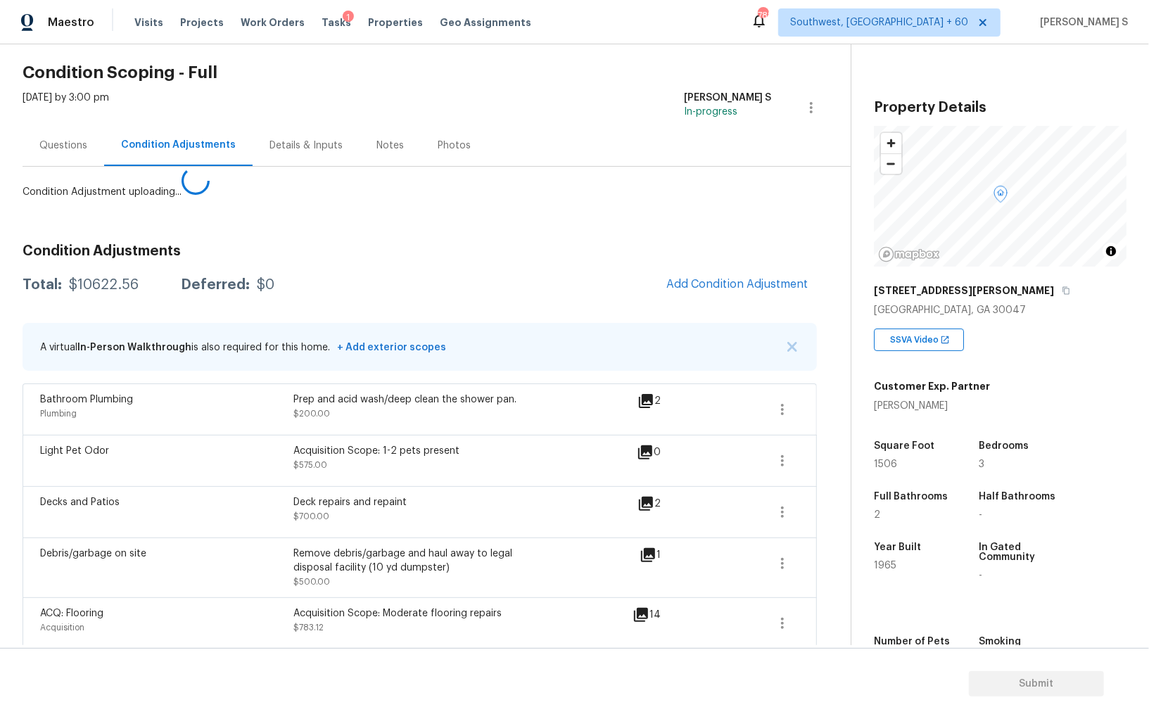
click at [234, 599] on body "Maestro Visits Projects Work Orders Tasks 1 Properties Geo Assignments [GEOGRAP…" at bounding box center [574, 359] width 1149 height 719
